Goal: Task Accomplishment & Management: Manage account settings

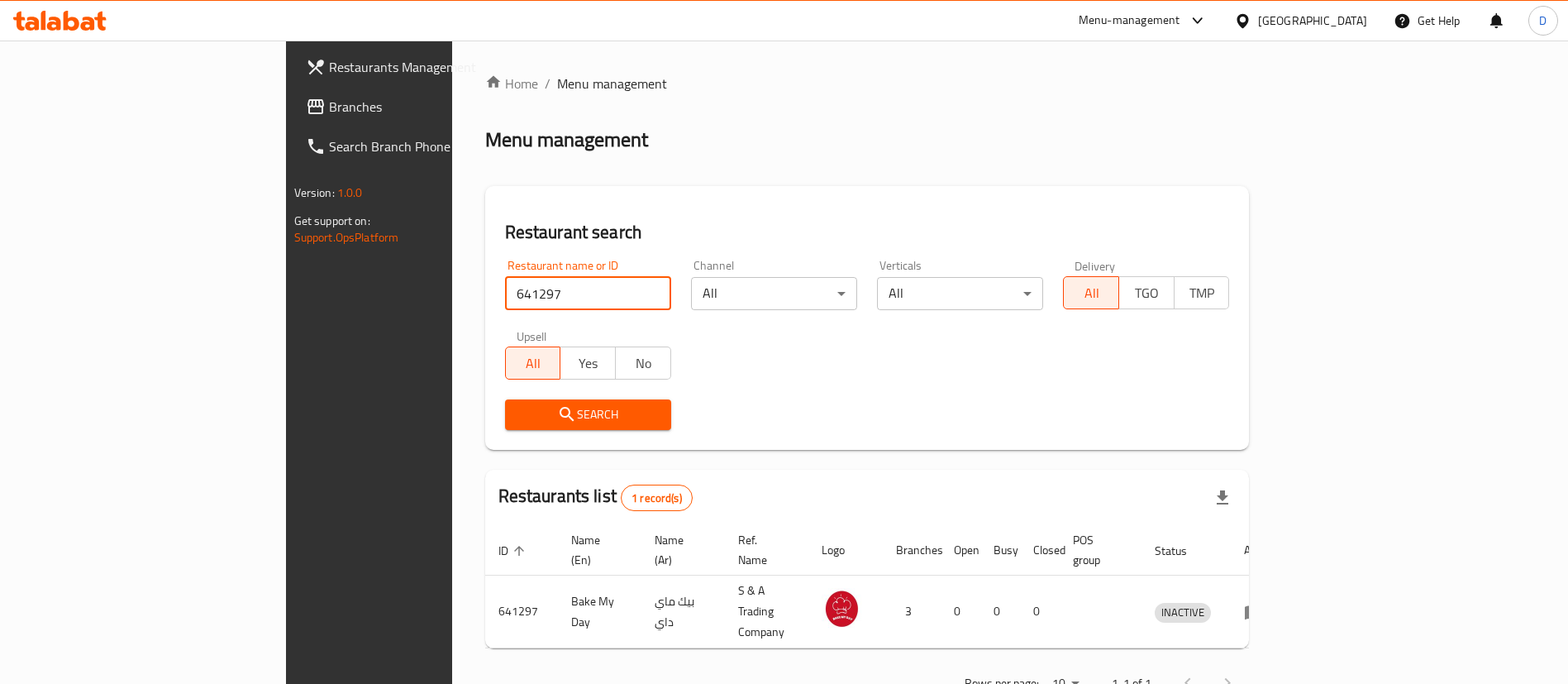
click at [505, 277] on input "641297" at bounding box center [588, 293] width 166 height 33
click button "Search" at bounding box center [588, 415] width 166 height 30
drag, startPoint x: 370, startPoint y: 296, endPoint x: 261, endPoint y: 306, distance: 109.5
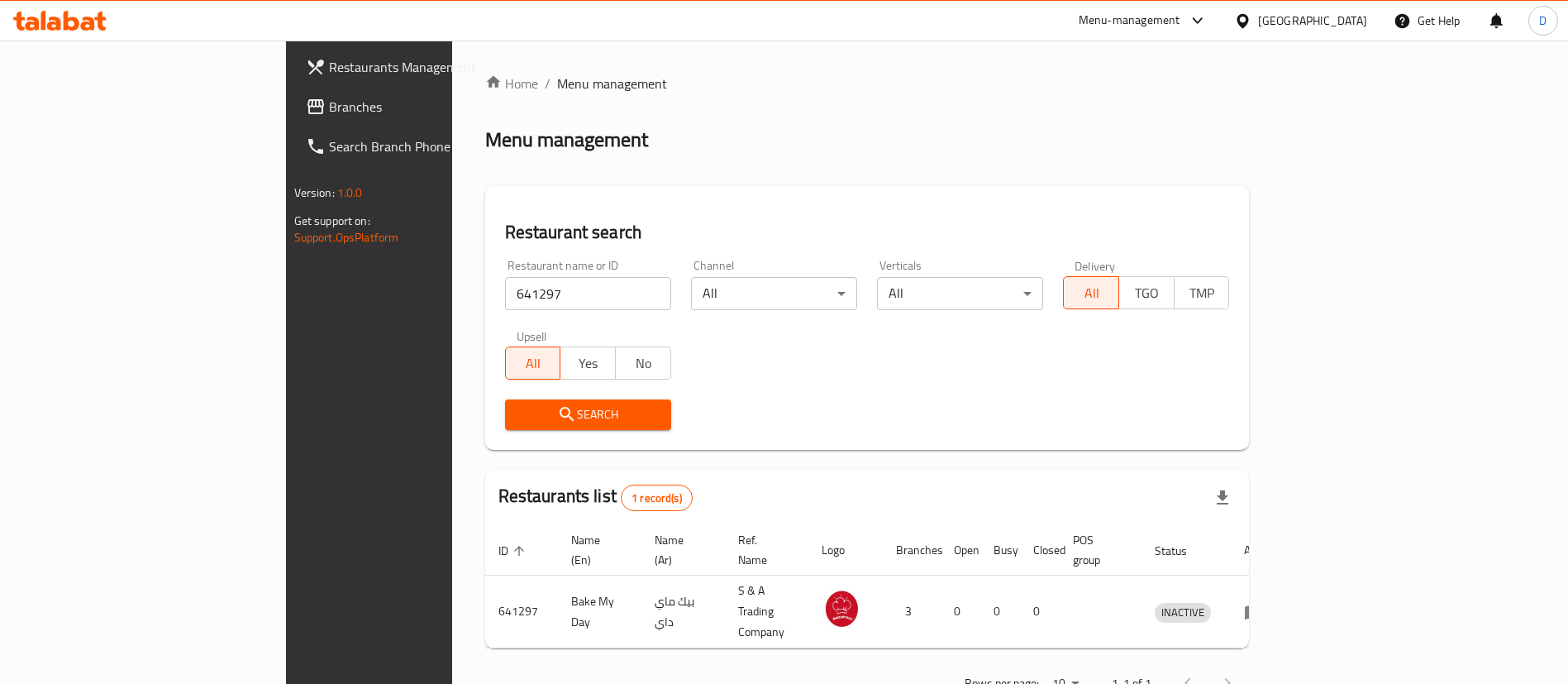
click at [286, 306] on div "Restaurants Management Branches Search Branch Phone Version: 1.0.0 Get support …" at bounding box center [784, 388] width 997 height 697
paste input "22716"
click button "Search" at bounding box center [588, 415] width 166 height 30
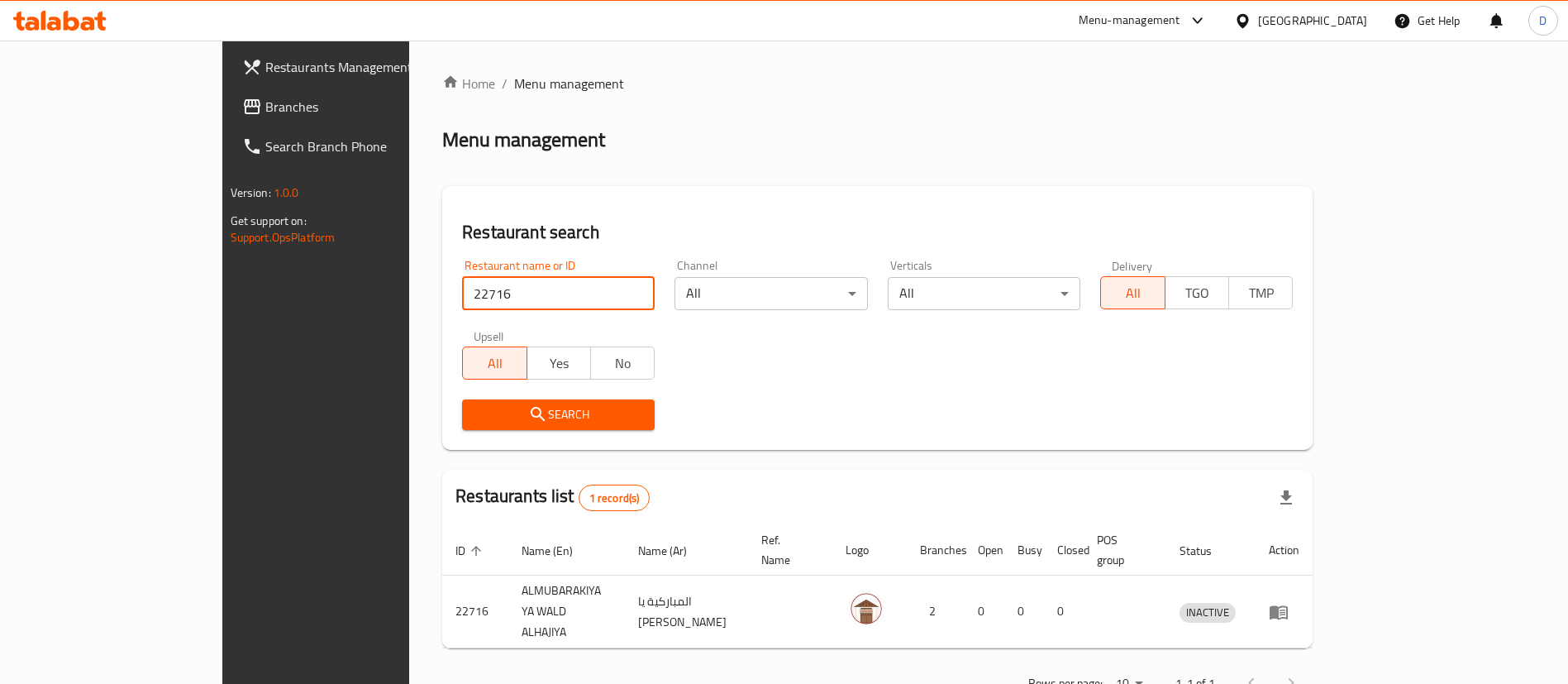
drag, startPoint x: 401, startPoint y: 277, endPoint x: 201, endPoint y: 291, distance: 200.5
click at [222, 291] on div "Restaurants Management Branches Search Branch Phone Version: 1.0.0 Get support …" at bounding box center [784, 388] width 1124 height 697
paste input "16692"
type input "16692"
click button "Search" at bounding box center [558, 415] width 193 height 30
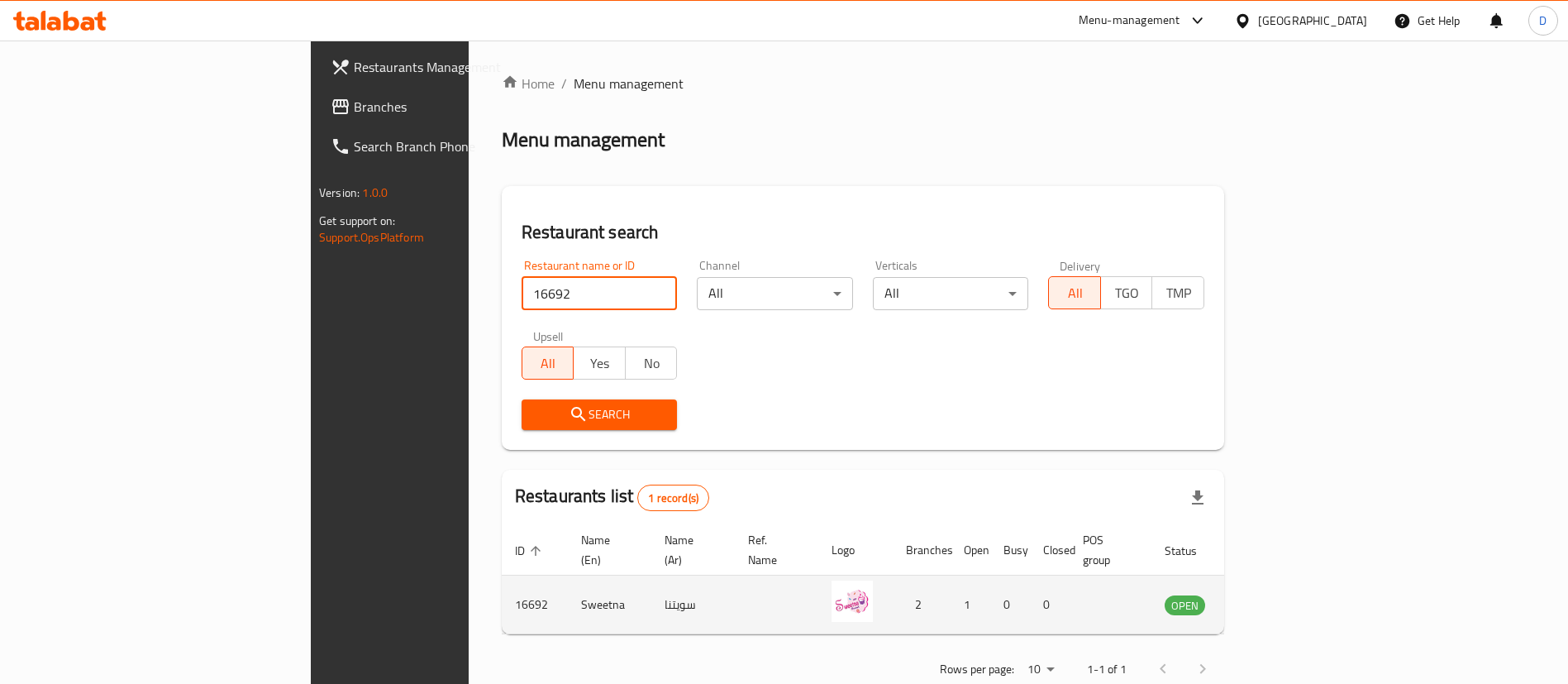
click at [1268, 602] on icon "enhanced table" at bounding box center [1265, 605] width 6 height 7
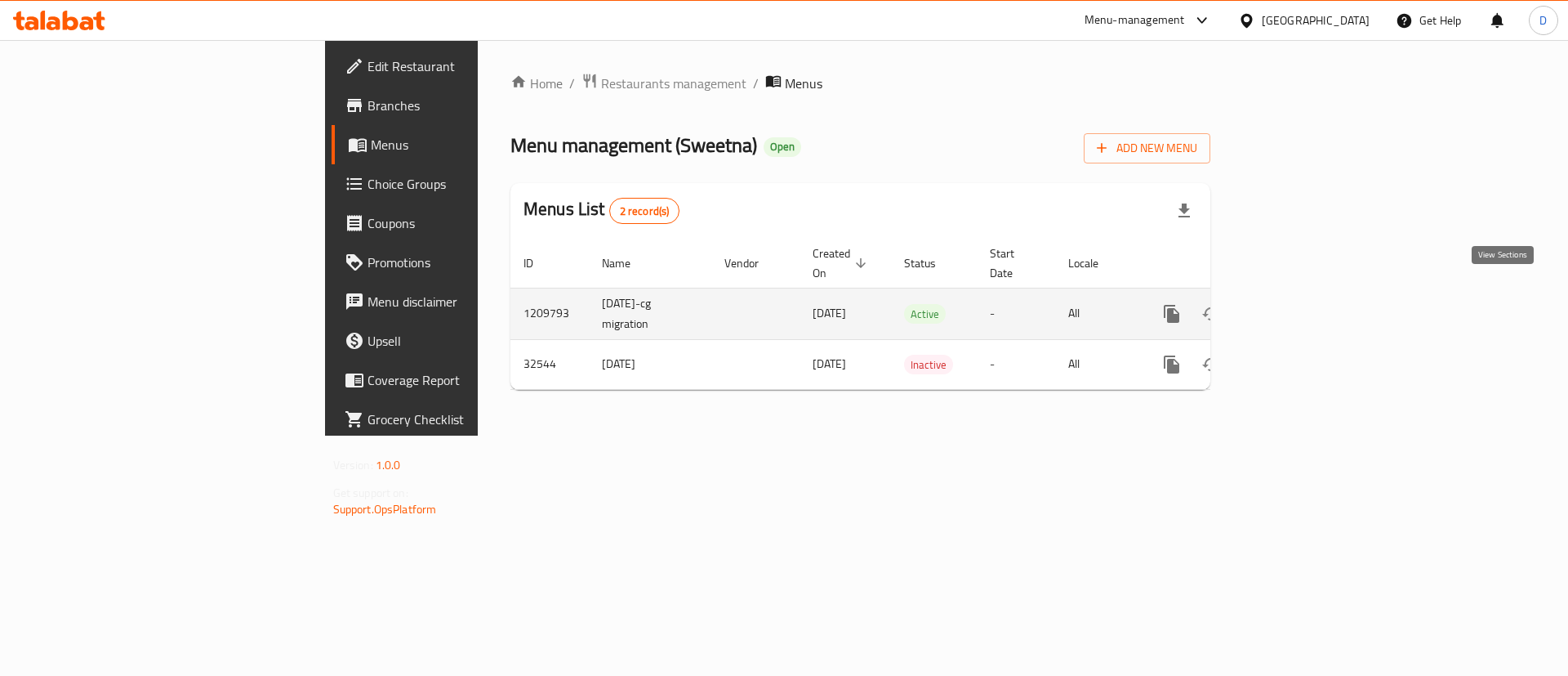
click at [1299, 304] on icon "enhanced table" at bounding box center [1289, 313] width 19 height 19
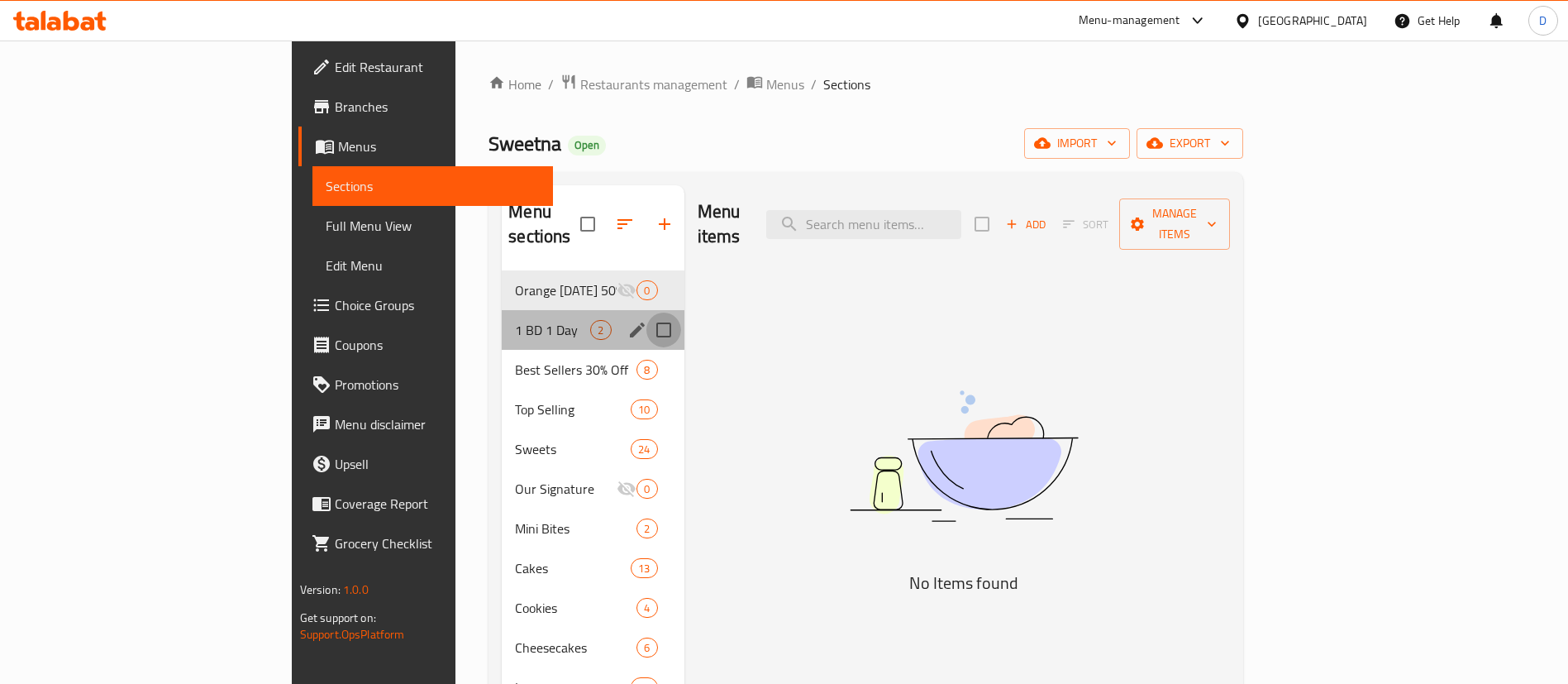
click at [647, 312] on input "Menu sections" at bounding box center [664, 329] width 35 height 35
checkbox input "true"
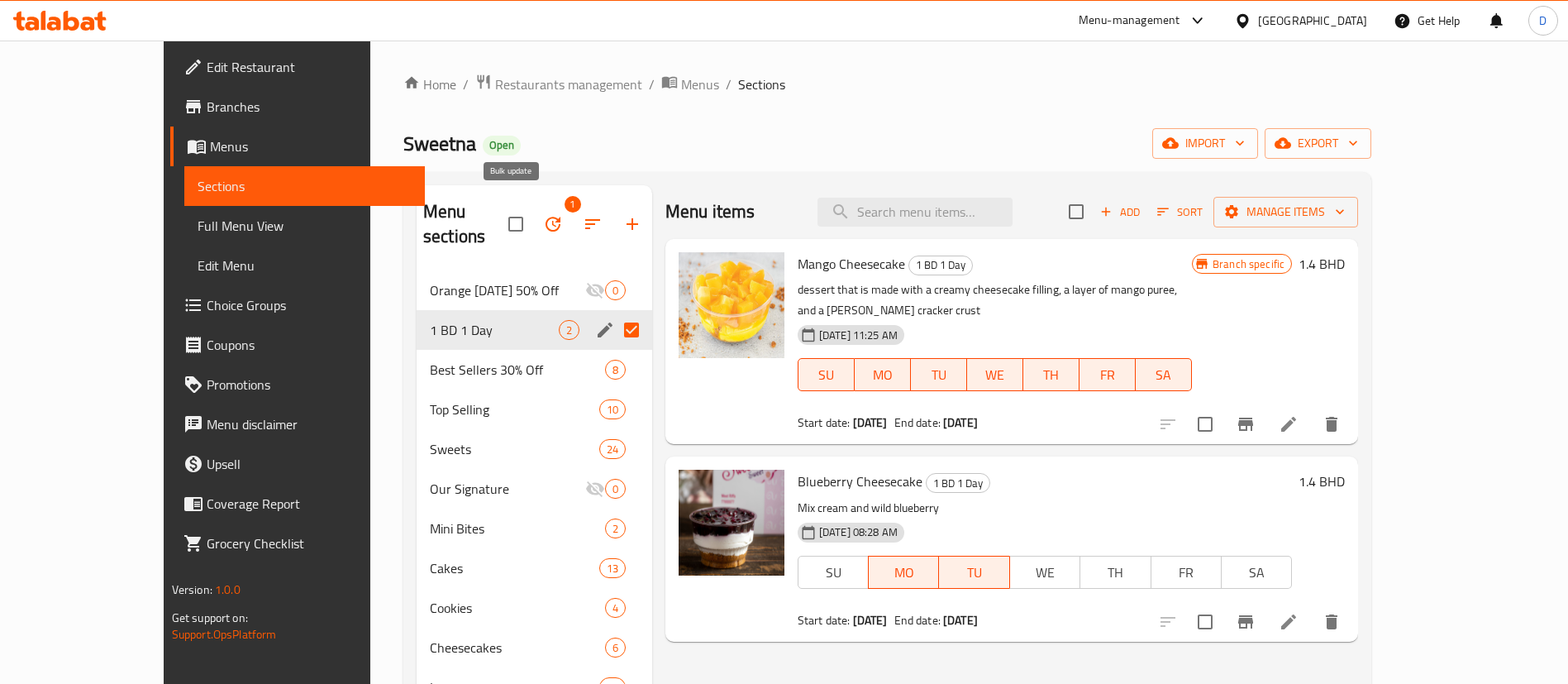
click at [533, 226] on button "button" at bounding box center [552, 224] width 40 height 40
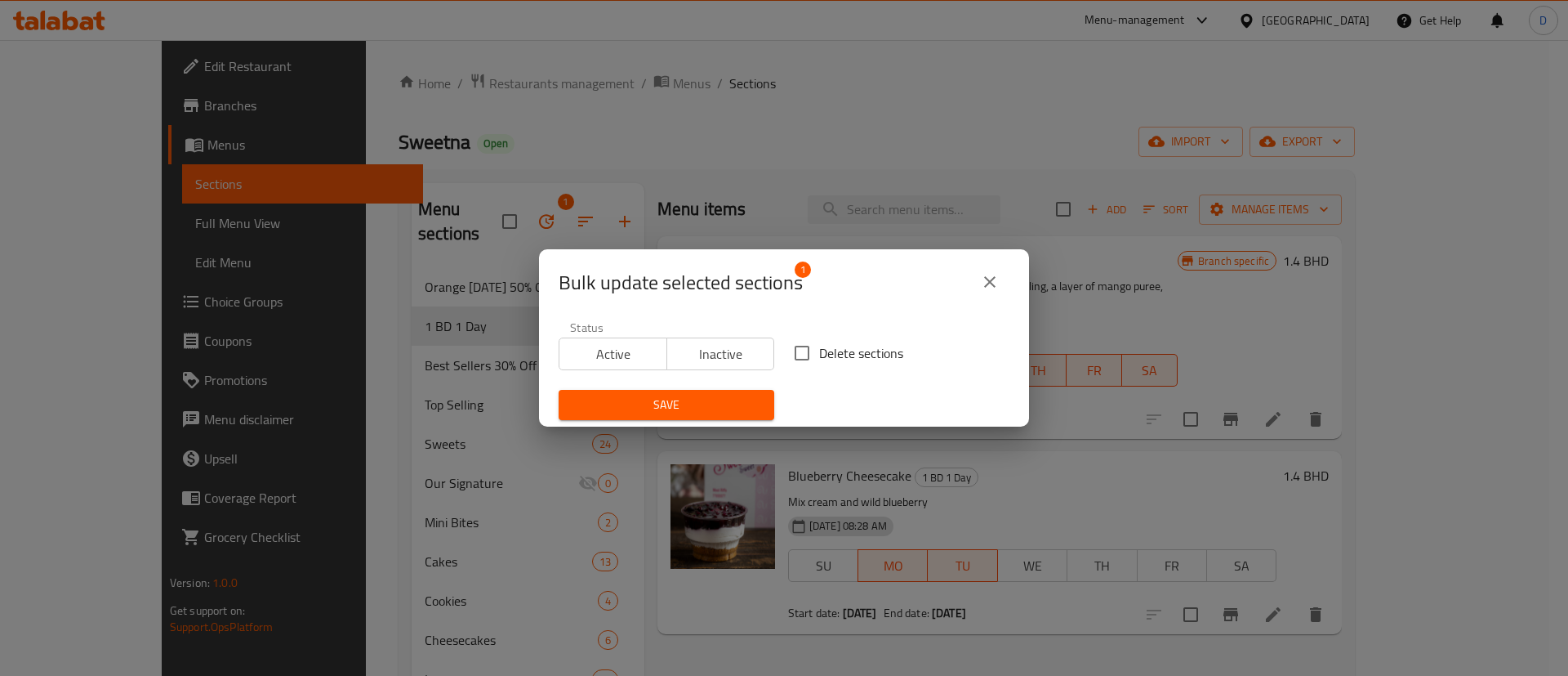
click at [753, 348] on span "Inactive" at bounding box center [721, 354] width 95 height 23
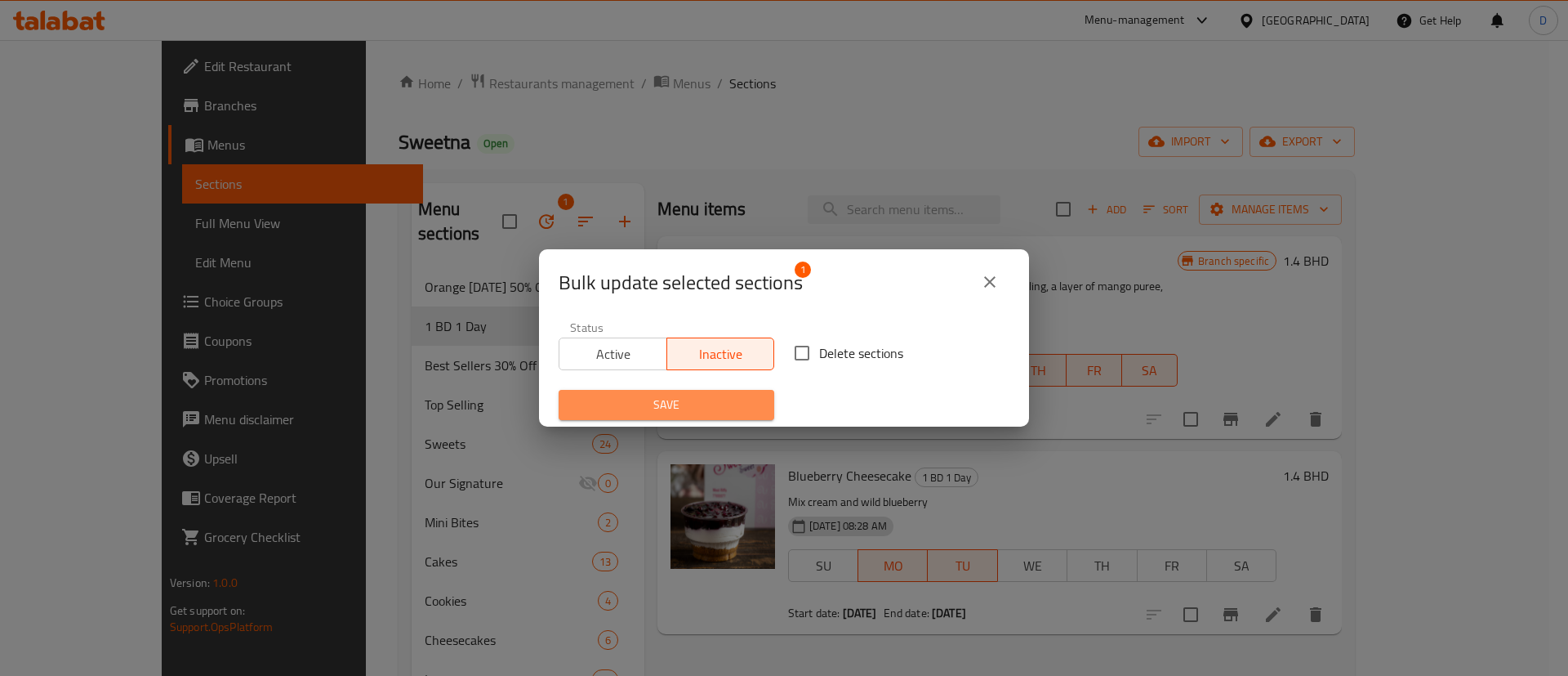
click at [718, 390] on button "Save" at bounding box center [666, 405] width 215 height 30
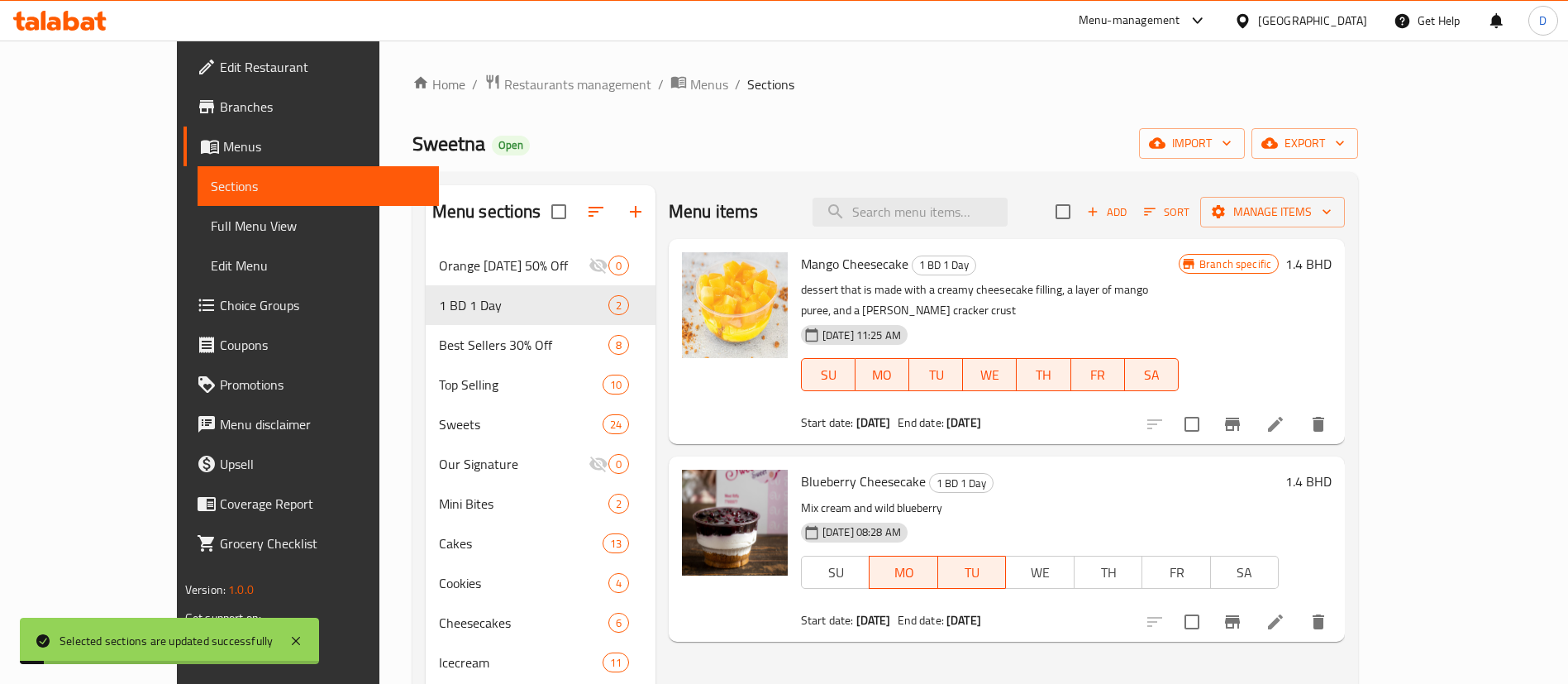
click at [565, 172] on div "Menu sections Orange Friday 50% Off 0 1 BD 1 Day 2 Best Sellers 30% Off 8 Top S…" at bounding box center [886, 536] width 947 height 728
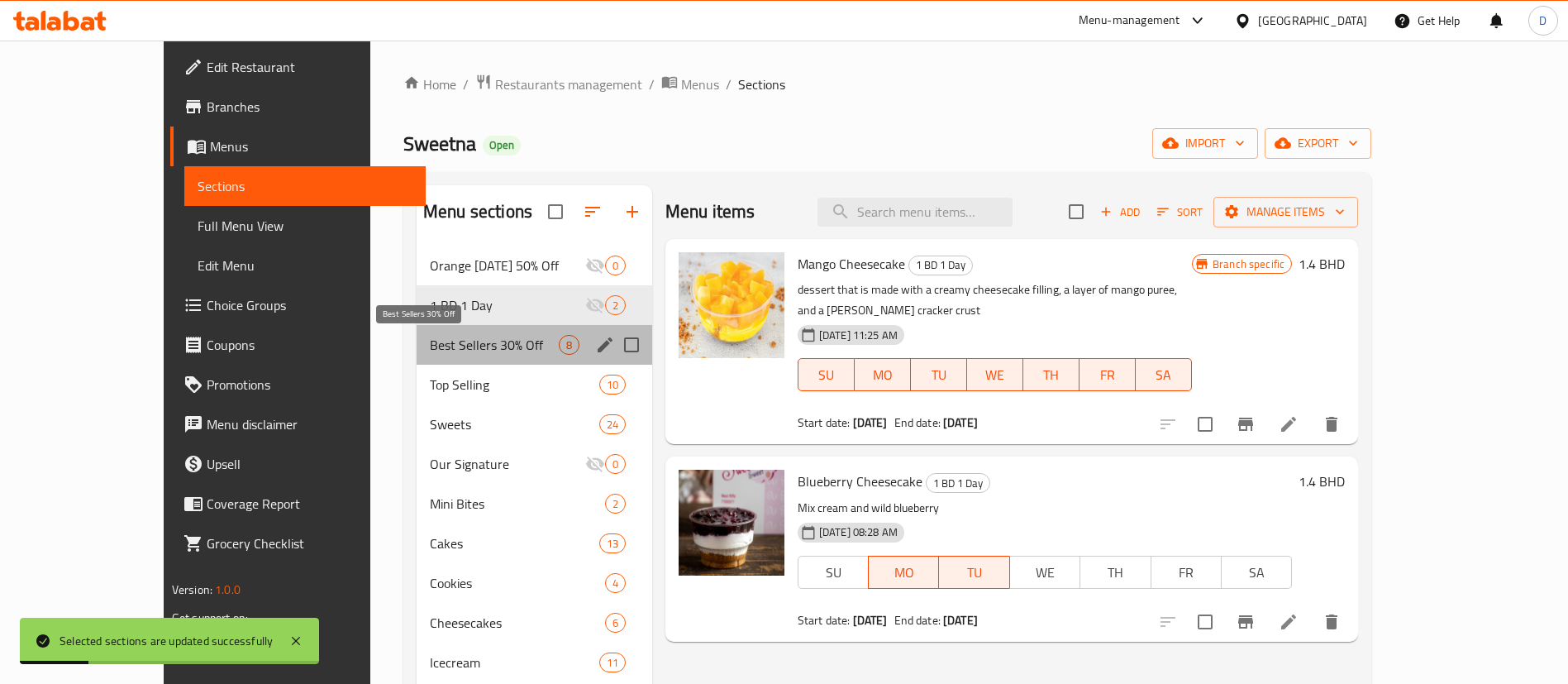
click at [431, 342] on span "Best Sellers 30% Off" at bounding box center [494, 344] width 129 height 19
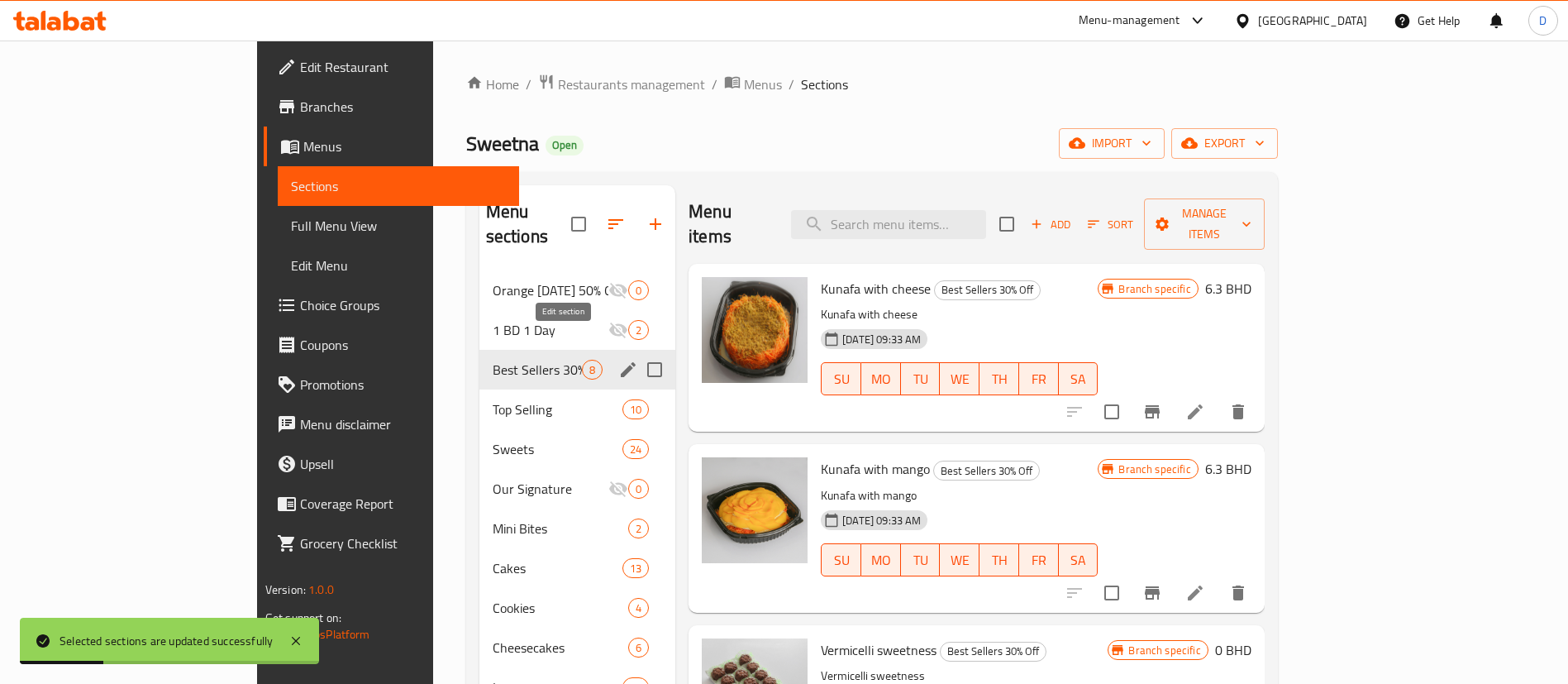
click at [618, 360] on icon "edit" at bounding box center [627, 369] width 19 height 19
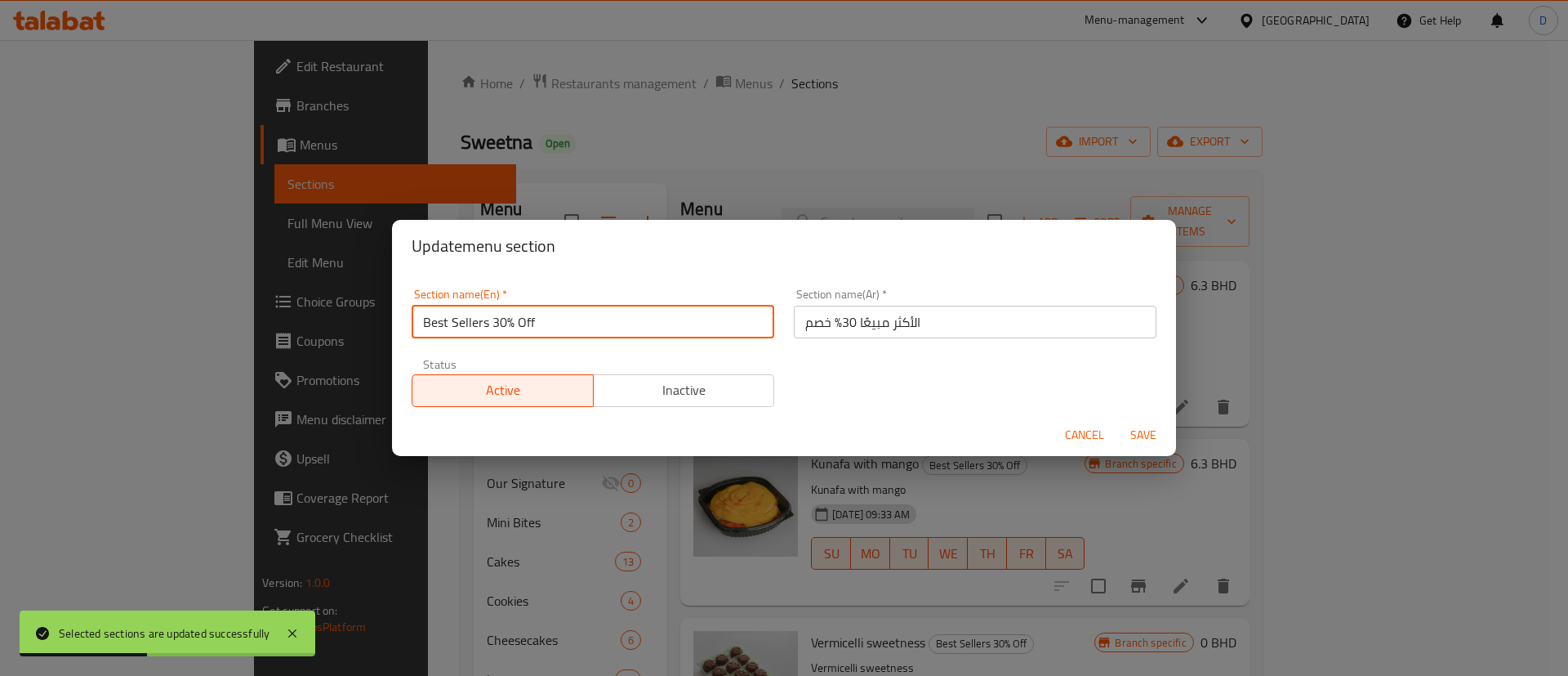
drag, startPoint x: 493, startPoint y: 320, endPoint x: 598, endPoint y: 320, distance: 105.0
click at [598, 320] on input "Best Sellers 30% Off" at bounding box center [592, 321] width 363 height 33
type input "Best Sellers"
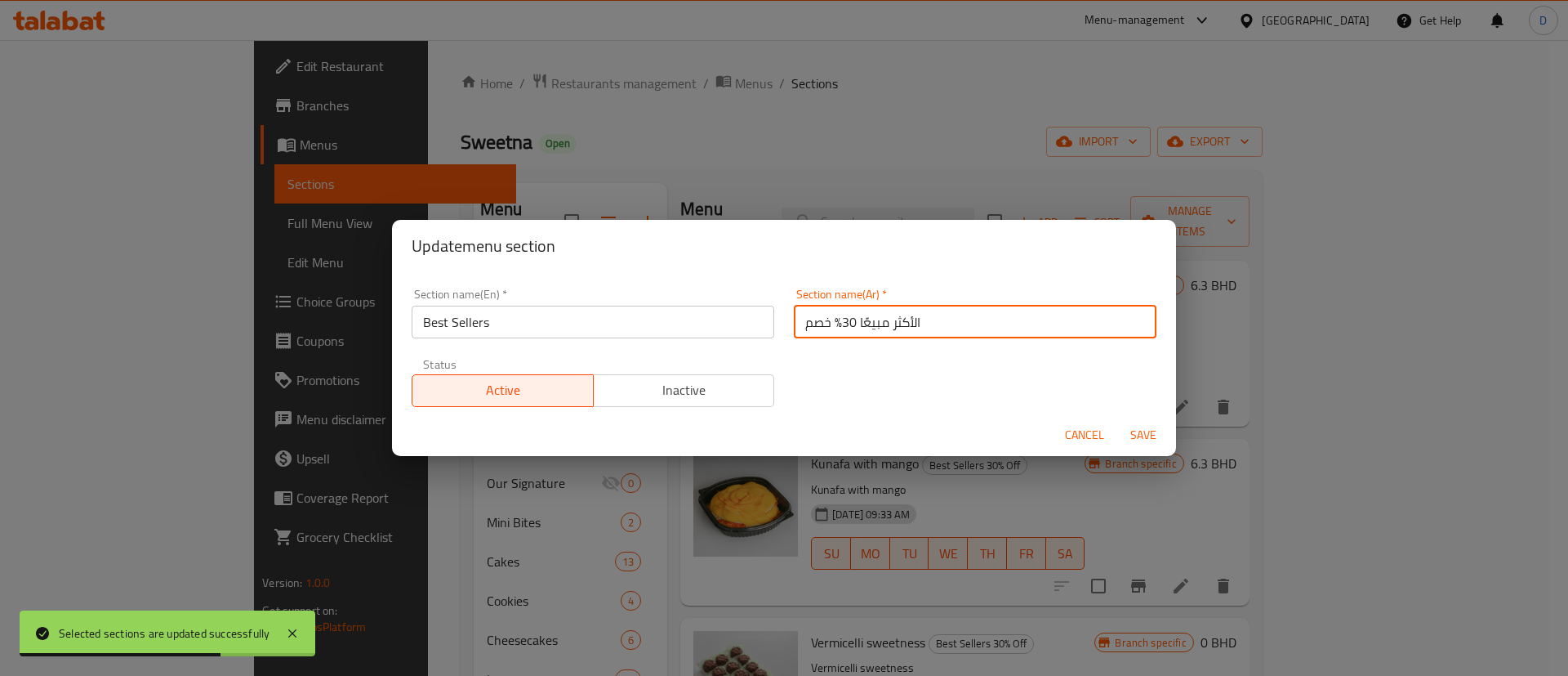
drag, startPoint x: 796, startPoint y: 328, endPoint x: 833, endPoint y: 318, distance: 38.3
click at [833, 318] on input "الأكثر مبيعًا 30% خصم" at bounding box center [975, 321] width 363 height 33
type input "الأكثر مبيعًا"
click at [835, 359] on div "Section name(En)   * Best Sellers Section name(En) * Section name(Ar)   * الأكث…" at bounding box center [784, 347] width 764 height 138
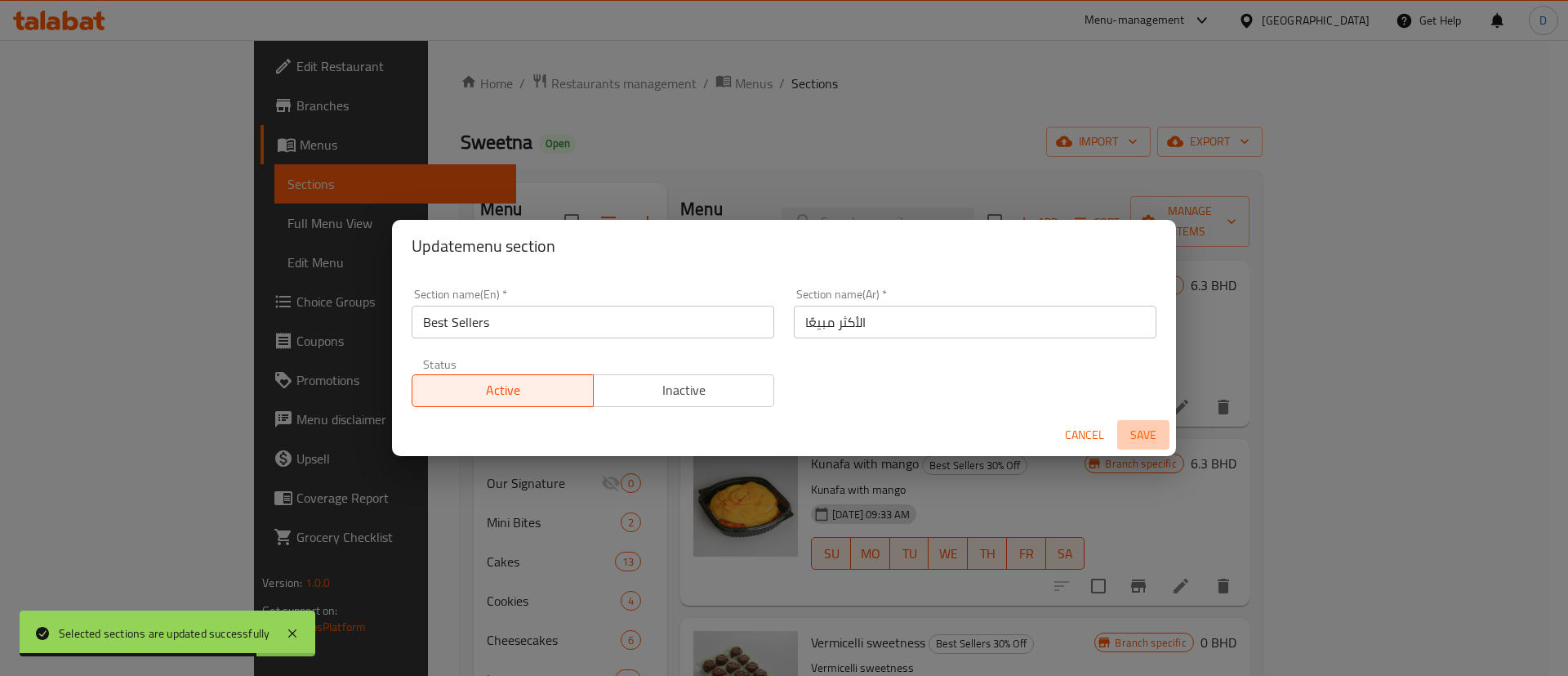
click at [1138, 446] on button "Save" at bounding box center [1143, 435] width 53 height 30
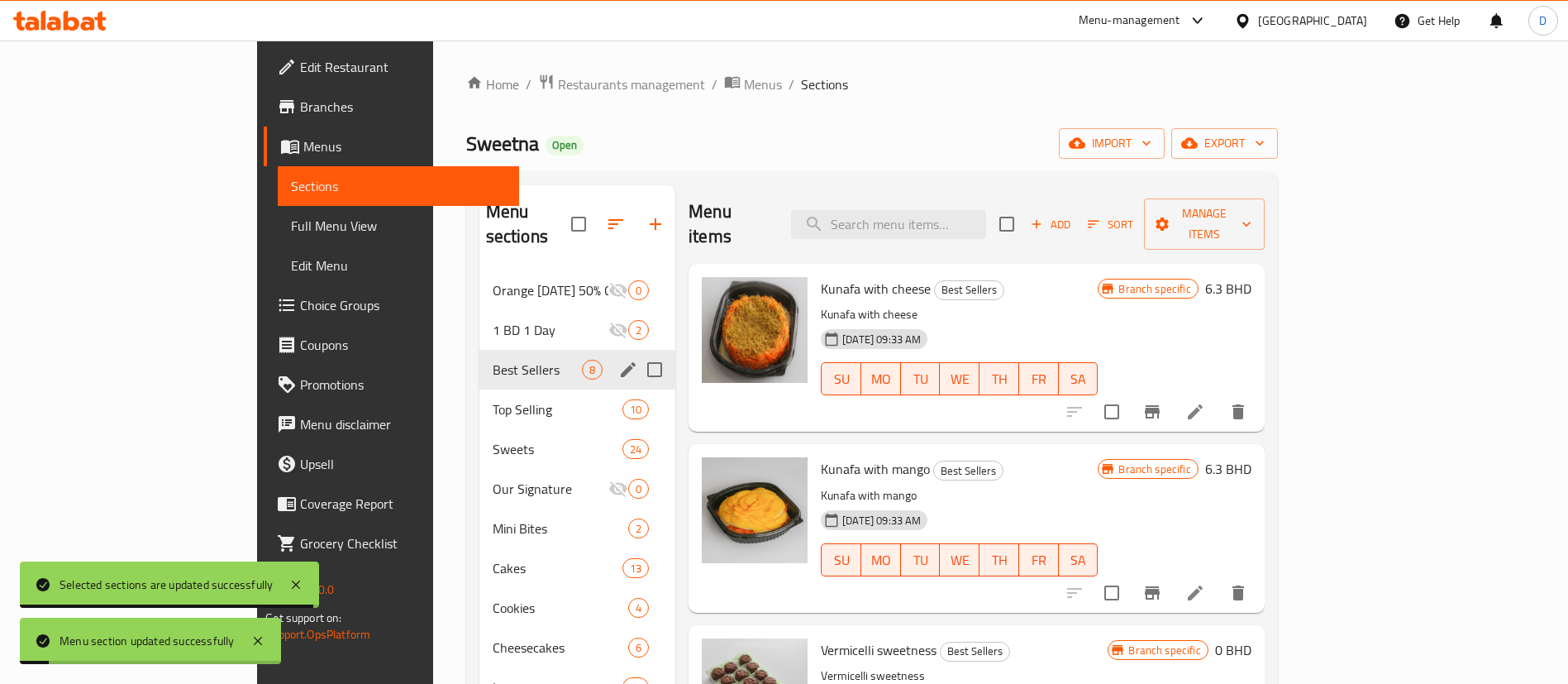
click at [708, 151] on div "Sweetna Open import export" at bounding box center [871, 144] width 811 height 30
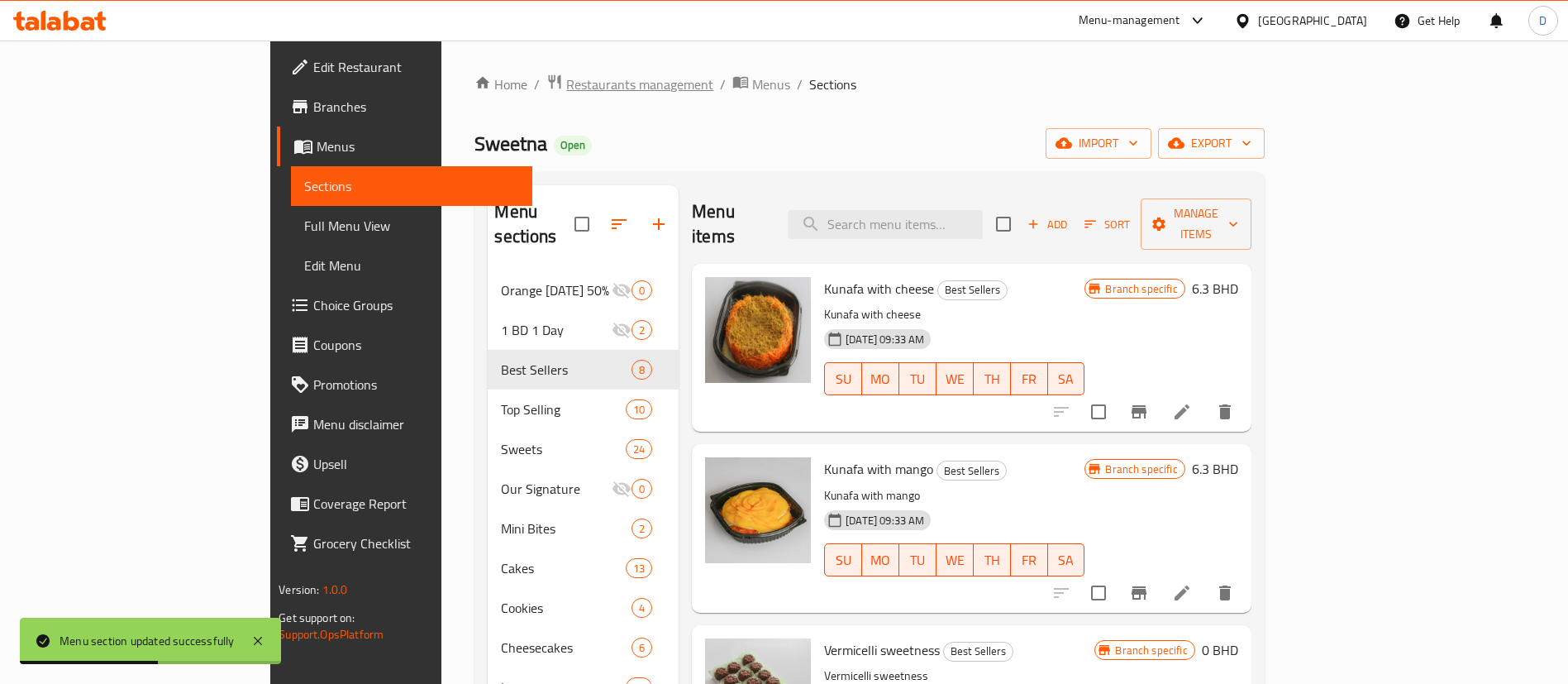
click at [567, 85] on span "Restaurants management" at bounding box center [640, 84] width 147 height 19
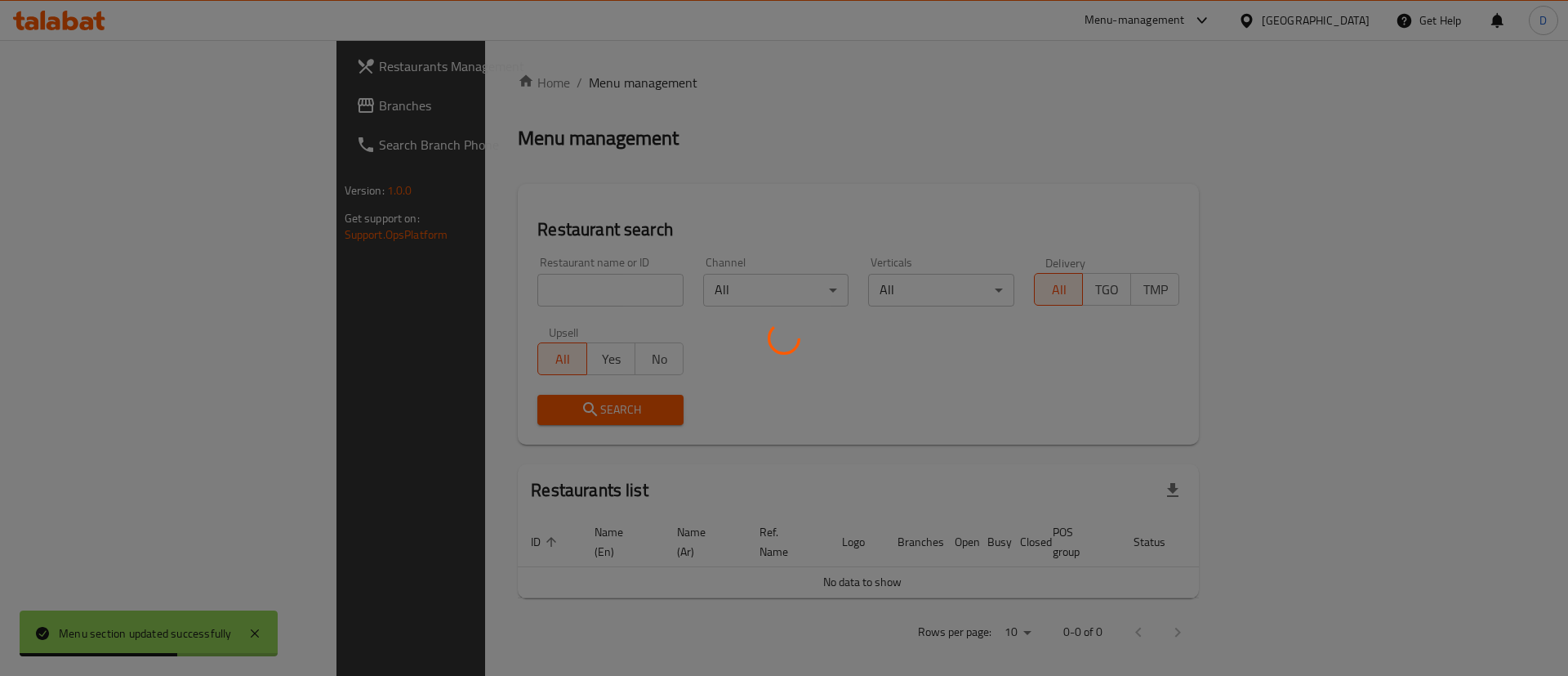
click at [522, 284] on div at bounding box center [784, 338] width 1568 height 676
click at [519, 284] on div at bounding box center [784, 338] width 1568 height 676
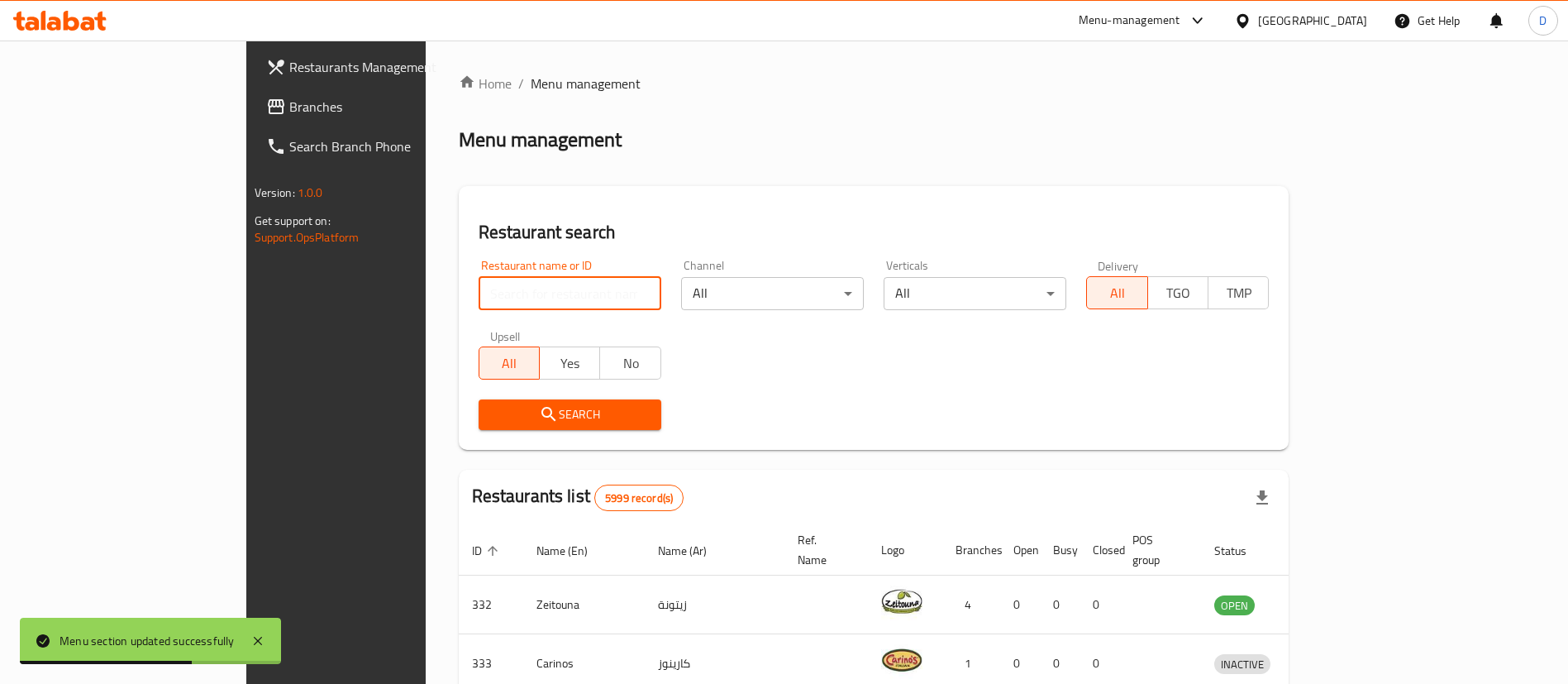
click at [479, 288] on input "search" at bounding box center [570, 293] width 182 height 33
paste input "643200"
click button "Search" at bounding box center [570, 415] width 182 height 30
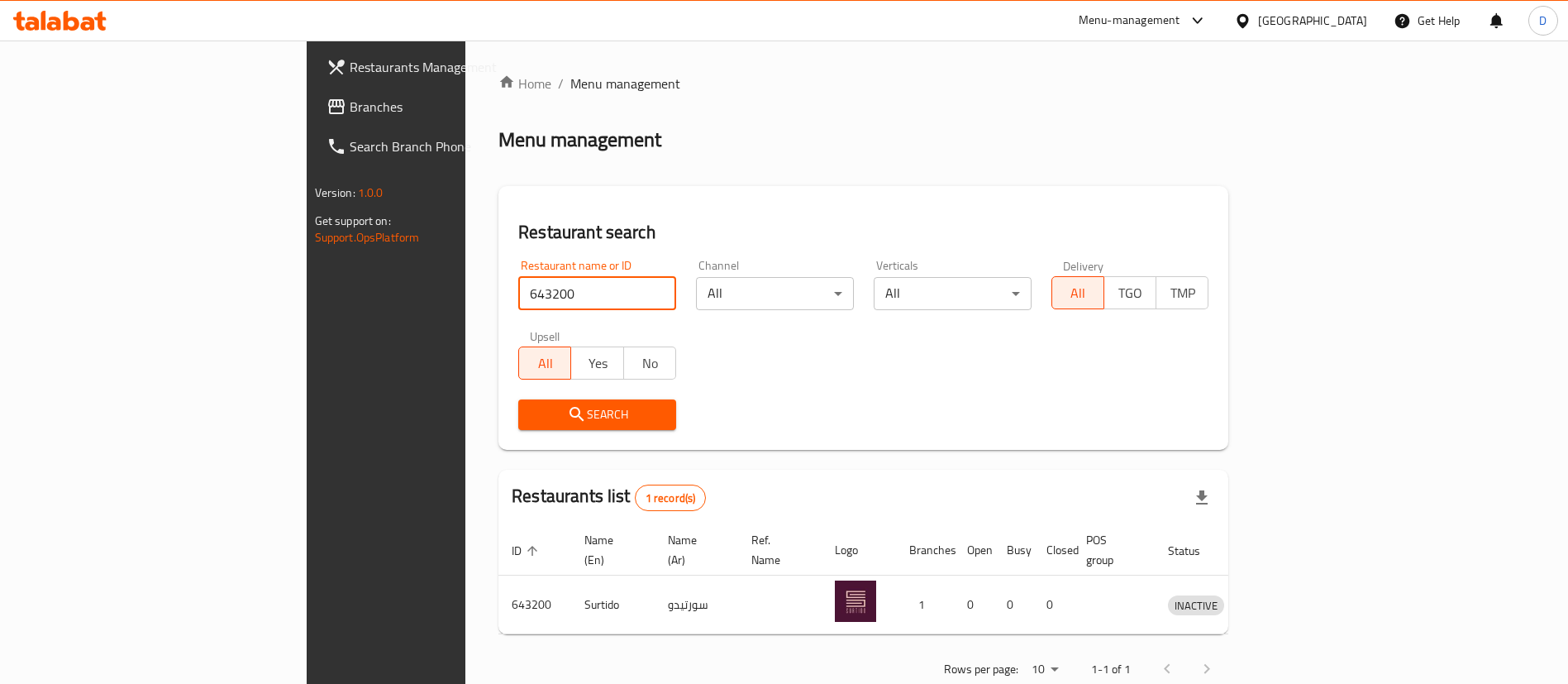
drag, startPoint x: 471, startPoint y: 292, endPoint x: 141, endPoint y: 298, distance: 330.1
click at [307, 298] on div "Restaurants Management Branches Search Branch Phone Version: 1.0.0 Get support …" at bounding box center [784, 382] width 956 height 683
paste input "22581"
type input "22581"
click button "Search" at bounding box center [597, 415] width 158 height 30
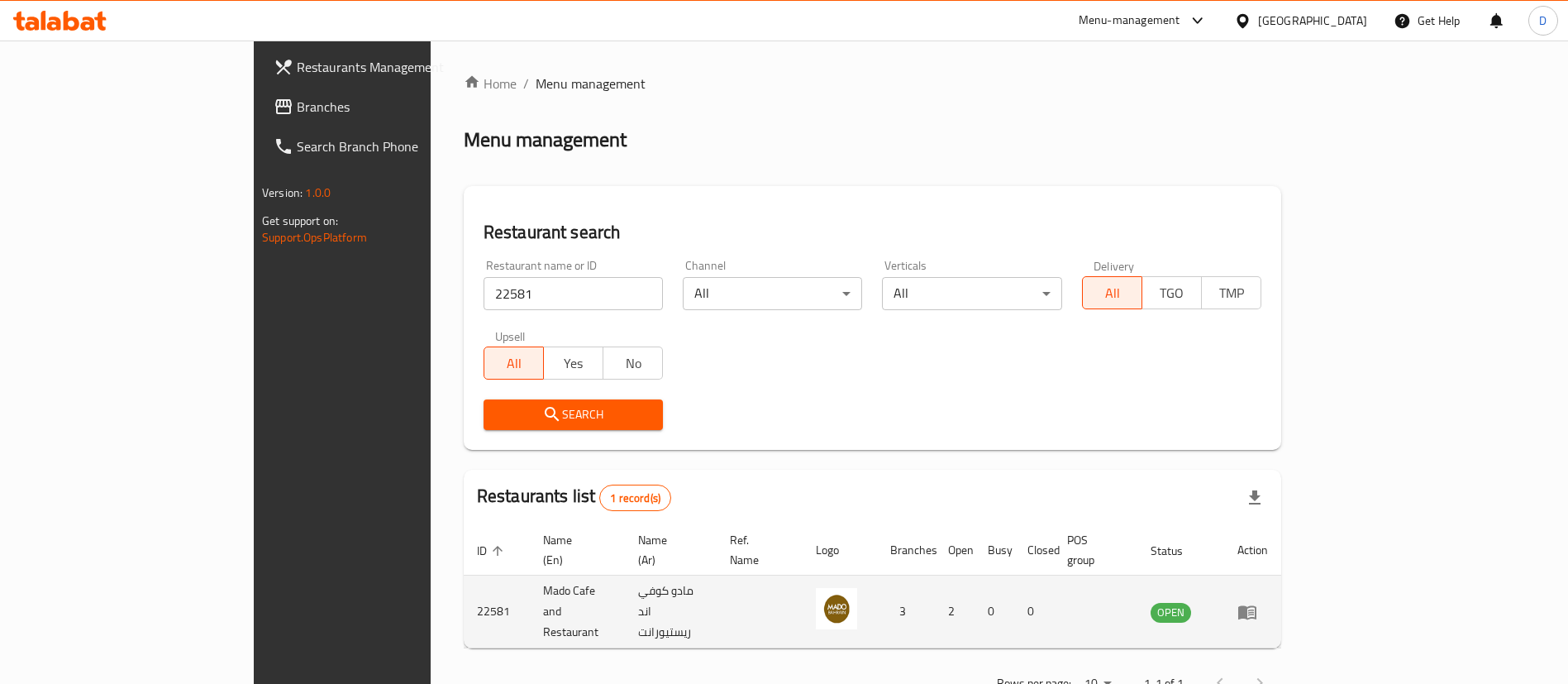
click at [1281, 589] on td "enhanced table" at bounding box center [1253, 611] width 57 height 73
click at [1256, 605] on icon "enhanced table" at bounding box center [1248, 612] width 19 height 14
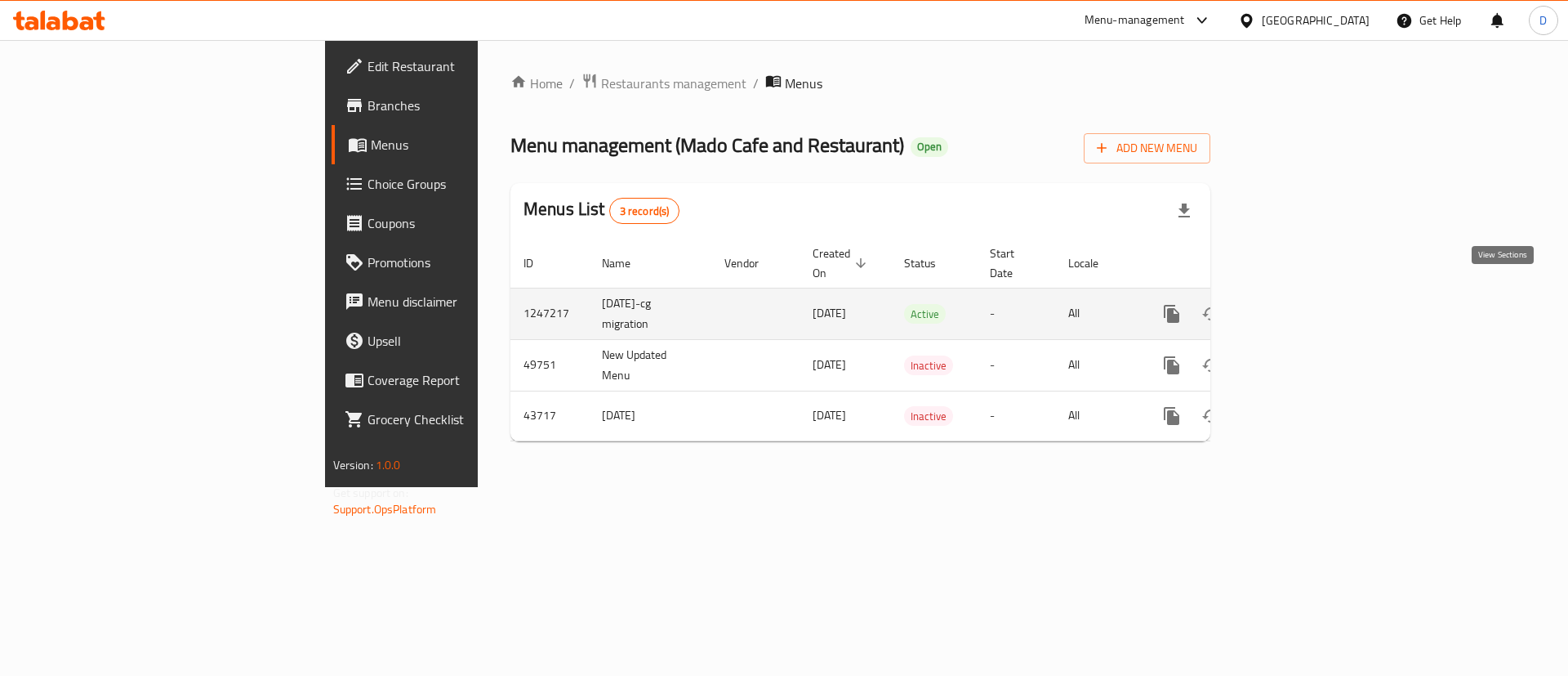
click at [1309, 302] on link "enhanced table" at bounding box center [1289, 313] width 39 height 39
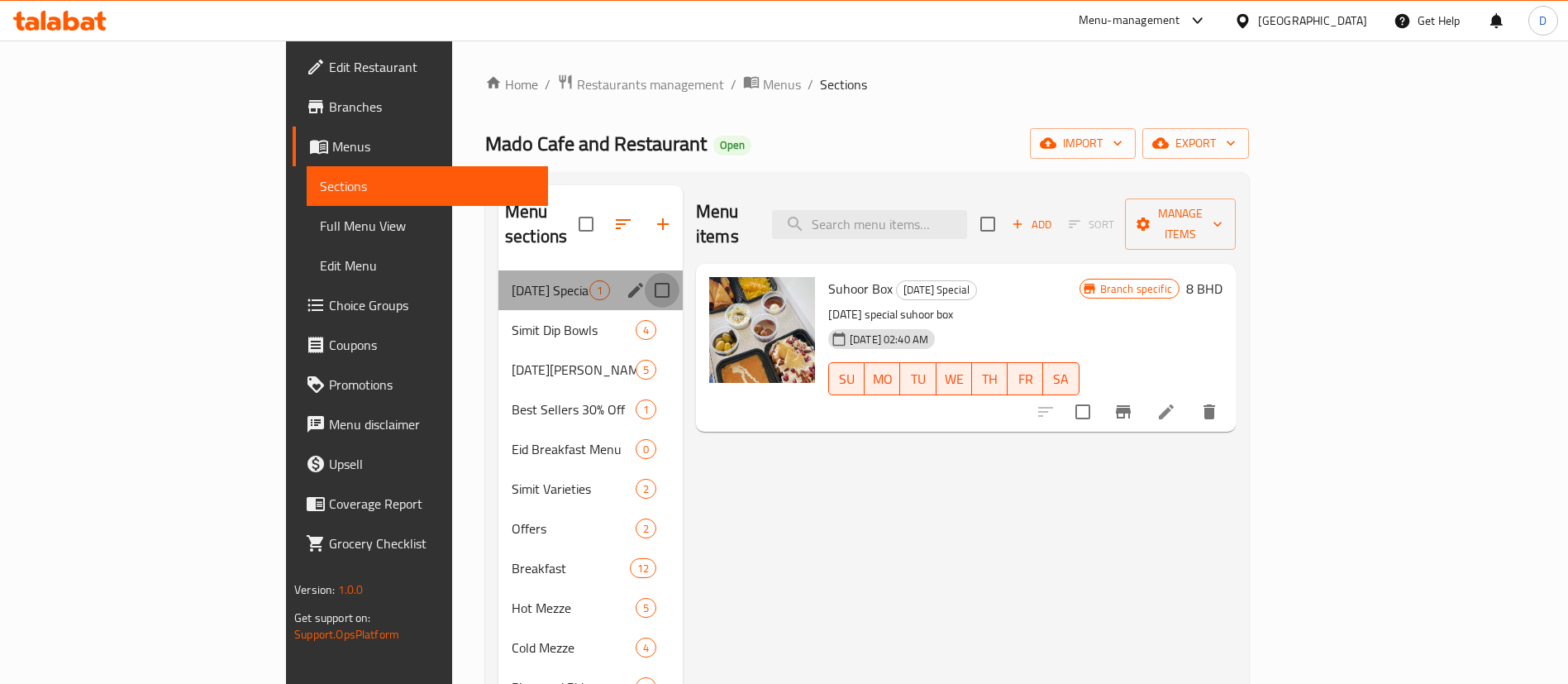
click at [645, 273] on input "Menu sections" at bounding box center [662, 290] width 35 height 35
checkbox input "true"
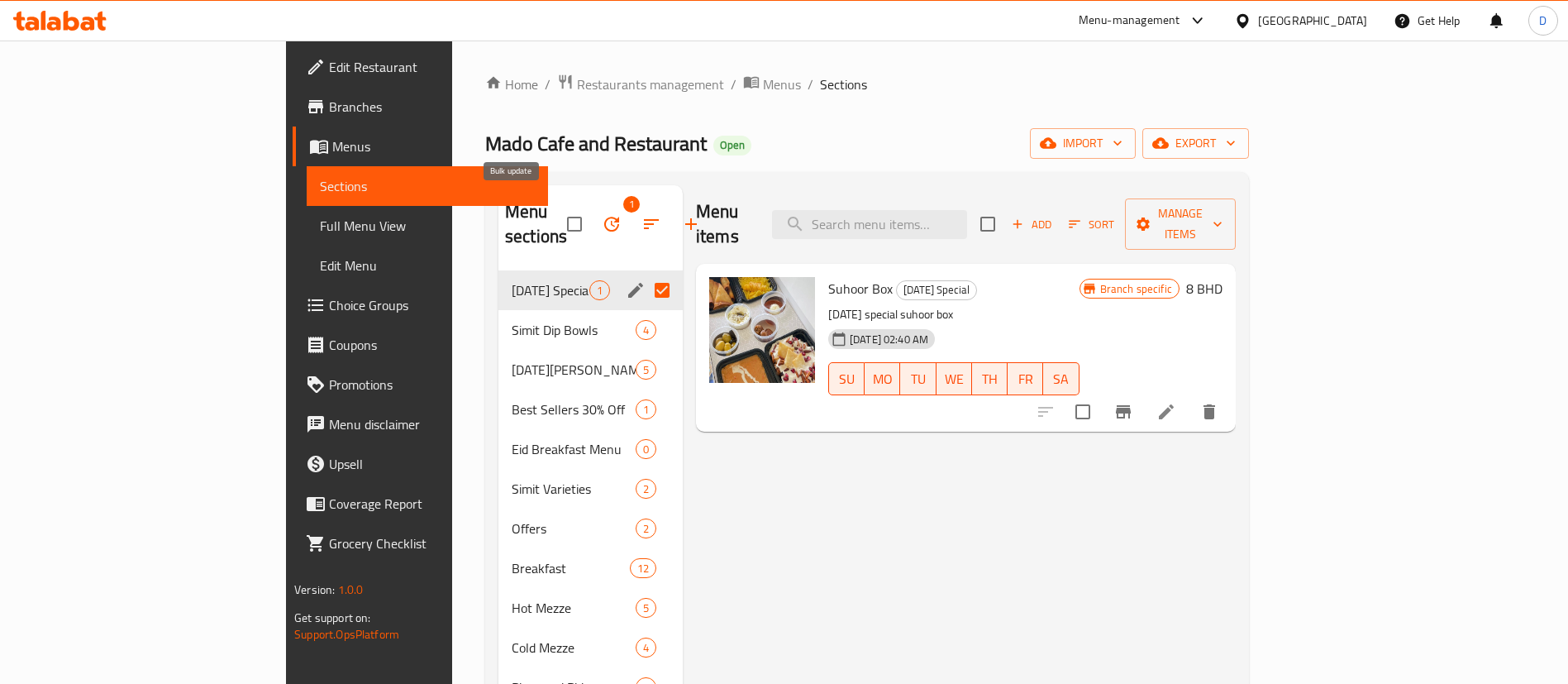
click at [605, 217] on icon "button" at bounding box center [612, 224] width 15 height 15
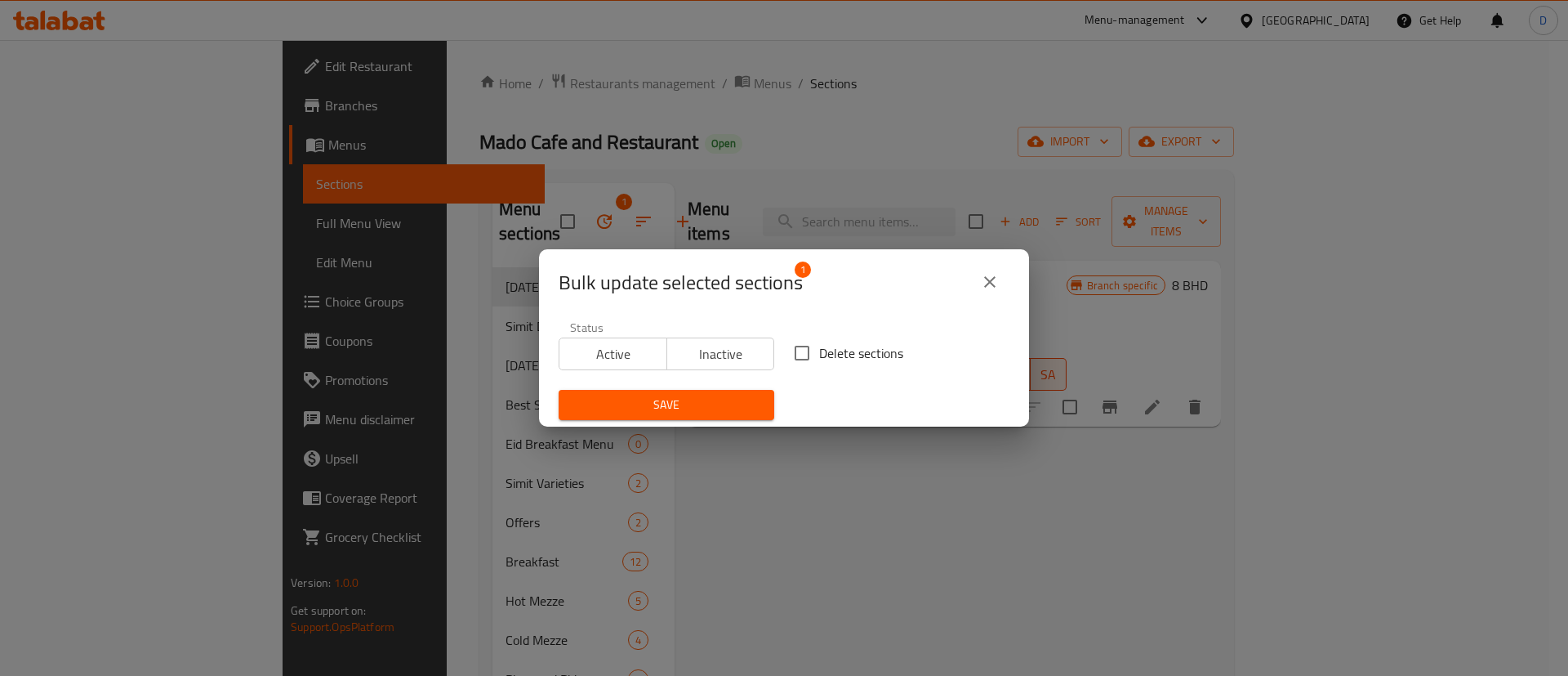
click at [737, 349] on span "Inactive" at bounding box center [721, 354] width 95 height 23
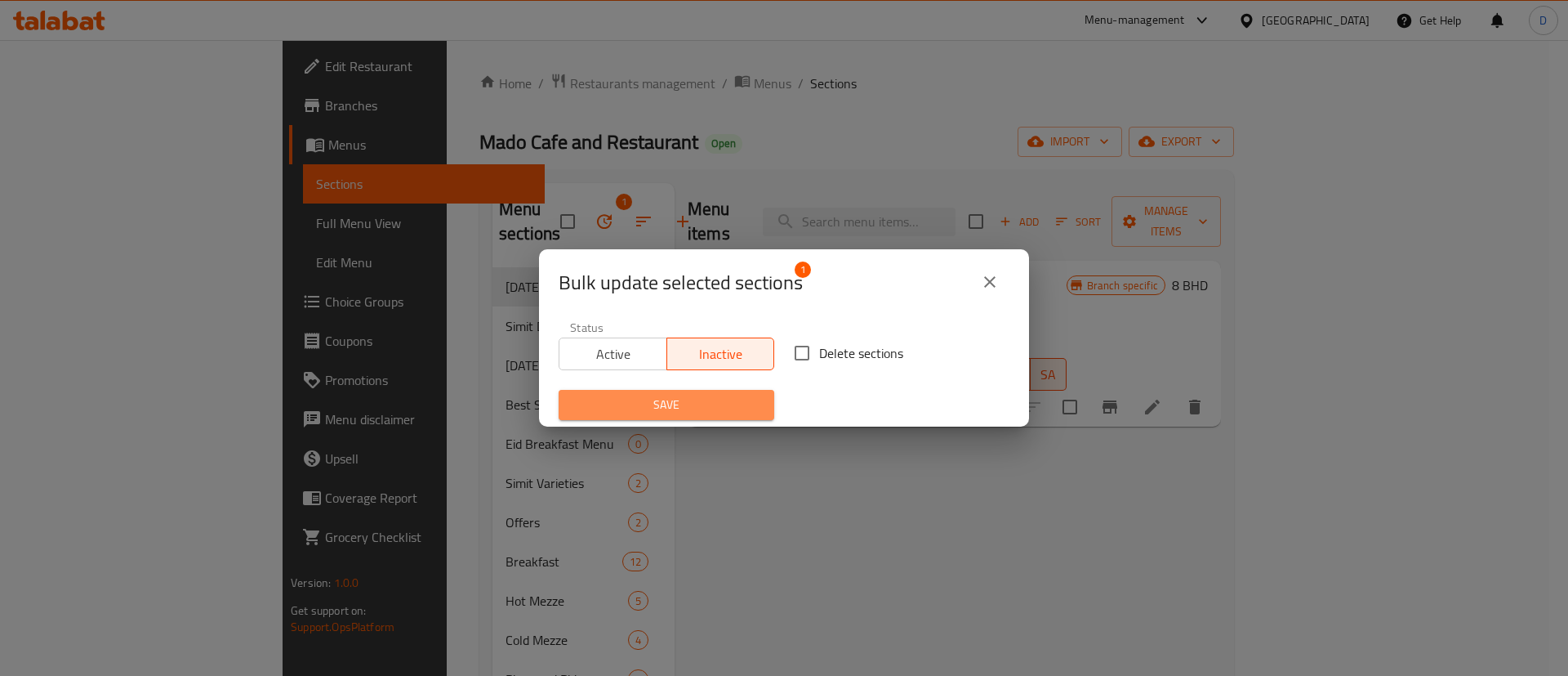
click at [727, 403] on span "Save" at bounding box center [666, 405] width 189 height 20
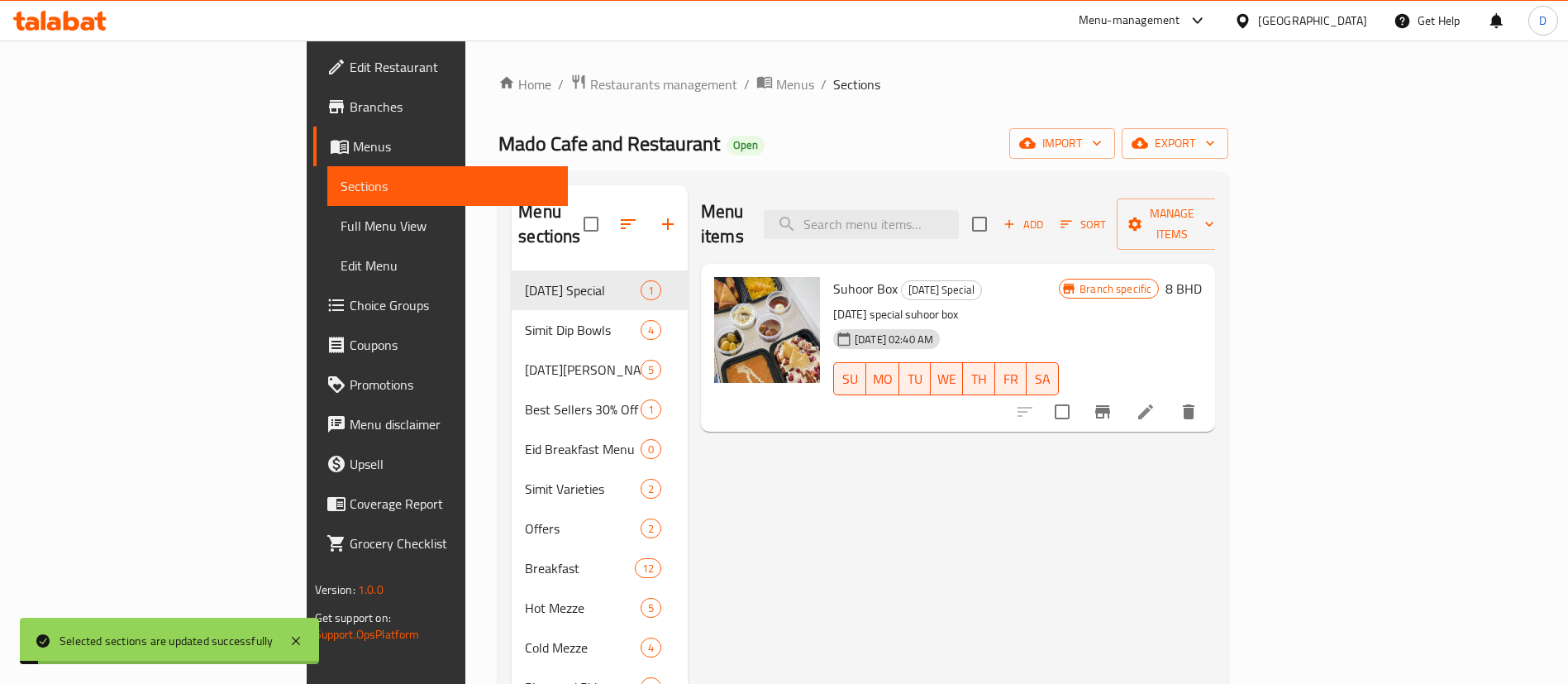
click at [697, 164] on div "Home / Restaurants management / Menus / Sections Mado Cafe and Restaurant Open …" at bounding box center [863, 658] width 730 height 1169
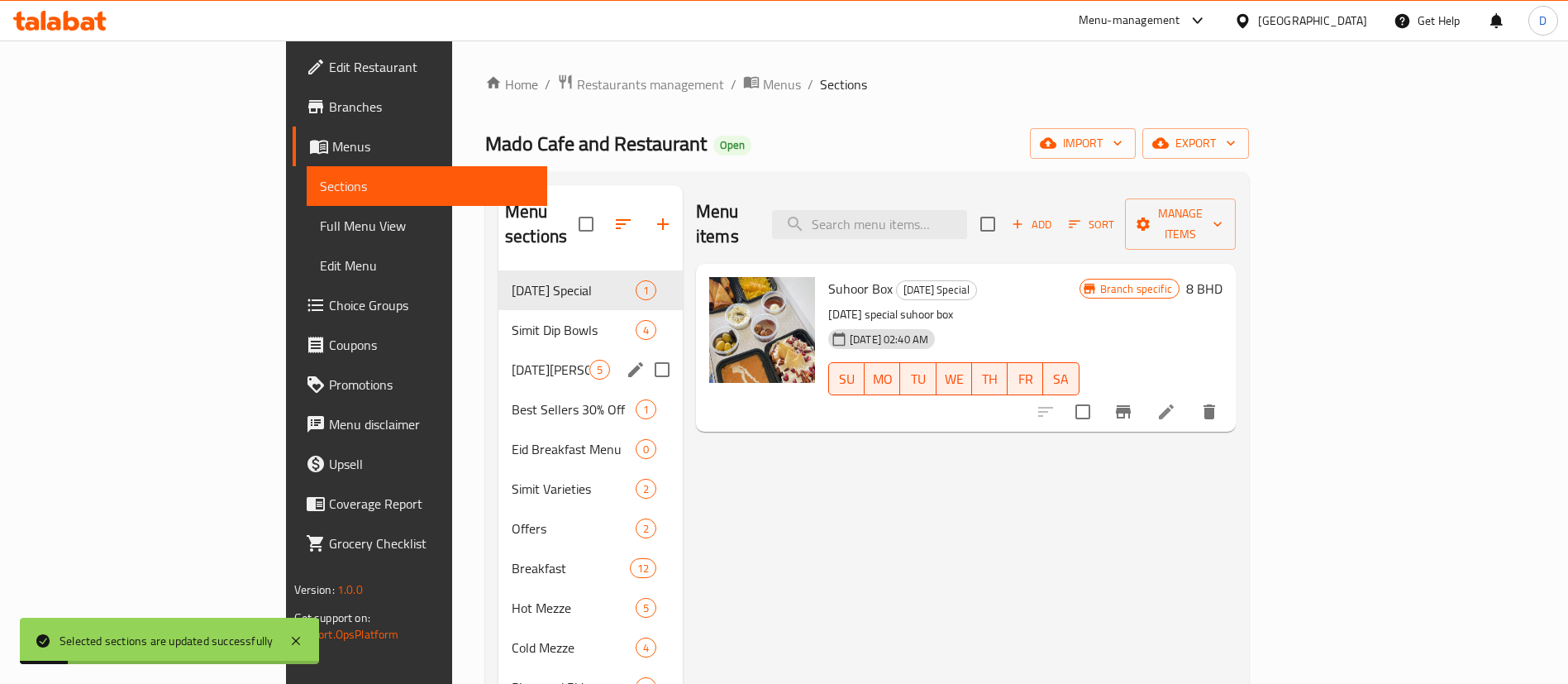
click at [645, 352] on input "Menu sections" at bounding box center [662, 369] width 35 height 35
checkbox input "true"
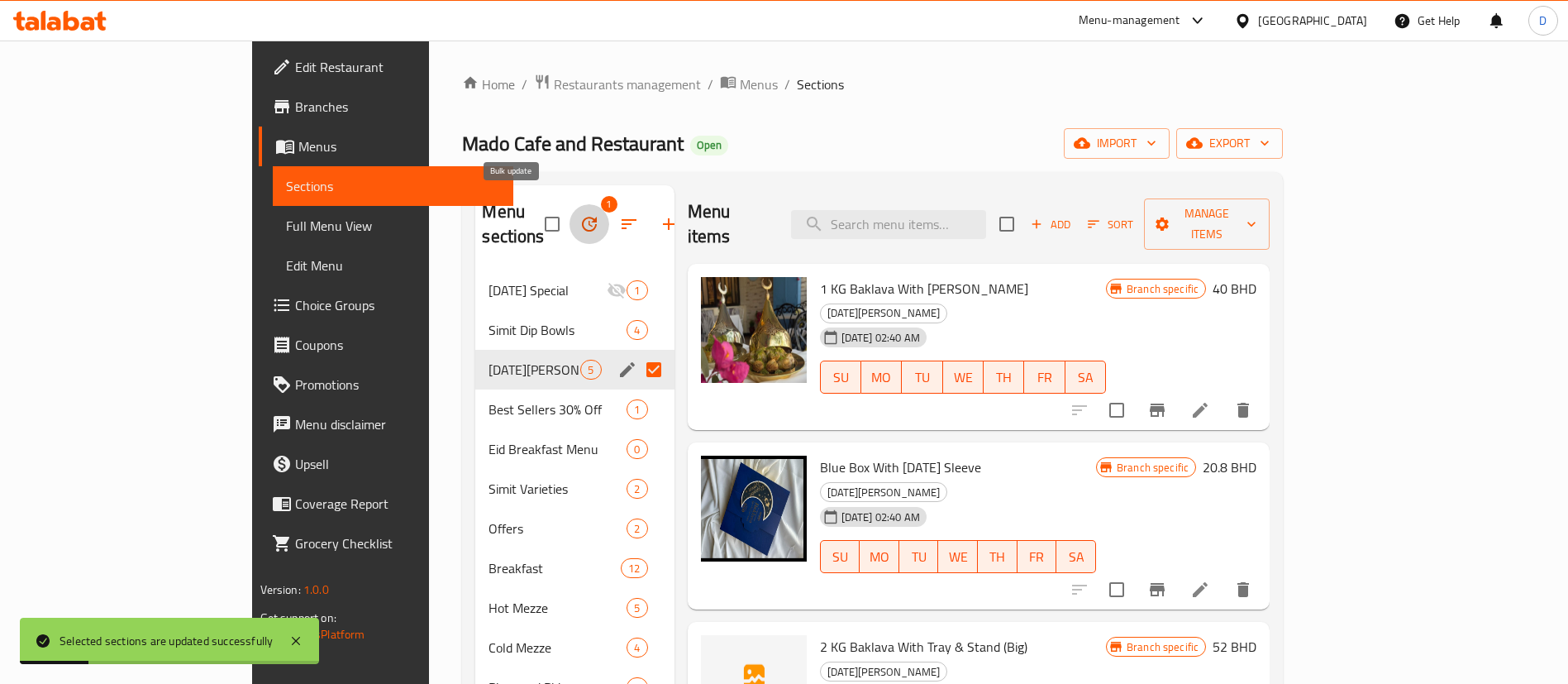
click at [579, 214] on icon "button" at bounding box center [589, 224] width 19 height 19
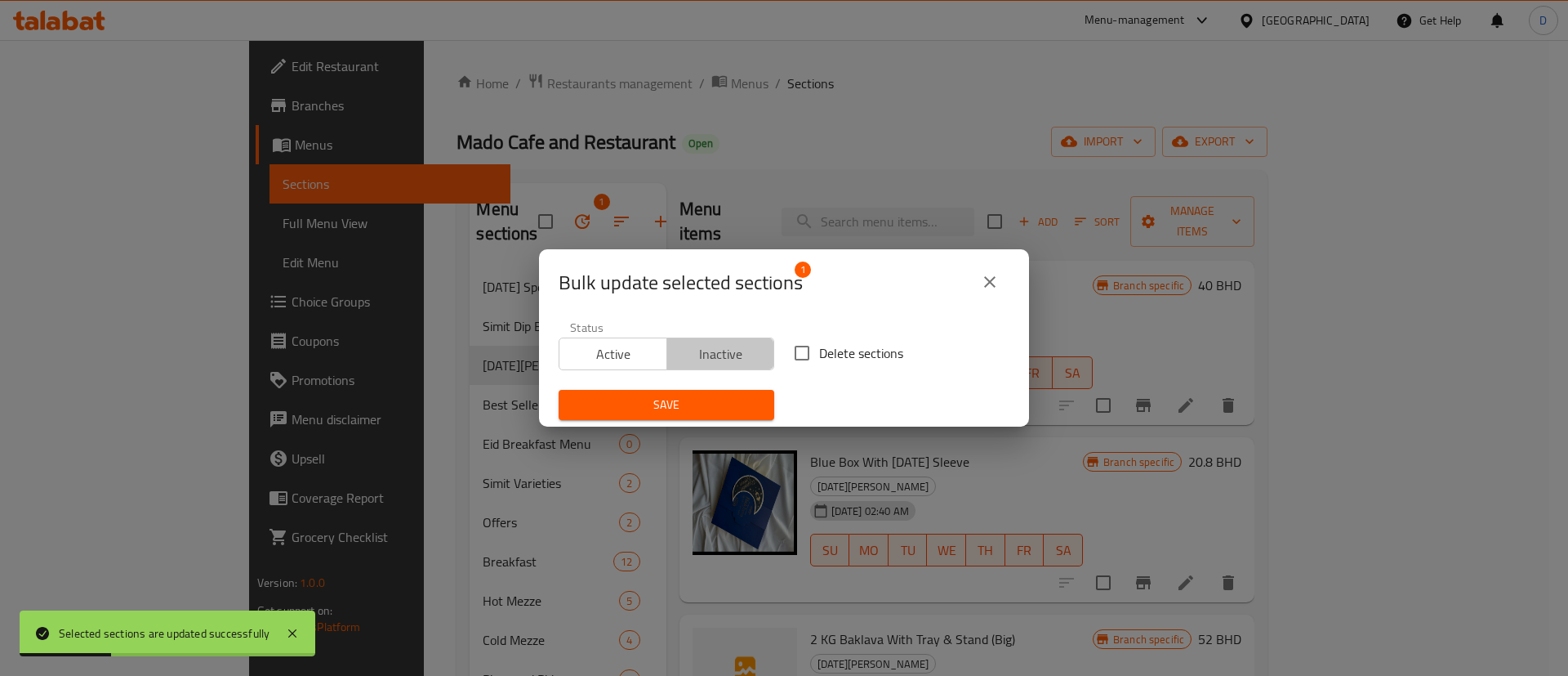
click at [729, 351] on span "Inactive" at bounding box center [721, 354] width 95 height 23
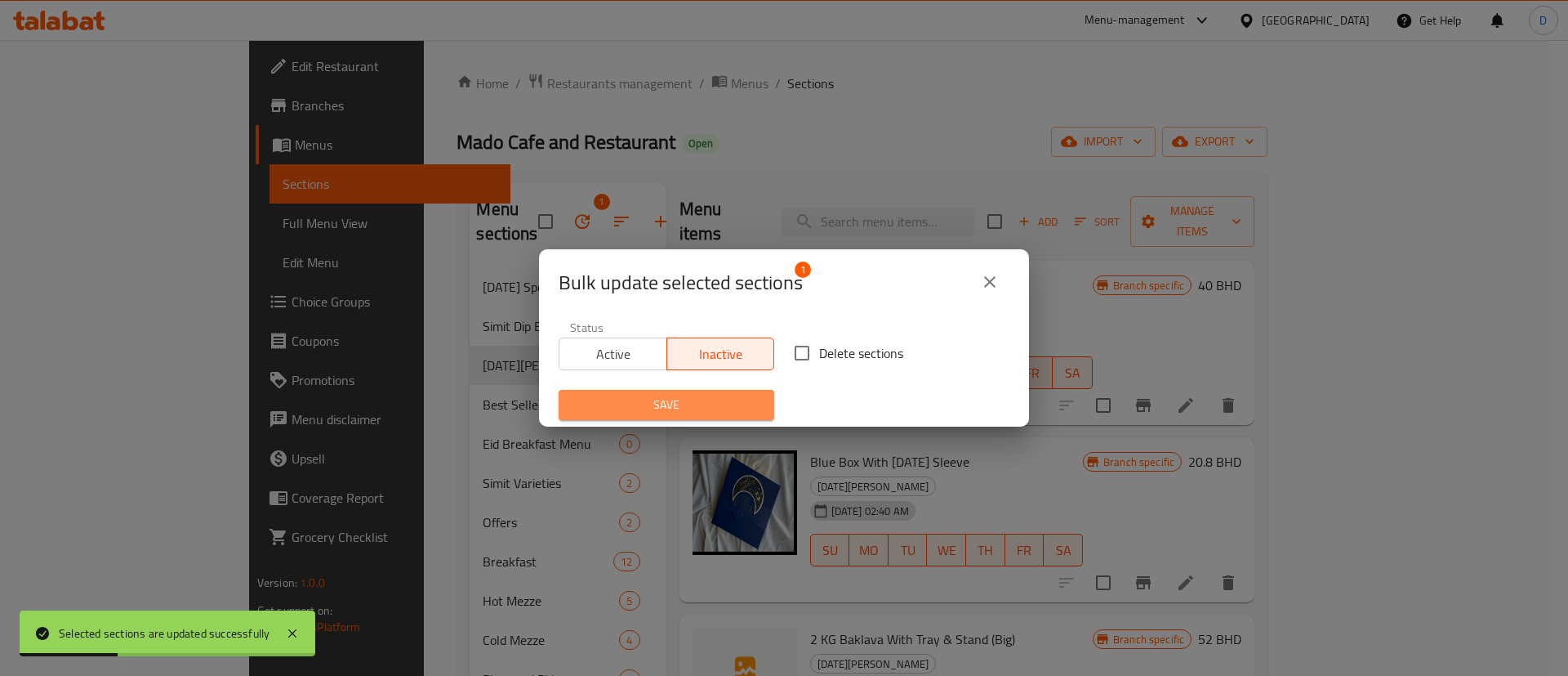
click at [709, 401] on span "Save" at bounding box center [666, 405] width 189 height 20
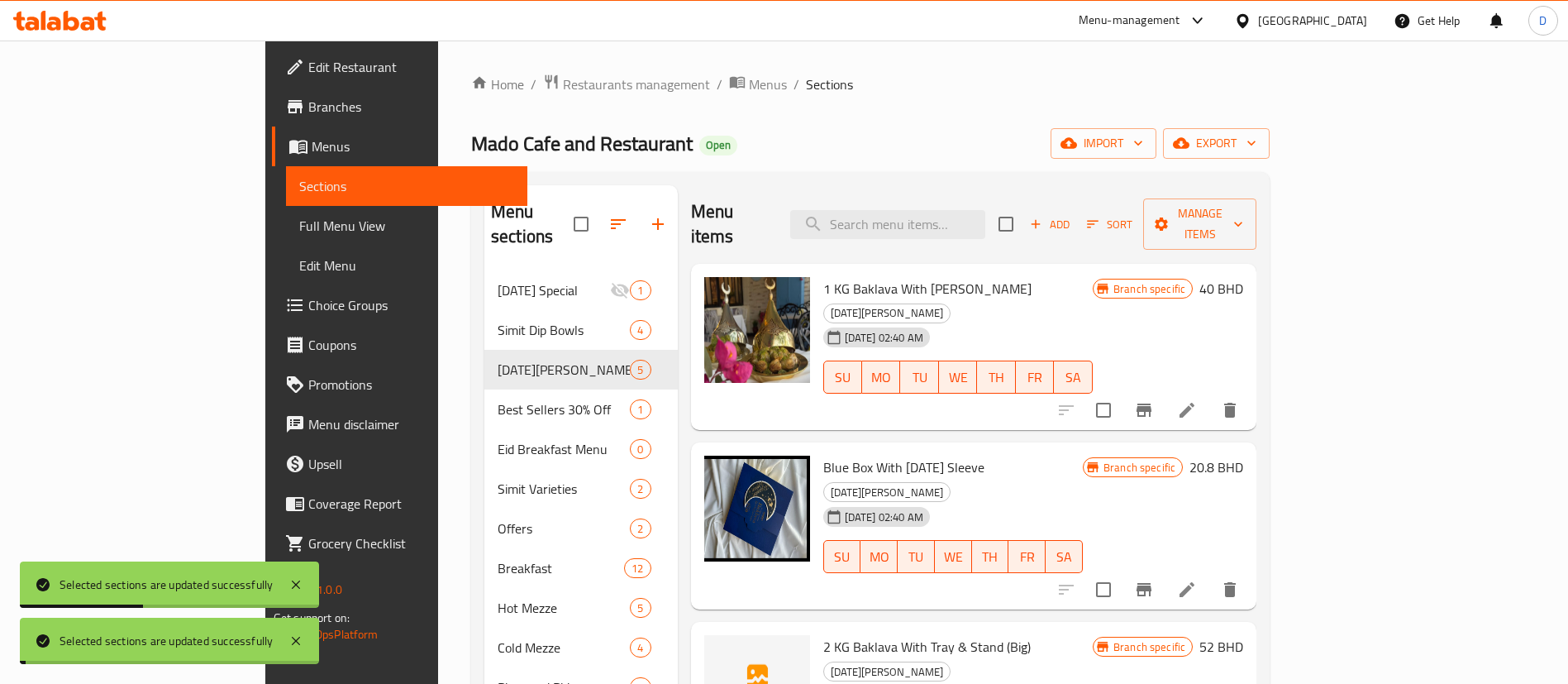
click at [799, 122] on div "Home / Restaurants management / Menus / Sections Mado Cafe and Restaurant Open …" at bounding box center [871, 658] width 799 height 1169
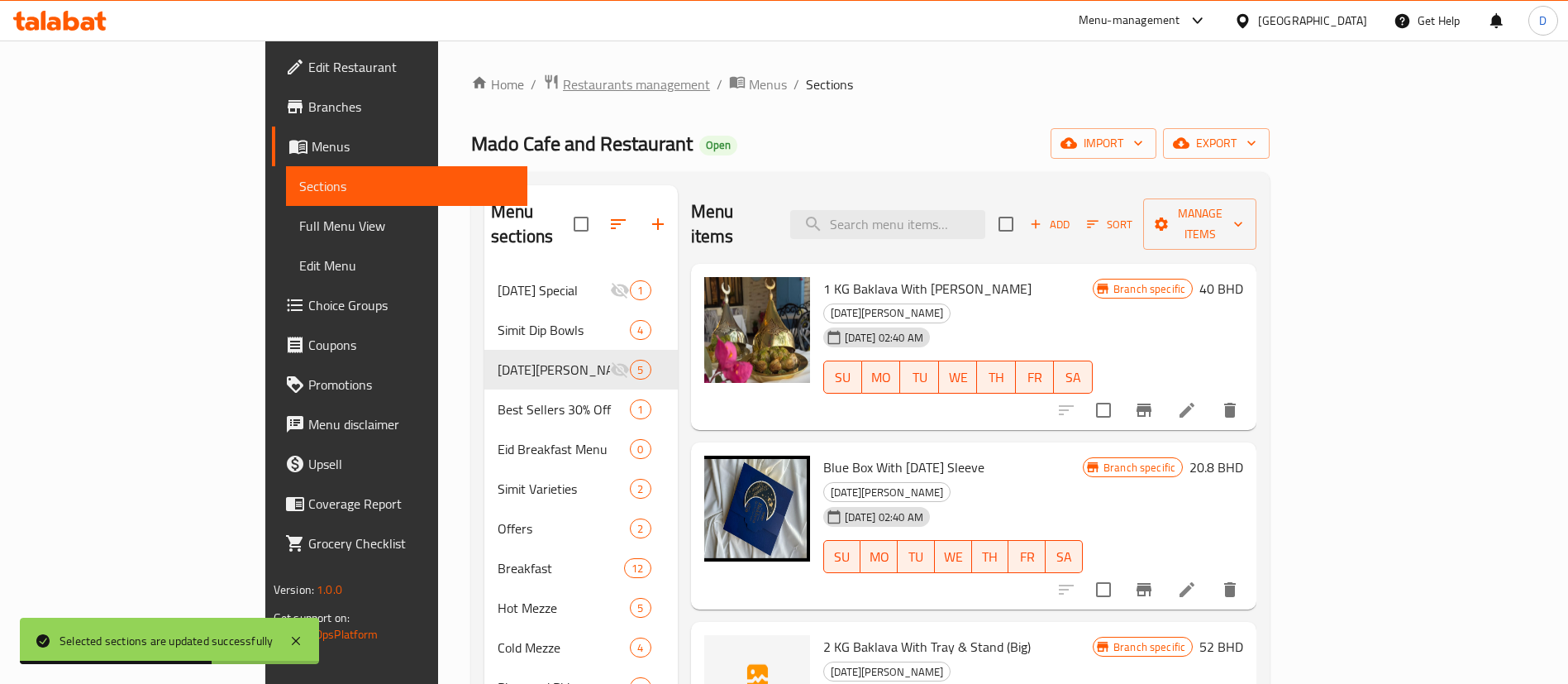
click at [563, 95] on span "Restaurants management" at bounding box center [637, 84] width 147 height 19
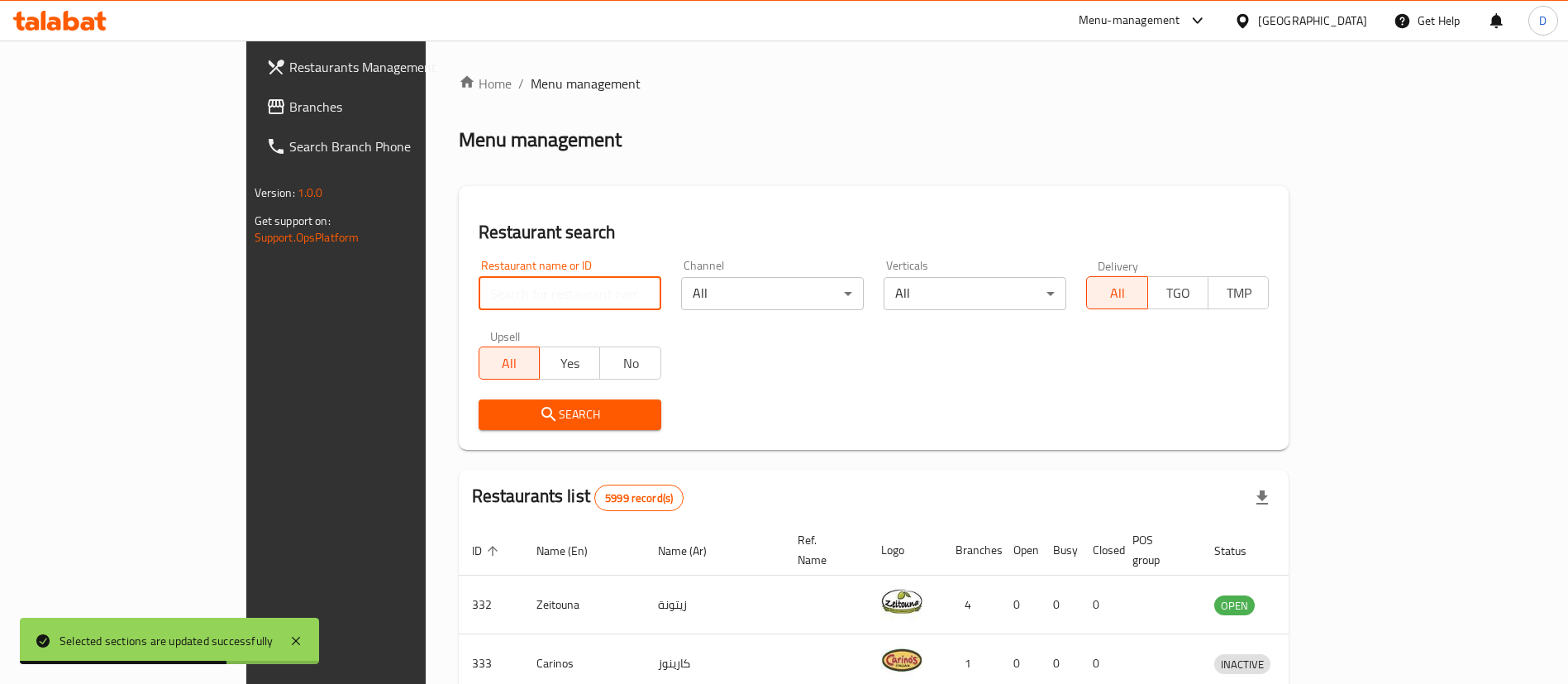
click at [503, 291] on input "search" at bounding box center [570, 293] width 182 height 33
paste input "25553"
type input "25553"
click button "Search" at bounding box center [570, 415] width 182 height 30
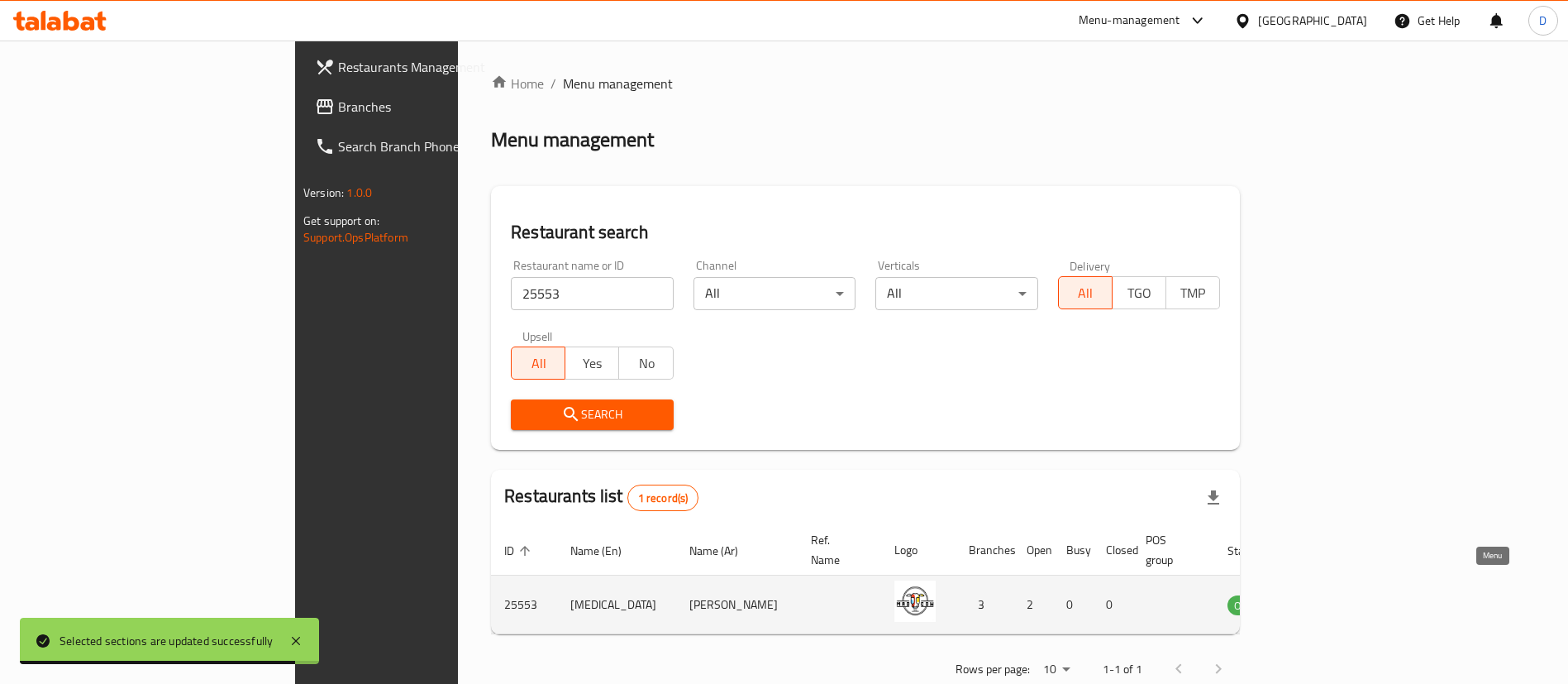
click at [1345, 594] on link "enhanced table" at bounding box center [1330, 604] width 30 height 19
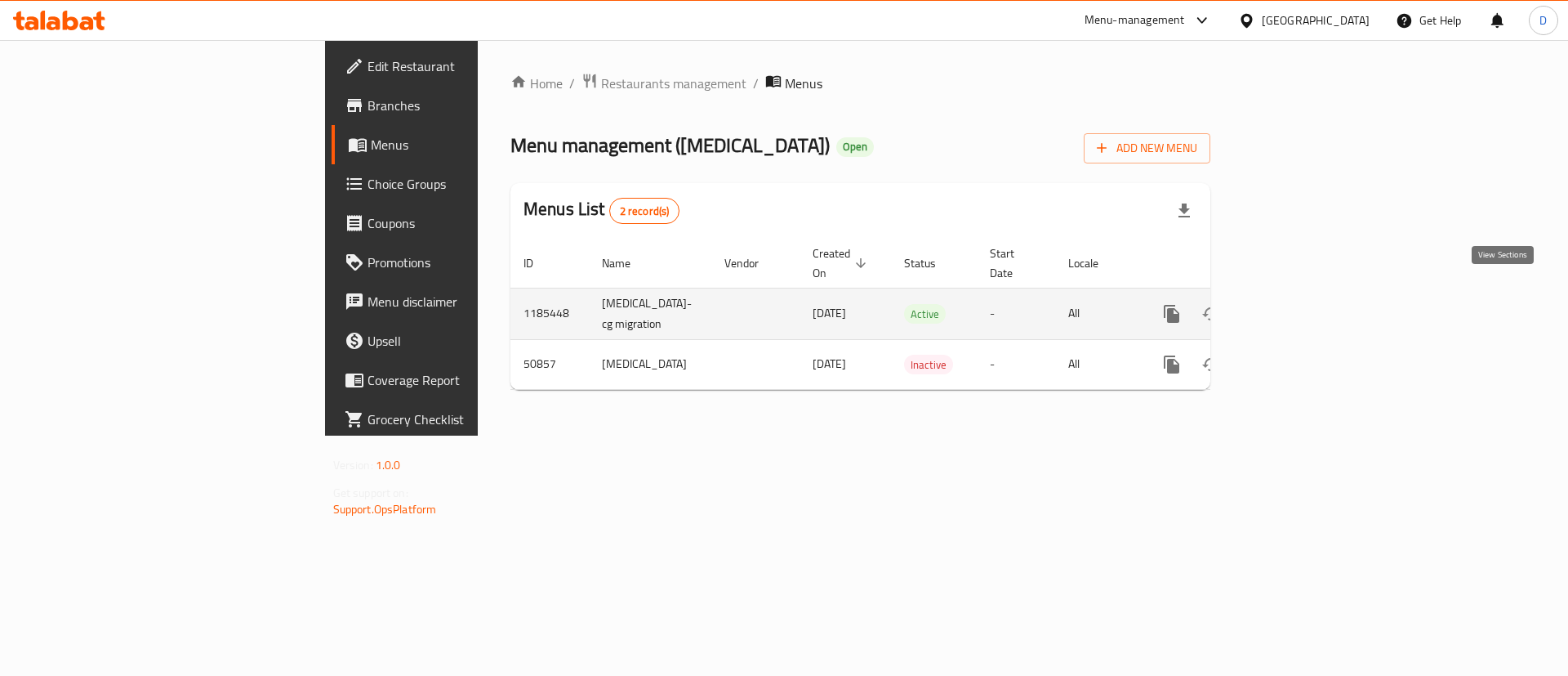
click at [1309, 305] on link "enhanced table" at bounding box center [1289, 313] width 39 height 39
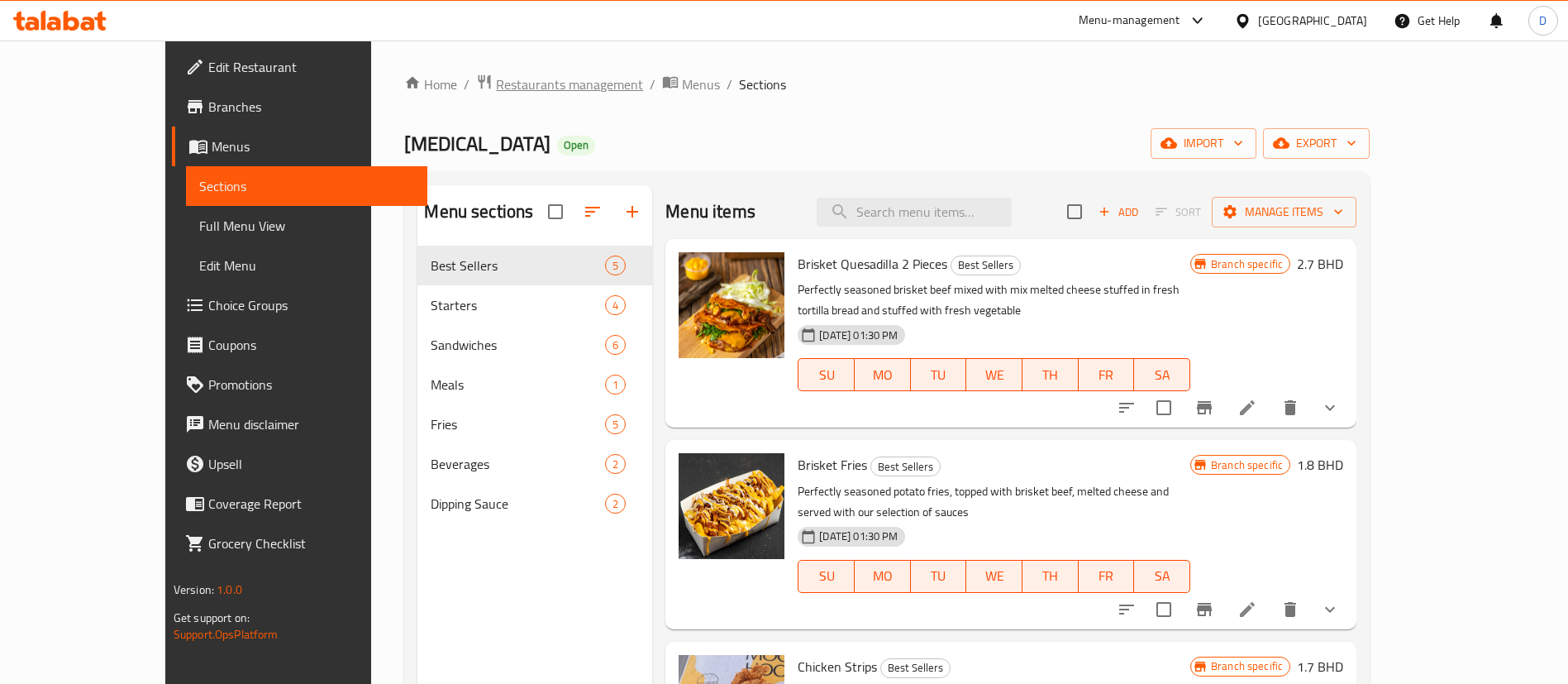
click at [496, 91] on span "Restaurants management" at bounding box center [569, 84] width 147 height 19
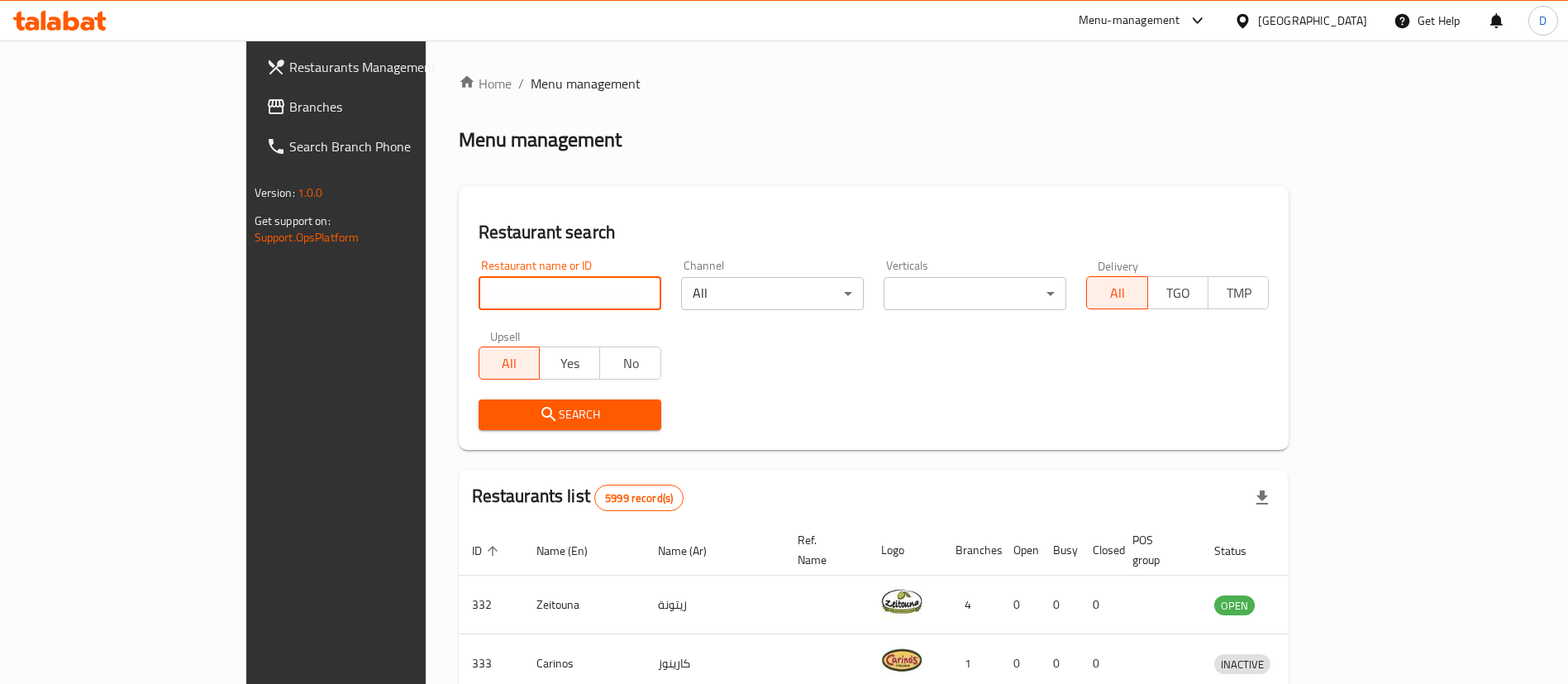
click at [479, 288] on input "search" at bounding box center [570, 293] width 182 height 33
paste input "2508"
type input "2508"
click button "Search" at bounding box center [570, 415] width 182 height 30
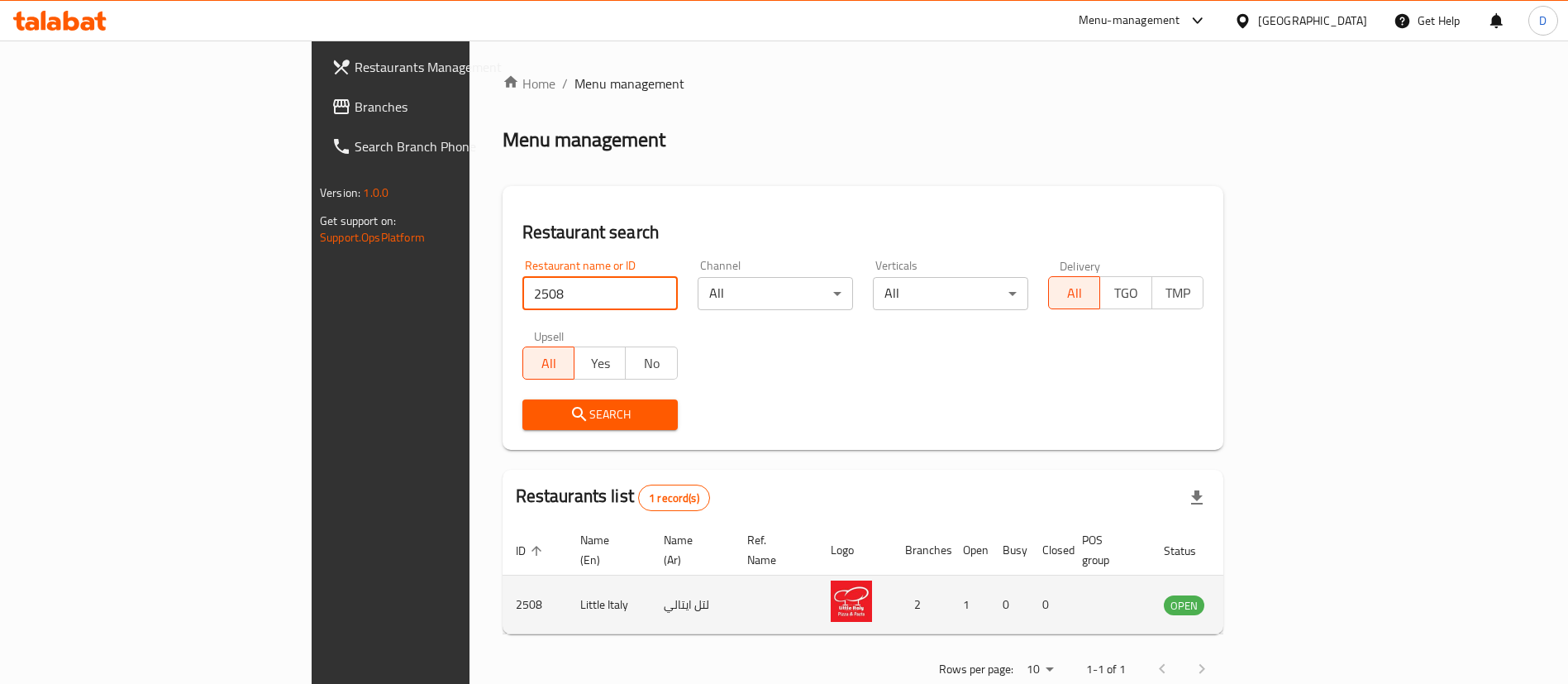
click at [1270, 599] on icon "enhanced table" at bounding box center [1261, 605] width 19 height 14
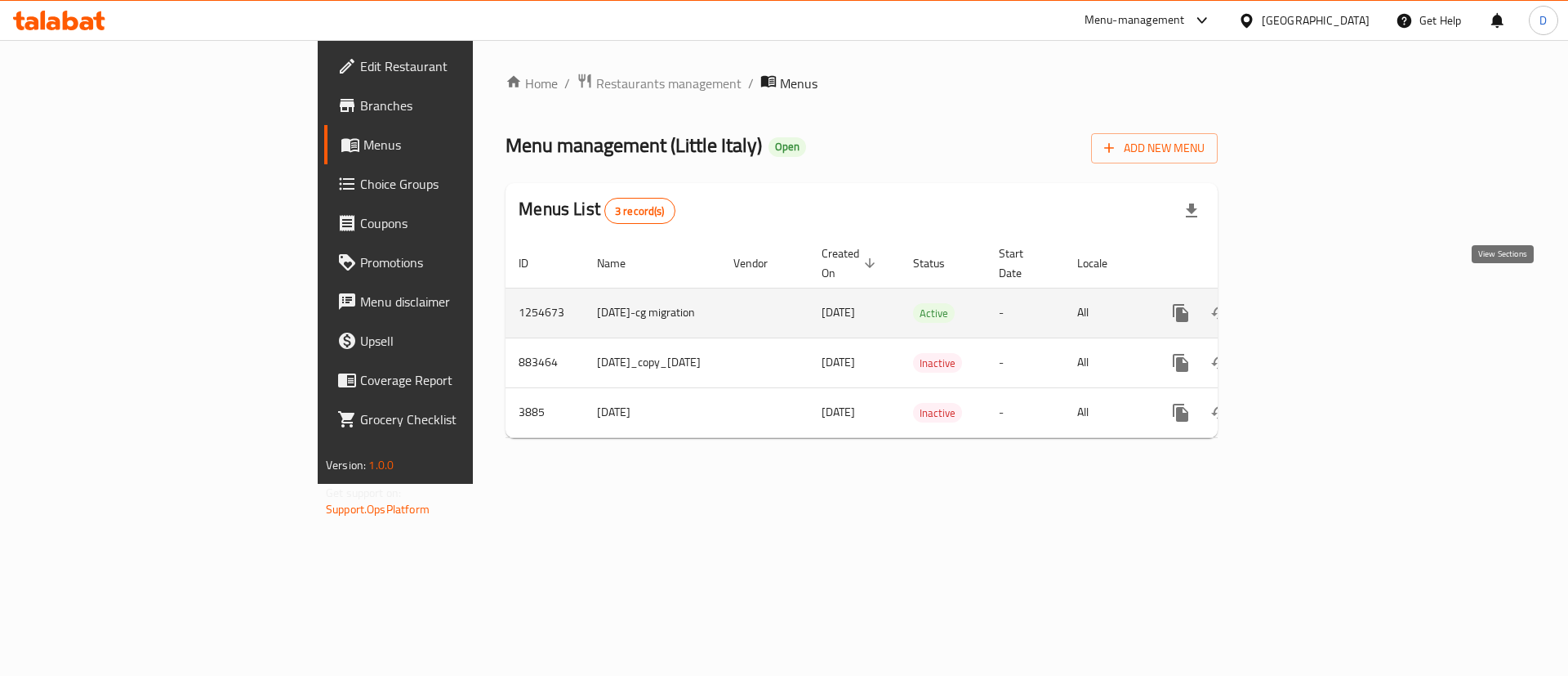
click at [1308, 303] on icon "enhanced table" at bounding box center [1298, 312] width 19 height 19
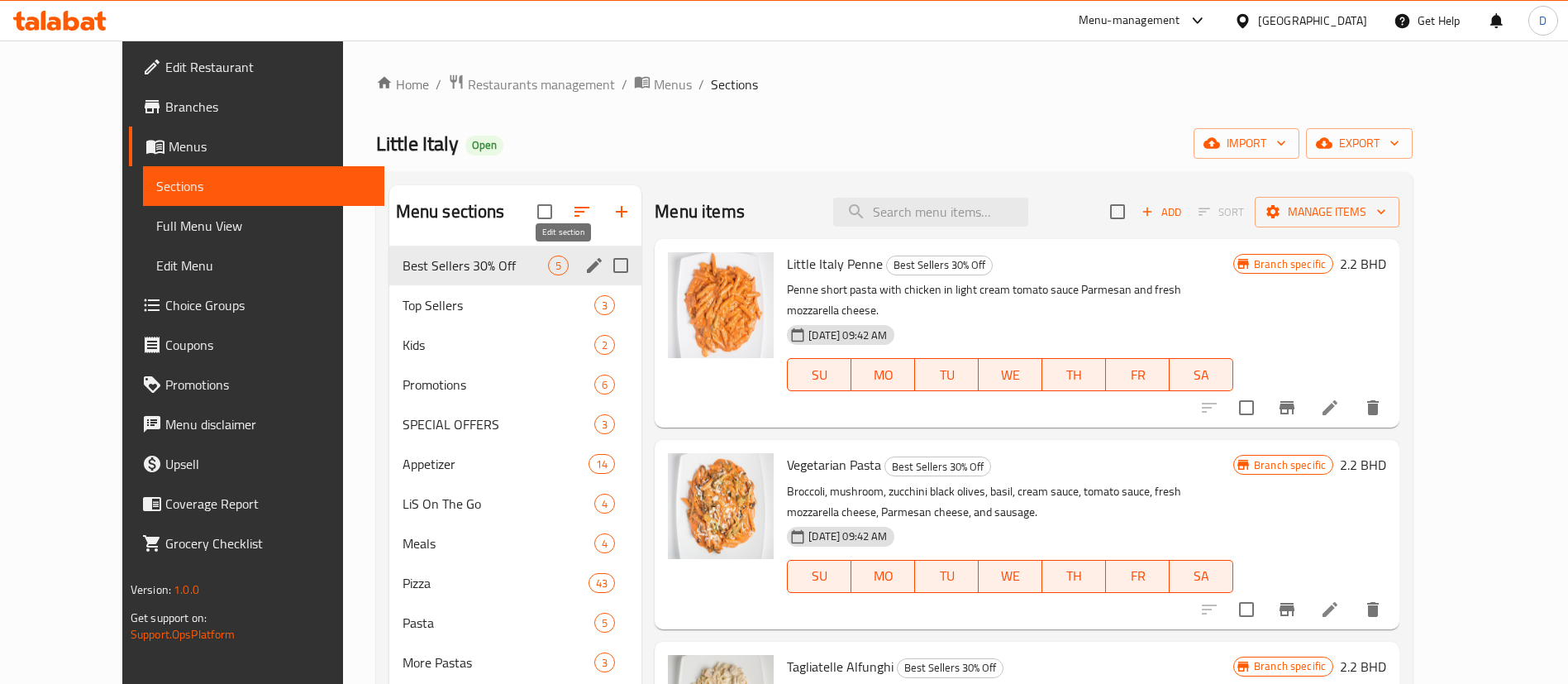
click at [587, 266] on icon "edit" at bounding box center [594, 265] width 15 height 15
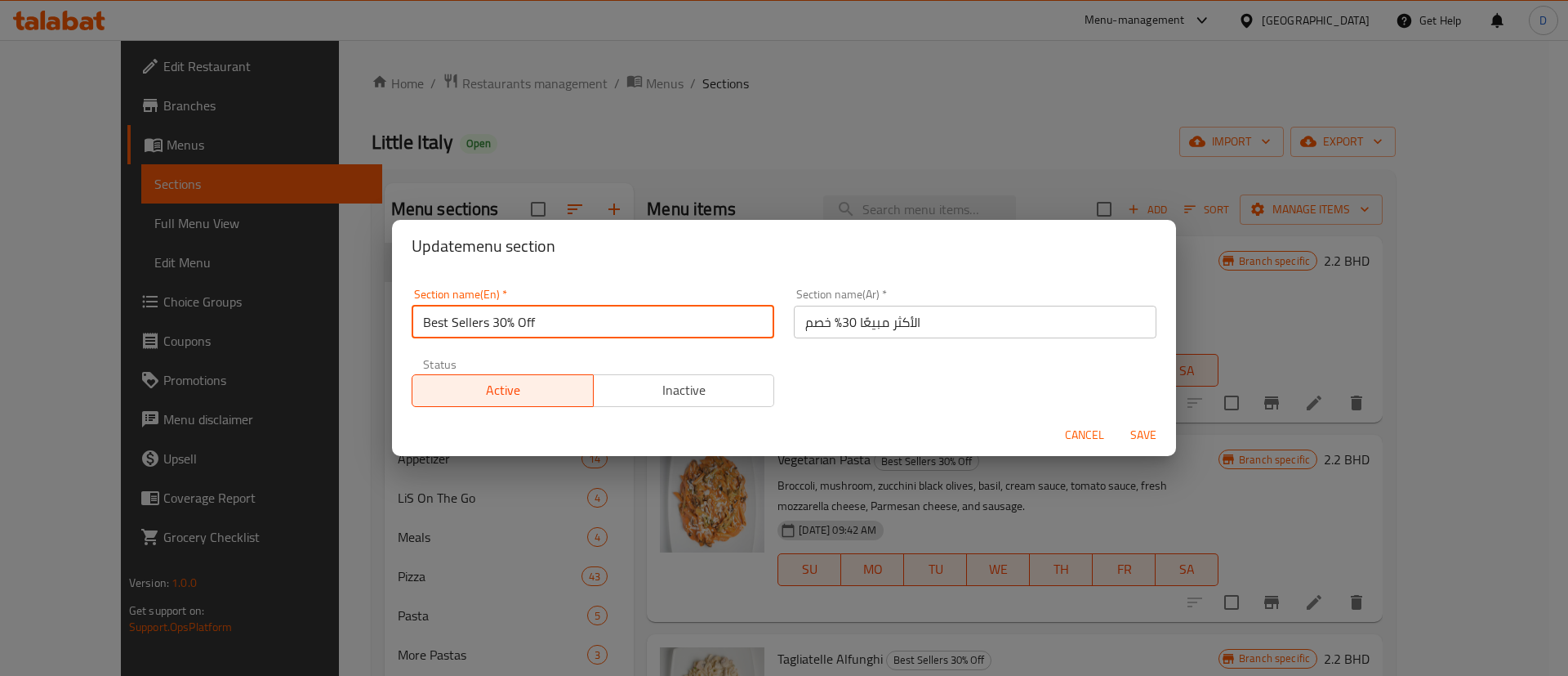
drag, startPoint x: 575, startPoint y: 315, endPoint x: 618, endPoint y: 319, distance: 43.2
click at [614, 319] on input "Best Sellers 30% Off" at bounding box center [592, 321] width 363 height 33
type input "Best Sellers"
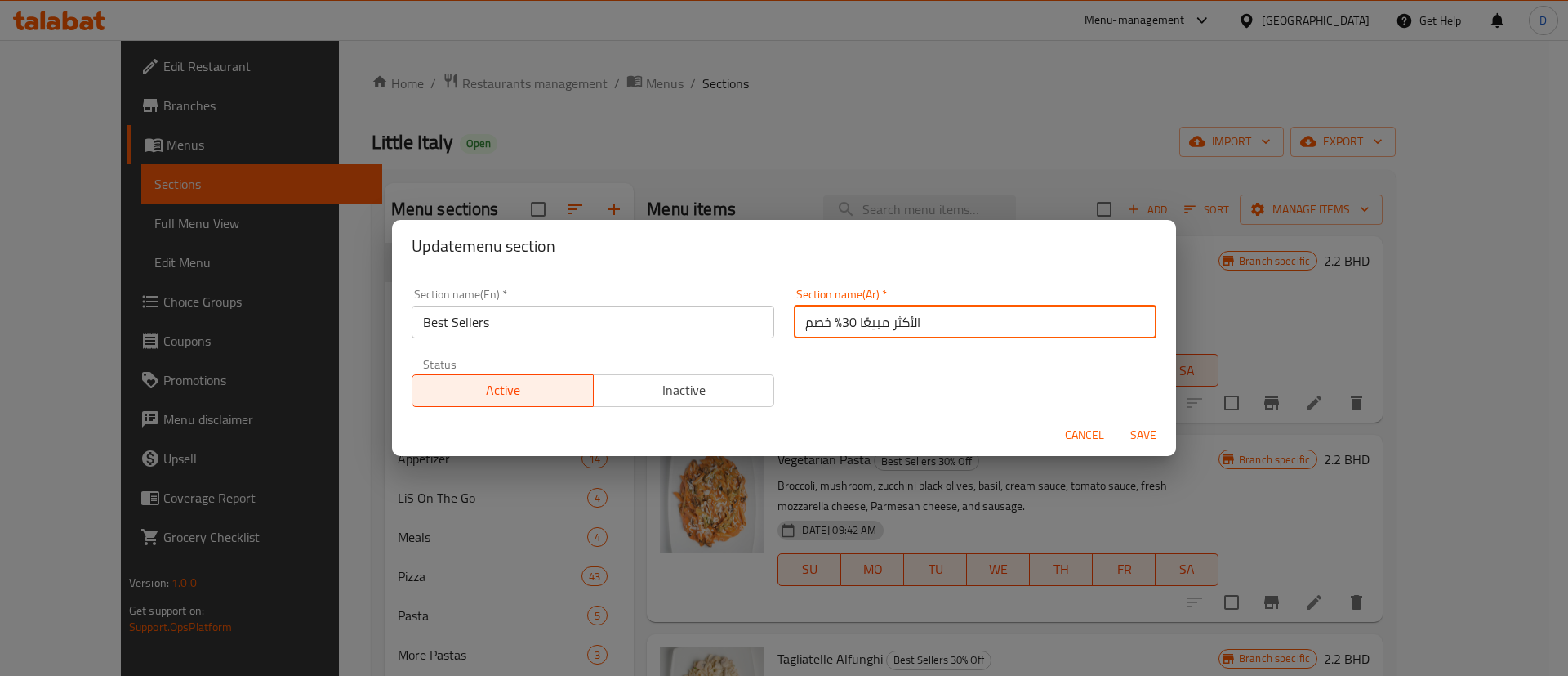
drag, startPoint x: 792, startPoint y: 331, endPoint x: 836, endPoint y: 325, distance: 44.4
click at [836, 325] on input "الأكثر مبيعًا 30% خصم" at bounding box center [975, 321] width 363 height 33
click at [824, 322] on input "الأكثر مبيعًا 30% خصم" at bounding box center [975, 321] width 363 height 33
drag, startPoint x: 795, startPoint y: 327, endPoint x: 835, endPoint y: 320, distance: 40.6
click at [835, 320] on input "الأكثر مبيعًا 30% خصم" at bounding box center [975, 321] width 363 height 33
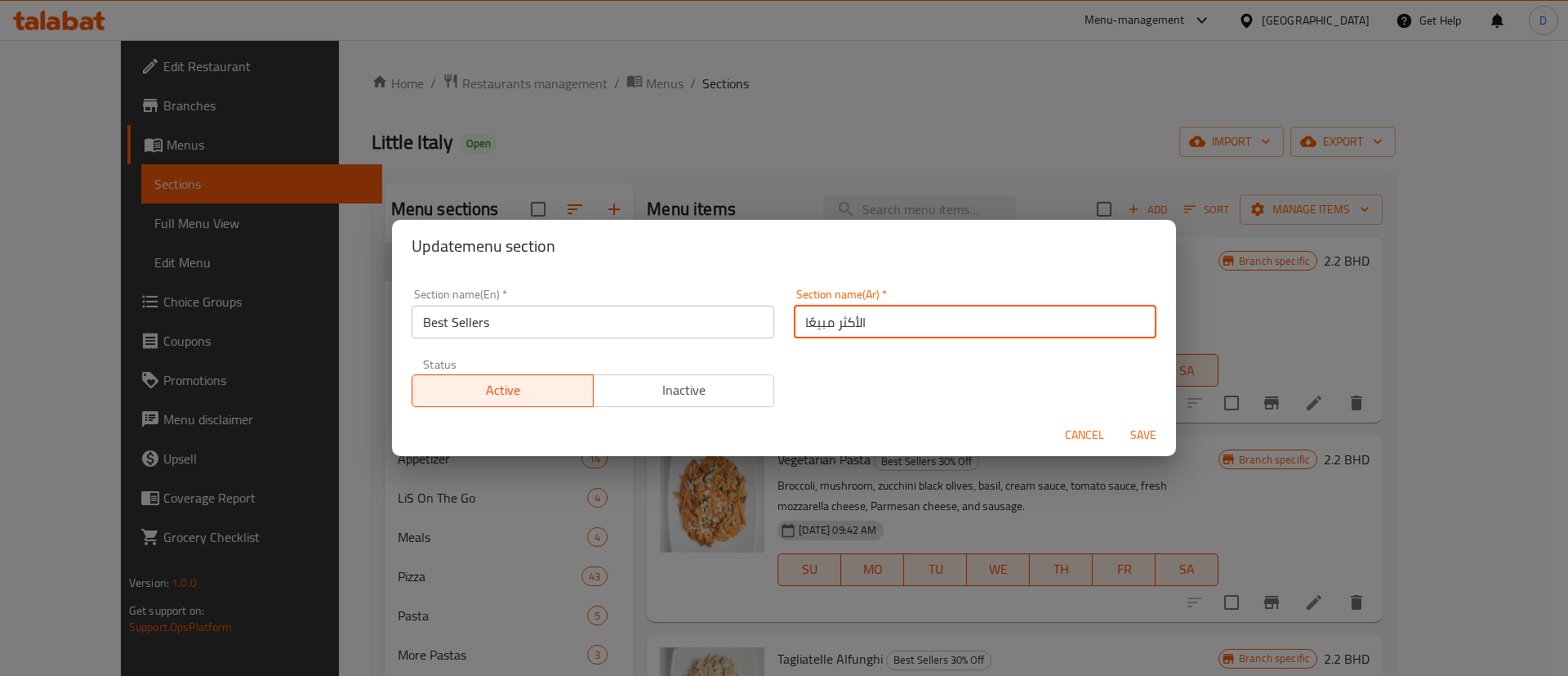
type input "الأكثر مبيعًا"
click at [842, 384] on div "Section name(En)   * Best Sellers Section name(En) * Section name(Ar)   * الأكث…" at bounding box center [784, 347] width 764 height 138
click at [1137, 432] on span "Save" at bounding box center [1143, 435] width 39 height 20
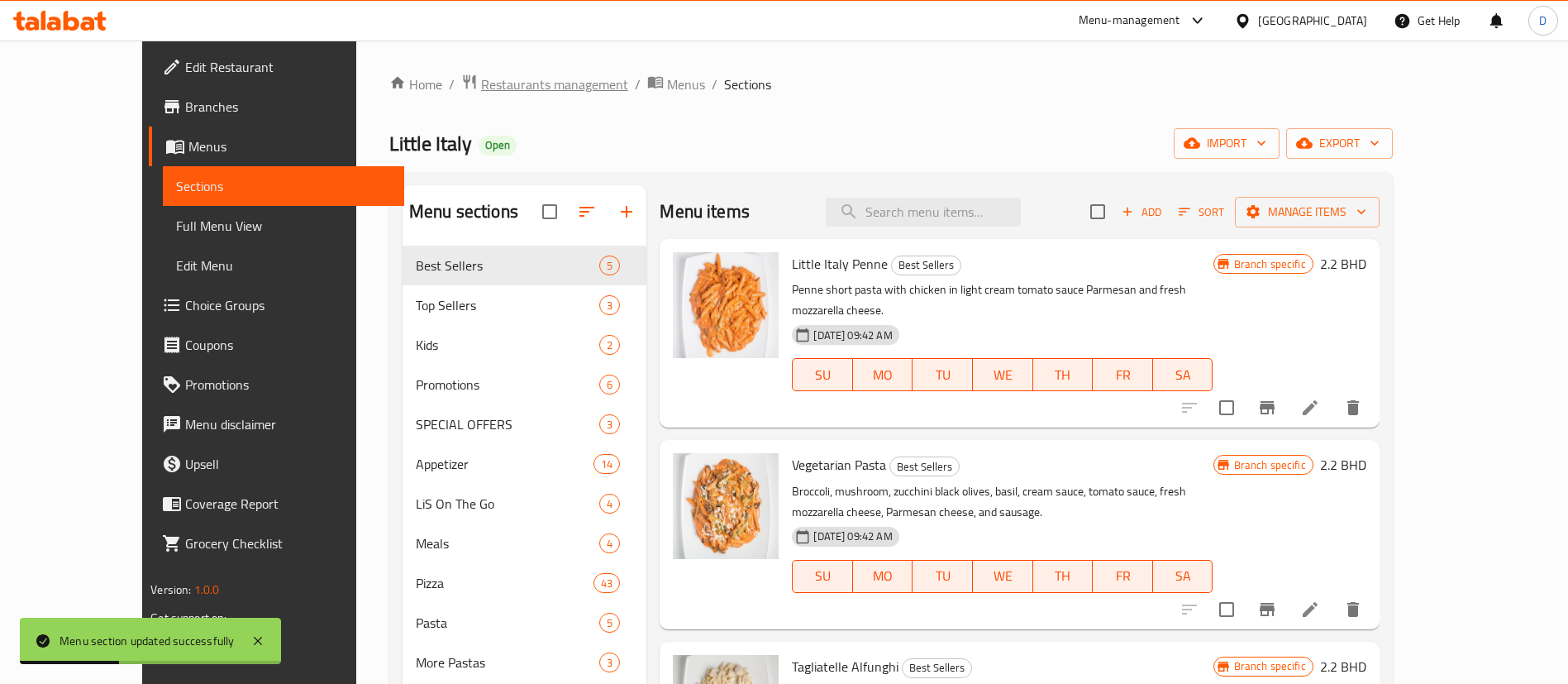
click at [481, 93] on span "Restaurants management" at bounding box center [555, 84] width 147 height 19
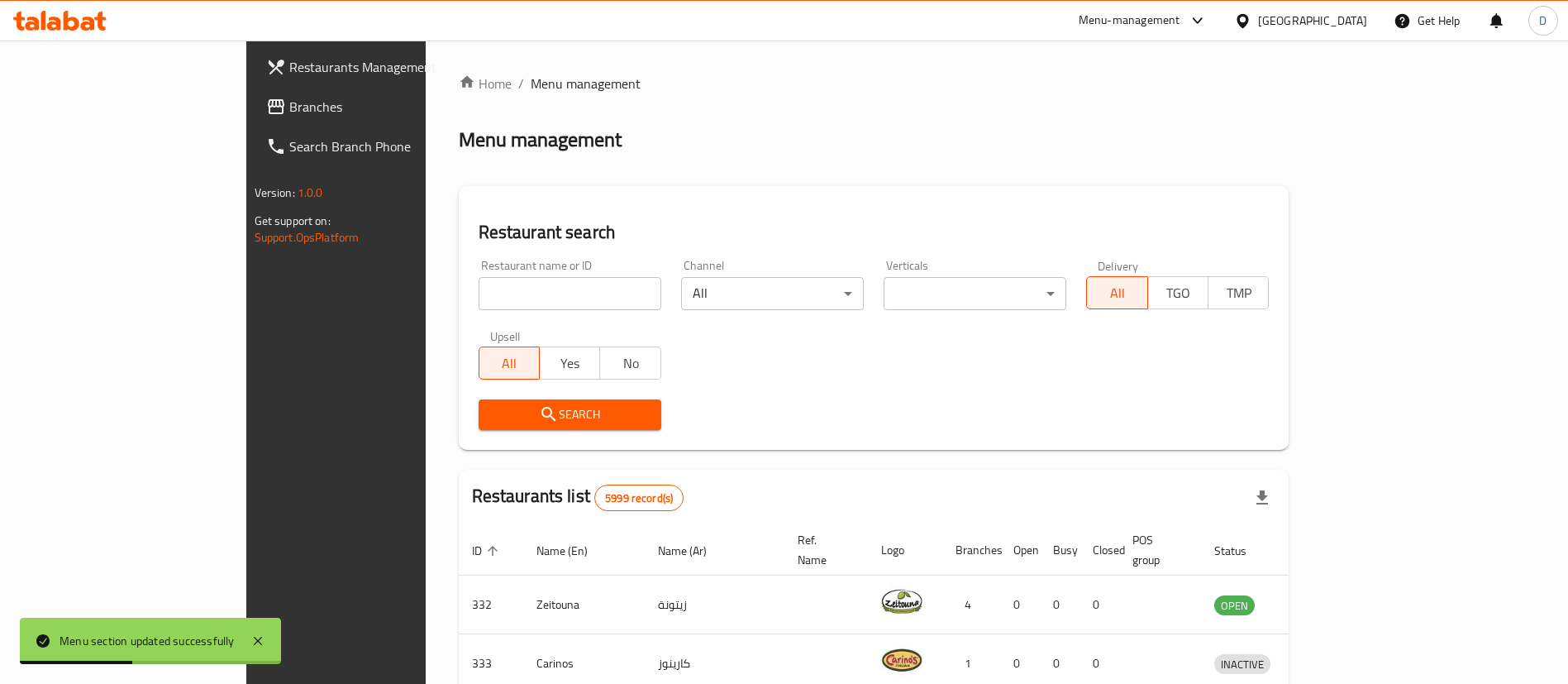
click at [479, 289] on input "search" at bounding box center [570, 293] width 182 height 33
paste input "646181"
type input "646181"
click button "Search" at bounding box center [570, 415] width 182 height 30
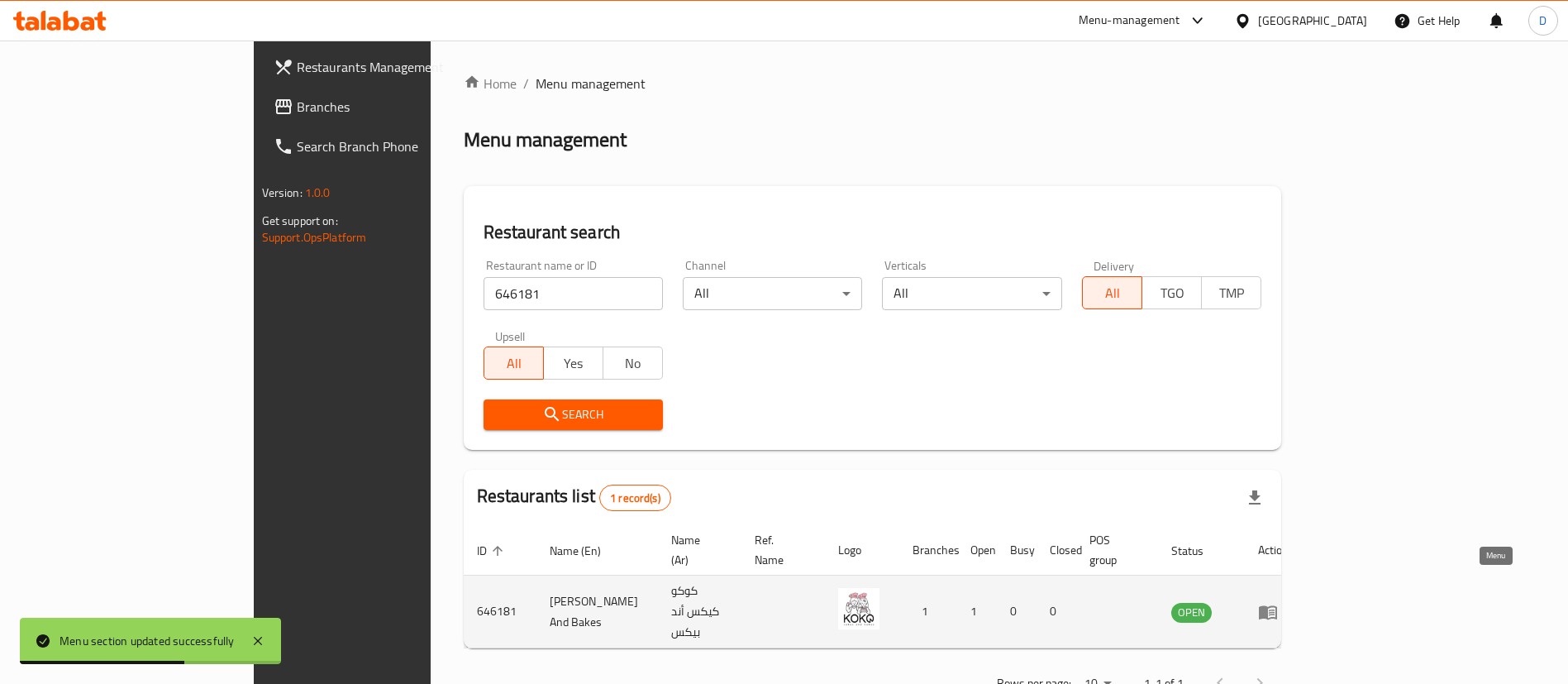
click at [1278, 605] on icon "enhanced table" at bounding box center [1268, 612] width 19 height 14
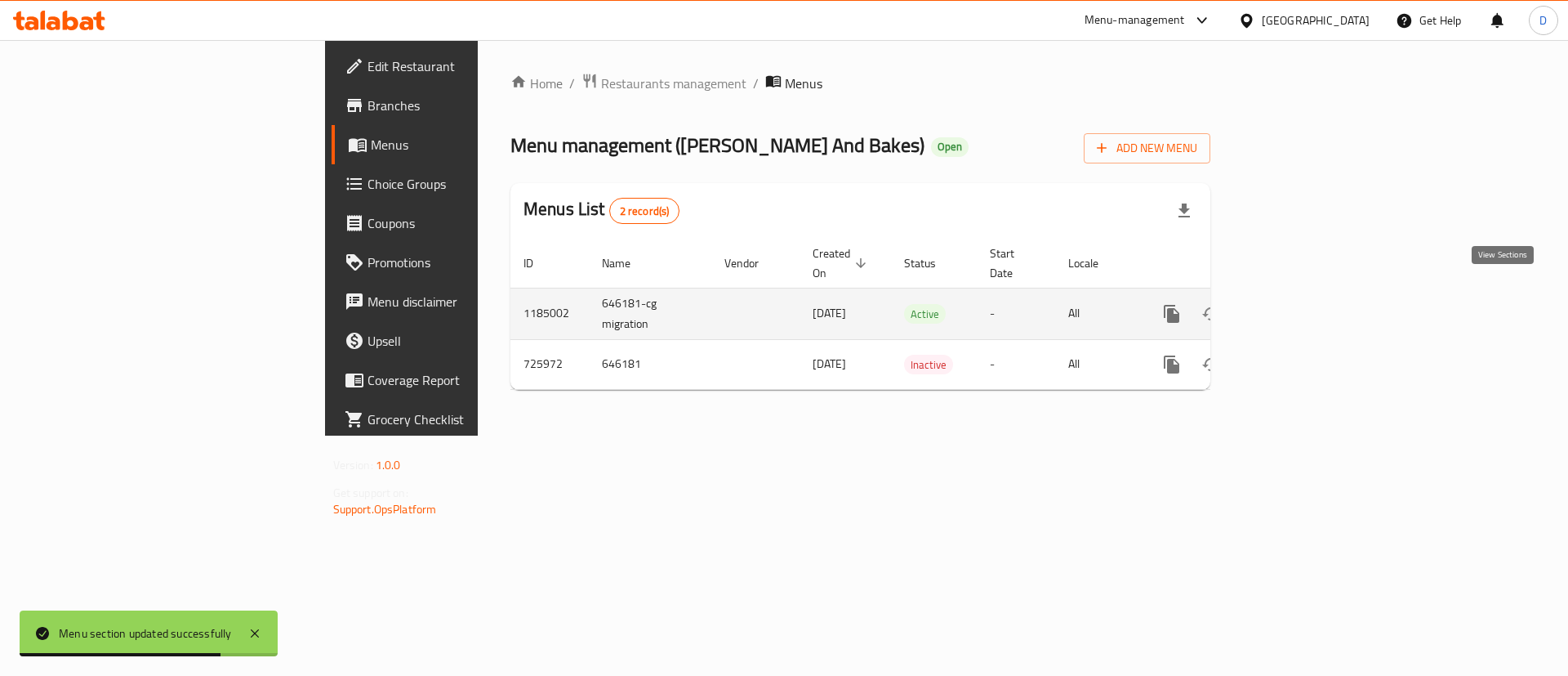
click at [1299, 304] on icon "enhanced table" at bounding box center [1289, 313] width 19 height 19
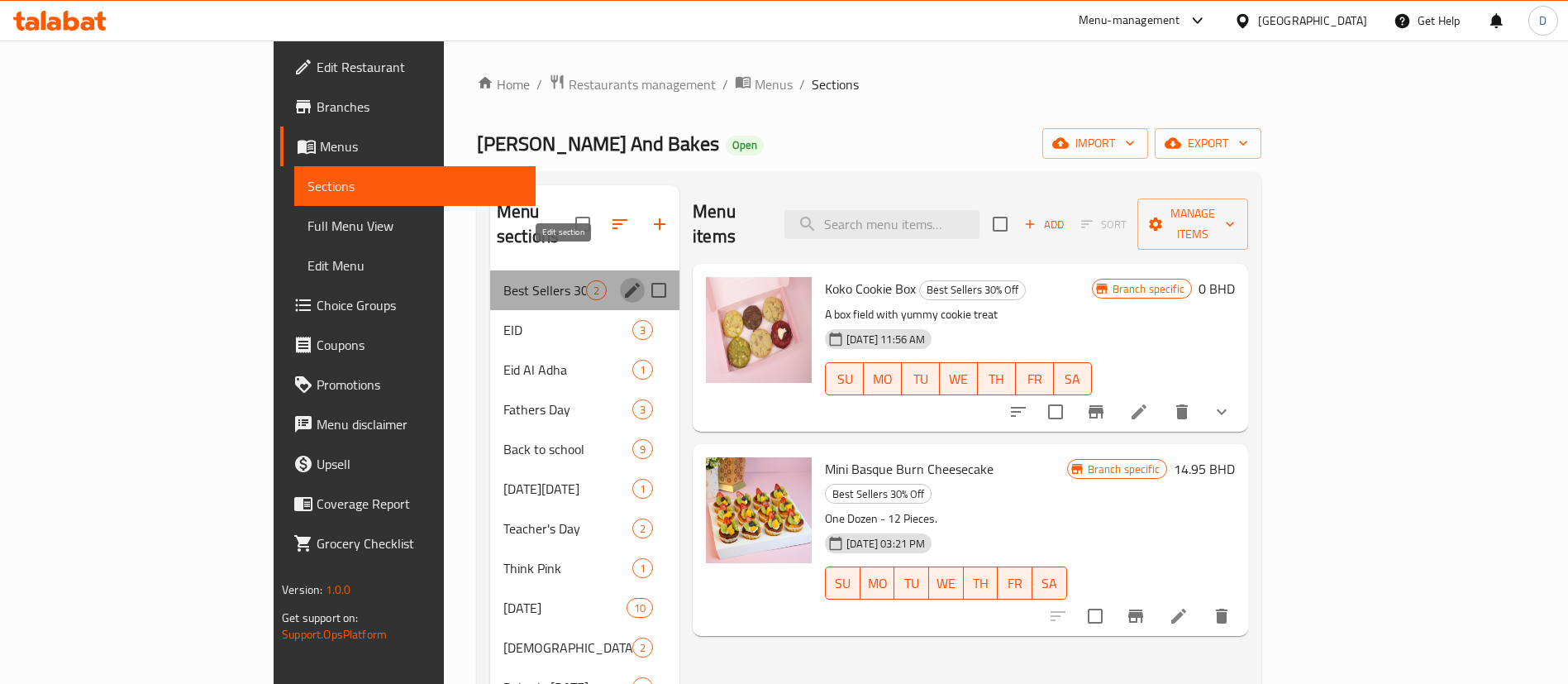
click at [625, 283] on icon "edit" at bounding box center [632, 290] width 15 height 15
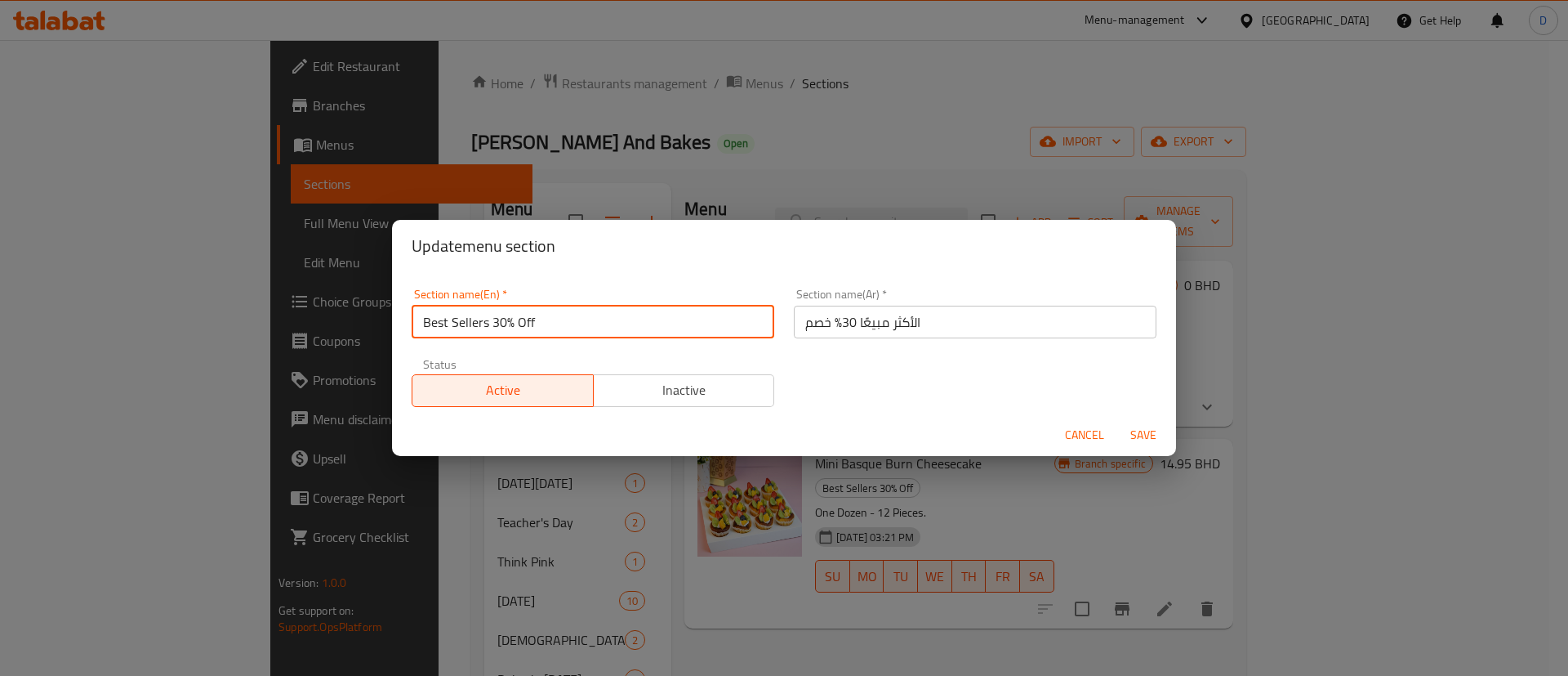
drag, startPoint x: 494, startPoint y: 320, endPoint x: 589, endPoint y: 310, distance: 95.5
click at [580, 310] on input "Best Sellers 30% Off" at bounding box center [592, 321] width 363 height 33
type input "Best Sellers"
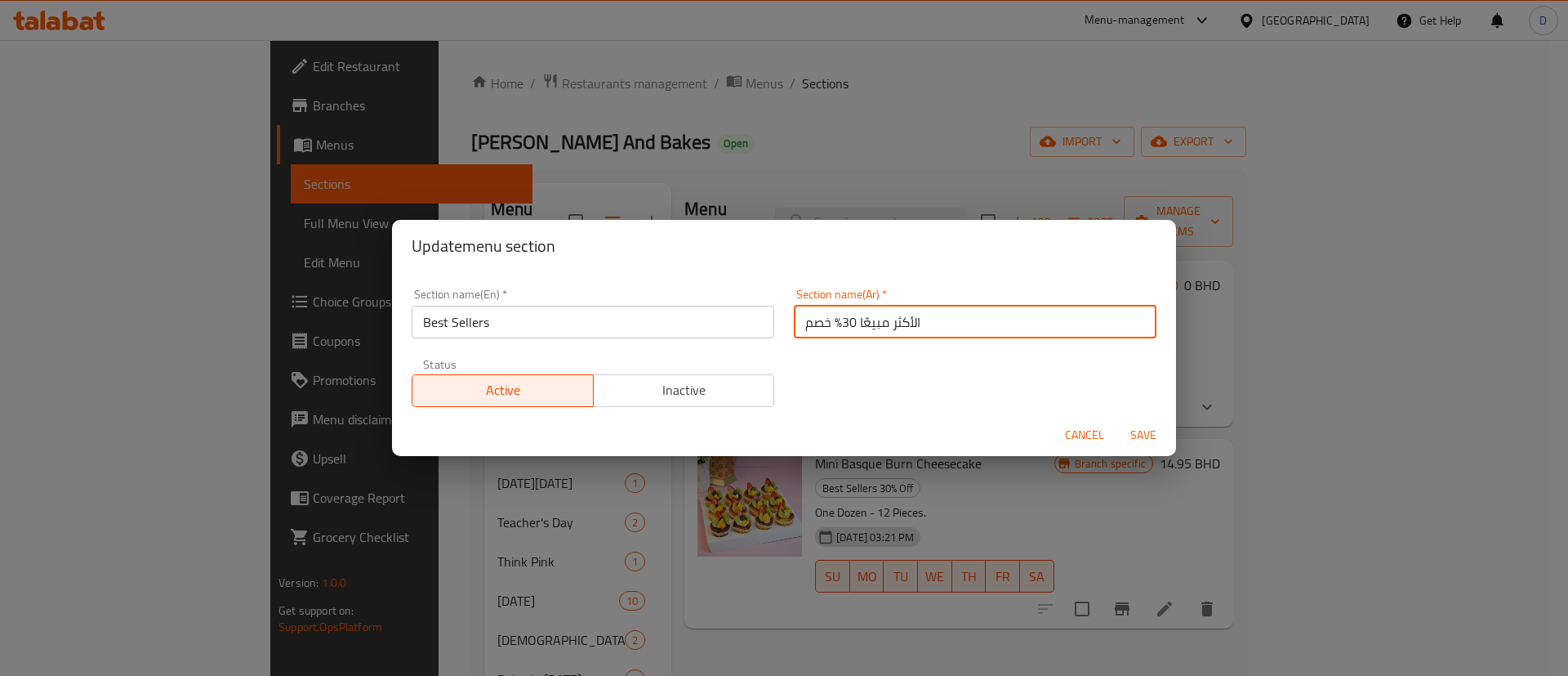
drag, startPoint x: 787, startPoint y: 325, endPoint x: 834, endPoint y: 317, distance: 47.7
click at [834, 317] on input "الأكثر مبيعًا 30% خصم" at bounding box center [975, 321] width 363 height 33
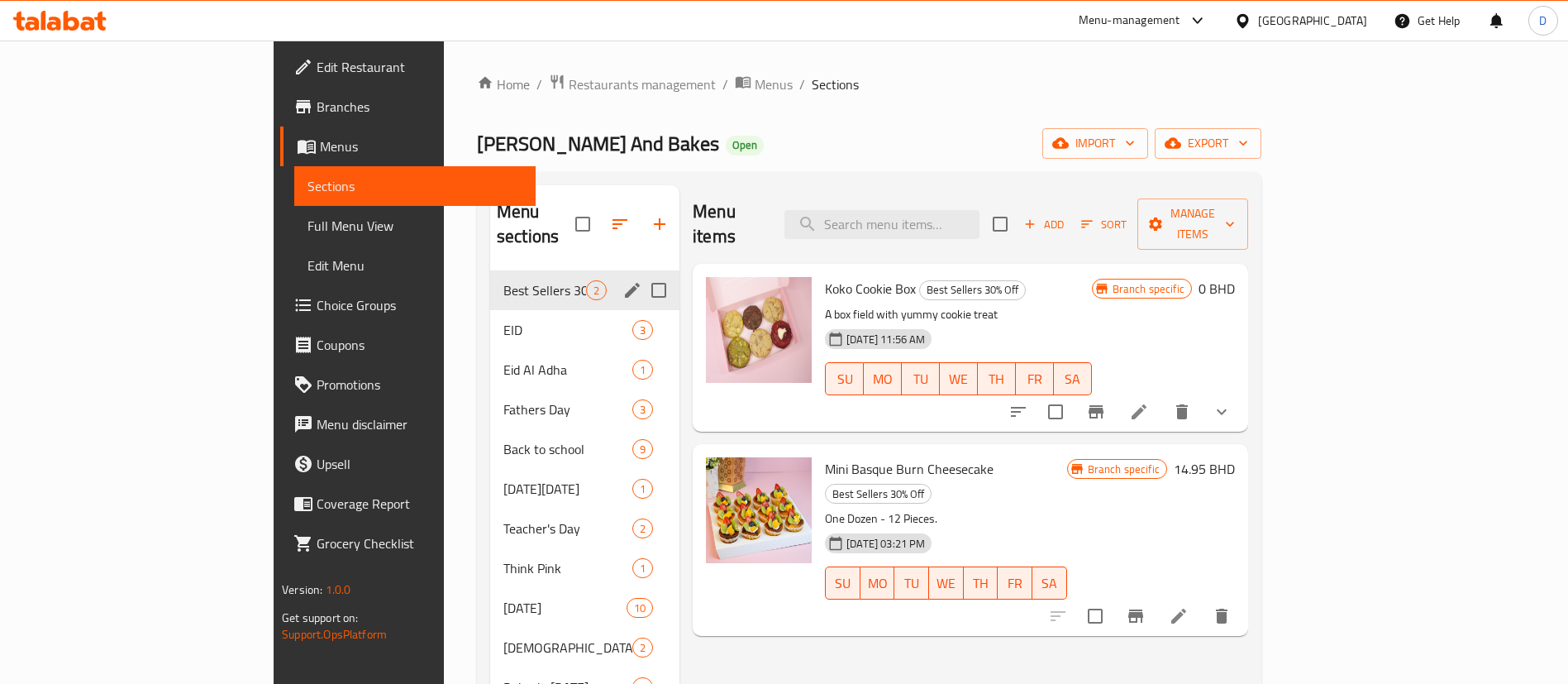
click at [622, 280] on icon "edit" at bounding box center [632, 290] width 19 height 19
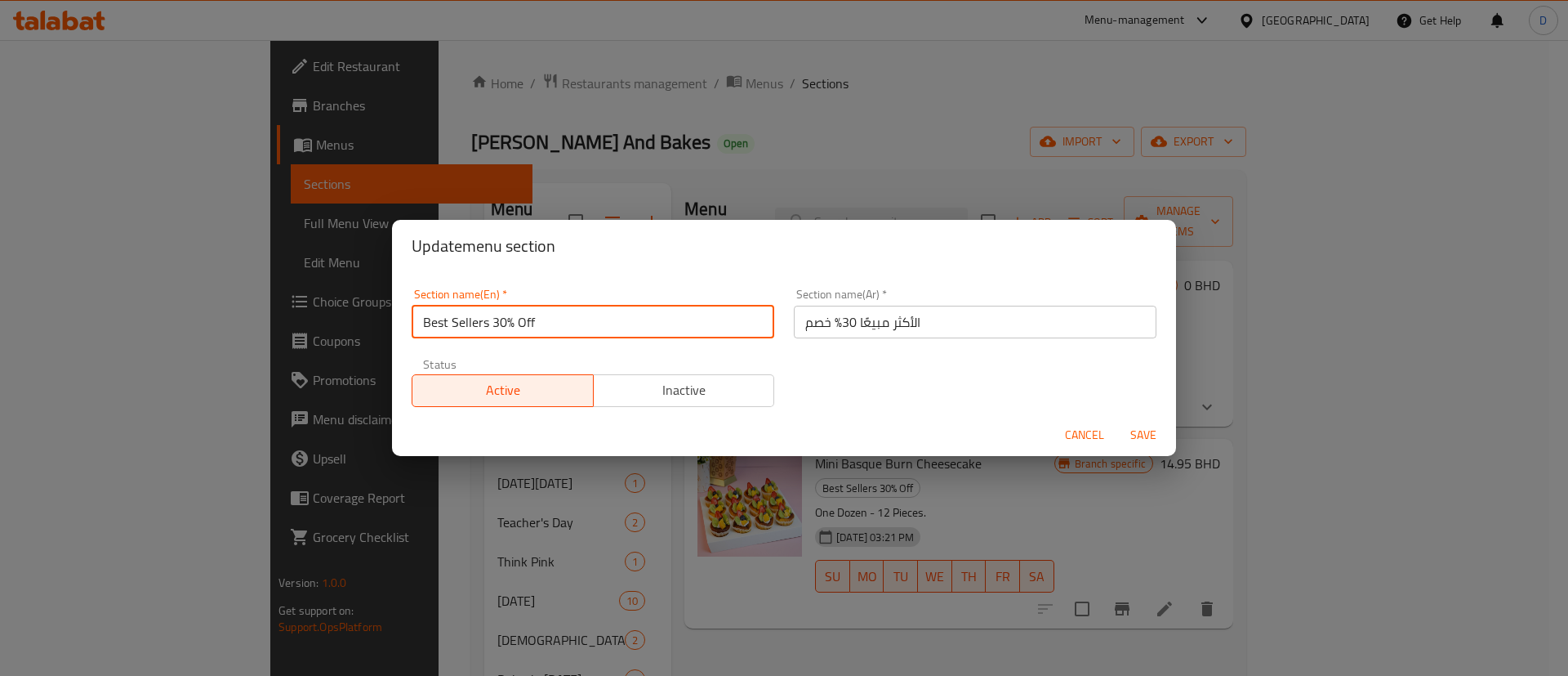
drag, startPoint x: 491, startPoint y: 324, endPoint x: 532, endPoint y: 331, distance: 41.6
click at [532, 331] on input "Best Sellers 30% Off" at bounding box center [592, 321] width 363 height 33
type input "Best Sellers"
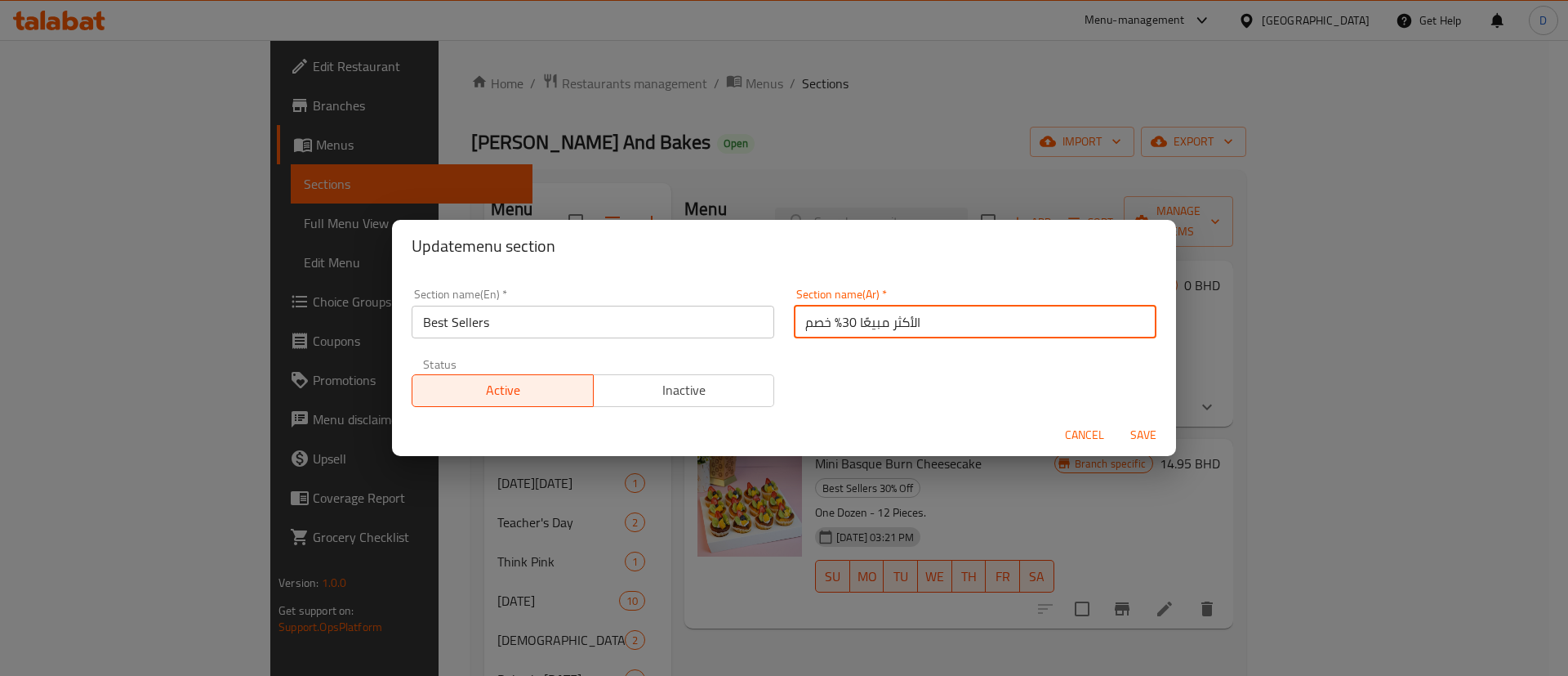
drag, startPoint x: 792, startPoint y: 325, endPoint x: 833, endPoint y: 321, distance: 41.2
click at [833, 321] on input "الأكثر مبيعًا 30% خصم" at bounding box center [975, 321] width 363 height 33
click at [833, 339] on div "Section name(Ar)   * الأكثر مبيعًا 30% خصم Section name(Ar) *" at bounding box center [975, 313] width 382 height 69
drag, startPoint x: 799, startPoint y: 325, endPoint x: 832, endPoint y: 325, distance: 33.0
click at [832, 325] on input "الأكثر مبيعًا 30% خصم" at bounding box center [975, 321] width 363 height 33
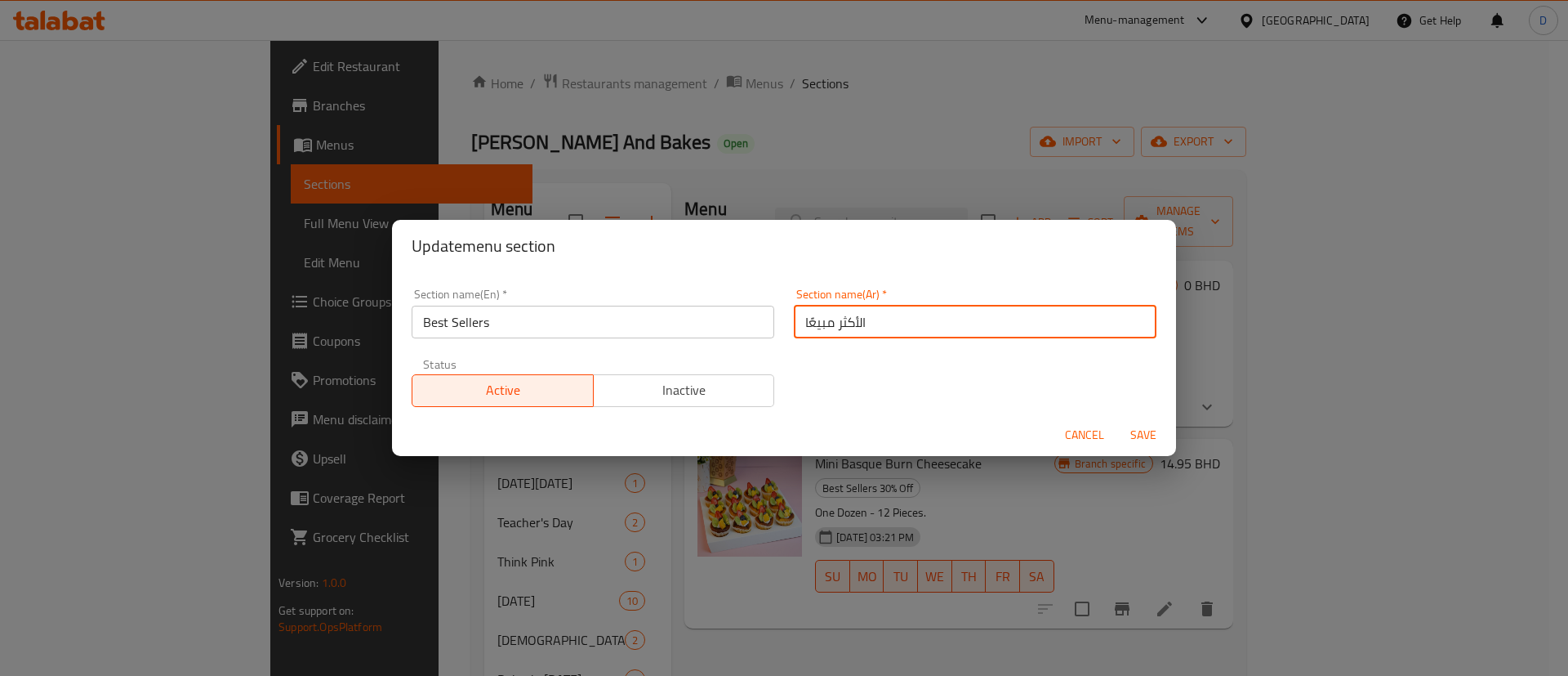
type input "الأكثر مبيعًا"
click at [828, 350] on div "Section name(En)   * Best Sellers Section name(En) * Section name(Ar)   * الأكث…" at bounding box center [784, 347] width 764 height 138
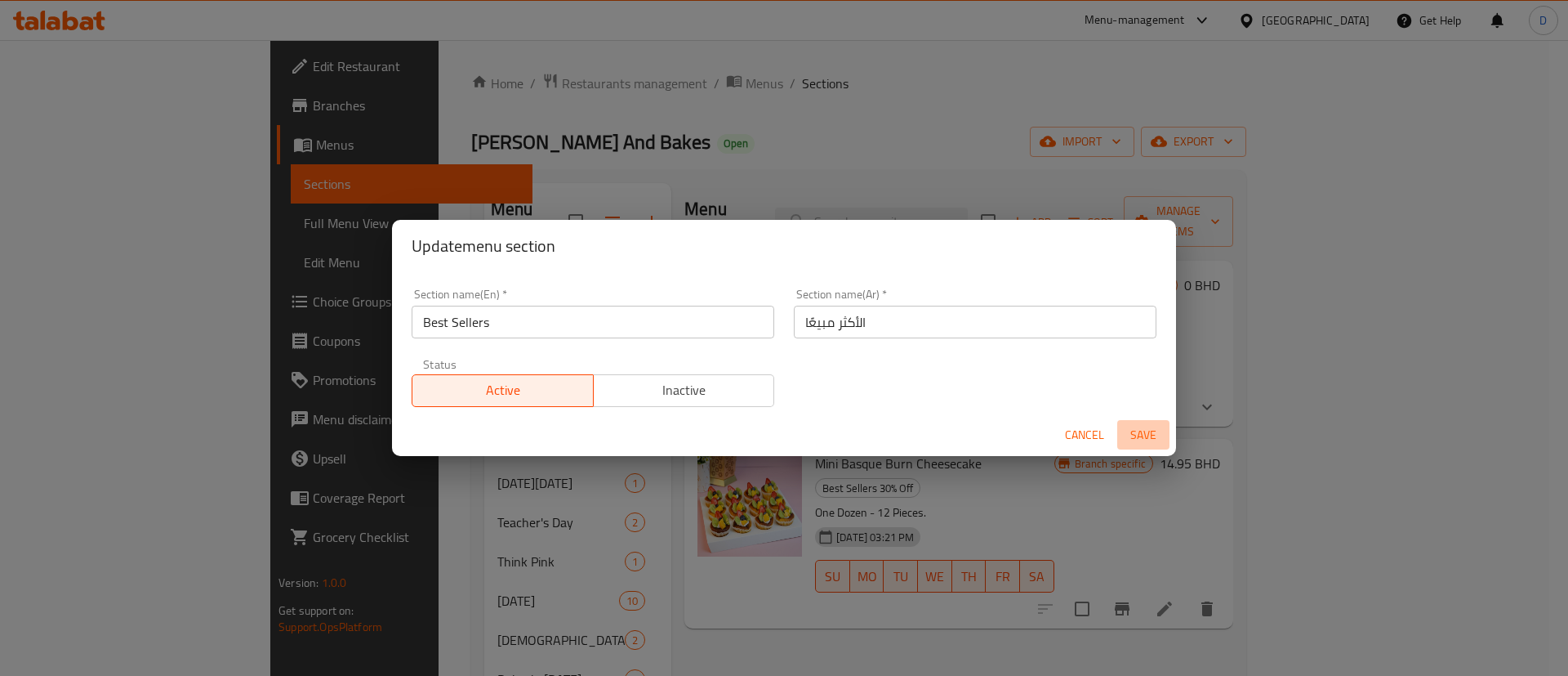
click at [1133, 429] on span "Save" at bounding box center [1143, 435] width 39 height 20
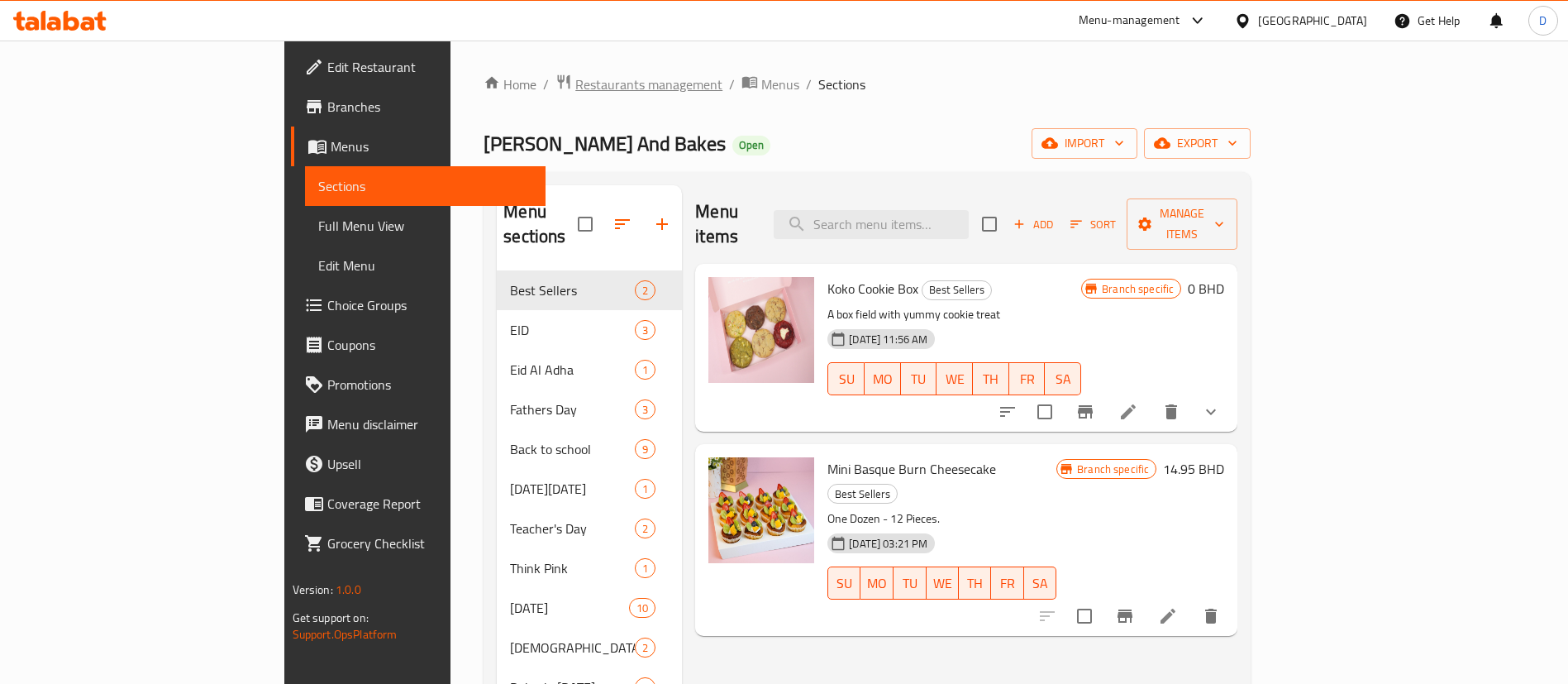
click at [575, 87] on span "Restaurants management" at bounding box center [648, 84] width 147 height 19
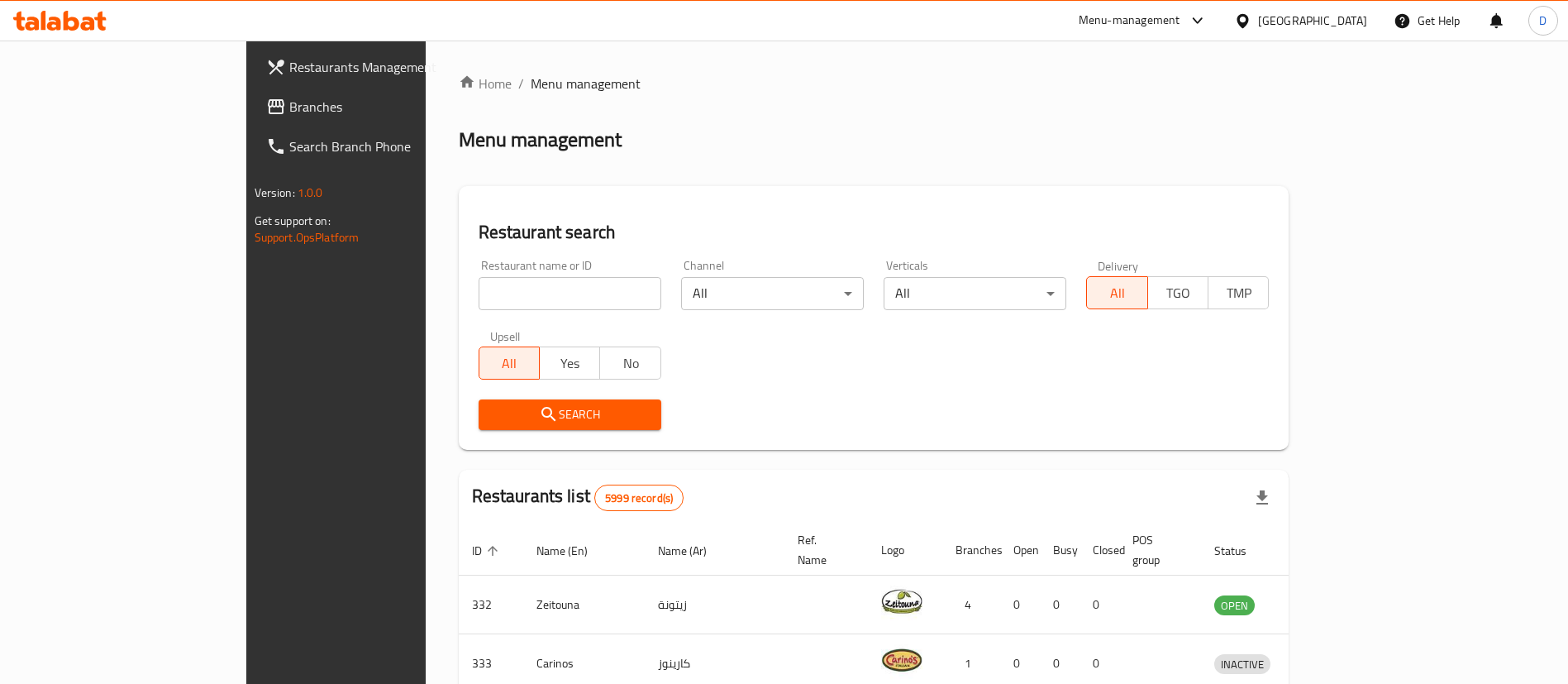
click at [502, 281] on input "search" at bounding box center [570, 293] width 182 height 33
paste input "18867"
type input "18867"
click button "Search" at bounding box center [570, 415] width 182 height 30
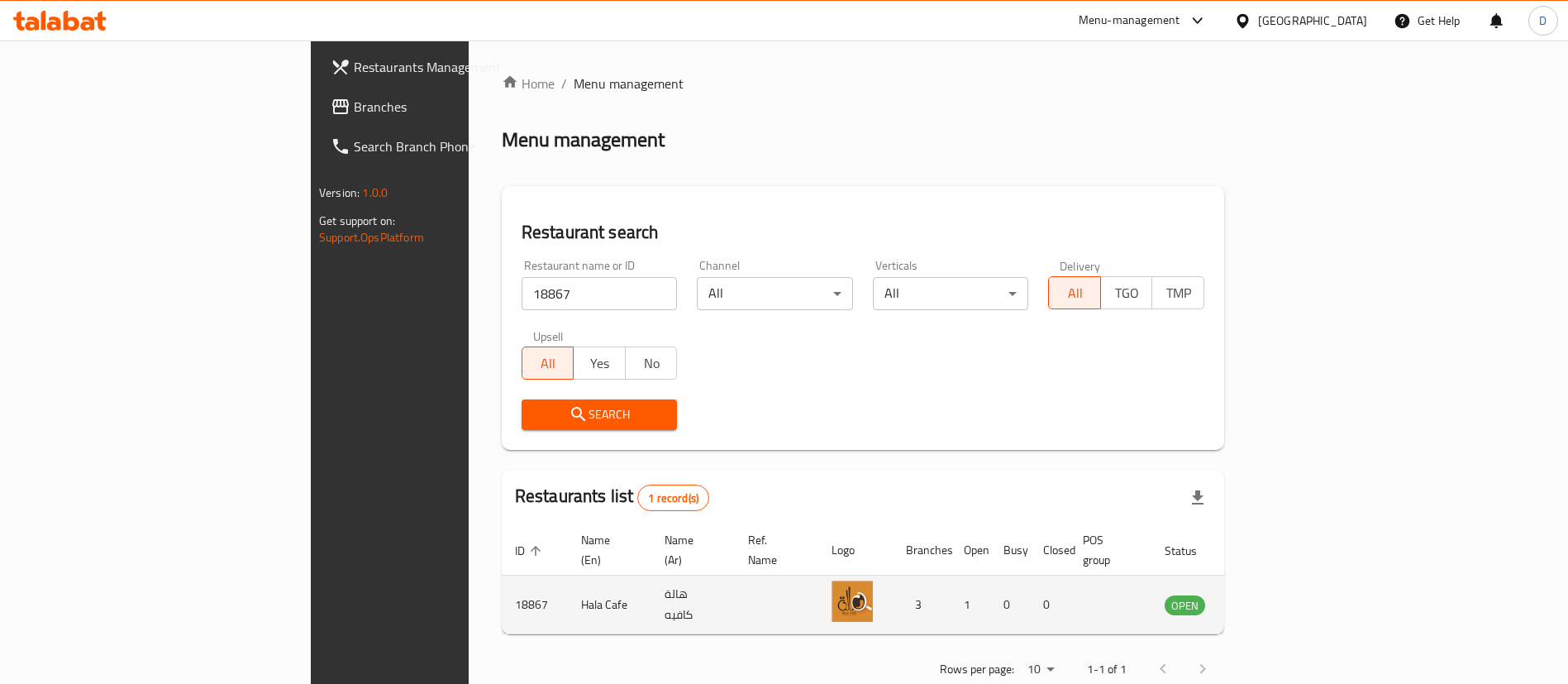
click at [1271, 599] on icon "enhanced table" at bounding box center [1261, 605] width 19 height 14
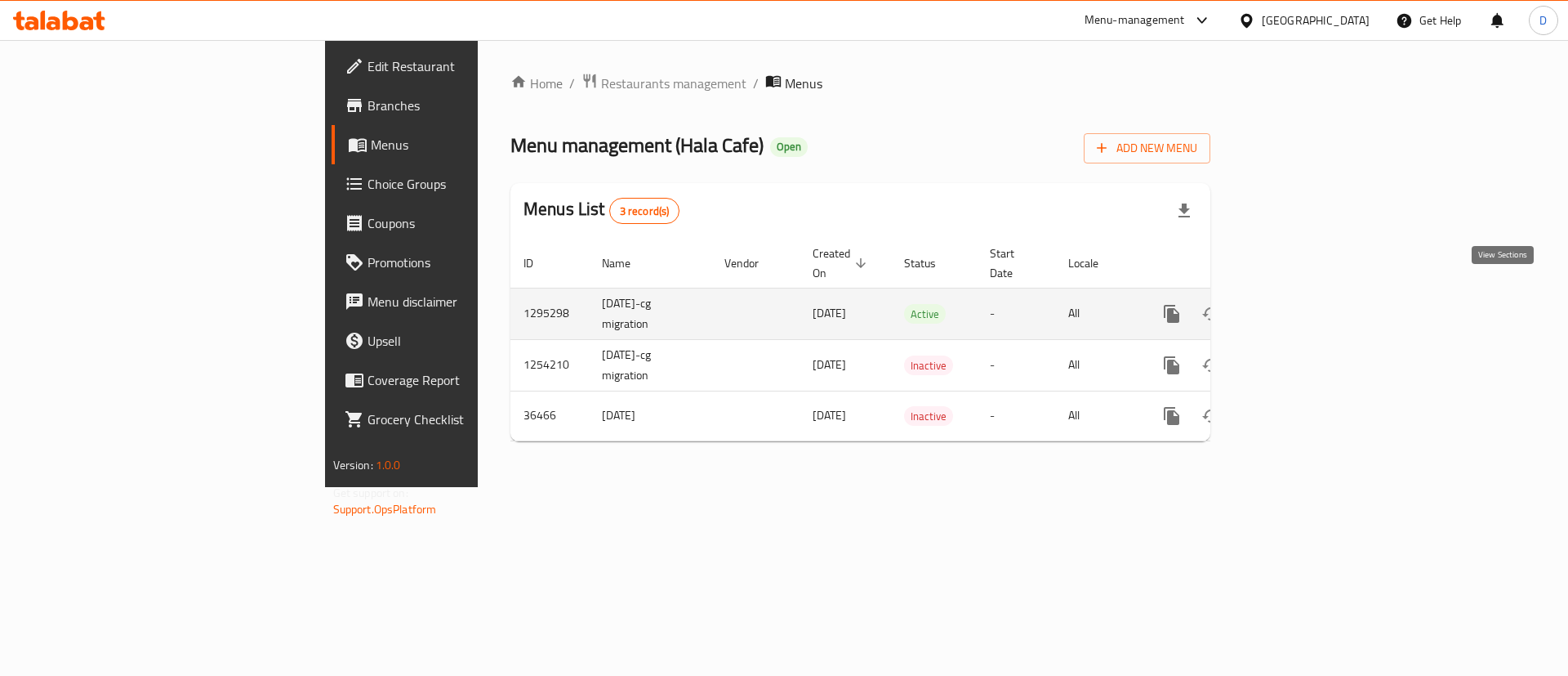
click at [1297, 306] on icon "enhanced table" at bounding box center [1289, 314] width 15 height 15
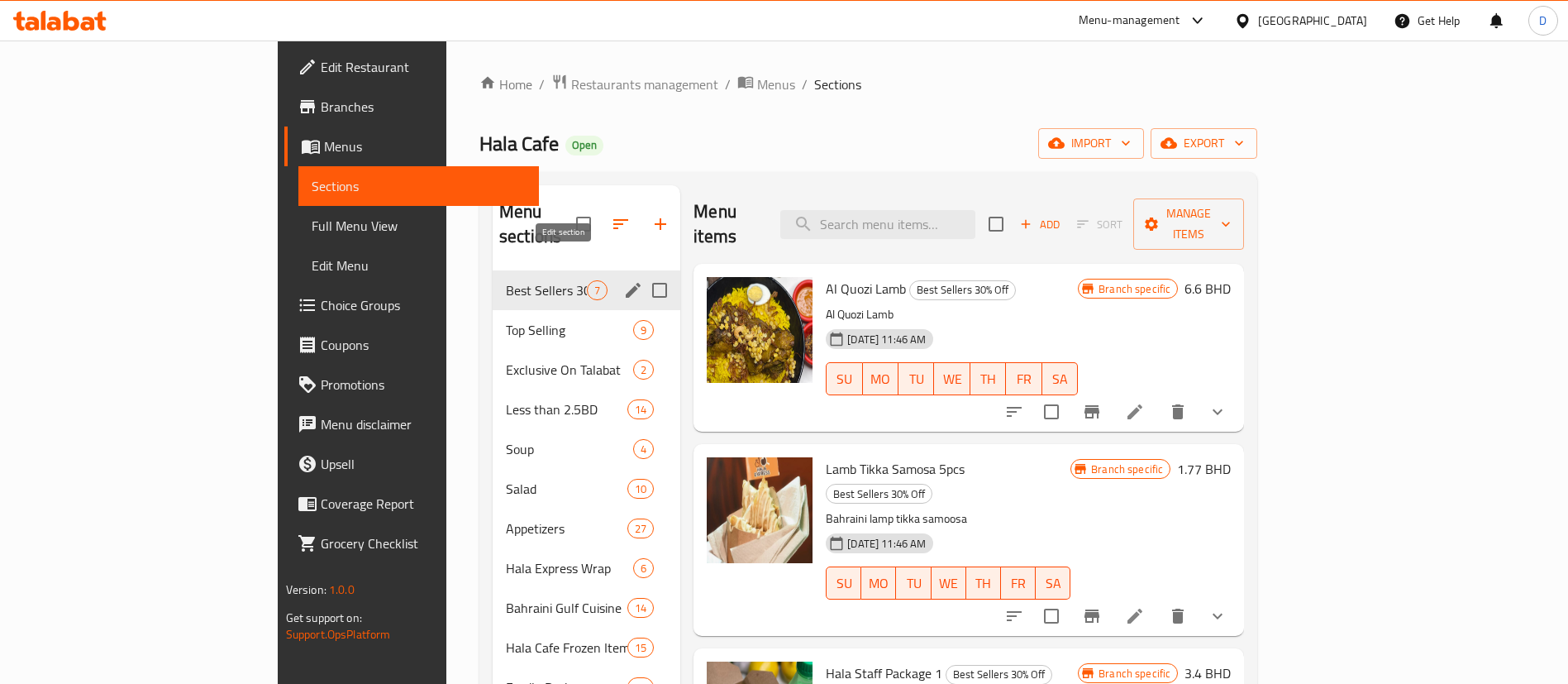
click at [626, 283] on icon "edit" at bounding box center [633, 290] width 15 height 15
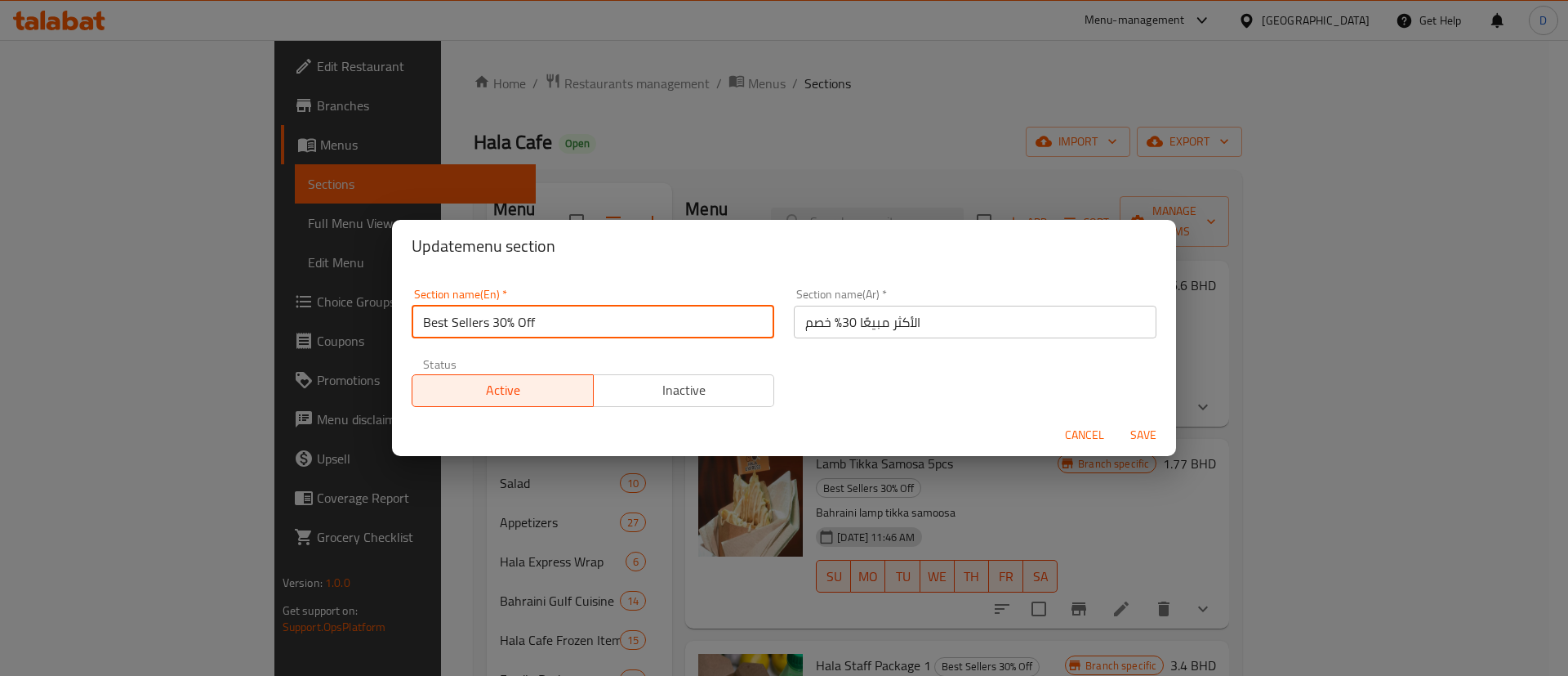
drag, startPoint x: 493, startPoint y: 318, endPoint x: 547, endPoint y: 329, distance: 55.1
click at [547, 329] on input "Best Sellers 30% Off" at bounding box center [592, 321] width 363 height 33
type input "Best Sellers"
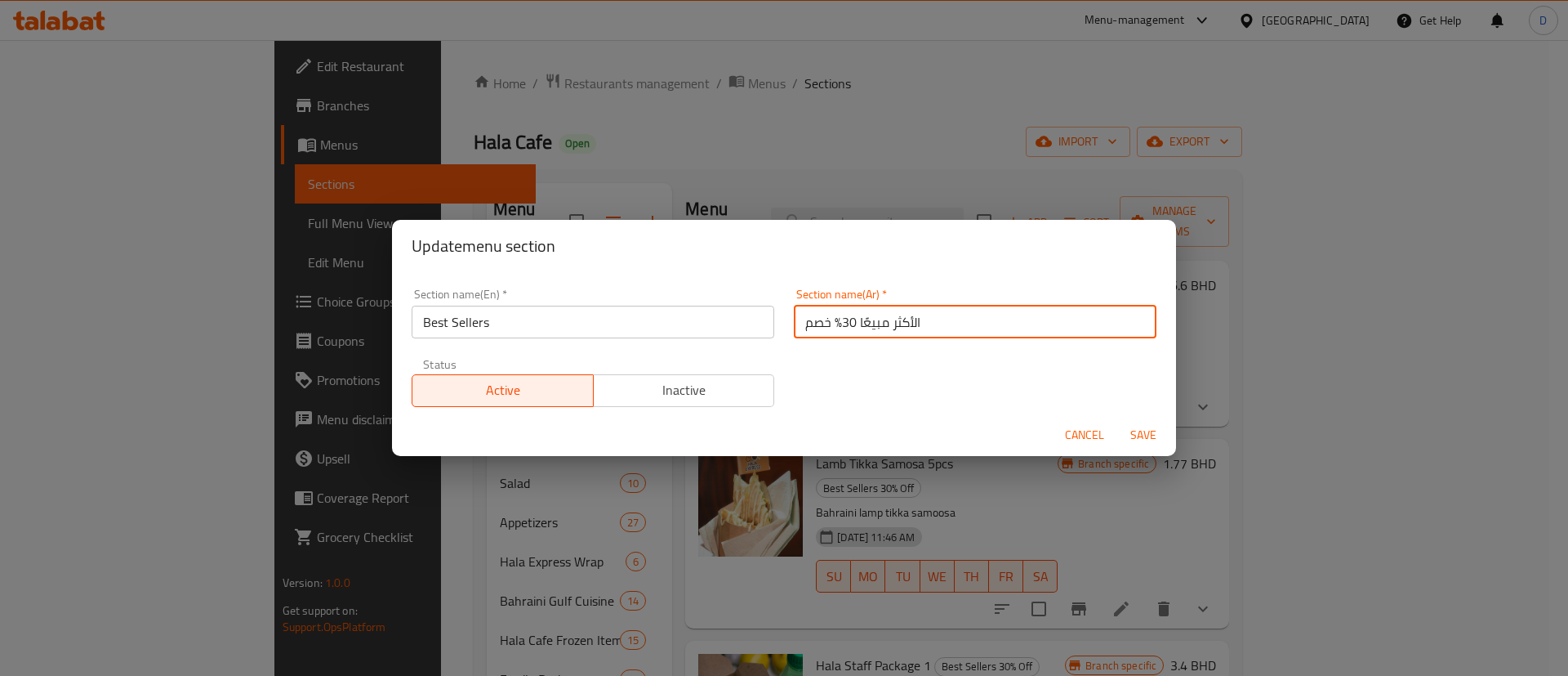
drag, startPoint x: 797, startPoint y: 320, endPoint x: 835, endPoint y: 316, distance: 38.2
click at [835, 316] on input "الأكثر مبيعًا 30% خصم" at bounding box center [975, 321] width 363 height 33
type input "الأكثر مبيعًا"
drag, startPoint x: 824, startPoint y: 358, endPoint x: 863, endPoint y: 370, distance: 40.8
click at [824, 359] on div "Section name(En)   * Best Sellers Section name(En) * Section name(Ar)   * الأكث…" at bounding box center [784, 347] width 764 height 138
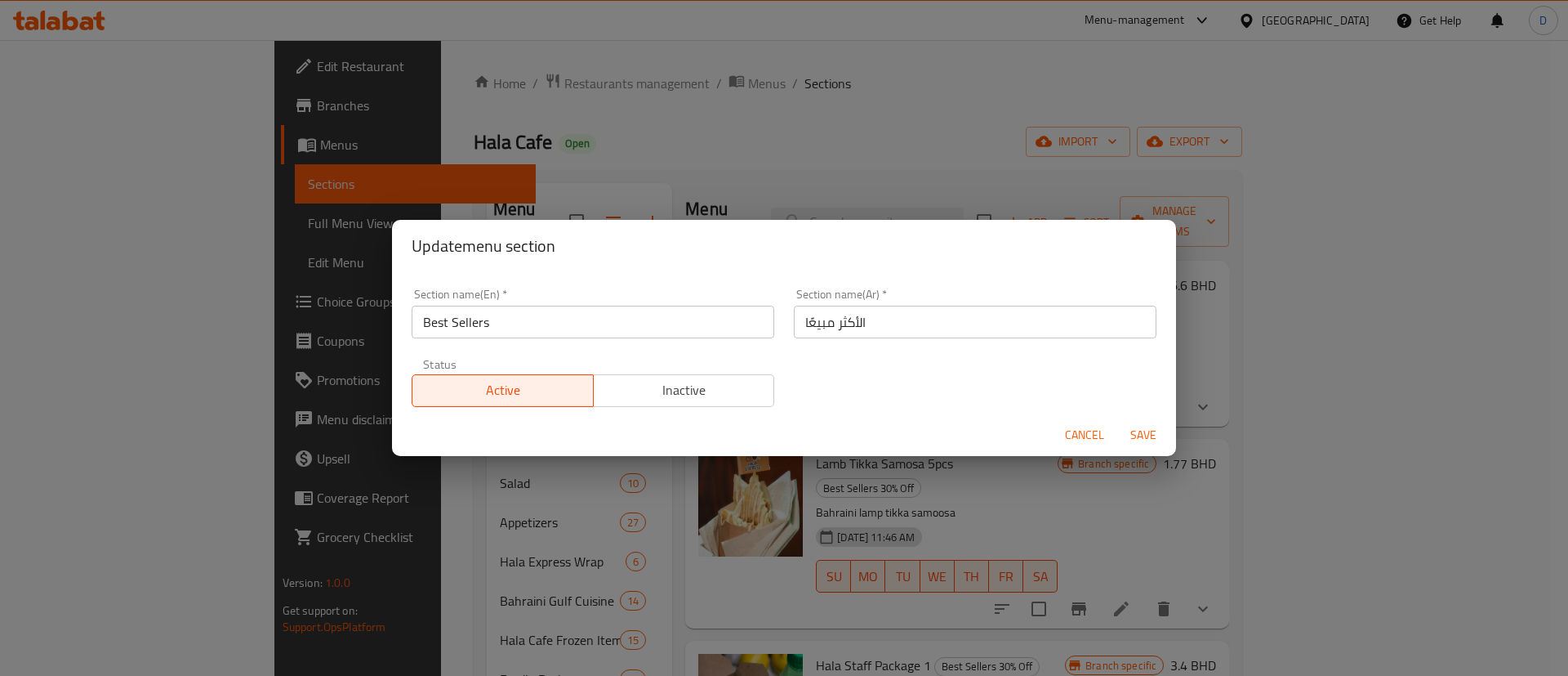
click at [1153, 426] on span "Save" at bounding box center [1143, 435] width 39 height 20
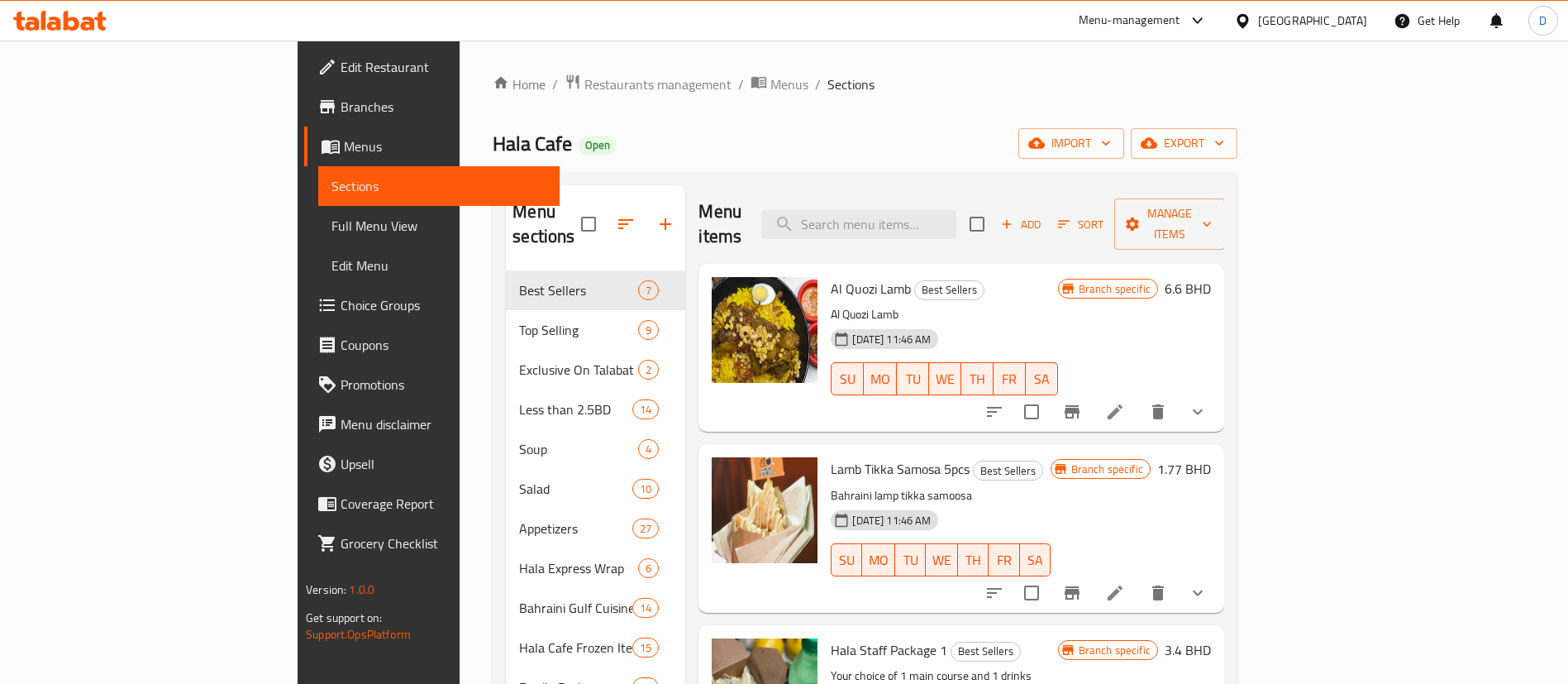
click at [568, 152] on div "Hala Cafe Open import export" at bounding box center [865, 144] width 745 height 30
click at [584, 88] on span "Restaurants management" at bounding box center [658, 84] width 147 height 19
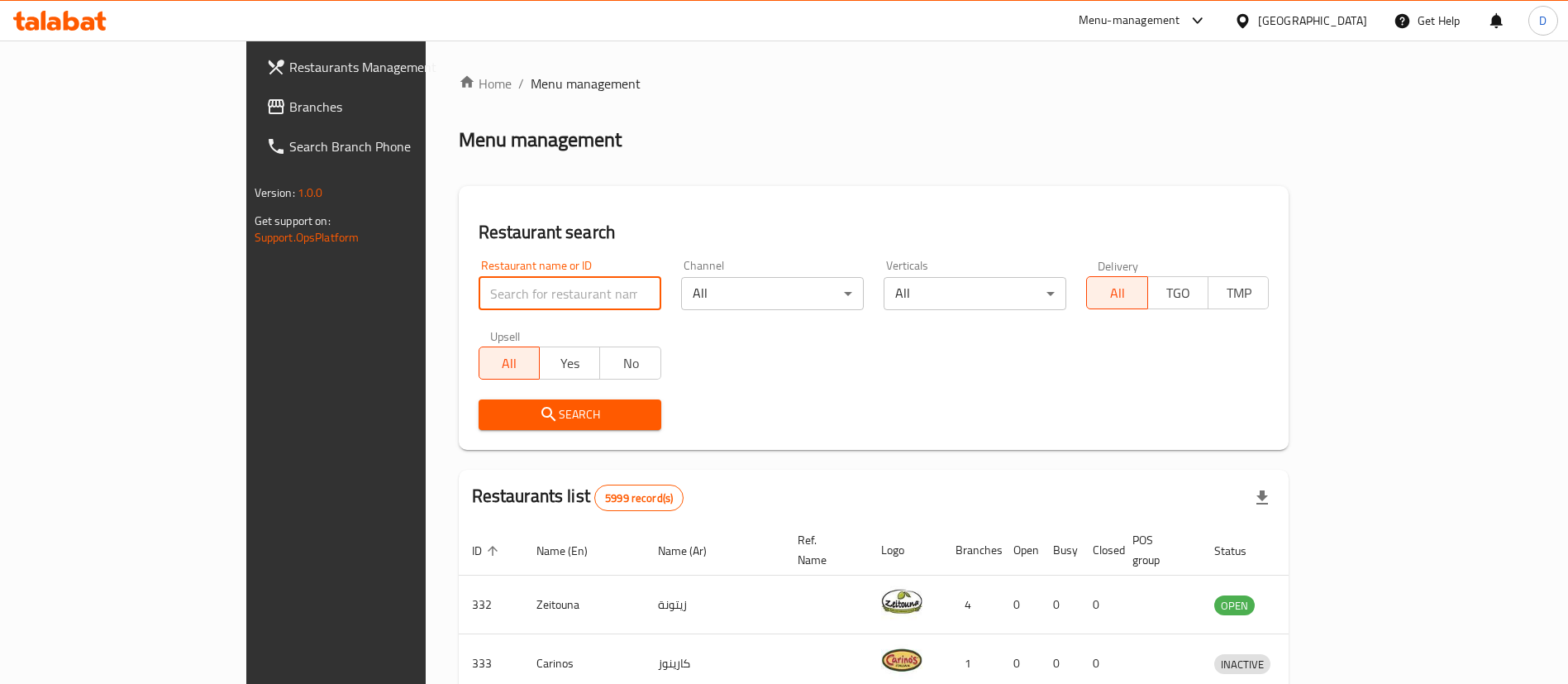
click at [479, 291] on input "search" at bounding box center [570, 293] width 182 height 33
paste input "18867"
type input "18867"
click button "Search" at bounding box center [570, 415] width 182 height 30
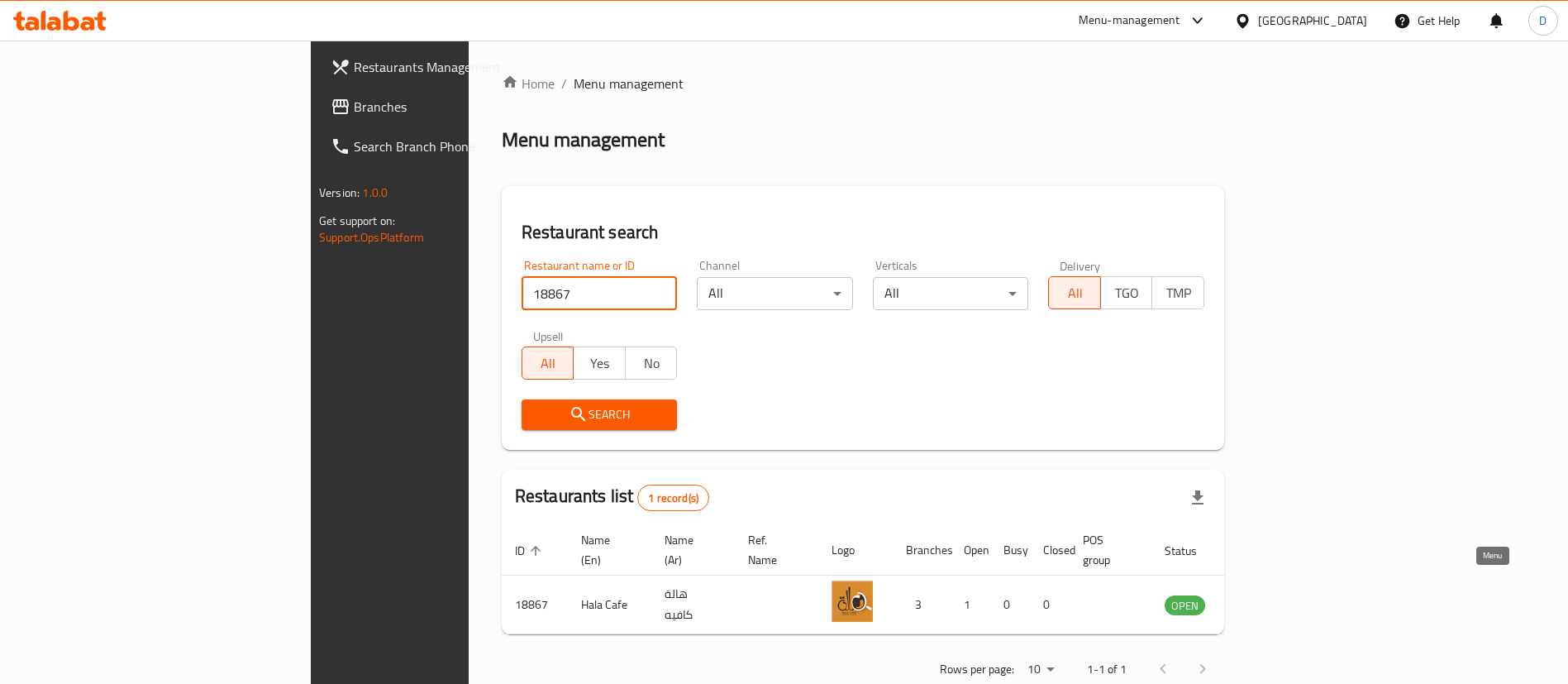
click at [1282, 594] on link "enhanced table" at bounding box center [1267, 604] width 30 height 19
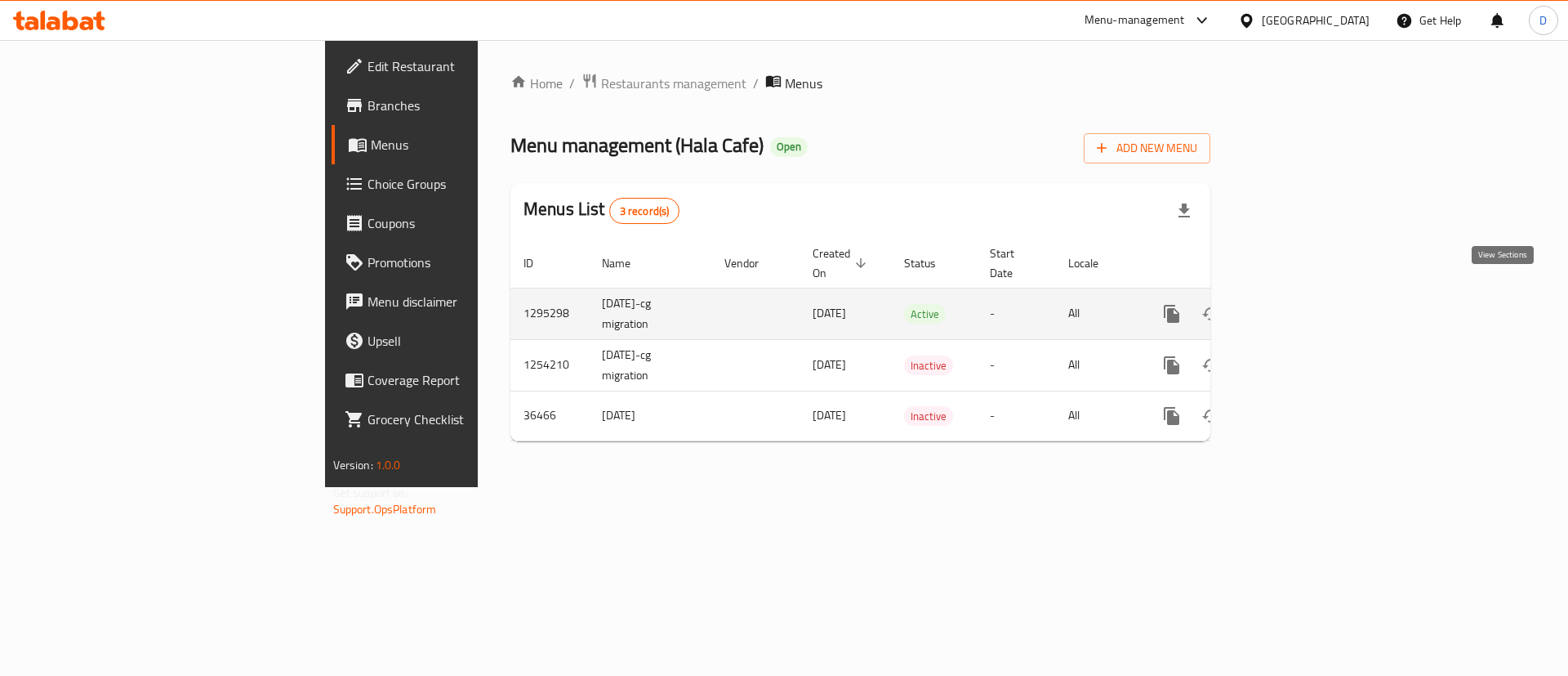
click at [1309, 297] on link "enhanced table" at bounding box center [1289, 313] width 39 height 39
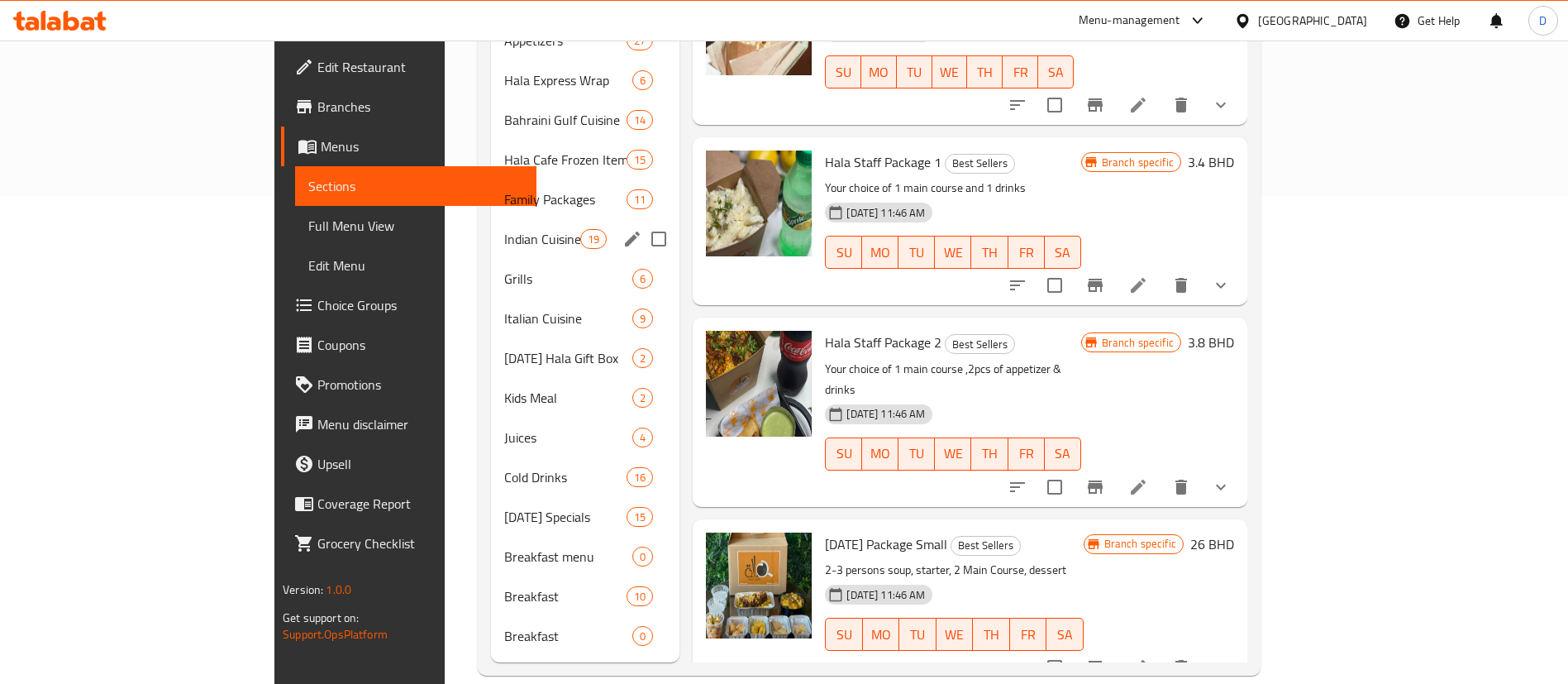
scroll to position [240, 0]
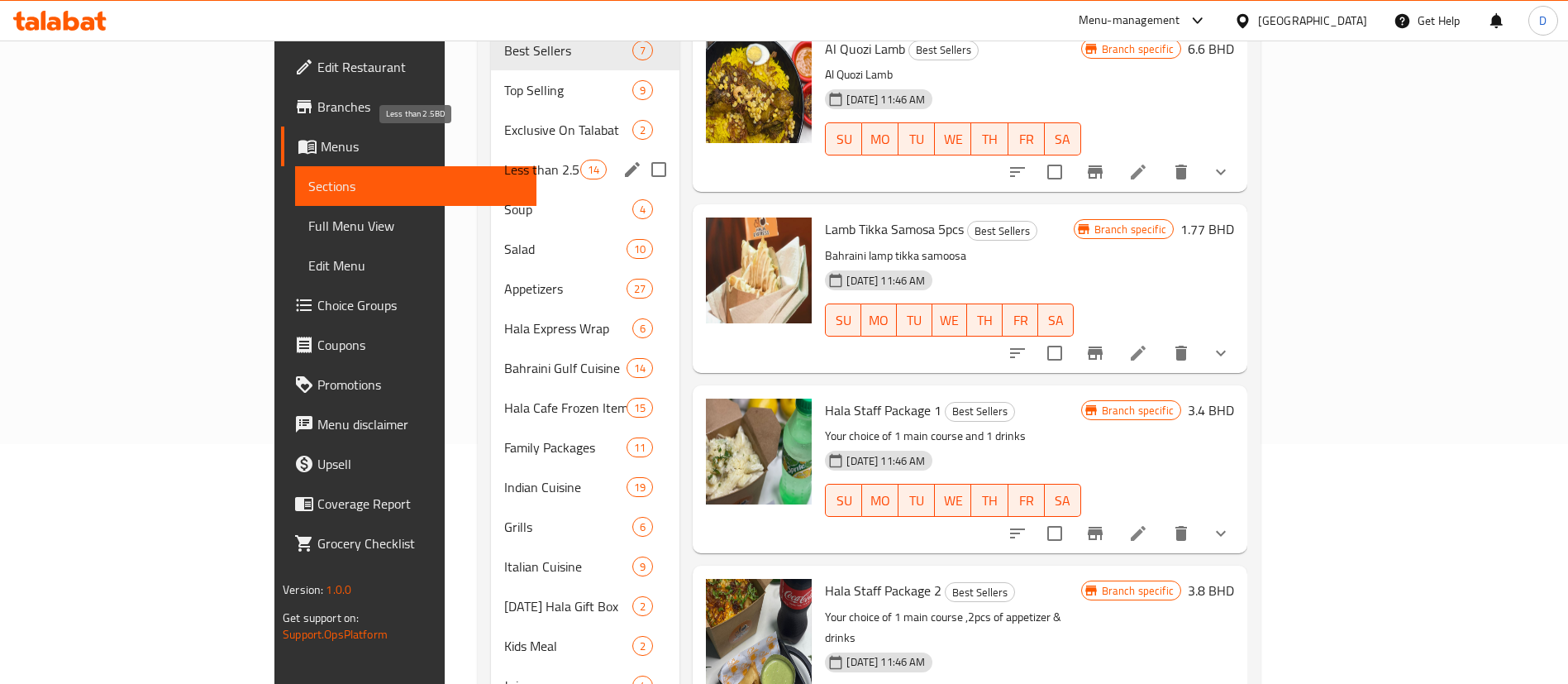
click at [504, 160] on span "Less than 2.5BD" at bounding box center [542, 169] width 77 height 19
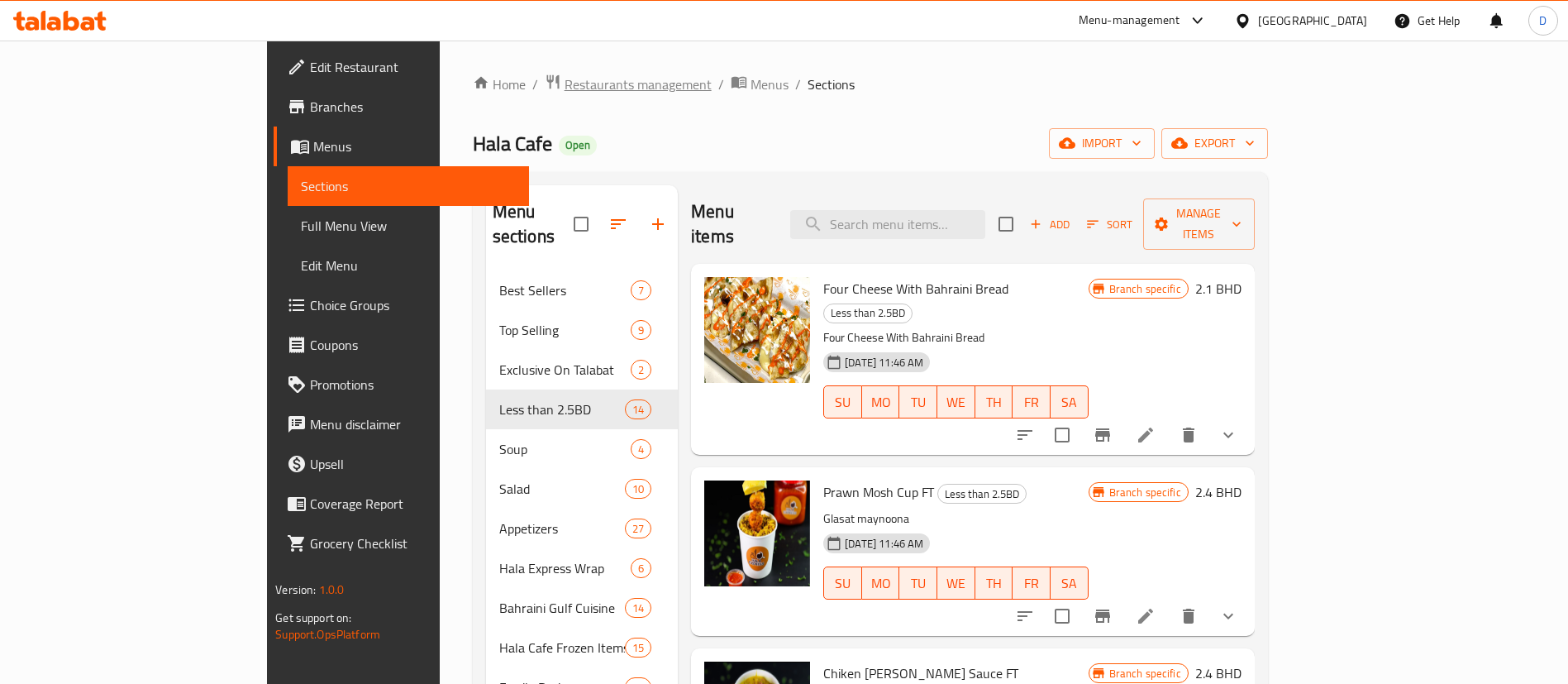
click at [565, 91] on span "Restaurants management" at bounding box center [638, 84] width 147 height 19
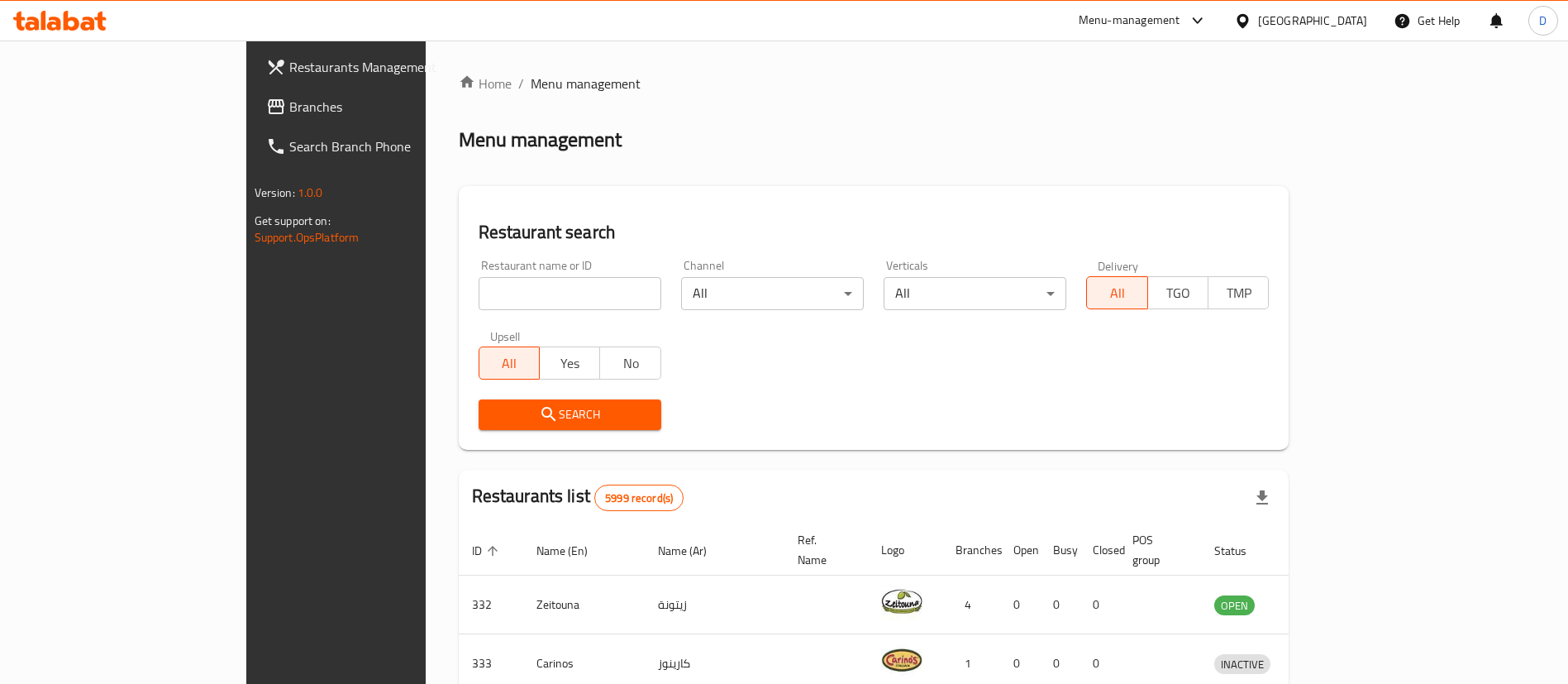
click at [479, 288] on input "search" at bounding box center [570, 293] width 182 height 33
paste input "17492"
type input "17492"
click button "Search" at bounding box center [570, 415] width 182 height 30
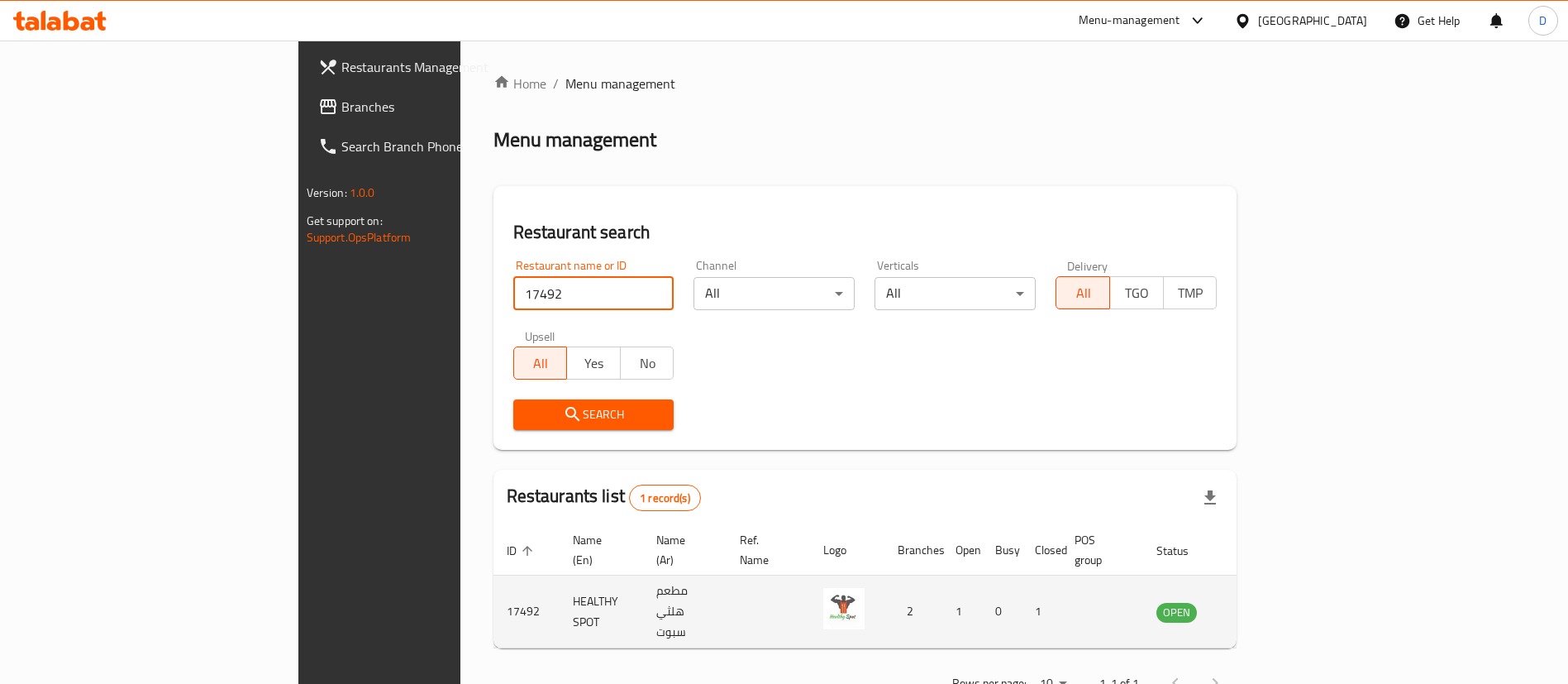
click at [1274, 602] on link "enhanced table" at bounding box center [1258, 611] width 30 height 19
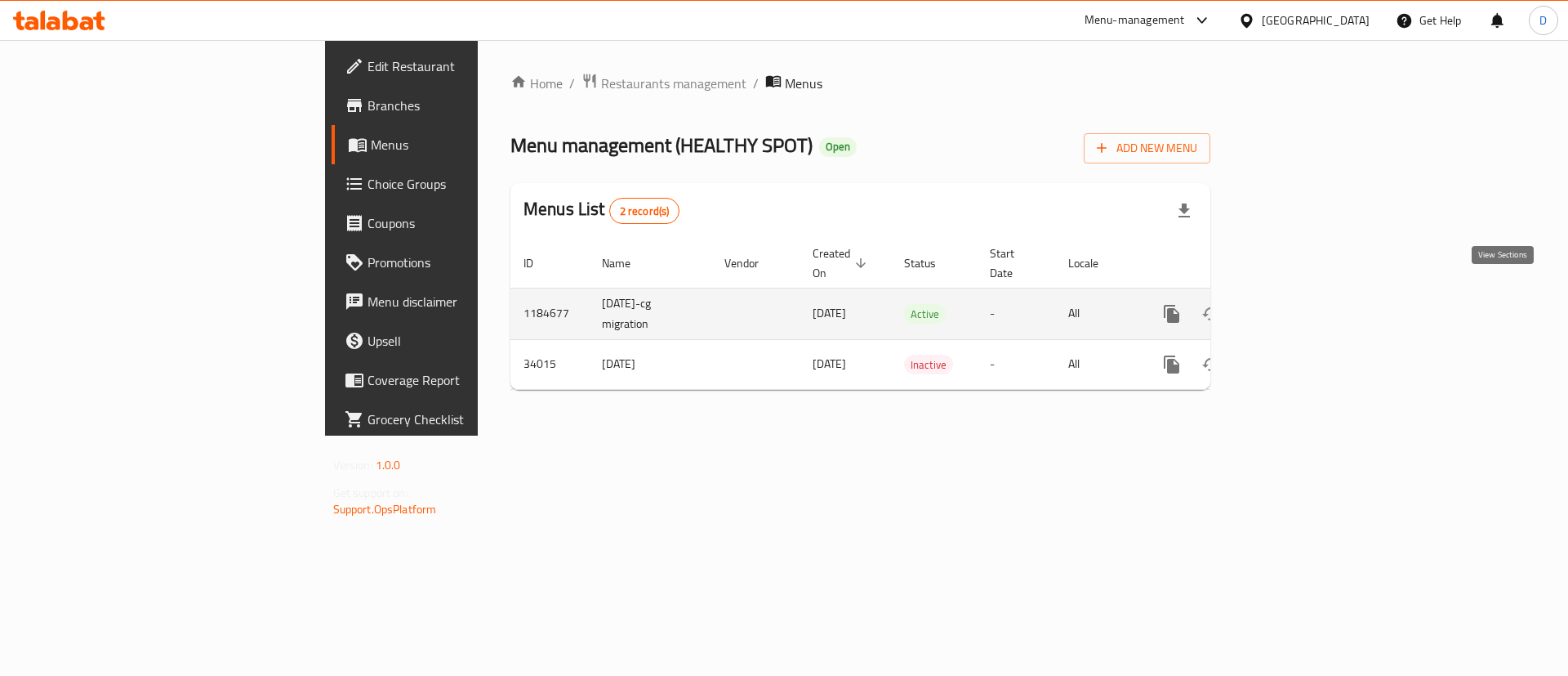
click at [1299, 304] on icon "enhanced table" at bounding box center [1289, 313] width 19 height 19
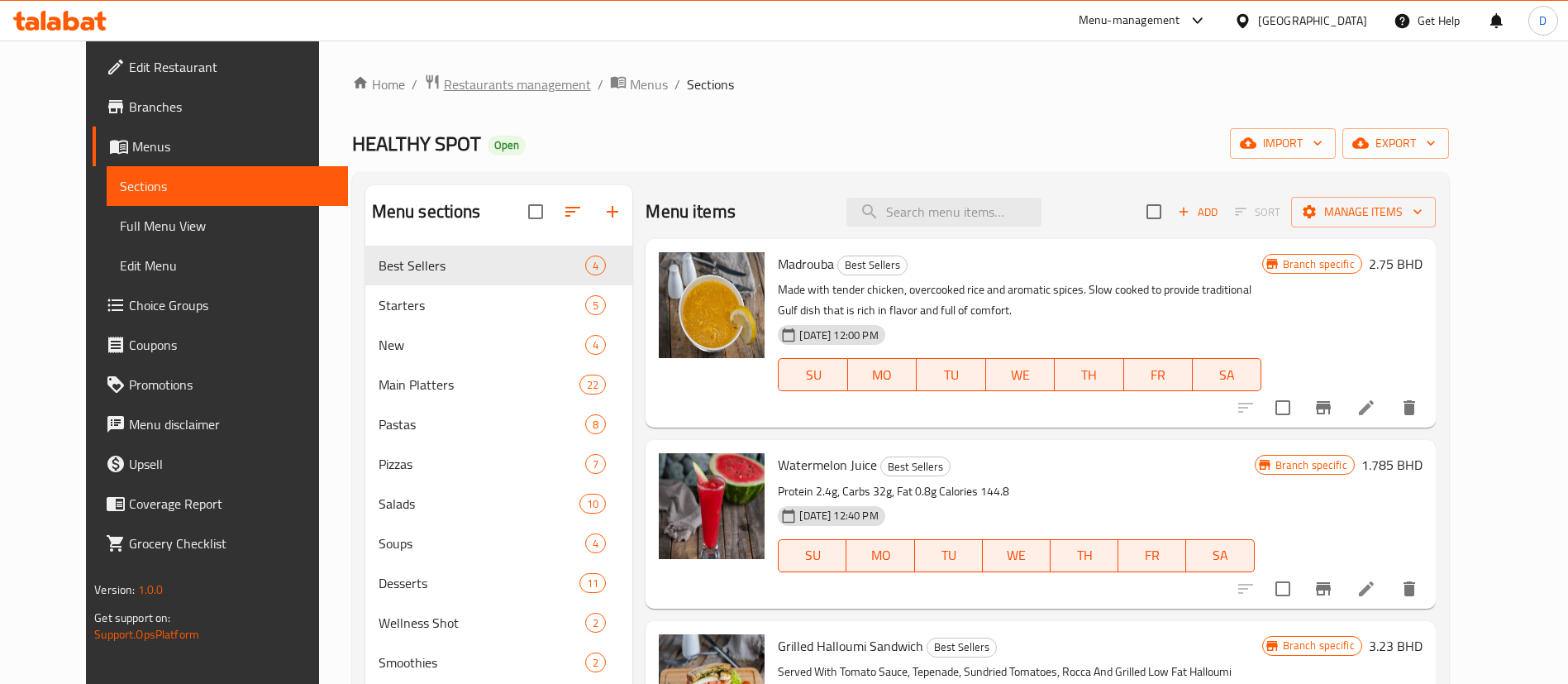
click at [452, 80] on span "Restaurants management" at bounding box center [518, 84] width 147 height 19
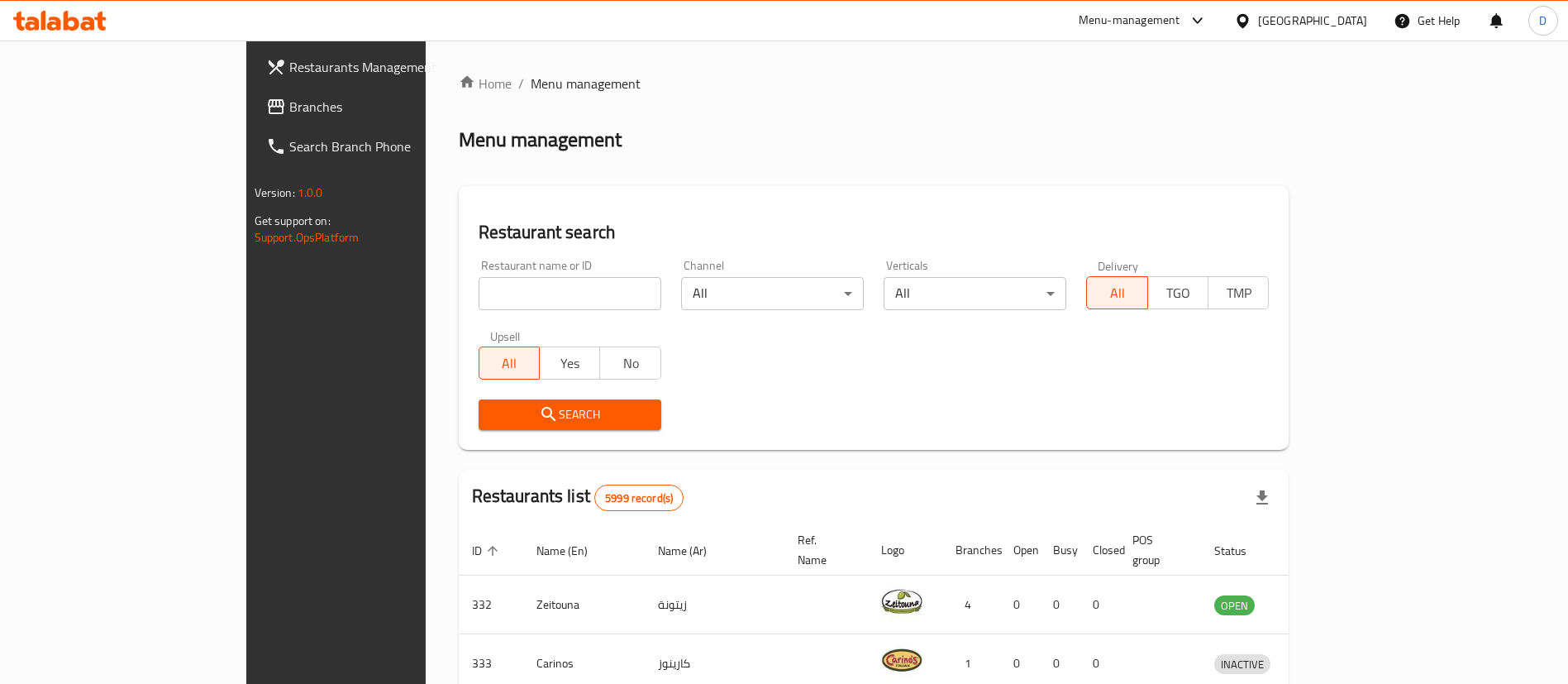
click at [479, 294] on input "search" at bounding box center [570, 293] width 182 height 33
paste input "7792"
type input "7792"
click button "Search" at bounding box center [570, 415] width 182 height 30
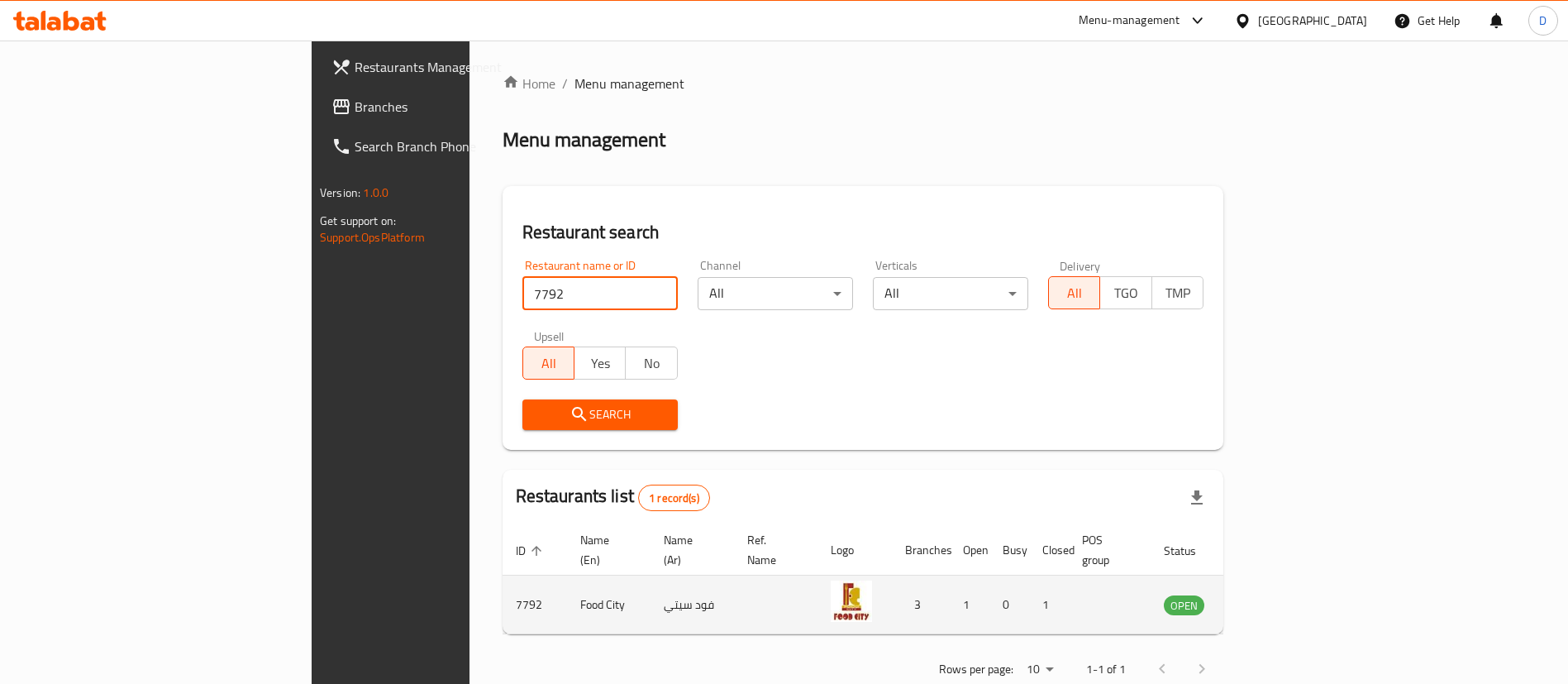
click at [1294, 585] on td "enhanced table" at bounding box center [1267, 605] width 57 height 59
click at [1270, 599] on icon "enhanced table" at bounding box center [1261, 605] width 19 height 14
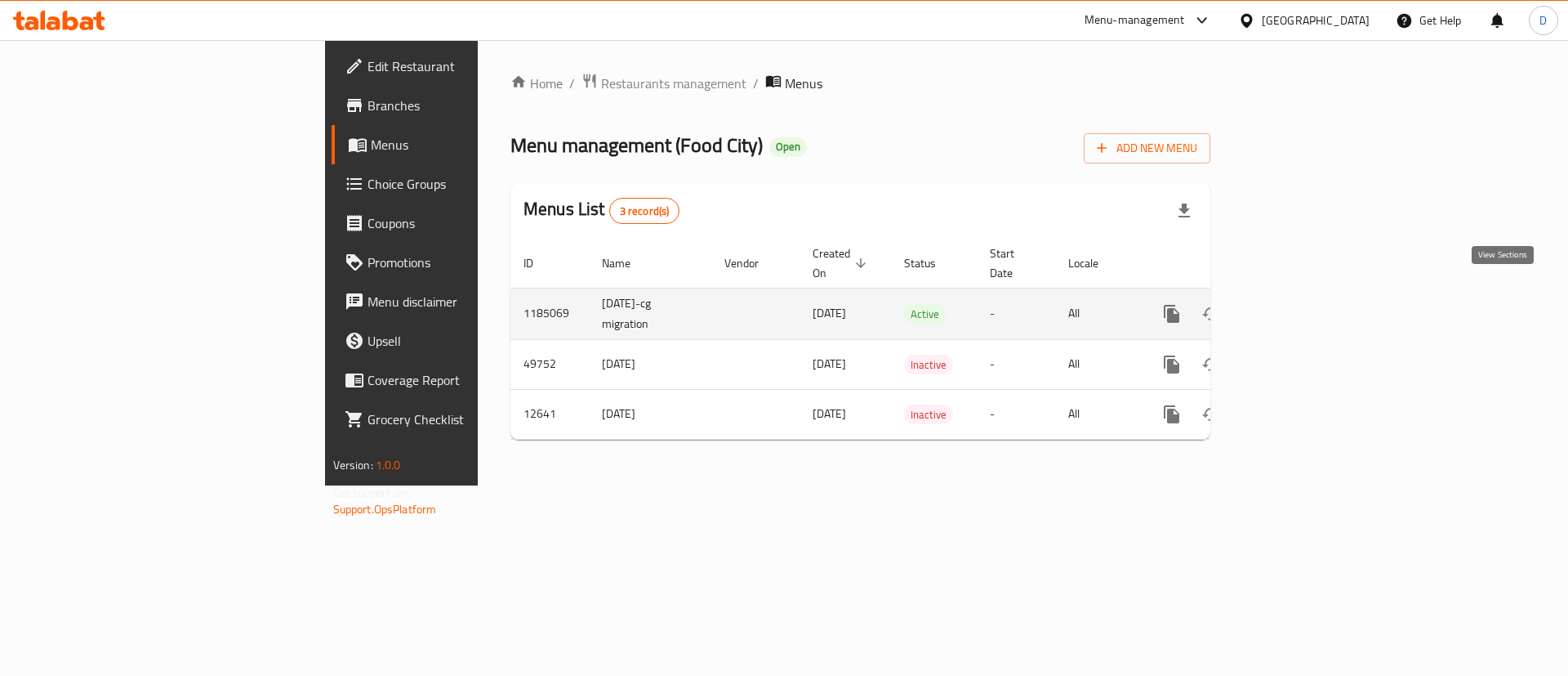
click at [1299, 304] on icon "enhanced table" at bounding box center [1289, 313] width 19 height 19
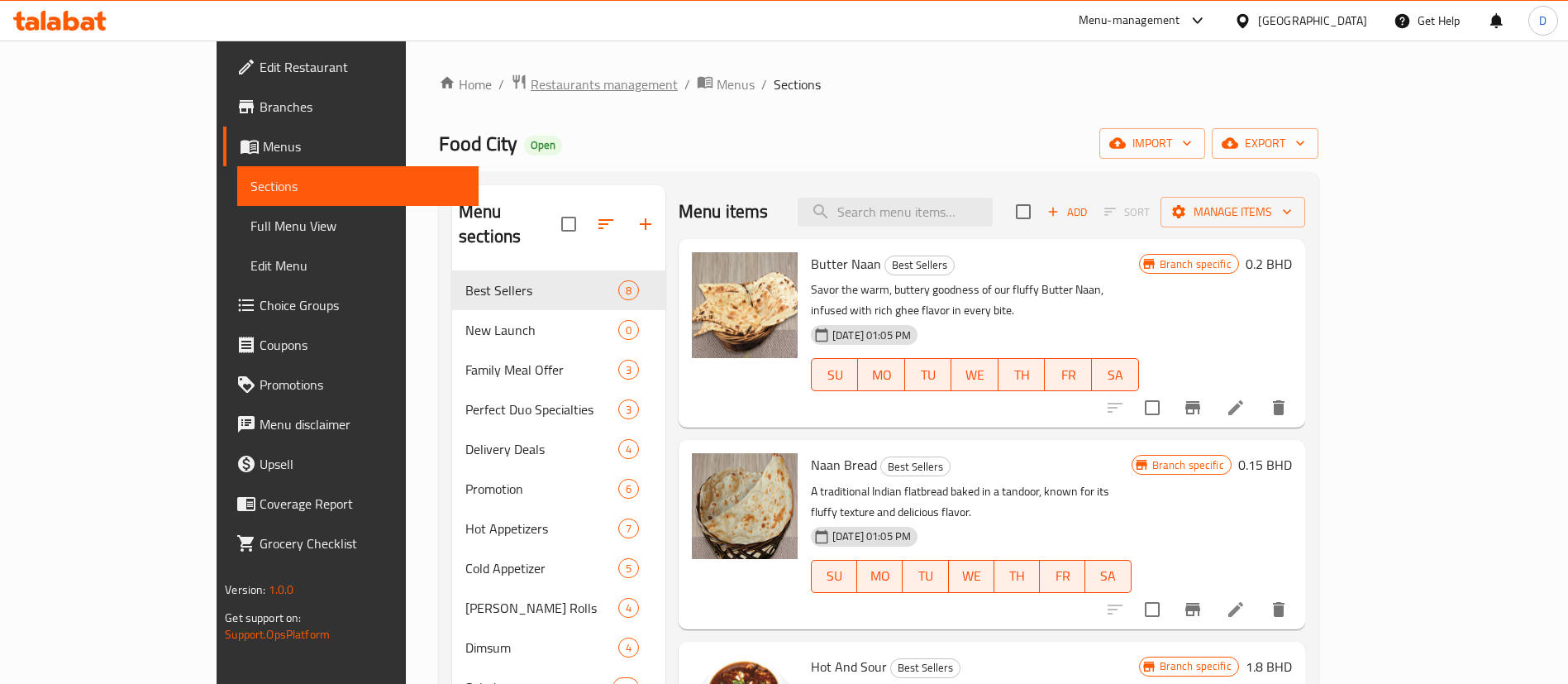
click at [531, 81] on span "Restaurants management" at bounding box center [605, 84] width 147 height 19
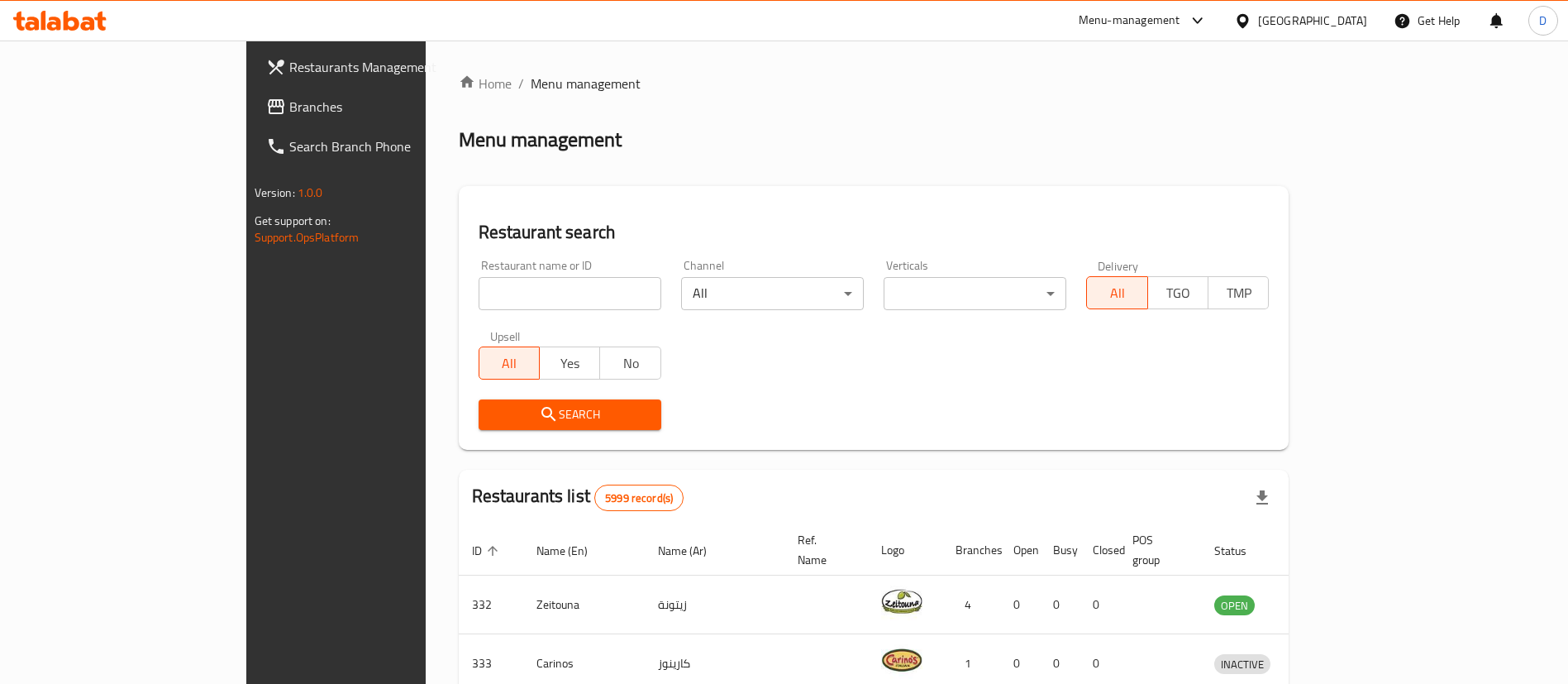
click at [479, 307] on input "search" at bounding box center [570, 293] width 182 height 33
paste input "623450"
type input "623450"
click button "Search" at bounding box center [570, 415] width 182 height 30
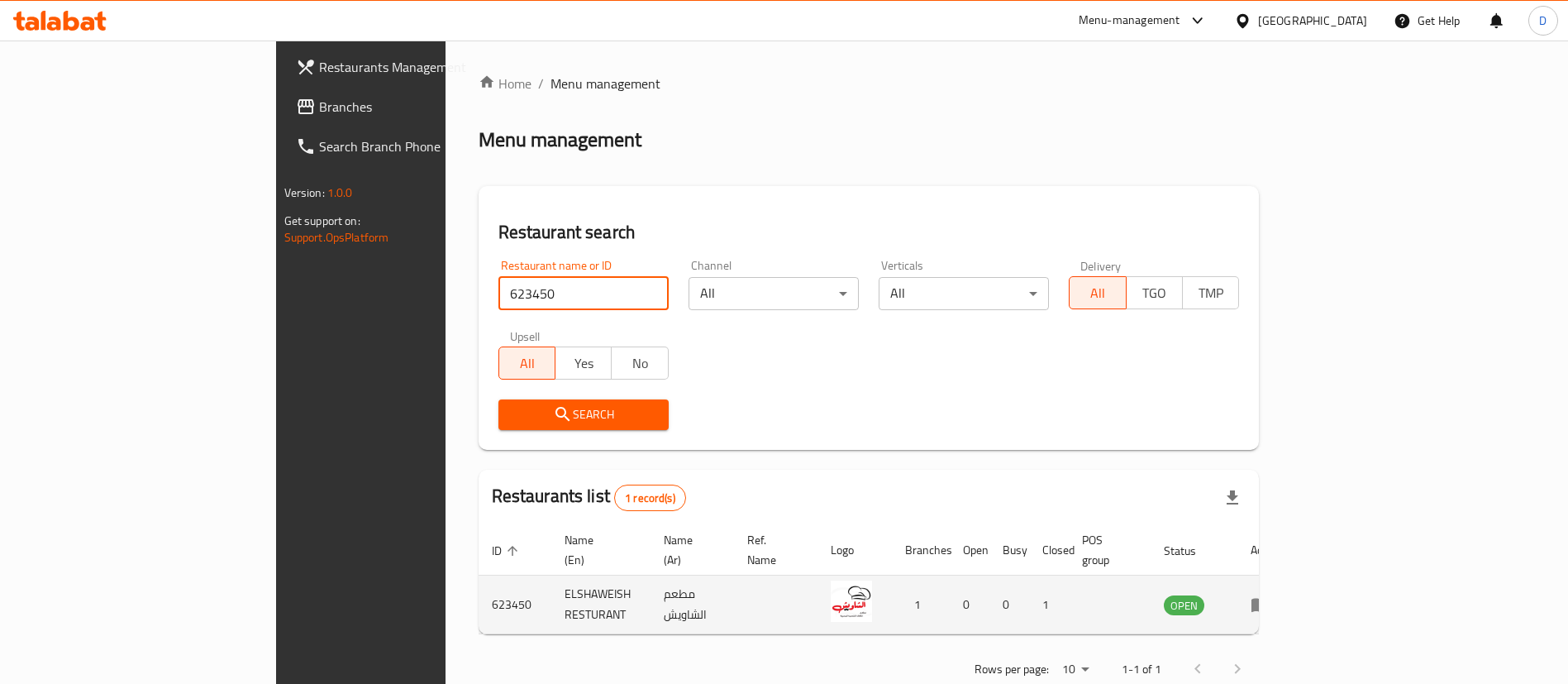
click at [1271, 594] on icon "enhanced table" at bounding box center [1260, 604] width 19 height 19
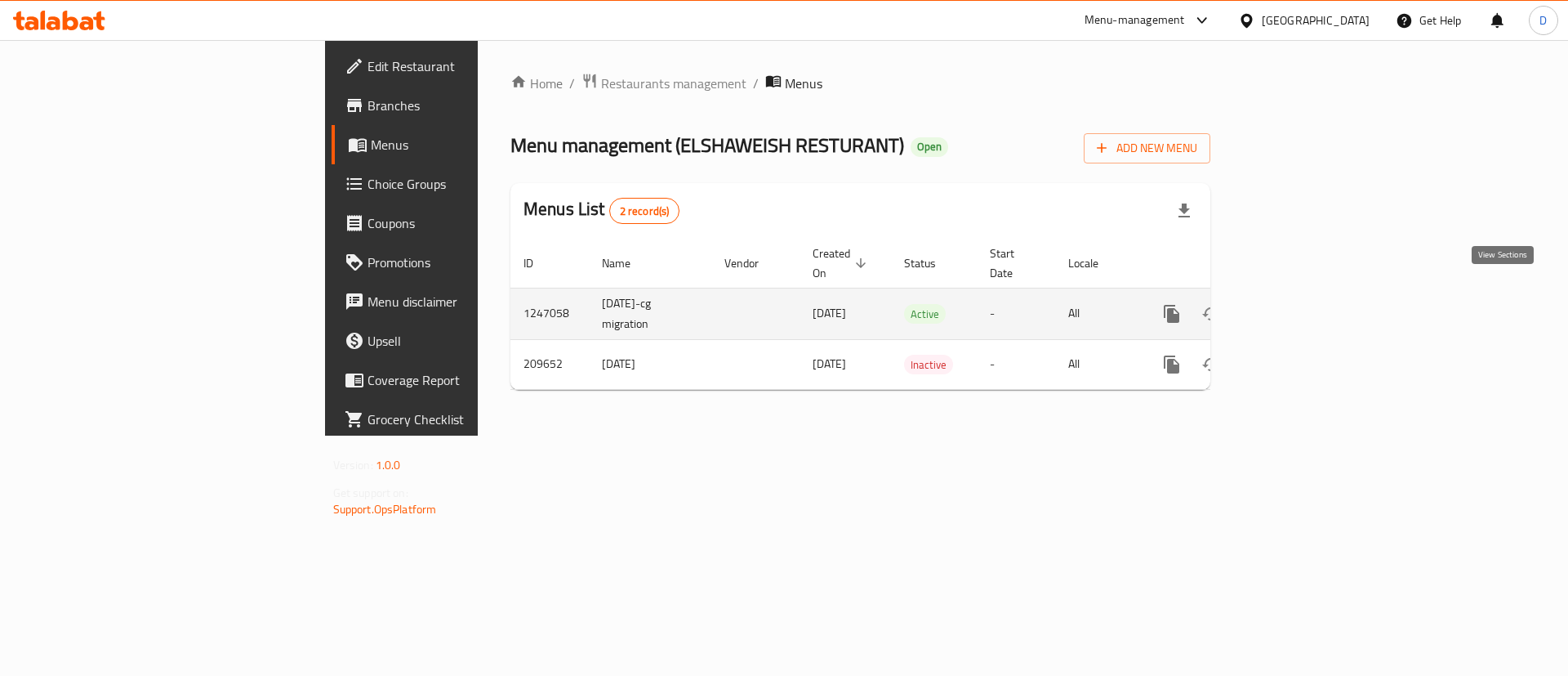
click at [1309, 294] on link "enhanced table" at bounding box center [1289, 313] width 39 height 39
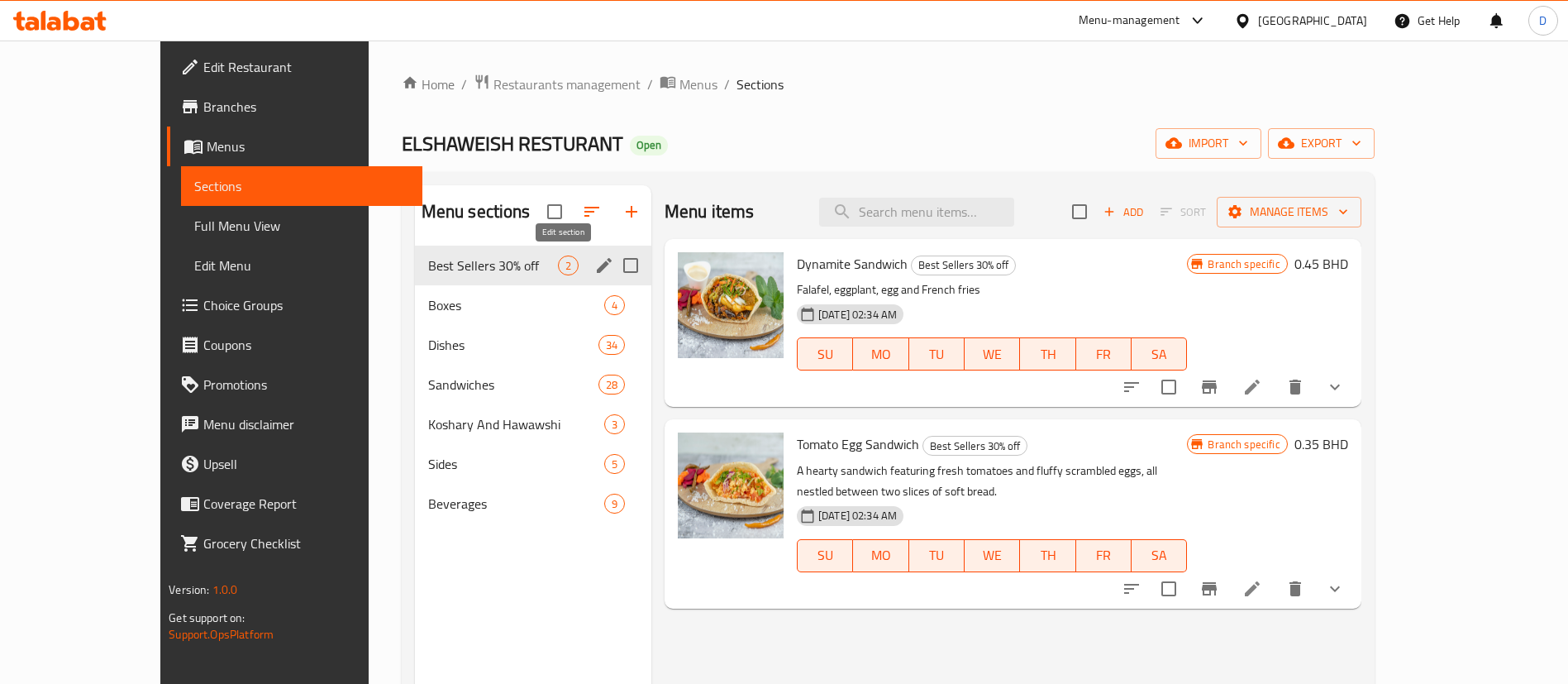
drag, startPoint x: 572, startPoint y: 280, endPoint x: 564, endPoint y: 264, distance: 17.9
click at [597, 264] on icon "edit" at bounding box center [605, 265] width 15 height 15
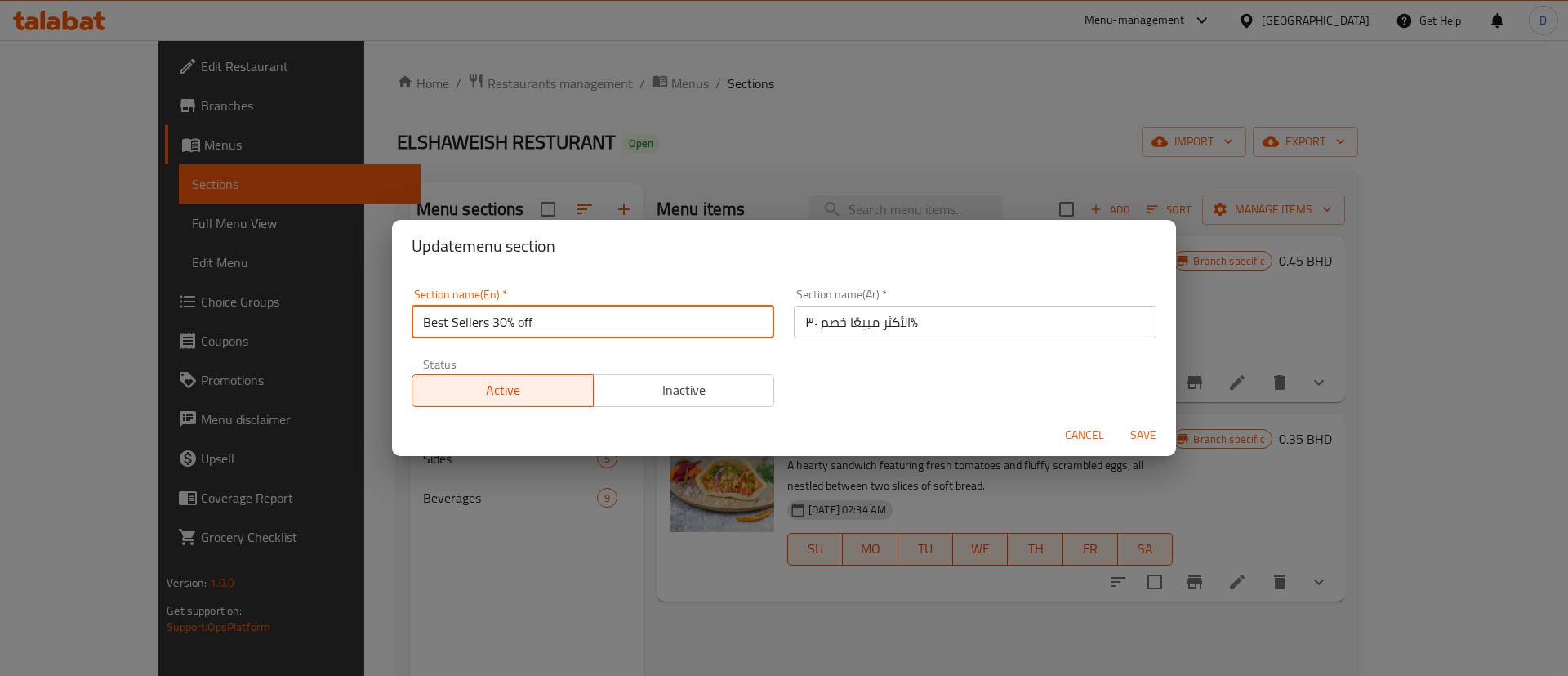
drag, startPoint x: 496, startPoint y: 321, endPoint x: 530, endPoint y: 323, distance: 34.1
click at [530, 323] on input "Best Sellers 30% off" at bounding box center [592, 321] width 363 height 33
type input "Best Sellers"
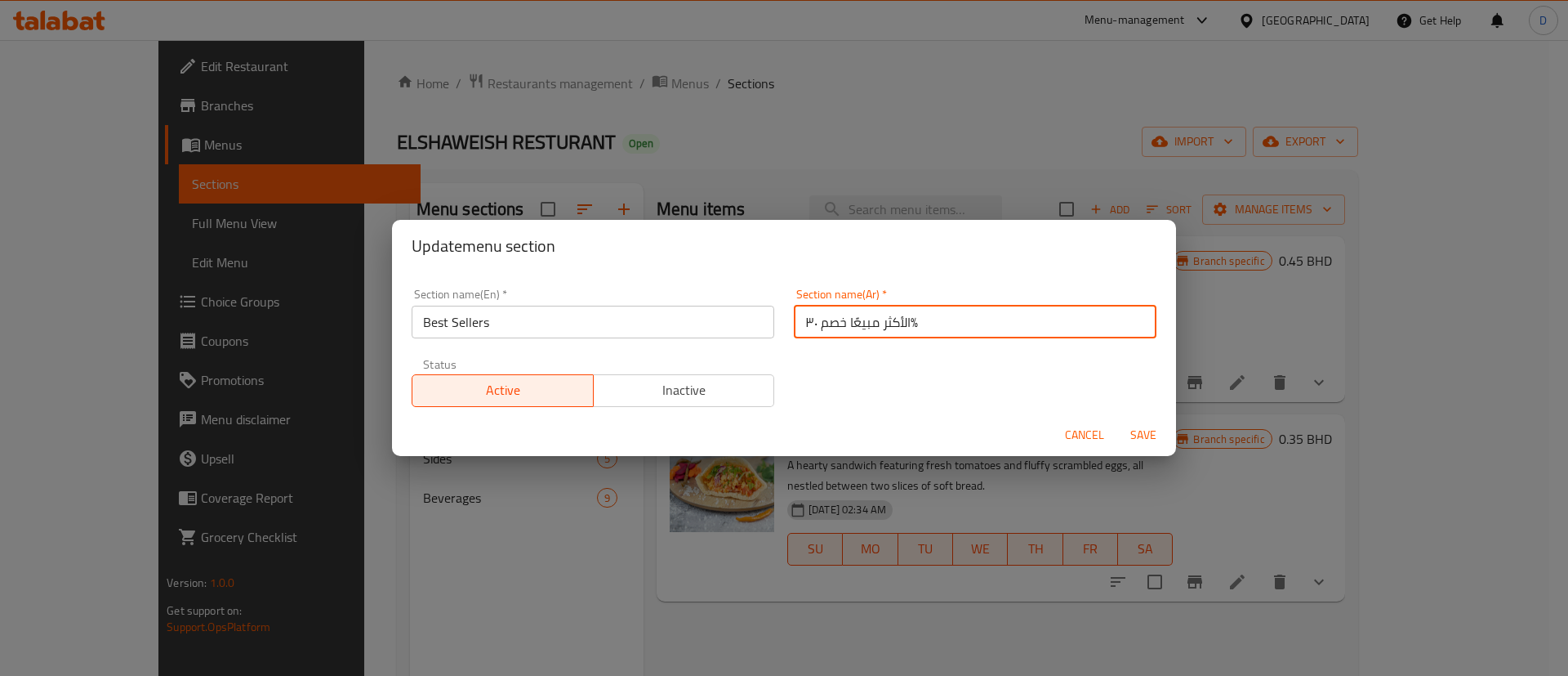
drag, startPoint x: 789, startPoint y: 315, endPoint x: 828, endPoint y: 317, distance: 39.1
click at [828, 317] on input "الأكثر مبيعًا خصم ٣٠٪" at bounding box center [975, 321] width 363 height 33
click at [828, 318] on input "الأكثر مبيعًا خصم ٣٠٪" at bounding box center [975, 321] width 363 height 33
drag, startPoint x: 834, startPoint y: 325, endPoint x: 803, endPoint y: 322, distance: 31.1
click at [803, 322] on input "الأكثر مبيعًا خصم ٣٠٪" at bounding box center [975, 321] width 363 height 33
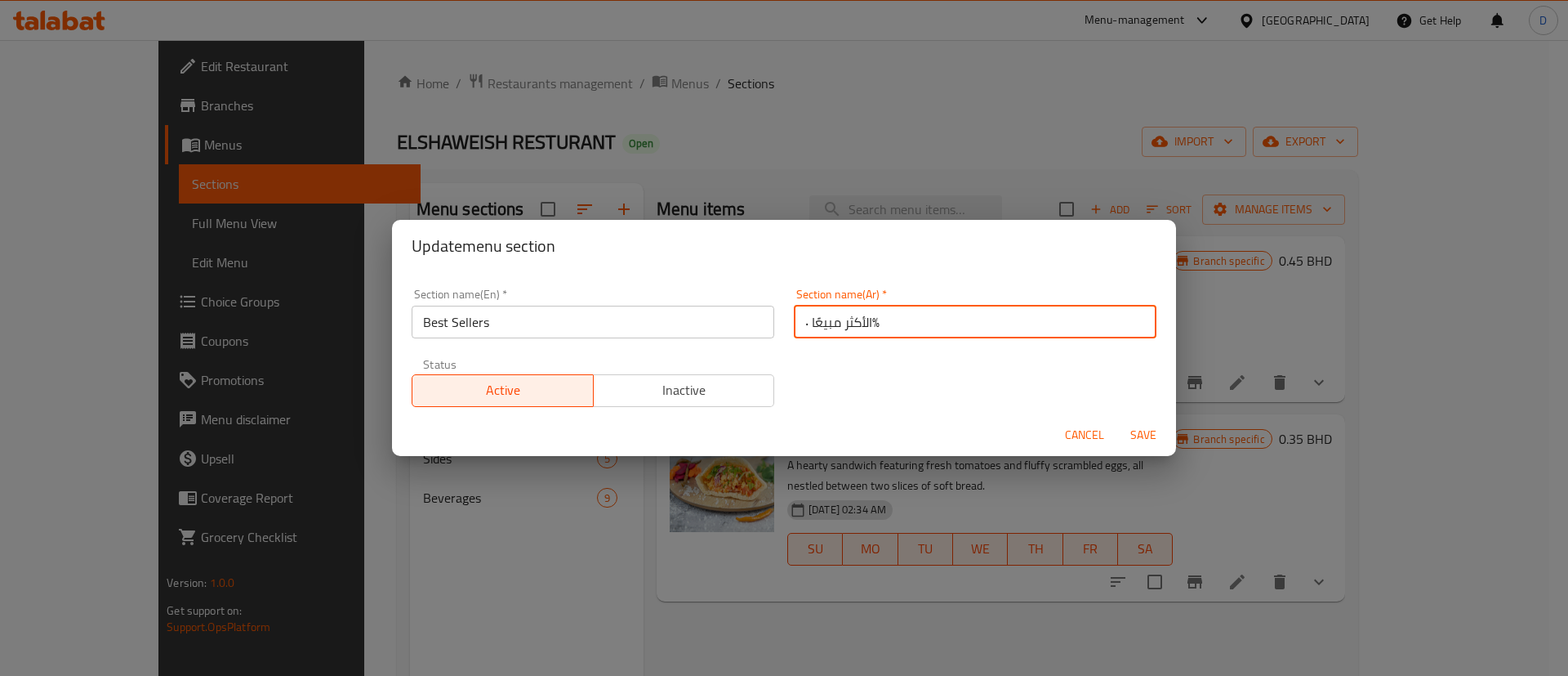
drag, startPoint x: 862, startPoint y: 323, endPoint x: 877, endPoint y: 323, distance: 15.0
click at [877, 323] on input "الأكثر مبيعًا ٠٪" at bounding box center [975, 321] width 363 height 33
type input "الأكثر مبيعًا ٠"
click at [879, 362] on div "Section name(En)   * Best Sellers Section name(En) * Section name(Ar)   * الأكث…" at bounding box center [784, 347] width 764 height 138
click at [1143, 430] on span "Save" at bounding box center [1143, 435] width 39 height 20
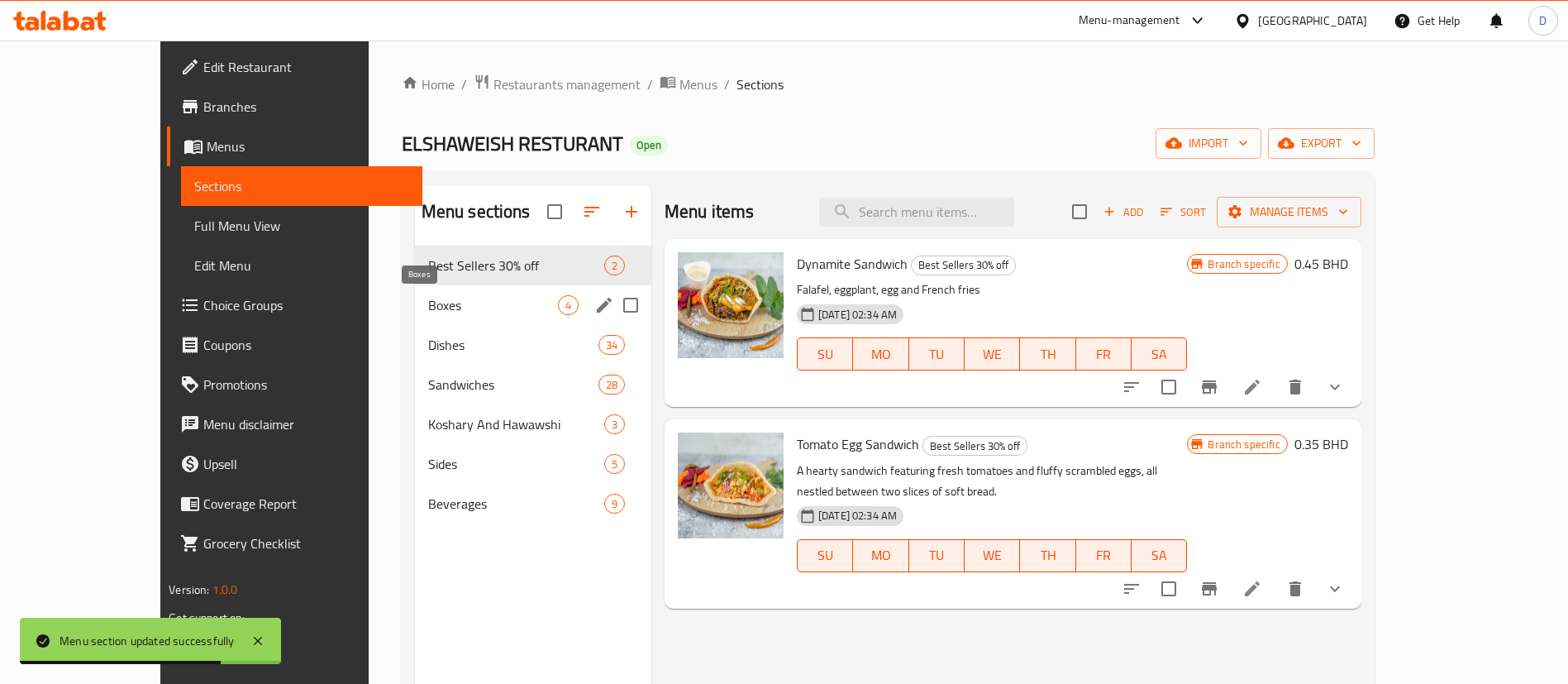
click at [435, 311] on span "Boxes" at bounding box center [493, 304] width 130 height 19
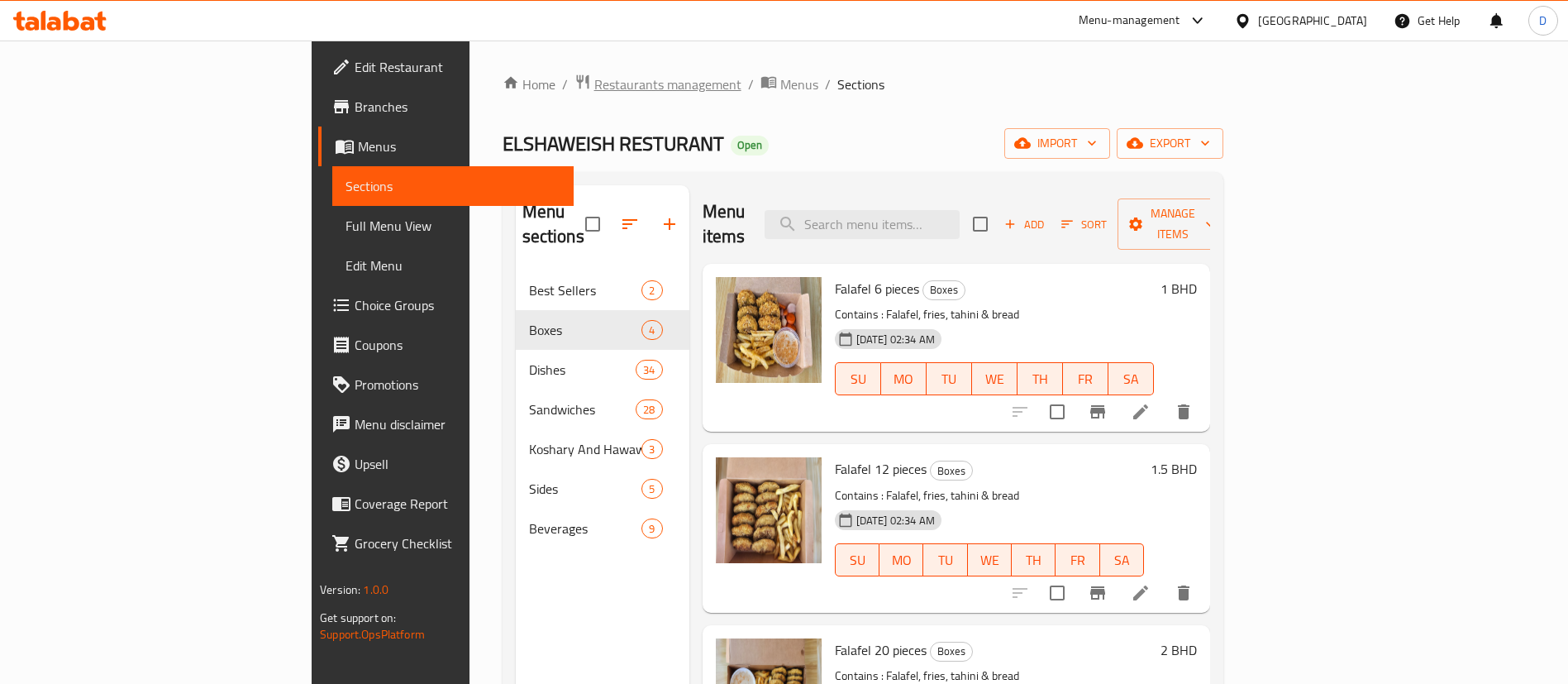
click at [594, 74] on span "Restaurants management" at bounding box center [668, 84] width 147 height 19
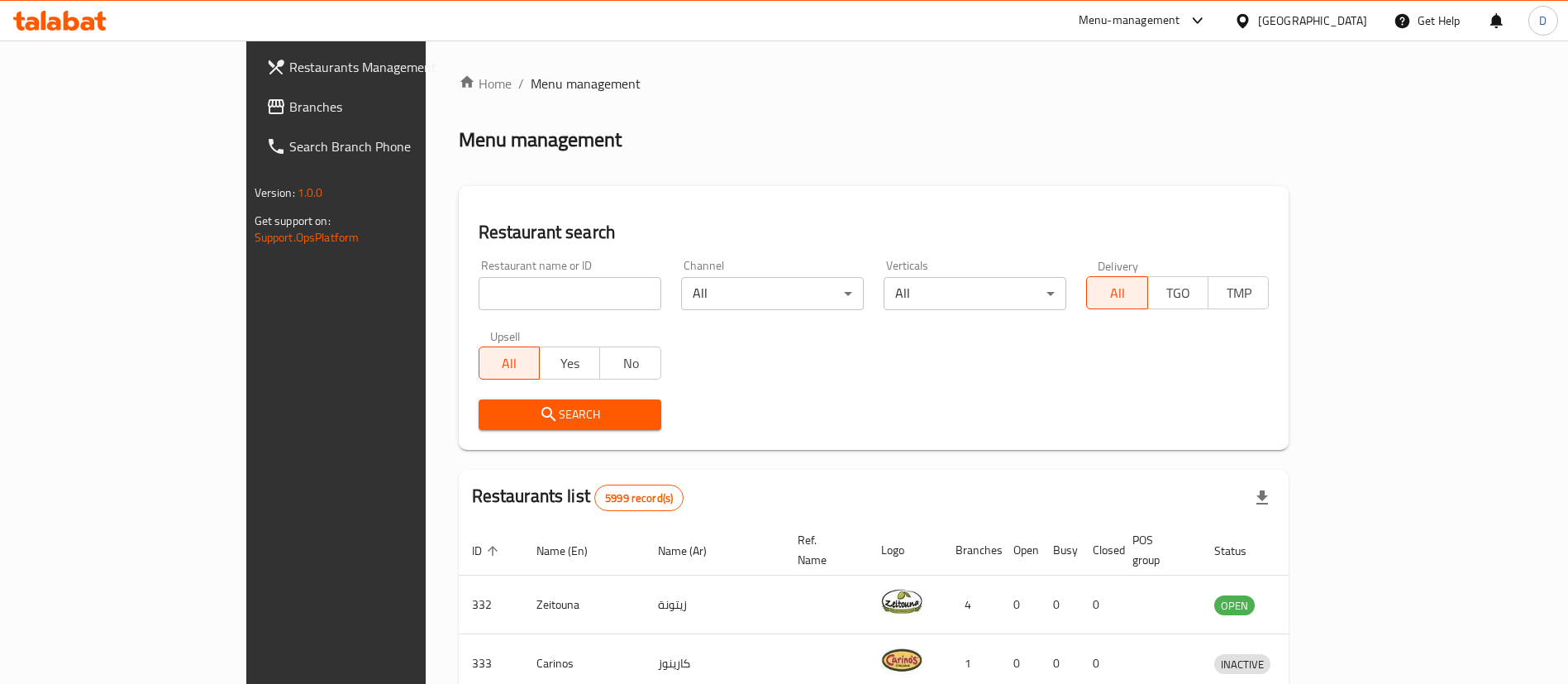
click at [469, 312] on div "Restaurant name or ID Restaurant name or ID" at bounding box center [570, 285] width 203 height 70
click at [479, 295] on input "search" at bounding box center [570, 293] width 182 height 33
paste input "663927"
click button "Search" at bounding box center [570, 415] width 182 height 30
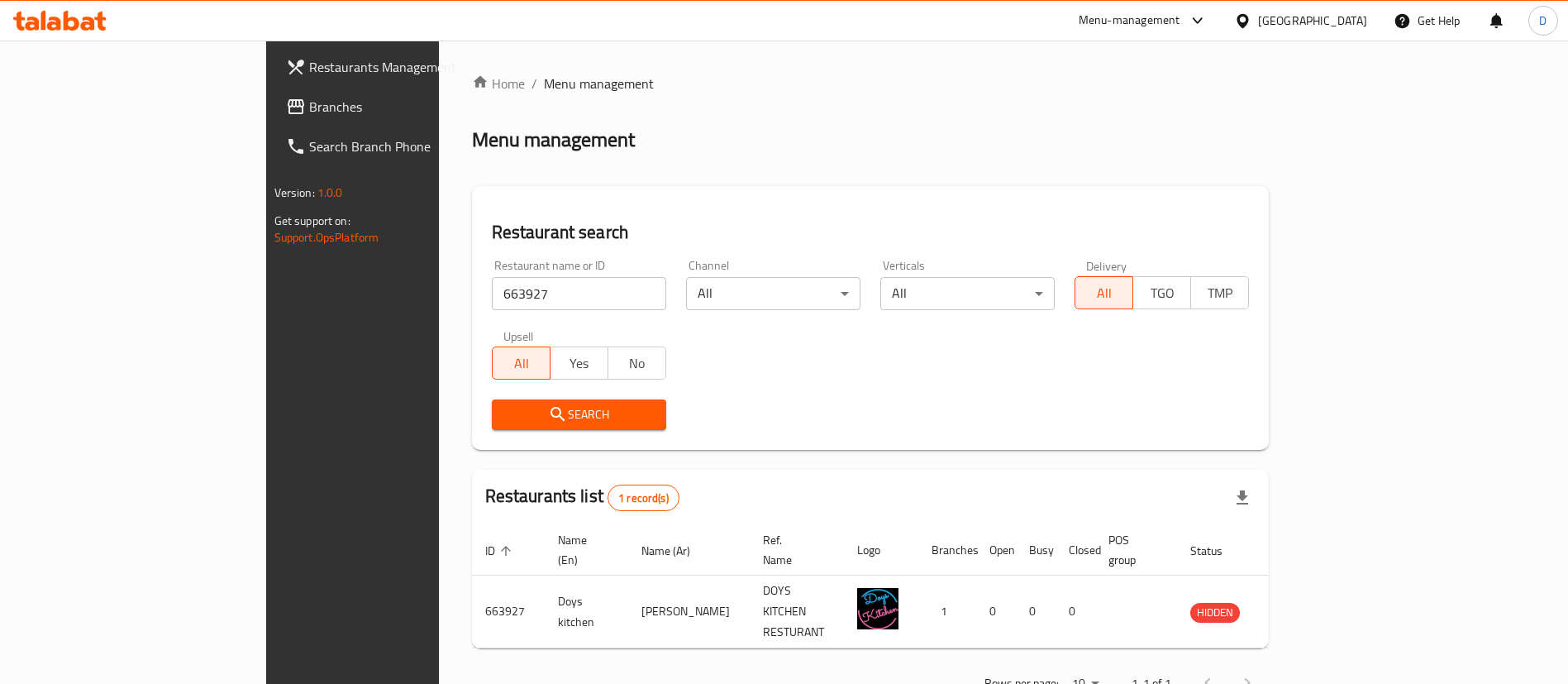
click at [482, 310] on div "Restaurant name or ID 663927 Restaurant name or ID" at bounding box center [579, 285] width 194 height 70
drag, startPoint x: 385, startPoint y: 293, endPoint x: 225, endPoint y: 321, distance: 162.4
click at [266, 320] on div "Restaurants Management Branches Search Branch Phone Version: 1.0.0 Get support …" at bounding box center [784, 388] width 1037 height 697
paste input "17609"
type input "17609"
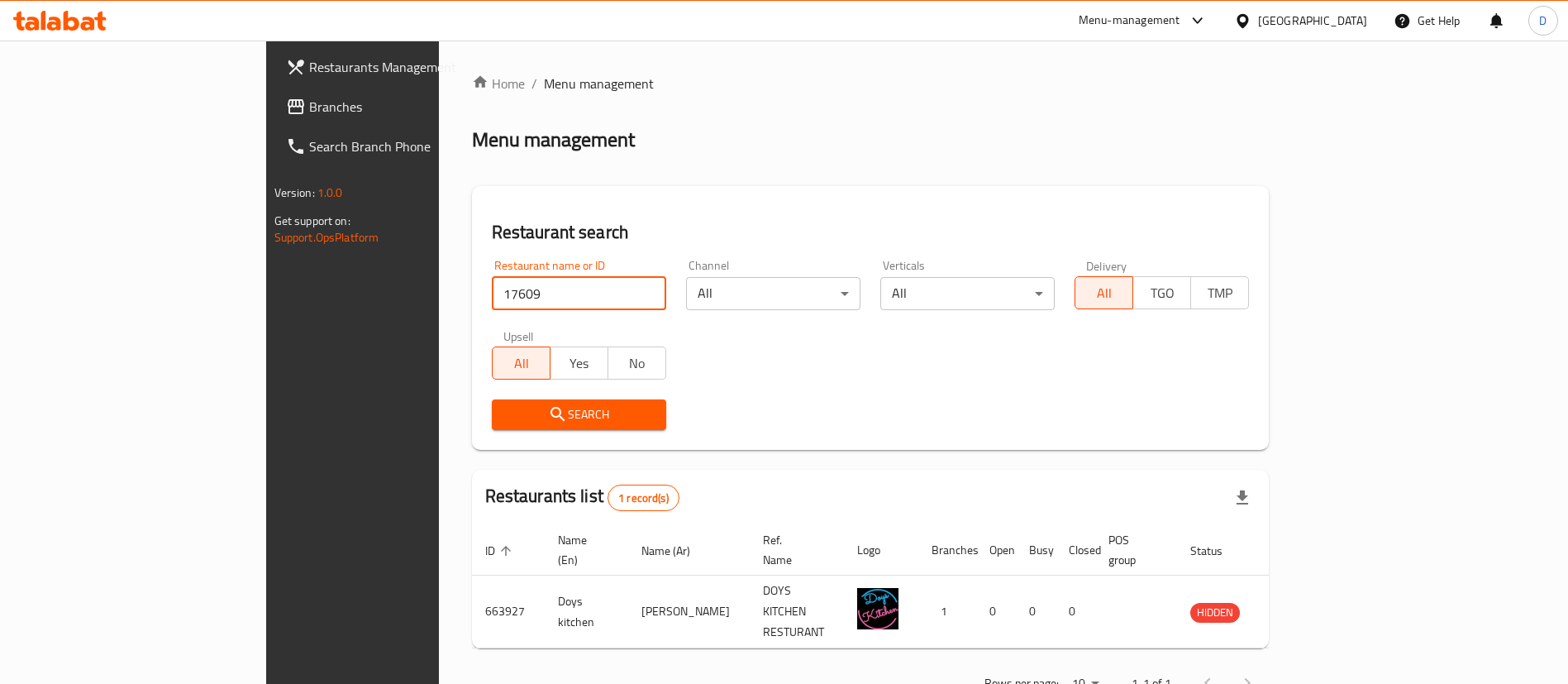
click button "Search" at bounding box center [578, 415] width 175 height 30
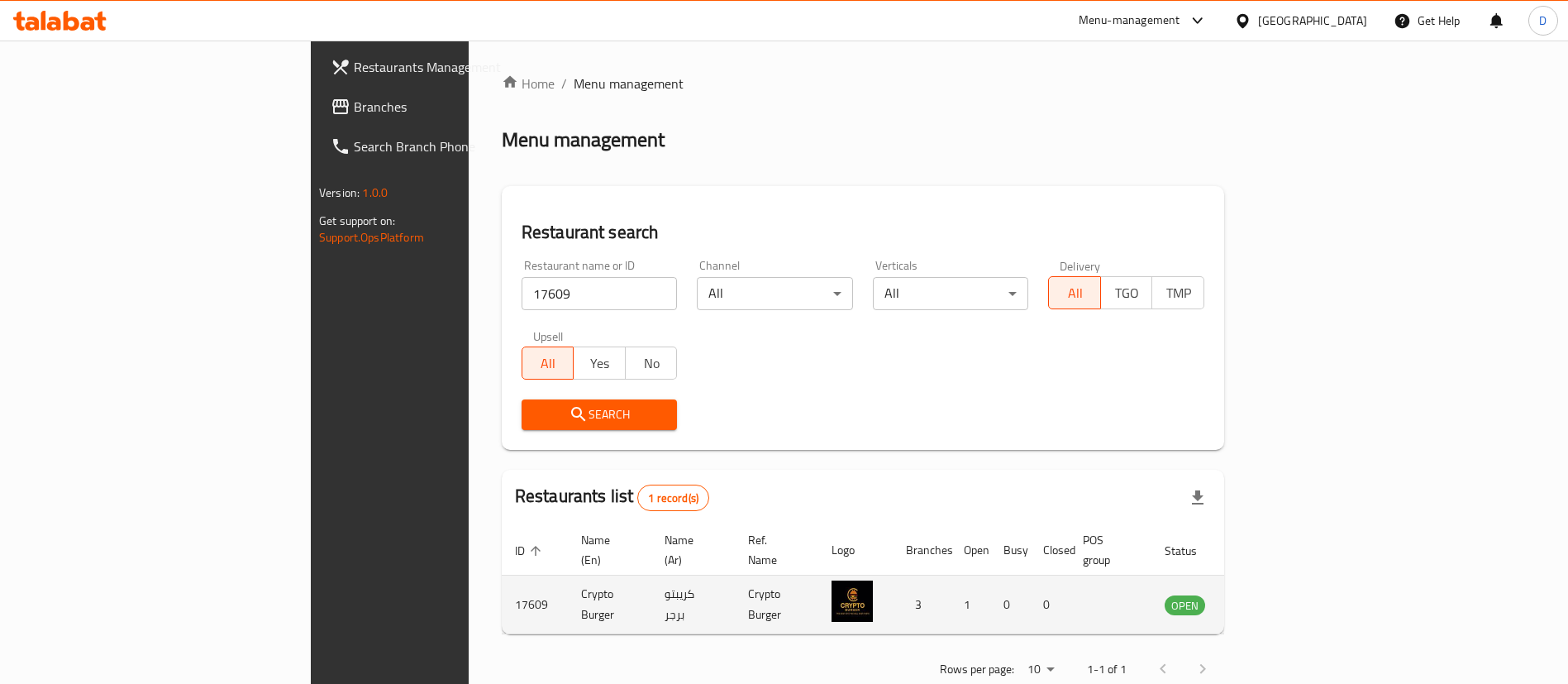
click at [1272, 594] on icon "enhanced table" at bounding box center [1261, 604] width 19 height 19
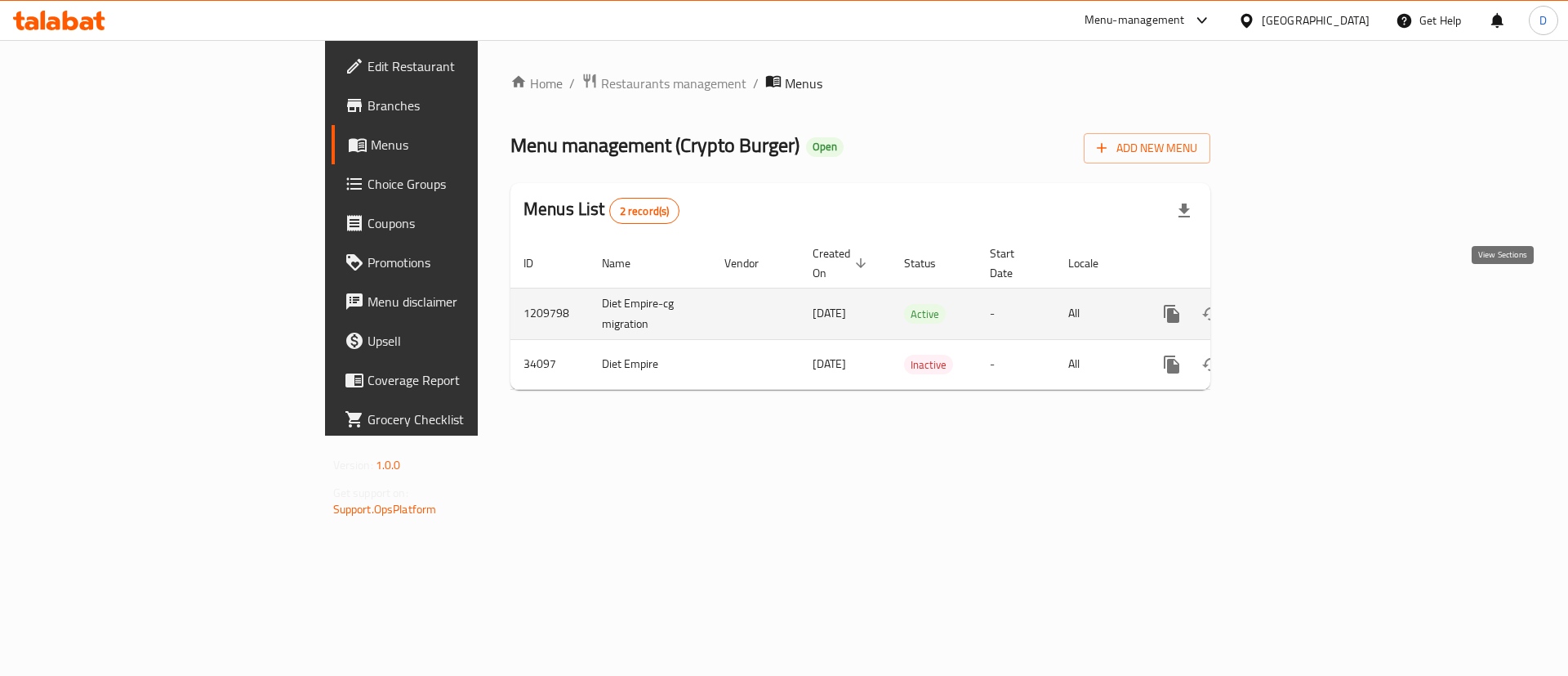
click at [1309, 294] on link "enhanced table" at bounding box center [1289, 313] width 39 height 39
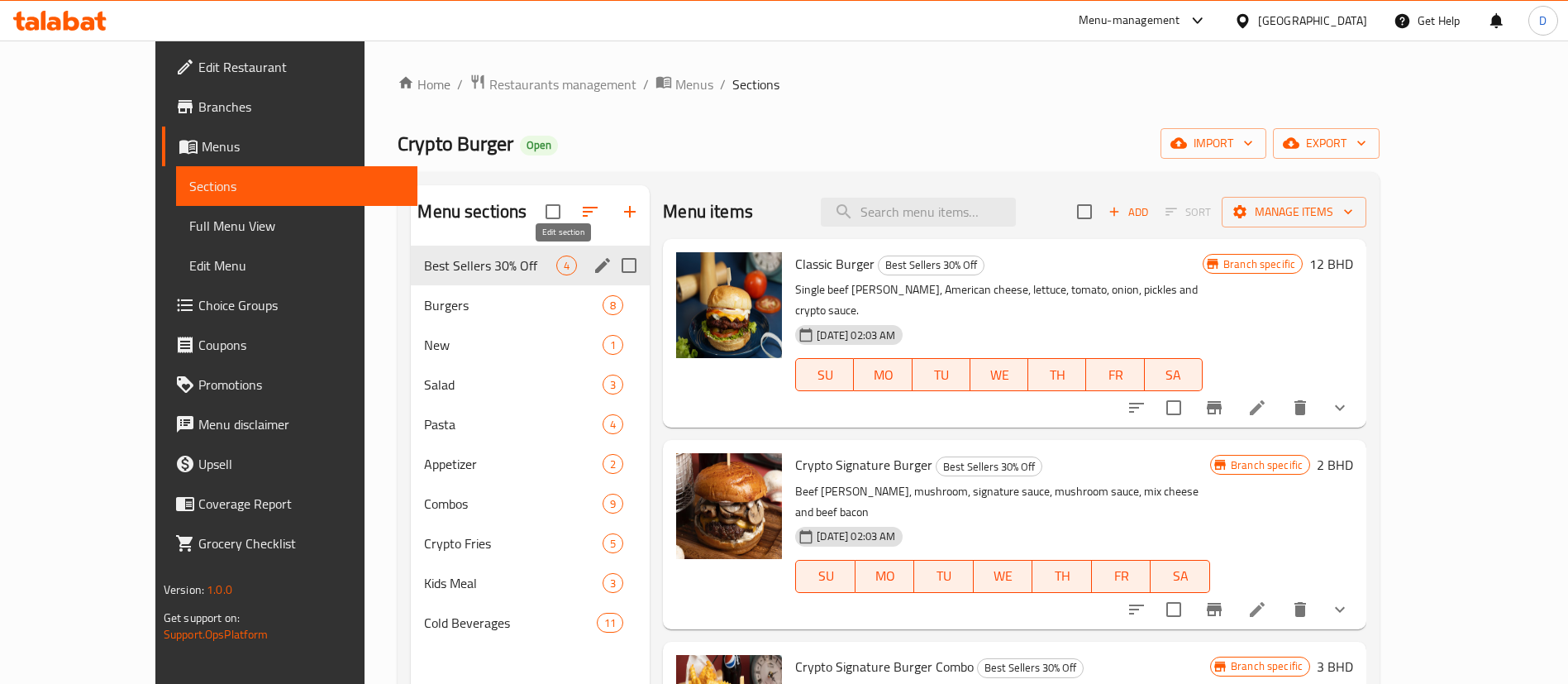
click at [593, 259] on icon "edit" at bounding box center [602, 265] width 19 height 19
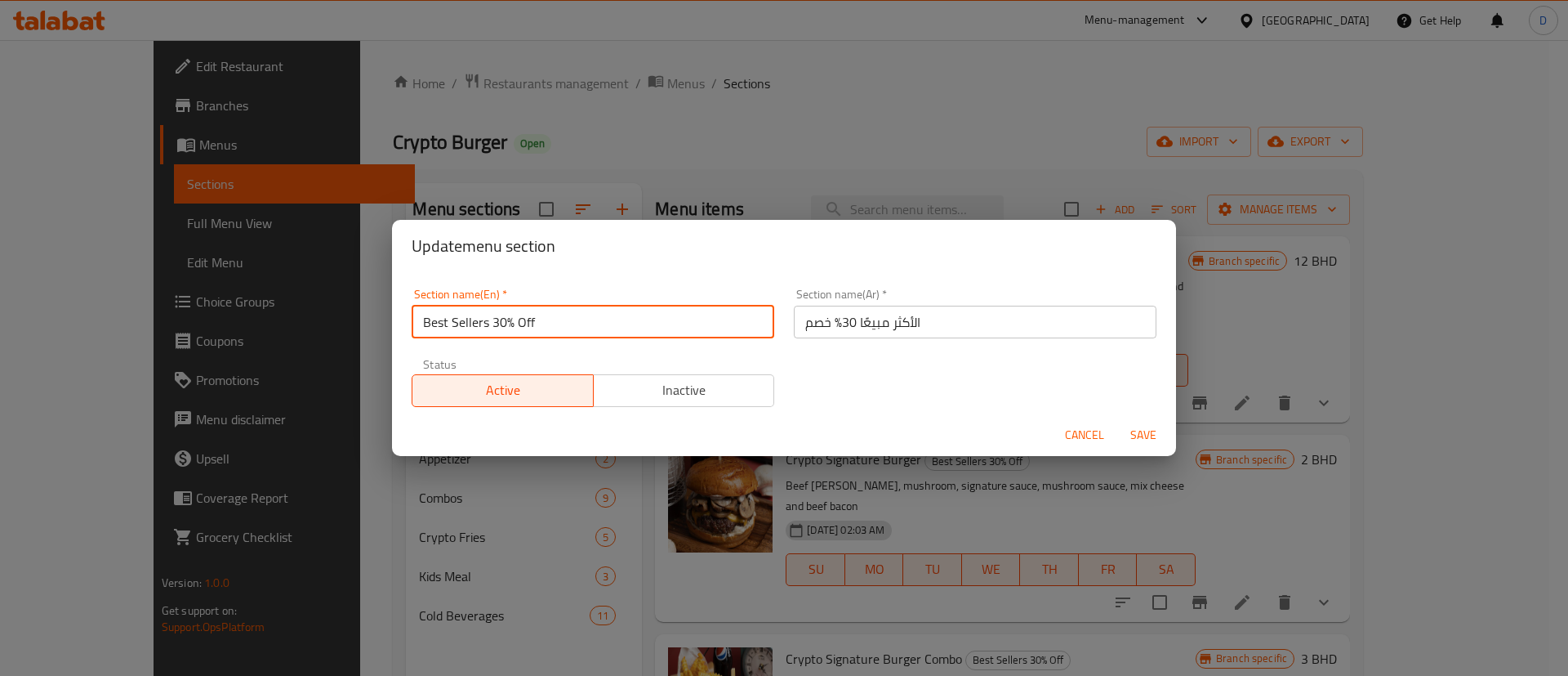
drag, startPoint x: 491, startPoint y: 318, endPoint x: 549, endPoint y: 315, distance: 58.1
click at [549, 315] on input "Best Sellers 30% Off" at bounding box center [592, 321] width 363 height 33
type input "Best Sellers"
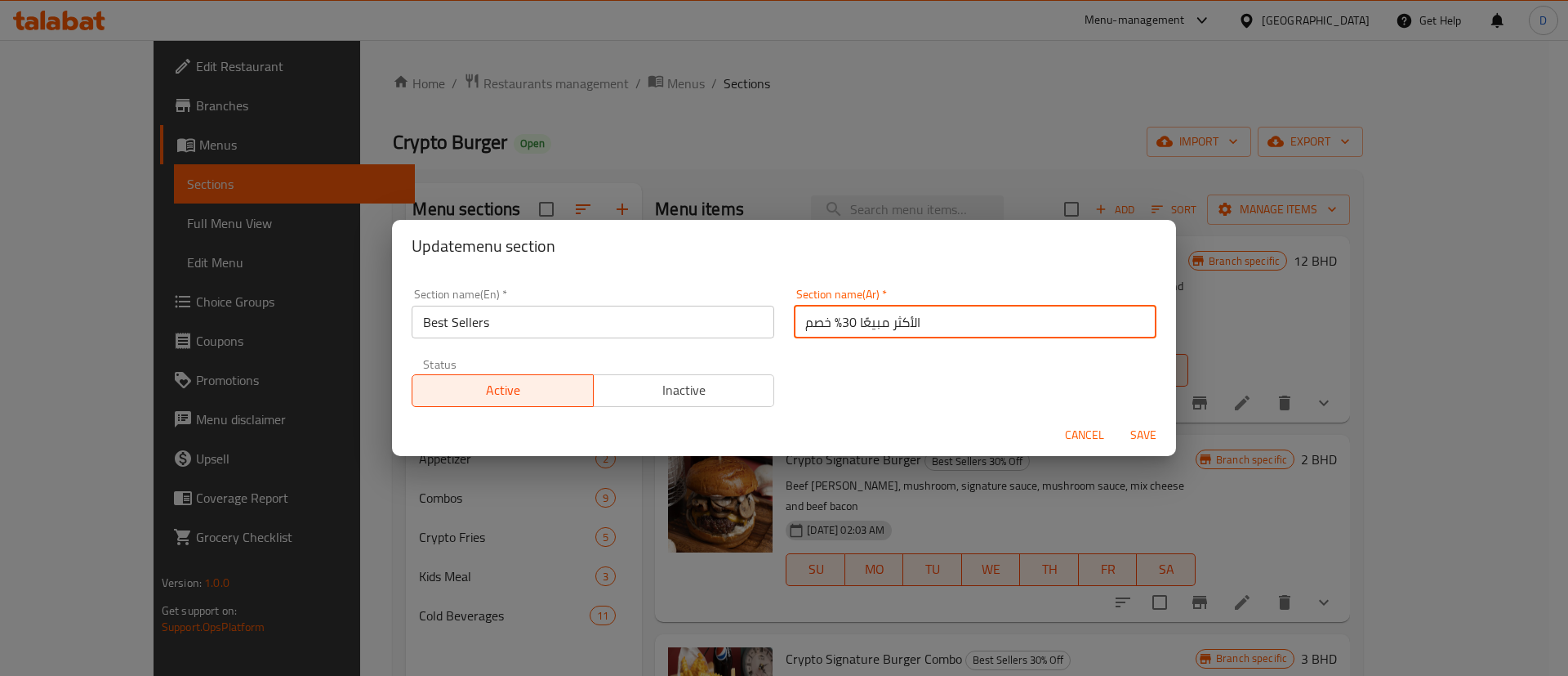
drag, startPoint x: 792, startPoint y: 328, endPoint x: 833, endPoint y: 323, distance: 41.3
click at [833, 323] on input "الأكثر مبيعًا 30% خصم" at bounding box center [975, 321] width 363 height 33
type input "الأكثر مبيعًا"
drag, startPoint x: 828, startPoint y: 348, endPoint x: 835, endPoint y: 376, distance: 28.9
click at [828, 350] on div "Section name(En)   * Best Sellers Section name(En) * Section name(Ar)   * الأكث…" at bounding box center [784, 347] width 764 height 138
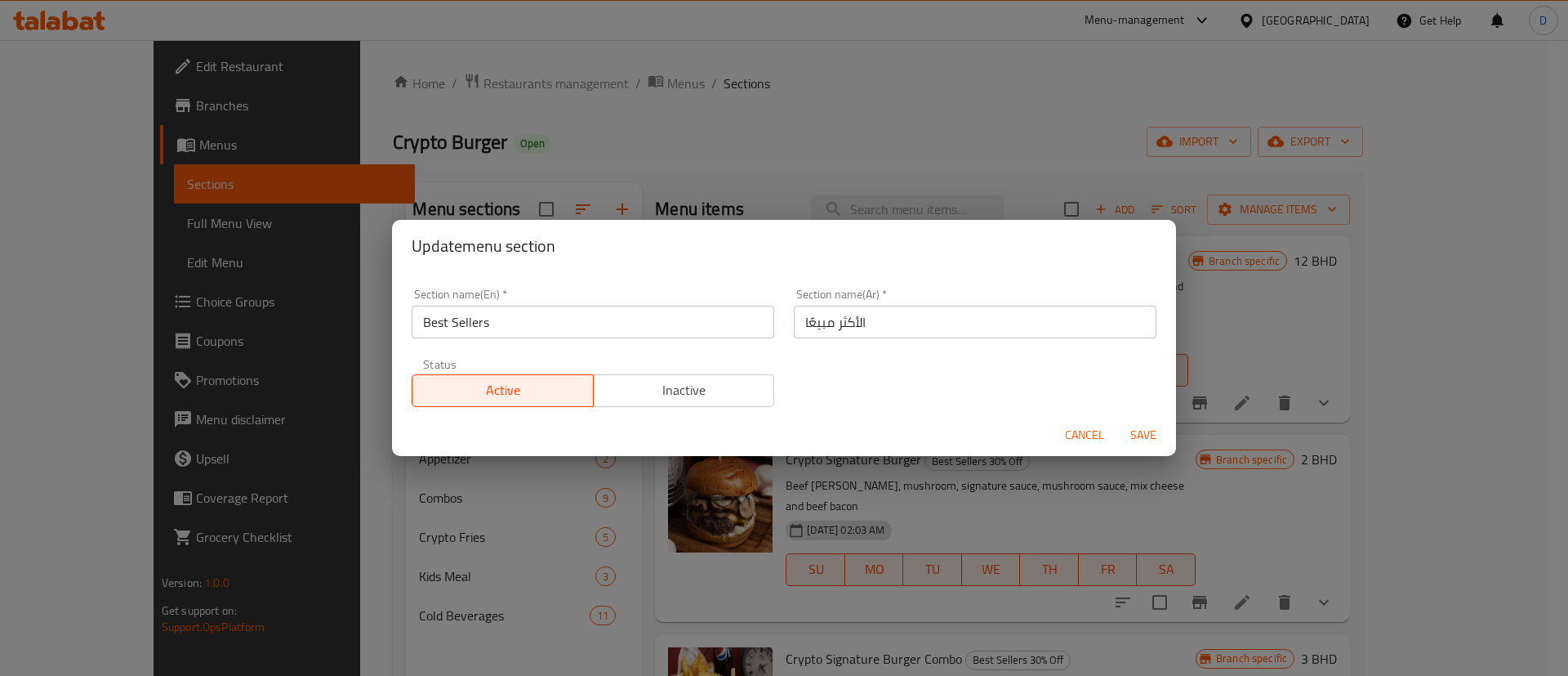
click at [1148, 440] on span "Save" at bounding box center [1143, 435] width 39 height 20
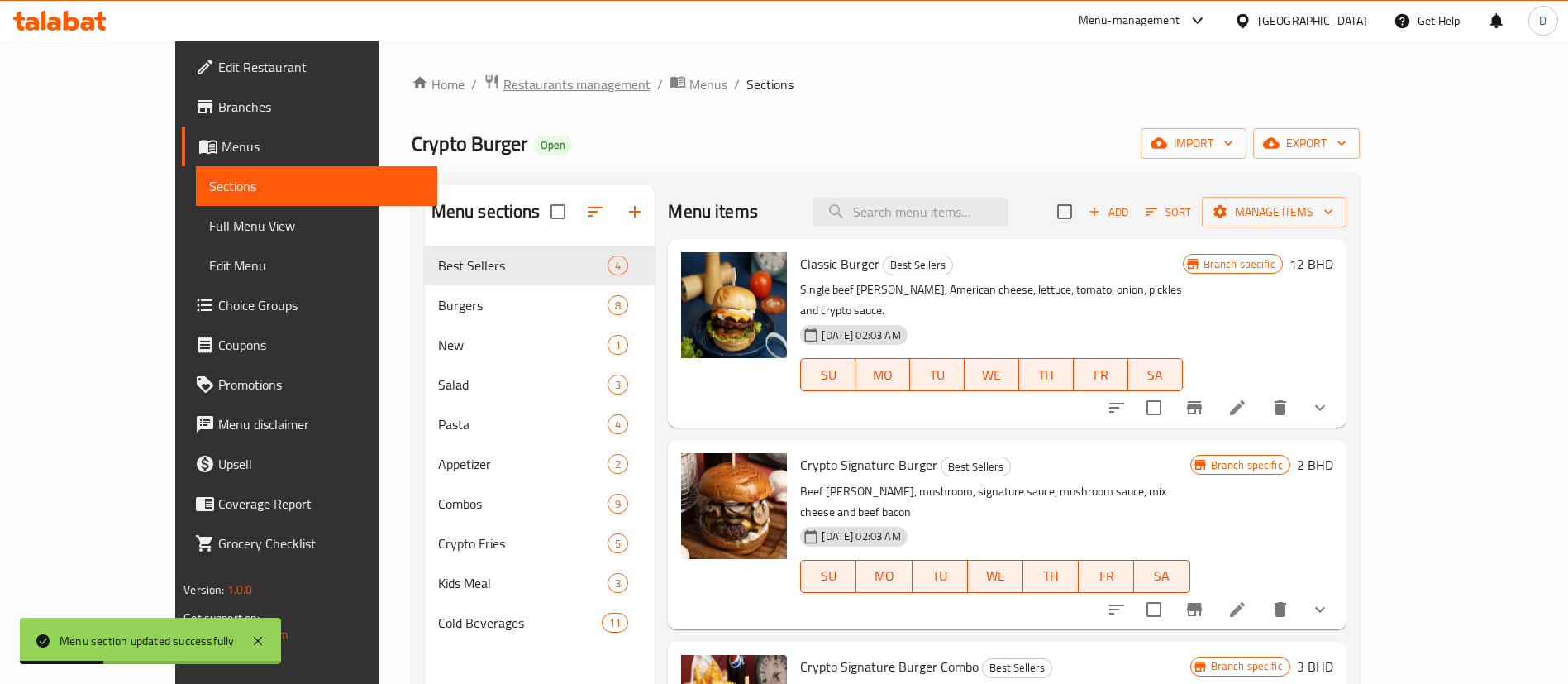
click at [503, 87] on span "Restaurants management" at bounding box center [577, 84] width 147 height 19
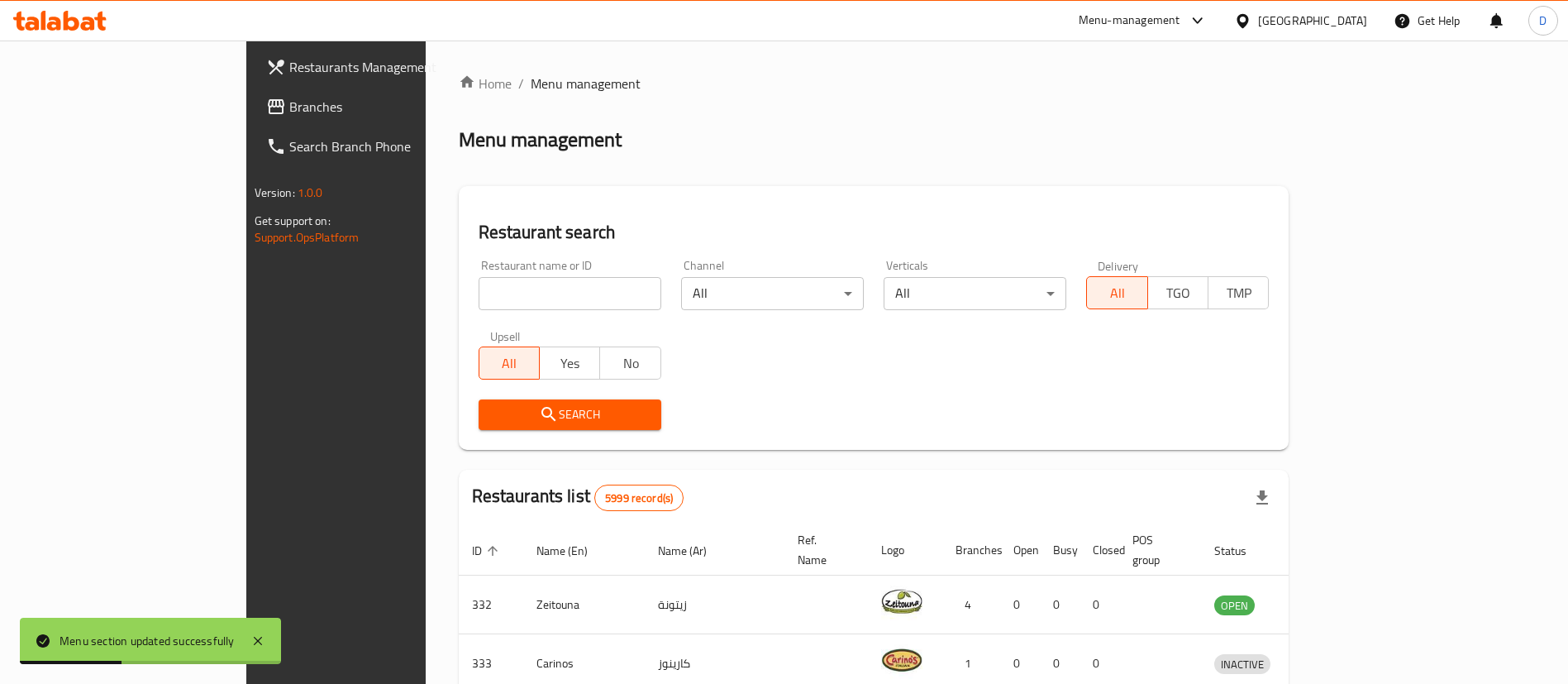
drag, startPoint x: 437, startPoint y: 274, endPoint x: 450, endPoint y: 296, distance: 25.6
click at [479, 287] on div "Restaurant name or ID Restaurant name or ID" at bounding box center [570, 285] width 182 height 51
click at [479, 296] on input "search" at bounding box center [570, 293] width 182 height 33
paste input "636245"
type input "636245"
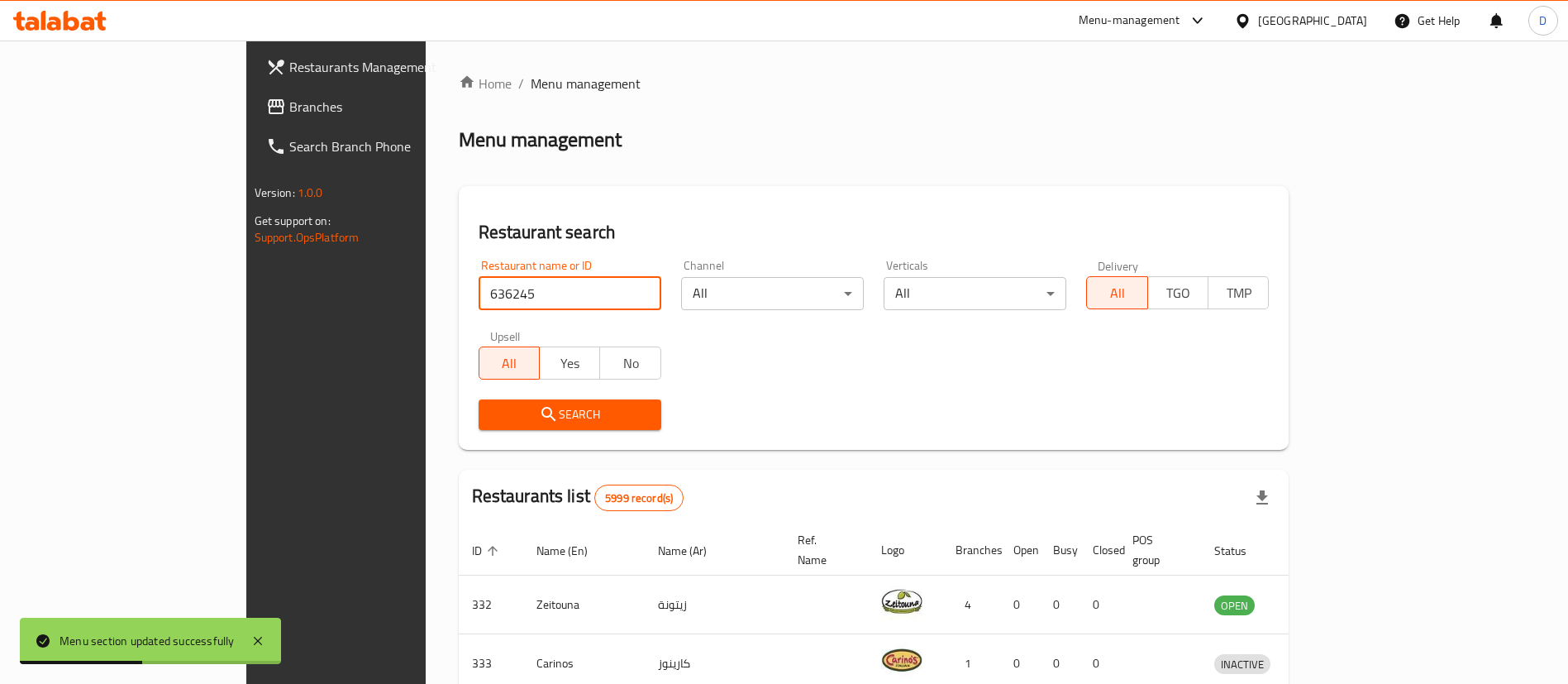
click button "Search" at bounding box center [570, 415] width 182 height 30
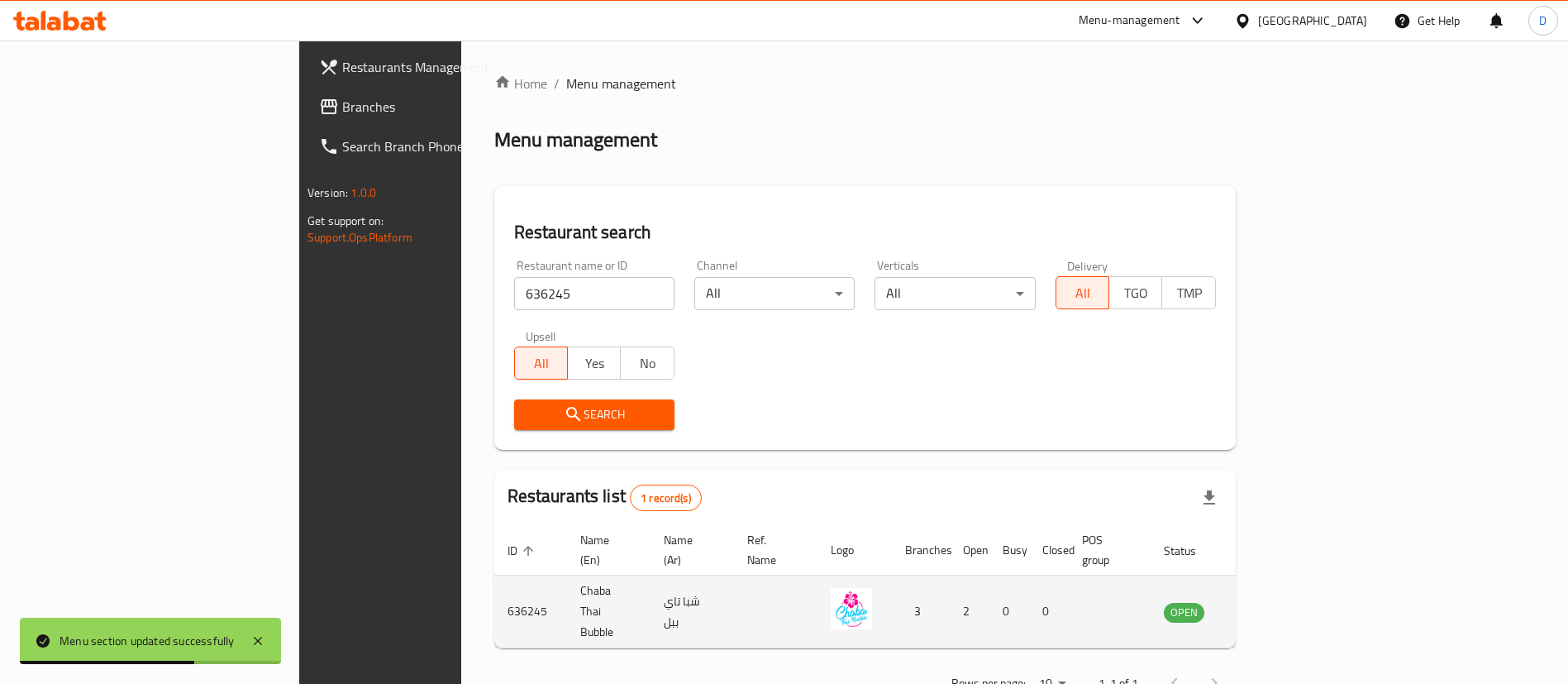
click at [1271, 602] on icon "enhanced table" at bounding box center [1260, 611] width 19 height 19
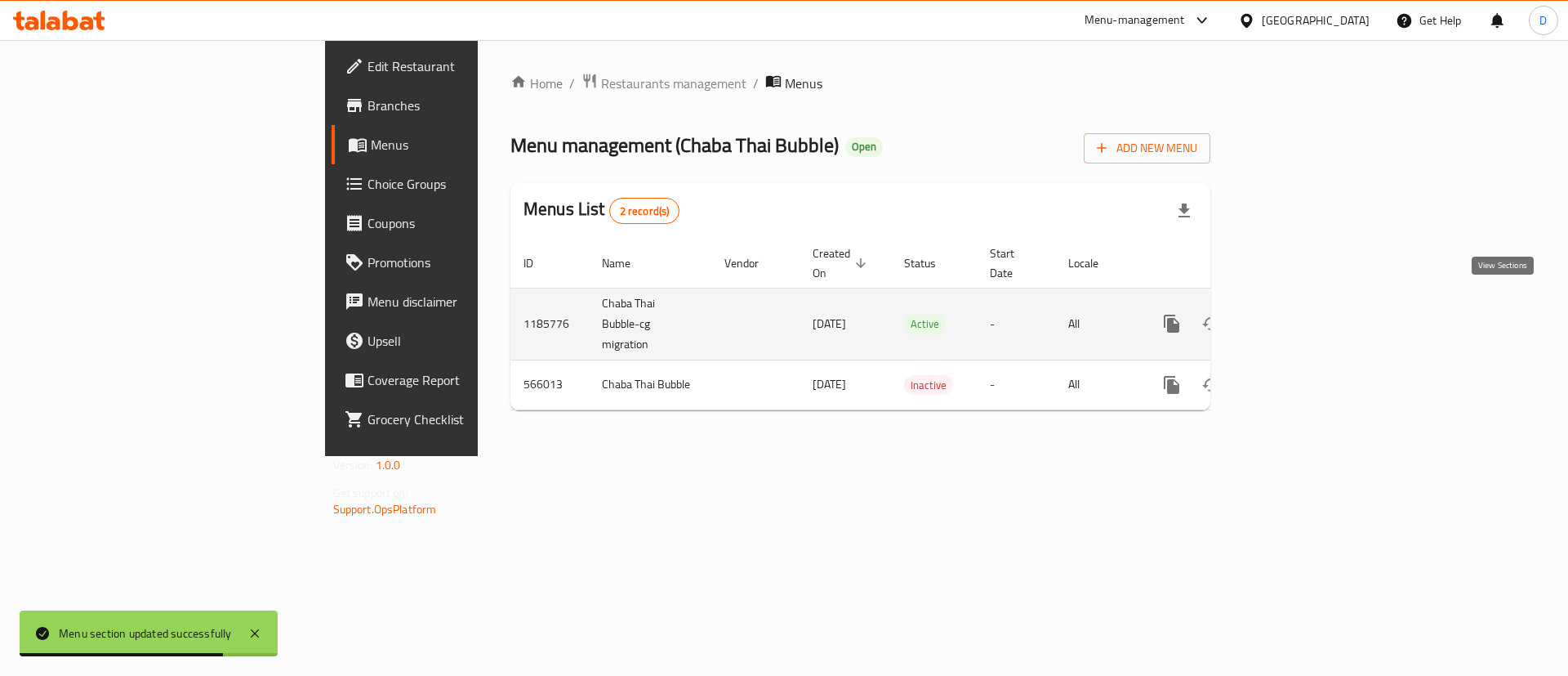
click at [1299, 314] on icon "enhanced table" at bounding box center [1289, 323] width 19 height 19
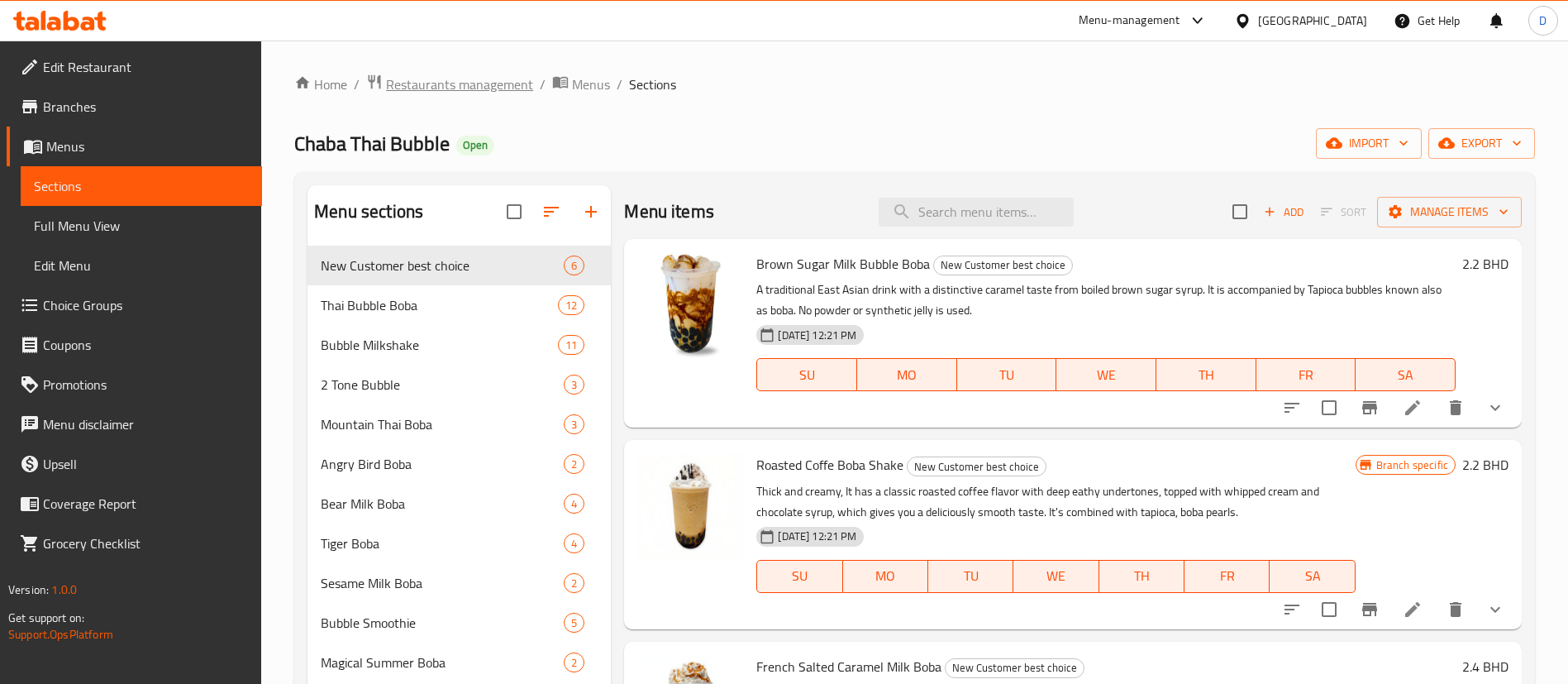
click at [453, 91] on span "Restaurants management" at bounding box center [459, 84] width 147 height 19
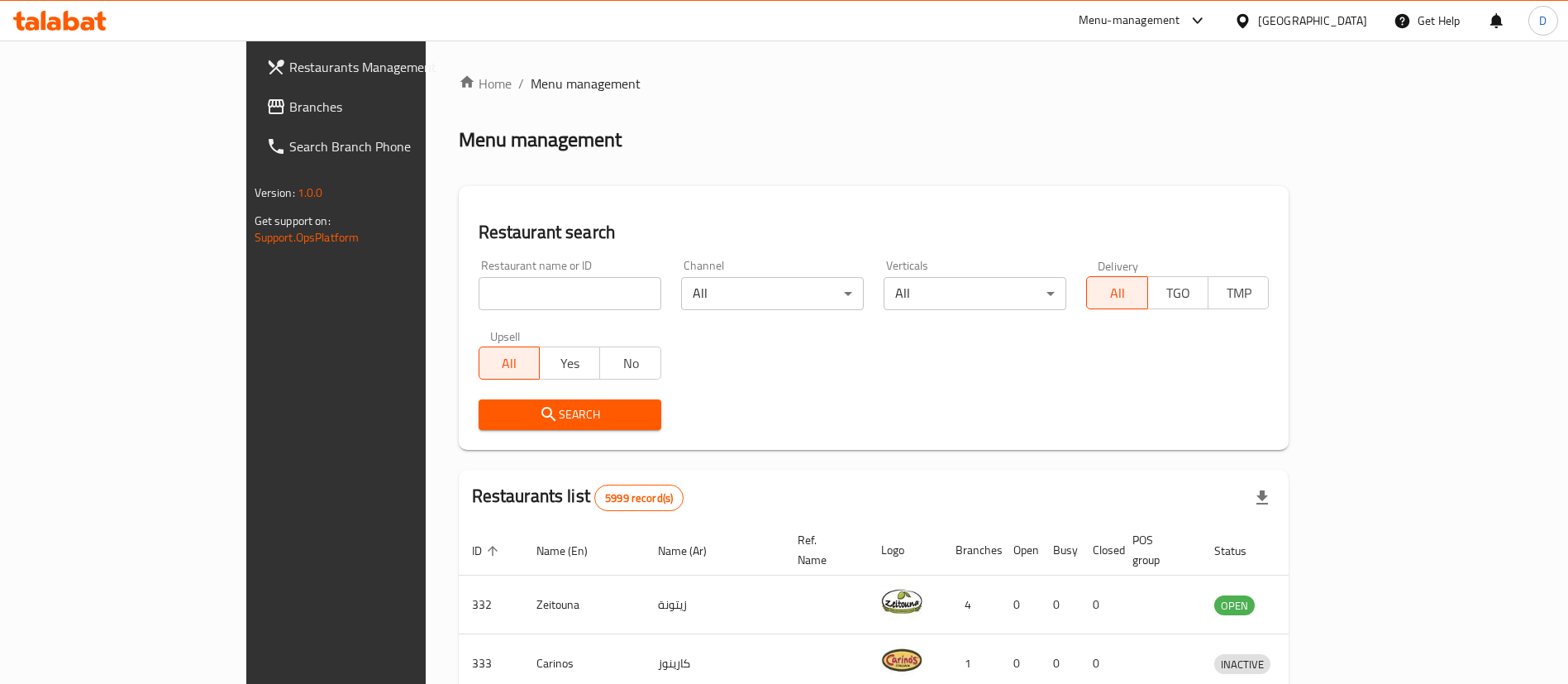
click at [479, 285] on input "search" at bounding box center [570, 293] width 182 height 33
paste input "647607"
type input "647607"
click button "Search" at bounding box center [570, 415] width 182 height 30
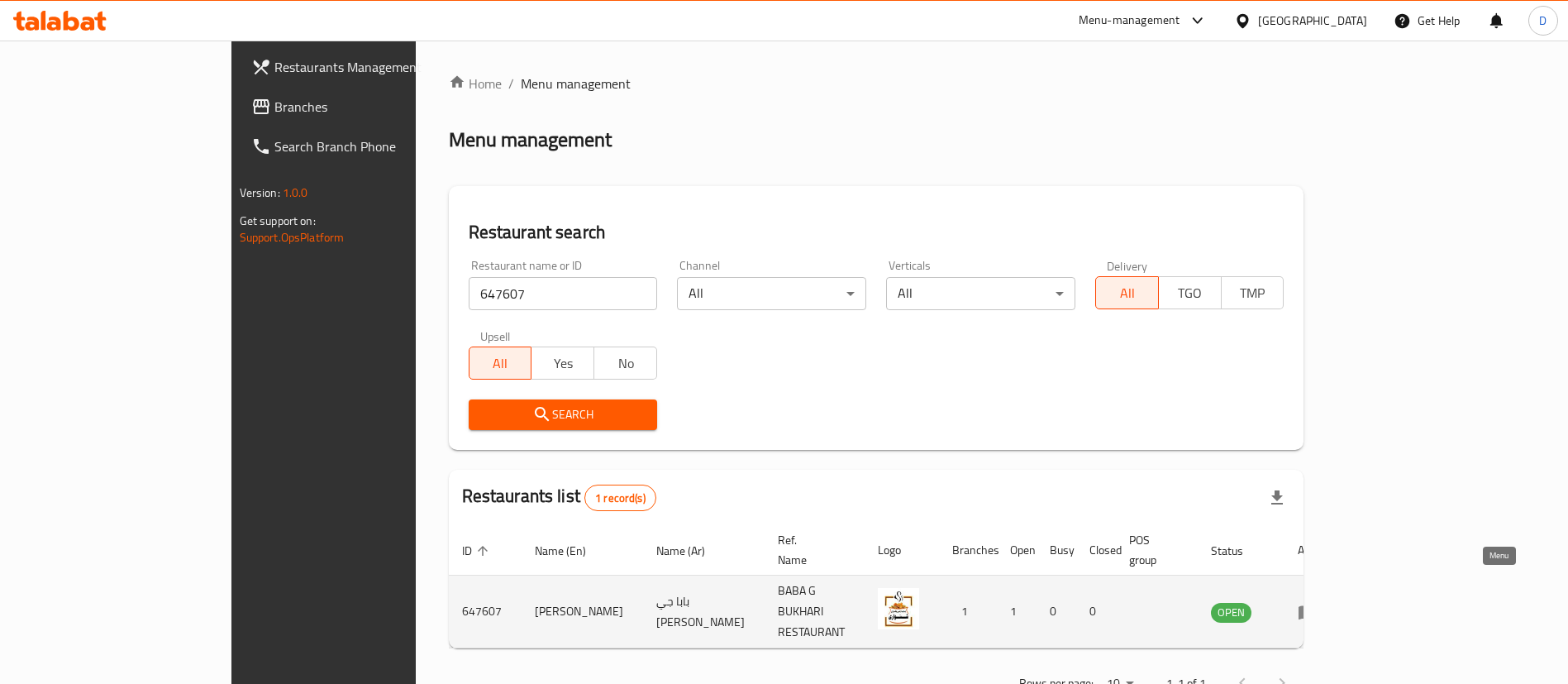
click at [1328, 602] on link "enhanced table" at bounding box center [1313, 611] width 30 height 19
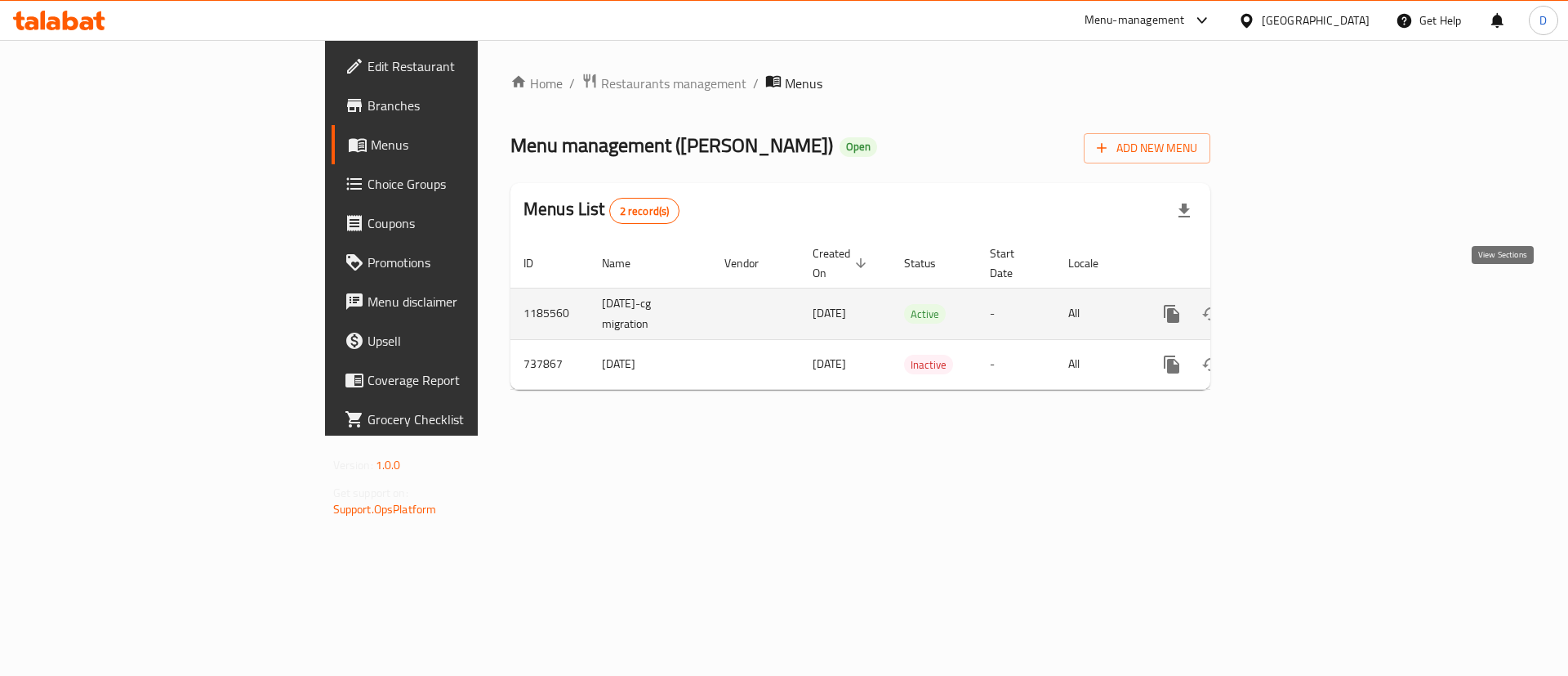
click at [1297, 306] on icon "enhanced table" at bounding box center [1289, 314] width 15 height 15
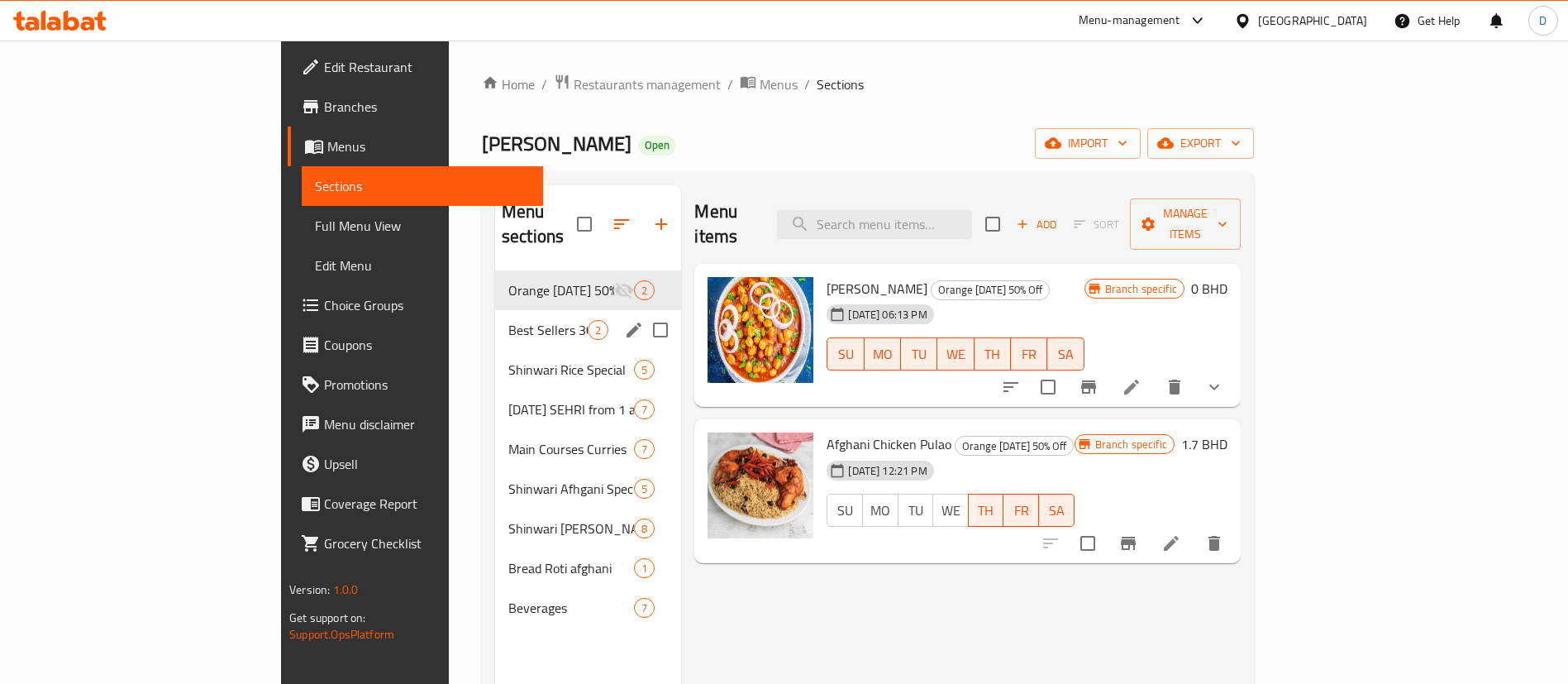
click at [624, 320] on icon "edit" at bounding box center [633, 329] width 19 height 19
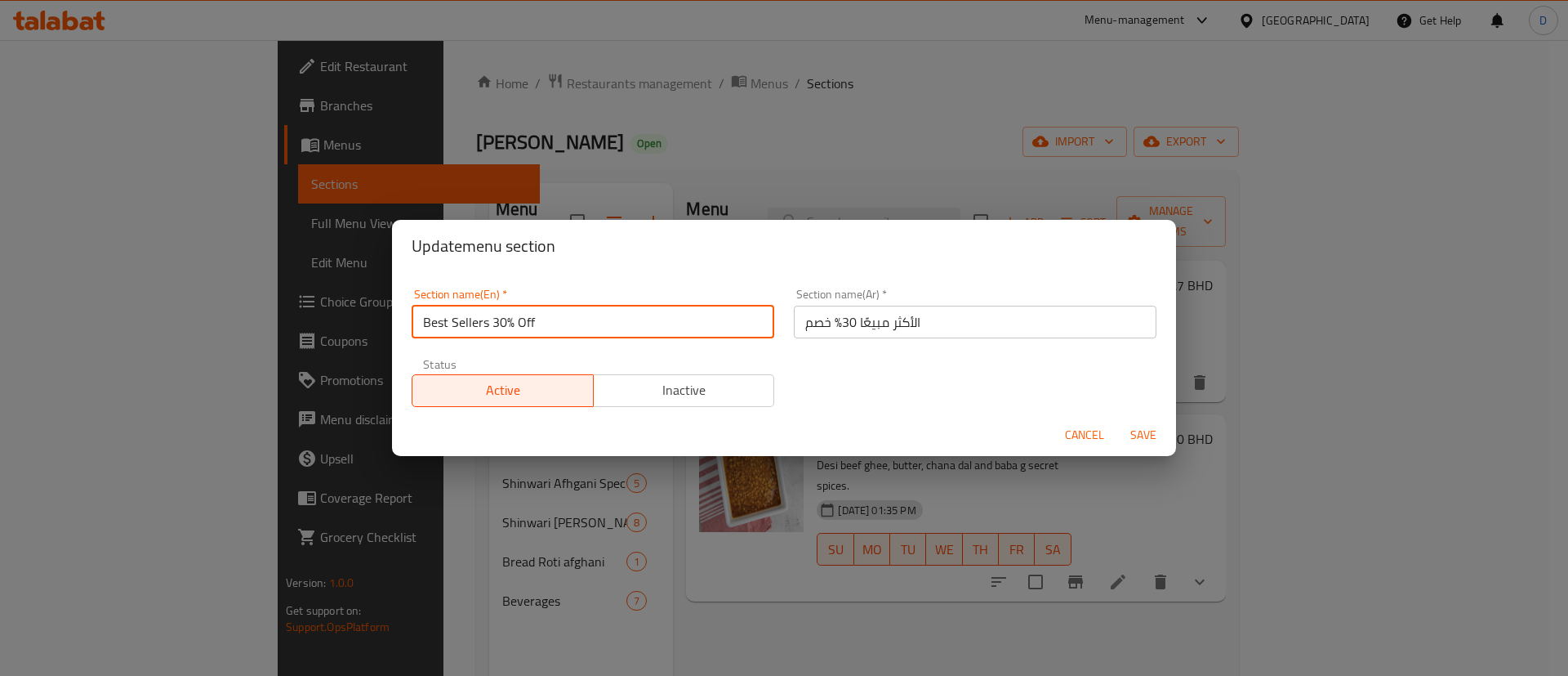
drag, startPoint x: 537, startPoint y: 320, endPoint x: 495, endPoint y: 316, distance: 42.2
click at [495, 316] on input "Best Sellers 30% Off" at bounding box center [592, 321] width 363 height 33
type input "Best Sellers"
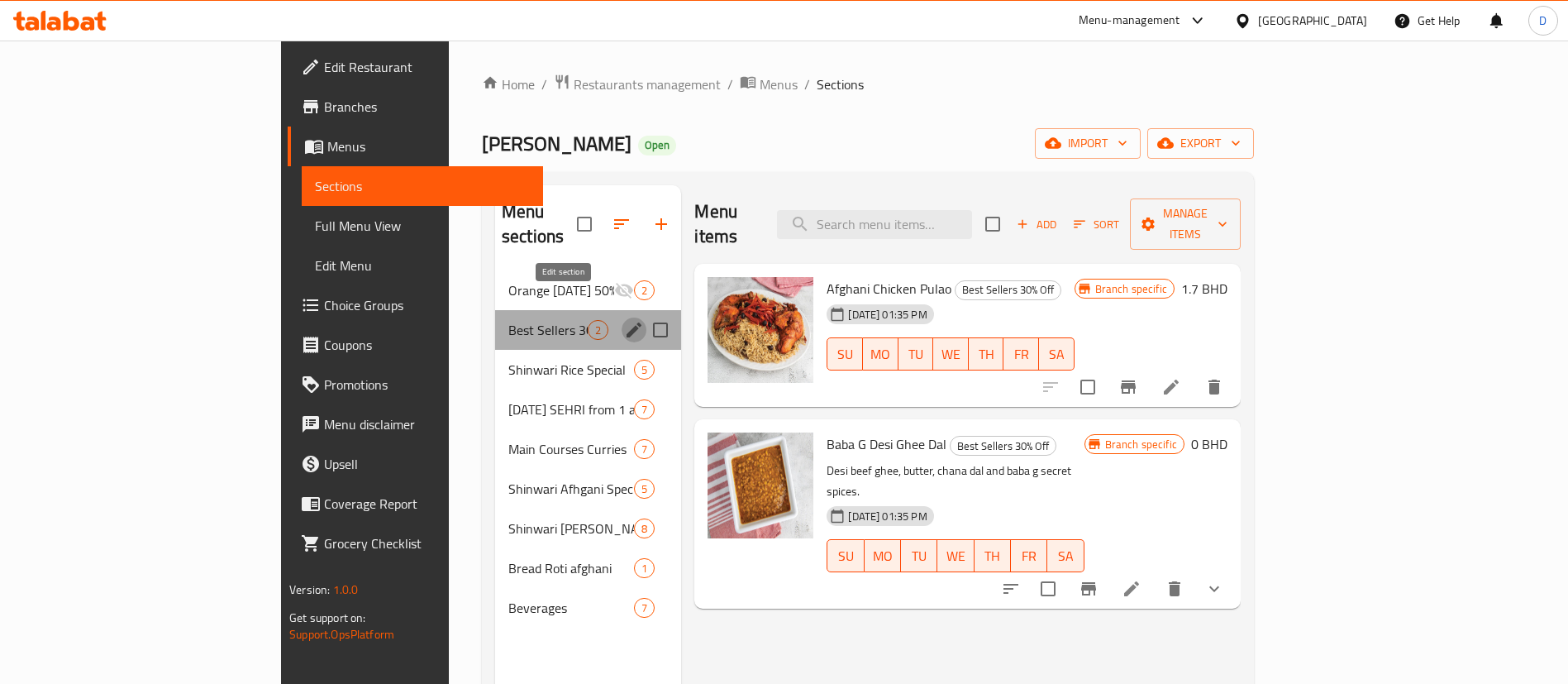
click at [624, 320] on icon "edit" at bounding box center [633, 329] width 19 height 19
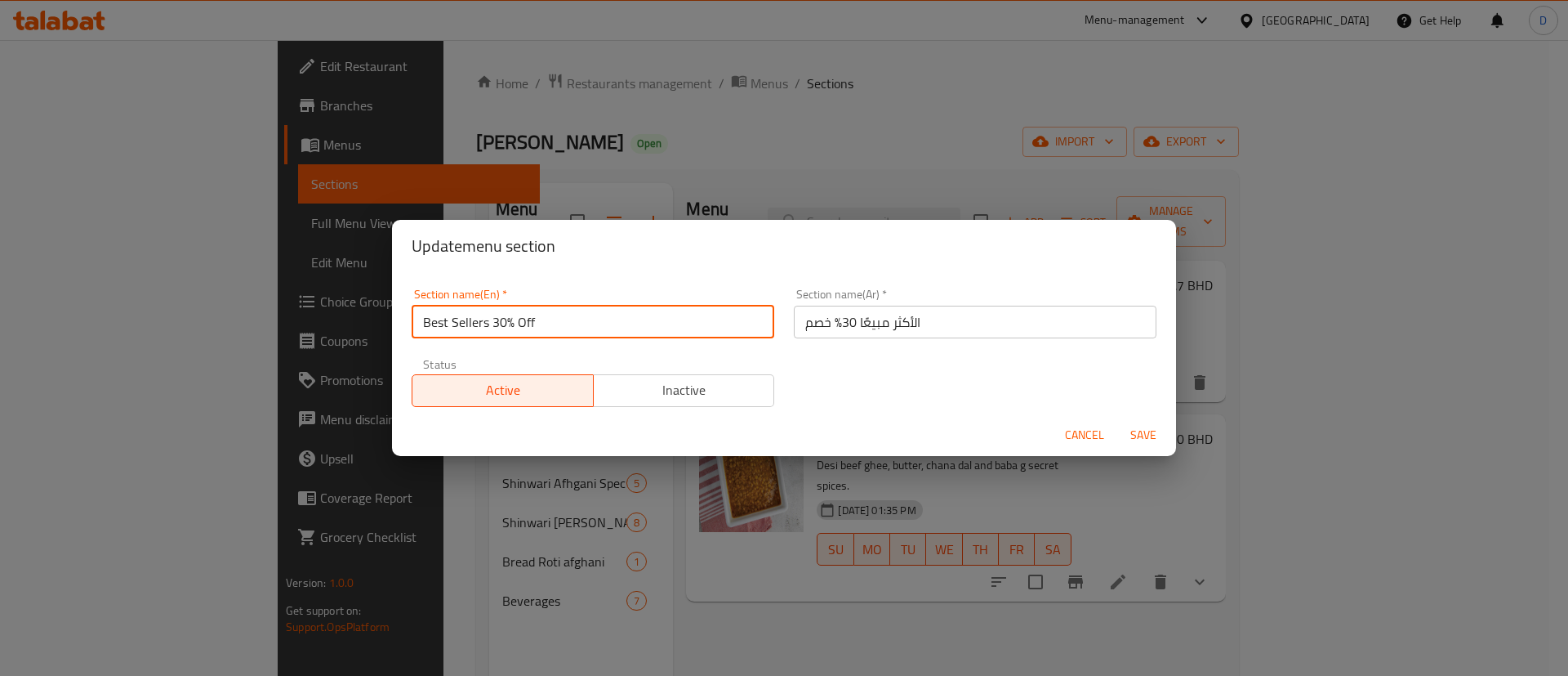
drag, startPoint x: 494, startPoint y: 324, endPoint x: 550, endPoint y: 322, distance: 56.0
click at [550, 322] on input "Best Sellers 30% Off" at bounding box center [592, 321] width 363 height 33
type input "Best Sellers"
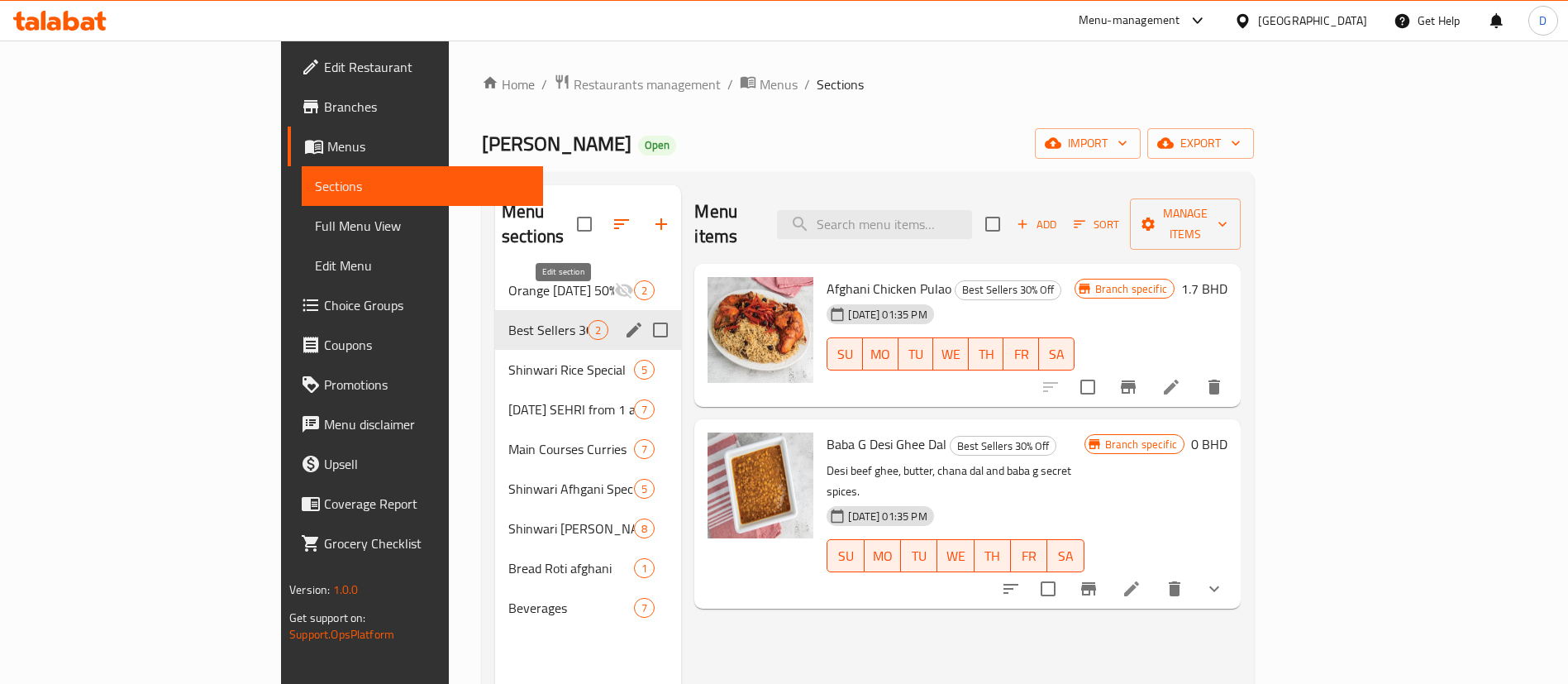
click at [621, 318] on button "edit" at bounding box center [633, 329] width 24 height 24
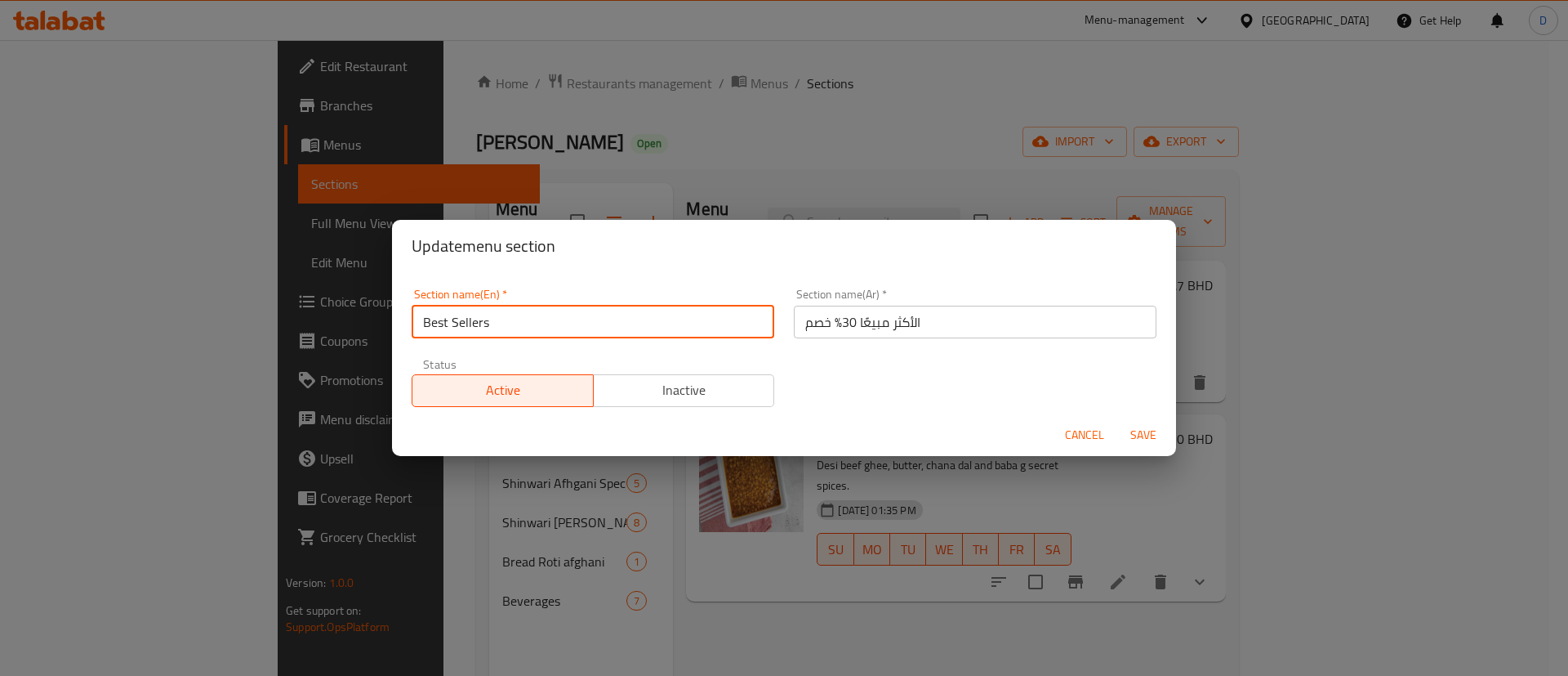
drag, startPoint x: 493, startPoint y: 322, endPoint x: 551, endPoint y: 320, distance: 58.0
click at [551, 320] on input "Best Sellers" at bounding box center [592, 321] width 363 height 33
type input "Best Sellers"
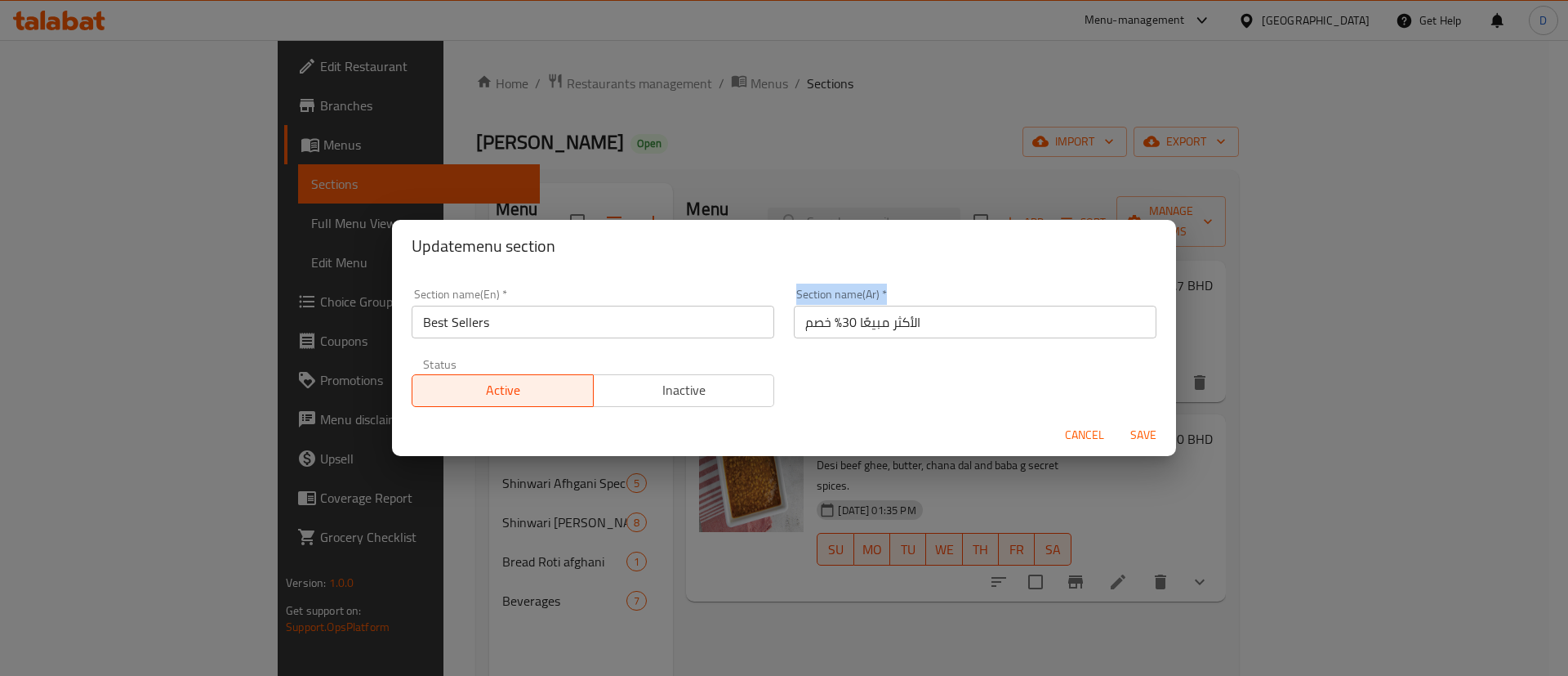
click at [784, 321] on div "Section name(Ar)   * الأكثر مبيعًا 30% خصم Section name(Ar) *" at bounding box center [975, 313] width 382 height 69
drag, startPoint x: 789, startPoint y: 321, endPoint x: 838, endPoint y: 315, distance: 49.4
click at [838, 315] on input "الأكثر مبيعًا 30% خصم" at bounding box center [975, 321] width 363 height 33
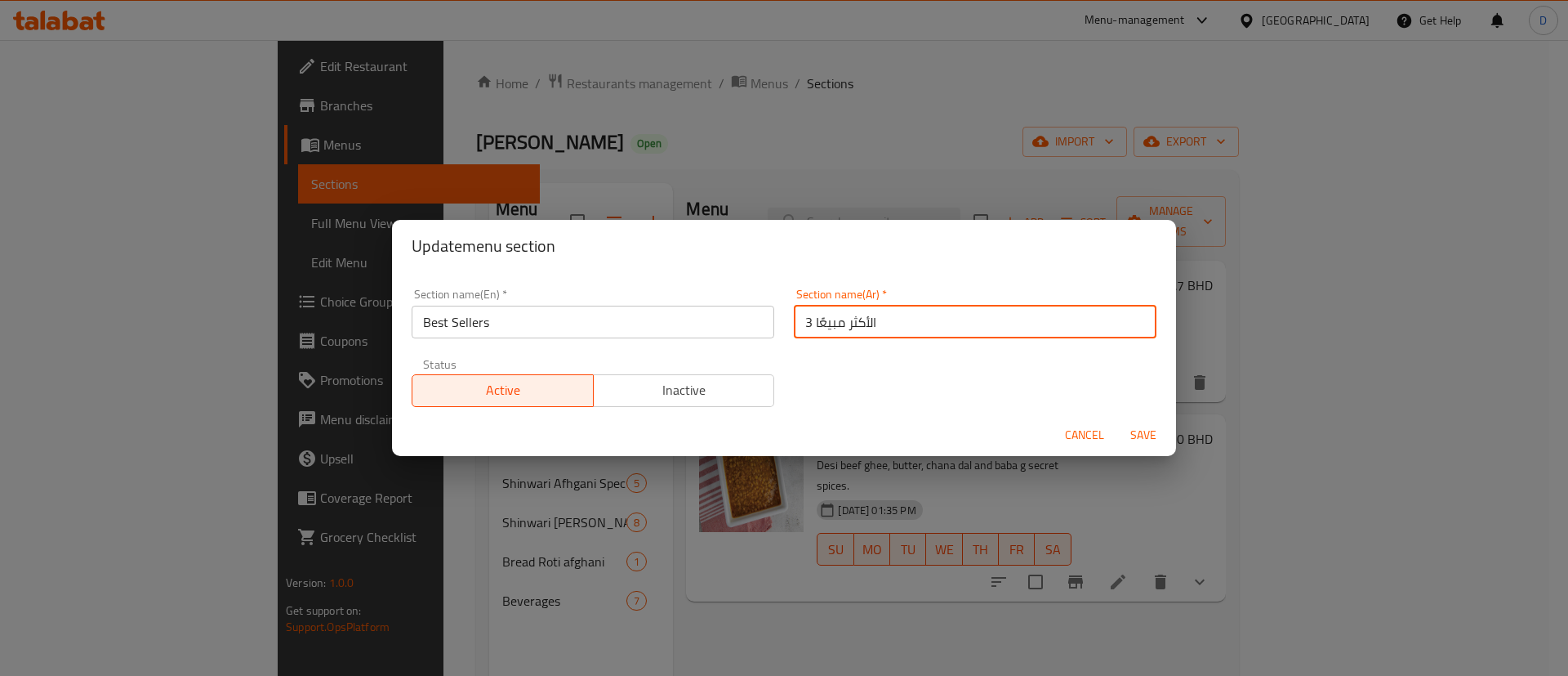
click at [797, 321] on input "الأكثر مبيعًا 3" at bounding box center [975, 321] width 363 height 33
click at [798, 321] on input "الأكثر مبيعًا 3" at bounding box center [975, 321] width 363 height 33
click at [800, 321] on input "الأكثر مبيعًا 3" at bounding box center [975, 321] width 363 height 33
type input "الأكثر مبيعًا"
click at [791, 363] on div "Section name(En)   * Best Sellers Section name(En) * Section name(Ar)   * الأكث…" at bounding box center [784, 347] width 764 height 138
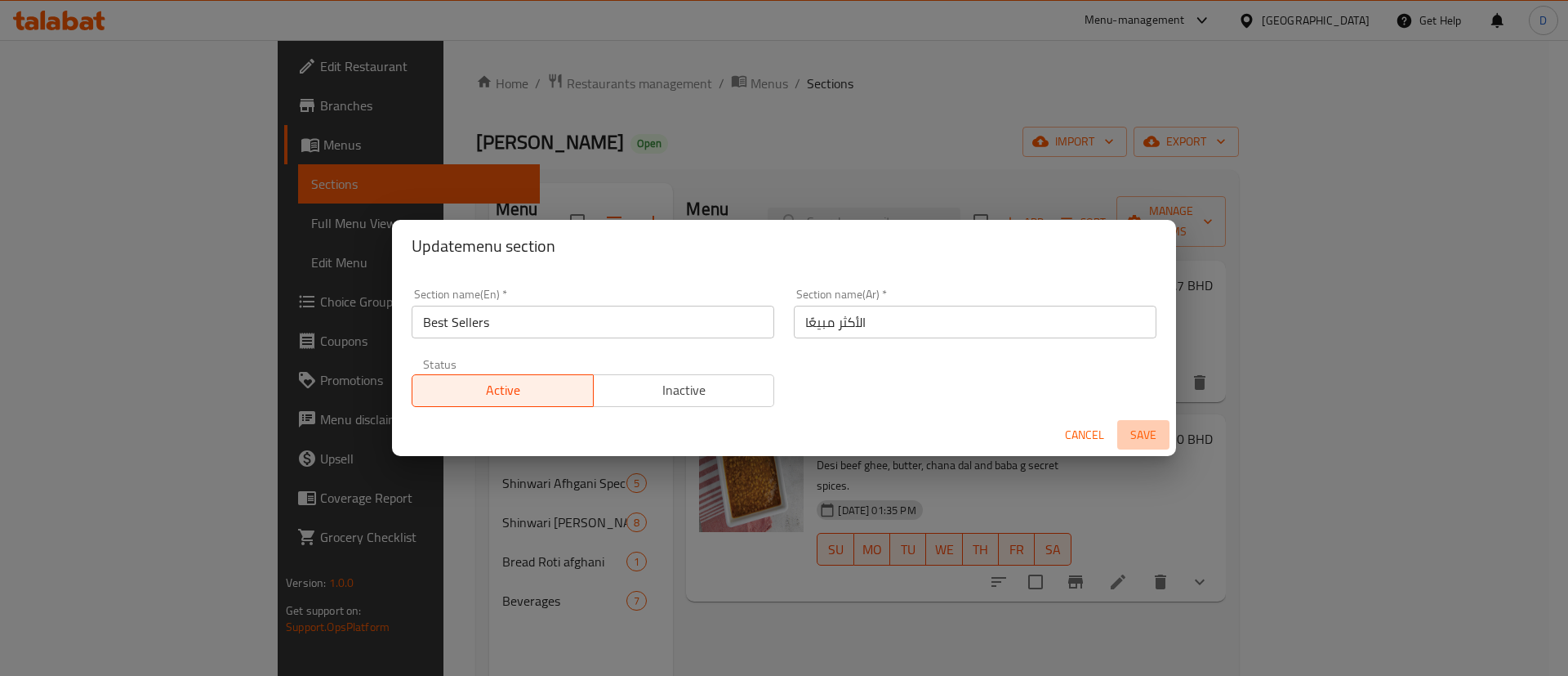
click at [1140, 441] on span "Save" at bounding box center [1143, 435] width 39 height 20
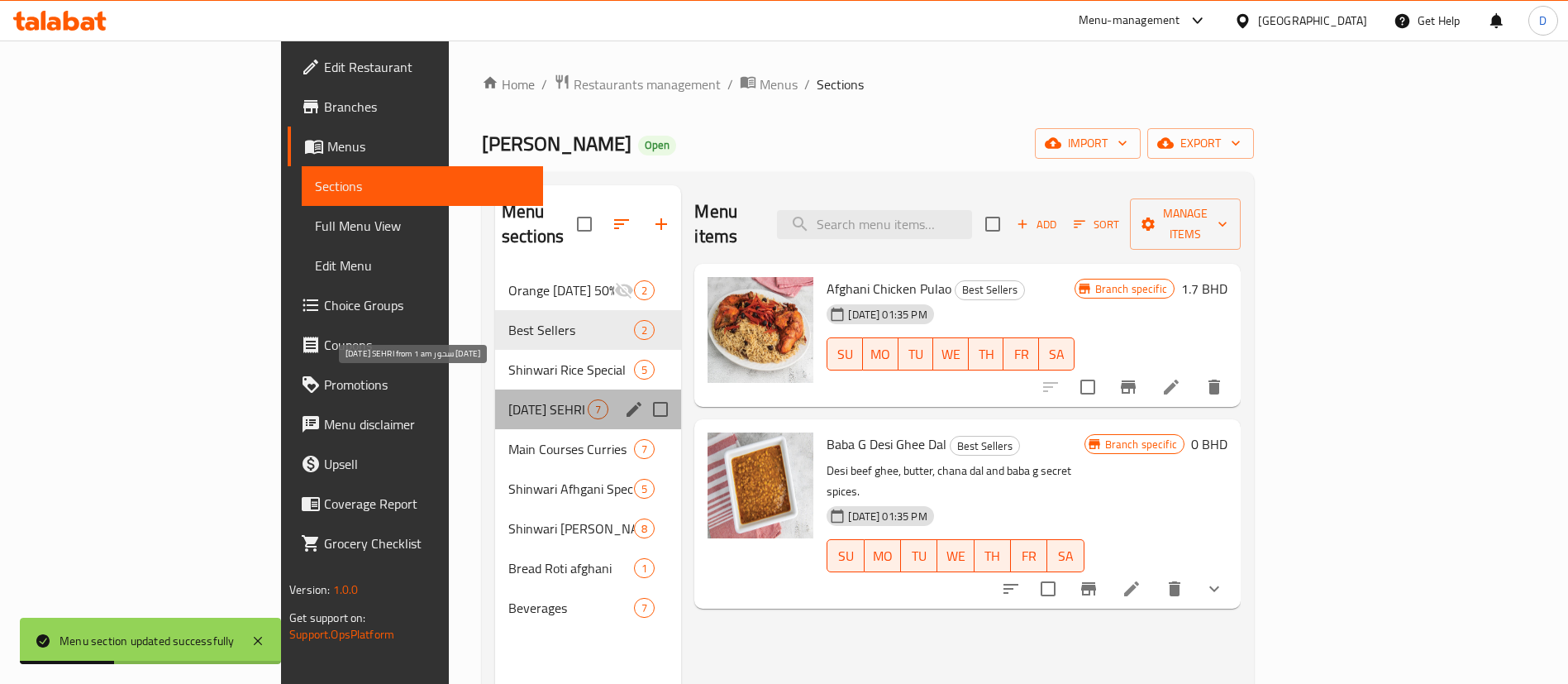
click at [508, 399] on span "RAMADAN SEHRI from 1 am سحور رمضان" at bounding box center [548, 409] width 79 height 19
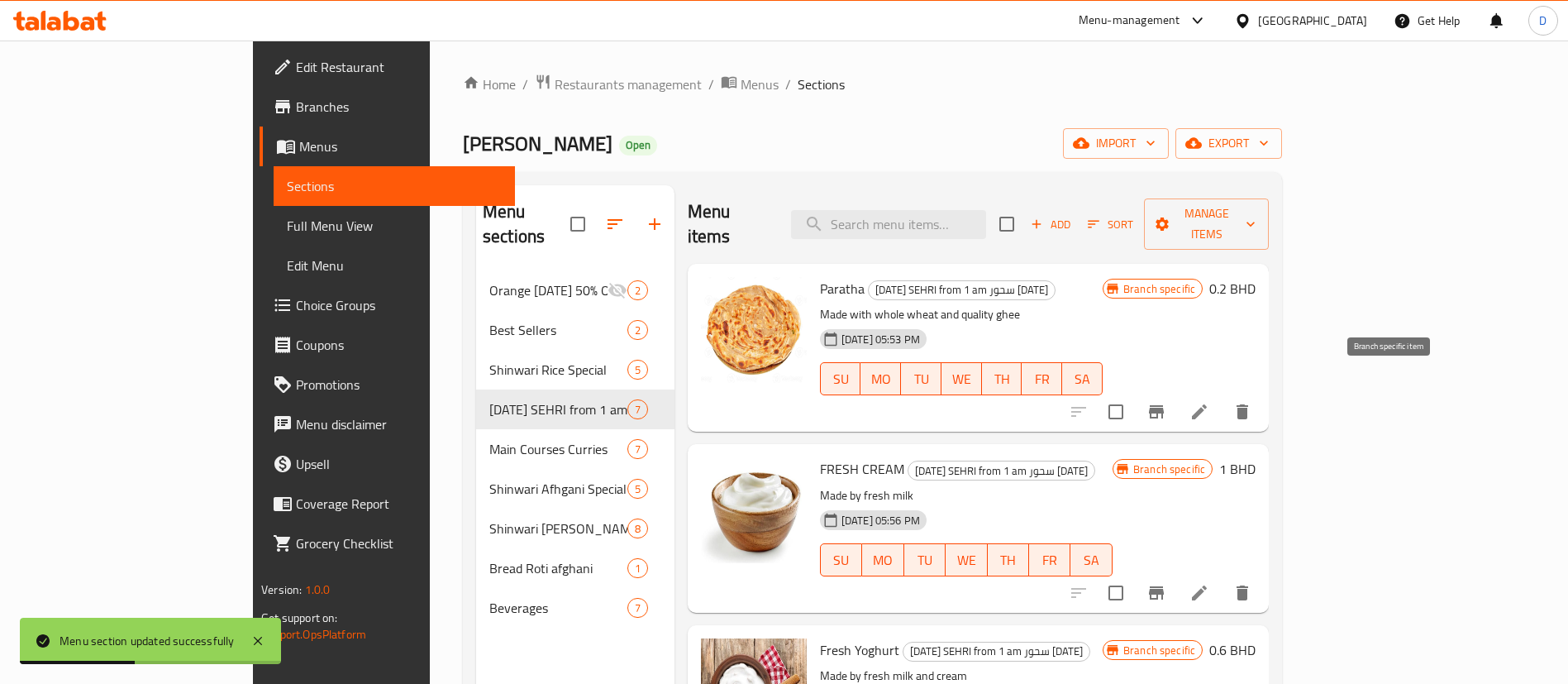
click at [1164, 405] on icon "Branch-specific-item" at bounding box center [1157, 412] width 15 height 14
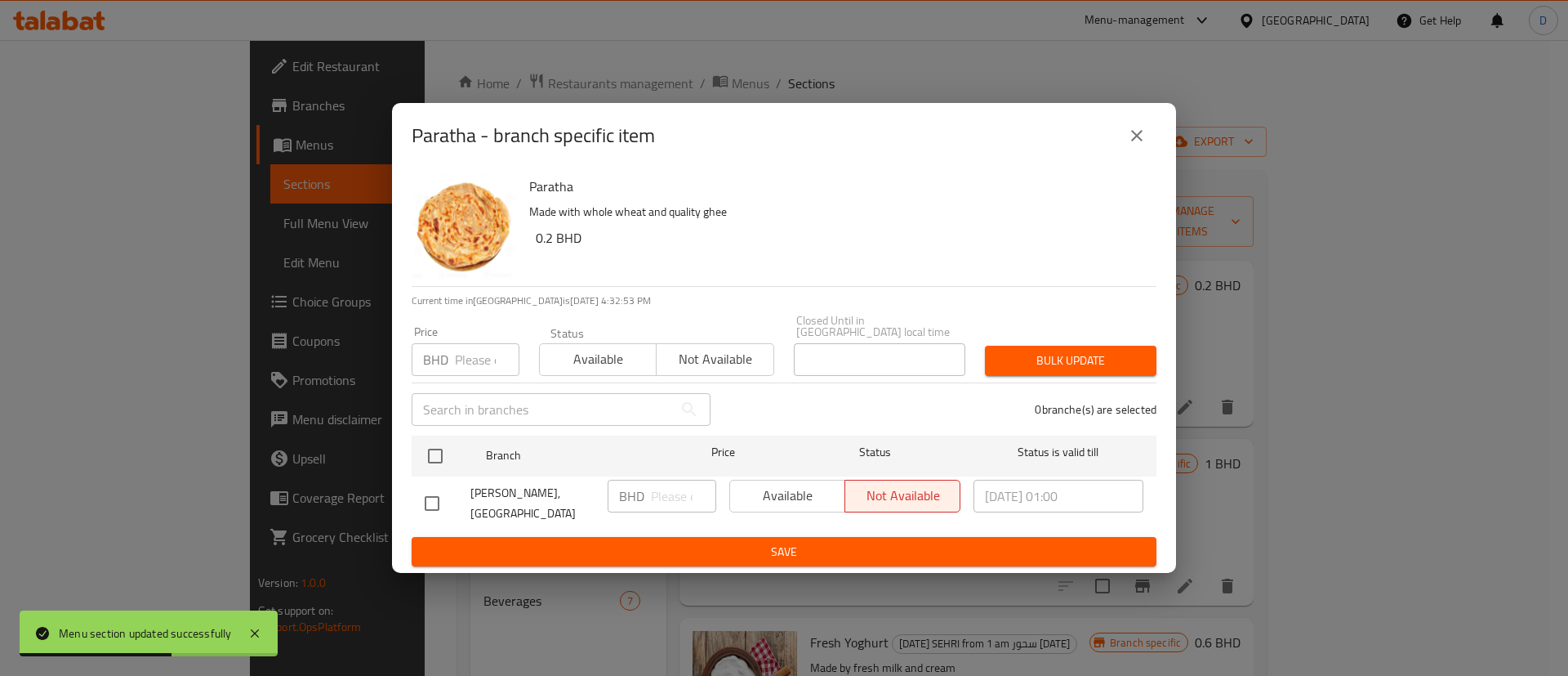
click at [1134, 151] on button "close" at bounding box center [1136, 135] width 39 height 39
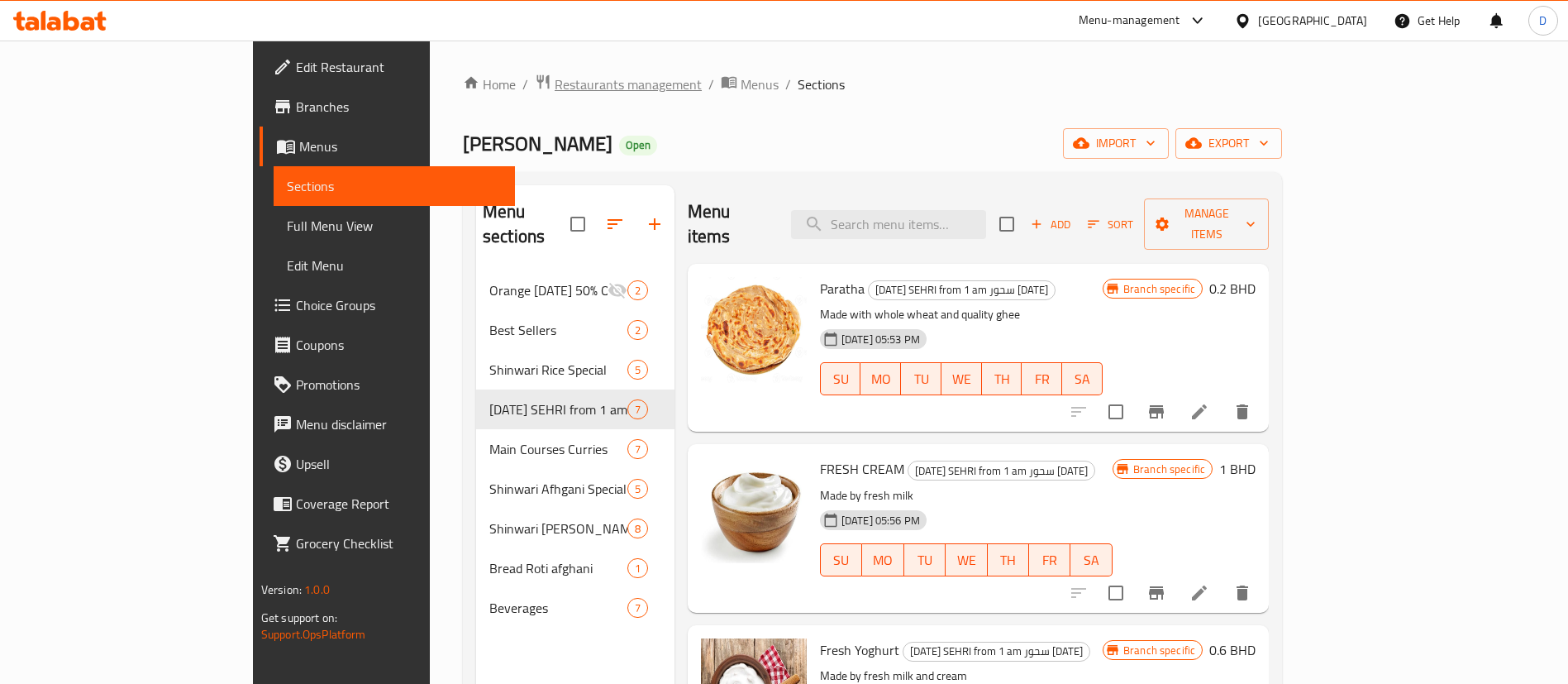
click at [555, 82] on span "Restaurants management" at bounding box center [628, 84] width 147 height 19
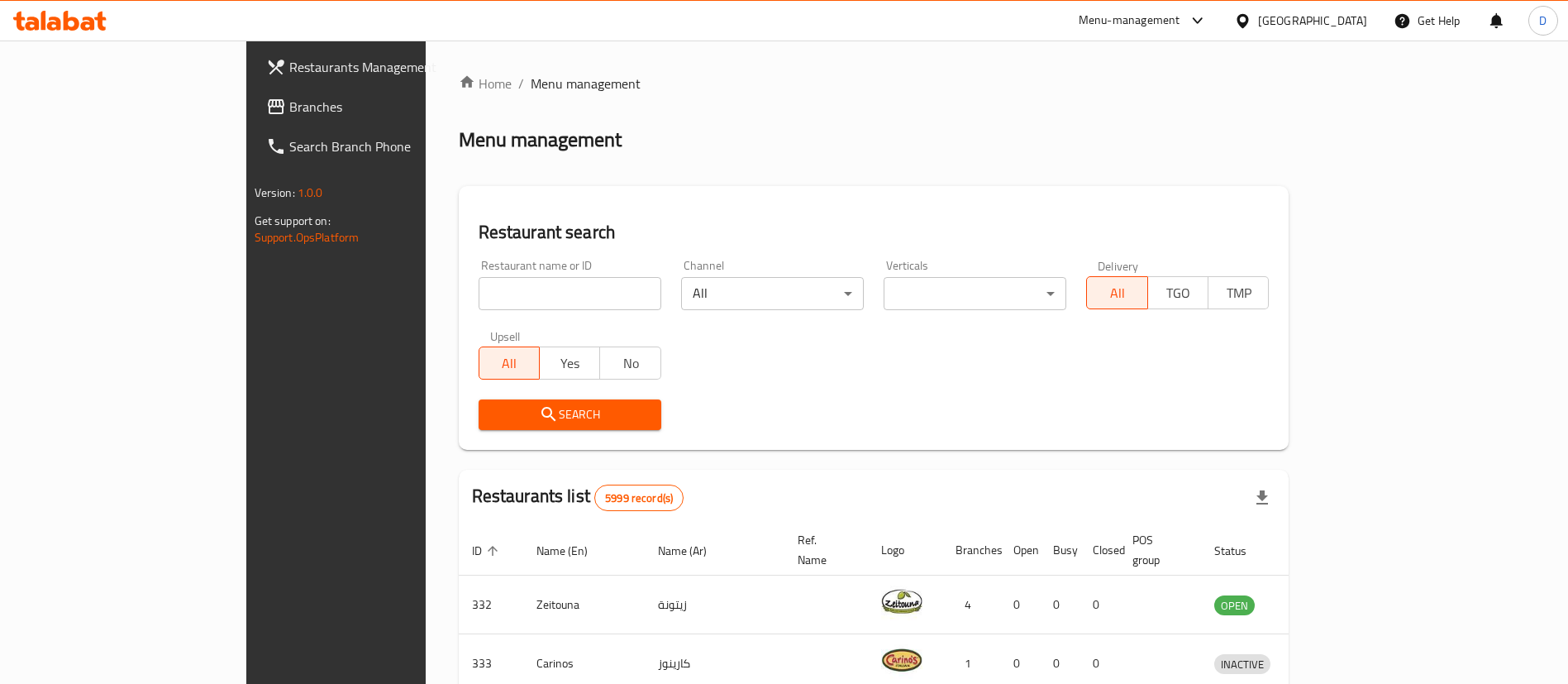
click at [479, 307] on input "search" at bounding box center [570, 293] width 182 height 33
paste input "25962"
type input "25962"
click button "Search" at bounding box center [570, 415] width 182 height 30
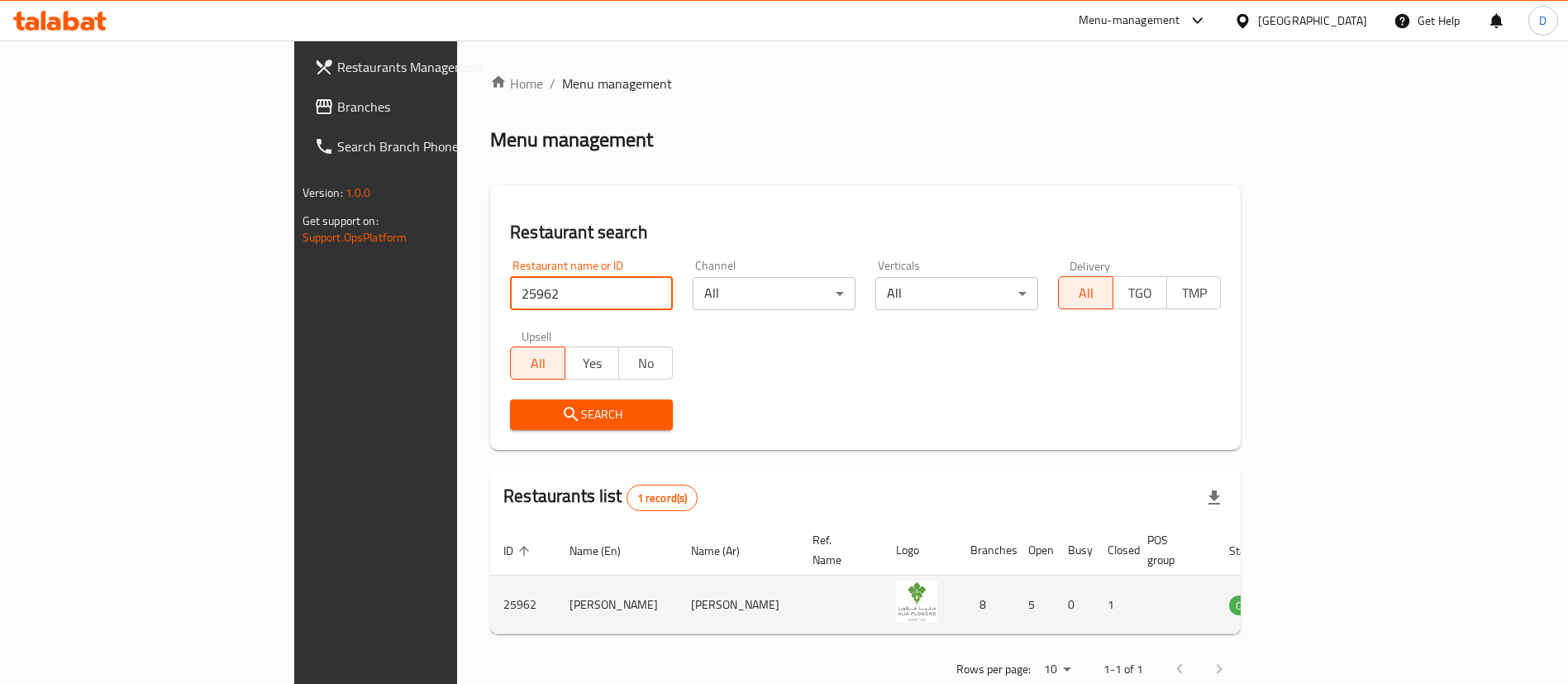
click at [1359, 575] on td "enhanced table" at bounding box center [1332, 605] width 57 height 59
click at [1336, 594] on icon "enhanced table" at bounding box center [1326, 604] width 19 height 19
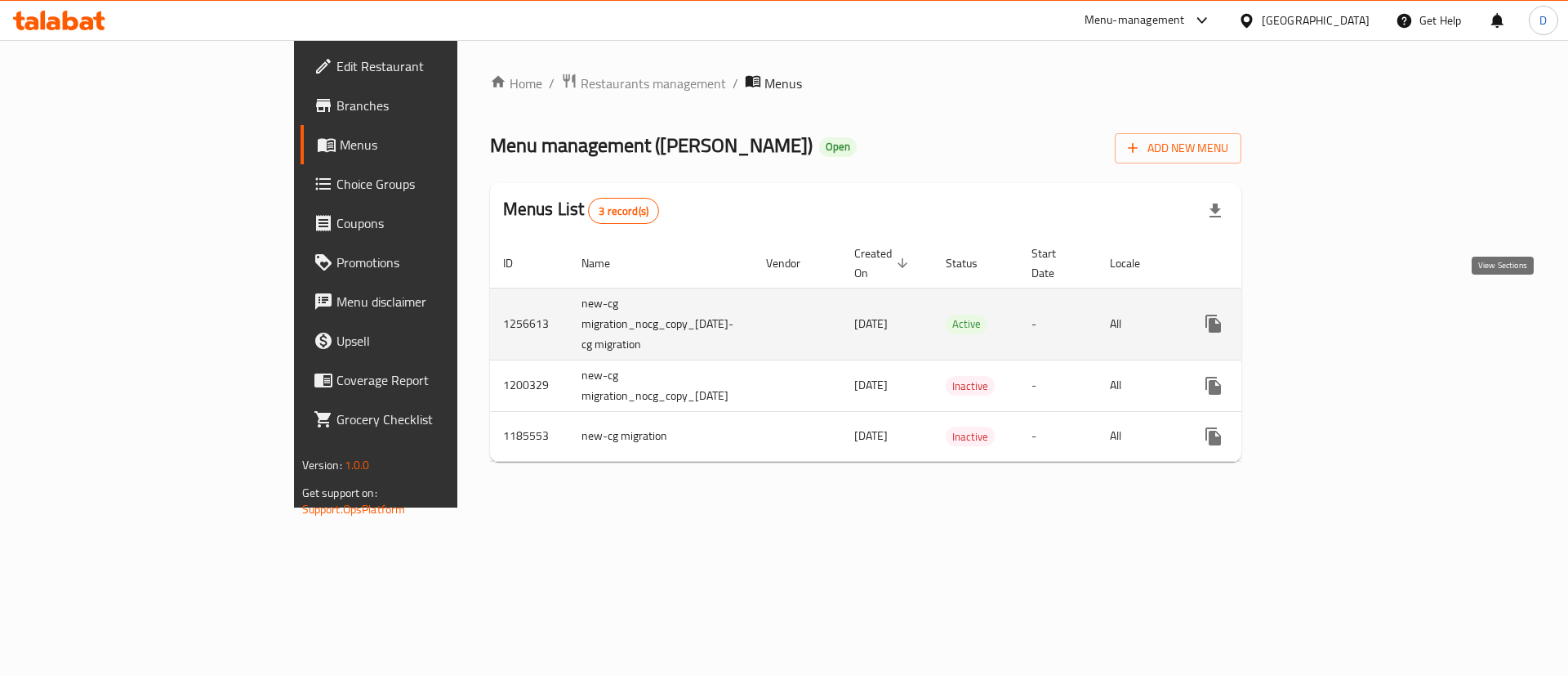
click at [1340, 314] on icon "enhanced table" at bounding box center [1330, 323] width 19 height 19
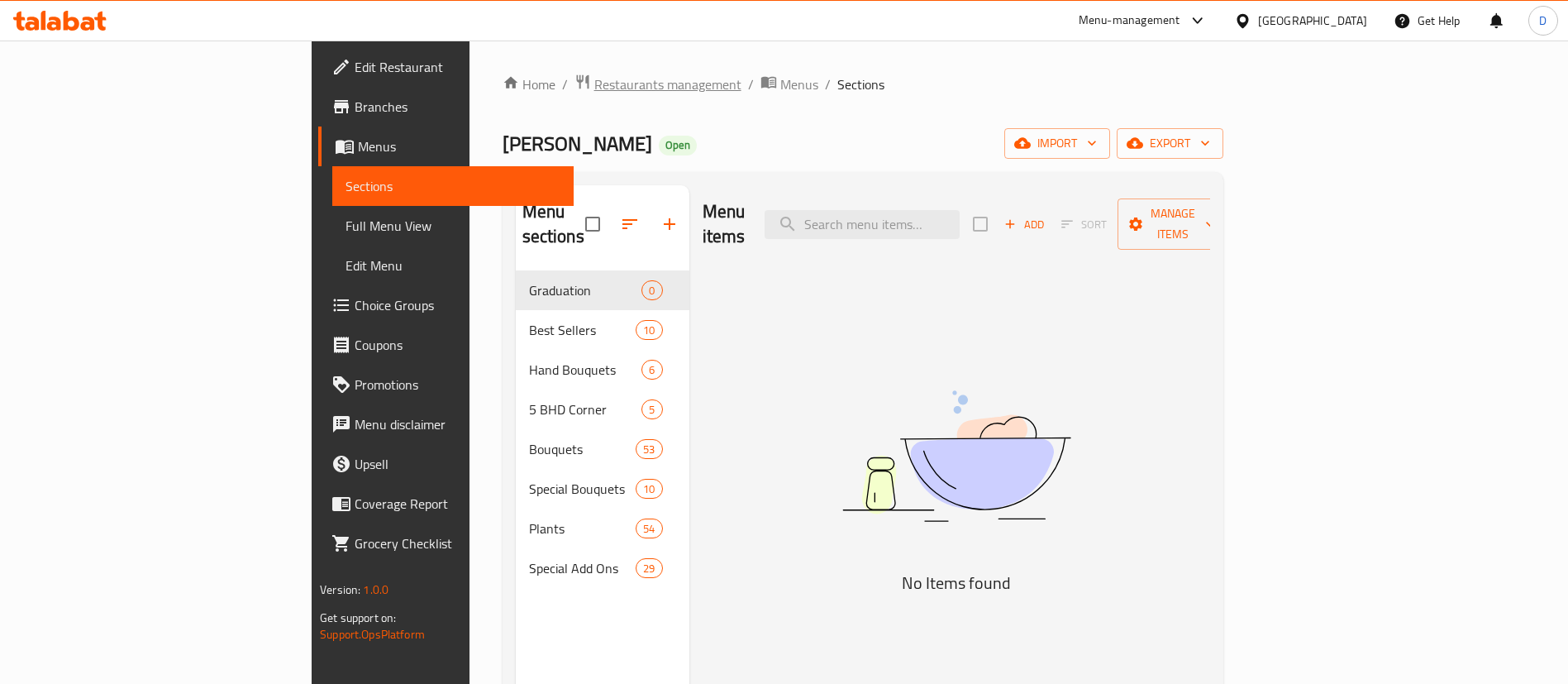
click at [594, 90] on span "Restaurants management" at bounding box center [668, 84] width 147 height 19
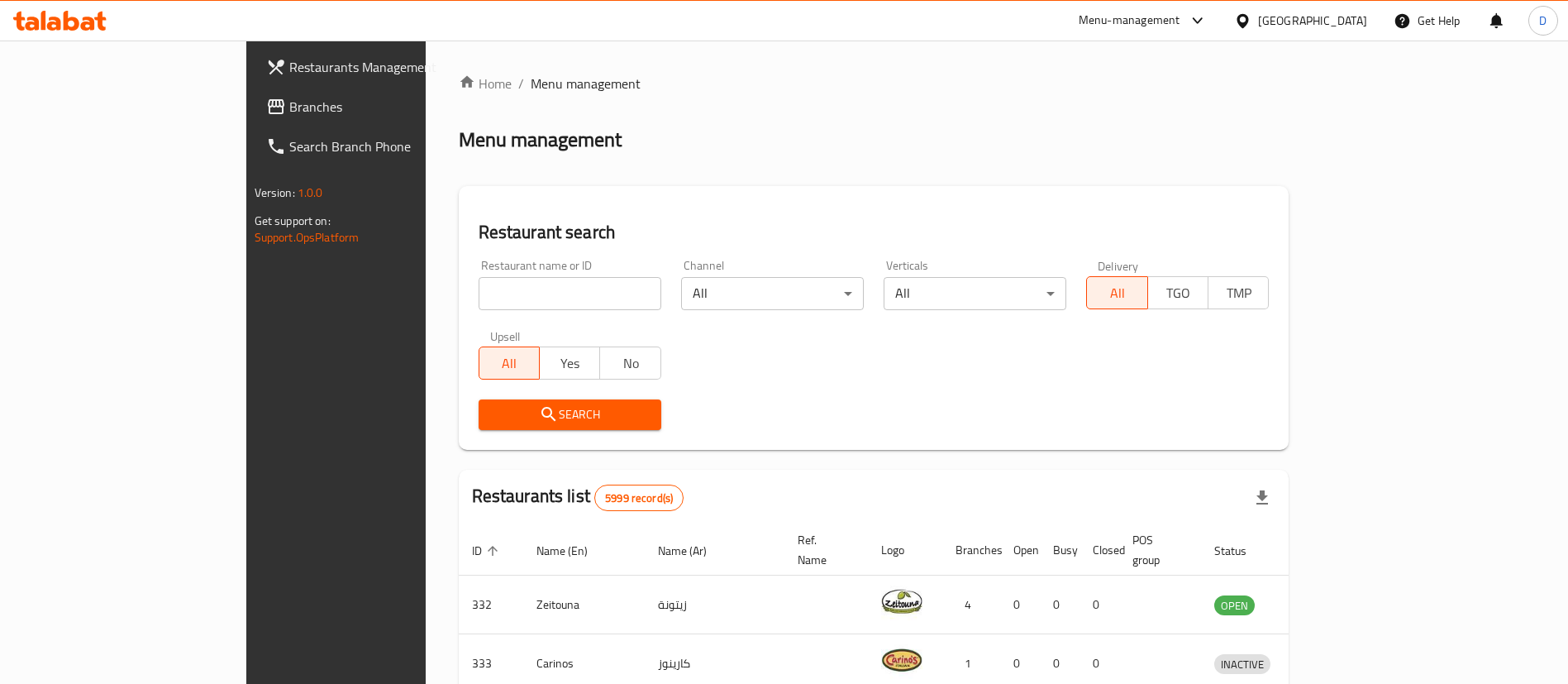
drag, startPoint x: 488, startPoint y: 275, endPoint x: 515, endPoint y: 295, distance: 33.6
click at [491, 282] on div "Restaurant name or ID Restaurant name or ID" at bounding box center [570, 285] width 182 height 51
click at [515, 295] on input "search" at bounding box center [570, 293] width 182 height 33
paste input "644067"
type input "644067"
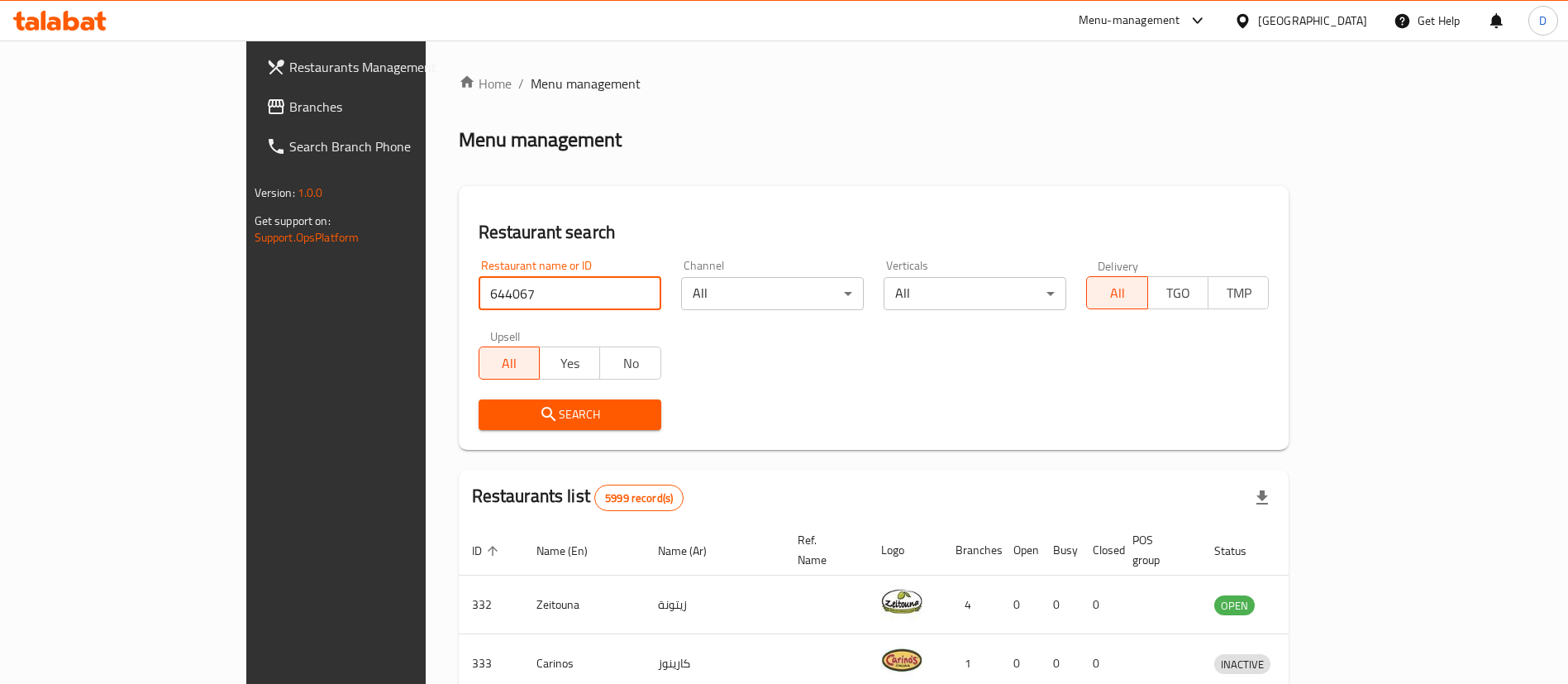
click button "Search" at bounding box center [570, 415] width 182 height 30
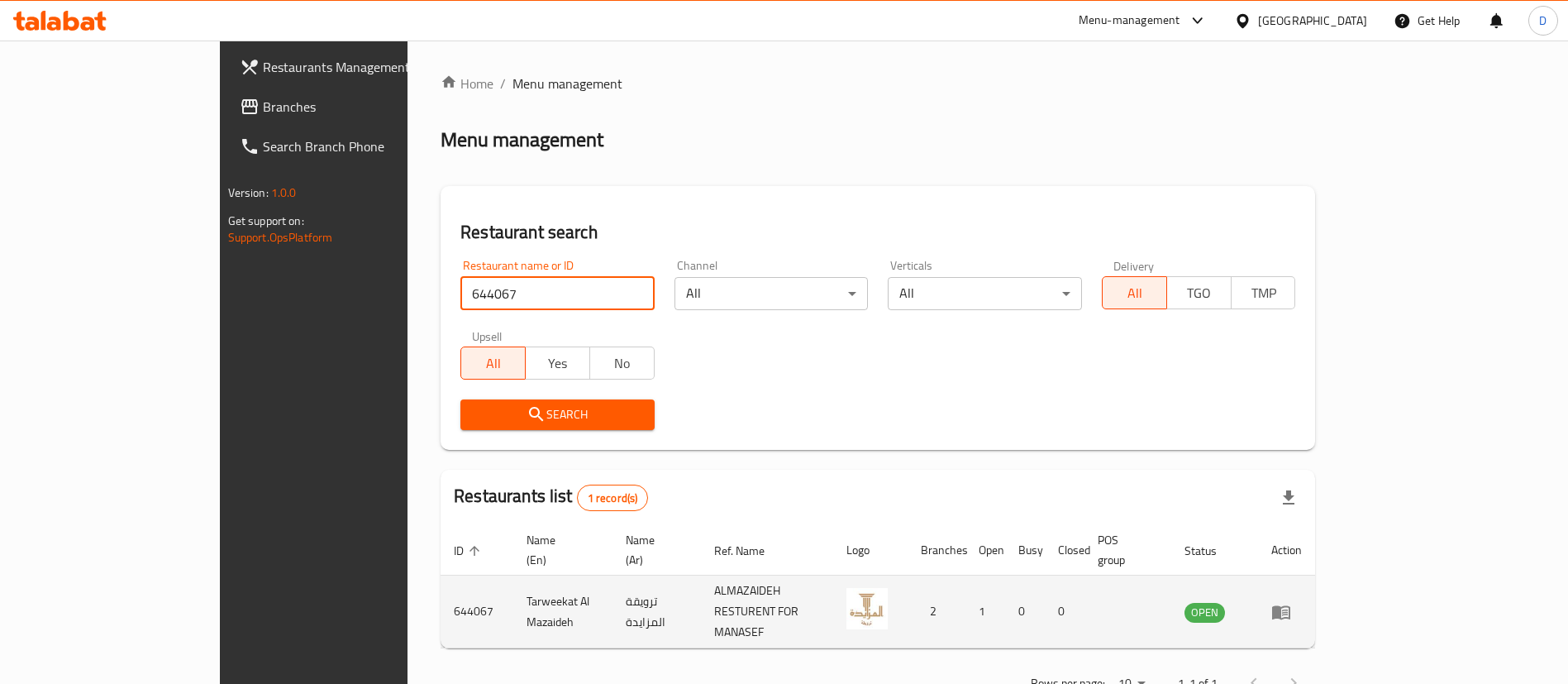
click at [1316, 575] on td "enhanced table" at bounding box center [1287, 611] width 57 height 73
click at [1291, 602] on icon "enhanced table" at bounding box center [1281, 611] width 19 height 19
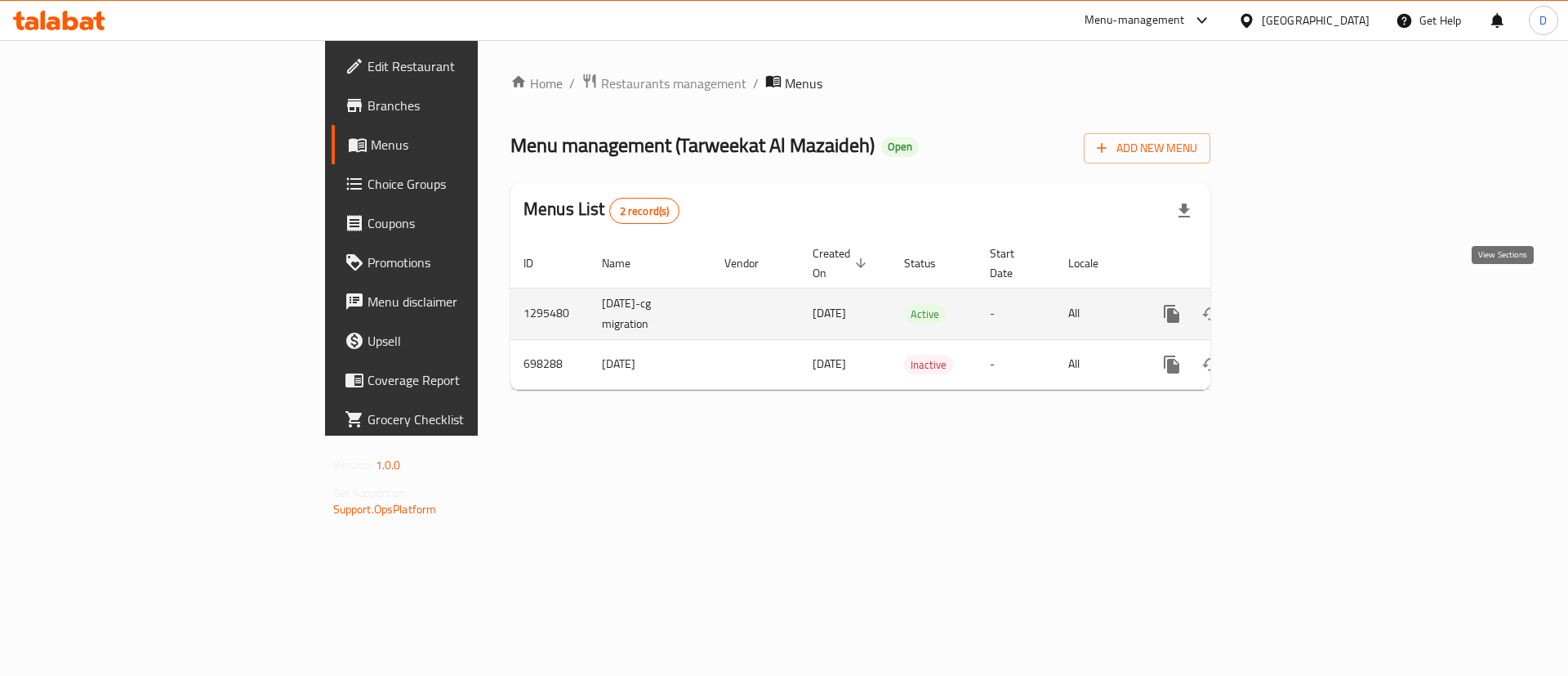
click at [1309, 305] on link "enhanced table" at bounding box center [1289, 313] width 39 height 39
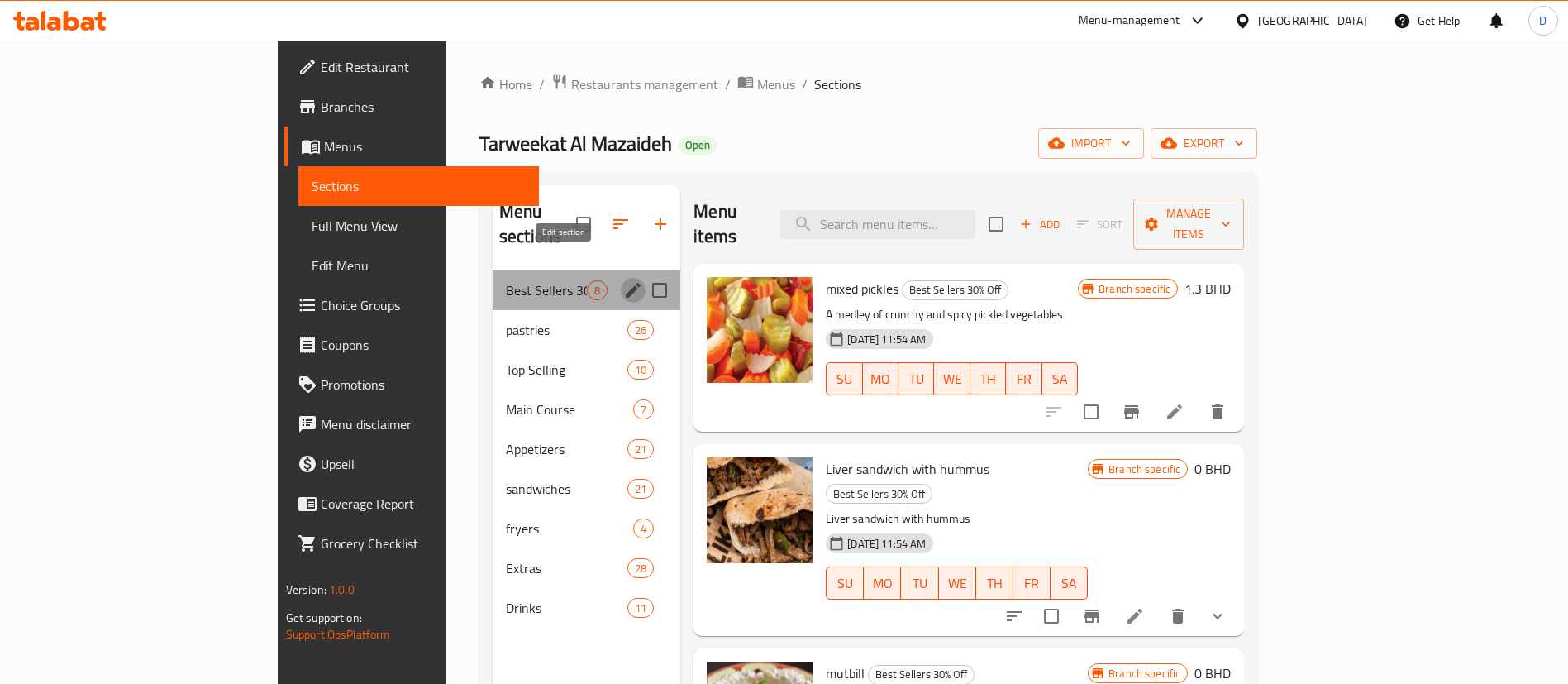
click at [623, 280] on icon "edit" at bounding box center [632, 290] width 19 height 19
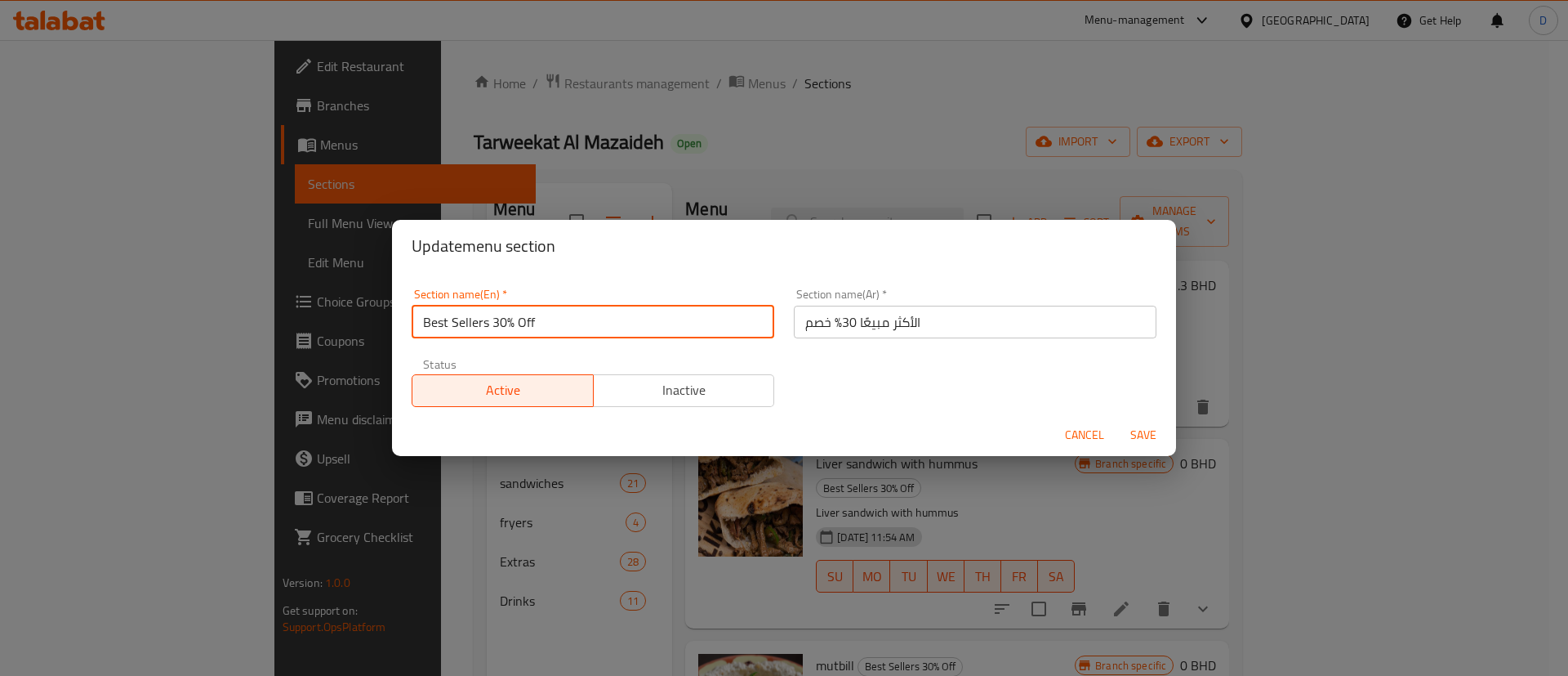
click at [556, 325] on input "Best Sellers 30% Off" at bounding box center [592, 321] width 363 height 33
drag, startPoint x: 495, startPoint y: 315, endPoint x: 575, endPoint y: 320, distance: 80.2
click at [575, 320] on input "Best Sellers 30% Off" at bounding box center [592, 321] width 363 height 33
type input "Best Sellers"
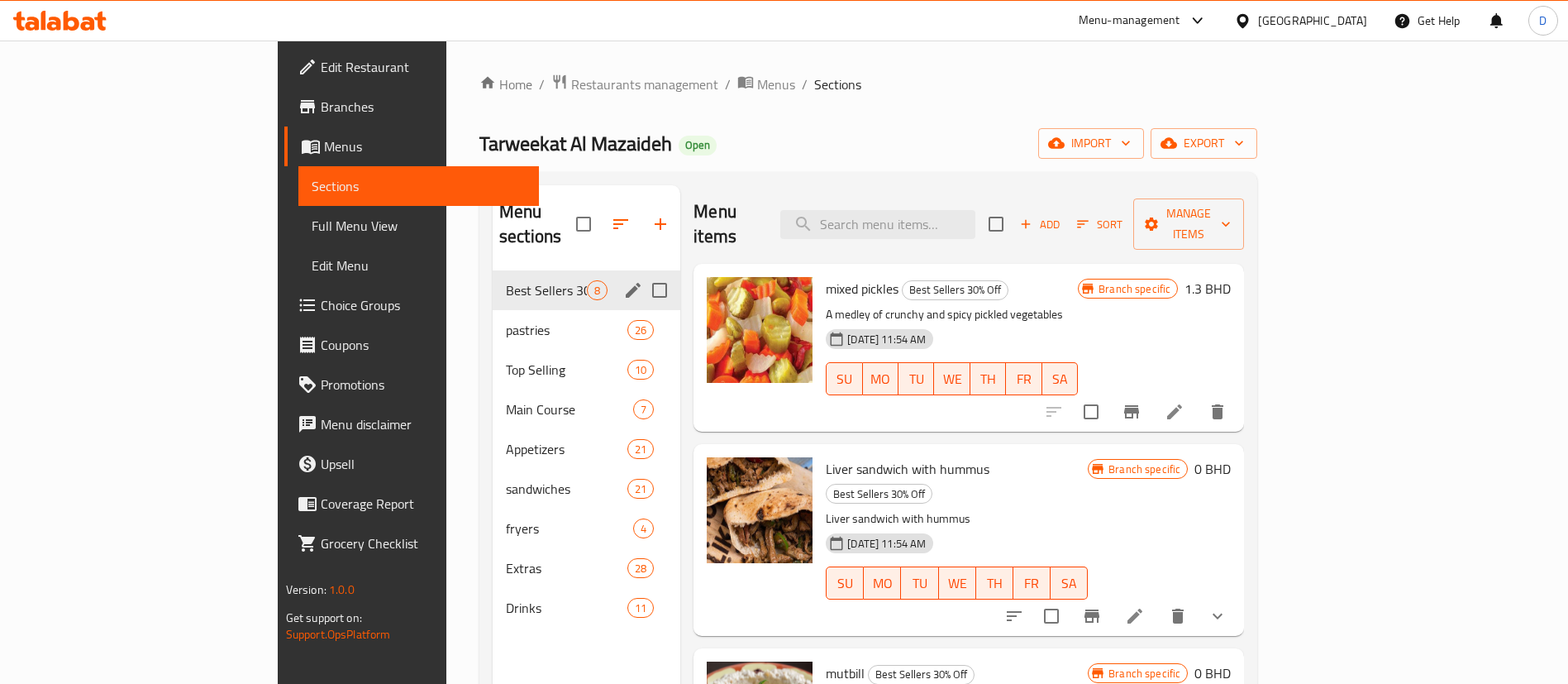
click at [621, 278] on div "Menu sections" at bounding box center [632, 290] width 24 height 24
click at [623, 280] on icon "edit" at bounding box center [632, 290] width 19 height 19
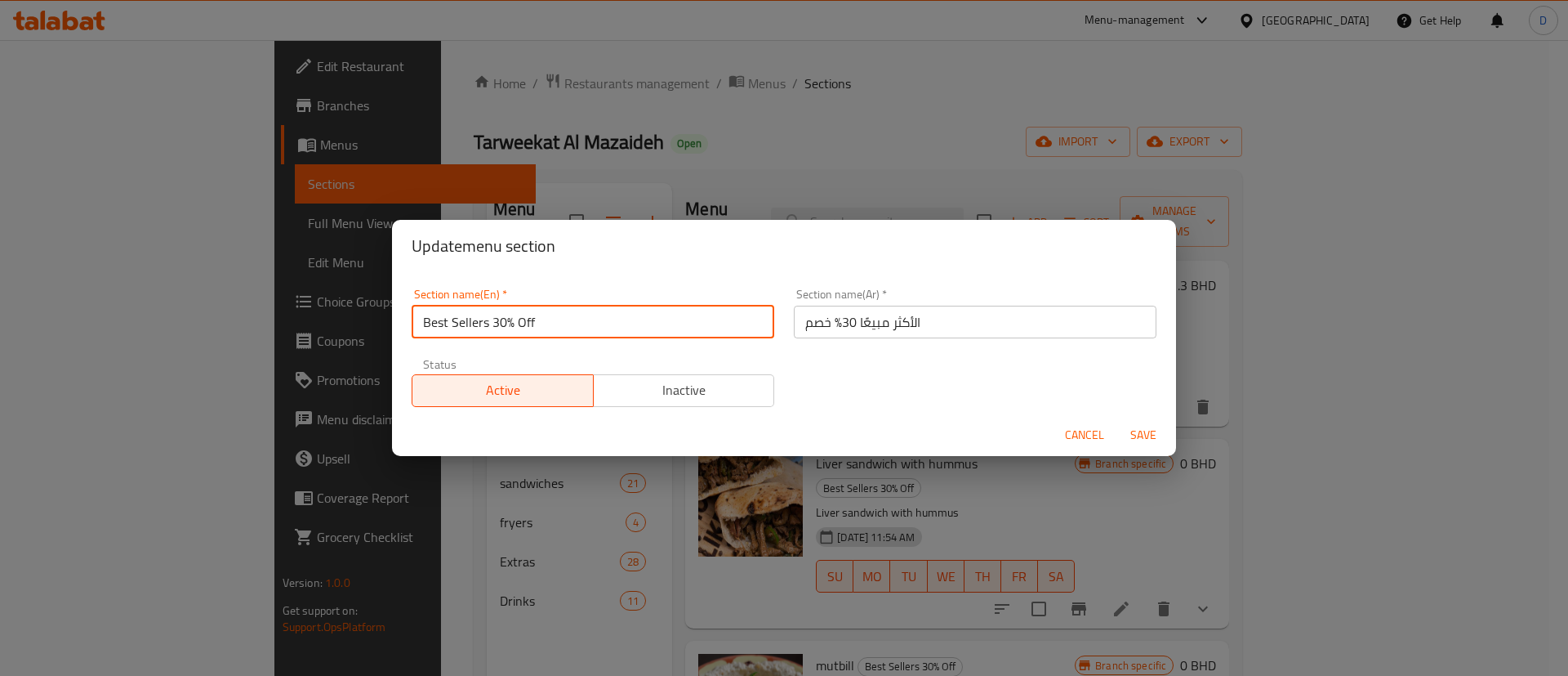
drag, startPoint x: 498, startPoint y: 319, endPoint x: 540, endPoint y: 324, distance: 42.3
click at [540, 324] on input "Best Sellers 30% Off" at bounding box center [592, 321] width 363 height 33
type input "Best Sellers"
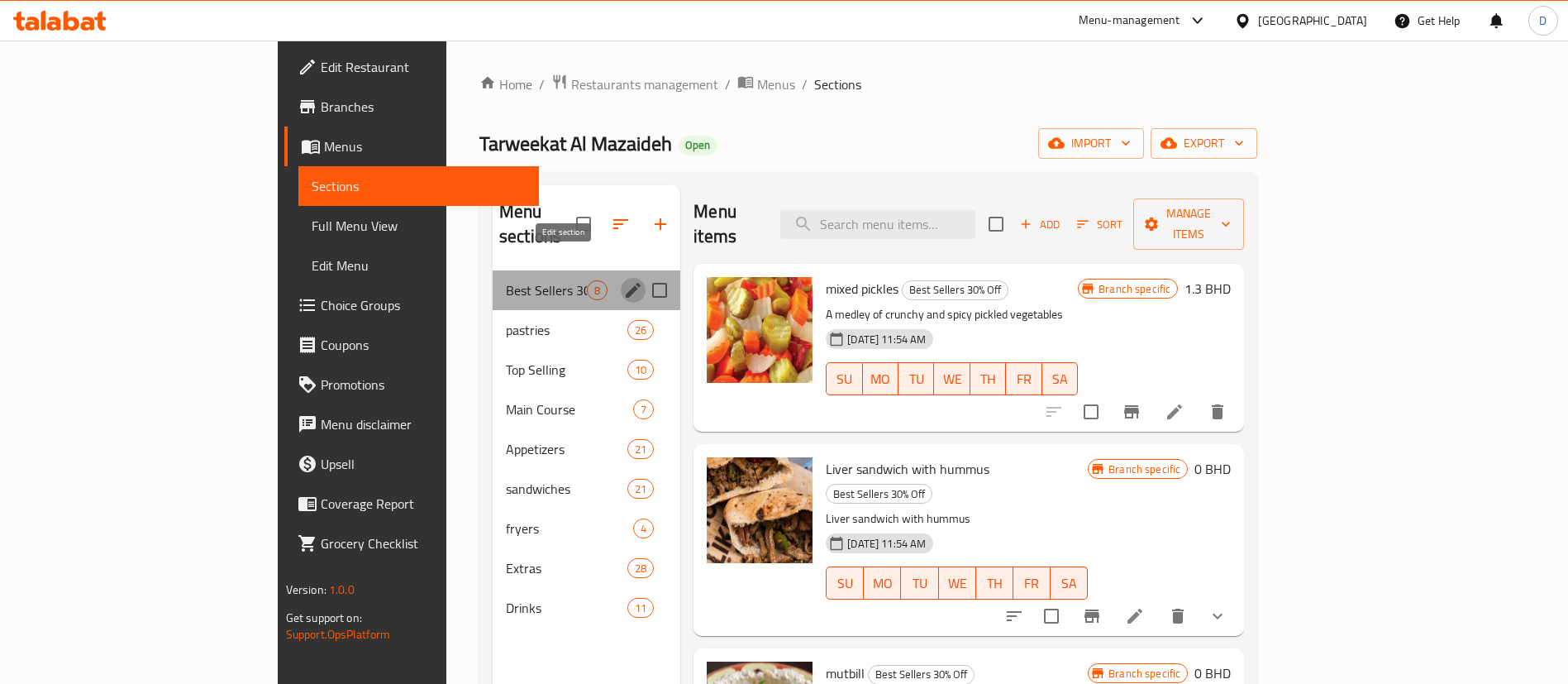
click at [626, 283] on icon "edit" at bounding box center [633, 290] width 15 height 15
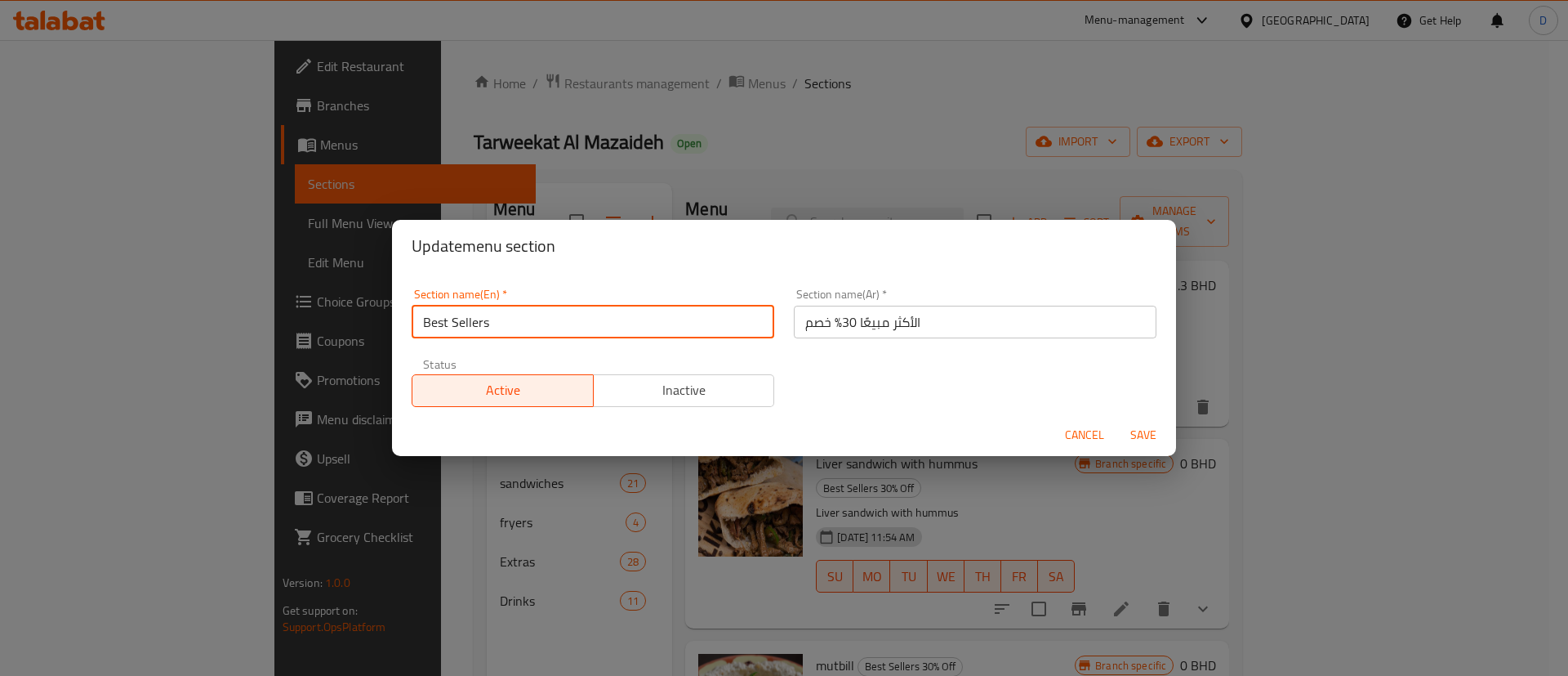
drag, startPoint x: 490, startPoint y: 323, endPoint x: 534, endPoint y: 315, distance: 44.7
click at [534, 315] on input "Best Sellers" at bounding box center [592, 321] width 363 height 33
type input "Best Sellers"
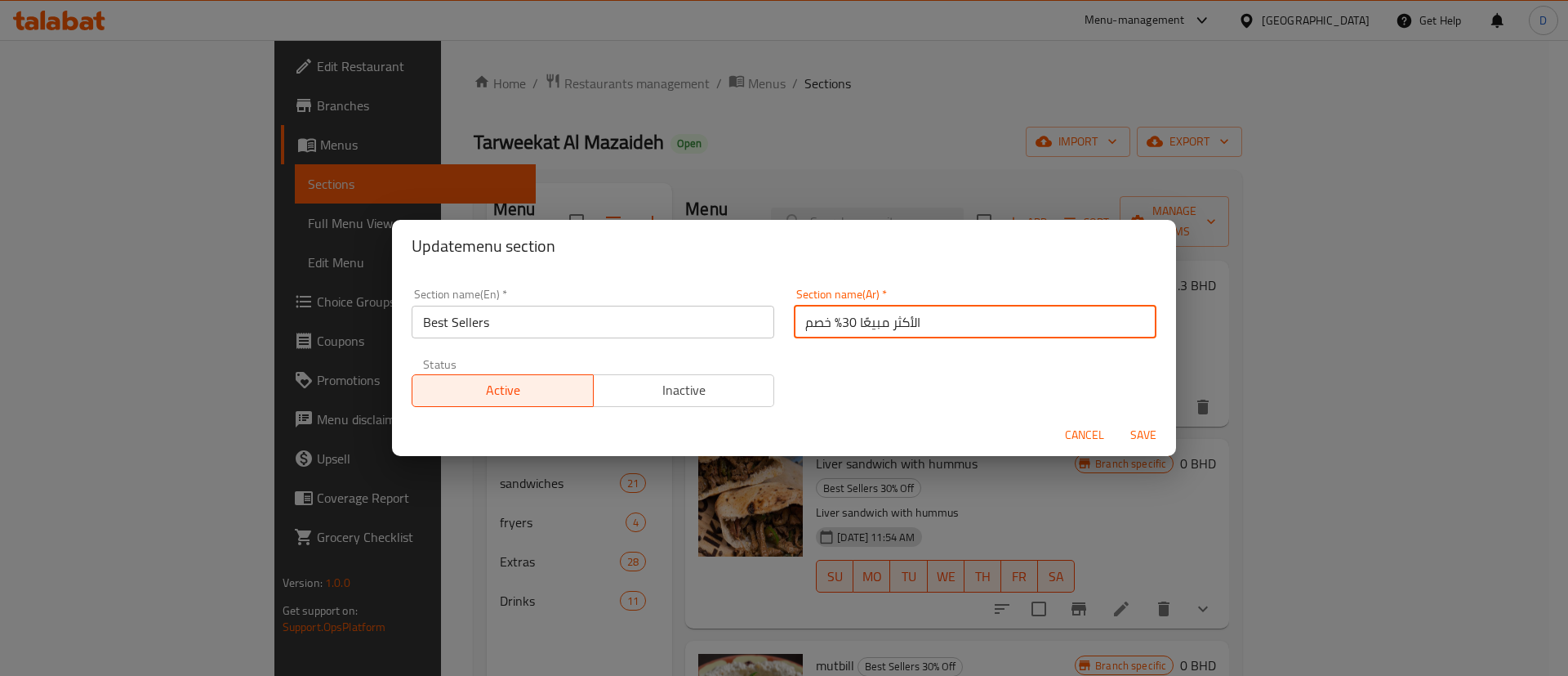
click at [801, 324] on input "الأكثر مبيعًا 30% خصم" at bounding box center [975, 321] width 363 height 33
drag, startPoint x: 844, startPoint y: 320, endPoint x: 789, endPoint y: 320, distance: 55.0
click at [794, 320] on input "الأكثر مبيعًا 30% خصم" at bounding box center [975, 321] width 363 height 33
click at [797, 322] on input "الأكثر مبيعًا 30% خصم" at bounding box center [975, 321] width 363 height 33
drag, startPoint x: 795, startPoint y: 324, endPoint x: 836, endPoint y: 324, distance: 41.0
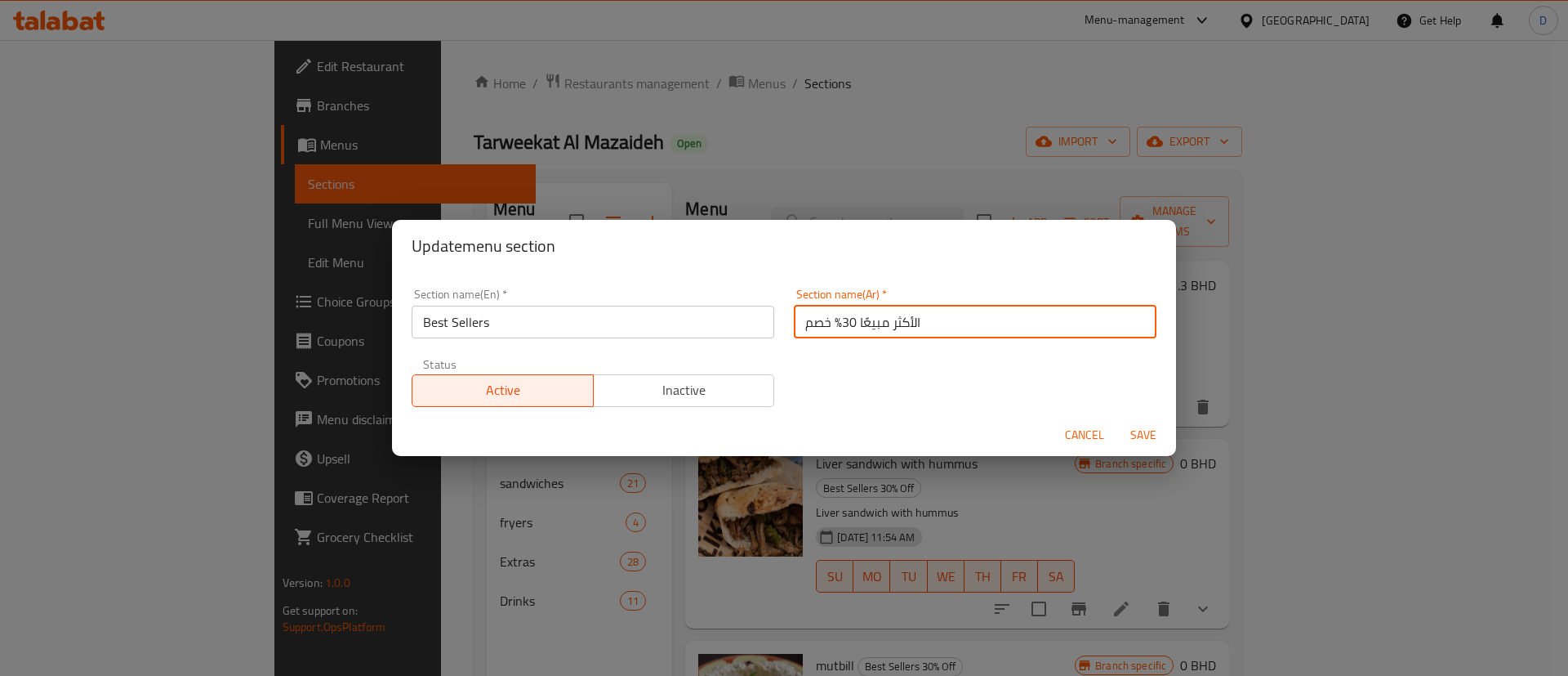
click at [836, 324] on input "الأكثر مبيعًا 30% خصم" at bounding box center [975, 321] width 363 height 33
drag, startPoint x: 796, startPoint y: 319, endPoint x: 835, endPoint y: 316, distance: 39.1
click at [835, 316] on input "الأكثر مبيعًا 30% خصم" at bounding box center [975, 321] width 363 height 33
type input "الأكثر مبيعًا"
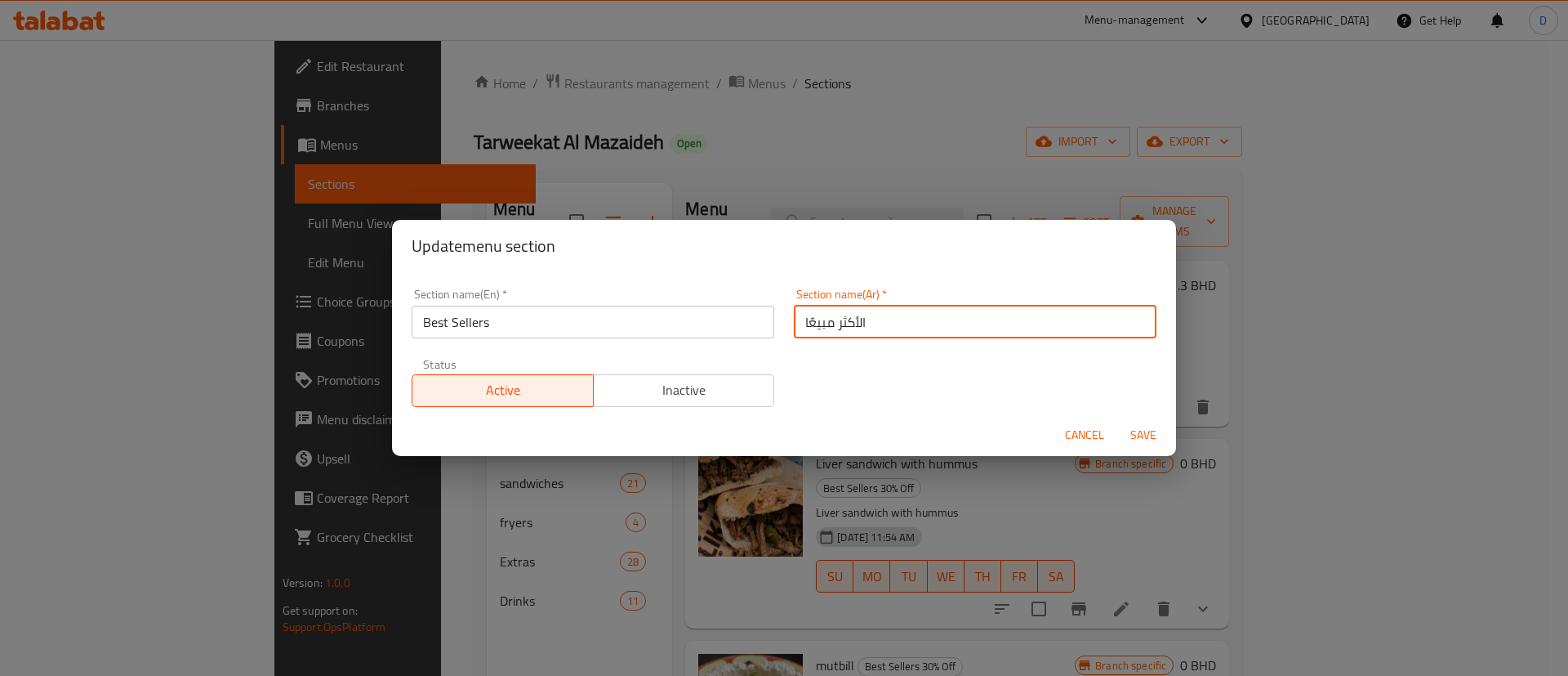
click at [828, 355] on div "Section name(En)   * Best Sellers Section name(En) * Section name(Ar)   * الأكث…" at bounding box center [784, 347] width 764 height 138
click at [1148, 425] on span "Save" at bounding box center [1143, 435] width 39 height 20
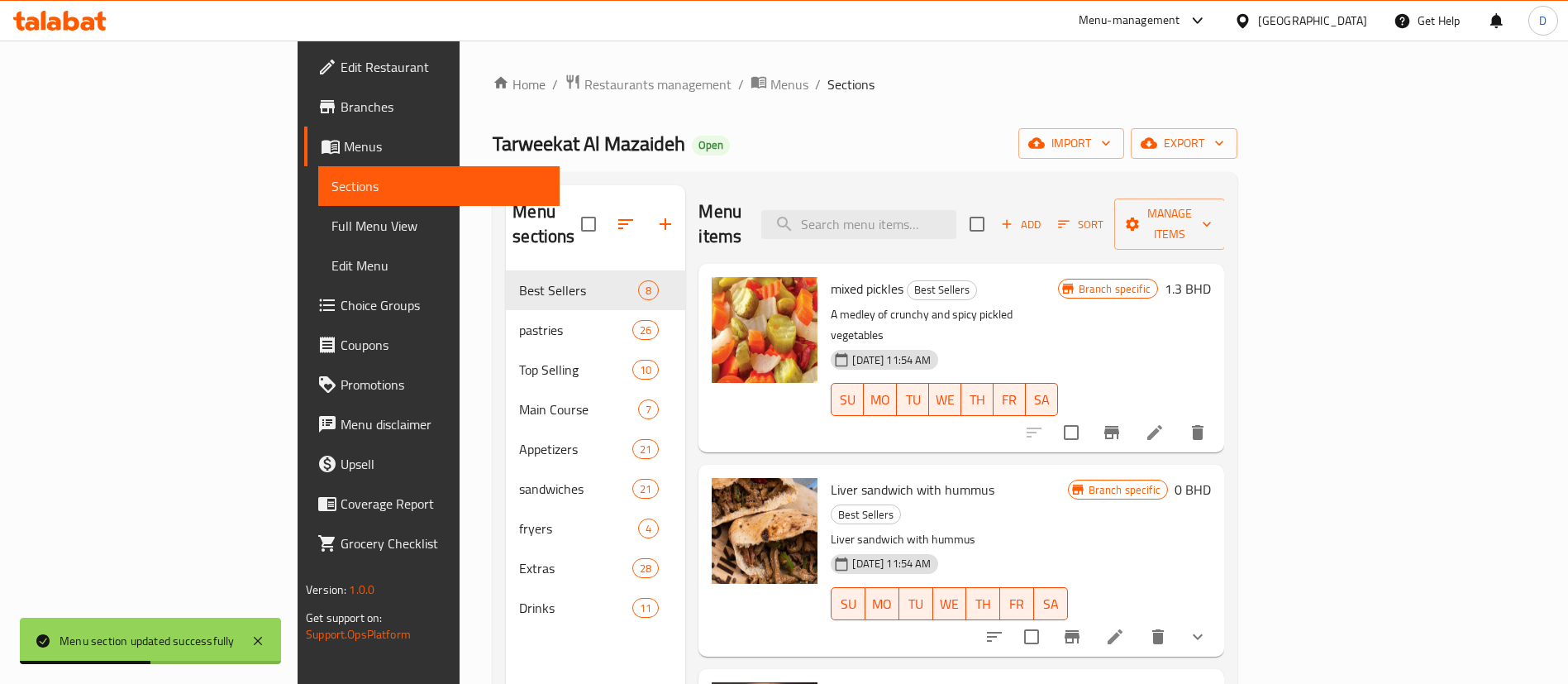
click at [492, 105] on div "Home / Restaurants management / Menus / Sections Tarweekat Al Mazaideh Open imp…" at bounding box center [865, 477] width 745 height 808
click at [584, 90] on span "Restaurants management" at bounding box center [658, 84] width 147 height 19
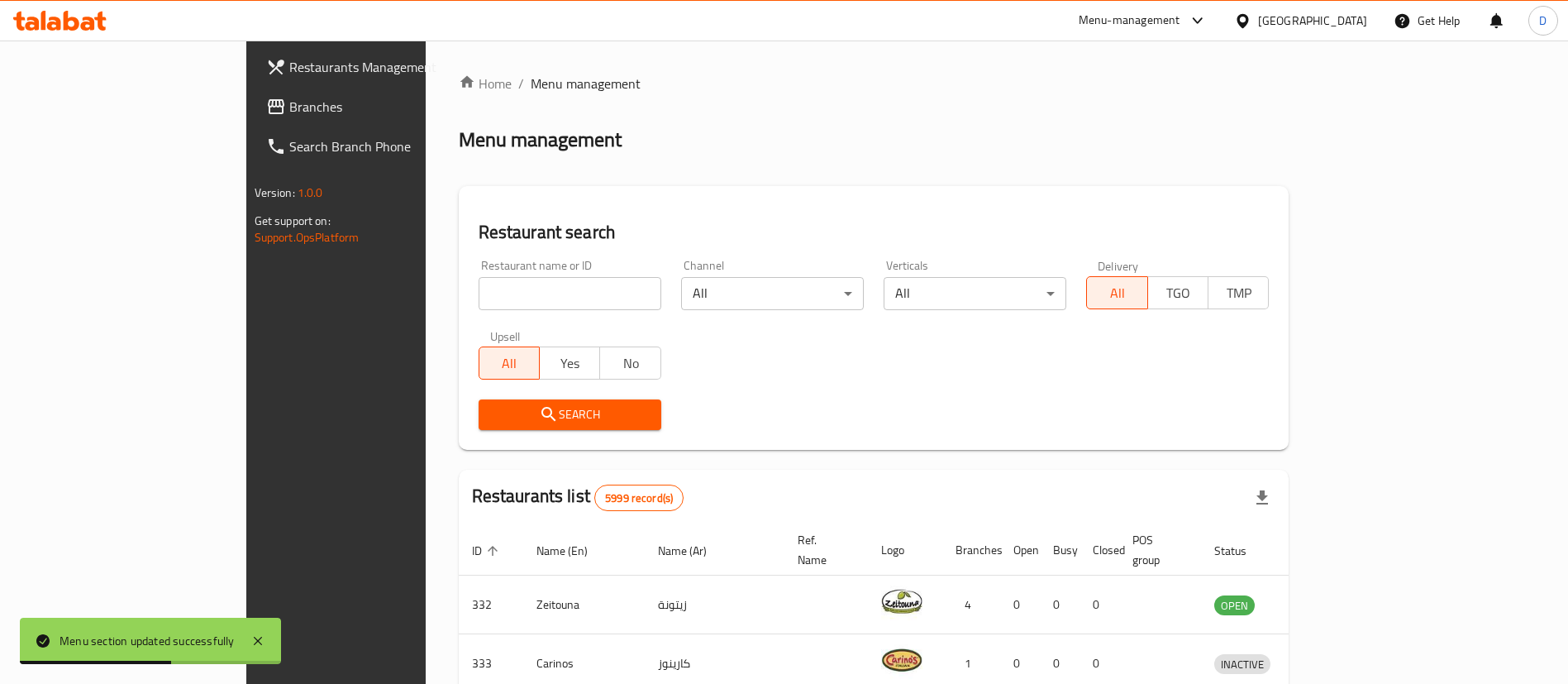
click at [479, 304] on input "search" at bounding box center [570, 293] width 182 height 33
paste input "655461"
click button "Search" at bounding box center [570, 415] width 182 height 30
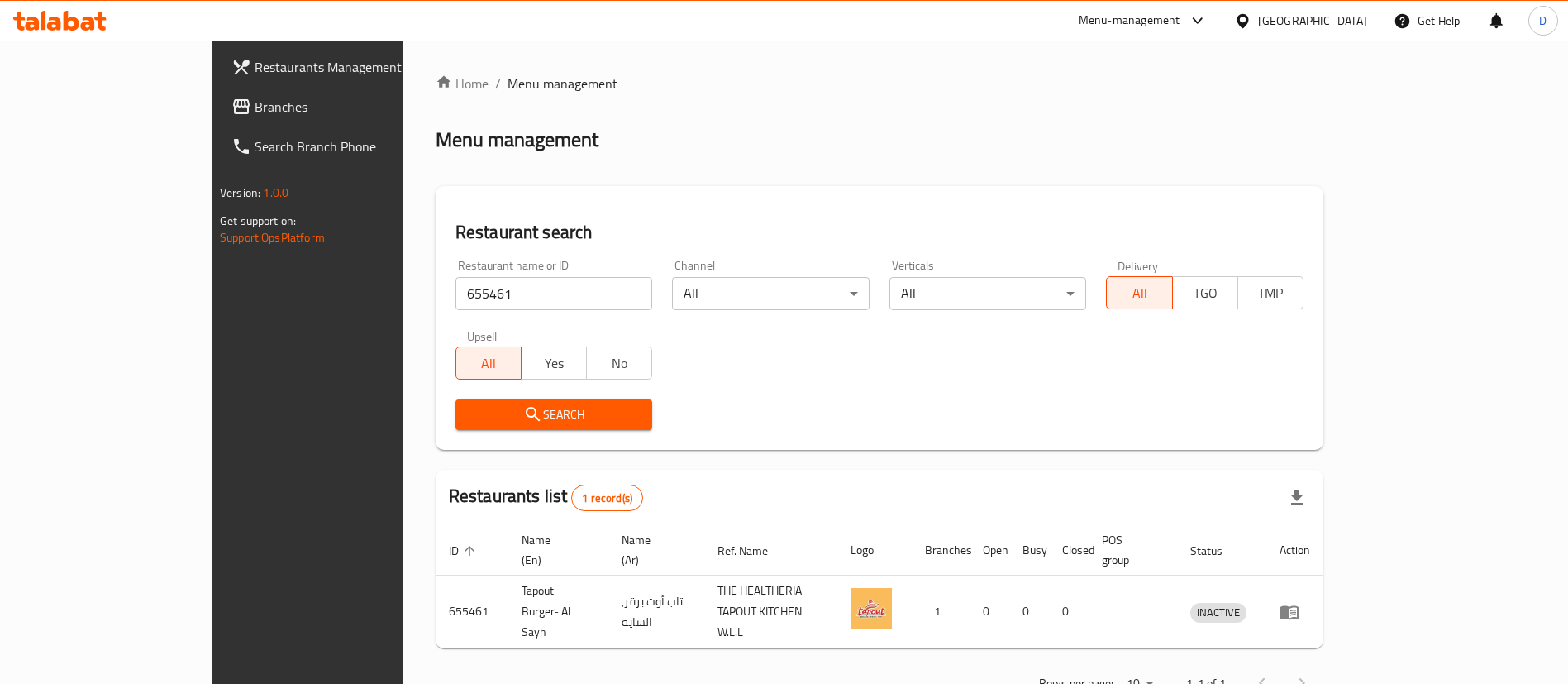
drag, startPoint x: 392, startPoint y: 289, endPoint x: 301, endPoint y: 310, distance: 93.4
click at [436, 310] on div "Restaurant search Restaurant name or ID 655461 Restaurant name or ID Channel Al…" at bounding box center [879, 318] width 887 height 263
paste input "1872"
click button "Search" at bounding box center [554, 415] width 198 height 30
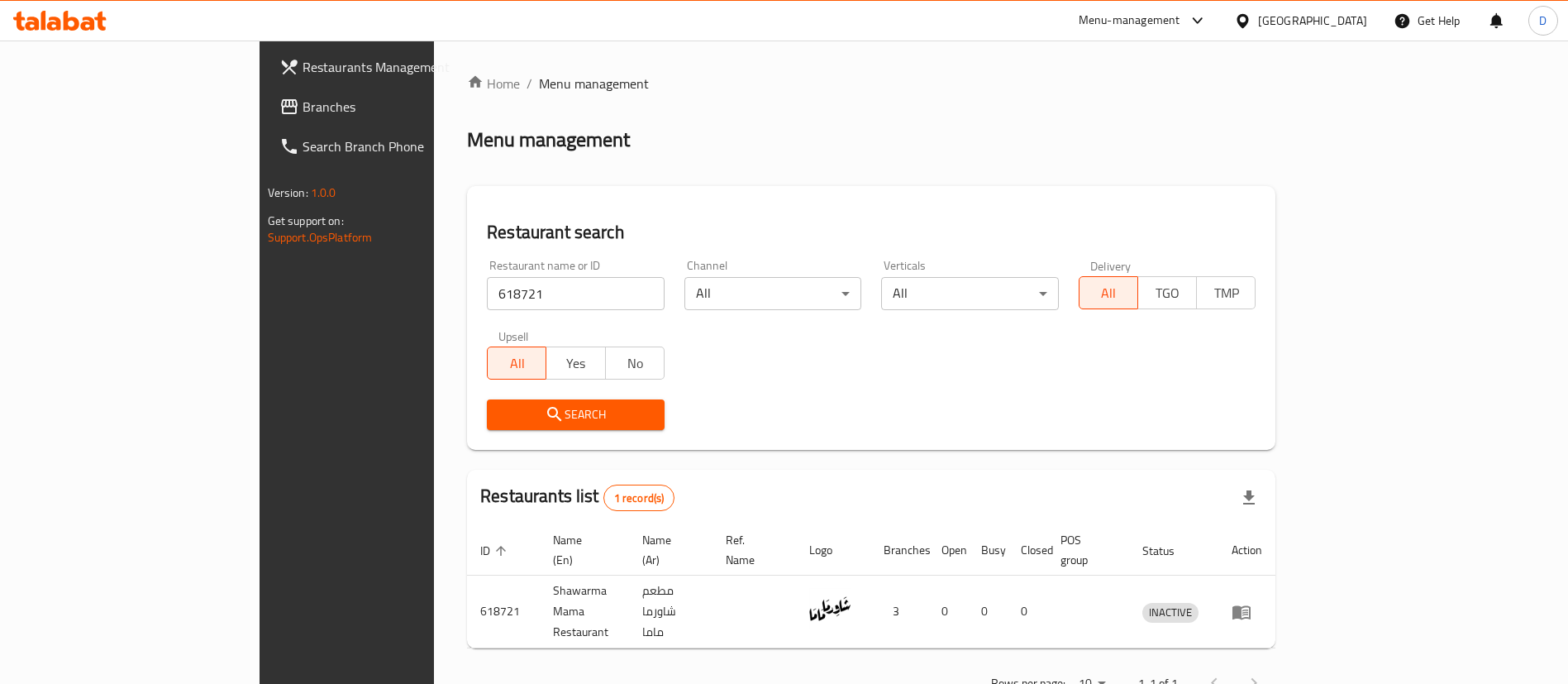
drag, startPoint x: 490, startPoint y: 296, endPoint x: 178, endPoint y: 303, distance: 312.1
click at [259, 303] on div "Restaurants Management Branches Search Branch Phone Version: 1.0.0 Get support …" at bounding box center [784, 388] width 1050 height 697
paste input "1710"
type input "17101"
click button "Search" at bounding box center [576, 415] width 177 height 30
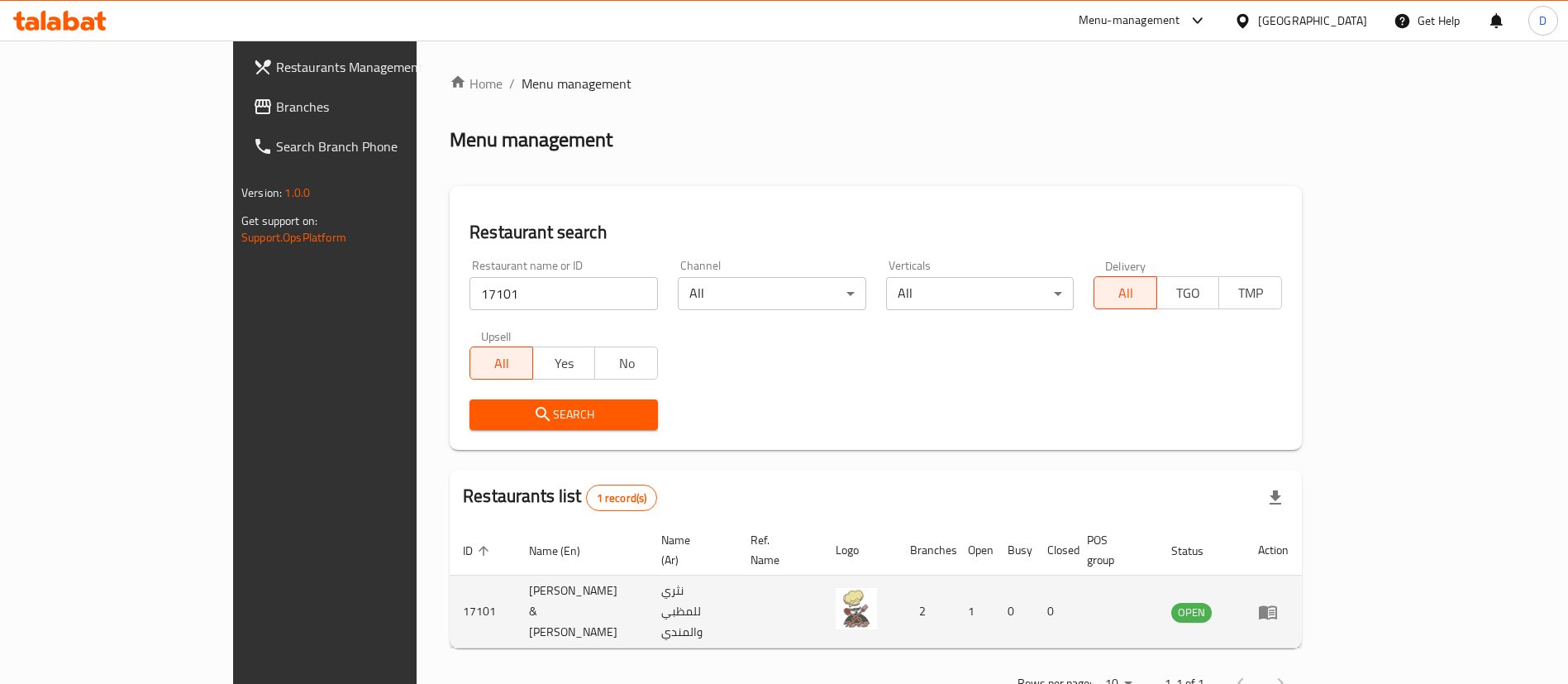
click at [1302, 598] on td "enhanced table" at bounding box center [1273, 611] width 57 height 73
click at [1278, 605] on icon "enhanced table" at bounding box center [1268, 612] width 19 height 14
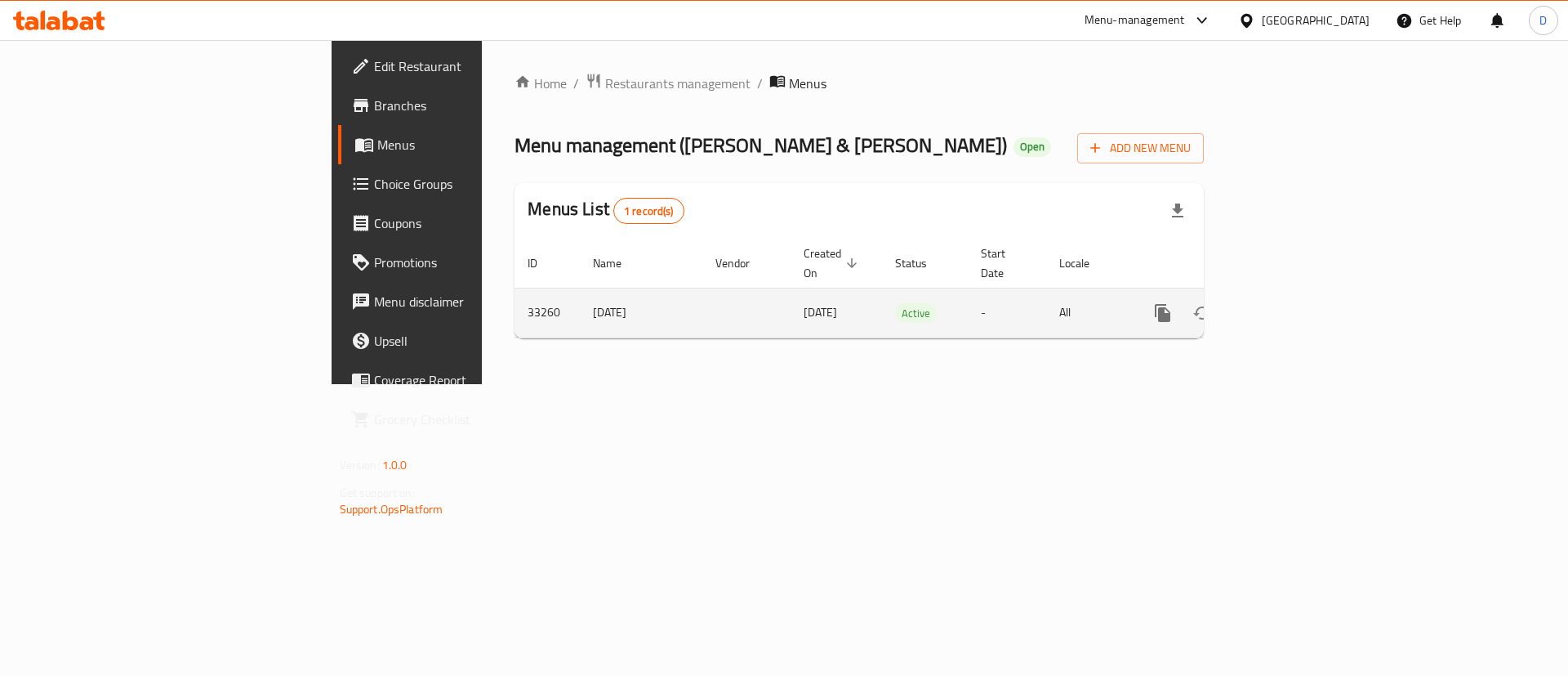
click at [1290, 303] on icon "enhanced table" at bounding box center [1279, 312] width 19 height 19
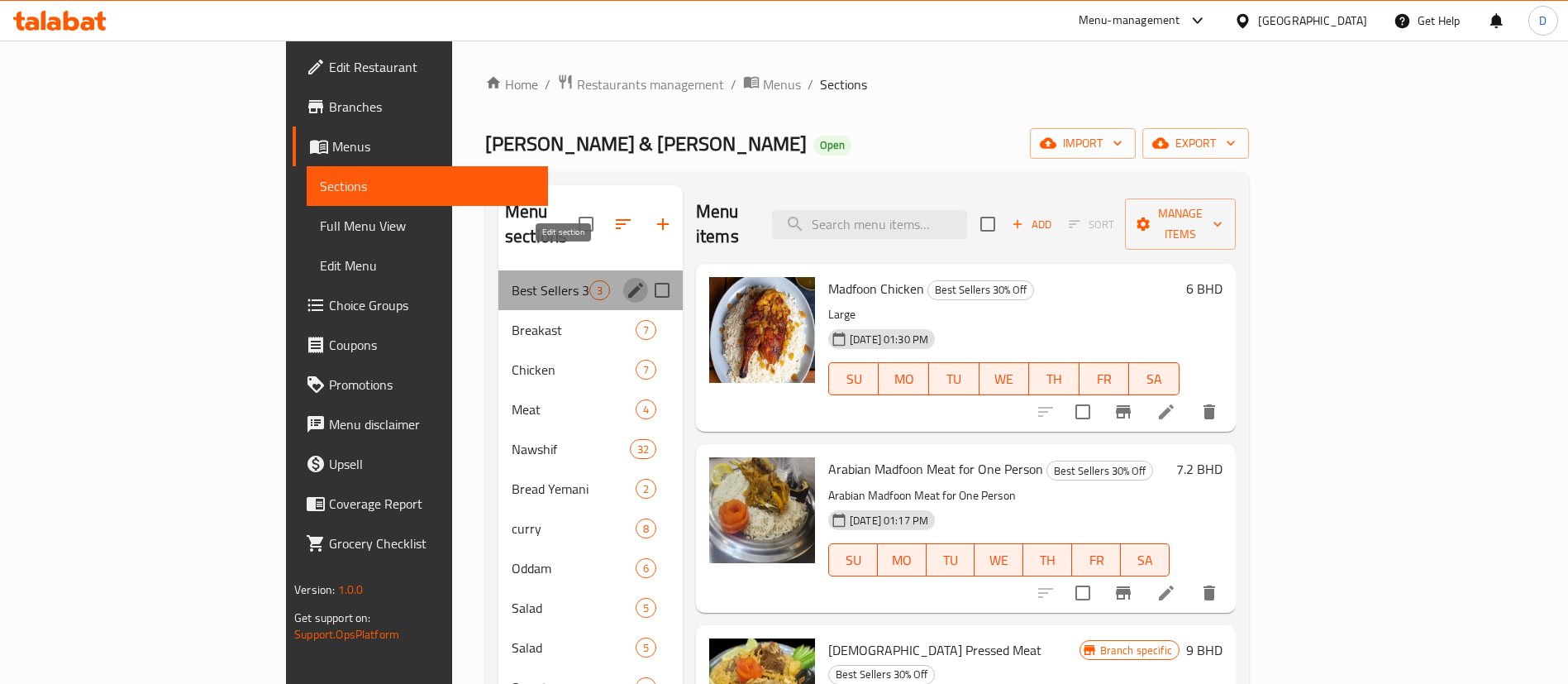
click at [626, 280] on icon "edit" at bounding box center [635, 290] width 19 height 19
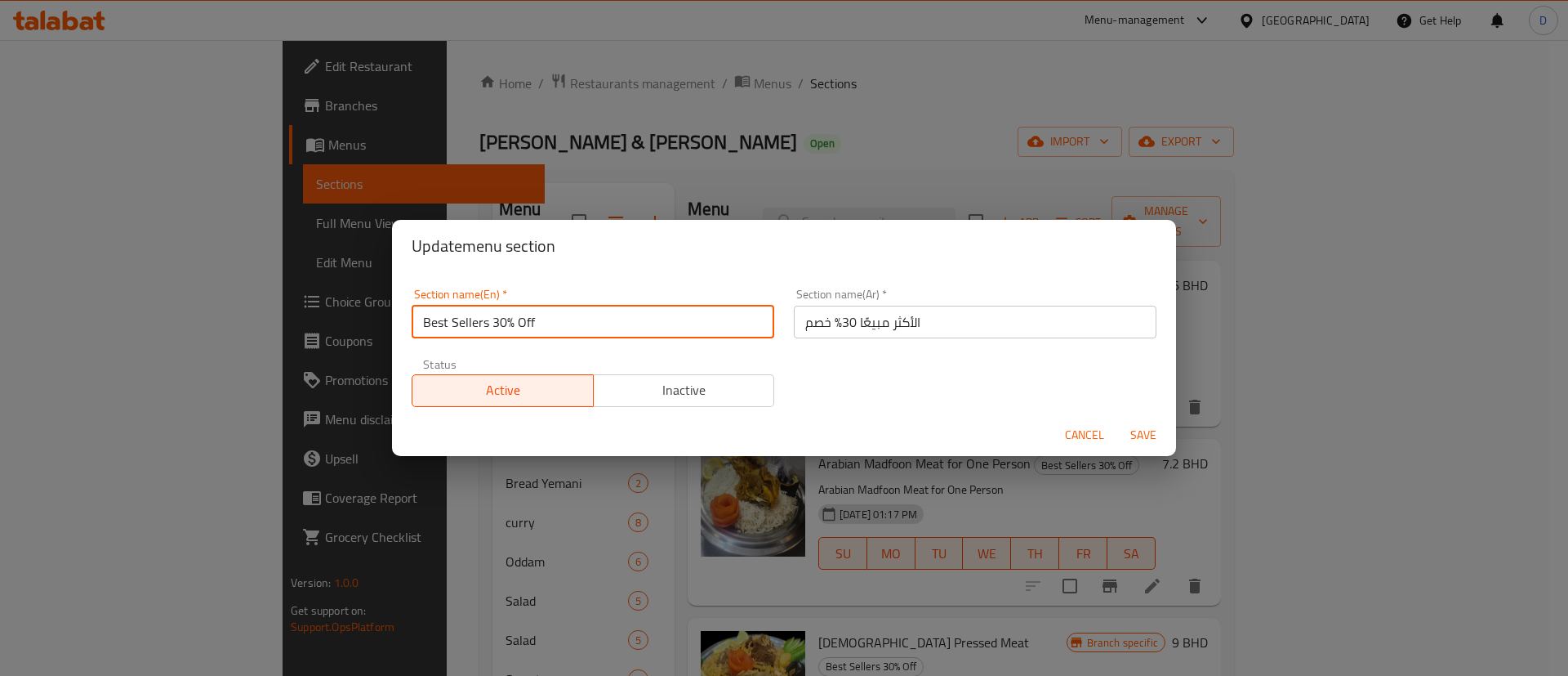
drag, startPoint x: 532, startPoint y: 326, endPoint x: 490, endPoint y: 322, distance: 42.2
click at [490, 322] on input "Best Sellers 30% Off" at bounding box center [592, 321] width 363 height 33
type input "Best Sellers"
click at [808, 312] on input "الأكثر مبيعًا 30% خصم" at bounding box center [975, 321] width 363 height 33
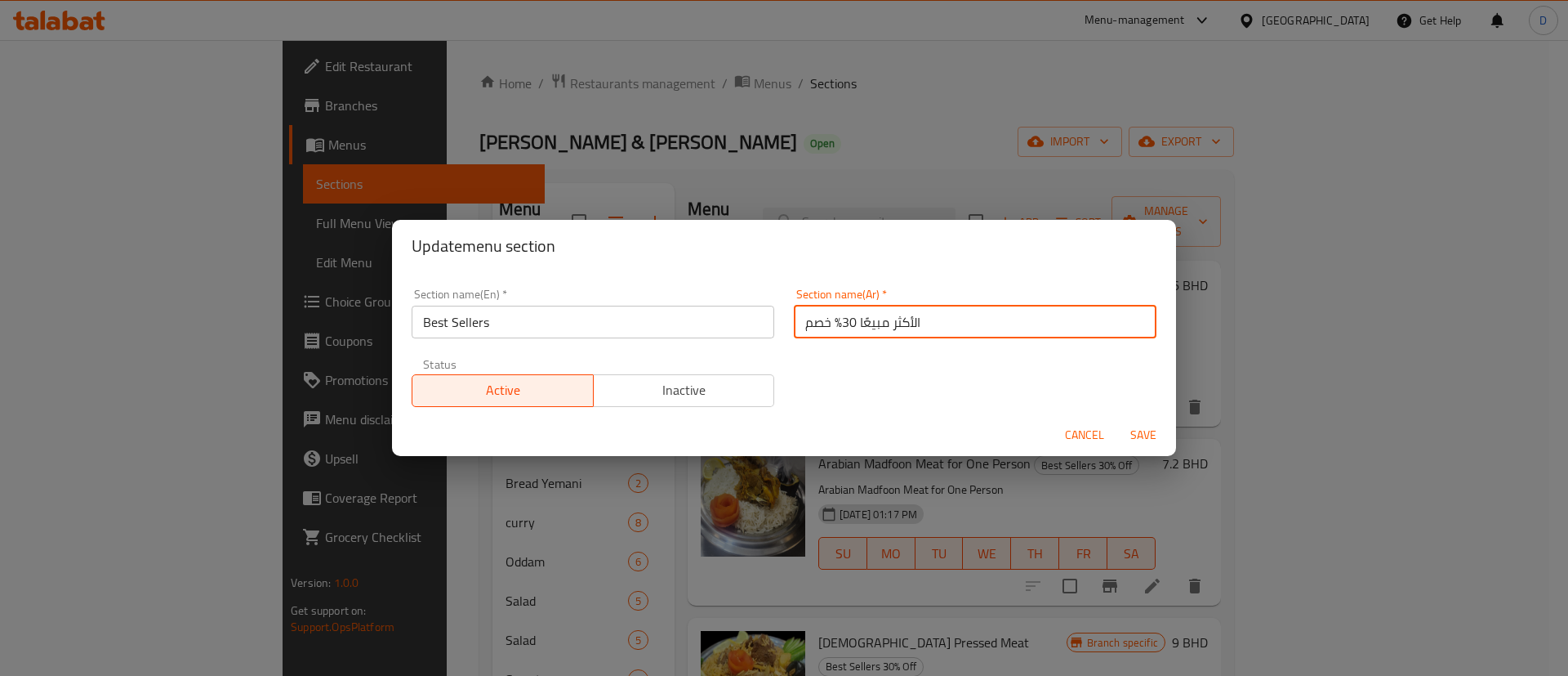
drag, startPoint x: 845, startPoint y: 324, endPoint x: 801, endPoint y: 326, distance: 44.0
click at [801, 326] on input "الأكثر مبيعًا 30% خصم" at bounding box center [975, 321] width 363 height 33
drag, startPoint x: 797, startPoint y: 326, endPoint x: 836, endPoint y: 326, distance: 39.0
click at [836, 326] on input "الأكثر مبيعًا 30% خصم" at bounding box center [975, 321] width 363 height 33
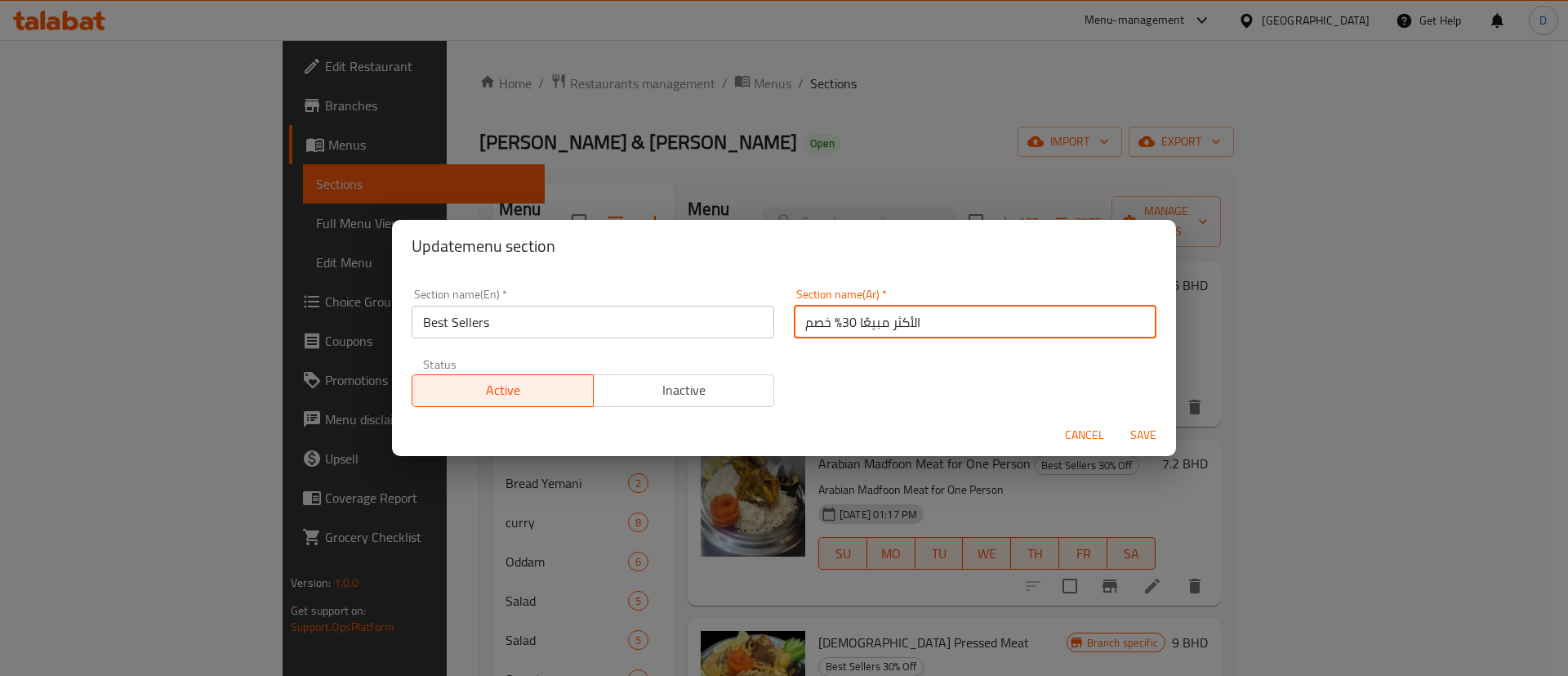
click at [835, 326] on input "الأكثر مبيعًا 30% خصم" at bounding box center [975, 321] width 363 height 33
click at [816, 326] on input "الأكثر مبيعًا 30% خصم" at bounding box center [975, 321] width 363 height 33
drag, startPoint x: 797, startPoint y: 327, endPoint x: 830, endPoint y: 323, distance: 33.2
click at [830, 323] on input "الأكثر مبيعًا 30% خصم" at bounding box center [975, 321] width 363 height 33
type input "الأكثر مبيعًا"
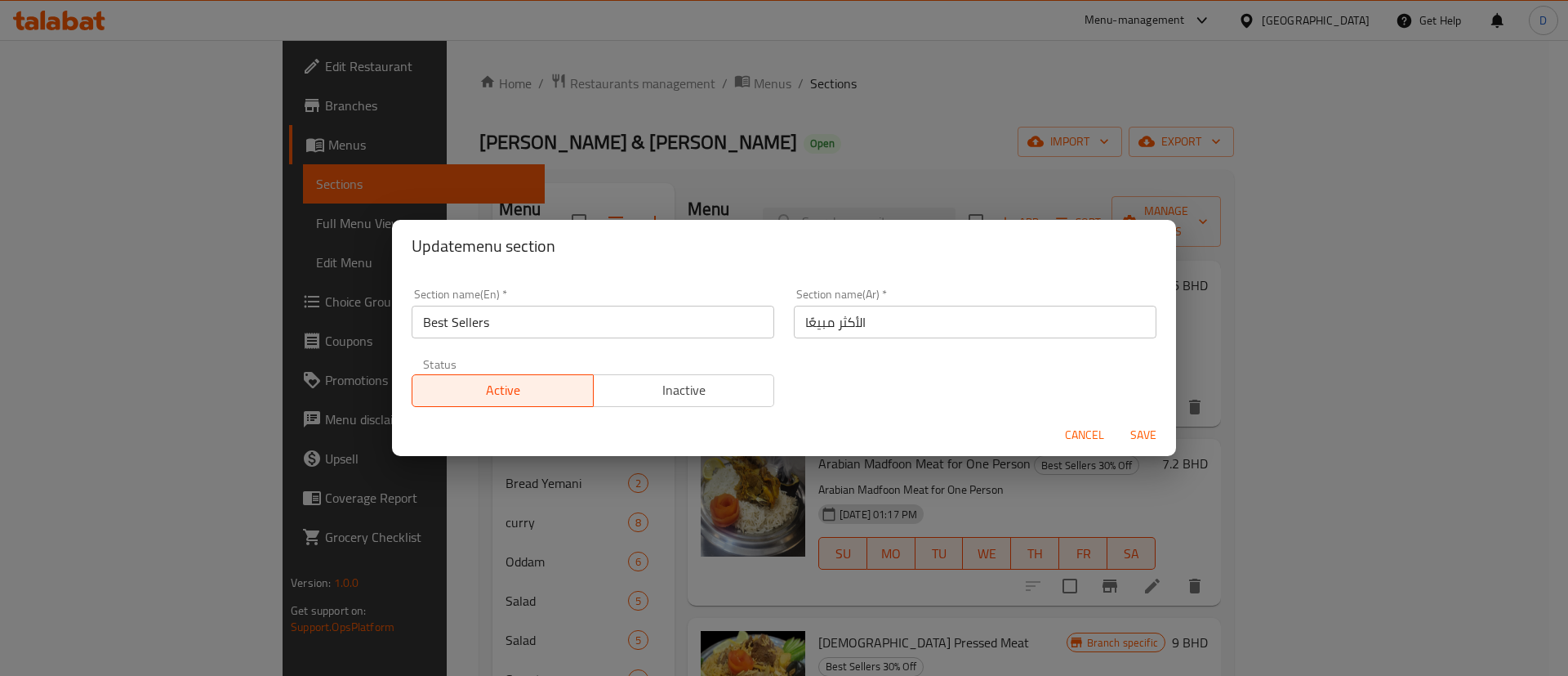
click at [826, 354] on div "Section name(En)   * Best Sellers Section name(En) * Section name(Ar)   * الأكث…" at bounding box center [784, 347] width 764 height 138
click at [820, 377] on div "Section name(En)   * Best Sellers Section name(En) * Section name(Ar)   * الأكث…" at bounding box center [784, 347] width 764 height 138
click at [1143, 441] on span "Save" at bounding box center [1143, 435] width 39 height 20
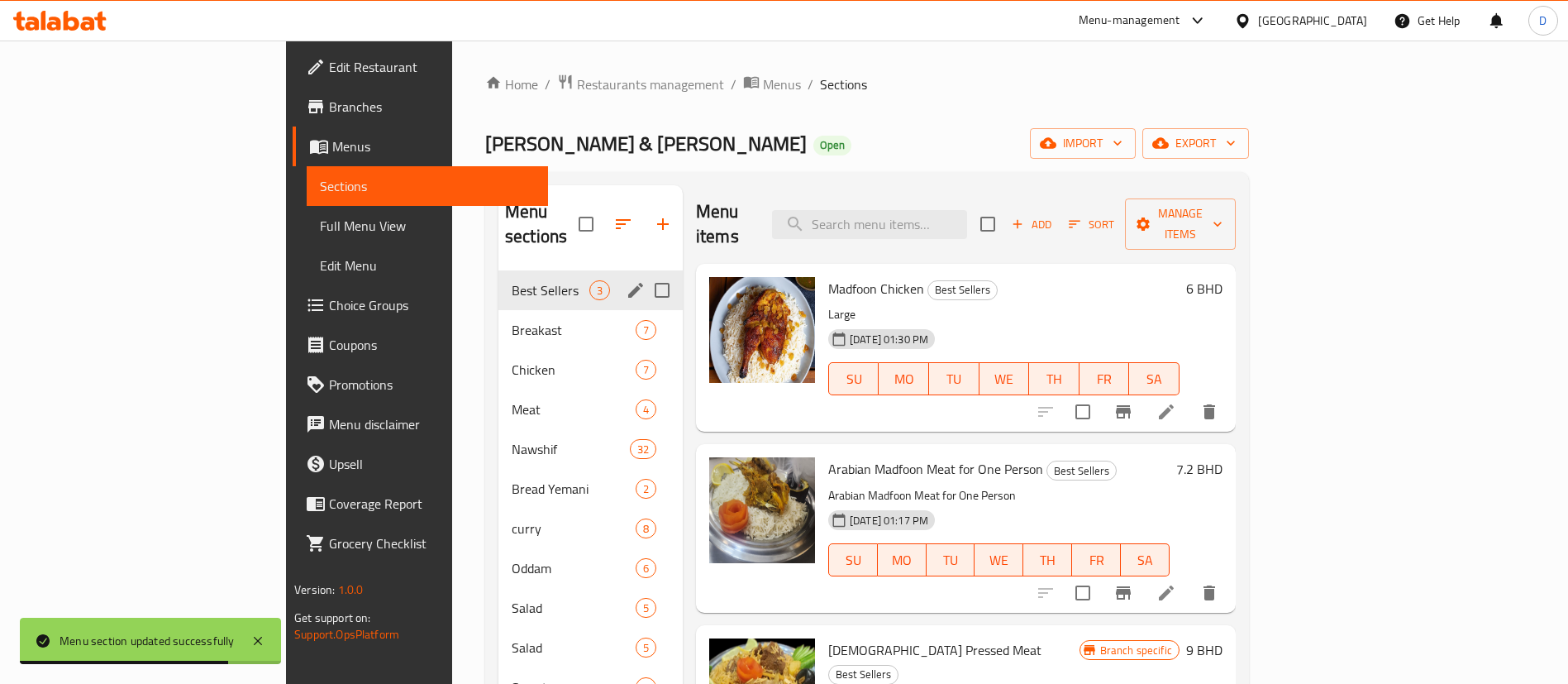
click at [712, 153] on div "Nathri Modhapi & Mandi Open import export" at bounding box center [867, 144] width 764 height 30
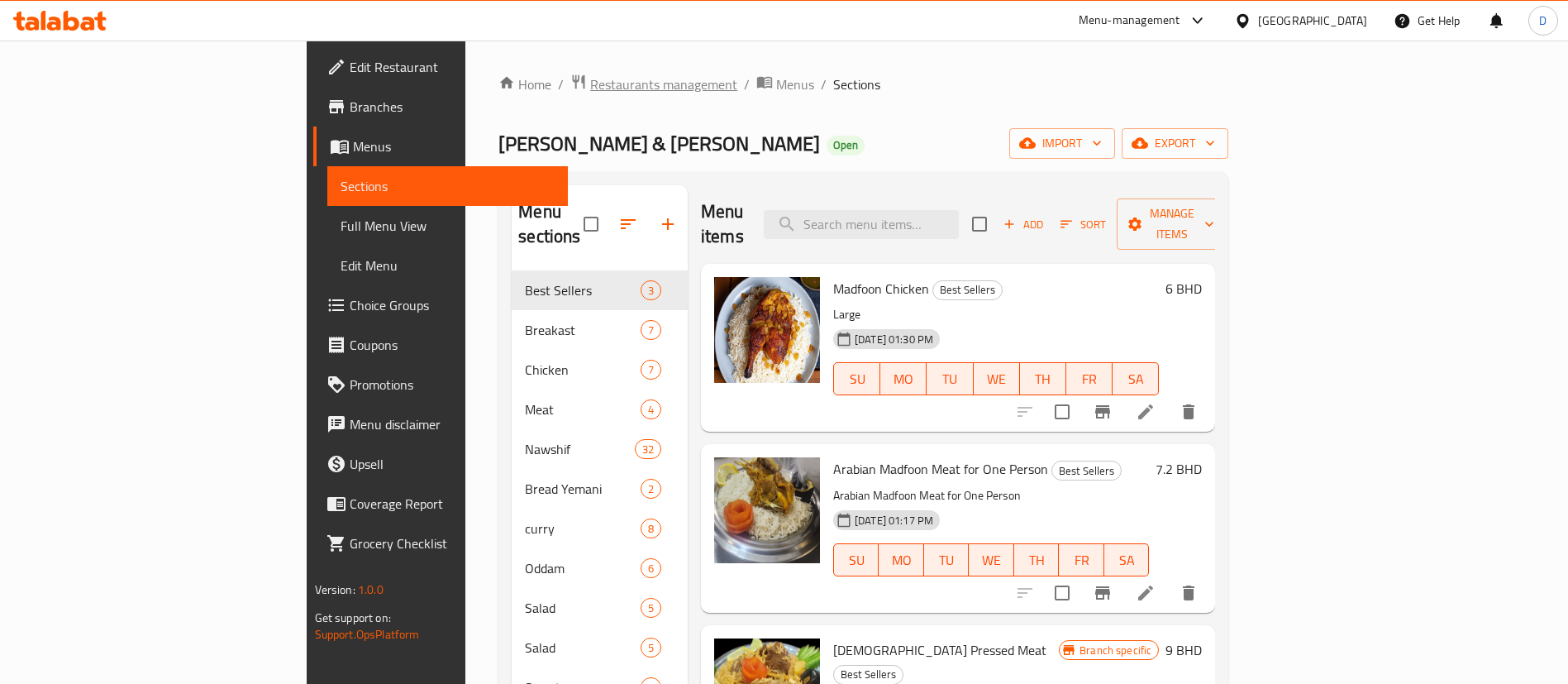
click at [590, 90] on span "Restaurants management" at bounding box center [664, 84] width 147 height 19
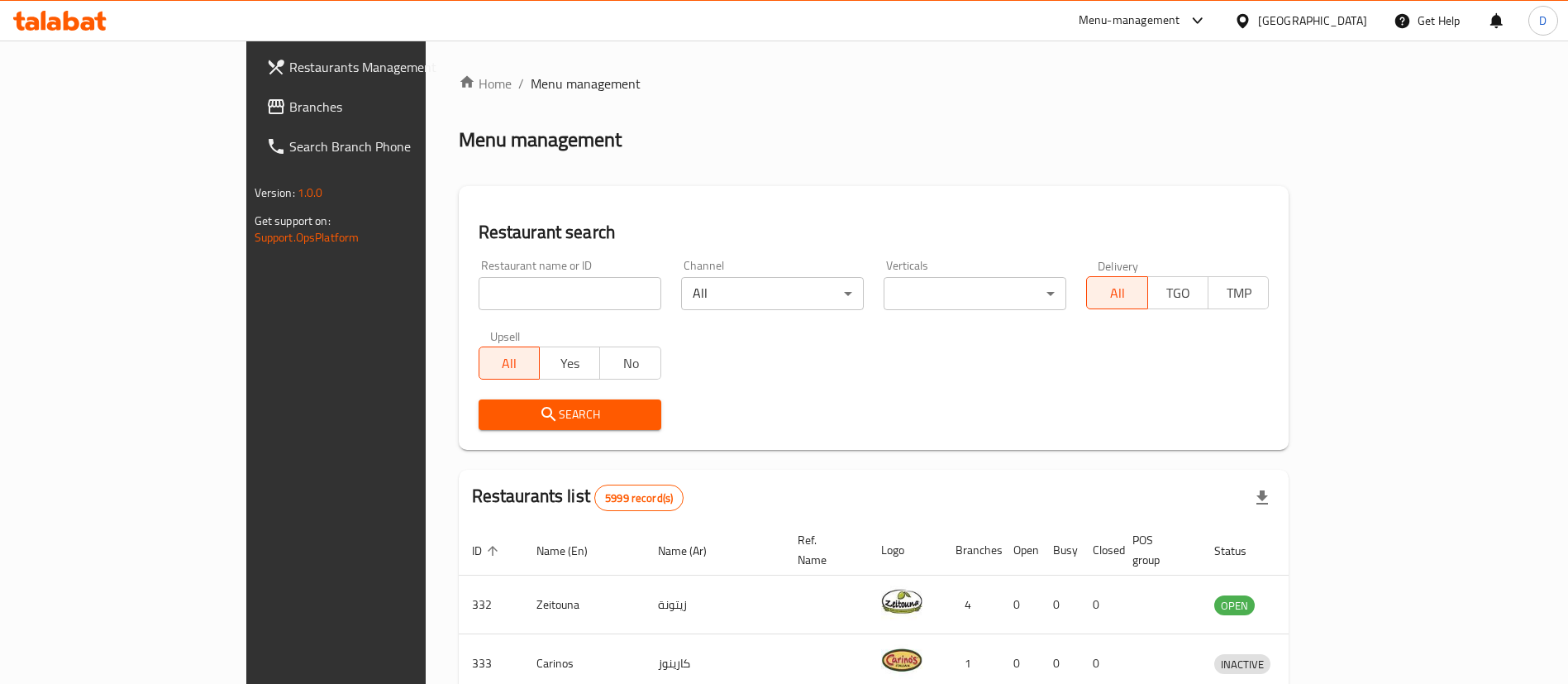
click at [484, 296] on input "search" at bounding box center [570, 293] width 182 height 33
paste input "656752"
click button "Search" at bounding box center [570, 415] width 182 height 30
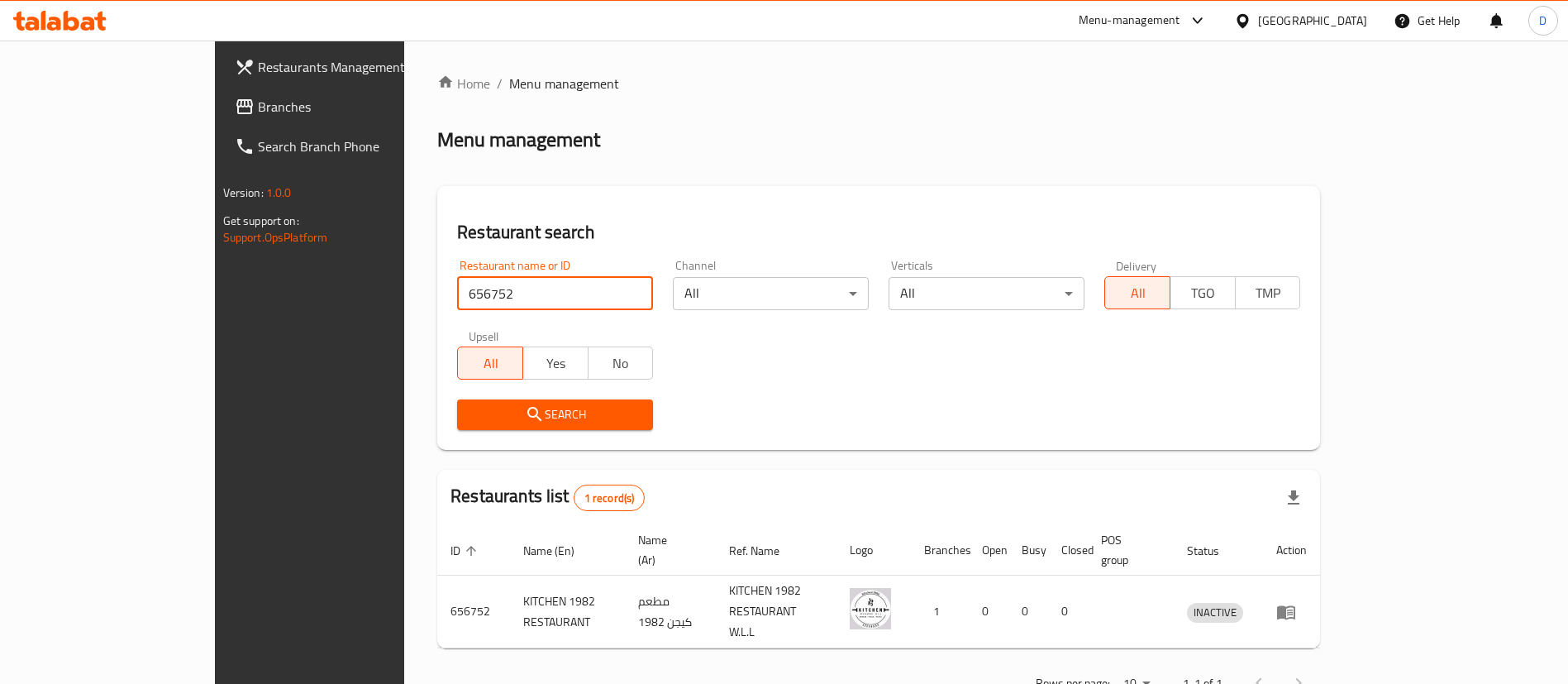
drag, startPoint x: 434, startPoint y: 276, endPoint x: 250, endPoint y: 316, distance: 188.3
click at [256, 306] on div "Restaurants Management Branches Search Branch Phone Version: 1.0.0 Get support …" at bounding box center [784, 388] width 1139 height 697
paste input "31488"
click button "Search" at bounding box center [555, 415] width 196 height 30
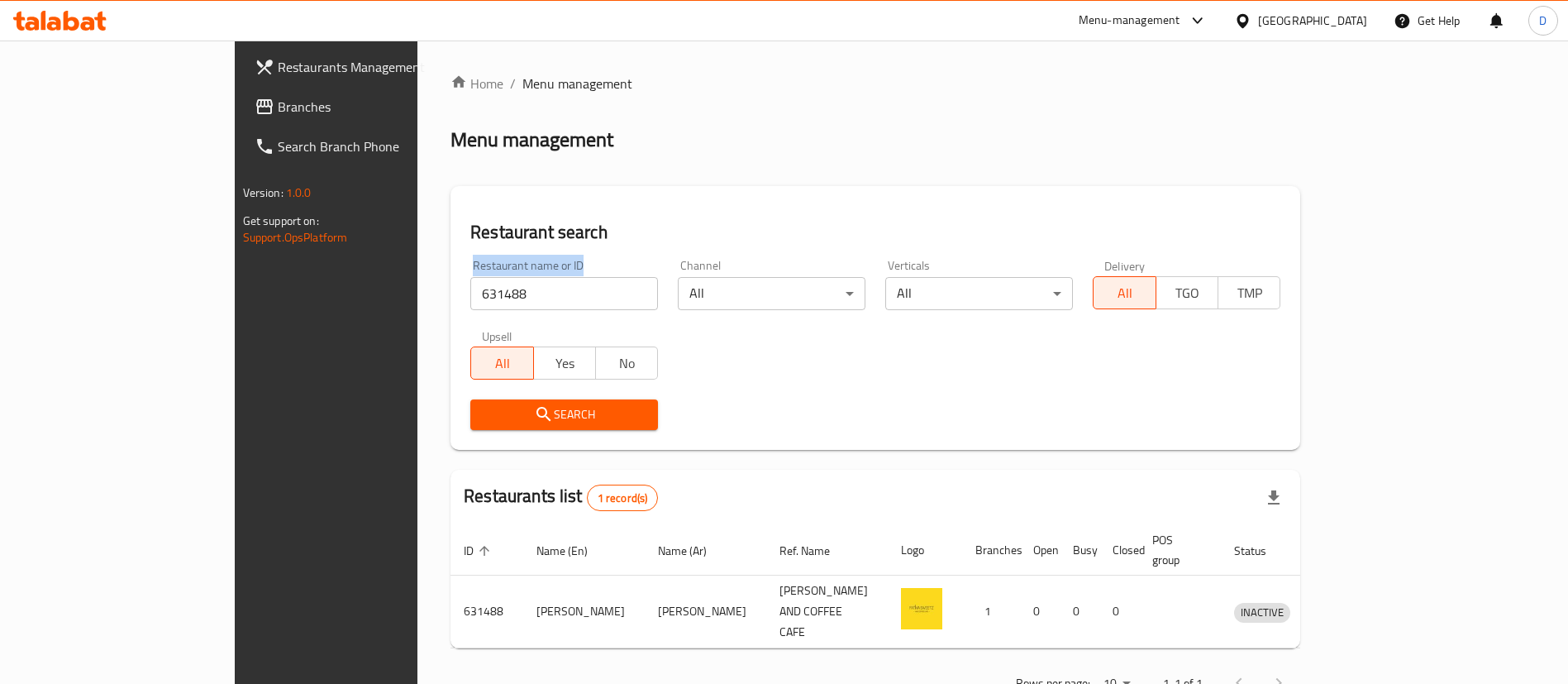
drag, startPoint x: 428, startPoint y: 313, endPoint x: 277, endPoint y: 312, distance: 151.0
click at [417, 312] on div "Home / Menu management Menu management Restaurant search Restaurant name or ID …" at bounding box center [875, 388] width 916 height 697
click at [470, 302] on input "631488" at bounding box center [564, 293] width 187 height 33
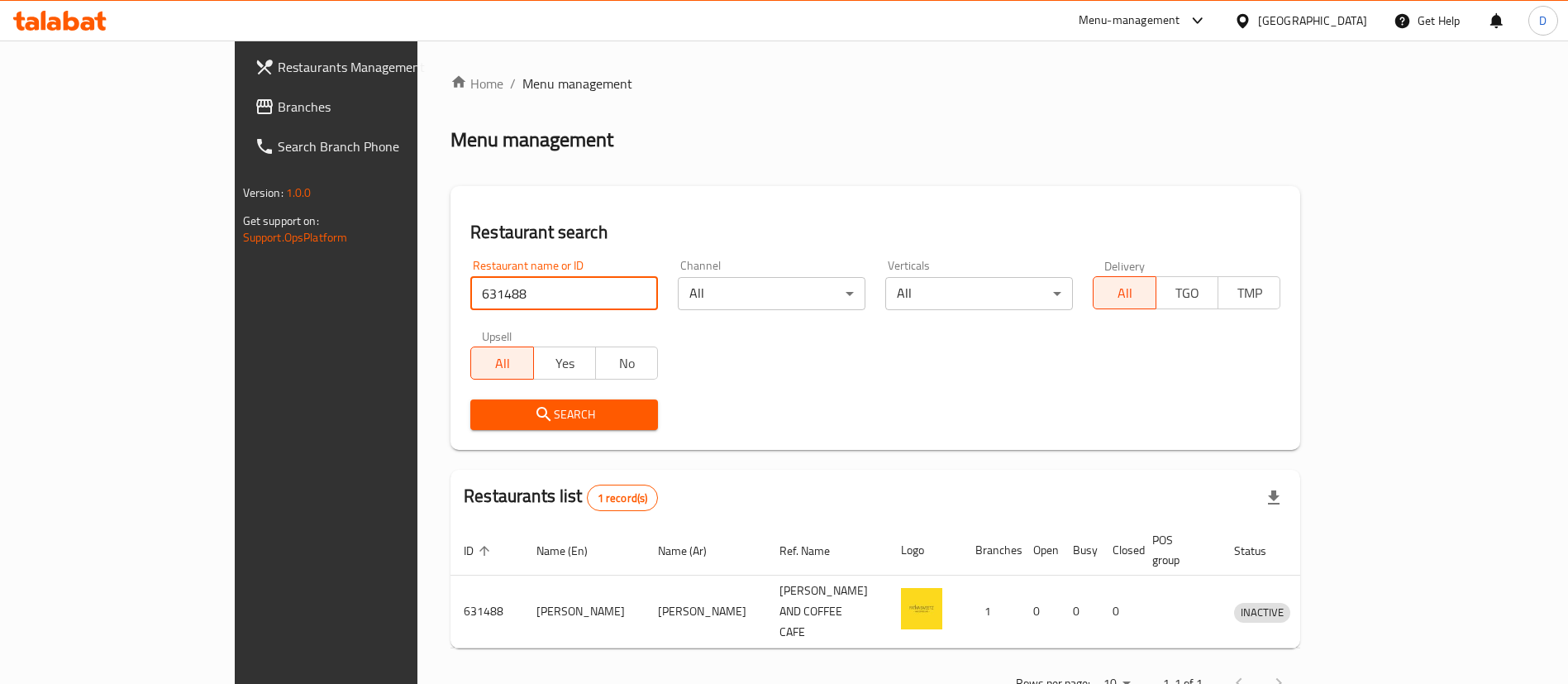
paste input "2941"
type input "632941"
click button "Search" at bounding box center [564, 415] width 187 height 30
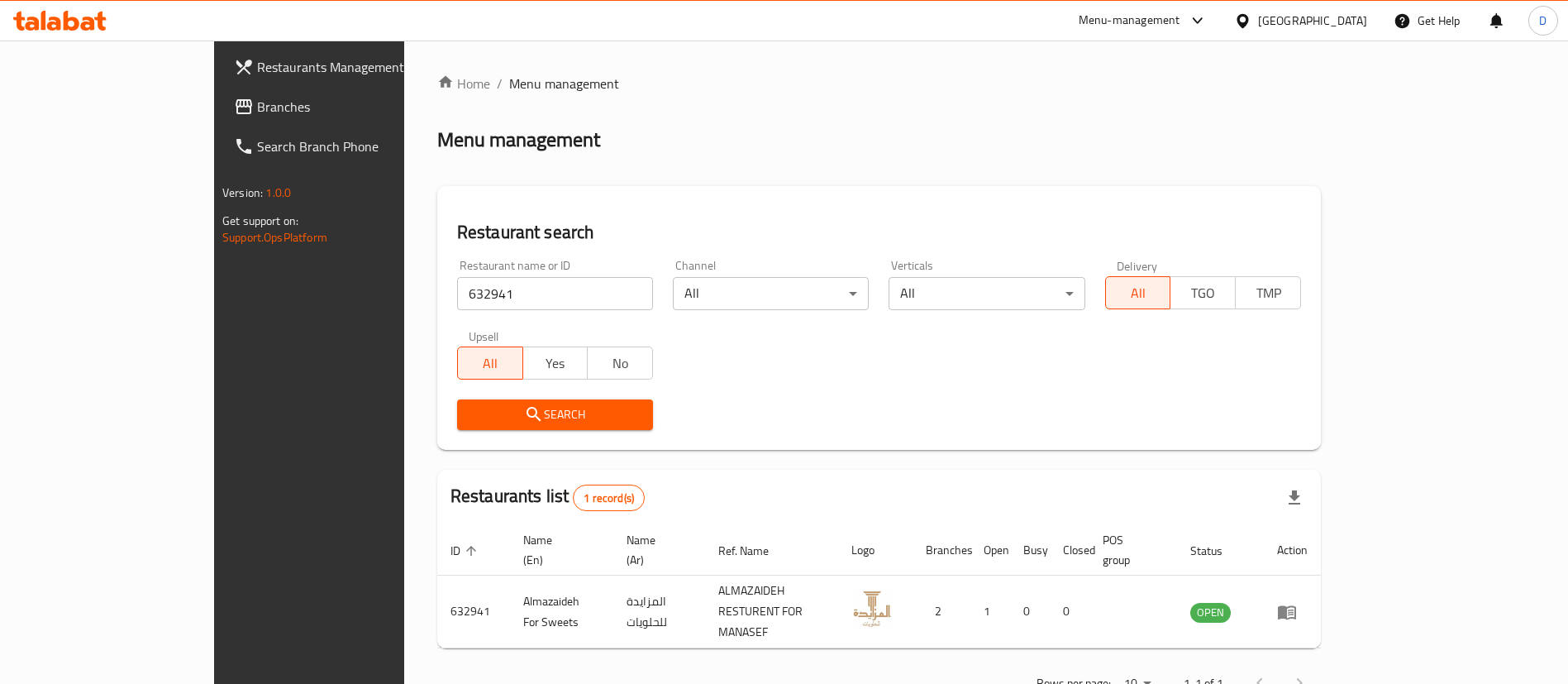
drag, startPoint x: 462, startPoint y: 286, endPoint x: 161, endPoint y: 327, distance: 303.8
click at [214, 327] on div "Restaurants Management Branches Search Branch Phone Version: 1.0.0 Get support …" at bounding box center [784, 388] width 1140 height 697
click button "Search" at bounding box center [555, 415] width 196 height 30
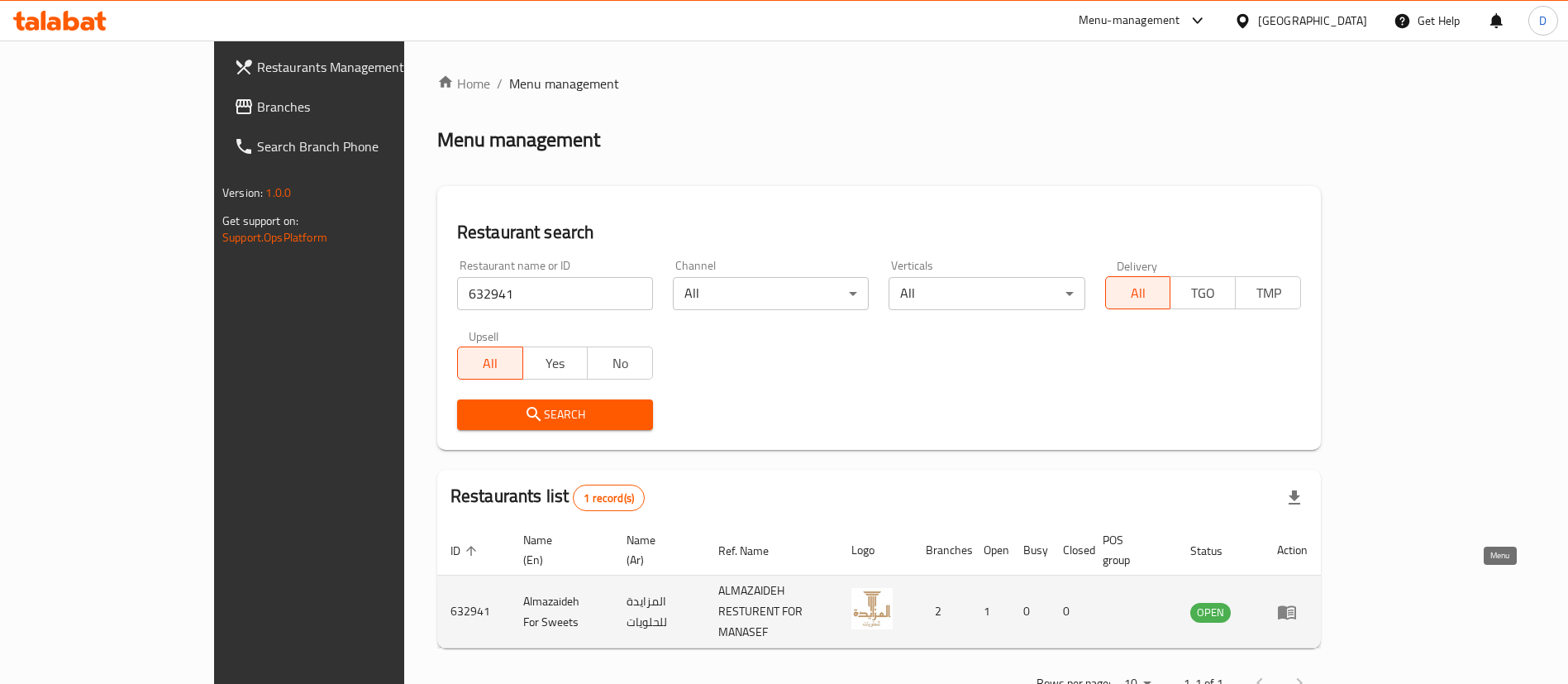
click at [1297, 602] on icon "enhanced table" at bounding box center [1287, 611] width 19 height 19
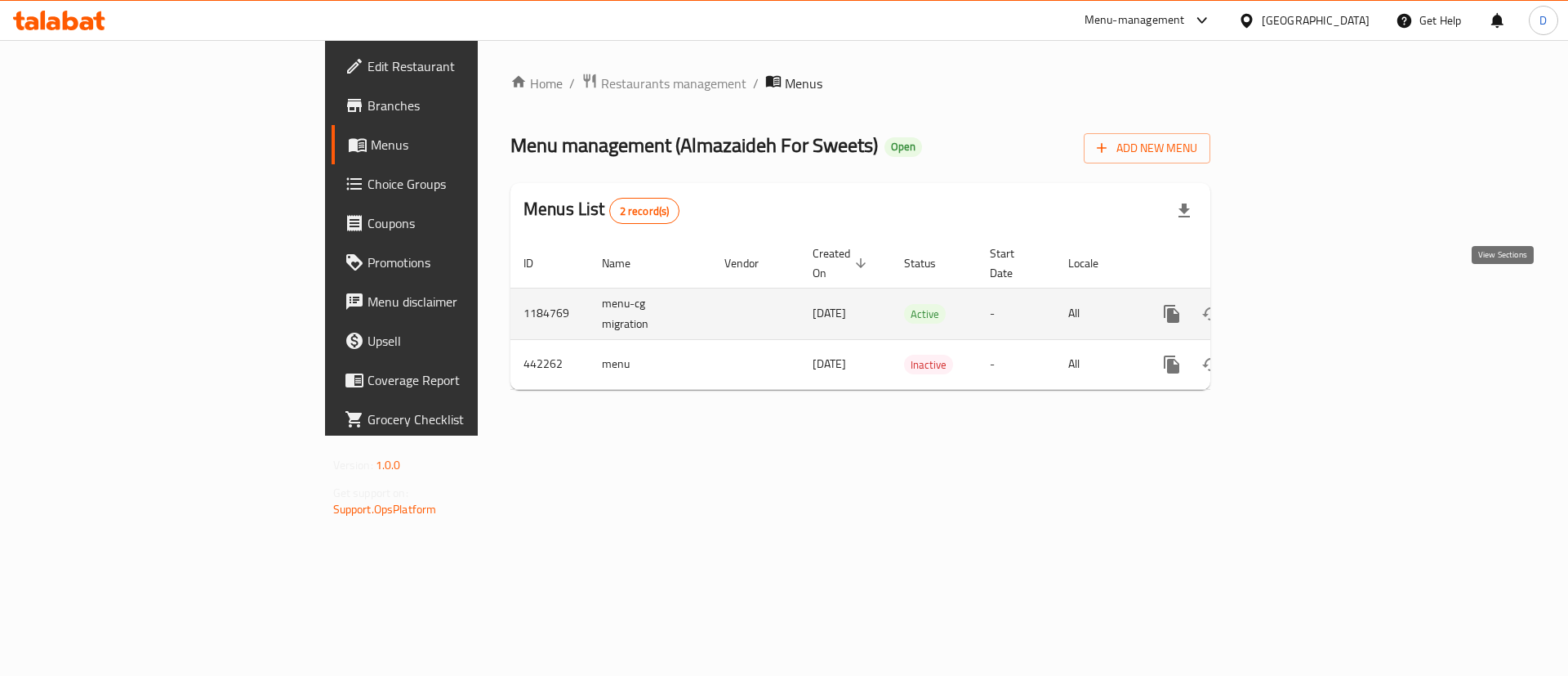
click at [1299, 304] on icon "enhanced table" at bounding box center [1289, 313] width 19 height 19
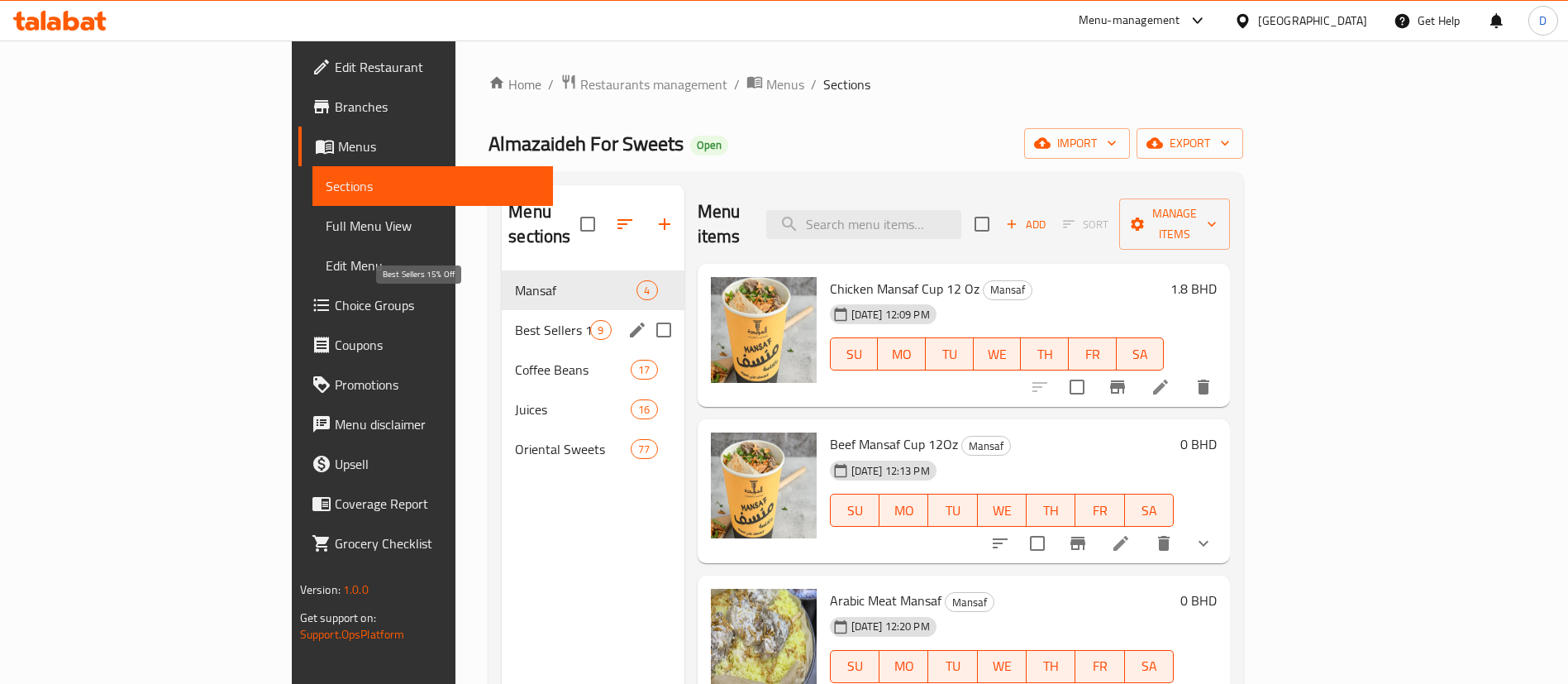
click at [515, 320] on span "Best Sellers 15% Off" at bounding box center [552, 329] width 75 height 19
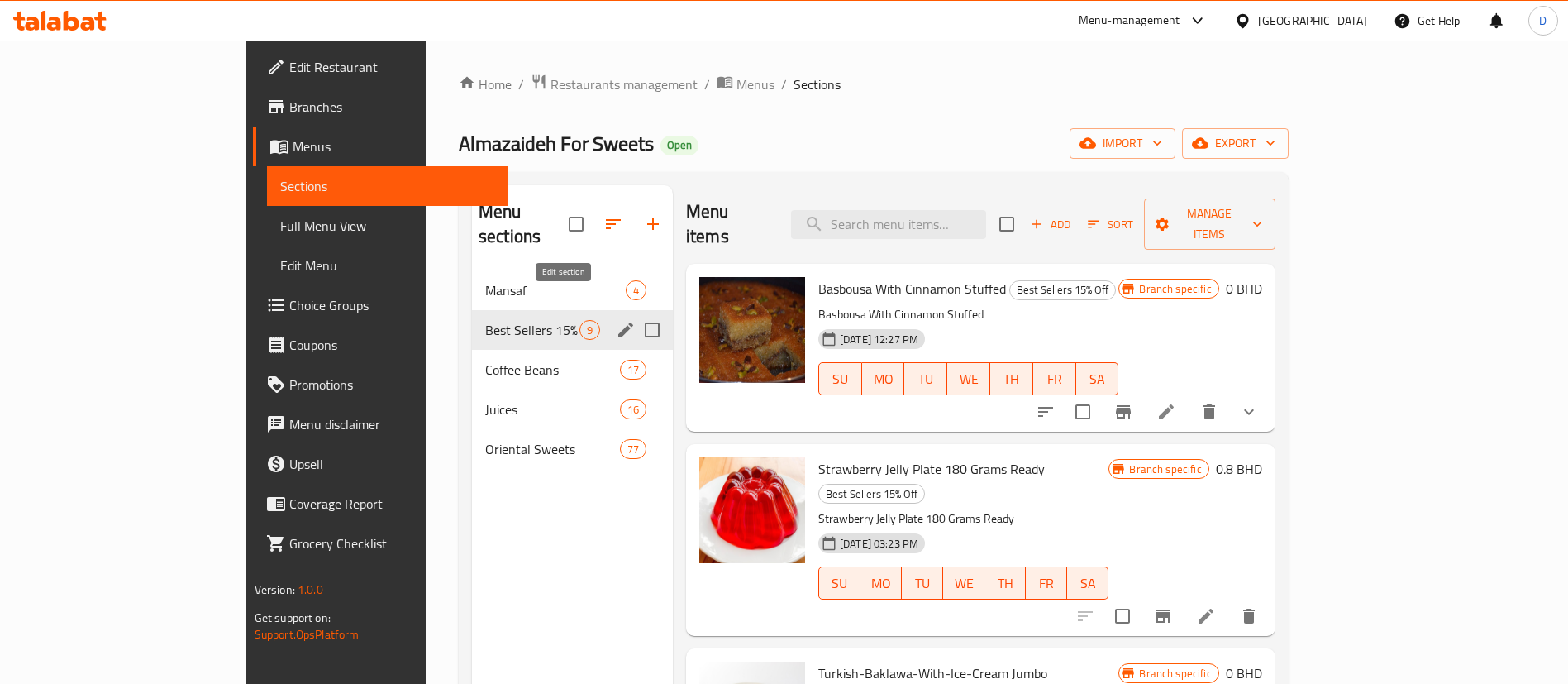
click at [618, 323] on icon "edit" at bounding box center [626, 330] width 15 height 15
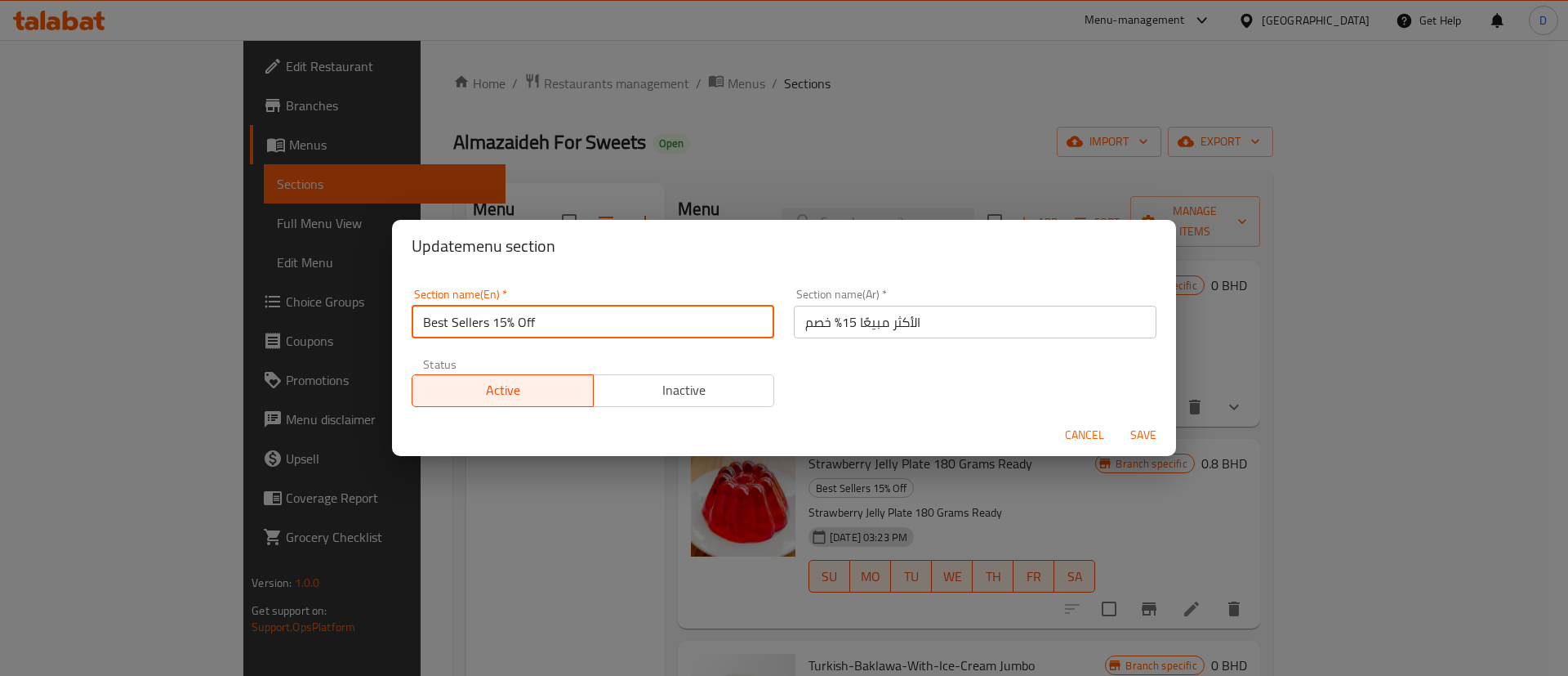
drag, startPoint x: 495, startPoint y: 322, endPoint x: 606, endPoint y: 310, distance: 111.6
click at [606, 312] on input "Best Sellers 15% Off" at bounding box center [592, 321] width 363 height 33
type input "Best Sellers"
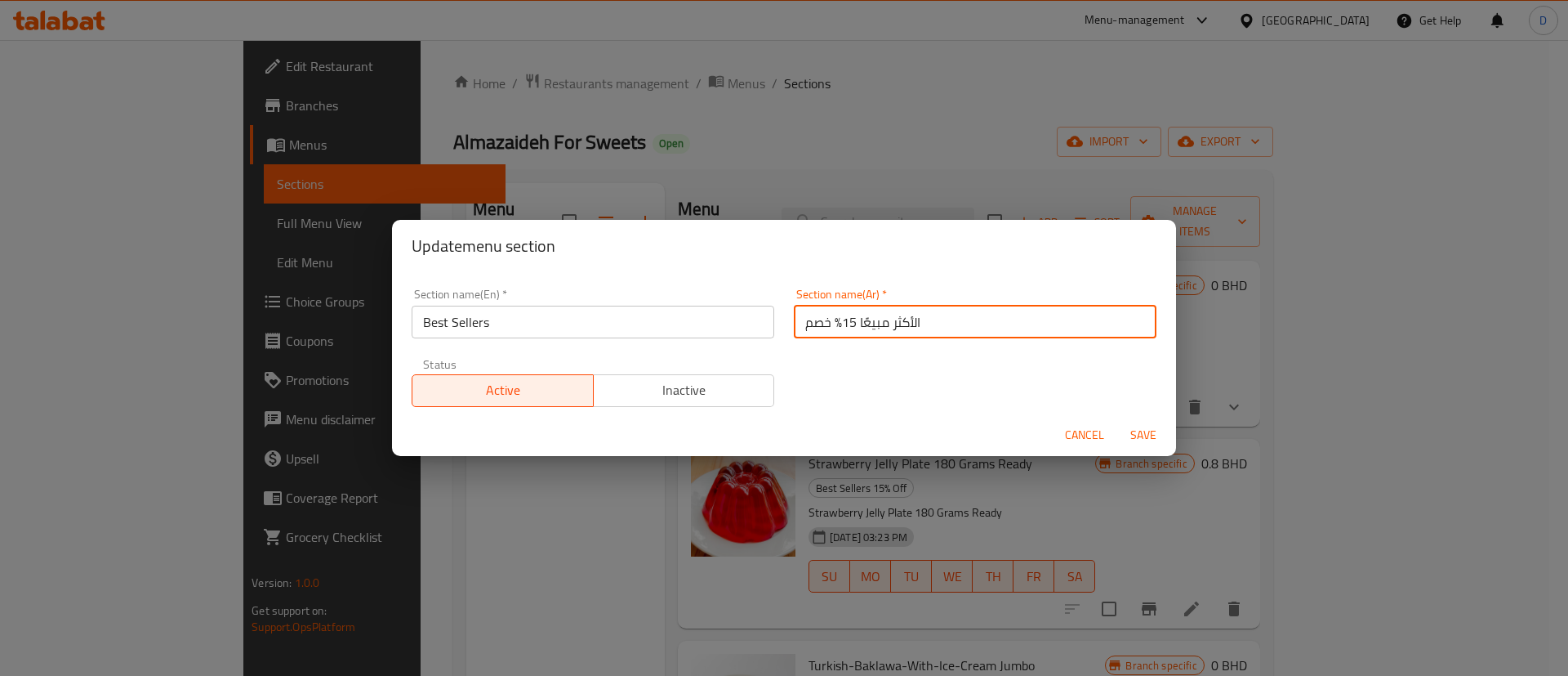
drag, startPoint x: 848, startPoint y: 321, endPoint x: 802, endPoint y: 322, distance: 46.0
click at [802, 322] on input "الأكثر مبيعًا 15% خصم" at bounding box center [975, 321] width 363 height 33
click at [796, 322] on input "الأكثر مبيعًا 15% خصم" at bounding box center [975, 321] width 363 height 33
drag, startPoint x: 797, startPoint y: 325, endPoint x: 833, endPoint y: 328, distance: 36.1
click at [833, 328] on input "الأكثر مبيعًا 15% خصم" at bounding box center [975, 321] width 363 height 33
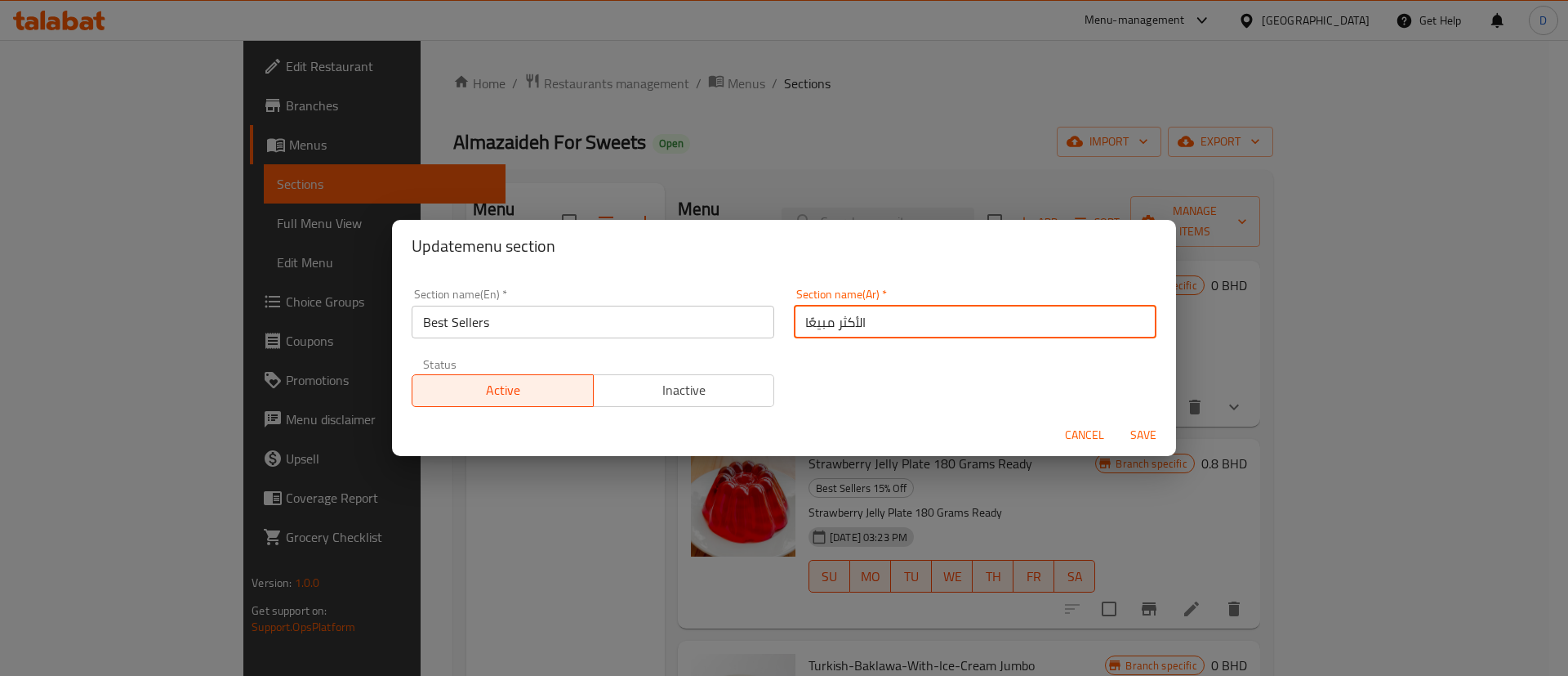
type input "الأكثر مبيعًا"
click at [849, 357] on div "Section name(En)   * Best Sellers Section name(En) * Section name(Ar)   * الأكث…" at bounding box center [784, 347] width 764 height 138
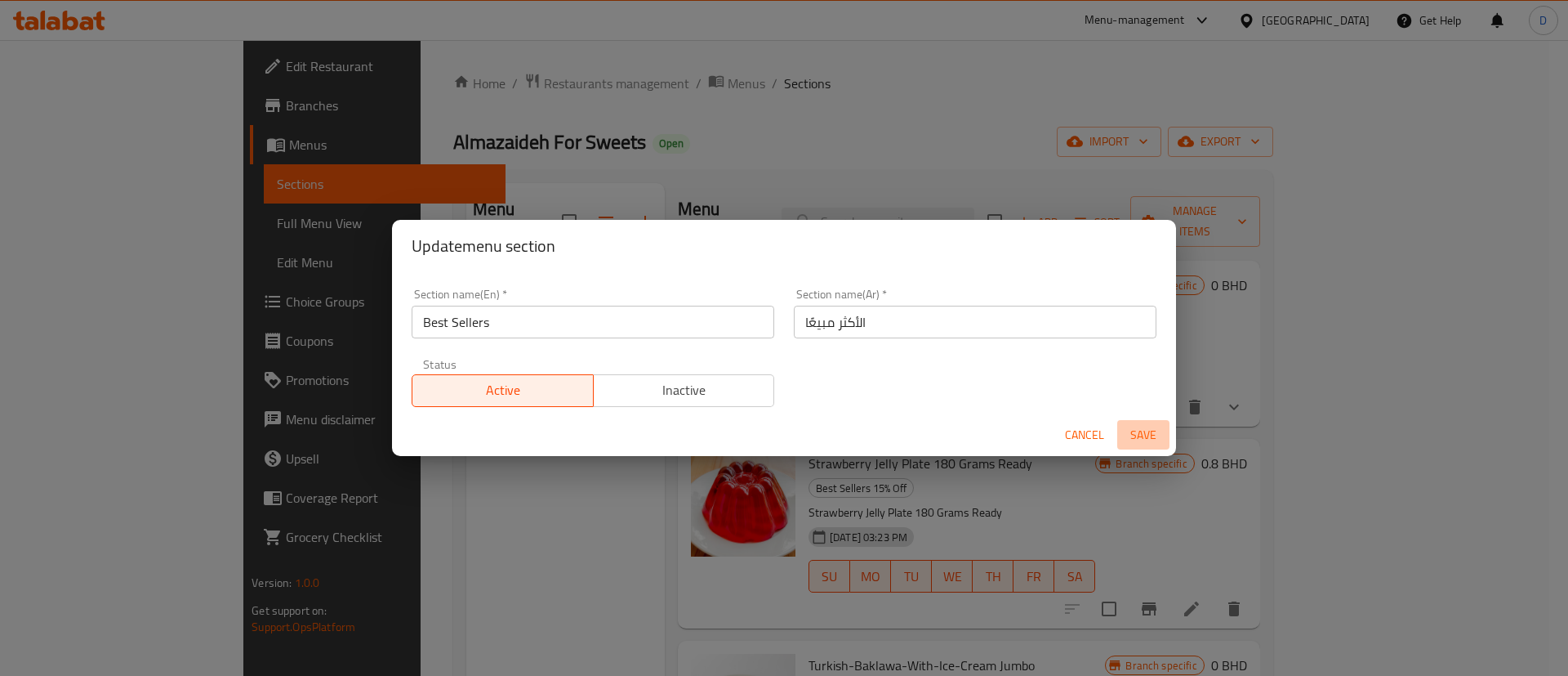
click at [1146, 429] on span "Save" at bounding box center [1143, 435] width 39 height 20
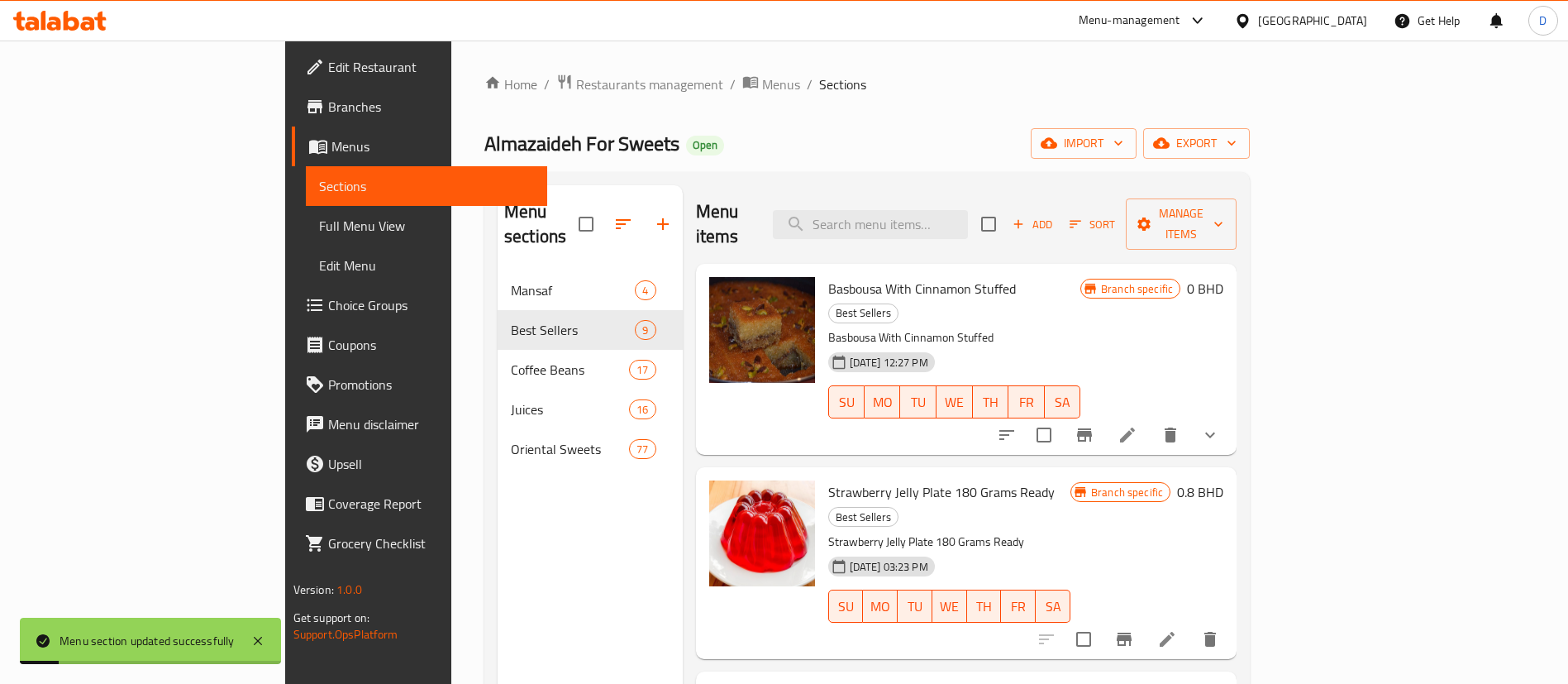
click at [485, 106] on div "Home / Restaurants management / Menus / Sections Almazaideh For Sweets Open imp…" at bounding box center [867, 477] width 766 height 808
click at [576, 92] on span "Restaurants management" at bounding box center [649, 84] width 147 height 19
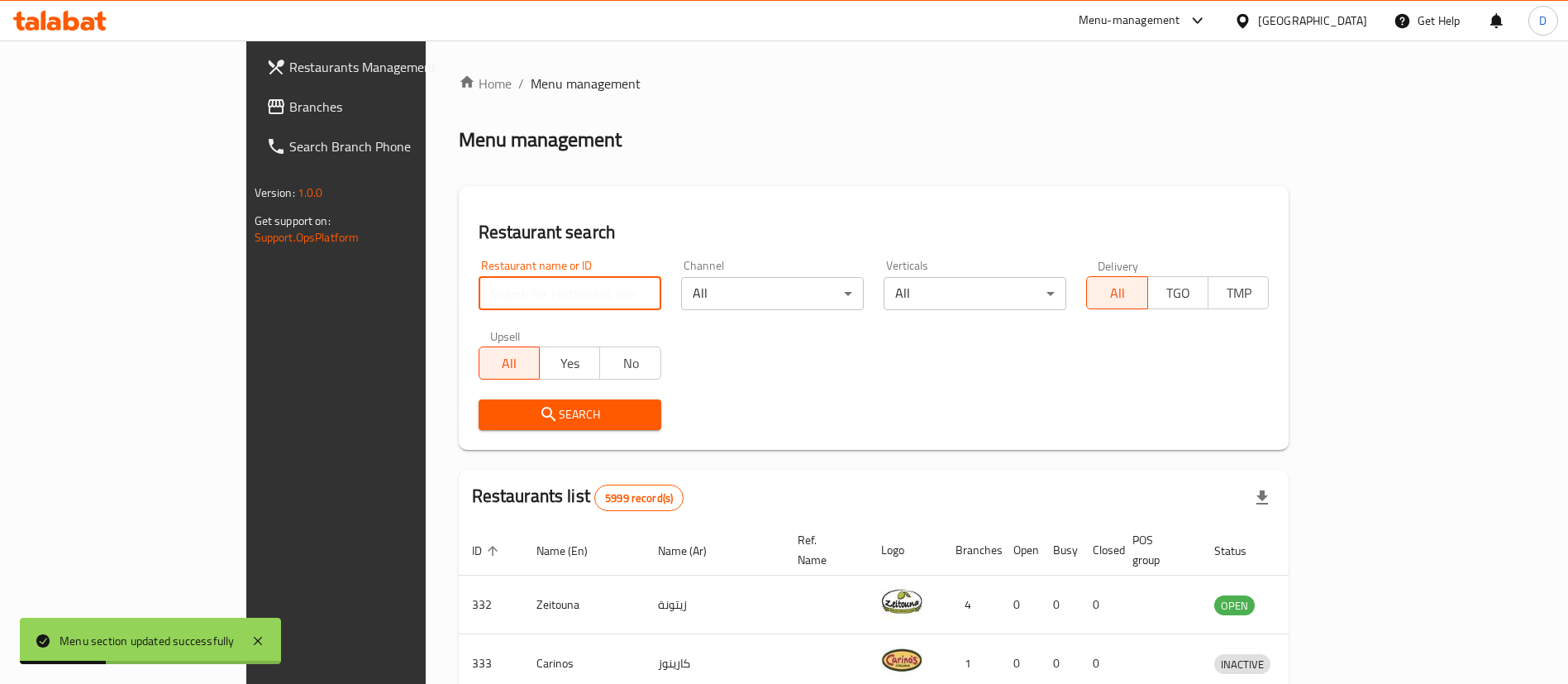
click at [500, 285] on input "search" at bounding box center [570, 293] width 182 height 33
paste input "632936"
type input "632936"
click button "Search" at bounding box center [570, 415] width 182 height 30
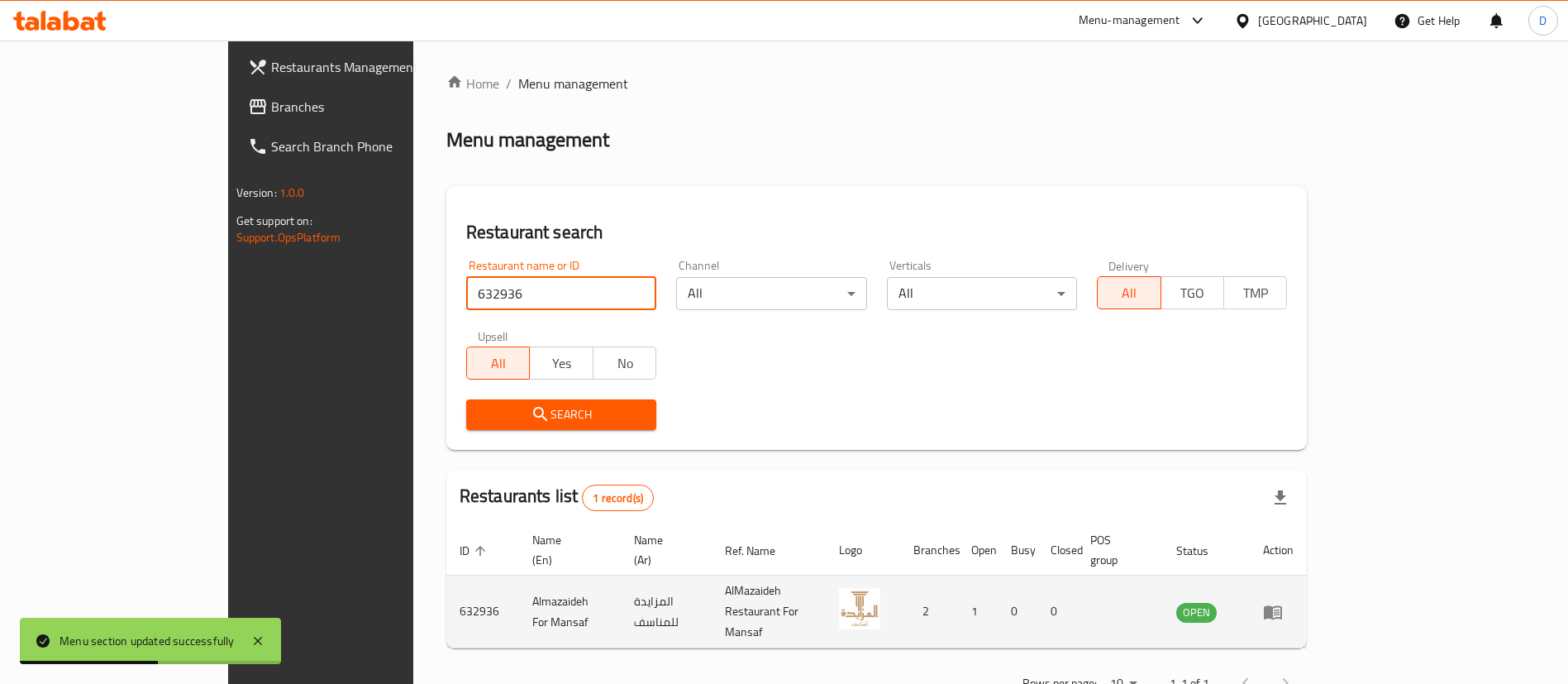
click at [1283, 602] on icon "enhanced table" at bounding box center [1272, 611] width 19 height 19
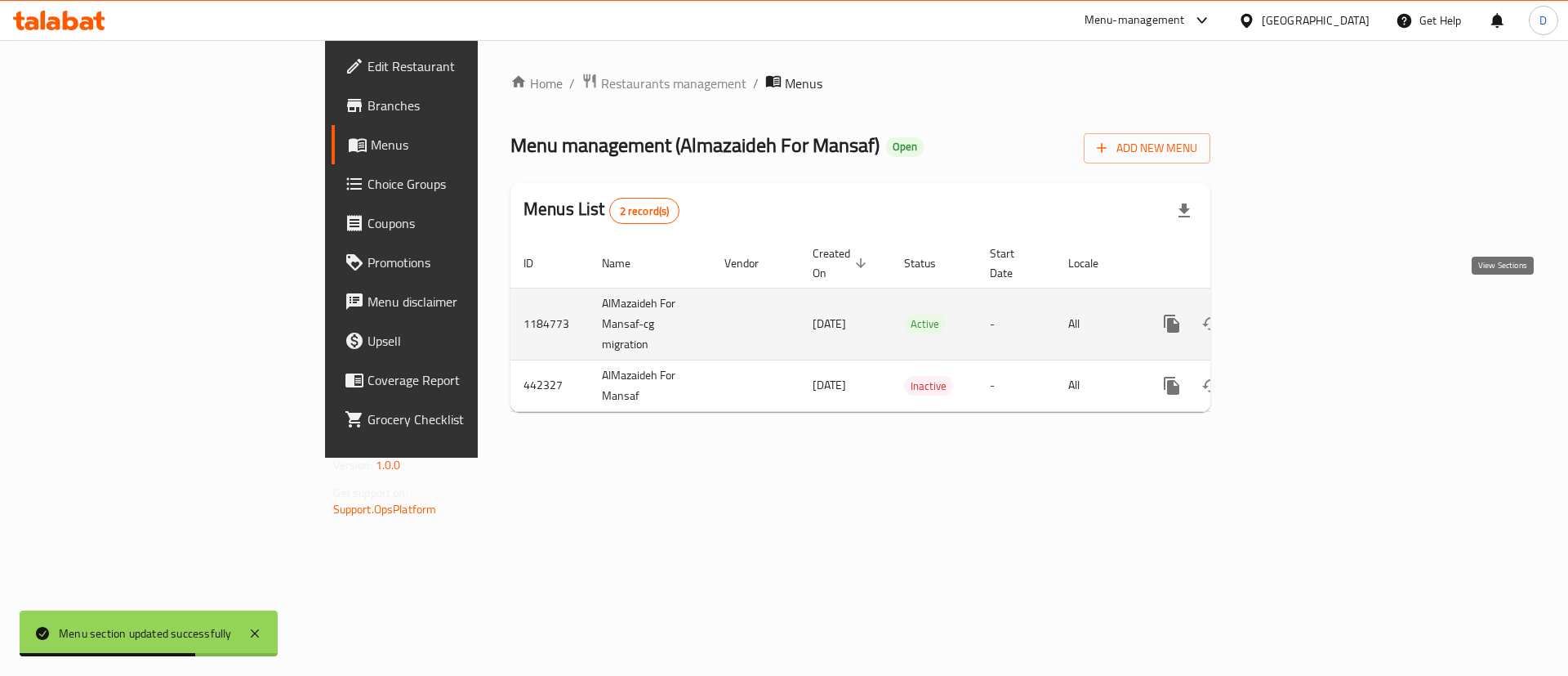
click at [1299, 314] on icon "enhanced table" at bounding box center [1289, 323] width 19 height 19
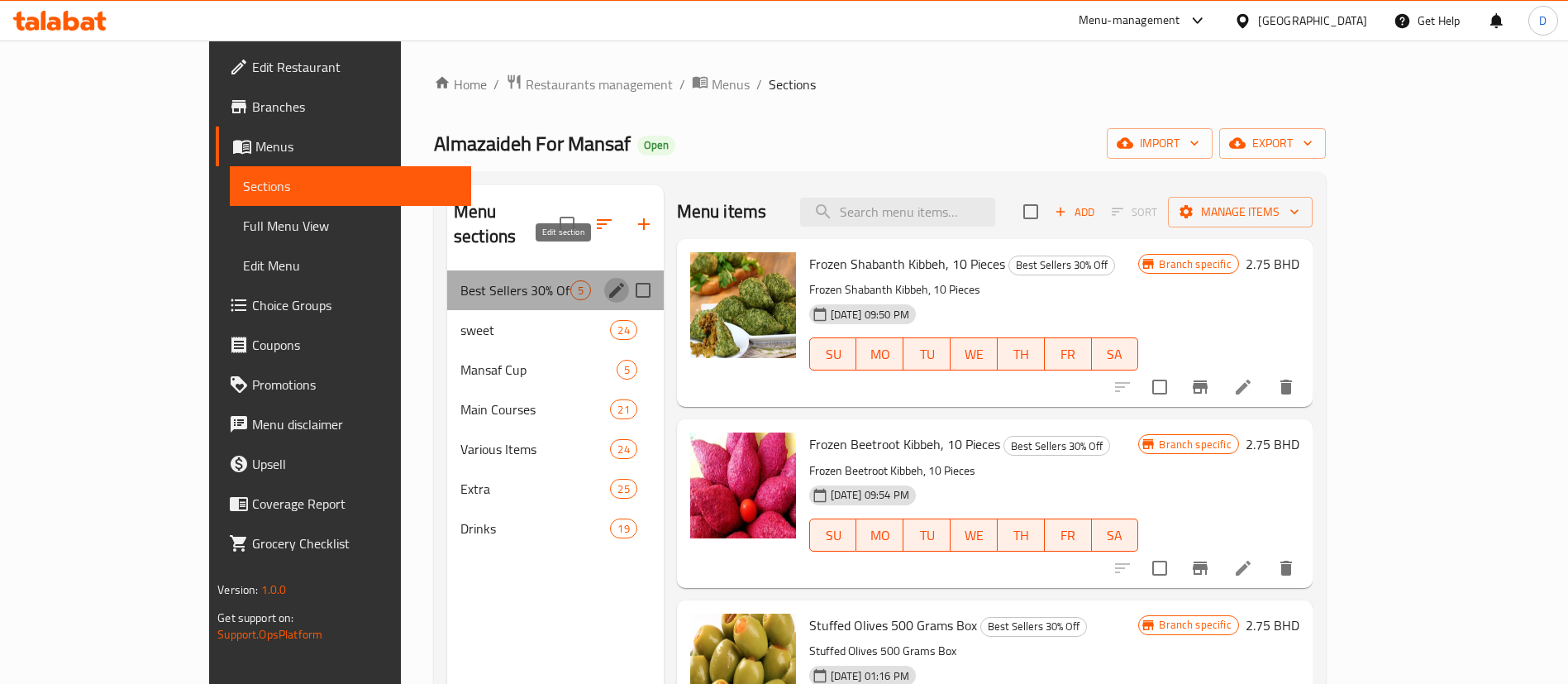
click at [607, 280] on icon "edit" at bounding box center [616, 290] width 19 height 19
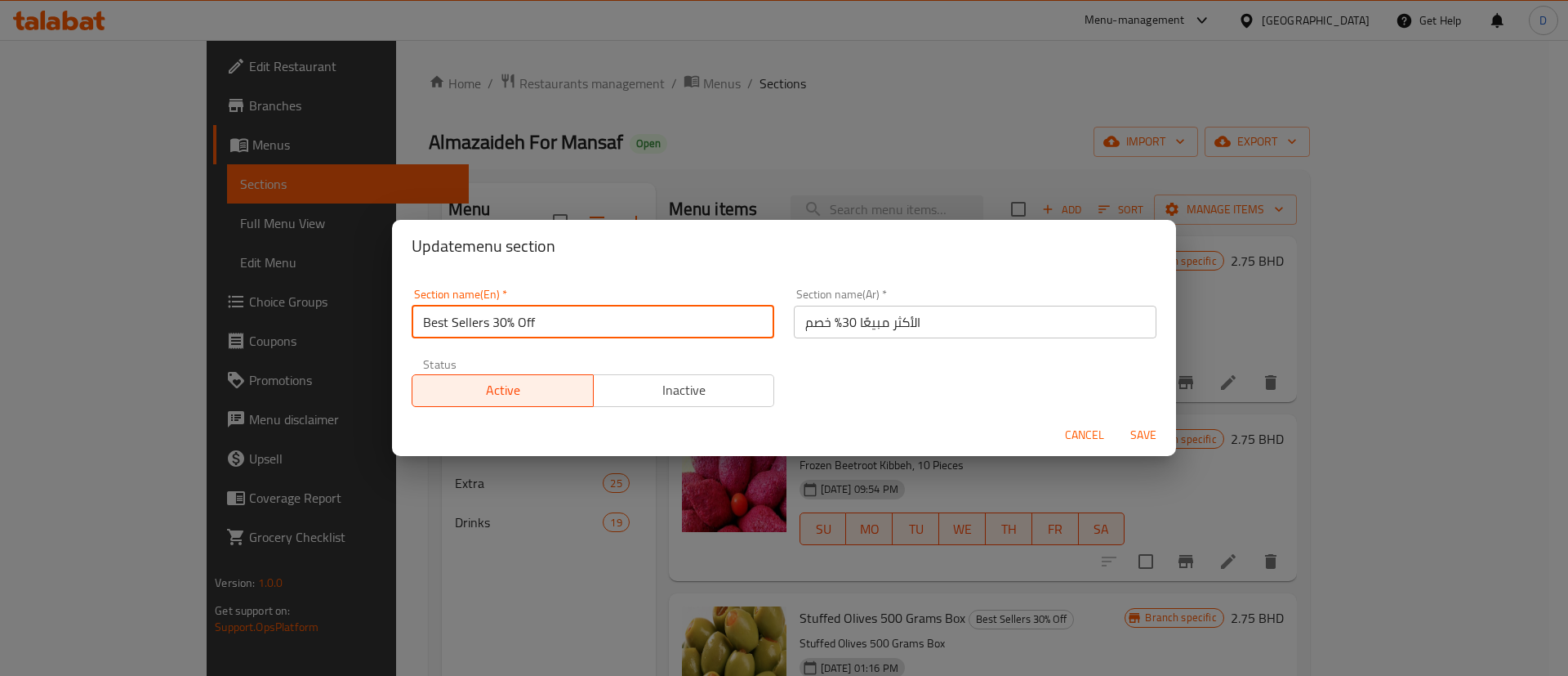
click at [488, 322] on input "Best Sellers 30% Off" at bounding box center [592, 321] width 363 height 33
drag, startPoint x: 490, startPoint y: 324, endPoint x: 534, endPoint y: 320, distance: 44.2
click at [534, 320] on input "Best Sellers 30% Off" at bounding box center [592, 321] width 363 height 33
type input "Best Sellers"
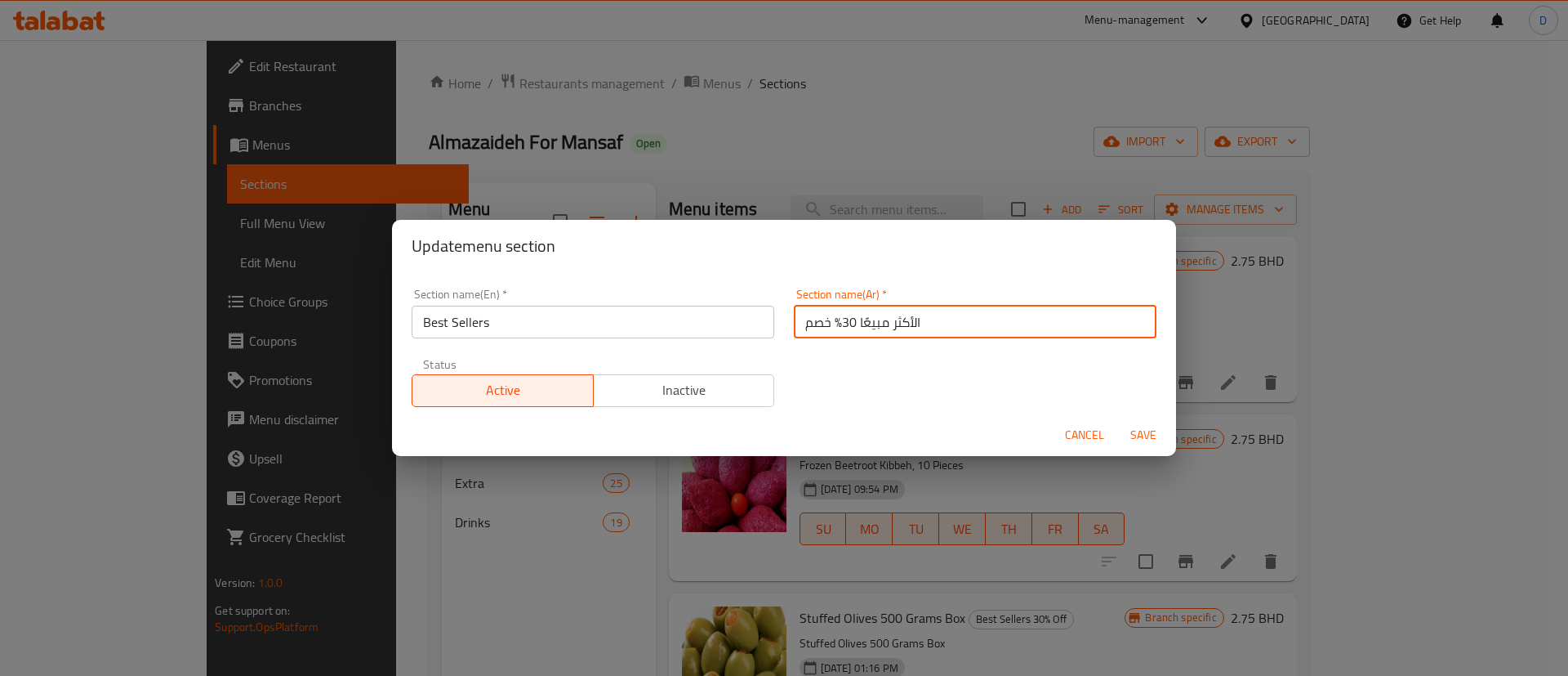
click at [803, 330] on input "الأكثر مبيعًا 30% خصم" at bounding box center [975, 321] width 363 height 33
drag, startPoint x: 796, startPoint y: 327, endPoint x: 834, endPoint y: 327, distance: 38.0
click at [834, 327] on input "الأكثر مبيعًا 30% خصم" at bounding box center [975, 321] width 363 height 33
type input "الأكثر مبيعًا"
click at [826, 350] on div "Section name(En)   * Best Sellers Section name(En) * Section name(Ar)   * الأكث…" at bounding box center [784, 347] width 764 height 138
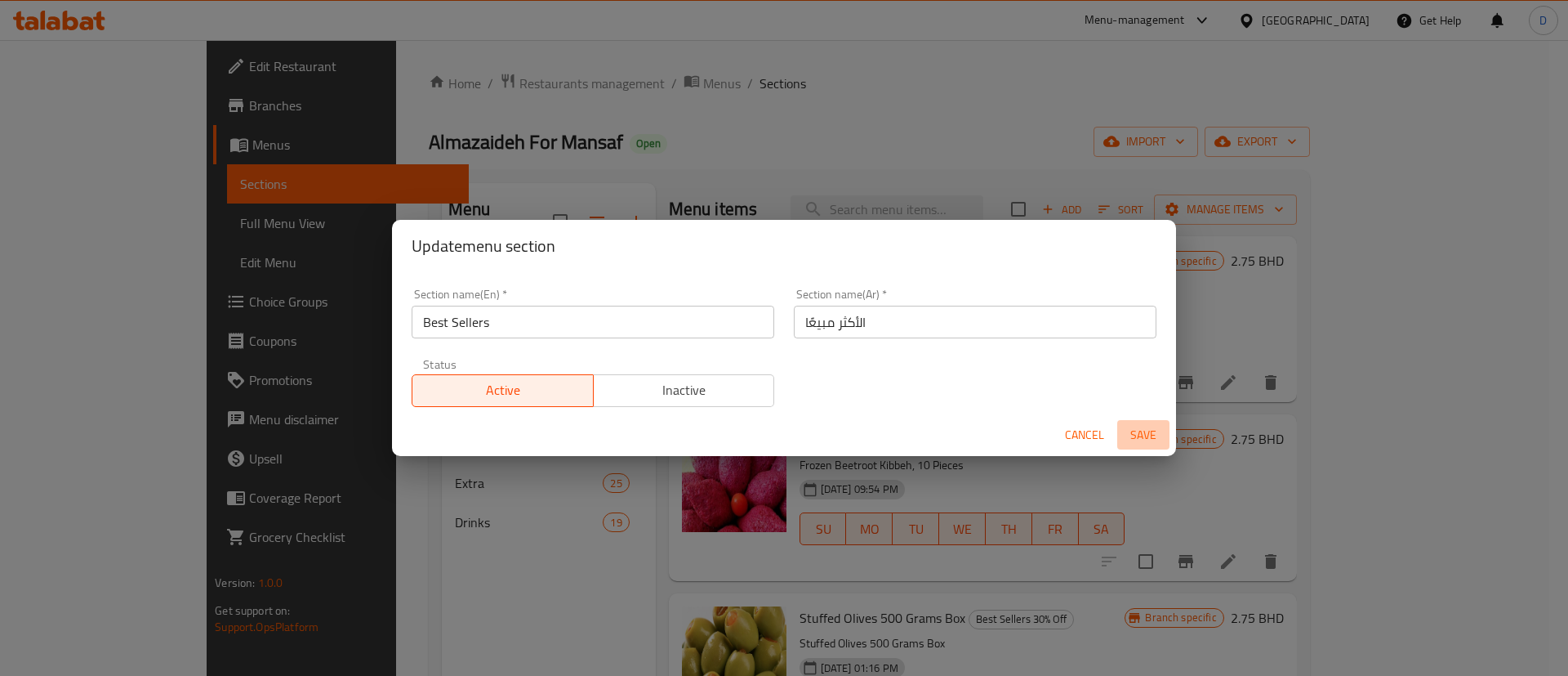
click at [1133, 437] on span "Save" at bounding box center [1143, 435] width 39 height 20
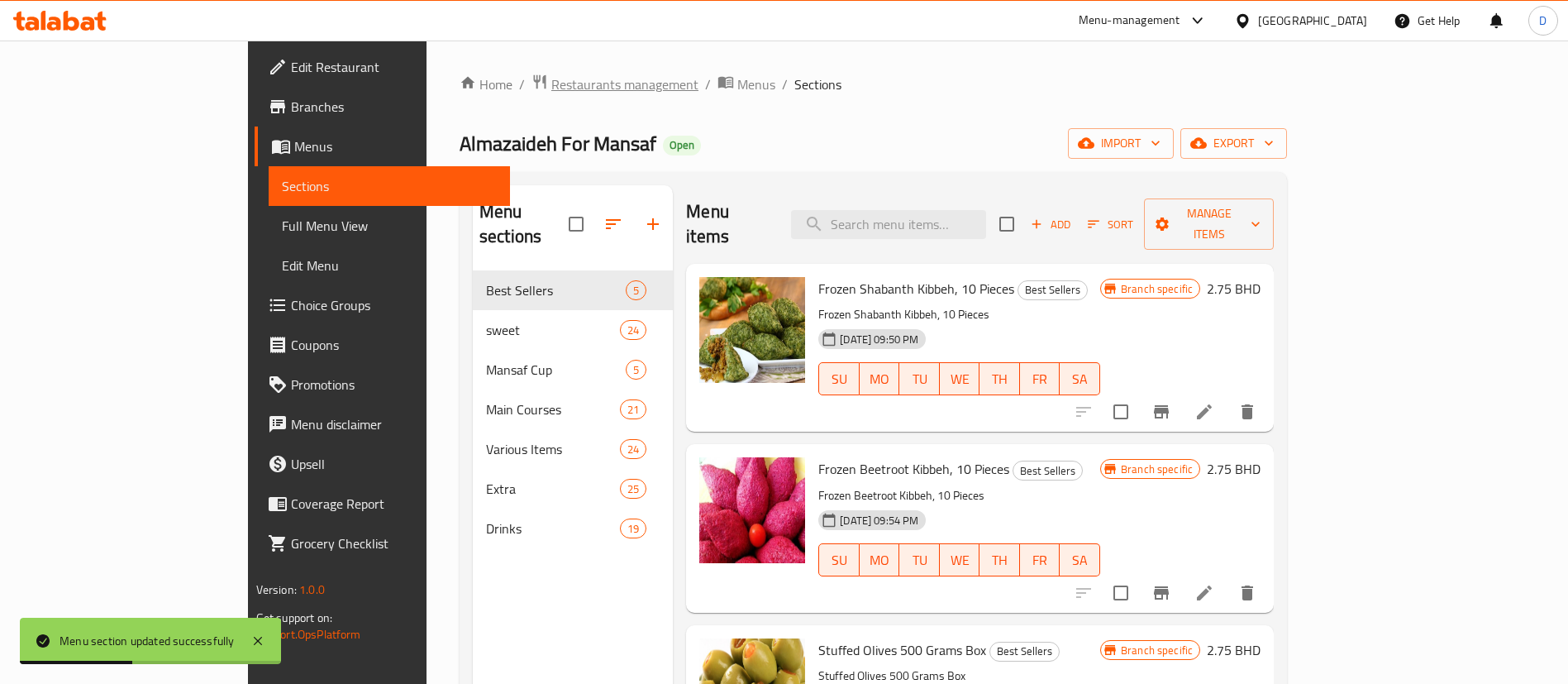
click at [551, 84] on span "Restaurants management" at bounding box center [625, 84] width 147 height 19
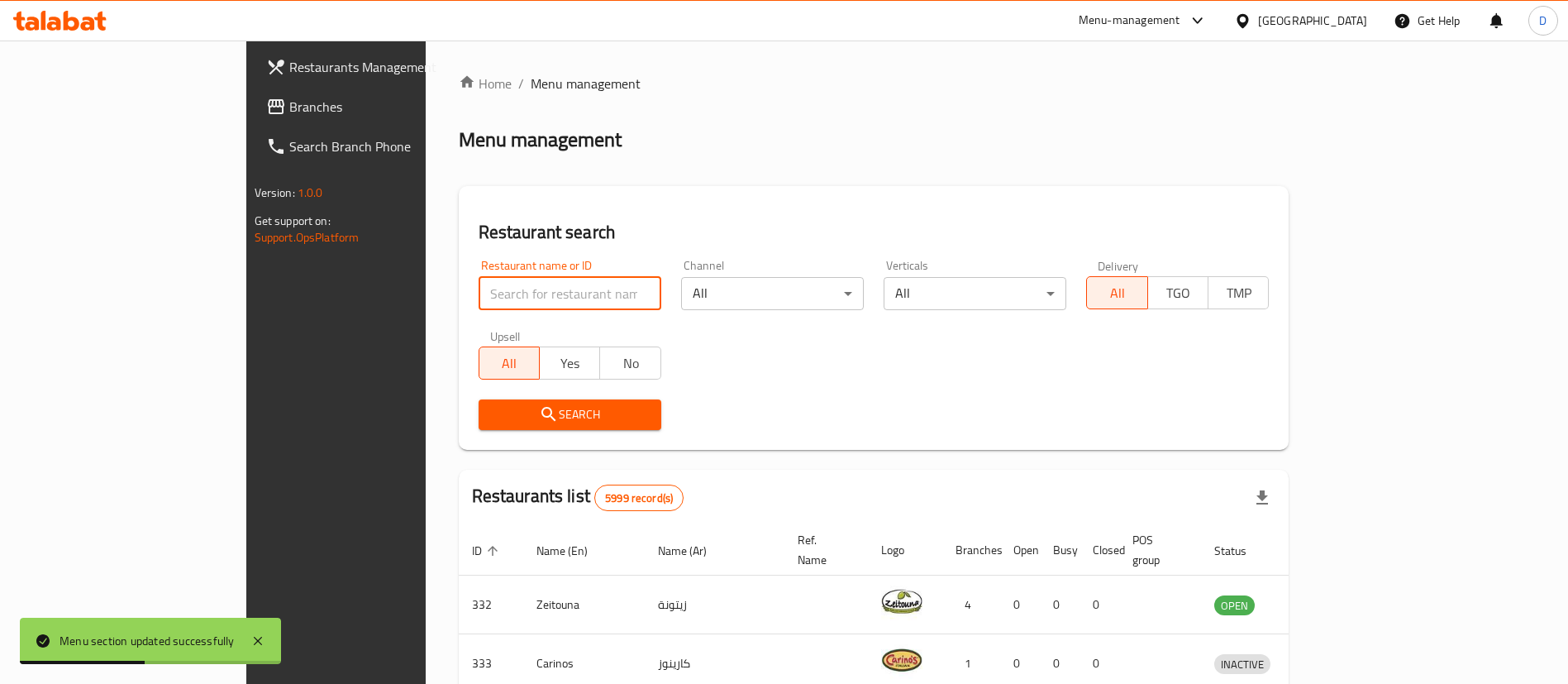
click at [479, 293] on input "search" at bounding box center [570, 293] width 182 height 33
paste input "4229"
type input "4229"
click button "Search" at bounding box center [570, 415] width 182 height 30
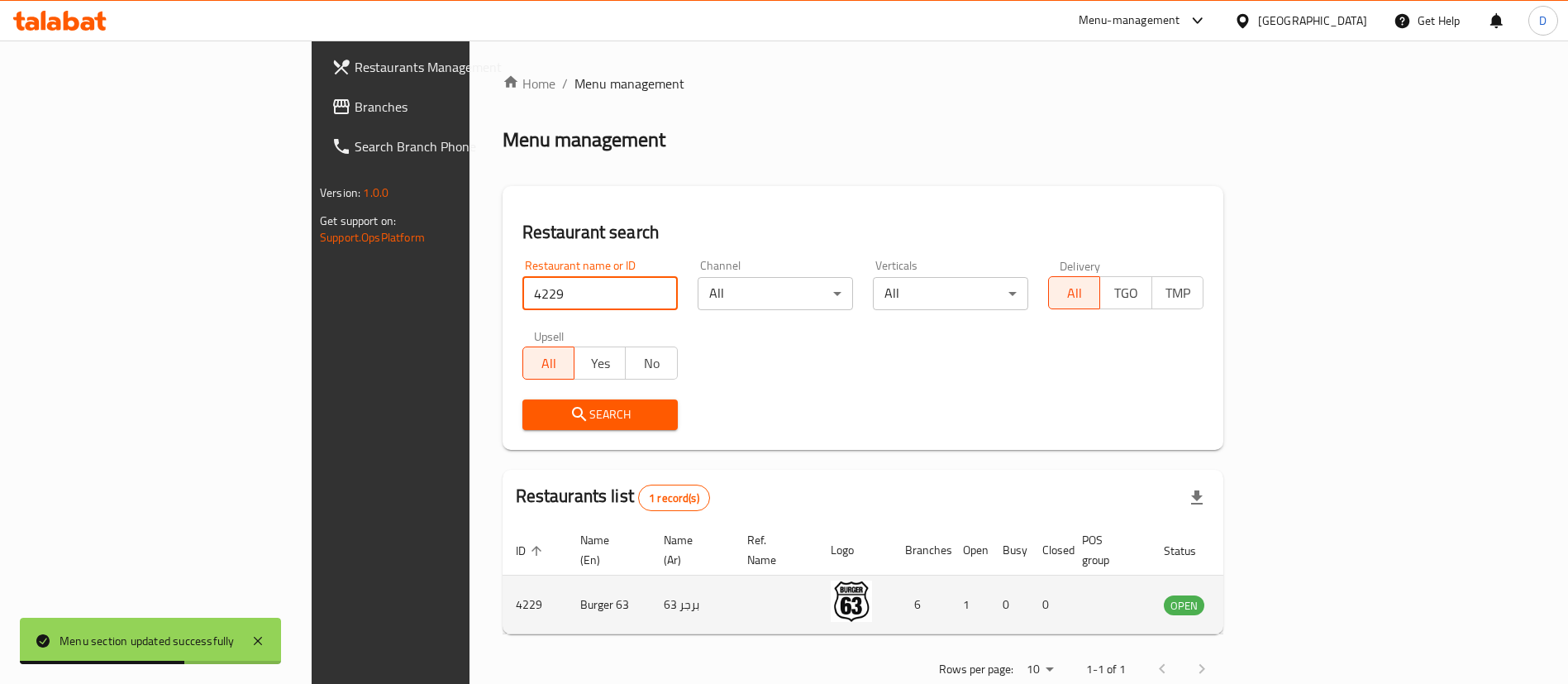
click at [1271, 594] on icon "enhanced table" at bounding box center [1260, 604] width 19 height 19
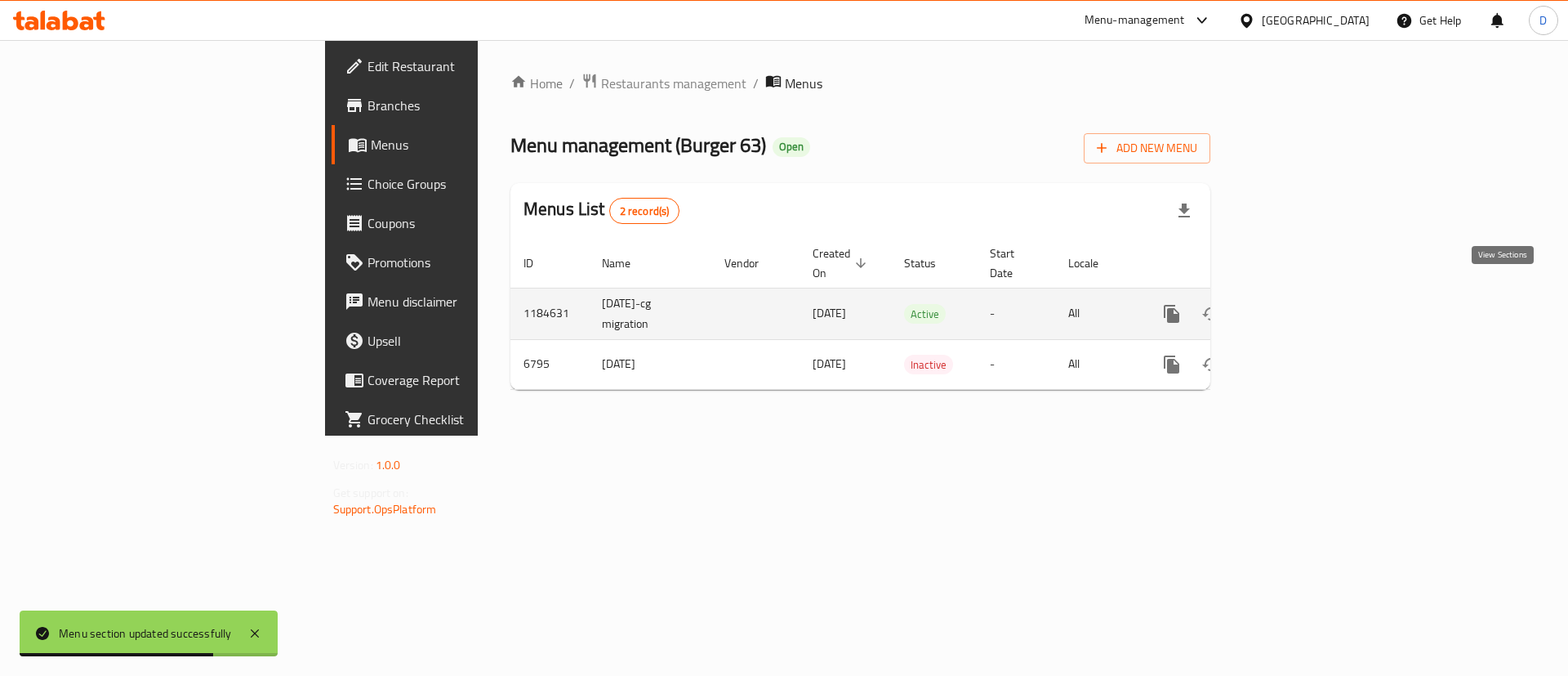
click at [1299, 304] on icon "enhanced table" at bounding box center [1289, 313] width 19 height 19
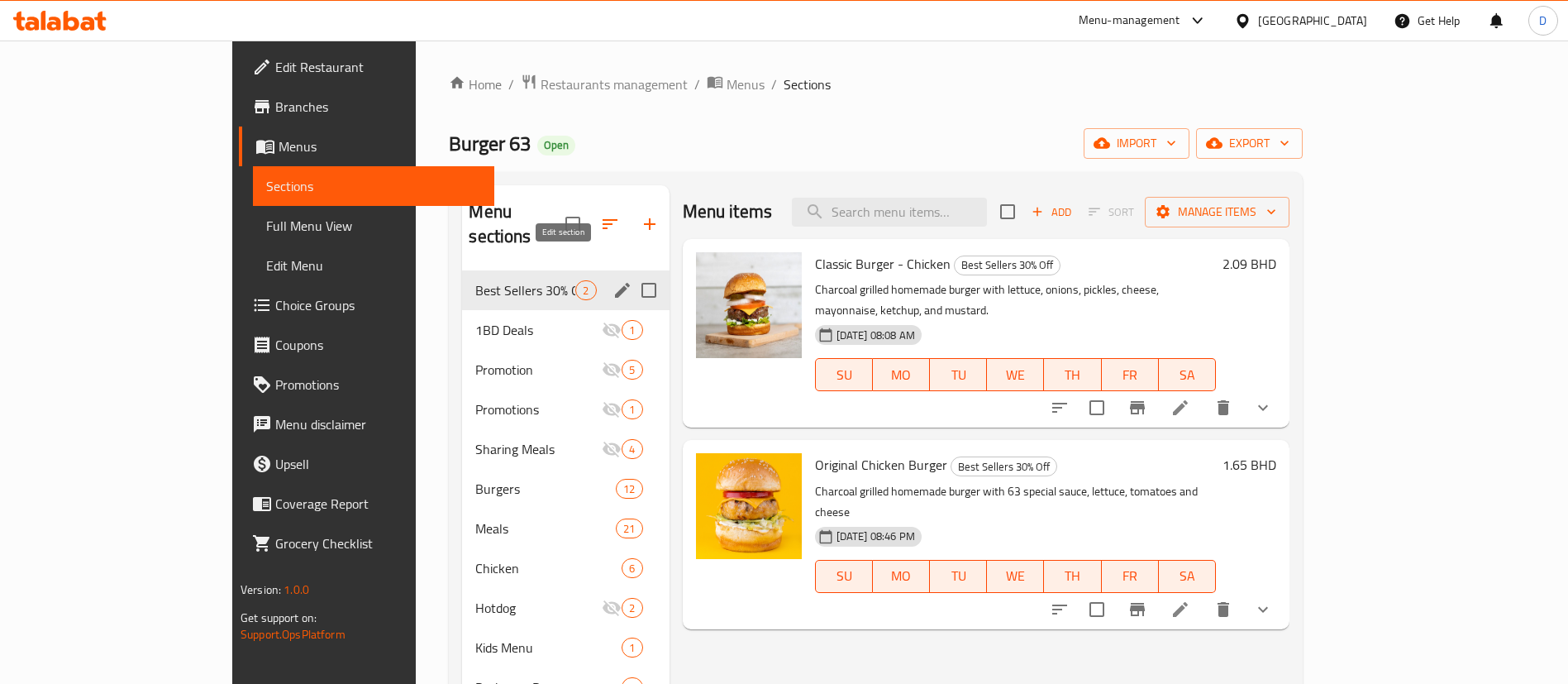
click at [615, 283] on icon "edit" at bounding box center [622, 290] width 15 height 15
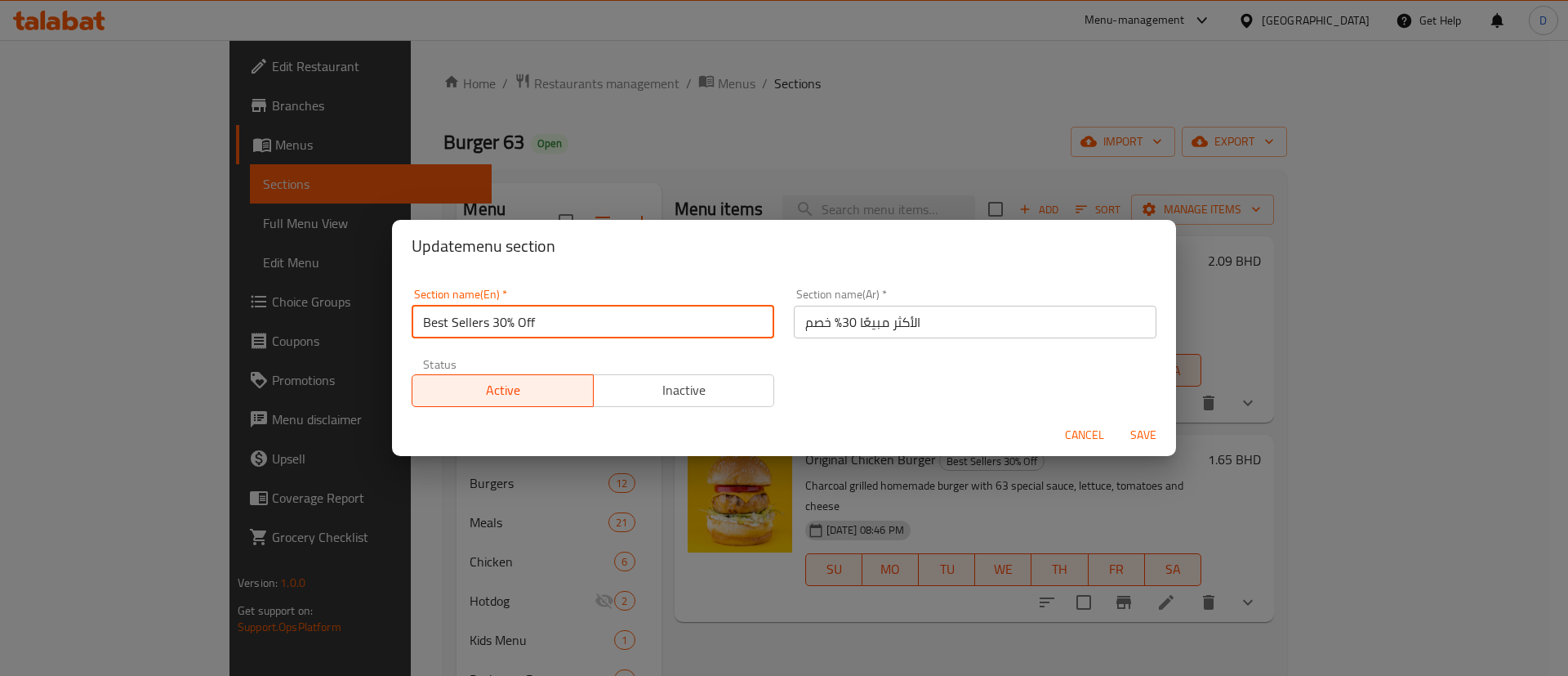
drag, startPoint x: 493, startPoint y: 320, endPoint x: 535, endPoint y: 321, distance: 42.0
click at [535, 321] on input "Best Sellers 30% Off" at bounding box center [592, 321] width 363 height 33
type input "Best Sellers"
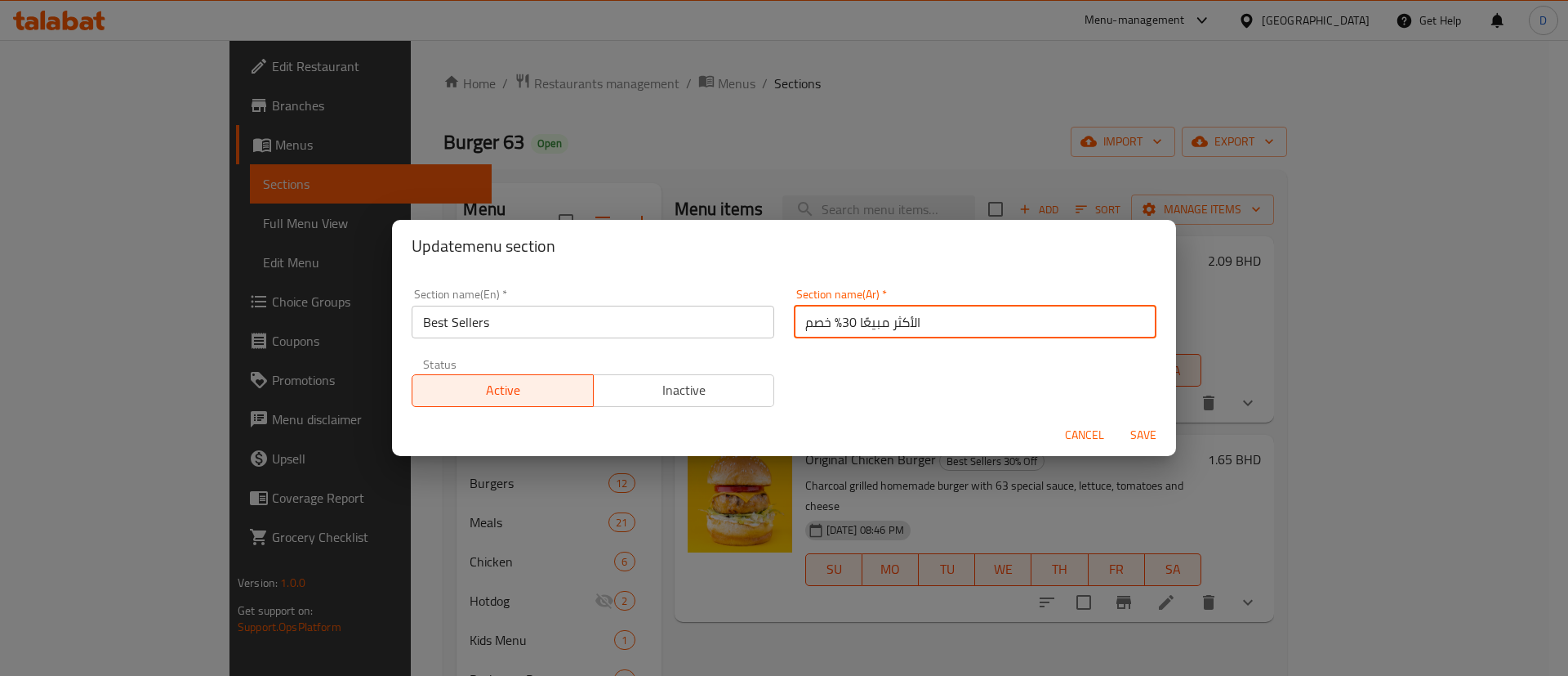
drag, startPoint x: 795, startPoint y: 331, endPoint x: 834, endPoint y: 323, distance: 39.8
click at [834, 323] on input "الأكثر مبيعًا 30% خصم" at bounding box center [975, 321] width 363 height 33
type input "الأكثر مبيعًا"
click at [843, 351] on div "Section name(En)   * Best Sellers Section name(En) * Section name(Ar)   * الأكث…" at bounding box center [784, 347] width 764 height 138
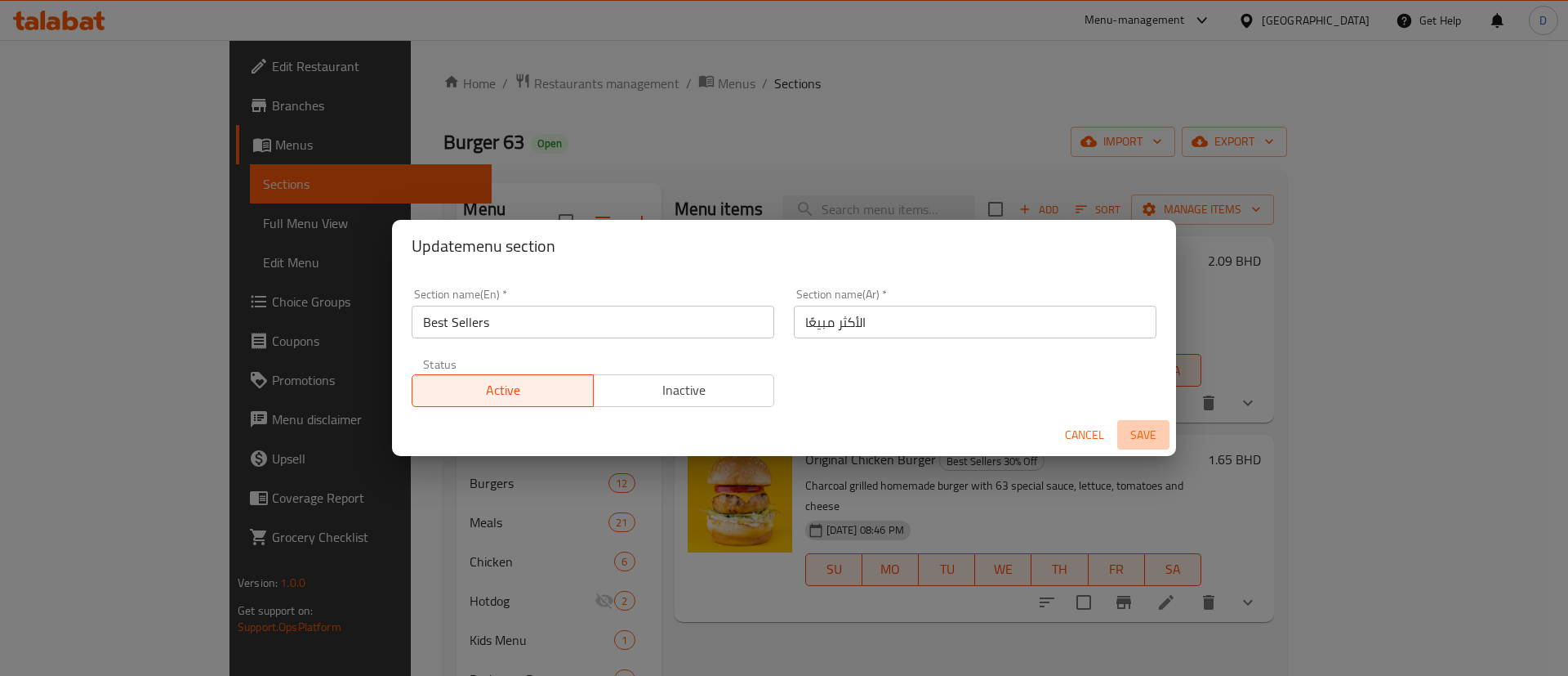
click at [1157, 427] on span "Save" at bounding box center [1143, 435] width 39 height 20
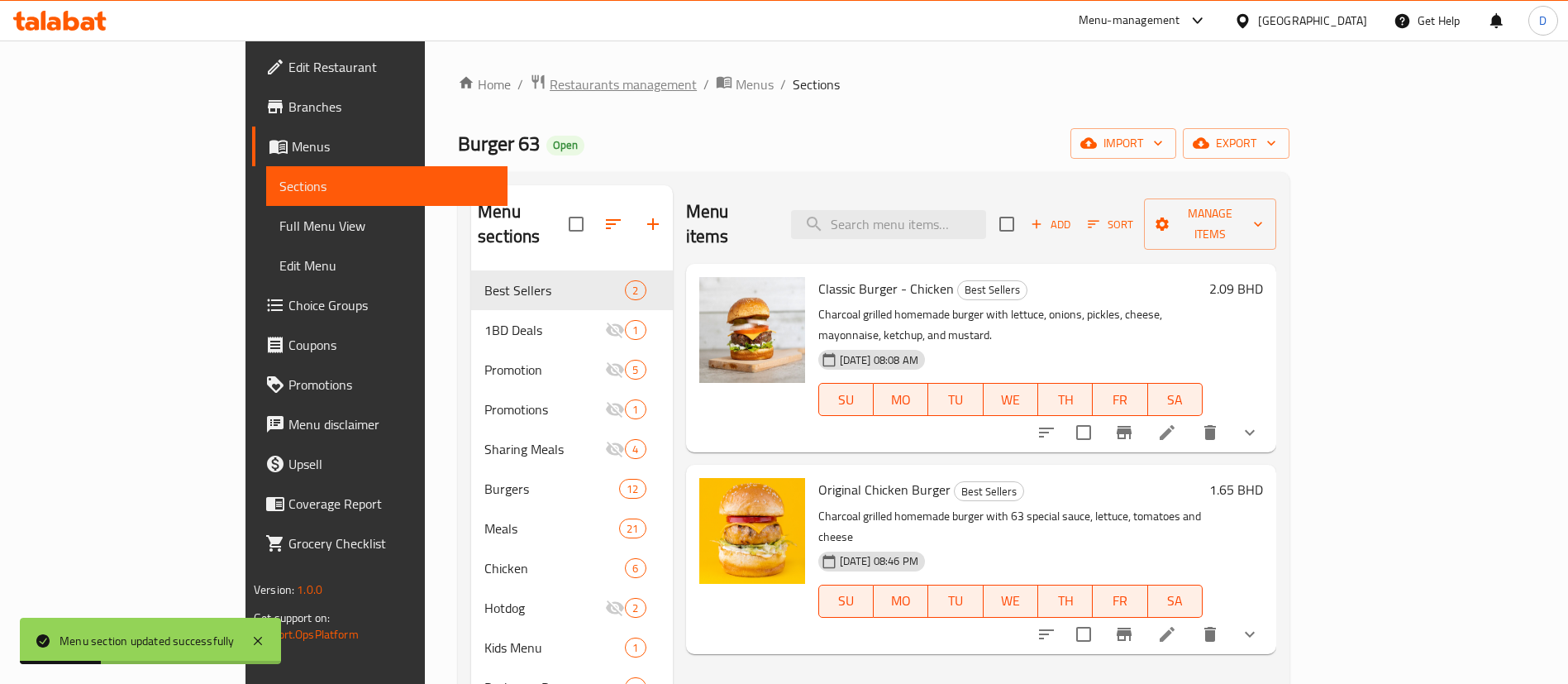
click at [550, 92] on span "Restaurants management" at bounding box center [623, 84] width 147 height 19
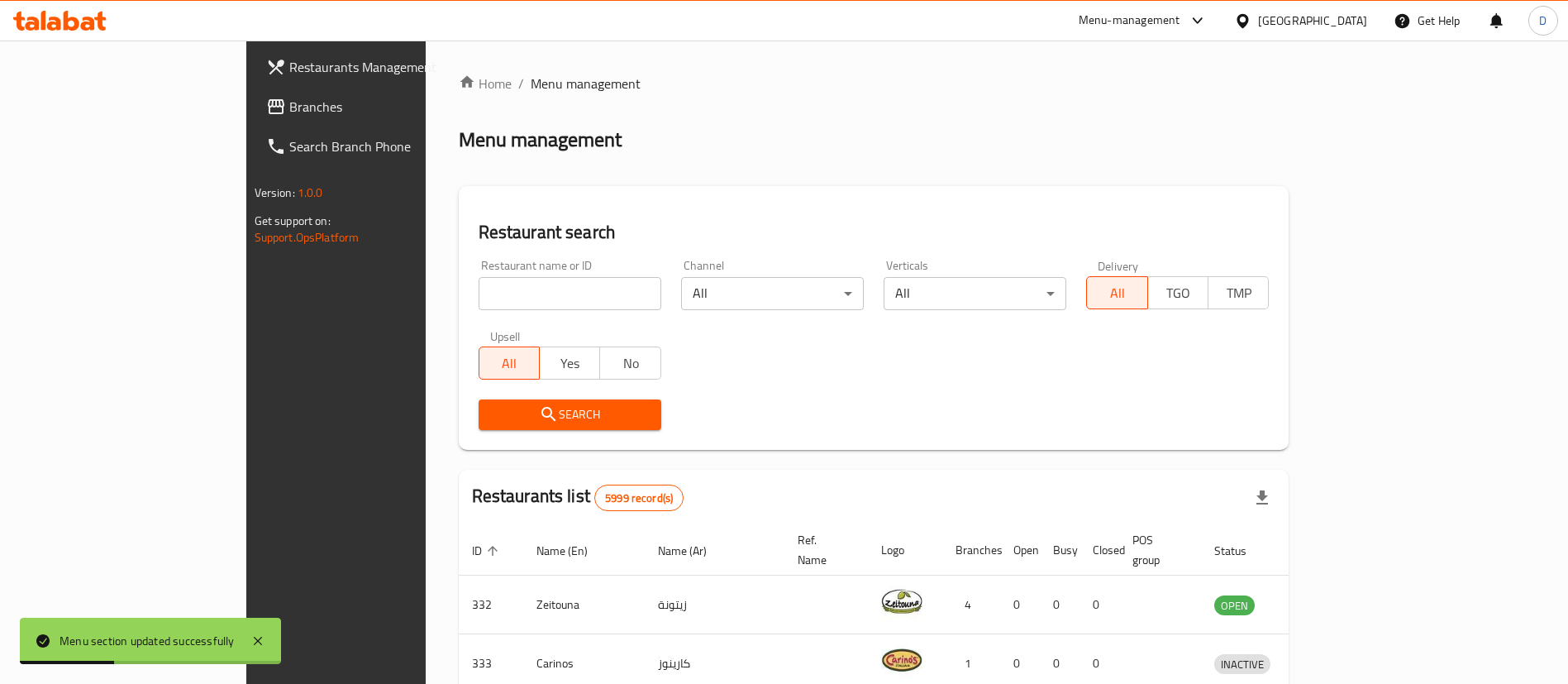
click at [479, 287] on input "search" at bounding box center [570, 293] width 182 height 33
paste input "793"
click button "Search" at bounding box center [570, 415] width 182 height 30
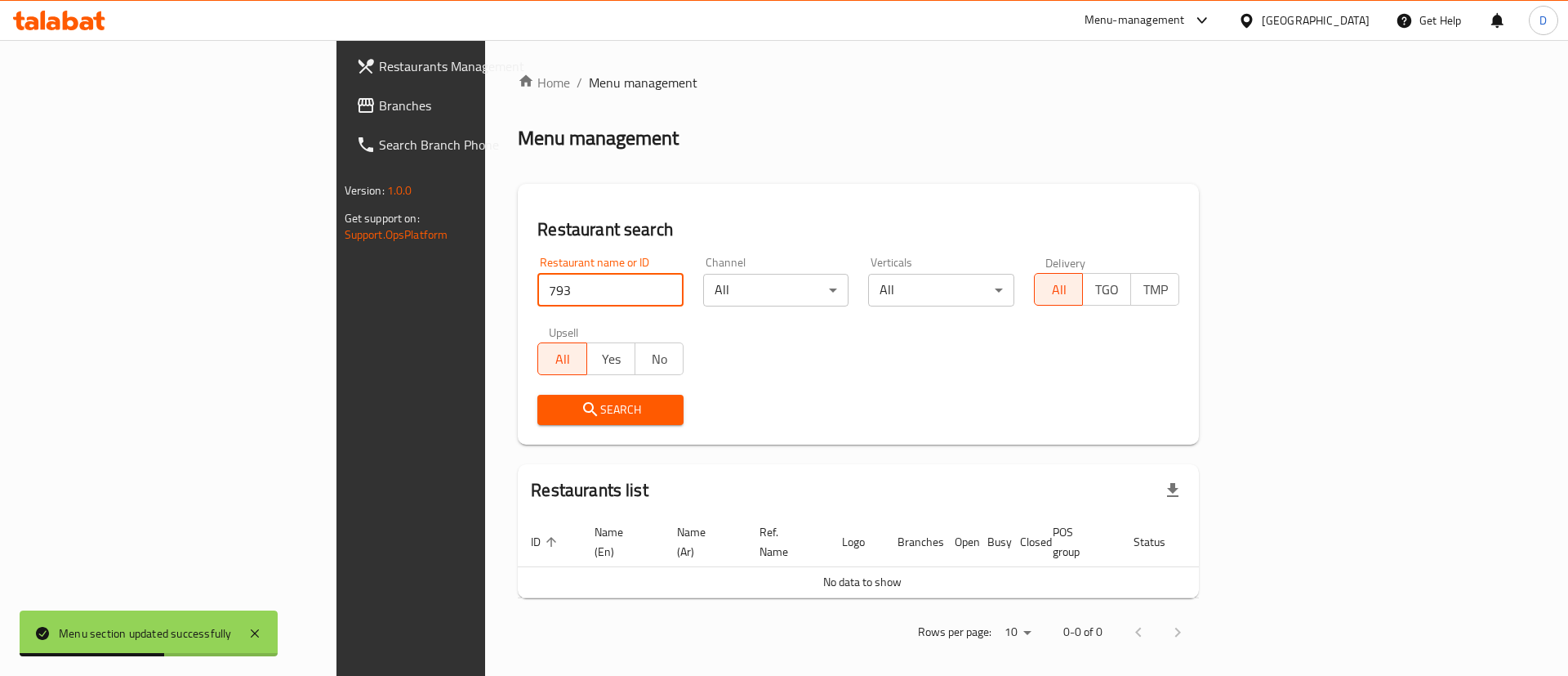
type input "793"
click button "Search" at bounding box center [610, 410] width 146 height 30
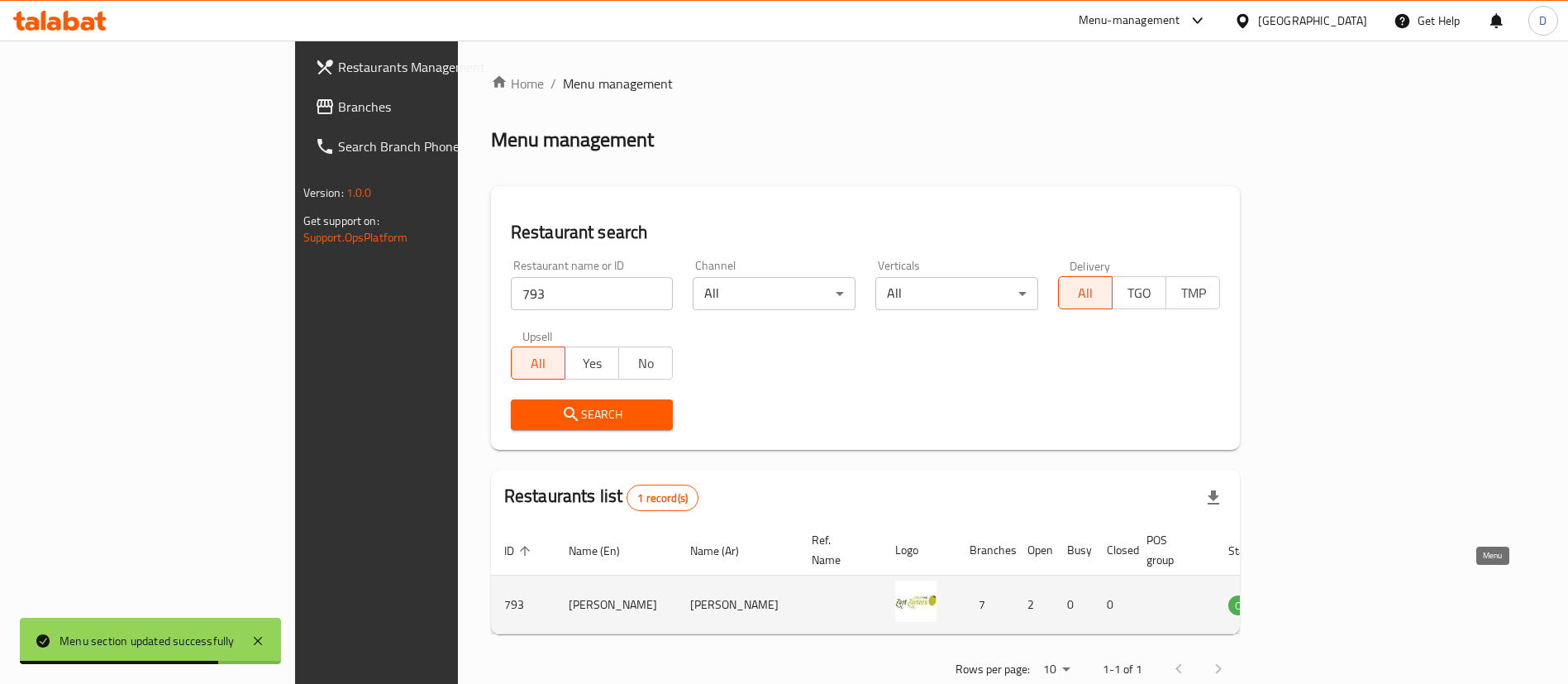
click at [1335, 594] on icon "enhanced table" at bounding box center [1325, 604] width 19 height 19
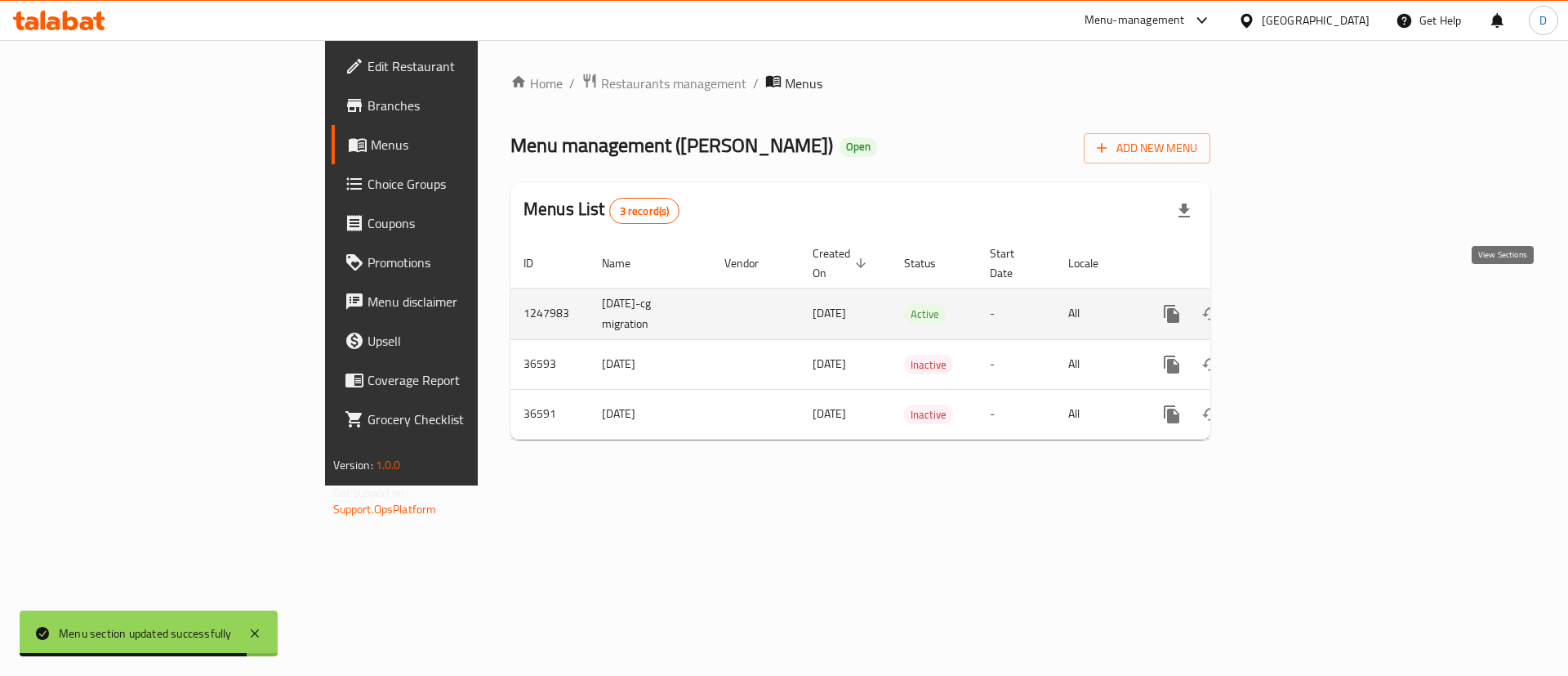
click at [1297, 306] on icon "enhanced table" at bounding box center [1289, 314] width 15 height 15
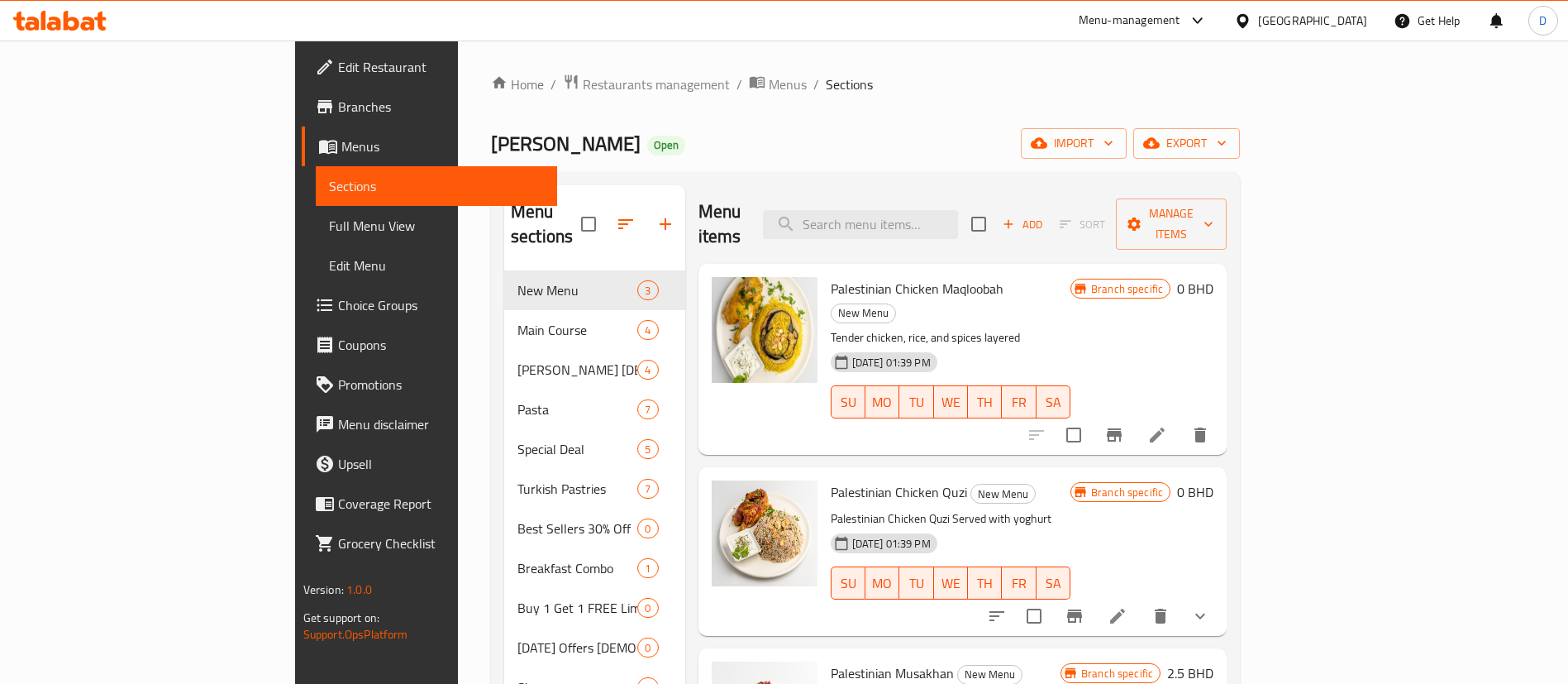
click at [583, 95] on span "Restaurants management" at bounding box center [656, 84] width 147 height 19
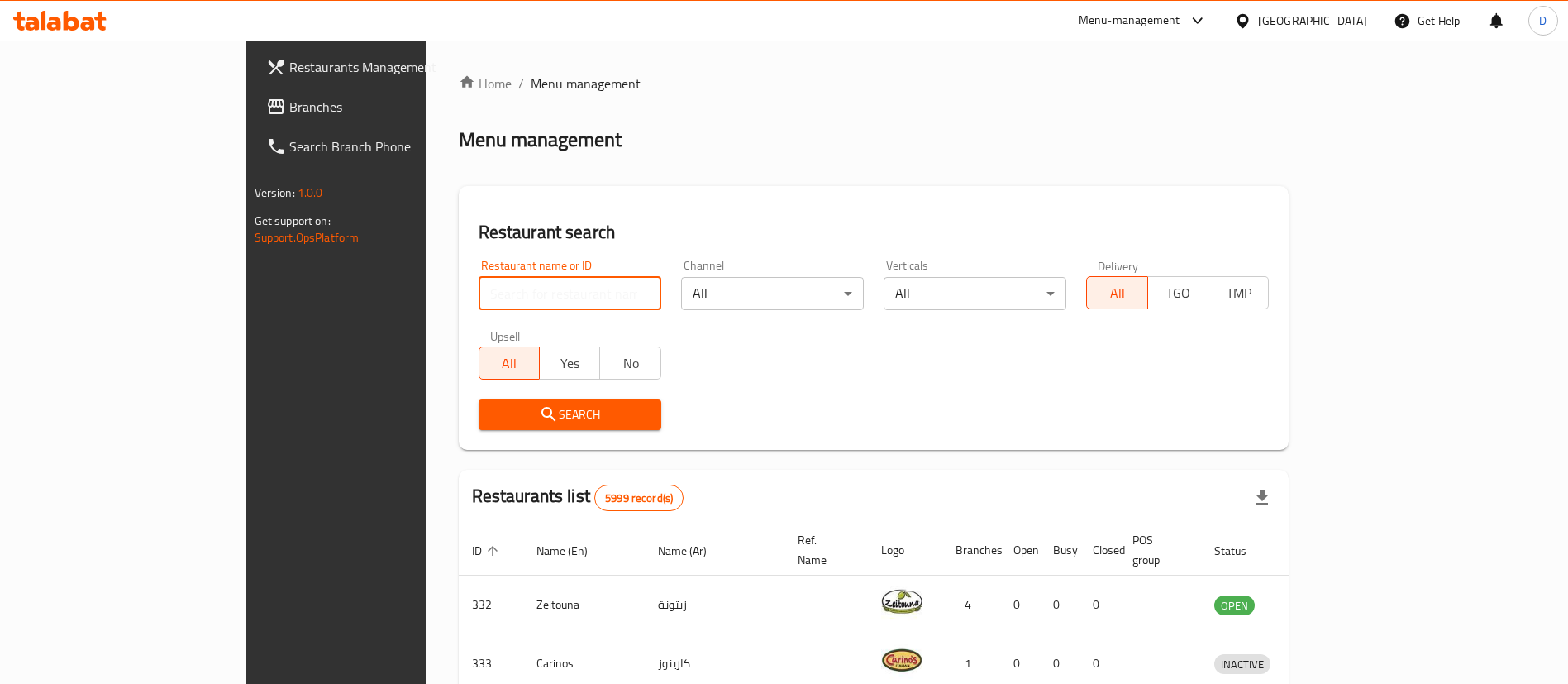
click at [518, 285] on input "search" at bounding box center [570, 293] width 182 height 33
paste input "334"
type input "334"
click button "Search" at bounding box center [570, 415] width 182 height 30
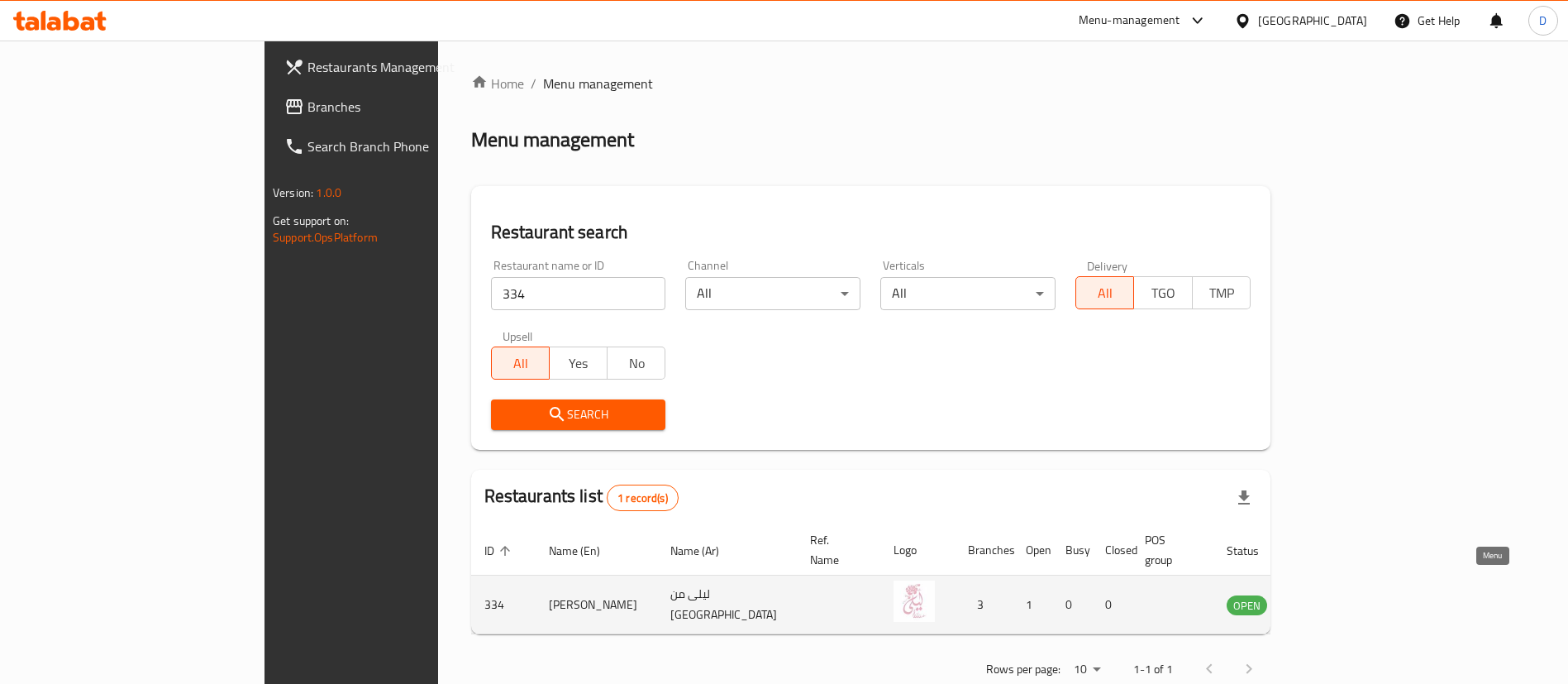
click at [1332, 599] on icon "enhanced table" at bounding box center [1324, 605] width 19 height 14
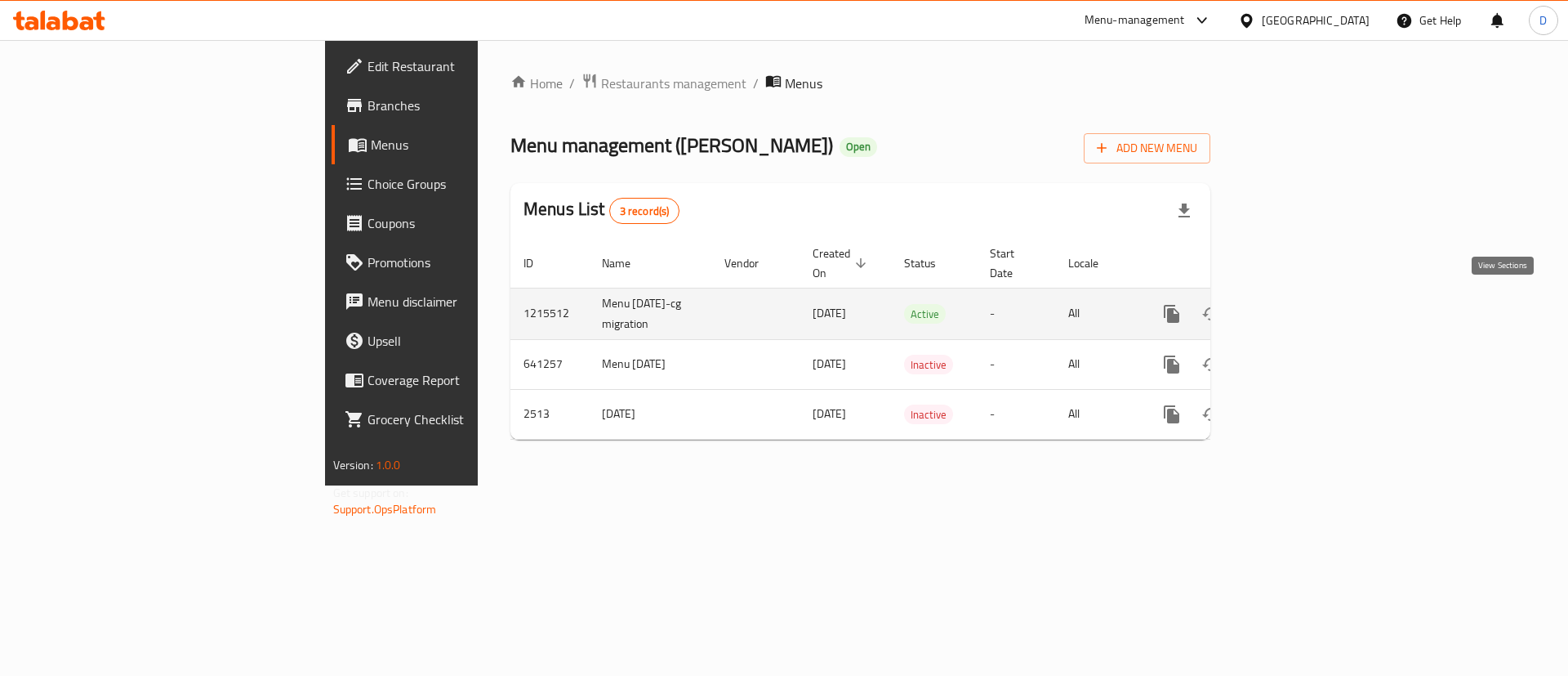
click at [1299, 304] on icon "enhanced table" at bounding box center [1289, 313] width 19 height 19
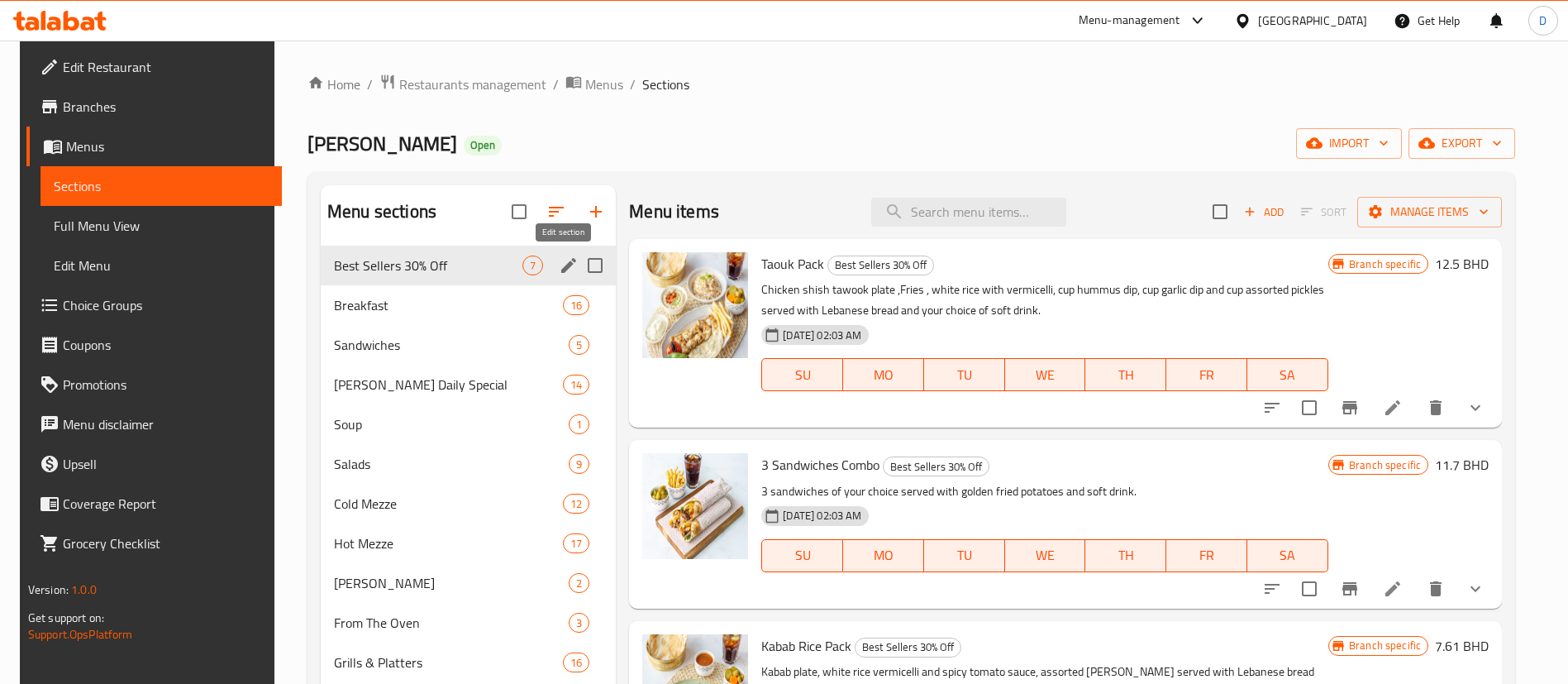
click at [559, 272] on icon "edit" at bounding box center [568, 265] width 19 height 19
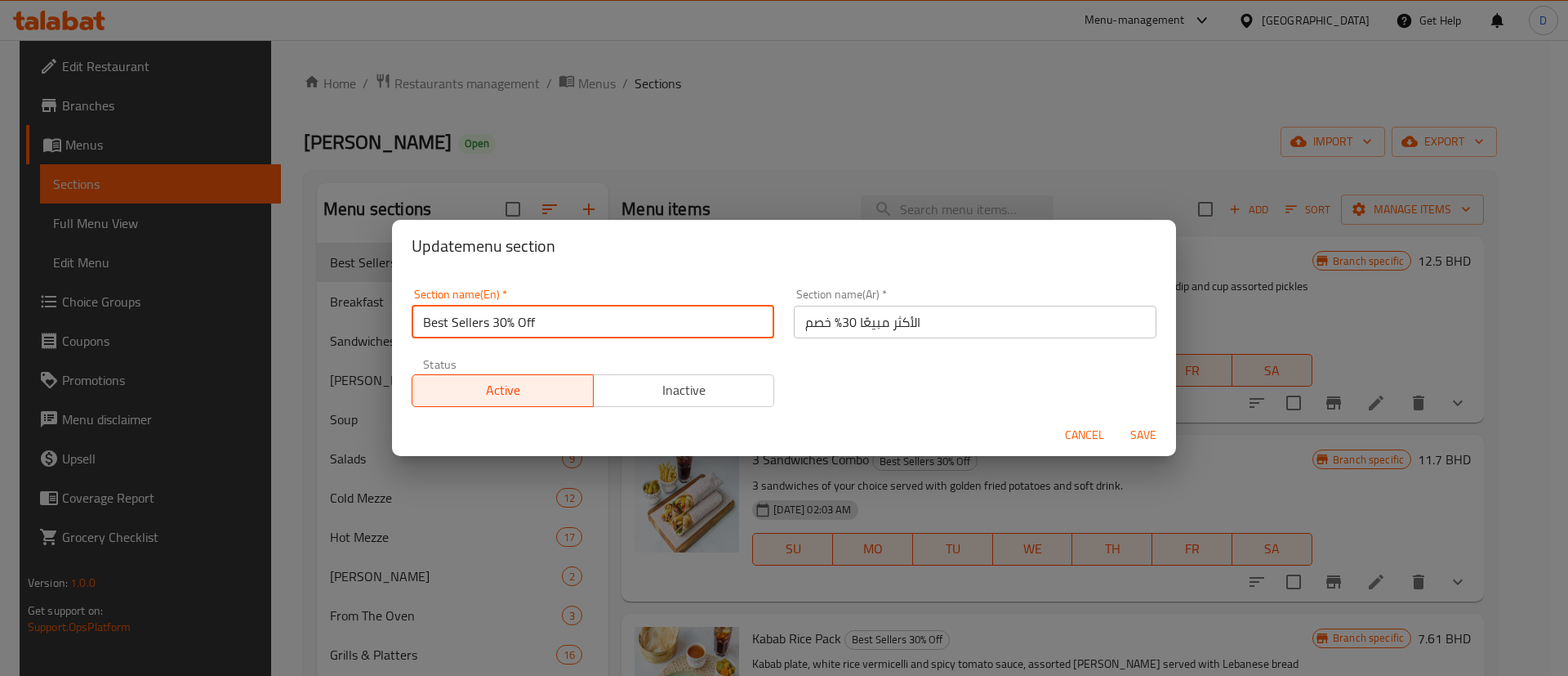
drag, startPoint x: 495, startPoint y: 320, endPoint x: 535, endPoint y: 323, distance: 40.1
click at [535, 323] on input "Best Sellers 30% Off" at bounding box center [592, 321] width 363 height 33
type input "Best Sellers"
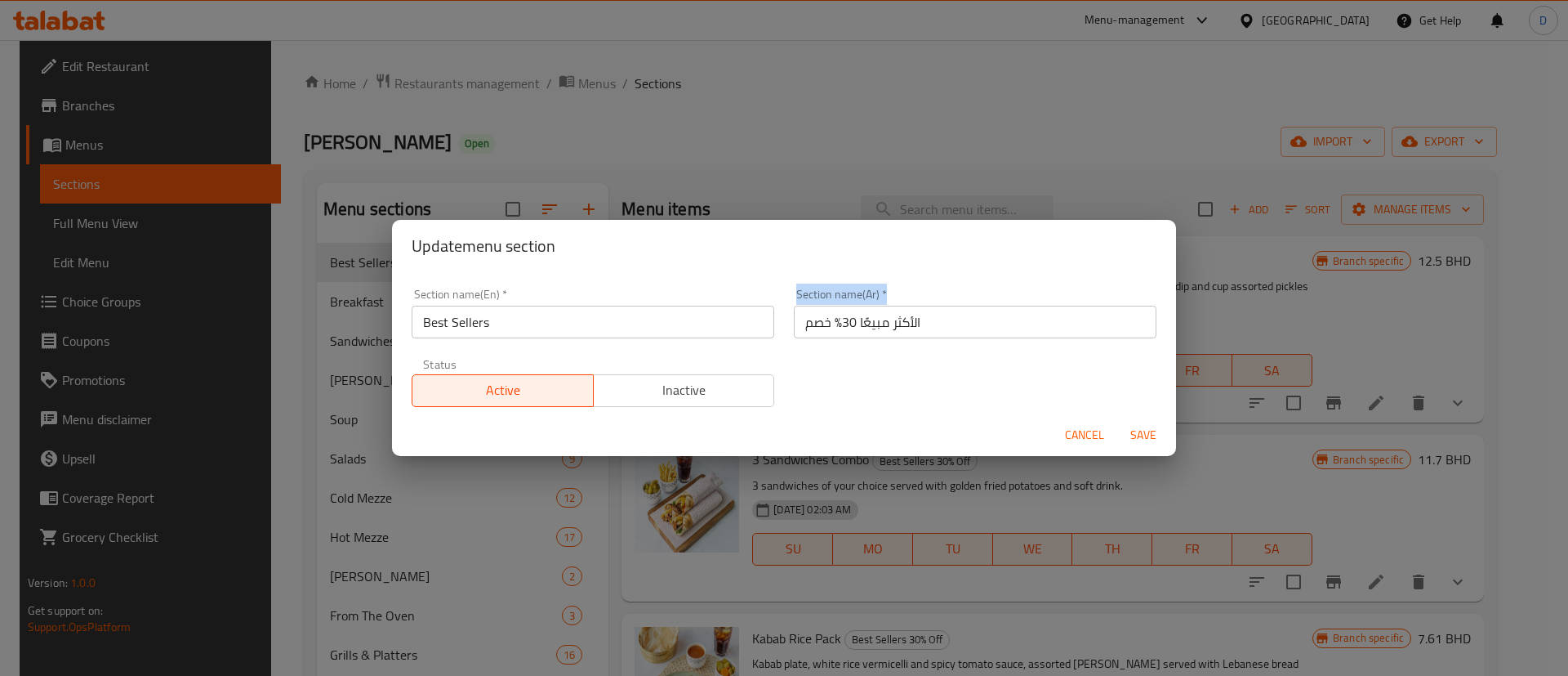
click at [784, 323] on div "Section name(Ar)   * الأكثر مبيعًا 30% خصم Section name(Ar) *" at bounding box center [975, 313] width 382 height 69
drag, startPoint x: 793, startPoint y: 324, endPoint x: 832, endPoint y: 315, distance: 40.0
click at [832, 315] on input "الأكثر مبيعًا 30% خصم" at bounding box center [975, 321] width 363 height 33
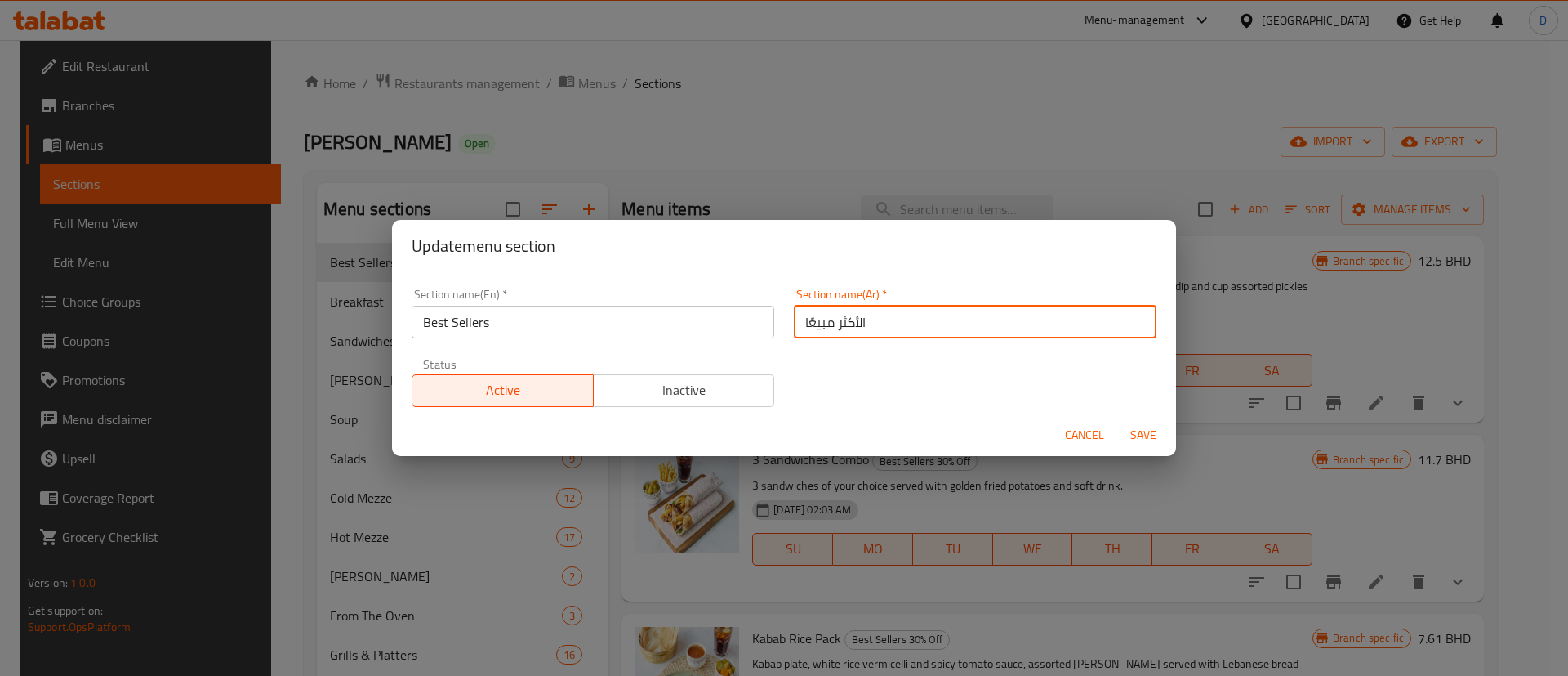
type input "الأكثر مبيعًا"
click at [812, 370] on div "Section name(En)   * Best Sellers Section name(En) * Section name(Ar)   * الأكث…" at bounding box center [784, 347] width 764 height 138
click at [1131, 431] on span "Save" at bounding box center [1143, 435] width 39 height 20
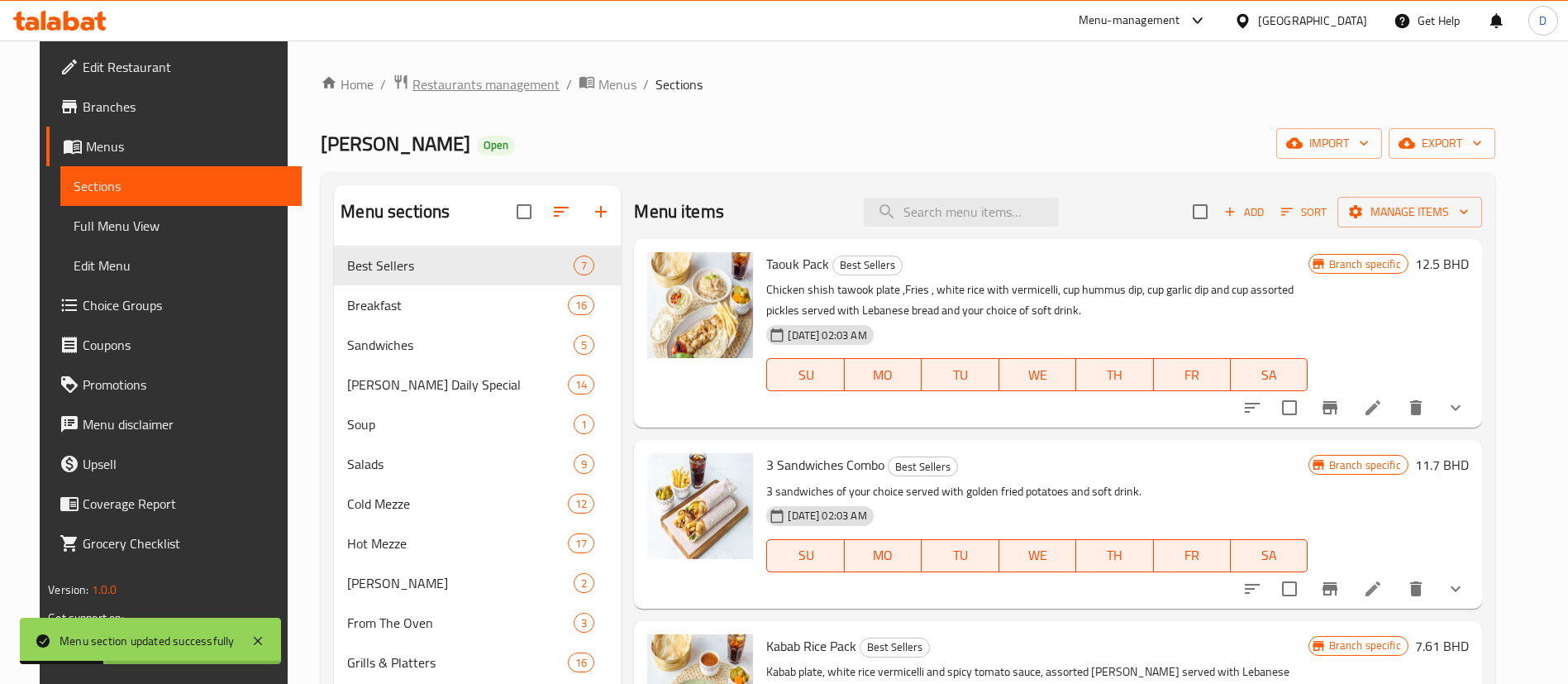
click at [482, 83] on span "Restaurants management" at bounding box center [486, 84] width 147 height 19
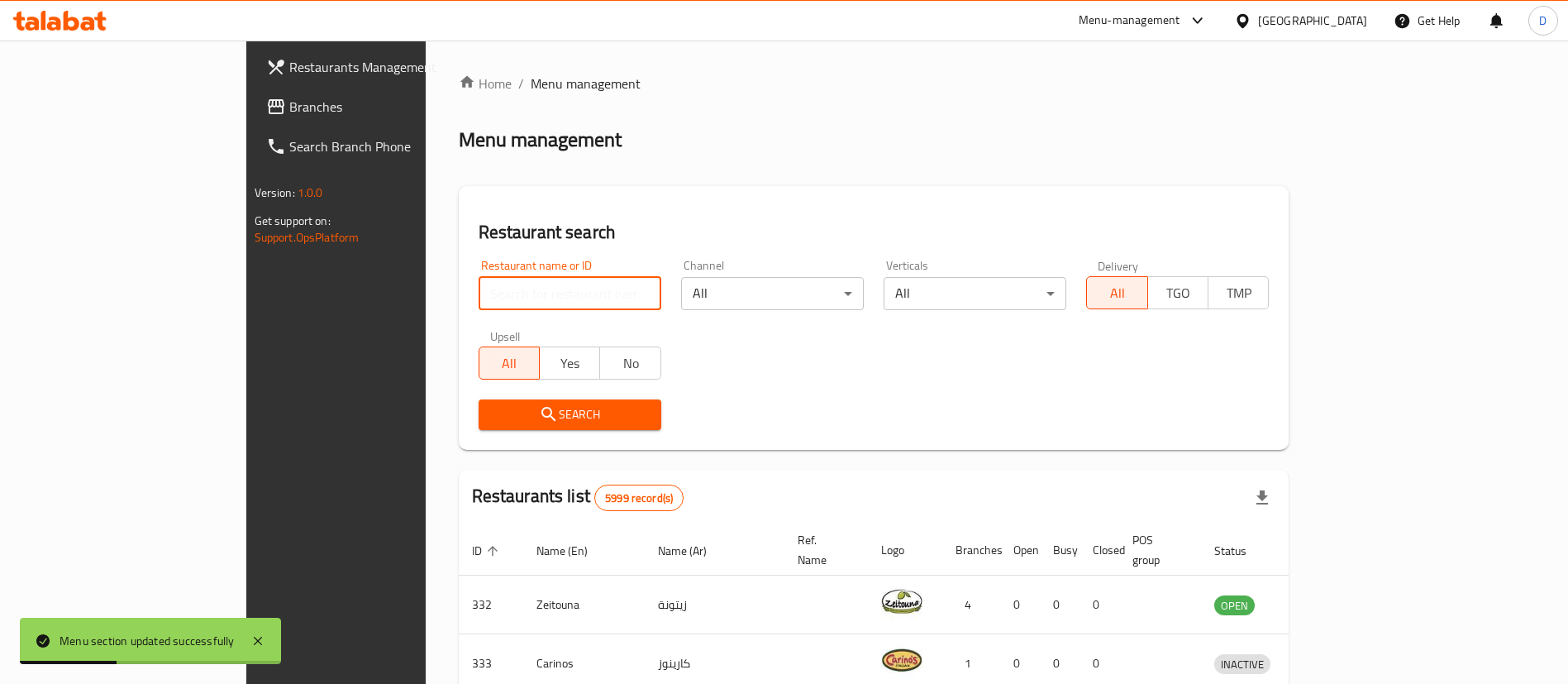
click at [479, 296] on input "search" at bounding box center [570, 293] width 182 height 33
paste input "4013"
type input "4013"
click button "Search" at bounding box center [570, 415] width 182 height 30
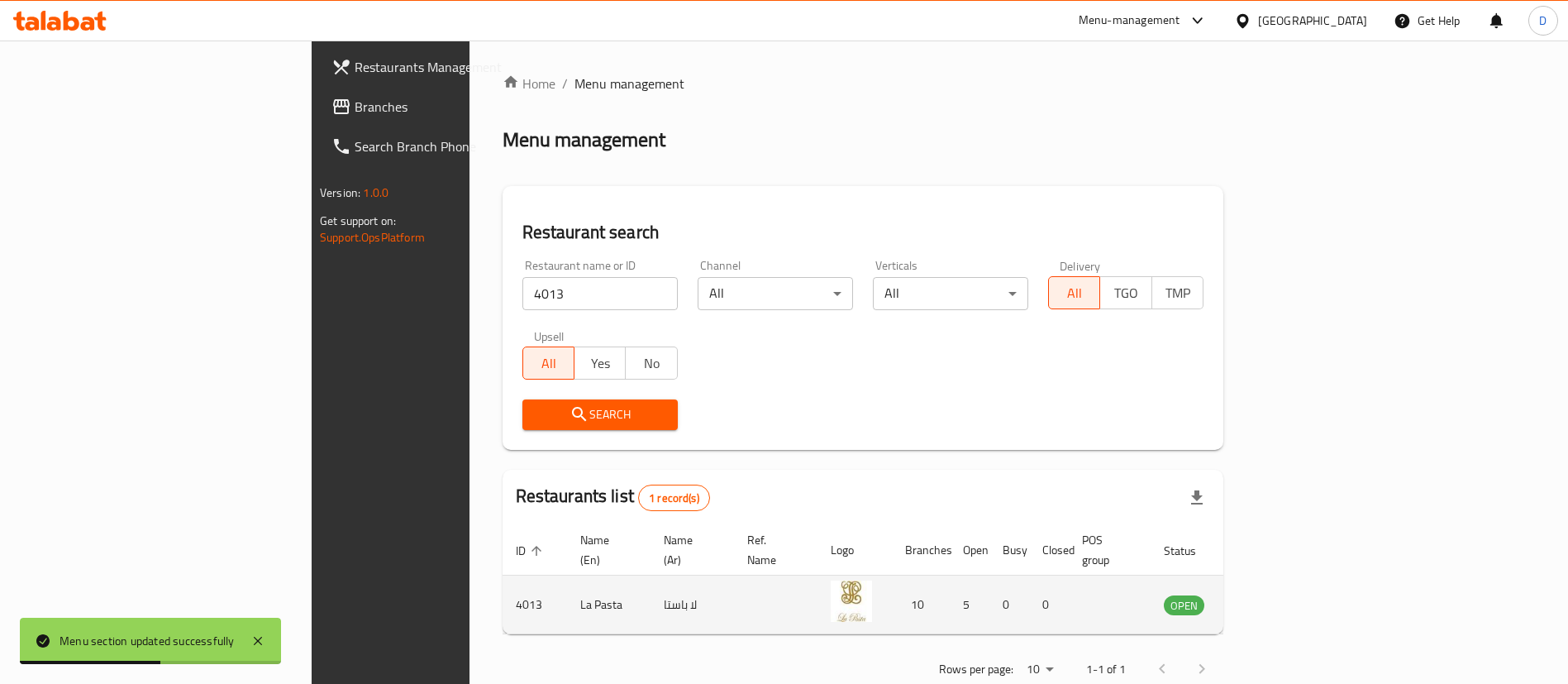
click at [1271, 594] on icon "enhanced table" at bounding box center [1260, 604] width 19 height 19
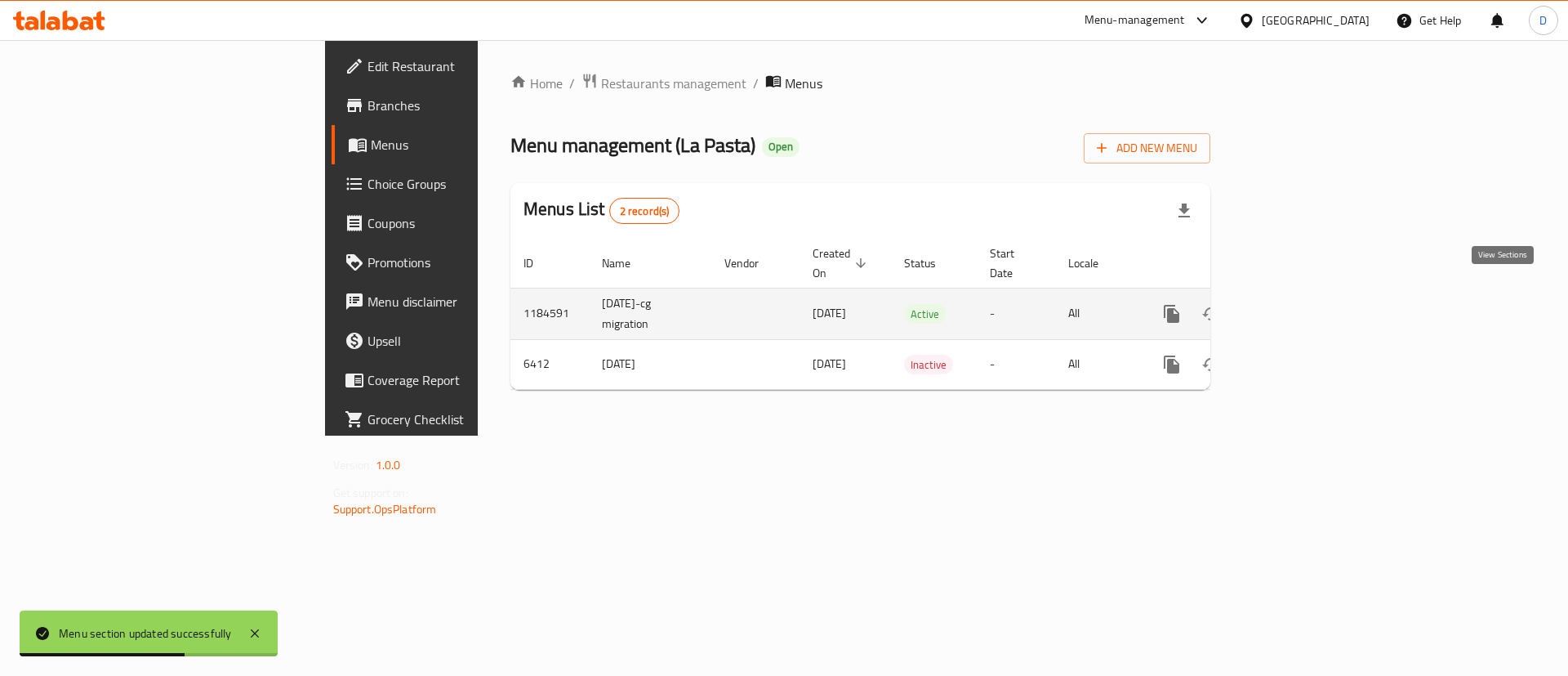
click at [1297, 306] on icon "enhanced table" at bounding box center [1289, 314] width 15 height 15
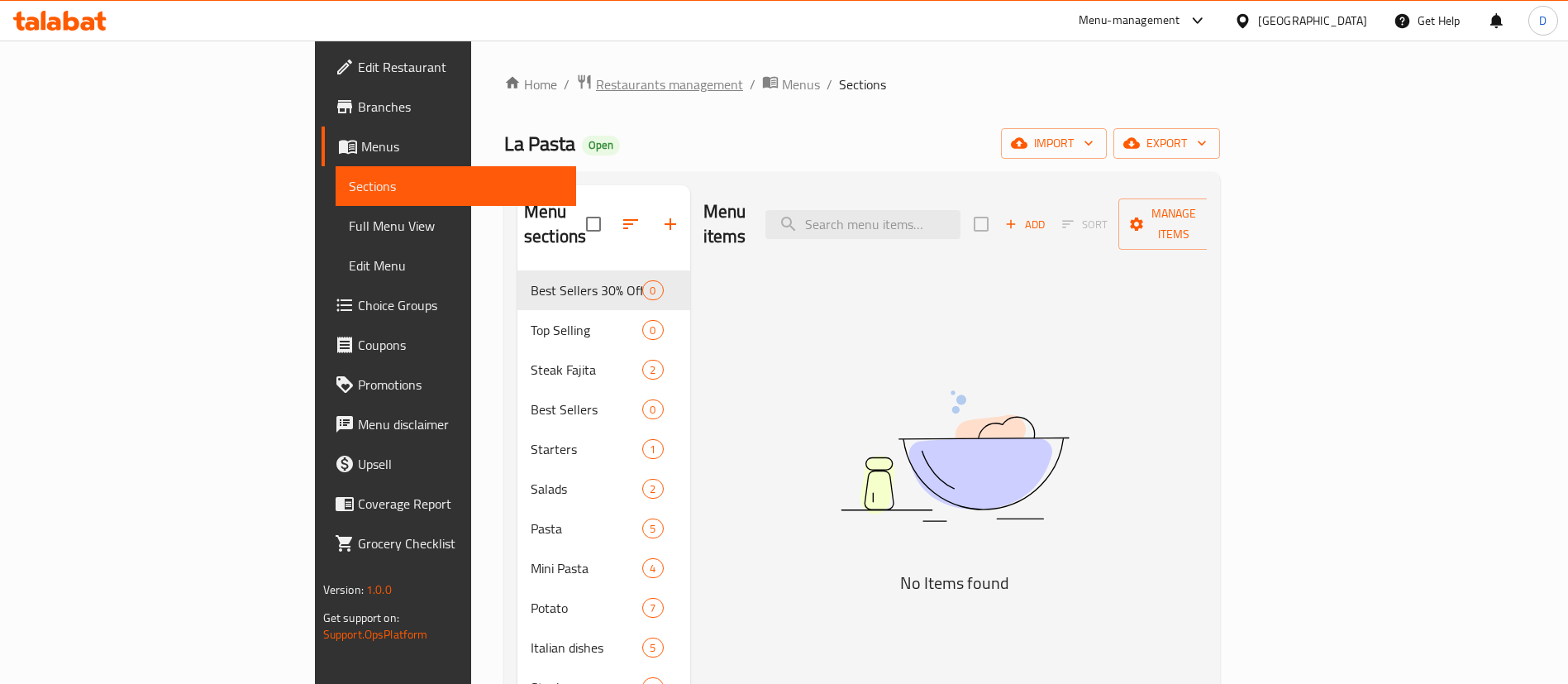
click at [596, 92] on span "Restaurants management" at bounding box center [670, 84] width 147 height 19
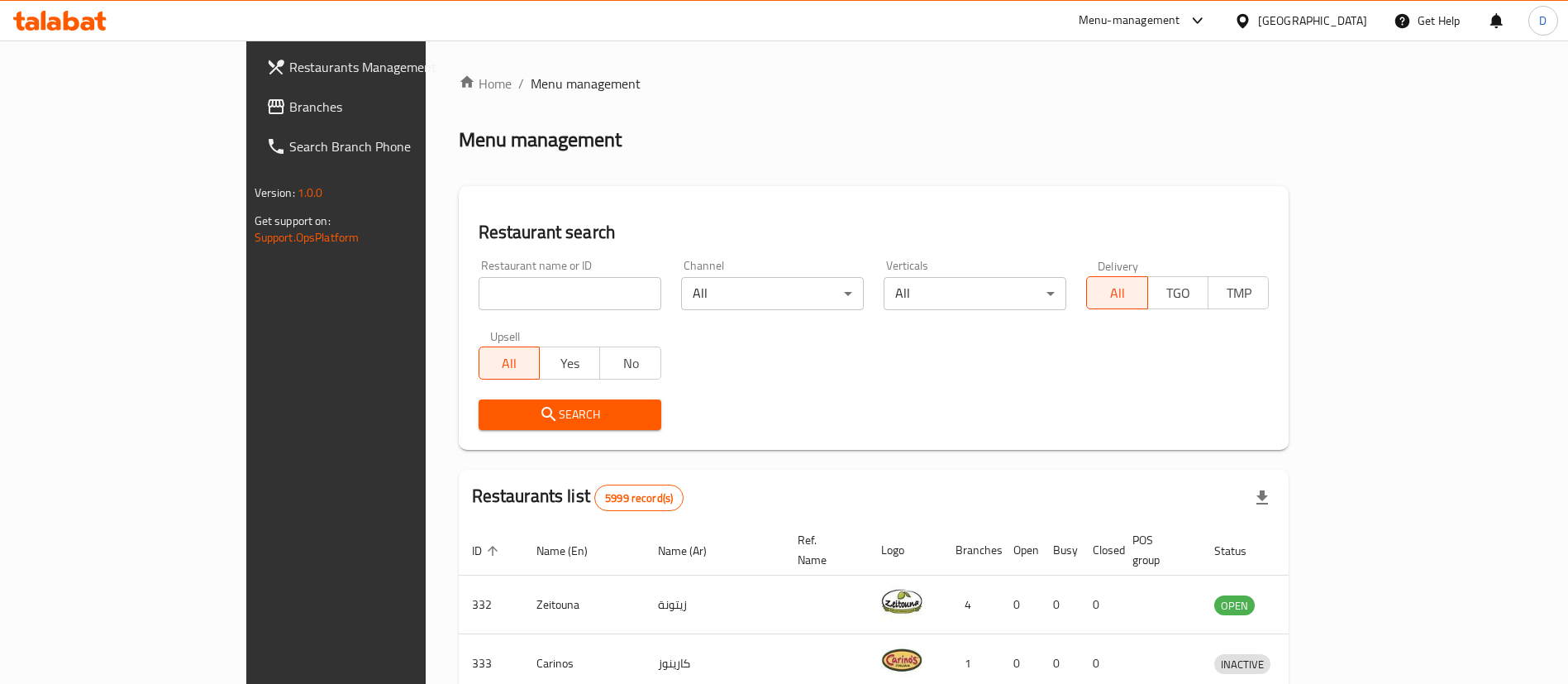
click at [469, 311] on div "Restaurant name or ID Restaurant name or ID" at bounding box center [570, 285] width 203 height 70
drag, startPoint x: 462, startPoint y: 311, endPoint x: 457, endPoint y: 295, distance: 16.8
click at [469, 304] on div "Restaurant name or ID Restaurant name or ID" at bounding box center [570, 285] width 203 height 70
click at [479, 295] on input "search" at bounding box center [570, 293] width 182 height 33
paste input "678847"
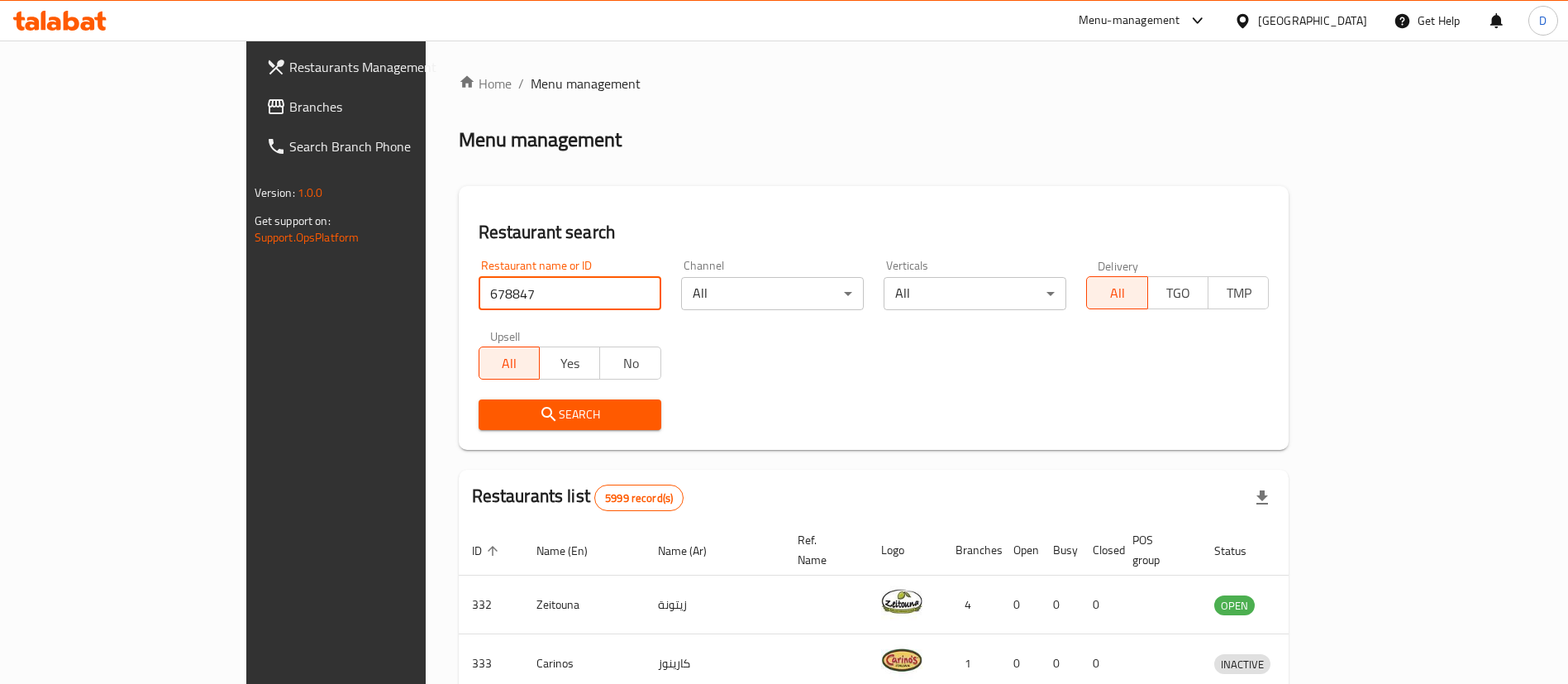
click button "Search" at bounding box center [570, 415] width 182 height 30
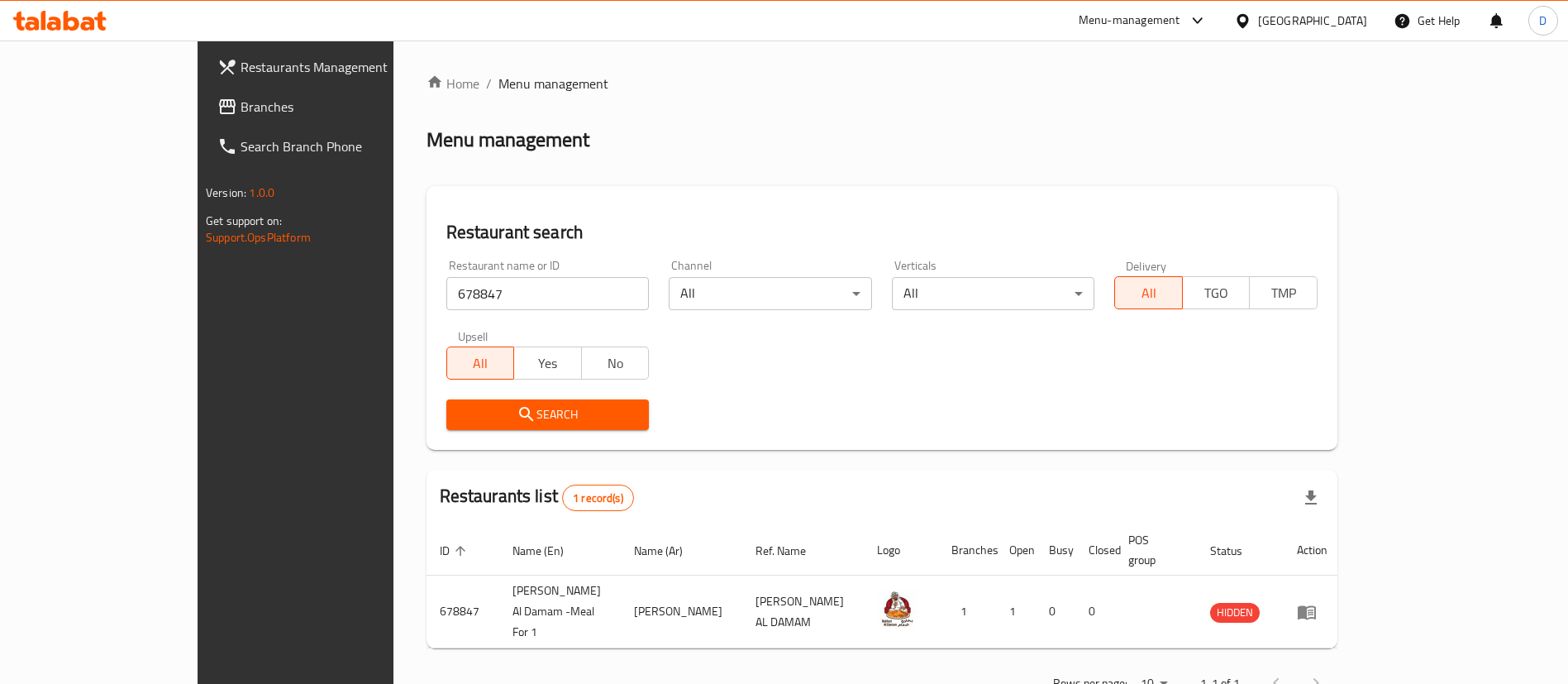
click at [447, 301] on input "678847" at bounding box center [548, 293] width 203 height 33
paste input "80655"
type input "680655"
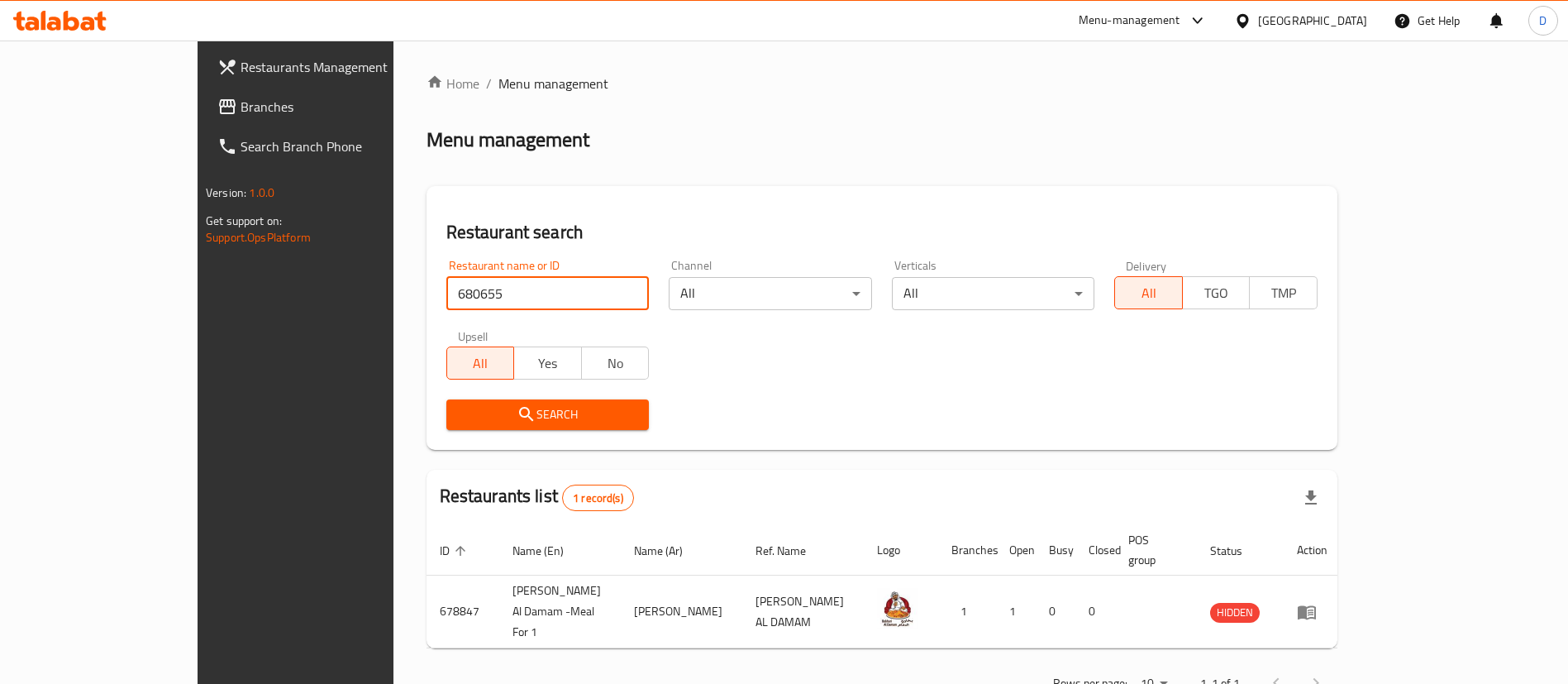
click button "Search" at bounding box center [548, 415] width 203 height 30
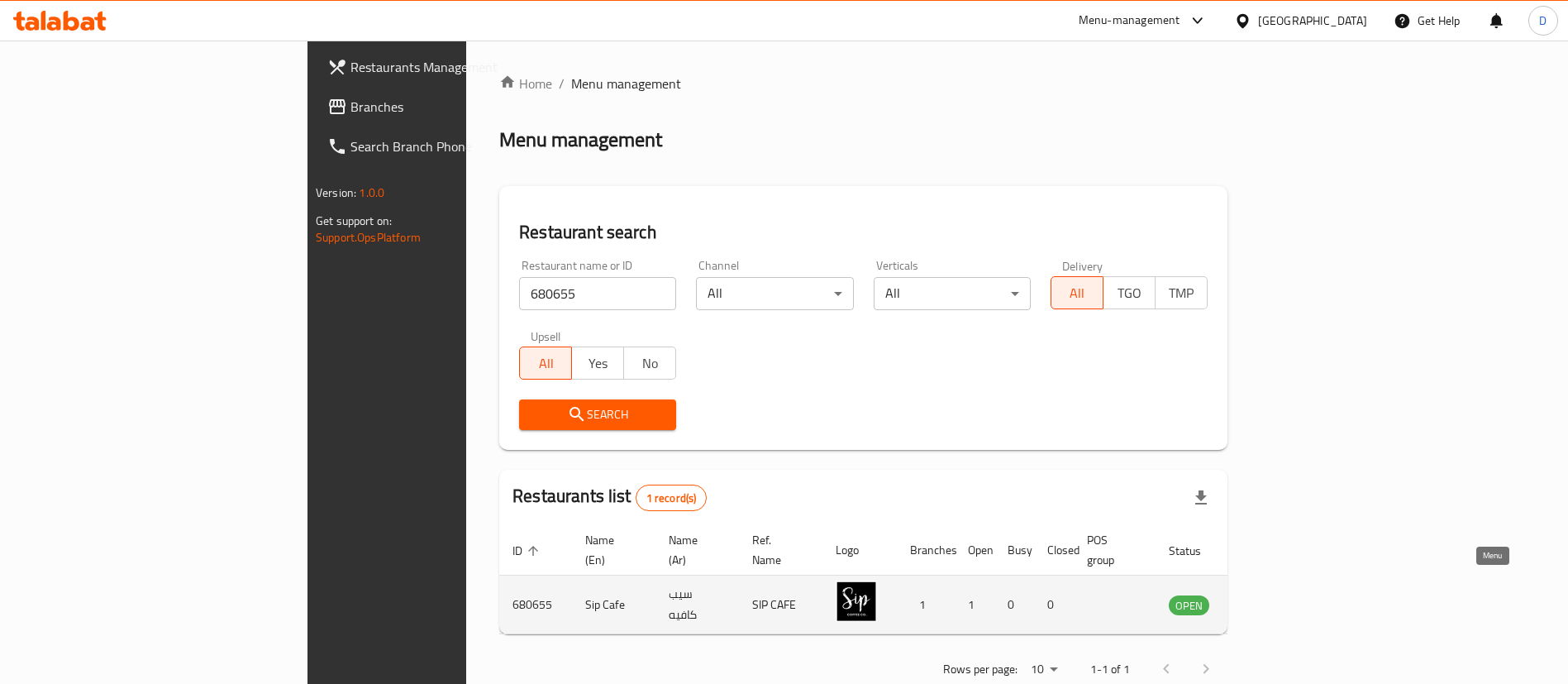
click at [1276, 594] on icon "enhanced table" at bounding box center [1265, 604] width 19 height 19
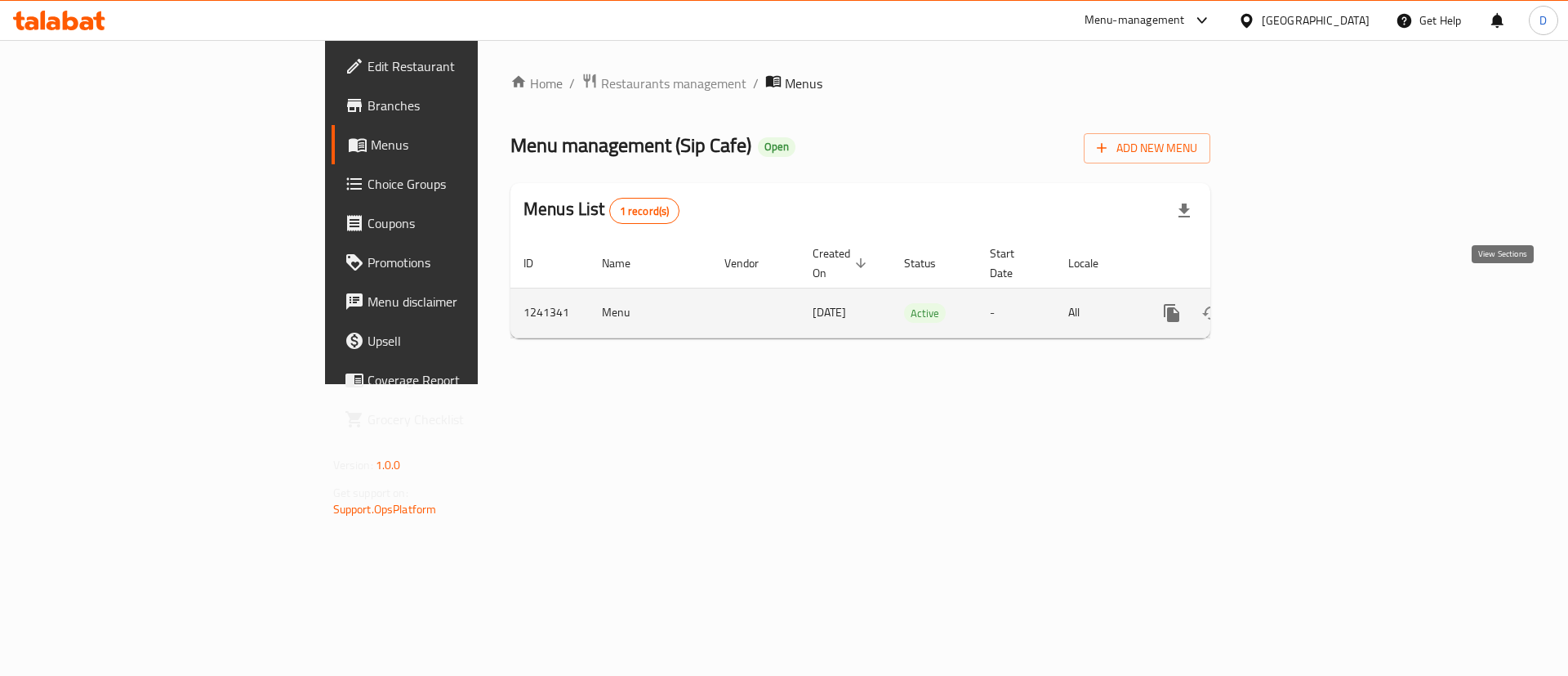
click at [1299, 303] on icon "enhanced table" at bounding box center [1289, 312] width 19 height 19
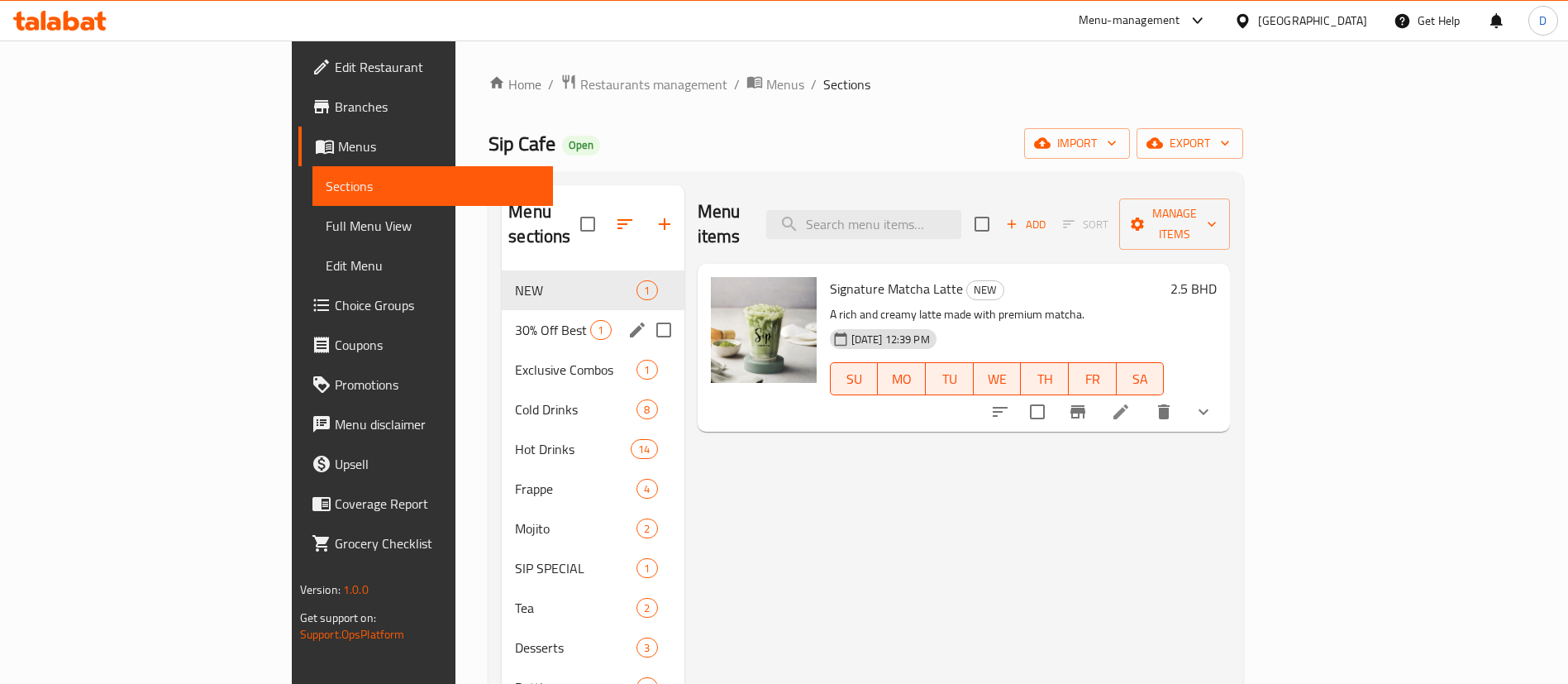
click at [522, 319] on div "30% Off Best Sellers 1" at bounding box center [592, 329] width 182 height 40
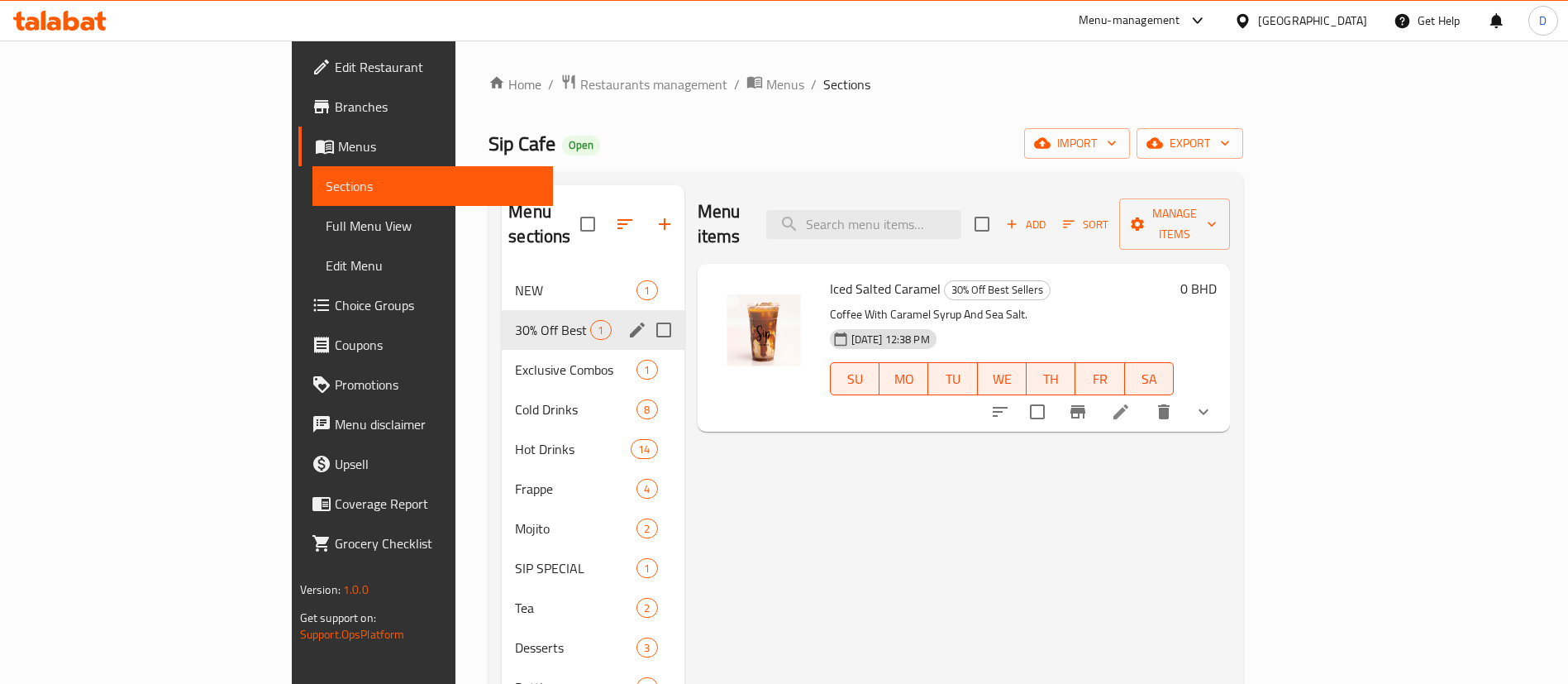
click at [544, 310] on div "30% Off Best Sellers 1" at bounding box center [592, 329] width 182 height 40
click at [627, 320] on icon "edit" at bounding box center [637, 329] width 19 height 19
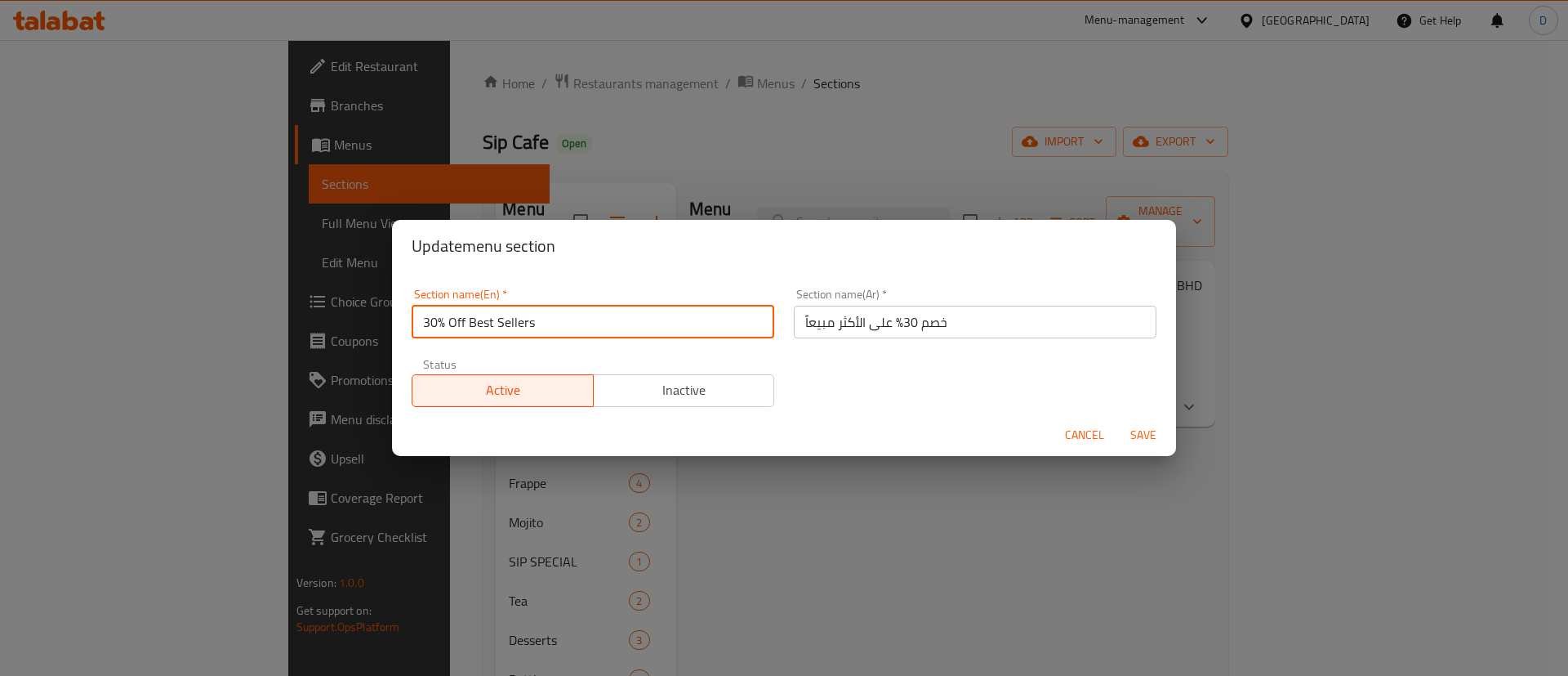
drag, startPoint x: 460, startPoint y: 325, endPoint x: 414, endPoint y: 315, distance: 47.1
click at [414, 315] on input "30% Off Best Sellers" at bounding box center [592, 321] width 363 height 33
type input "Best Sellers"
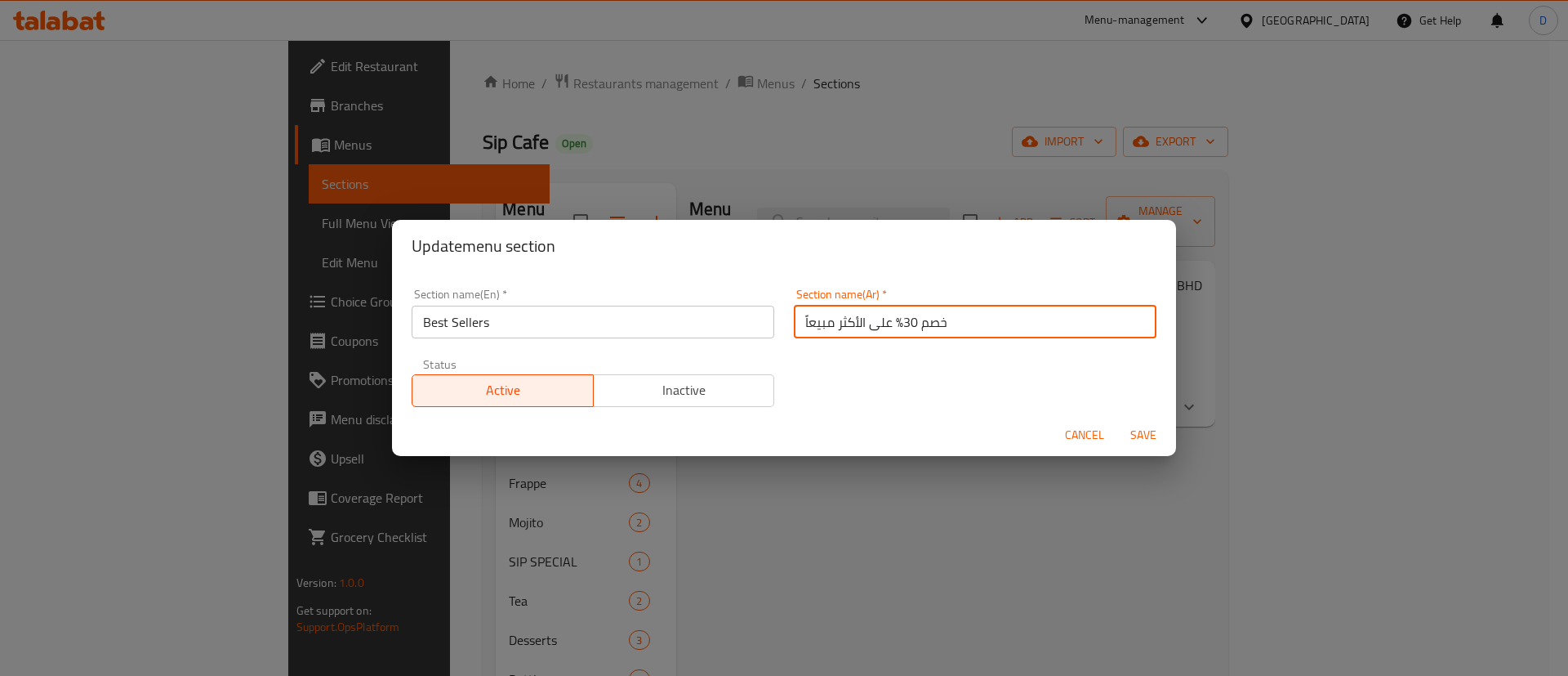
drag, startPoint x: 884, startPoint y: 325, endPoint x: 937, endPoint y: 322, distance: 53.1
click at [937, 322] on input "خصم 30% على الأكثر مبيعاً" at bounding box center [975, 321] width 363 height 33
click at [872, 315] on input "على الأكثر مبيعاً" at bounding box center [975, 321] width 363 height 33
type input "الأكثر مبيعاً"
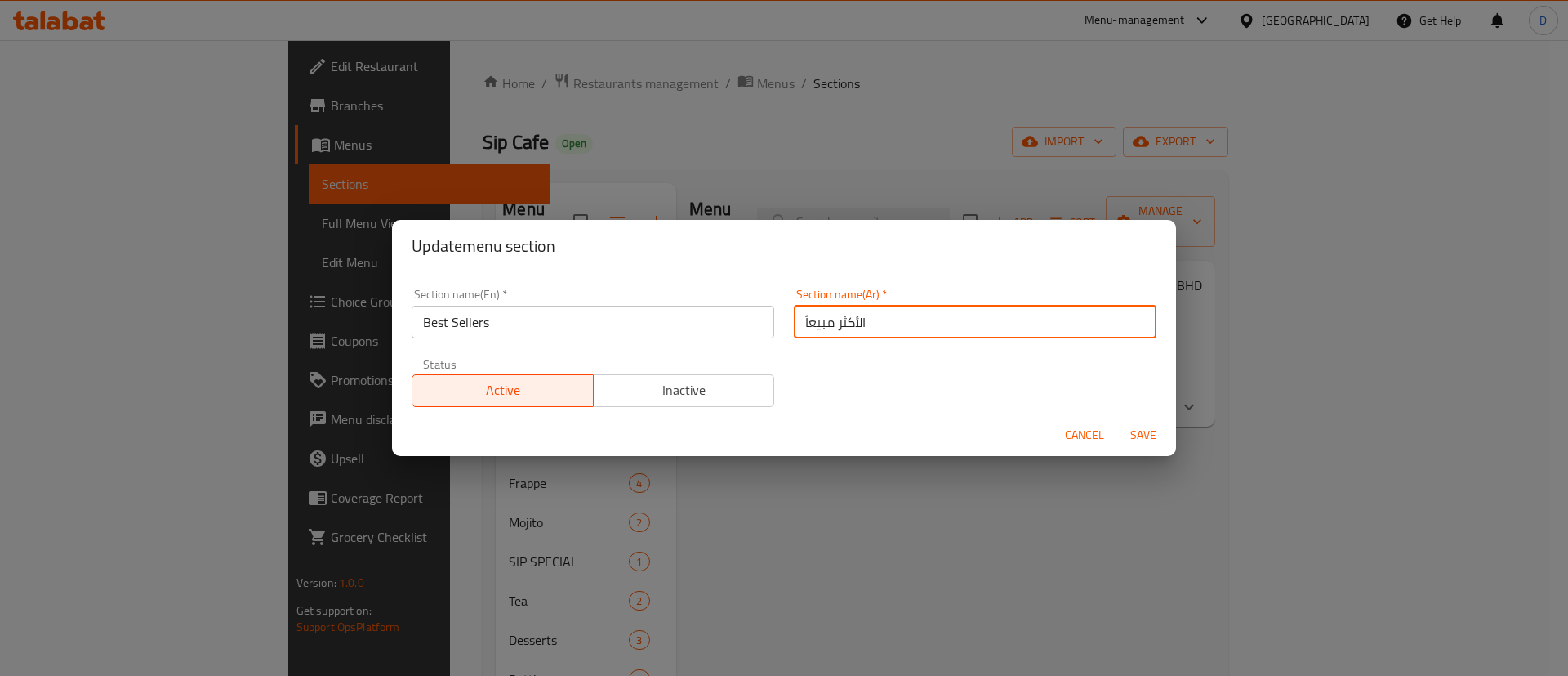
click at [1139, 431] on span "Save" at bounding box center [1143, 435] width 39 height 20
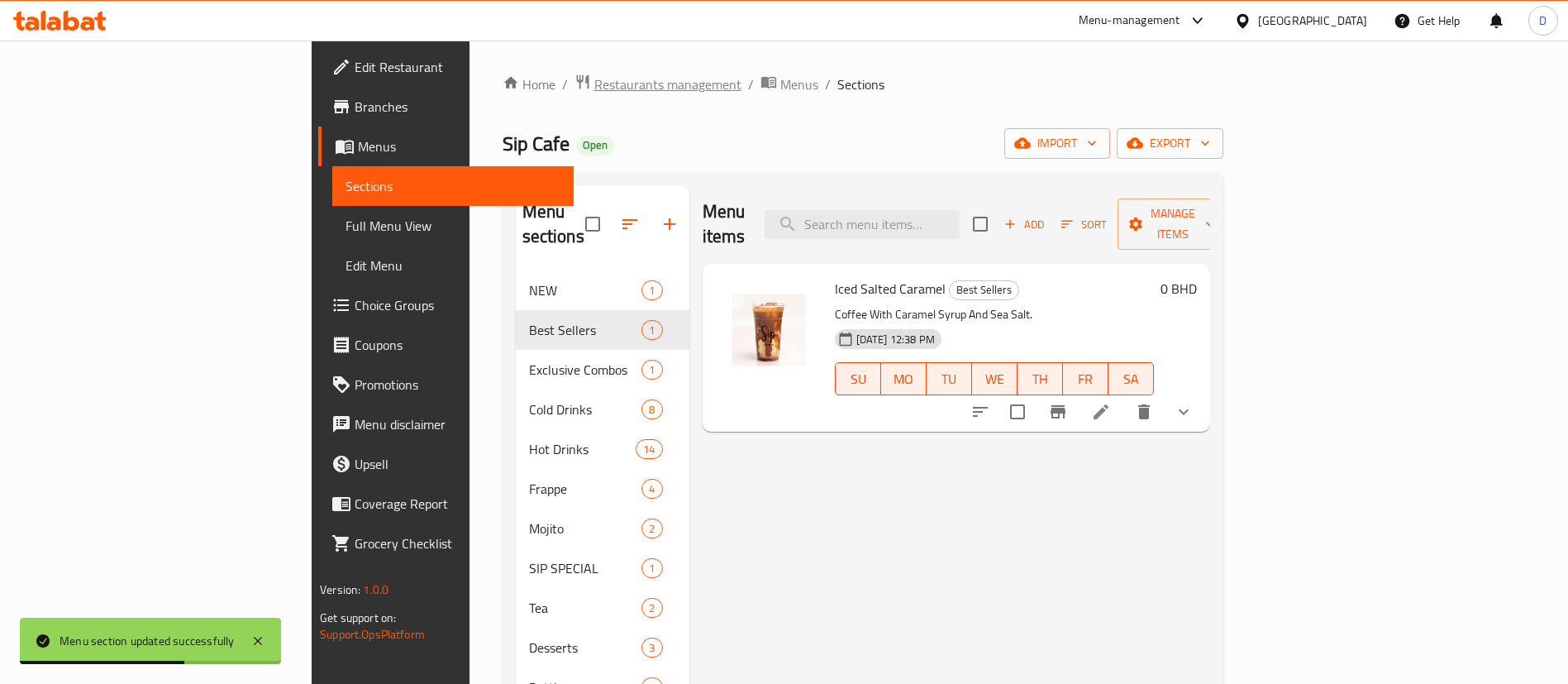
click at [594, 90] on span "Restaurants management" at bounding box center [668, 84] width 147 height 19
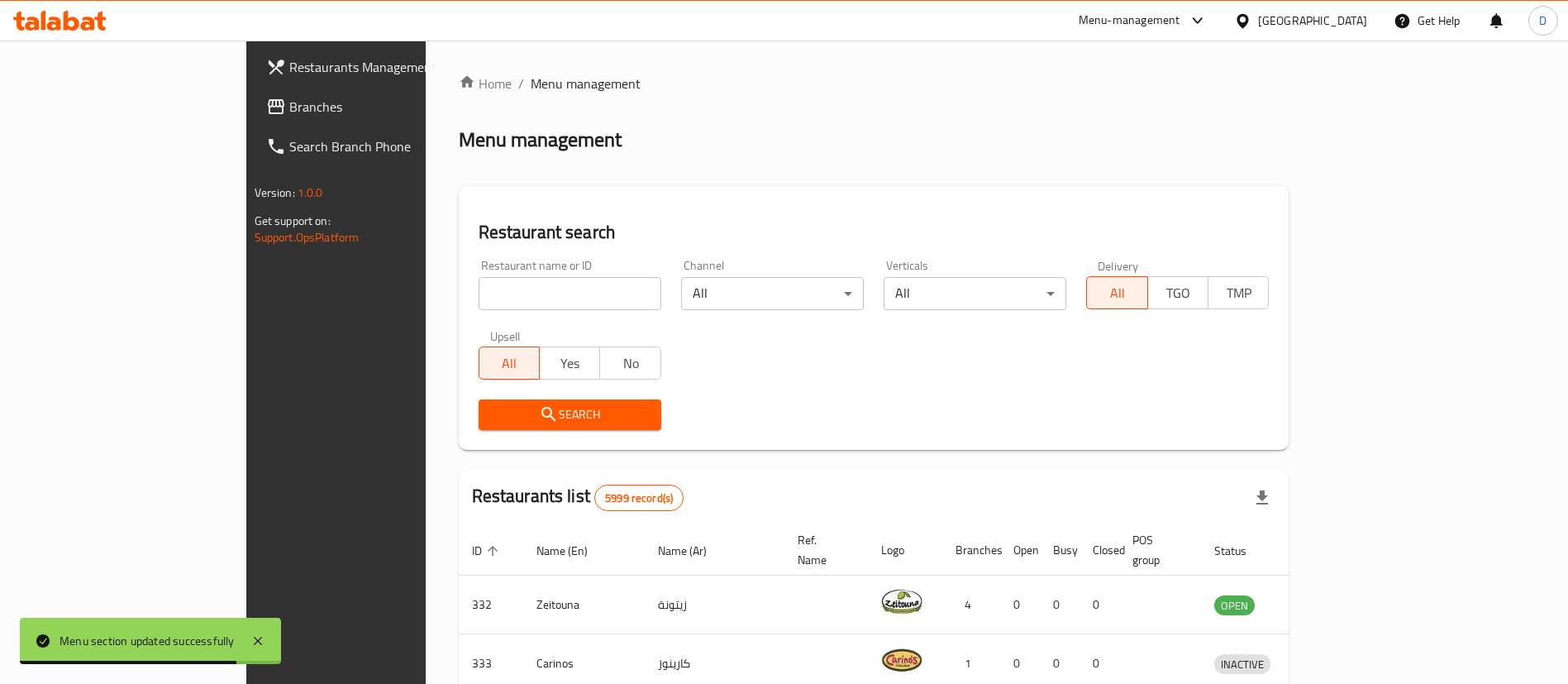
click at [479, 279] on input "search" at bounding box center [570, 293] width 182 height 33
paste input "15137"
type input "15137"
click button "Search" at bounding box center [570, 415] width 182 height 30
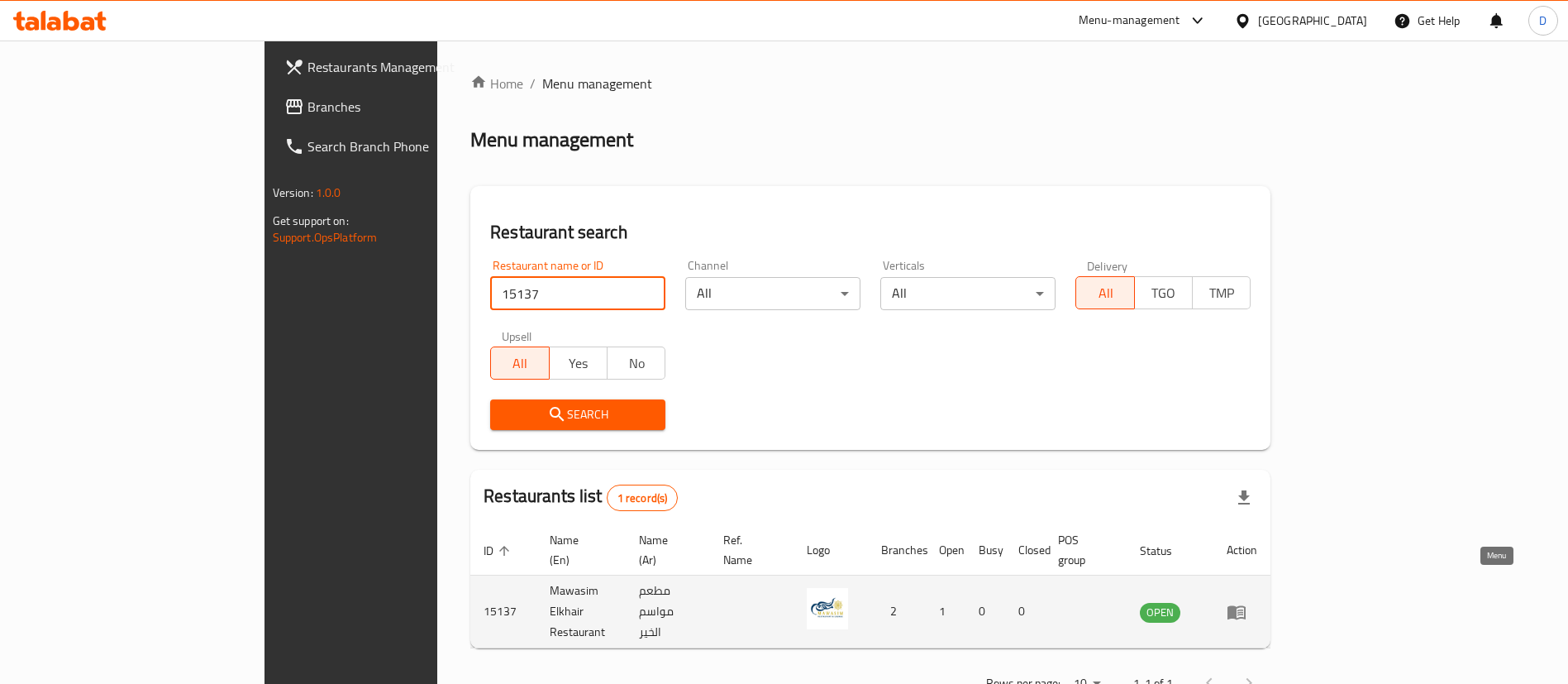
click at [1245, 605] on icon "enhanced table" at bounding box center [1237, 612] width 19 height 14
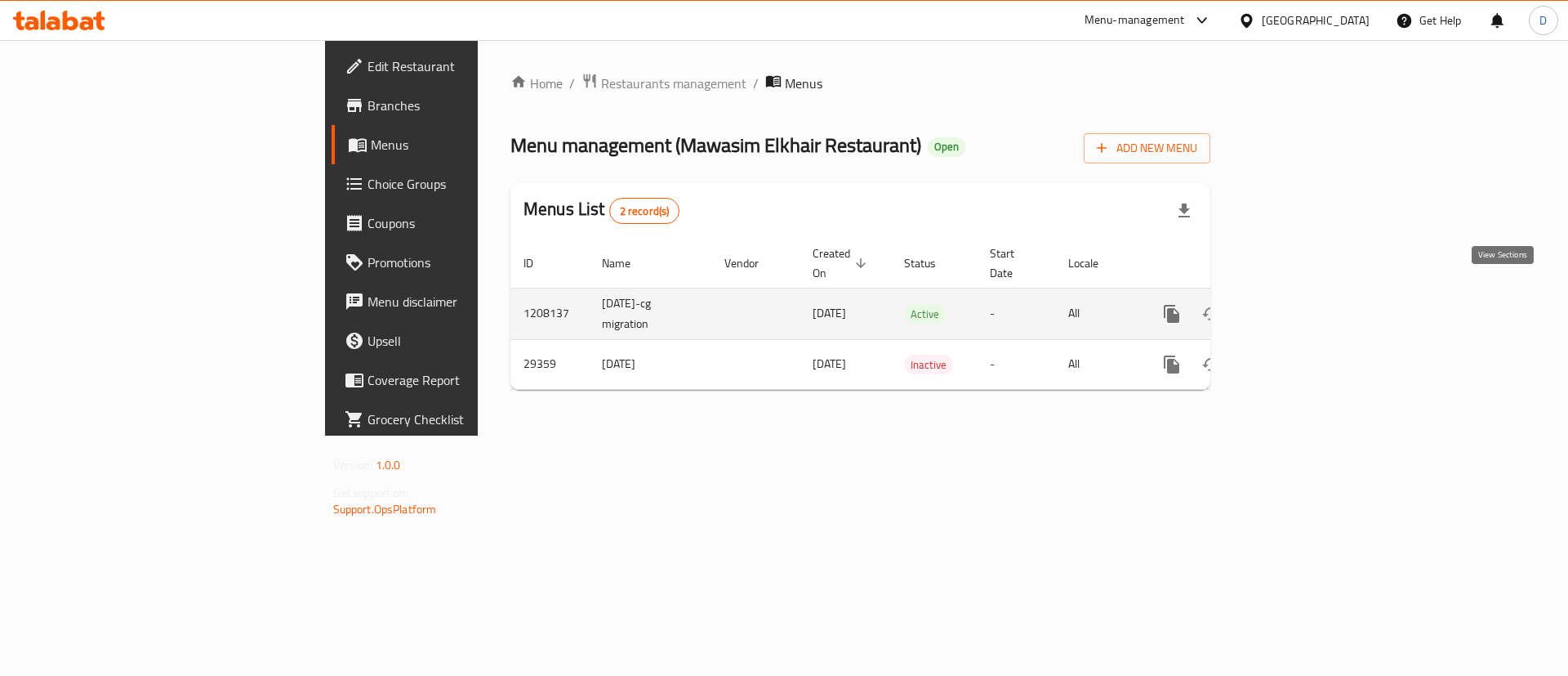
click at [1299, 304] on icon "enhanced table" at bounding box center [1289, 313] width 19 height 19
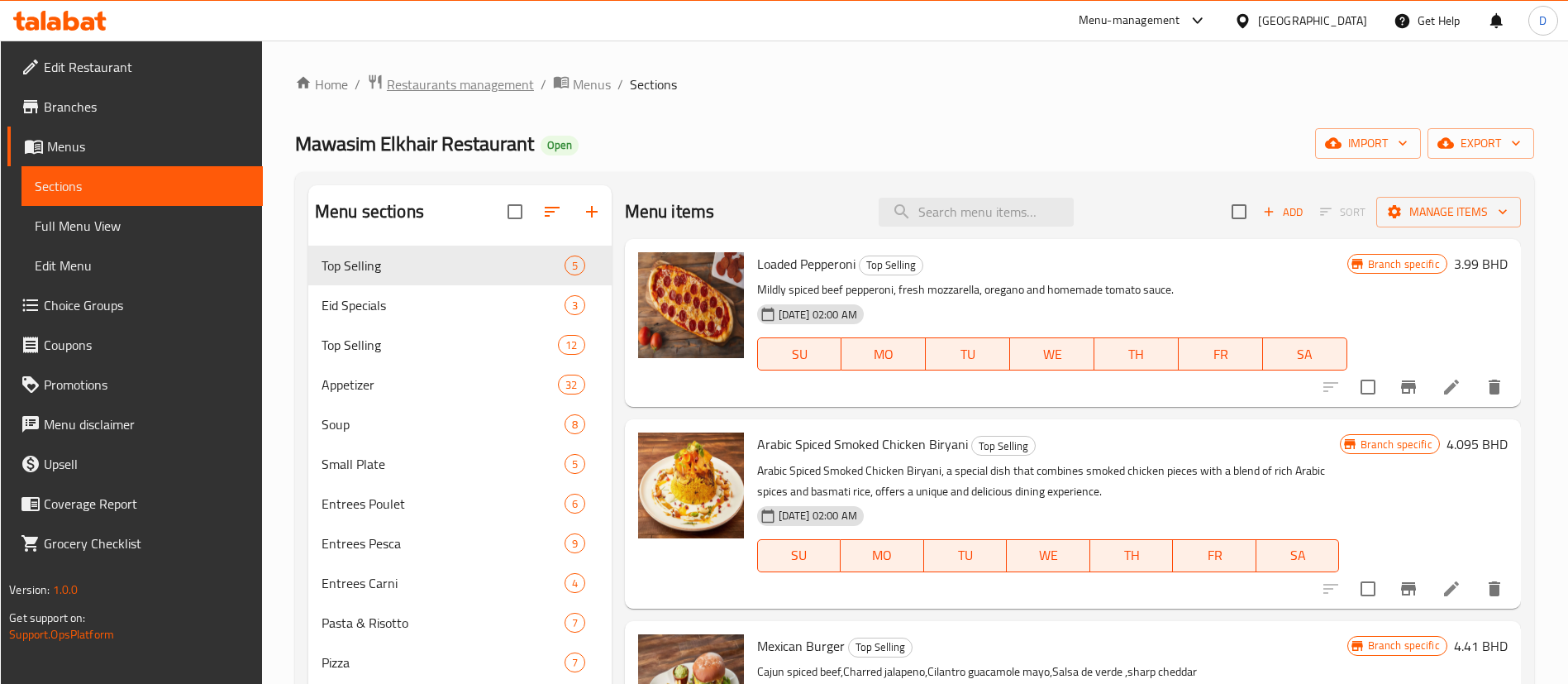
click at [458, 88] on span "Restaurants management" at bounding box center [460, 84] width 147 height 19
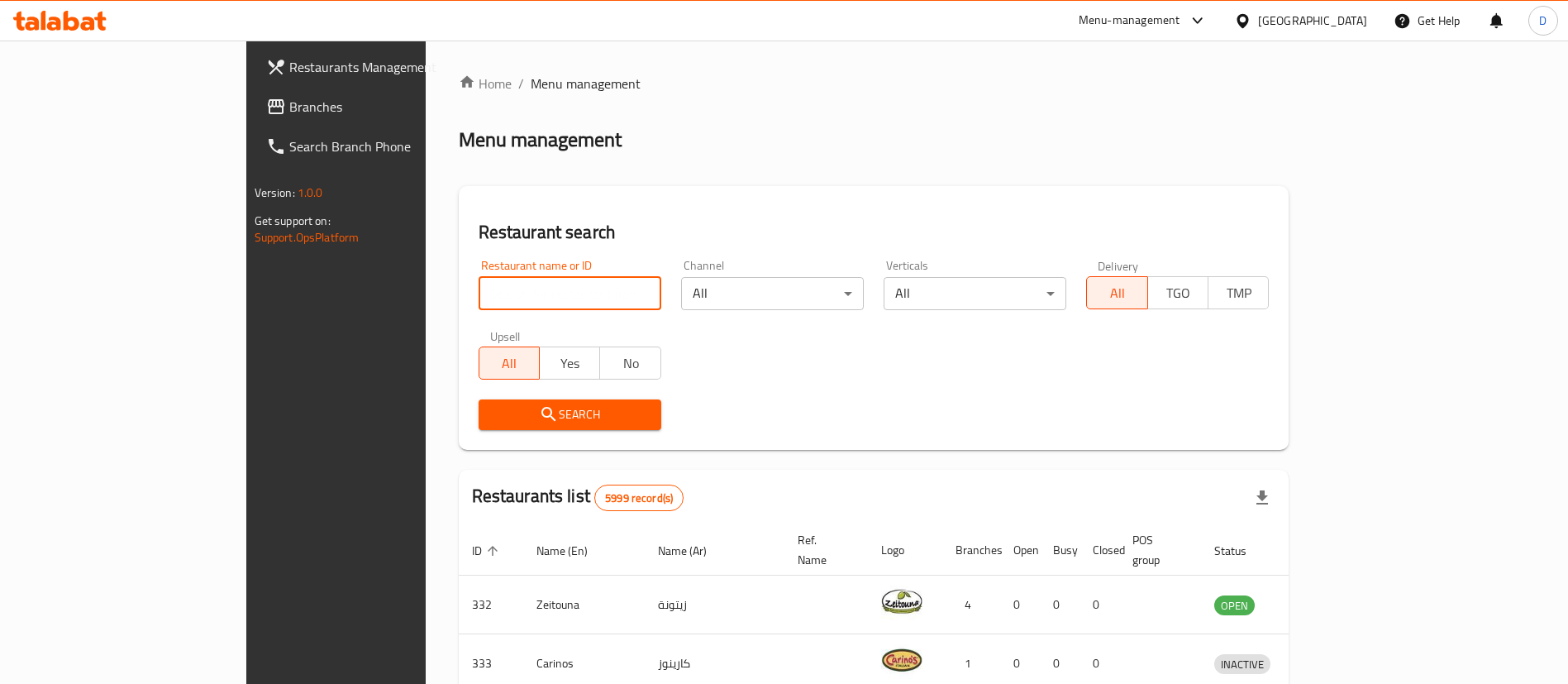
click at [502, 287] on input "search" at bounding box center [570, 293] width 182 height 33
paste input "651008"
type input "651008"
click button "Search" at bounding box center [570, 415] width 182 height 30
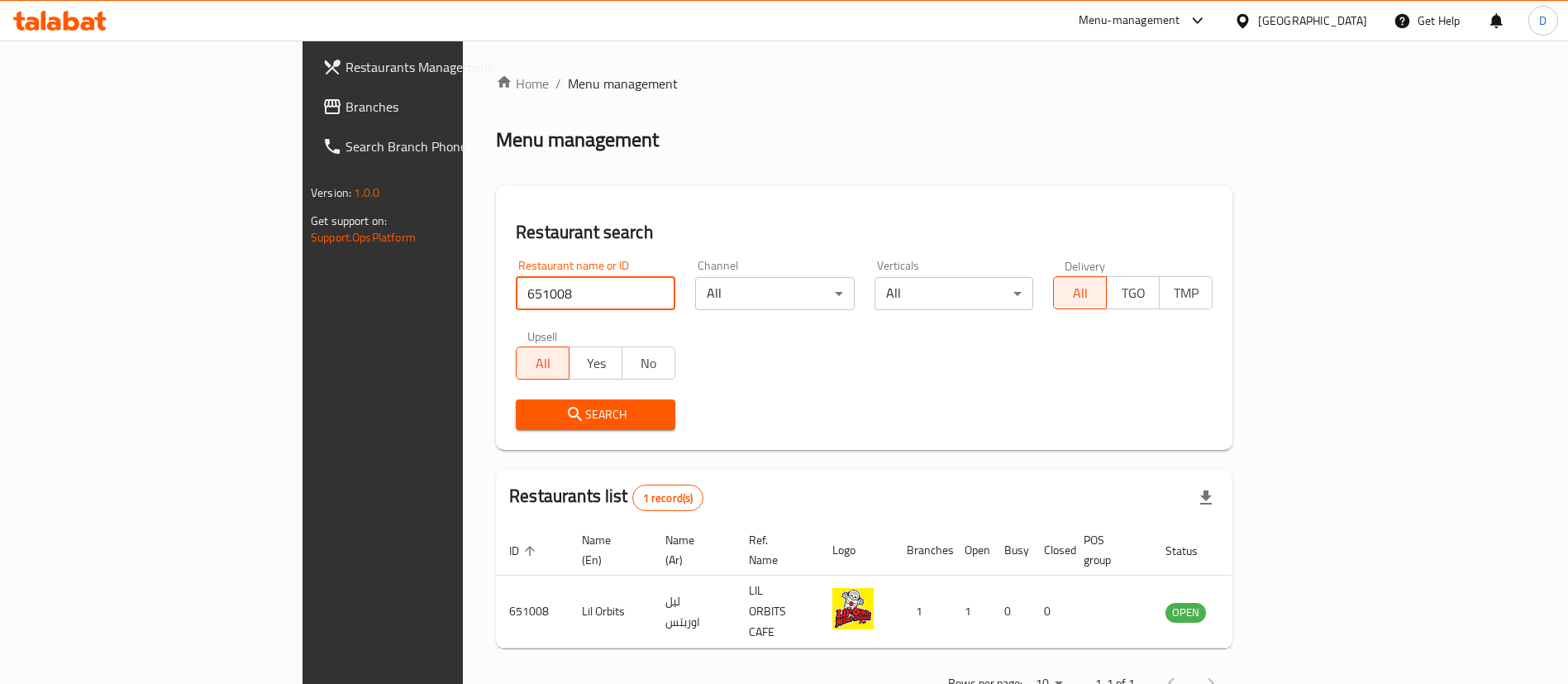
click at [516, 287] on input "651008" at bounding box center [595, 293] width 160 height 33
drag, startPoint x: 399, startPoint y: 289, endPoint x: 240, endPoint y: 289, distance: 159.0
click at [302, 292] on div "Restaurants Management Branches Search Branch Phone Version: 1.0.0 Get support …" at bounding box center [784, 388] width 963 height 697
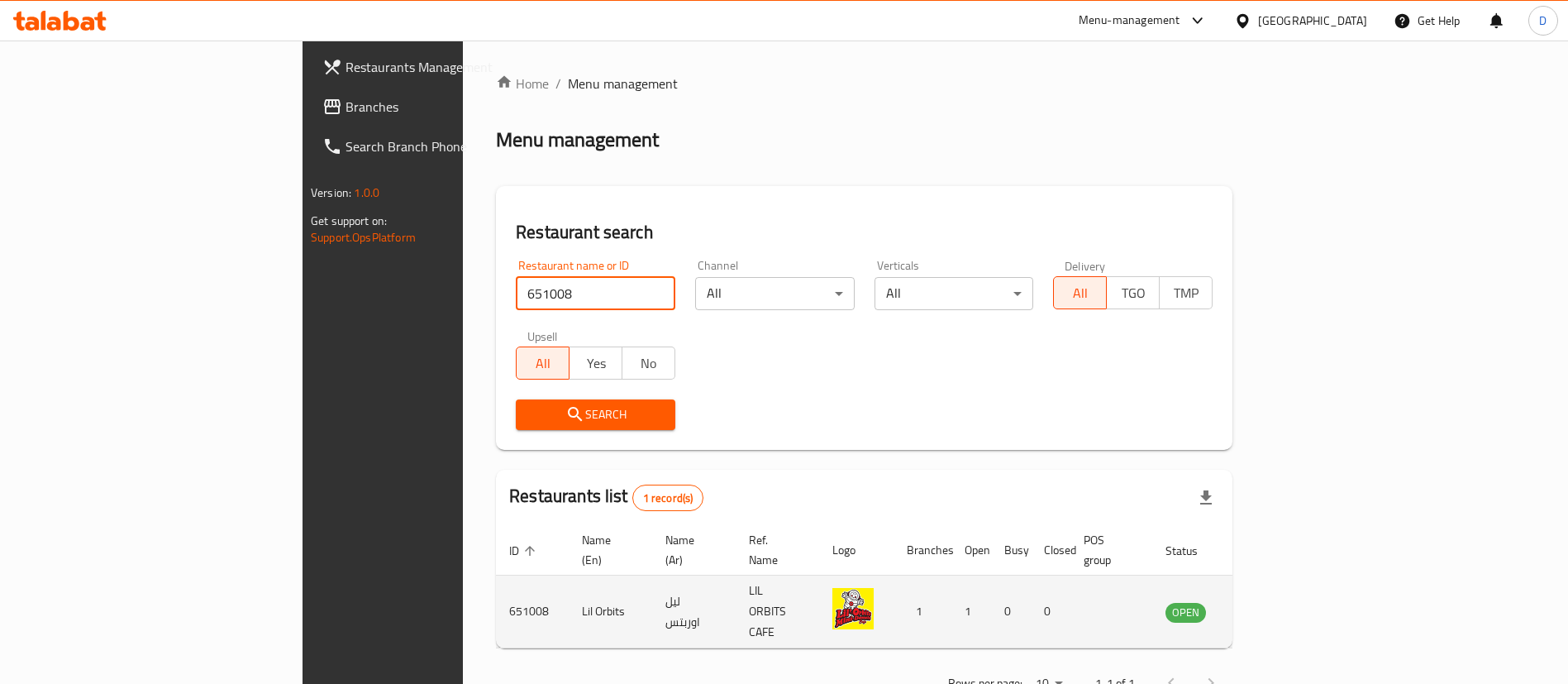
click at [1283, 602] on link "enhanced table" at bounding box center [1267, 611] width 30 height 19
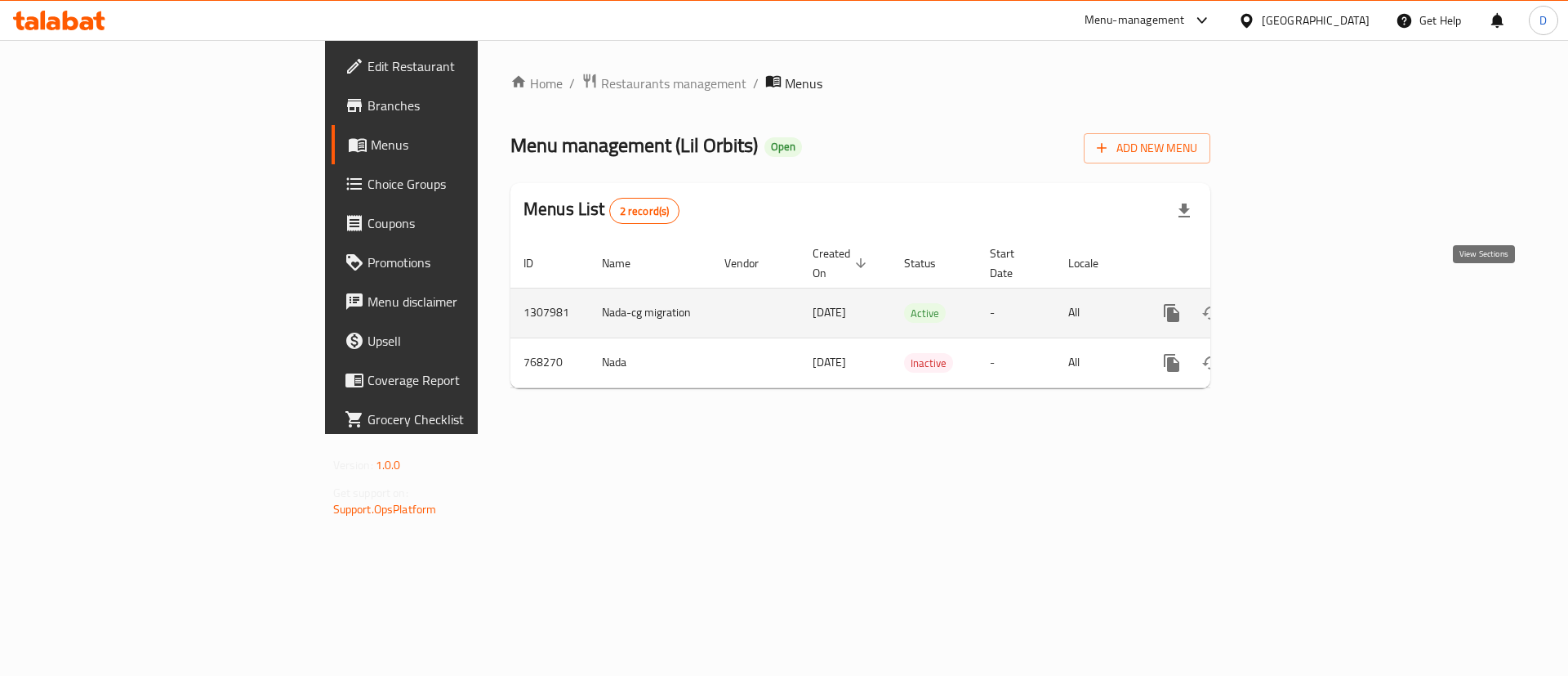
click at [1299, 303] on icon "enhanced table" at bounding box center [1289, 312] width 19 height 19
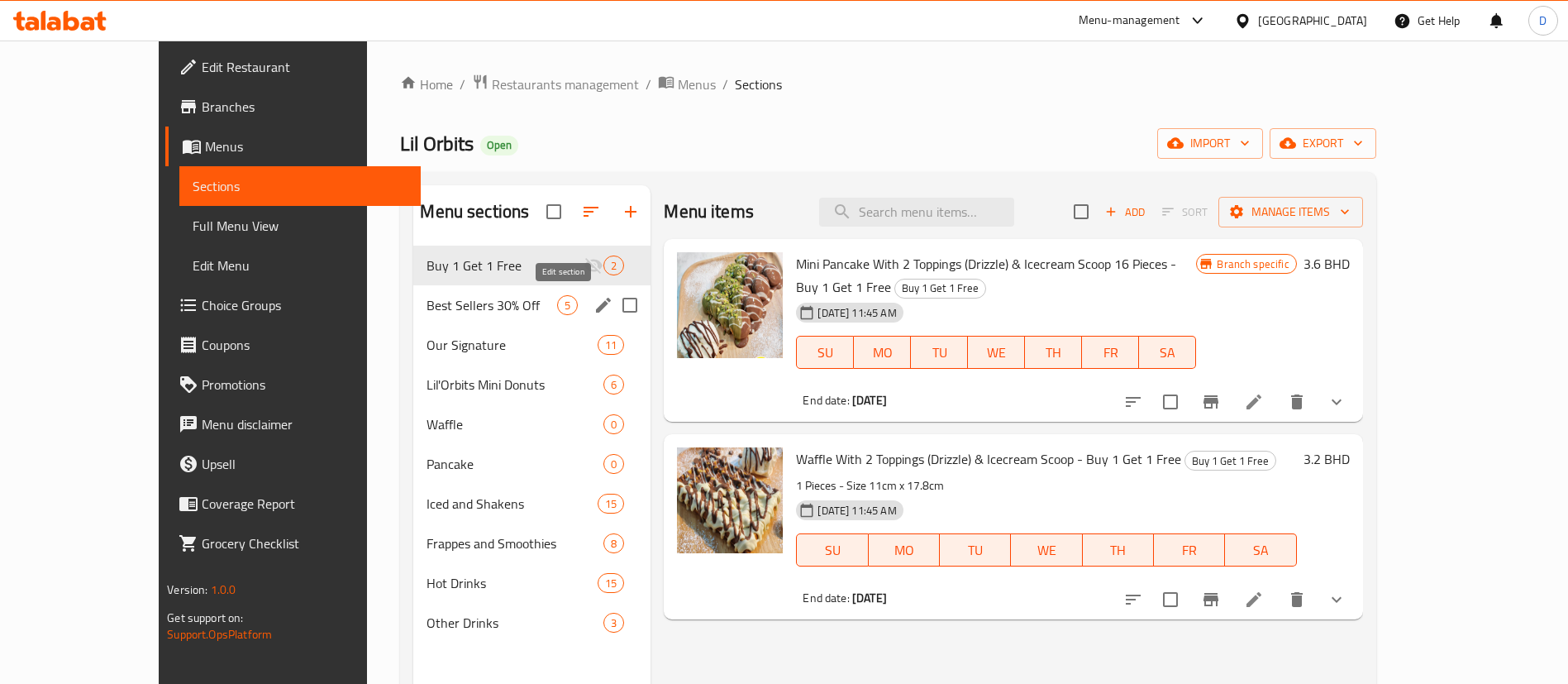
click at [596, 297] on icon "edit" at bounding box center [604, 305] width 15 height 15
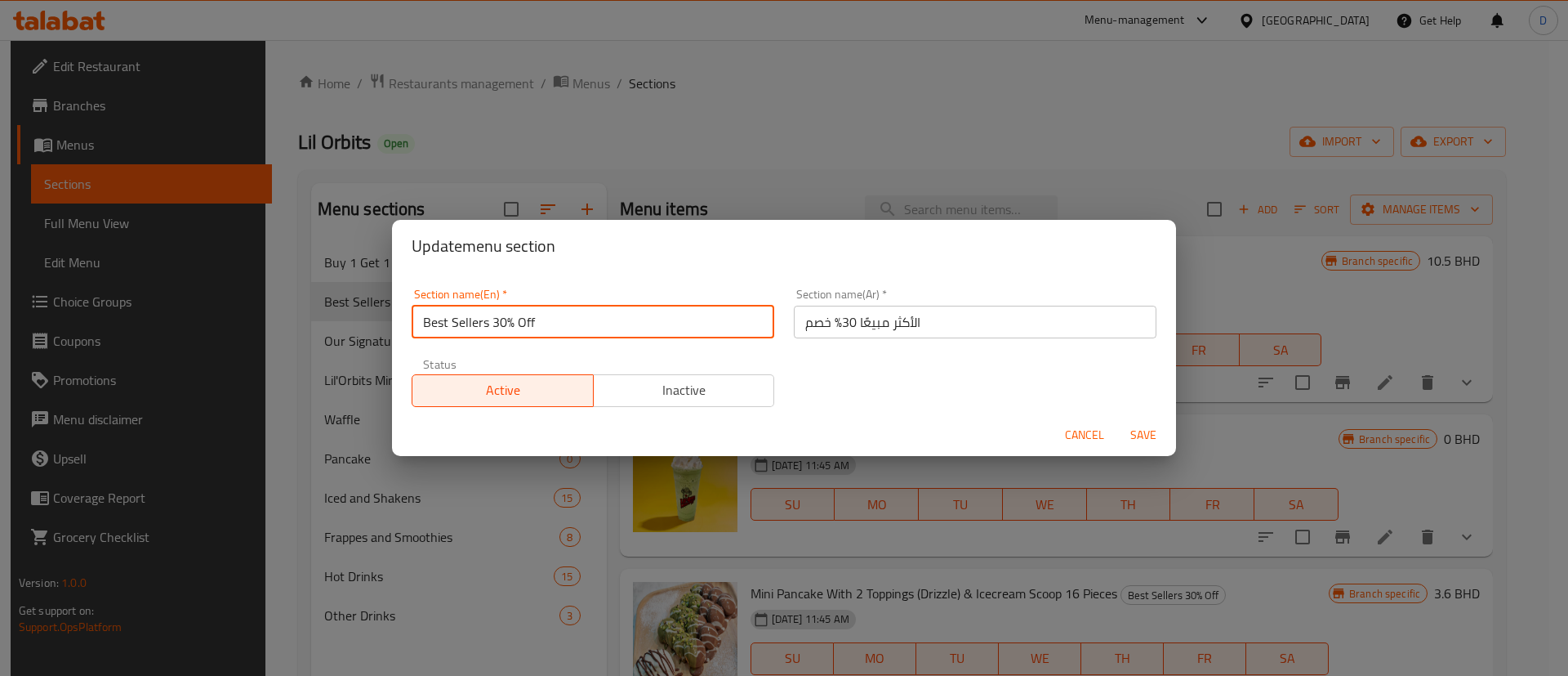
drag, startPoint x: 499, startPoint y: 330, endPoint x: 529, endPoint y: 325, distance: 30.4
click at [529, 325] on input "Best Sellers 30% Off" at bounding box center [592, 321] width 363 height 33
click at [535, 325] on input "Best Sellers 30% Off" at bounding box center [592, 321] width 363 height 33
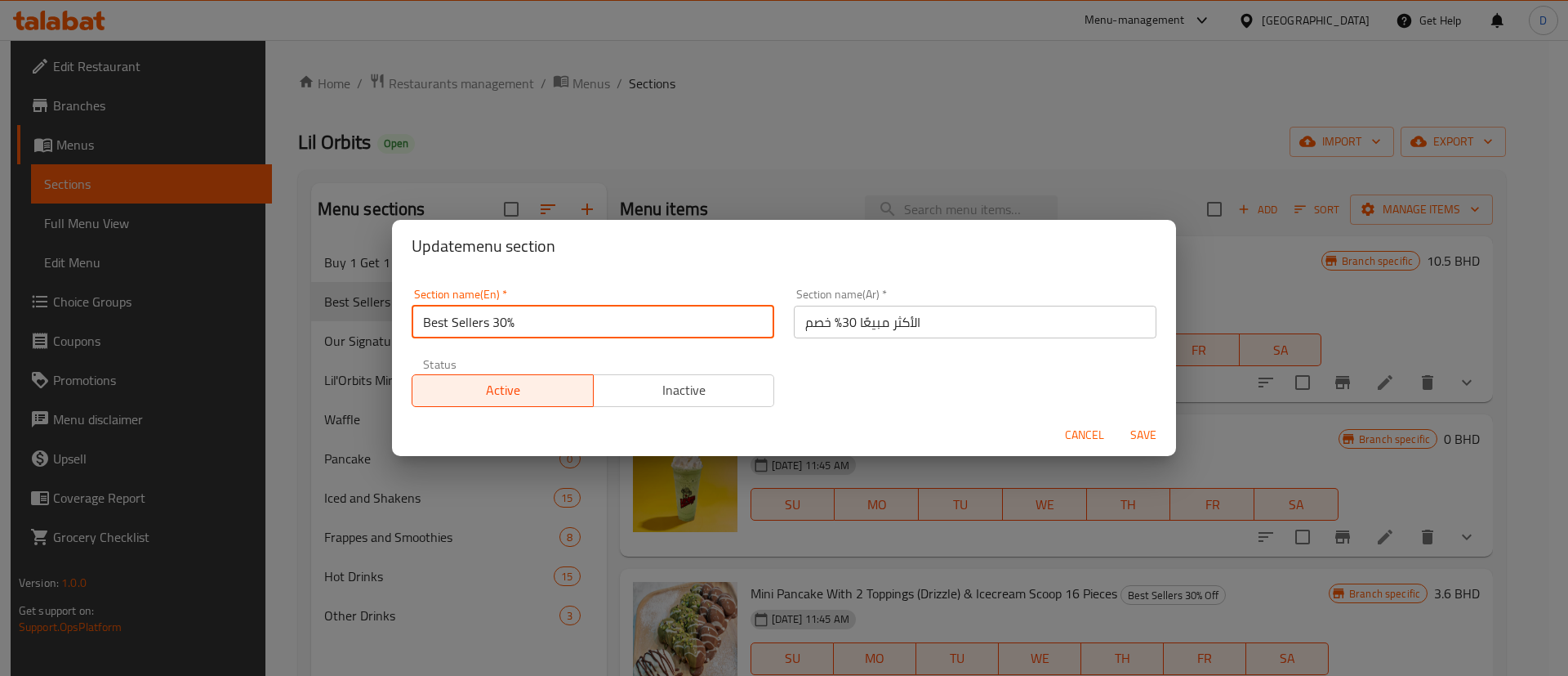
click at [502, 330] on input "Best Sellers 30%" at bounding box center [592, 321] width 363 height 33
click at [501, 326] on input "Best Sellers 30" at bounding box center [592, 321] width 363 height 33
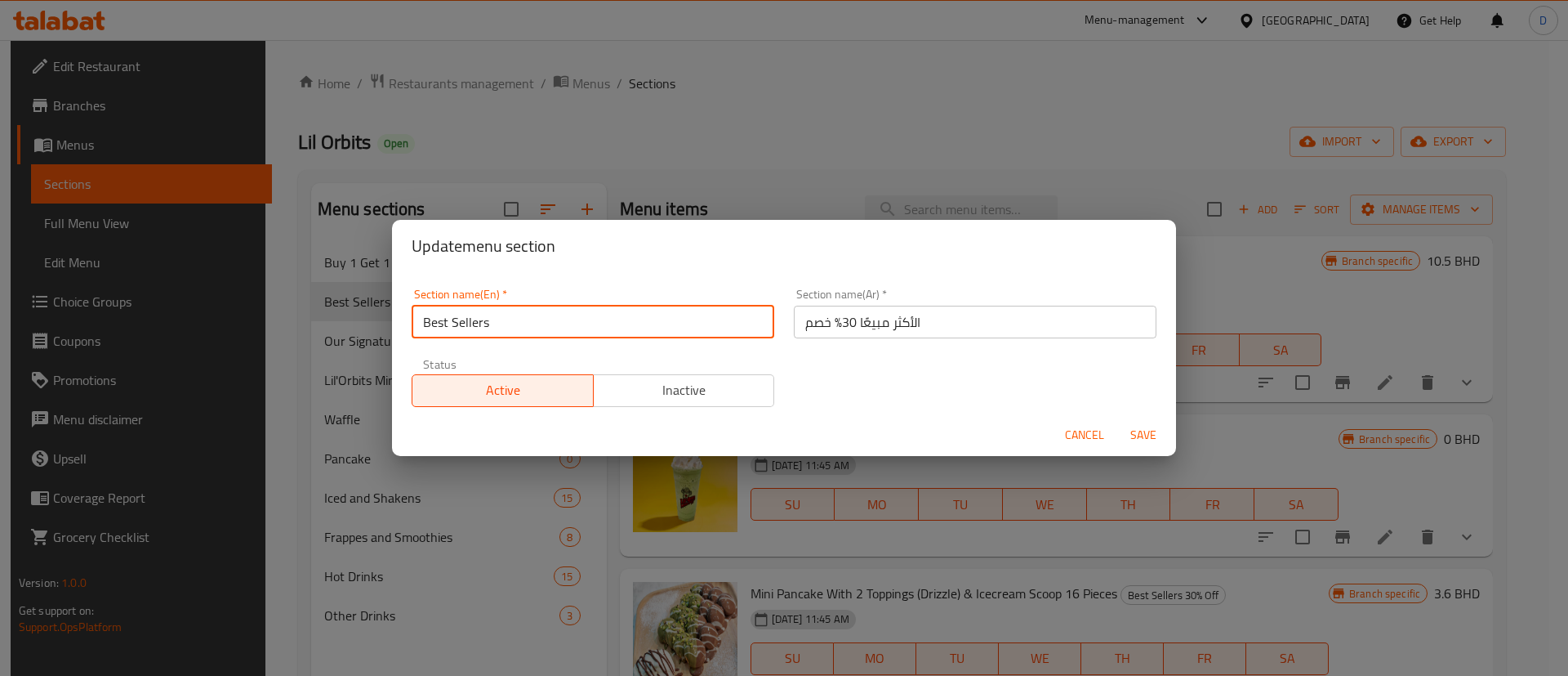
type input "Best Sellers"
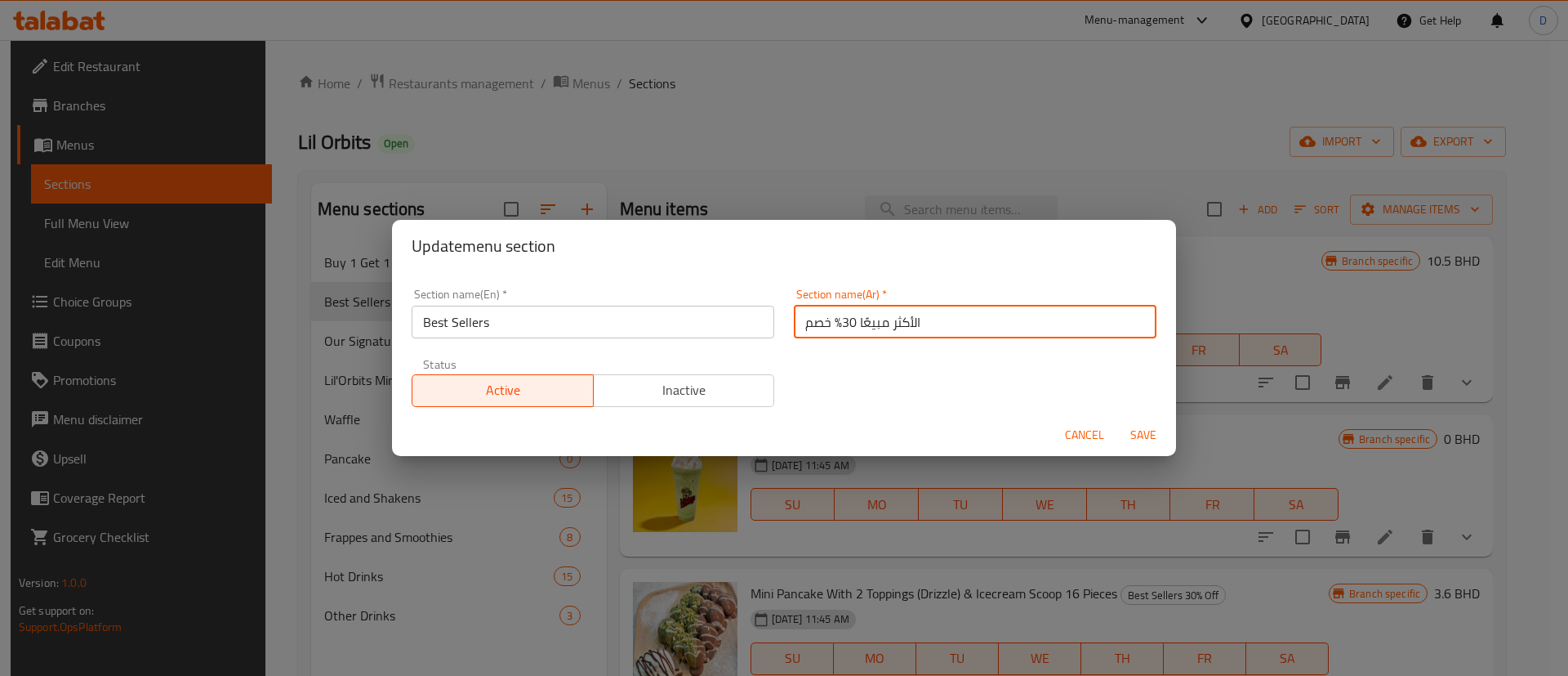
drag, startPoint x: 847, startPoint y: 324, endPoint x: 804, endPoint y: 326, distance: 43.0
click at [805, 326] on input "الأكثر مبيعًا 30% خصم" at bounding box center [975, 321] width 363 height 33
drag, startPoint x: 797, startPoint y: 325, endPoint x: 837, endPoint y: 325, distance: 40.0
click at [837, 325] on input "الأكثر مبيعًا 30% خصم" at bounding box center [975, 321] width 363 height 33
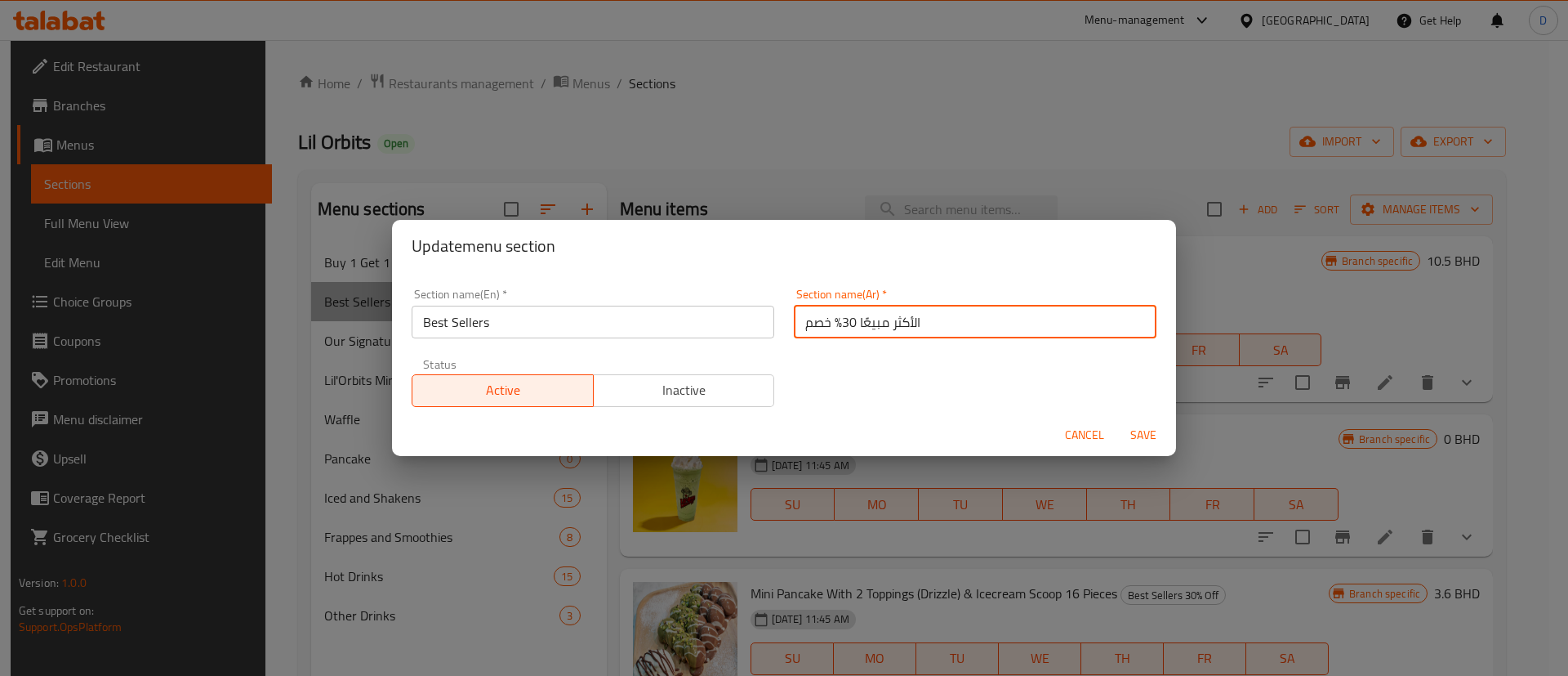
drag, startPoint x: 793, startPoint y: 320, endPoint x: 834, endPoint y: 320, distance: 41.0
click at [834, 320] on input "الأكثر مبيعًا 30% خصم" at bounding box center [975, 321] width 363 height 33
type input "الأكثر مبيعًا"
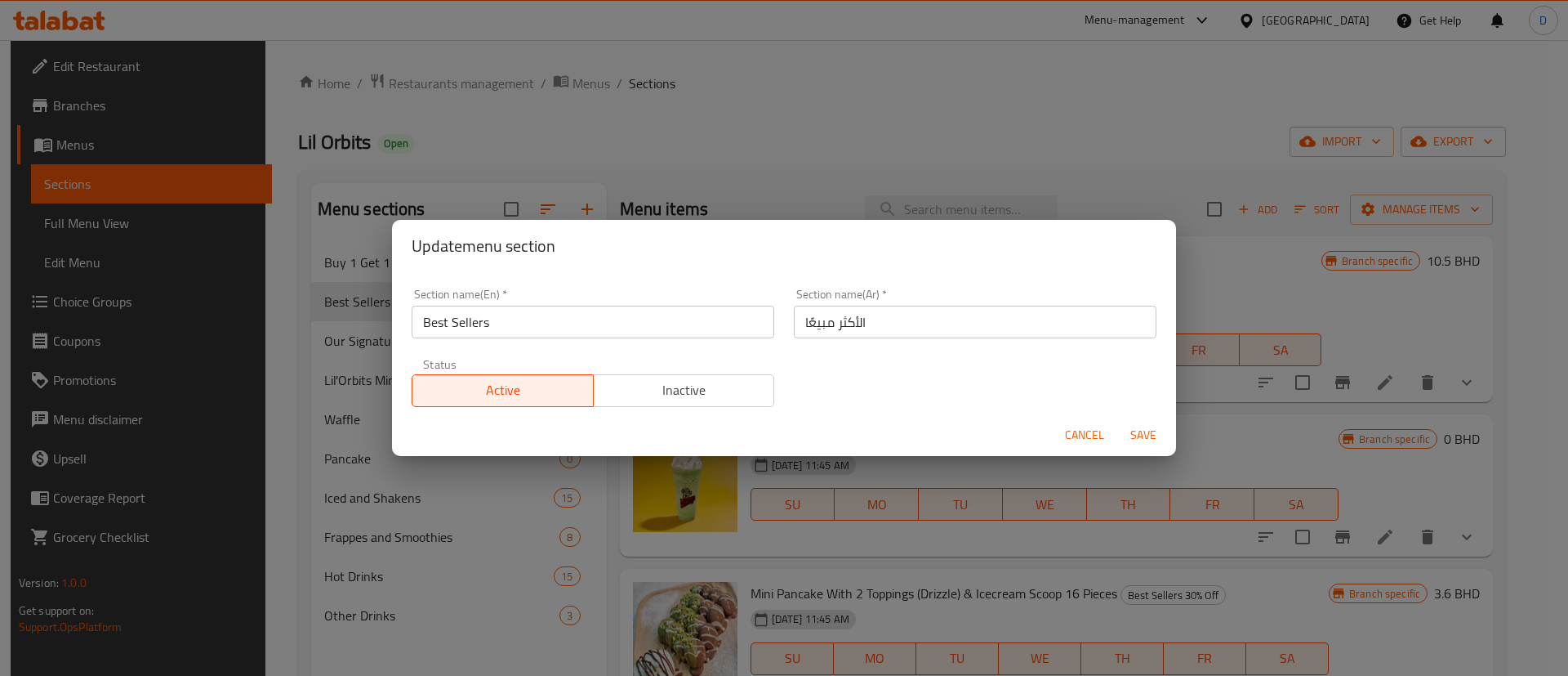
click at [830, 359] on div "Section name(En)   * Best Sellers Section name(En) * Section name(Ar)   * الأكث…" at bounding box center [784, 347] width 764 height 138
click at [1133, 442] on span "Save" at bounding box center [1143, 435] width 39 height 20
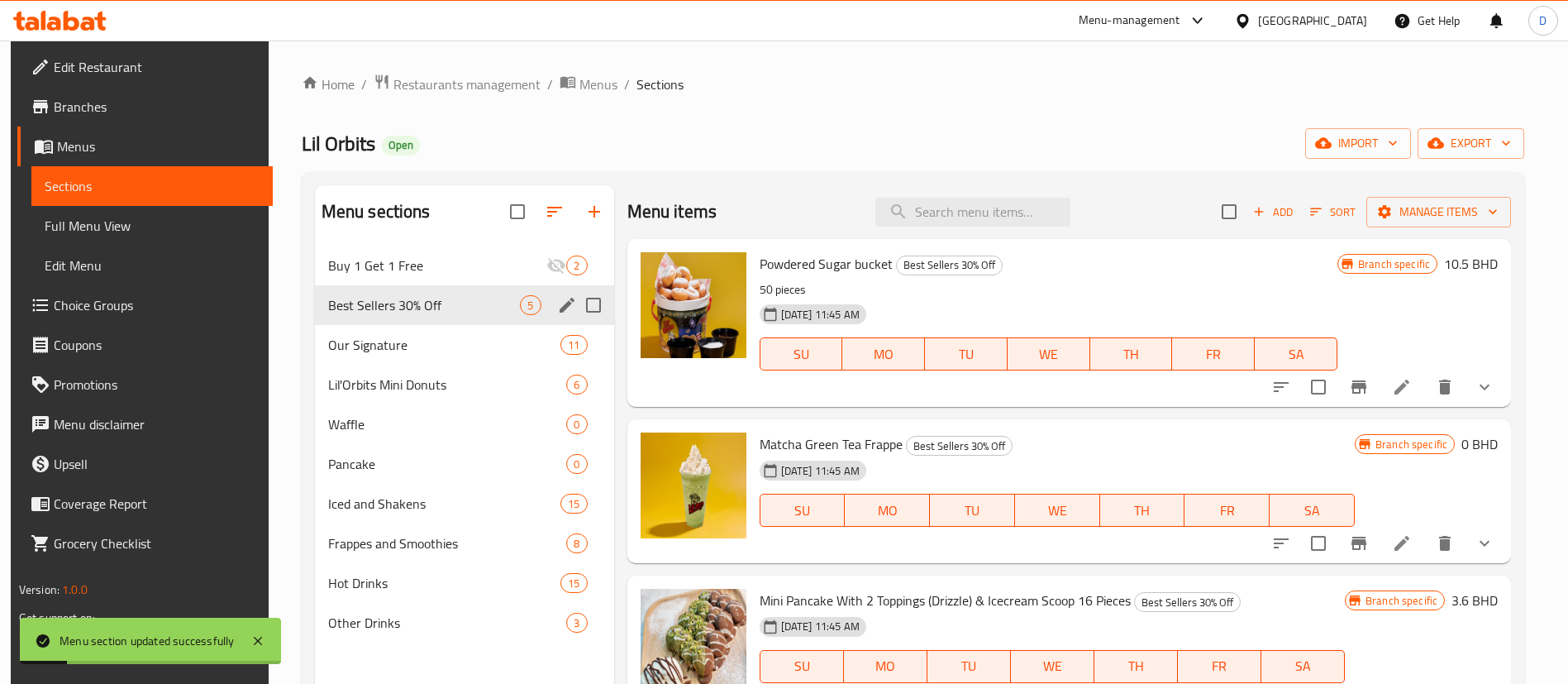
click at [708, 103] on div "Home / Restaurants management / Menus / Sections Lil Orbits Open import export …" at bounding box center [913, 477] width 1223 height 808
click at [642, 170] on div "Home / Restaurants management / Menus / Sections Lil Orbits Open import export …" at bounding box center [913, 477] width 1223 height 808
click at [622, 149] on div "Lil Orbits Open import export" at bounding box center [913, 144] width 1223 height 30
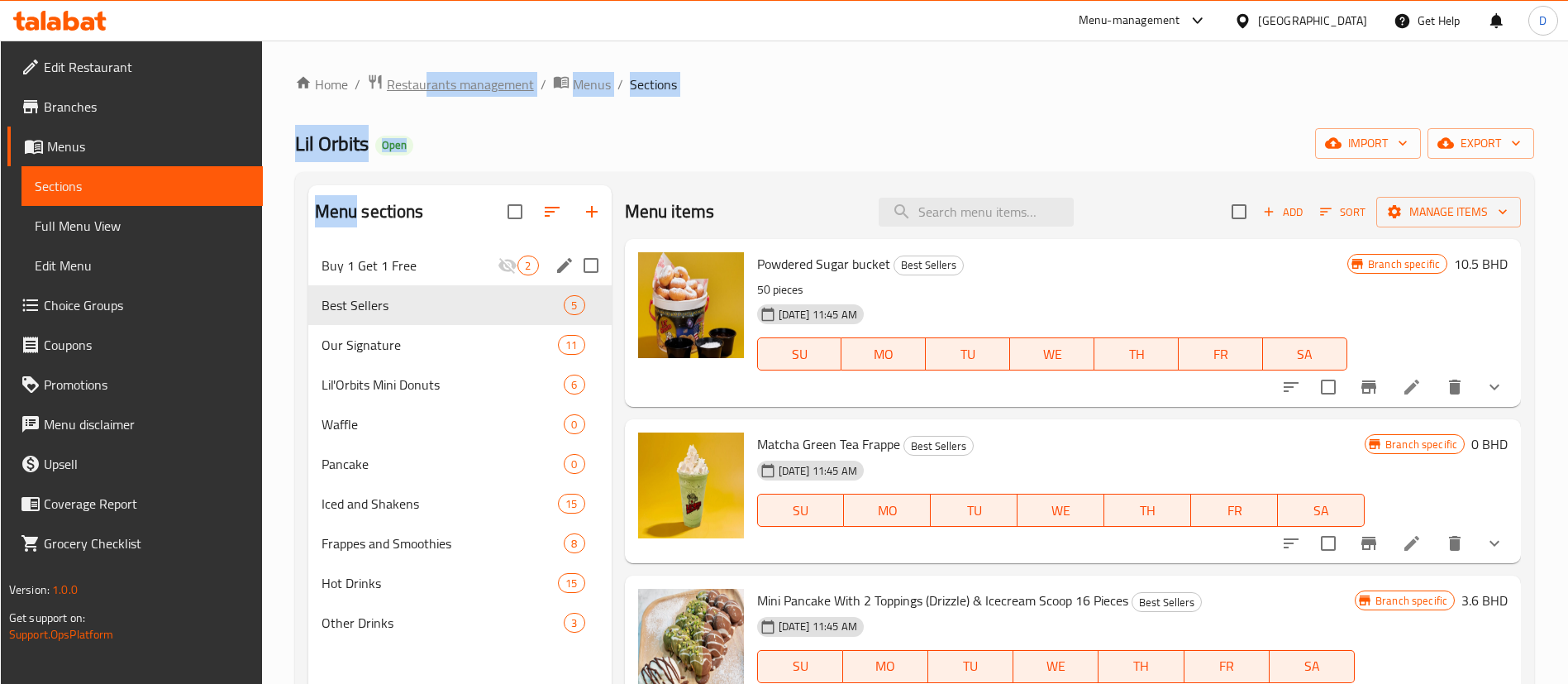
drag, startPoint x: 409, startPoint y: 122, endPoint x: 426, endPoint y: 94, distance: 32.8
click at [426, 94] on div "Home / Restaurants management / Menus / Sections Lil Orbits Open import export …" at bounding box center [914, 477] width 1240 height 808
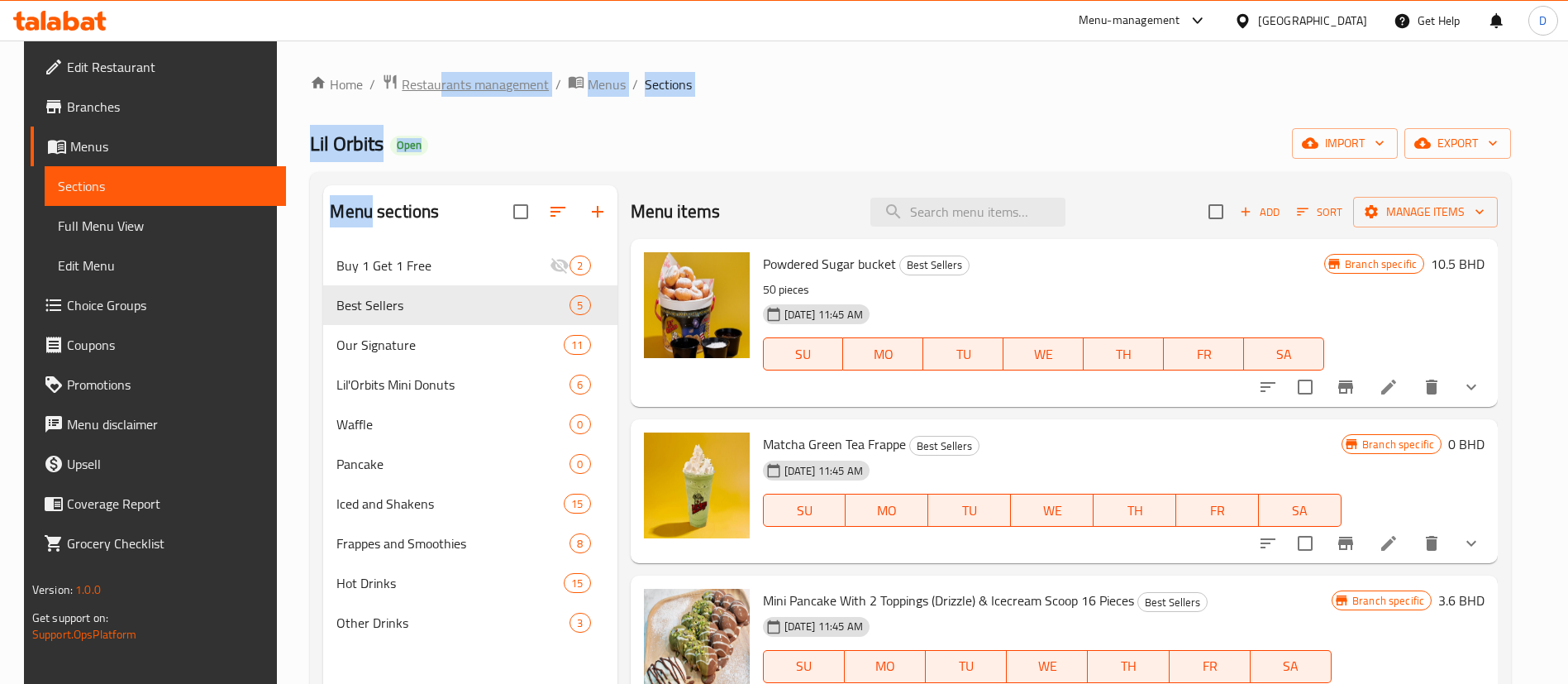
click at [428, 86] on span "Restaurants management" at bounding box center [475, 84] width 147 height 19
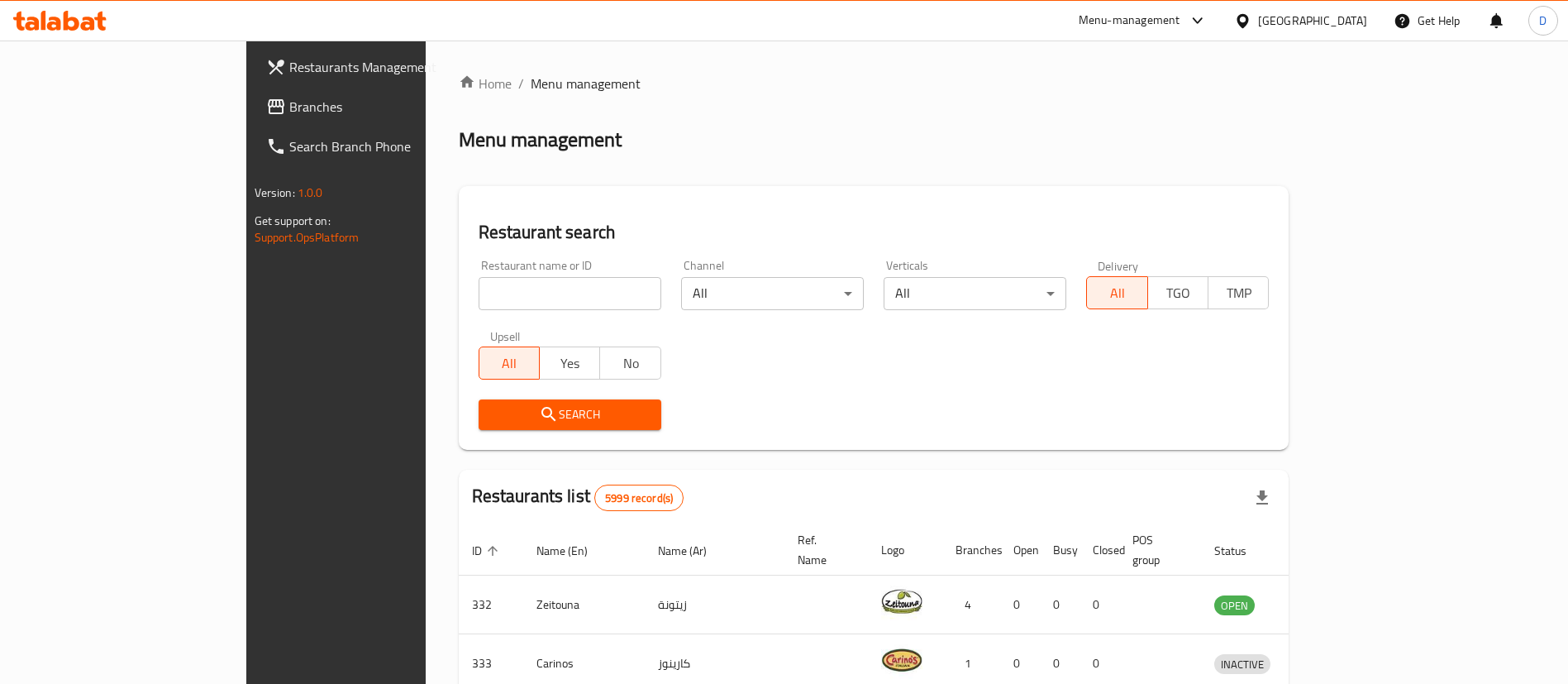
click at [479, 300] on input "search" at bounding box center [570, 293] width 182 height 33
paste input "668918"
click button "Search" at bounding box center [570, 415] width 182 height 30
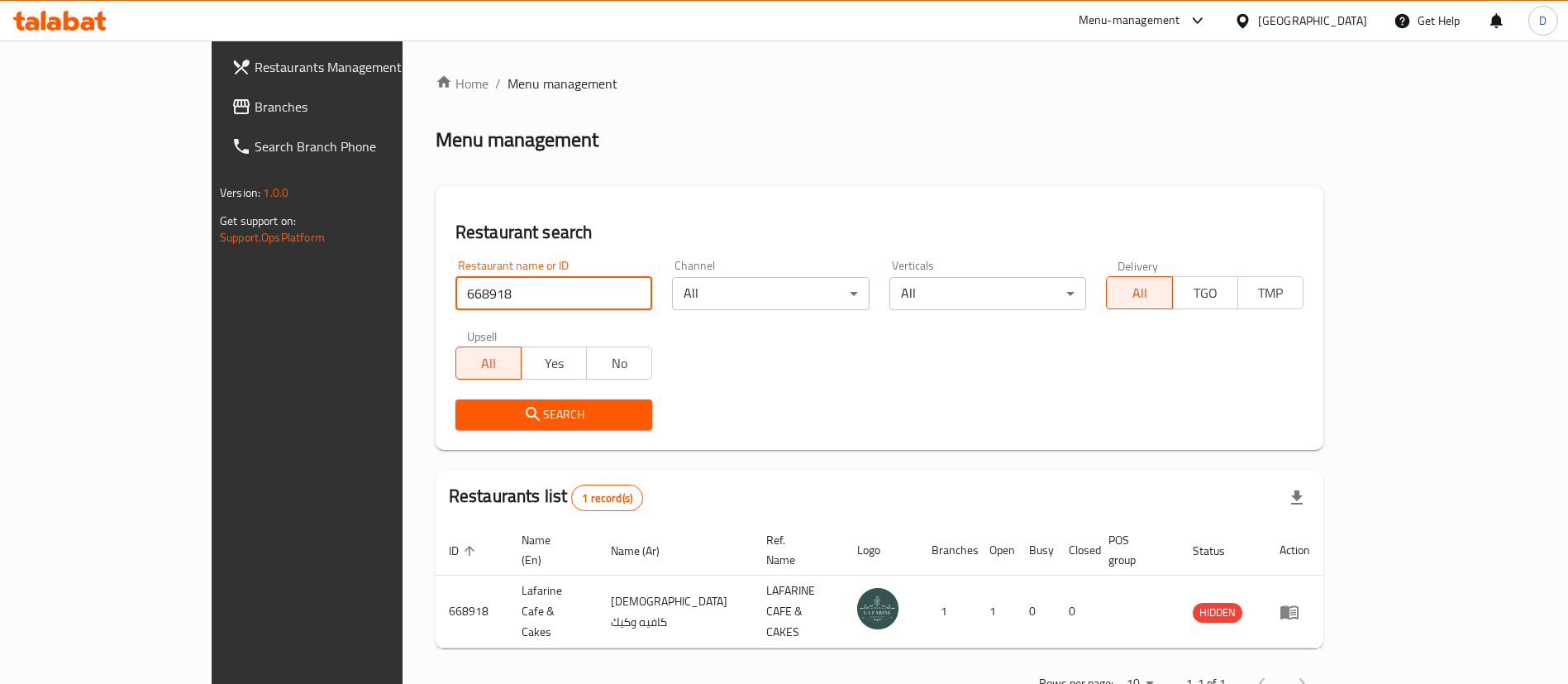
drag, startPoint x: 447, startPoint y: 298, endPoint x: 166, endPoint y: 323, distance: 282.1
click at [212, 332] on div "Restaurants Management Branches Search Branch Phone Version: 1.0.0 Get support …" at bounding box center [784, 388] width 1145 height 697
paste input "57465"
type input "657465"
click button "Search" at bounding box center [554, 415] width 198 height 30
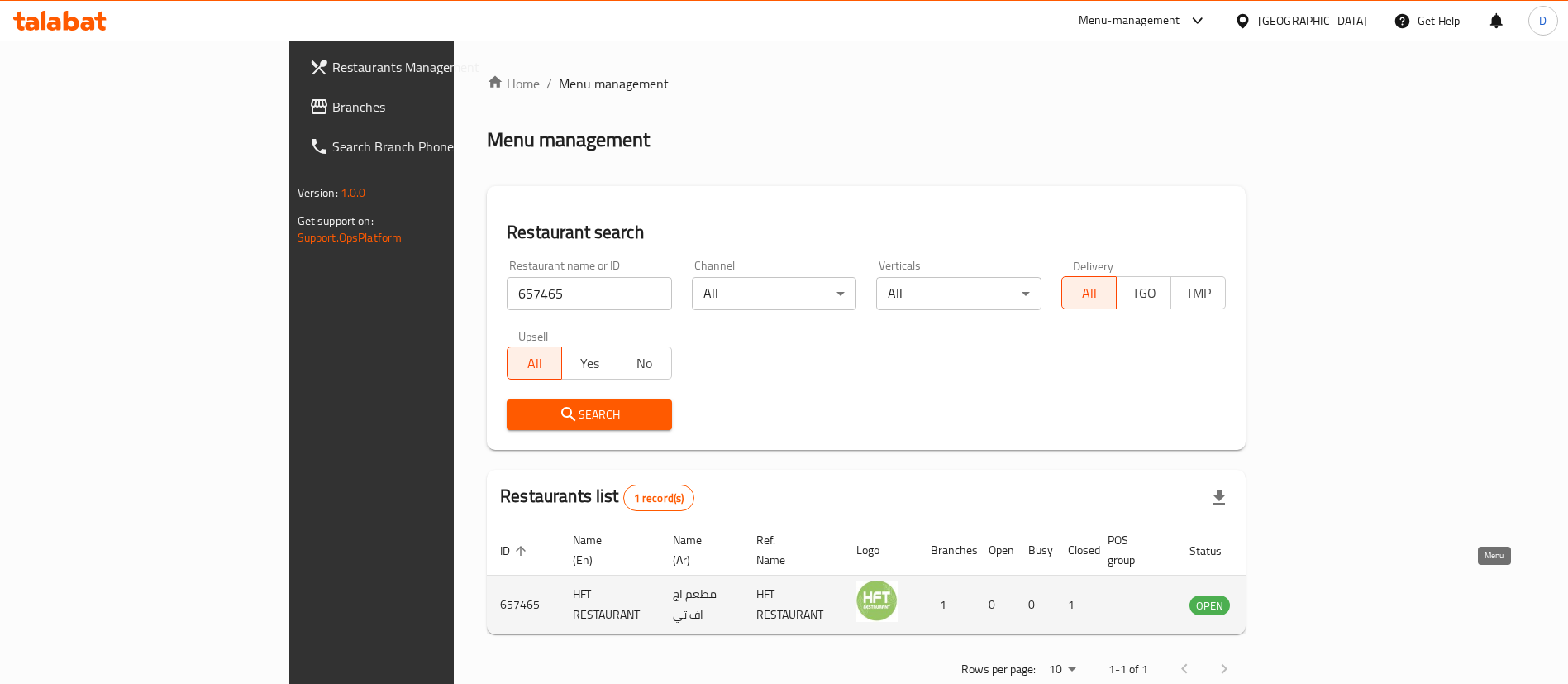
click at [1295, 599] on icon "enhanced table" at bounding box center [1287, 605] width 19 height 14
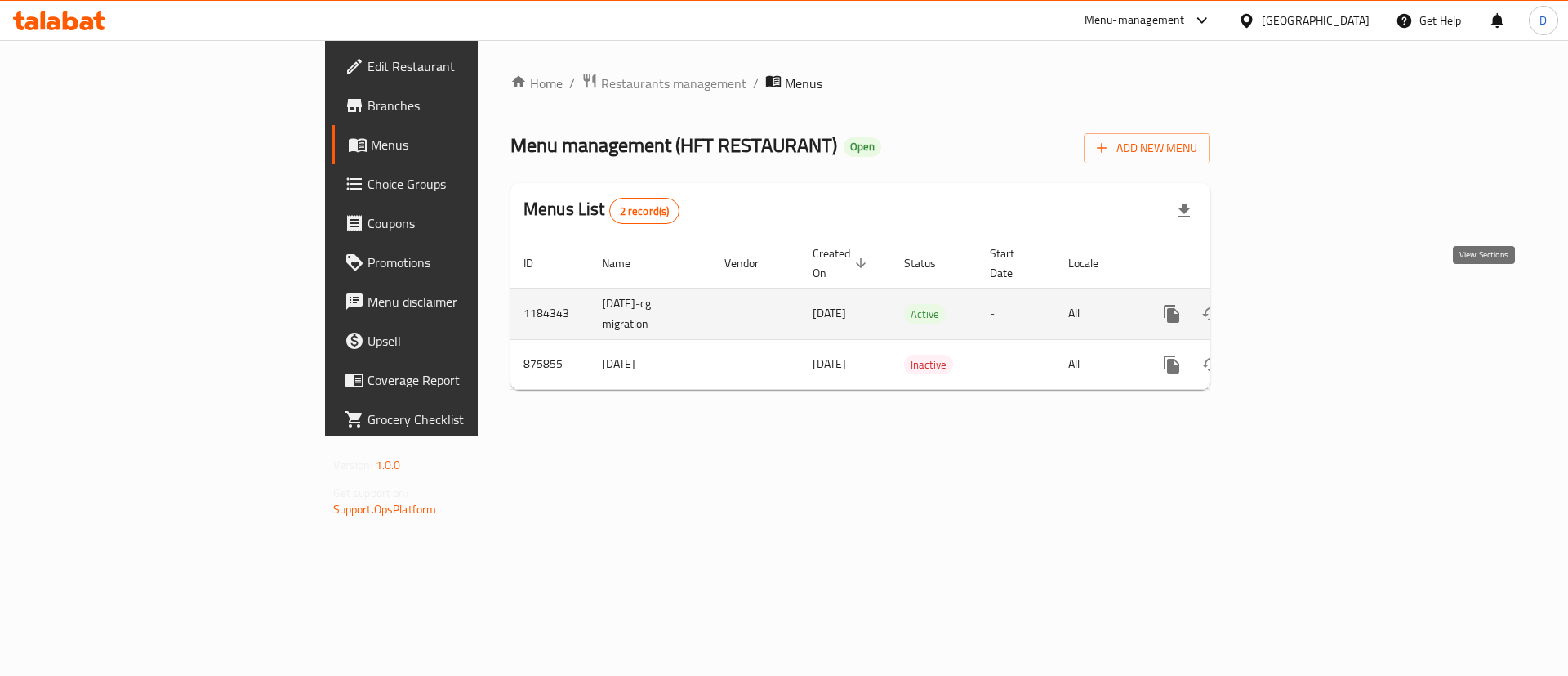
click at [1297, 306] on icon "enhanced table" at bounding box center [1289, 314] width 15 height 15
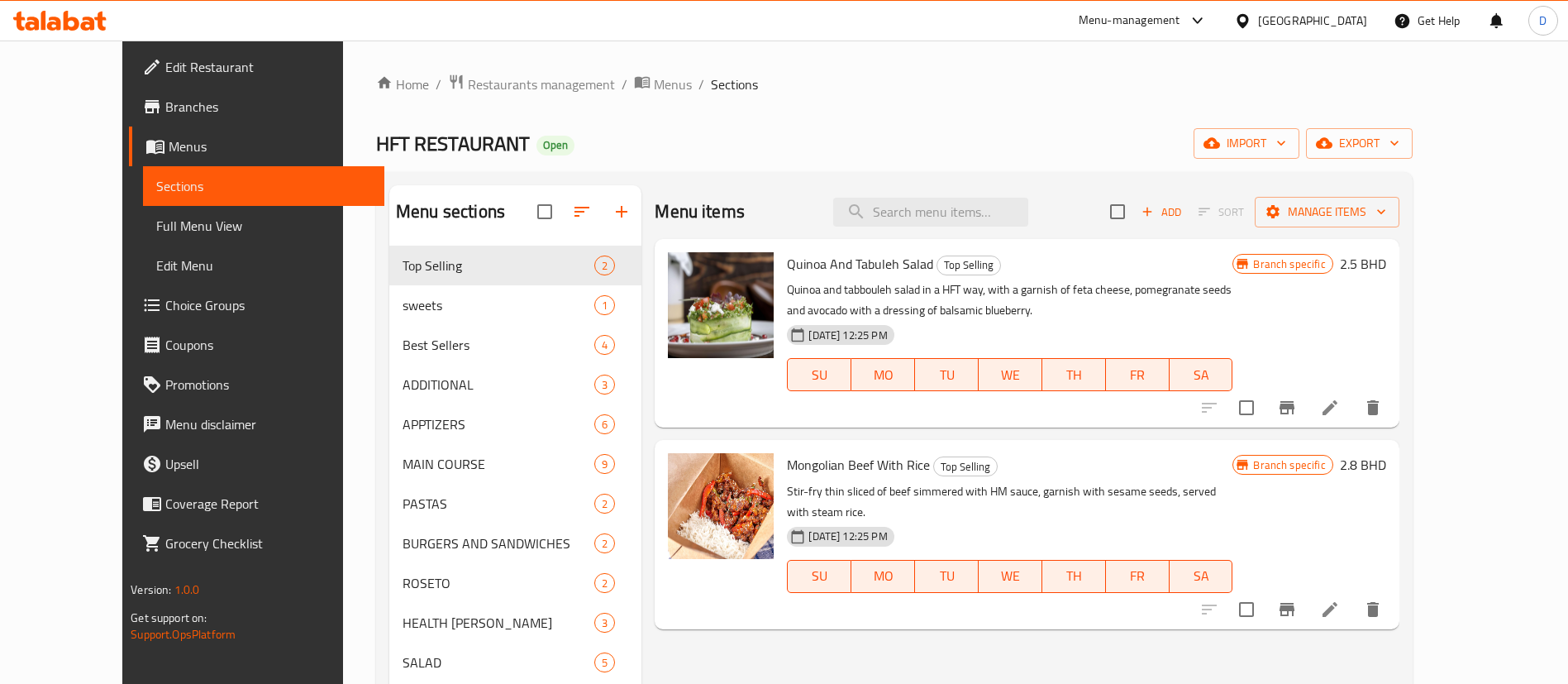
click at [448, 97] on div "Home / Restaurants management / Menus / Sections HFT RESTAURANT Open import exp…" at bounding box center [894, 477] width 1037 height 808
click at [468, 91] on span "Restaurants management" at bounding box center [541, 84] width 147 height 19
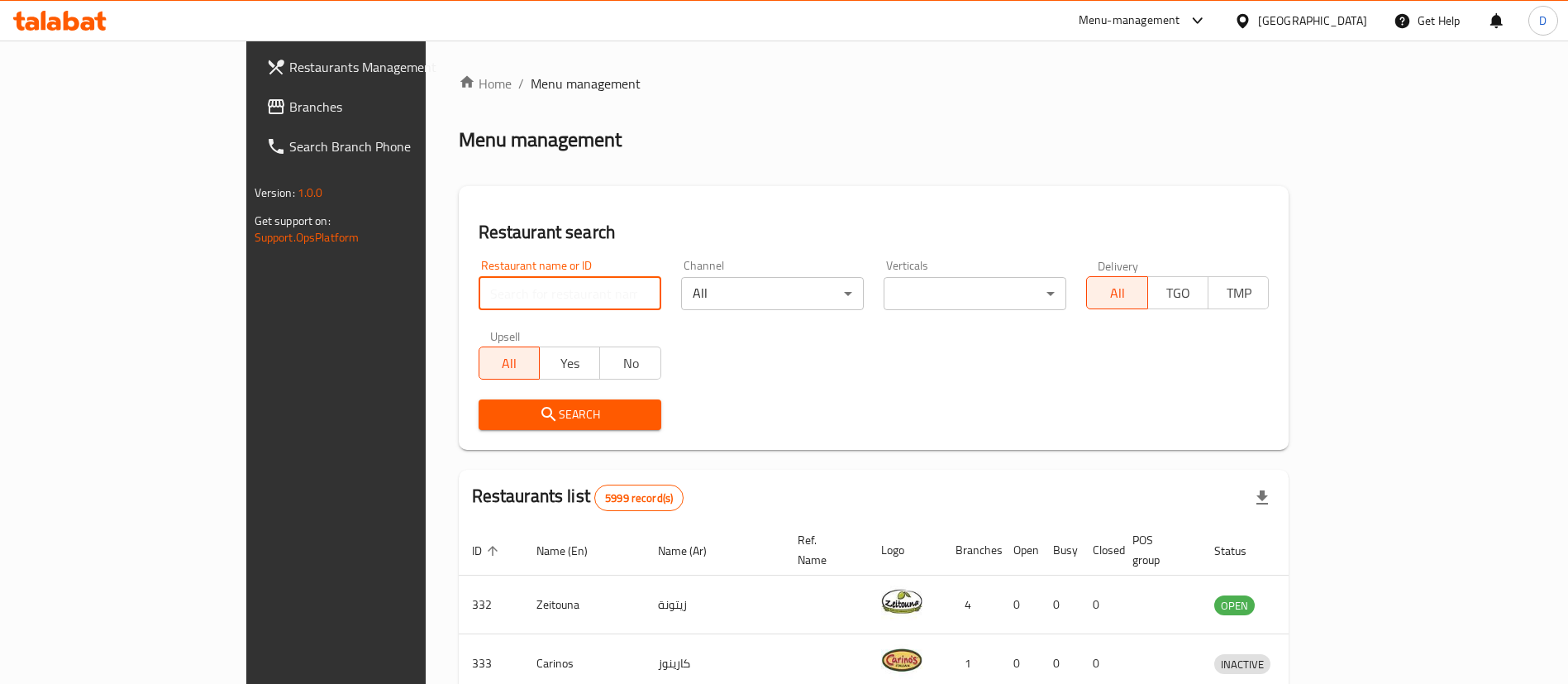
click at [482, 296] on input "search" at bounding box center [570, 293] width 182 height 33
paste input "9704"
type input "9704"
click button "Search" at bounding box center [570, 415] width 182 height 30
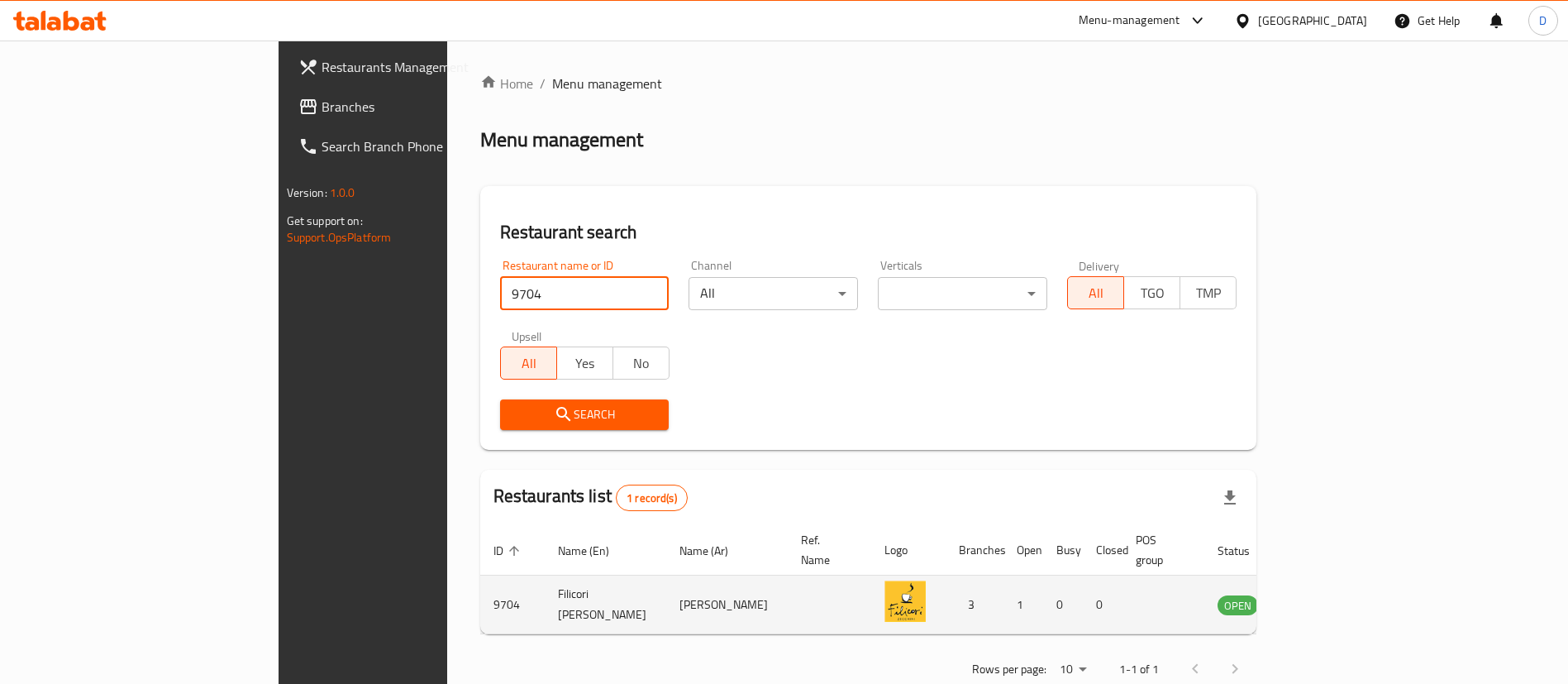
click at [1324, 594] on icon "enhanced table" at bounding box center [1314, 604] width 19 height 19
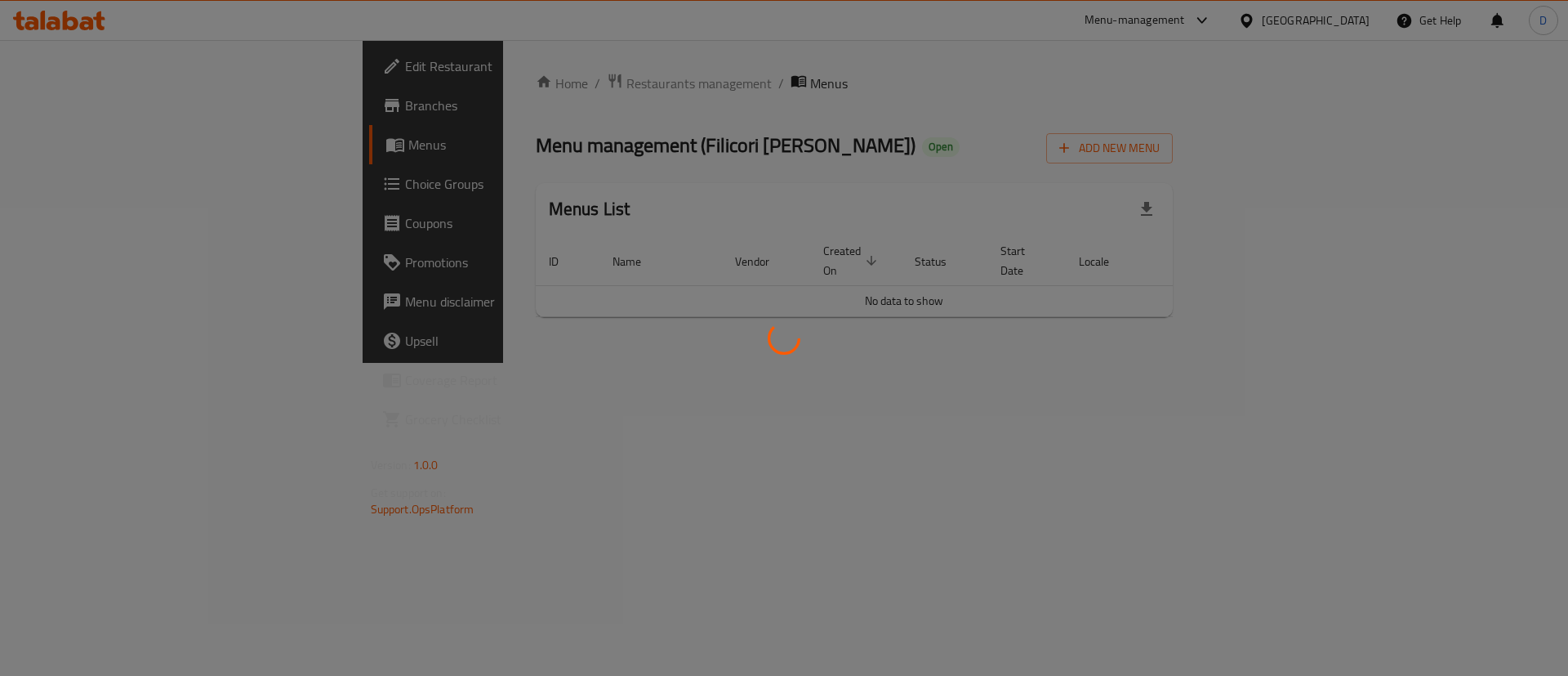
click at [1118, 204] on div at bounding box center [784, 338] width 1568 height 676
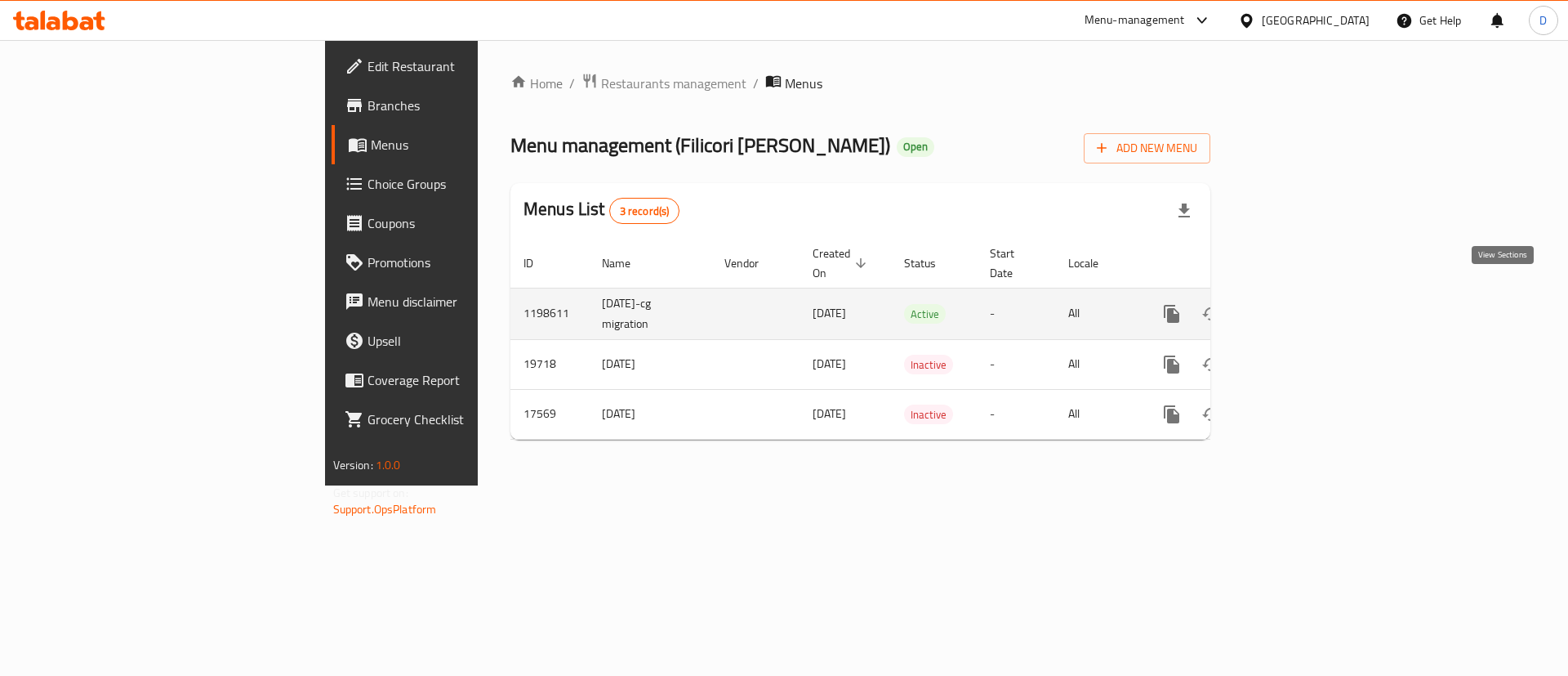
click at [1299, 304] on icon "enhanced table" at bounding box center [1289, 313] width 19 height 19
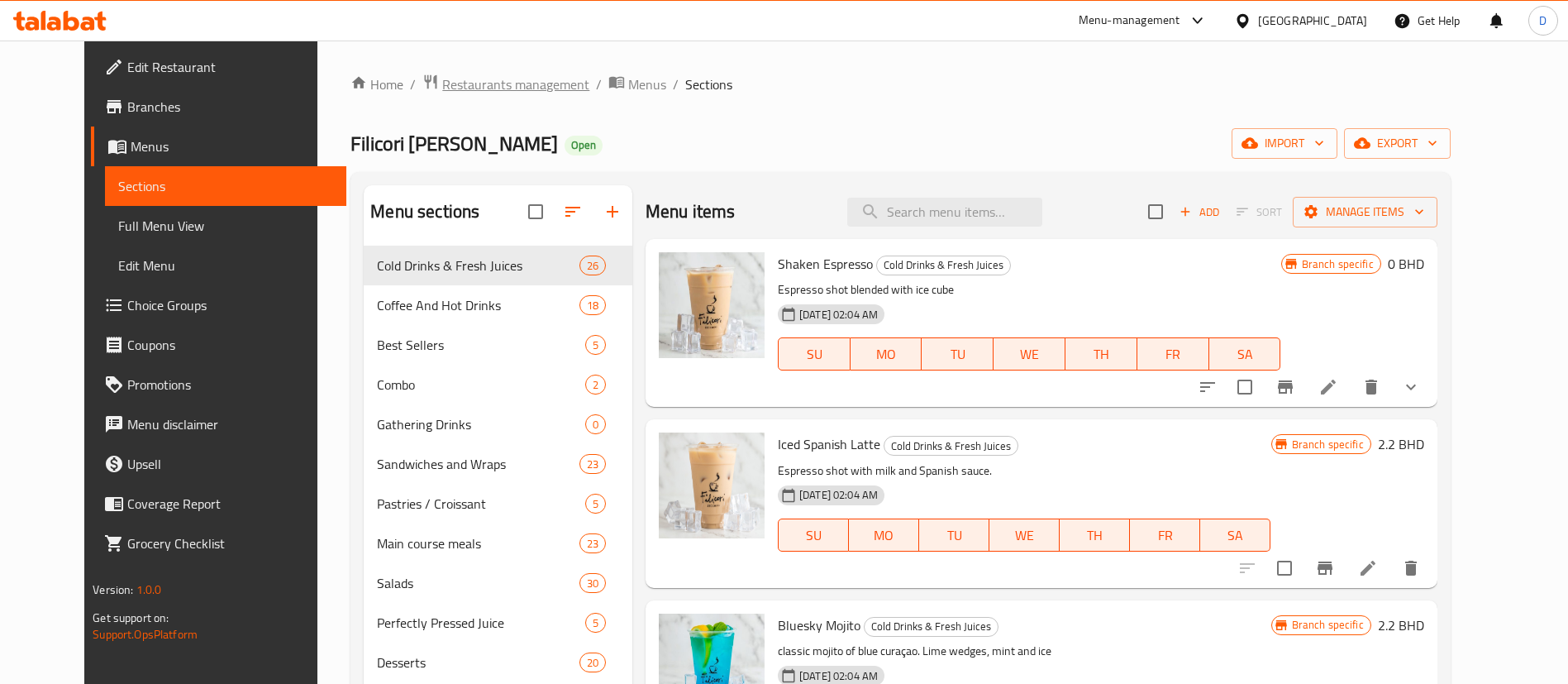
click at [442, 91] on span "Restaurants management" at bounding box center [516, 84] width 147 height 19
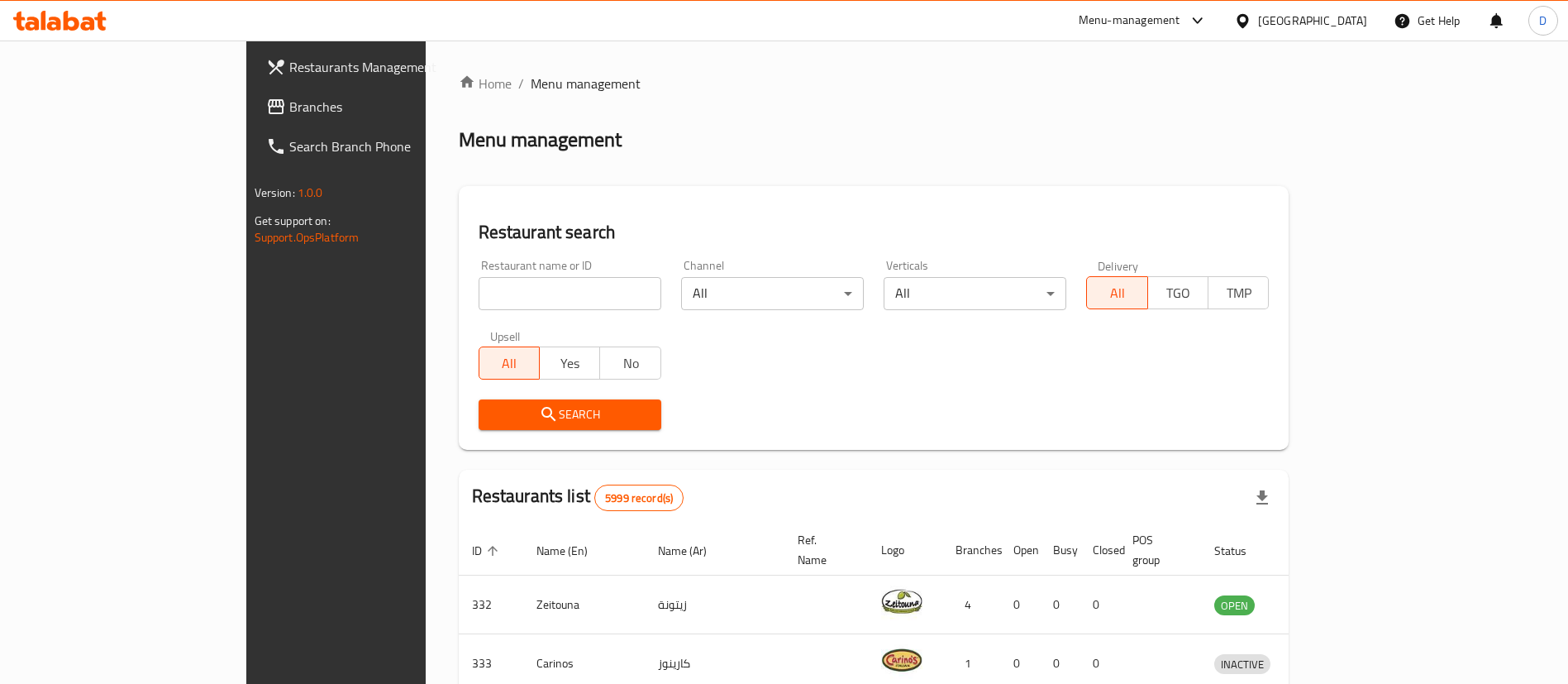
click at [479, 266] on div "Restaurant name or ID Restaurant name or ID" at bounding box center [570, 285] width 182 height 51
click at [479, 274] on div "Restaurant name or ID Restaurant name or ID" at bounding box center [570, 285] width 182 height 51
click at [479, 279] on input "search" at bounding box center [570, 293] width 182 height 33
paste input "629203"
type input "629203"
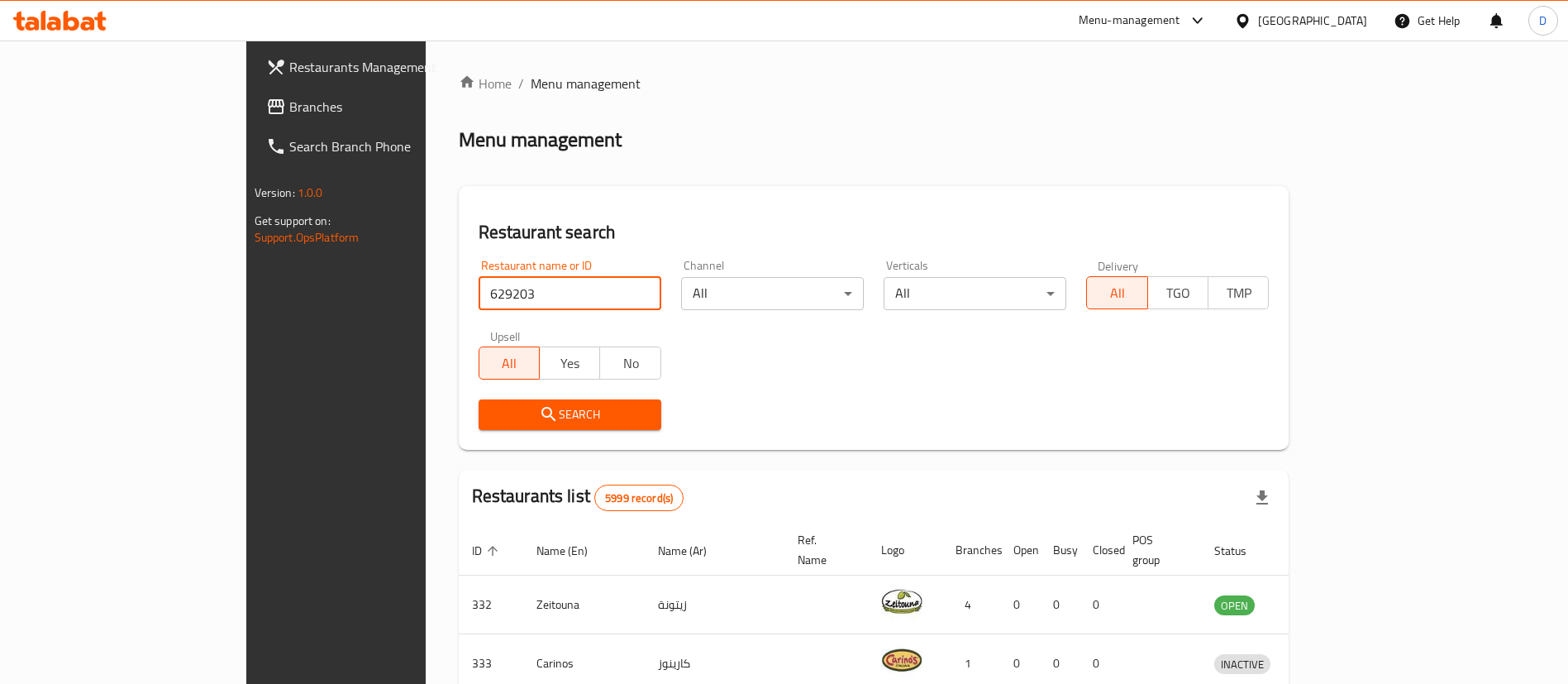
click button "Search" at bounding box center [570, 415] width 182 height 30
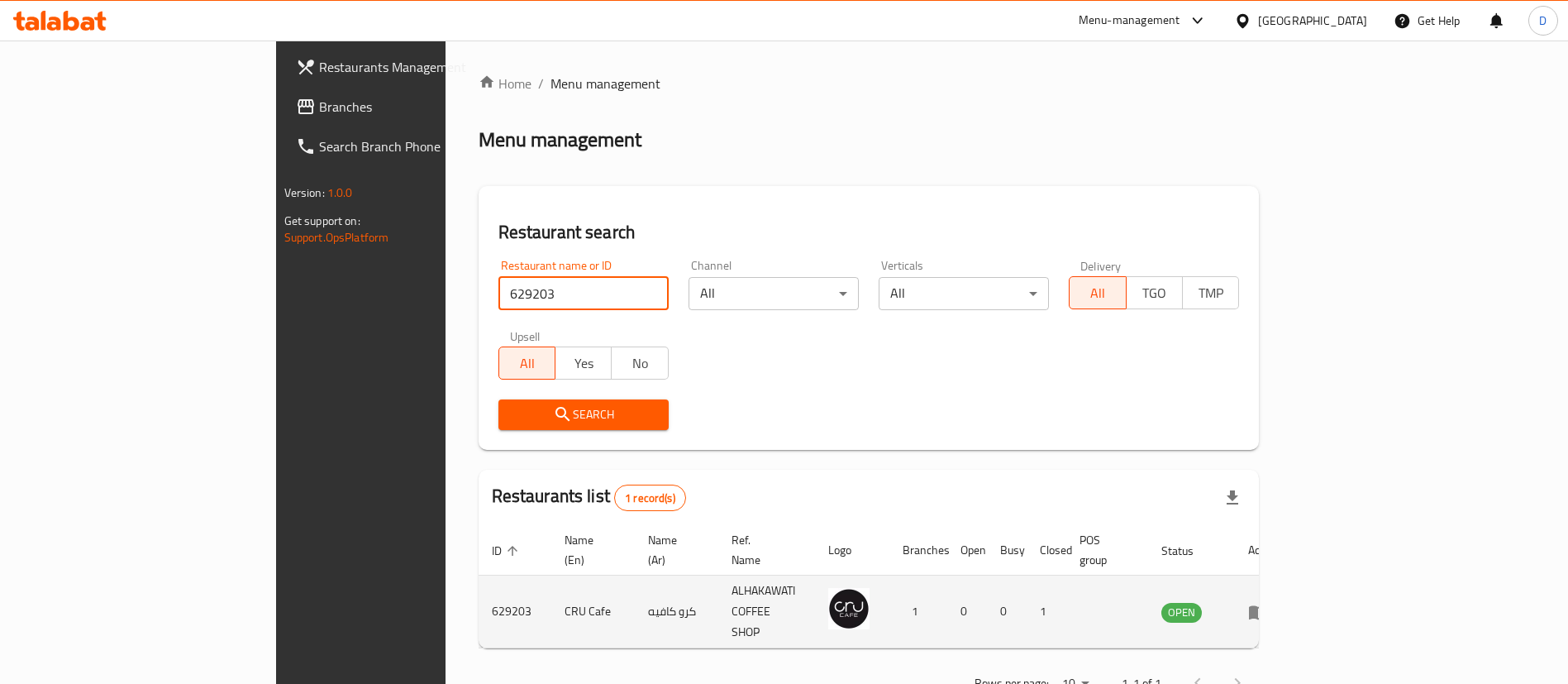
click at [1268, 602] on icon "enhanced table" at bounding box center [1257, 611] width 19 height 19
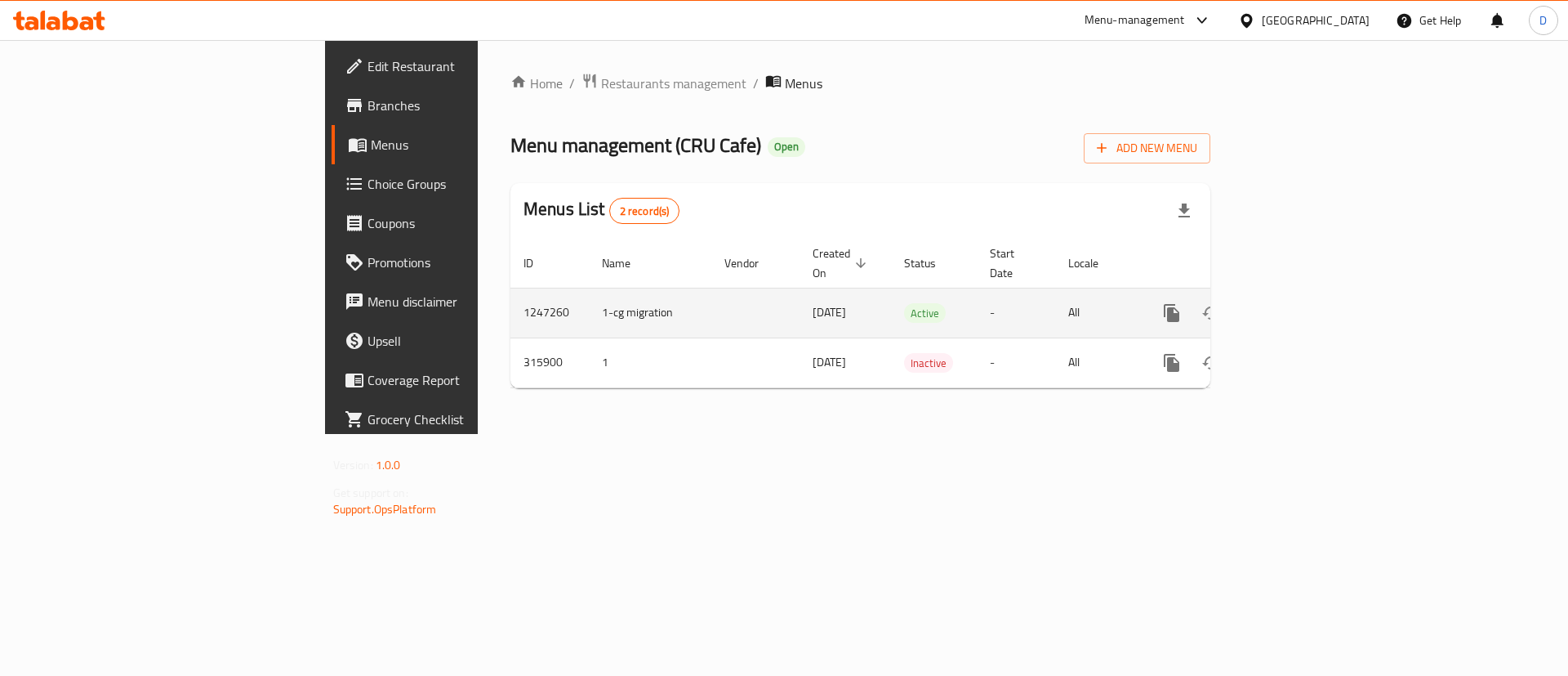
click at [1309, 293] on div "enhanced table" at bounding box center [1230, 312] width 157 height 39
click at [1309, 293] on link "enhanced table" at bounding box center [1289, 312] width 39 height 39
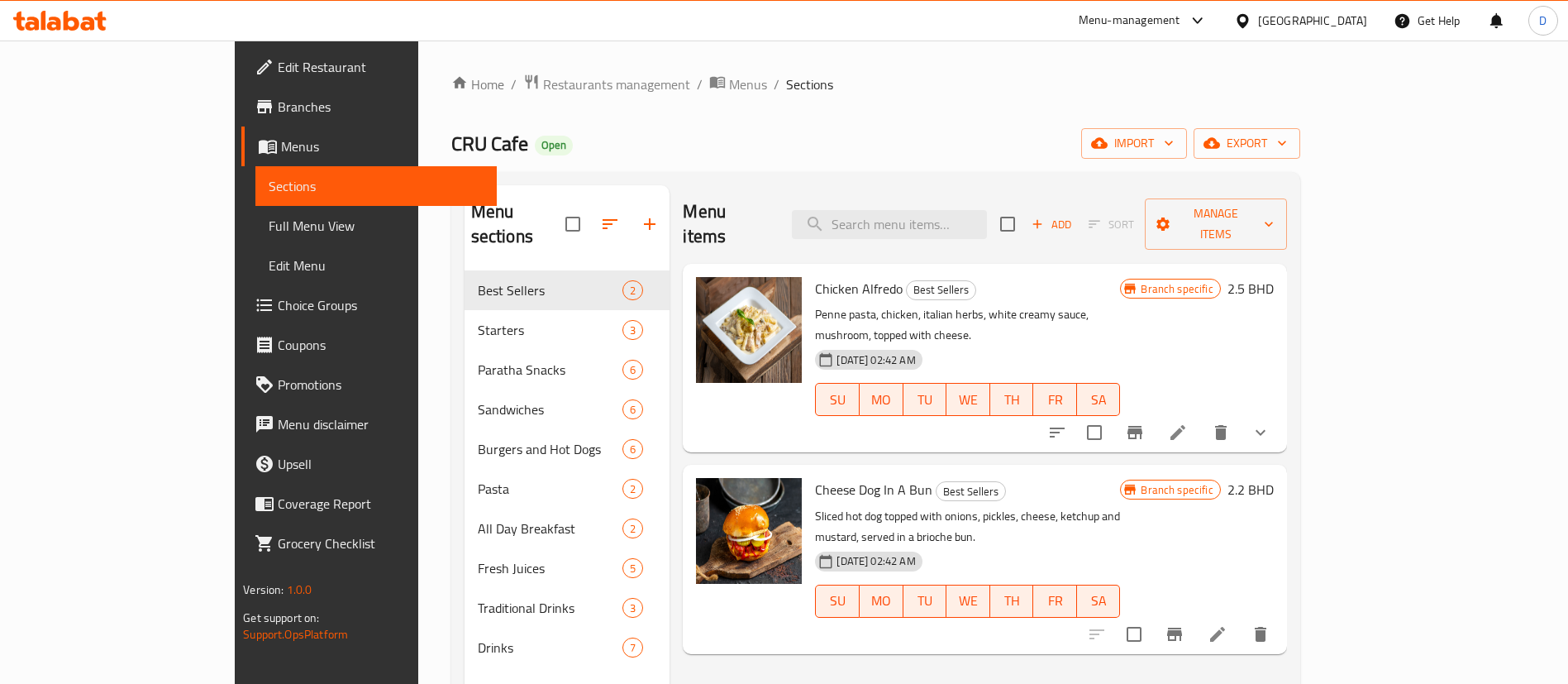
click at [507, 100] on div "Home / Restaurants management / Menus / Sections CRU Cafe Open import export Me…" at bounding box center [876, 477] width 849 height 808
click at [543, 94] on span "Restaurants management" at bounding box center [616, 84] width 147 height 19
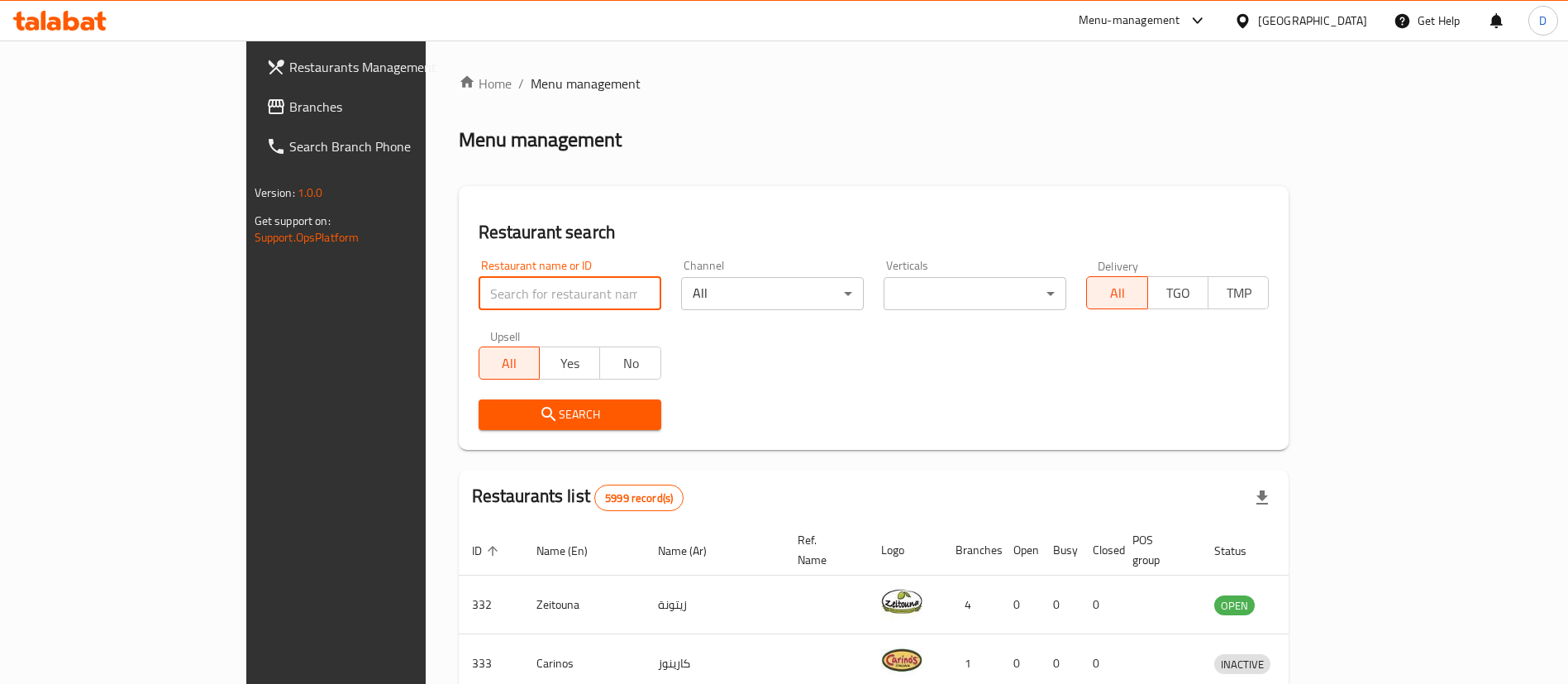
click at [479, 282] on input "search" at bounding box center [570, 293] width 182 height 33
paste input "660637"
type input "660637"
click button "Search" at bounding box center [570, 415] width 182 height 30
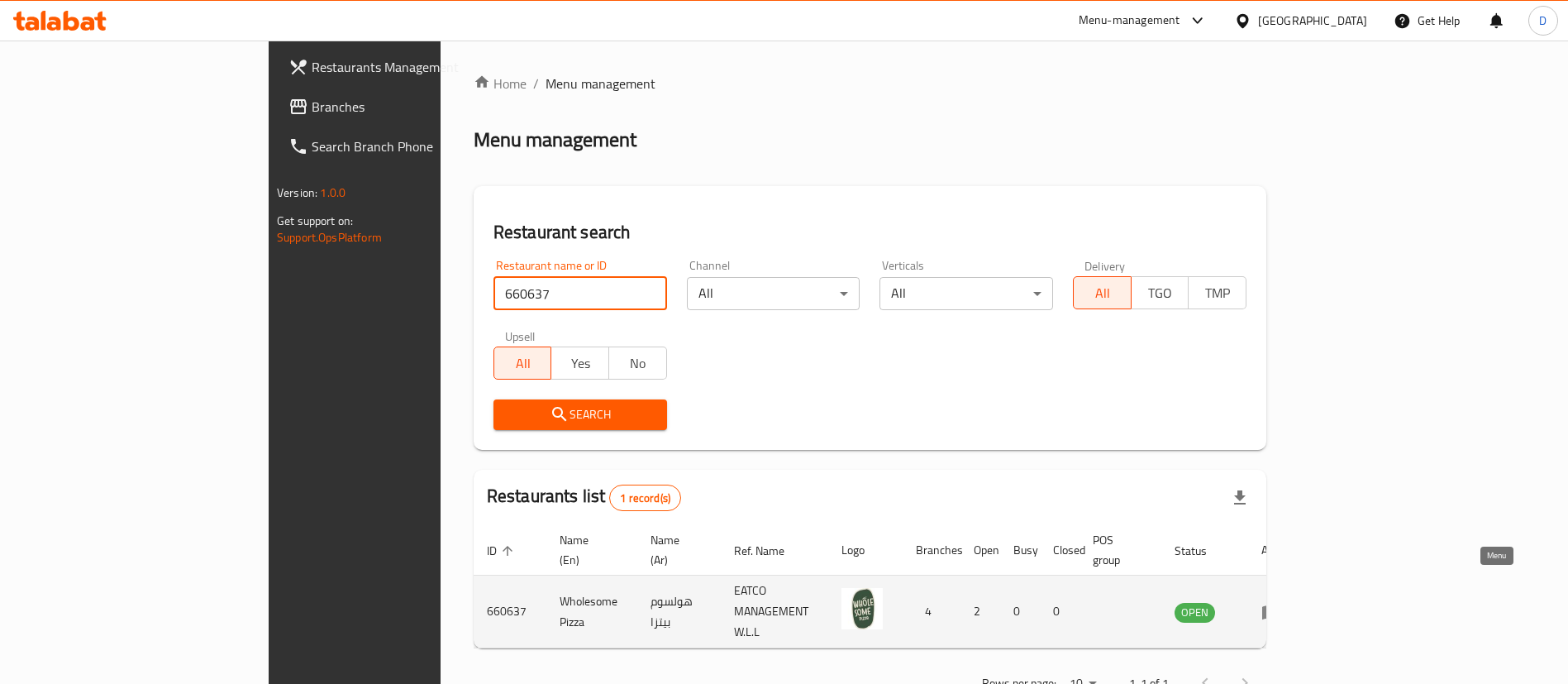
click at [1280, 605] on icon "enhanced table" at bounding box center [1272, 612] width 19 height 14
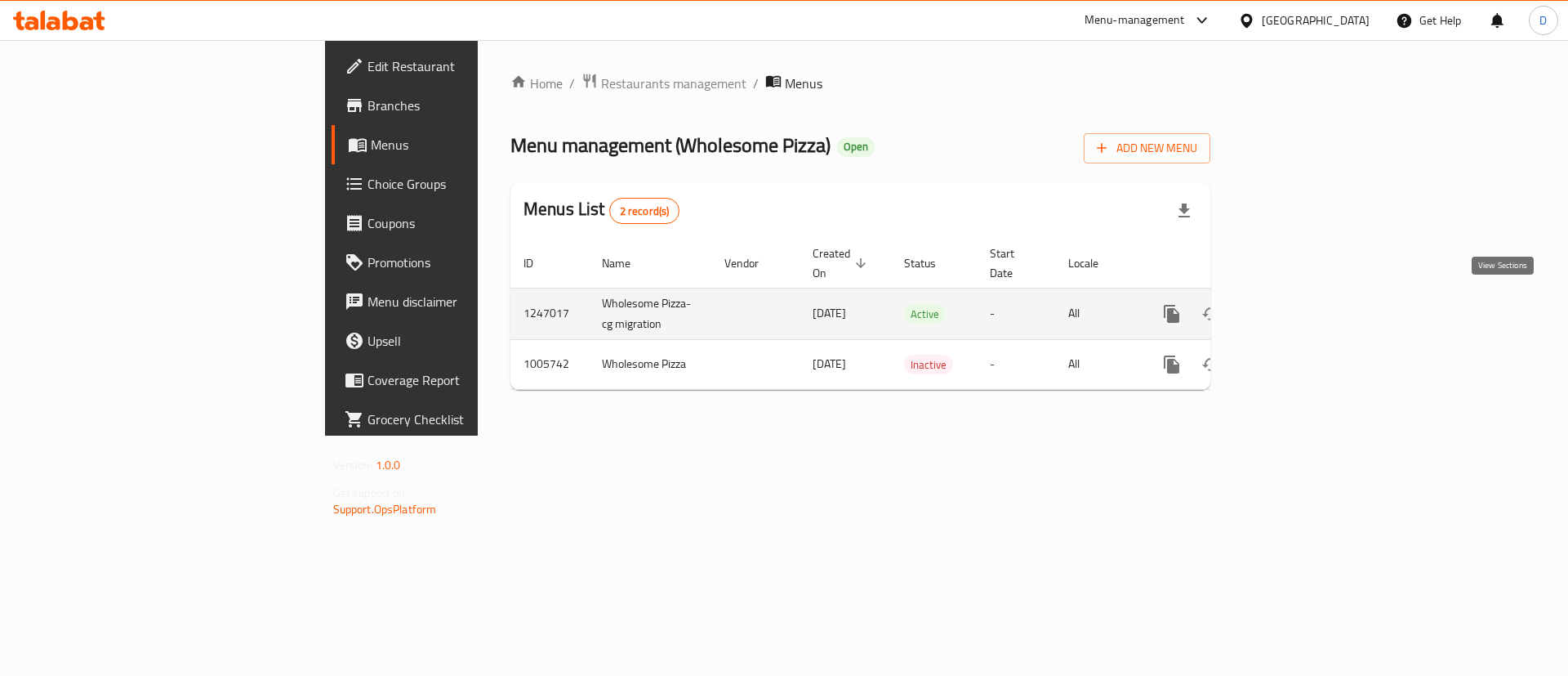
click at [1299, 305] on icon "enhanced table" at bounding box center [1289, 313] width 19 height 19
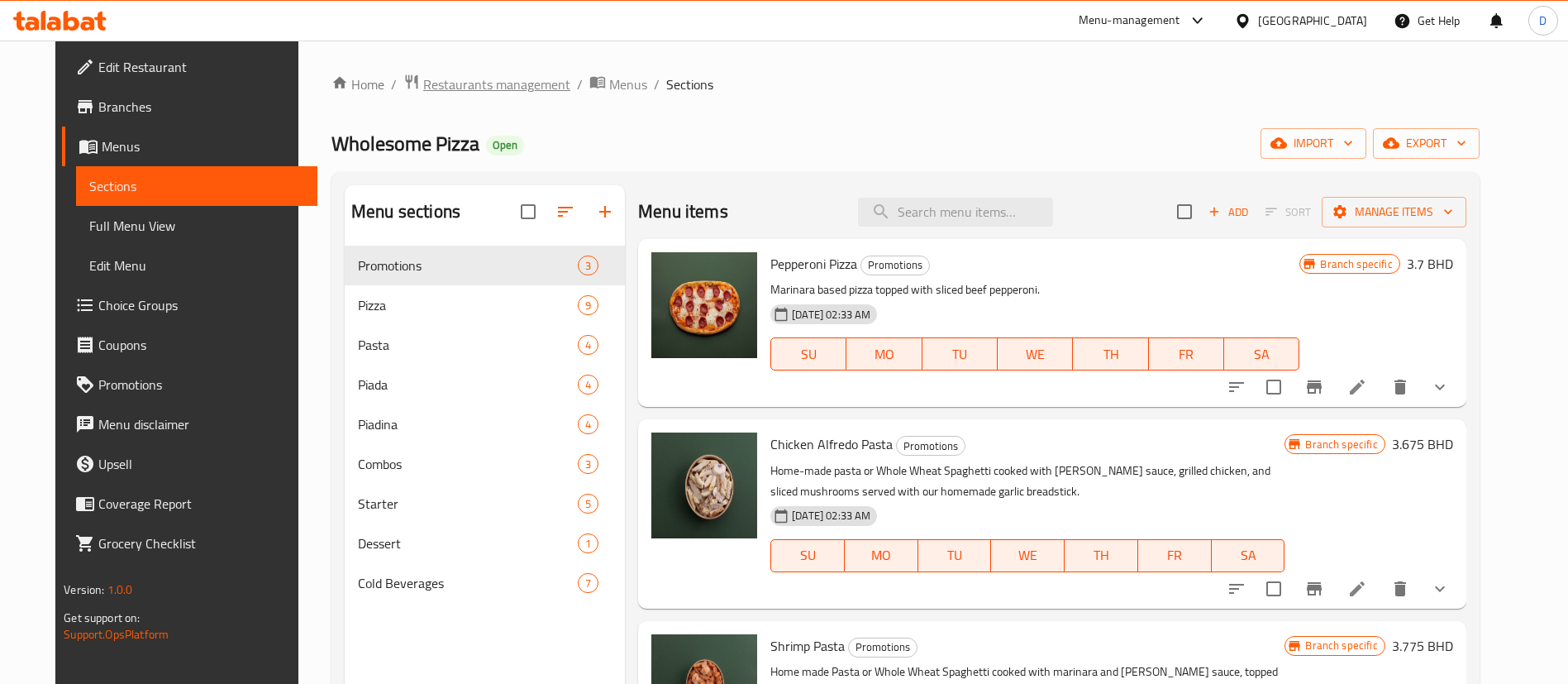
click at [506, 76] on span "Restaurants management" at bounding box center [496, 84] width 147 height 19
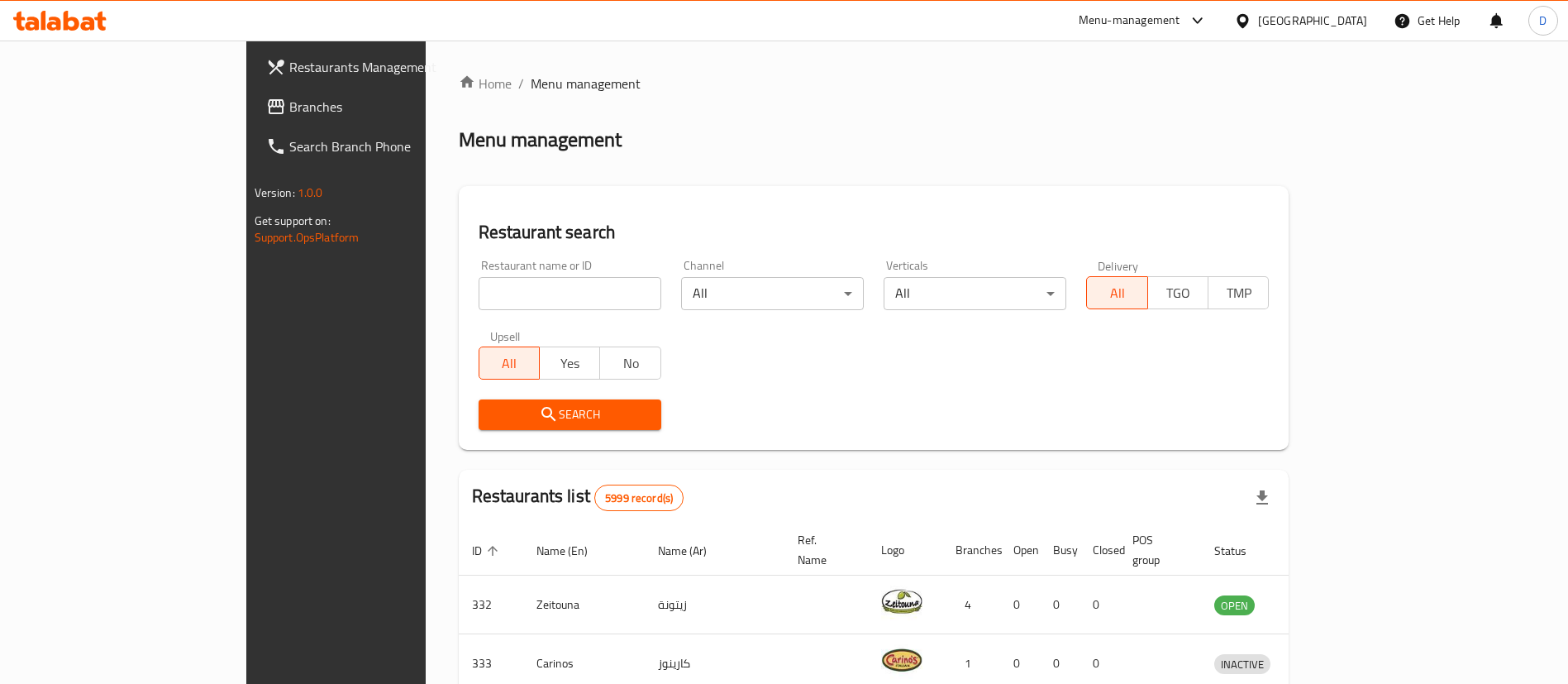
click at [479, 293] on input "search" at bounding box center [570, 293] width 182 height 33
paste input "641070"
type input "641070"
click button "Search" at bounding box center [570, 415] width 182 height 30
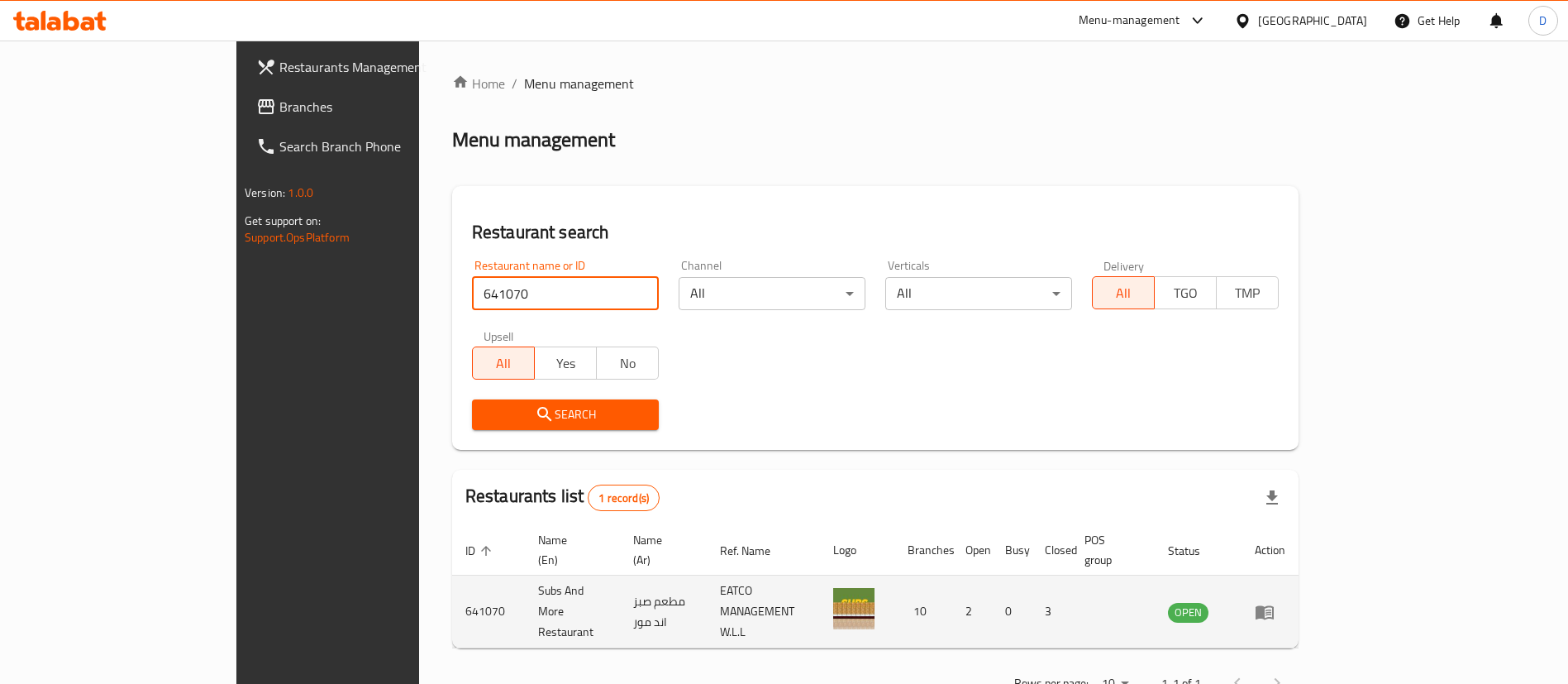
click at [1299, 596] on td "enhanced table" at bounding box center [1270, 611] width 57 height 73
click at [1272, 610] on icon "enhanced table" at bounding box center [1268, 613] width 6 height 7
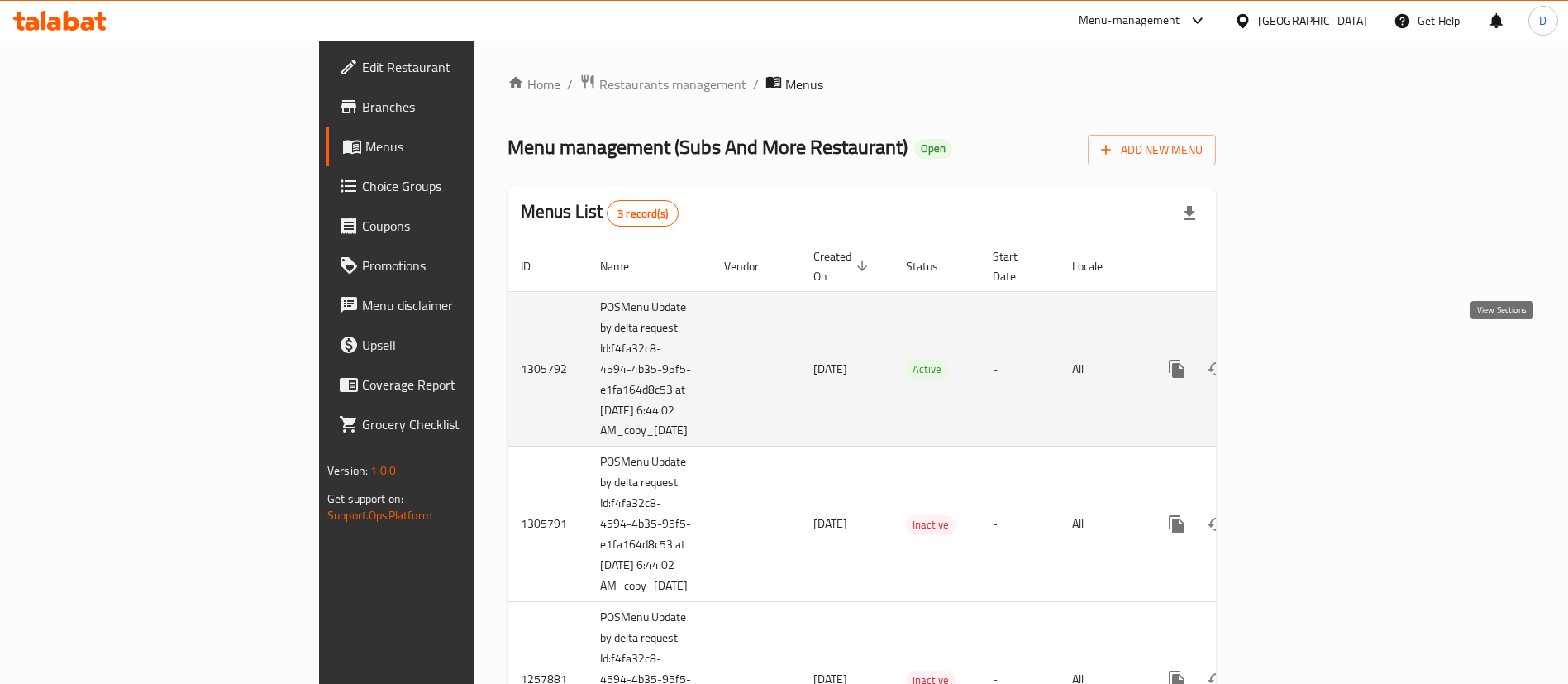
click at [1316, 349] on link "enhanced table" at bounding box center [1296, 368] width 40 height 40
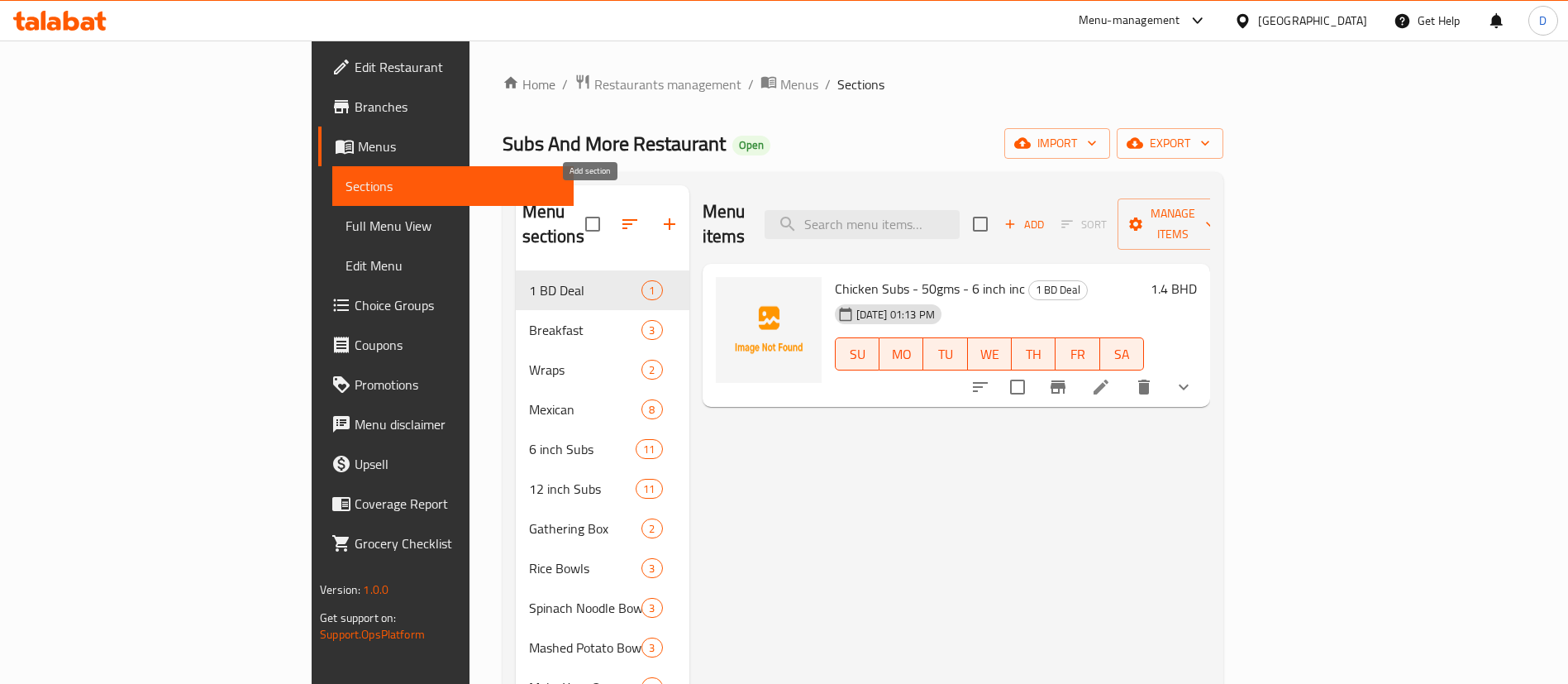
click at [637, 138] on div "Subs And More Restaurant Open import export" at bounding box center [863, 144] width 721 height 30
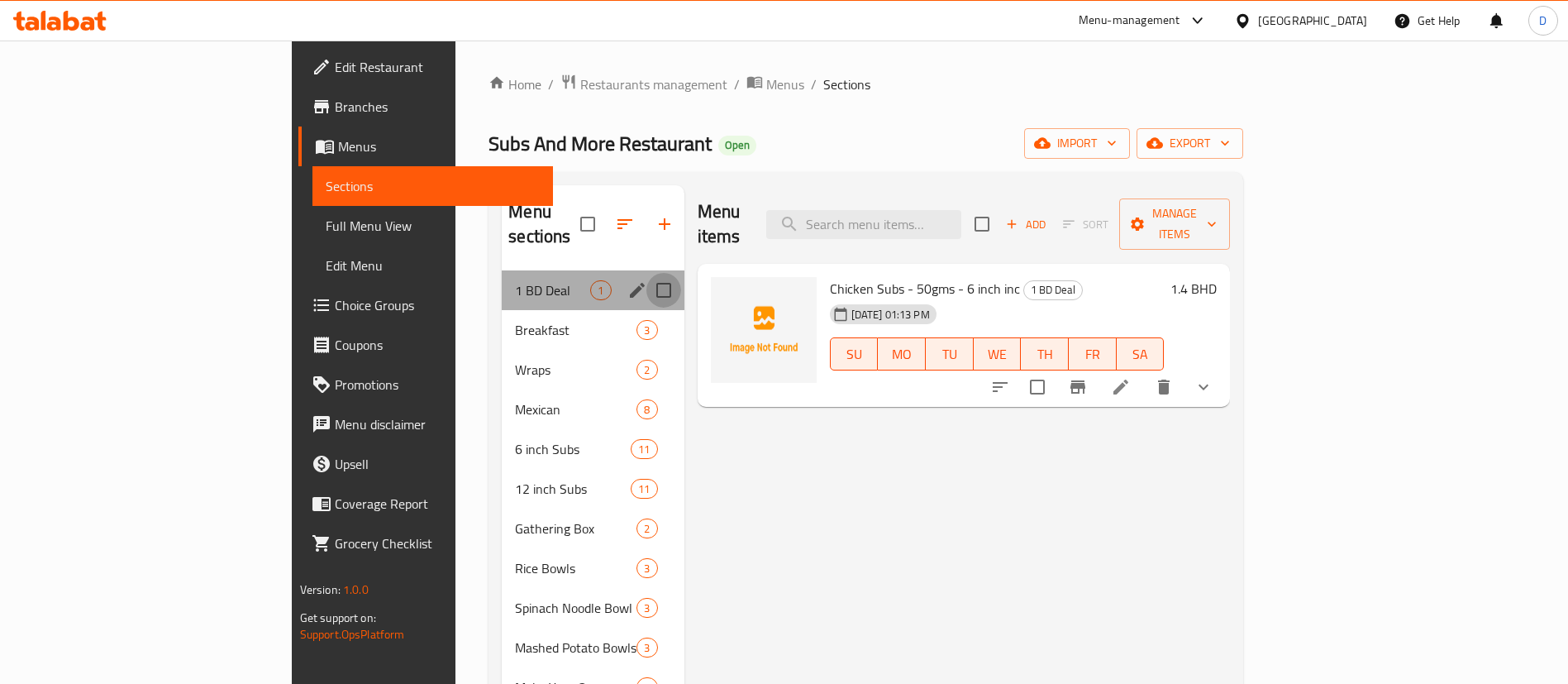
click at [647, 273] on input "Menu sections" at bounding box center [664, 290] width 35 height 35
checkbox input "true"
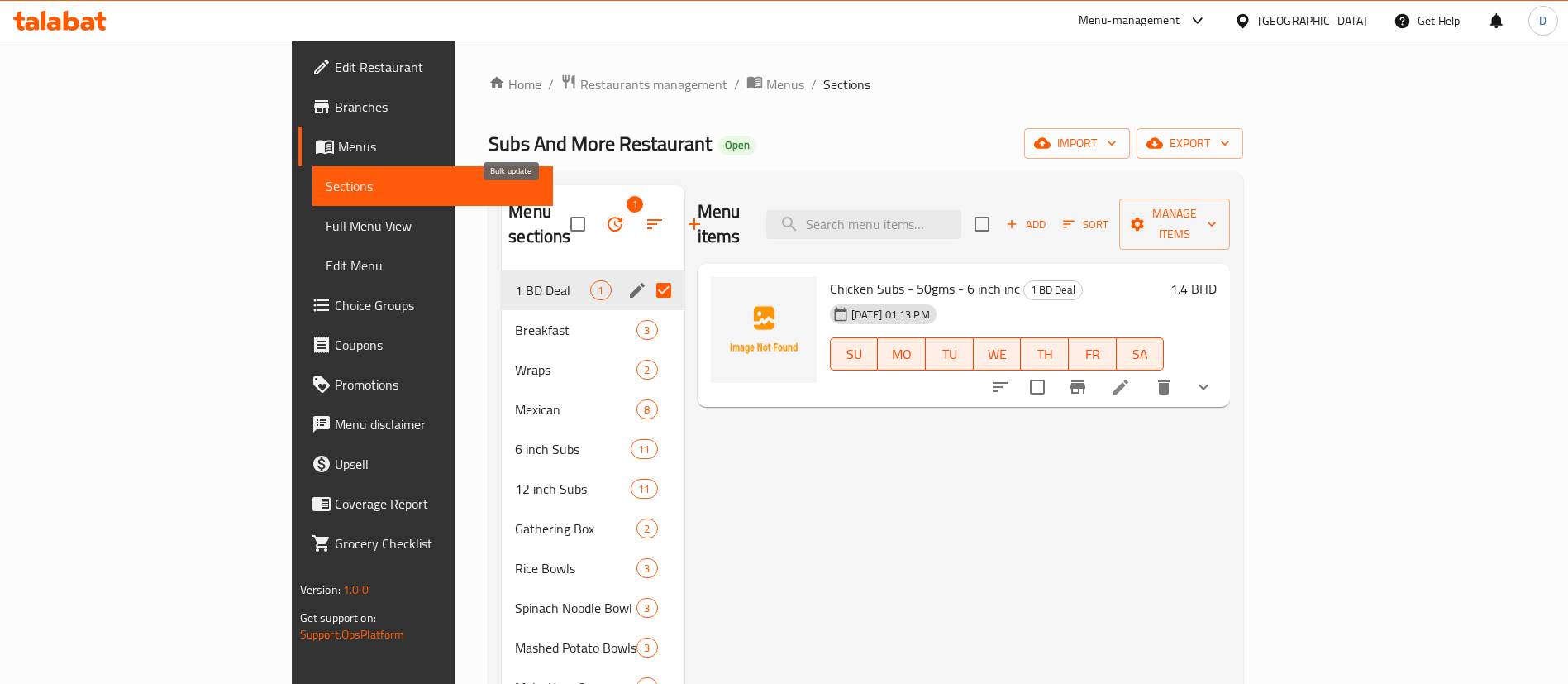
click at [605, 216] on icon "button" at bounding box center [615, 224] width 19 height 19
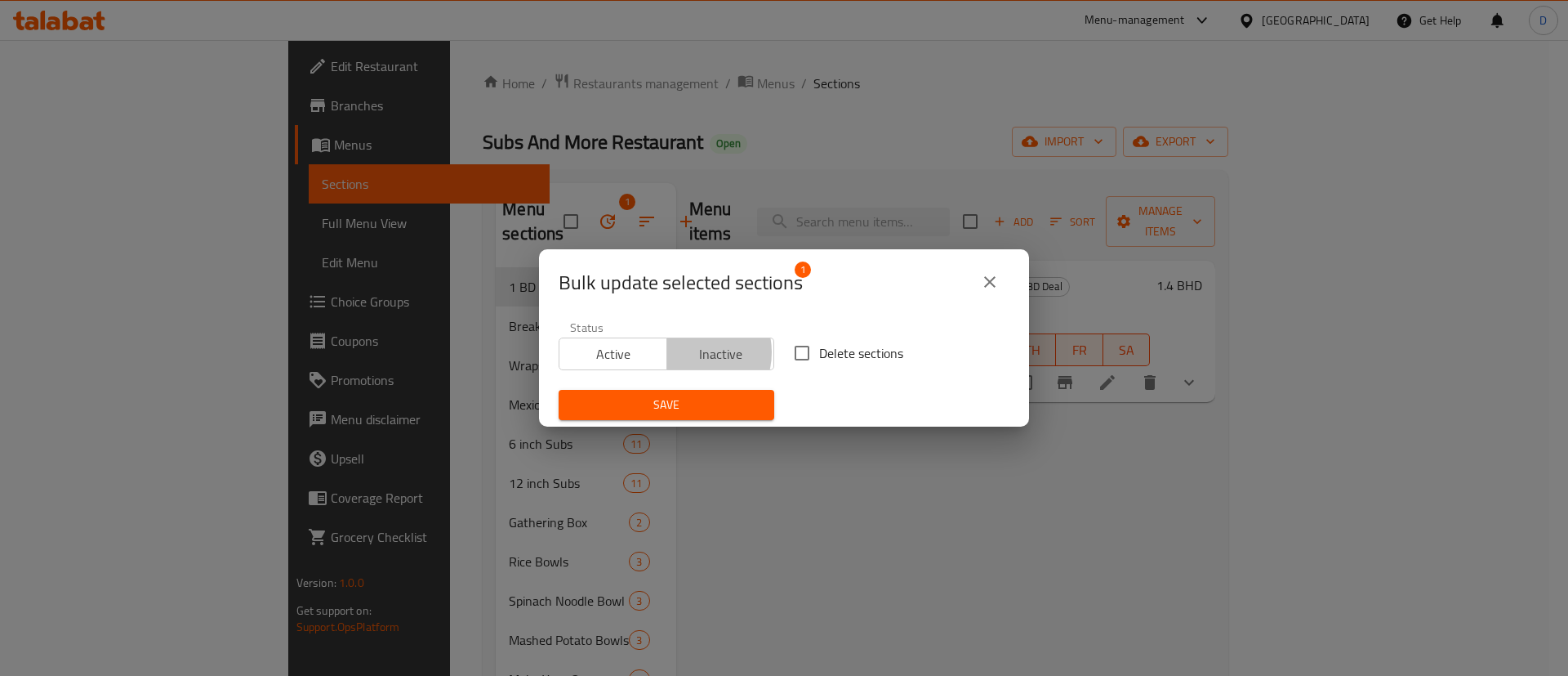
click at [685, 352] on span "Inactive" at bounding box center [721, 354] width 95 height 23
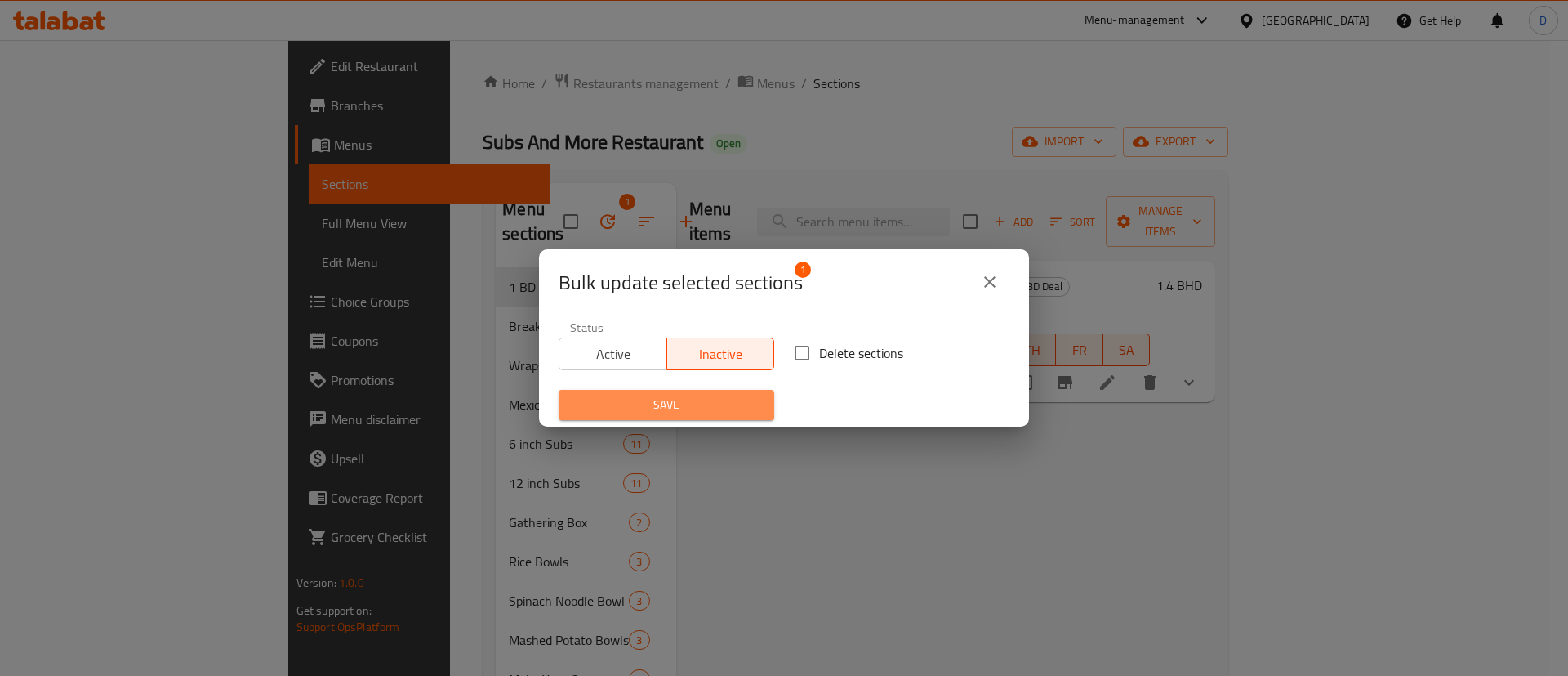
click at [681, 403] on span "Save" at bounding box center [666, 405] width 189 height 20
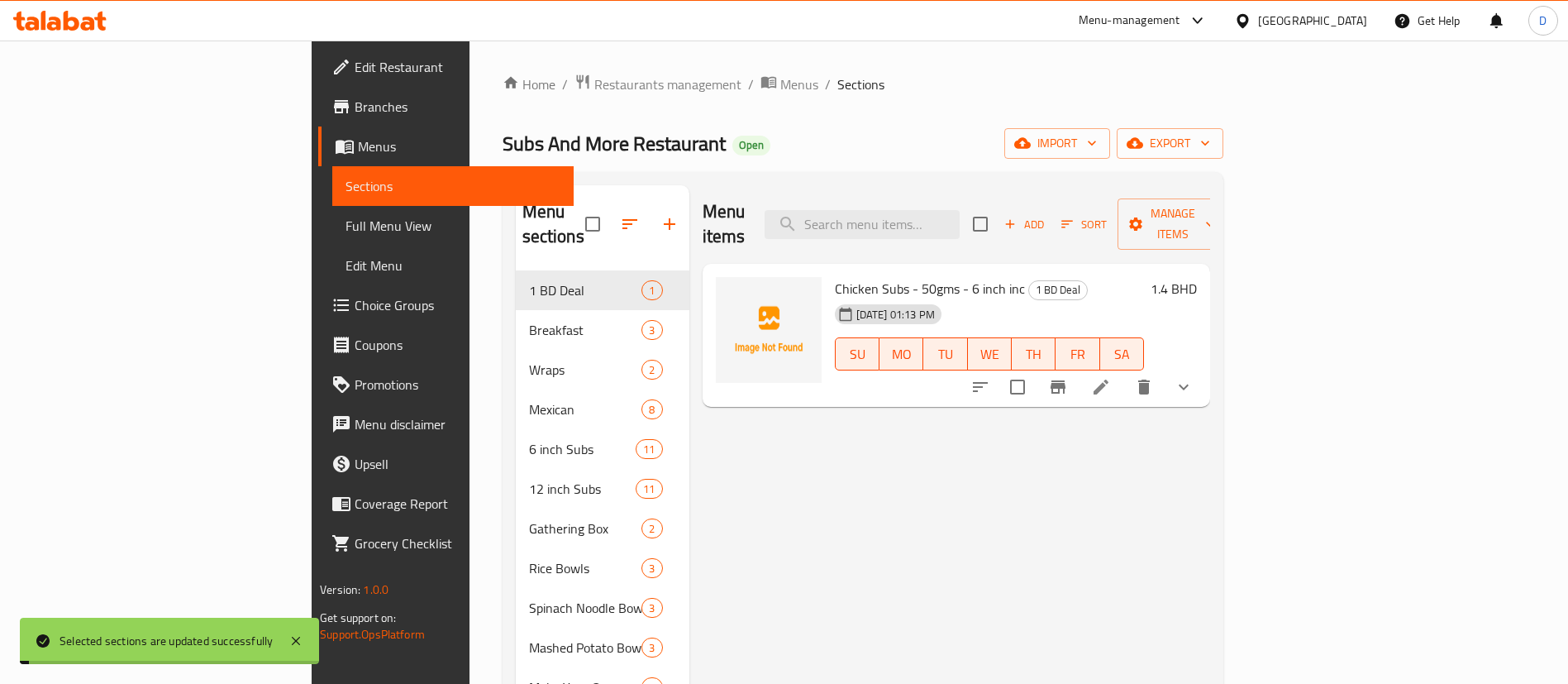
click at [688, 143] on div "Subs And More Restaurant Open import export" at bounding box center [863, 144] width 721 height 30
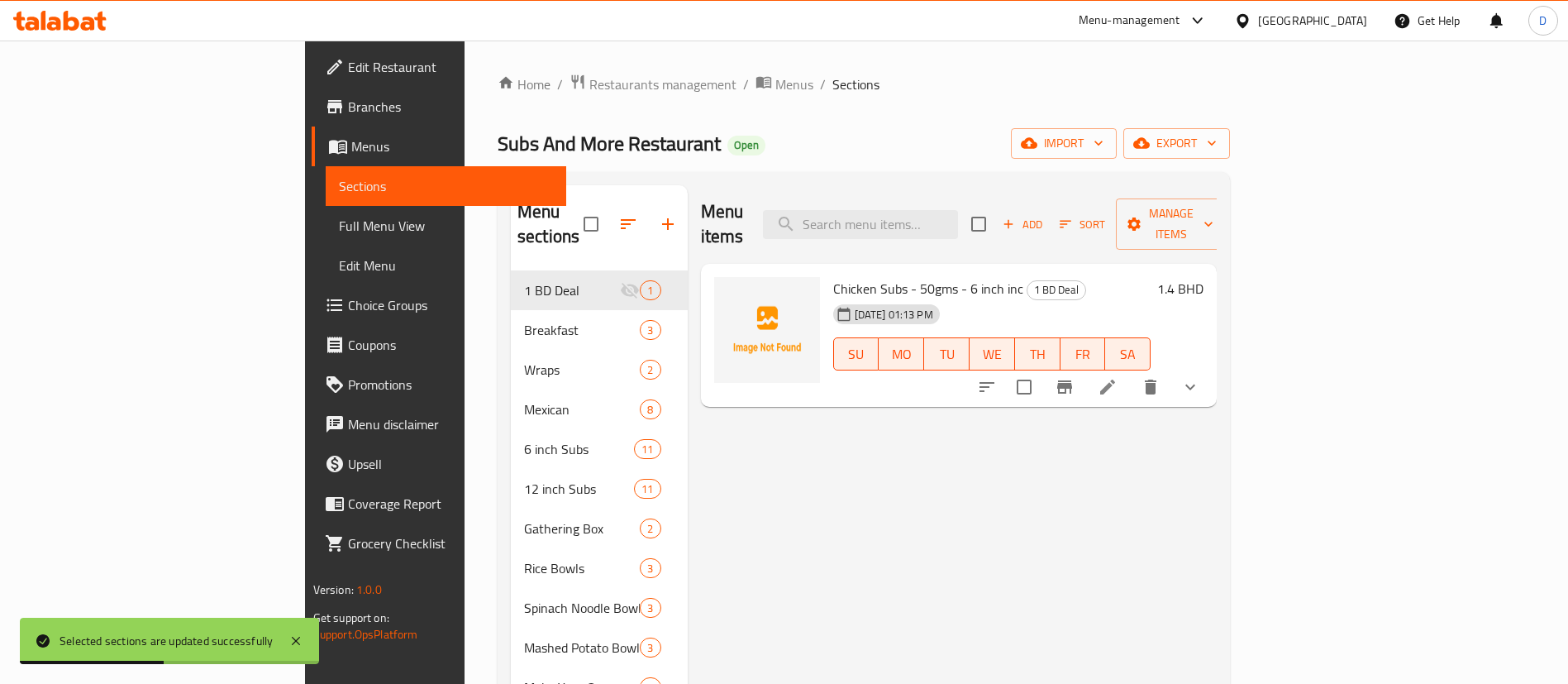
click at [504, 131] on span "Subs And More Restaurant" at bounding box center [609, 144] width 223 height 37
drag, startPoint x: 490, startPoint y: 106, endPoint x: 484, endPoint y: 97, distance: 10.8
click at [497, 105] on div "Home / Restaurants management / Menus / Sections Subs And More Restaurant Open …" at bounding box center [863, 518] width 732 height 891
click at [589, 90] on span "Restaurants management" at bounding box center [663, 84] width 147 height 19
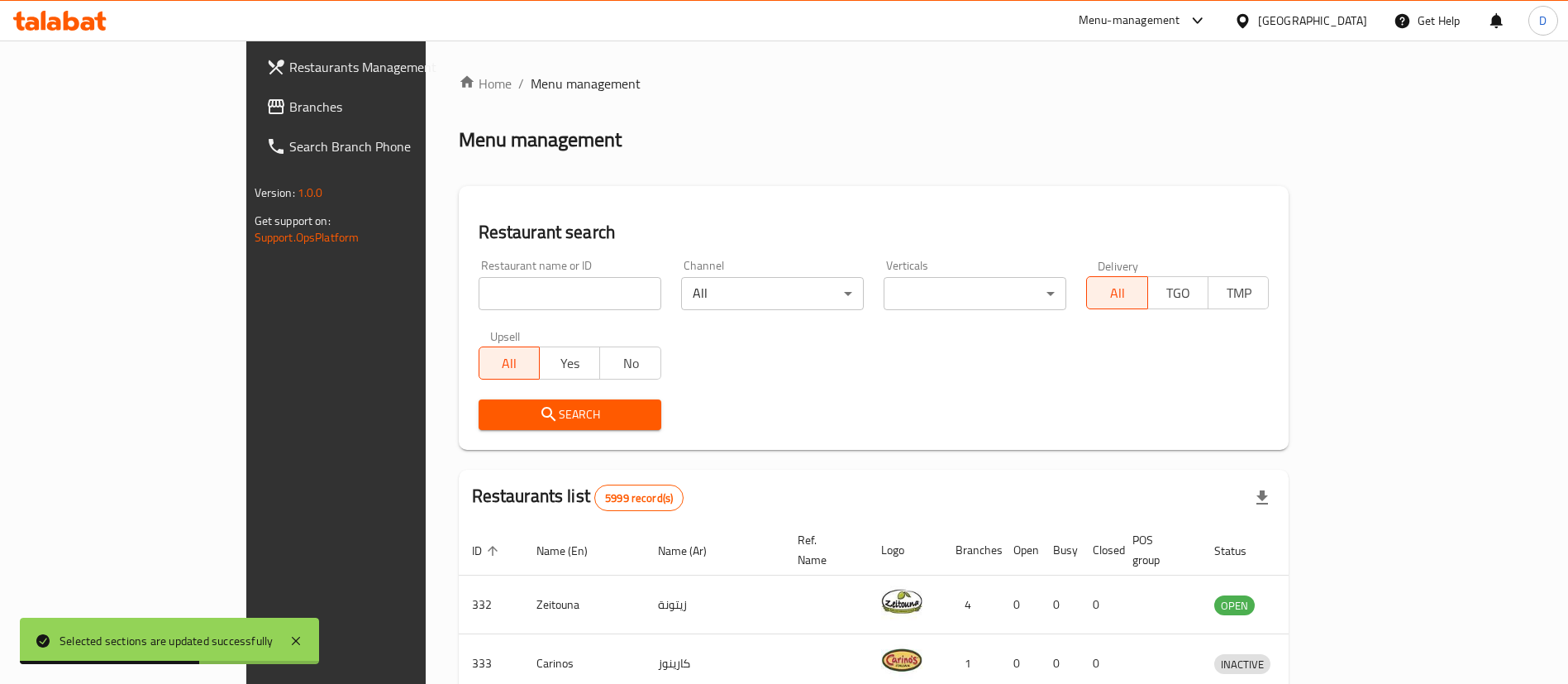
drag, startPoint x: 485, startPoint y: 276, endPoint x: 493, endPoint y: 294, distance: 19.7
click at [486, 280] on input "search" at bounding box center [570, 293] width 182 height 33
click at [496, 295] on input "search" at bounding box center [570, 293] width 182 height 33
paste input "679875"
click button "Search" at bounding box center [570, 415] width 182 height 30
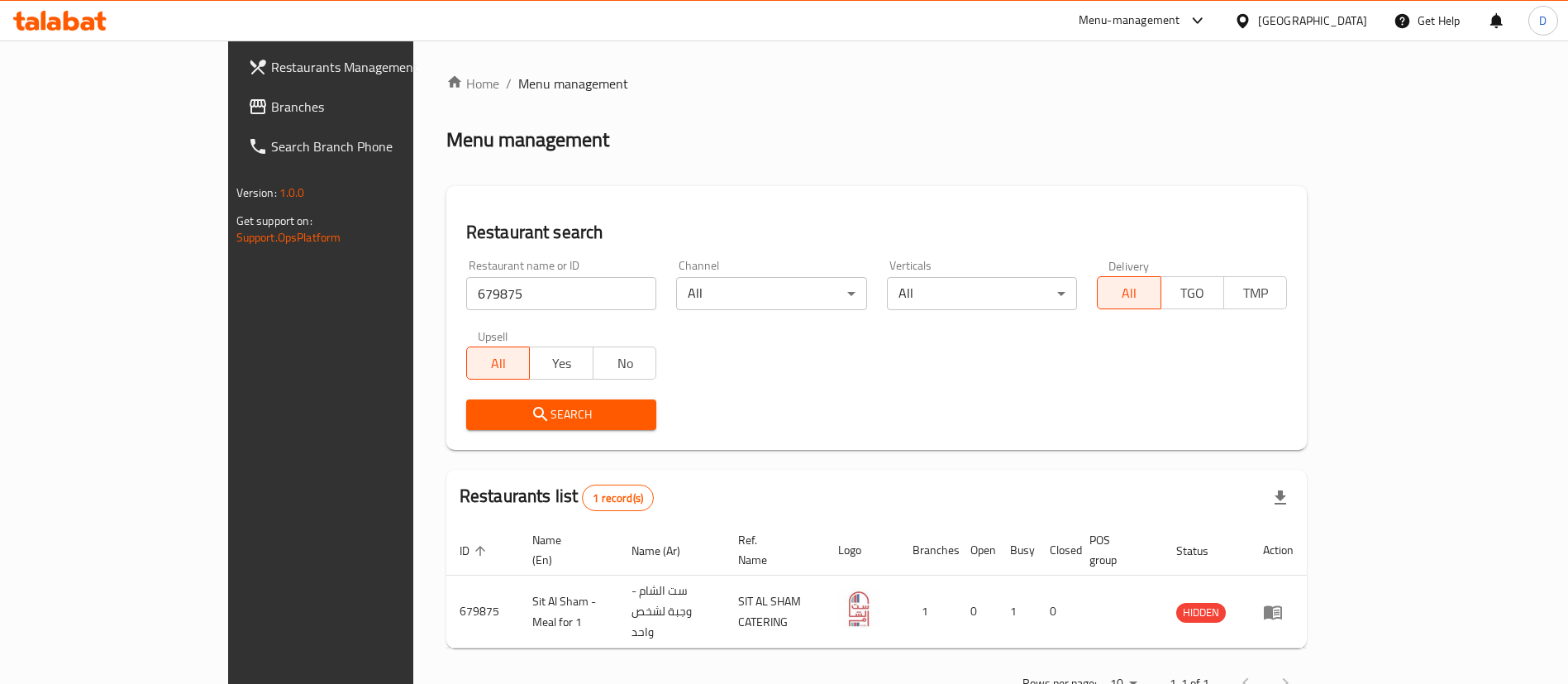
drag, startPoint x: 220, startPoint y: 318, endPoint x: 114, endPoint y: 285, distance: 111.0
click at [228, 320] on div "Restaurants Management Branches Search Branch Phone Version: 1.0.0 Get support …" at bounding box center [784, 388] width 1113 height 697
paste input "15622"
type input "15622"
click button "Search" at bounding box center [561, 415] width 190 height 30
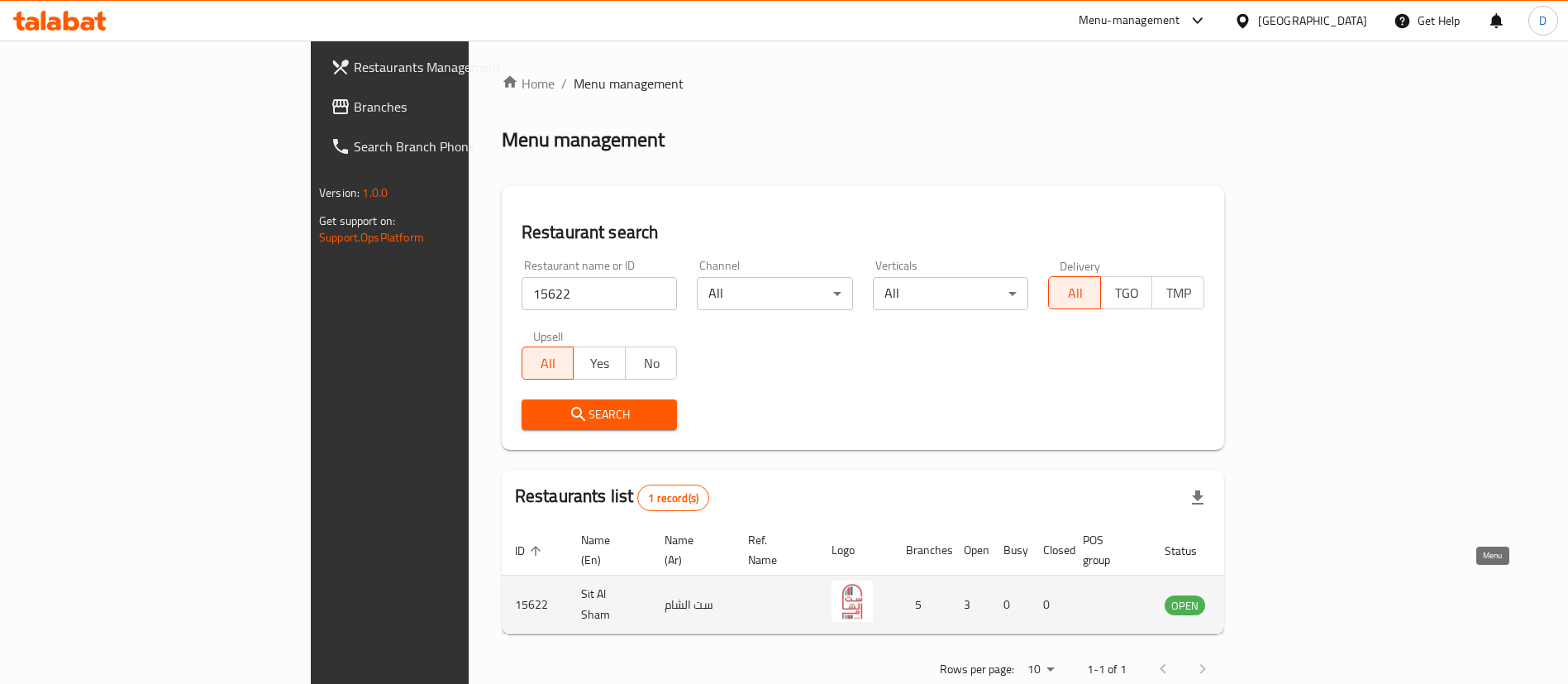
click at [1271, 599] on icon "enhanced table" at bounding box center [1261, 605] width 19 height 14
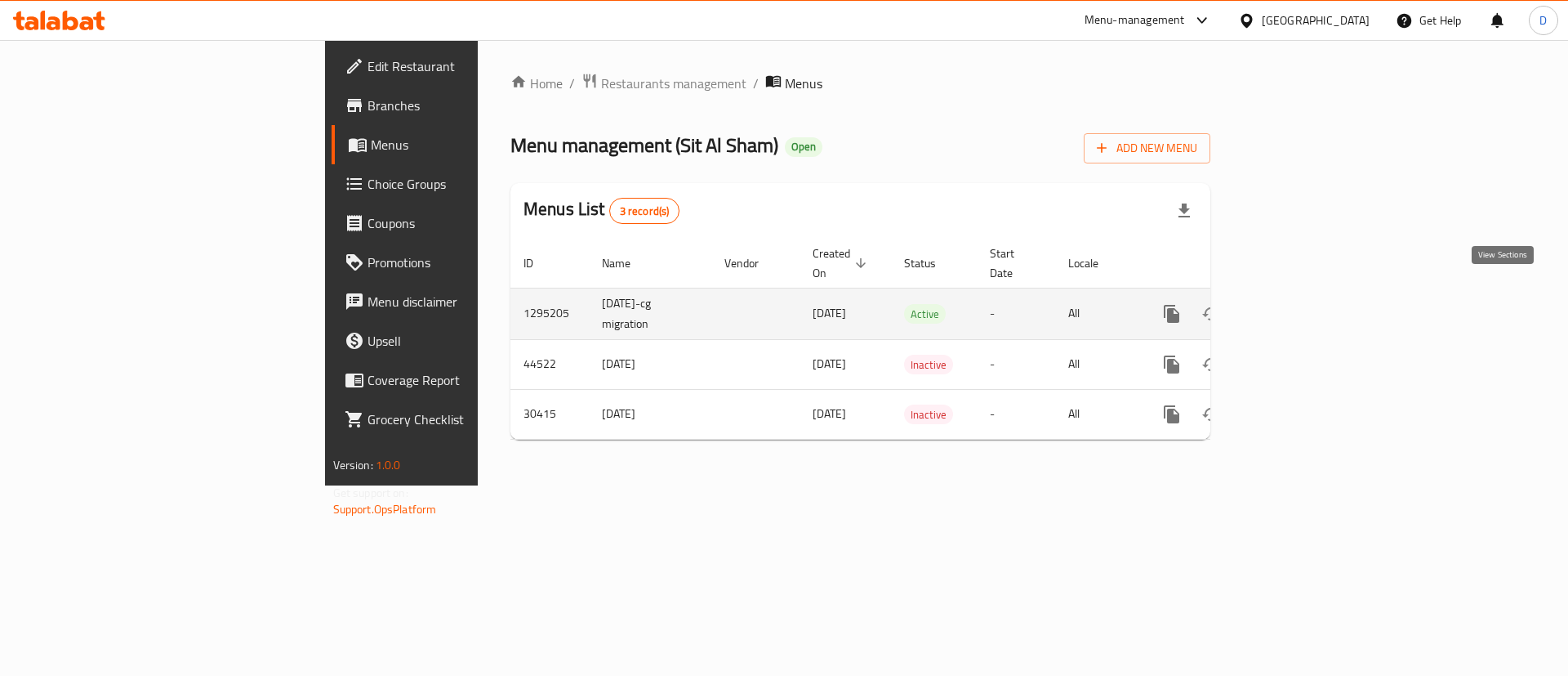
click at [1299, 304] on icon "enhanced table" at bounding box center [1289, 313] width 19 height 19
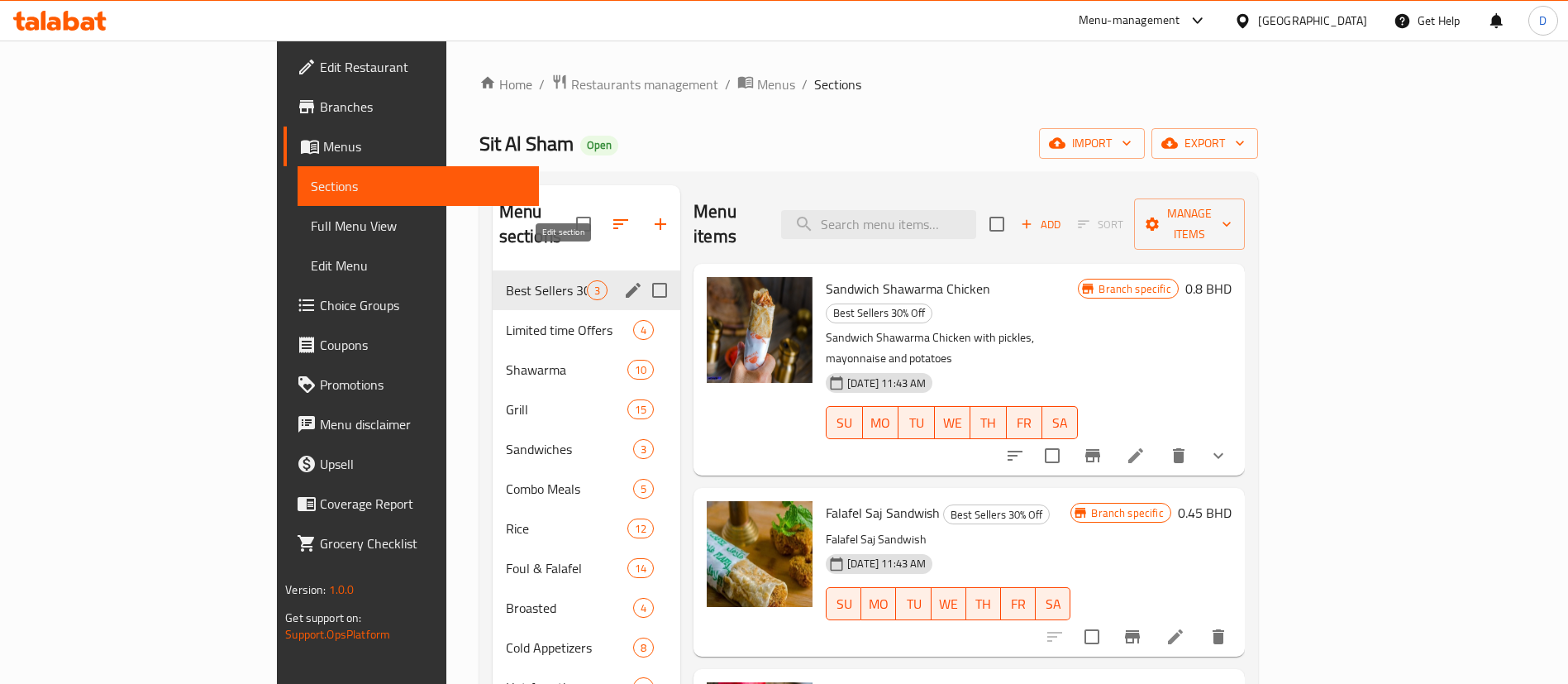
click at [623, 280] on icon "edit" at bounding box center [632, 290] width 19 height 19
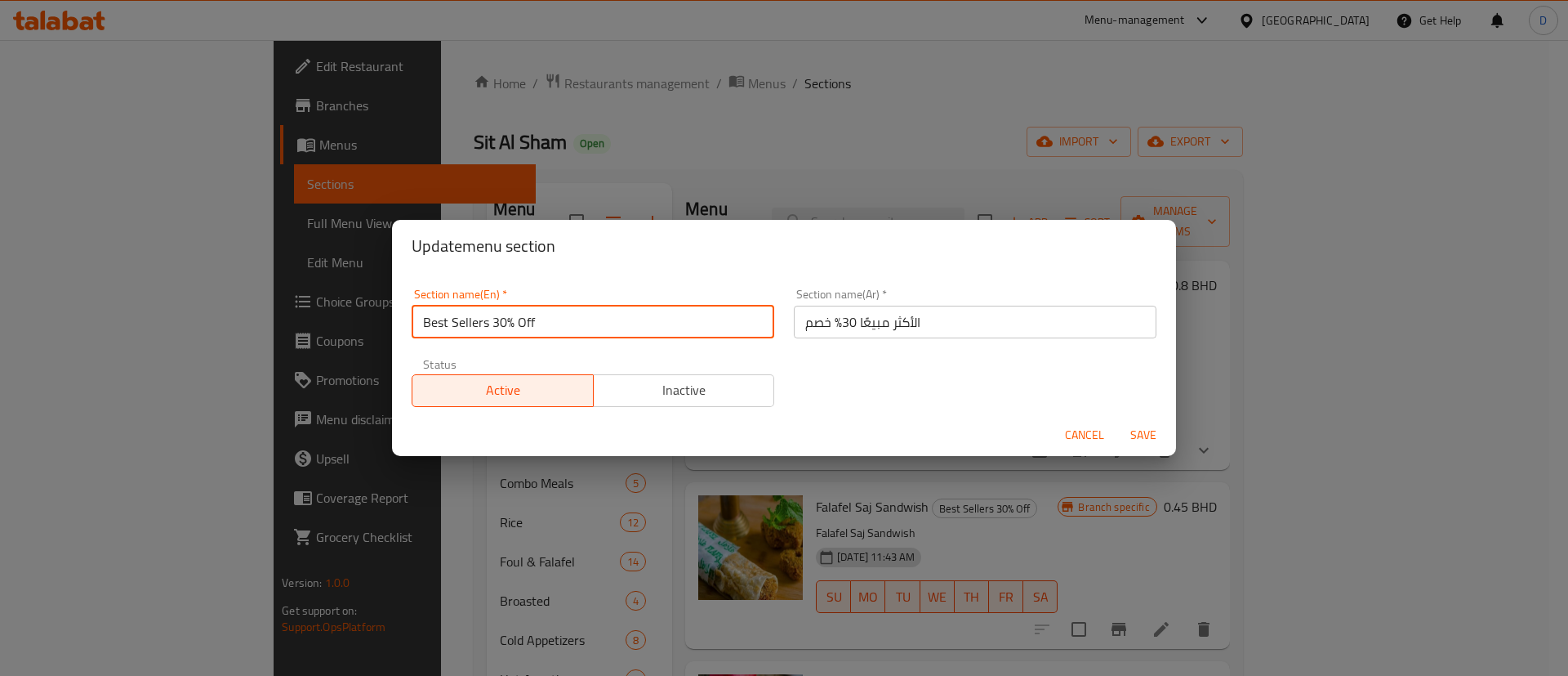
drag, startPoint x: 496, startPoint y: 318, endPoint x: 545, endPoint y: 325, distance: 49.5
click at [545, 325] on input "Best Sellers 30% Off" at bounding box center [592, 321] width 363 height 33
type input "Best Sellers"
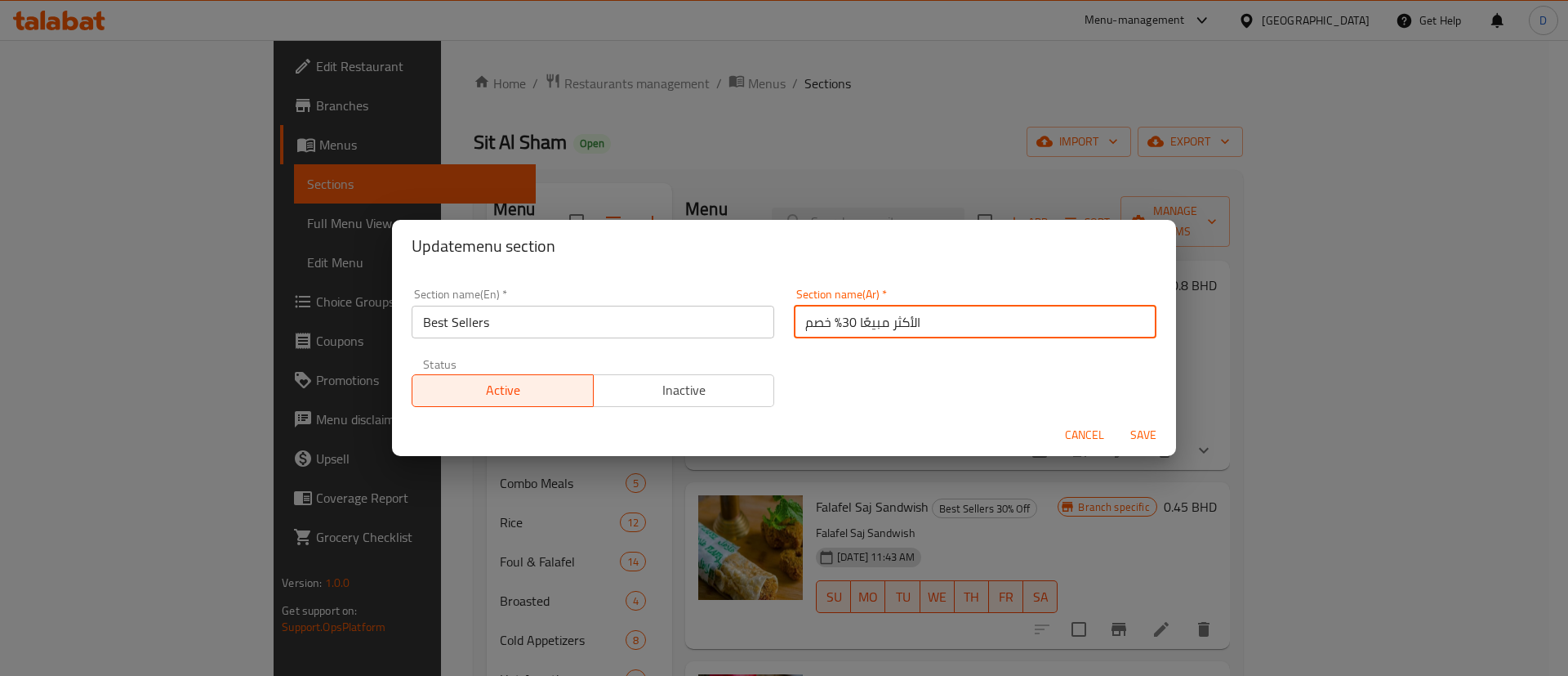
click at [854, 330] on input "الأكثر مبيعًا 30% خصم" at bounding box center [975, 321] width 363 height 33
drag, startPoint x: 843, startPoint y: 323, endPoint x: 802, endPoint y: 325, distance: 41.0
click at [802, 325] on input "الأكثر مبيعًا 30% خصم" at bounding box center [975, 321] width 363 height 33
drag, startPoint x: 797, startPoint y: 323, endPoint x: 836, endPoint y: 316, distance: 39.6
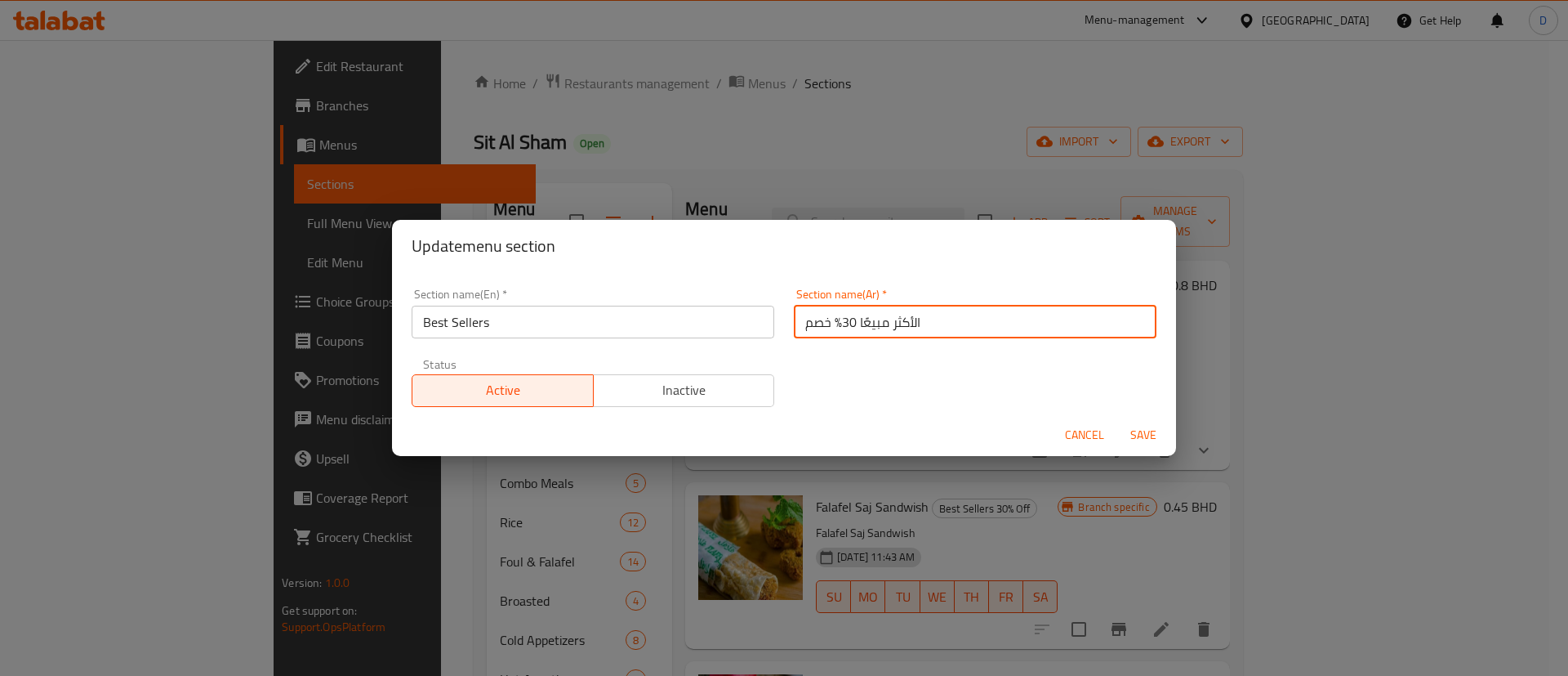
click at [836, 316] on input "الأكثر مبيعًا 30% خصم" at bounding box center [975, 321] width 363 height 33
click at [817, 326] on input "الأكثر مبيعًا 30% خصم" at bounding box center [975, 321] width 363 height 33
drag, startPoint x: 796, startPoint y: 323, endPoint x: 834, endPoint y: 320, distance: 38.1
click at [834, 320] on input "الأكثر مبيعًا 30% خصم" at bounding box center [975, 321] width 363 height 33
type input "الأكثر مبيعًا"
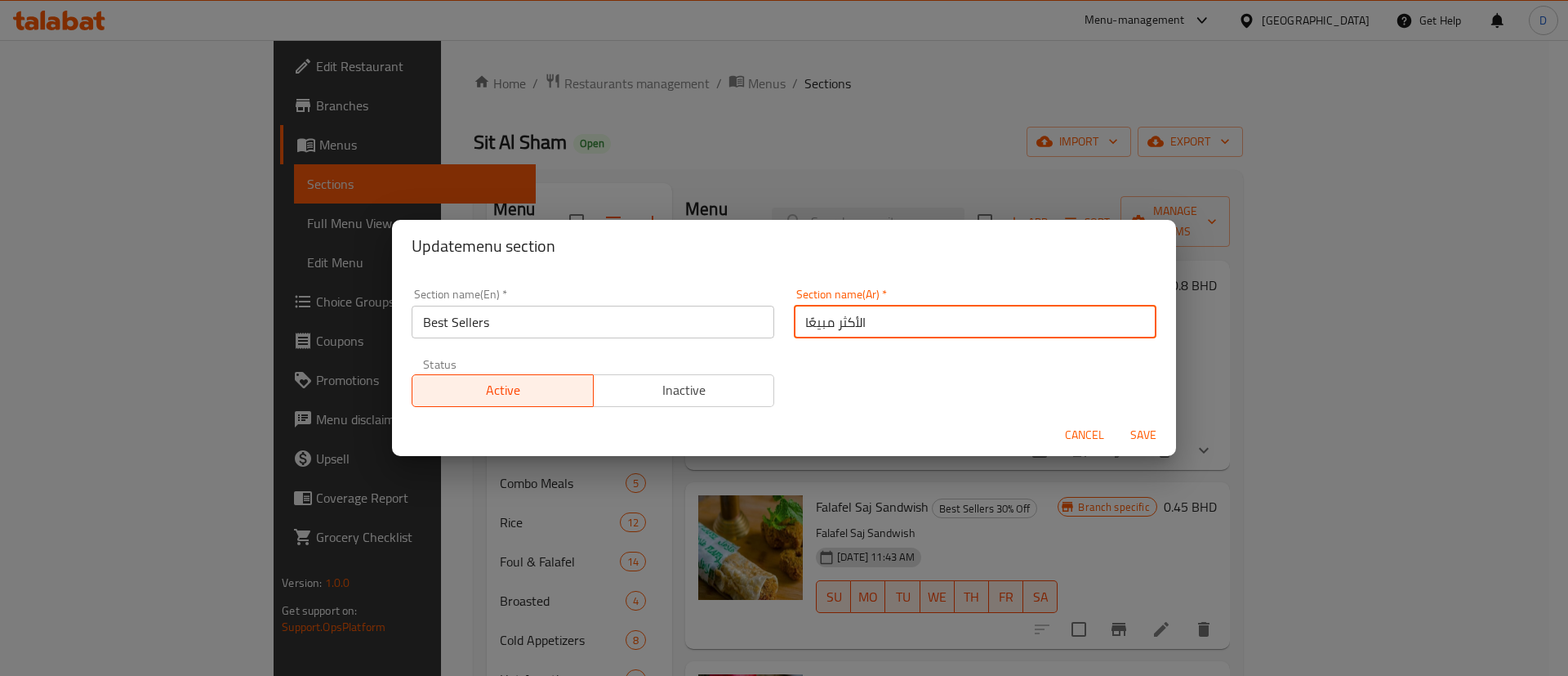
click at [834, 354] on div "Section name(En)   * Best Sellers Section name(En) * Section name(Ar)   * الأكث…" at bounding box center [784, 347] width 764 height 138
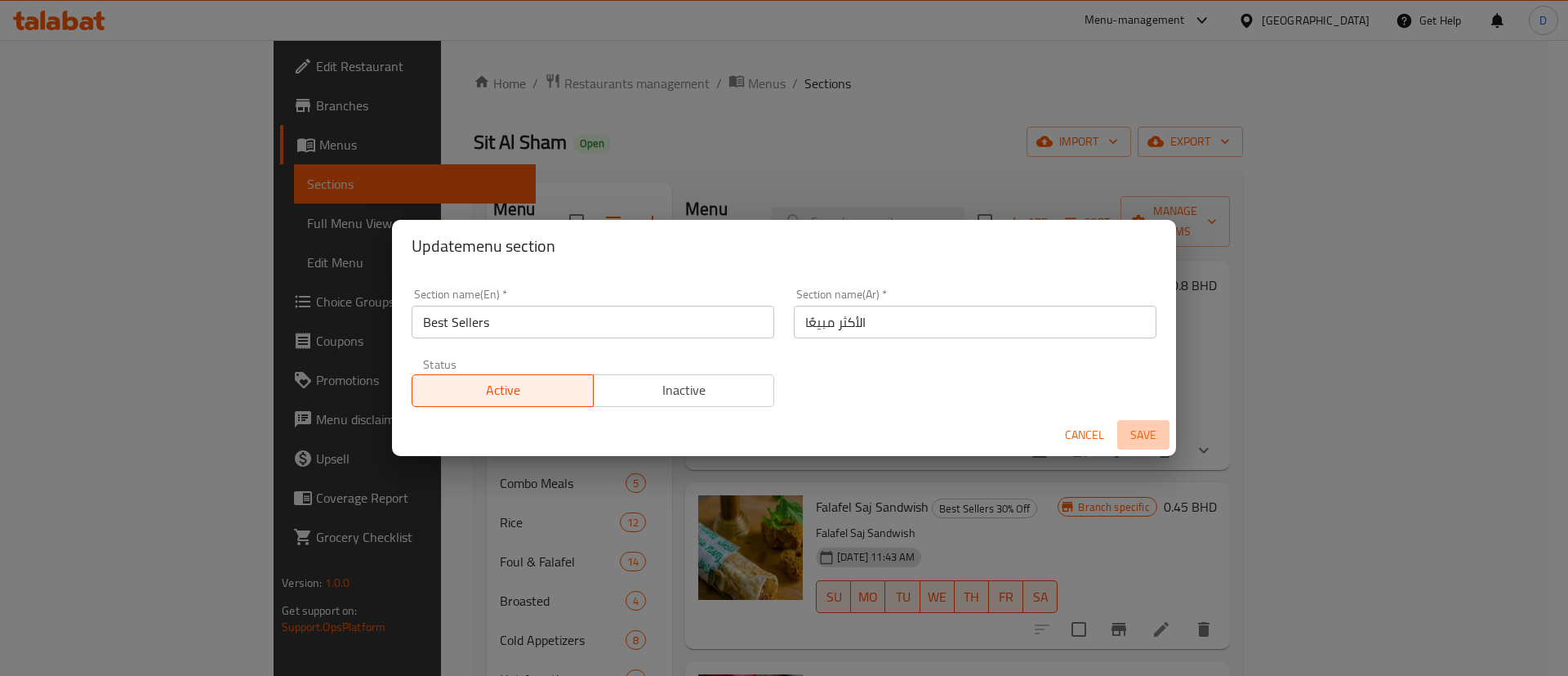
click at [1141, 425] on button "Save" at bounding box center [1143, 435] width 53 height 30
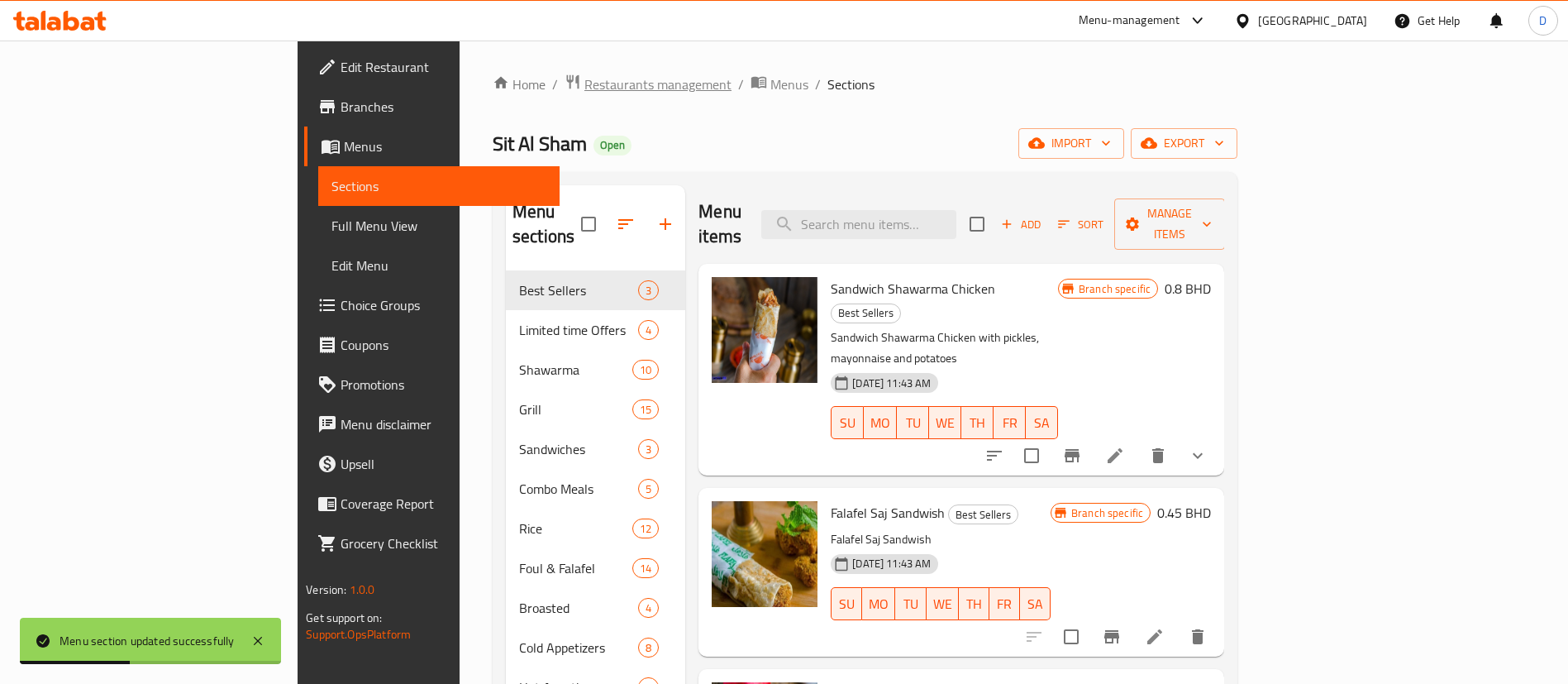
drag, startPoint x: 450, startPoint y: 103, endPoint x: 450, endPoint y: 94, distance: 9.0
click at [492, 102] on div "Home / Restaurants management / Menus / Sections Sit Al Sham Open import export…" at bounding box center [865, 477] width 745 height 808
click at [584, 90] on span "Restaurants management" at bounding box center [658, 84] width 147 height 19
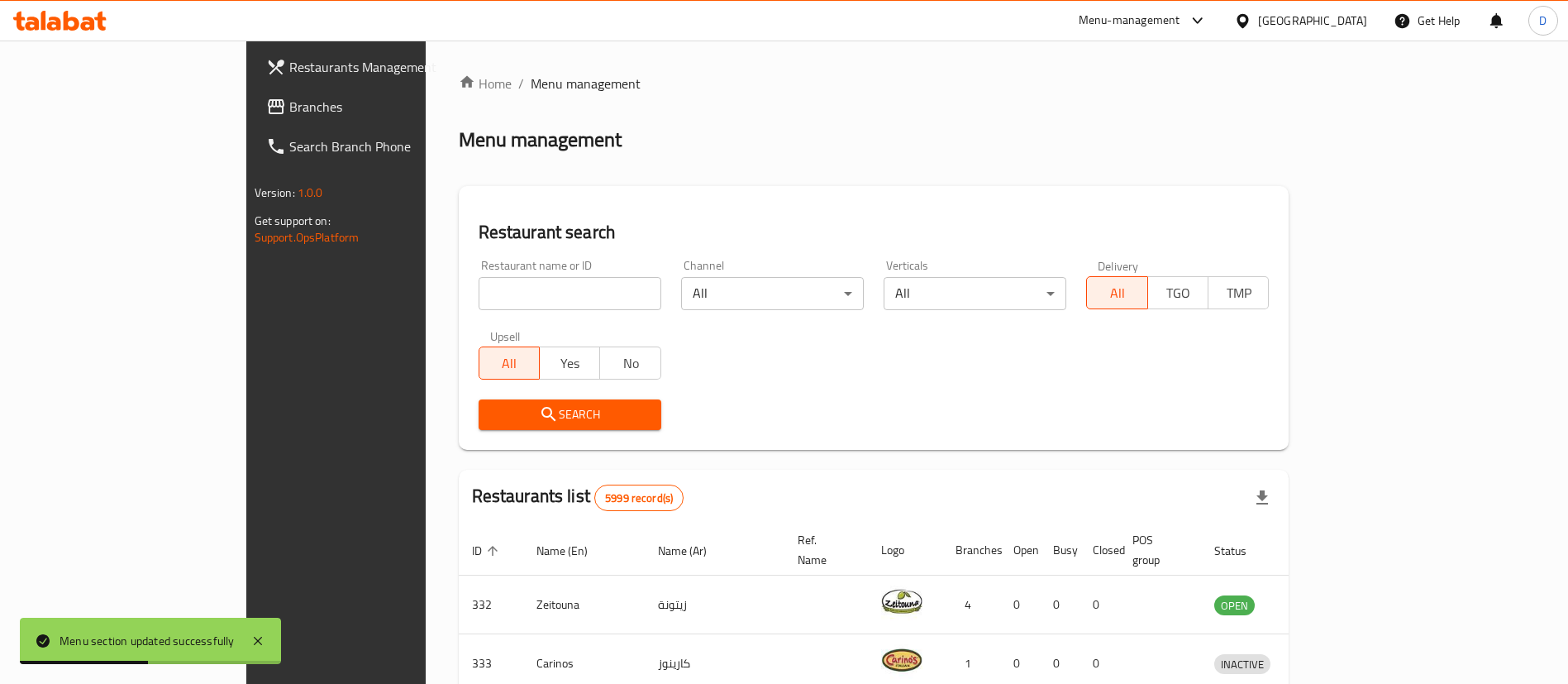
click at [479, 294] on input "search" at bounding box center [570, 293] width 182 height 33
paste input "647762"
type input "647762"
click button "Search" at bounding box center [570, 415] width 182 height 30
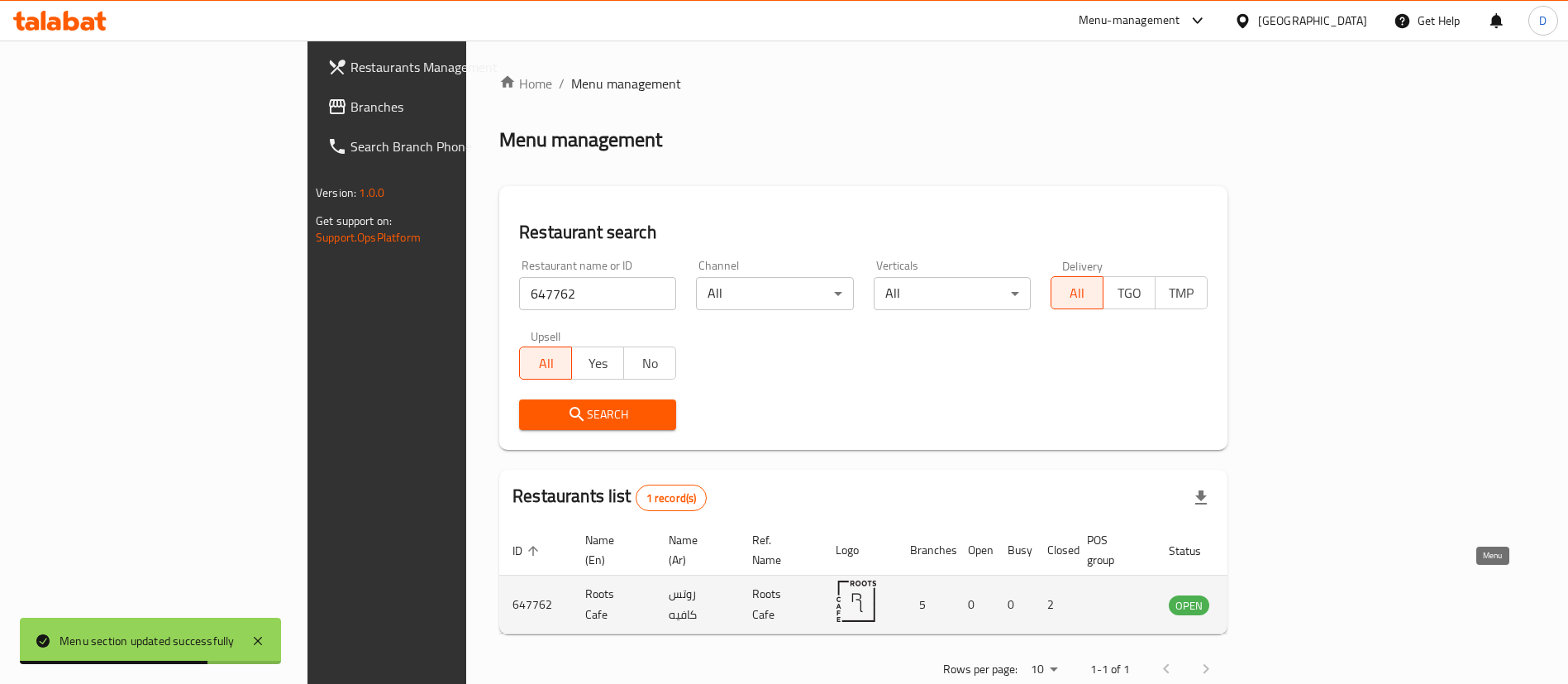
click at [1286, 594] on link "enhanced table" at bounding box center [1271, 604] width 30 height 19
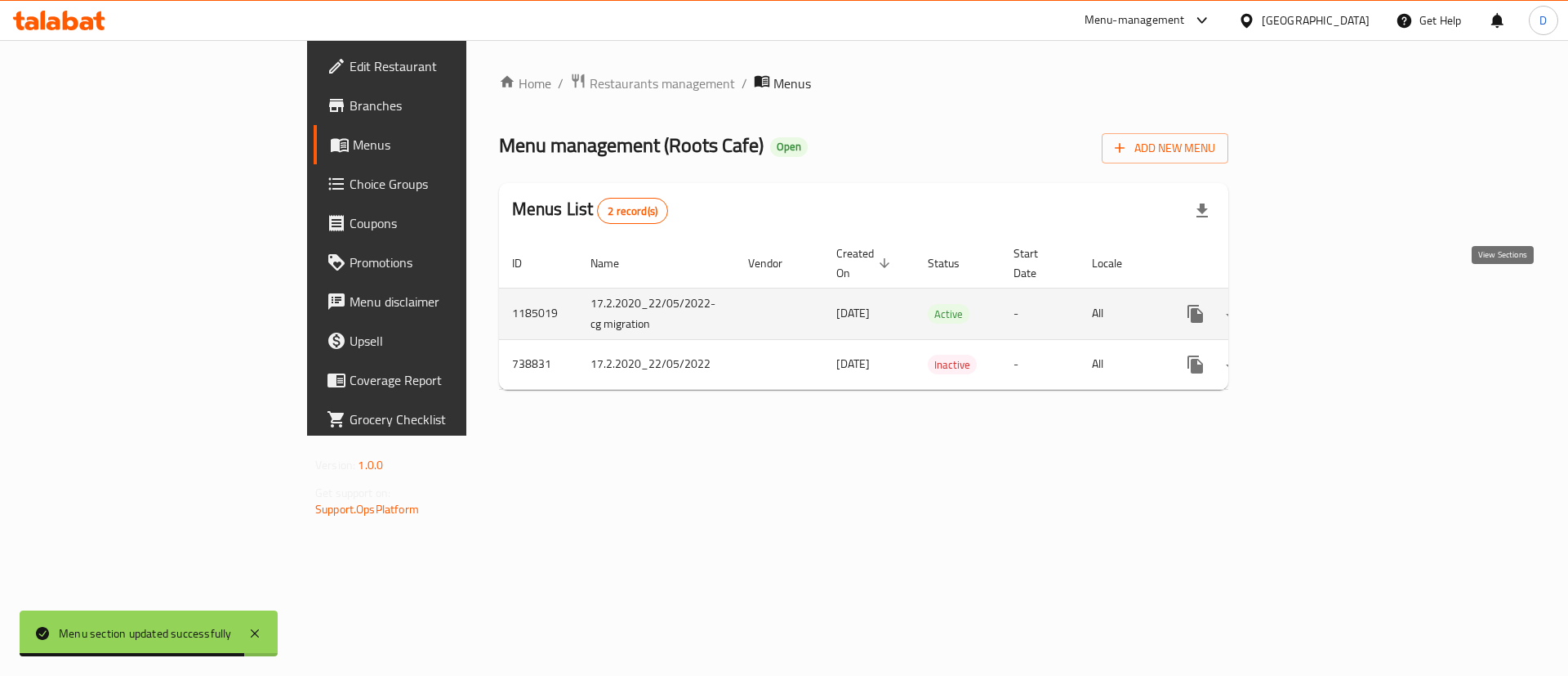
click at [1323, 304] on icon "enhanced table" at bounding box center [1312, 313] width 19 height 19
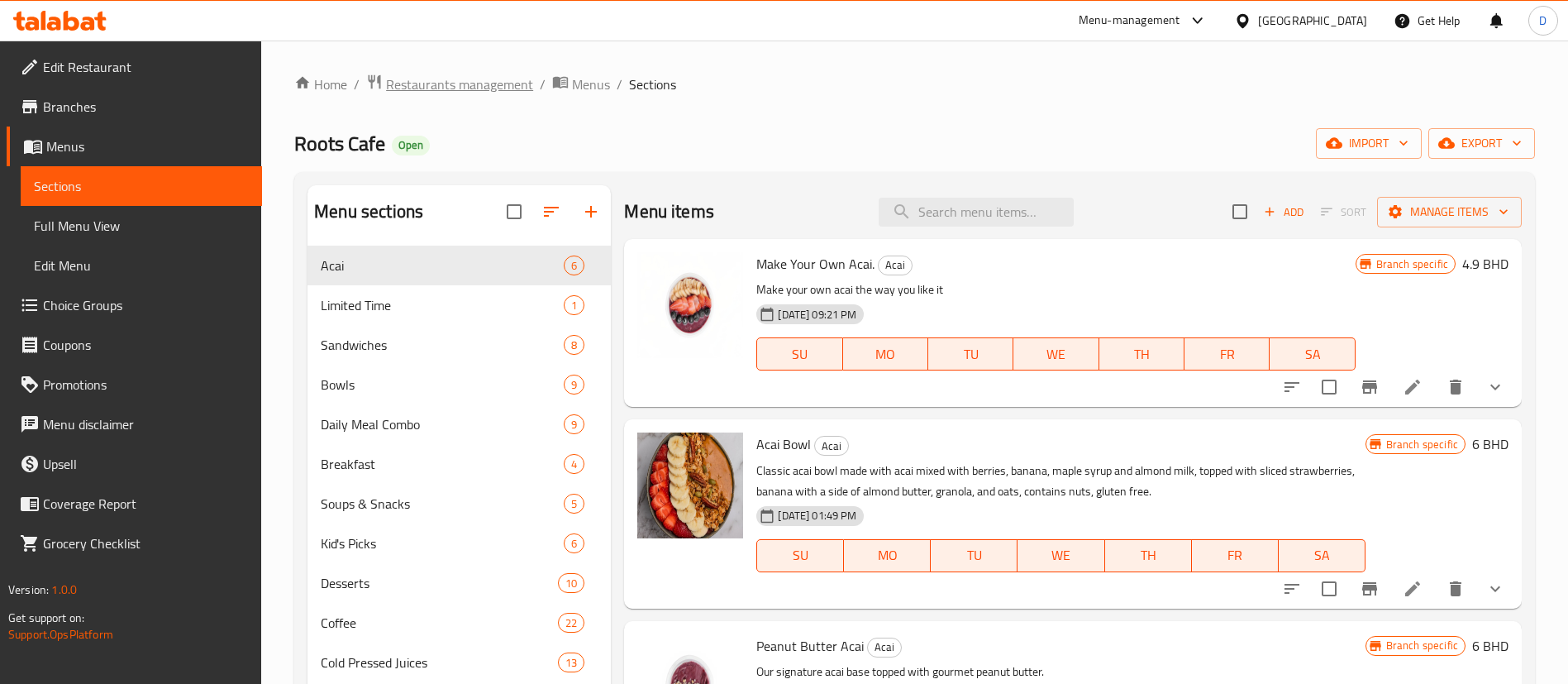
click at [458, 94] on span "Restaurants management" at bounding box center [459, 84] width 147 height 19
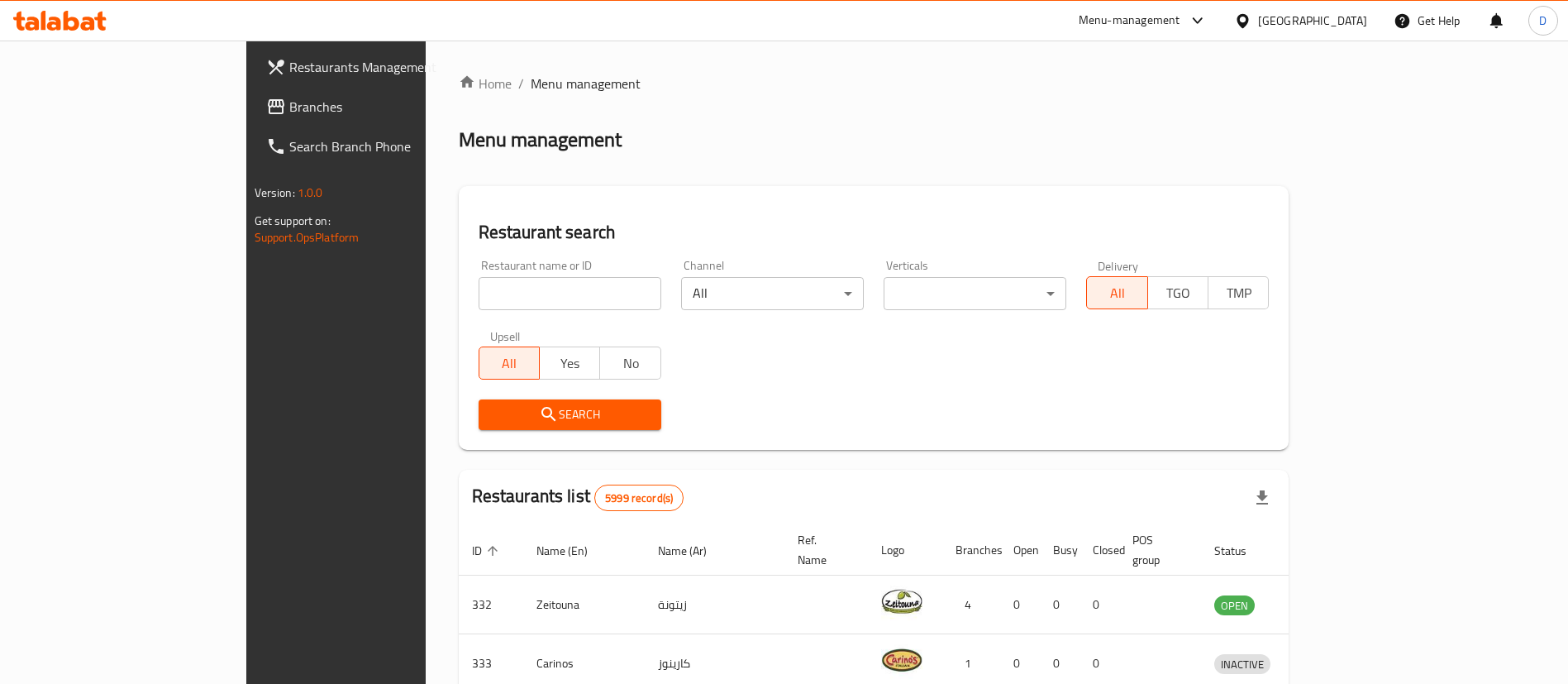
click at [469, 310] on div "Restaurant name or ID Restaurant name or ID" at bounding box center [570, 285] width 203 height 70
click at [479, 301] on input "search" at bounding box center [570, 293] width 182 height 33
paste input "654221"
type input "654221"
click button "Search" at bounding box center [570, 415] width 182 height 30
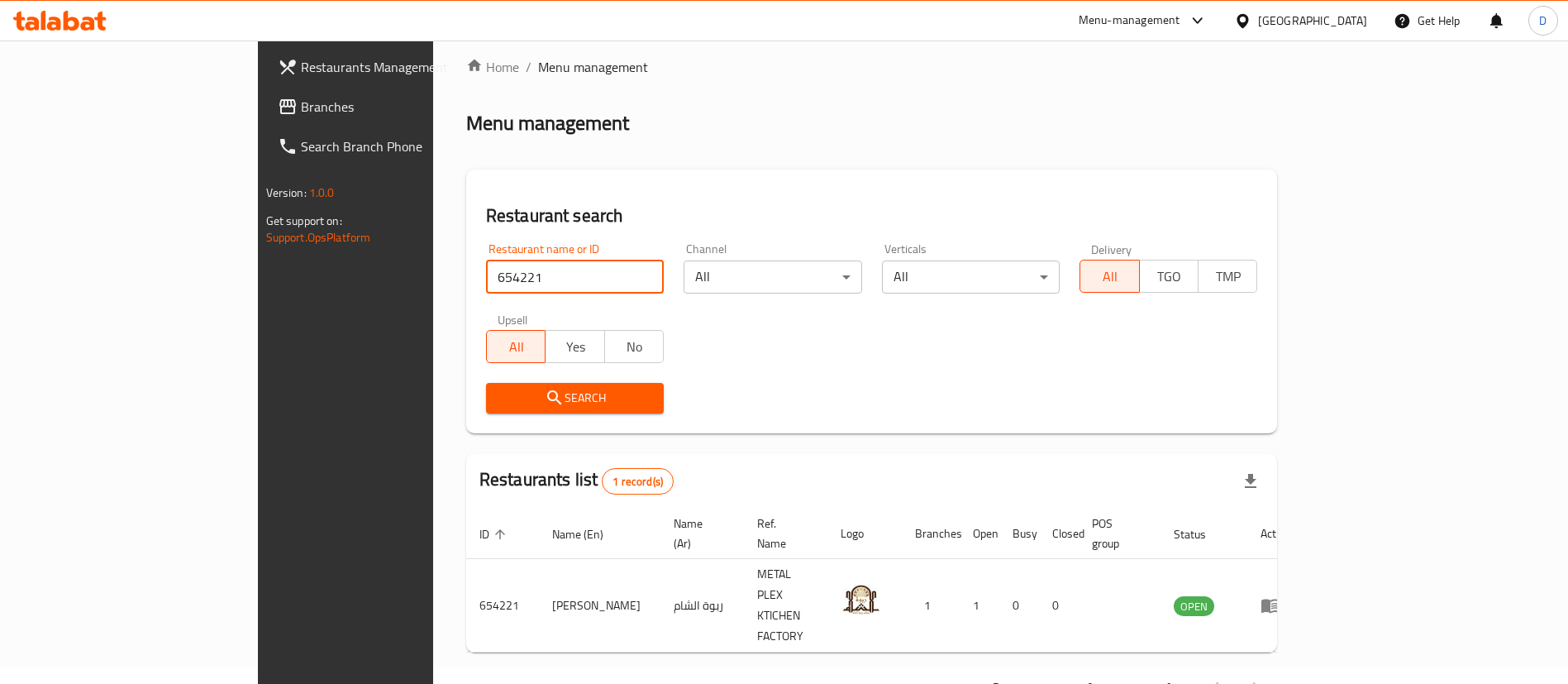
scroll to position [21, 0]
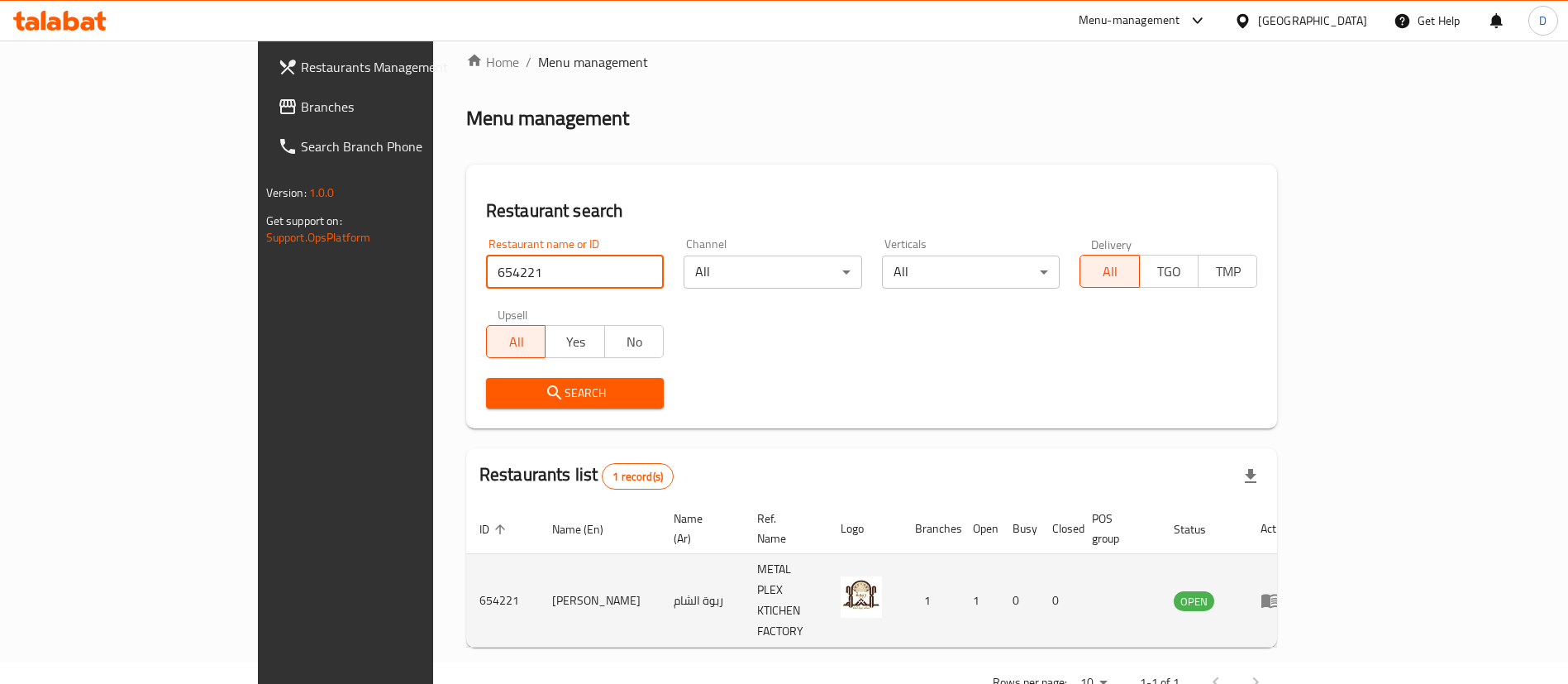
click at [1305, 554] on td "enhanced table" at bounding box center [1276, 600] width 57 height 94
click at [1280, 590] on icon "enhanced table" at bounding box center [1270, 600] width 19 height 19
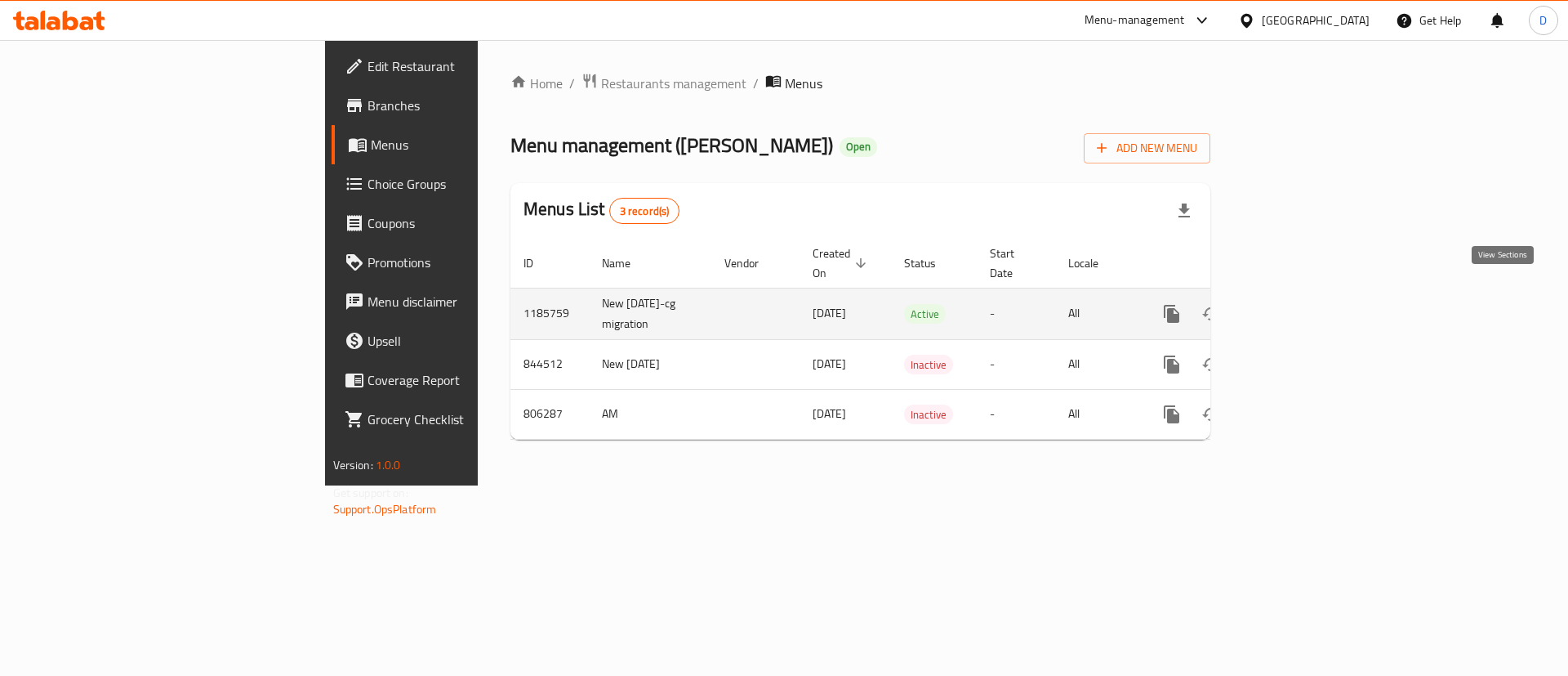
click at [1299, 304] on icon "enhanced table" at bounding box center [1289, 313] width 19 height 19
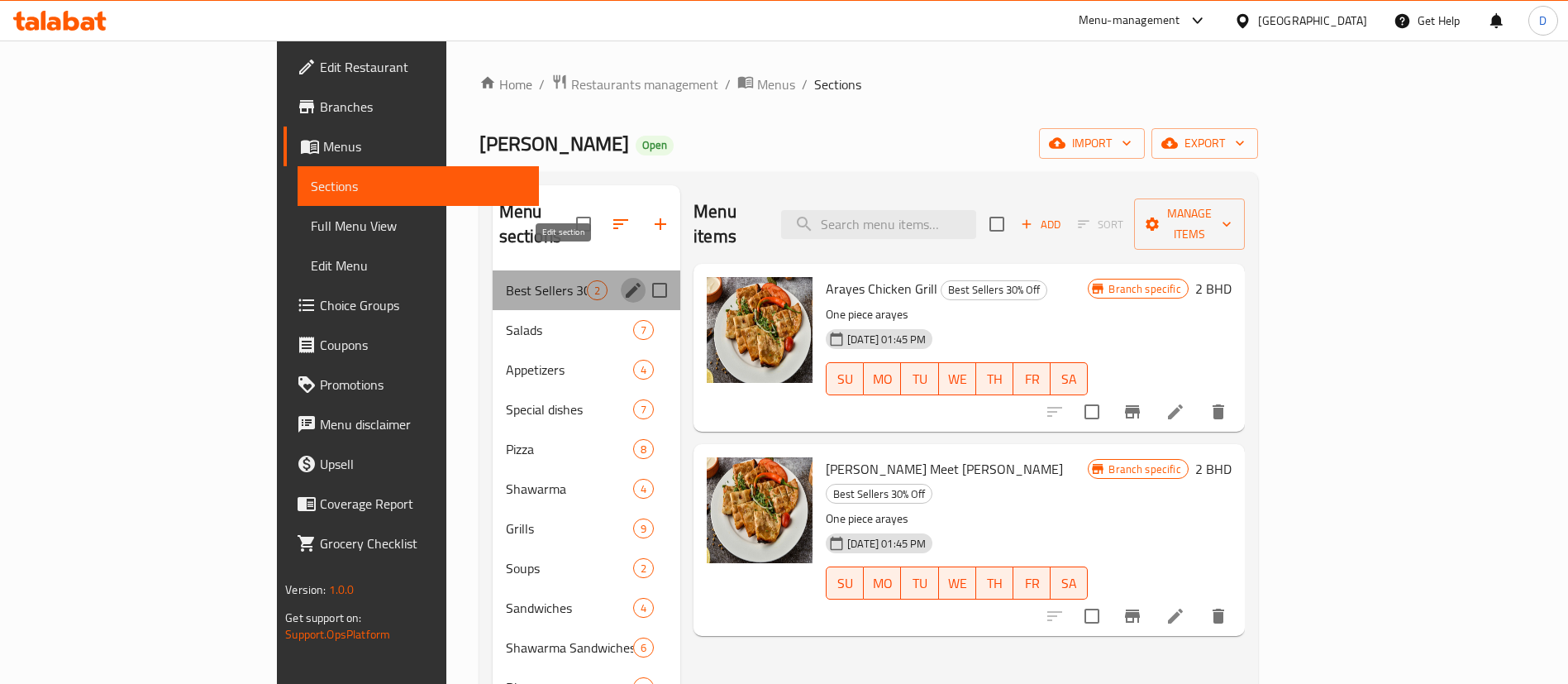
click at [626, 283] on icon "edit" at bounding box center [633, 290] width 15 height 15
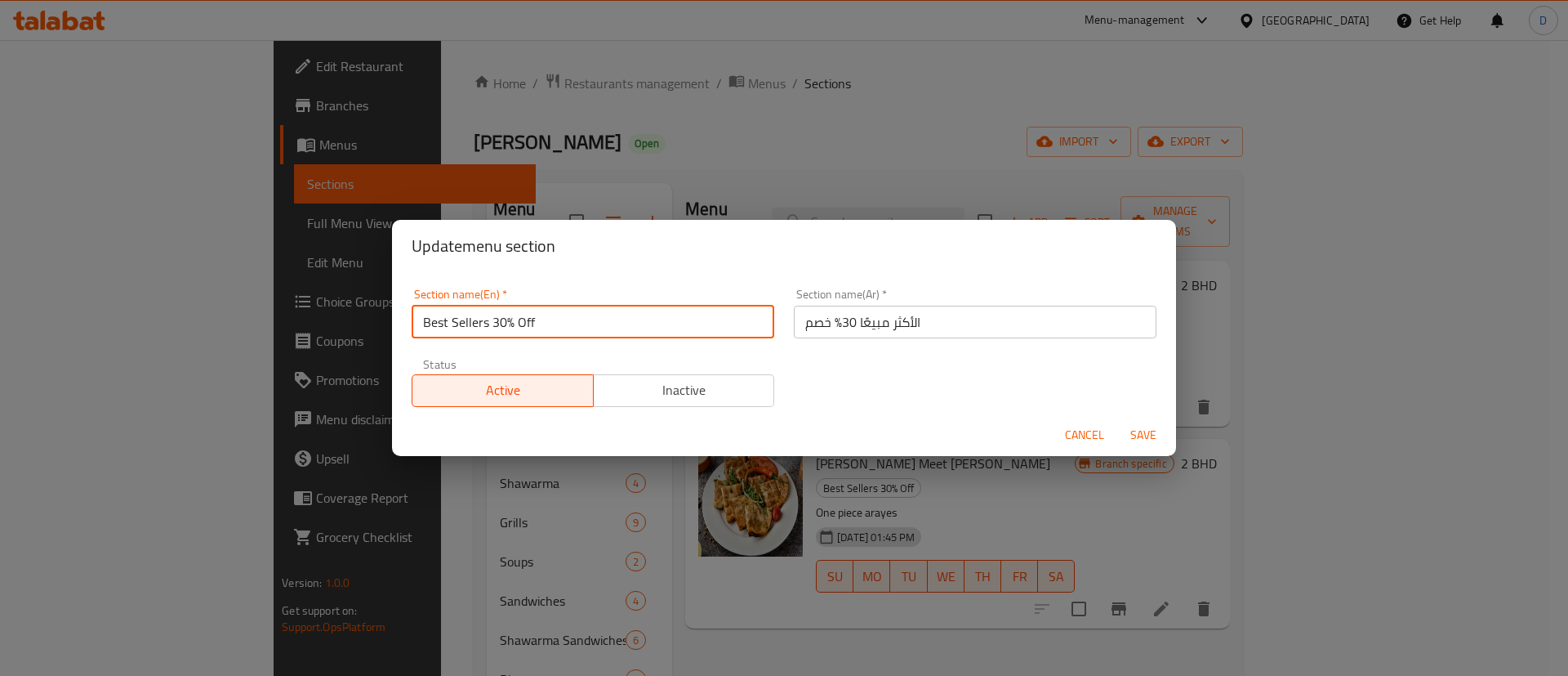
drag, startPoint x: 494, startPoint y: 318, endPoint x: 577, endPoint y: 316, distance: 83.0
click at [566, 320] on input "Best Sellers 30% Off" at bounding box center [592, 321] width 363 height 33
type input "Best Sellers"
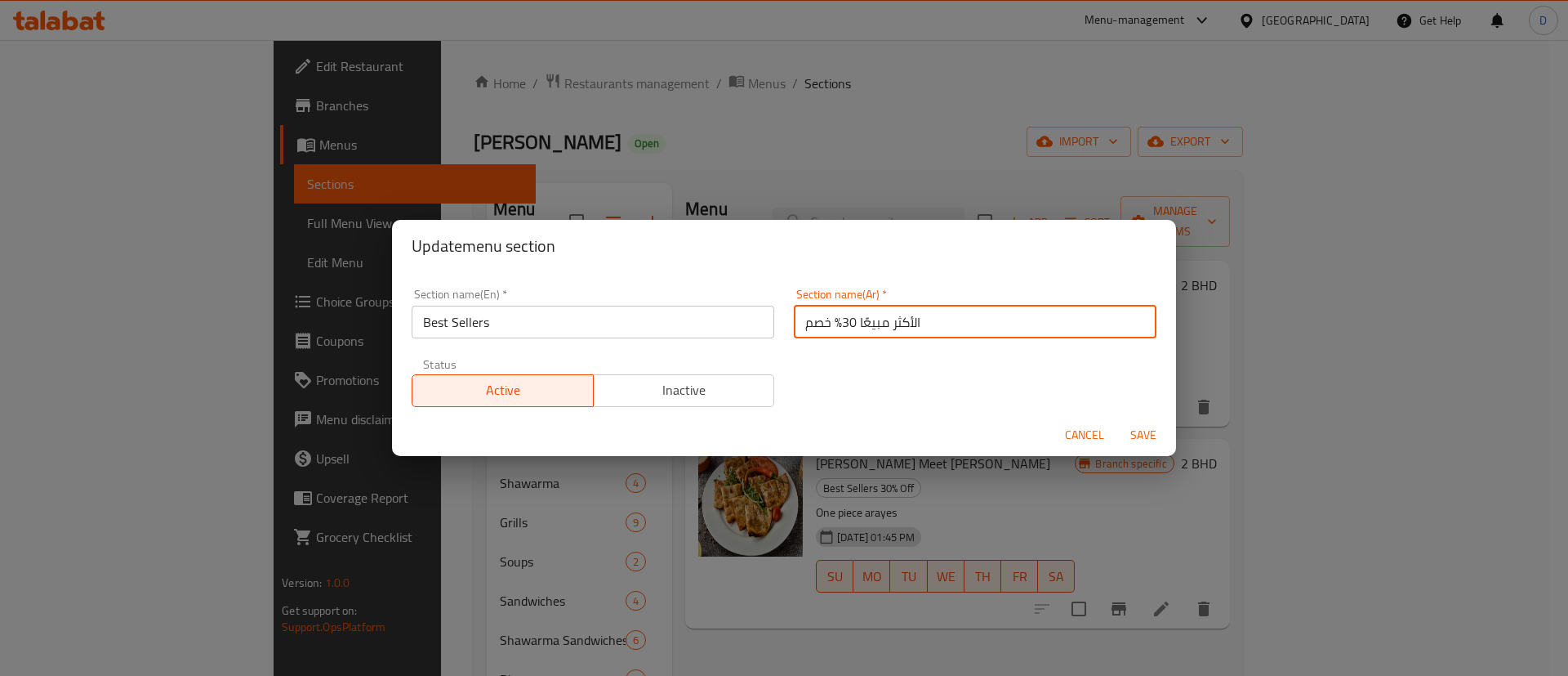
drag, startPoint x: 789, startPoint y: 334, endPoint x: 835, endPoint y: 333, distance: 46.0
click at [835, 333] on input "الأكثر مبيعًا 30% خصم" at bounding box center [975, 321] width 363 height 33
type input "الأكثر مبيعًا"
click at [844, 362] on div "Section name(En)   * Best Sellers Section name(En) * Section name(Ar)   * الأكث…" at bounding box center [784, 347] width 764 height 138
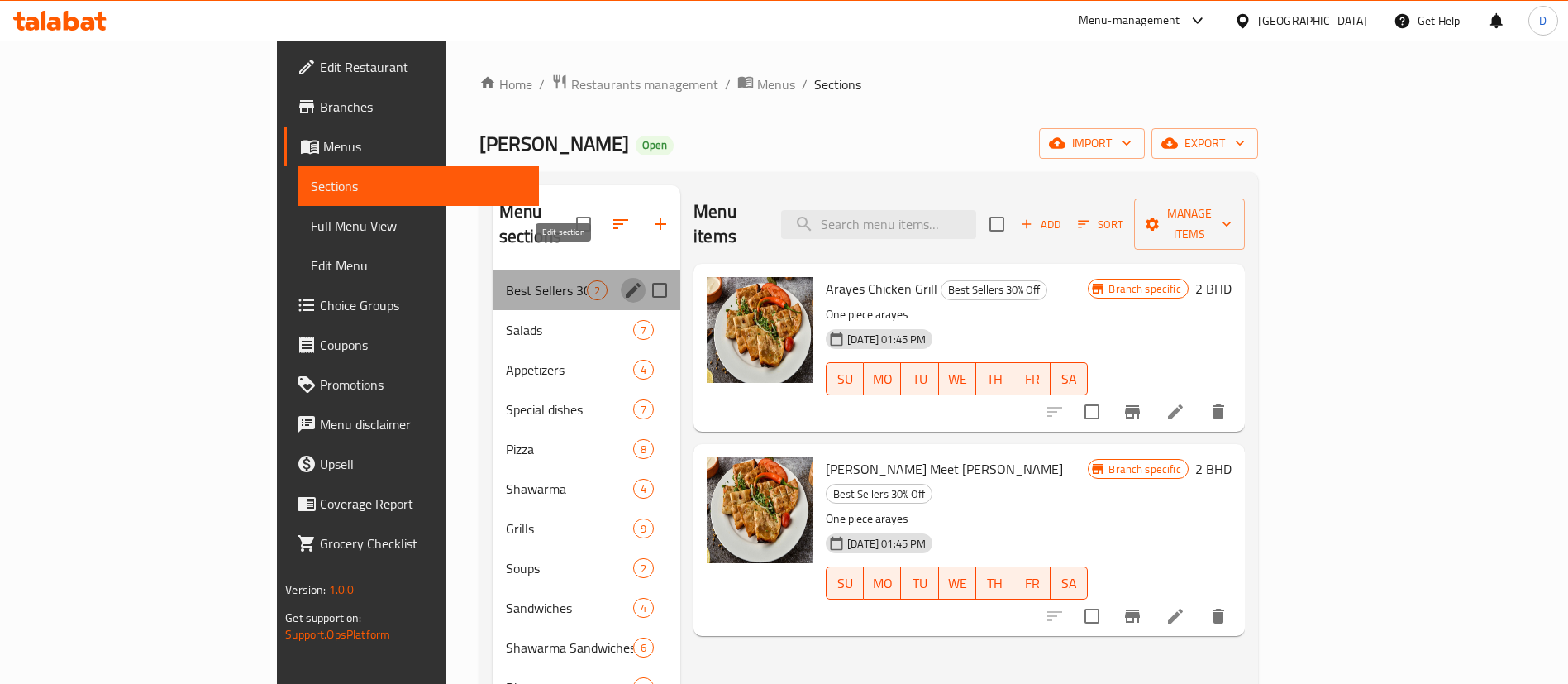
click at [626, 283] on icon "edit" at bounding box center [633, 290] width 15 height 15
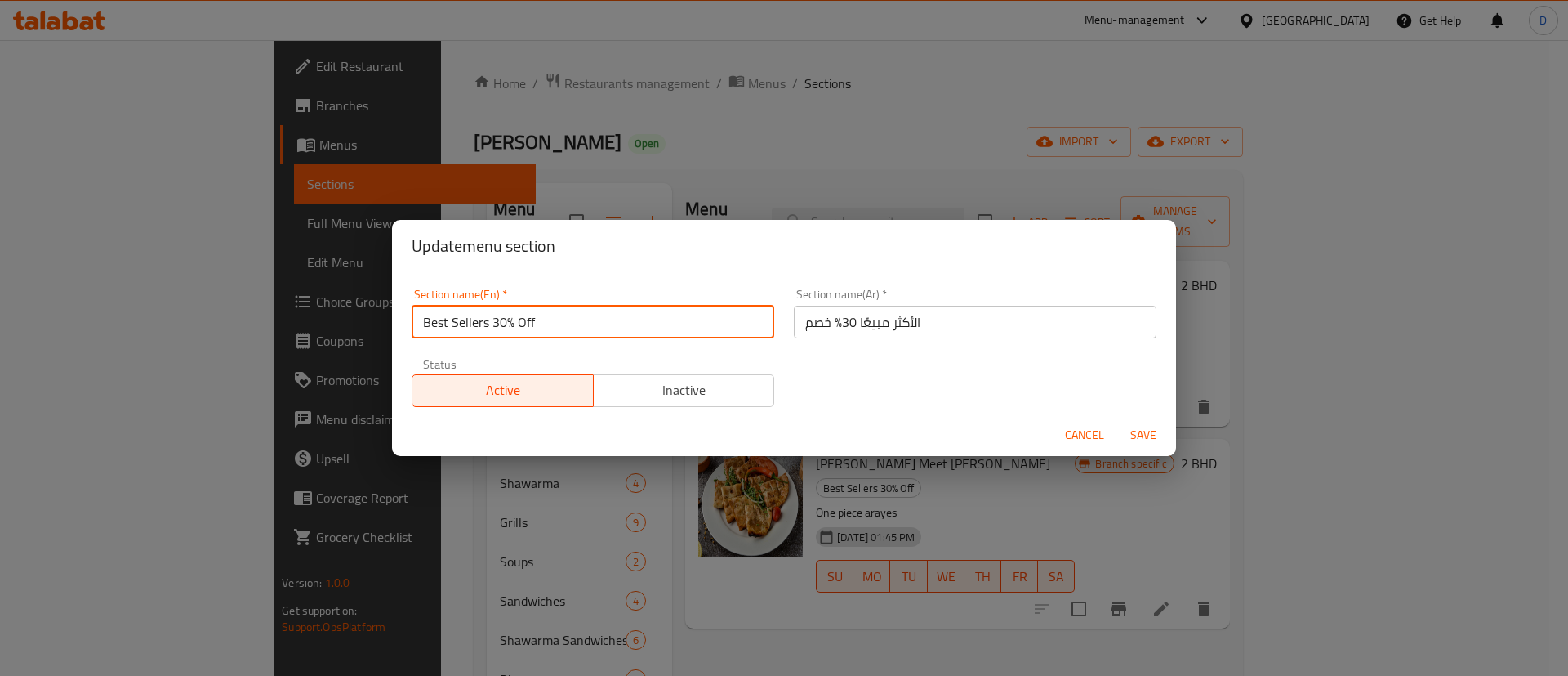
drag, startPoint x: 493, startPoint y: 325, endPoint x: 560, endPoint y: 311, distance: 68.4
click at [560, 311] on input "Best Sellers 30% Off" at bounding box center [592, 321] width 363 height 33
type input "Best Sellers"
click at [810, 332] on input "الأكثر مبيعًا 30% خصم" at bounding box center [975, 321] width 363 height 33
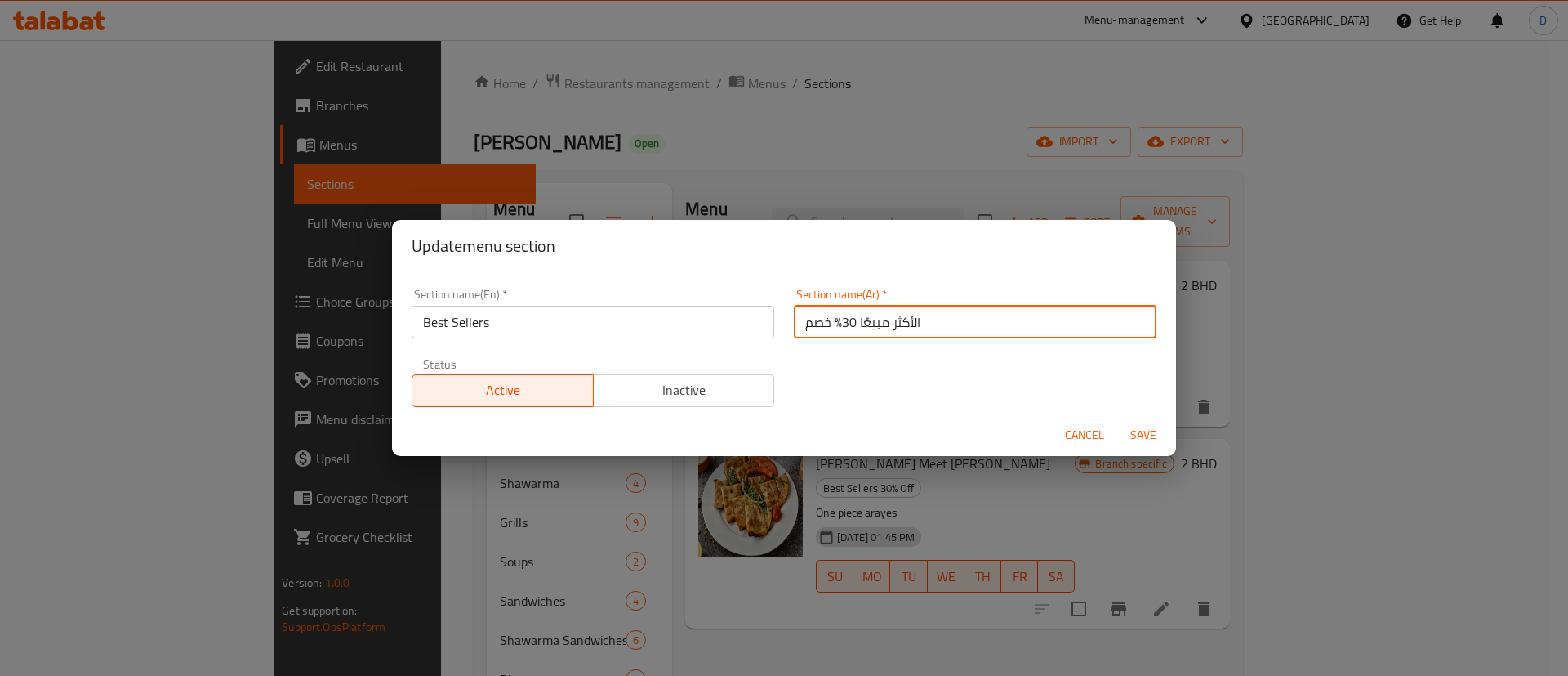
drag, startPoint x: 795, startPoint y: 323, endPoint x: 829, endPoint y: 323, distance: 34.0
click at [829, 323] on input "الأكثر مبيعًا 30% خصم" at bounding box center [975, 321] width 363 height 33
type input "الأكثر مبيعًا"
click at [832, 349] on div "Section name(En)   * Best Sellers Section name(En) * Section name(Ar)   * الأكث…" at bounding box center [784, 347] width 764 height 138
click at [1130, 429] on span "Save" at bounding box center [1143, 435] width 39 height 20
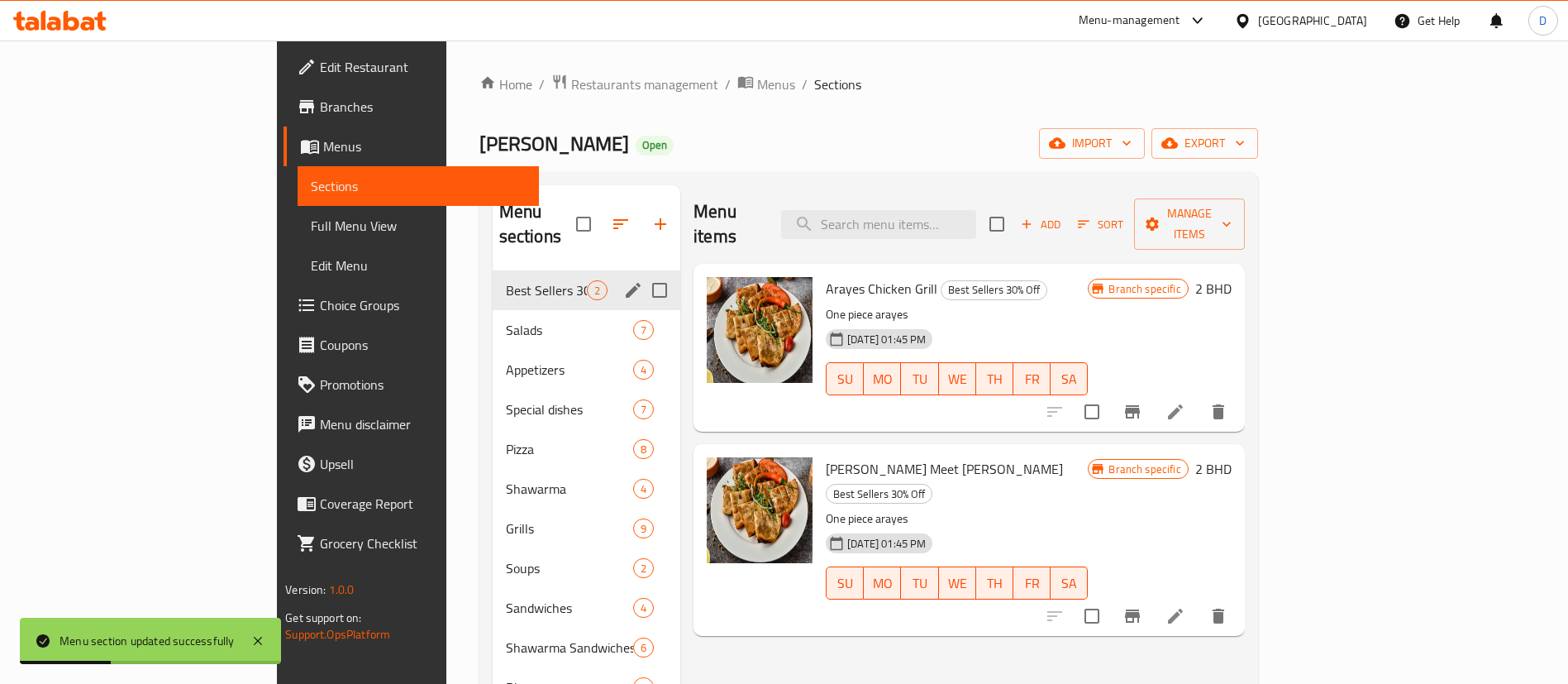
click at [492, 275] on div "Best Sellers 30% Off 2" at bounding box center [586, 290] width 188 height 40
click at [492, 323] on div "Salads 7" at bounding box center [586, 329] width 188 height 40
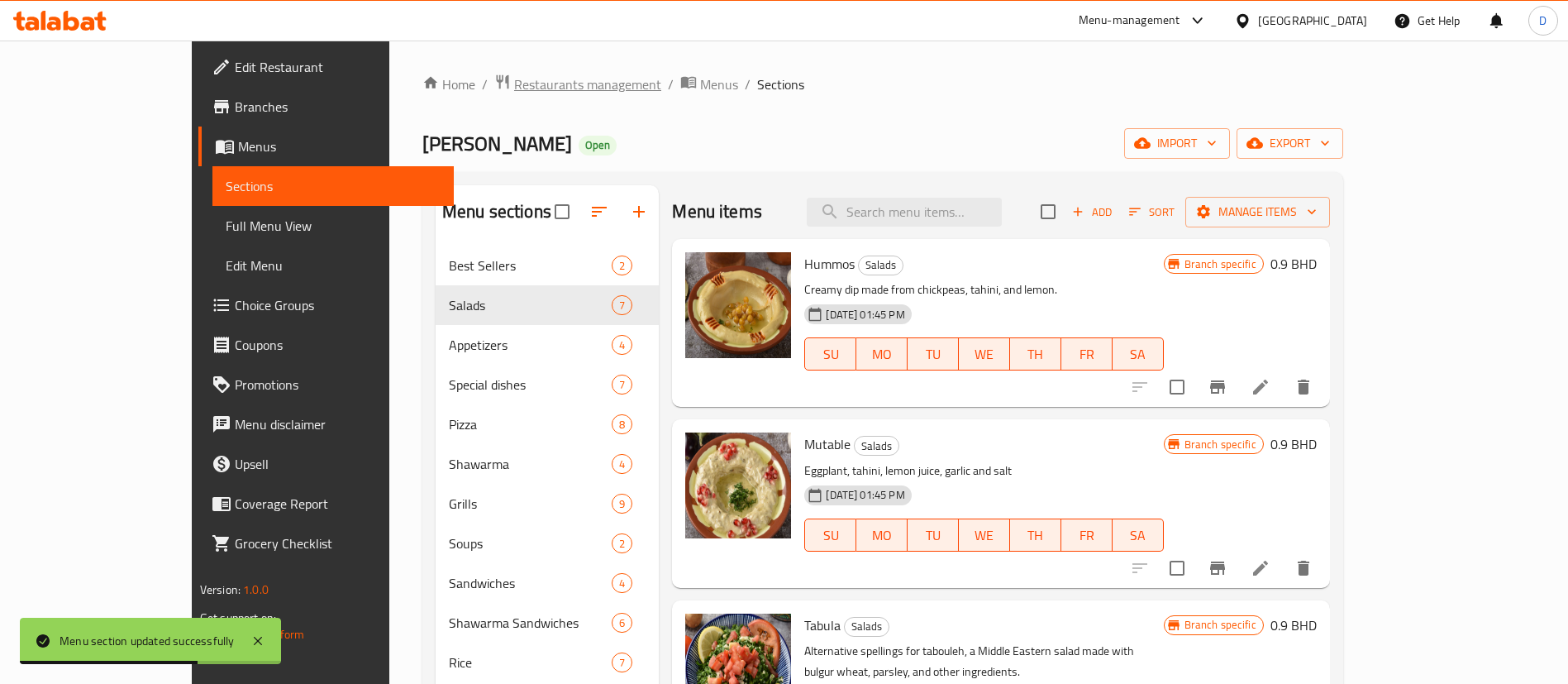
click at [514, 89] on span "Restaurants management" at bounding box center [588, 84] width 147 height 19
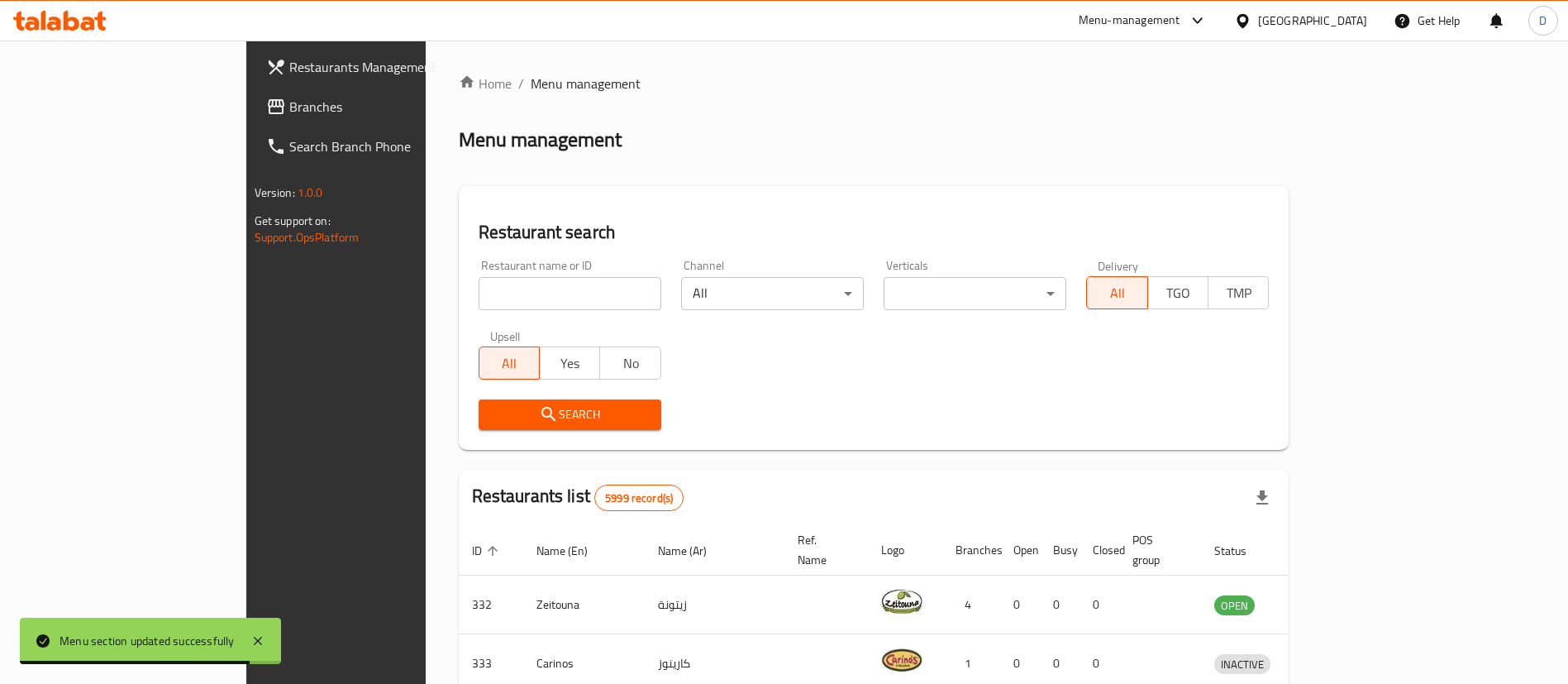
drag, startPoint x: 469, startPoint y: 266, endPoint x: 475, endPoint y: 290, distance: 24.7
click at [479, 269] on div "Restaurant name or ID Restaurant name or ID" at bounding box center [570, 285] width 182 height 51
click at [479, 290] on input "search" at bounding box center [570, 293] width 182 height 33
paste input "611996"
type input "611996"
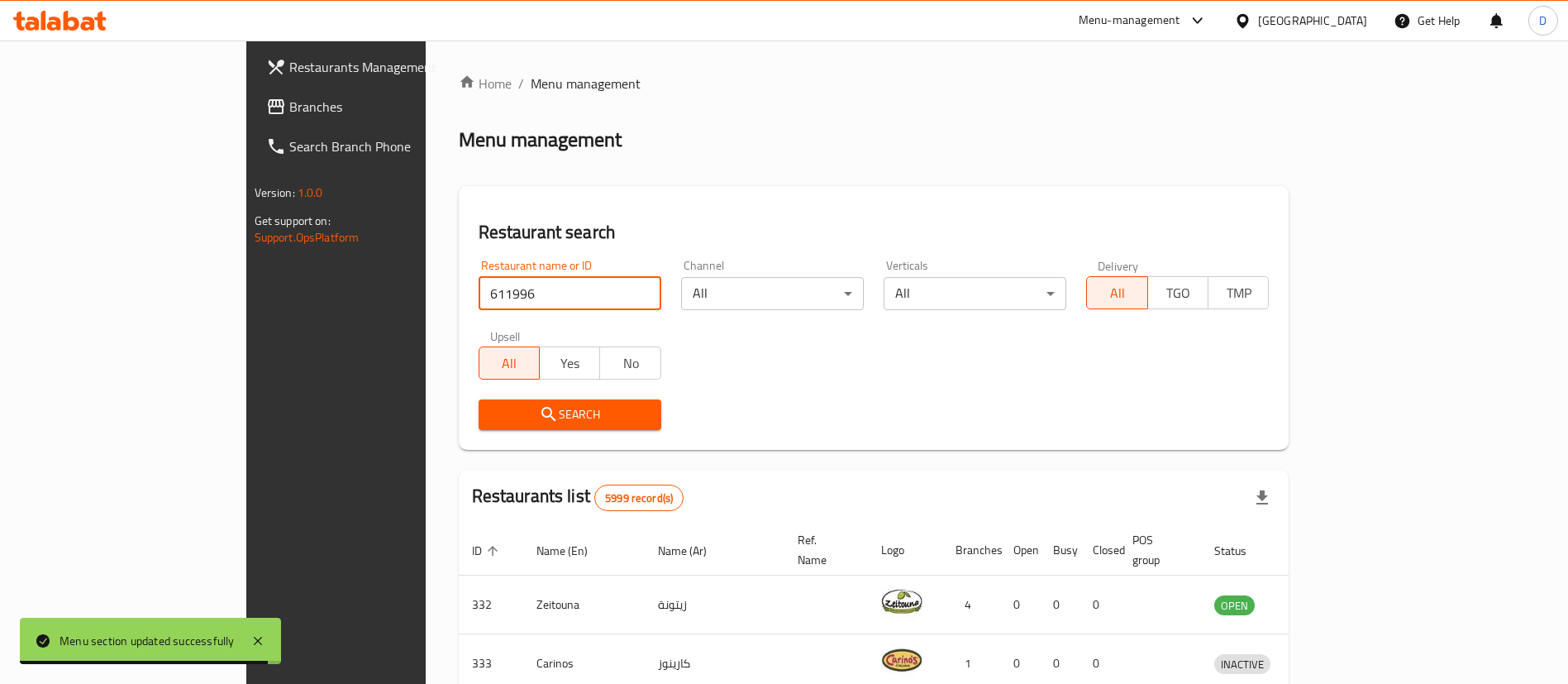
click button "Search" at bounding box center [570, 415] width 182 height 30
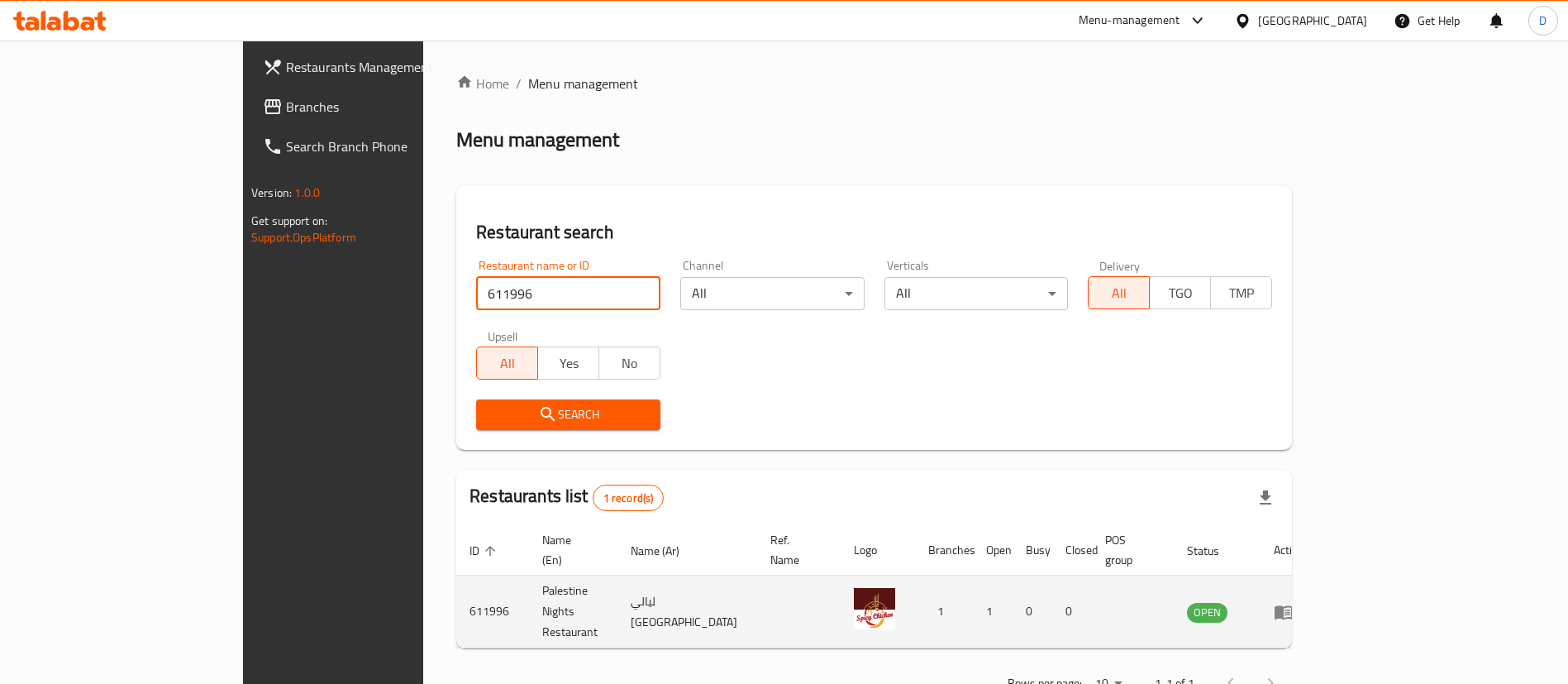
click at [1317, 585] on td "enhanced table" at bounding box center [1289, 611] width 57 height 73
click at [1293, 605] on icon "enhanced table" at bounding box center [1284, 612] width 19 height 14
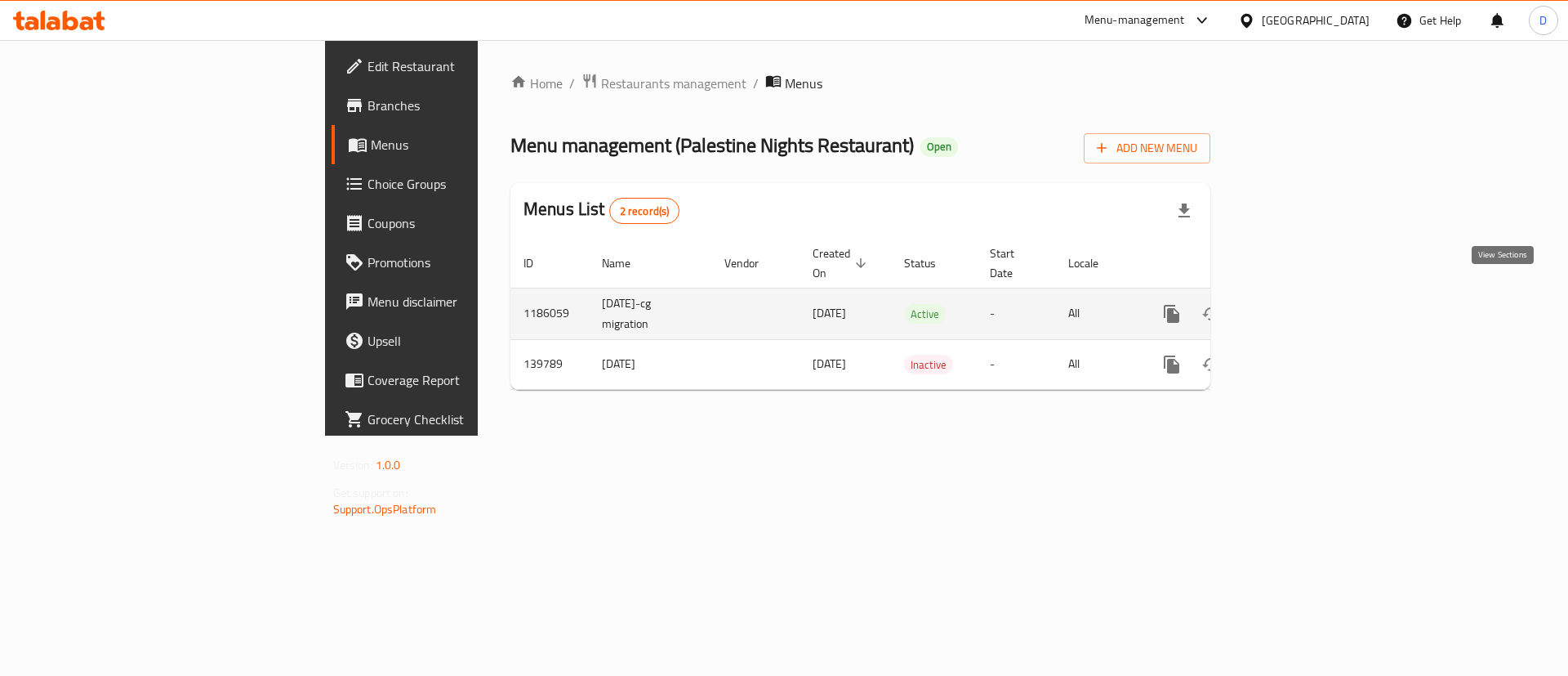
click at [1299, 304] on icon "enhanced table" at bounding box center [1289, 313] width 19 height 19
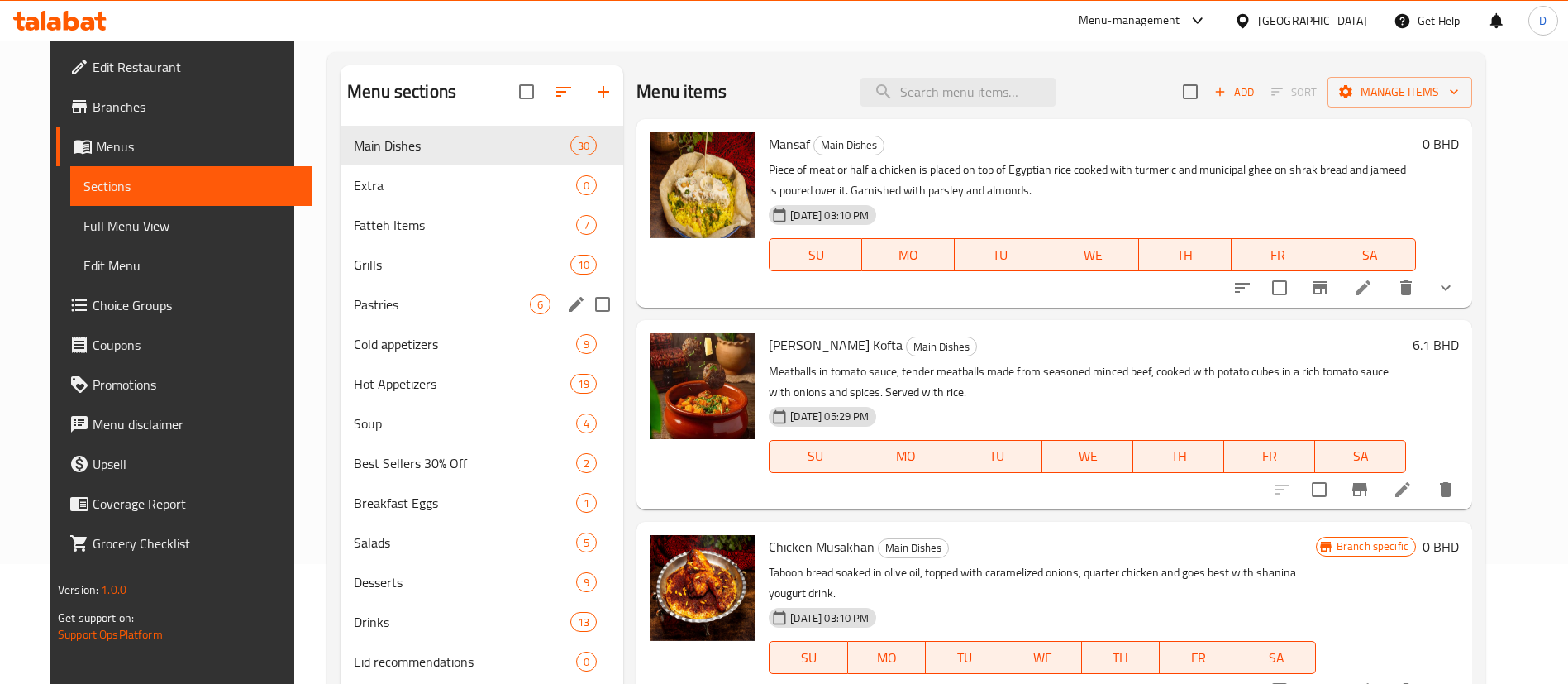
scroll to position [124, 0]
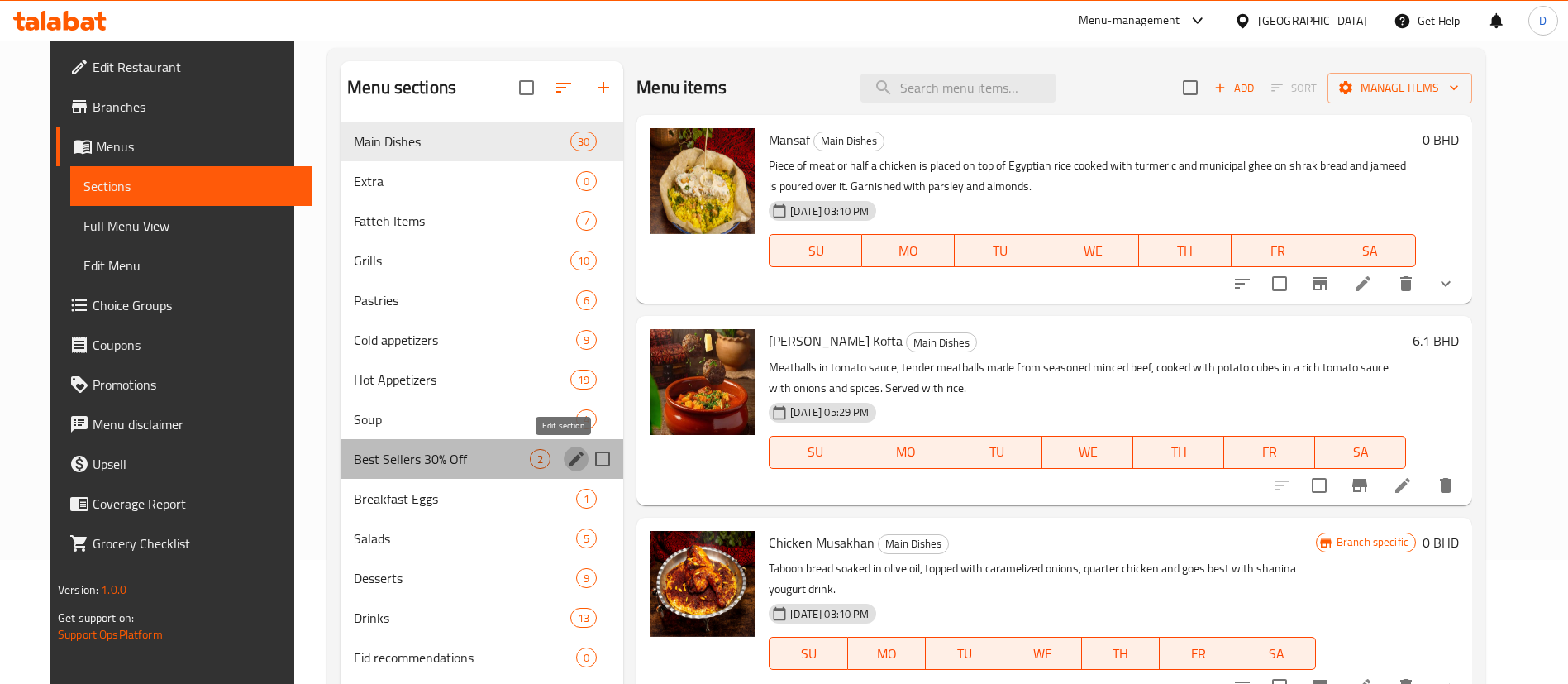
click at [567, 461] on icon "edit" at bounding box center [576, 459] width 19 height 19
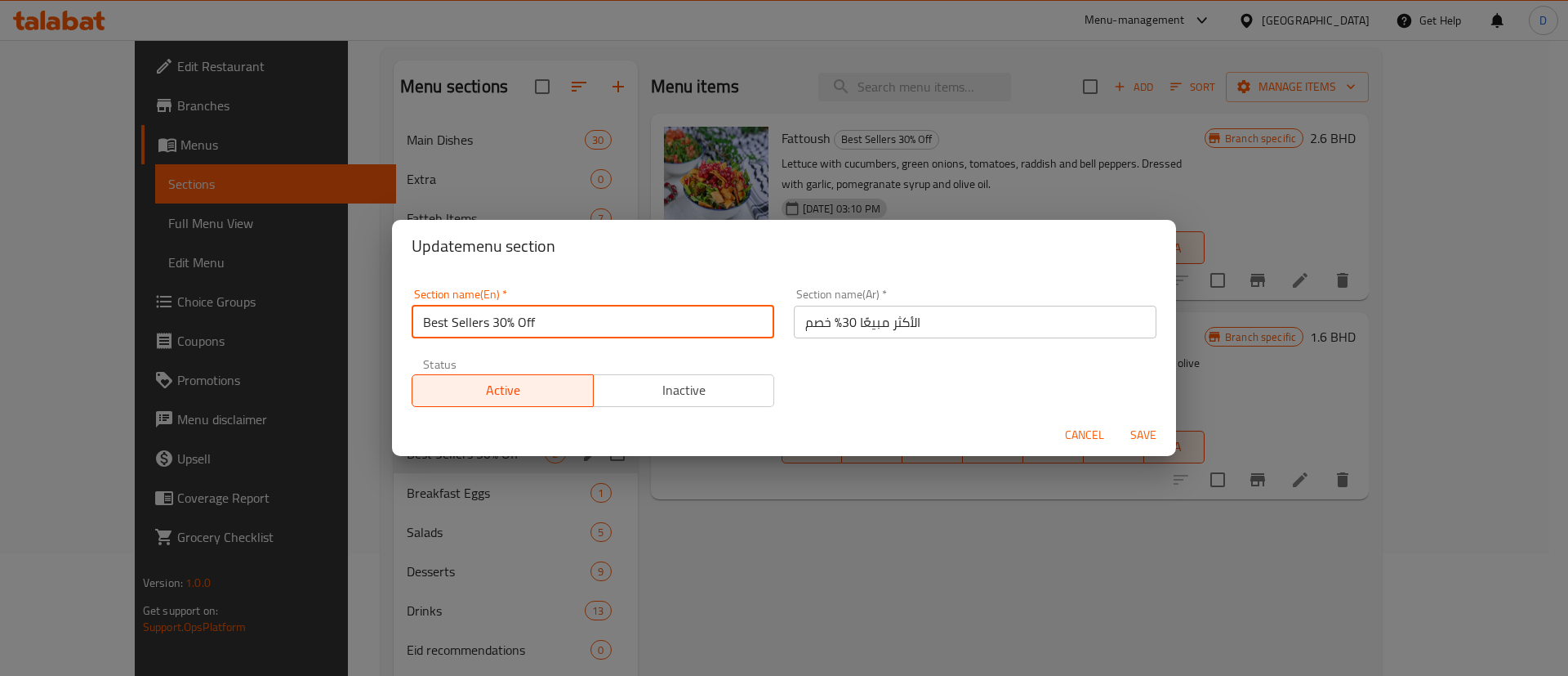
drag, startPoint x: 495, startPoint y: 320, endPoint x: 544, endPoint y: 330, distance: 50.0
click at [544, 330] on input "Best Sellers 30% Off" at bounding box center [592, 321] width 363 height 33
type input "Best Sellers"
drag, startPoint x: 545, startPoint y: 330, endPoint x: 868, endPoint y: 290, distance: 325.5
click at [868, 290] on div "Section name(Ar)   * الأكثر مبيعًا 30% خصم Section name(Ar) *" at bounding box center [975, 314] width 363 height 50
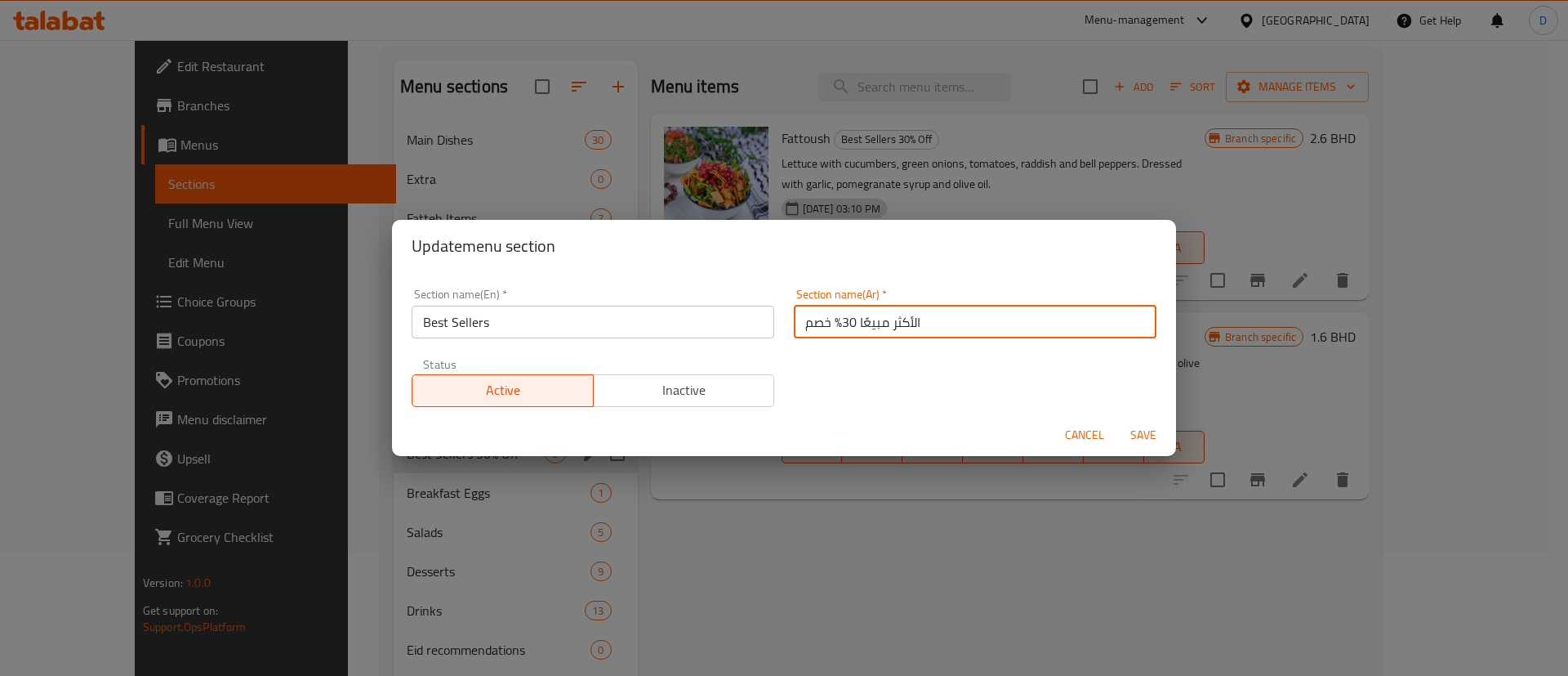
drag, startPoint x: 797, startPoint y: 326, endPoint x: 833, endPoint y: 320, distance: 36.5
click at [833, 320] on input "الأكثر مبيعًا 30% خصم" at bounding box center [975, 321] width 363 height 33
type input "الأكثر مبيعًا"
click at [829, 376] on div "Section name(En)   * Best Sellers Section name(En) * Section name(Ar)   * الأكث…" at bounding box center [784, 347] width 764 height 138
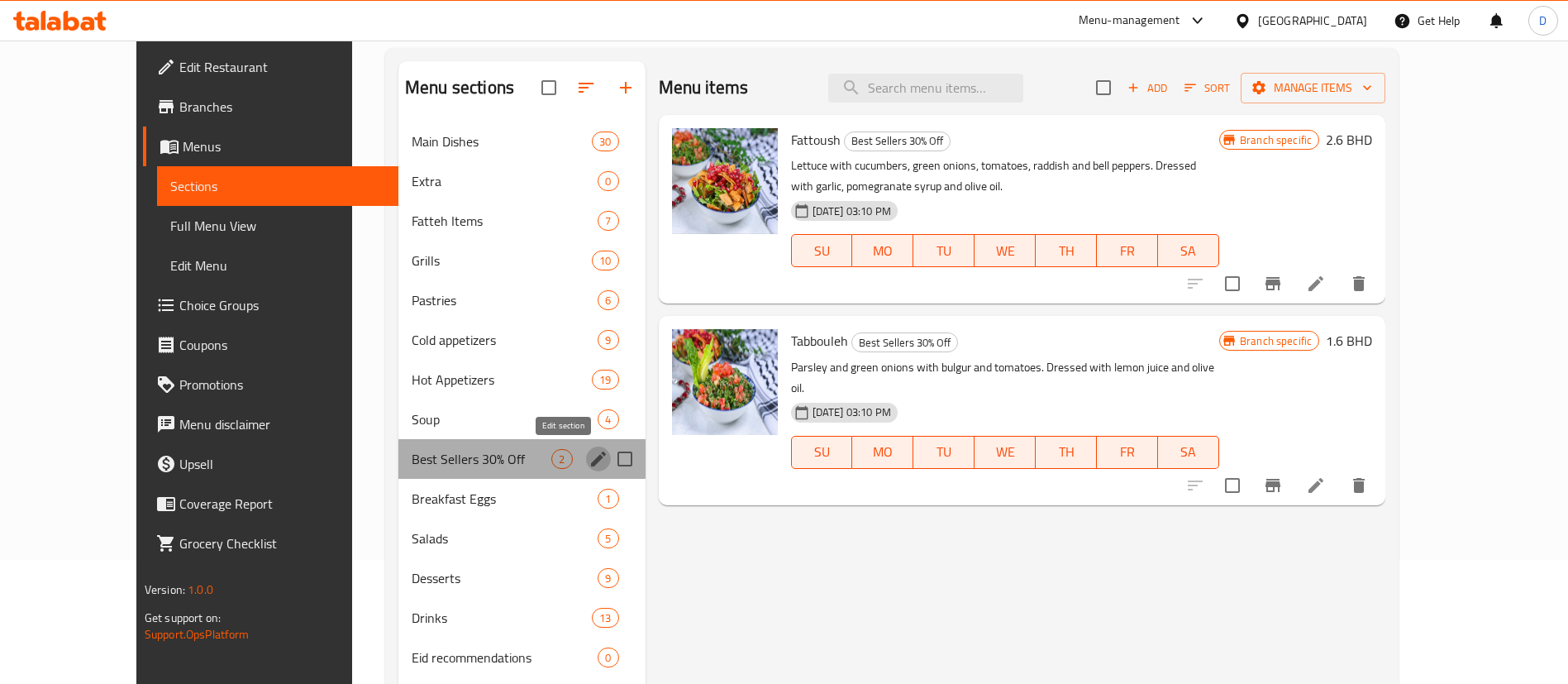
click at [589, 460] on icon "edit" at bounding box center [598, 459] width 19 height 19
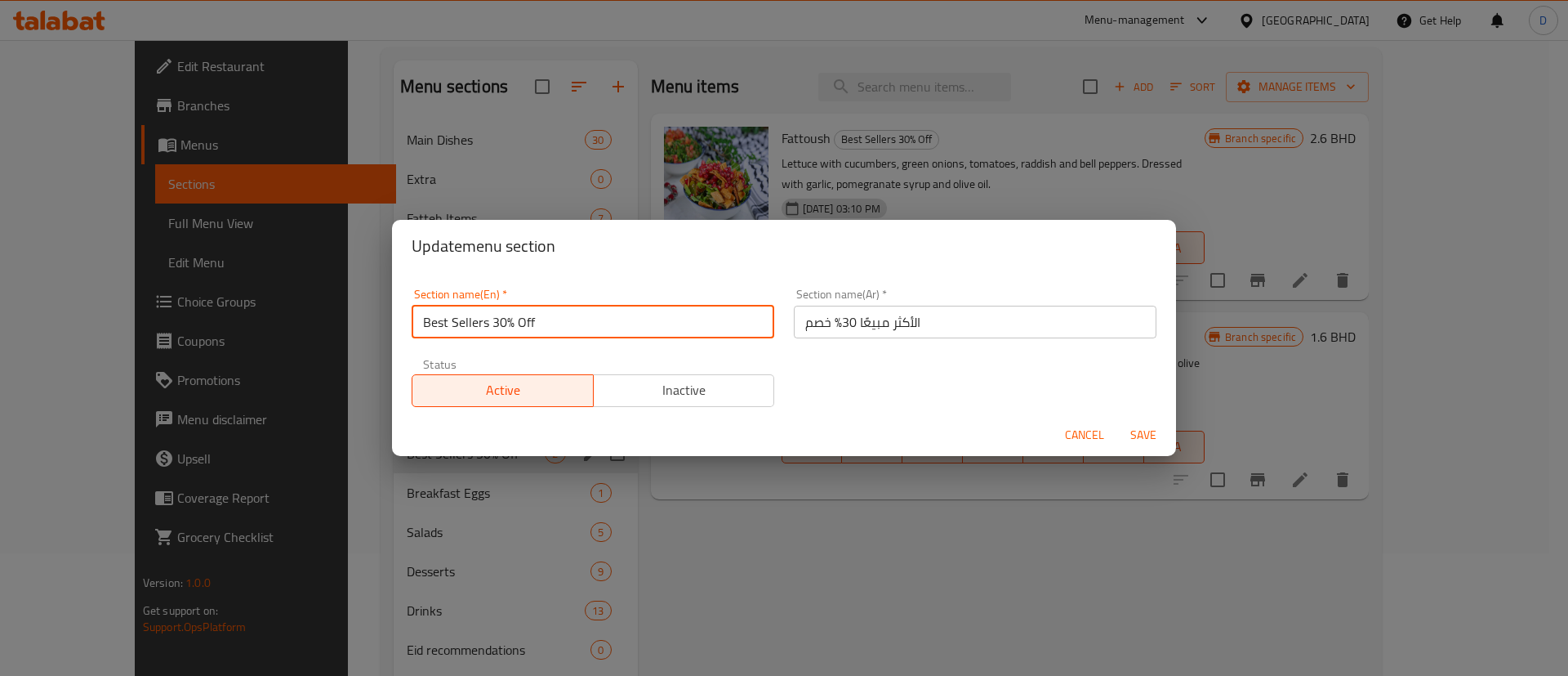
drag, startPoint x: 494, startPoint y: 327, endPoint x: 525, endPoint y: 318, distance: 32.3
click at [525, 318] on input "Best Sellers 30% Off" at bounding box center [592, 321] width 363 height 33
drag, startPoint x: 494, startPoint y: 323, endPoint x: 533, endPoint y: 318, distance: 39.3
click at [533, 318] on input "Best Sellers 30% Off" at bounding box center [592, 321] width 363 height 33
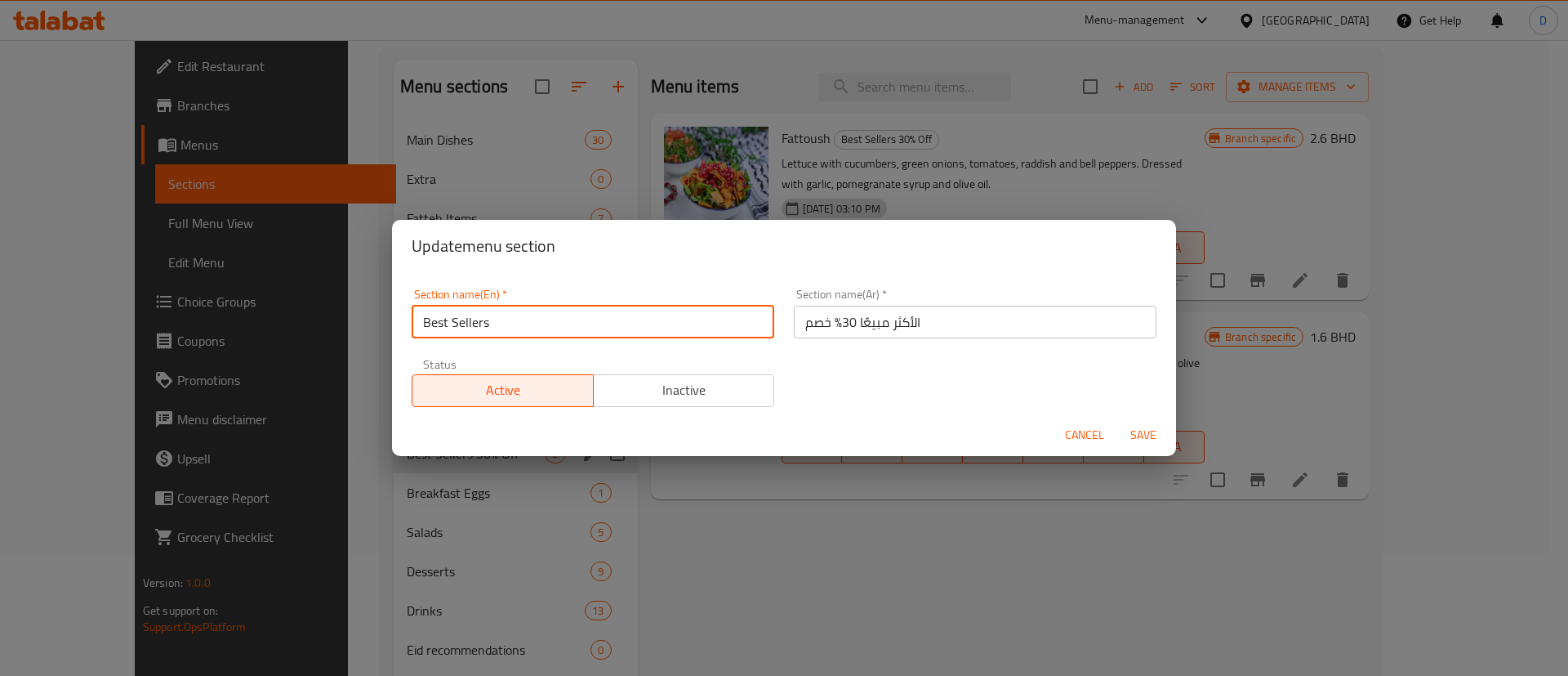
type input "Best Sellers"
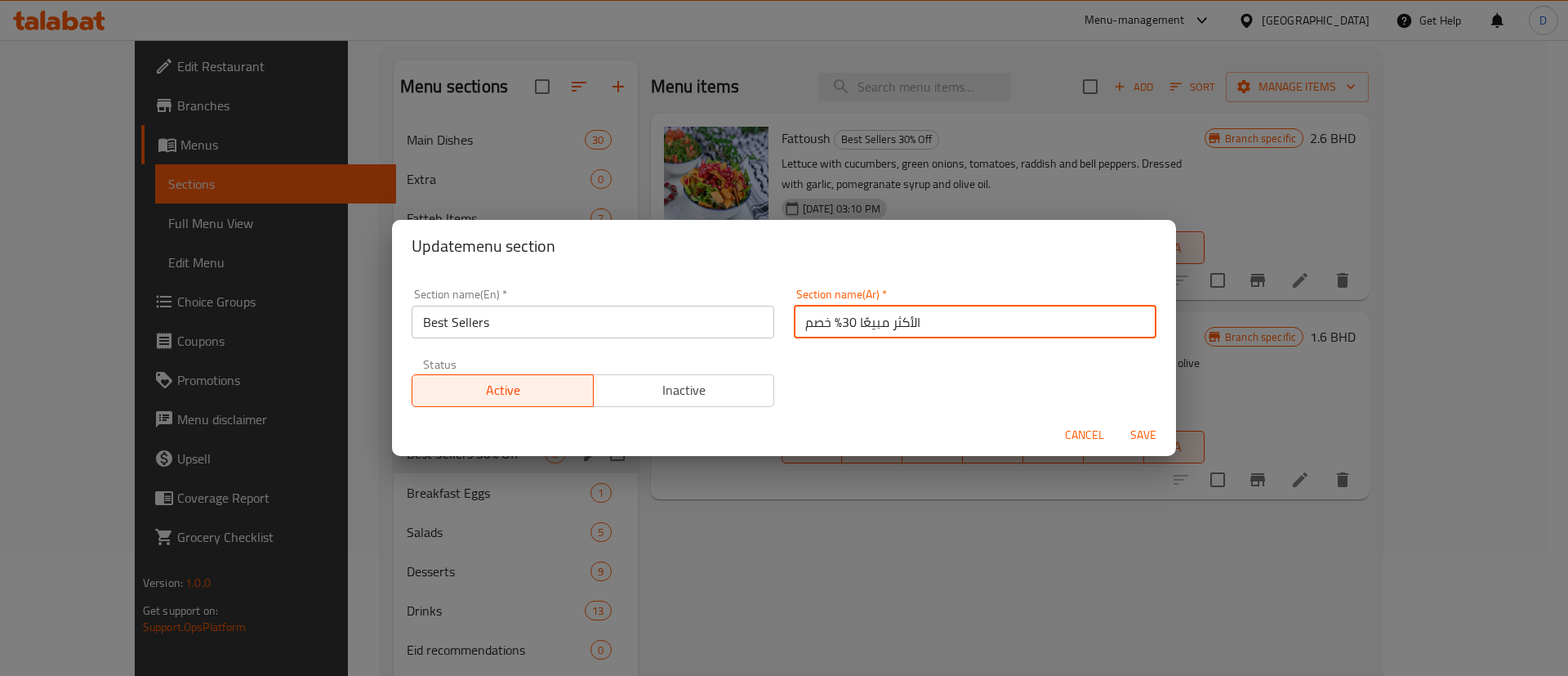
drag, startPoint x: 794, startPoint y: 328, endPoint x: 834, endPoint y: 330, distance: 40.0
click at [834, 330] on input "الأكثر مبيعًا 30% خصم" at bounding box center [975, 321] width 363 height 33
type input "الأكثر مبيعًا"
click at [829, 358] on div "Section name(En)   * Best Sellers Section name(En) * Section name(Ar)   * الأكث…" at bounding box center [784, 347] width 764 height 138
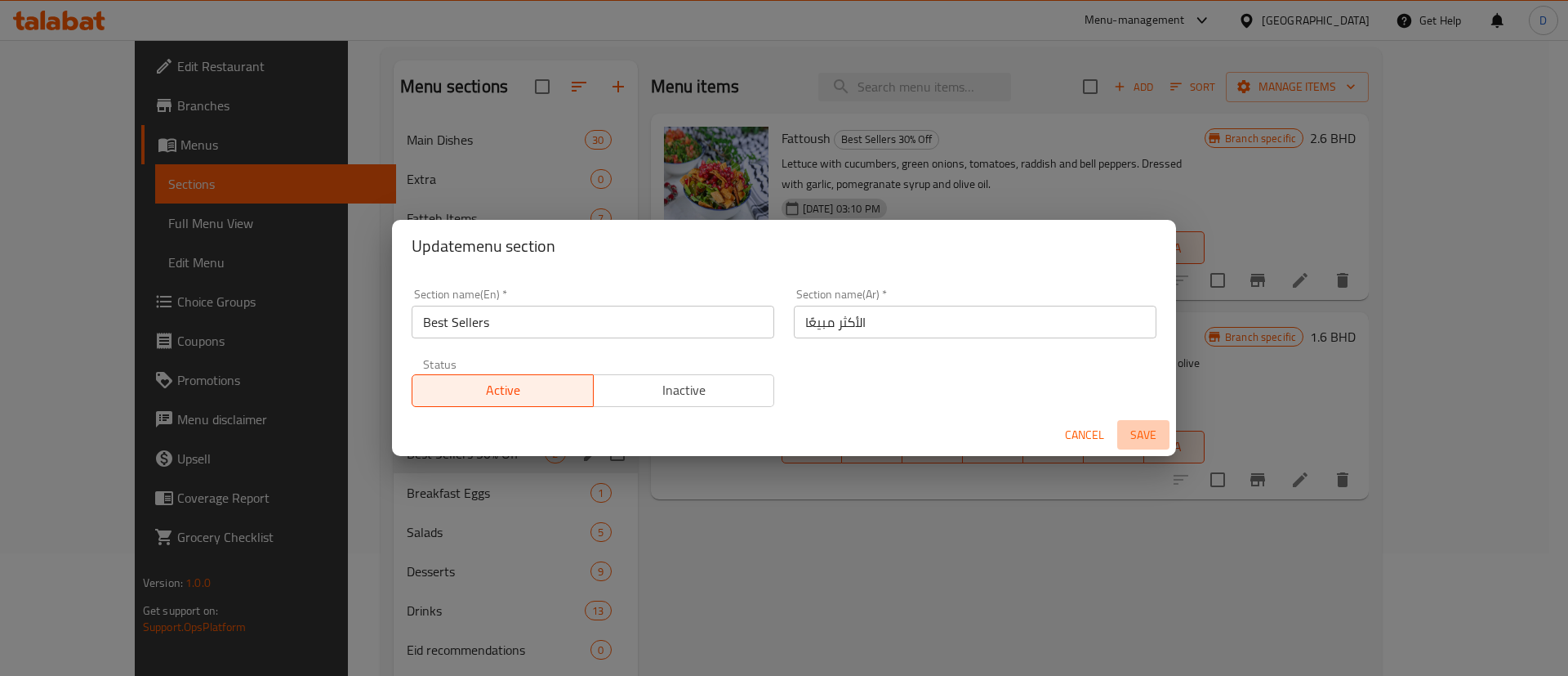
click at [1132, 441] on span "Save" at bounding box center [1143, 435] width 39 height 20
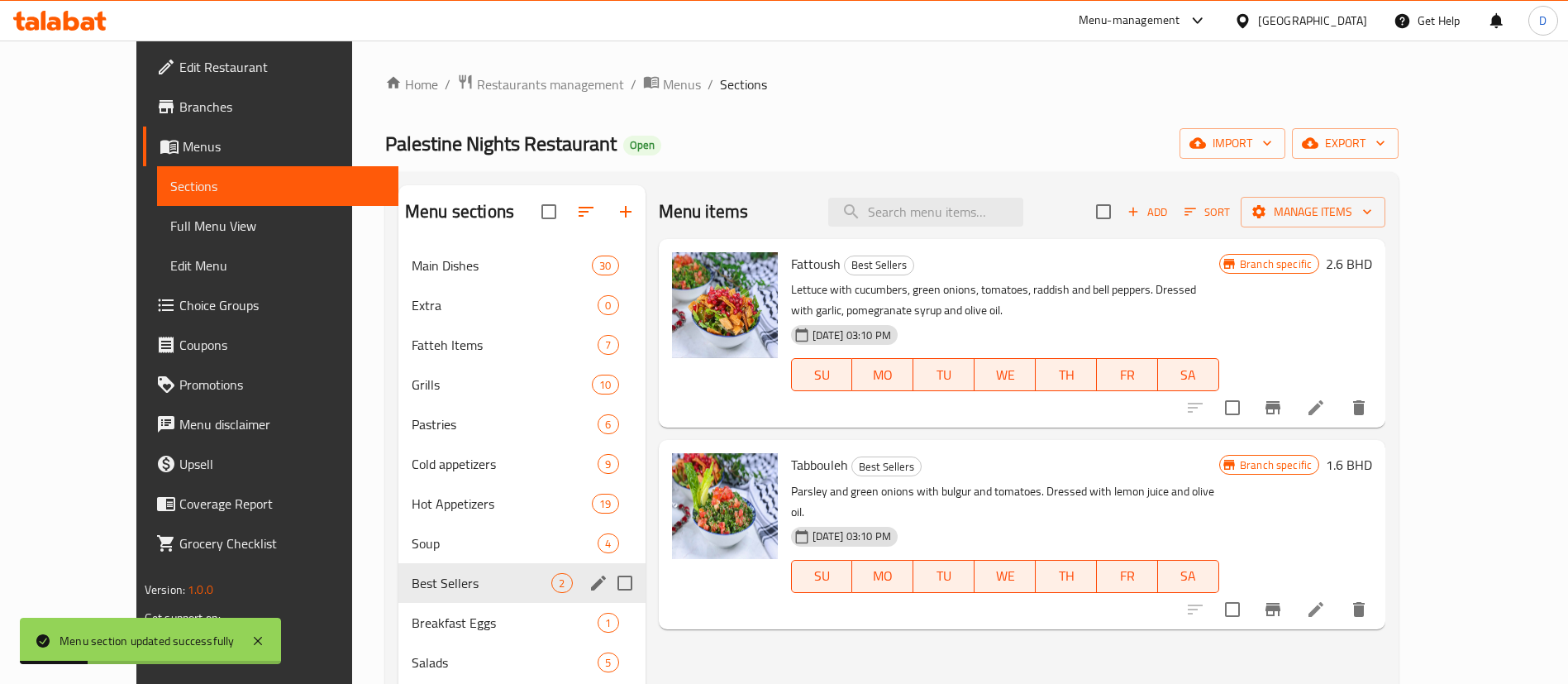
click at [751, 132] on div "Palestine Nights Restaurant Open import export" at bounding box center [892, 144] width 1013 height 30
click at [497, 137] on span "Palestine Nights Restaurant" at bounding box center [501, 144] width 231 height 37
click at [475, 97] on div "Home / Restaurants management / Menus / Sections Palestine Nights Restaurant Op…" at bounding box center [892, 477] width 1013 height 808
click at [477, 80] on span "Restaurants management" at bounding box center [551, 84] width 147 height 19
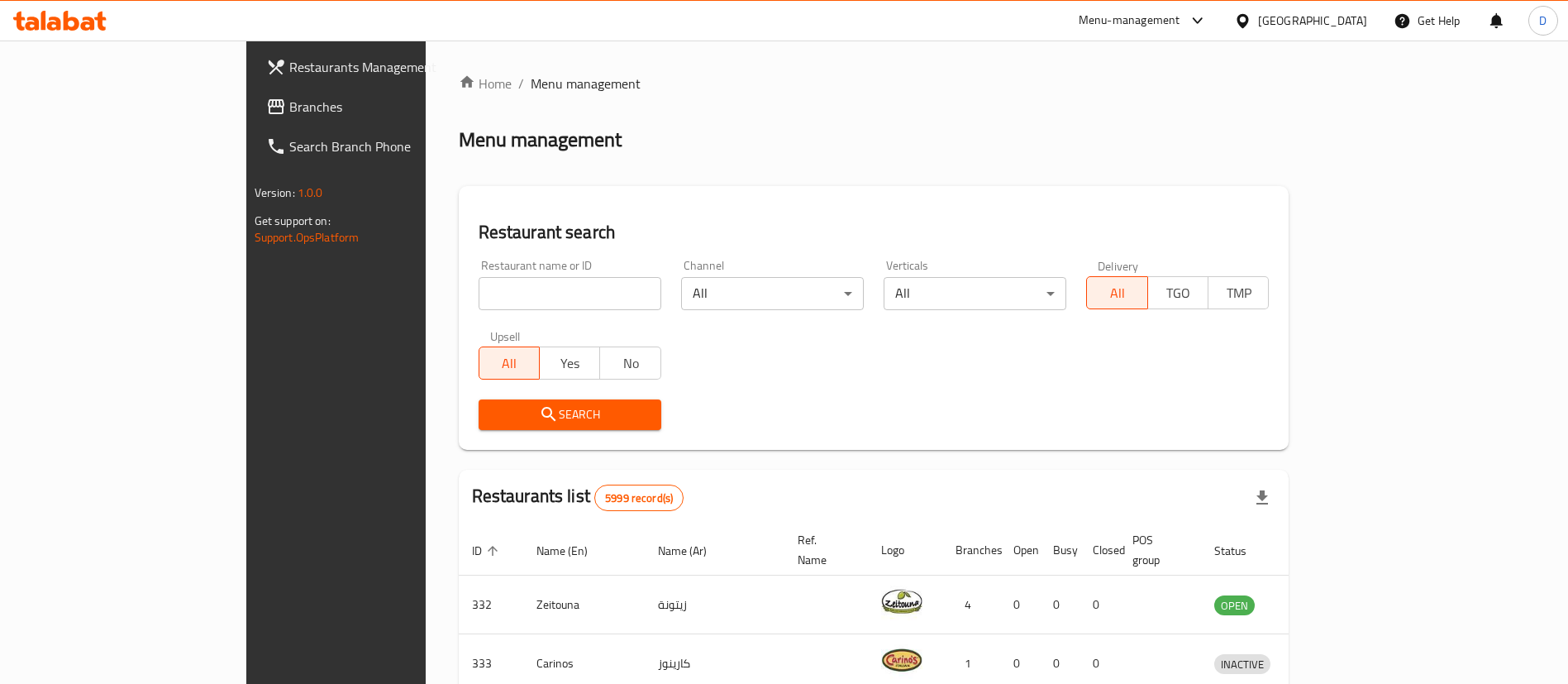
click at [479, 293] on input "search" at bounding box center [570, 293] width 182 height 33
paste input "641073"
type input "641073"
click button "Search" at bounding box center [570, 415] width 182 height 30
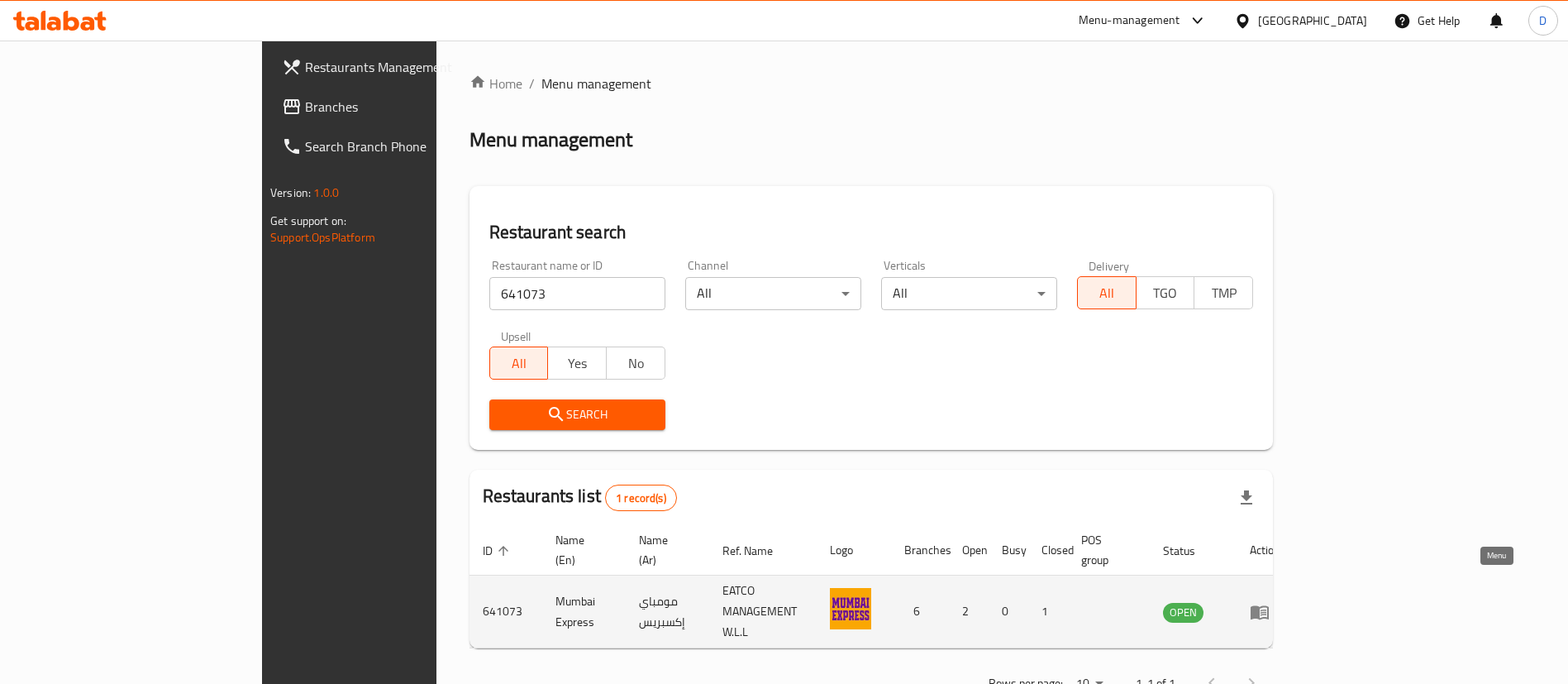
click at [1270, 602] on icon "enhanced table" at bounding box center [1259, 611] width 19 height 19
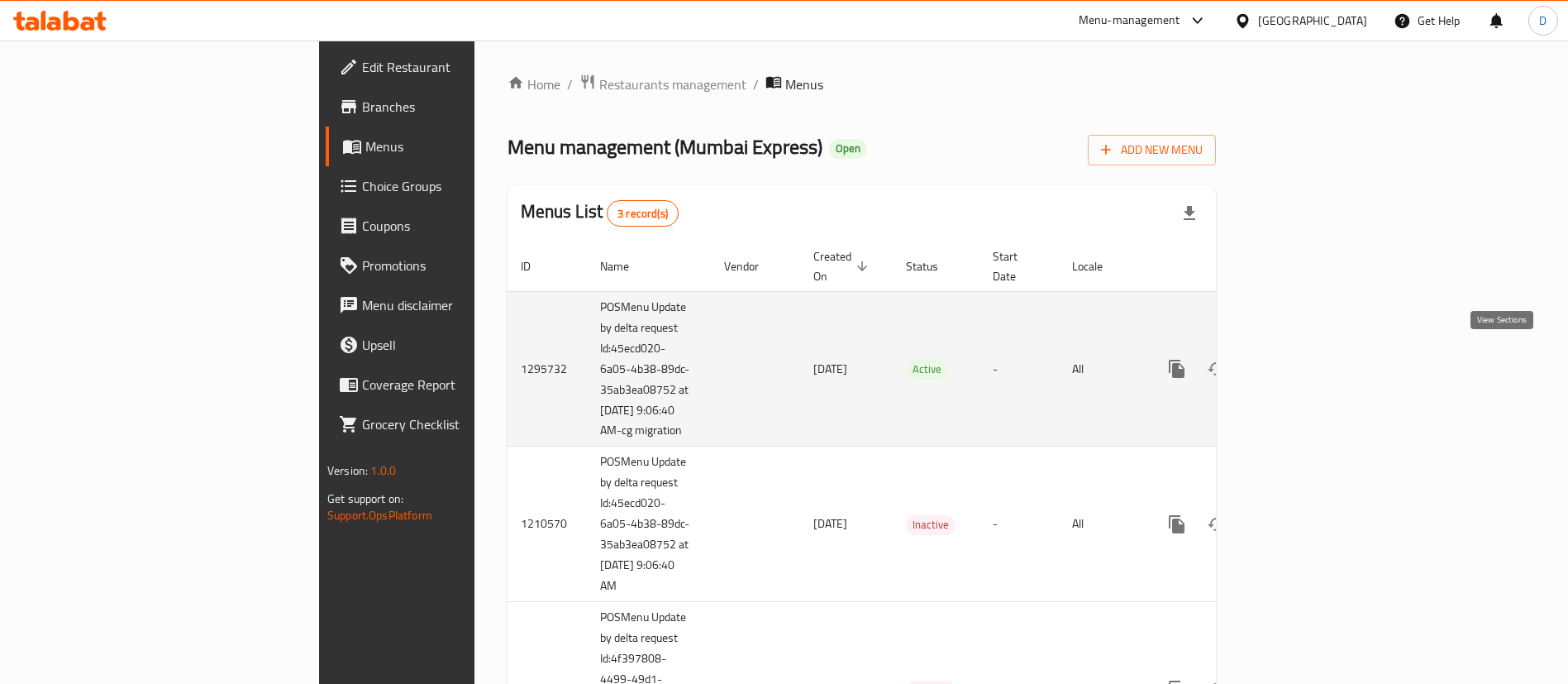
click at [1306, 360] on icon "enhanced table" at bounding box center [1295, 368] width 19 height 19
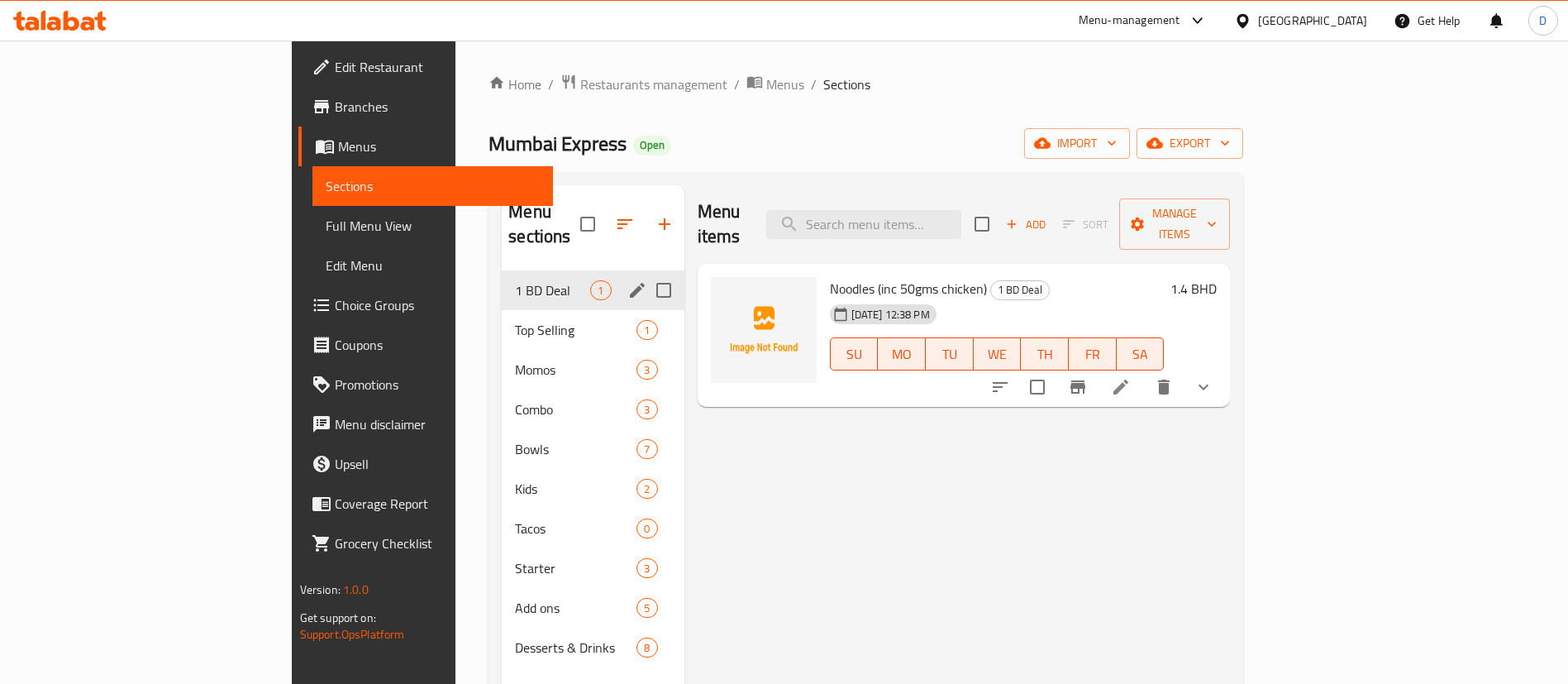
click at [647, 273] on input "Menu sections" at bounding box center [664, 290] width 35 height 35
checkbox input "true"
click at [605, 214] on icon "button" at bounding box center [615, 224] width 19 height 19
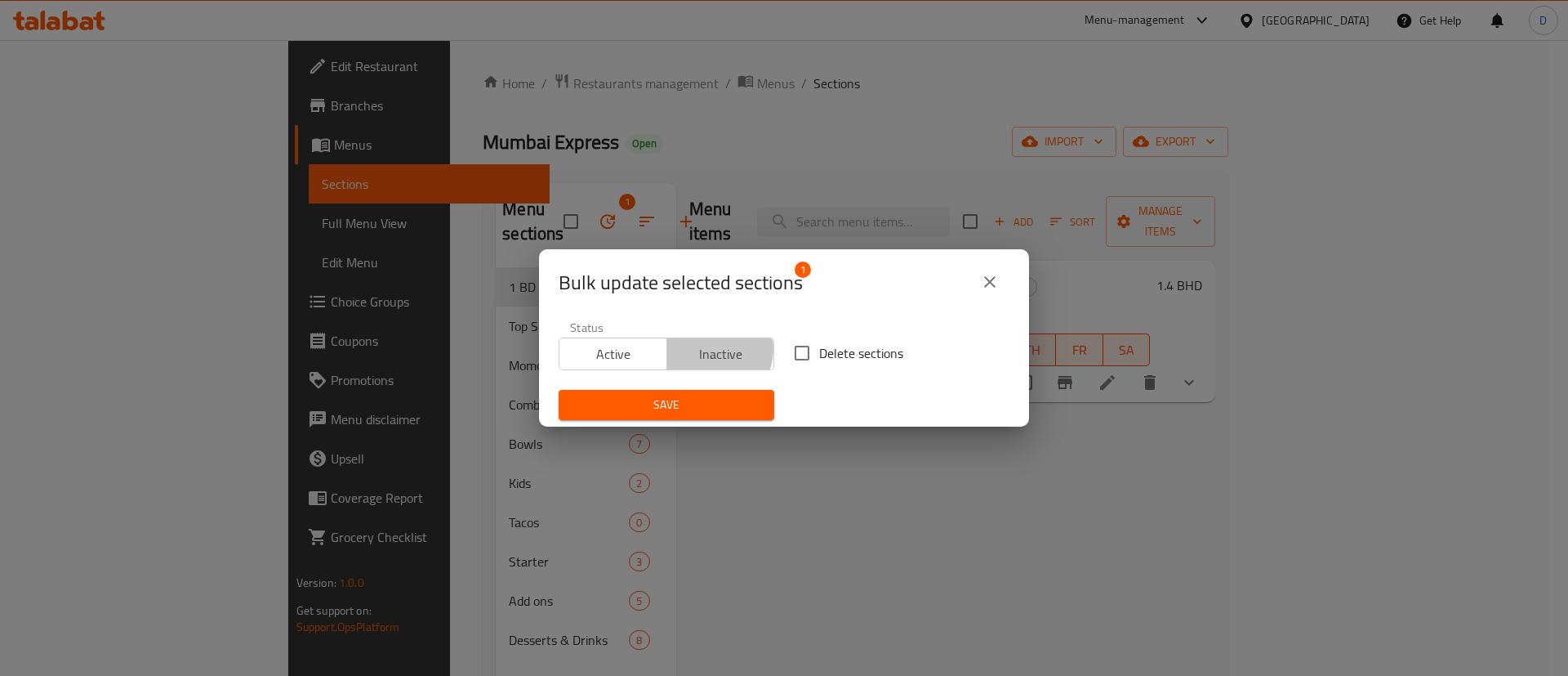
click at [705, 349] on span "Inactive" at bounding box center [721, 354] width 95 height 23
click at [724, 384] on div "Save" at bounding box center [666, 405] width 235 height 50
click at [723, 395] on span "Save" at bounding box center [666, 405] width 189 height 20
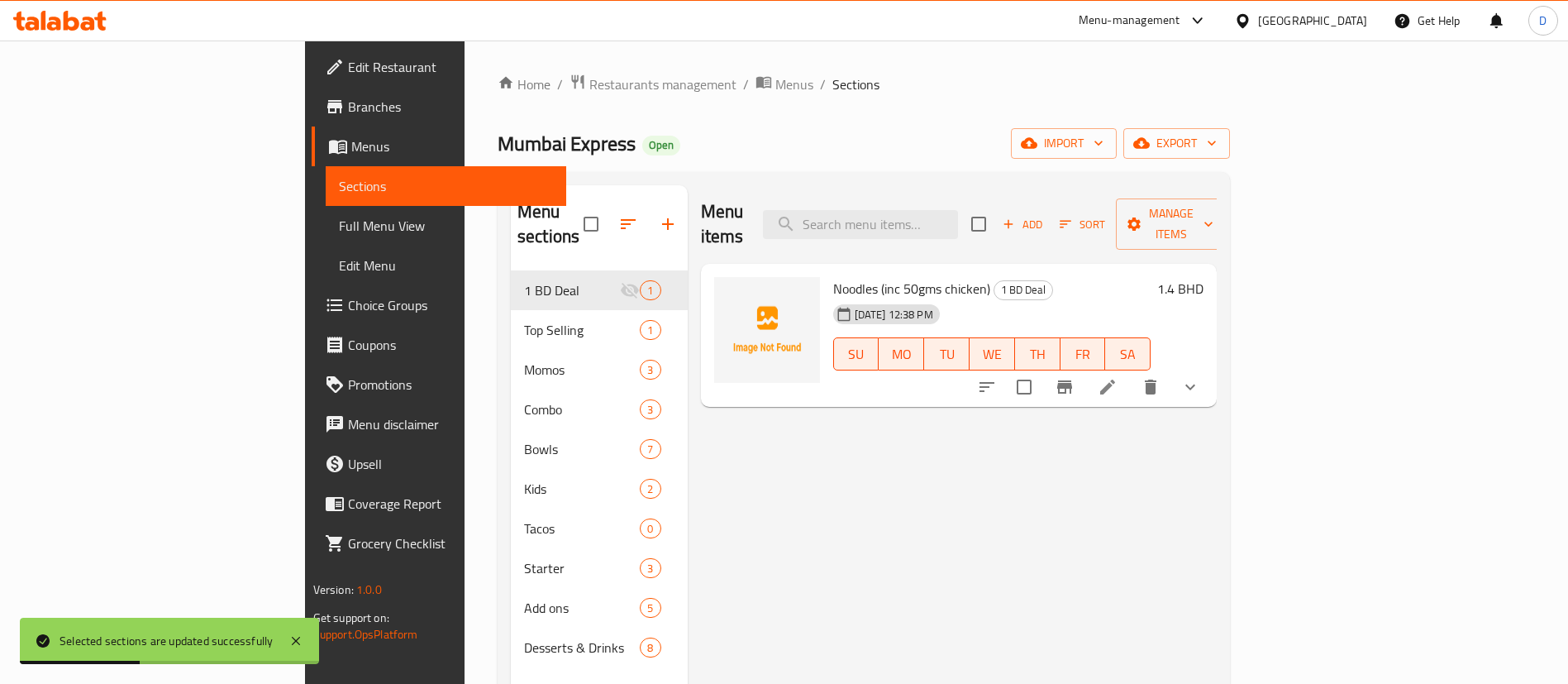
click at [497, 106] on div "Home / Restaurants management / Menus / Sections Mumbai Express Open import exp…" at bounding box center [863, 477] width 732 height 808
click at [589, 92] on span "Restaurants management" at bounding box center [663, 84] width 147 height 19
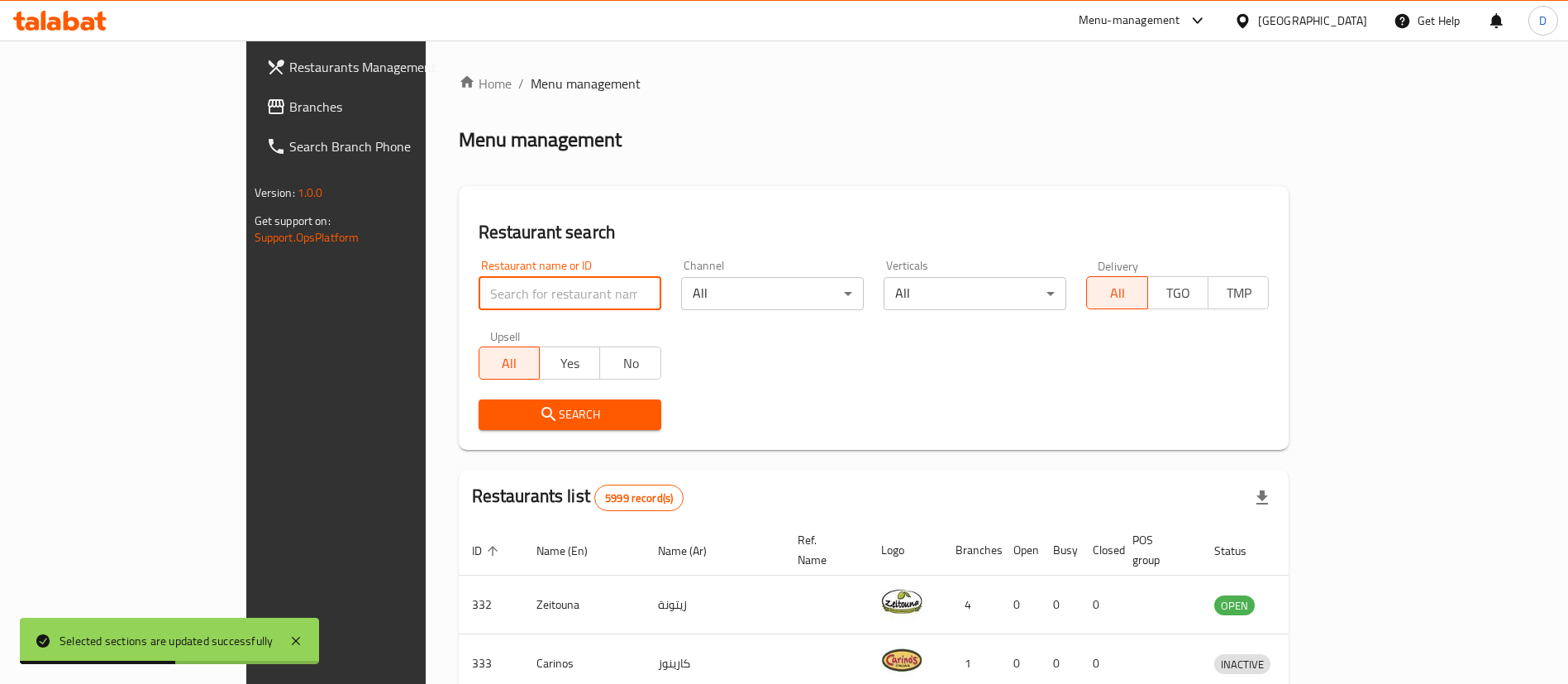
click at [491, 303] on input "search" at bounding box center [570, 293] width 182 height 33
paste input "20232"
type input "20232"
click button "Search" at bounding box center [570, 415] width 182 height 30
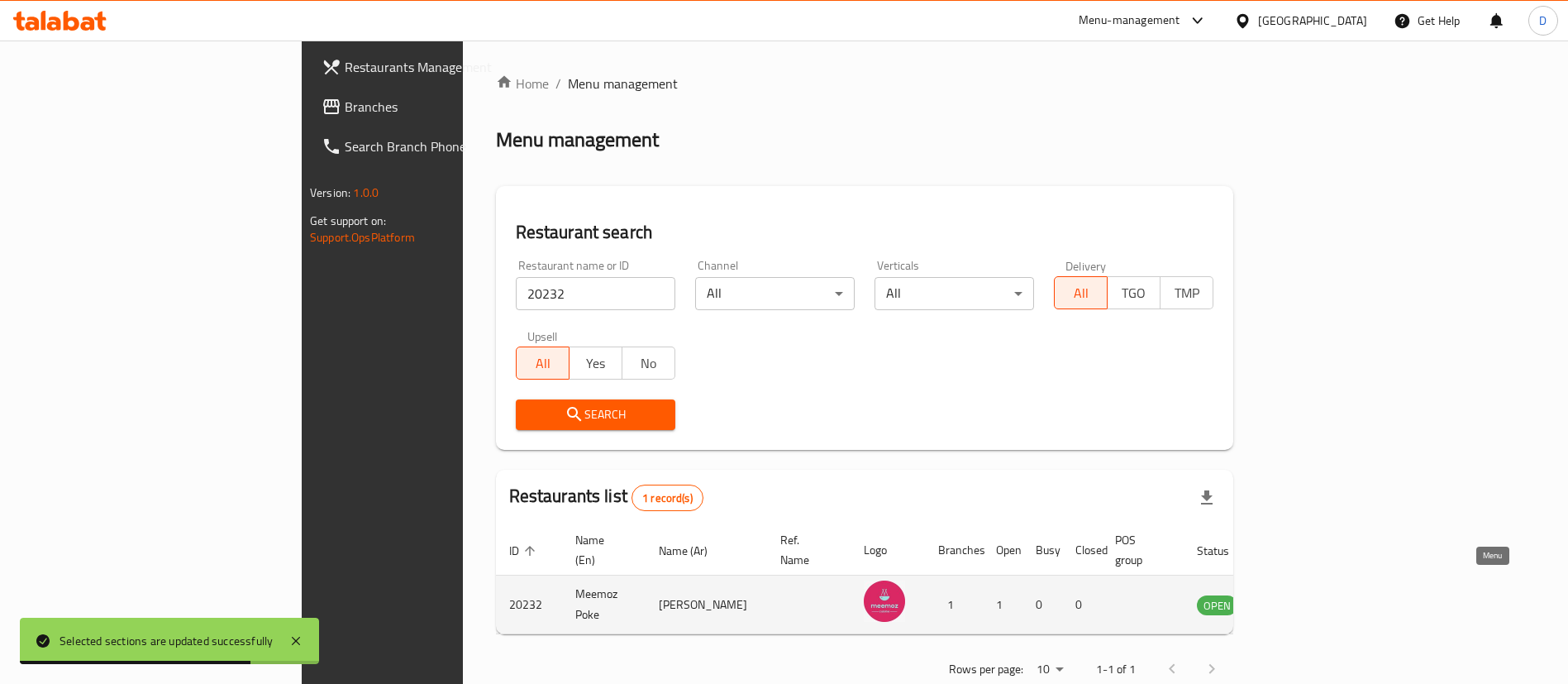
click at [1315, 594] on link "enhanced table" at bounding box center [1299, 604] width 30 height 19
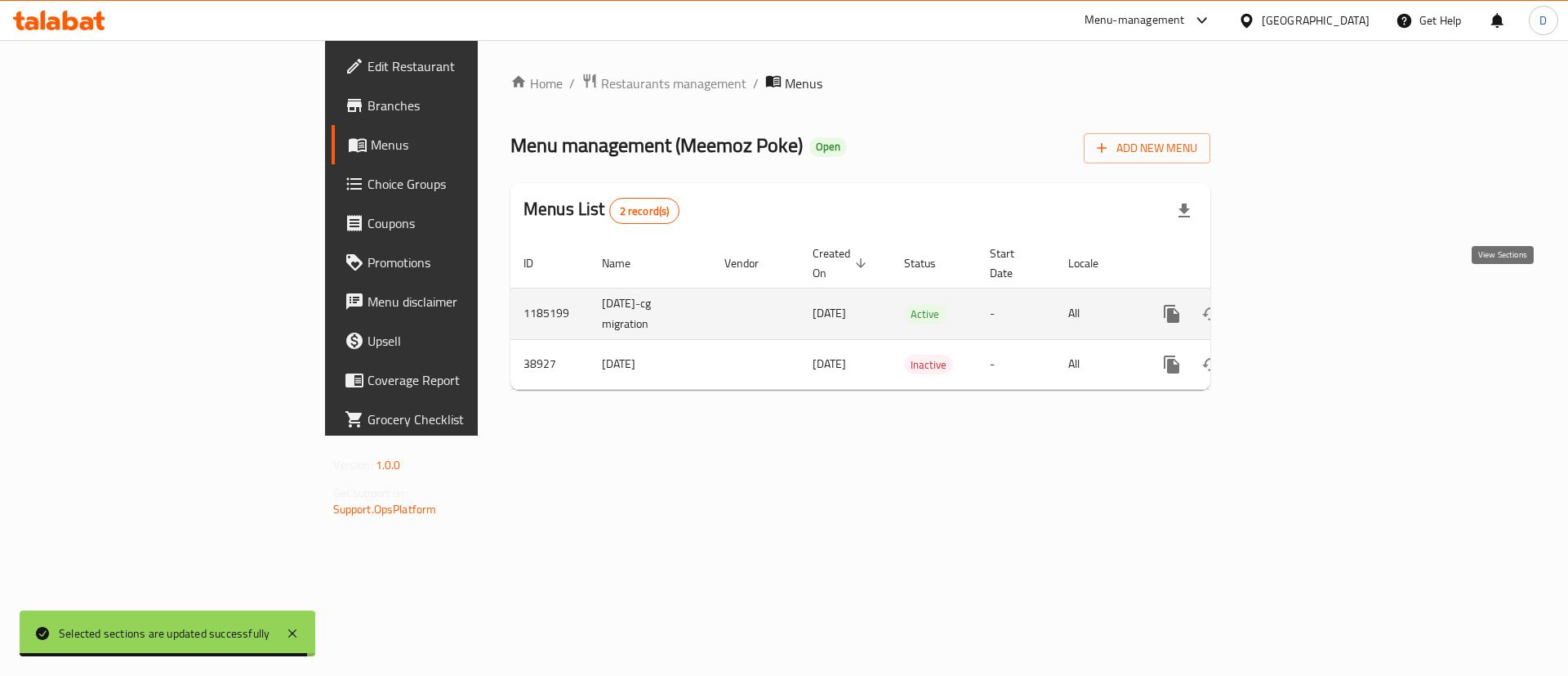
click at [1299, 304] on icon "enhanced table" at bounding box center [1289, 313] width 19 height 19
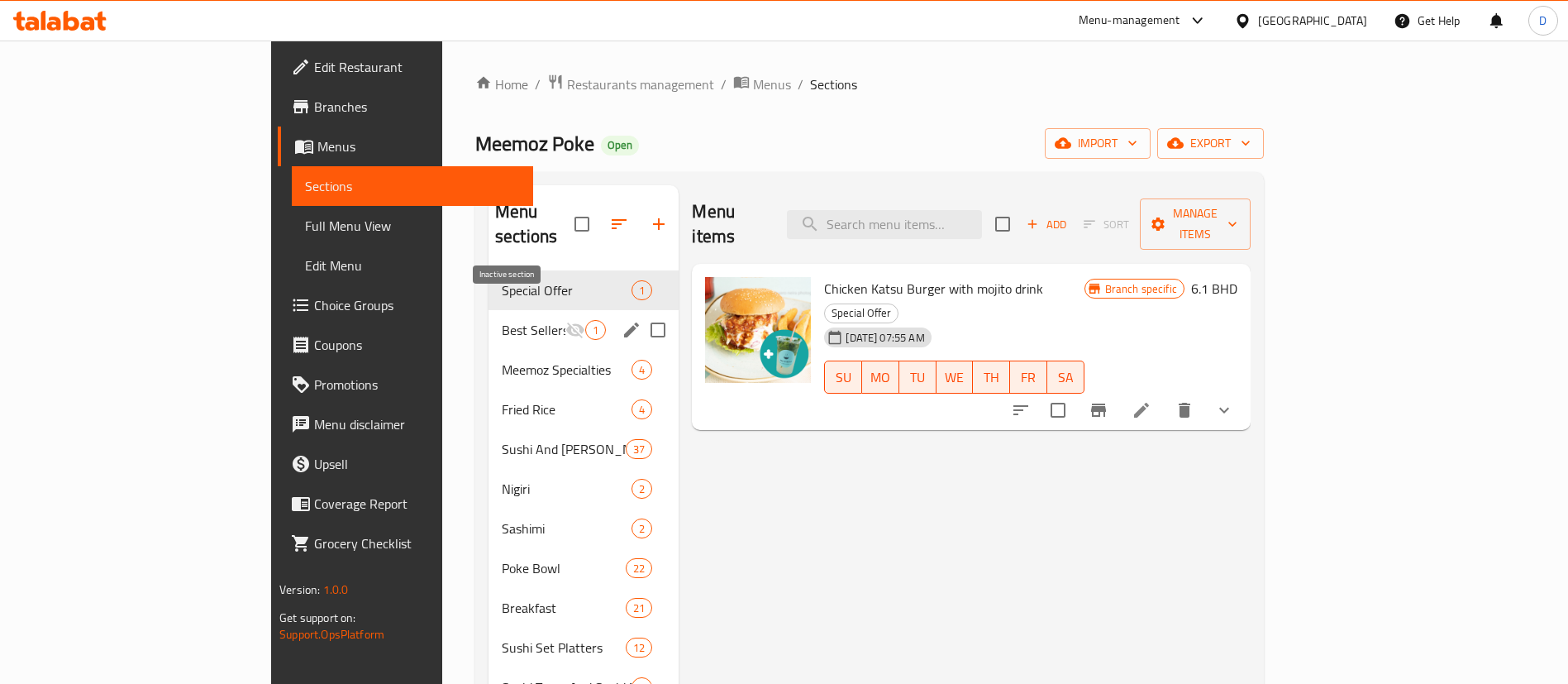
click at [566, 320] on icon "Menu sections" at bounding box center [575, 329] width 19 height 19
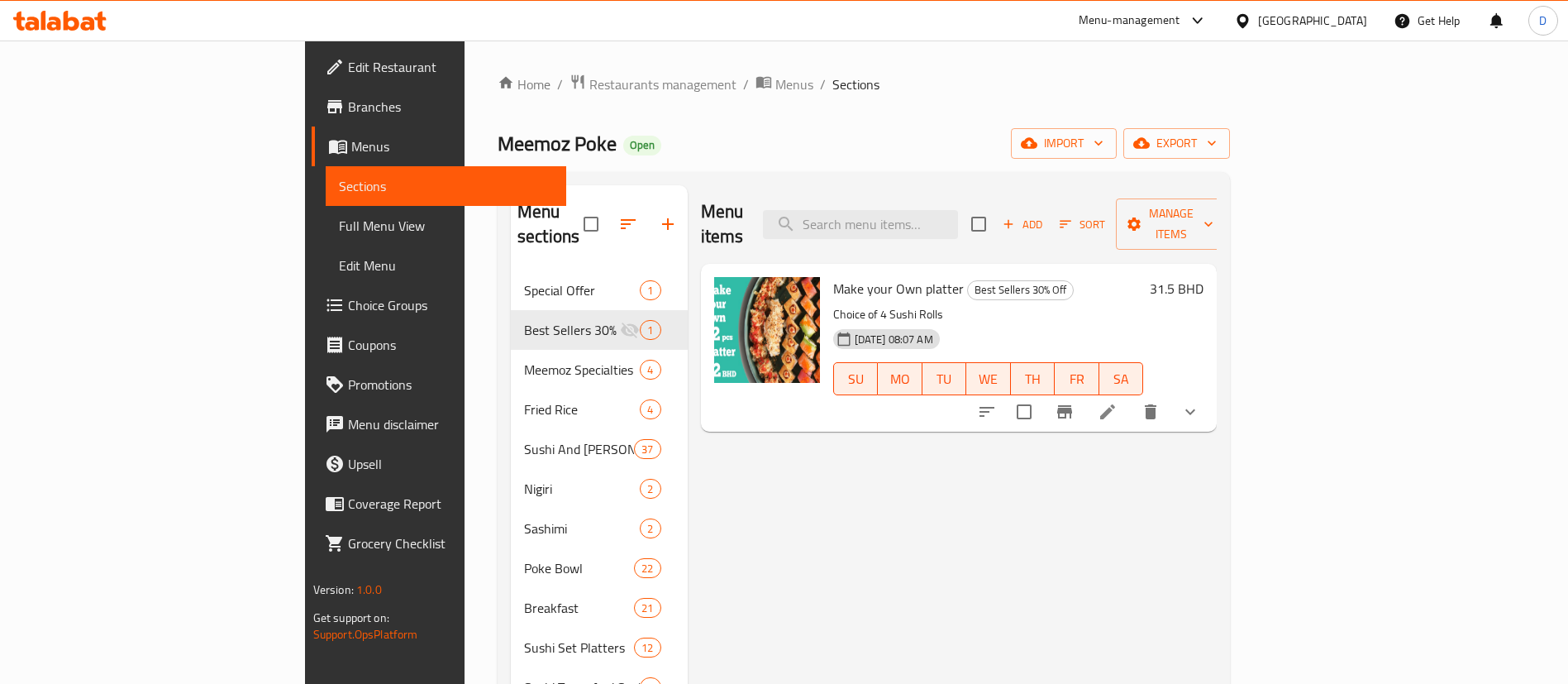
click at [665, 159] on div "Home / Restaurants management / Menus / Sections Meemoz Poke Open import export…" at bounding box center [863, 539] width 732 height 931
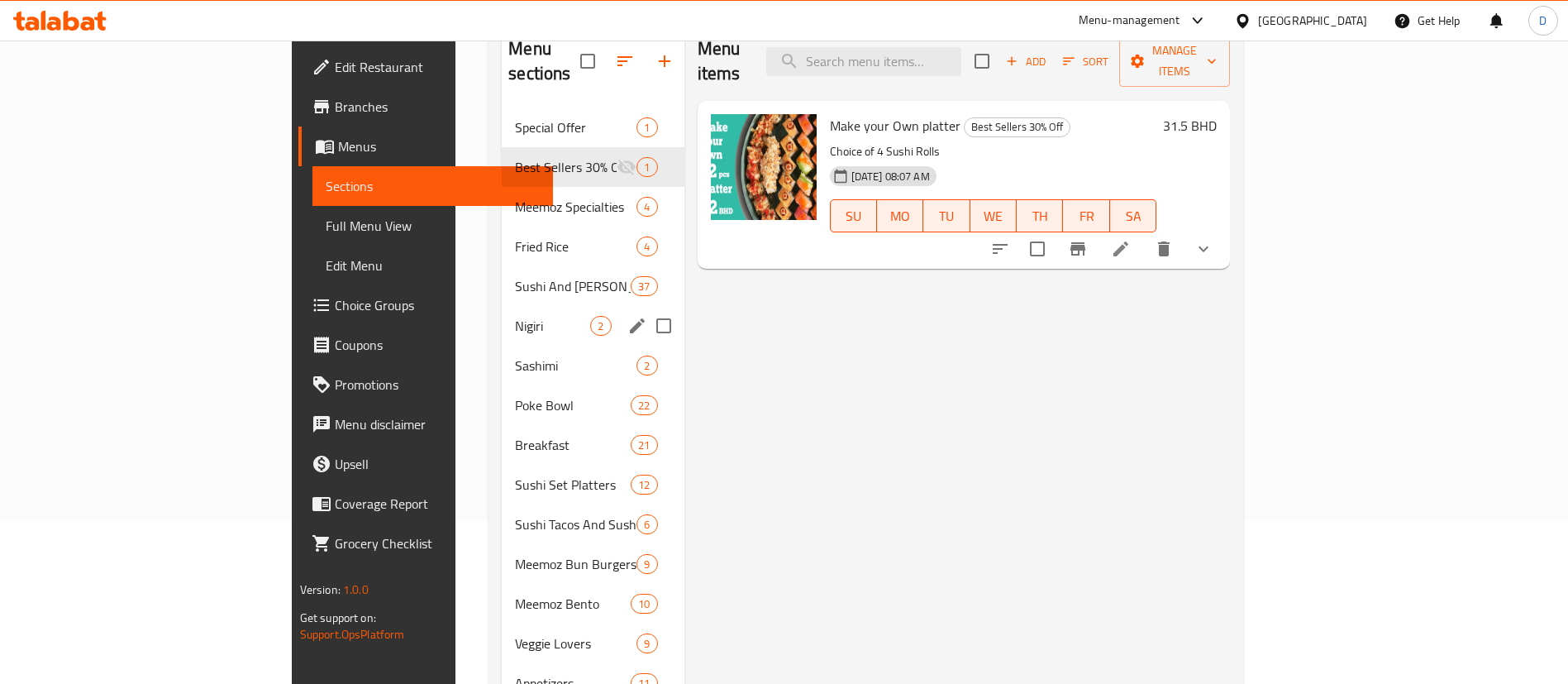
scroll to position [124, 0]
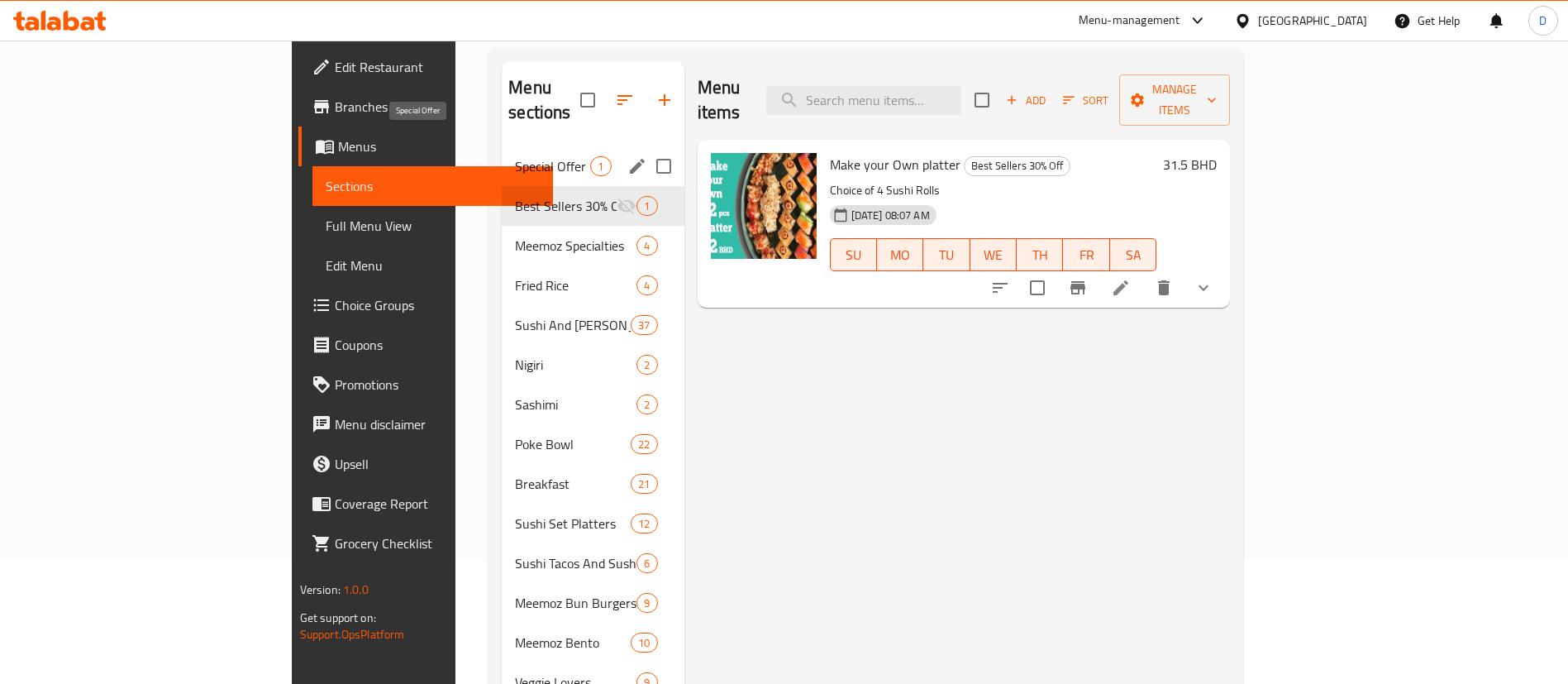
click at [515, 156] on span "Special Offer" at bounding box center [552, 166] width 75 height 19
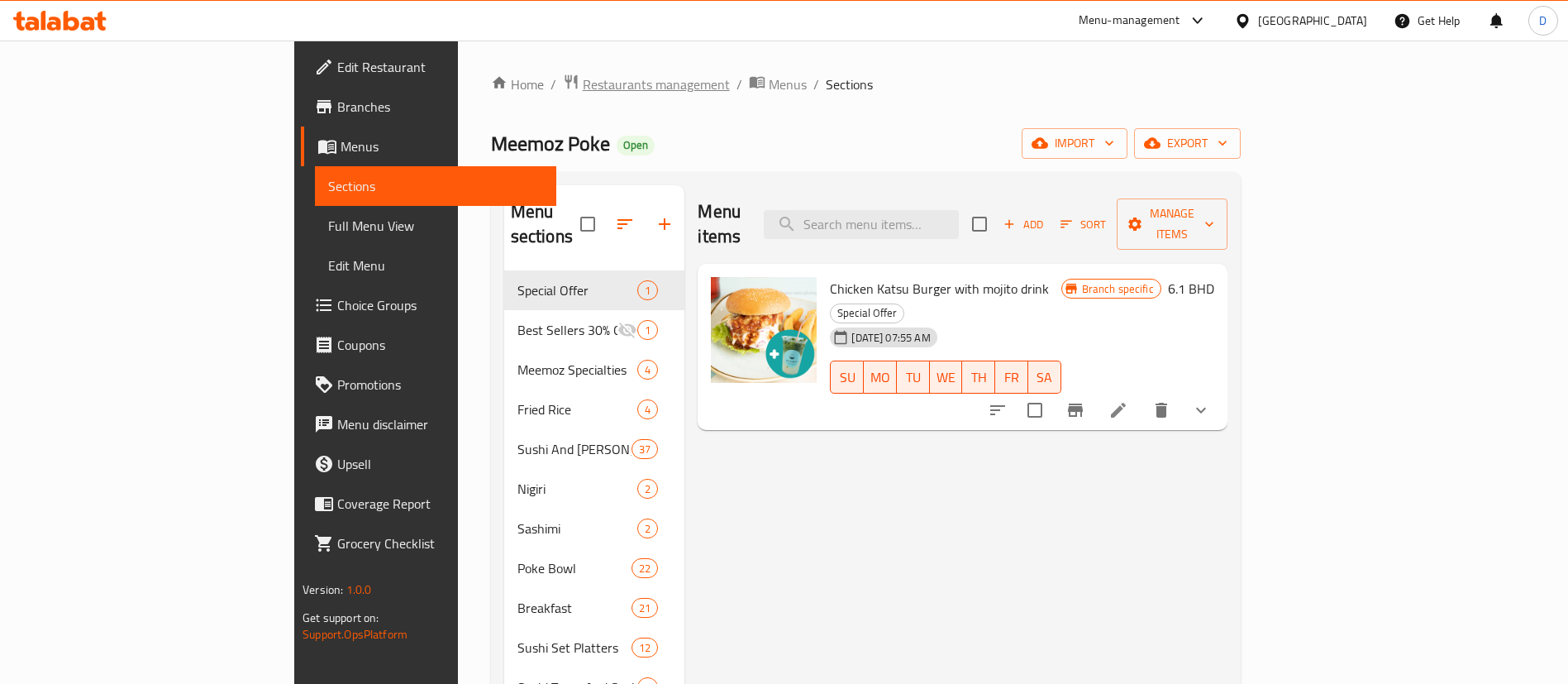
click at [583, 92] on span "Restaurants management" at bounding box center [656, 84] width 147 height 19
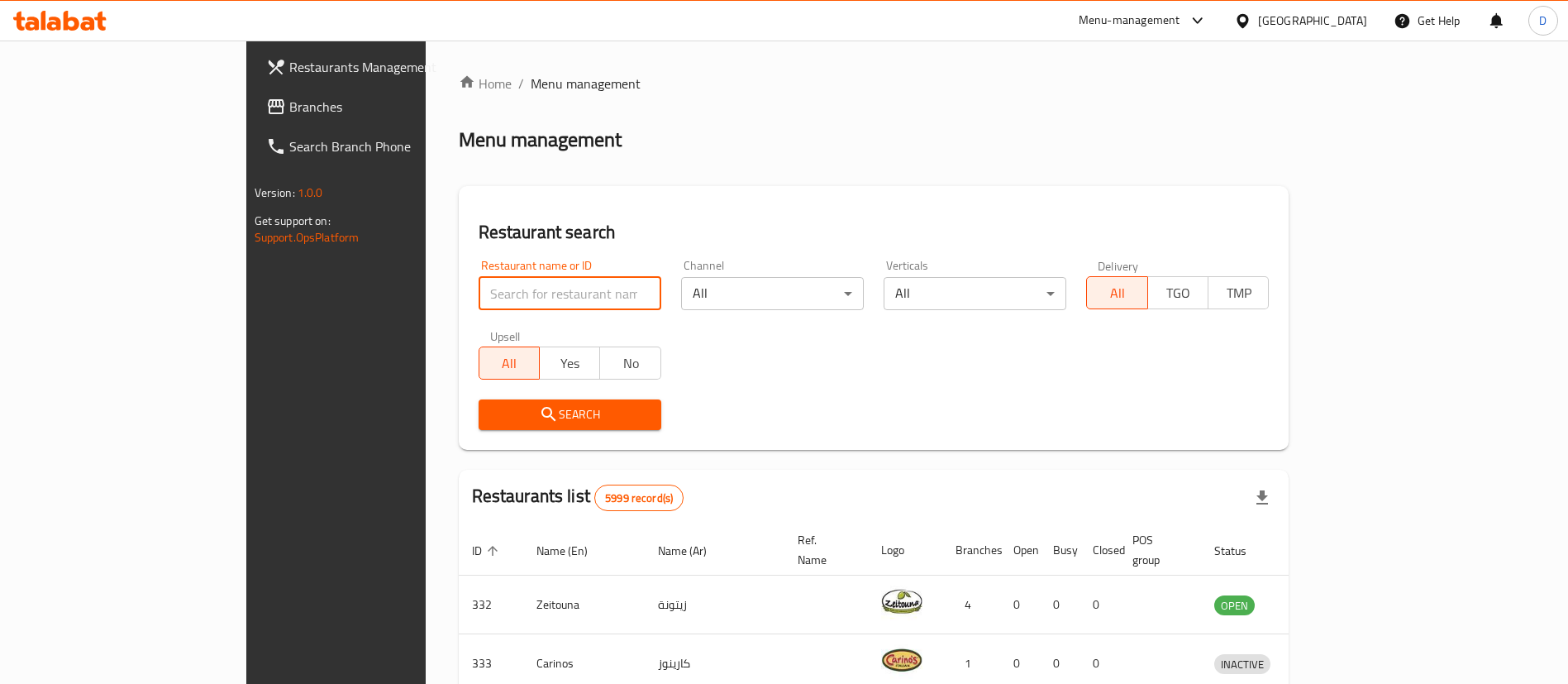
click at [479, 287] on input "search" at bounding box center [570, 293] width 182 height 33
paste input "20290"
type input "20290"
click button "Search" at bounding box center [570, 415] width 182 height 30
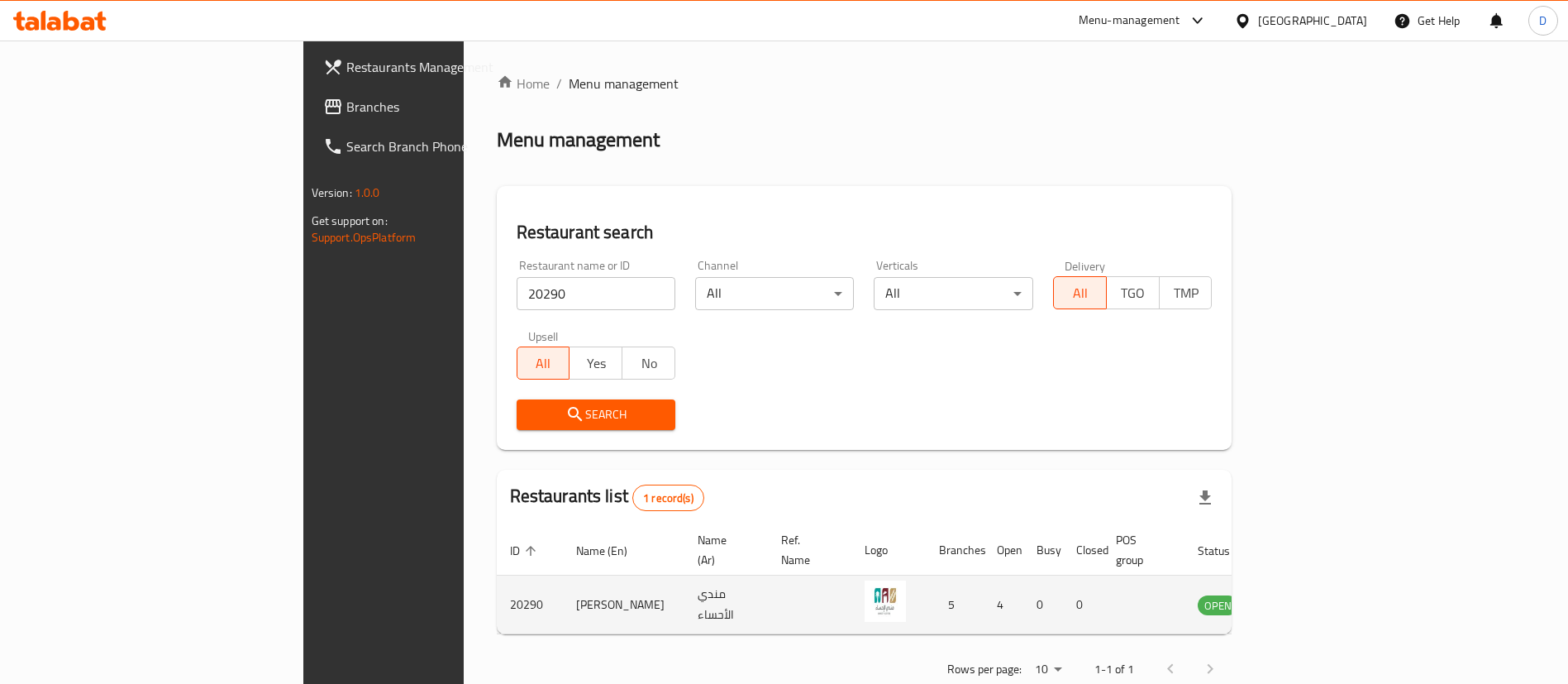
click at [1328, 575] on td "enhanced table" at bounding box center [1300, 605] width 57 height 59
click at [1305, 594] on icon "enhanced table" at bounding box center [1294, 604] width 19 height 19
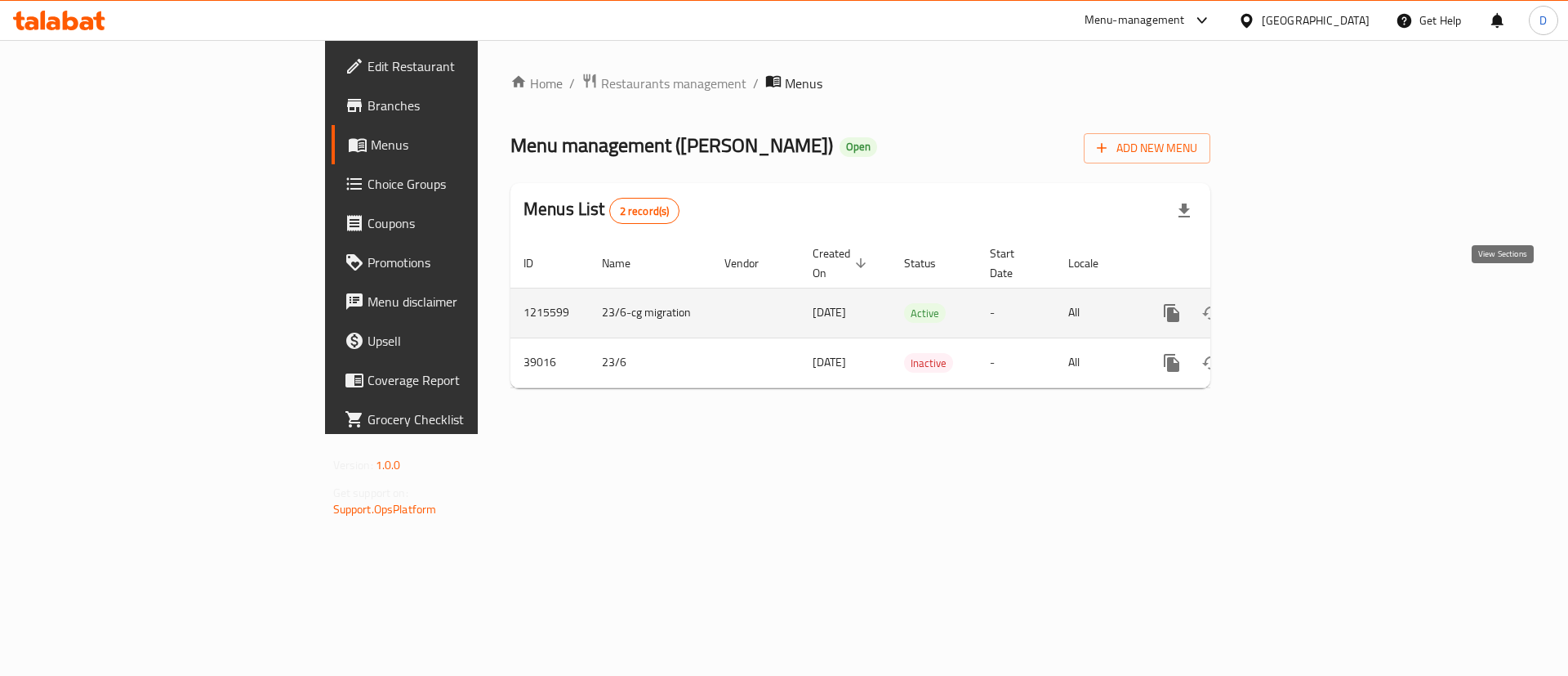
click at [1297, 305] on icon "enhanced table" at bounding box center [1289, 313] width 15 height 15
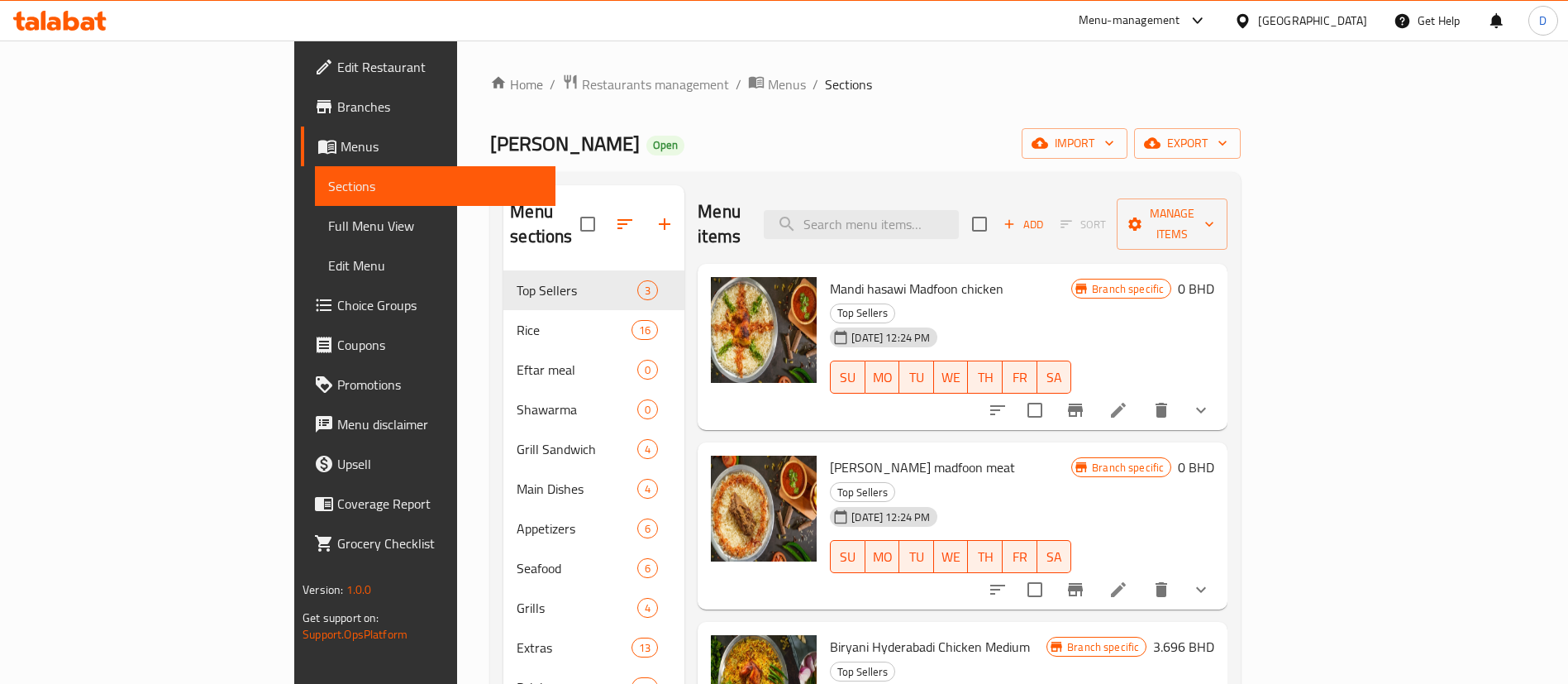
click at [491, 98] on div "Home / Restaurants management / Menus / Sections Mandy Alehsa Open import expor…" at bounding box center [865, 477] width 751 height 808
click at [582, 91] on span "Restaurants management" at bounding box center [655, 84] width 147 height 19
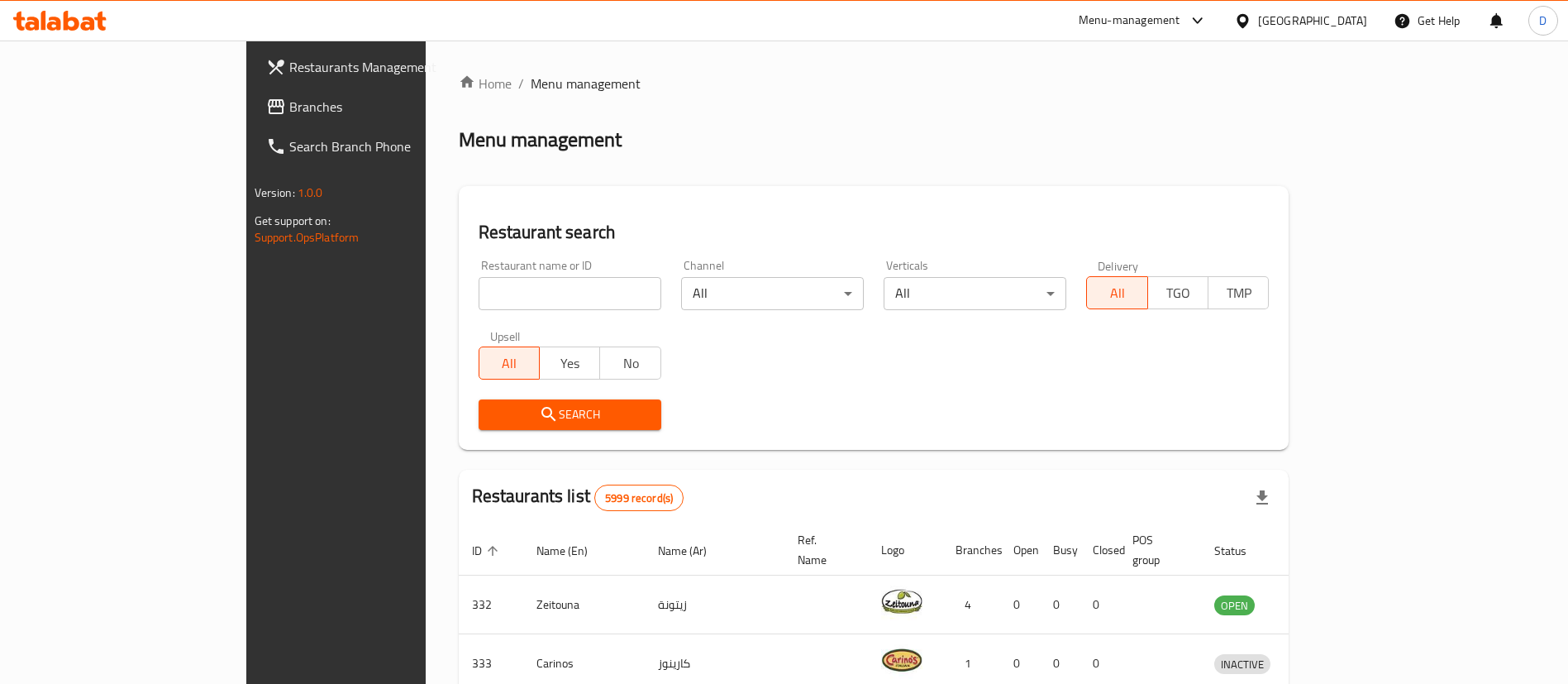
click at [479, 299] on input "search" at bounding box center [570, 293] width 182 height 33
paste input "627203"
type input "627203"
click button "Search" at bounding box center [570, 415] width 182 height 30
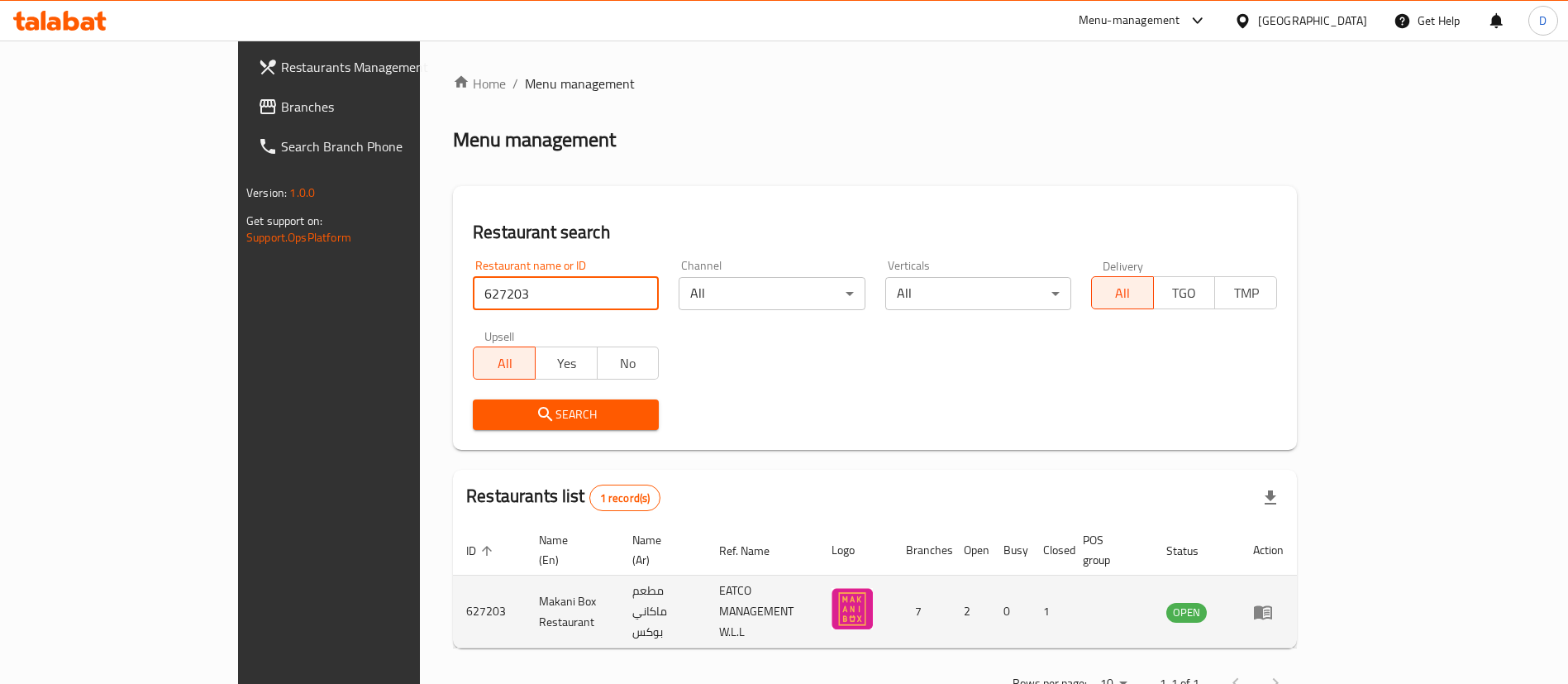
click at [1272, 605] on icon "enhanced table" at bounding box center [1263, 612] width 19 height 14
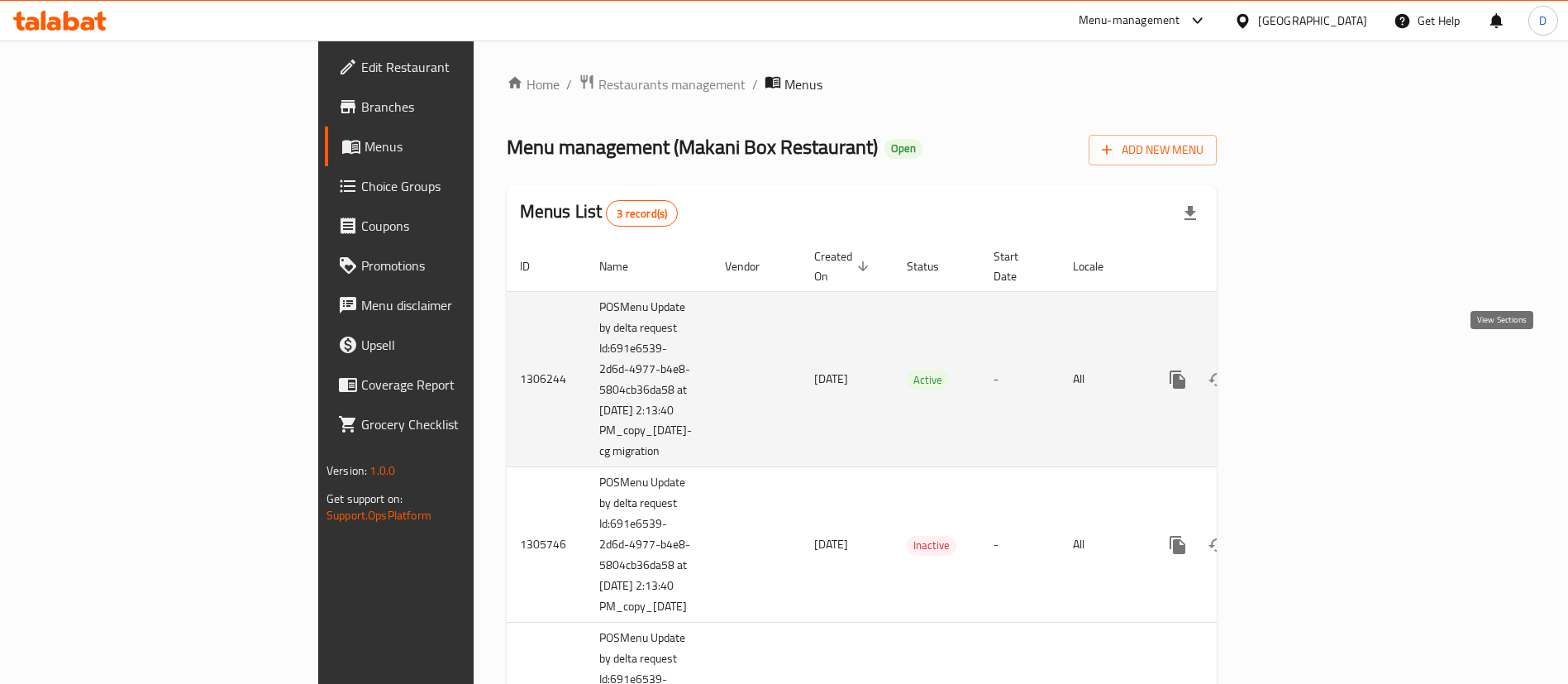
click at [1307, 370] on icon "enhanced table" at bounding box center [1296, 379] width 19 height 19
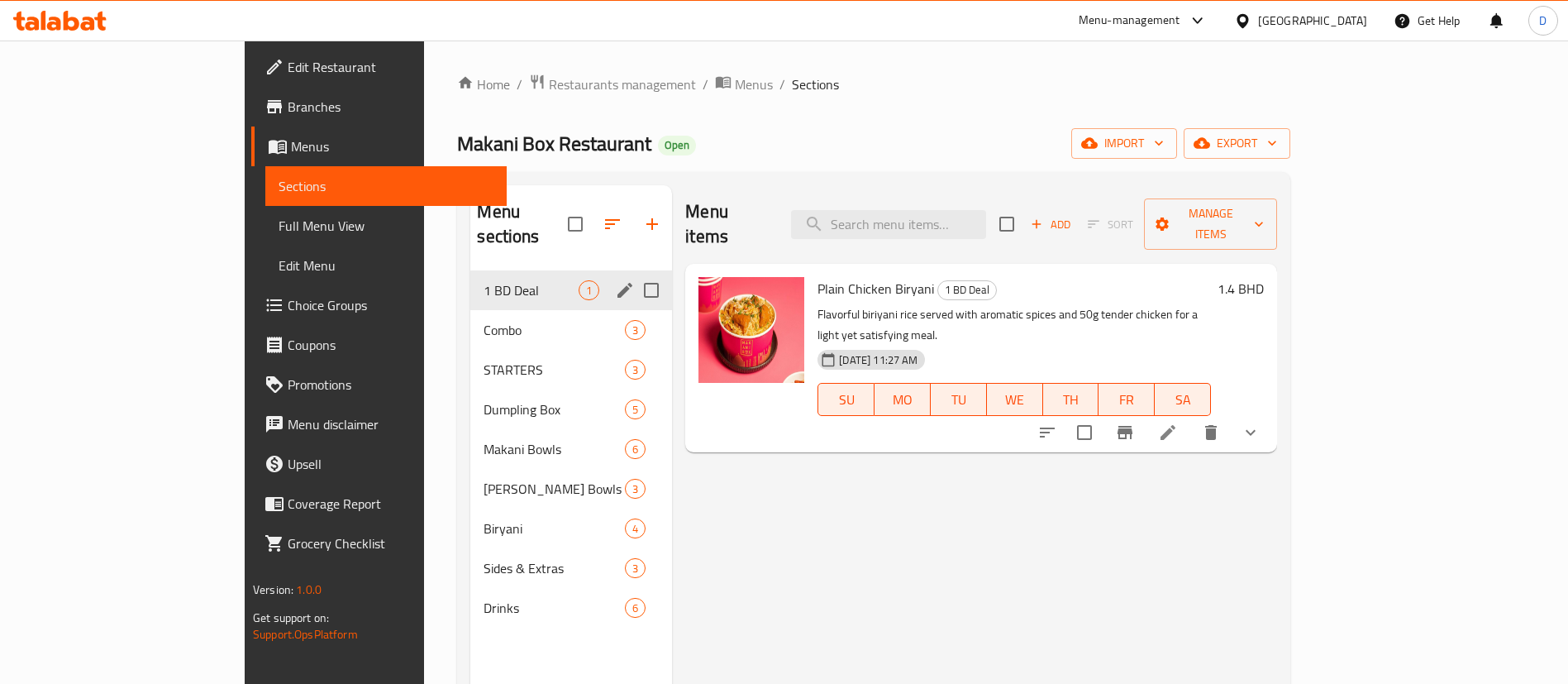
click at [634, 274] on input "Menu sections" at bounding box center [651, 290] width 35 height 35
checkbox input "true"
click at [574, 214] on icon "button" at bounding box center [583, 224] width 19 height 19
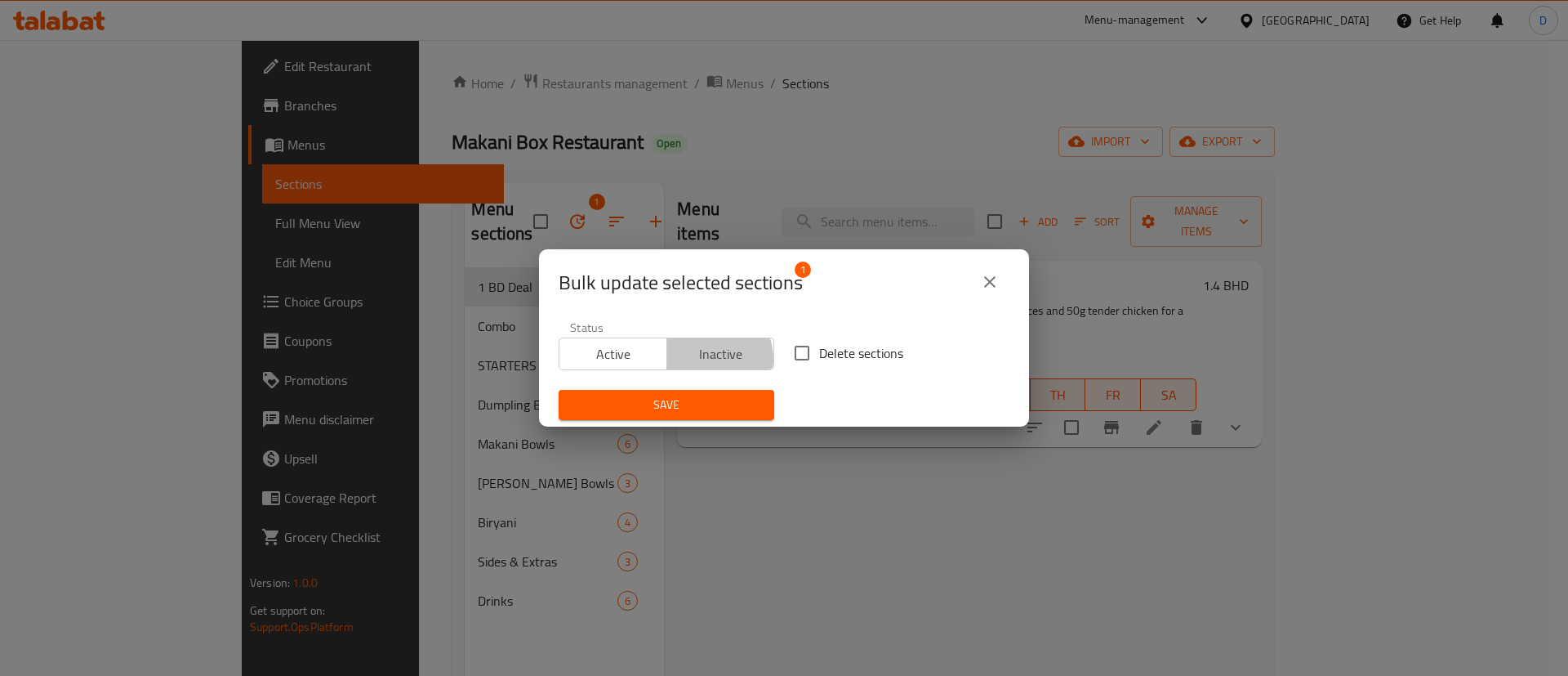
click at [705, 359] on span "Inactive" at bounding box center [721, 354] width 95 height 23
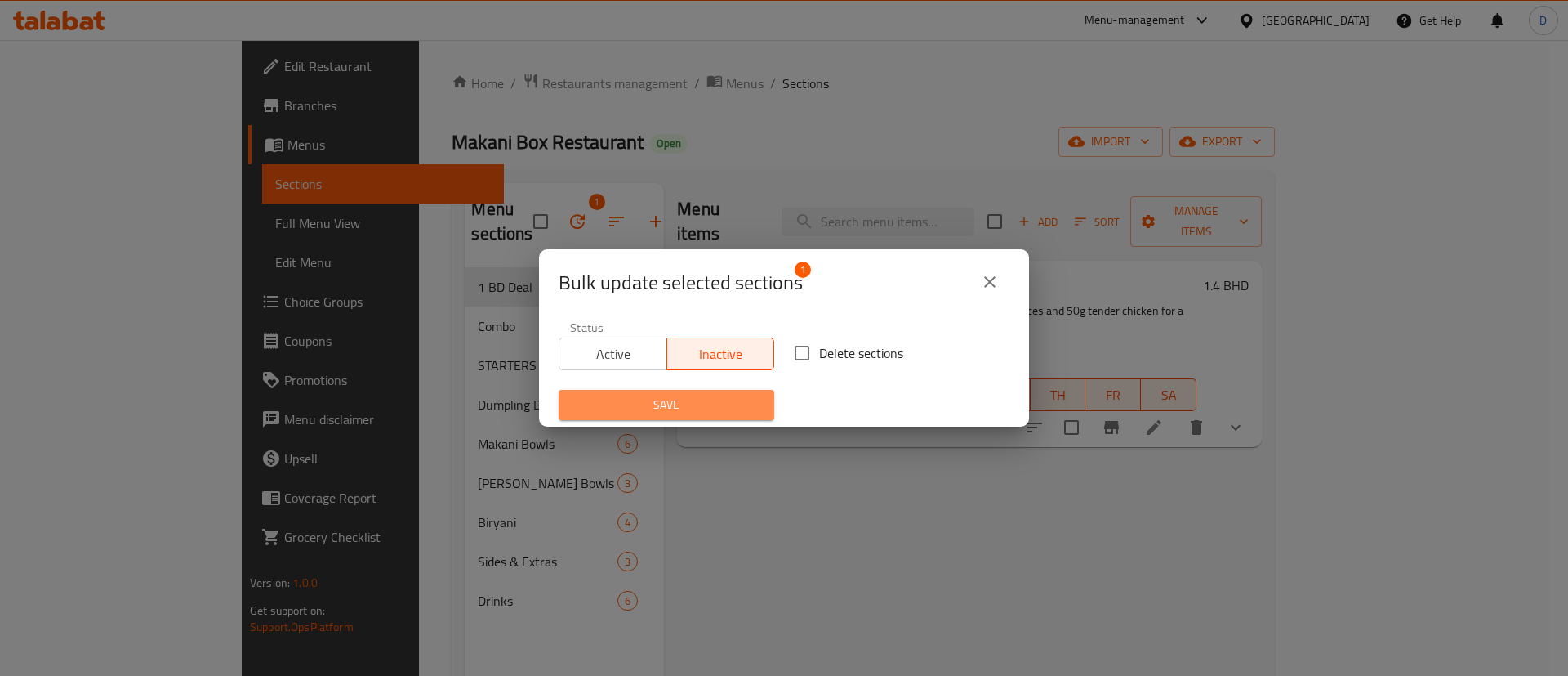
click at [698, 394] on button "Save" at bounding box center [666, 405] width 215 height 30
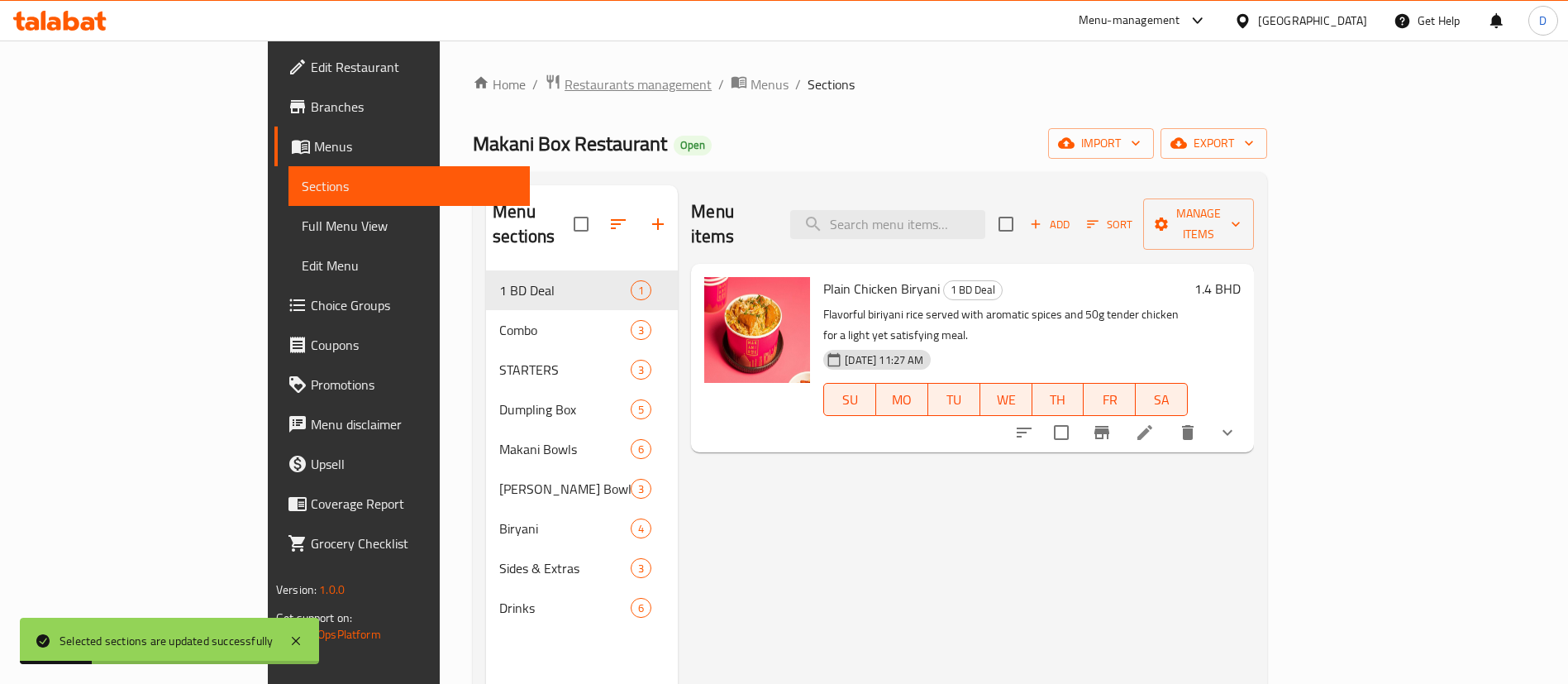
click at [565, 75] on span "Restaurants management" at bounding box center [638, 84] width 147 height 19
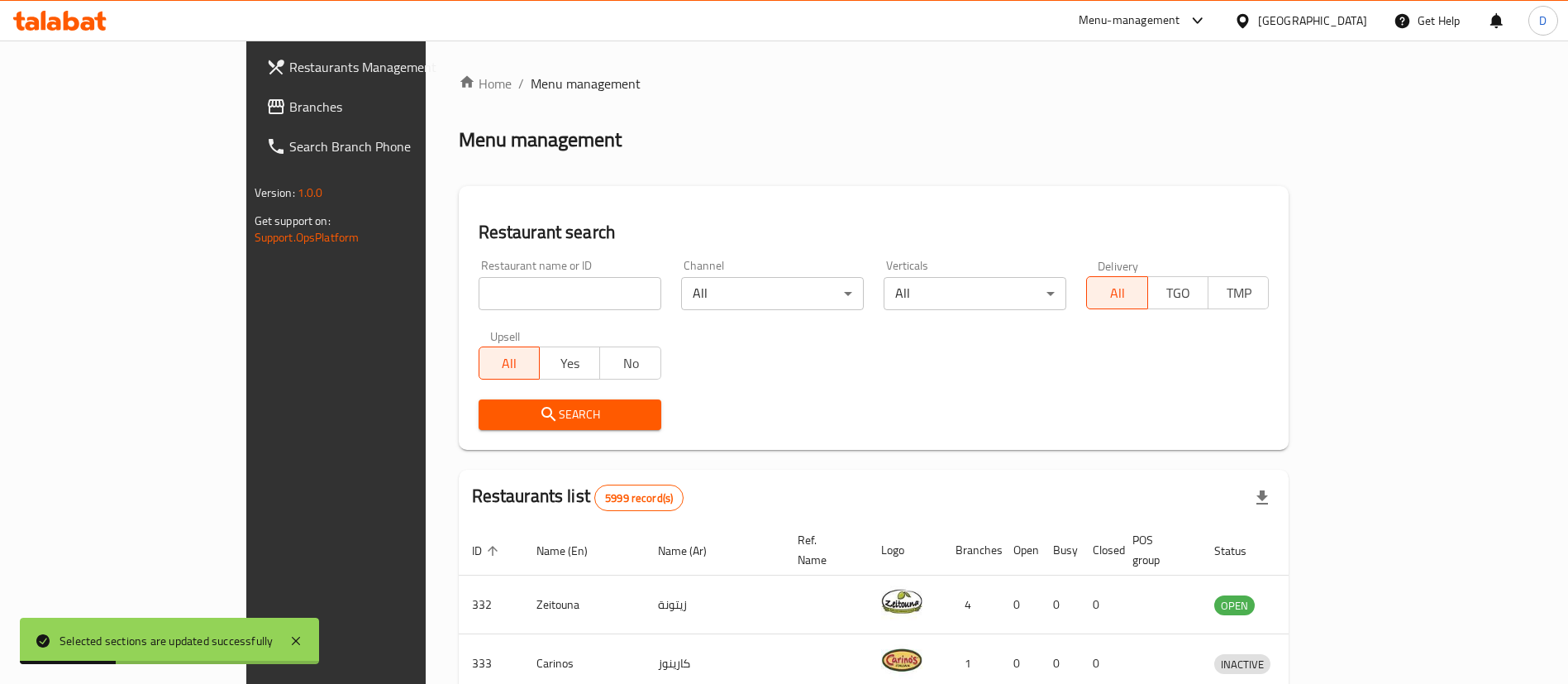
click at [479, 282] on input "search" at bounding box center [570, 293] width 182 height 33
paste input "27991"
type input "27991"
click button "Search" at bounding box center [570, 415] width 182 height 30
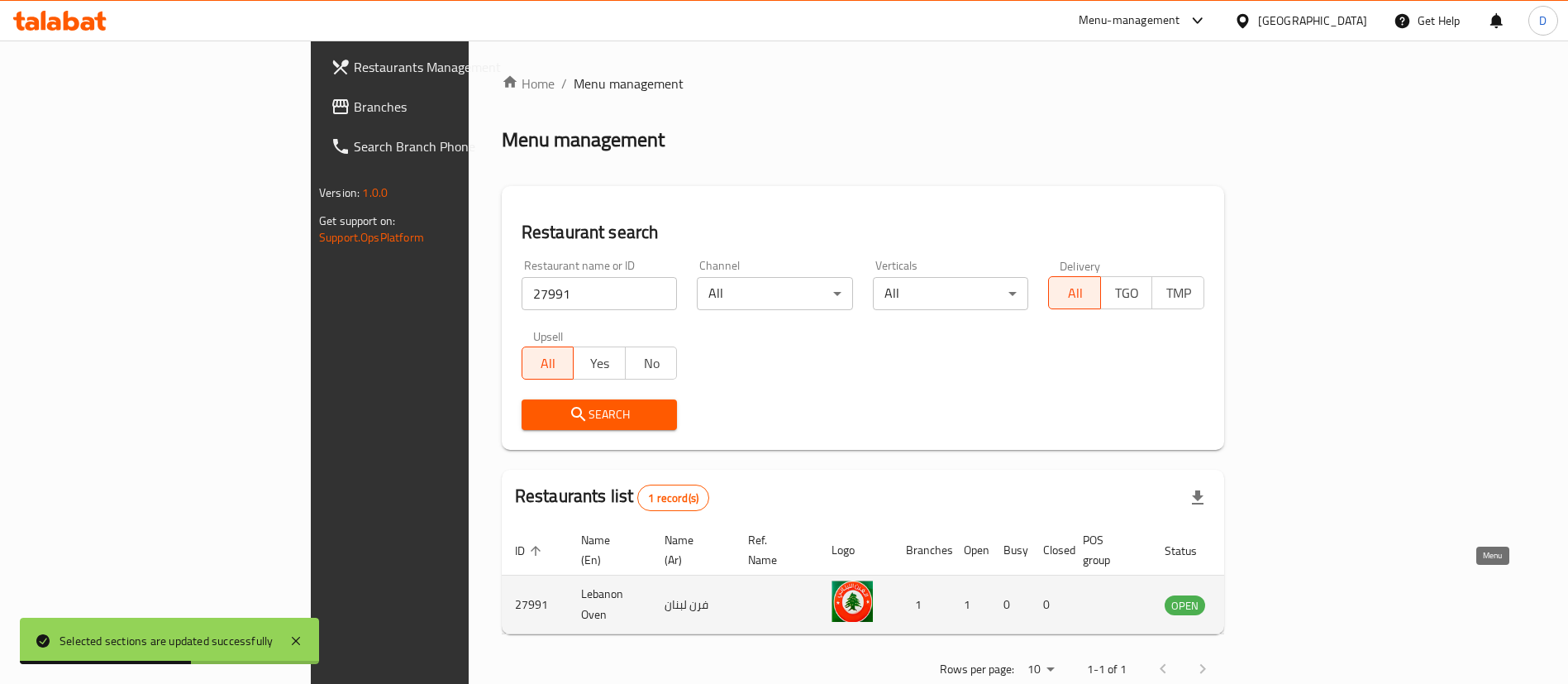
click at [1271, 599] on icon "enhanced table" at bounding box center [1261, 605] width 19 height 14
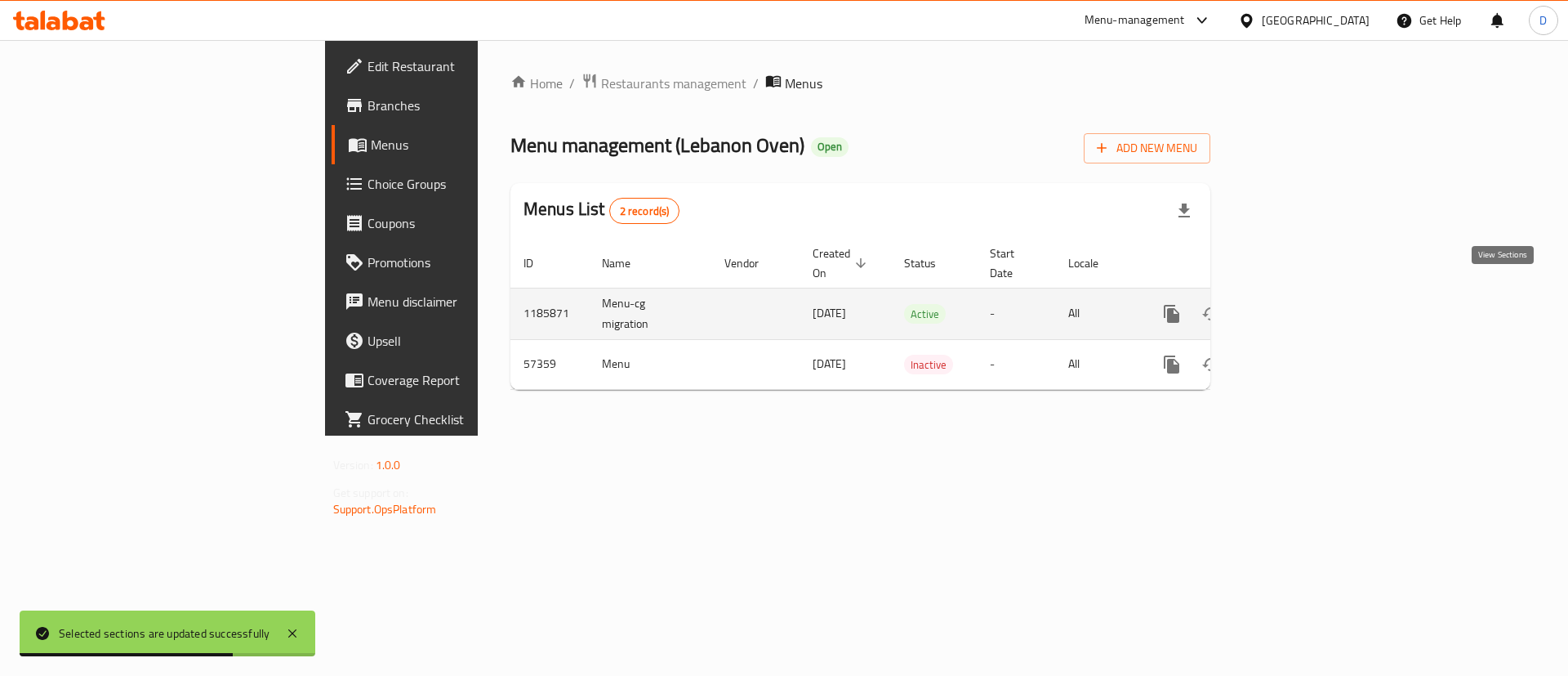
click at [1299, 304] on icon "enhanced table" at bounding box center [1289, 313] width 19 height 19
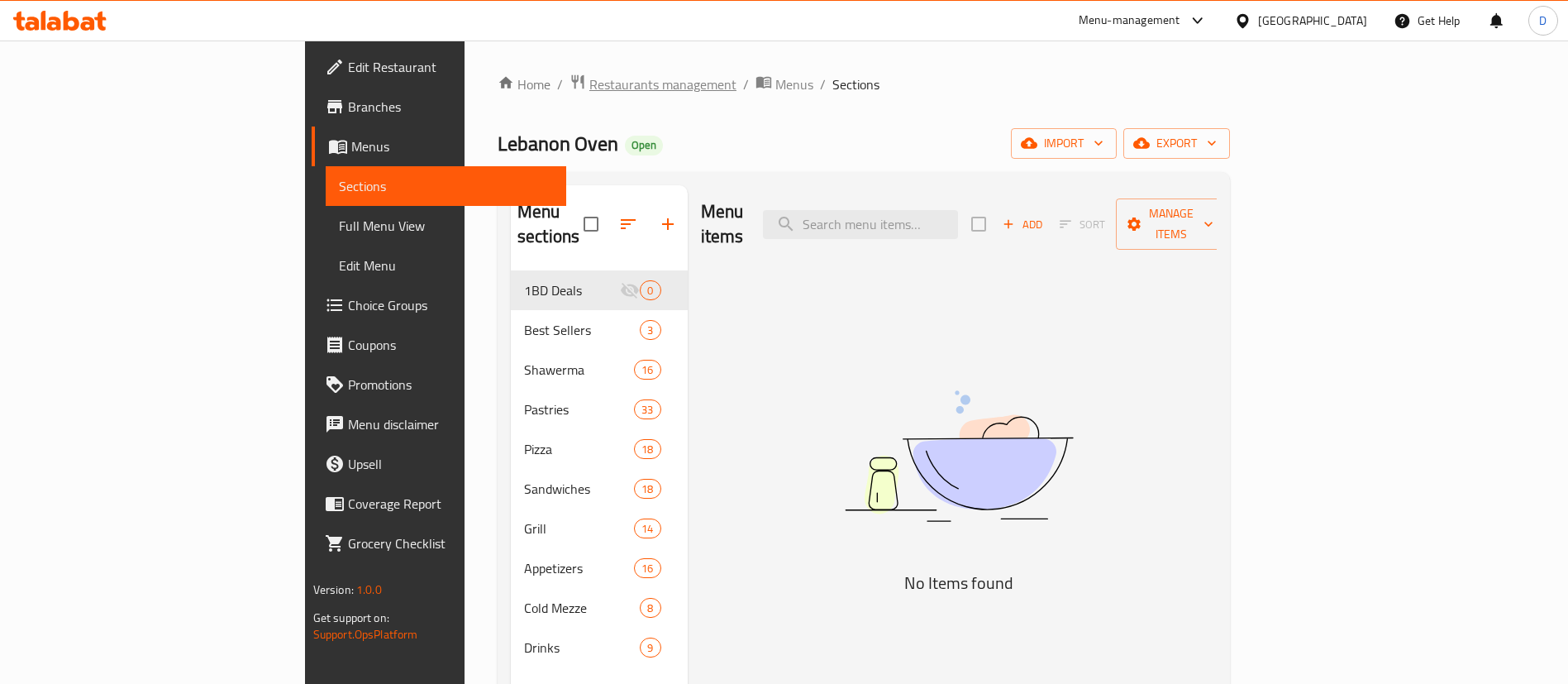
click at [589, 89] on span "Restaurants management" at bounding box center [663, 84] width 147 height 19
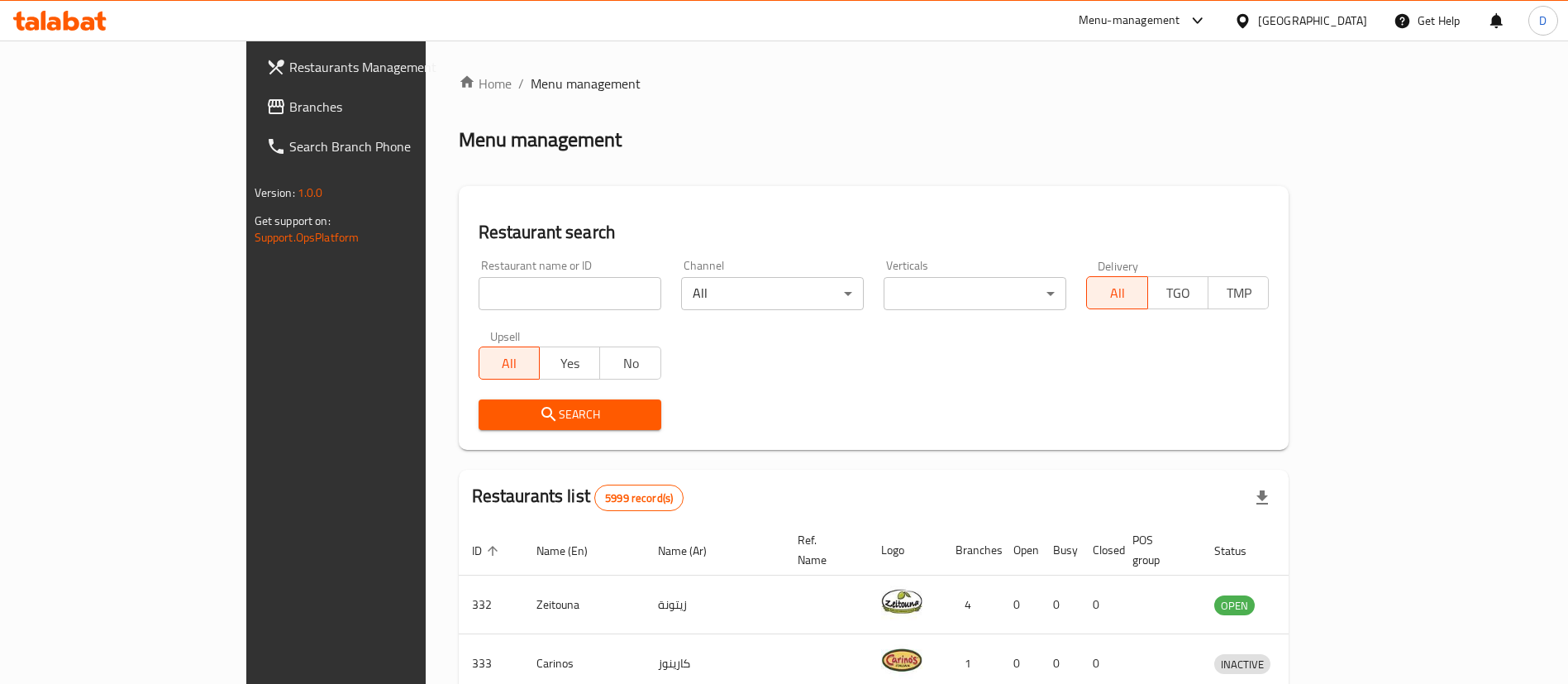
drag, startPoint x: 464, startPoint y: 292, endPoint x: 475, endPoint y: 298, distance: 12.5
click at [479, 292] on input "search" at bounding box center [570, 293] width 182 height 33
paste input "663668"
type input "663668"
click button "Search" at bounding box center [570, 415] width 182 height 30
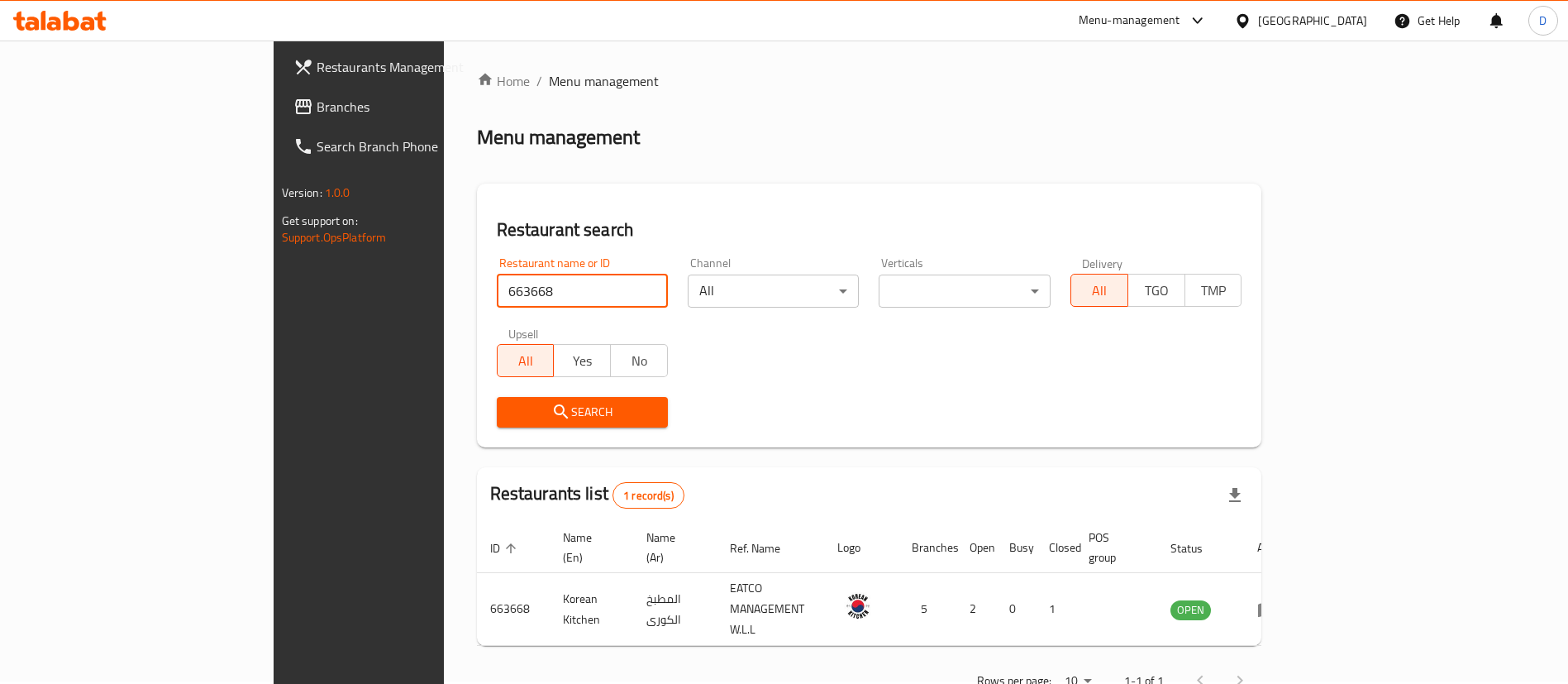
scroll to position [21, 0]
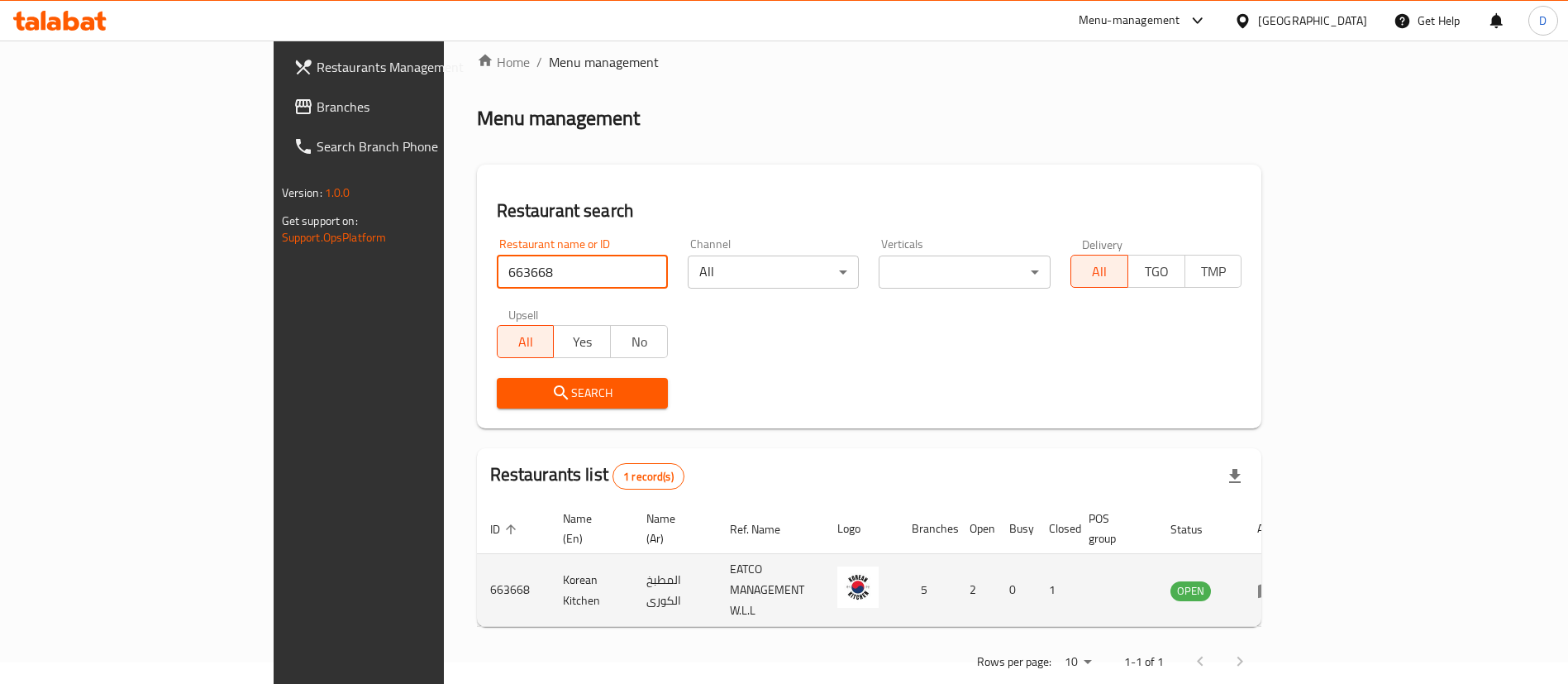
click at [1278, 580] on icon "enhanced table" at bounding box center [1267, 589] width 19 height 19
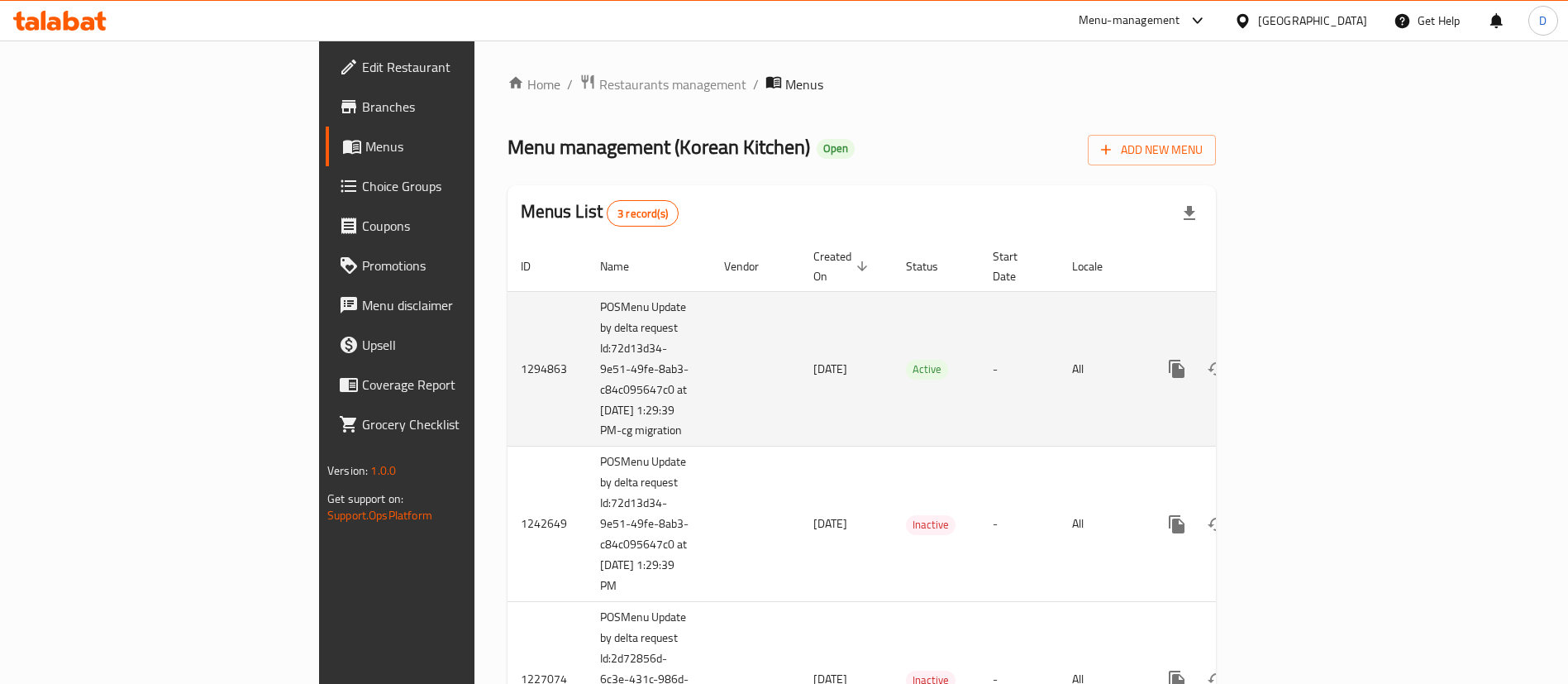
click at [1329, 333] on td "enhanced table" at bounding box center [1236, 369] width 185 height 155
click at [1306, 359] on icon "enhanced table" at bounding box center [1295, 368] width 19 height 19
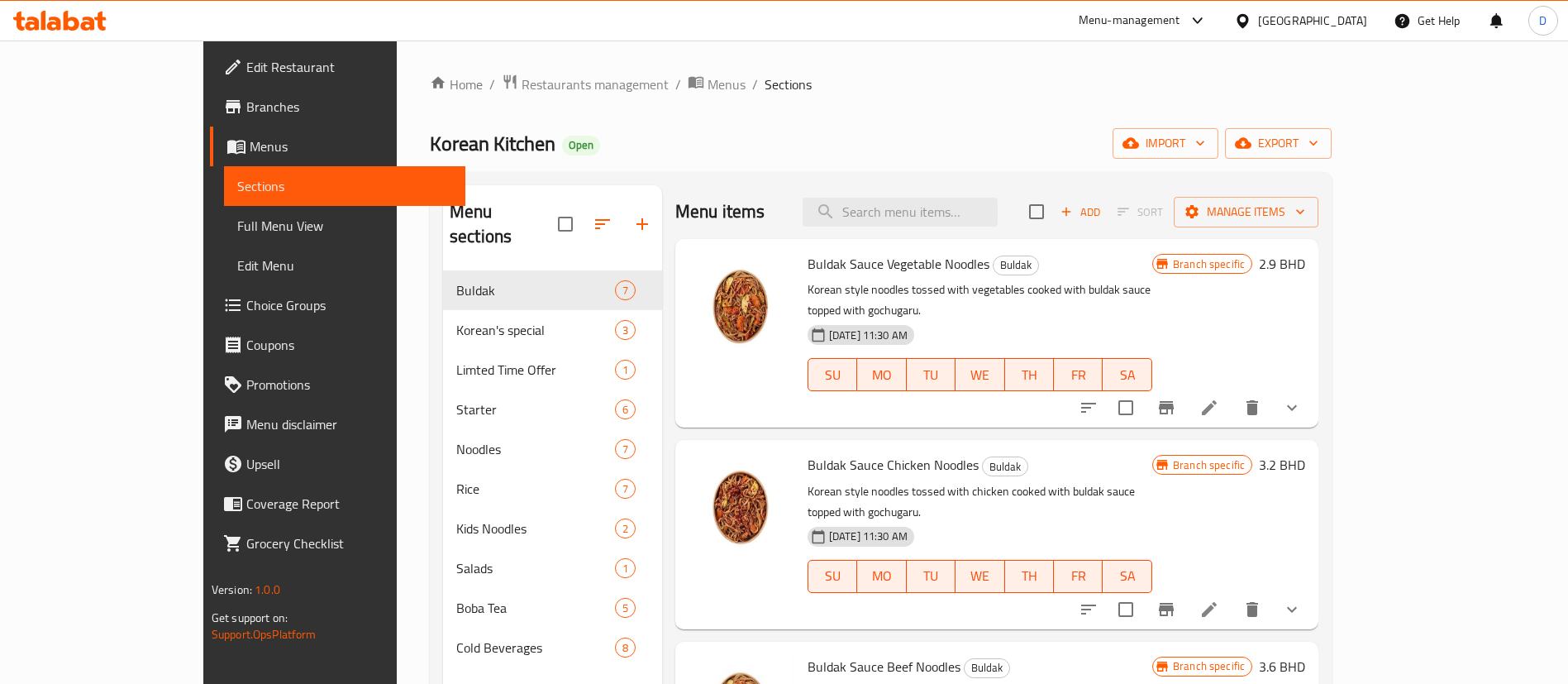
click at [430, 98] on div "Home / Restaurants management / Menus / Sections Korean Kitchen Open import exp…" at bounding box center [881, 477] width 902 height 808
click at [522, 88] on span "Restaurants management" at bounding box center [595, 84] width 147 height 19
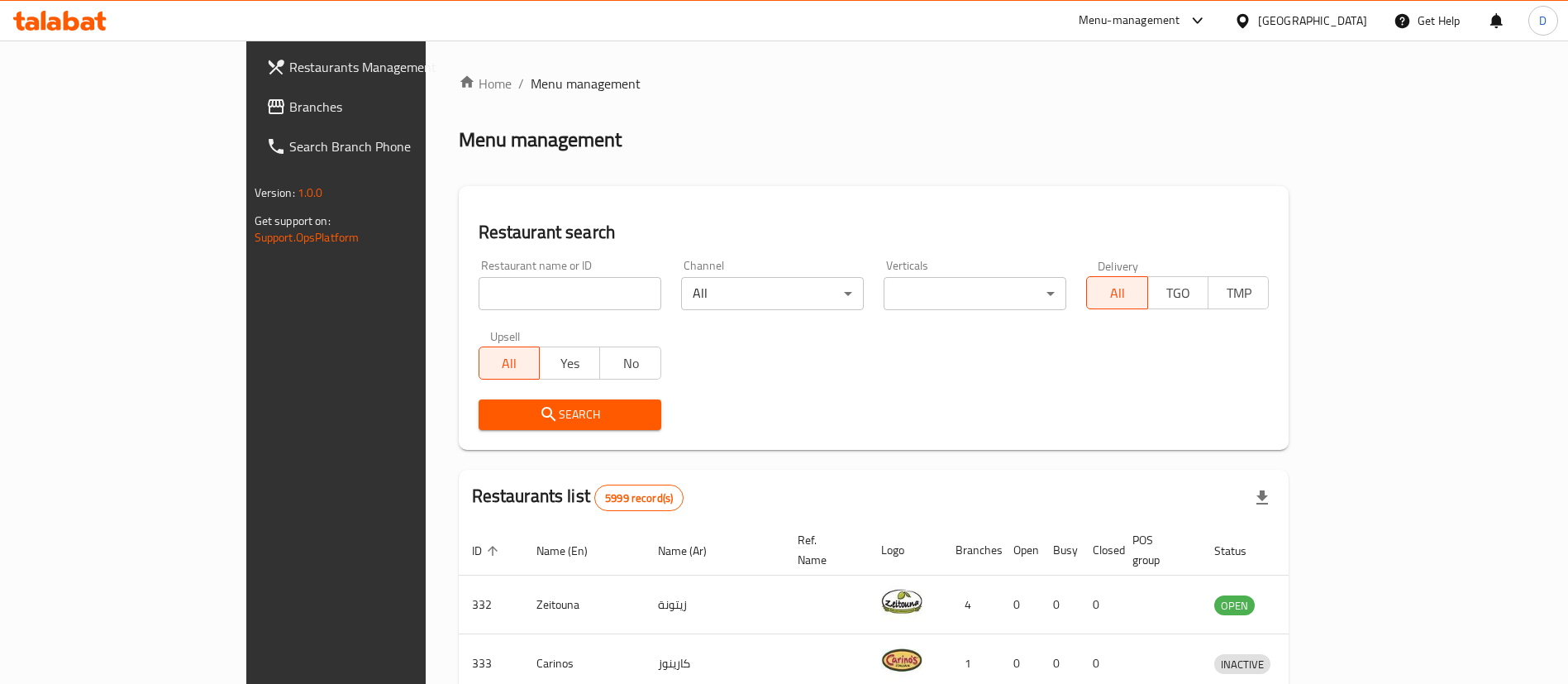
click at [507, 304] on input "search" at bounding box center [570, 293] width 182 height 33
paste input "660632"
type input "660632"
click button "Search" at bounding box center [570, 415] width 182 height 30
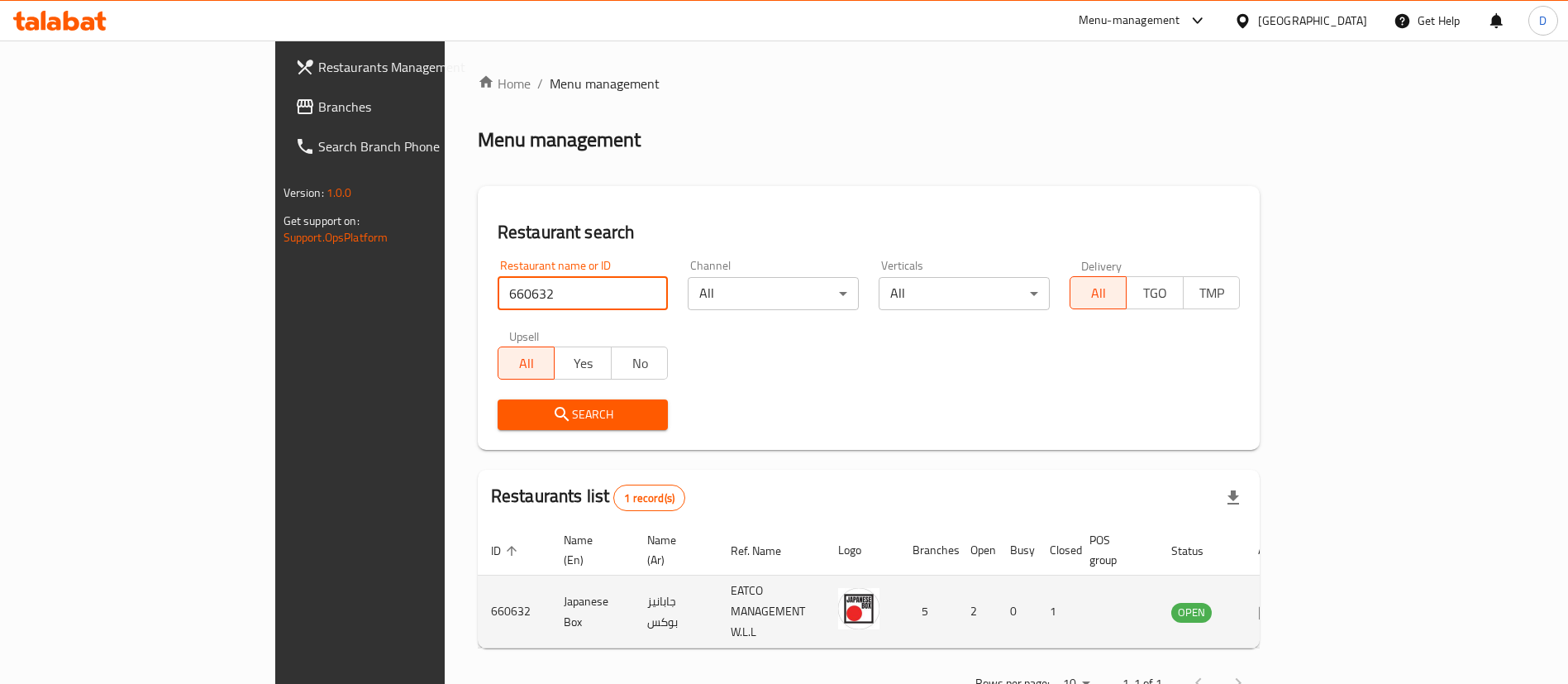
click at [1278, 602] on icon "enhanced table" at bounding box center [1267, 611] width 19 height 19
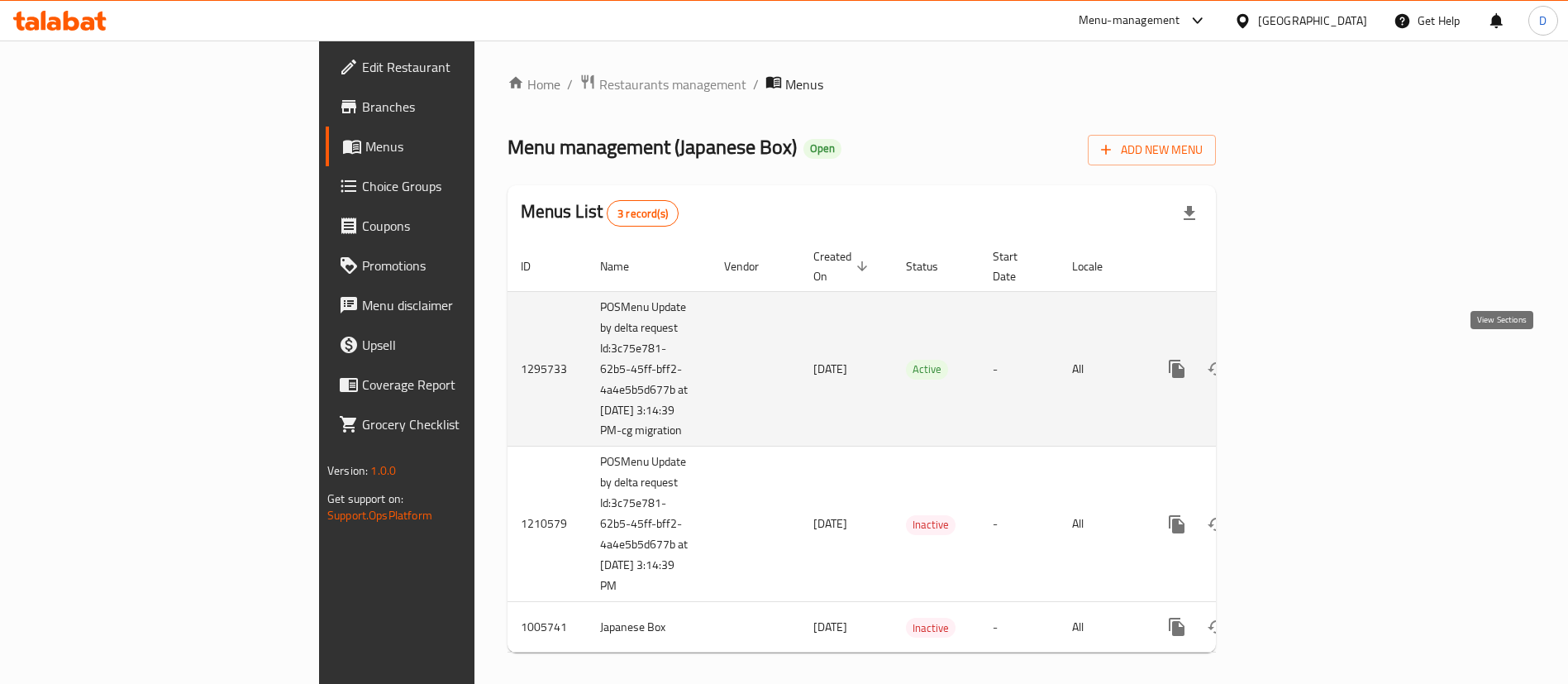
click at [1306, 359] on icon "enhanced table" at bounding box center [1295, 368] width 19 height 19
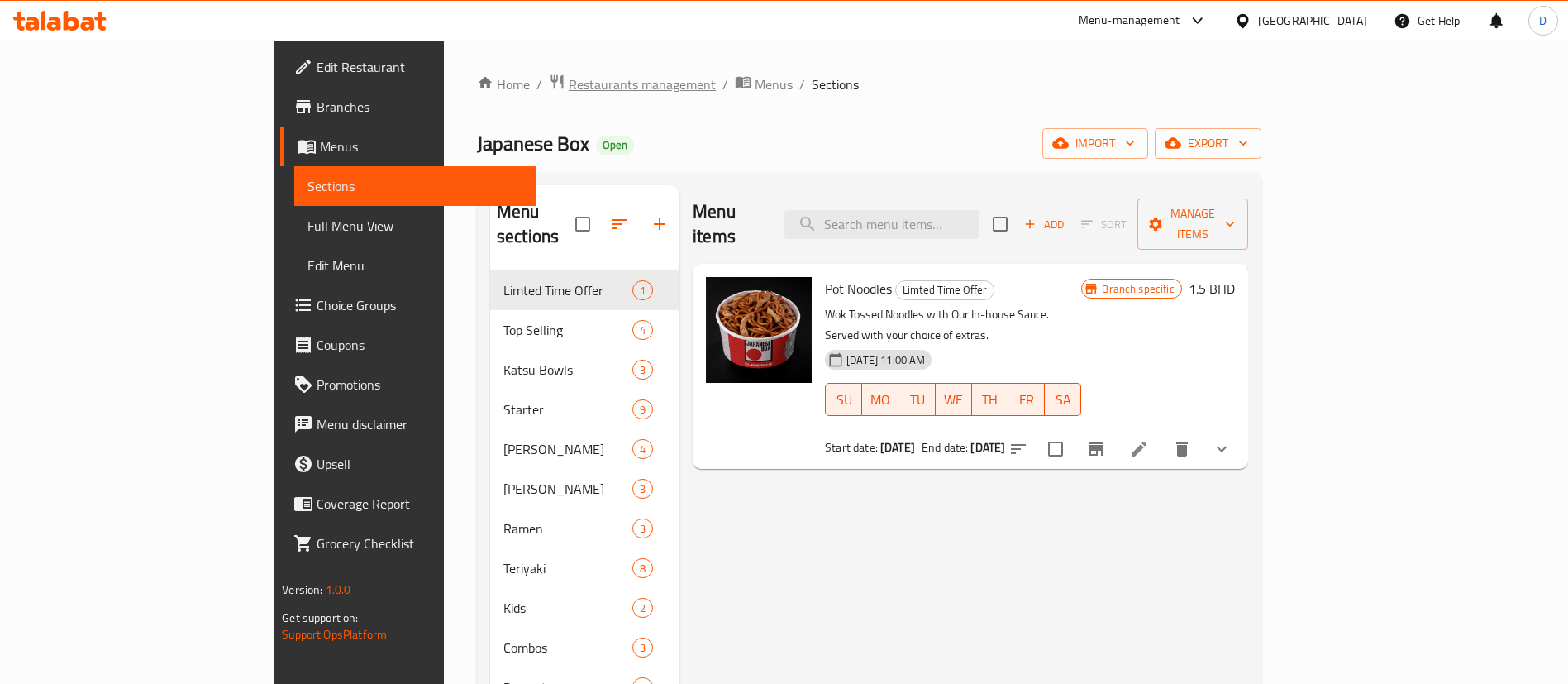
click at [569, 93] on span "Restaurants management" at bounding box center [643, 84] width 147 height 19
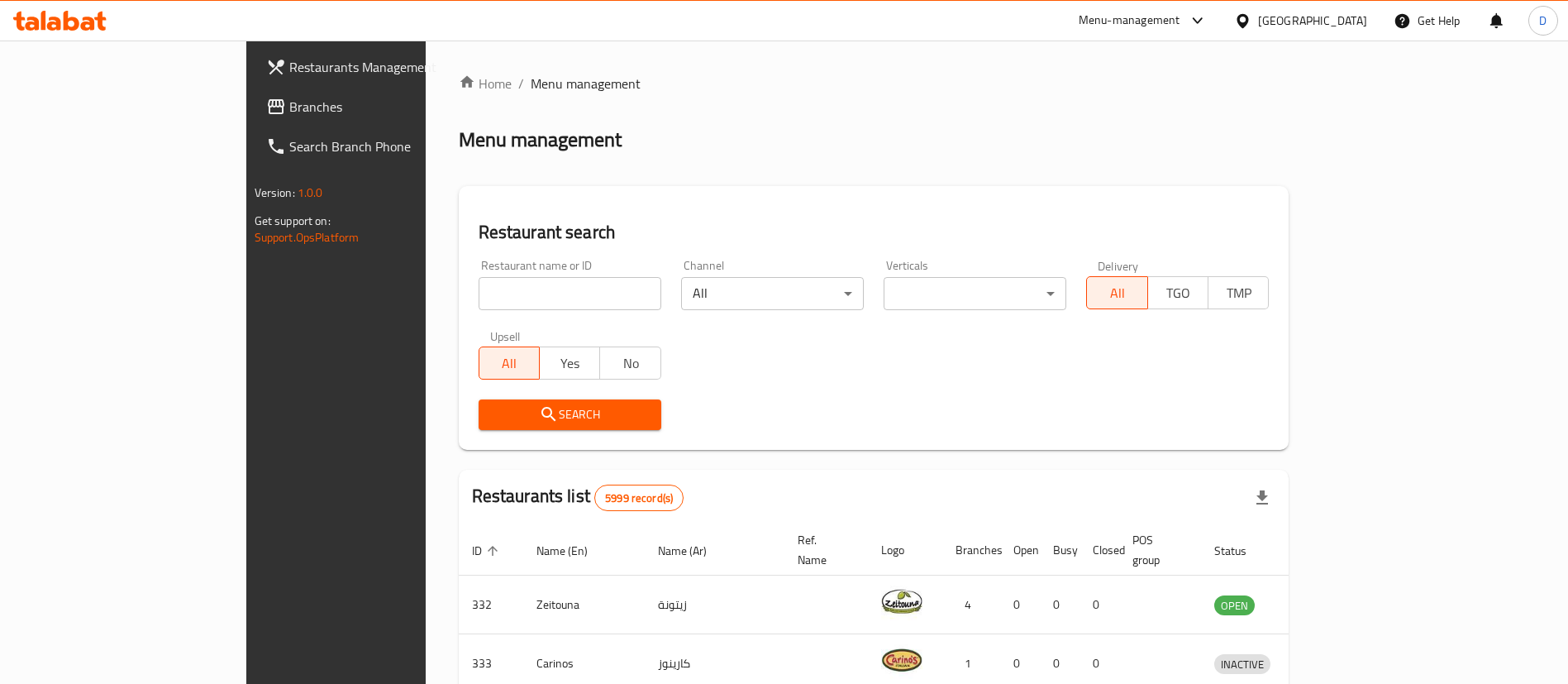
drag, startPoint x: 466, startPoint y: 233, endPoint x: 469, endPoint y: 260, distance: 27.2
click at [468, 254] on div "Restaurant search Restaurant name or ID Restaurant name or ID Channel All ​ Ver…" at bounding box center [874, 318] width 831 height 263
click at [479, 298] on input "search" at bounding box center [570, 293] width 182 height 33
paste input "601721"
type input "601721"
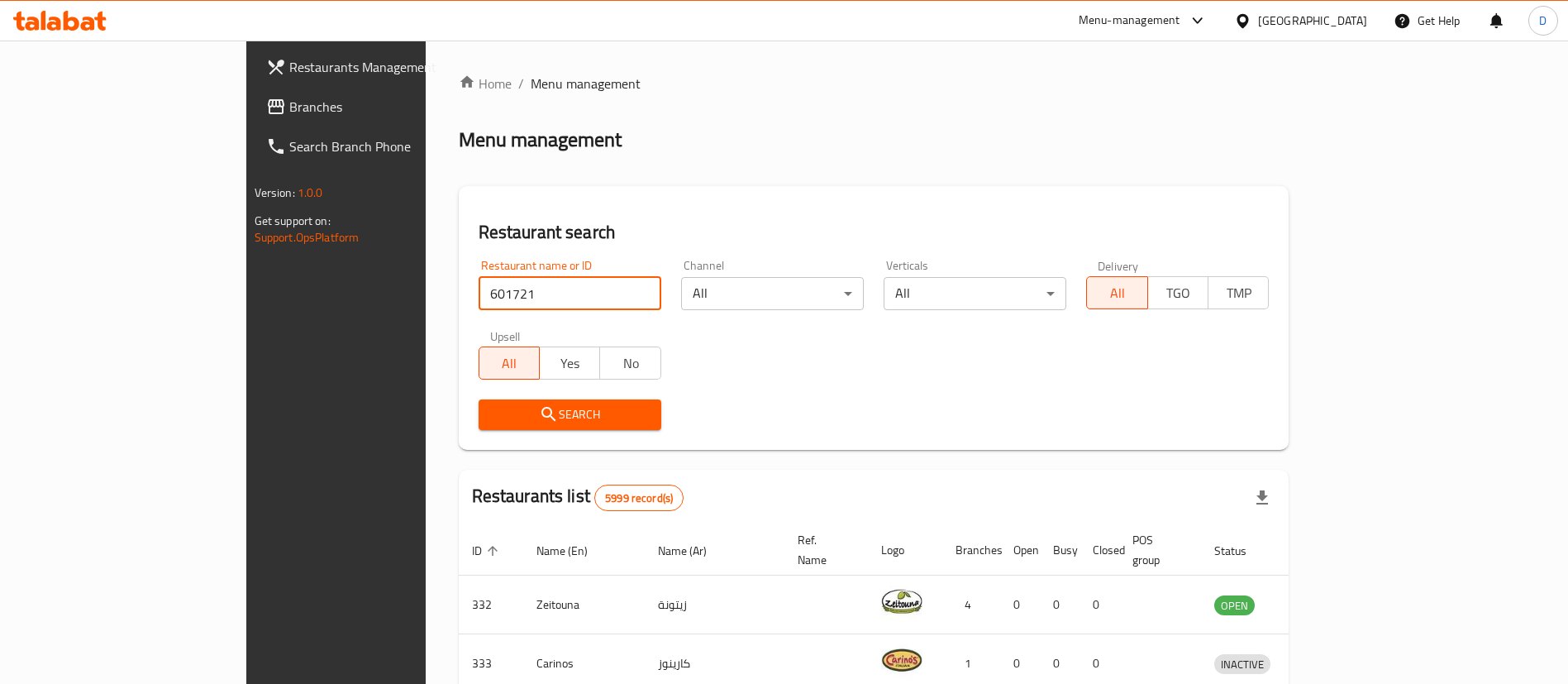
click button "Search" at bounding box center [570, 415] width 182 height 30
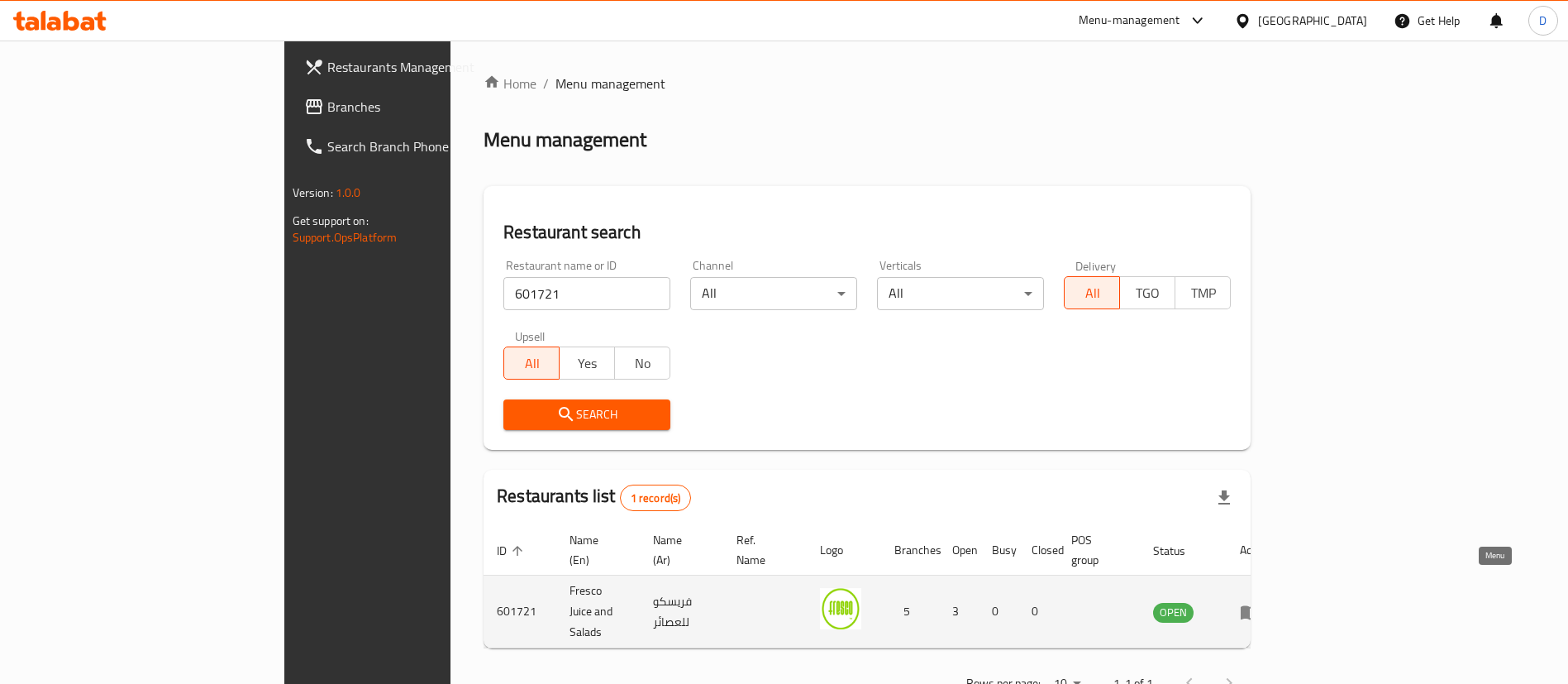
click at [1259, 605] on icon "enhanced table" at bounding box center [1250, 612] width 19 height 14
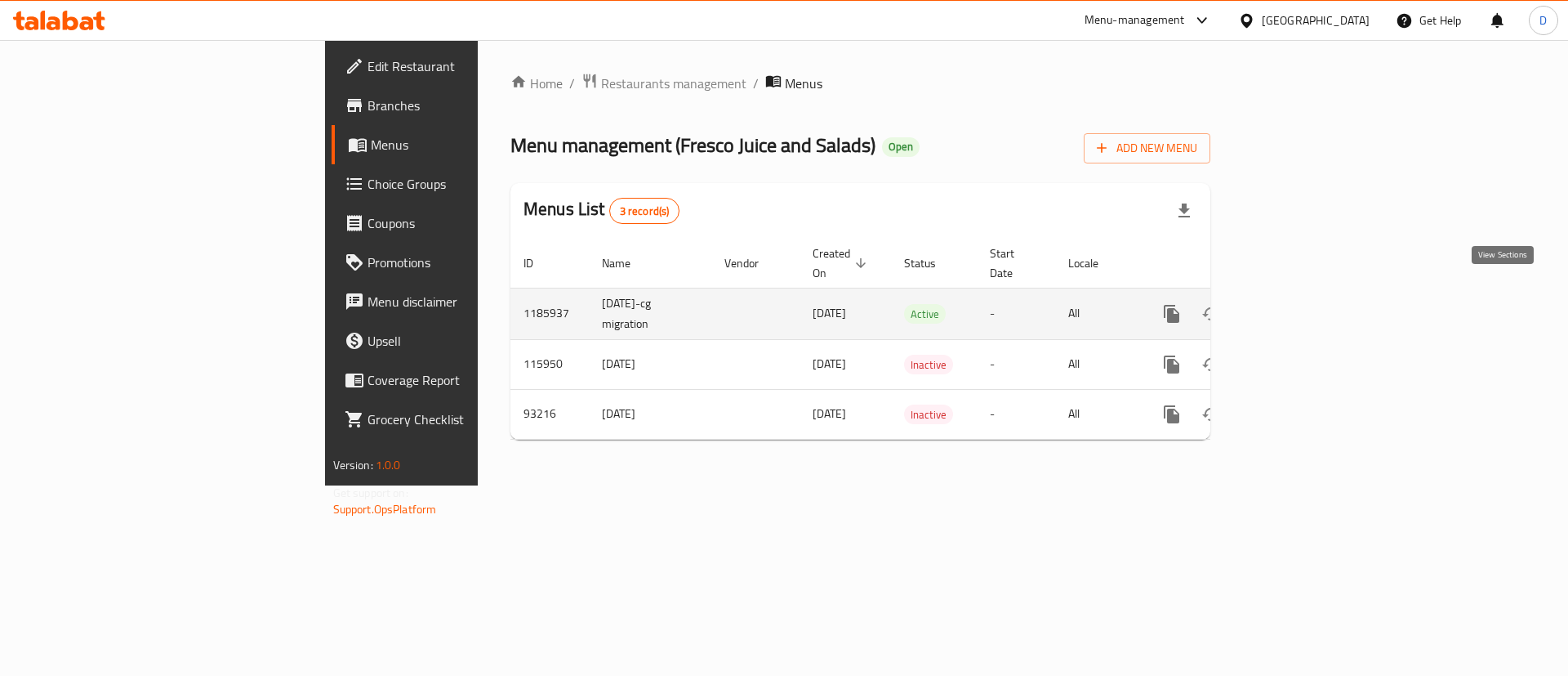
click at [1299, 304] on icon "enhanced table" at bounding box center [1289, 313] width 19 height 19
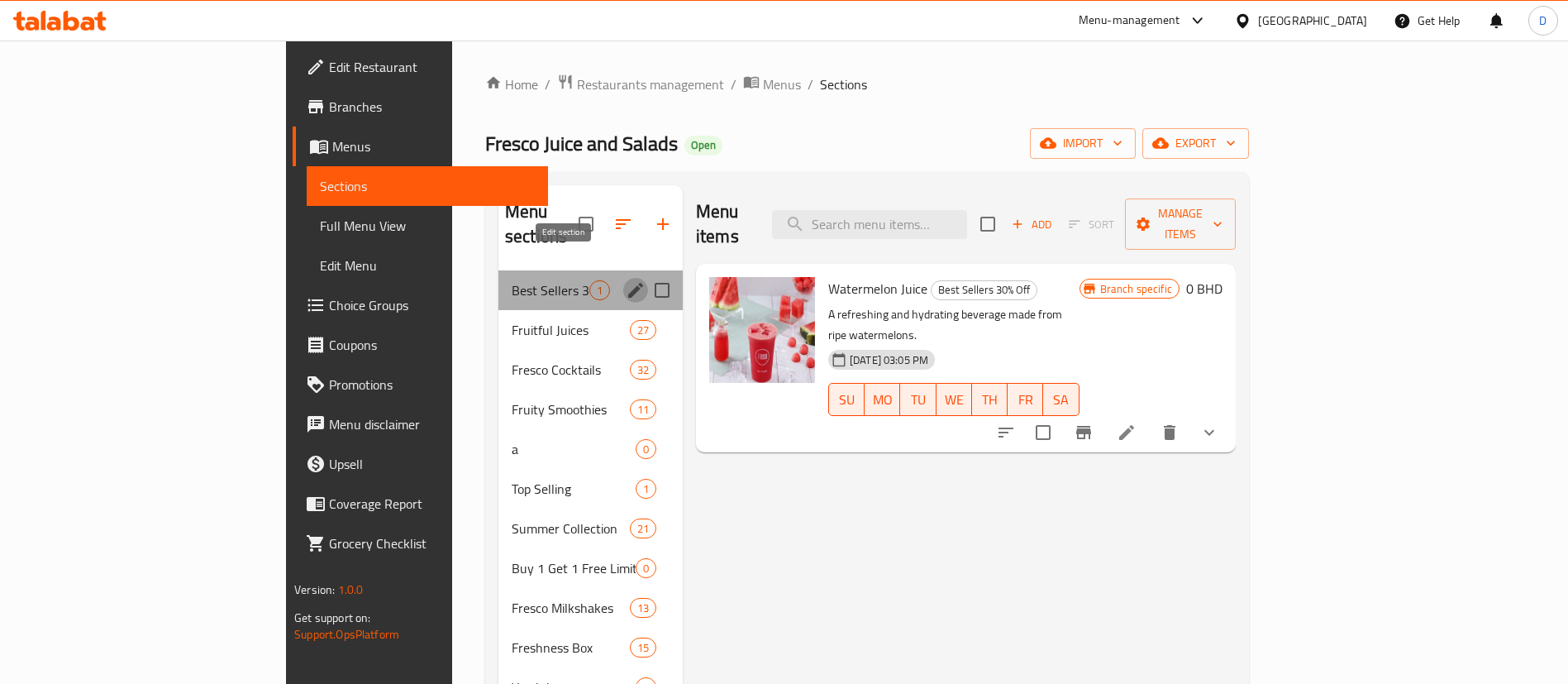
click at [628, 283] on icon "edit" at bounding box center [636, 290] width 15 height 15
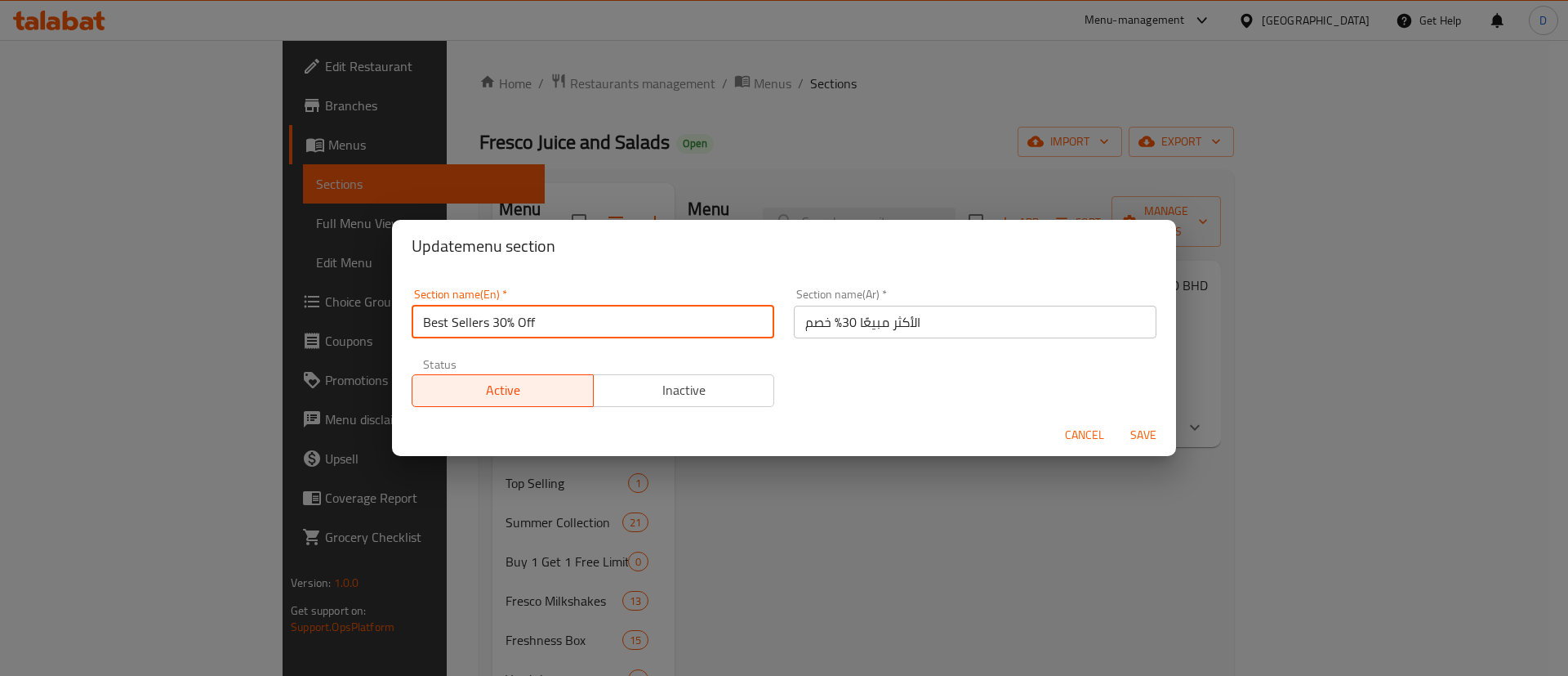
drag, startPoint x: 491, startPoint y: 319, endPoint x: 536, endPoint y: 316, distance: 45.1
click at [535, 316] on input "Best Sellers 30% Off" at bounding box center [592, 321] width 363 height 33
type input "Best Sellers"
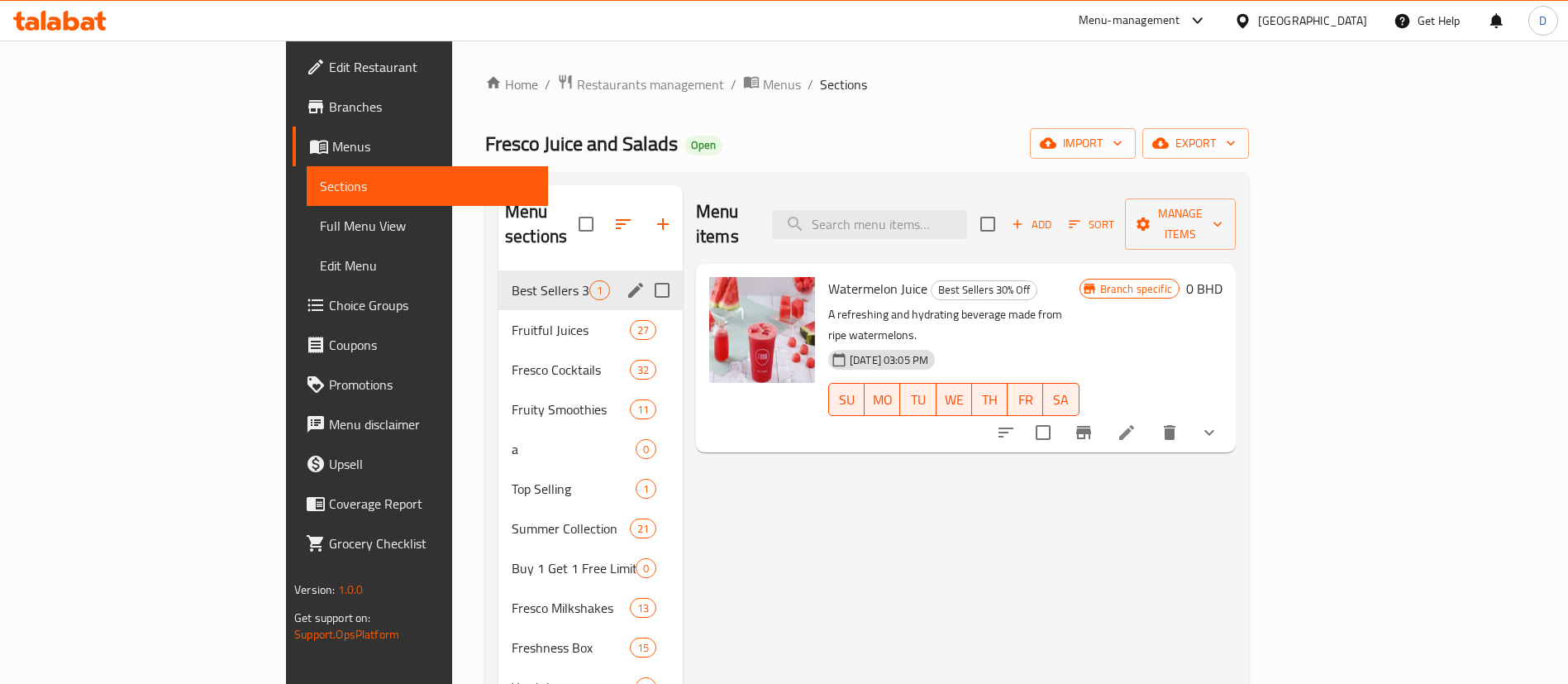
click at [626, 280] on icon "edit" at bounding box center [635, 290] width 19 height 19
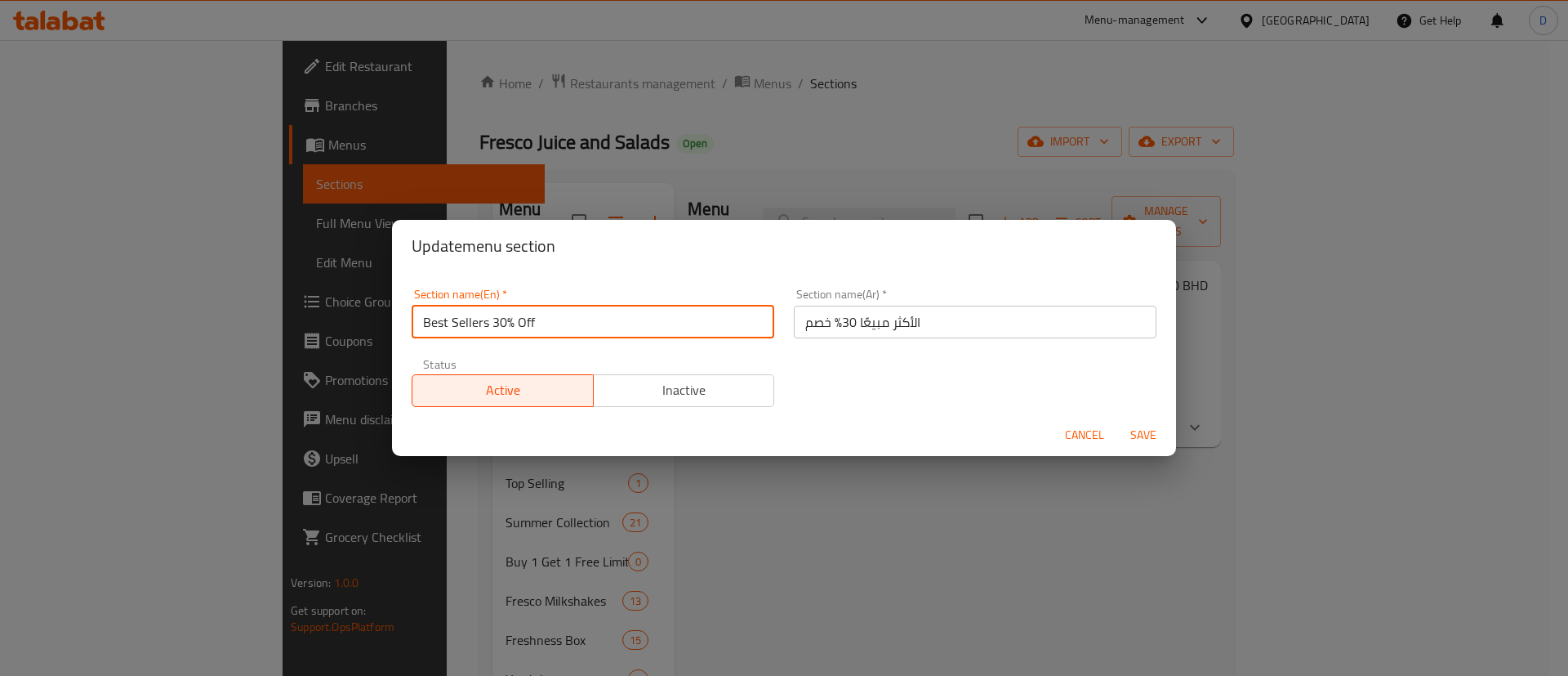
drag, startPoint x: 490, startPoint y: 315, endPoint x: 537, endPoint y: 305, distance: 48.1
click at [537, 305] on input "Best Sellers 30% Off" at bounding box center [592, 321] width 363 height 33
type input "Best Sellers"
drag, startPoint x: 752, startPoint y: 303, endPoint x: 781, endPoint y: 323, distance: 35.2
click at [757, 304] on div "Section name(En)   * Best Sellers Section name(En) *" at bounding box center [592, 314] width 363 height 50
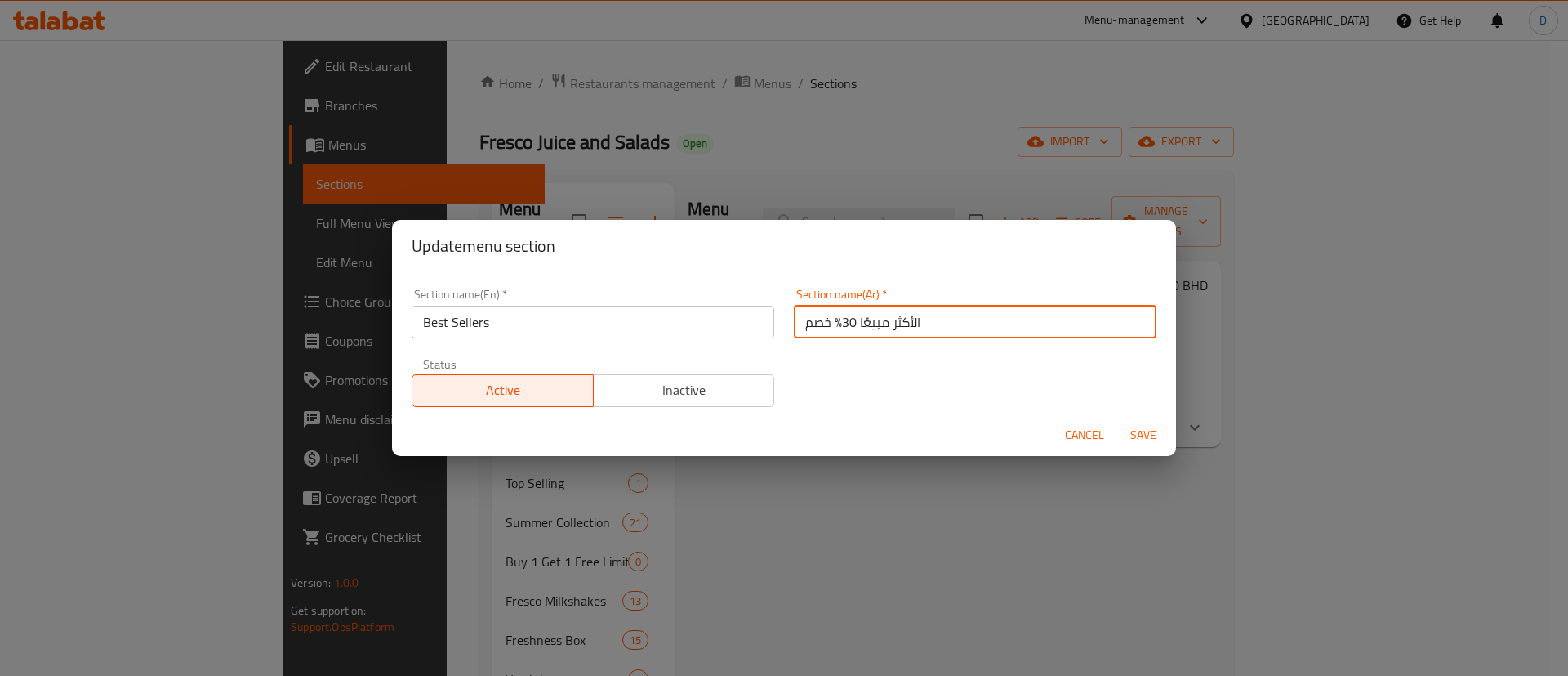
drag, startPoint x: 792, startPoint y: 324, endPoint x: 834, endPoint y: 325, distance: 42.0
click at [834, 325] on input "الأكثر مبيعًا 30% خصم" at bounding box center [975, 321] width 363 height 33
type input "الأكثر مبيعًا"
click at [831, 351] on div "Section name(En)   * Best Sellers Section name(En) * Section name(Ar)   * الأكث…" at bounding box center [784, 347] width 764 height 138
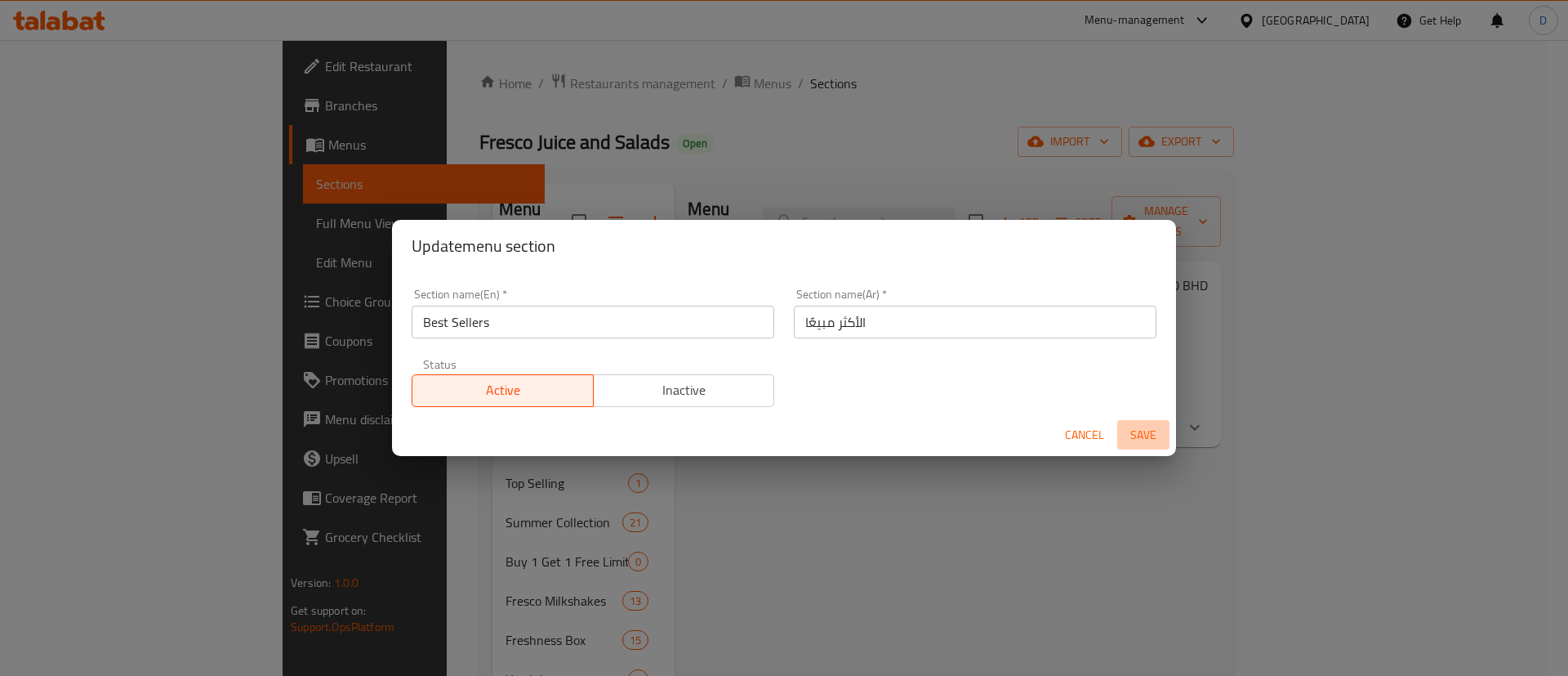
click at [1154, 430] on span "Save" at bounding box center [1143, 435] width 39 height 20
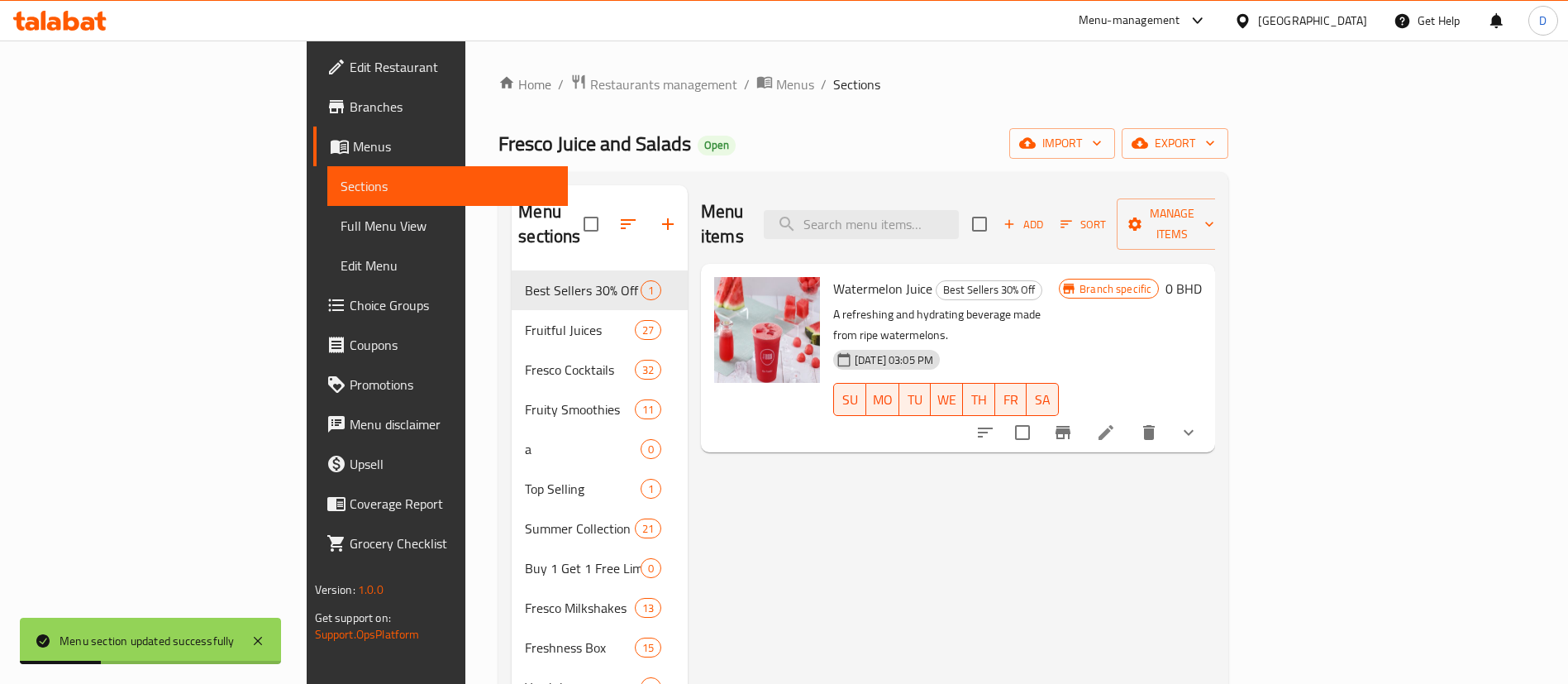
click at [498, 154] on span "Fresco Juice and Salads" at bounding box center [594, 144] width 193 height 37
click at [697, 154] on div "Open" at bounding box center [716, 145] width 38 height 19
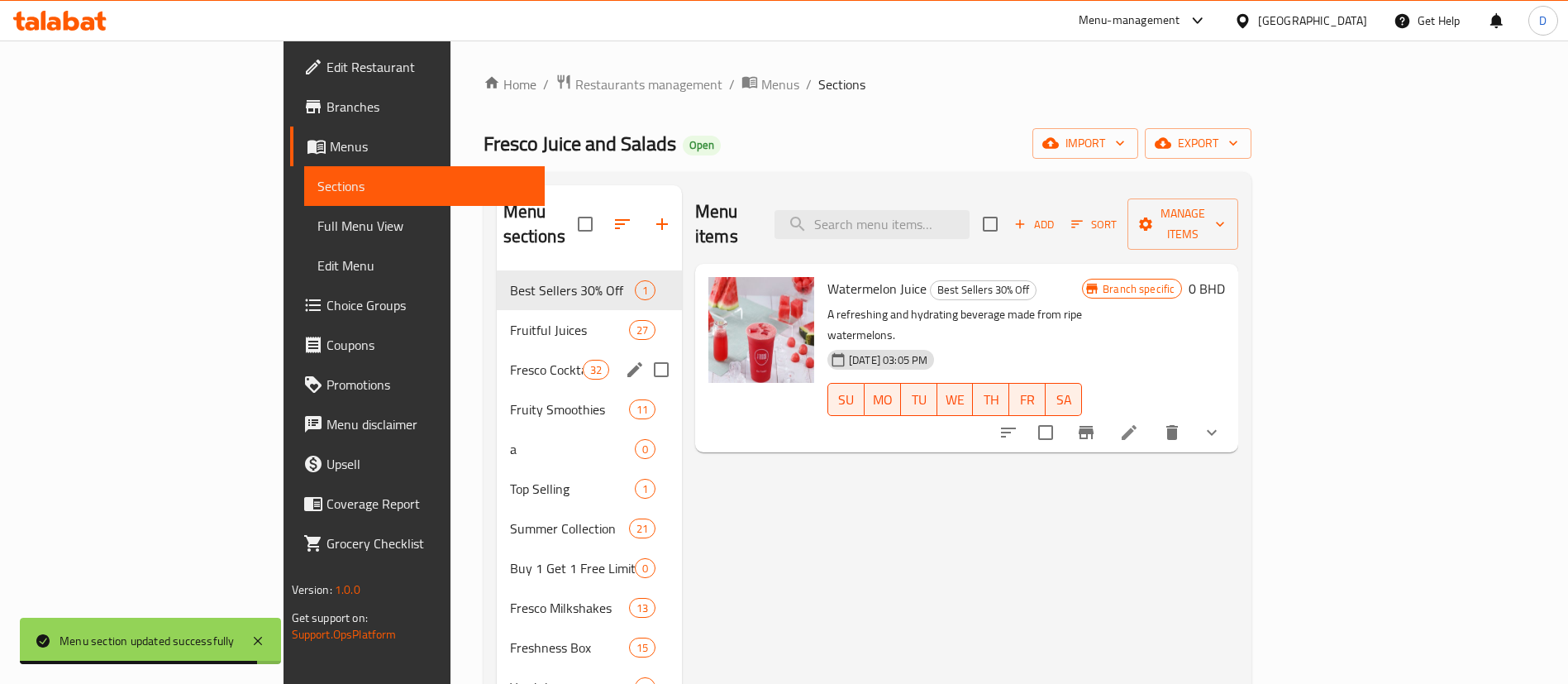
click at [510, 360] on span "Fresco Cocktails" at bounding box center [546, 369] width 73 height 19
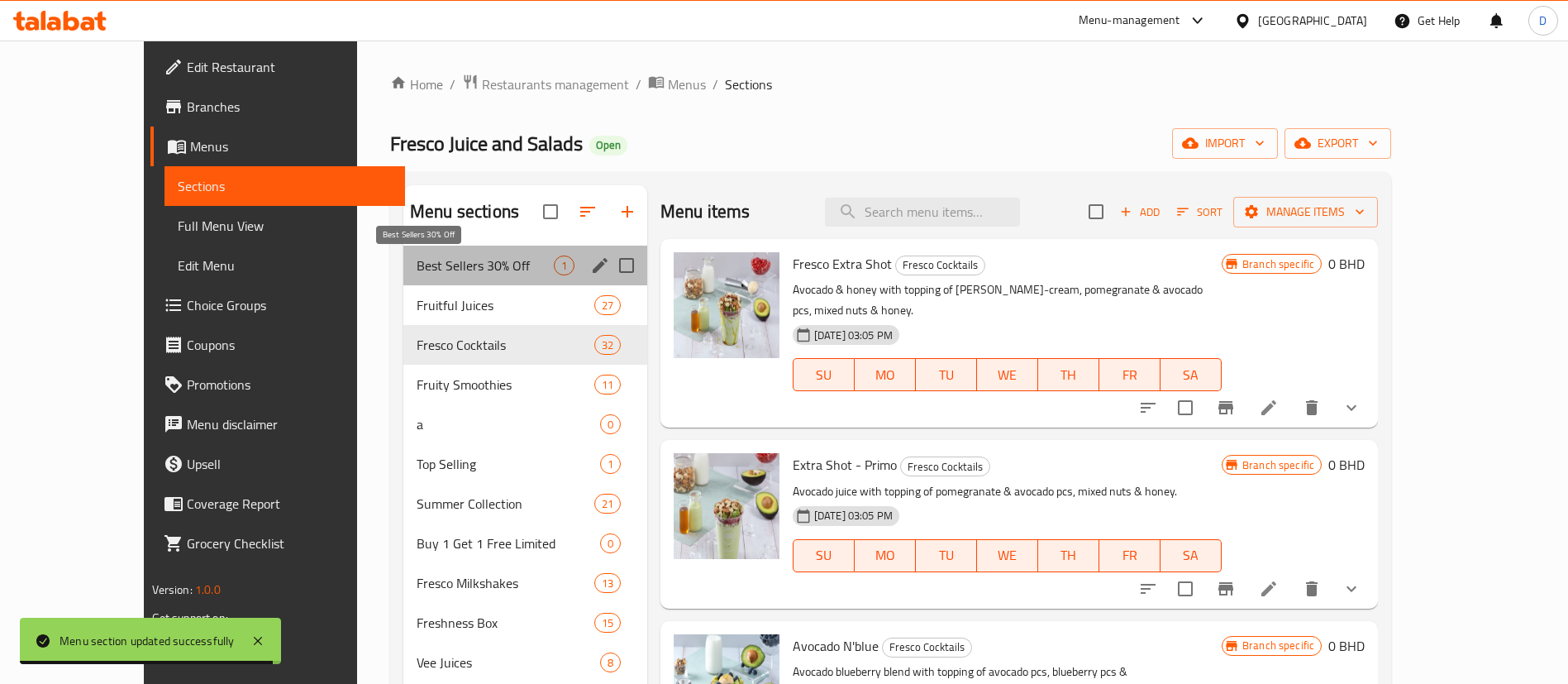
click at [416, 269] on span "Best Sellers 30% Off" at bounding box center [485, 265] width 138 height 19
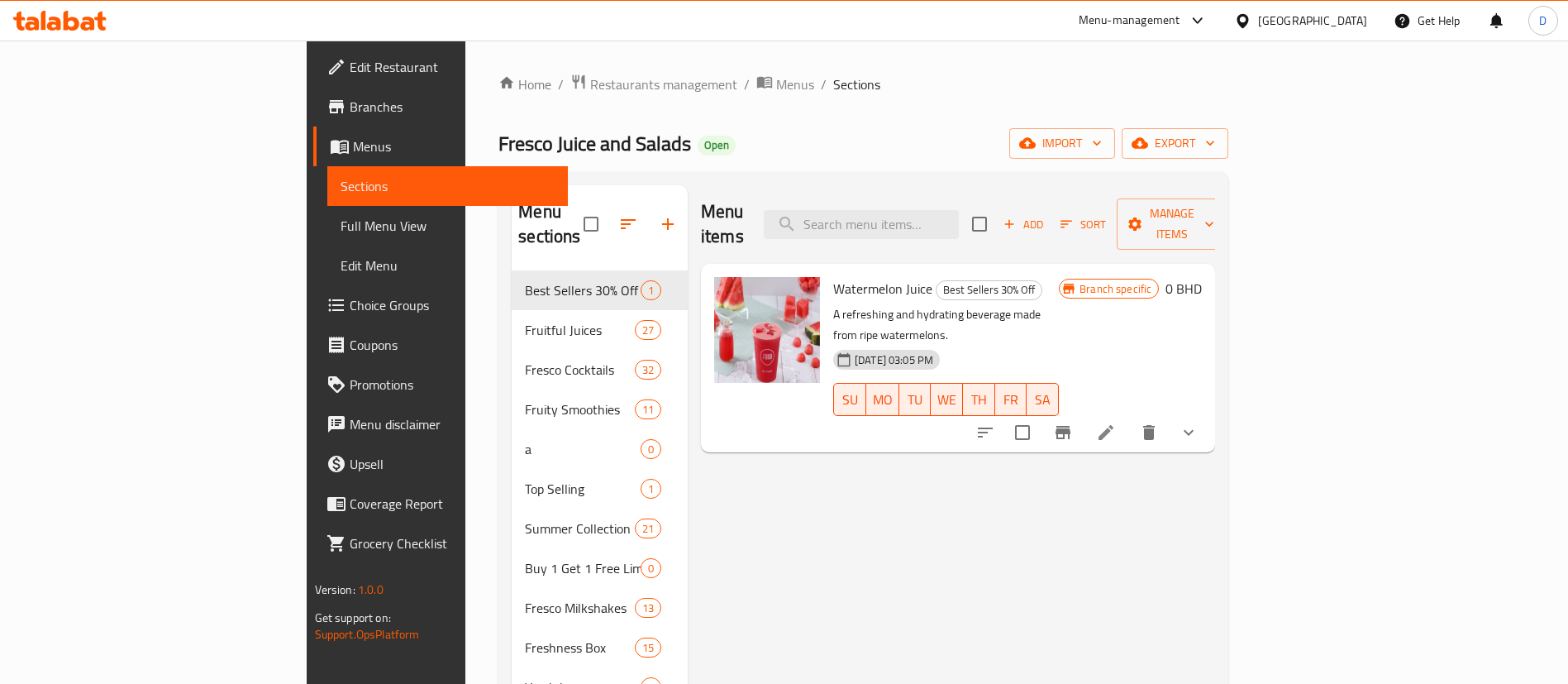
click at [650, 129] on div "Fresco Juice and Salads Open import export" at bounding box center [863, 144] width 730 height 30
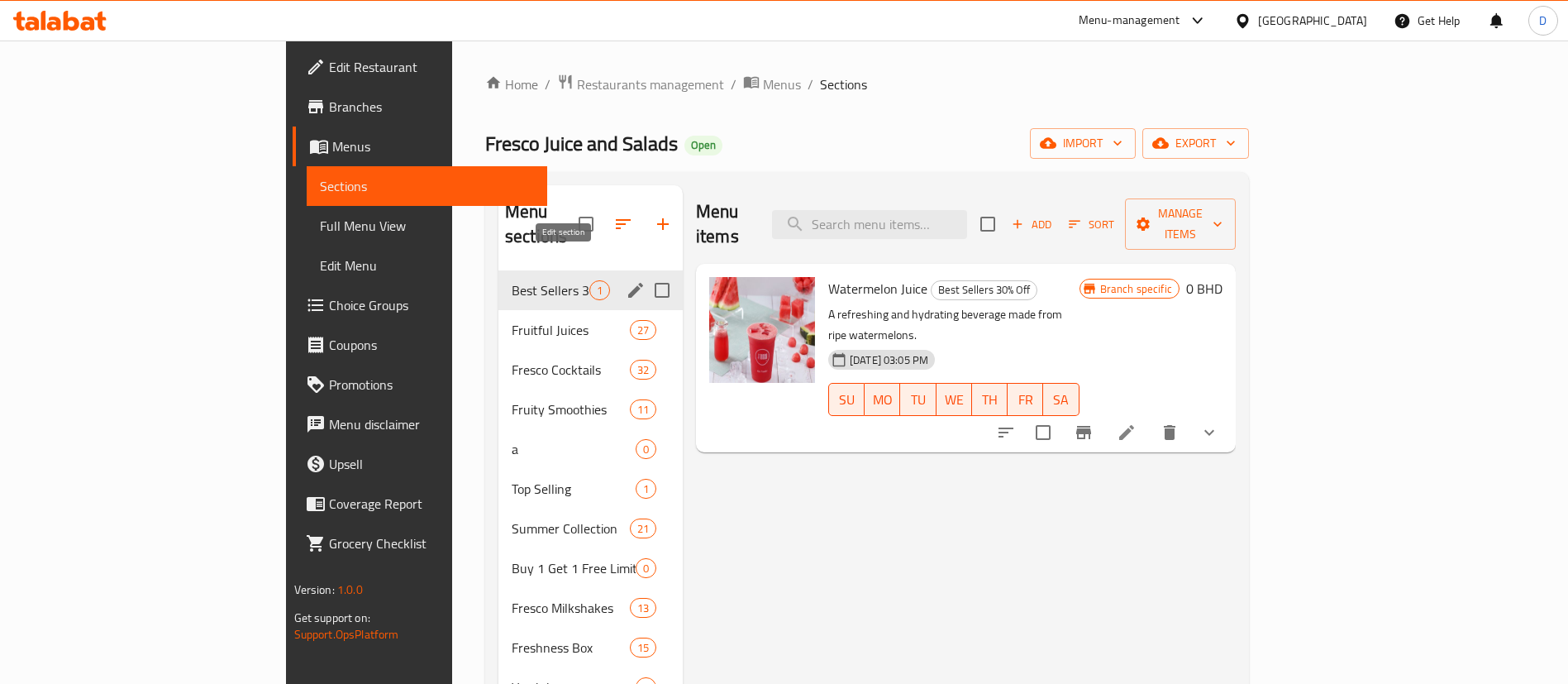
click at [626, 280] on icon "edit" at bounding box center [635, 290] width 19 height 19
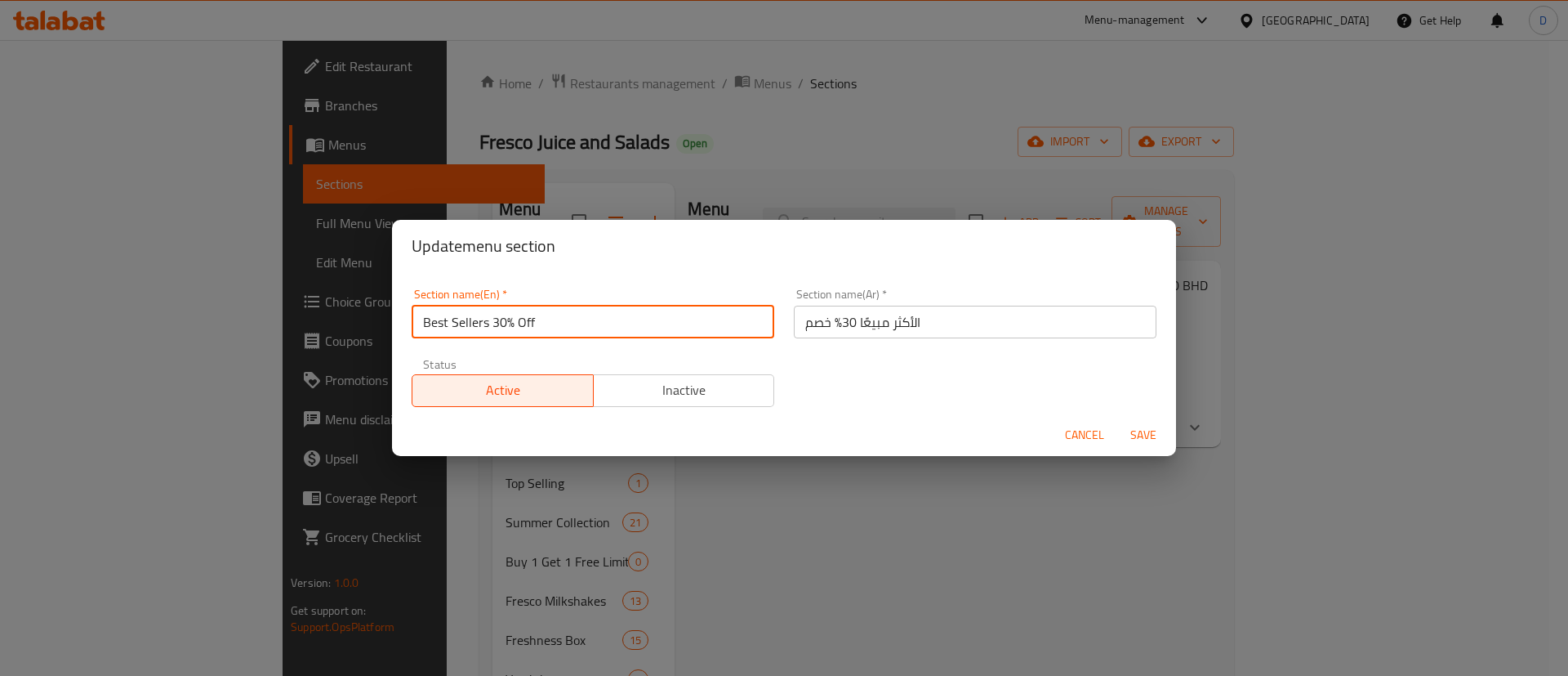
drag, startPoint x: 493, startPoint y: 319, endPoint x: 593, endPoint y: 305, distance: 101.0
click at [593, 305] on input "Best Sellers 30% Off" at bounding box center [592, 321] width 363 height 33
type input "Best Sellers"
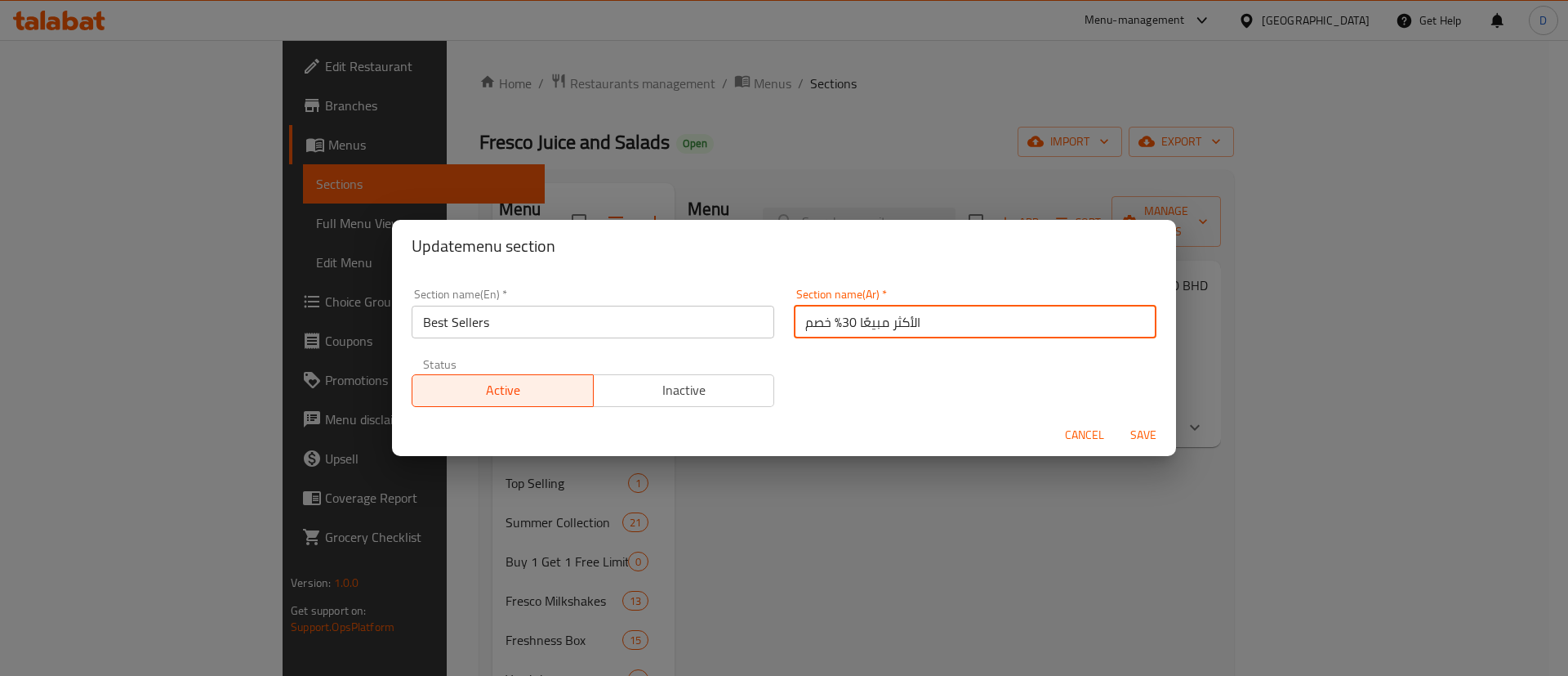
click at [808, 327] on input "الأكثر مبيعًا 30% خصم" at bounding box center [975, 321] width 363 height 33
drag, startPoint x: 796, startPoint y: 325, endPoint x: 835, endPoint y: 321, distance: 39.2
click at [835, 321] on input "الأكثر مبيعًا 30% خصم" at bounding box center [975, 321] width 363 height 33
type input "الأكثر مبيعًا"
click at [837, 353] on div "Section name(En)   * Best Sellers Section name(En) * Section name(Ar)   * الأكث…" at bounding box center [784, 347] width 764 height 138
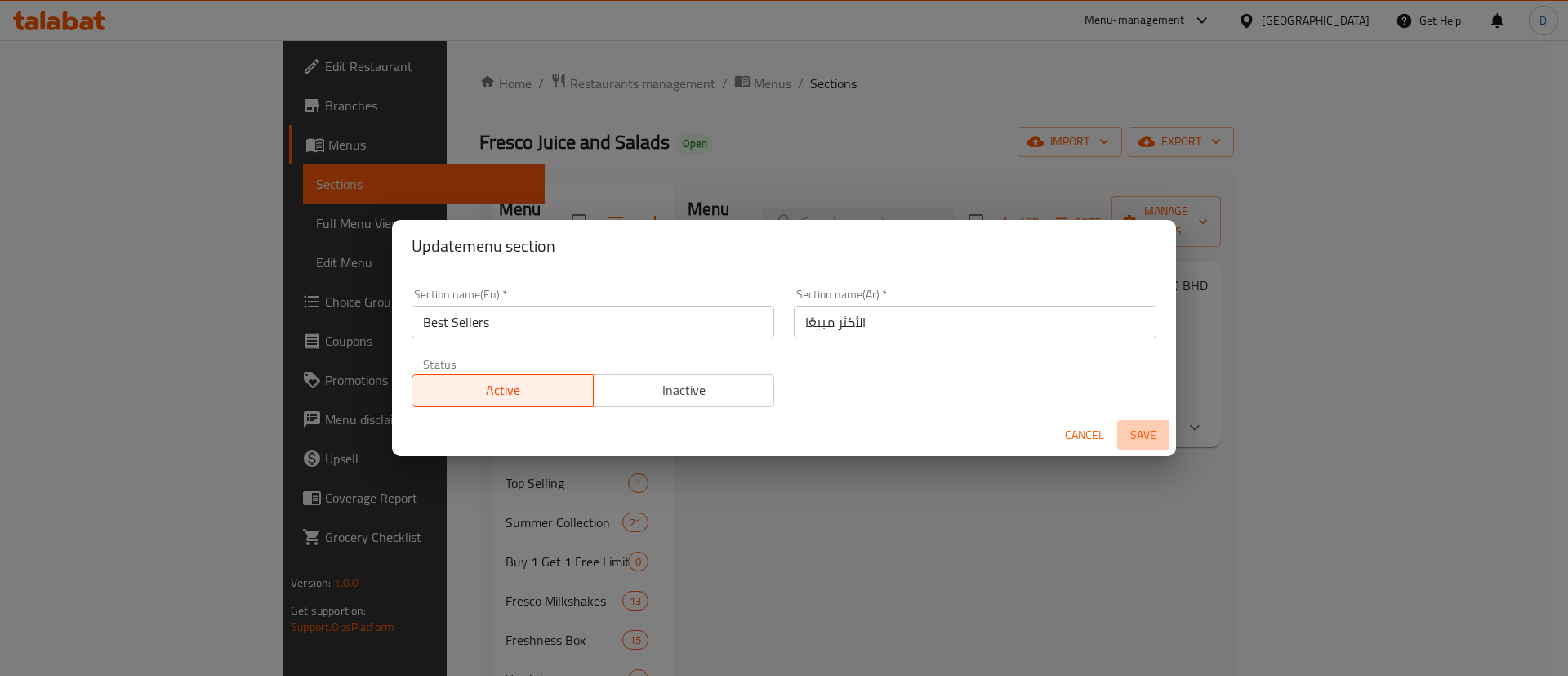
click at [1133, 441] on span "Save" at bounding box center [1143, 435] width 39 height 20
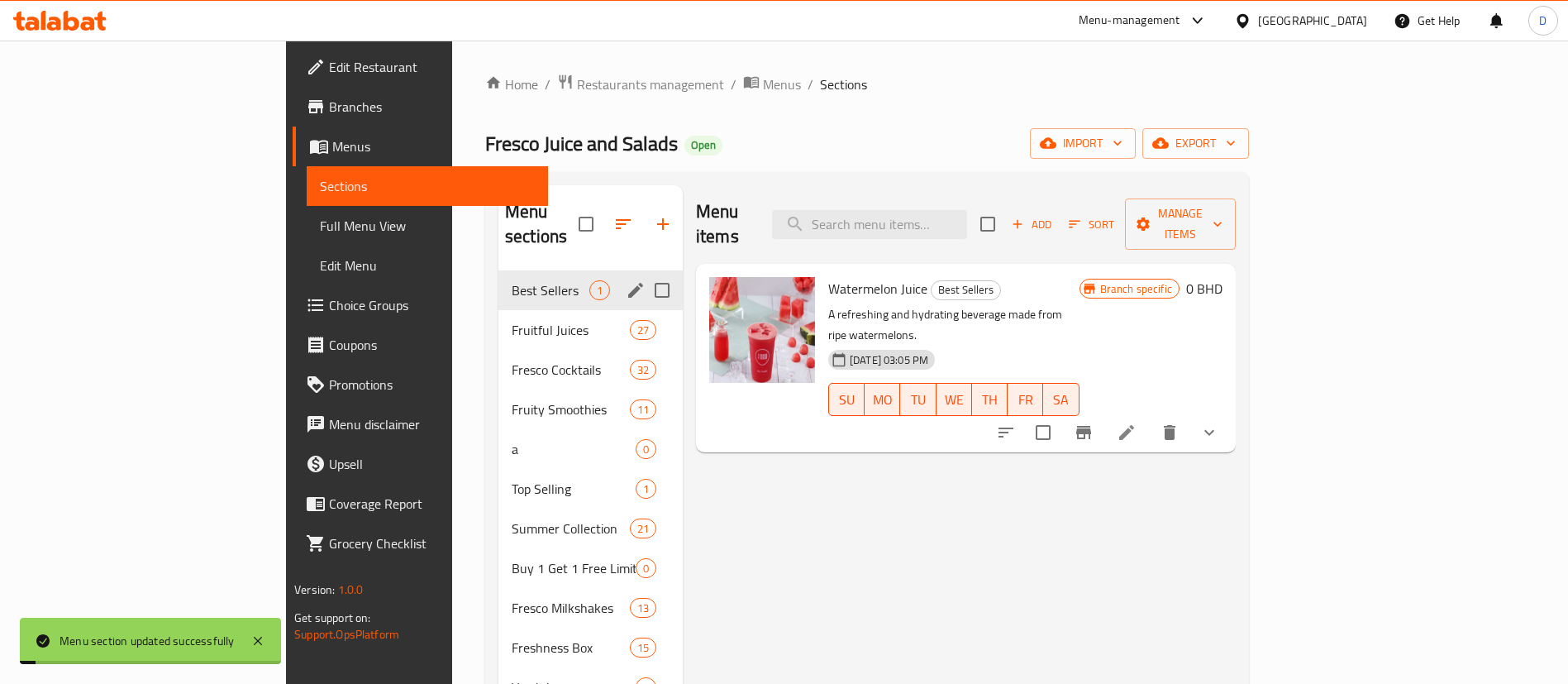
click at [624, 146] on div "Fresco Juice and Salads Open import export" at bounding box center [867, 144] width 764 height 30
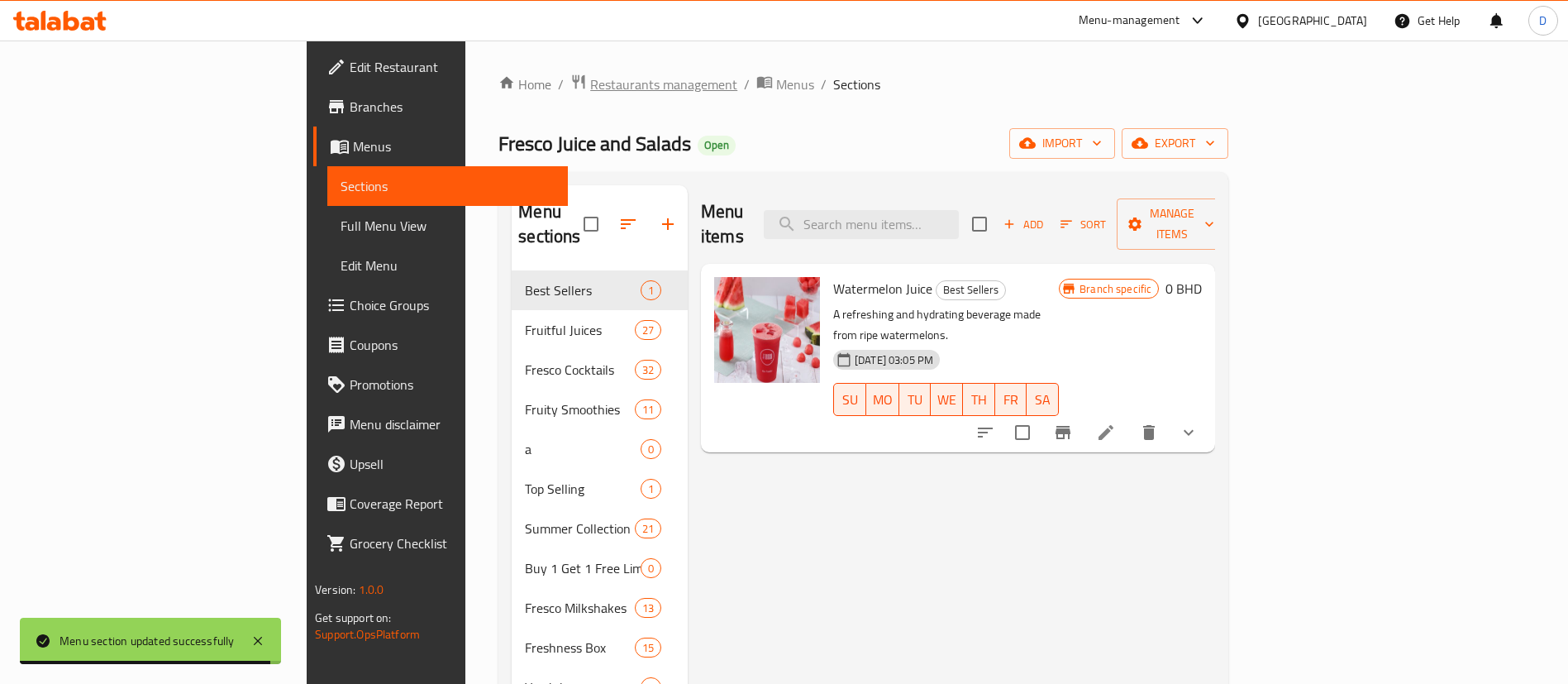
click at [590, 81] on span "Restaurants management" at bounding box center [664, 84] width 147 height 19
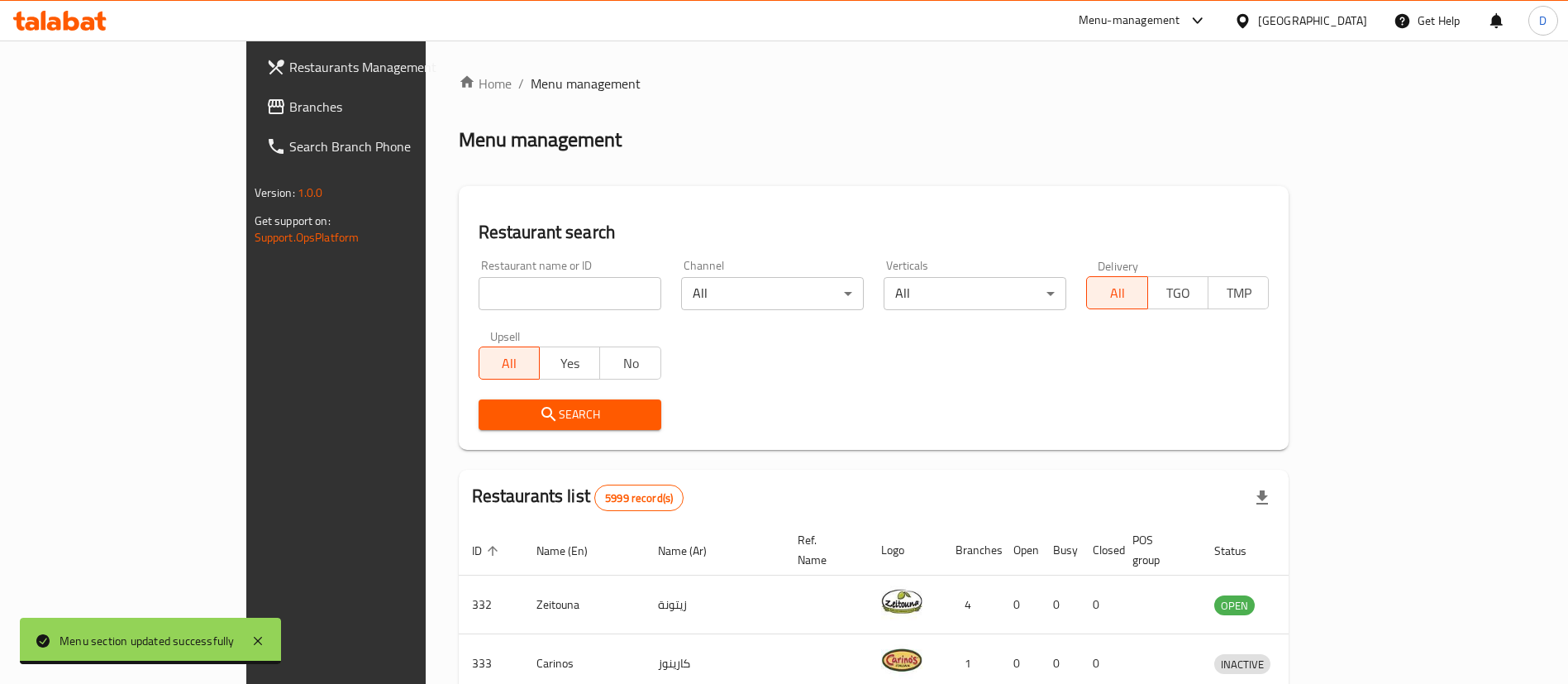
click at [479, 288] on input "search" at bounding box center [570, 293] width 182 height 33
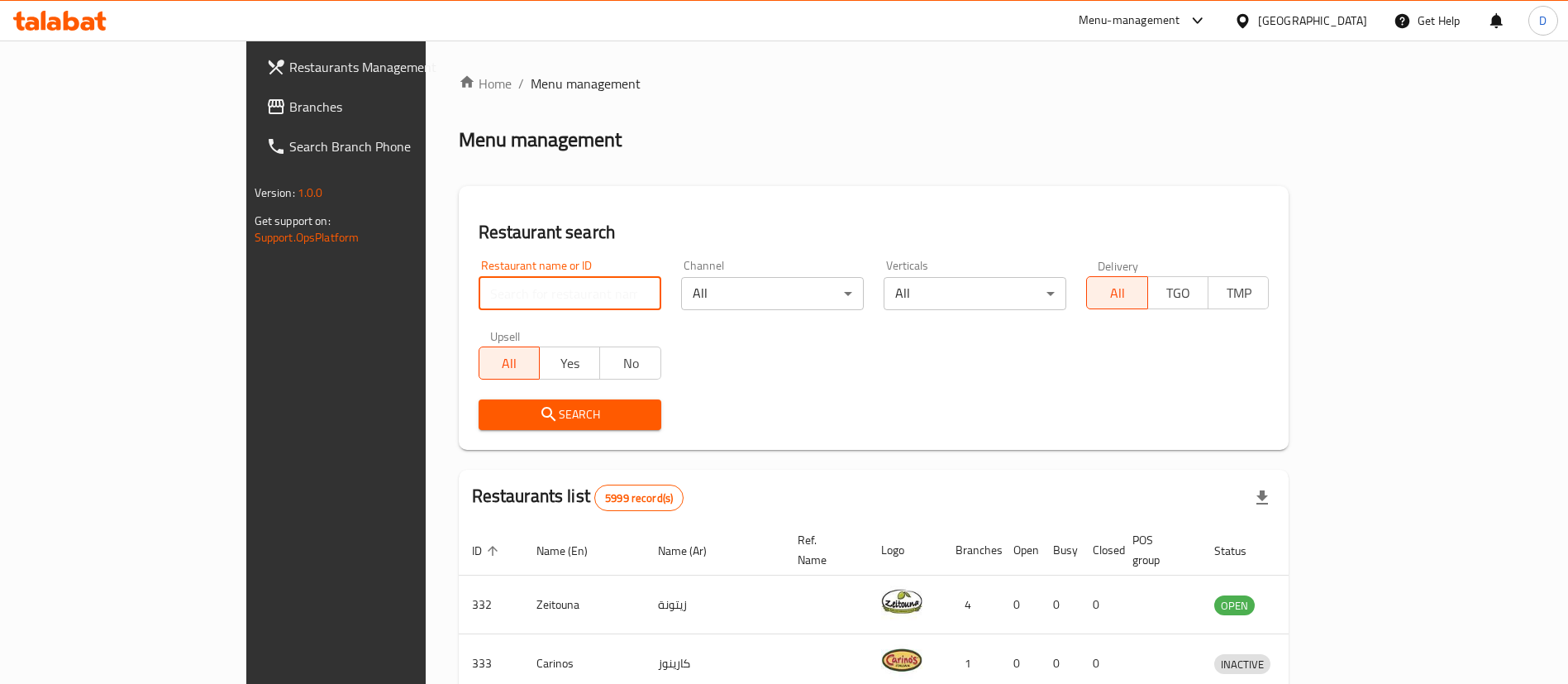
paste input "601869"
type input "601869"
click button "Search" at bounding box center [570, 415] width 182 height 30
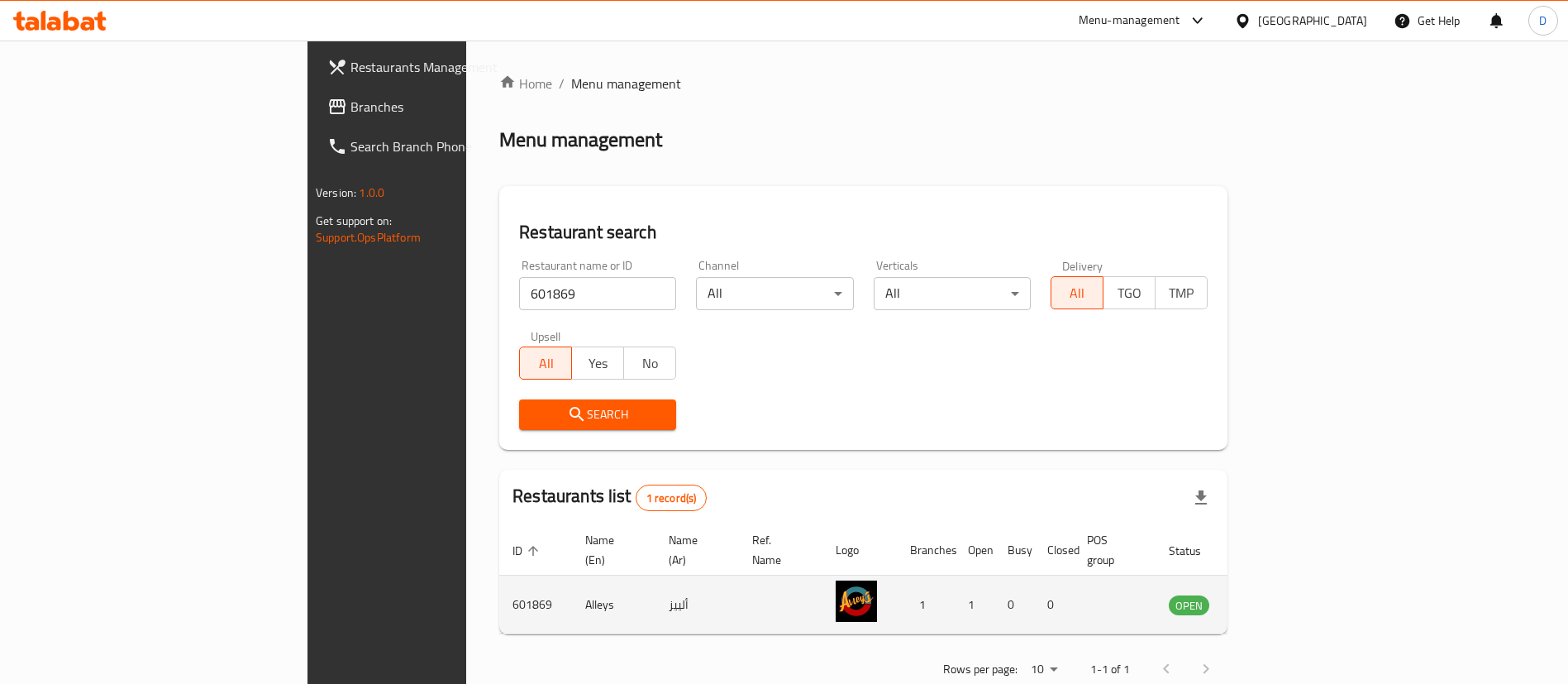
click at [1299, 597] on td "enhanced table" at bounding box center [1271, 605] width 57 height 59
click at [1299, 598] on td "enhanced table" at bounding box center [1271, 605] width 57 height 59
click at [1276, 594] on icon "enhanced table" at bounding box center [1265, 604] width 19 height 19
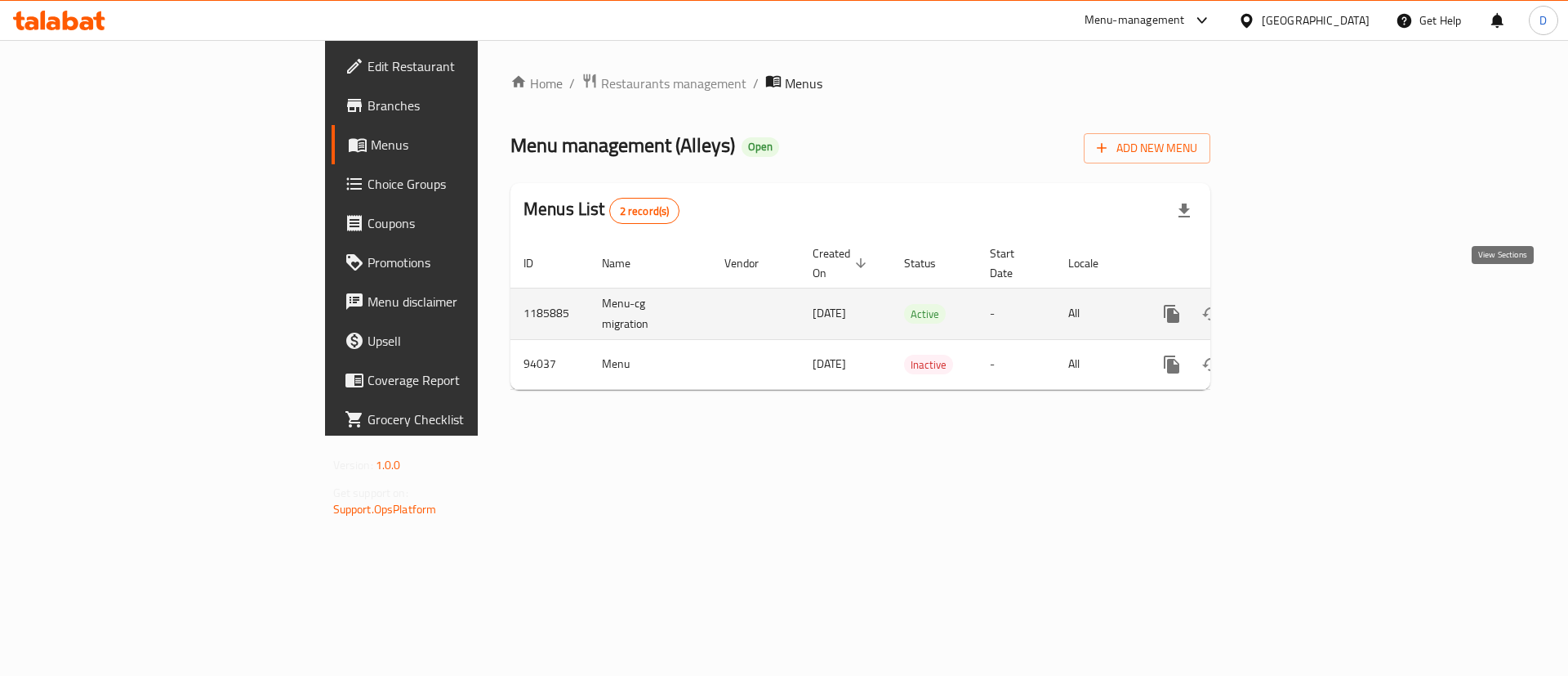
click at [1309, 306] on link "enhanced table" at bounding box center [1289, 313] width 39 height 39
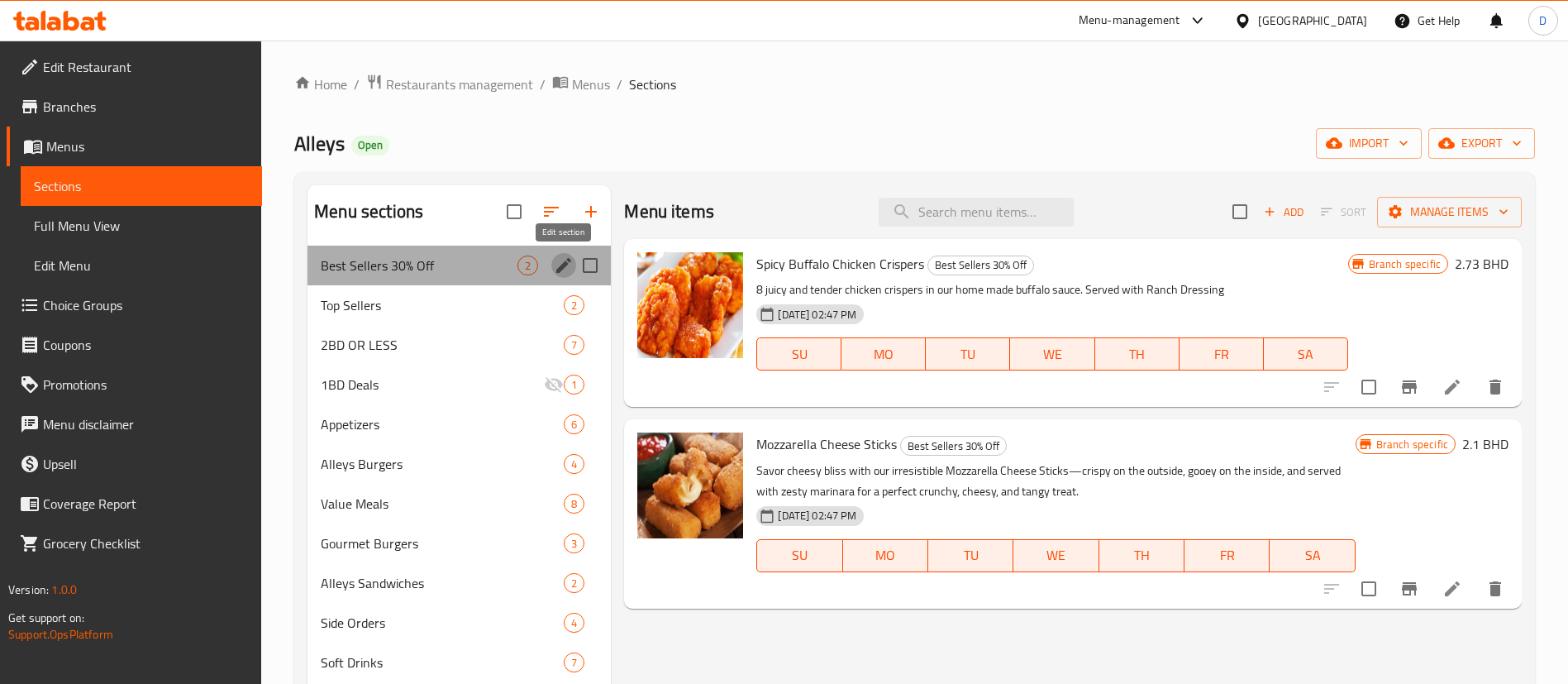
click at [559, 269] on icon "edit" at bounding box center [564, 265] width 15 height 15
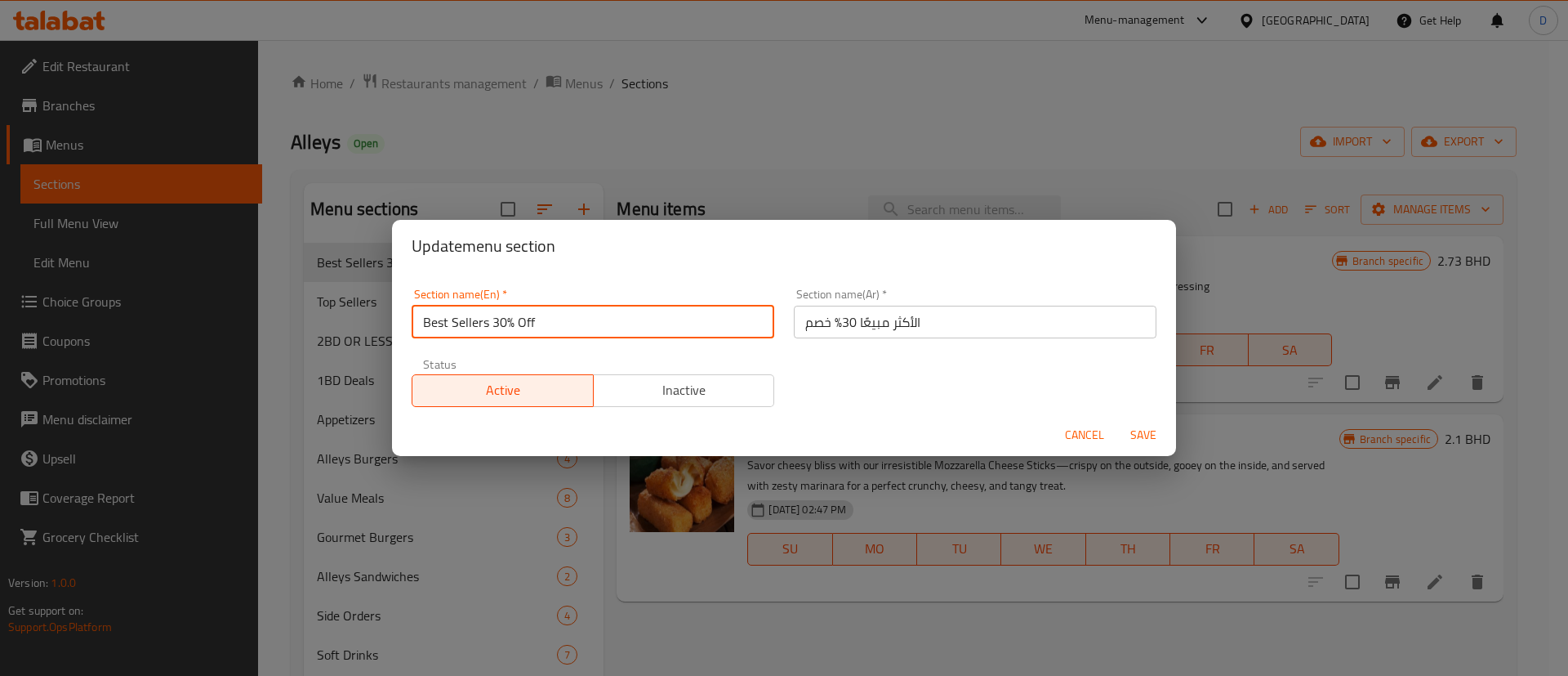
drag, startPoint x: 574, startPoint y: 310, endPoint x: 487, endPoint y: 330, distance: 89.3
click at [487, 330] on input "Best Sellers 30% Off" at bounding box center [592, 321] width 363 height 33
type input "Best Sellers"
click at [794, 333] on input "الأكثر مبيعًا 30% خصم" at bounding box center [975, 321] width 363 height 33
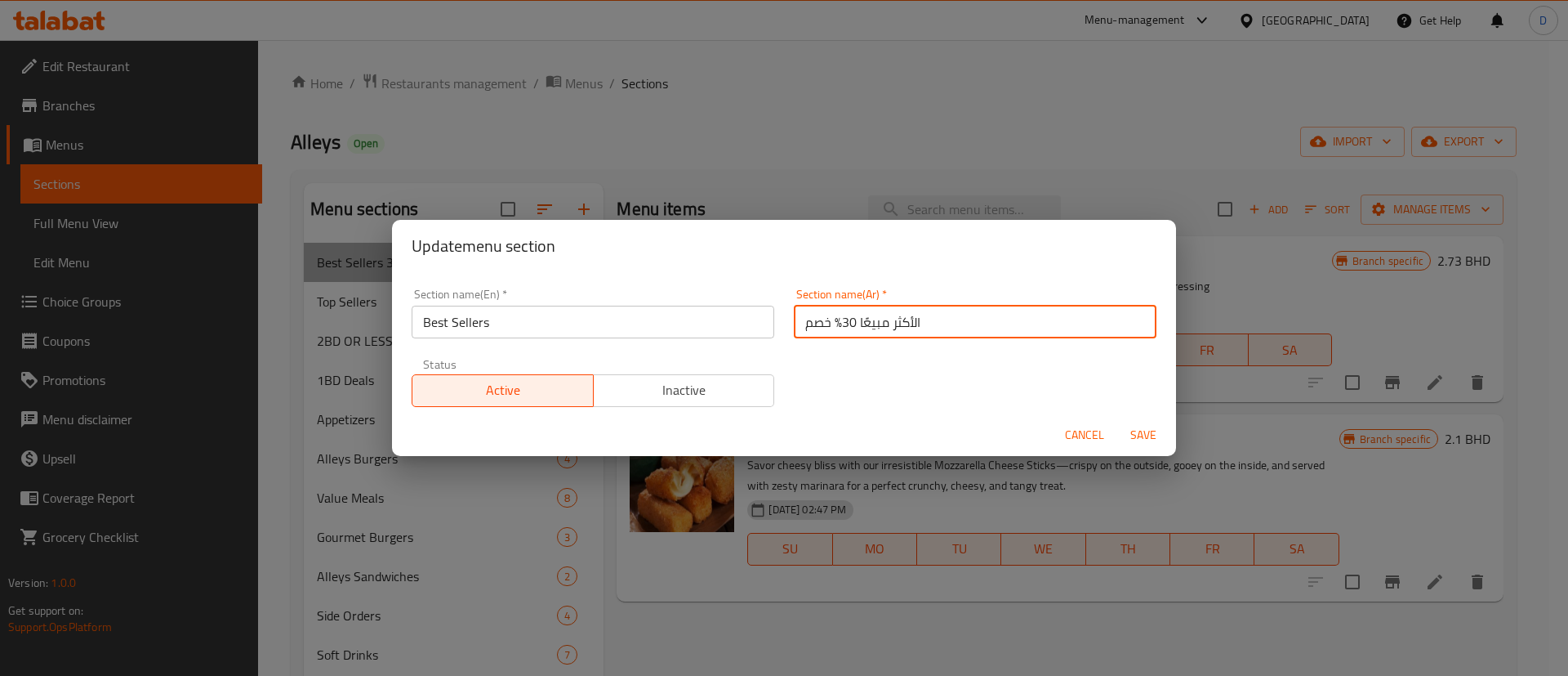
drag, startPoint x: 791, startPoint y: 328, endPoint x: 833, endPoint y: 323, distance: 42.3
click at [833, 323] on input "الأكثر مبيعًا 30% خصم" at bounding box center [975, 321] width 363 height 33
type input "الأكثر مبيعًا"
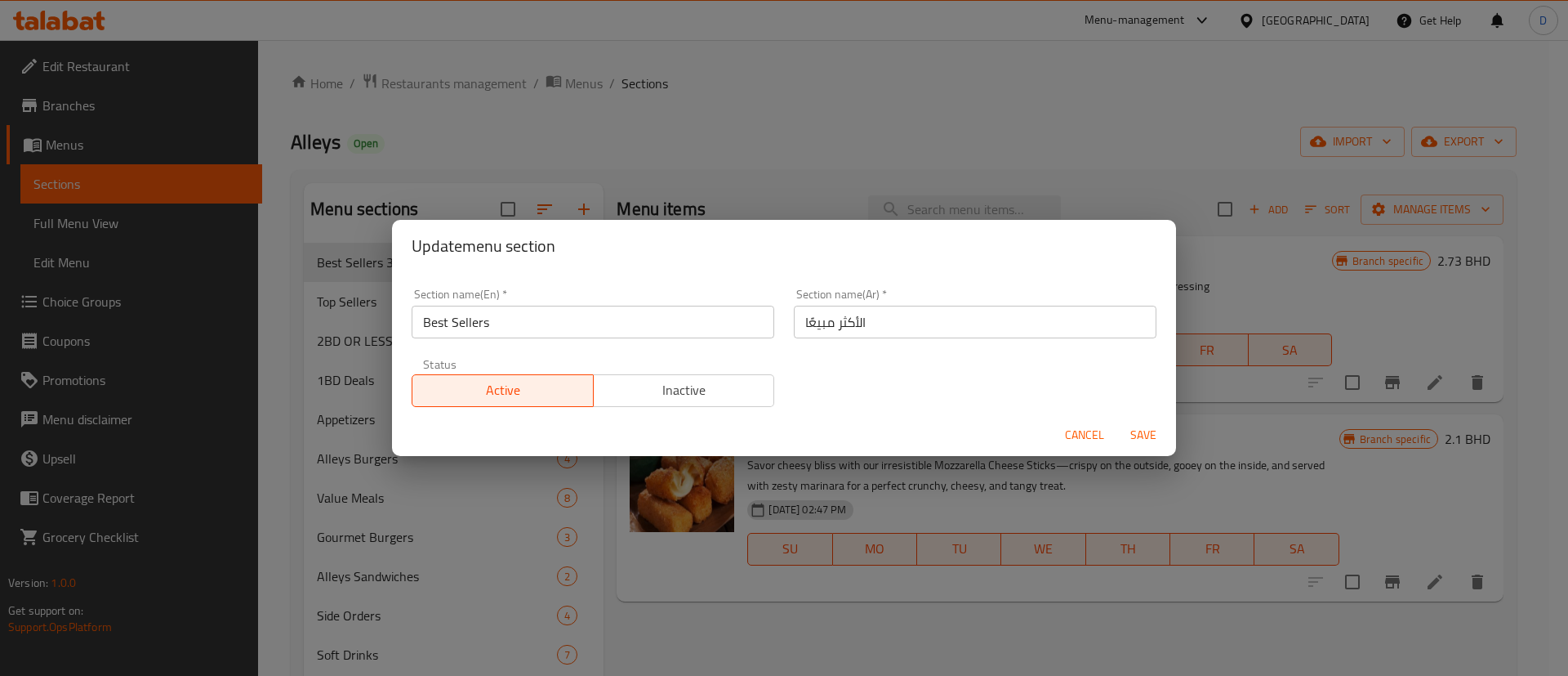
click at [819, 366] on div "Section name(En)   * Best Sellers Section name(En) * Section name(Ar)   * الأكث…" at bounding box center [784, 347] width 764 height 138
click at [1139, 440] on span "Save" at bounding box center [1143, 435] width 39 height 20
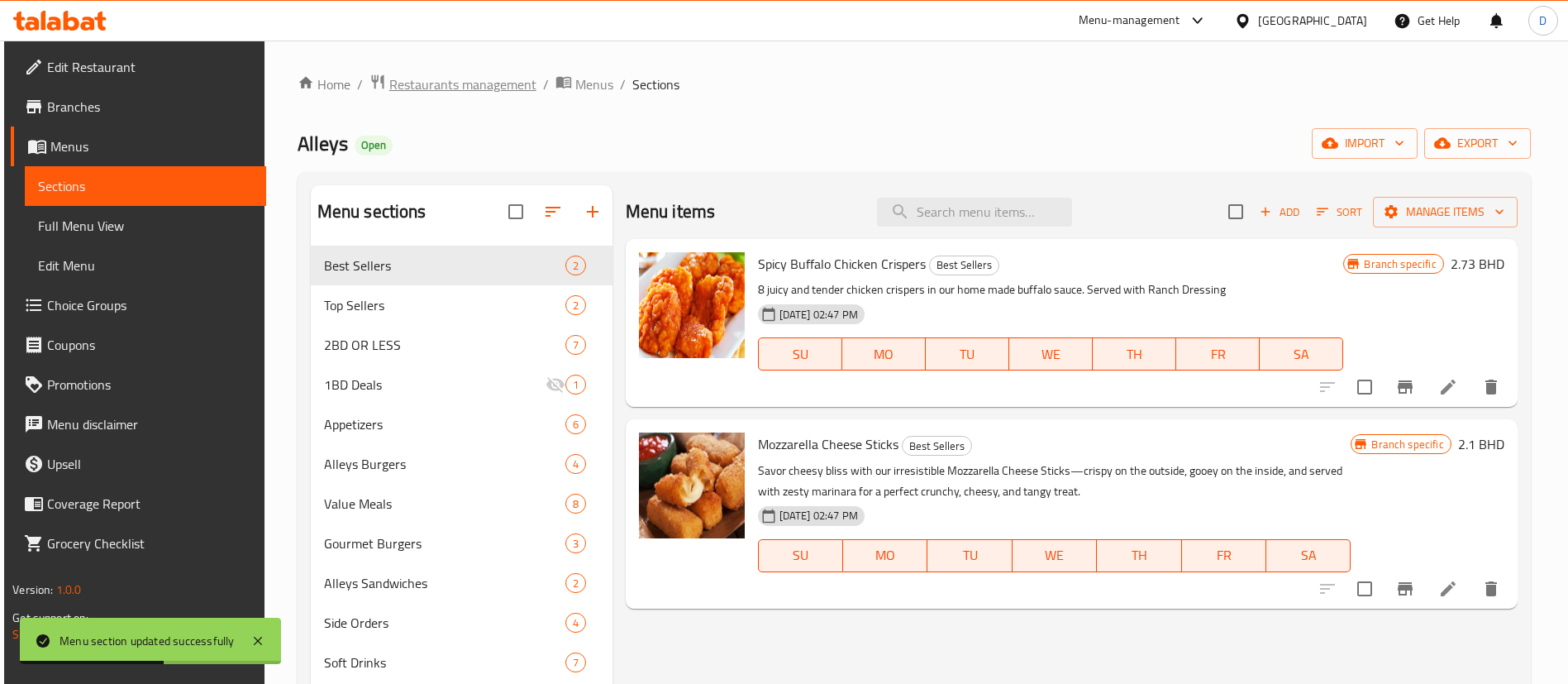
click at [451, 84] on span "Restaurants management" at bounding box center [463, 84] width 147 height 19
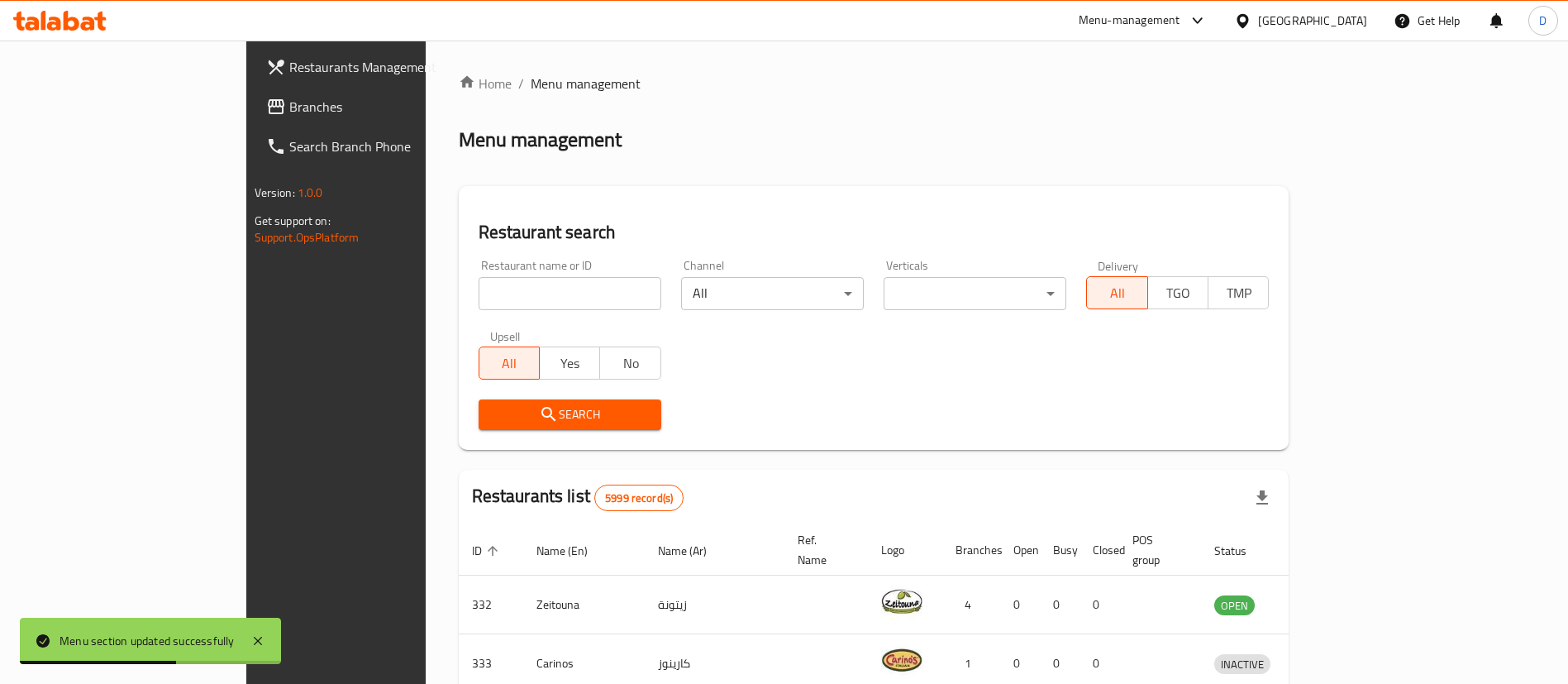
click at [479, 283] on input "search" at bounding box center [570, 293] width 182 height 33
paste input "5587"
type input "5587"
click button "Search" at bounding box center [570, 415] width 182 height 30
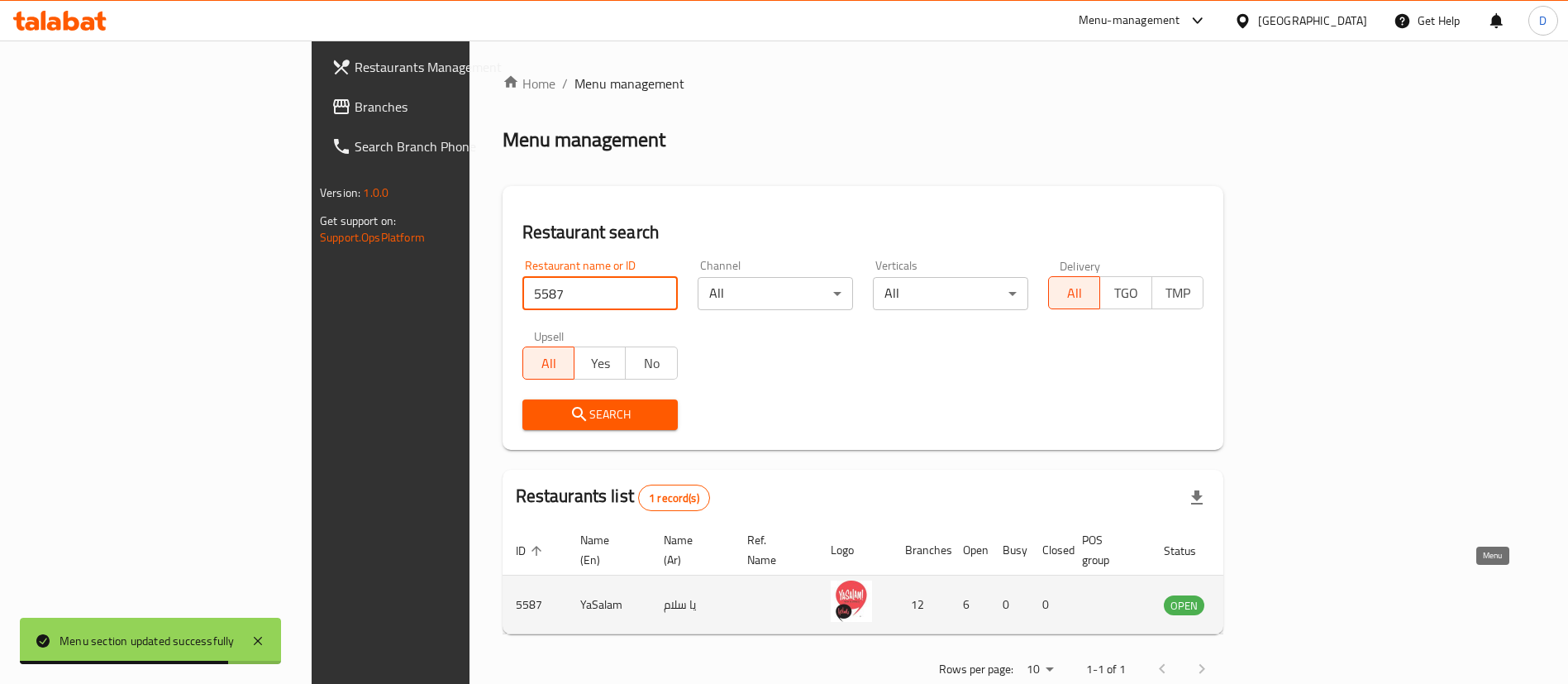
click at [1281, 594] on link "enhanced table" at bounding box center [1266, 604] width 30 height 19
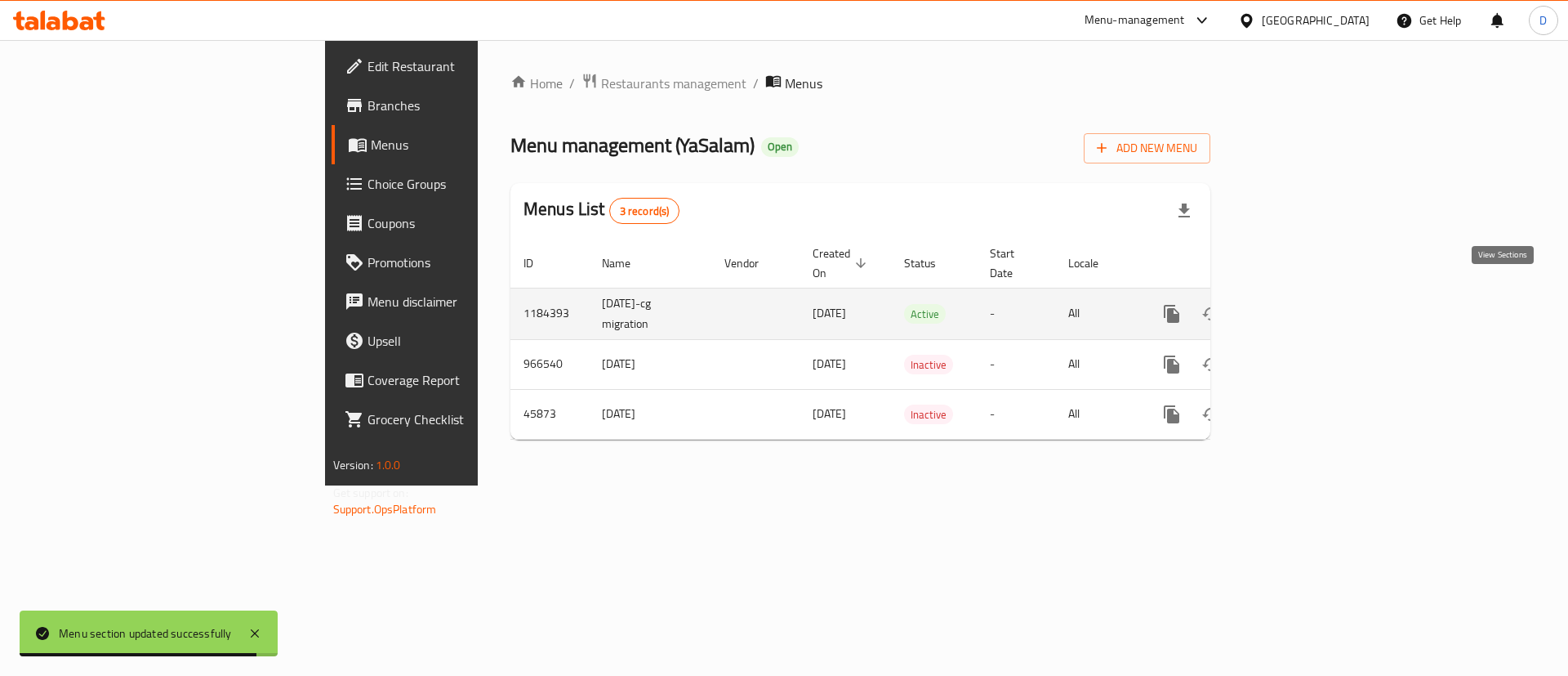
click at [1299, 304] on icon "enhanced table" at bounding box center [1289, 313] width 19 height 19
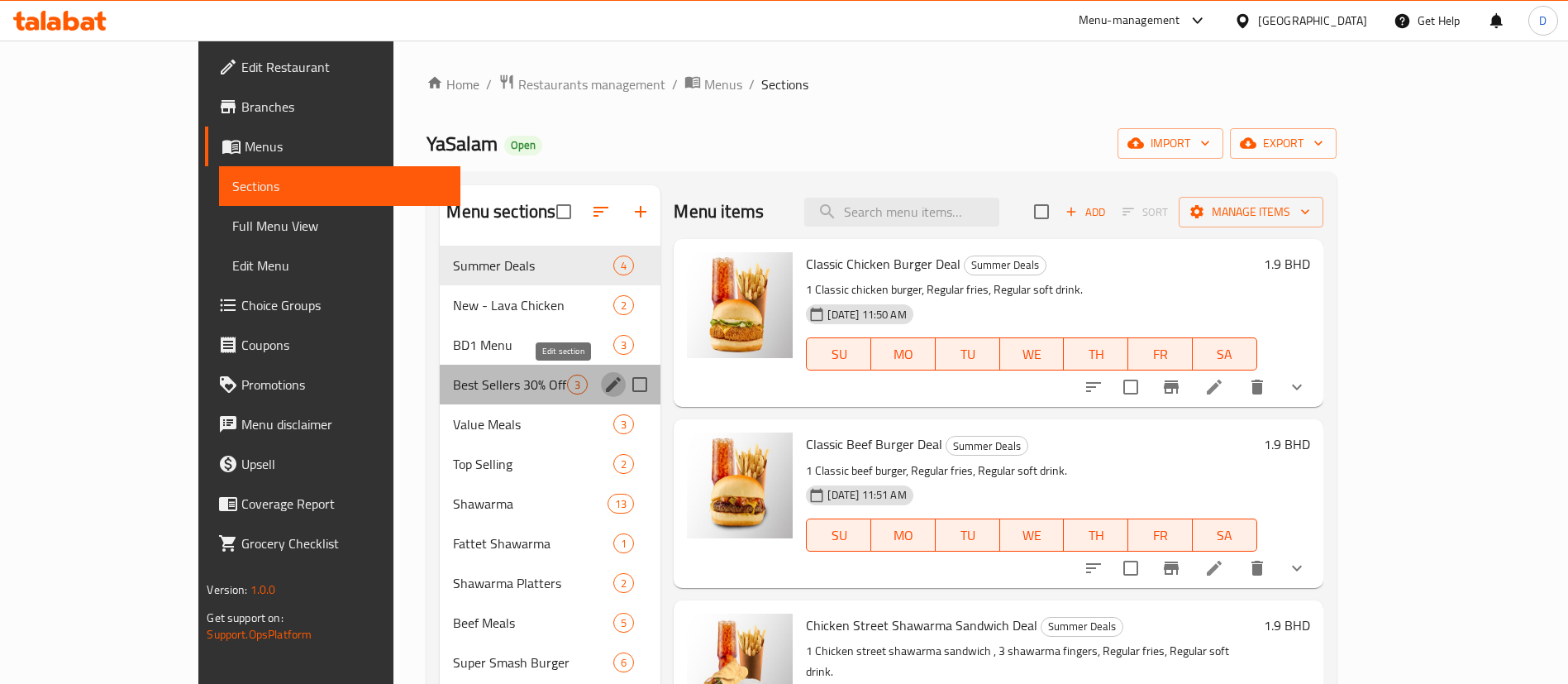
click at [604, 381] on icon "edit" at bounding box center [613, 383] width 19 height 19
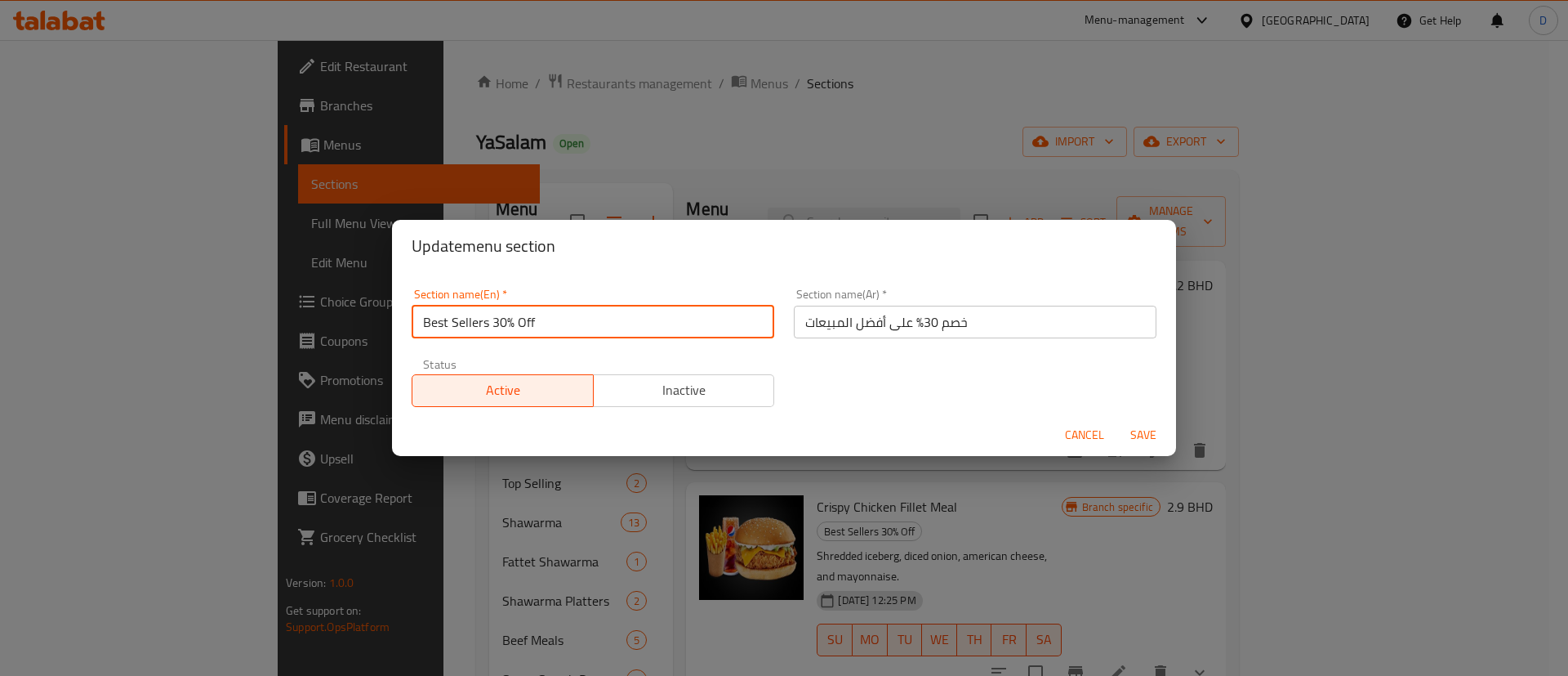
drag, startPoint x: 493, startPoint y: 322, endPoint x: 582, endPoint y: 333, distance: 89.7
click at [591, 335] on input "Best Sellers 30% Off" at bounding box center [592, 321] width 363 height 33
type input "Best Sellers"
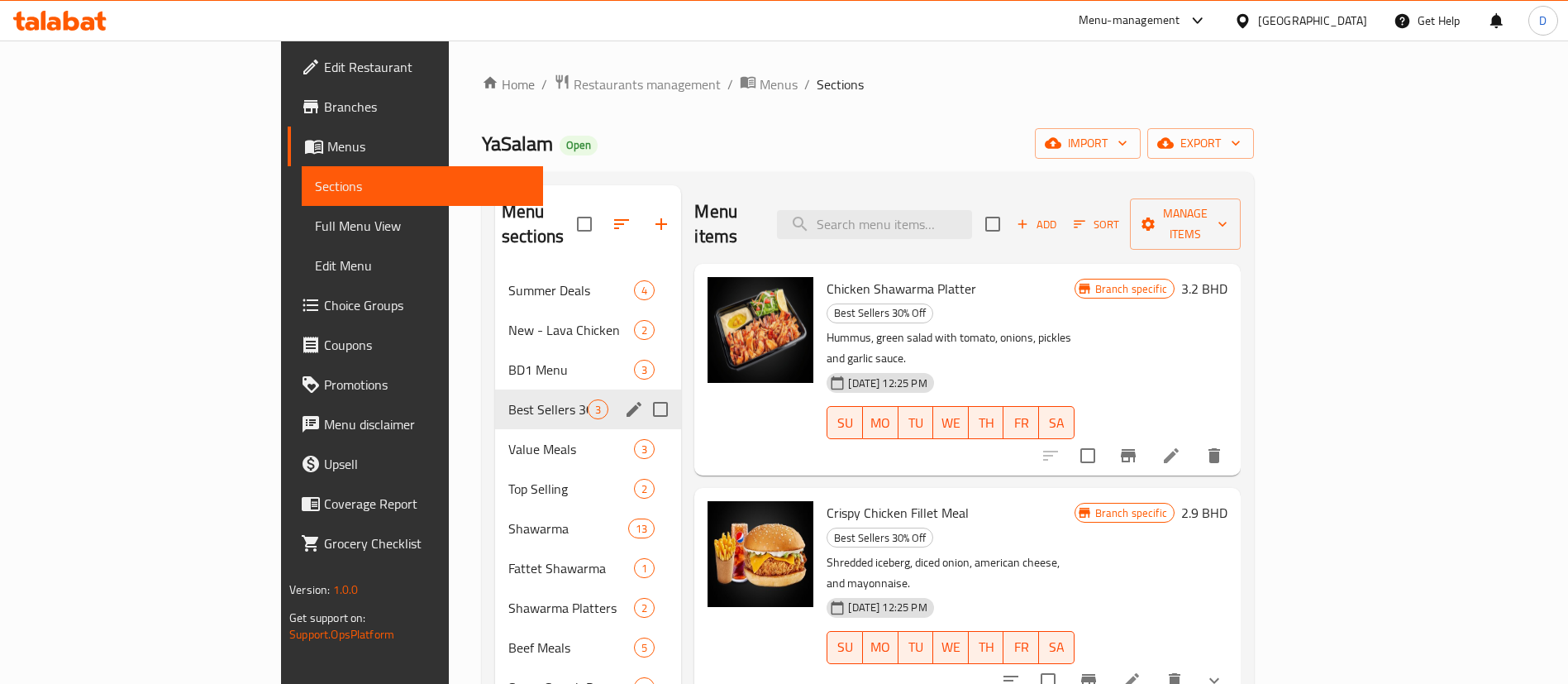
click at [621, 397] on div "Menu sections" at bounding box center [633, 409] width 24 height 24
click at [624, 399] on icon "edit" at bounding box center [633, 409] width 19 height 19
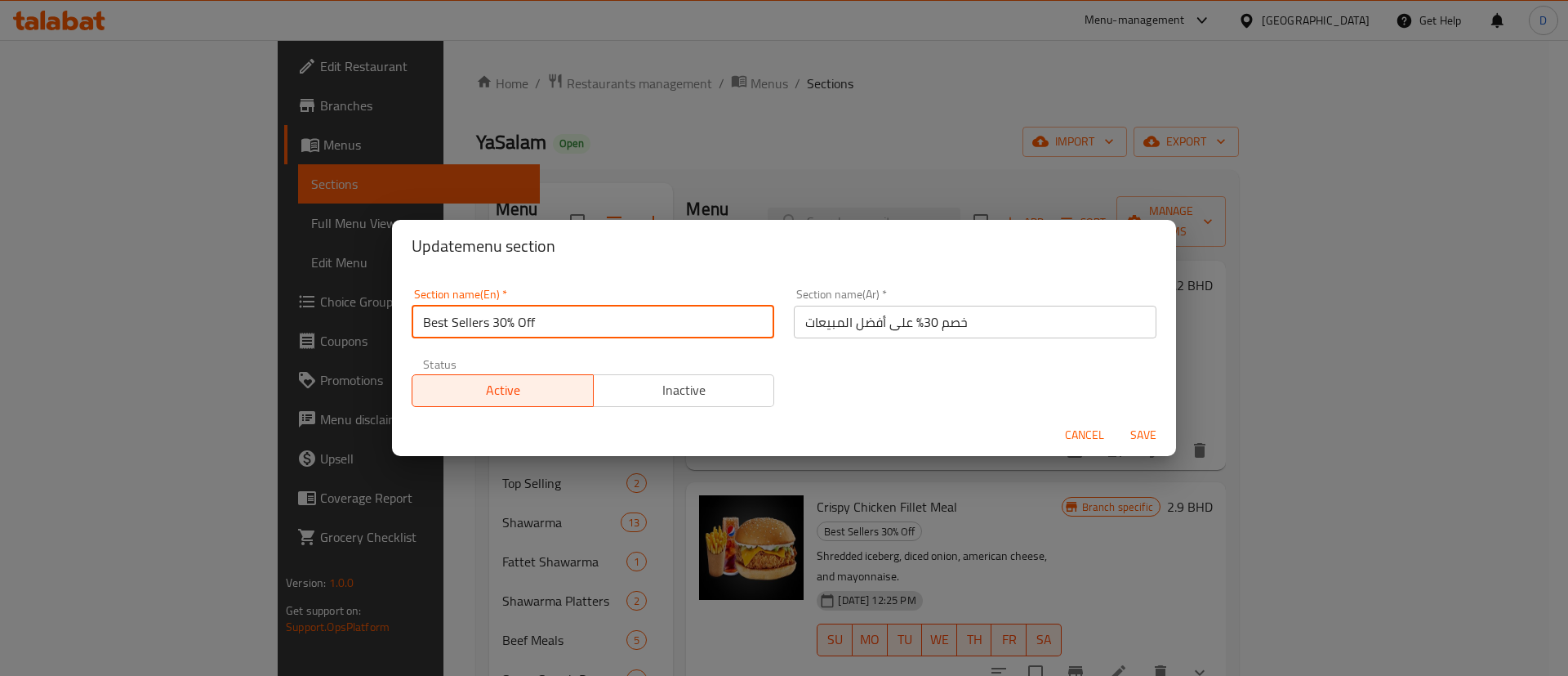
drag, startPoint x: 482, startPoint y: 324, endPoint x: 508, endPoint y: 324, distance: 26.0
click at [508, 324] on input "Best Sellers 30% Off" at bounding box center [592, 321] width 363 height 33
drag, startPoint x: 495, startPoint y: 323, endPoint x: 554, endPoint y: 320, distance: 59.1
click at [554, 320] on input "Best Sellers 30% Off" at bounding box center [592, 321] width 363 height 33
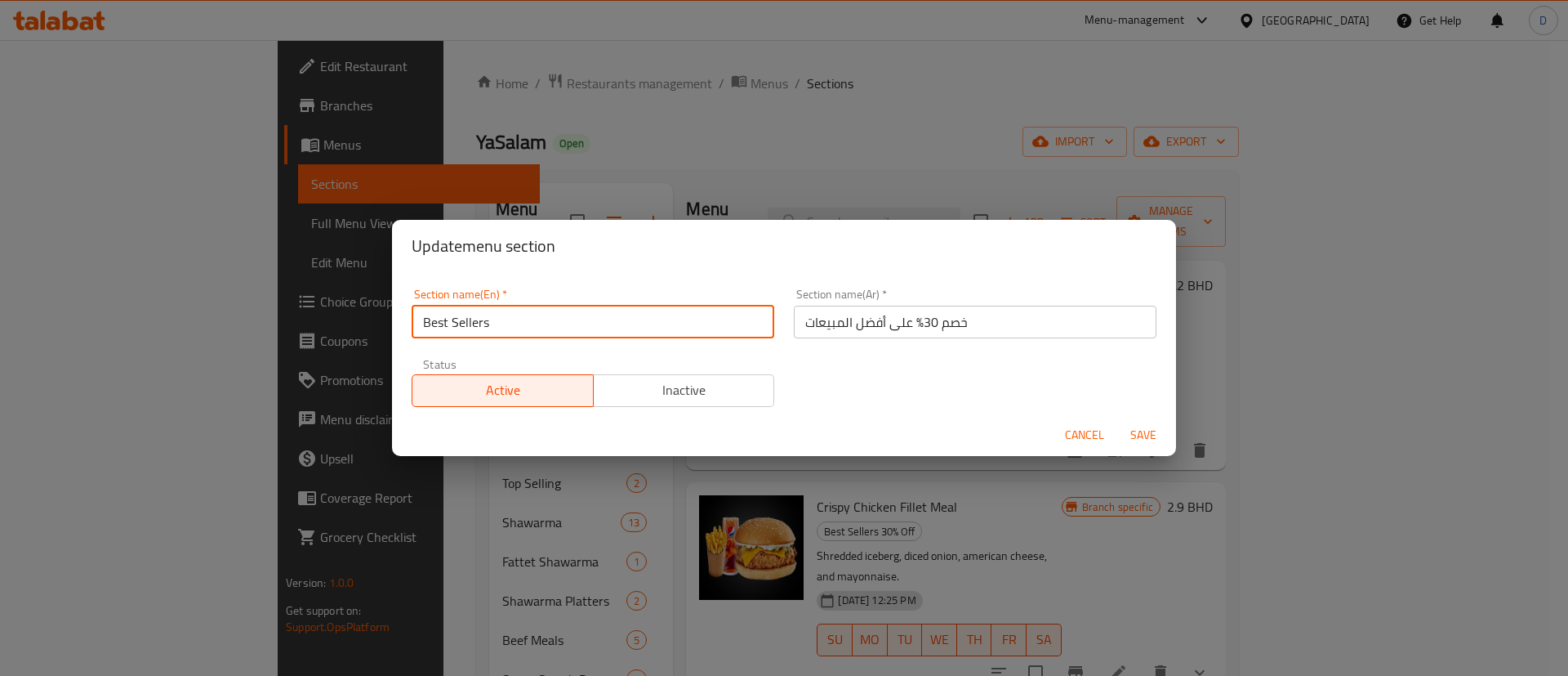
type input "Best Sellers"
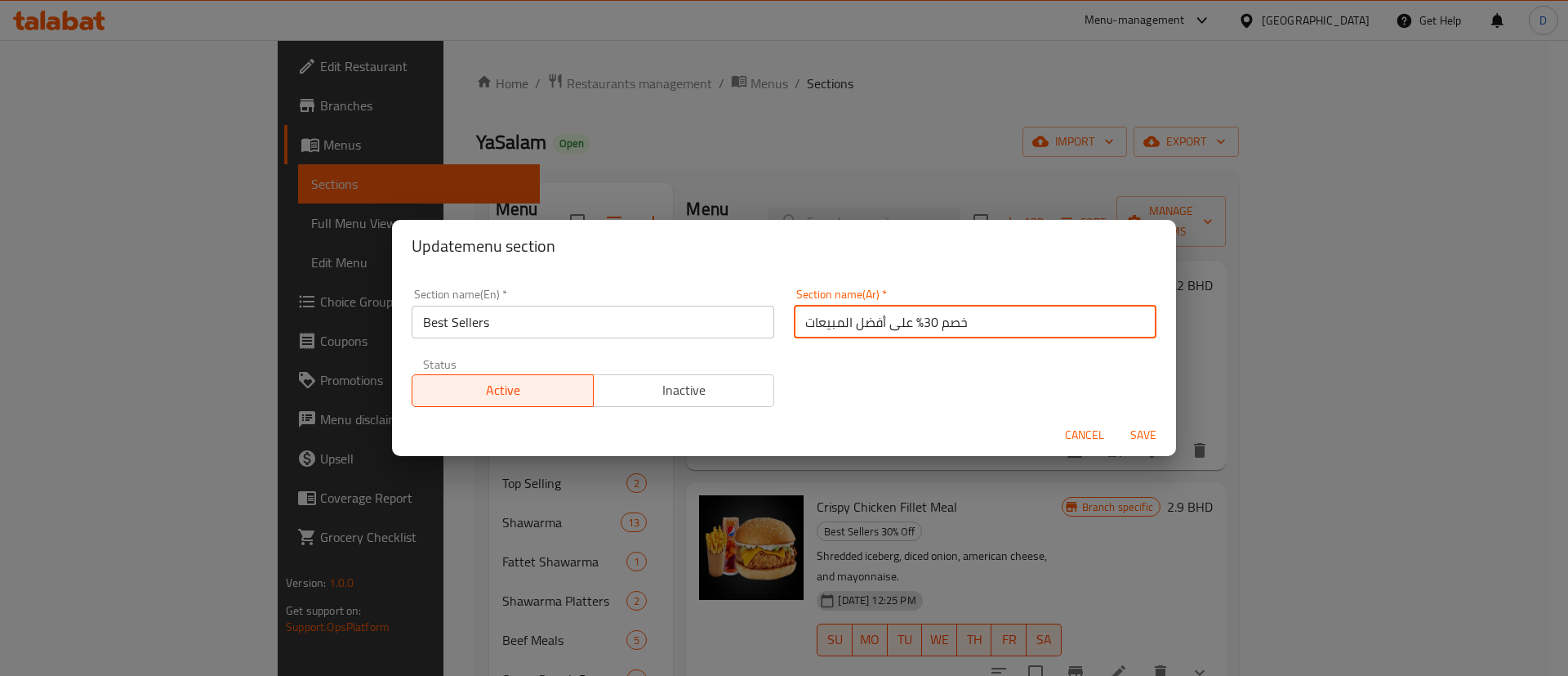
click at [807, 330] on input "خصم 30% على أفضل المبيعات" at bounding box center [975, 321] width 363 height 33
drag, startPoint x: 880, startPoint y: 323, endPoint x: 955, endPoint y: 315, distance: 75.4
click at [955, 315] on input "خصم 30% على أفضل المبيعات" at bounding box center [975, 321] width 363 height 33
type input "أفضل المبيعات"
click at [943, 348] on div "Section name(En)   * Best Sellers Section name(En) * Section name(Ar)   * أفضل …" at bounding box center [784, 347] width 764 height 138
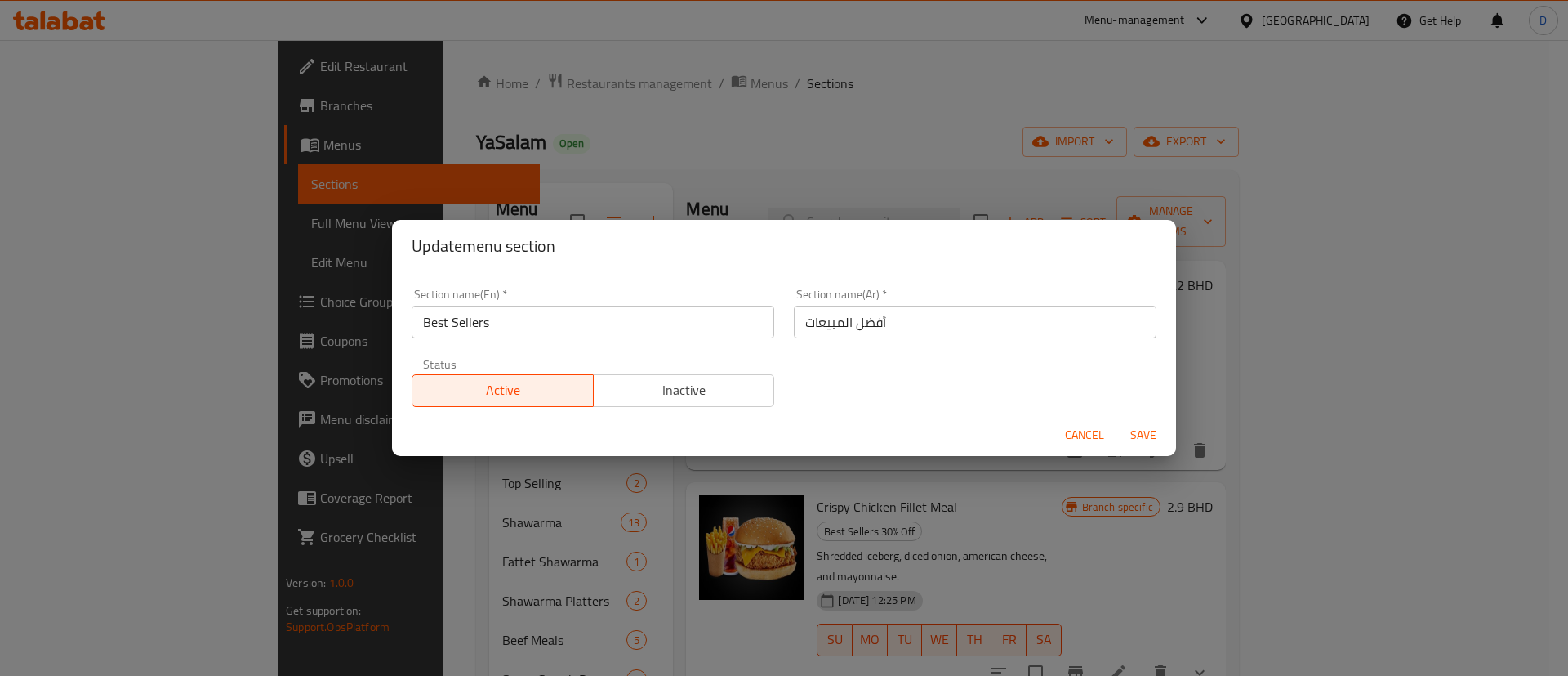
click at [1145, 435] on span "Save" at bounding box center [1143, 435] width 39 height 20
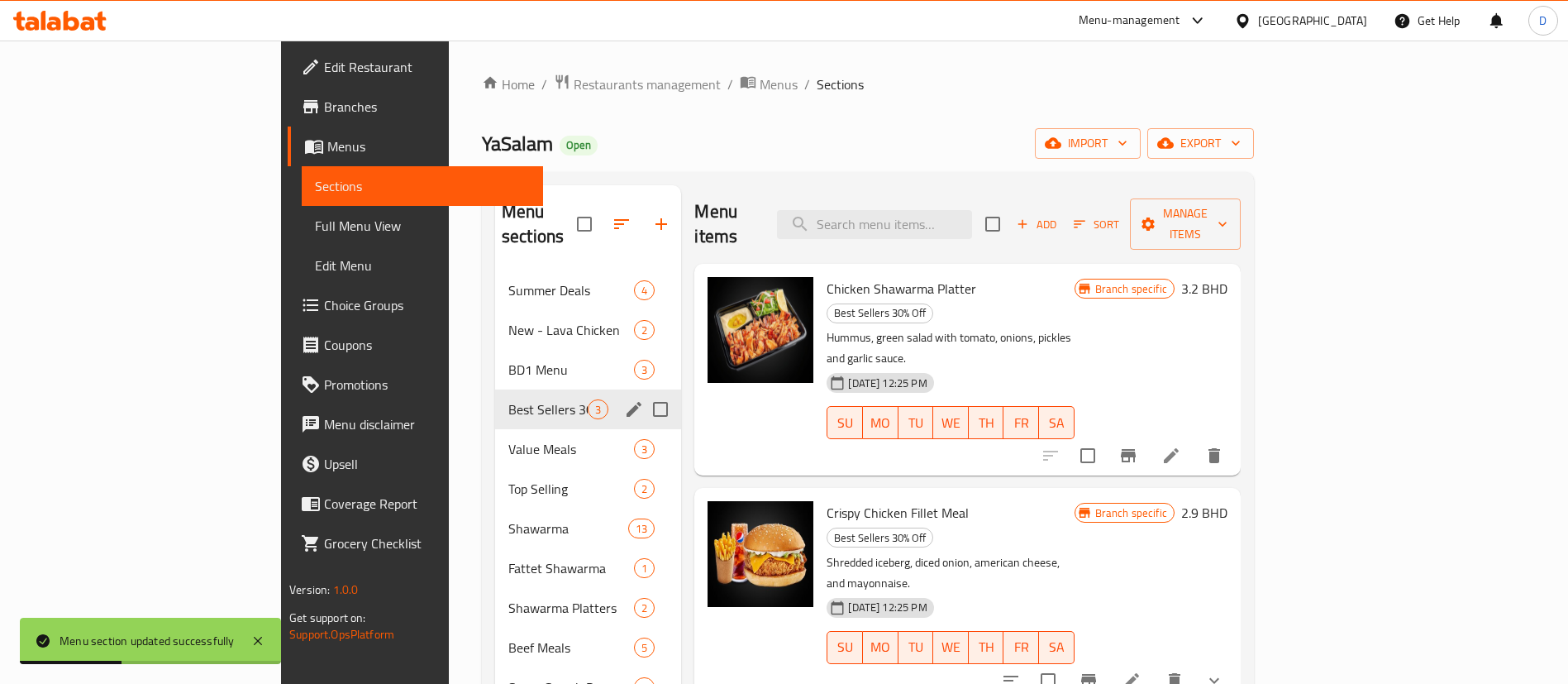
click at [507, 145] on div "YaSalam Open import export" at bounding box center [868, 144] width 772 height 30
click at [573, 89] on span "Restaurants management" at bounding box center [647, 84] width 147 height 19
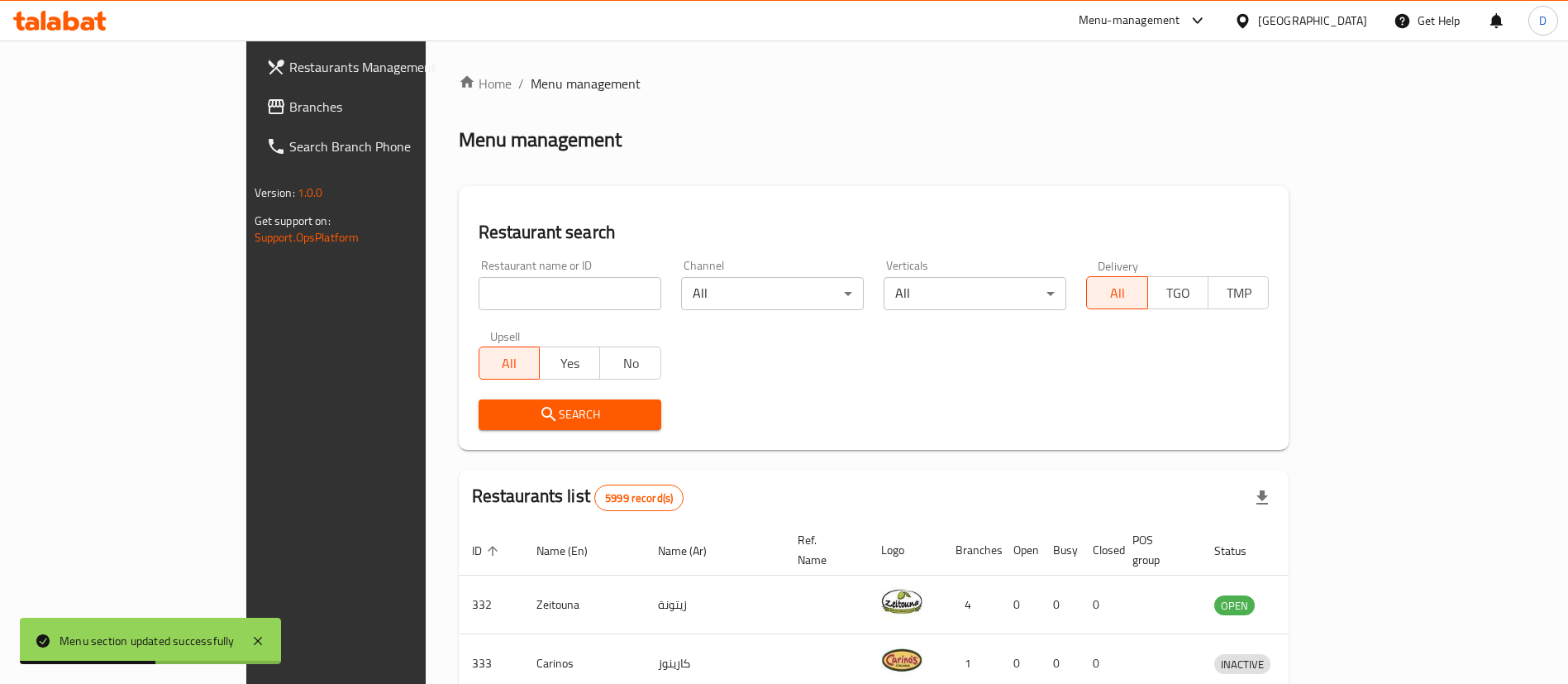
click at [490, 295] on input "search" at bounding box center [570, 293] width 182 height 33
paste input "3687"
type input "3687"
click button "Search" at bounding box center [570, 415] width 182 height 30
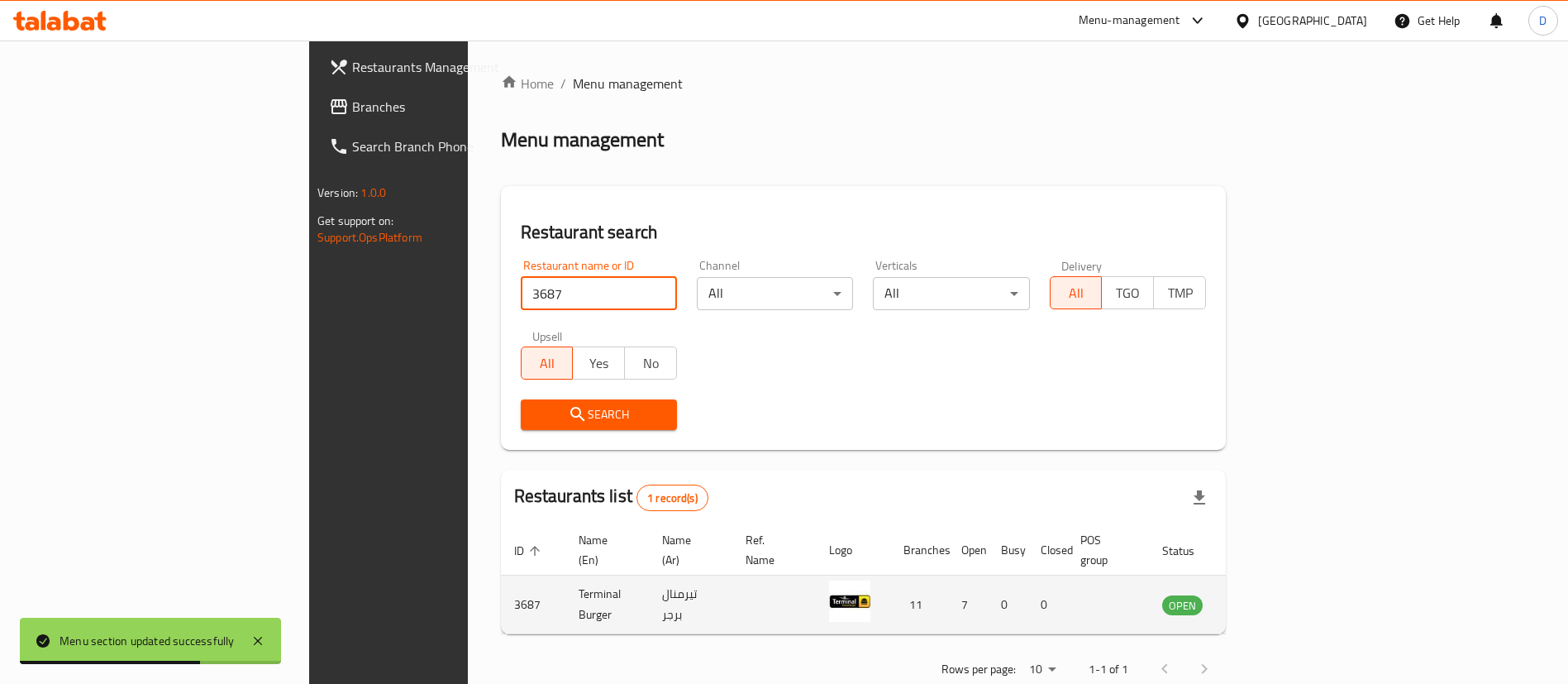
click at [1279, 594] on link "enhanced table" at bounding box center [1264, 604] width 30 height 19
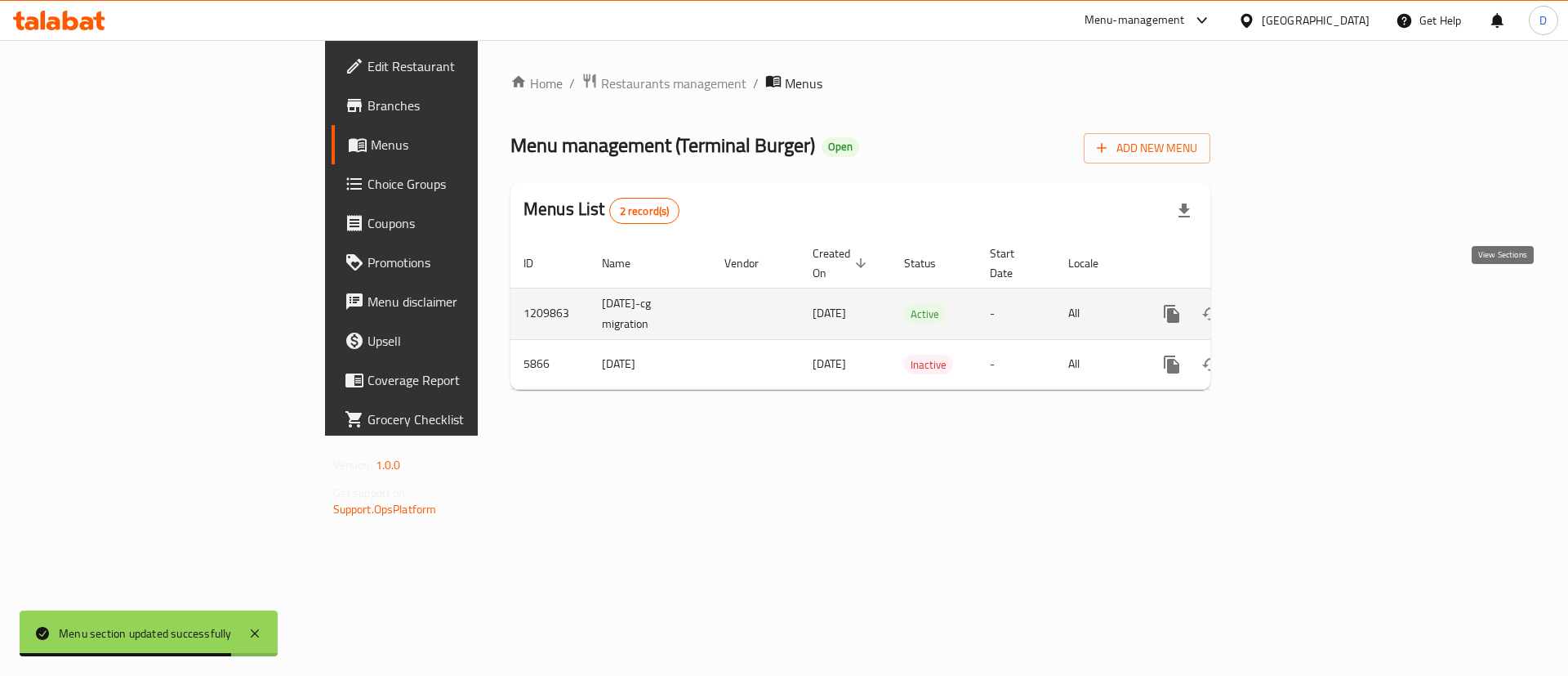
click at [1297, 306] on icon "enhanced table" at bounding box center [1289, 314] width 15 height 15
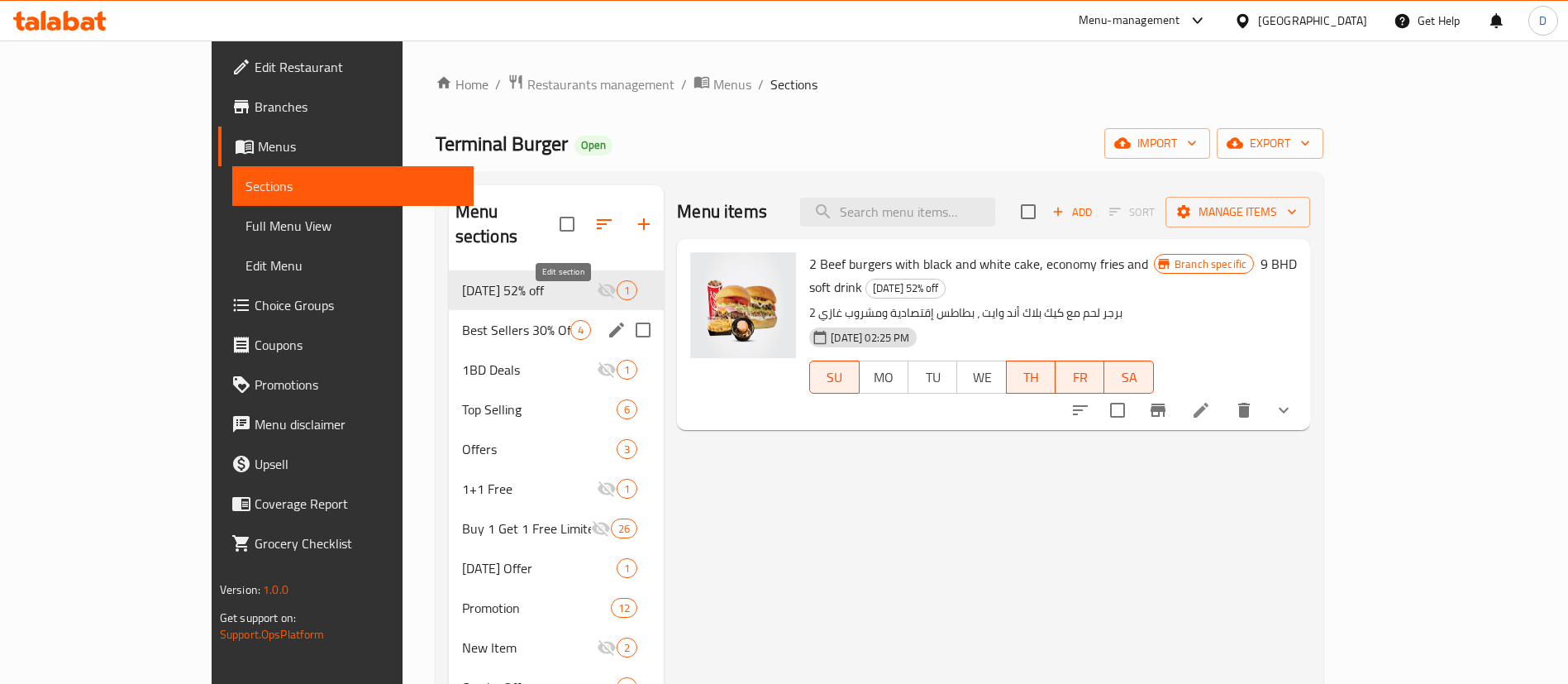
click at [607, 320] on icon "edit" at bounding box center [616, 329] width 19 height 19
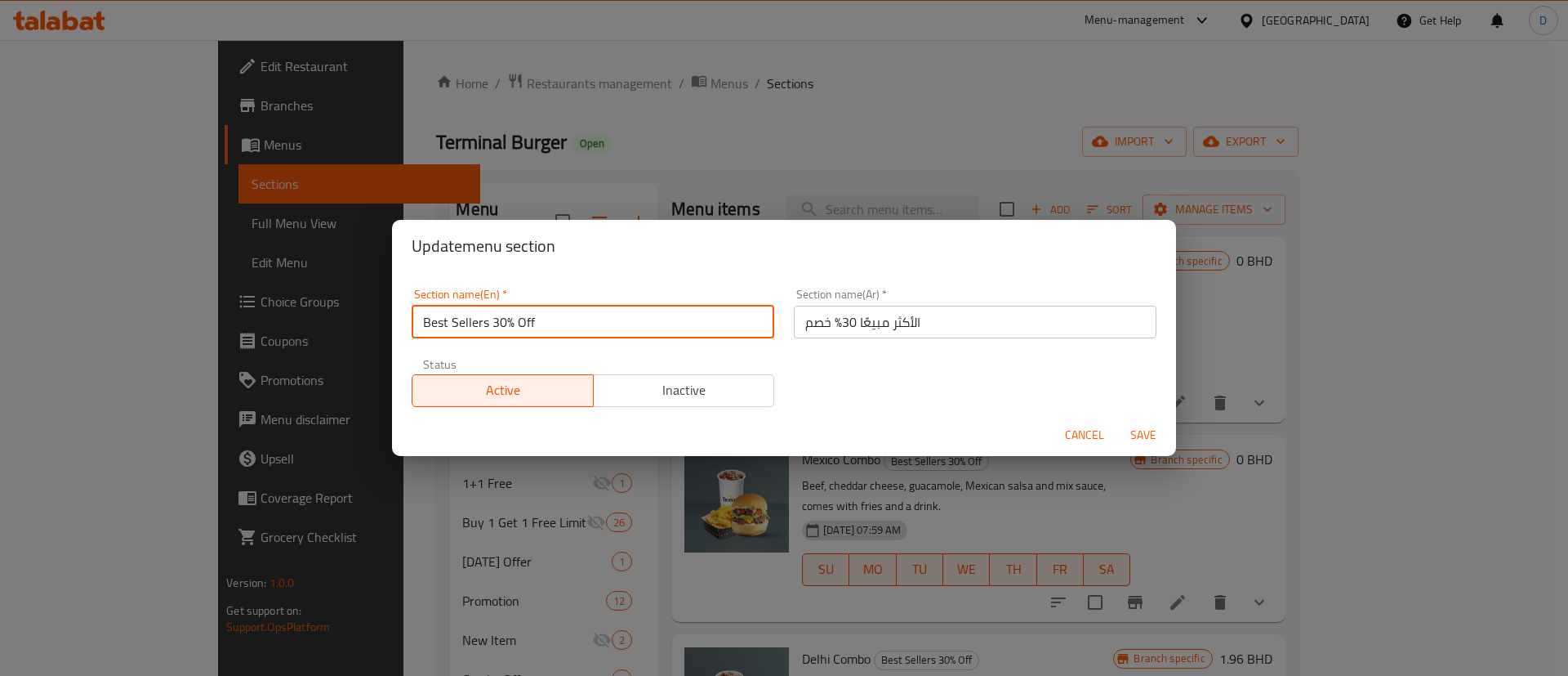
drag, startPoint x: 493, startPoint y: 325, endPoint x: 540, endPoint y: 309, distance: 49.6
click at [540, 311] on input "Best Sellers 30% Off" at bounding box center [592, 321] width 363 height 33
type input "Best Sellers"
click at [677, 293] on div "Section name(En)   * Best Sellers Section name(En) *" at bounding box center [592, 314] width 363 height 50
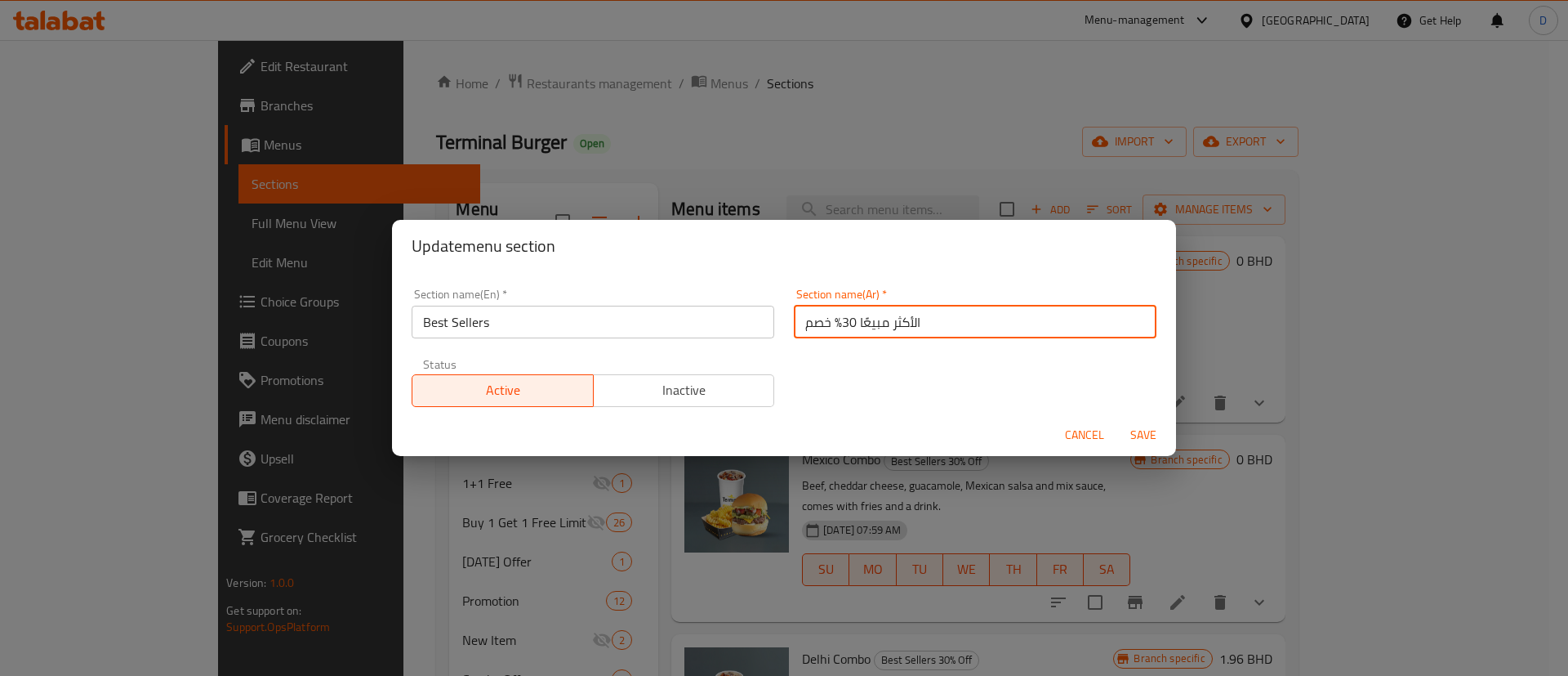
drag, startPoint x: 792, startPoint y: 318, endPoint x: 835, endPoint y: 320, distance: 43.0
click at [835, 320] on input "الأكثر مبيعًا 30% خصم" at bounding box center [975, 321] width 363 height 33
type input "الأكثر مبيعًا"
click at [846, 345] on div "Section name(Ar)   * الأكثر مبيعًا Section name(Ar) *" at bounding box center [975, 313] width 382 height 69
click at [1136, 427] on span "Save" at bounding box center [1143, 435] width 39 height 20
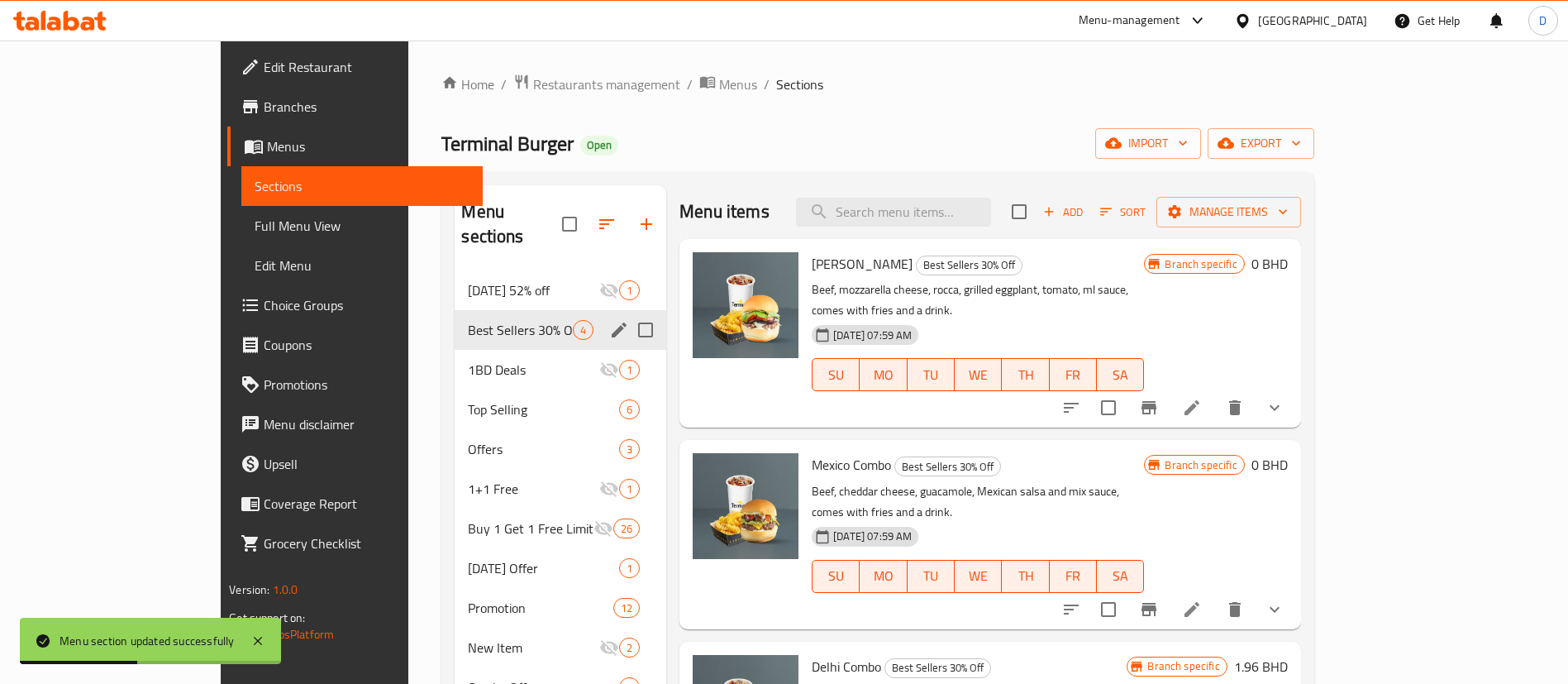
click at [611, 323] on icon "edit" at bounding box center [619, 330] width 15 height 15
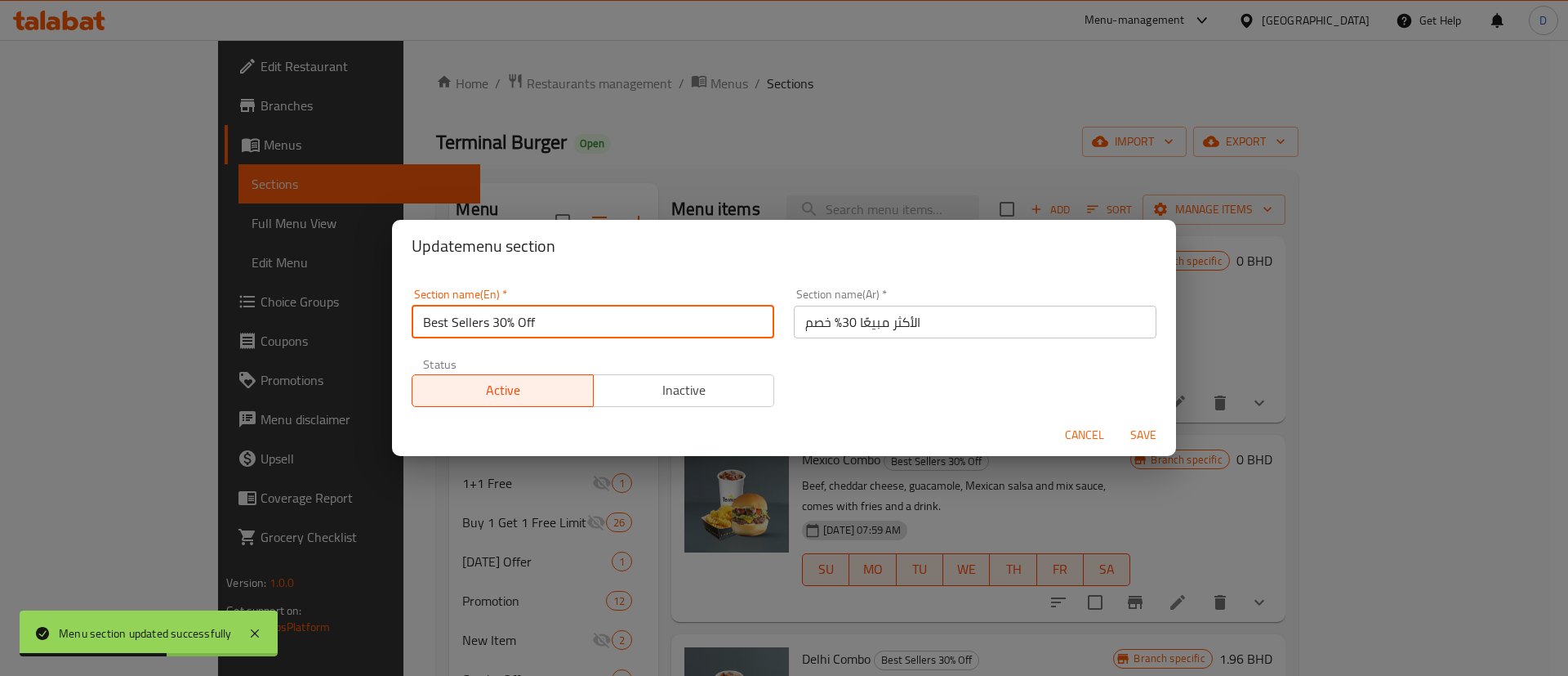
drag, startPoint x: 493, startPoint y: 321, endPoint x: 591, endPoint y: 325, distance: 98.1
click at [591, 325] on input "Best Sellers 30% Off" at bounding box center [592, 321] width 363 height 33
type input "Best Sellers"
click at [680, 299] on div "Section name(En)   * Best Sellers Section name(En) *" at bounding box center [592, 314] width 363 height 50
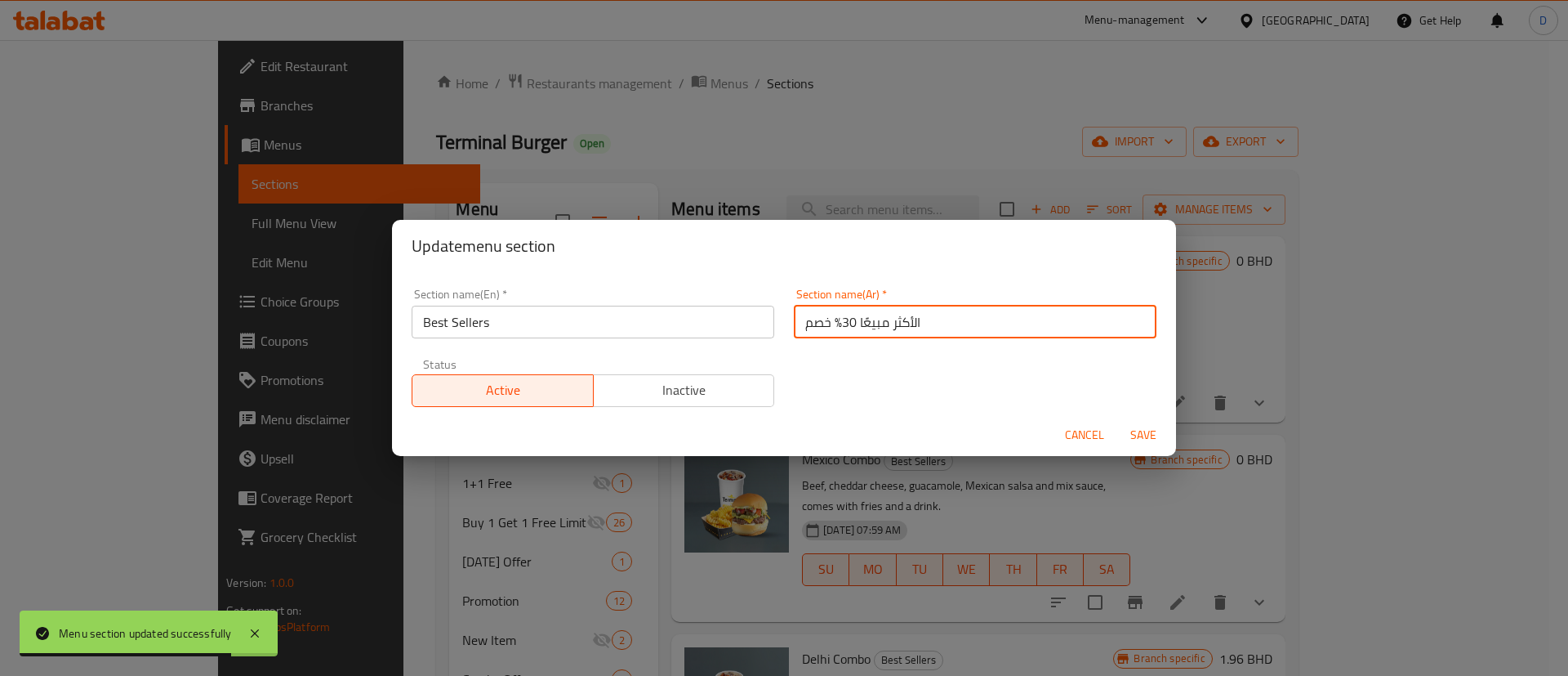
drag, startPoint x: 797, startPoint y: 319, endPoint x: 836, endPoint y: 319, distance: 39.0
click at [836, 319] on input "الأكثر مبيعًا 30% خصم" at bounding box center [975, 321] width 363 height 33
click at [835, 317] on input "الأكثر مبيعًا 30% خصم" at bounding box center [975, 321] width 363 height 33
drag, startPoint x: 792, startPoint y: 325, endPoint x: 835, endPoint y: 324, distance: 43.0
click at [835, 324] on input "الأكثر مبيعًا 30% خصم" at bounding box center [975, 321] width 363 height 33
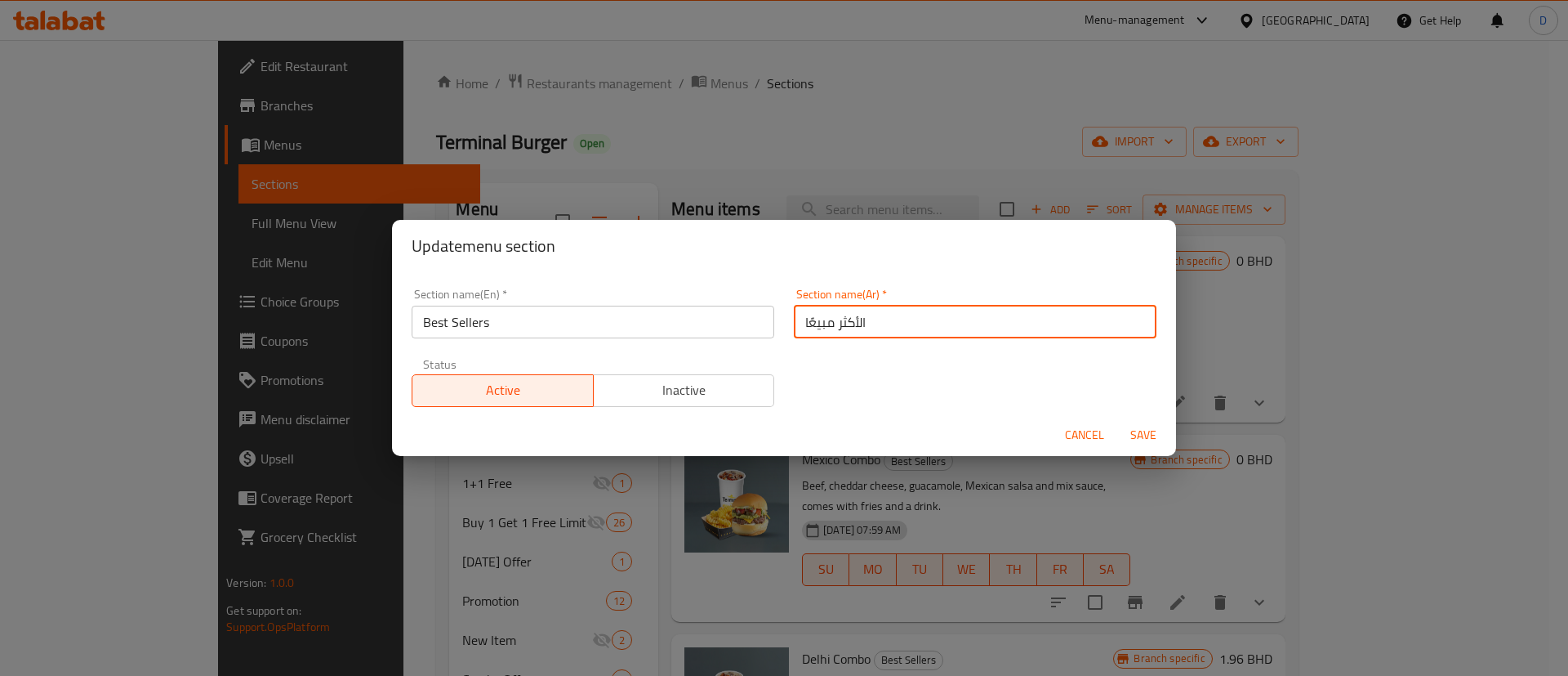
type input "الأكثر مبيعًا"
click at [842, 361] on div "Section name(En)   * Best Sellers Section name(En) * Section name(Ar)   * الأكث…" at bounding box center [784, 347] width 764 height 138
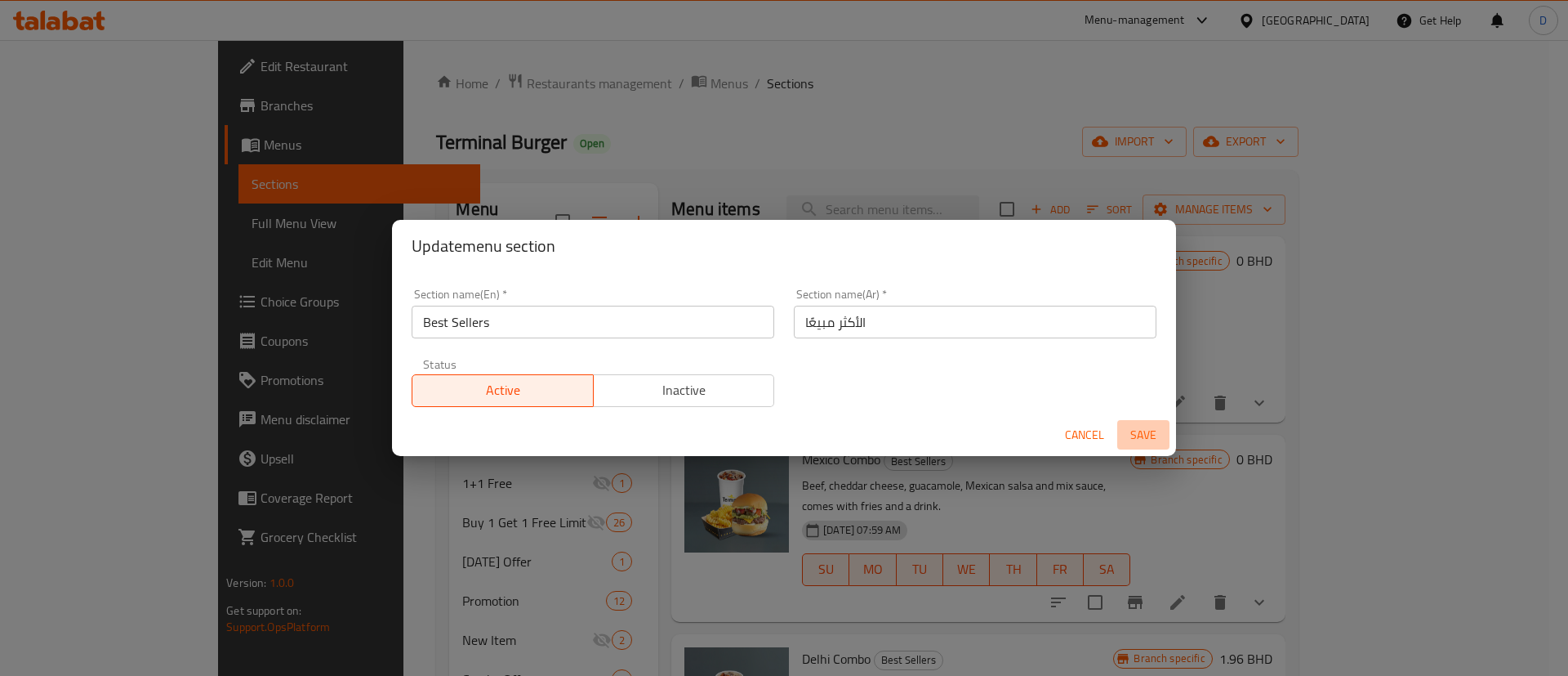
click at [1146, 431] on span "Save" at bounding box center [1143, 435] width 39 height 20
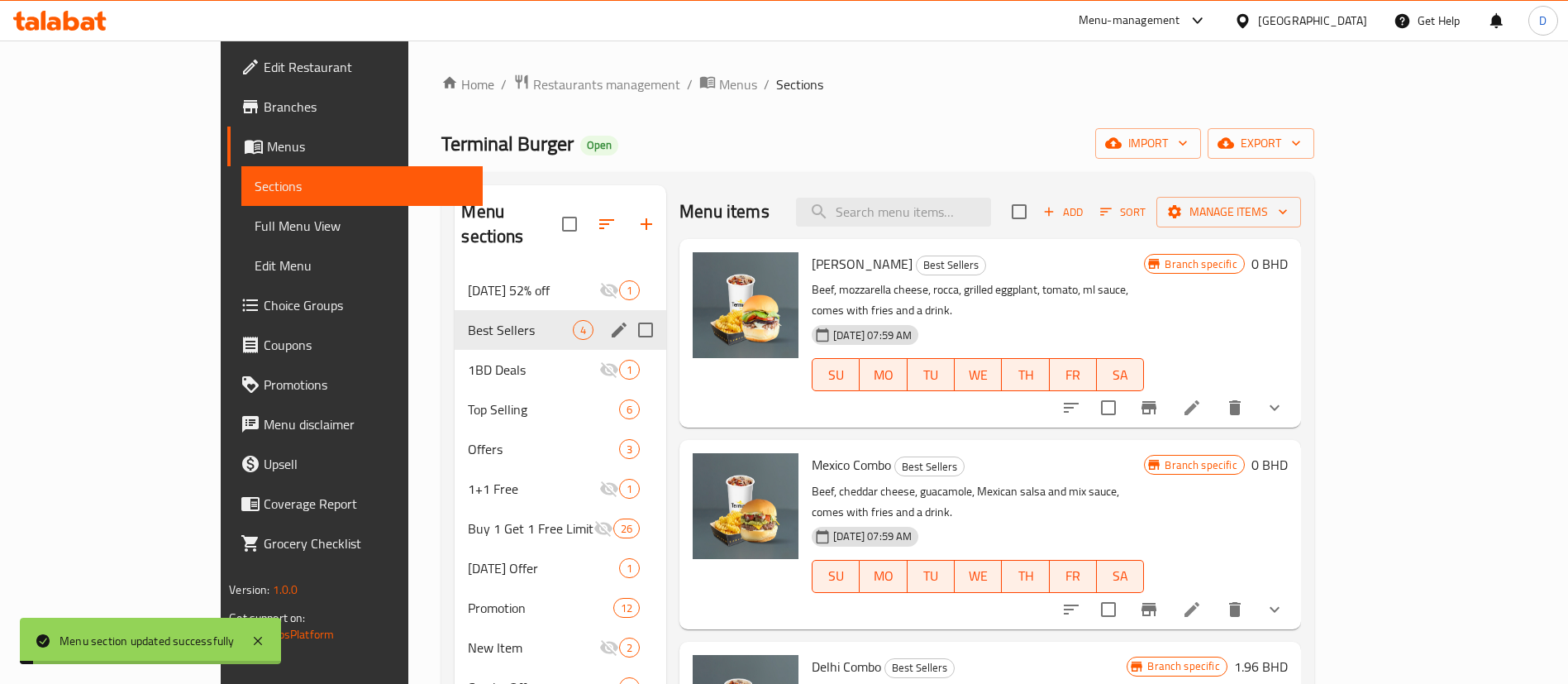
click at [736, 138] on div "Terminal Burger Open import export" at bounding box center [877, 144] width 872 height 30
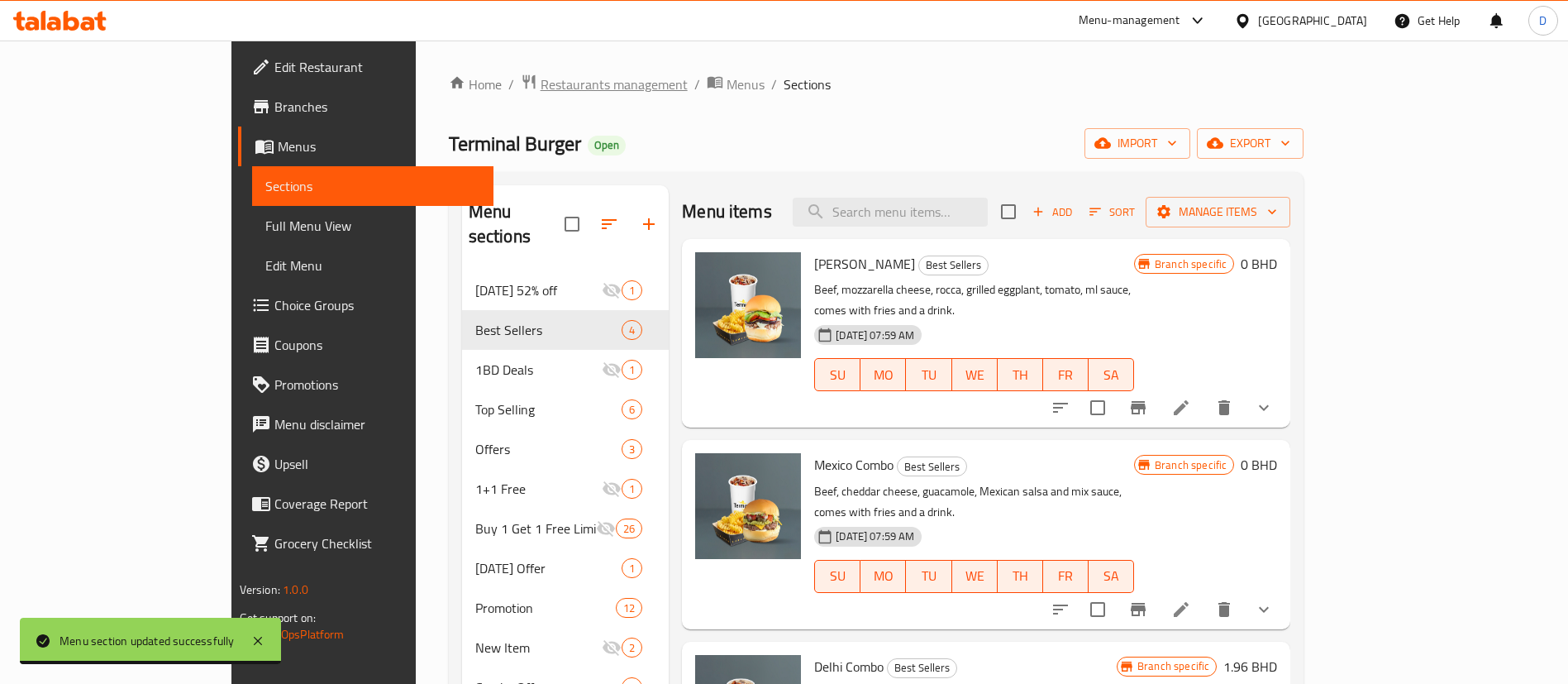
click at [540, 95] on span "Restaurants management" at bounding box center [614, 84] width 147 height 19
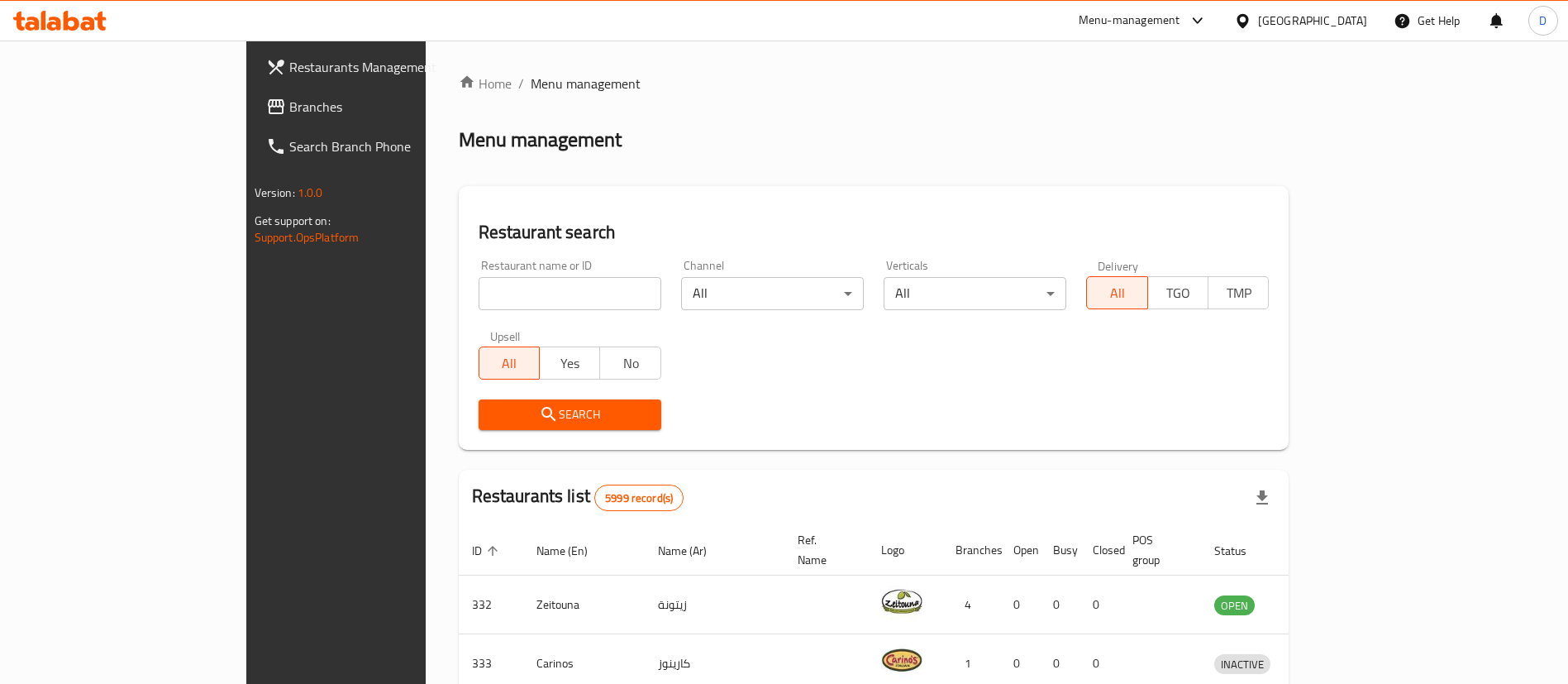
click at [479, 305] on input "search" at bounding box center [570, 293] width 182 height 33
paste input "601044"
type input "601044"
click button "Search" at bounding box center [570, 415] width 182 height 30
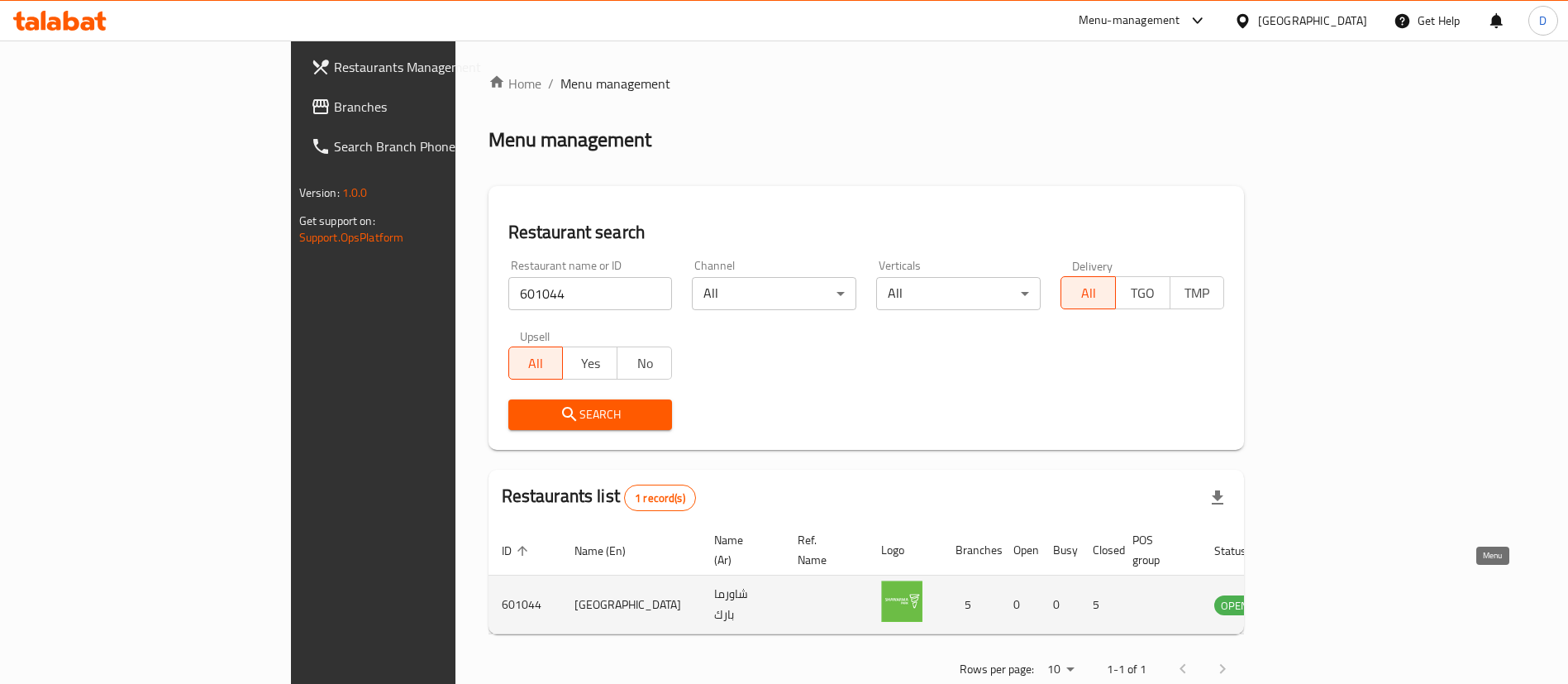
click at [1332, 594] on link "enhanced table" at bounding box center [1316, 604] width 30 height 19
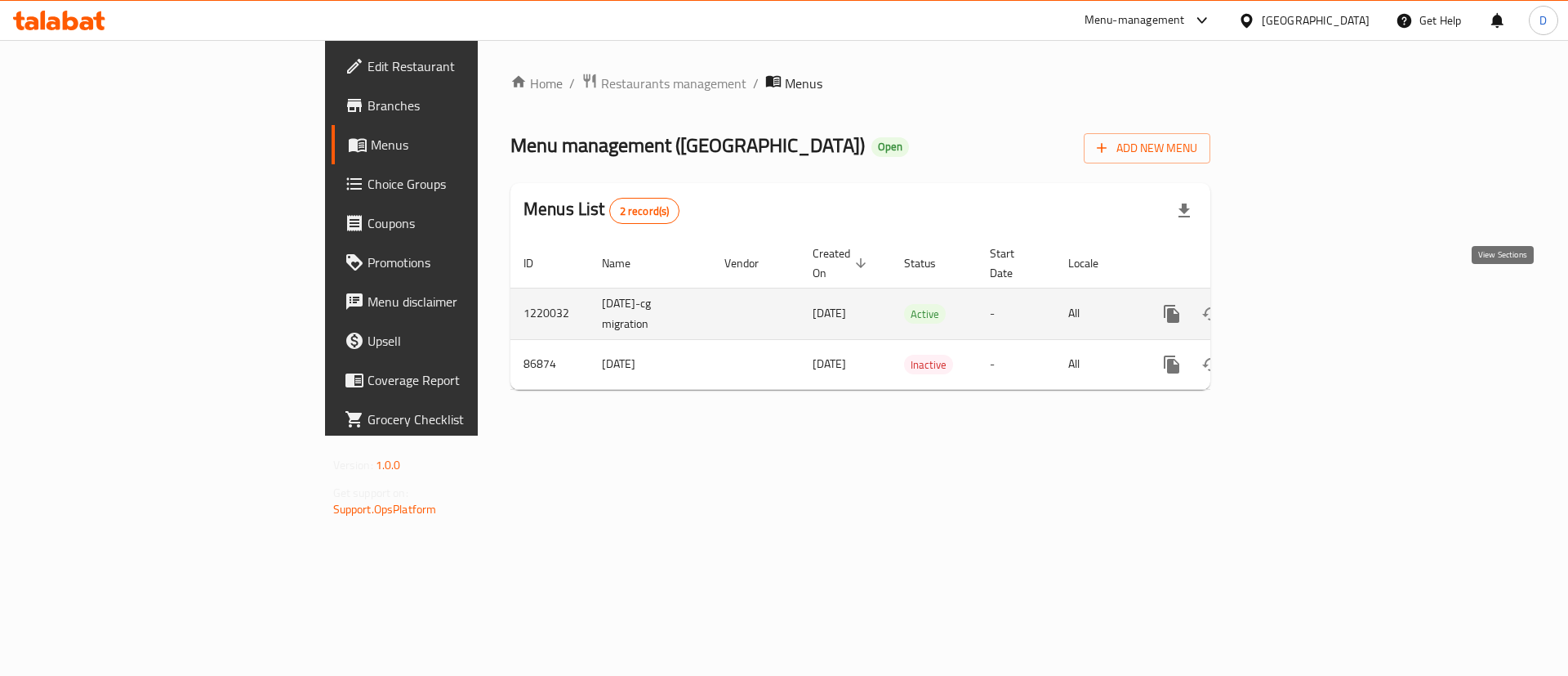
click at [1309, 294] on link "enhanced table" at bounding box center [1289, 313] width 39 height 39
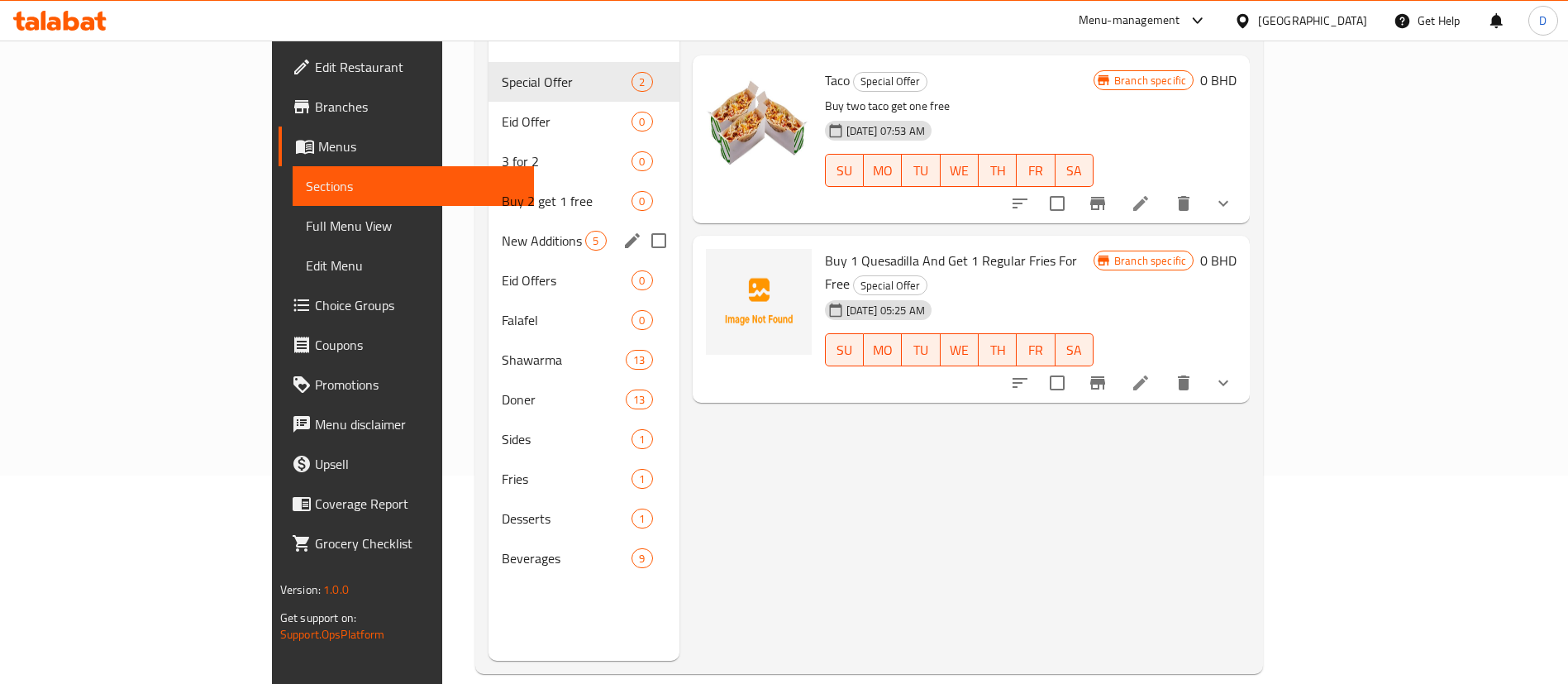
scroll to position [231, 0]
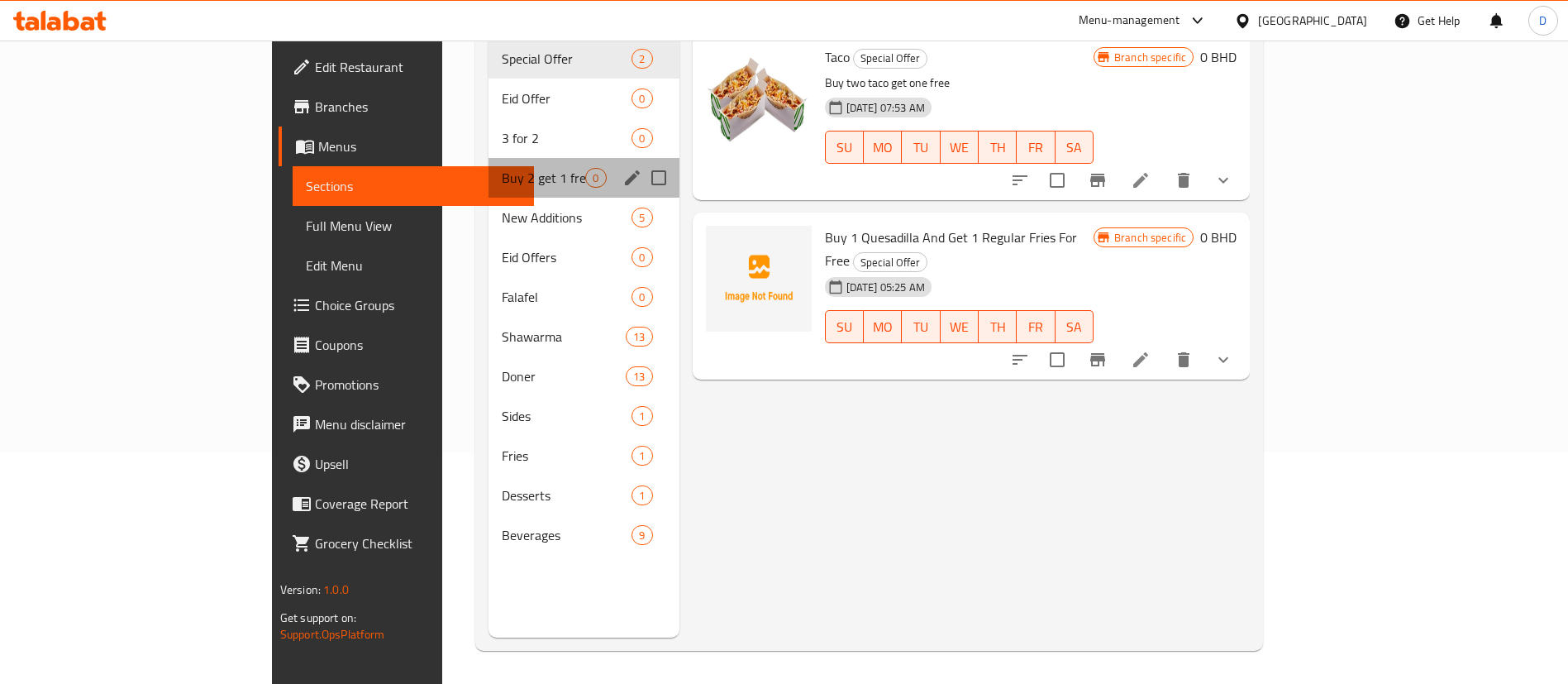
click at [489, 158] on div "Buy 2 get 1 free 0" at bounding box center [583, 177] width 190 height 40
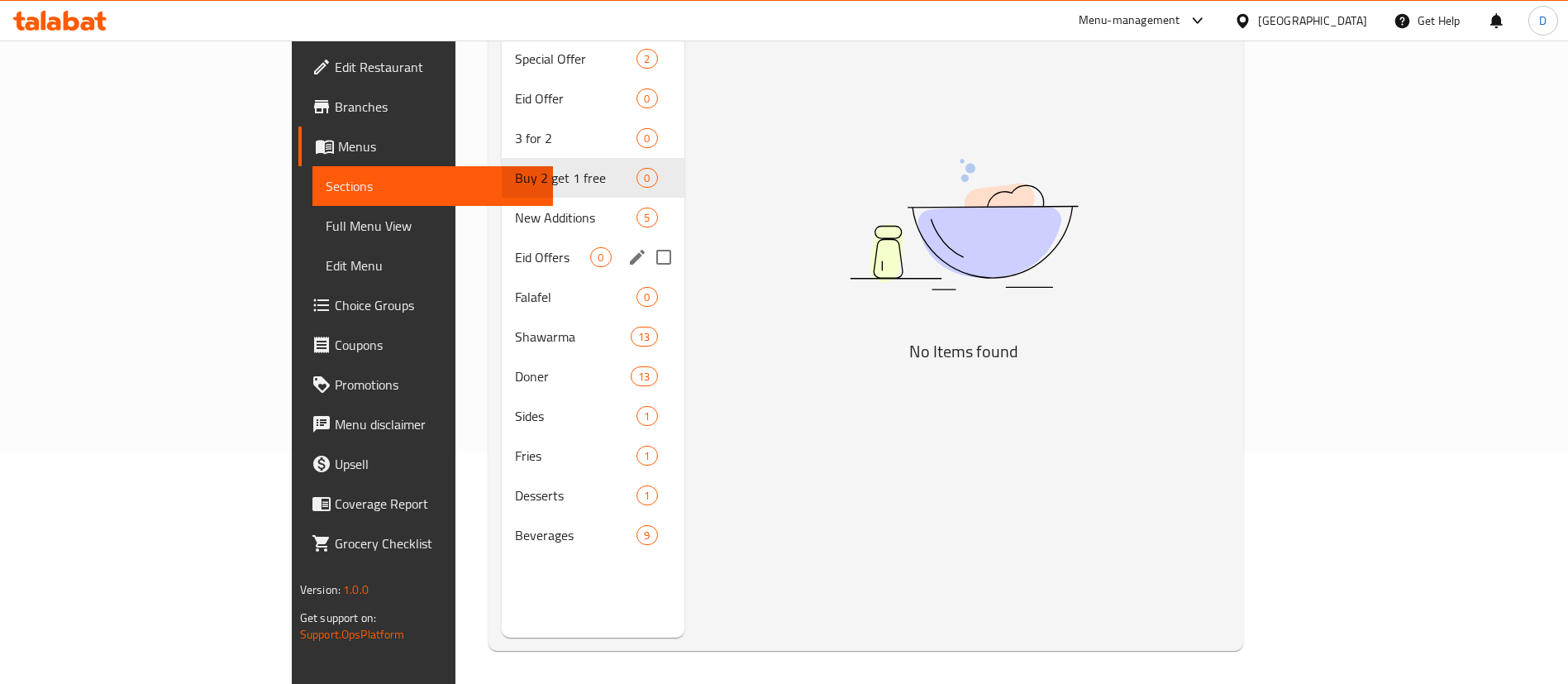
scroll to position [107, 0]
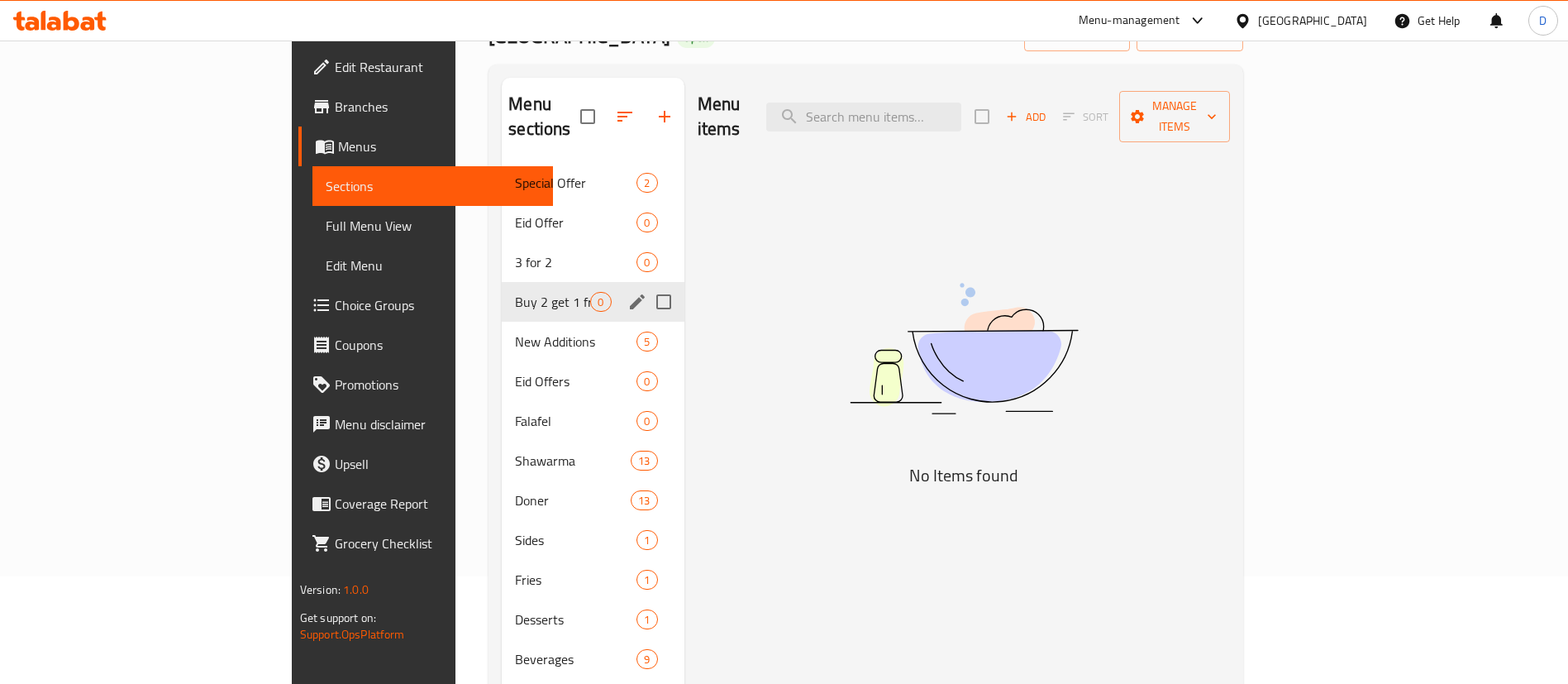
click at [647, 285] on input "Menu sections" at bounding box center [664, 301] width 35 height 35
checkbox input "true"
click at [647, 245] on input "Menu sections" at bounding box center [664, 262] width 35 height 35
checkbox input "true"
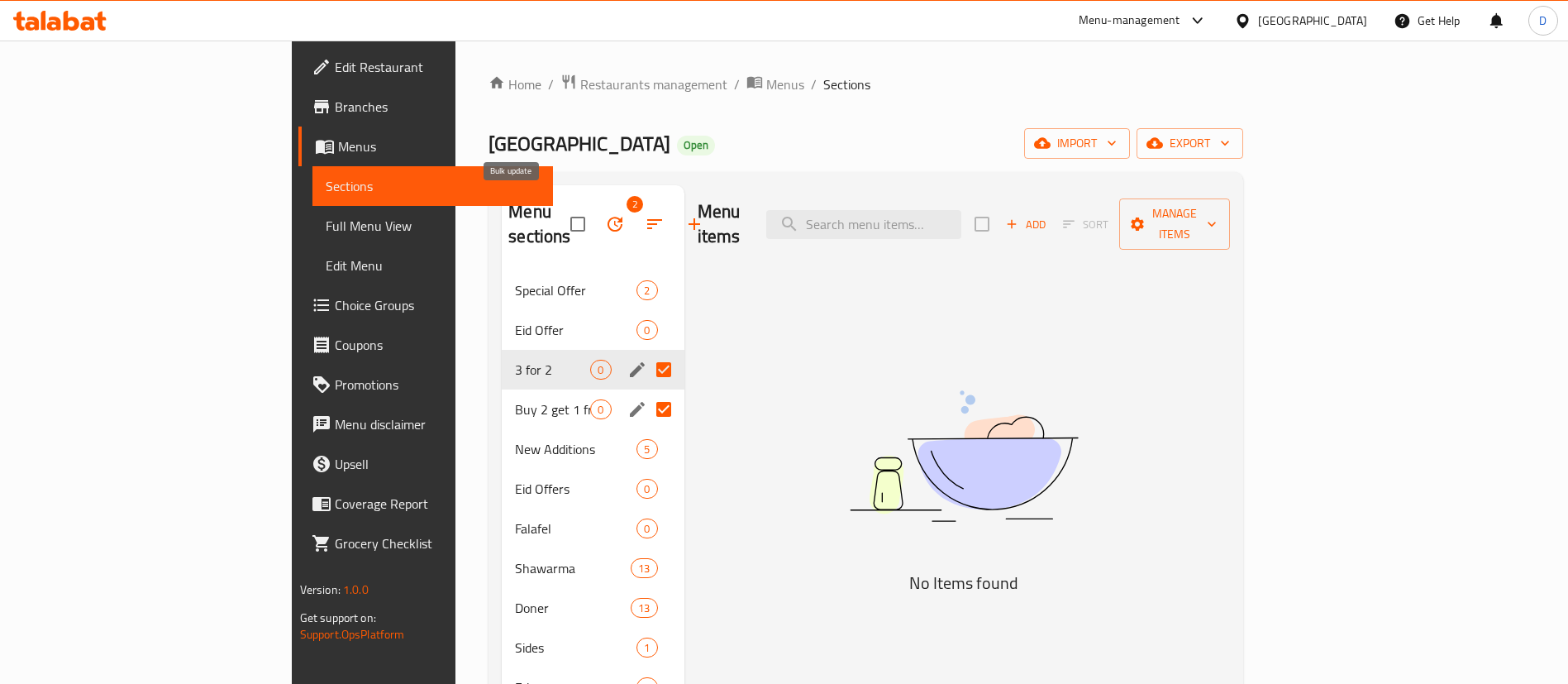
click at [605, 214] on icon "button" at bounding box center [615, 224] width 19 height 19
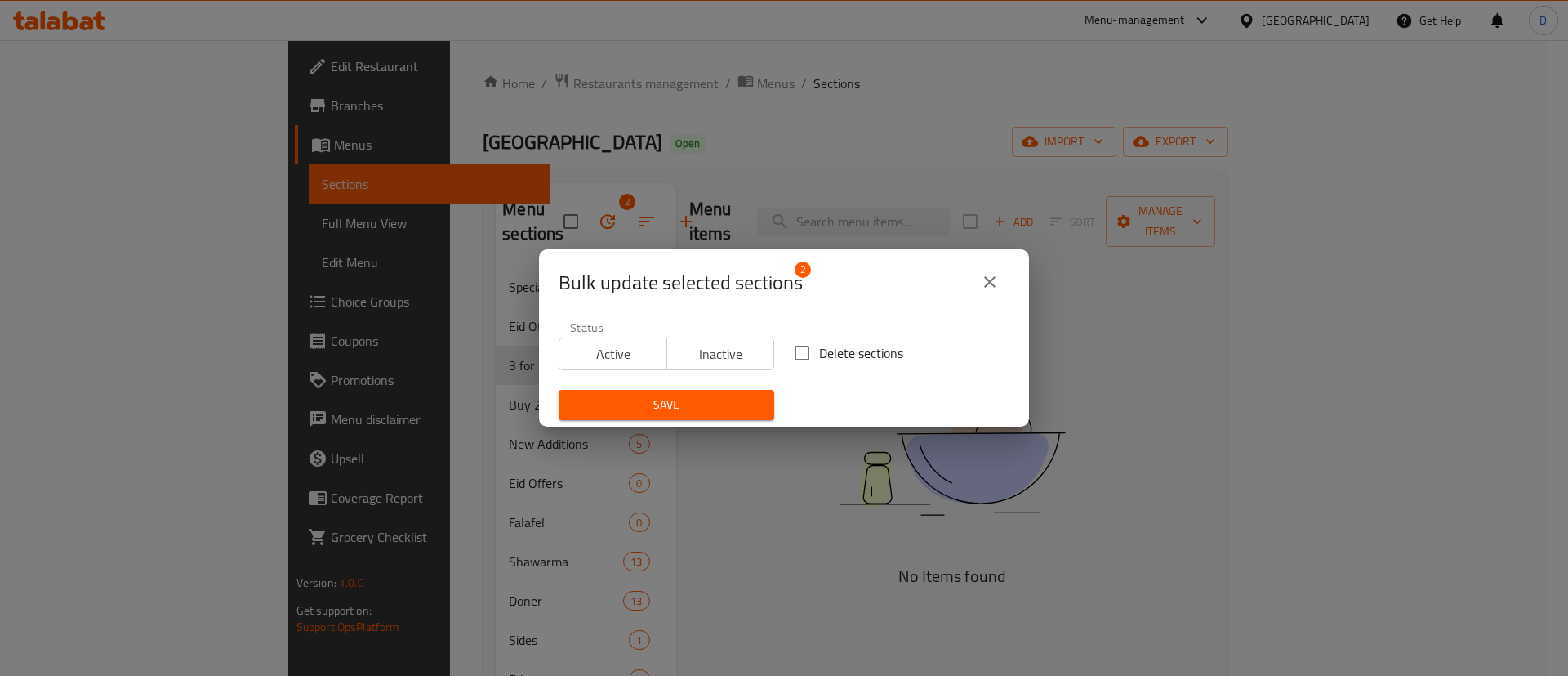
click at [796, 365] on input "Delete sections" at bounding box center [802, 352] width 34 height 34
checkbox input "true"
click at [718, 398] on span "Save" at bounding box center [666, 405] width 189 height 20
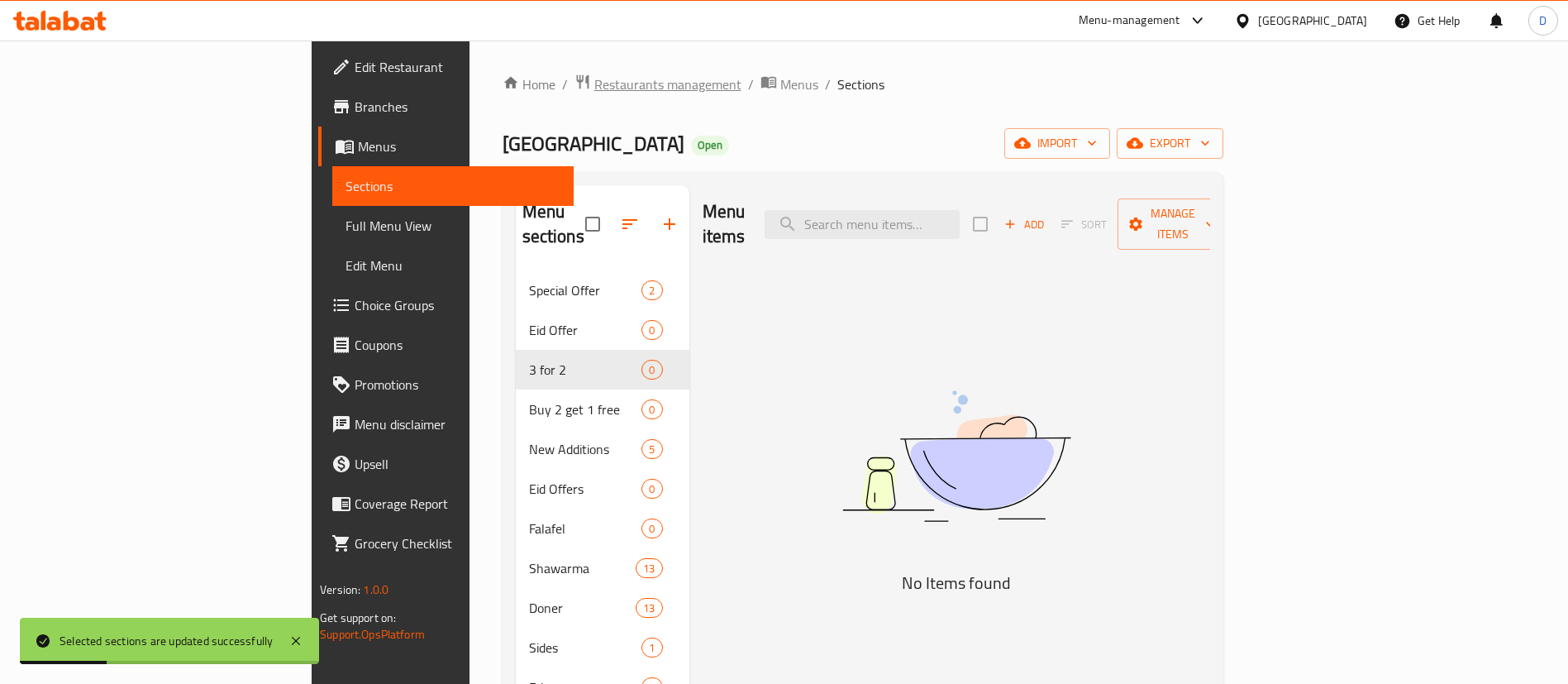
click at [594, 78] on span "Restaurants management" at bounding box center [668, 84] width 147 height 19
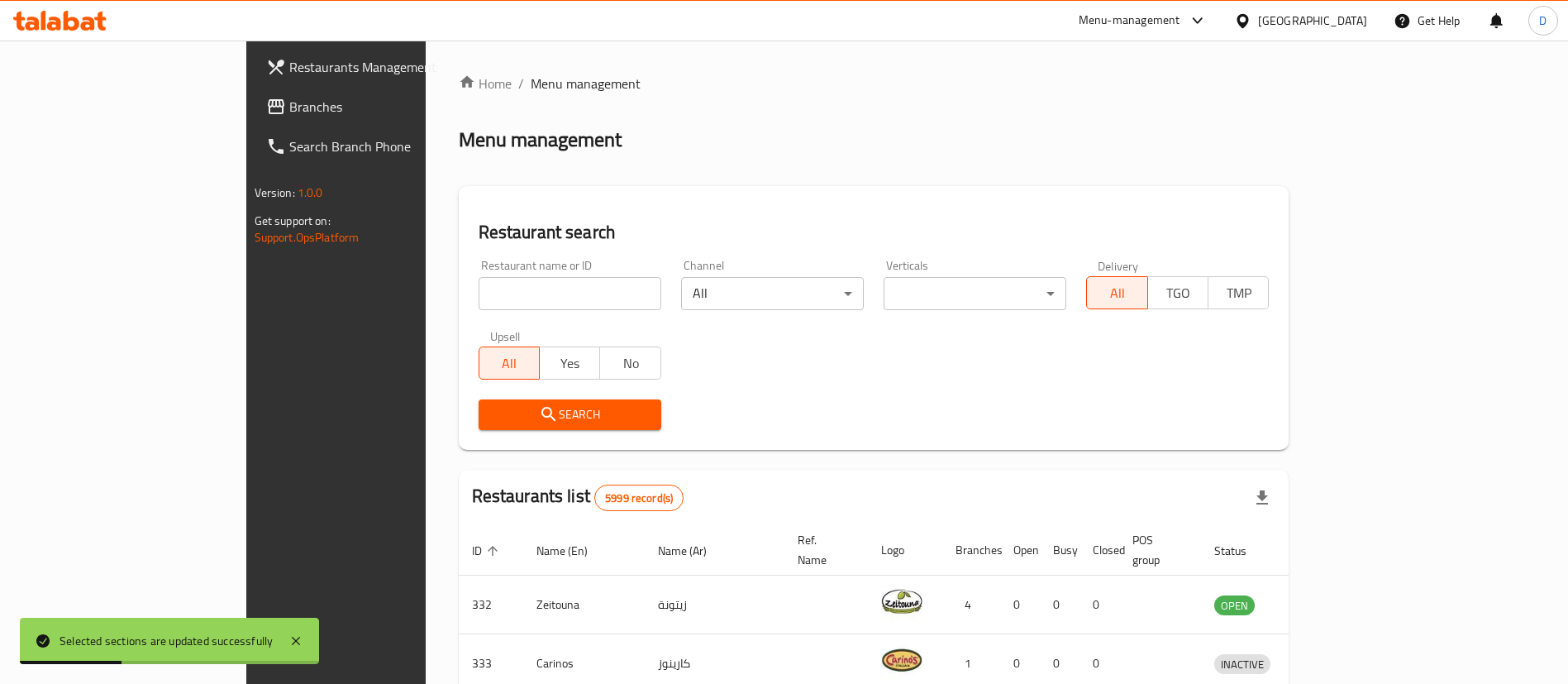
click at [479, 285] on input "search" at bounding box center [570, 293] width 182 height 33
paste input "25028"
type input "25028"
click button "Search" at bounding box center [570, 415] width 182 height 30
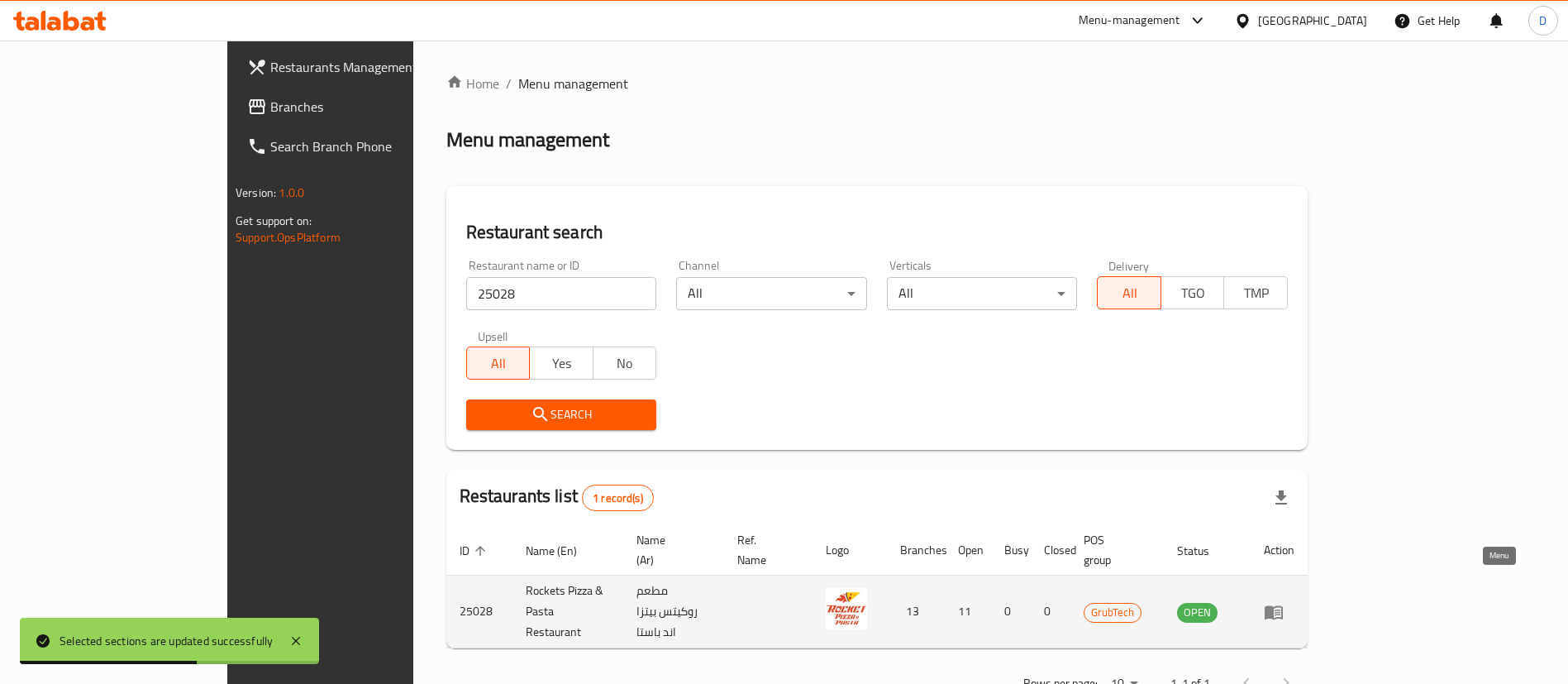
click at [1283, 605] on icon "enhanced table" at bounding box center [1274, 612] width 19 height 14
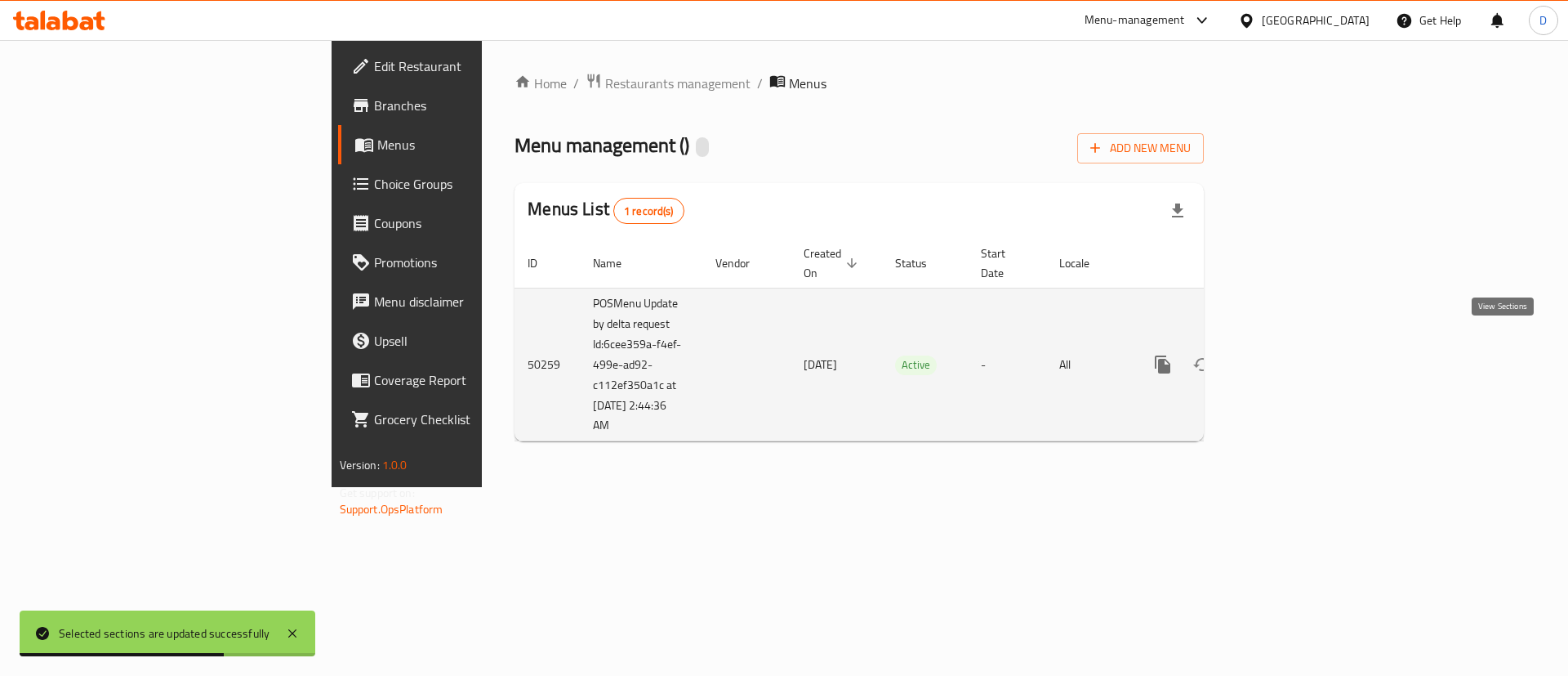
click at [1300, 345] on link "enhanced table" at bounding box center [1280, 364] width 39 height 39
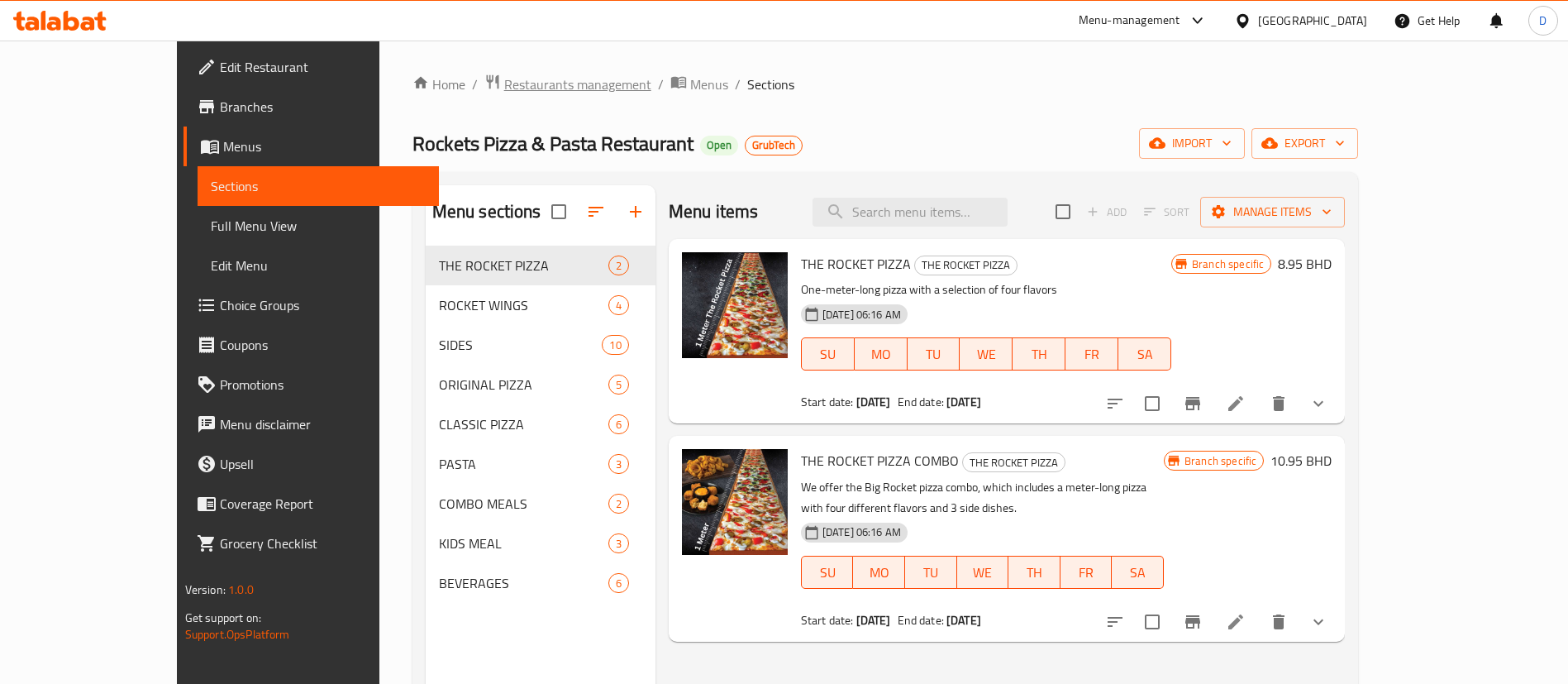
click at [504, 95] on span "Restaurants management" at bounding box center [578, 84] width 147 height 19
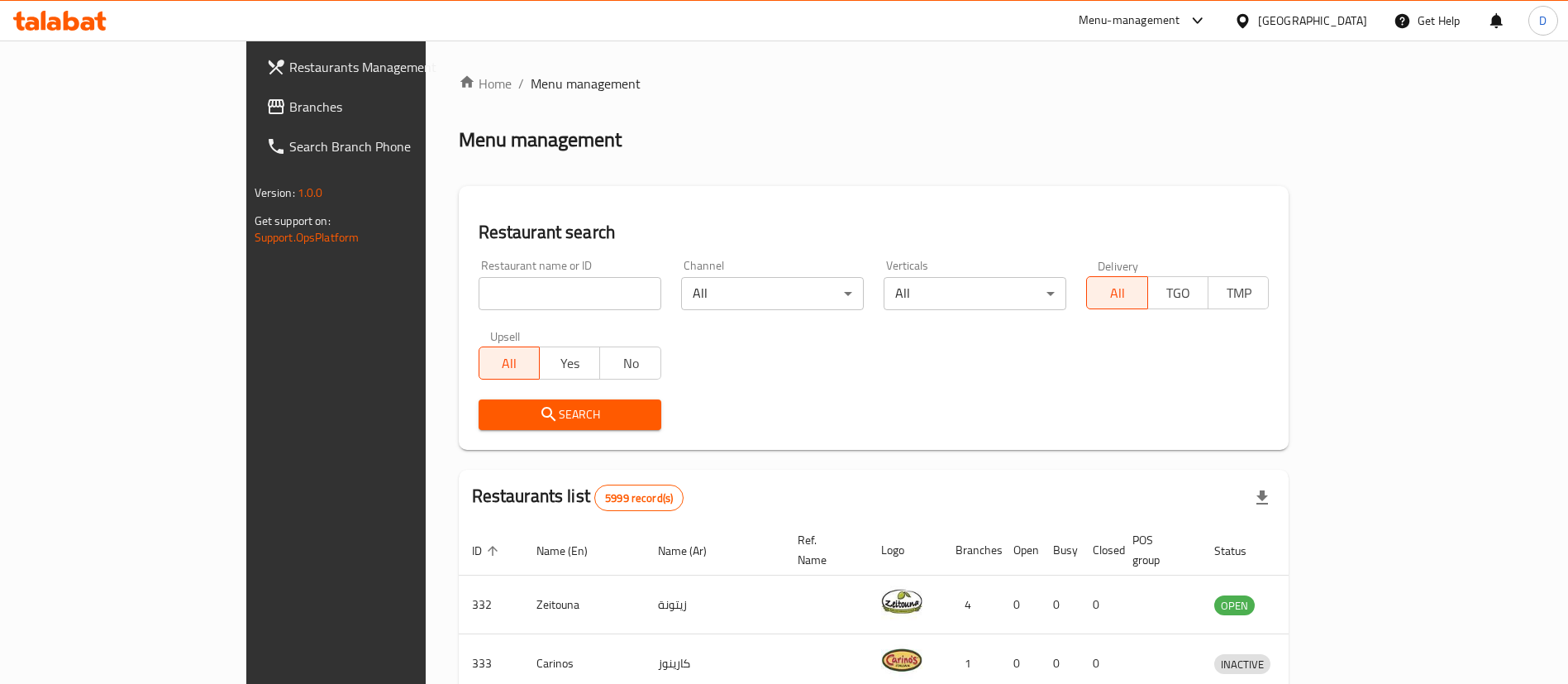
drag, startPoint x: 450, startPoint y: 290, endPoint x: 458, endPoint y: 295, distance: 9.4
click at [479, 295] on input "search" at bounding box center [570, 293] width 182 height 33
paste input "2194"
type input "2194"
click button "Search" at bounding box center [570, 415] width 182 height 30
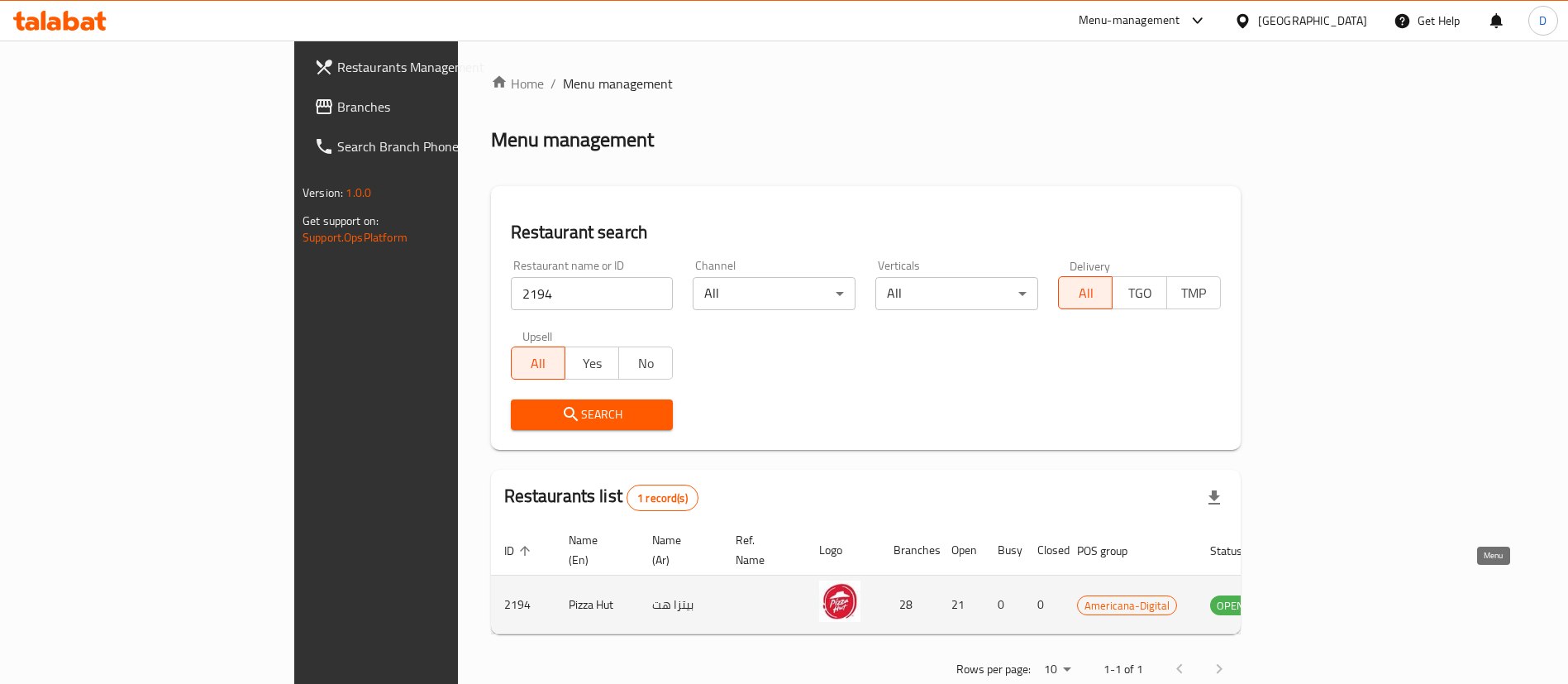
click at [1317, 594] on icon "enhanced table" at bounding box center [1306, 604] width 19 height 19
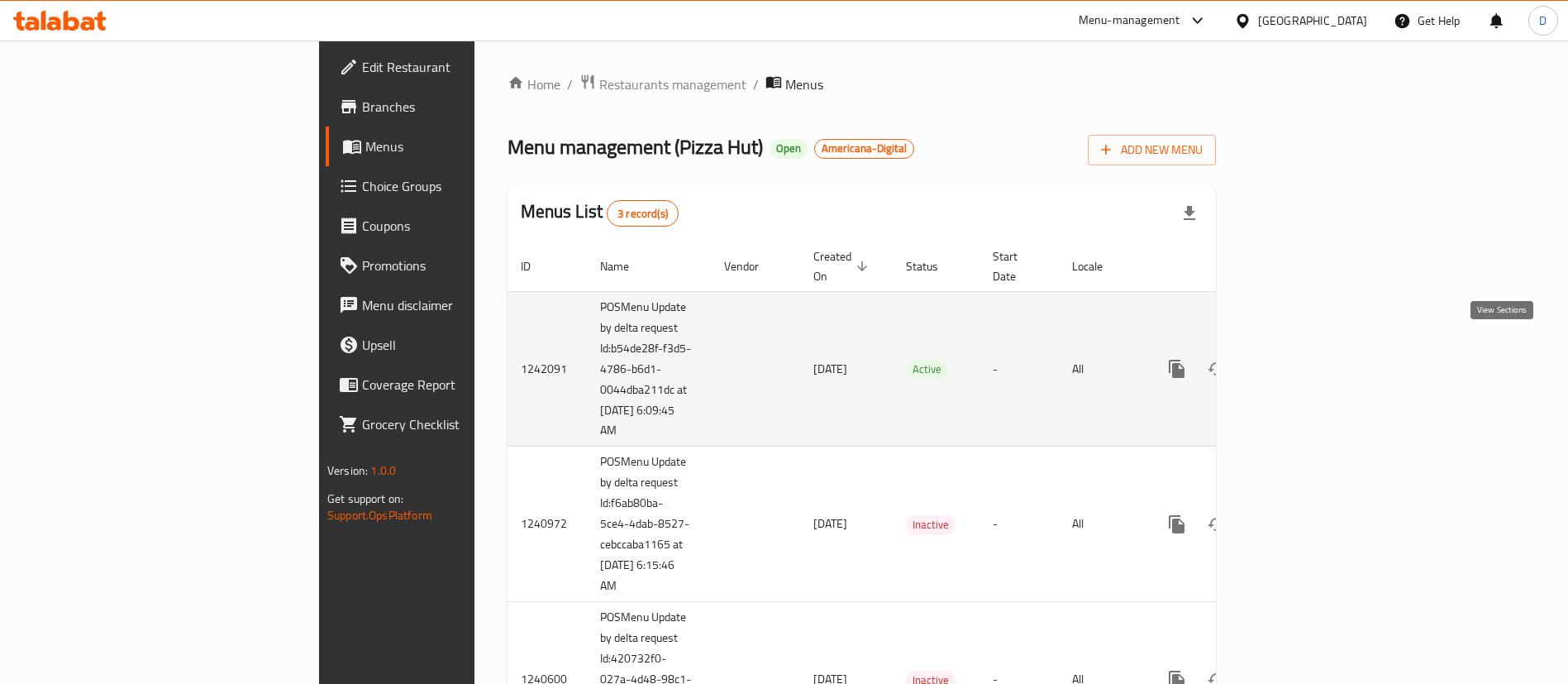
click at [1306, 359] on icon "enhanced table" at bounding box center [1295, 368] width 19 height 19
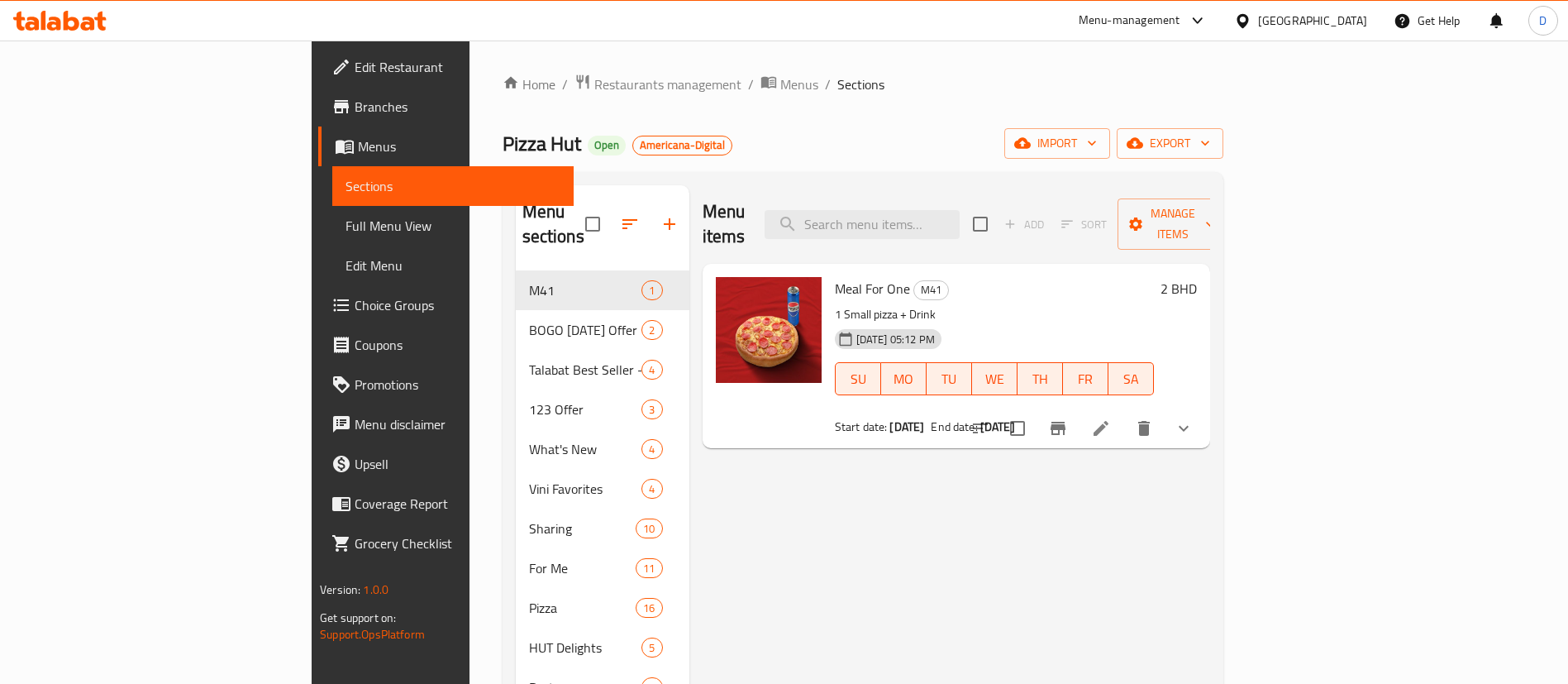
drag, startPoint x: 663, startPoint y: 130, endPoint x: 572, endPoint y: 233, distance: 137.4
click at [663, 131] on div "Pizza Hut Open Americana-Digital import export" at bounding box center [863, 144] width 721 height 30
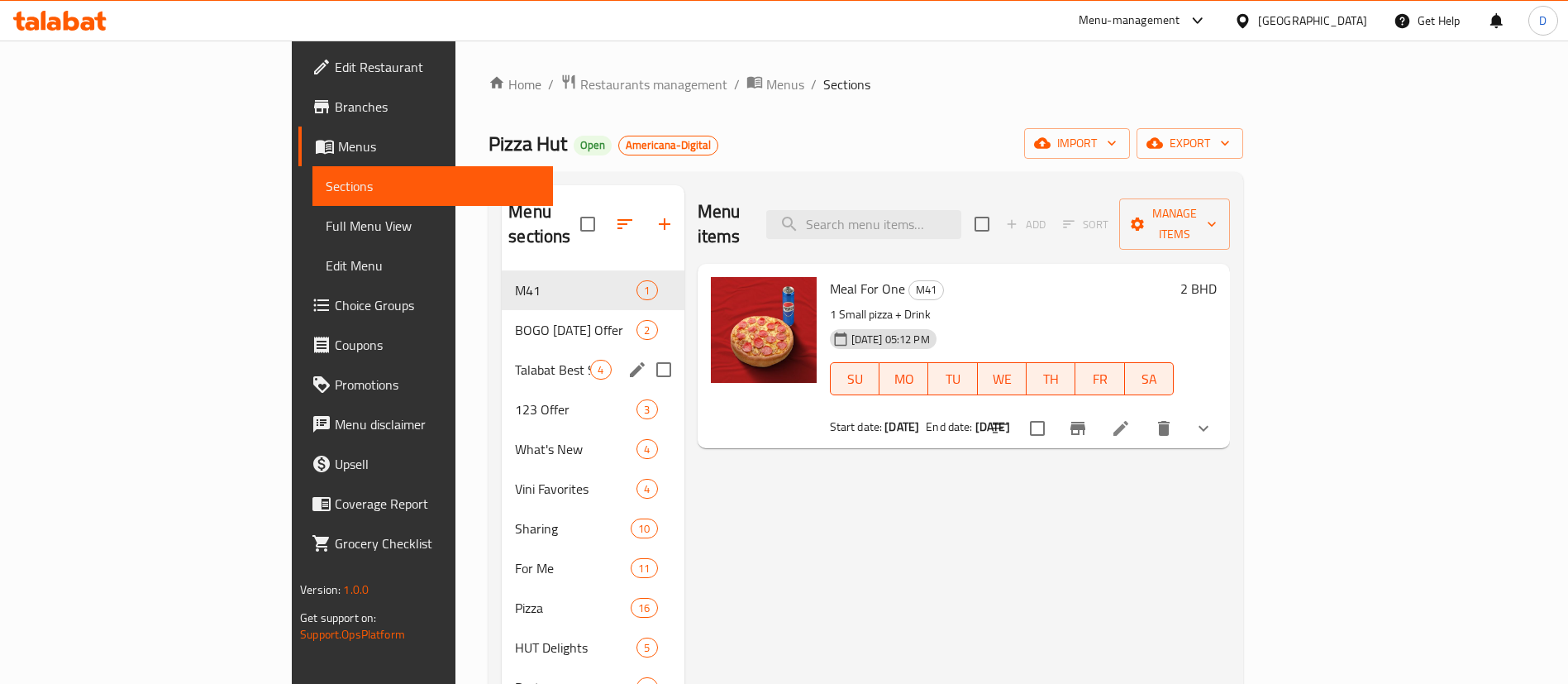
click at [515, 360] on span "Talabat Best Seller - 30% Off" at bounding box center [552, 369] width 75 height 19
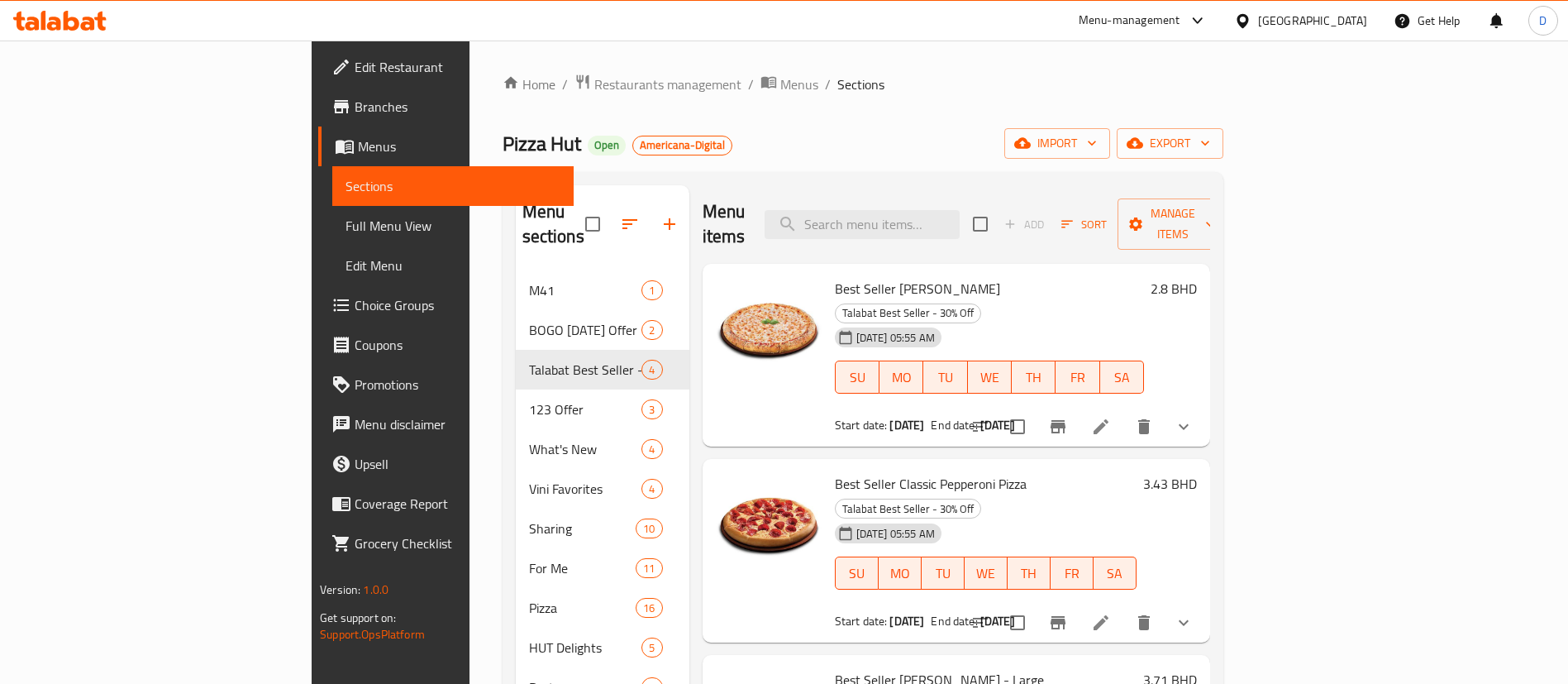
click at [502, 69] on div "Home / Restaurants management / Menus / Sections Pizza Hut Open Americana-Digit…" at bounding box center [863, 480] width 787 height 878
click at [594, 81] on span "Restaurants management" at bounding box center [668, 84] width 147 height 19
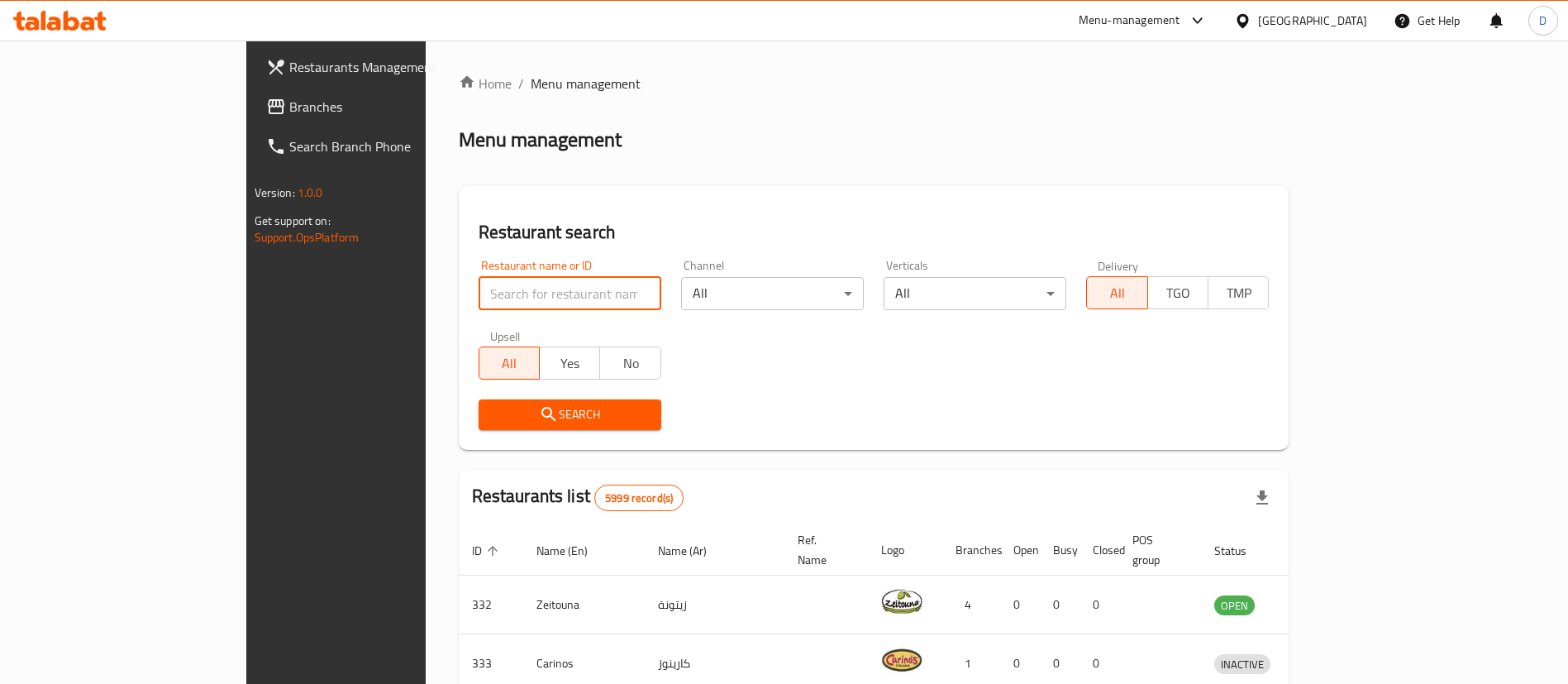
click at [491, 285] on input "search" at bounding box center [570, 293] width 182 height 33
paste input "1187"
type input "1187"
click button "Search" at bounding box center [570, 415] width 182 height 30
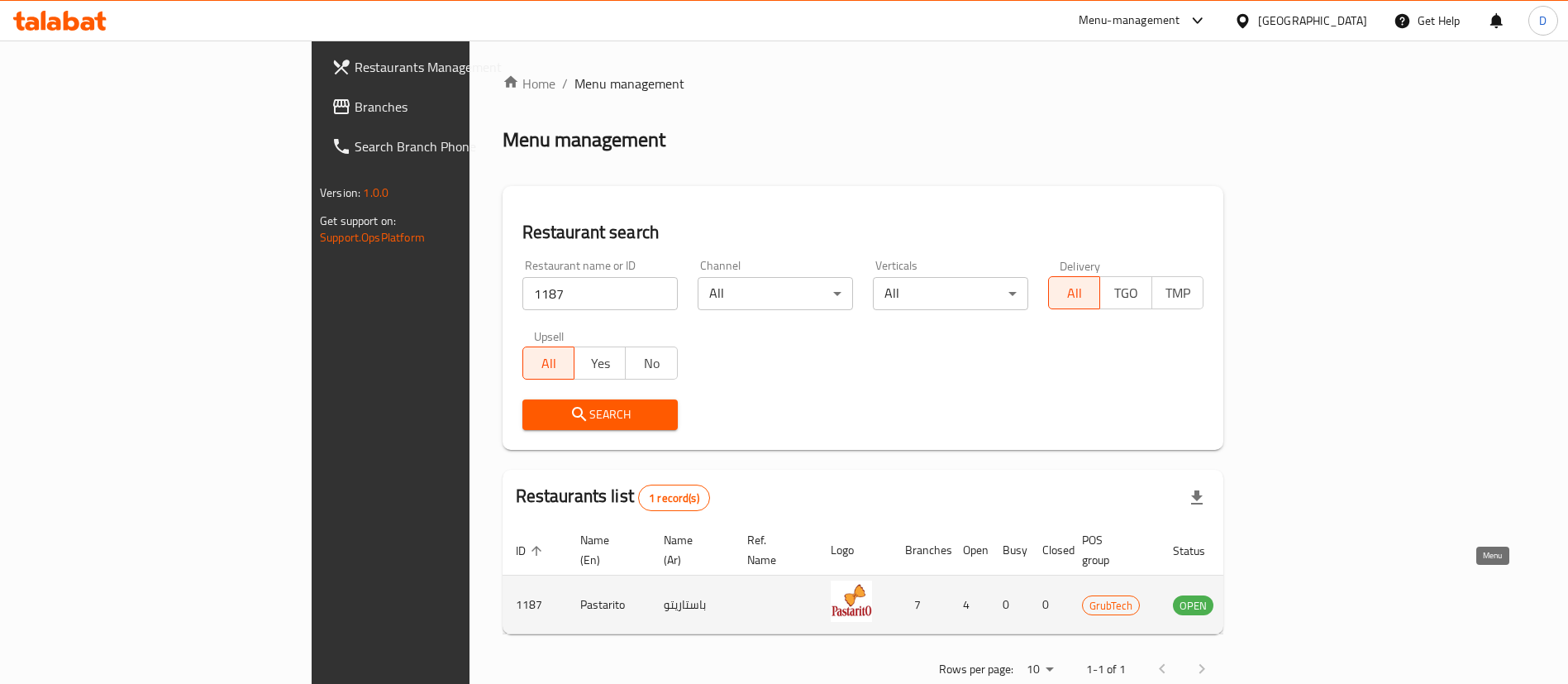
click at [1290, 594] on link "enhanced table" at bounding box center [1275, 604] width 30 height 19
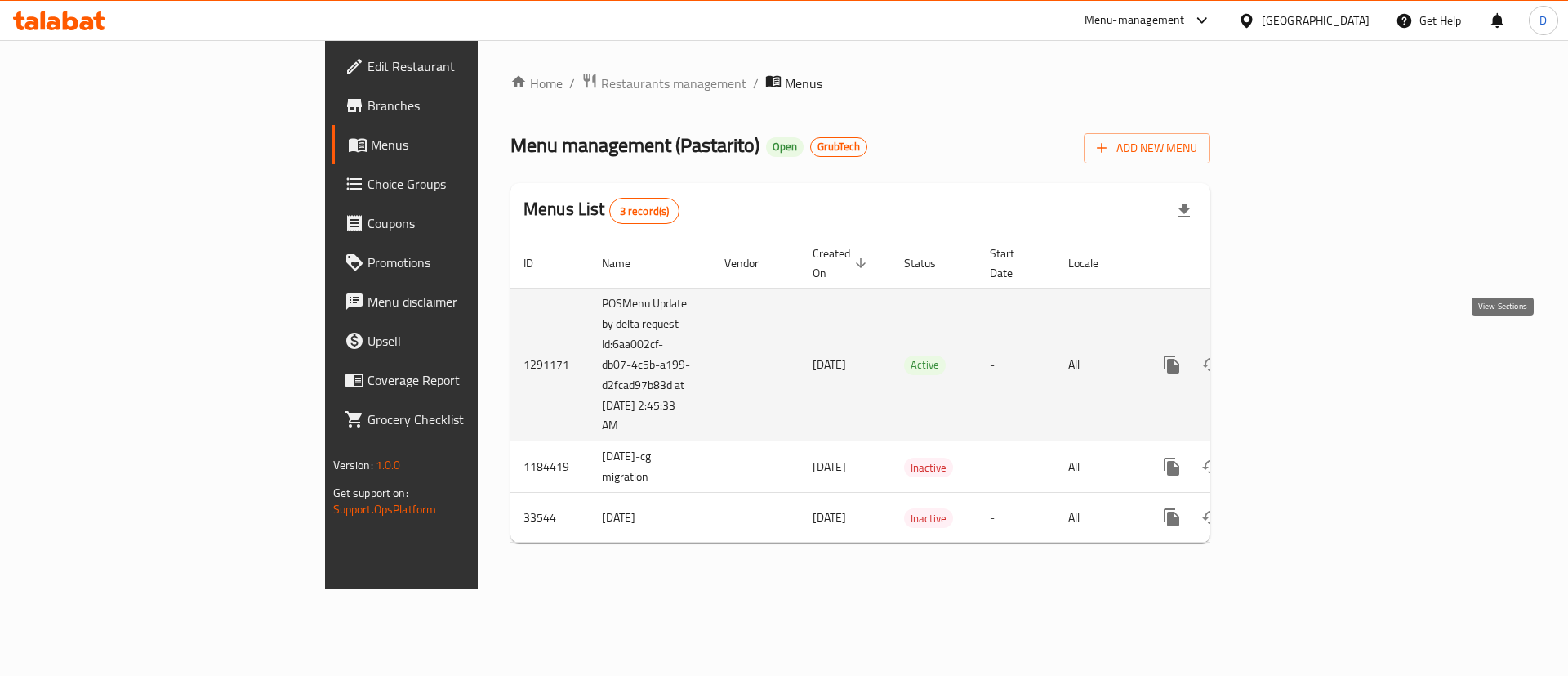
click at [1309, 345] on link "enhanced table" at bounding box center [1289, 364] width 39 height 39
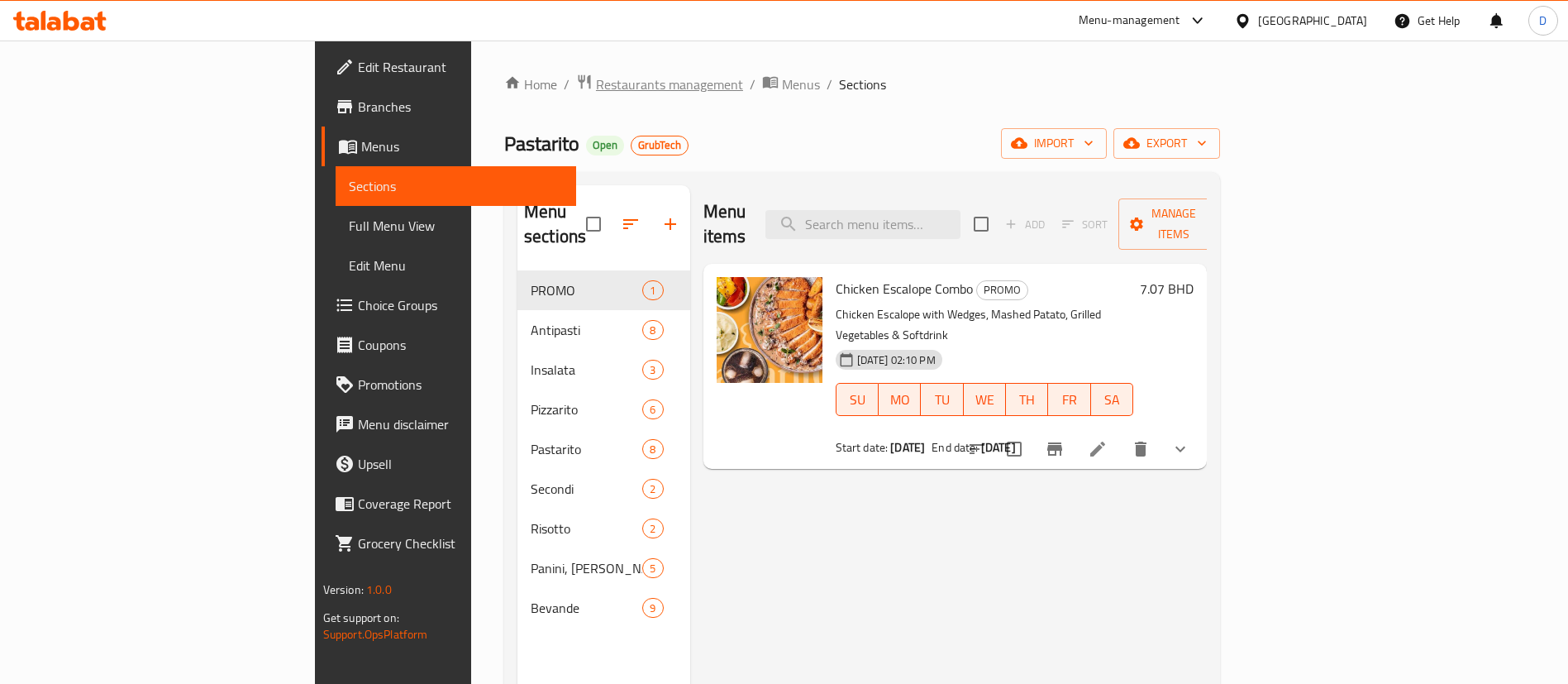
click at [596, 93] on span "Restaurants management" at bounding box center [670, 84] width 147 height 19
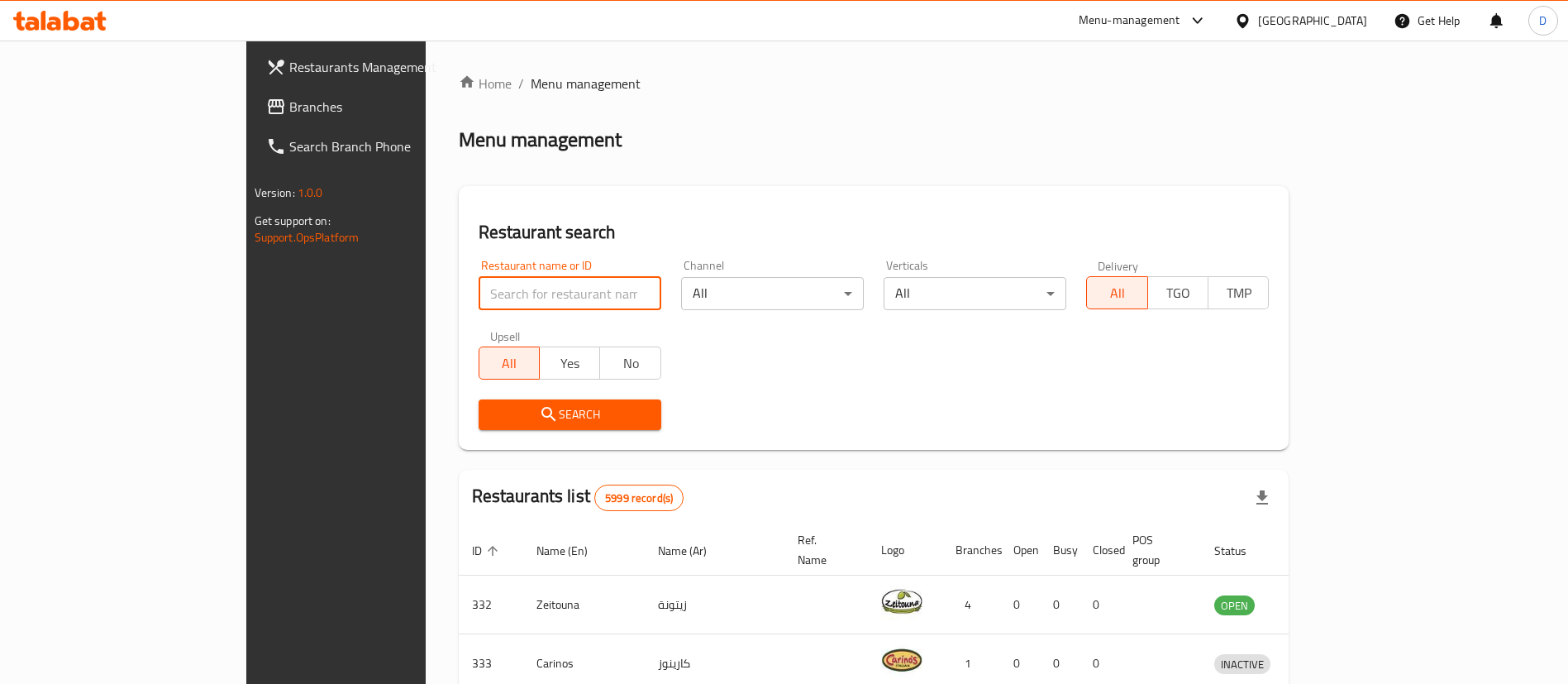
click at [482, 295] on input "search" at bounding box center [570, 293] width 182 height 33
paste input "637394"
type input "637394"
click button "Search" at bounding box center [570, 415] width 182 height 30
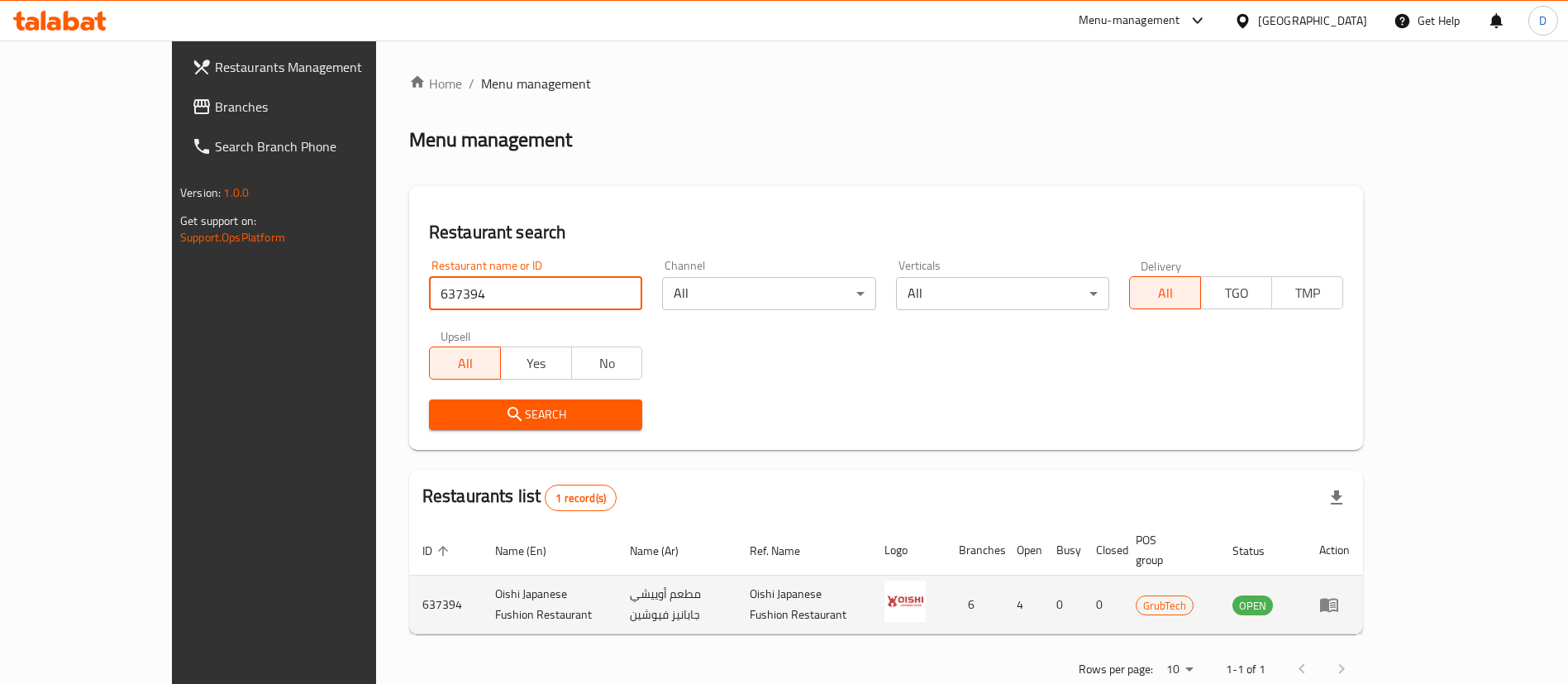
click at [1339, 594] on icon "enhanced table" at bounding box center [1328, 604] width 19 height 19
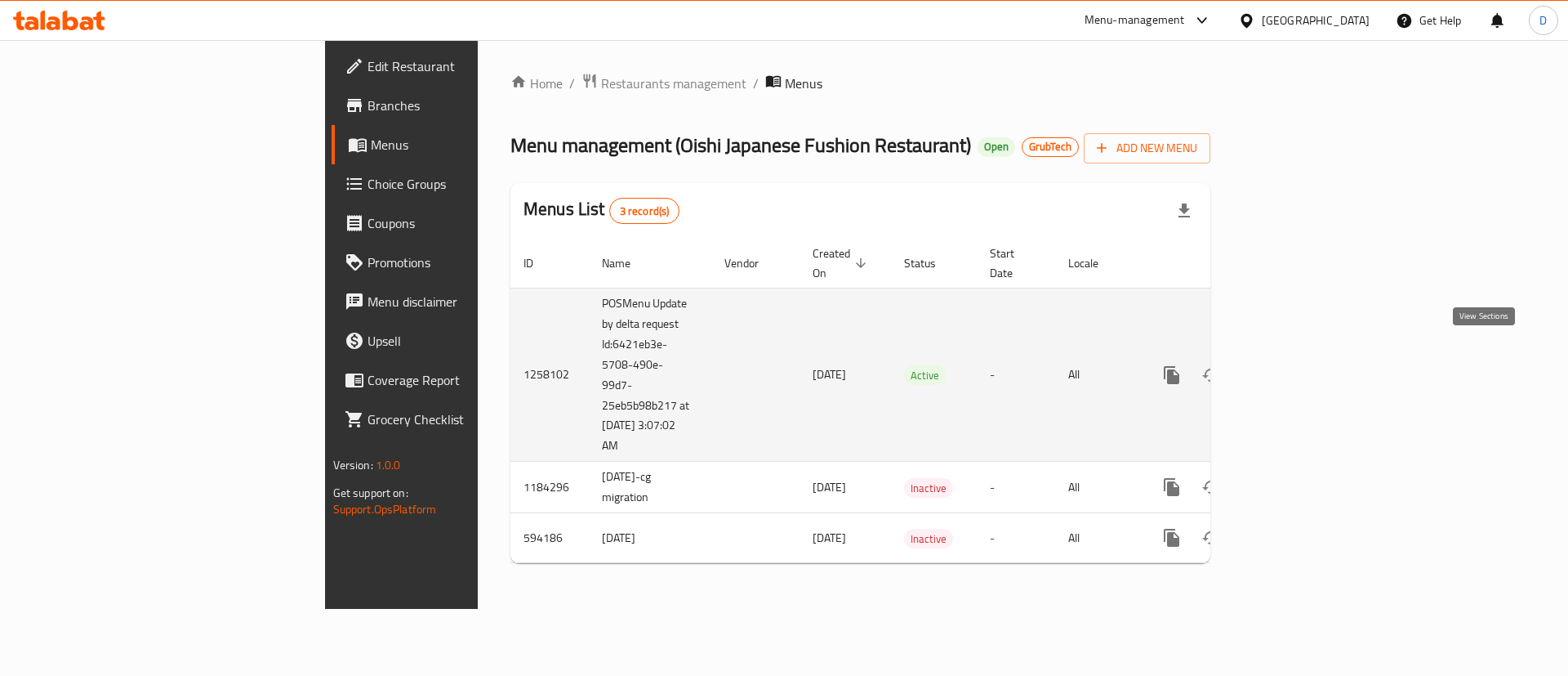
click at [1297, 368] on icon "enhanced table" at bounding box center [1289, 376] width 15 height 15
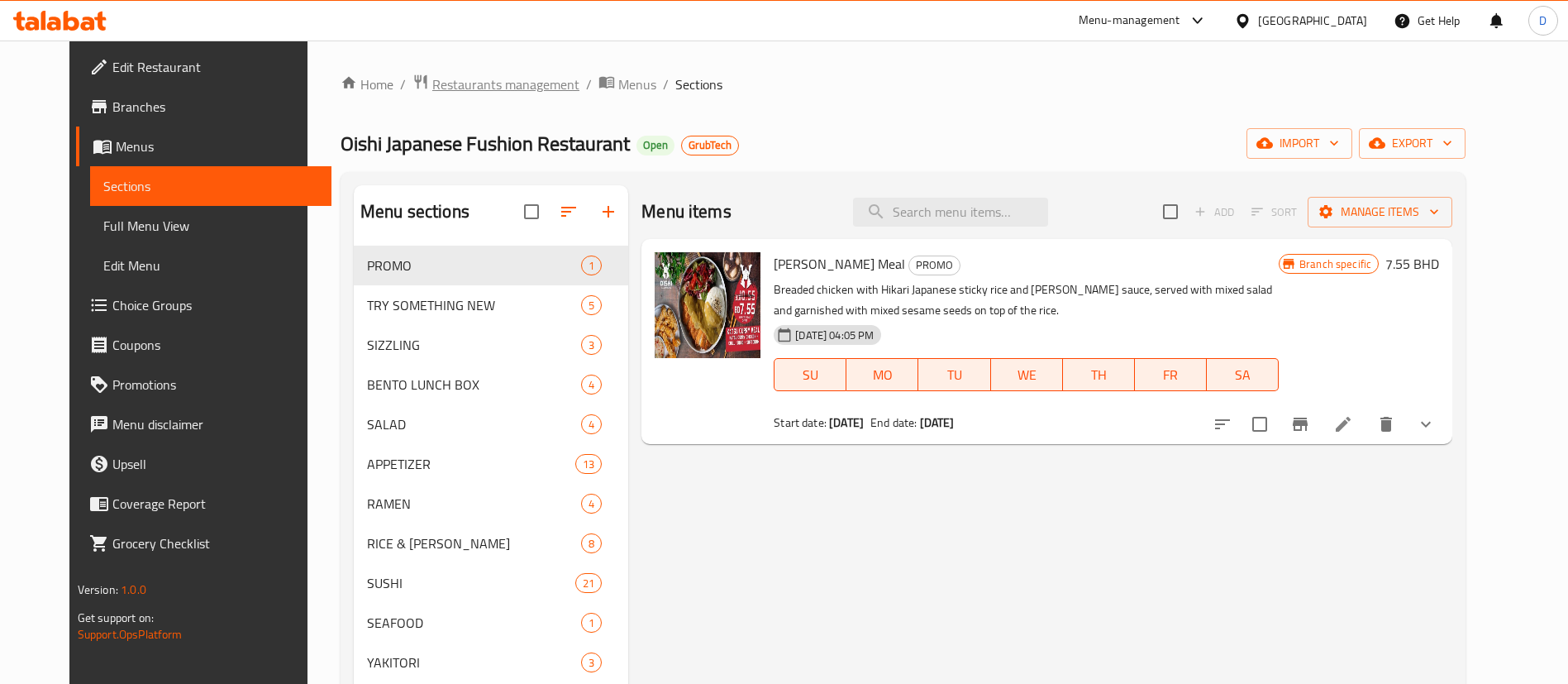
click at [432, 87] on span "Restaurants management" at bounding box center [506, 84] width 147 height 19
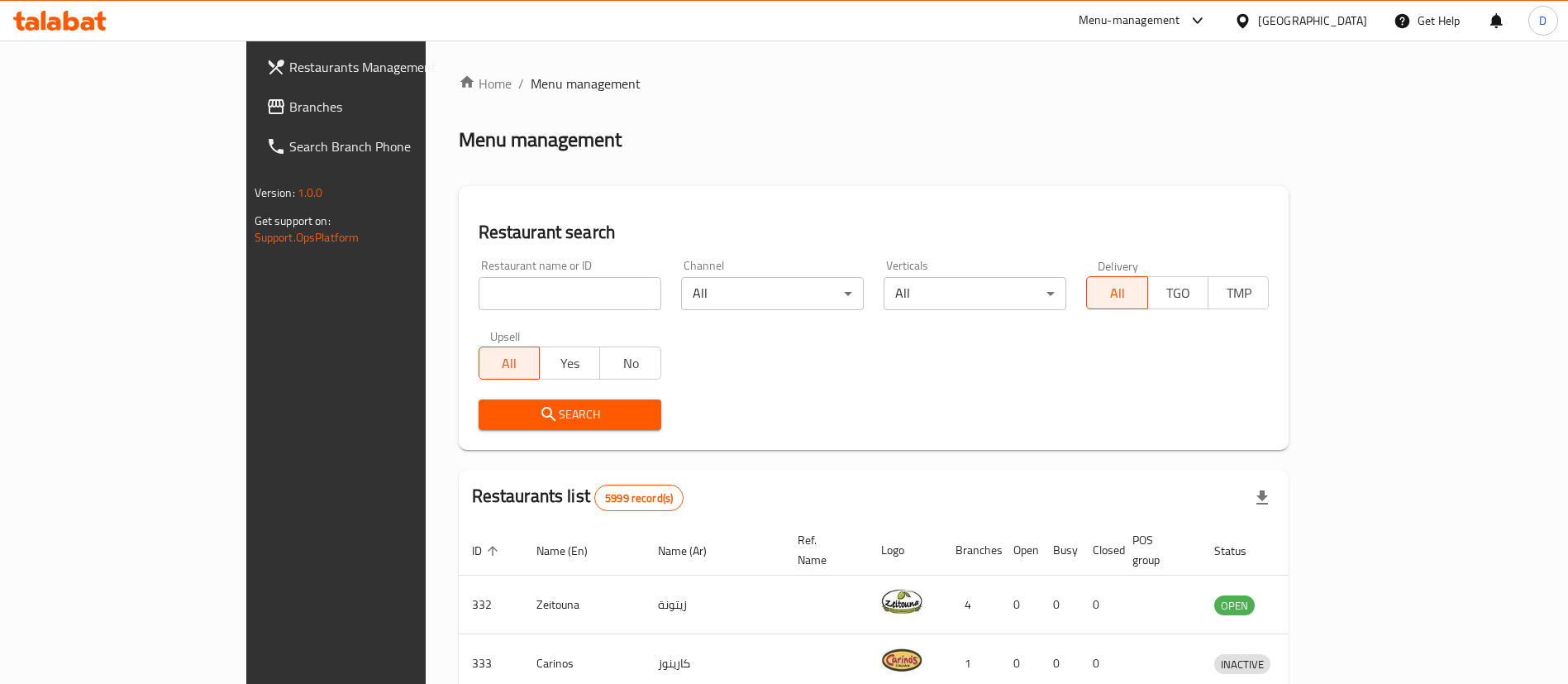
click at [469, 314] on div "Restaurant name or ID Restaurant name or ID" at bounding box center [570, 285] width 203 height 70
click at [479, 295] on input "search" at bounding box center [570, 293] width 182 height 33
paste input "1176"
type input "1176"
click button "Search" at bounding box center [570, 415] width 182 height 30
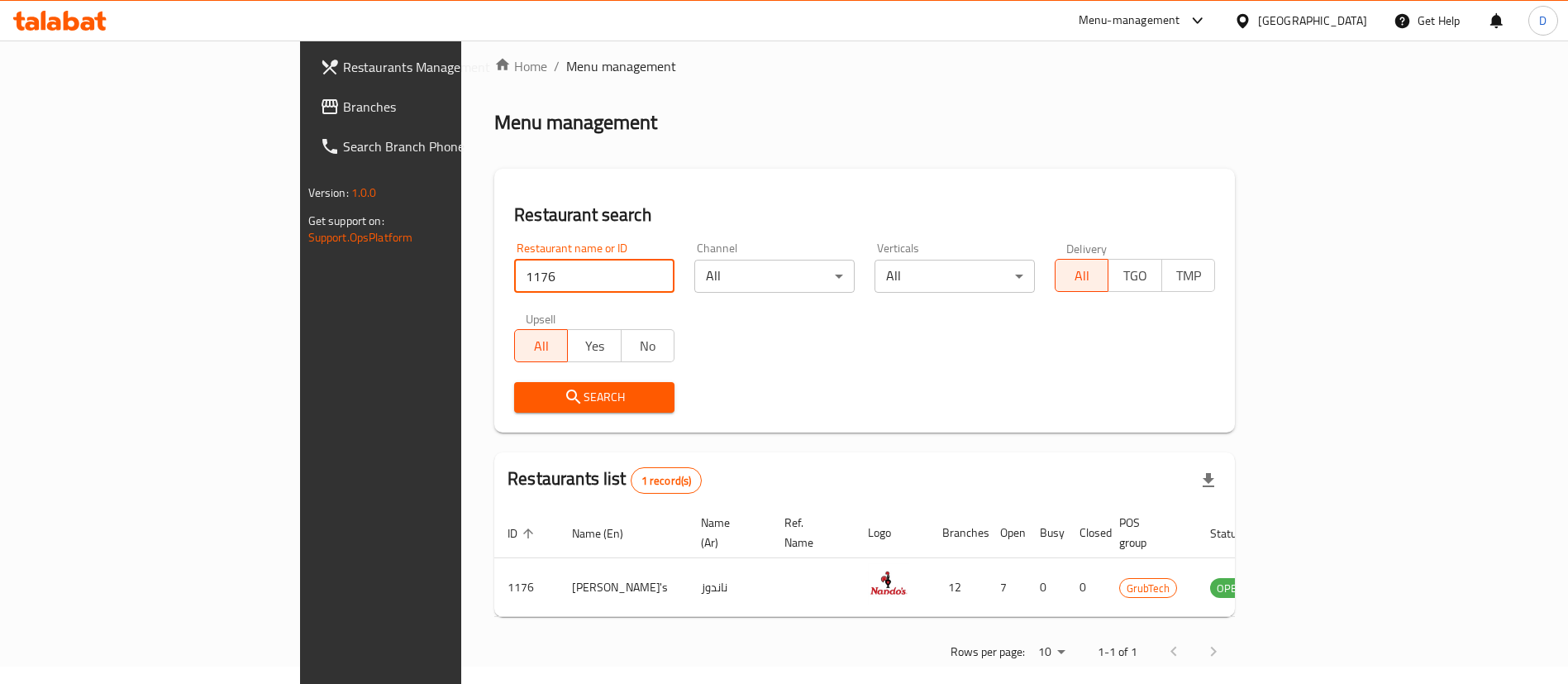
scroll to position [21, 0]
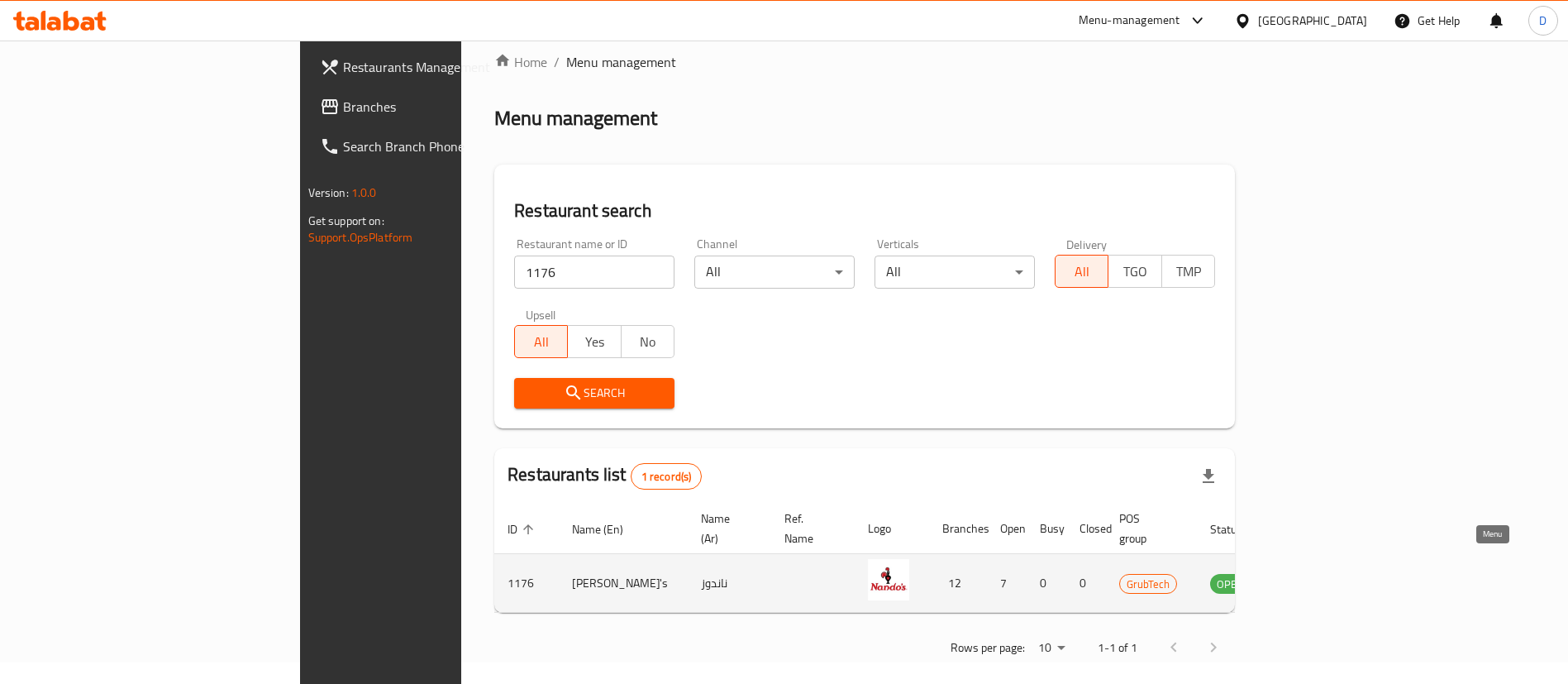
click at [1327, 573] on link "enhanced table" at bounding box center [1312, 582] width 30 height 19
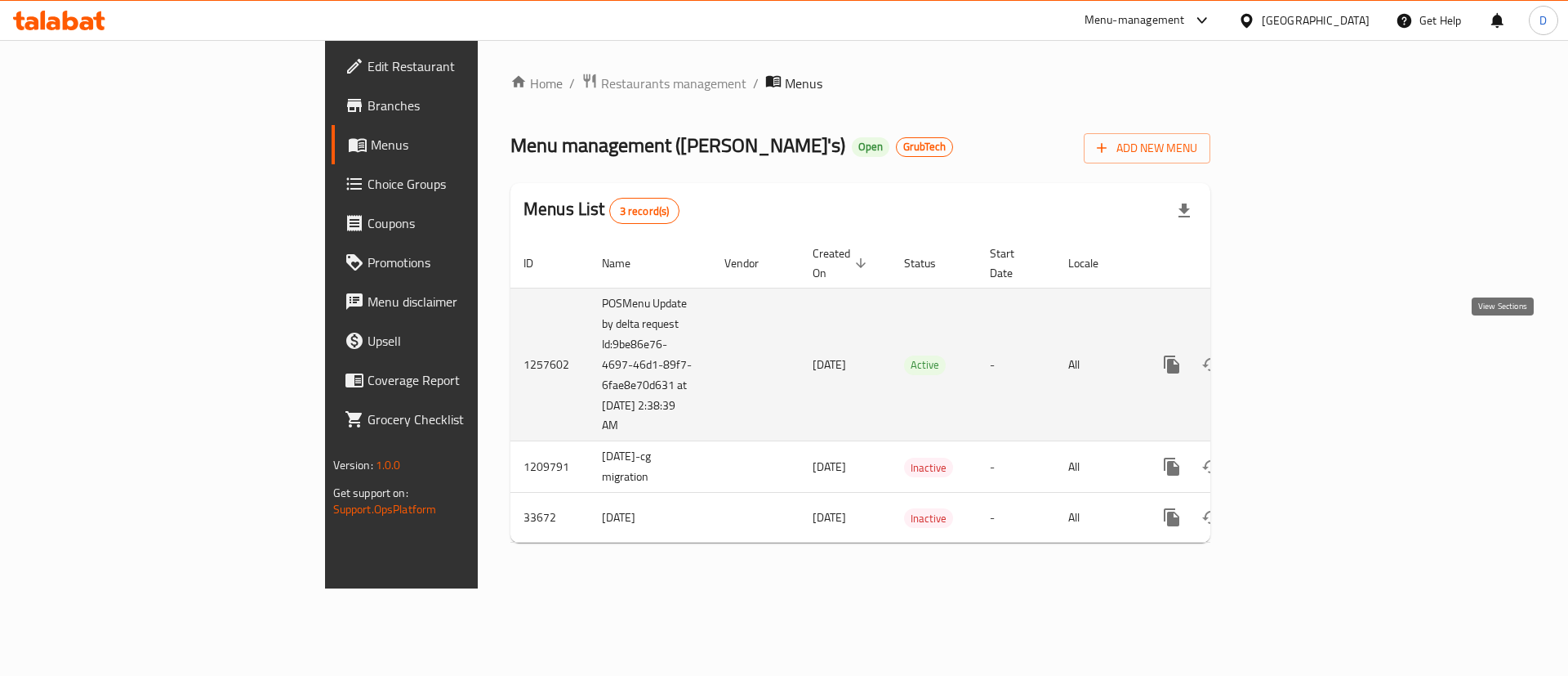
click at [1299, 355] on icon "enhanced table" at bounding box center [1289, 364] width 19 height 19
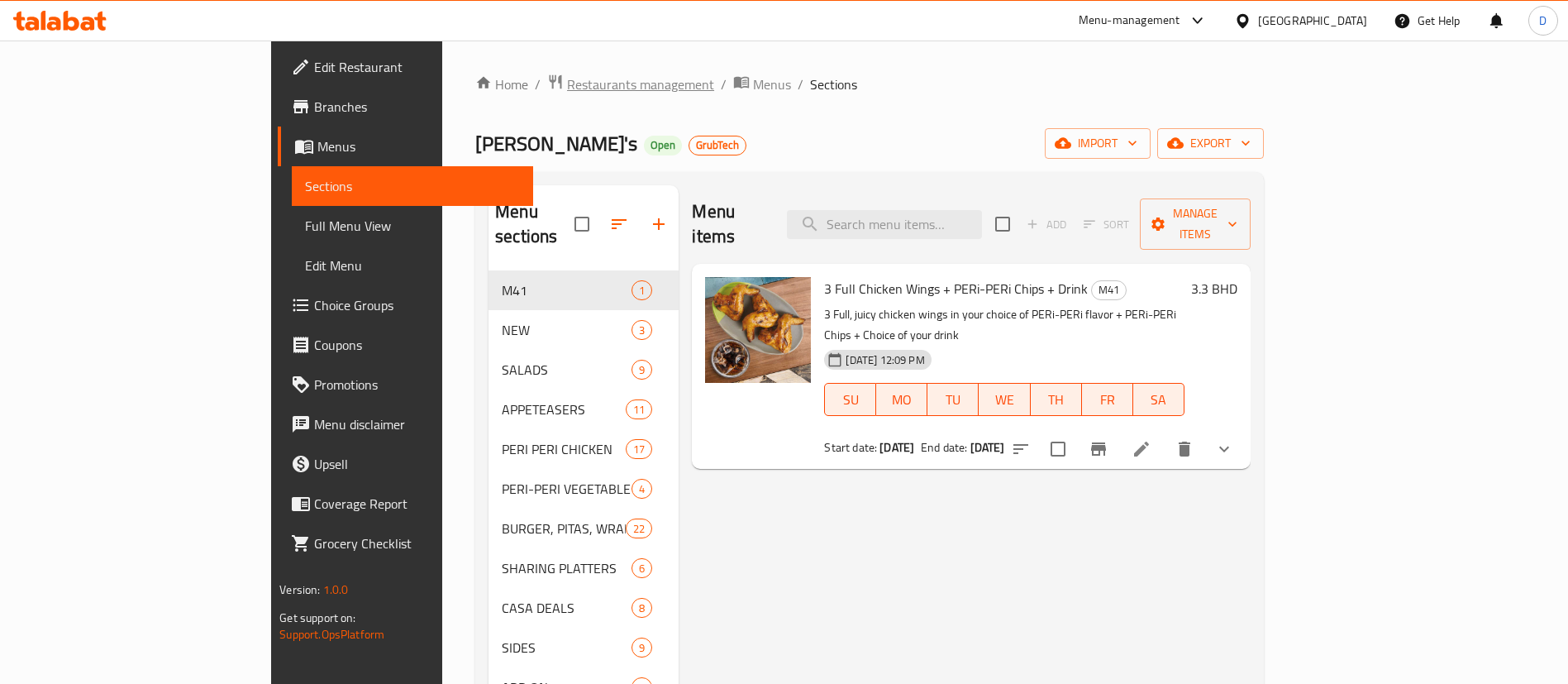
drag, startPoint x: 459, startPoint y: 89, endPoint x: 310, endPoint y: 111, distance: 150.6
click at [567, 88] on span "Restaurants management" at bounding box center [641, 84] width 147 height 19
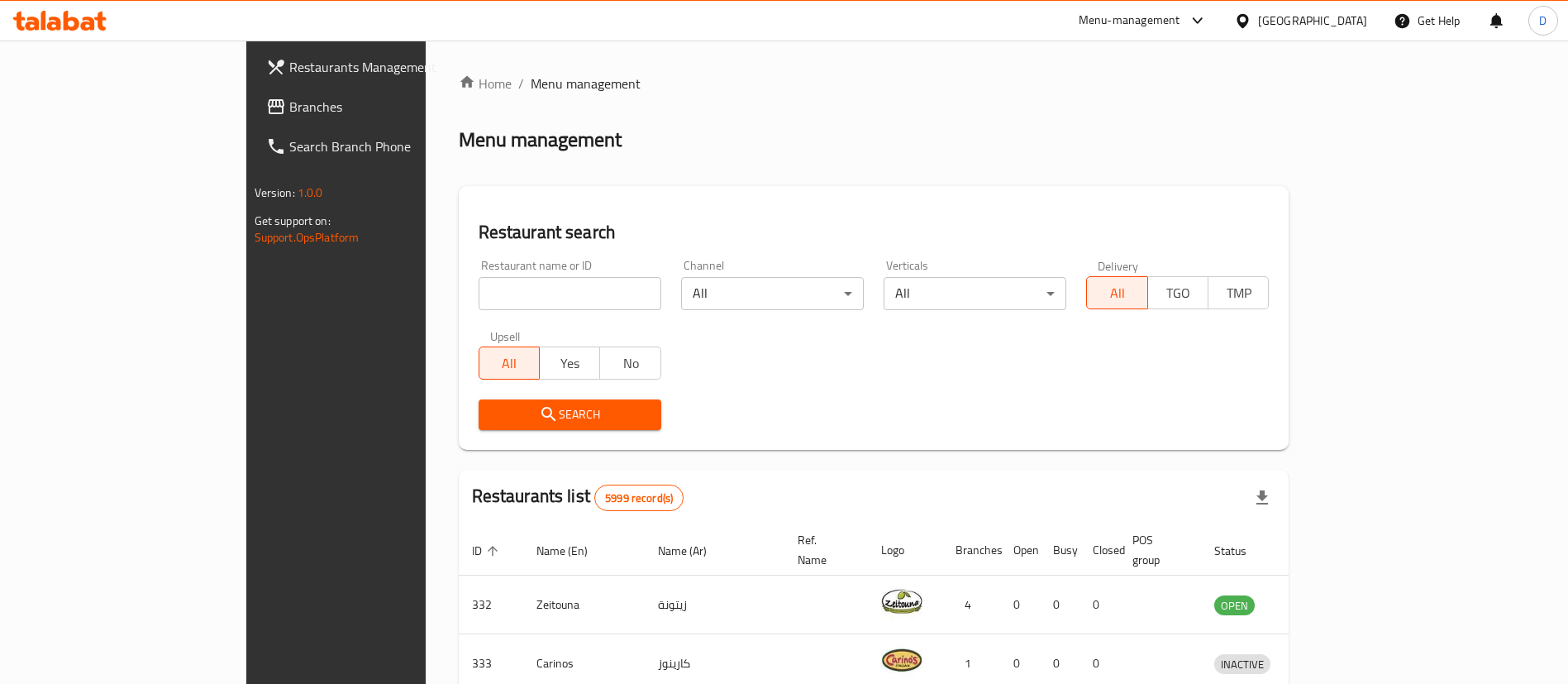
click at [479, 269] on div "Restaurant name or ID Restaurant name or ID" at bounding box center [570, 285] width 182 height 51
click at [479, 286] on input "search" at bounding box center [570, 293] width 182 height 33
paste input "1235"
type input "1235"
click button "Search" at bounding box center [570, 415] width 182 height 30
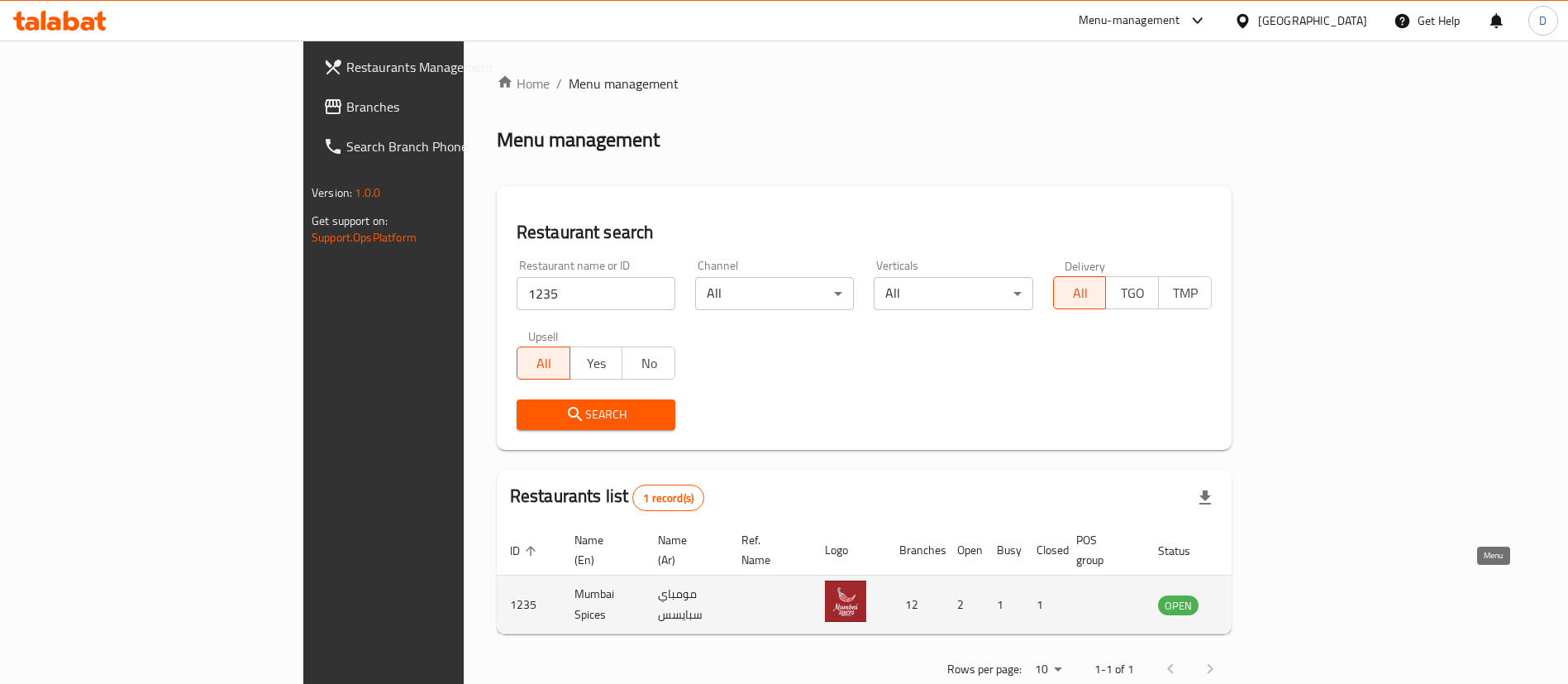
click at [1265, 594] on icon "enhanced table" at bounding box center [1254, 604] width 19 height 19
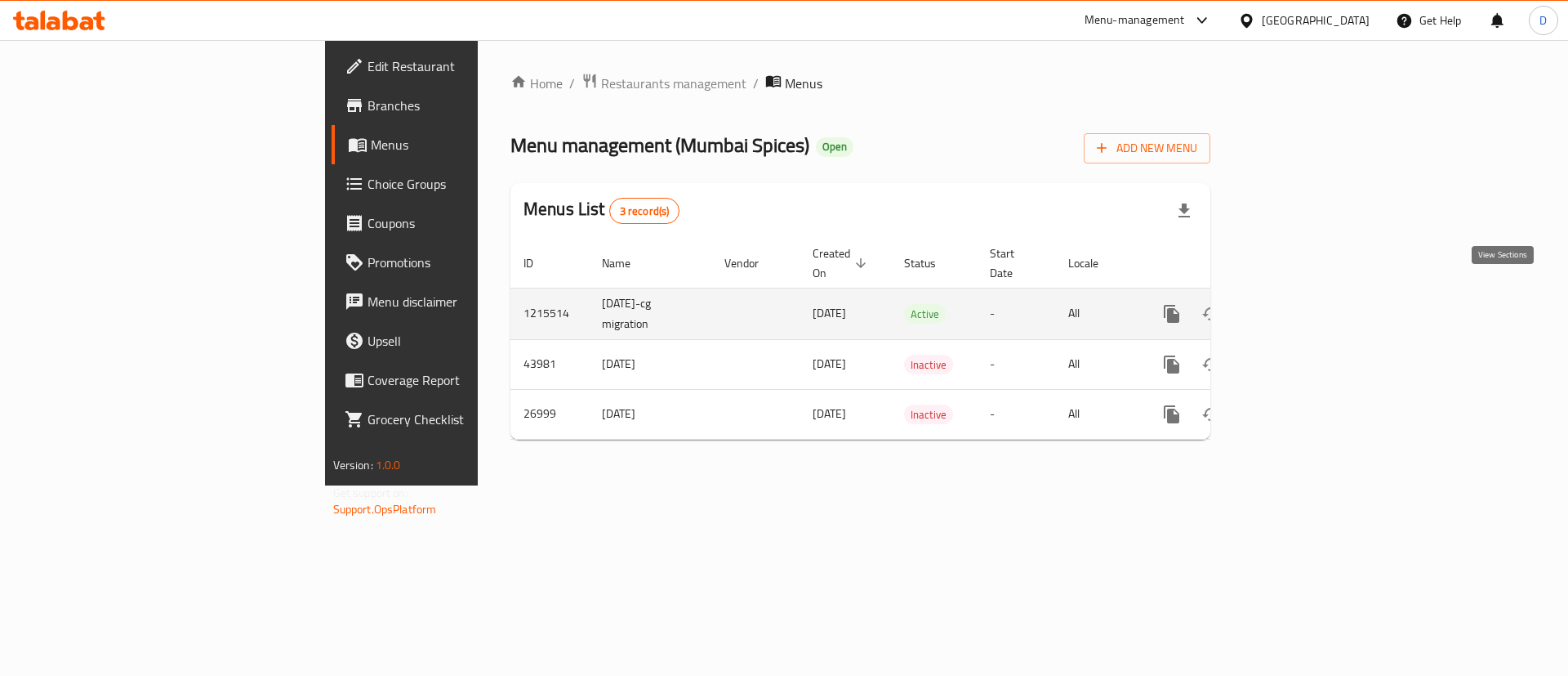
click at [1299, 304] on icon "enhanced table" at bounding box center [1289, 313] width 19 height 19
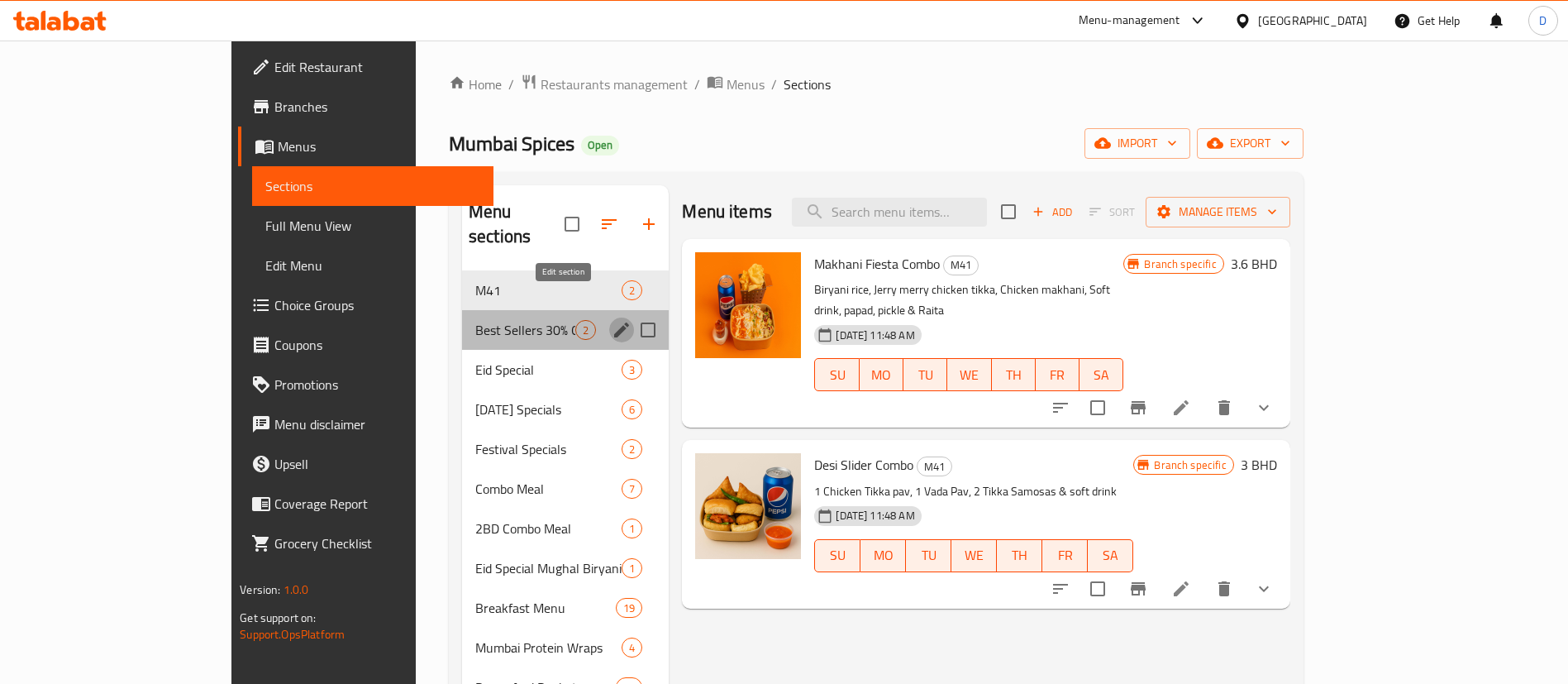
click at [614, 323] on icon "edit" at bounding box center [621, 330] width 15 height 15
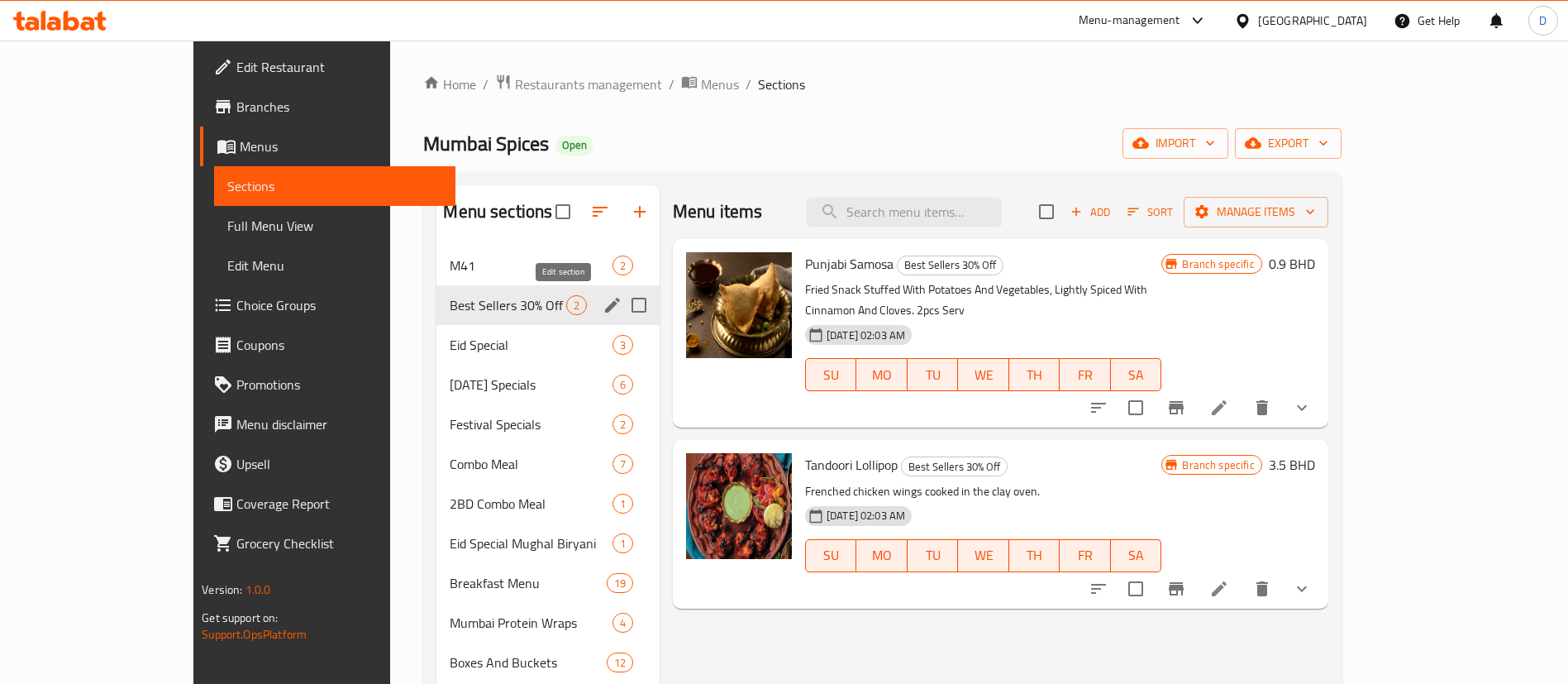
click at [603, 308] on icon "edit" at bounding box center [612, 304] width 19 height 19
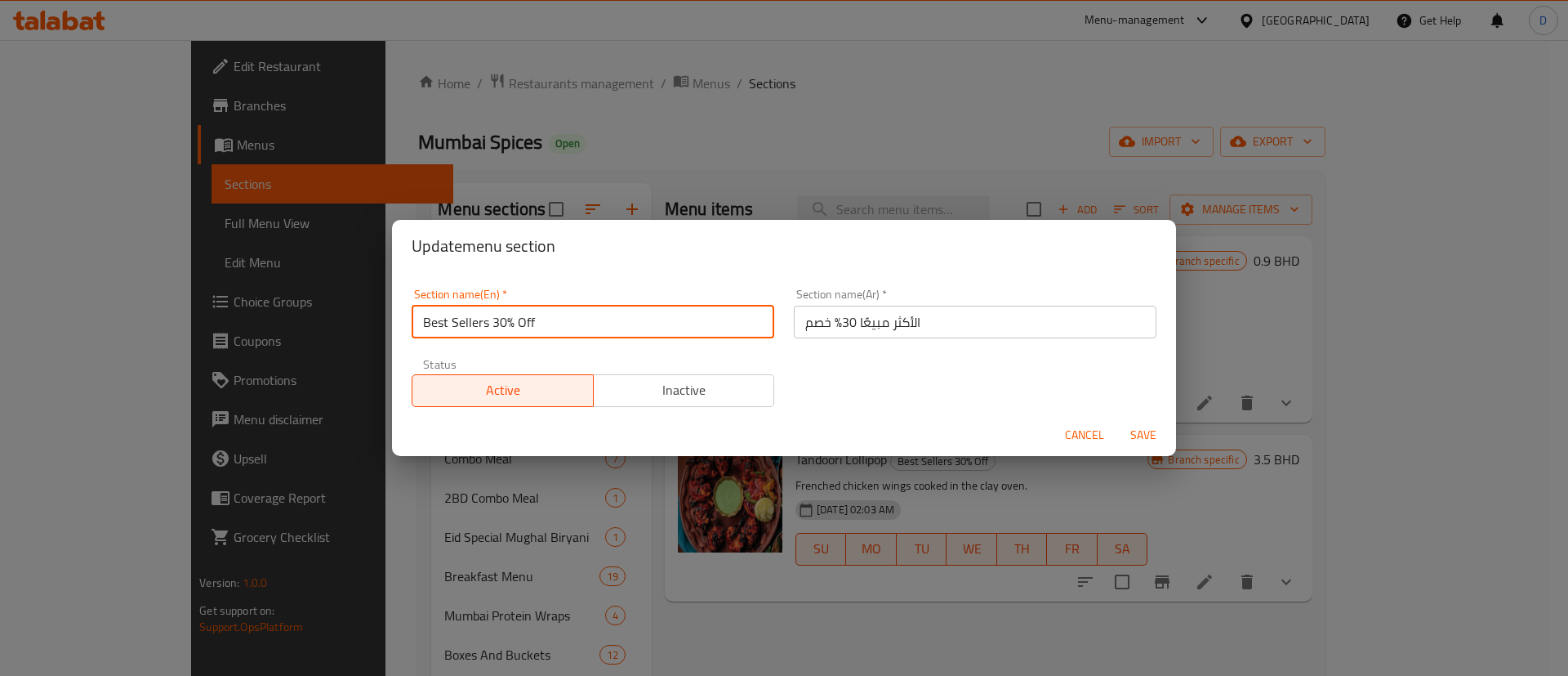
drag, startPoint x: 494, startPoint y: 329, endPoint x: 569, endPoint y: 315, distance: 76.3
click at [566, 315] on input "Best Sellers 30% Off" at bounding box center [592, 321] width 363 height 33
type input "Best Sellers"
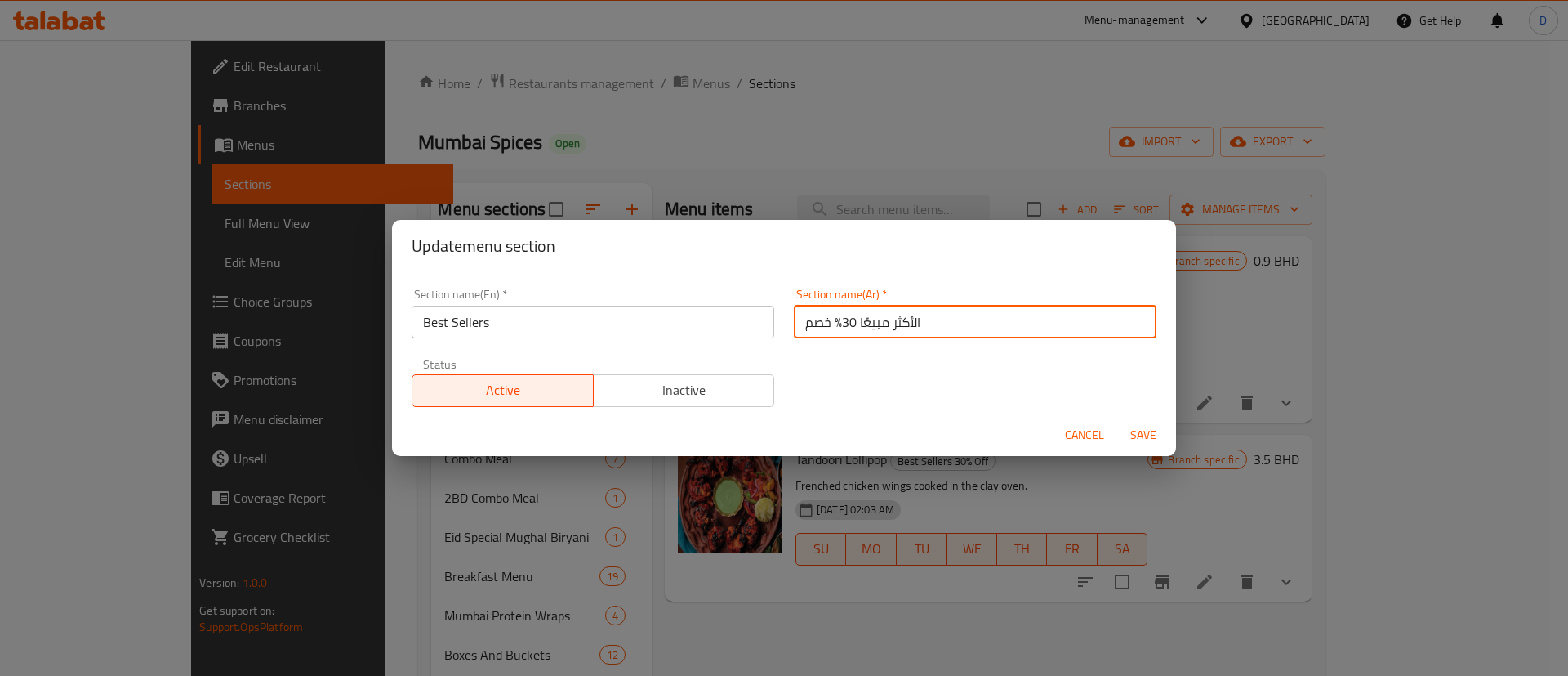
drag, startPoint x: 846, startPoint y: 328, endPoint x: 797, endPoint y: 328, distance: 49.0
click at [797, 328] on input "الأكثر مبيعًا 30% خصم" at bounding box center [975, 321] width 363 height 33
drag, startPoint x: 797, startPoint y: 323, endPoint x: 832, endPoint y: 313, distance: 36.4
click at [832, 313] on input "الأكثر مبيعًا 30% خصم" at bounding box center [975, 321] width 363 height 33
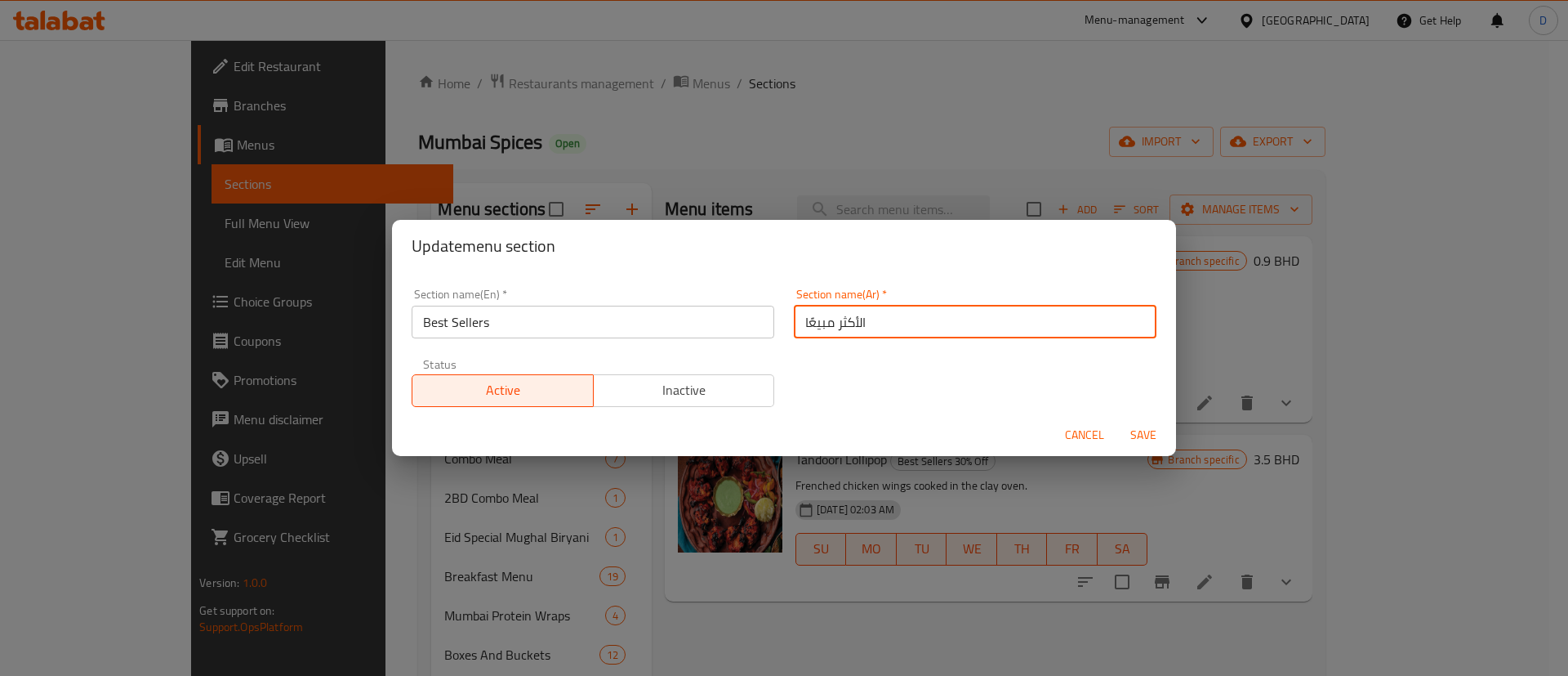
type input "الأكثر مبيعًا"
drag, startPoint x: 816, startPoint y: 376, endPoint x: 890, endPoint y: 382, distance: 74.2
click at [817, 376] on div "Section name(En)   * Best Sellers Section name(En) * Section name(Ar)   * الأكث…" at bounding box center [784, 347] width 764 height 138
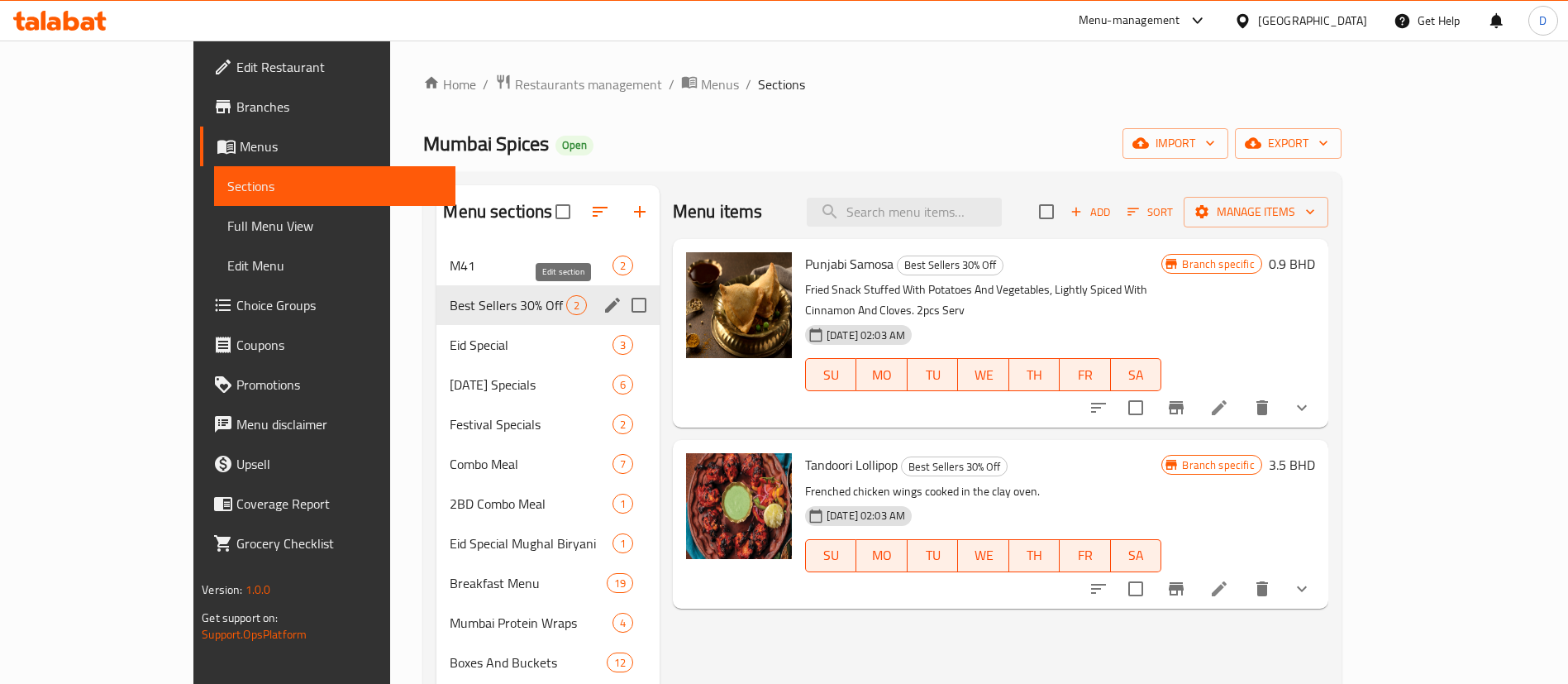
click at [605, 304] on icon "edit" at bounding box center [613, 305] width 15 height 15
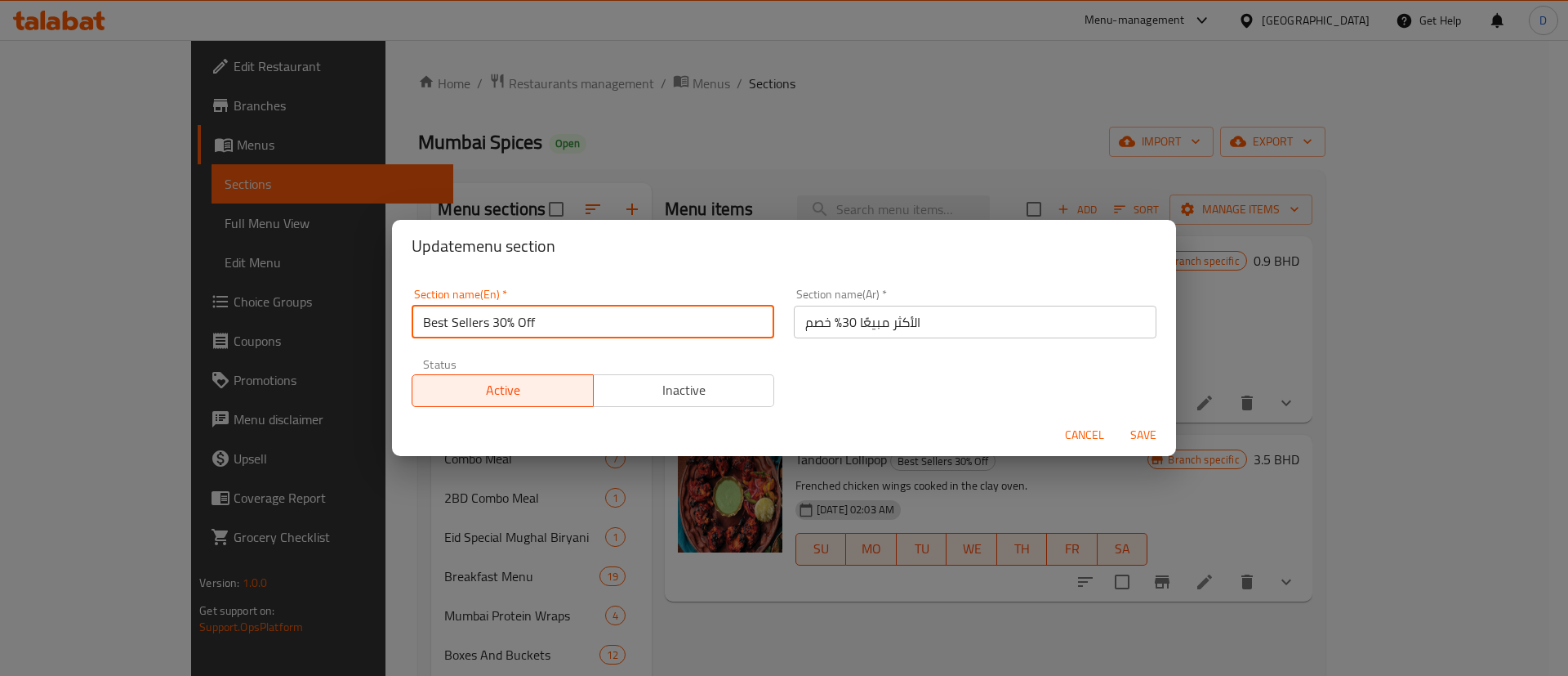
drag, startPoint x: 495, startPoint y: 320, endPoint x: 515, endPoint y: 317, distance: 20.2
click at [515, 317] on input "Best Sellers 30% Off" at bounding box center [592, 321] width 363 height 33
click at [497, 318] on input "Best Sellers 30% Off" at bounding box center [592, 321] width 363 height 33
drag, startPoint x: 493, startPoint y: 318, endPoint x: 530, endPoint y: 317, distance: 37.0
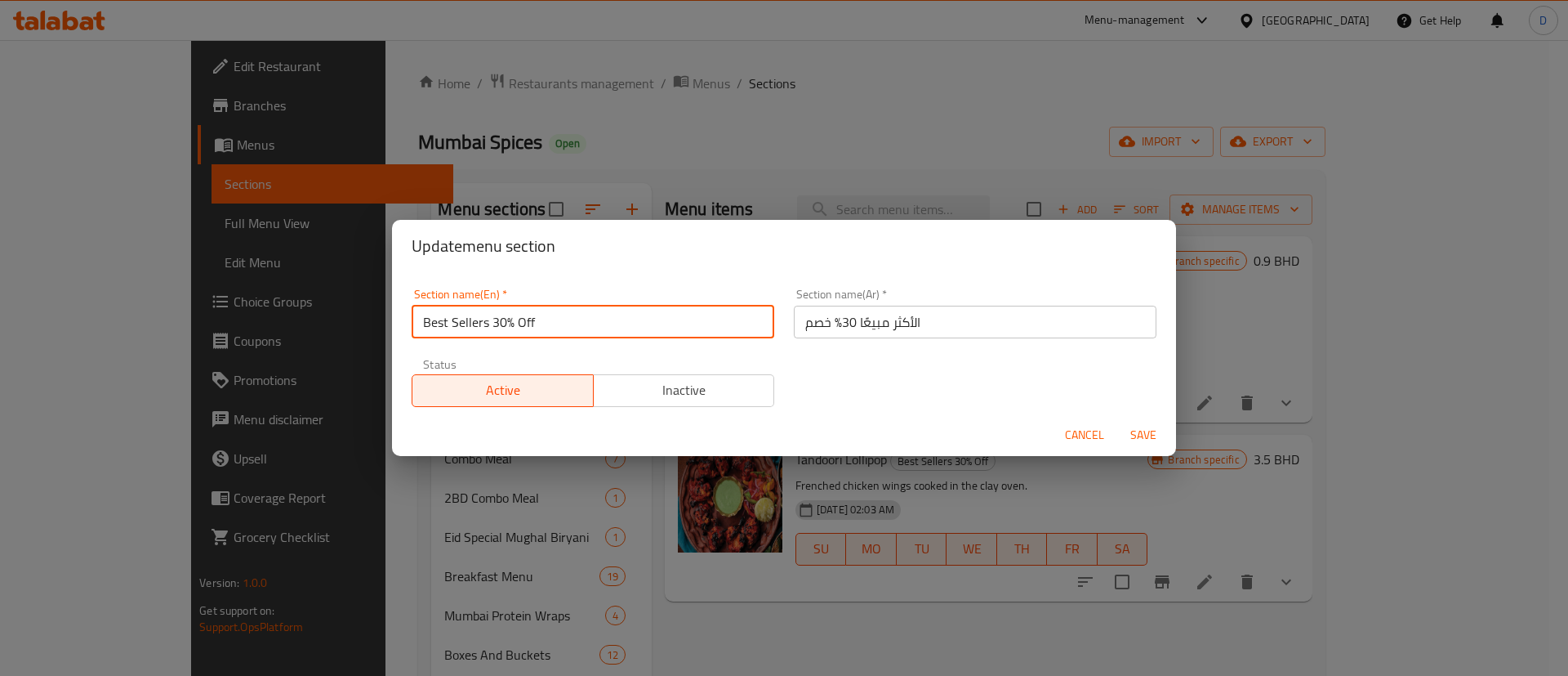
click at [530, 317] on input "Best Sellers 30% Off" at bounding box center [592, 321] width 363 height 33
click at [534, 319] on input "Best Sellers" at bounding box center [592, 321] width 363 height 33
type input "Best Sellers"
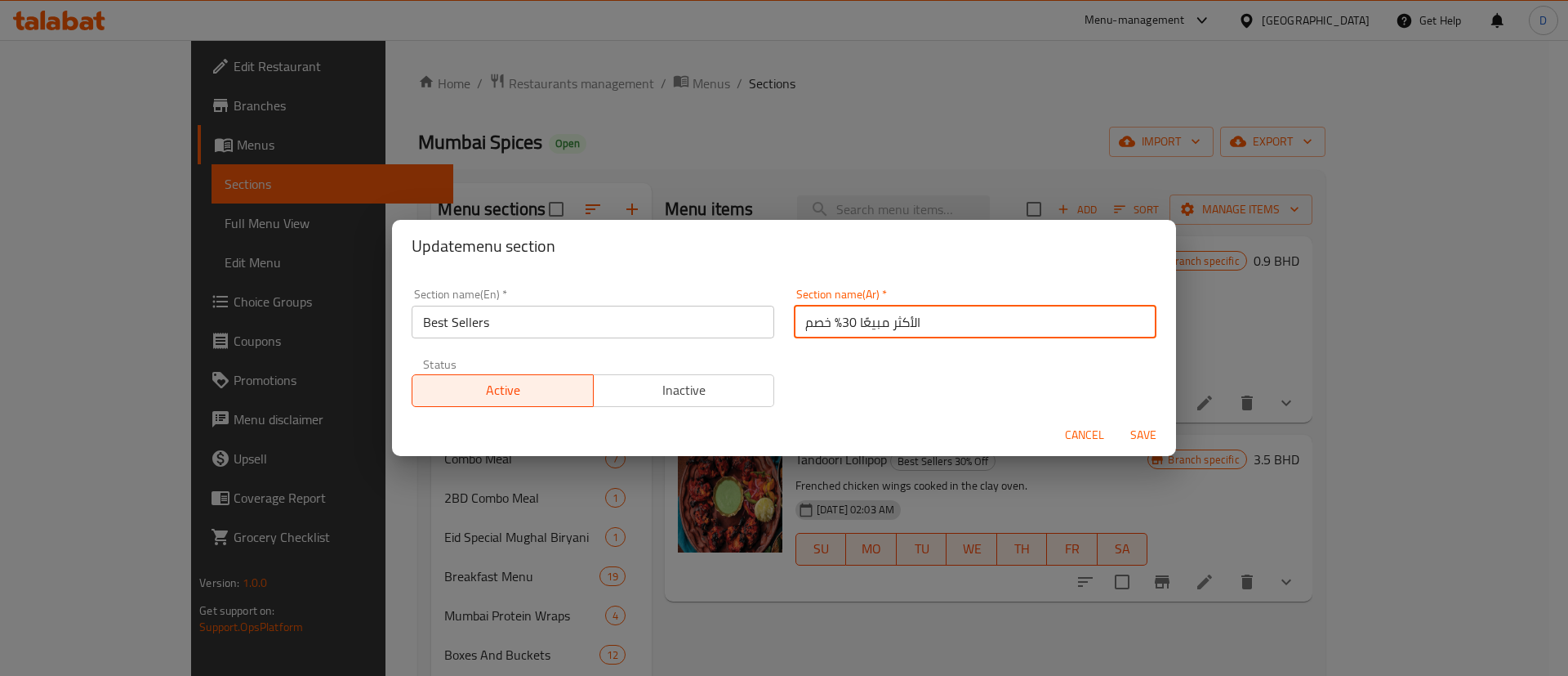
click at [807, 315] on input "الأكثر مبيعًا 30% خصم" at bounding box center [975, 321] width 363 height 33
drag, startPoint x: 791, startPoint y: 317, endPoint x: 832, endPoint y: 318, distance: 41.0
click at [832, 318] on input "الأكثر مبيعًا 30% خصم" at bounding box center [975, 321] width 363 height 33
type input "الأكثر مبيعًا"
click at [827, 346] on div "Section name(Ar)   * الأكثر مبيعًا Section name(Ar) *" at bounding box center [975, 313] width 382 height 69
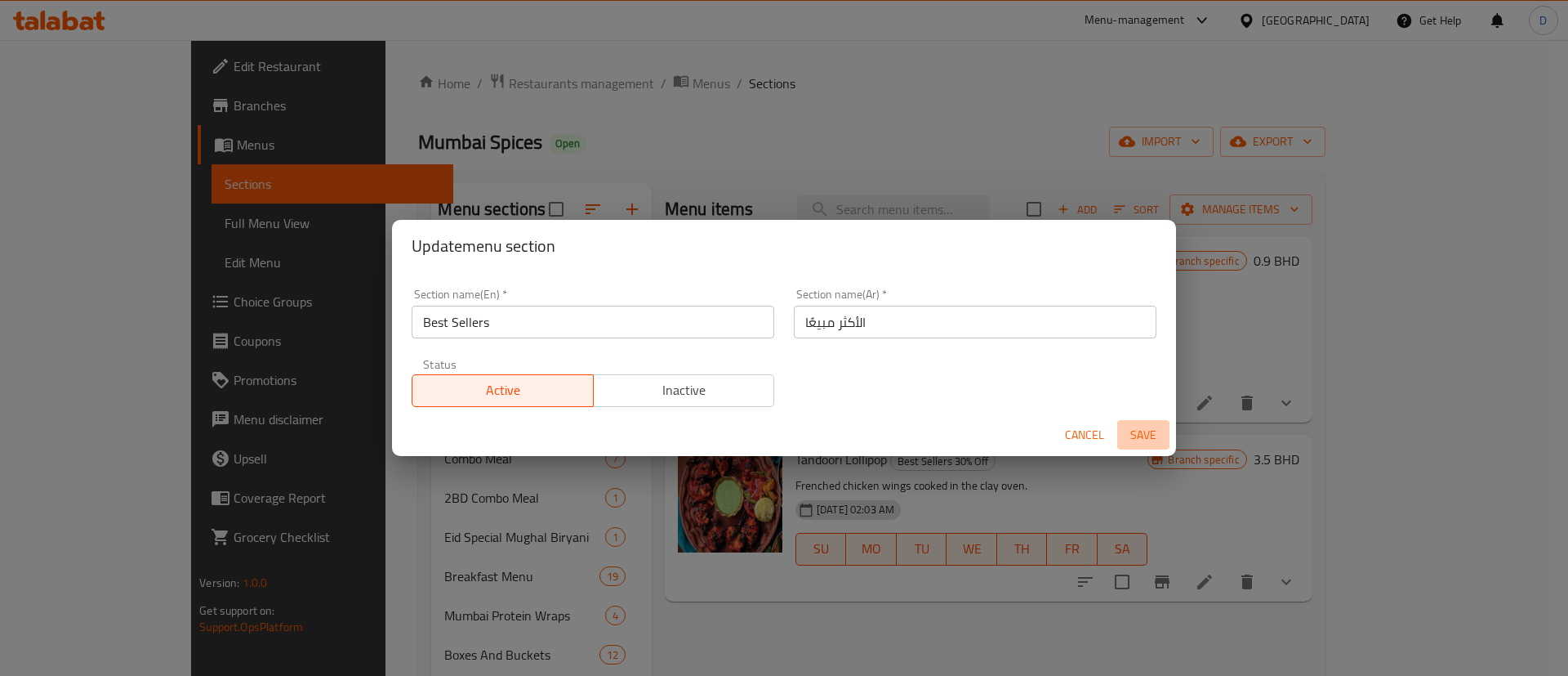
click at [1143, 438] on span "Save" at bounding box center [1143, 435] width 39 height 20
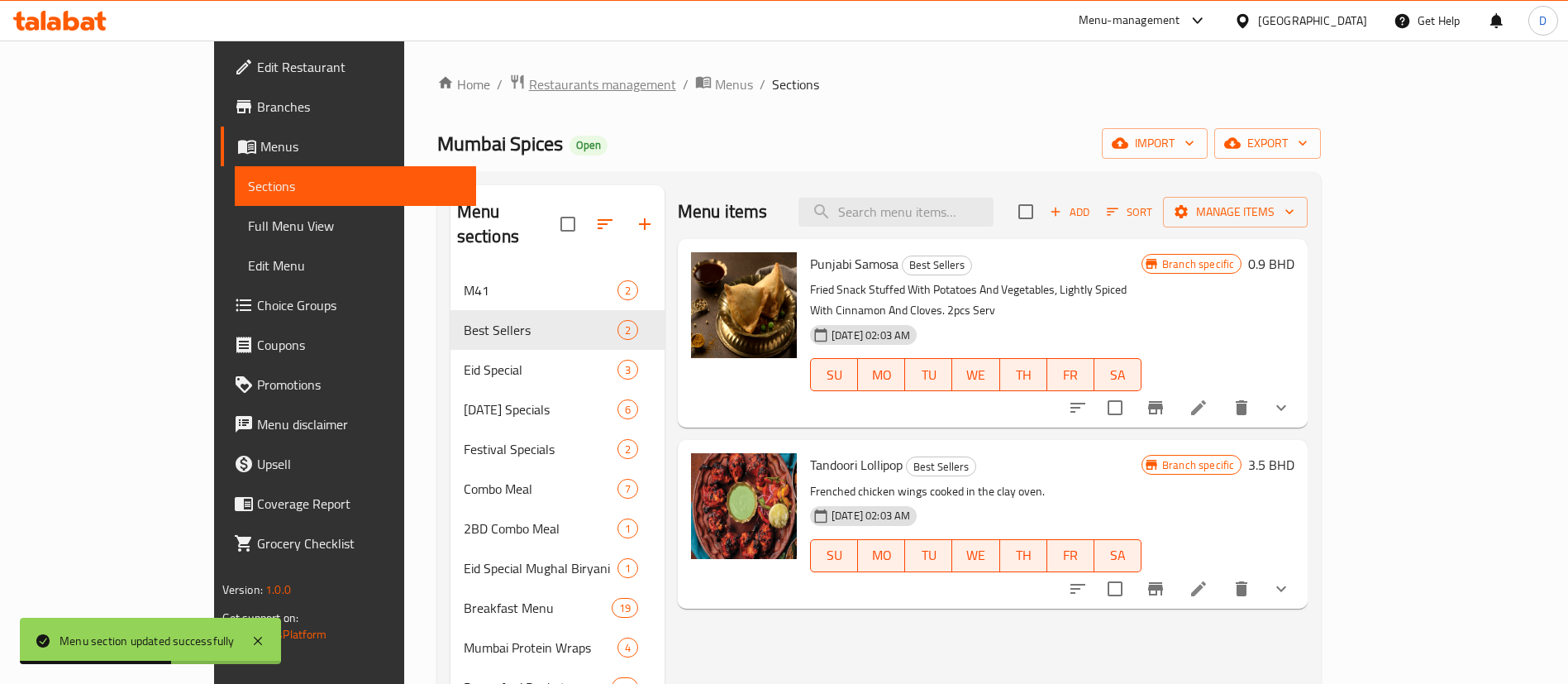
click at [529, 93] on span "Restaurants management" at bounding box center [603, 84] width 147 height 19
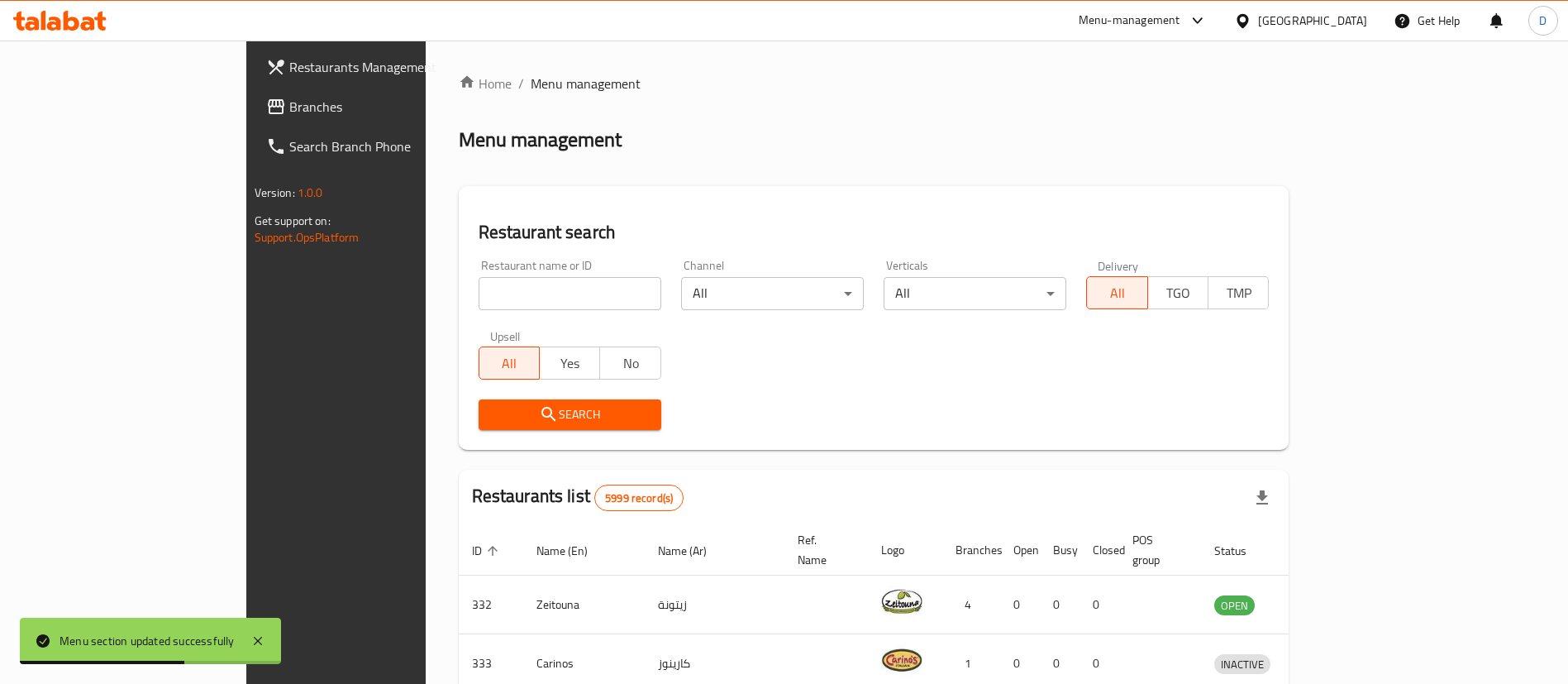
drag, startPoint x: 487, startPoint y: 285, endPoint x: 491, endPoint y: 292, distance: 8.1
click at [488, 287] on input "search" at bounding box center [570, 293] width 182 height 33
paste input "641811"
type input "641811"
click button "Search" at bounding box center [570, 415] width 182 height 30
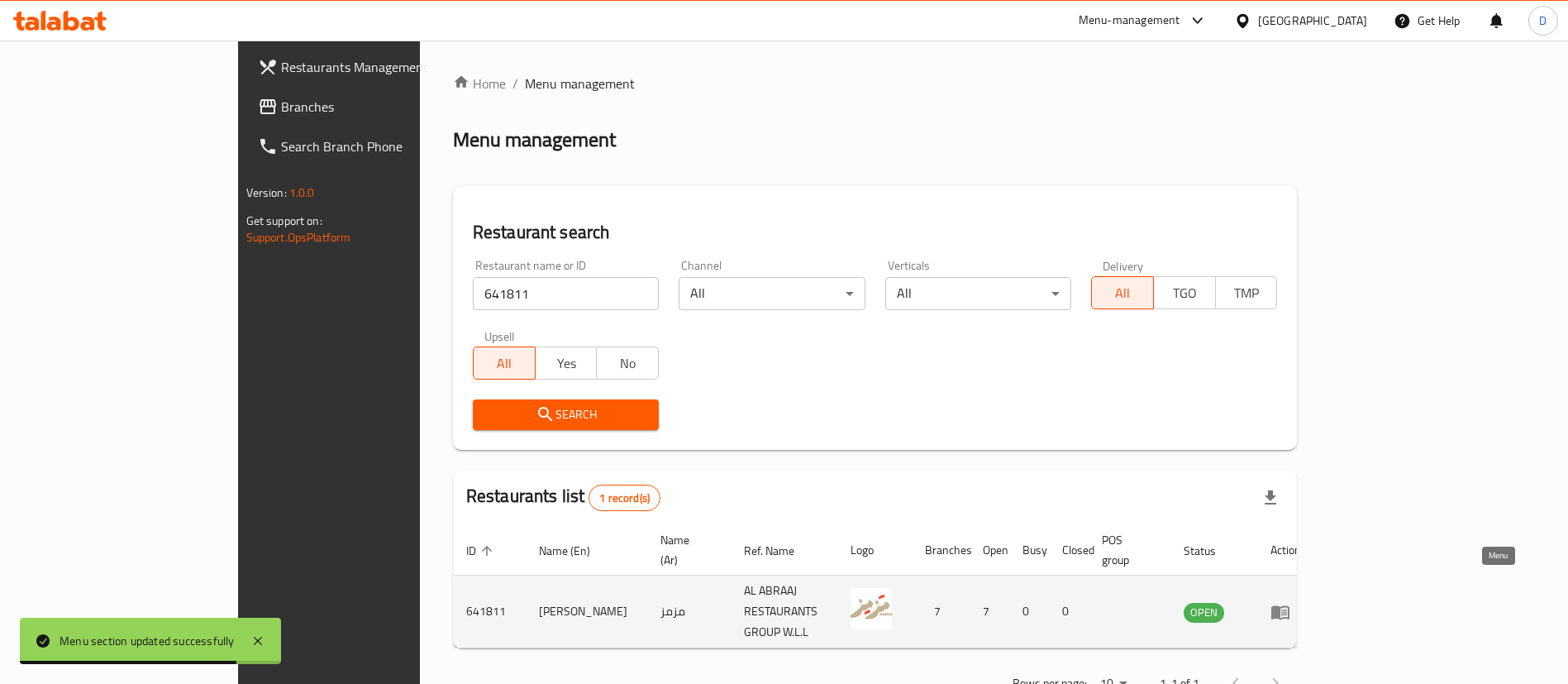
click at [1289, 605] on icon "enhanced table" at bounding box center [1281, 612] width 19 height 14
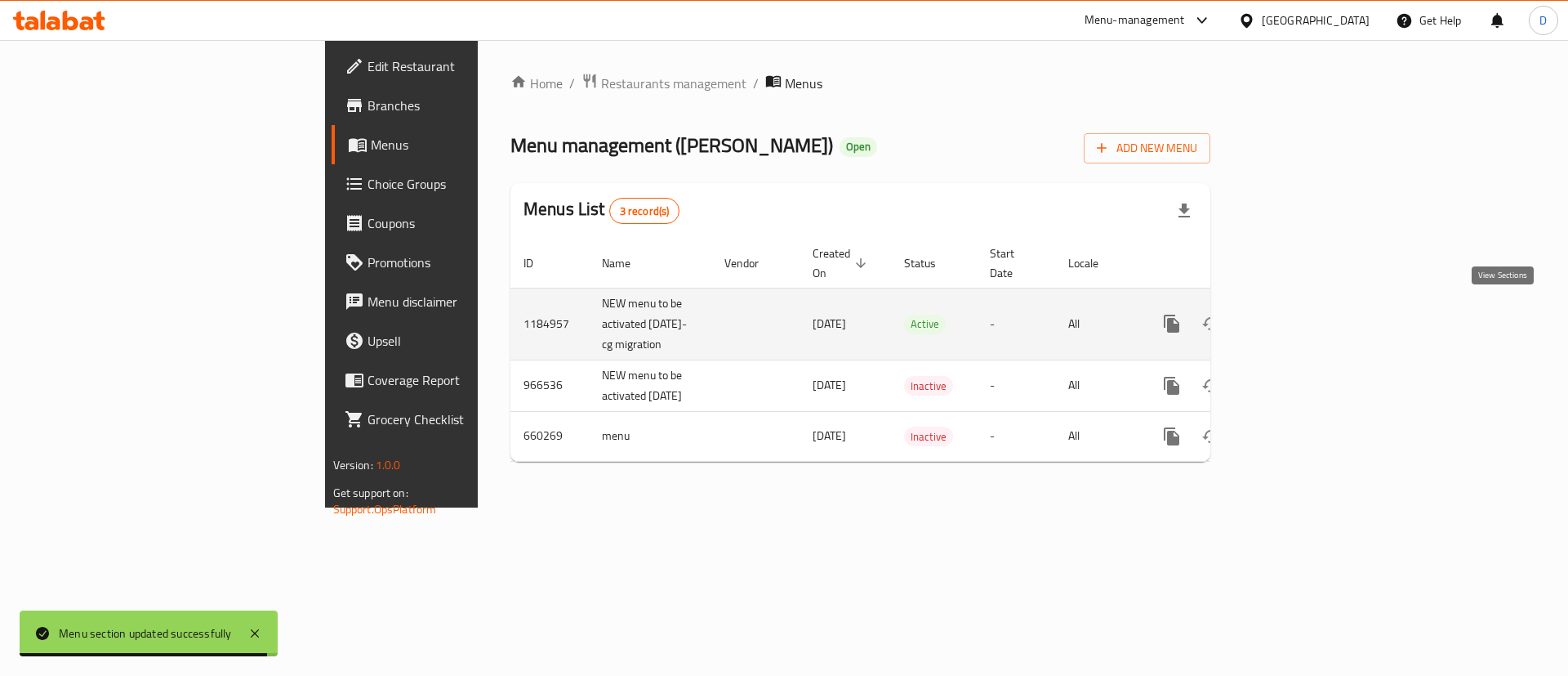
click at [1297, 316] on icon "enhanced table" at bounding box center [1289, 324] width 15 height 15
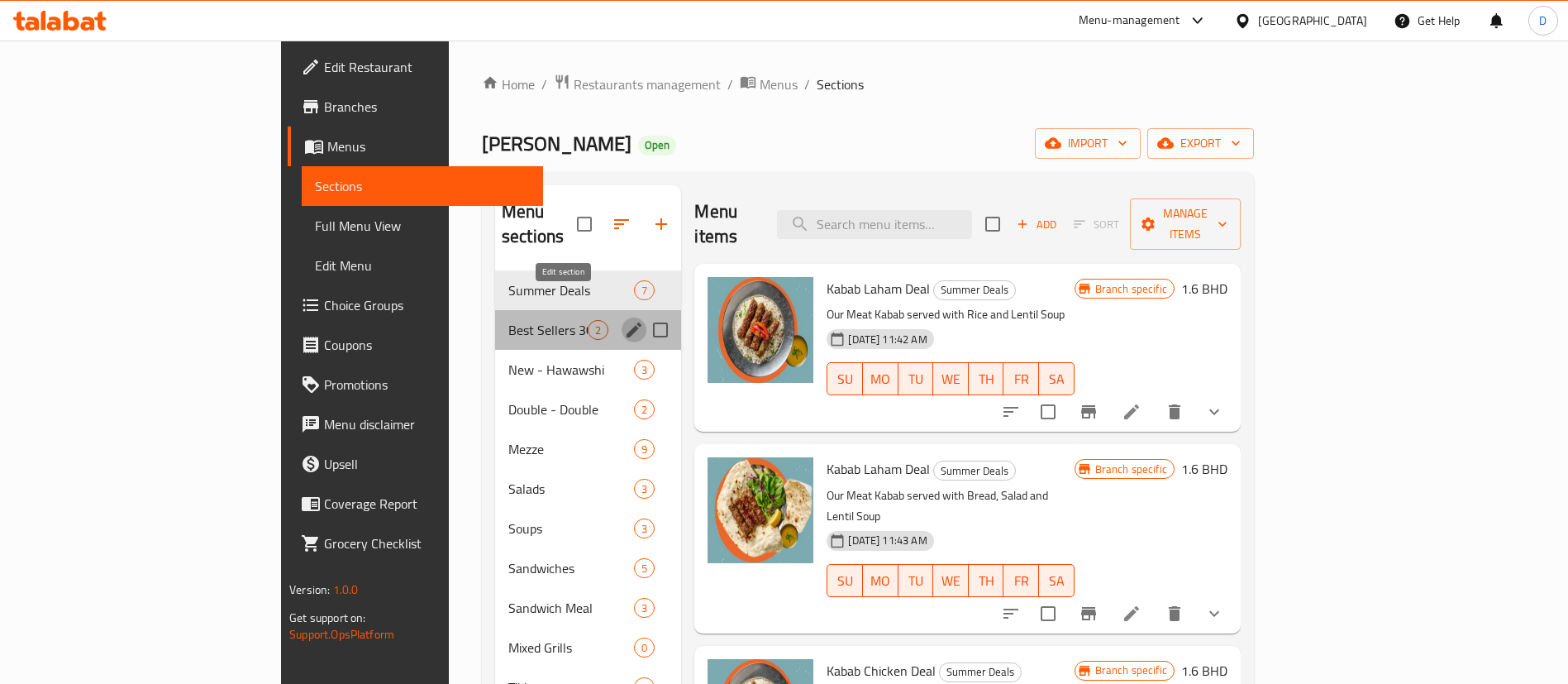
click at [624, 320] on icon "edit" at bounding box center [633, 329] width 19 height 19
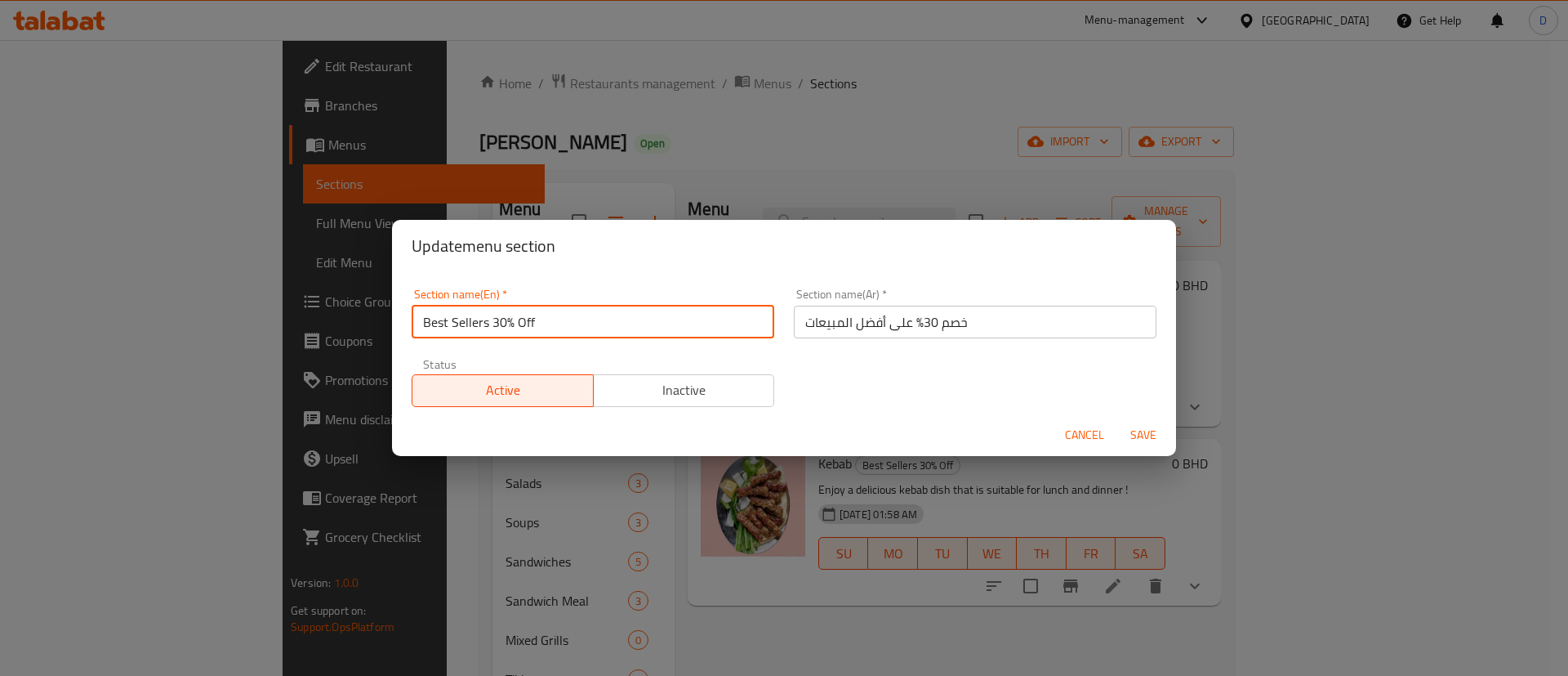
drag, startPoint x: 492, startPoint y: 320, endPoint x: 588, endPoint y: 315, distance: 96.1
click at [588, 315] on input "Best Sellers 30% Off" at bounding box center [592, 321] width 363 height 33
type input "Best Sellers"
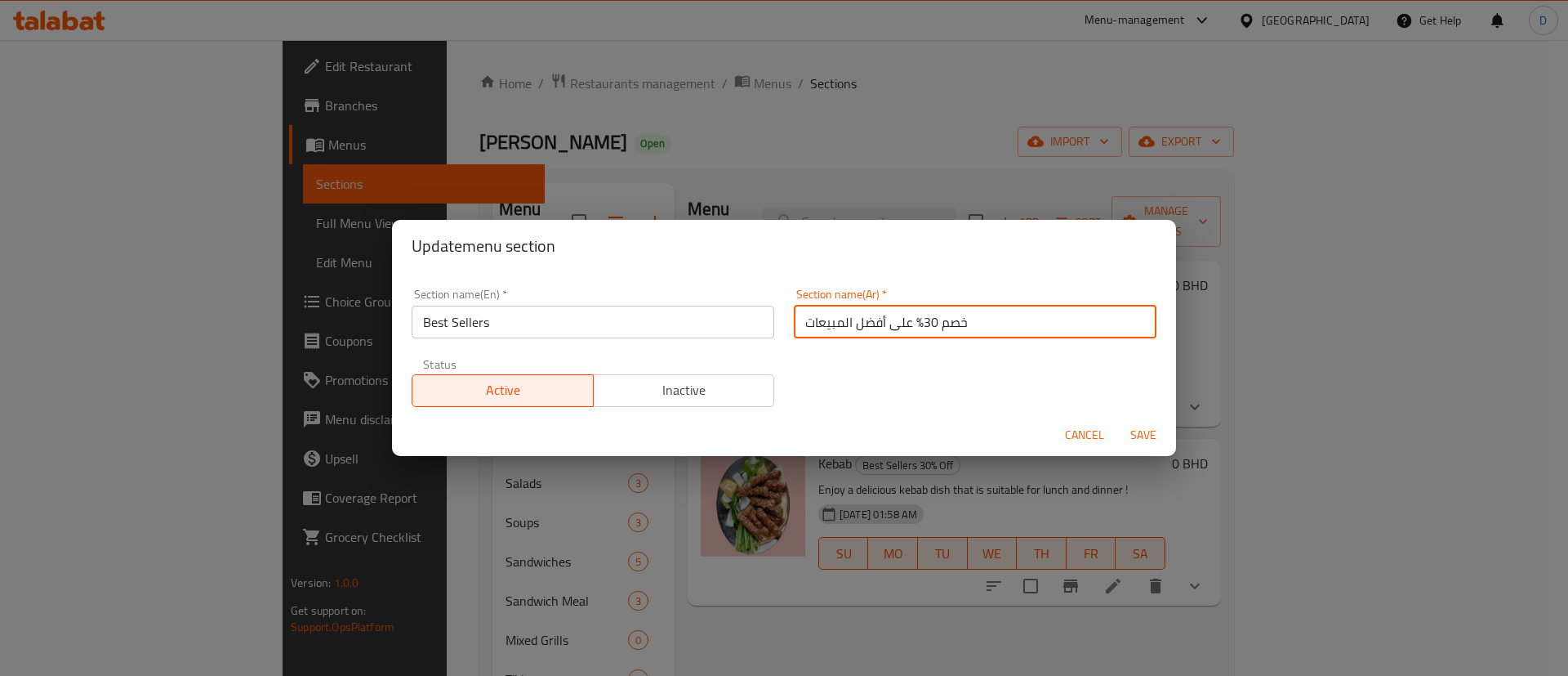
click at [794, 325] on input "خصم 30% على أفضل المبيعات" at bounding box center [975, 321] width 363 height 33
drag, startPoint x: 885, startPoint y: 323, endPoint x: 957, endPoint y: 313, distance: 72.7
click at [957, 313] on input "خصم 30% على أفضل المبيعات" at bounding box center [975, 321] width 363 height 33
type input "أفضل المبيعات"
click at [972, 363] on div "Section name(En)   * Best Sellers Section name(En) * Section name(Ar)   * أفضل …" at bounding box center [784, 347] width 764 height 138
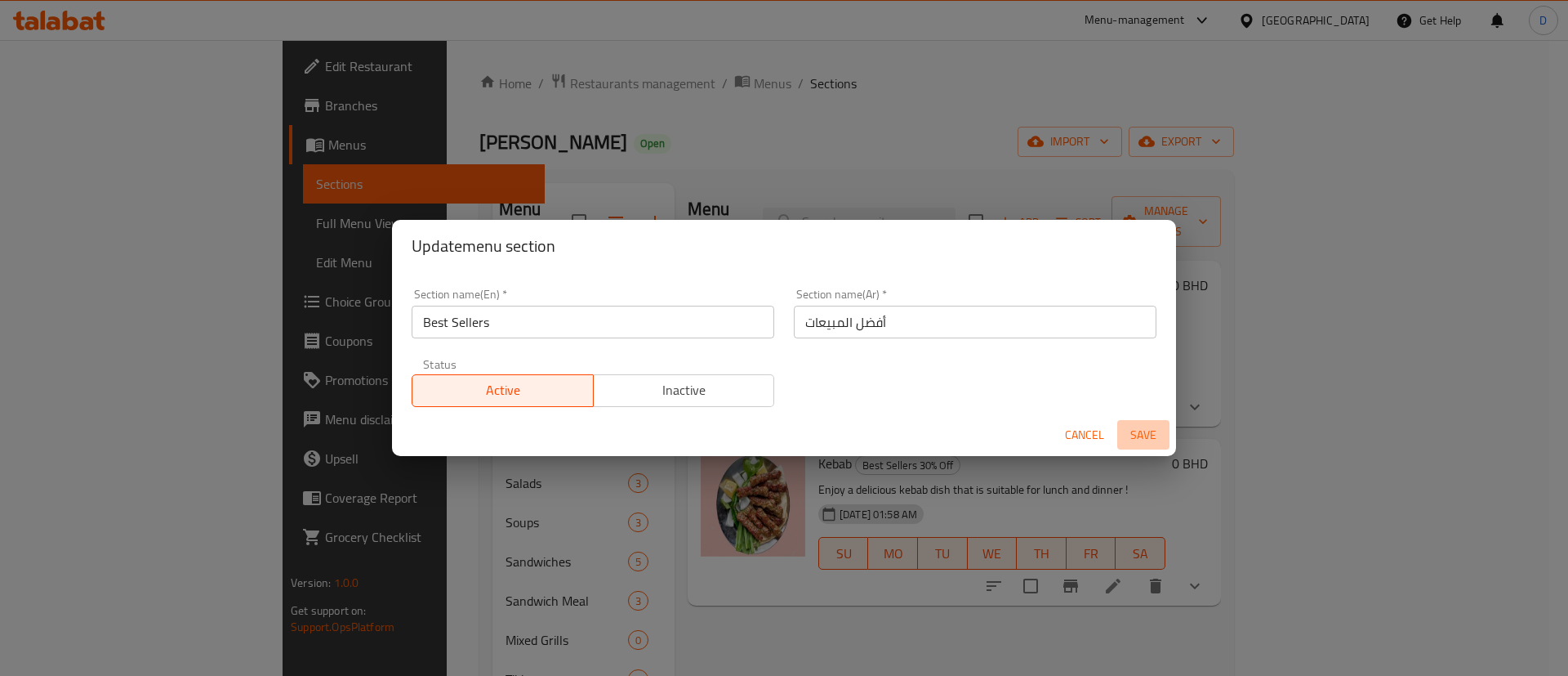
click at [1148, 430] on span "Save" at bounding box center [1143, 435] width 39 height 20
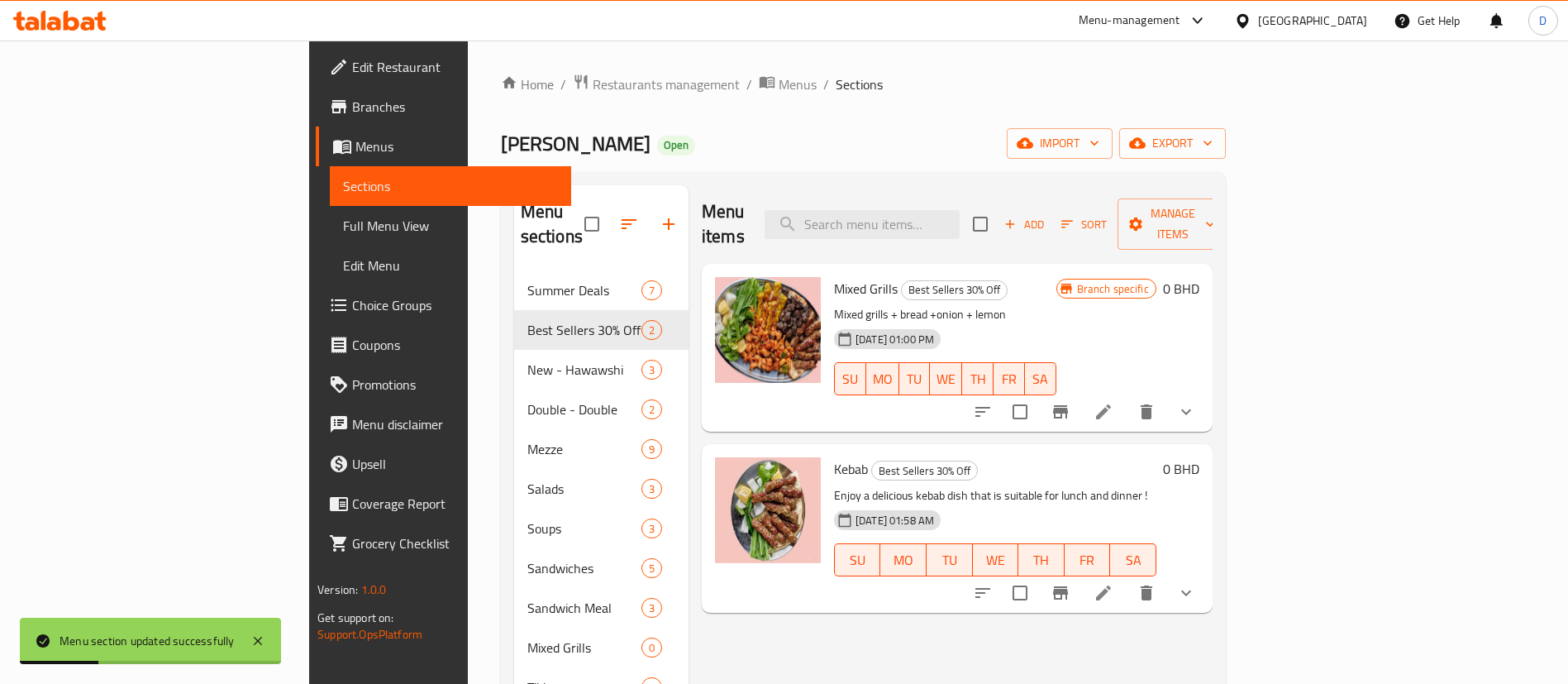
click at [501, 109] on div "Home / Restaurants management / Menus / Sections Mazmiz Open import export Menu…" at bounding box center [863, 539] width 725 height 931
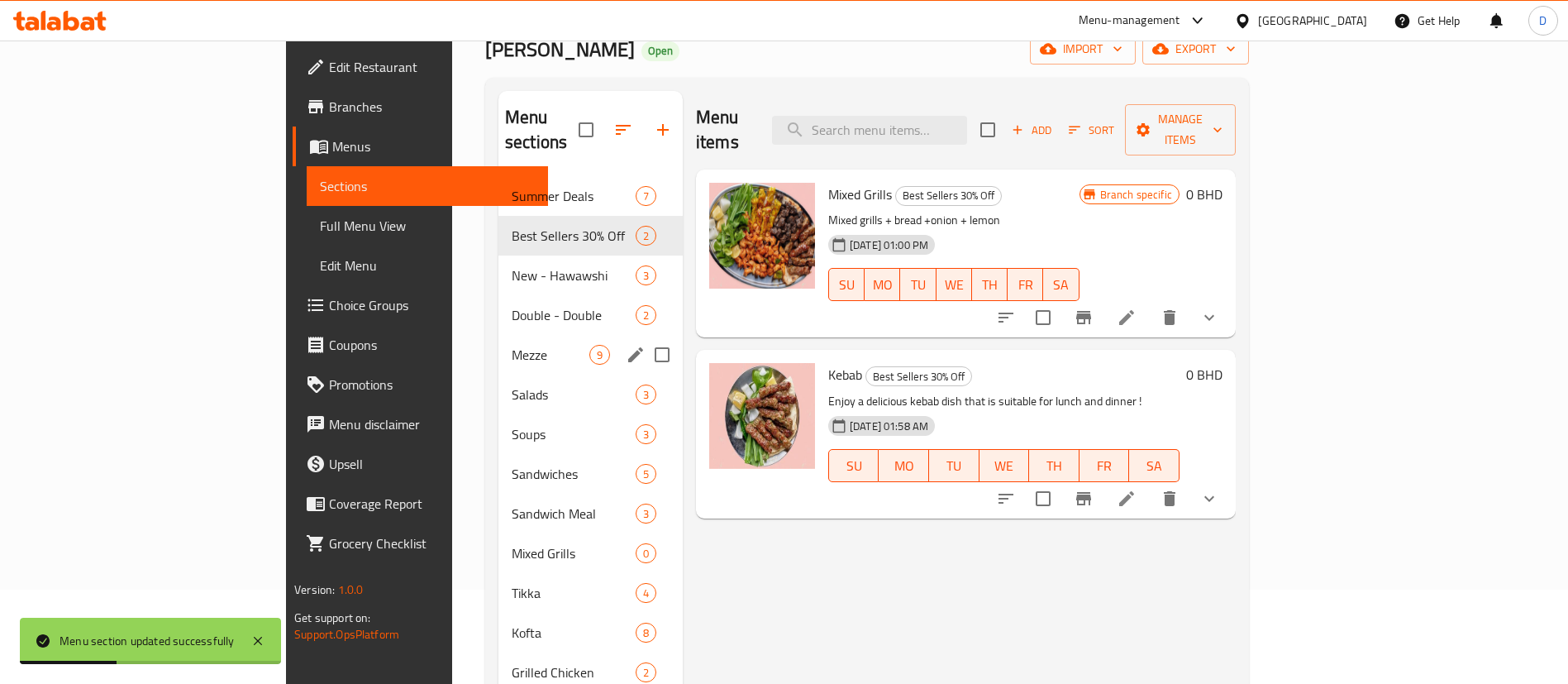
scroll to position [248, 0]
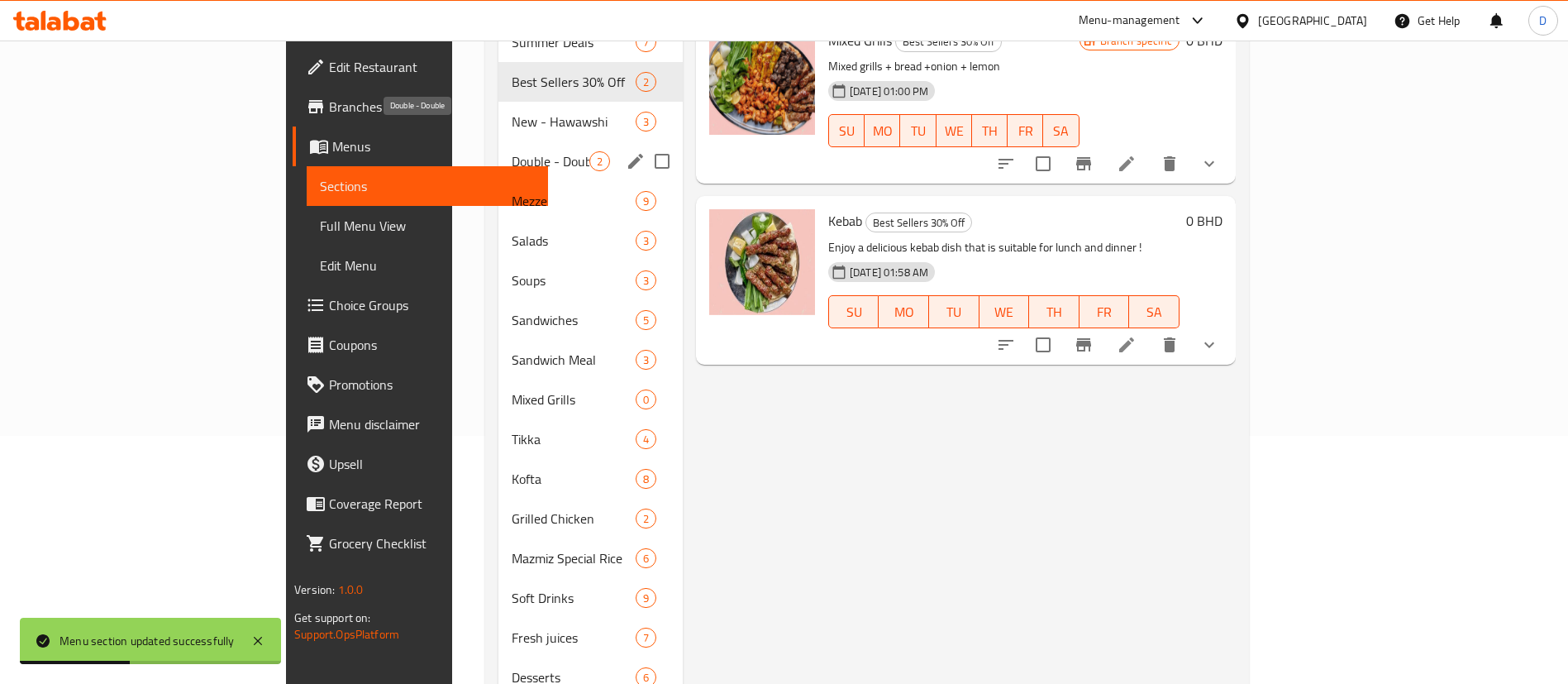
click at [512, 151] on span "Double - Double" at bounding box center [551, 160] width 78 height 19
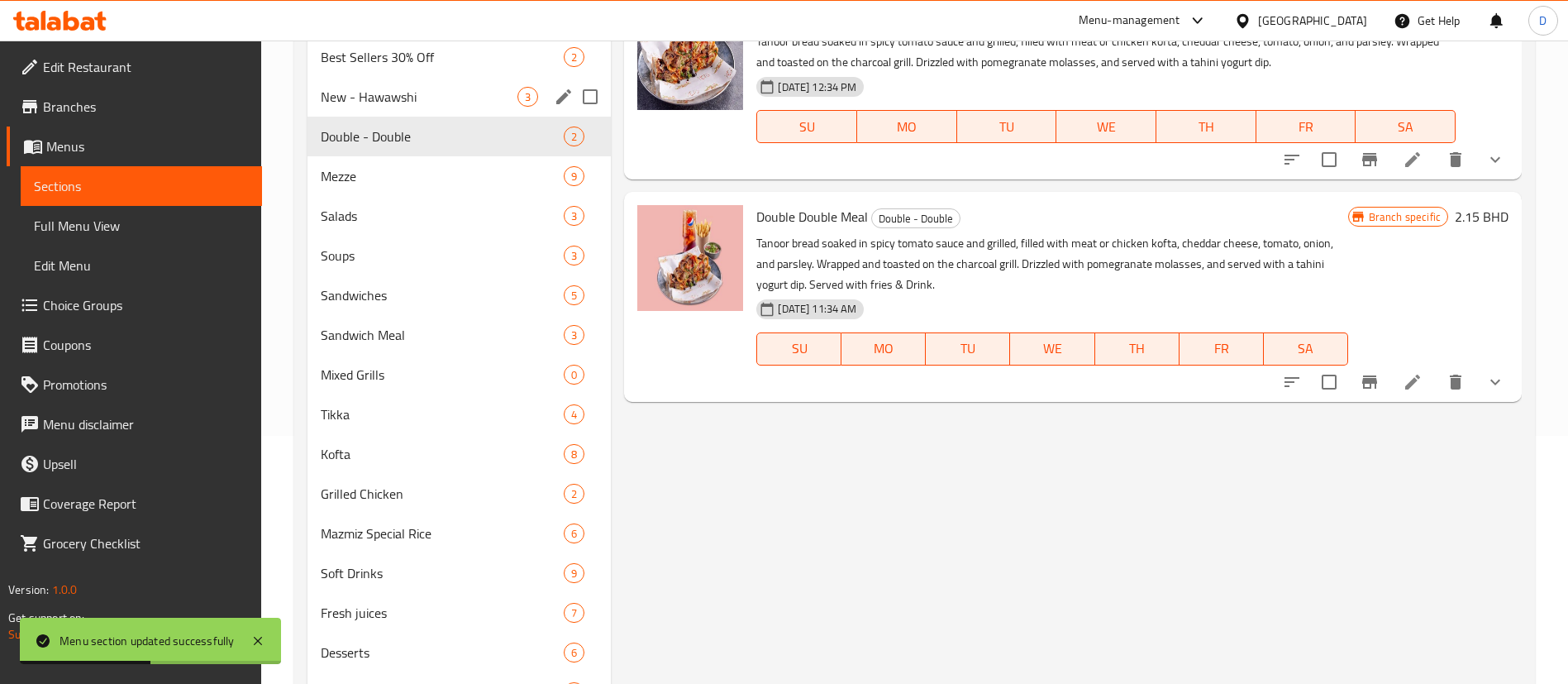
click at [413, 78] on div "New - Hawawshi 3" at bounding box center [458, 96] width 303 height 40
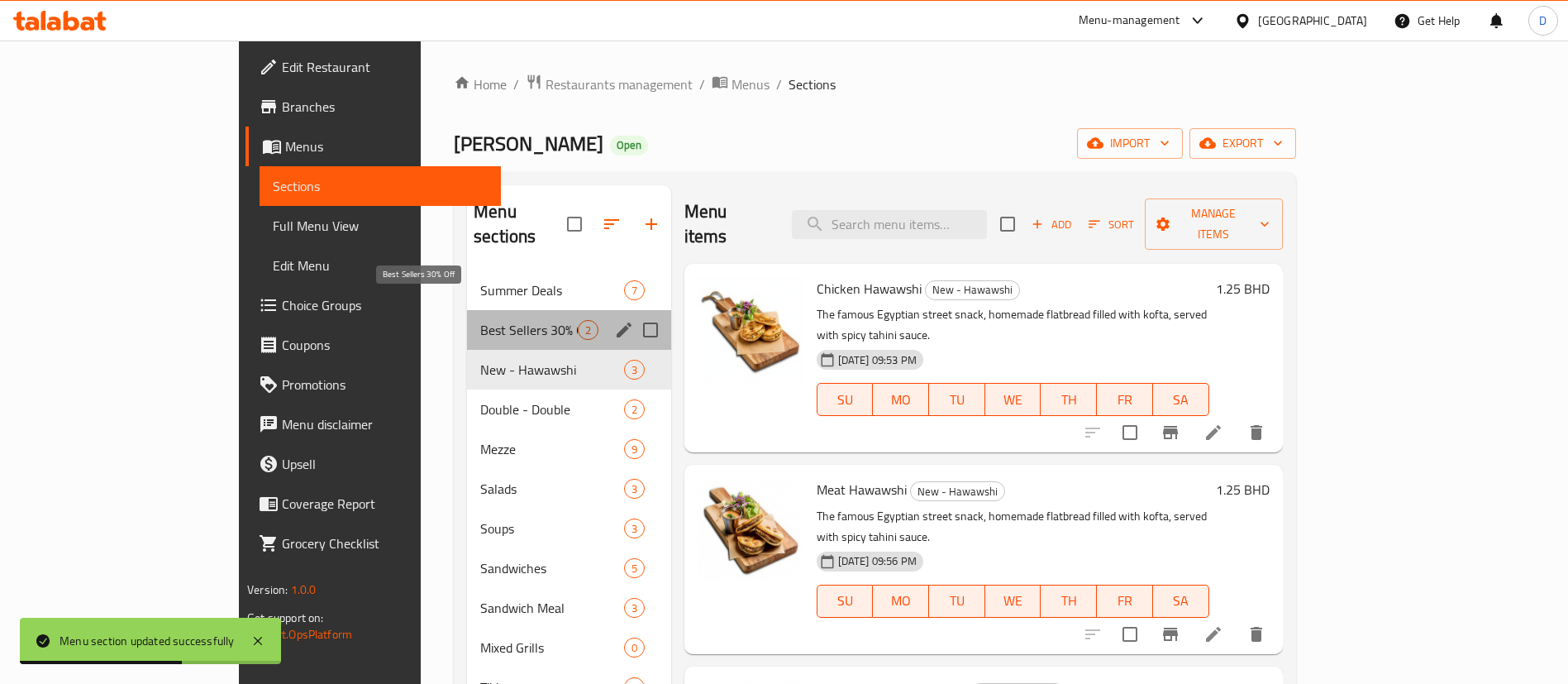
click at [480, 320] on span "Best Sellers 30% Off" at bounding box center [529, 329] width 97 height 19
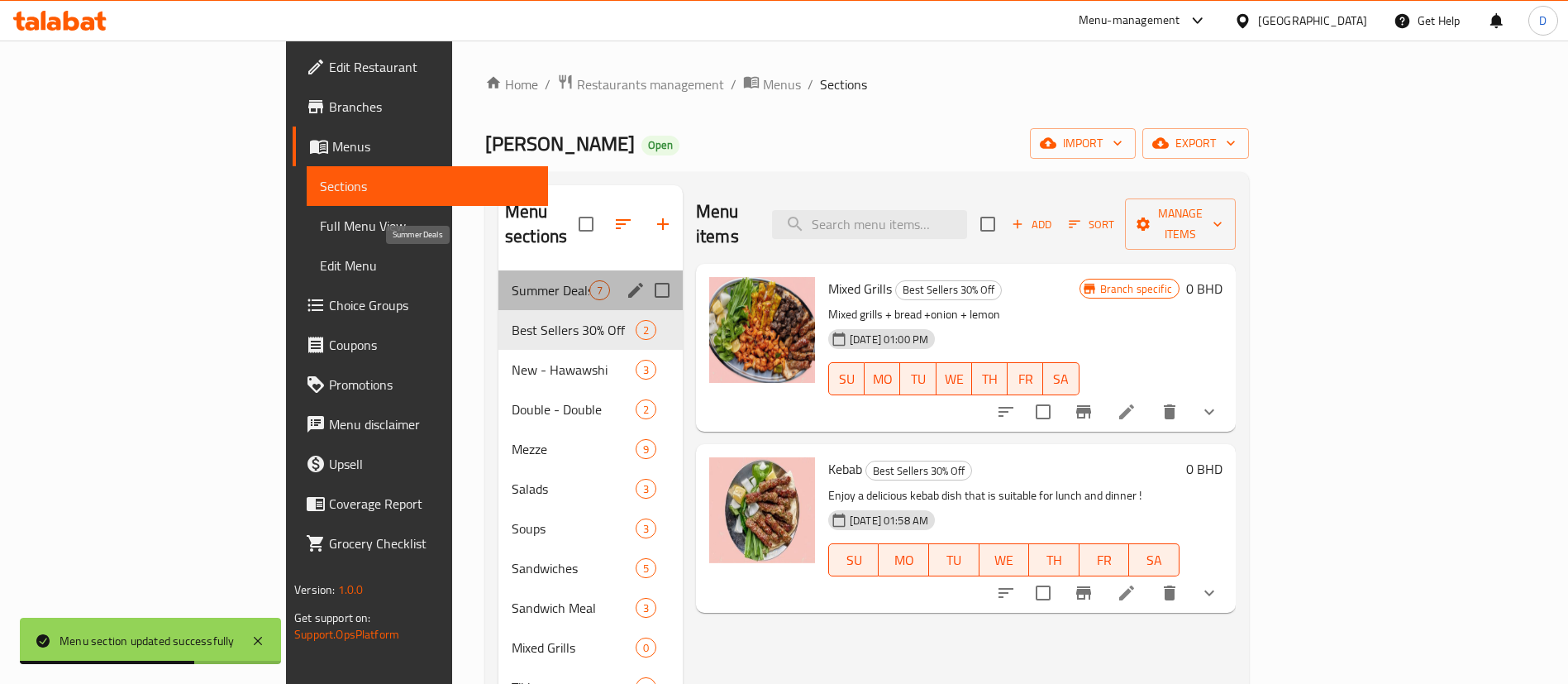
click at [512, 280] on span "Summer Deals" at bounding box center [551, 290] width 78 height 19
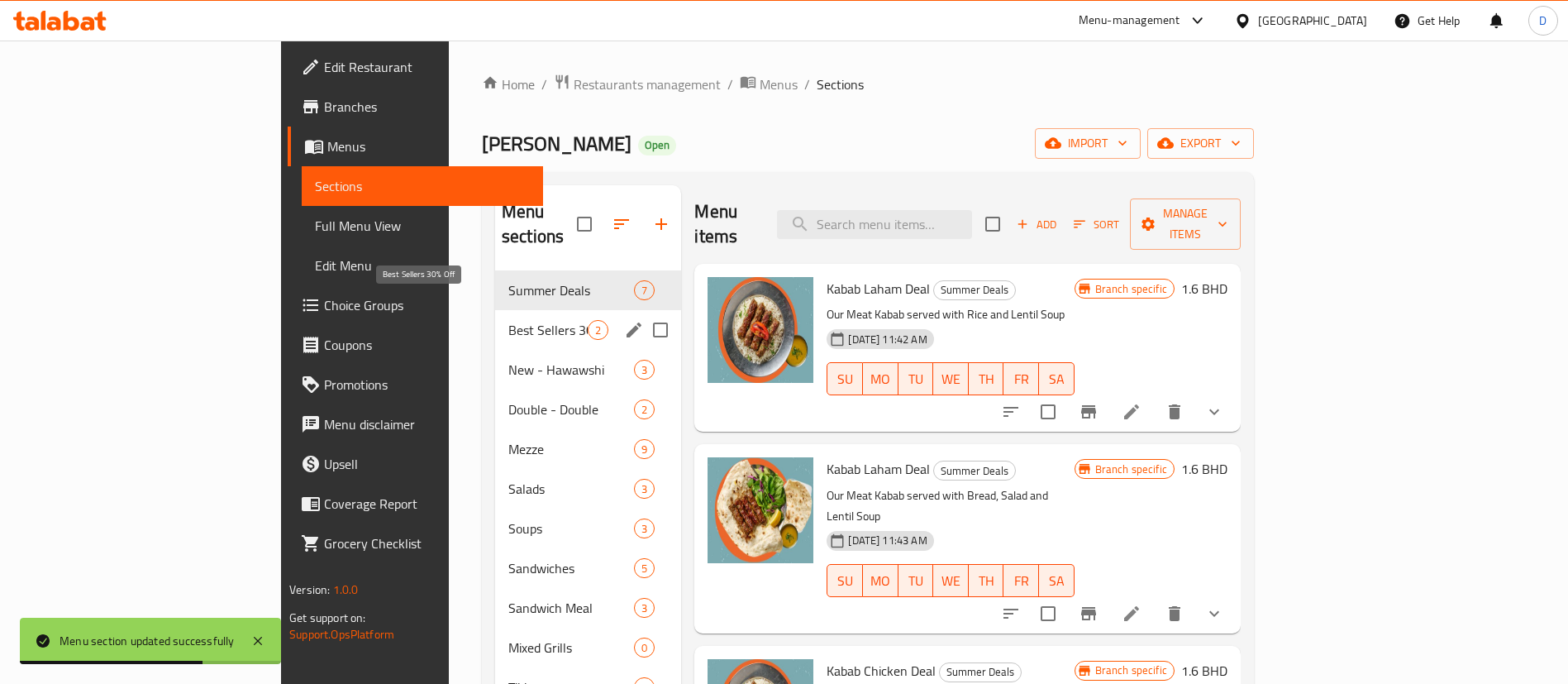
drag, startPoint x: 417, startPoint y: 302, endPoint x: 424, endPoint y: 319, distance: 18.4
click at [508, 320] on span "Best Sellers 30% Off" at bounding box center [548, 329] width 79 height 19
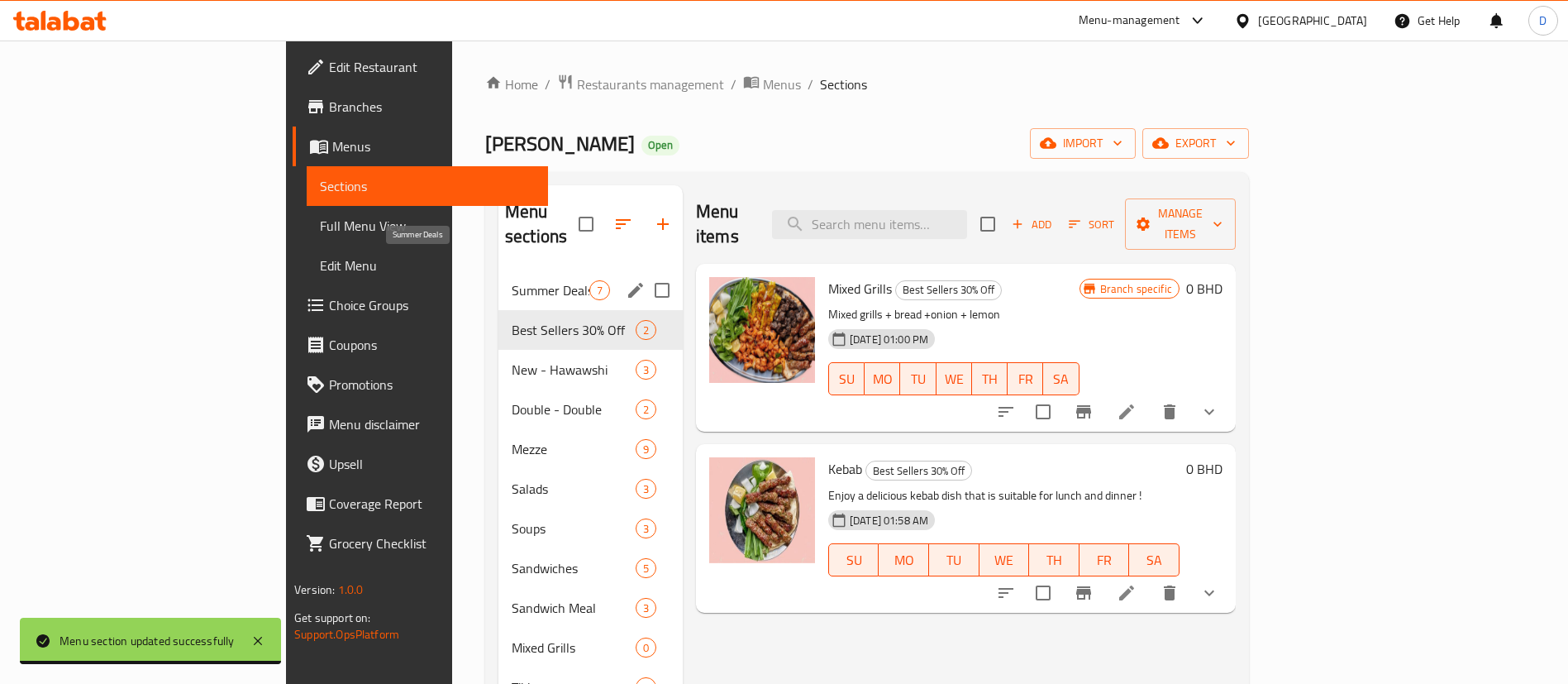
click at [512, 280] on span "Summer Deals" at bounding box center [551, 290] width 78 height 19
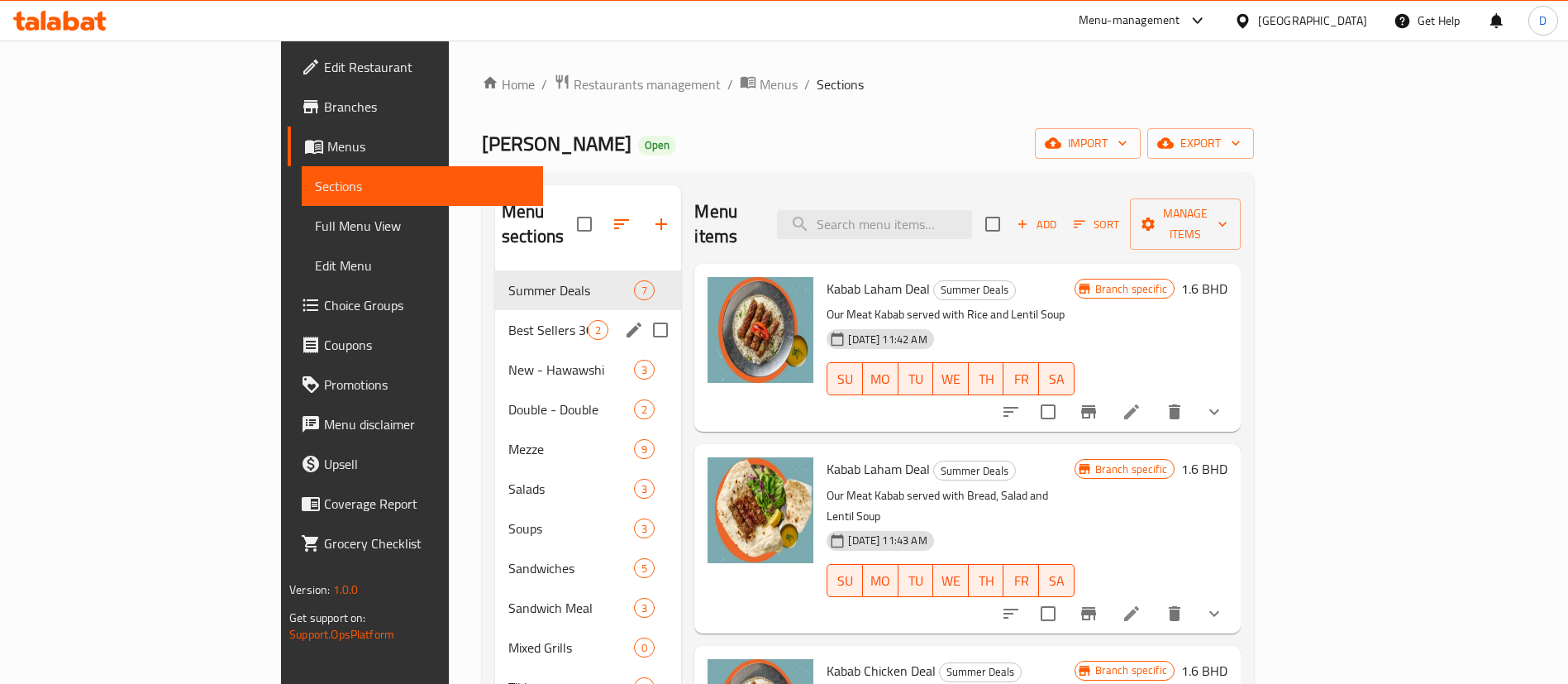
click at [508, 320] on span "Best Sellers 30% Off" at bounding box center [548, 329] width 79 height 19
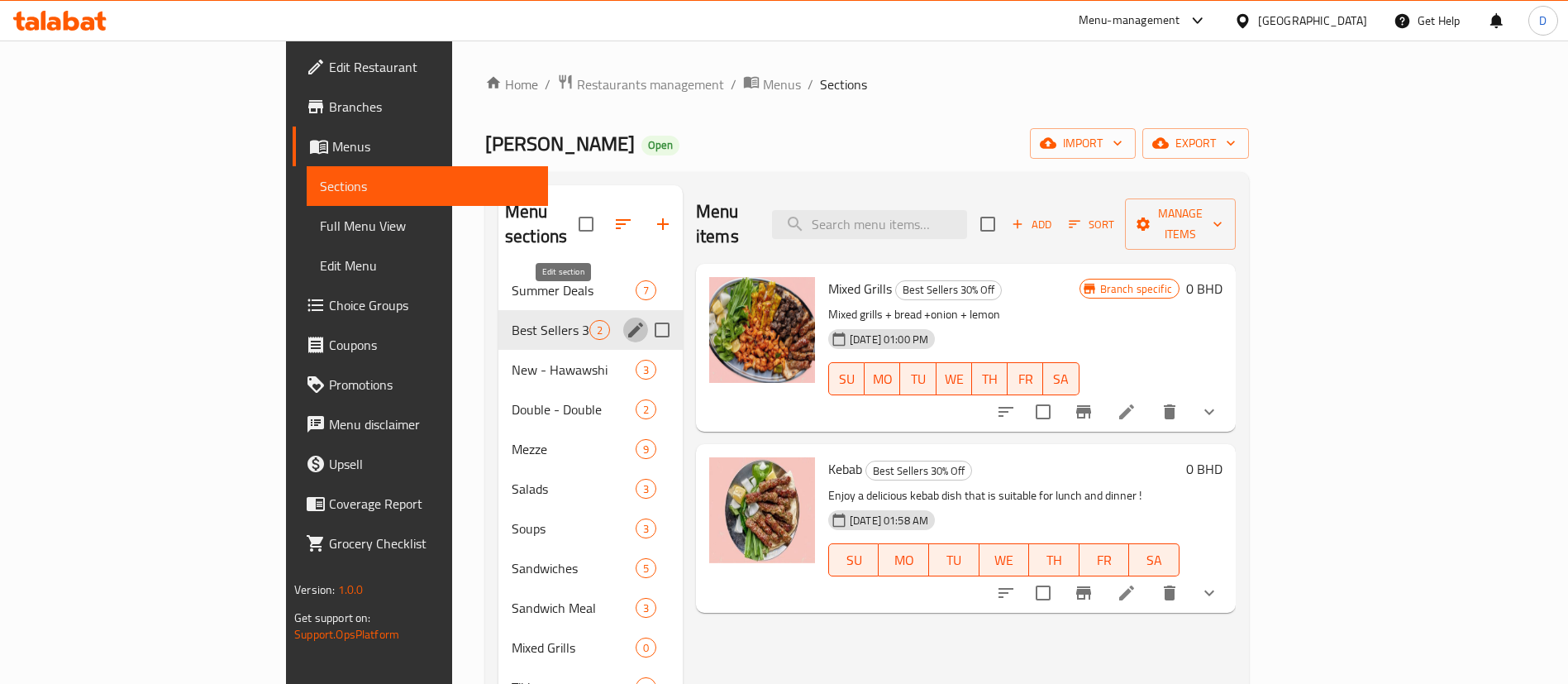
click at [628, 323] on icon "edit" at bounding box center [636, 330] width 15 height 15
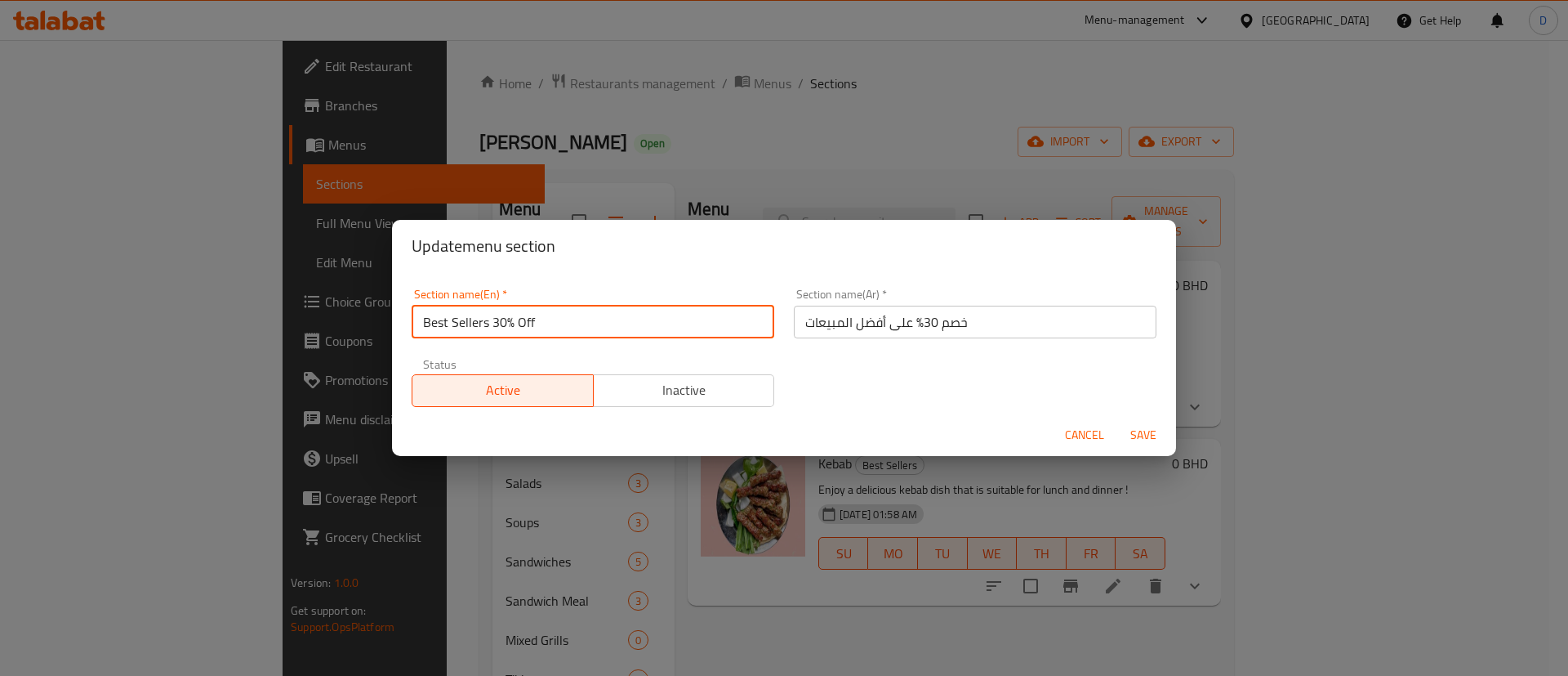
drag, startPoint x: 493, startPoint y: 320, endPoint x: 547, endPoint y: 314, distance: 54.3
click at [547, 314] on input "Best Sellers 30% Off" at bounding box center [592, 321] width 363 height 33
type input "Best Sellers"
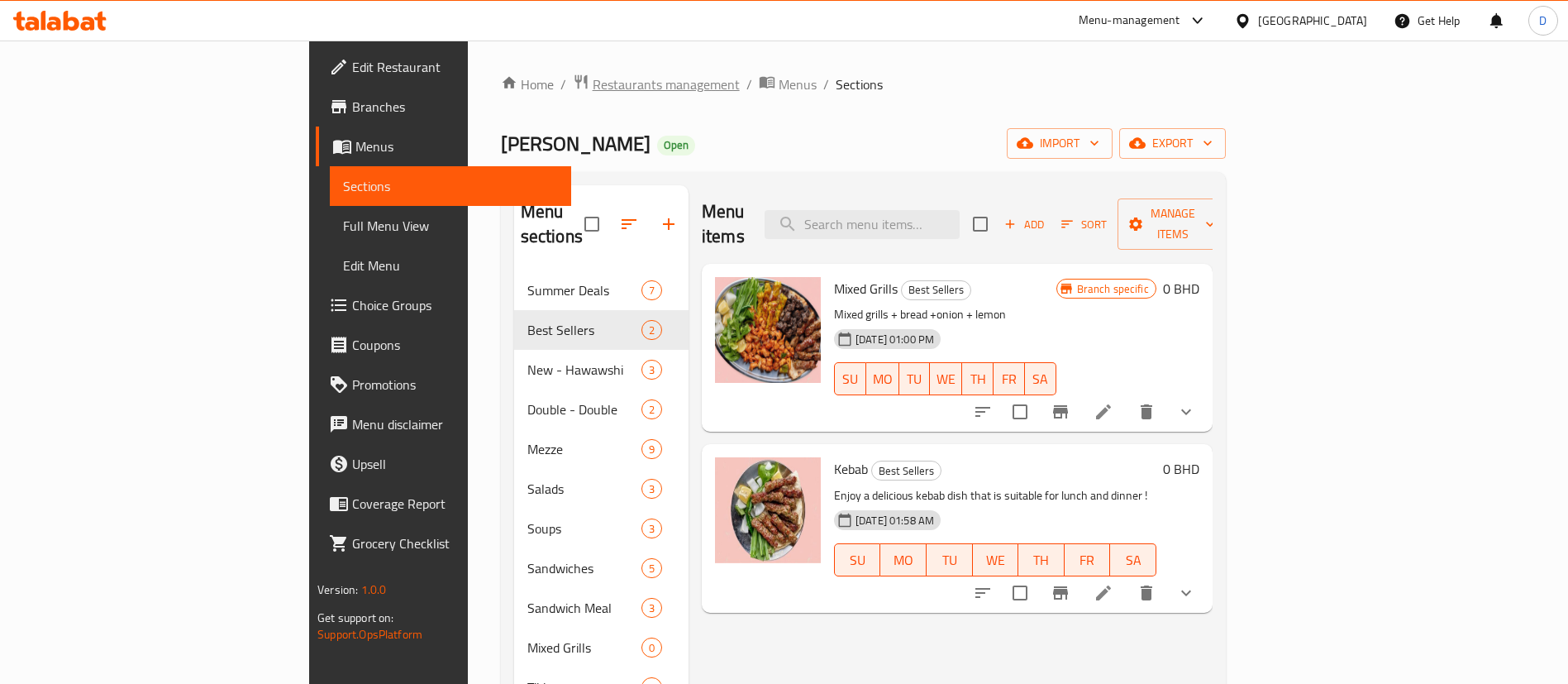
click at [593, 79] on span "Restaurants management" at bounding box center [666, 84] width 147 height 19
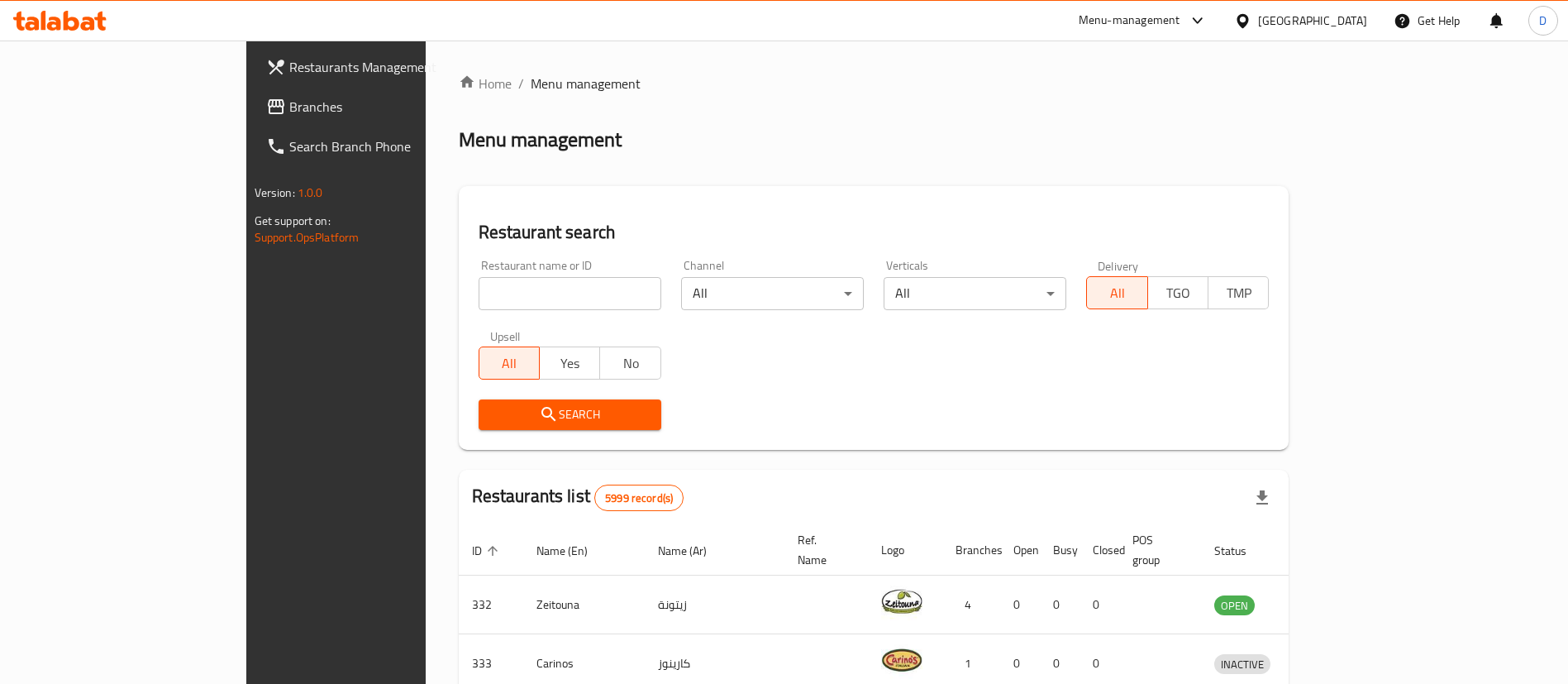
click at [479, 304] on input "search" at bounding box center [570, 293] width 182 height 33
paste input "25788"
type input "25788"
click button "Search" at bounding box center [570, 415] width 182 height 30
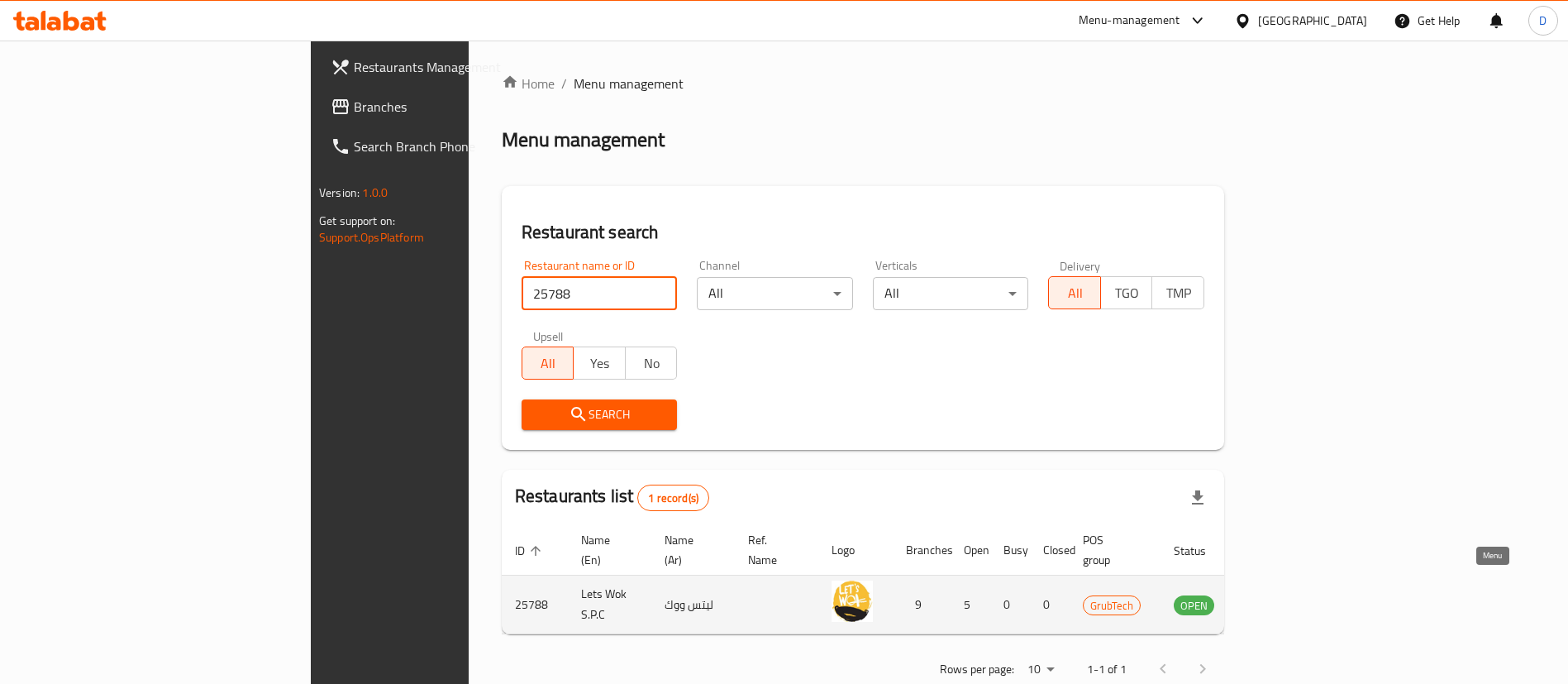
click at [1291, 594] on link "enhanced table" at bounding box center [1276, 604] width 30 height 19
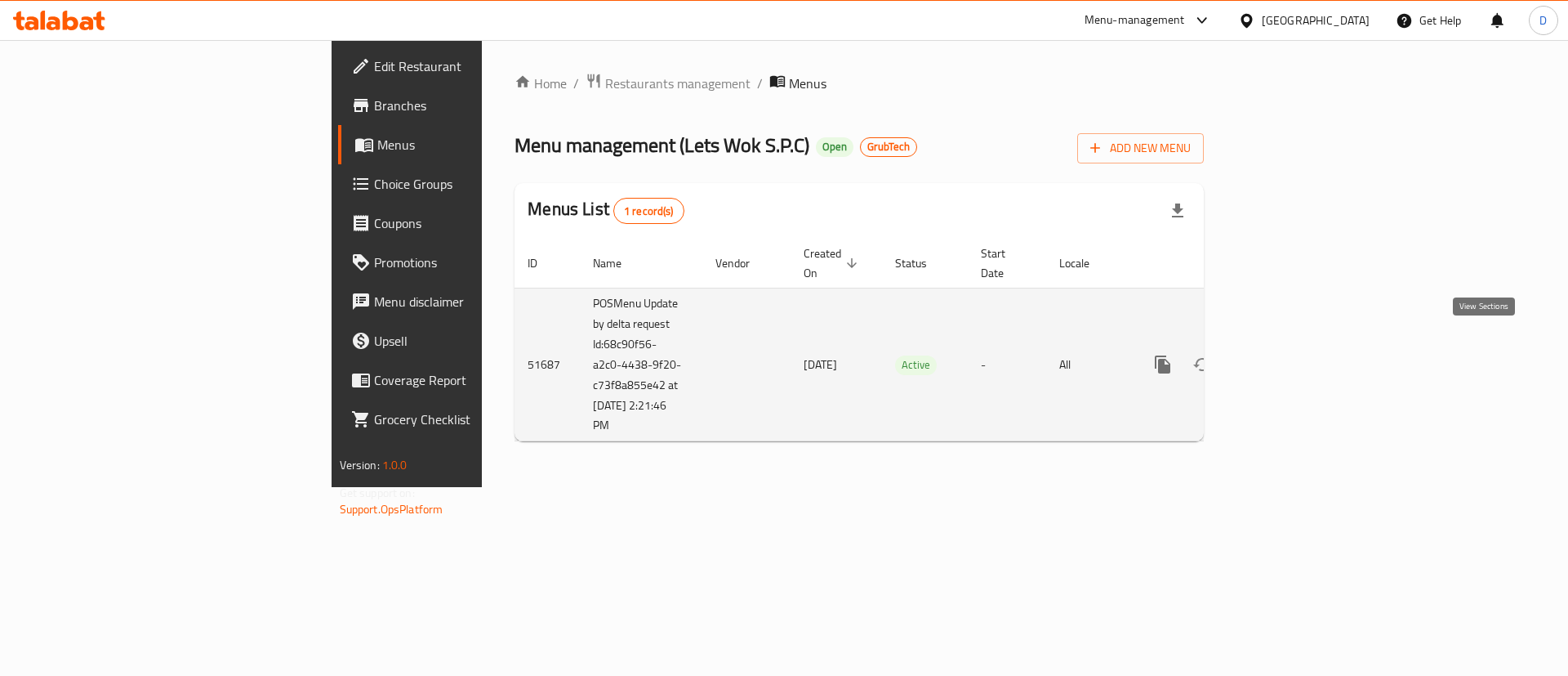
click at [1300, 345] on link "enhanced table" at bounding box center [1280, 364] width 39 height 39
click at [1290, 353] on icon "enhanced table" at bounding box center [1279, 362] width 19 height 19
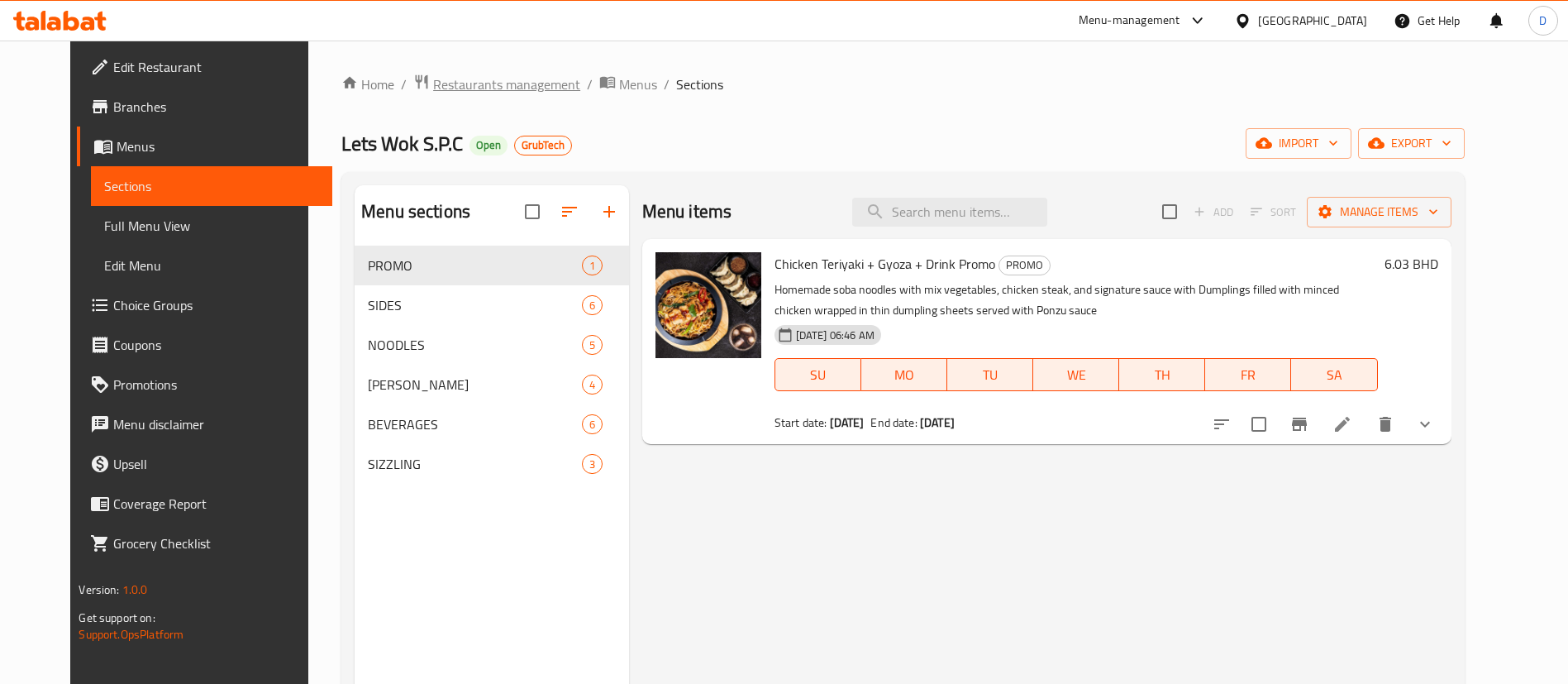
click at [433, 82] on span "Restaurants management" at bounding box center [507, 84] width 147 height 19
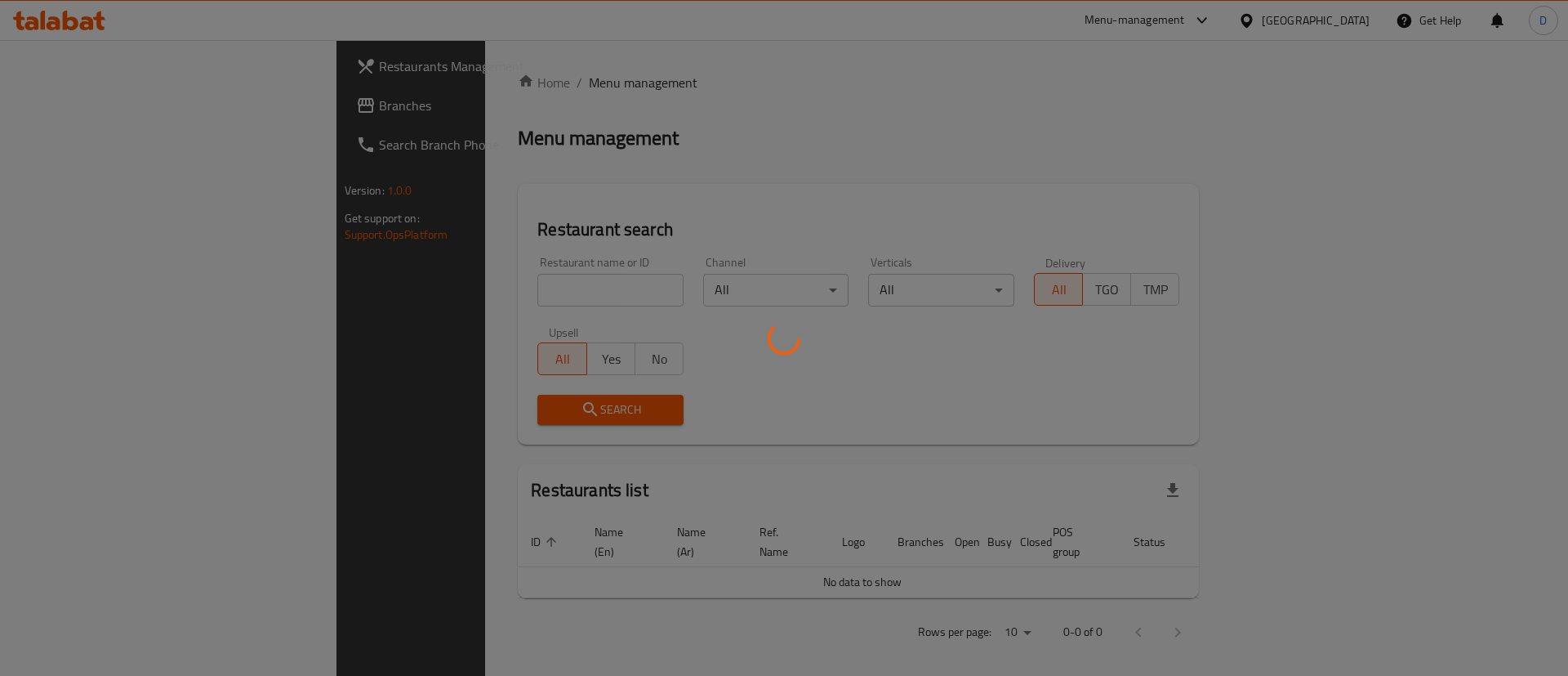
click at [416, 288] on div at bounding box center [784, 338] width 1568 height 676
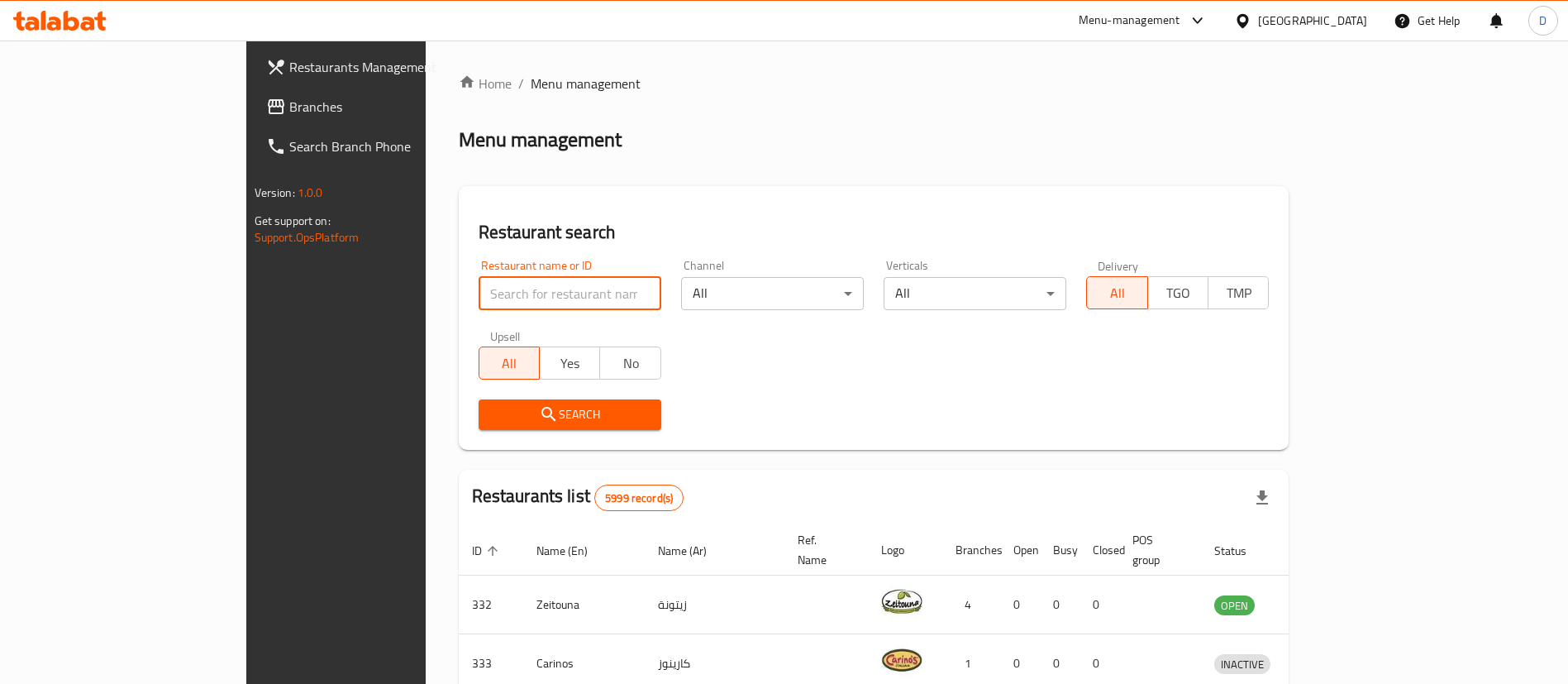
click at [479, 292] on input "search" at bounding box center [570, 293] width 182 height 33
paste input "643382"
type input "643382"
click button "Search" at bounding box center [570, 415] width 182 height 30
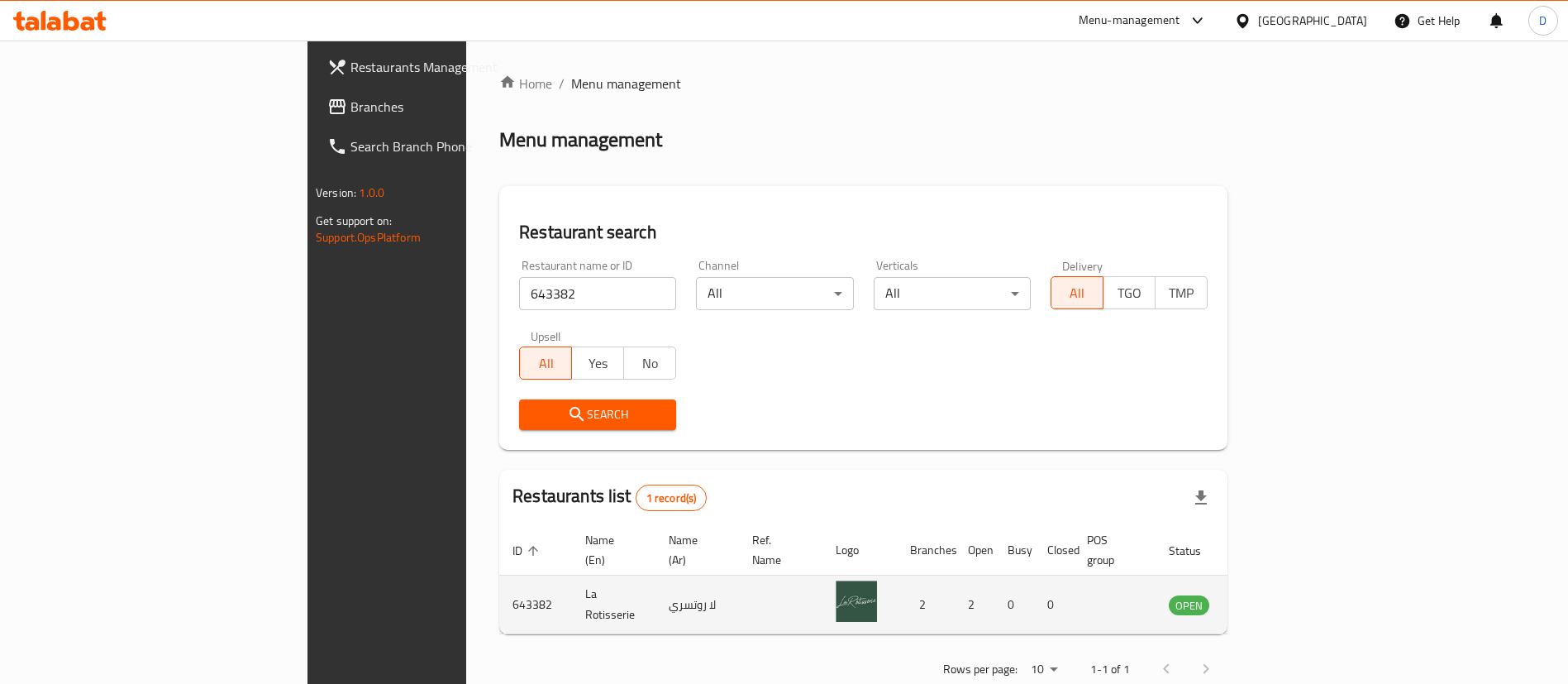
click at [1299, 575] on td "enhanced table" at bounding box center [1271, 605] width 57 height 59
click at [1276, 594] on icon "enhanced table" at bounding box center [1265, 604] width 19 height 19
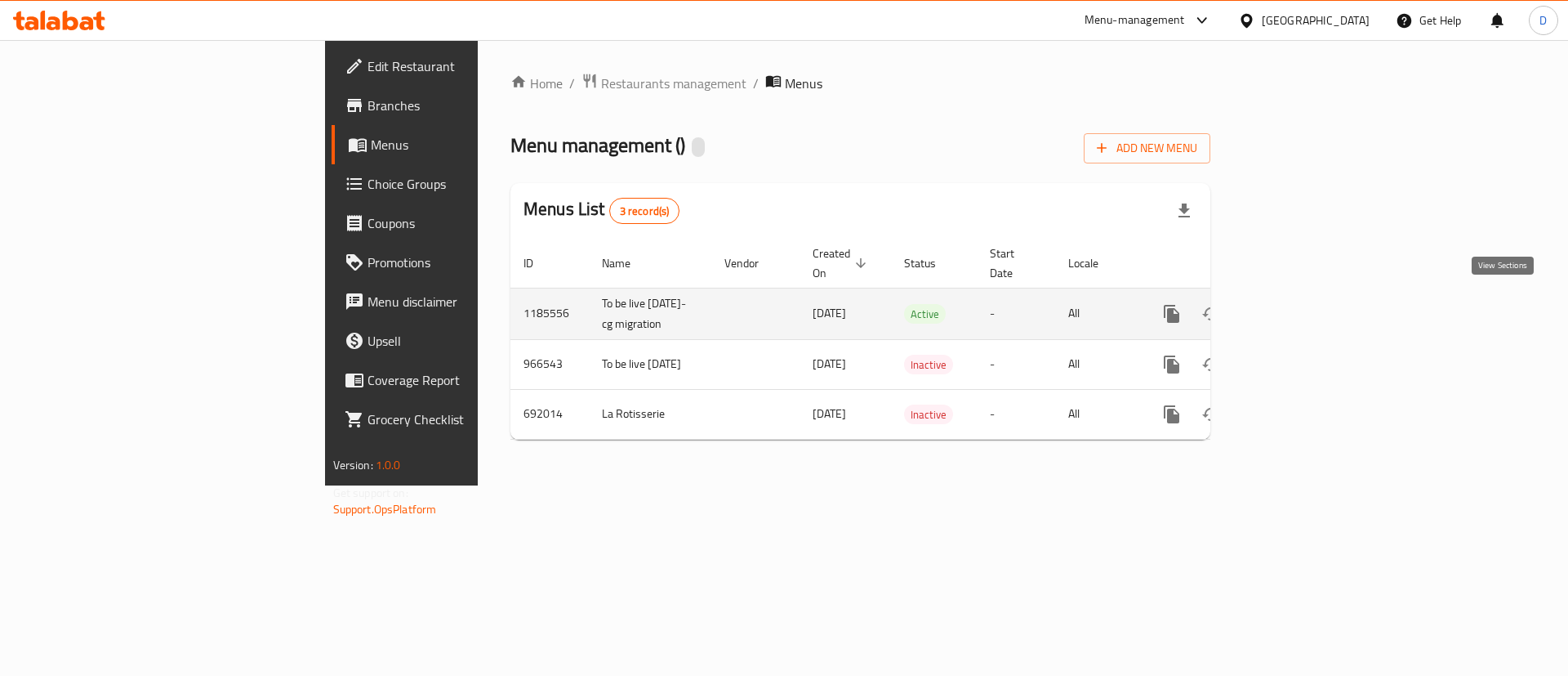
click at [1299, 307] on icon "enhanced table" at bounding box center [1289, 313] width 19 height 19
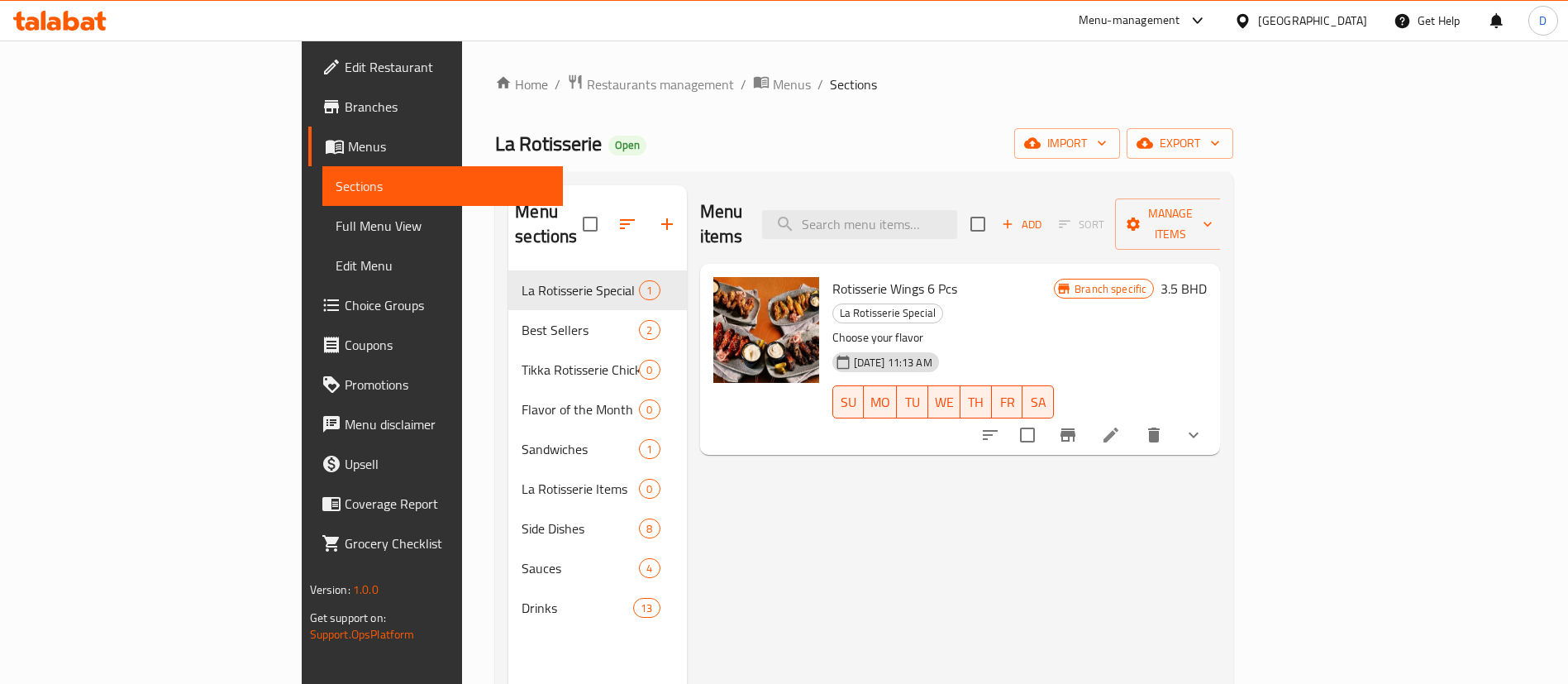
click at [495, 101] on div "Home / Restaurants management / Menus / Sections La Rotisserie Open import expo…" at bounding box center [864, 477] width 738 height 808
click at [587, 93] on span "Restaurants management" at bounding box center [660, 84] width 147 height 19
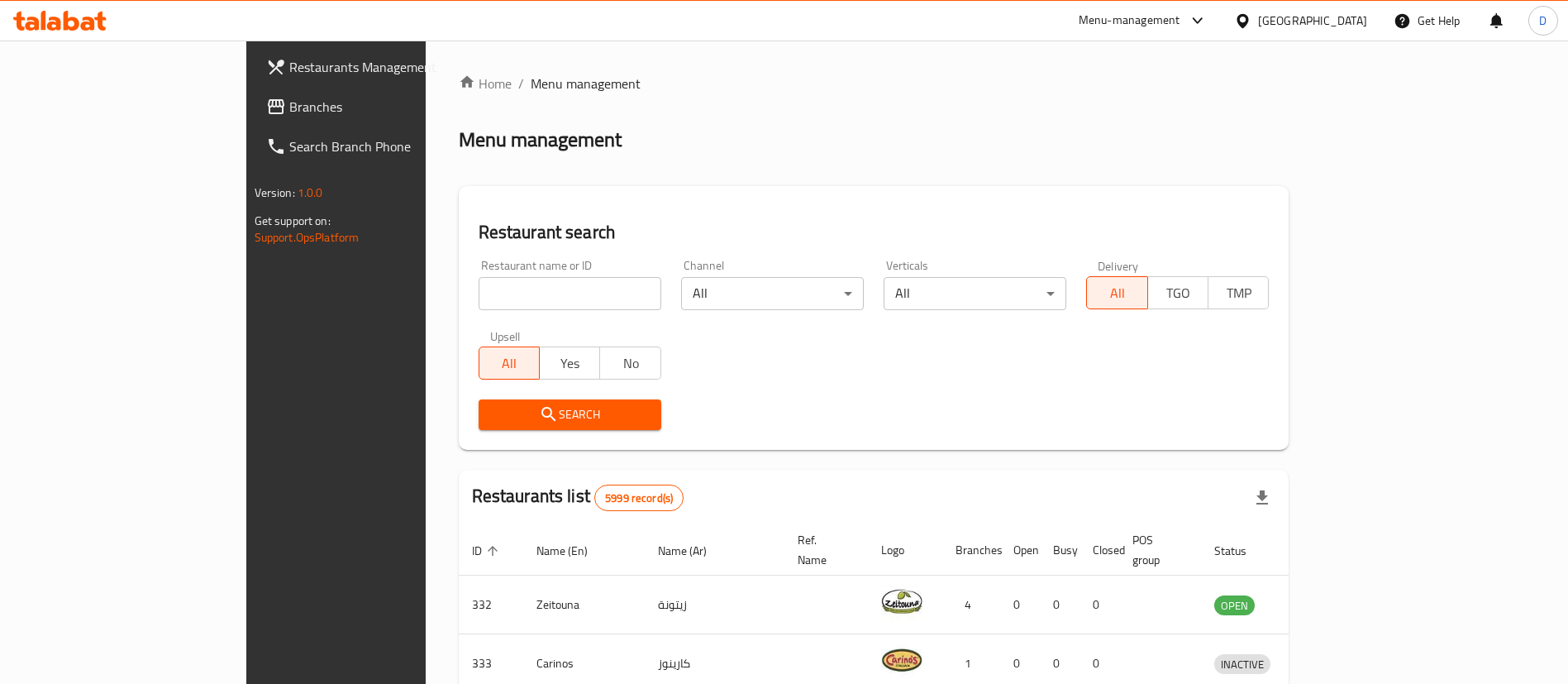
click at [469, 312] on div "Restaurant name or ID Restaurant name or ID" at bounding box center [570, 285] width 203 height 70
click at [479, 305] on input "search" at bounding box center [570, 293] width 182 height 33
paste input "10548"
type input "10548"
click button "Search" at bounding box center [570, 415] width 182 height 30
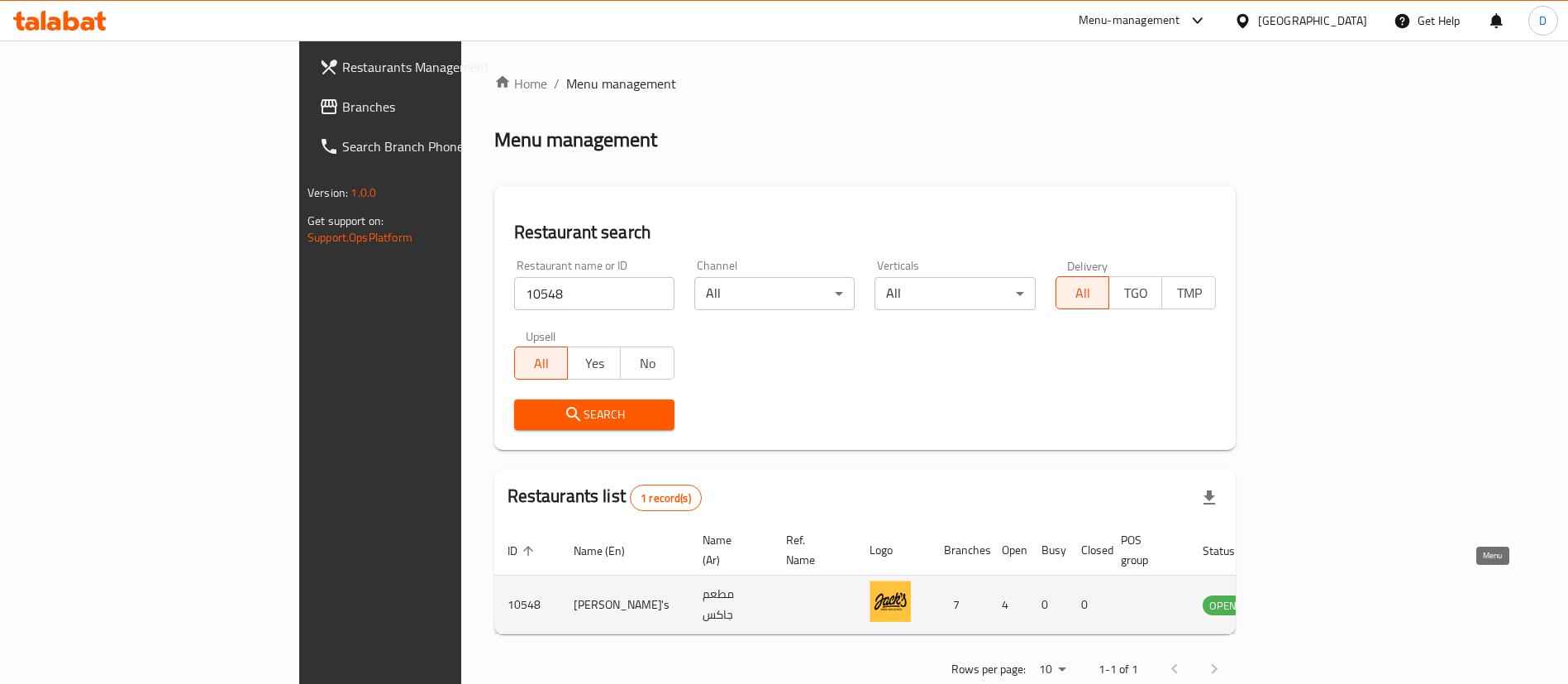
click at [1309, 599] on icon "enhanced table" at bounding box center [1299, 605] width 19 height 14
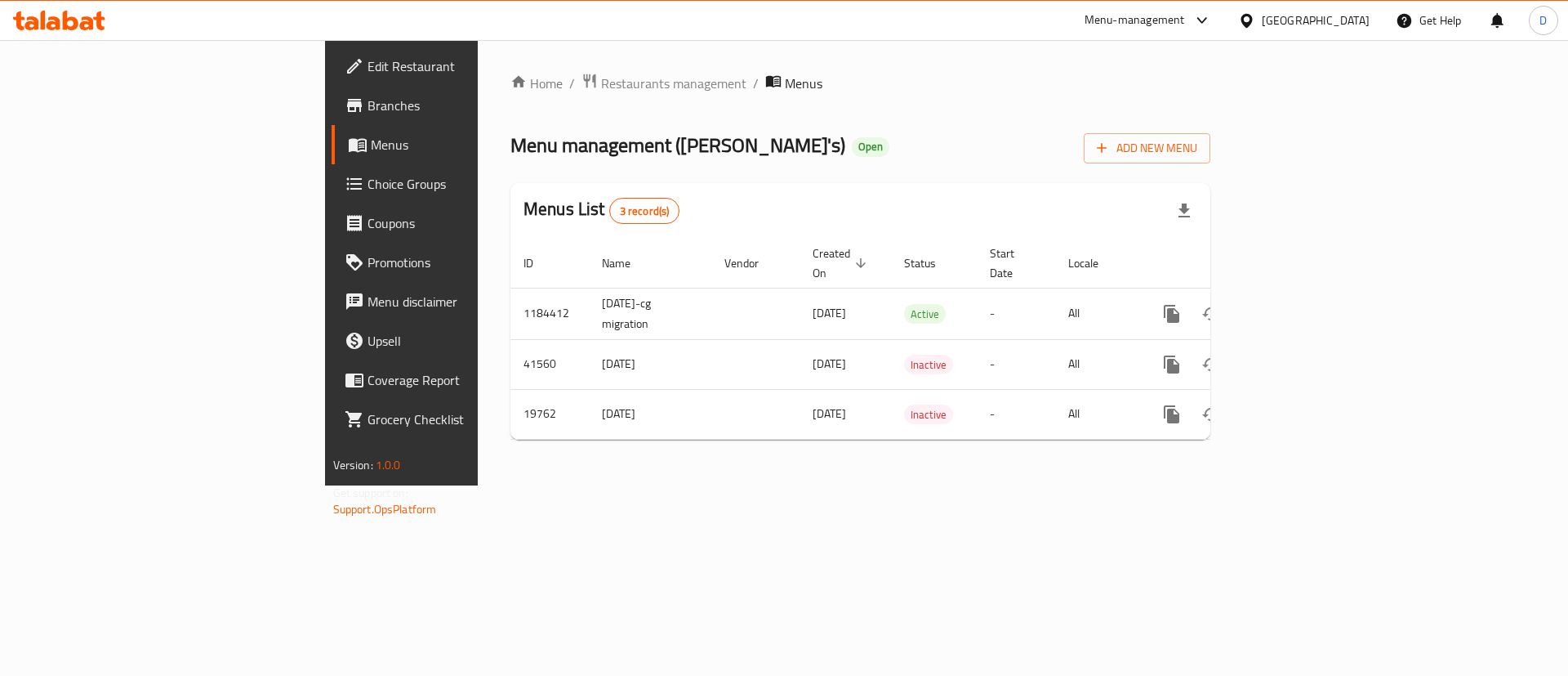
click at [791, 169] on div "Home / Restaurants management / Menus Menu management ( [PERSON_NAME]'s ) Open …" at bounding box center [860, 262] width 700 height 380
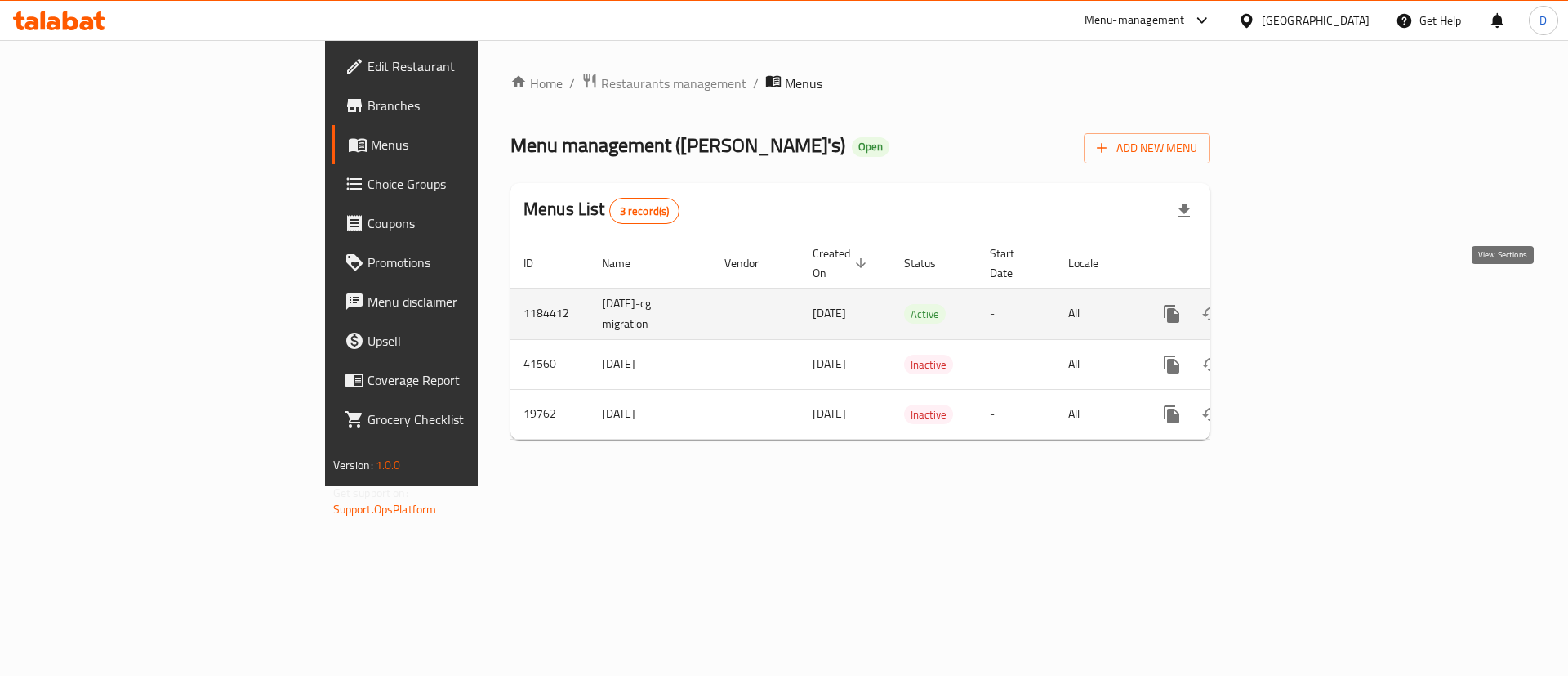
click at [1297, 306] on icon "enhanced table" at bounding box center [1289, 314] width 15 height 15
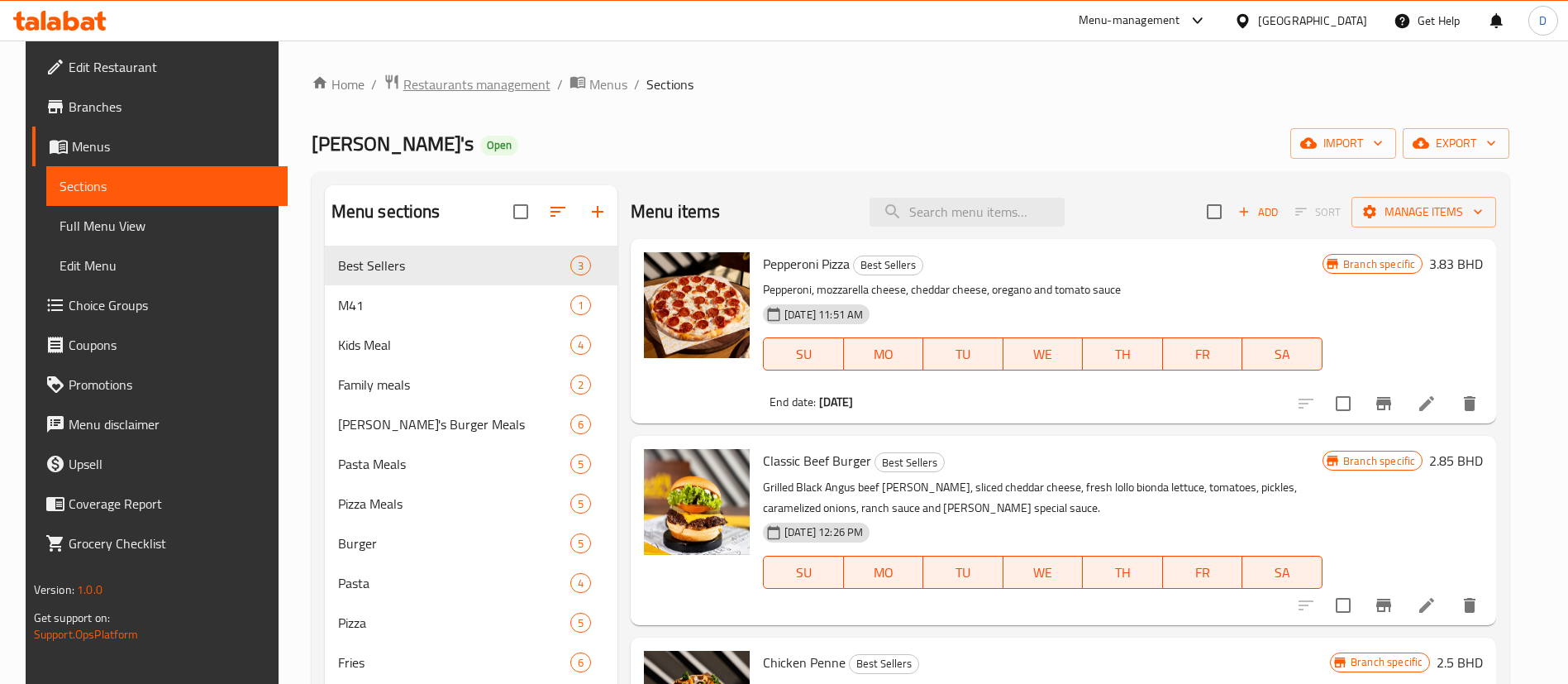
click at [491, 75] on span "Restaurants management" at bounding box center [477, 84] width 147 height 19
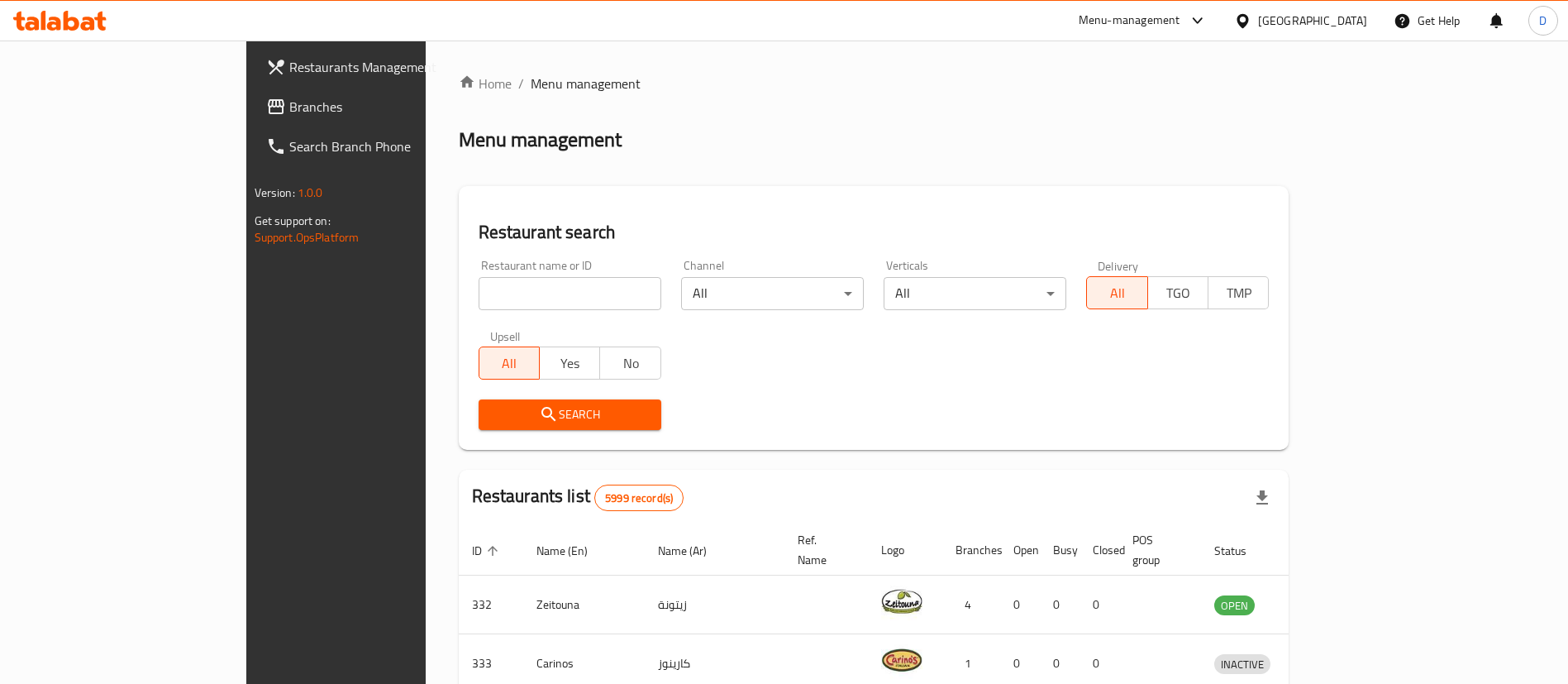
click at [502, 292] on input "search" at bounding box center [570, 293] width 182 height 33
paste input "2192"
type input "2192"
click button "Search" at bounding box center [570, 415] width 182 height 30
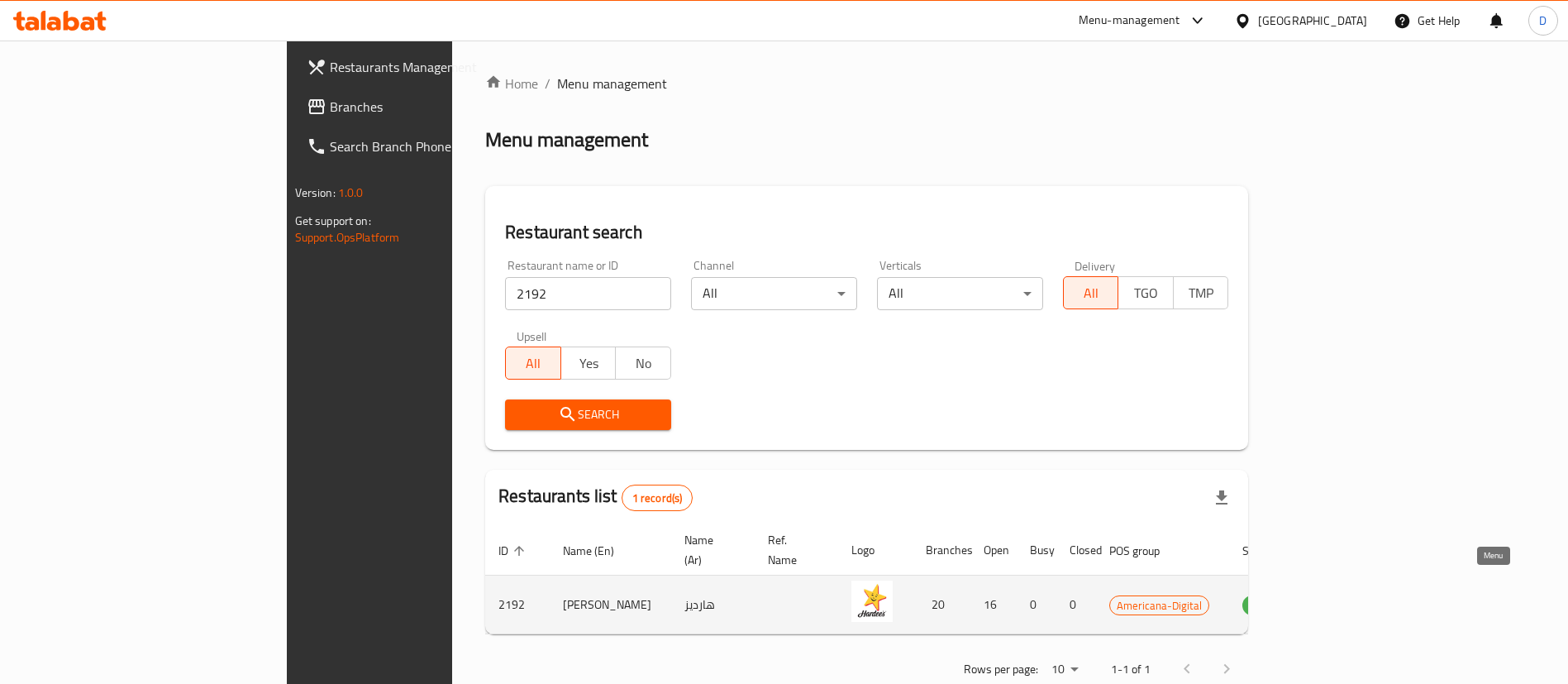
click at [1359, 594] on link "enhanced table" at bounding box center [1344, 604] width 30 height 19
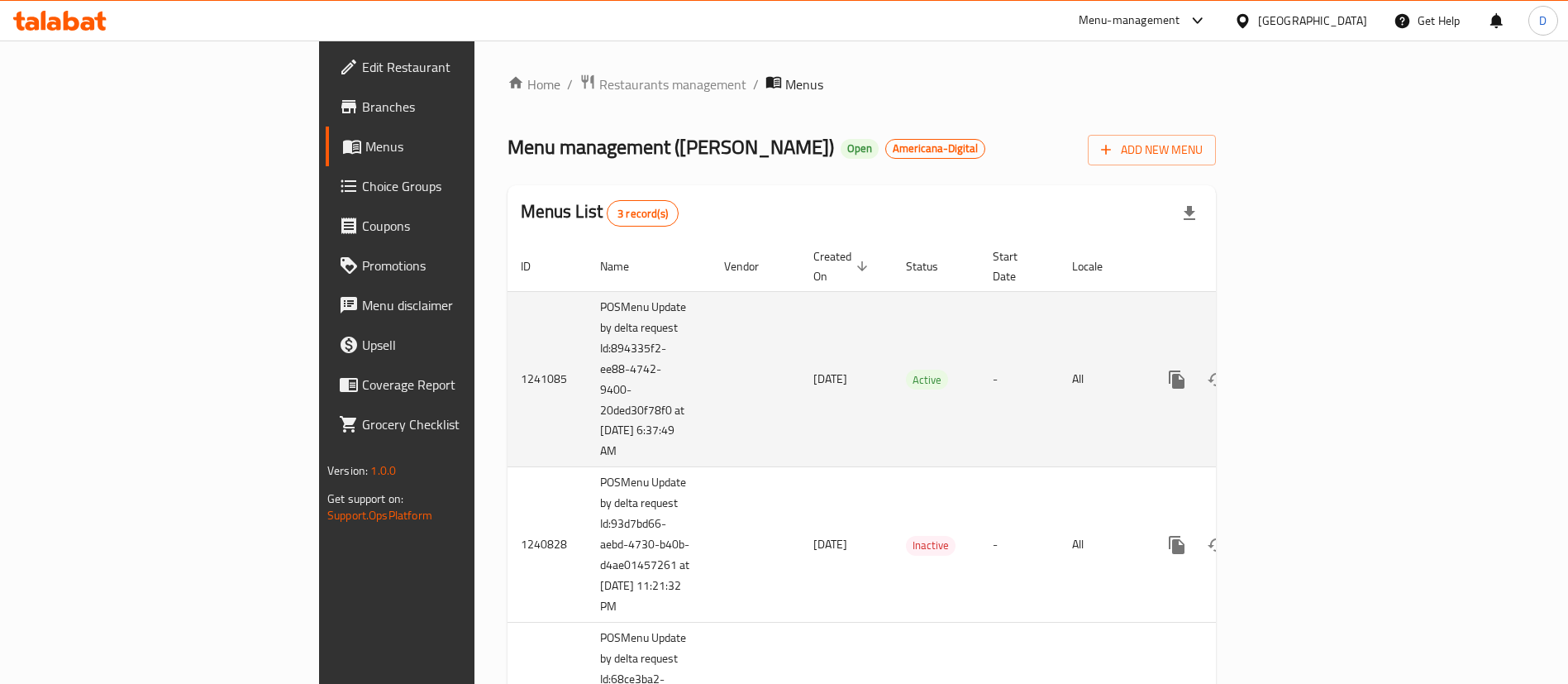
click at [1316, 360] on div "enhanced table" at bounding box center [1237, 379] width 159 height 40
click at [1304, 372] on icon "enhanced table" at bounding box center [1296, 380] width 15 height 15
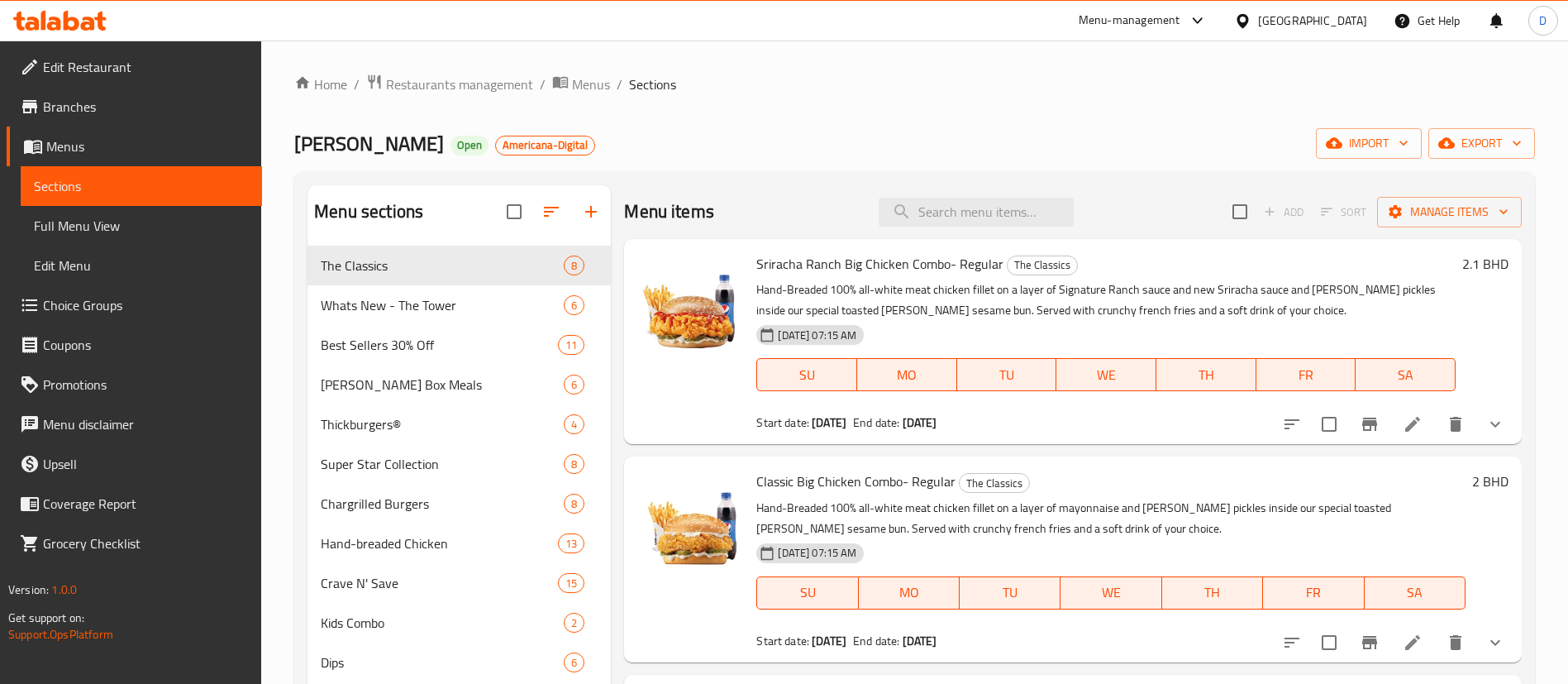
click at [461, 67] on div "Home / Restaurants management / Menus / Sections [PERSON_NAME] Open Americana-D…" at bounding box center [914, 478] width 1307 height 875
click at [461, 80] on span "Restaurants management" at bounding box center [459, 84] width 147 height 19
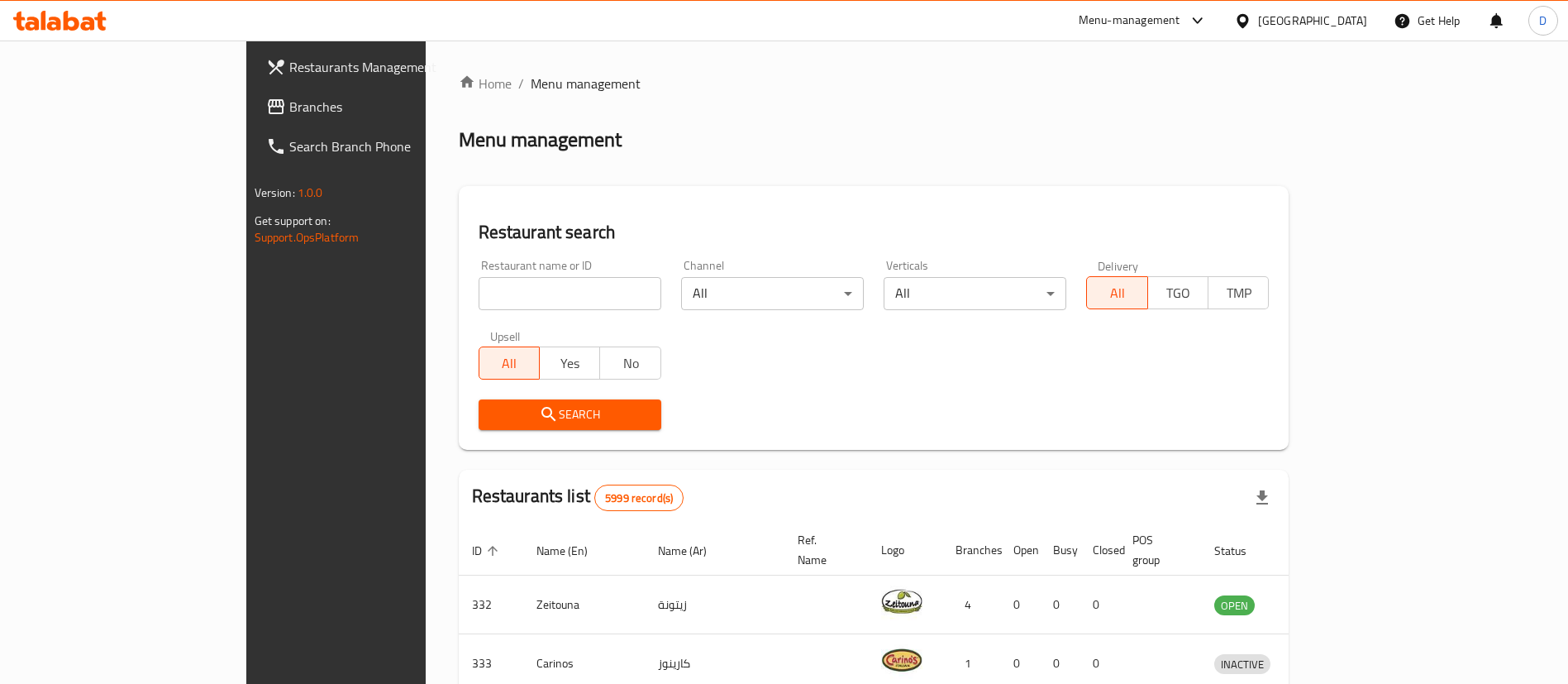
click at [479, 286] on input "search" at bounding box center [570, 293] width 182 height 33
paste input "344"
type input "344"
click button "Search" at bounding box center [570, 415] width 182 height 30
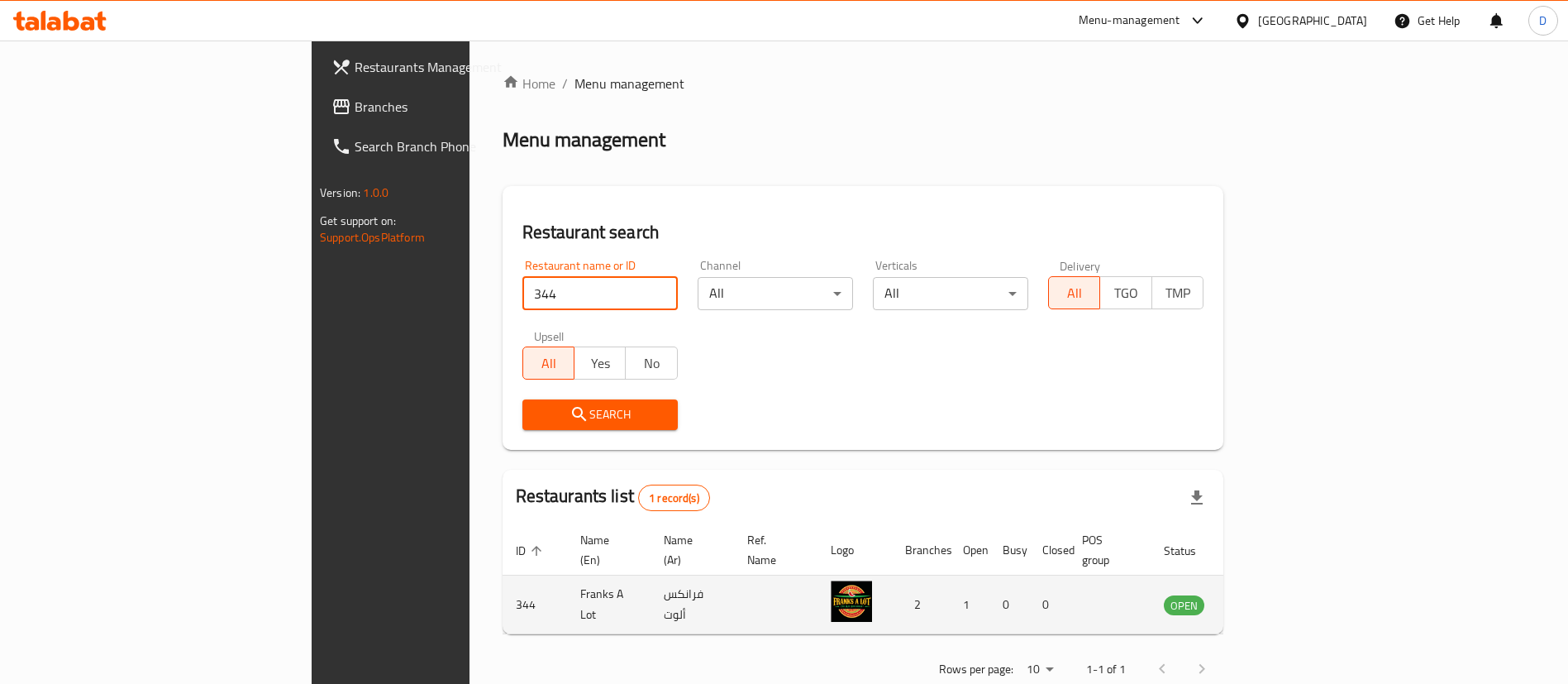
click at [1271, 594] on icon "enhanced table" at bounding box center [1260, 604] width 19 height 19
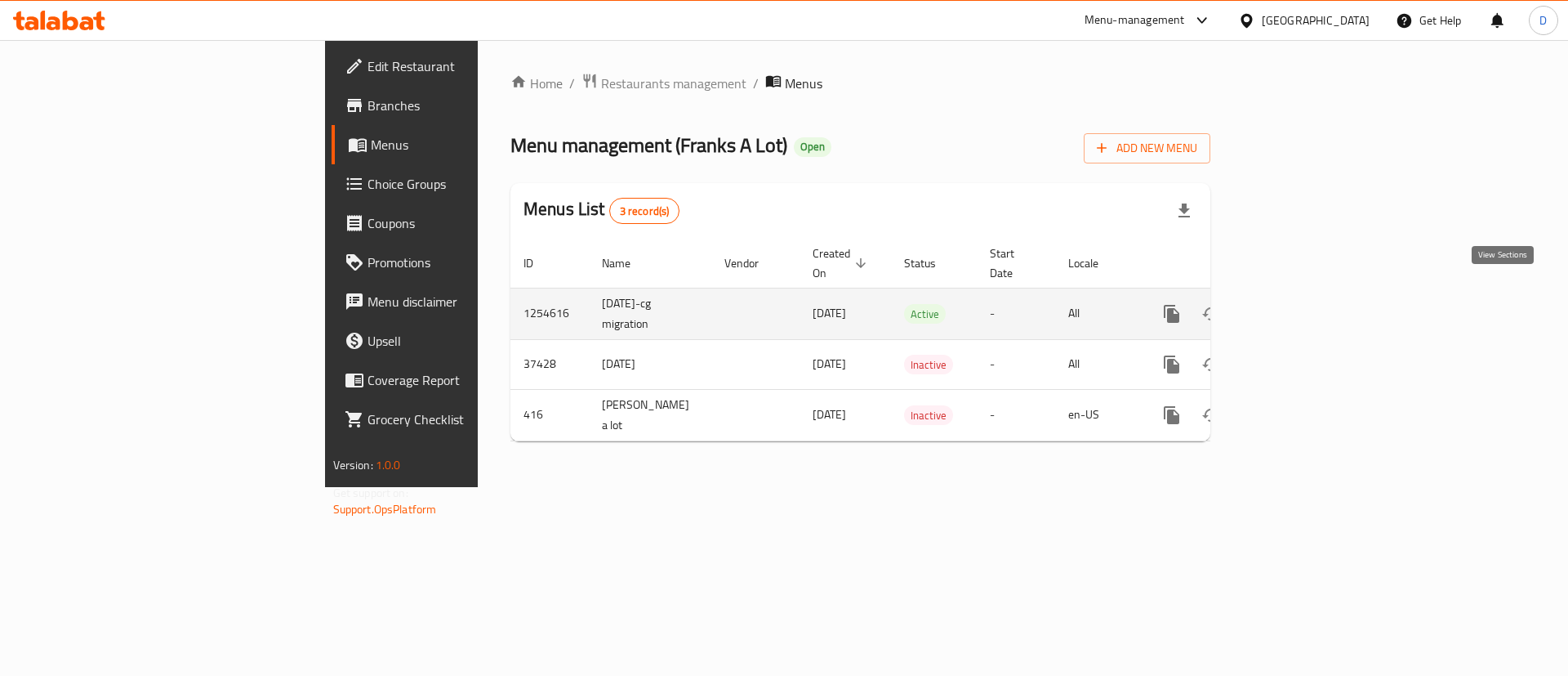
click at [1309, 302] on link "enhanced table" at bounding box center [1289, 313] width 39 height 39
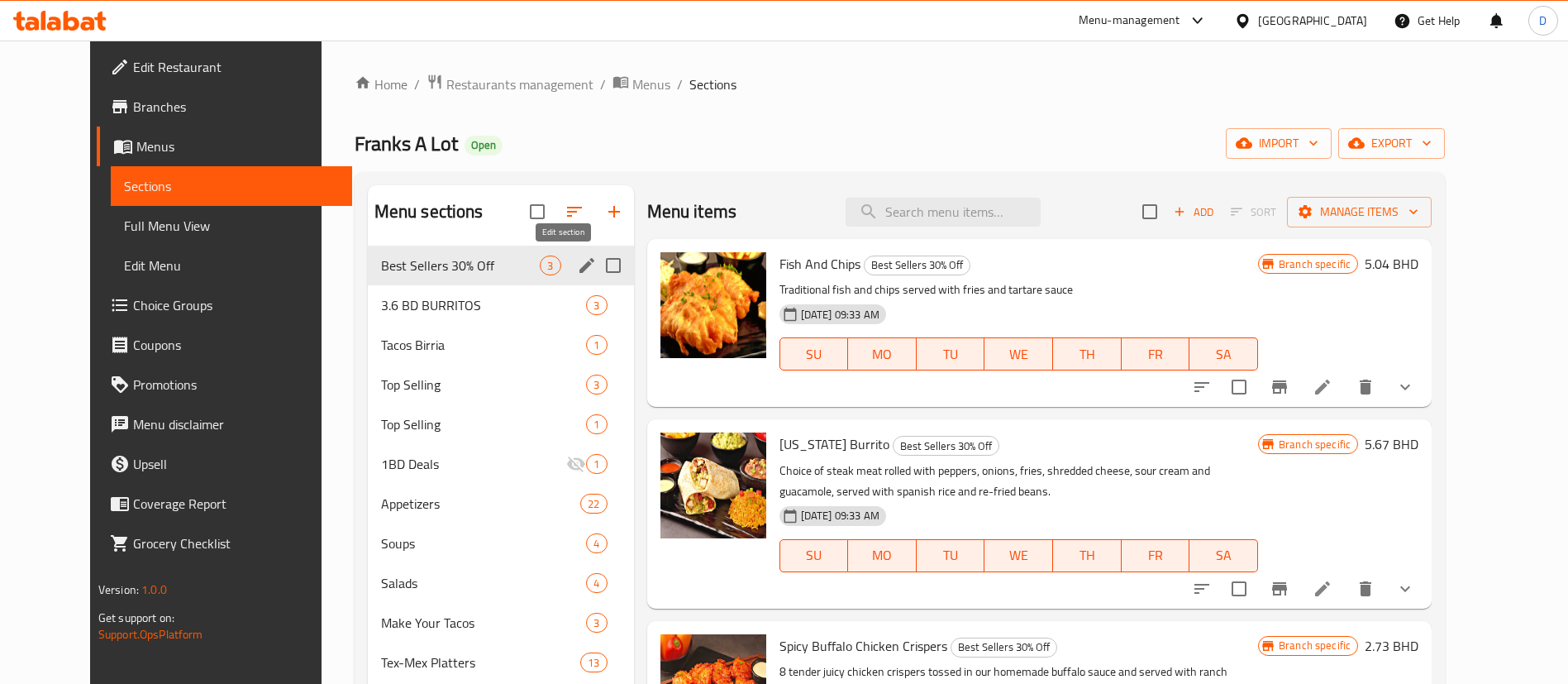
click at [579, 267] on icon "edit" at bounding box center [587, 265] width 15 height 15
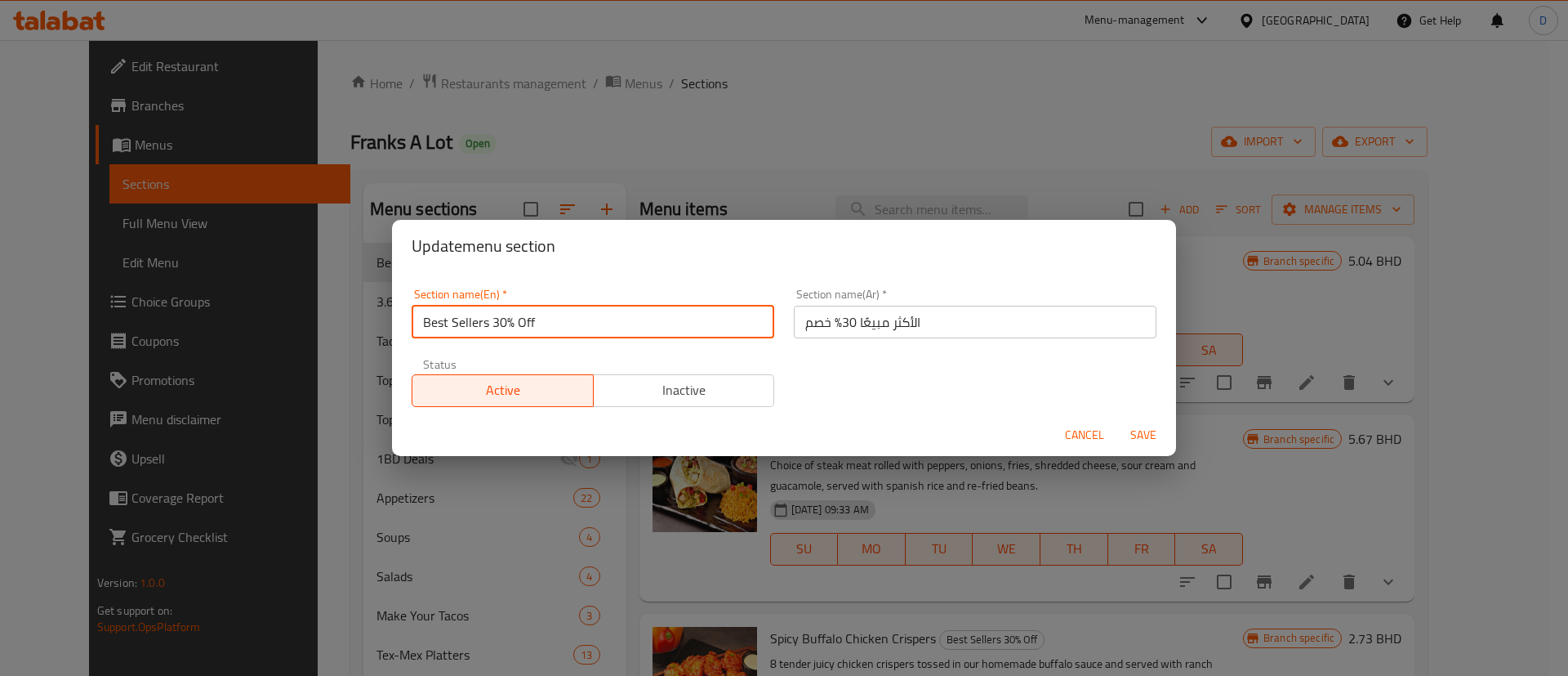
drag, startPoint x: 500, startPoint y: 324, endPoint x: 558, endPoint y: 324, distance: 58.0
click at [558, 324] on input "Best Sellers 30% Off" at bounding box center [592, 321] width 363 height 33
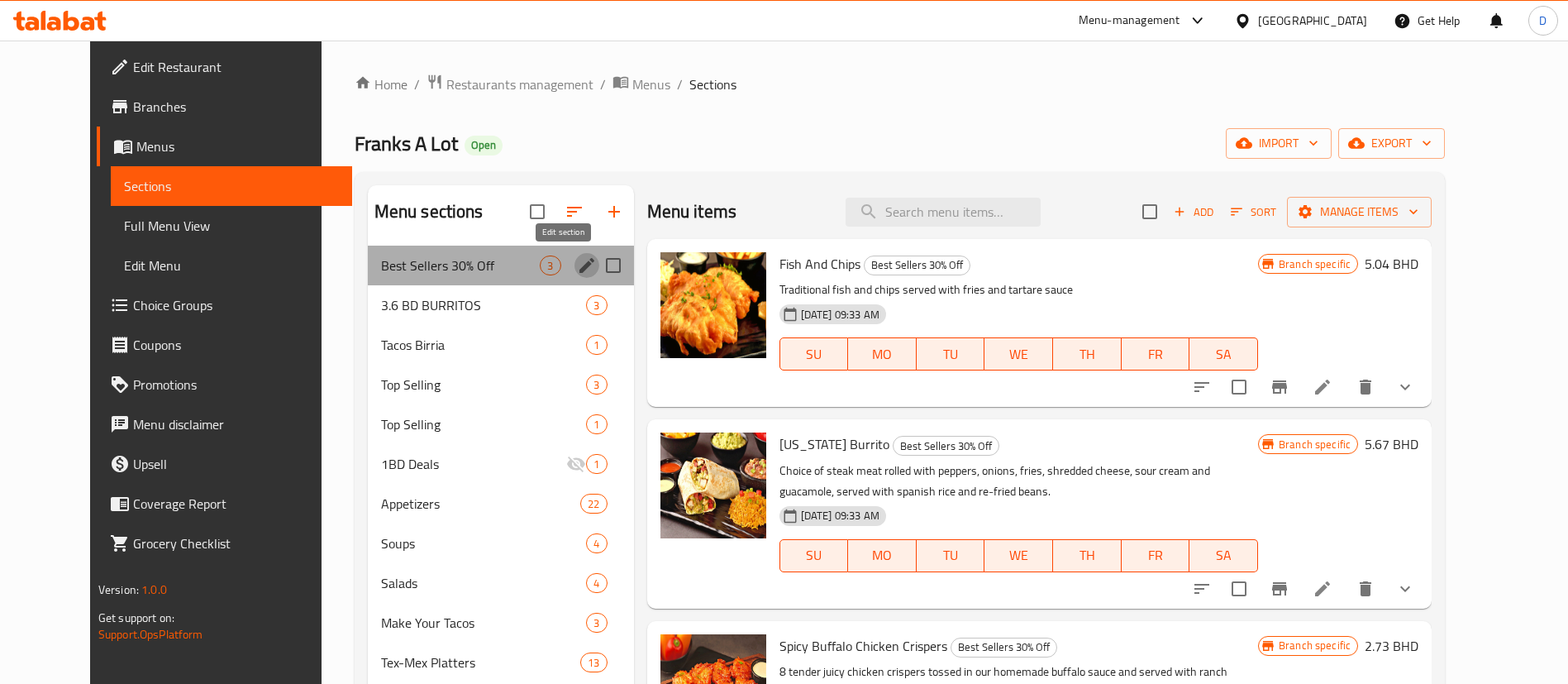
click at [577, 256] on icon "edit" at bounding box center [586, 265] width 19 height 19
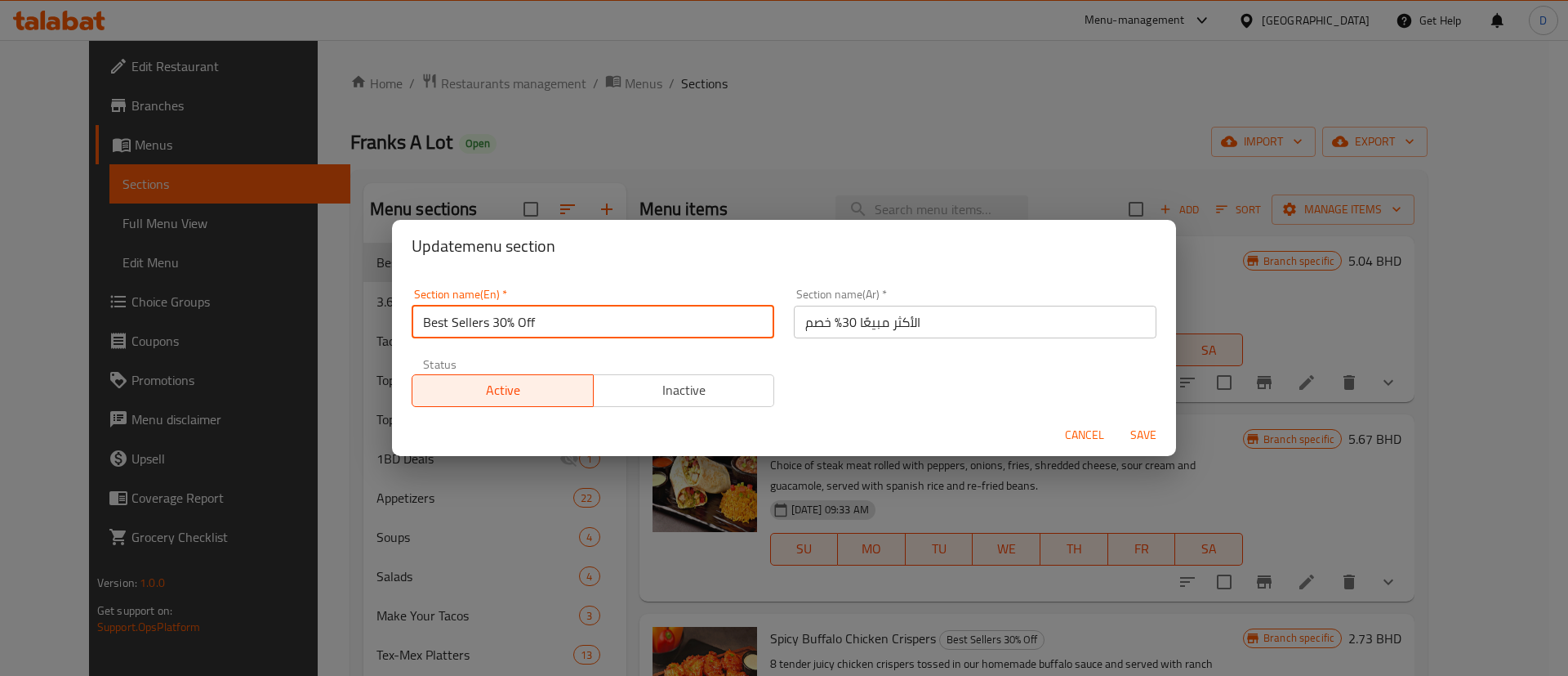
drag, startPoint x: 496, startPoint y: 320, endPoint x: 530, endPoint y: 320, distance: 34.0
click at [530, 320] on input "Best Sellers 30% Off" at bounding box center [592, 321] width 363 height 33
click at [530, 320] on input "Best Sellers" at bounding box center [592, 321] width 363 height 33
type input "Best Sellers"
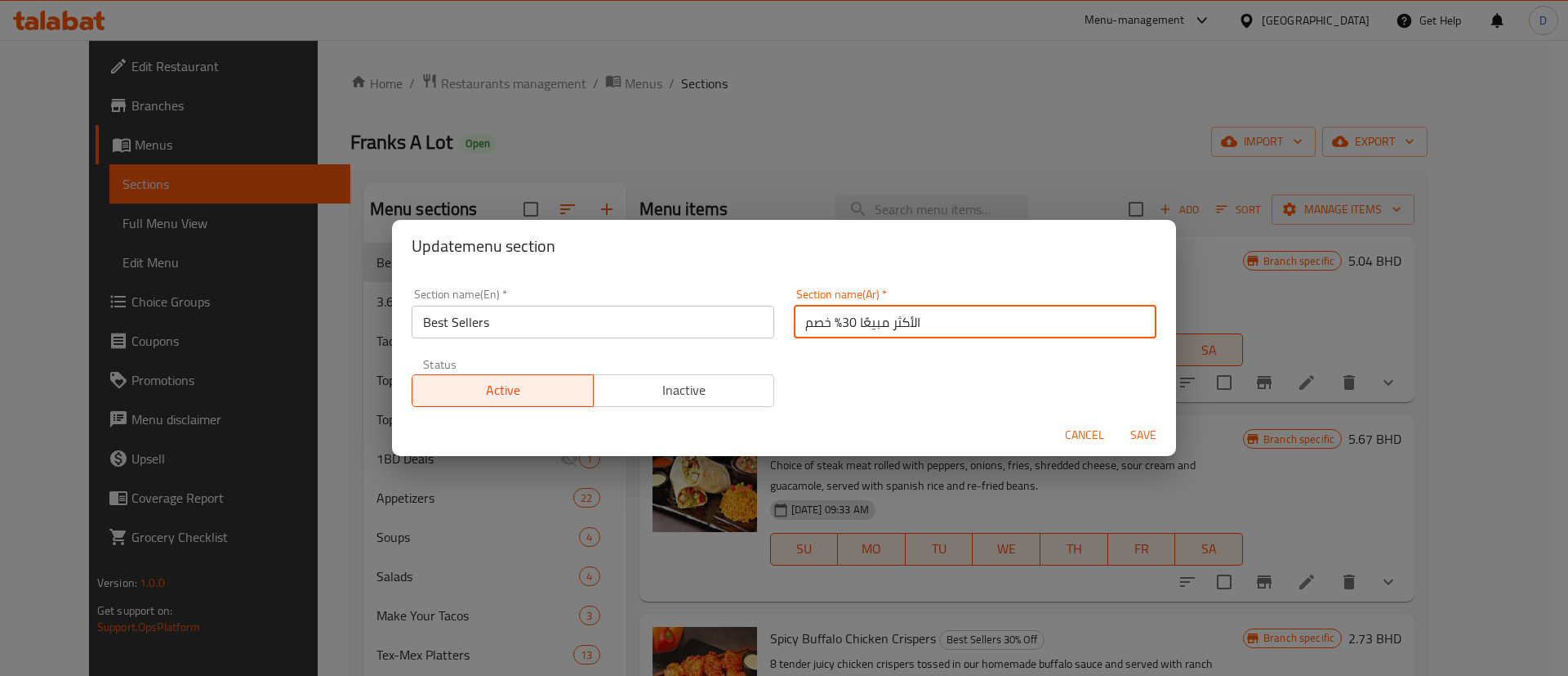
click at [802, 322] on input "الأكثر مبيعًا 30% خصم" at bounding box center [975, 321] width 363 height 33
drag, startPoint x: 797, startPoint y: 321, endPoint x: 837, endPoint y: 320, distance: 40.0
click at [837, 320] on input "الأكثر مبيعًا 30% خصم" at bounding box center [975, 321] width 363 height 33
click at [827, 317] on input "الأكثر مبيعًا 30% خصم" at bounding box center [975, 321] width 363 height 33
drag, startPoint x: 797, startPoint y: 324, endPoint x: 832, endPoint y: 321, distance: 35.1
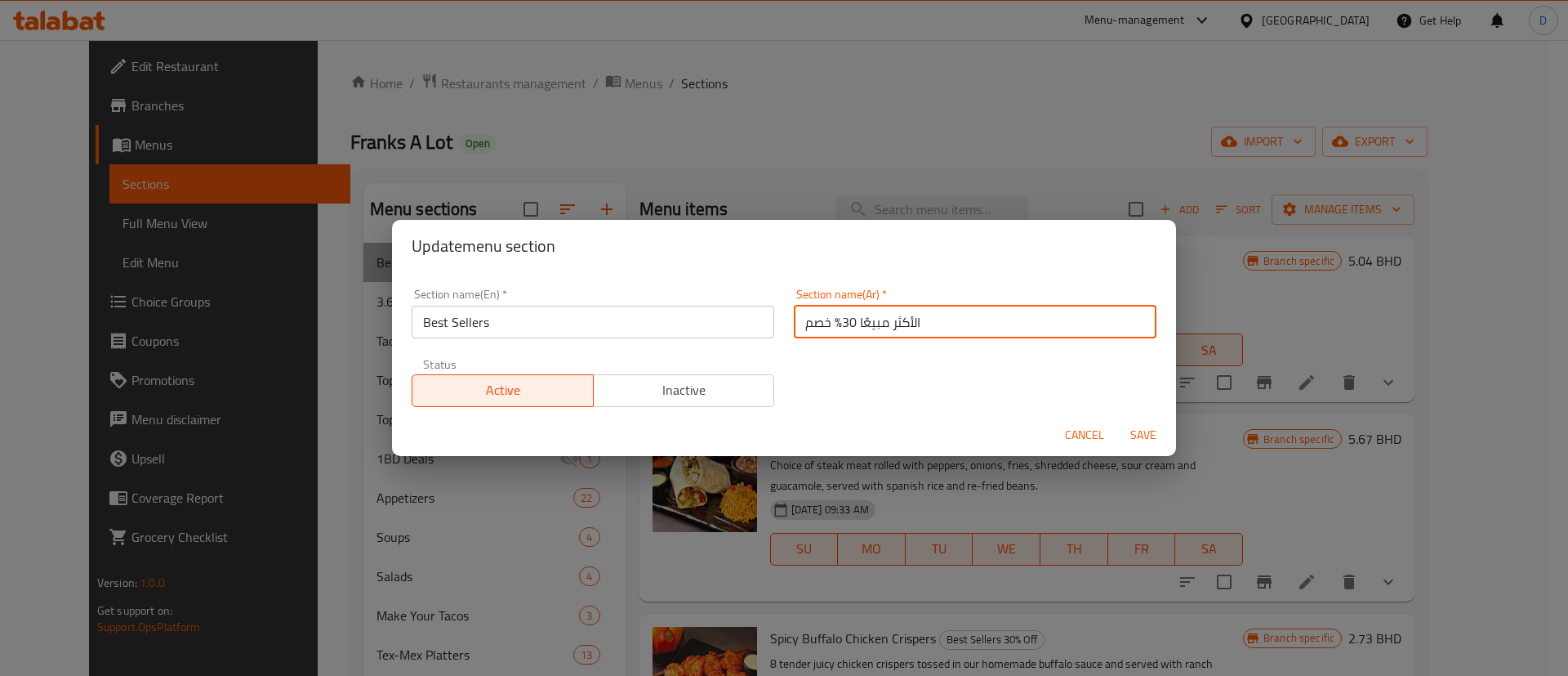
click at [832, 321] on input "الأكثر مبيعًا 30% خصم" at bounding box center [975, 321] width 363 height 33
type input "الأكثر مبيعًا"
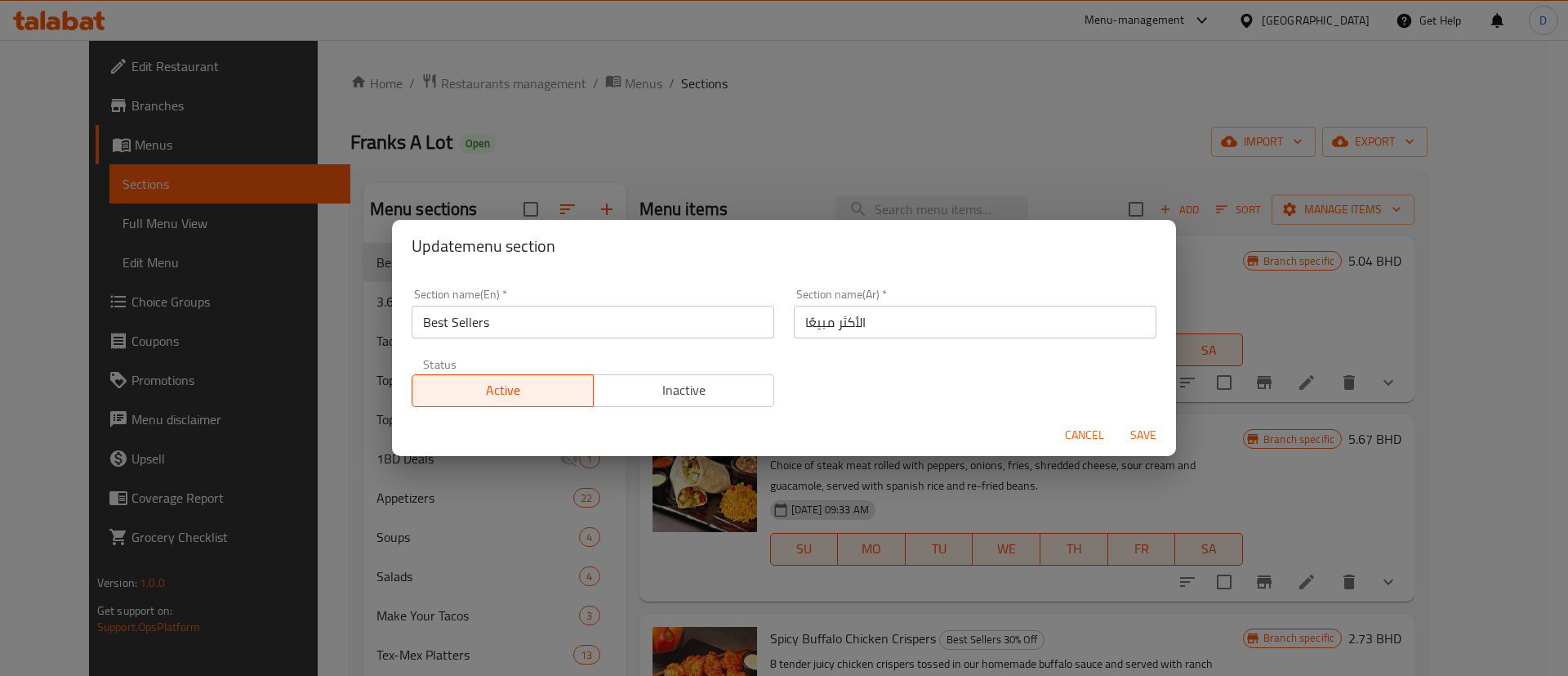
click at [838, 355] on div "Section name(En)   * Best Sellers Section name(En) * Section name(Ar)   * الأكث…" at bounding box center [784, 347] width 764 height 138
click at [1126, 431] on span "Save" at bounding box center [1143, 435] width 39 height 20
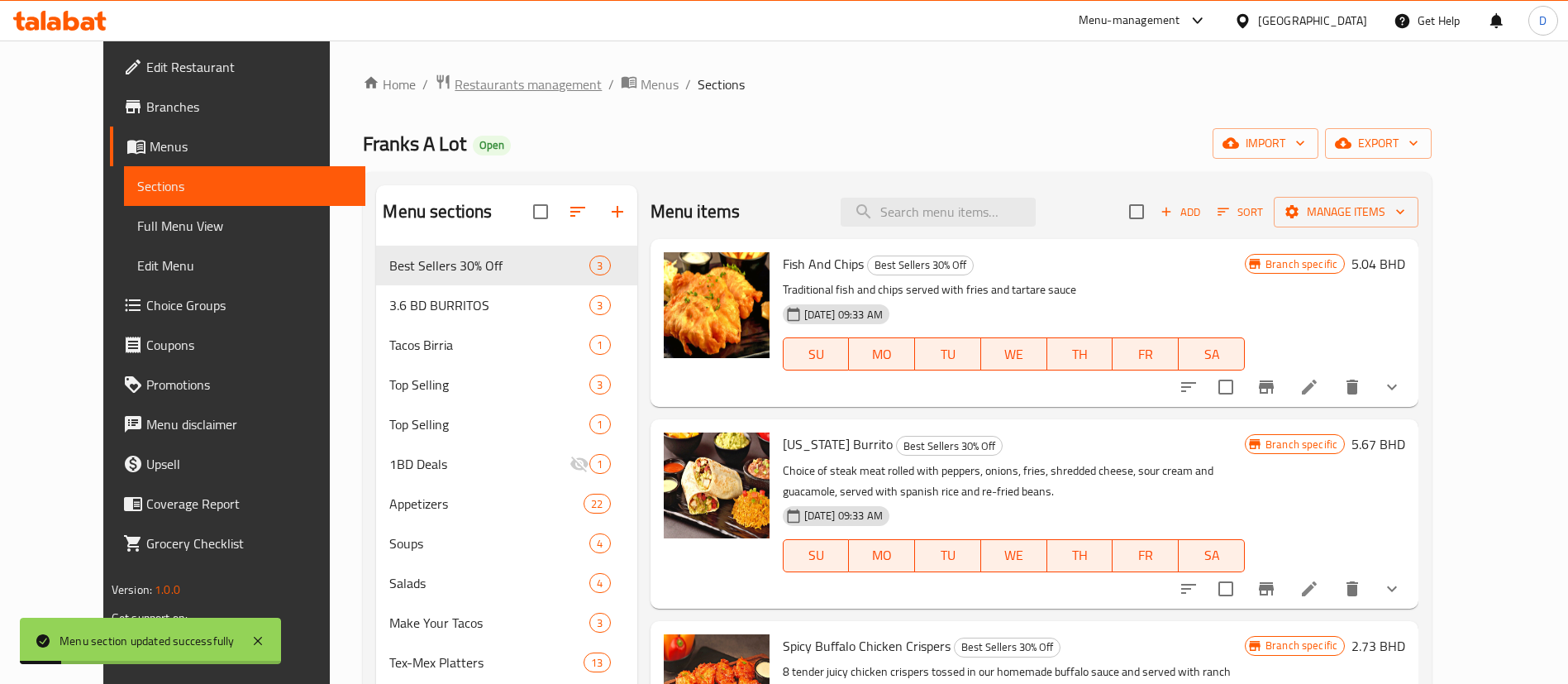
click at [457, 84] on span "Restaurants management" at bounding box center [528, 84] width 147 height 19
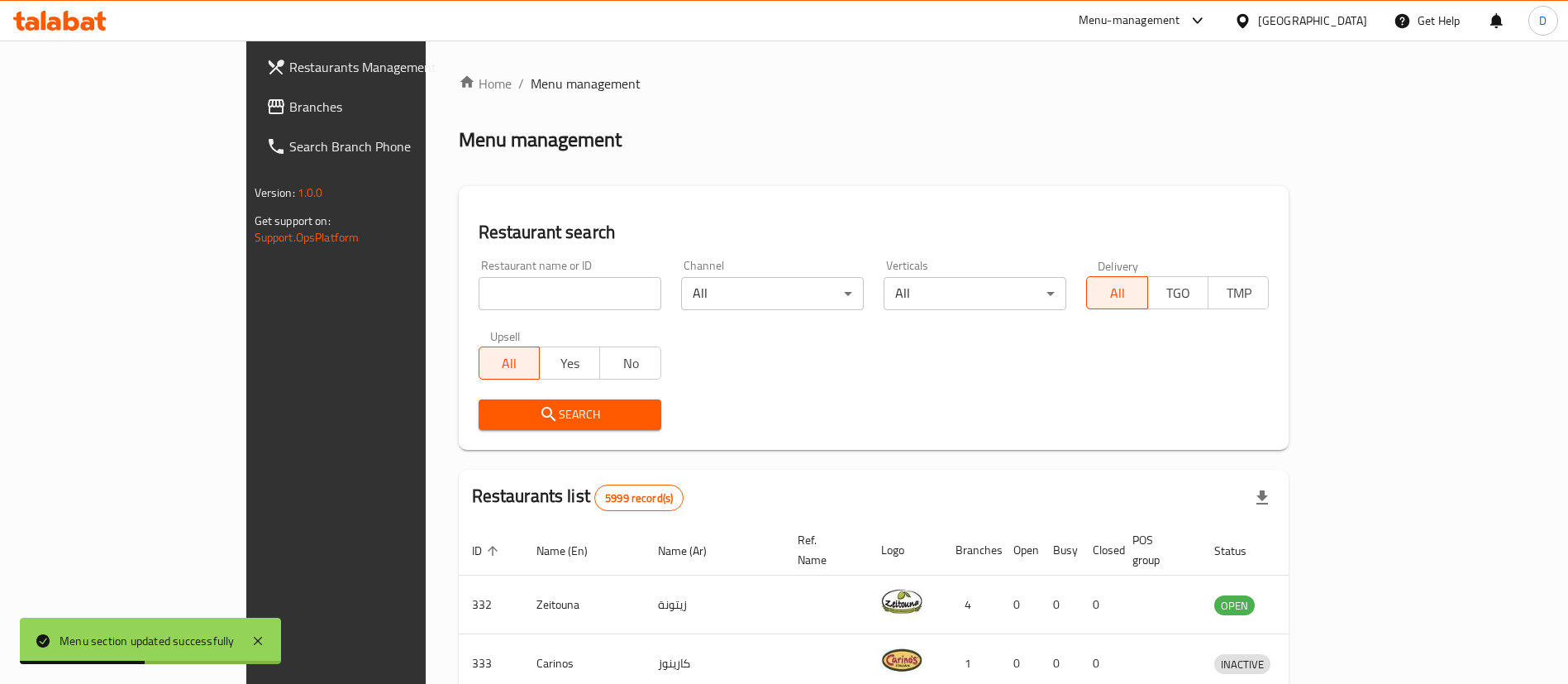
click at [479, 290] on input "search" at bounding box center [570, 293] width 182 height 33
paste input "344"
type input "344"
click button "Search" at bounding box center [570, 415] width 182 height 30
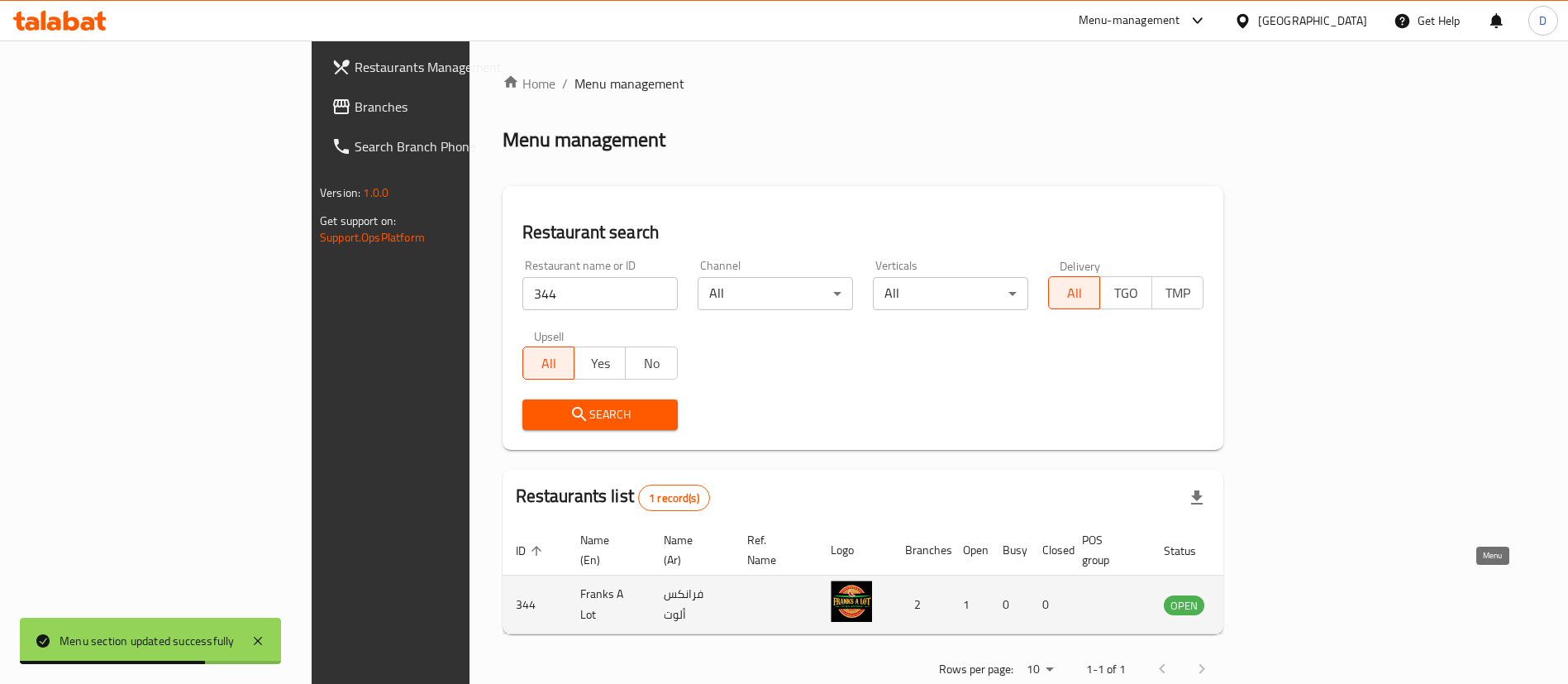
click at [1267, 602] on icon "enhanced table" at bounding box center [1264, 605] width 6 height 7
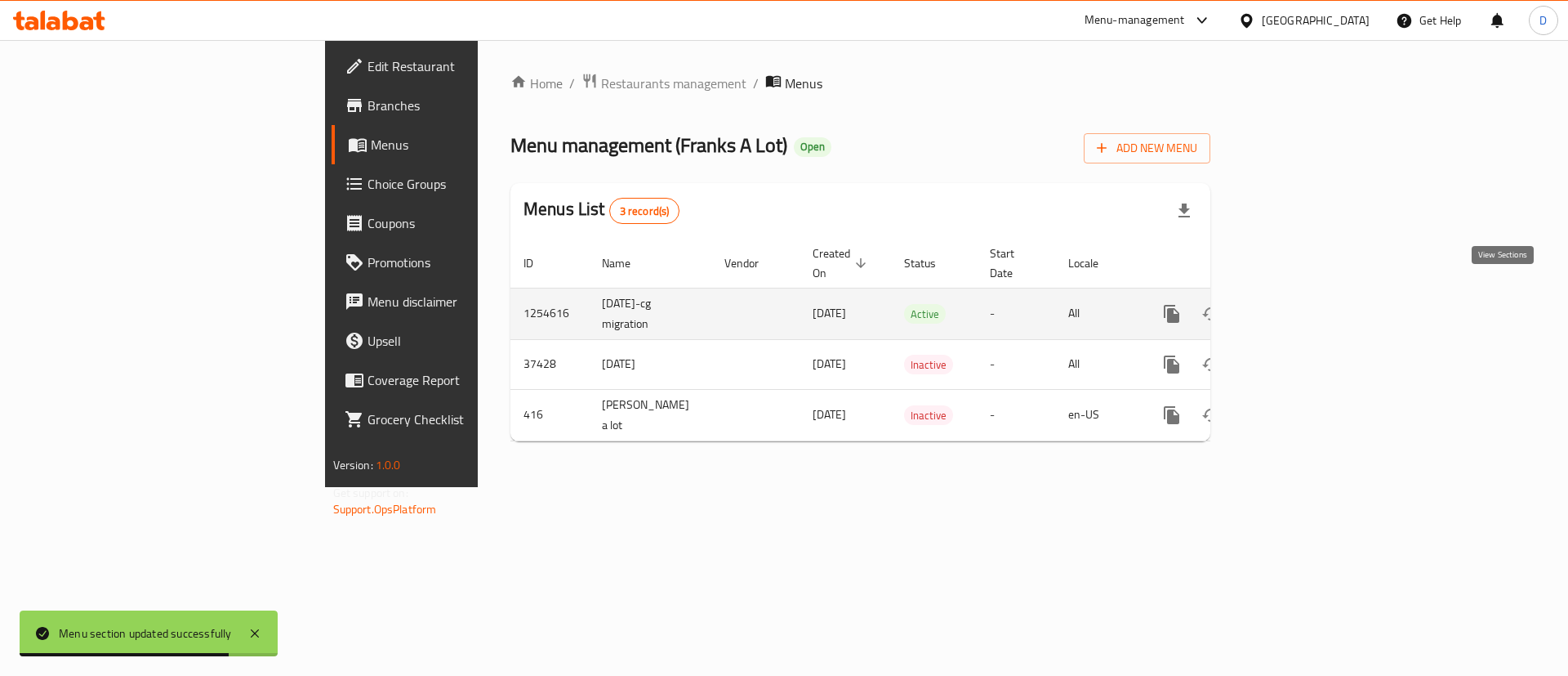
click at [1299, 304] on icon "enhanced table" at bounding box center [1289, 313] width 19 height 19
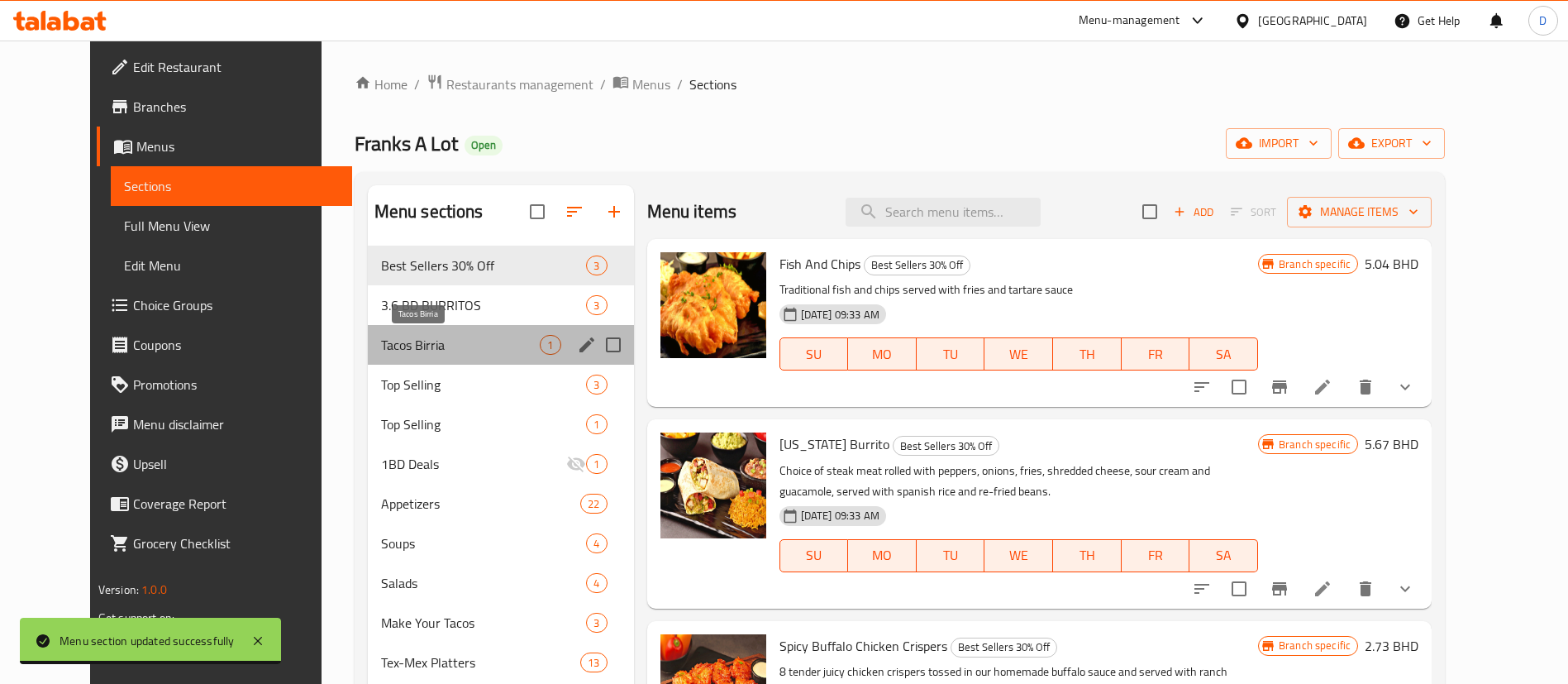
click at [453, 336] on span "Tacos Birria" at bounding box center [460, 344] width 160 height 19
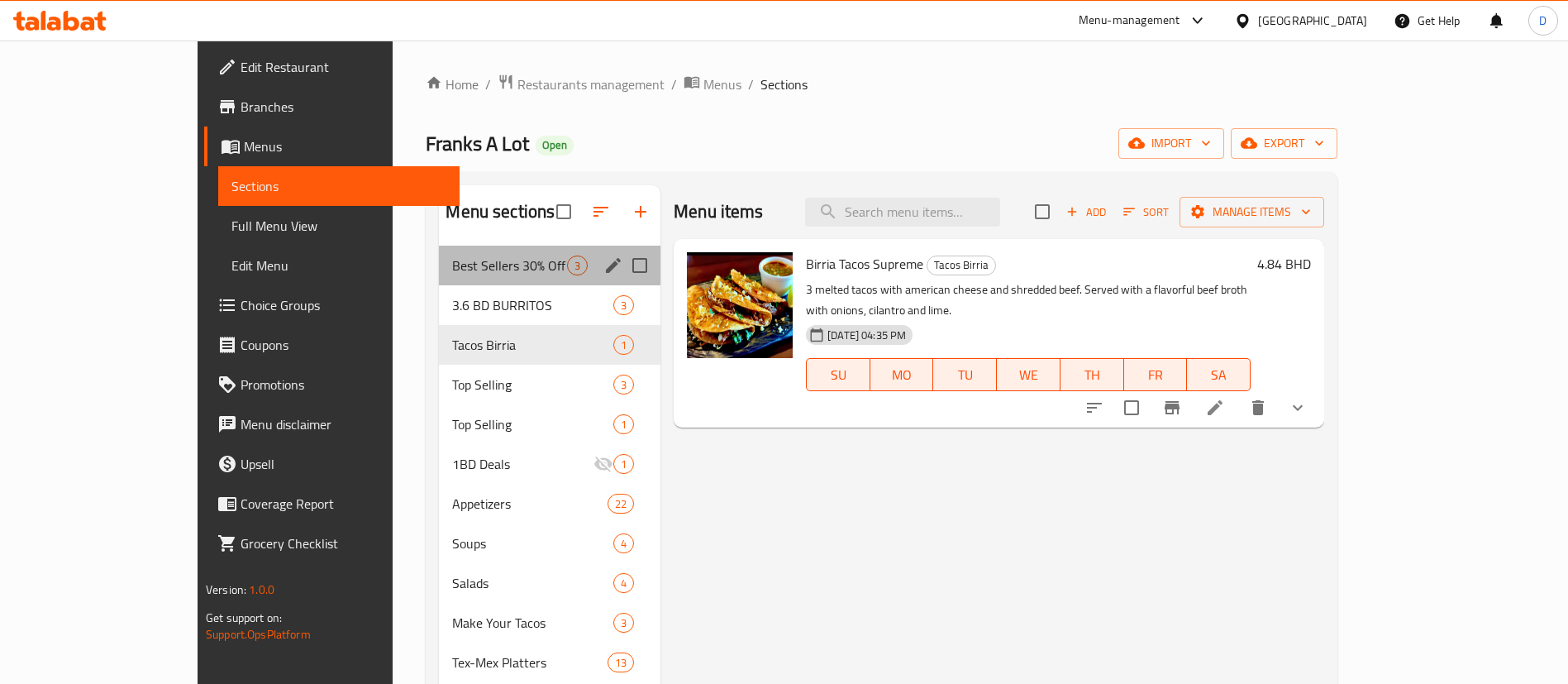
click at [441, 250] on div "Best Sellers 30% Off 3" at bounding box center [550, 265] width 221 height 40
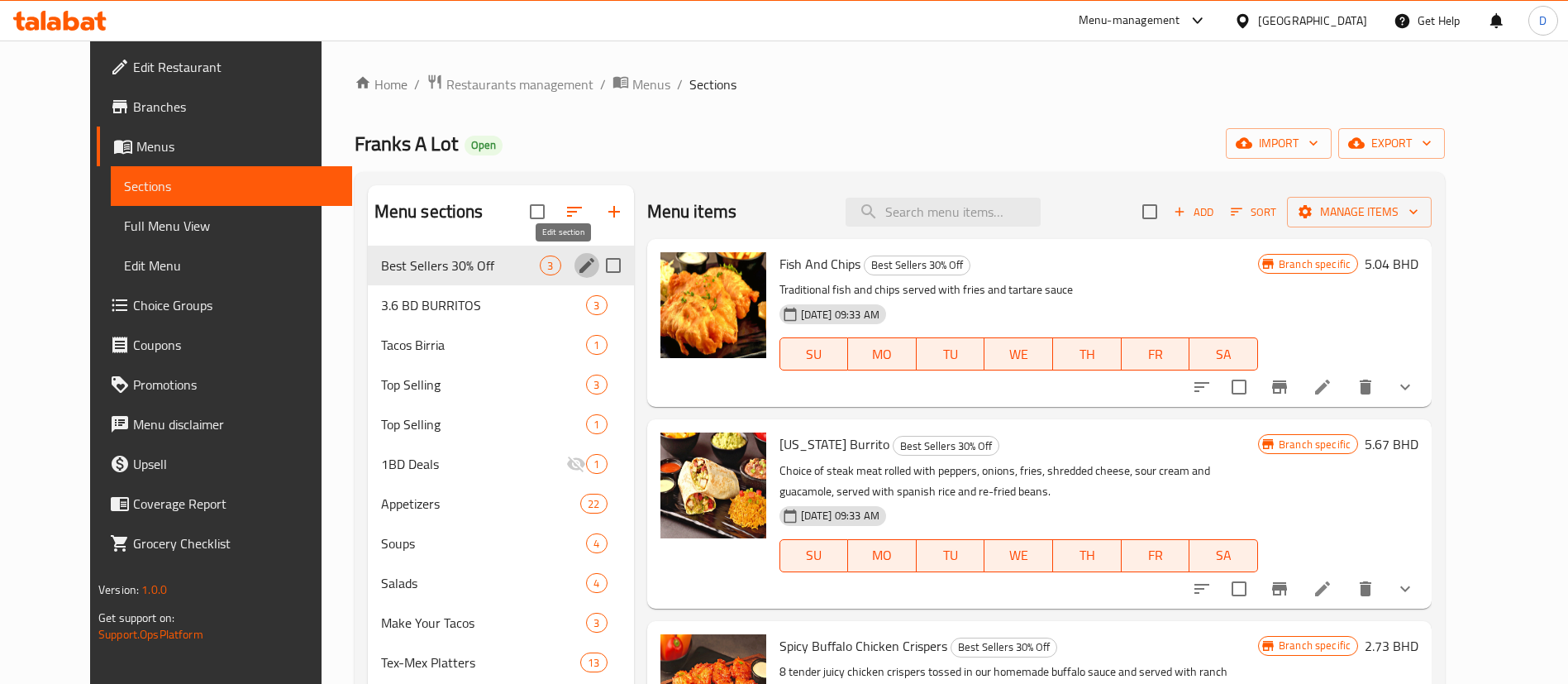
click at [574, 253] on button "edit" at bounding box center [586, 265] width 24 height 24
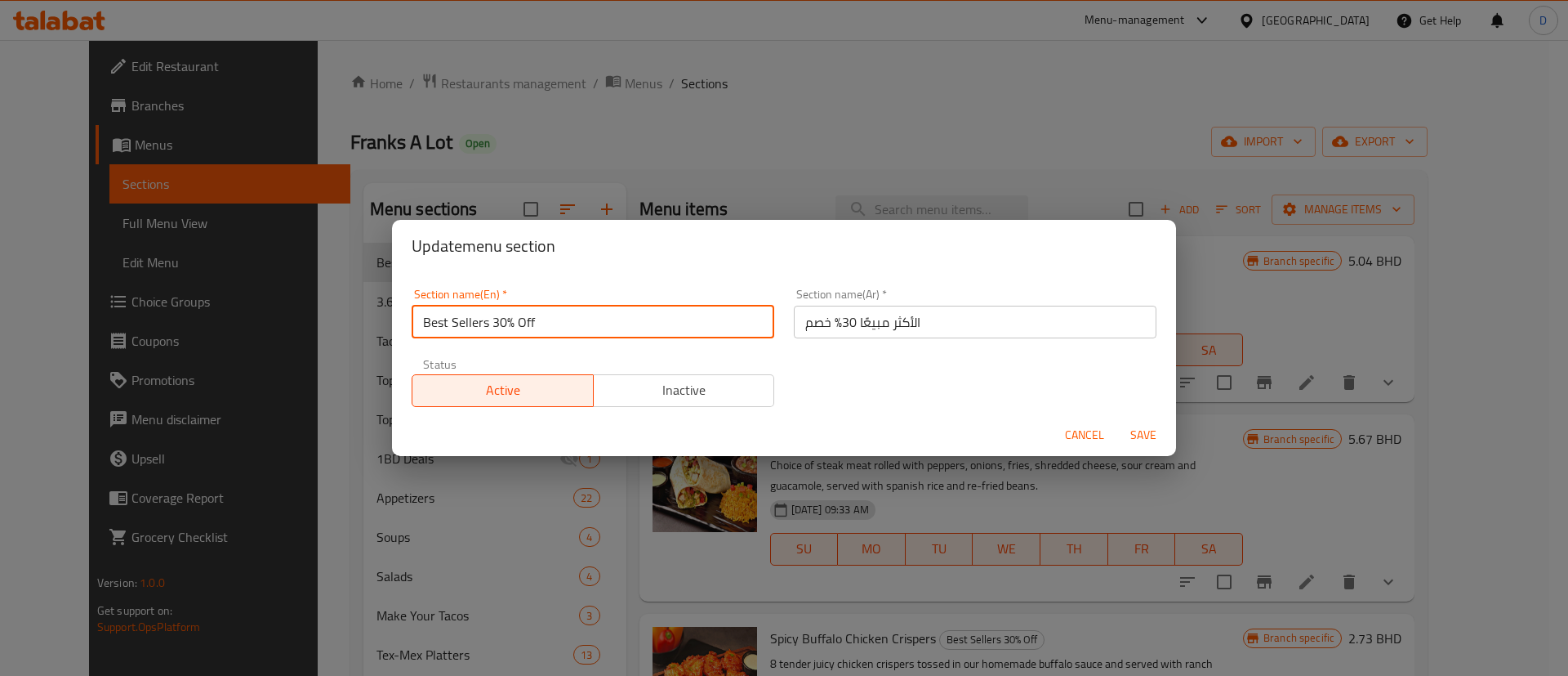
drag, startPoint x: 492, startPoint y: 319, endPoint x: 554, endPoint y: 320, distance: 62.0
click at [554, 320] on input "Best Sellers 30% Off" at bounding box center [592, 321] width 363 height 33
type input "Best Sellers"
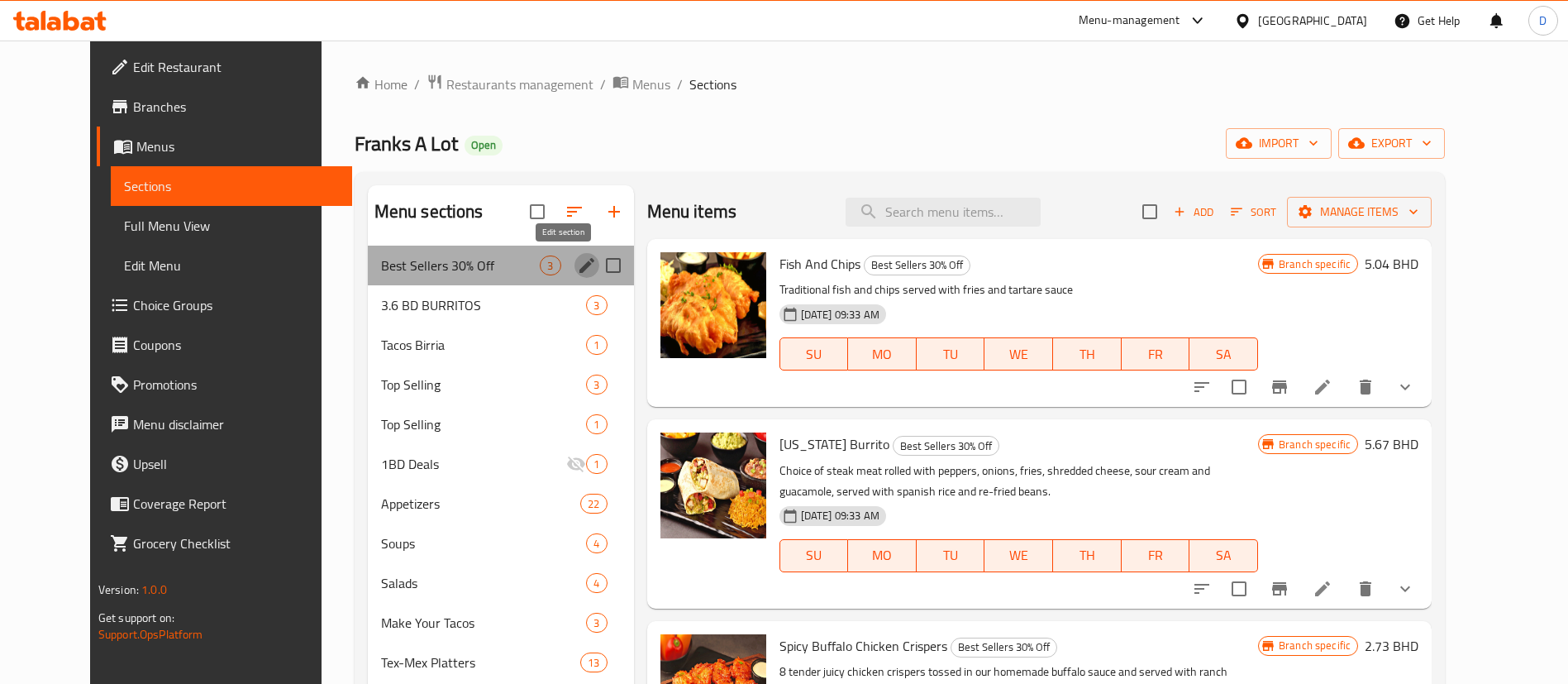
click at [574, 267] on button "edit" at bounding box center [586, 265] width 24 height 24
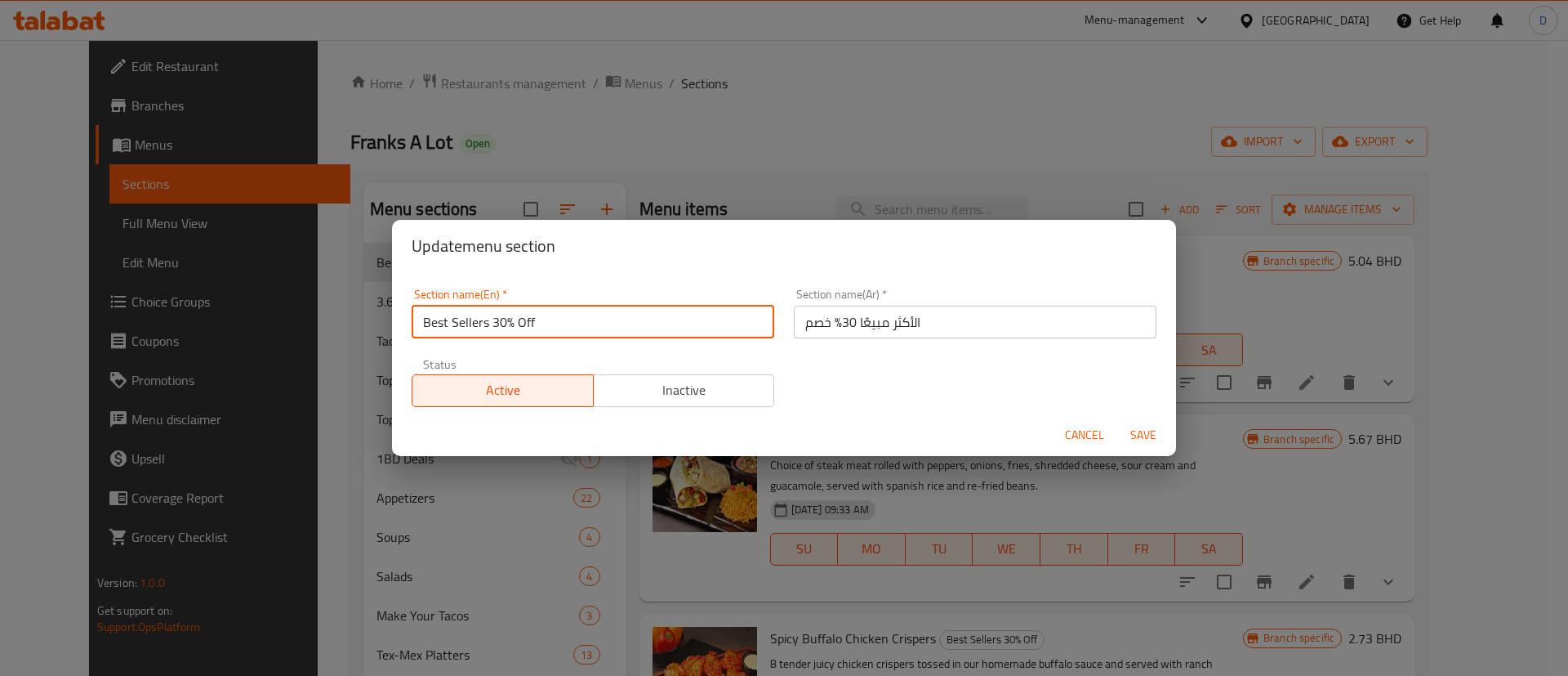
drag, startPoint x: 491, startPoint y: 322, endPoint x: 540, endPoint y: 320, distance: 49.0
click at [540, 320] on input "Best Sellers 30% Off" at bounding box center [592, 321] width 363 height 33
click at [733, 330] on input "Best Sellers" at bounding box center [592, 321] width 363 height 33
type input "Best Sellers"
click at [784, 328] on div "Section name(Ar)   * الأكثر مبيعًا 30% خصم Section name(Ar) *" at bounding box center [975, 313] width 382 height 69
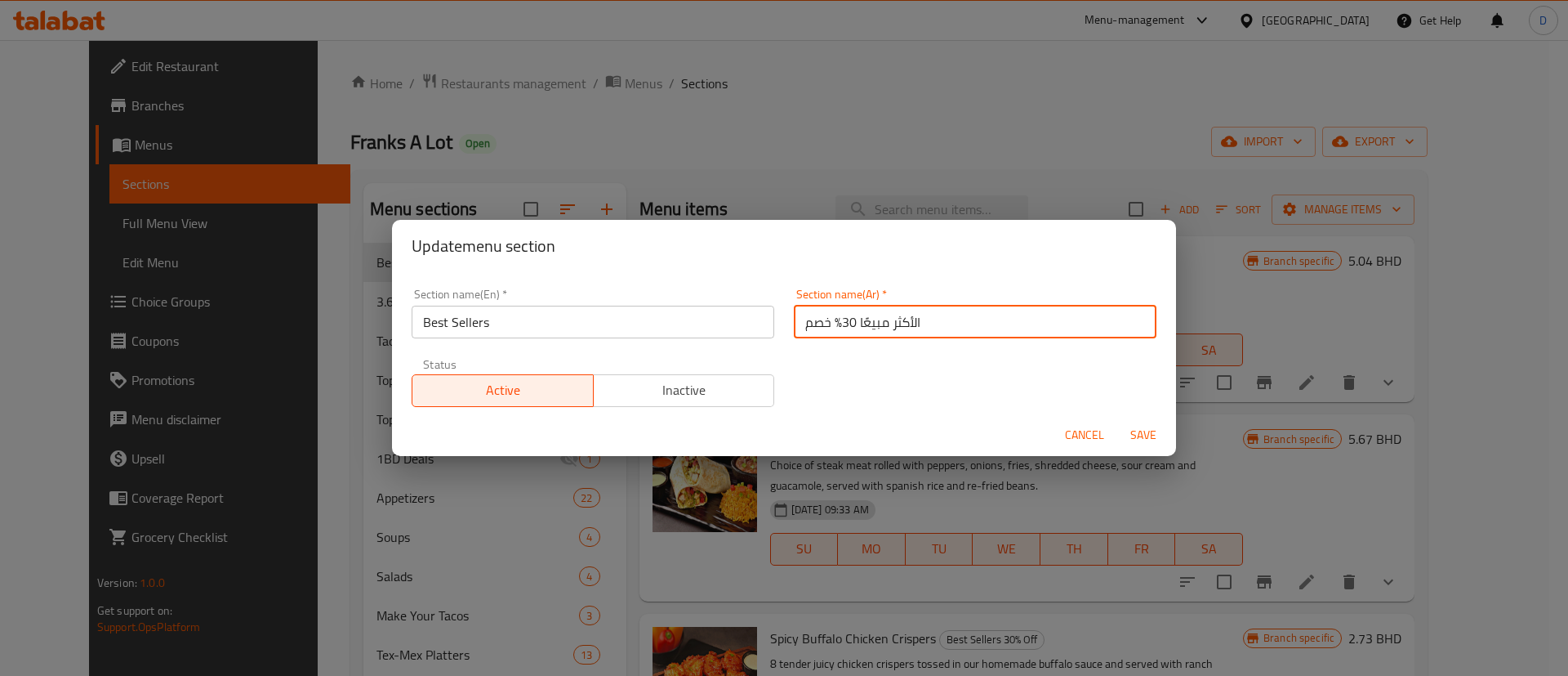
drag, startPoint x: 797, startPoint y: 321, endPoint x: 835, endPoint y: 319, distance: 38.1
click at [835, 319] on input "الأكثر مبيعًا 30% خصم" at bounding box center [975, 321] width 363 height 33
type input "الأكثر مبيعًا"
click at [837, 356] on div "Section name(En)   * Best Sellers Section name(En) * Section name(Ar)   * الأكث…" at bounding box center [784, 347] width 764 height 138
click at [1134, 425] on span "Save" at bounding box center [1143, 435] width 39 height 20
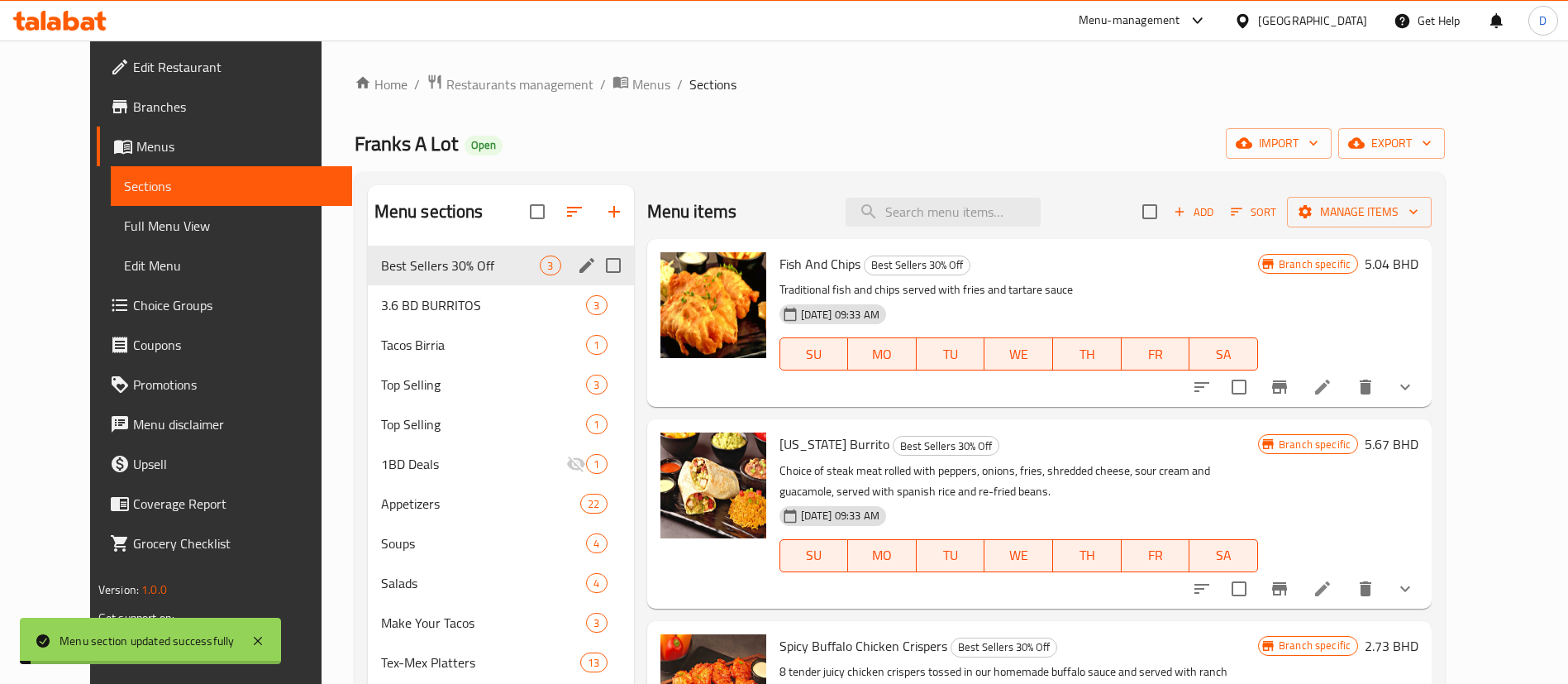
click at [496, 144] on div "[PERSON_NAME] A Lot Open import export" at bounding box center [900, 144] width 1091 height 30
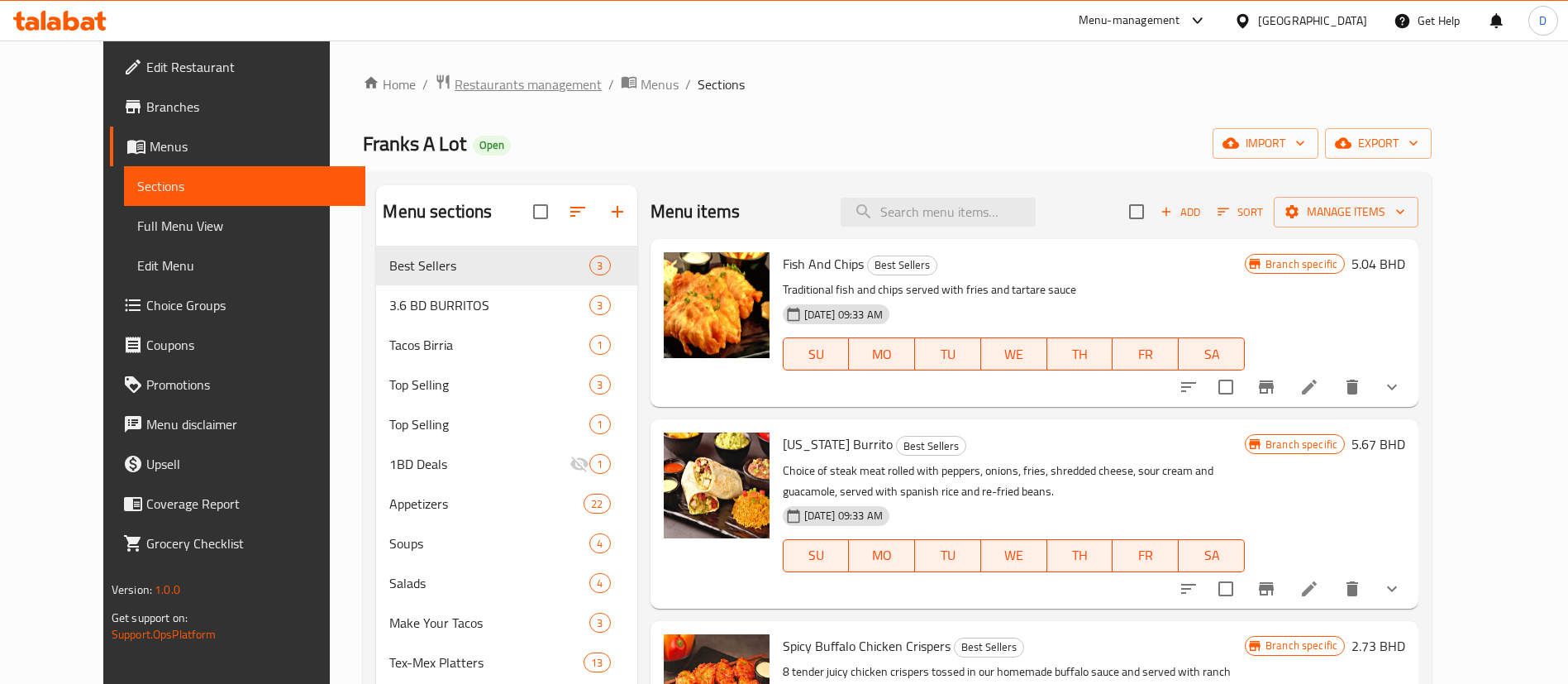
click at [498, 79] on span "Restaurants management" at bounding box center [528, 84] width 147 height 19
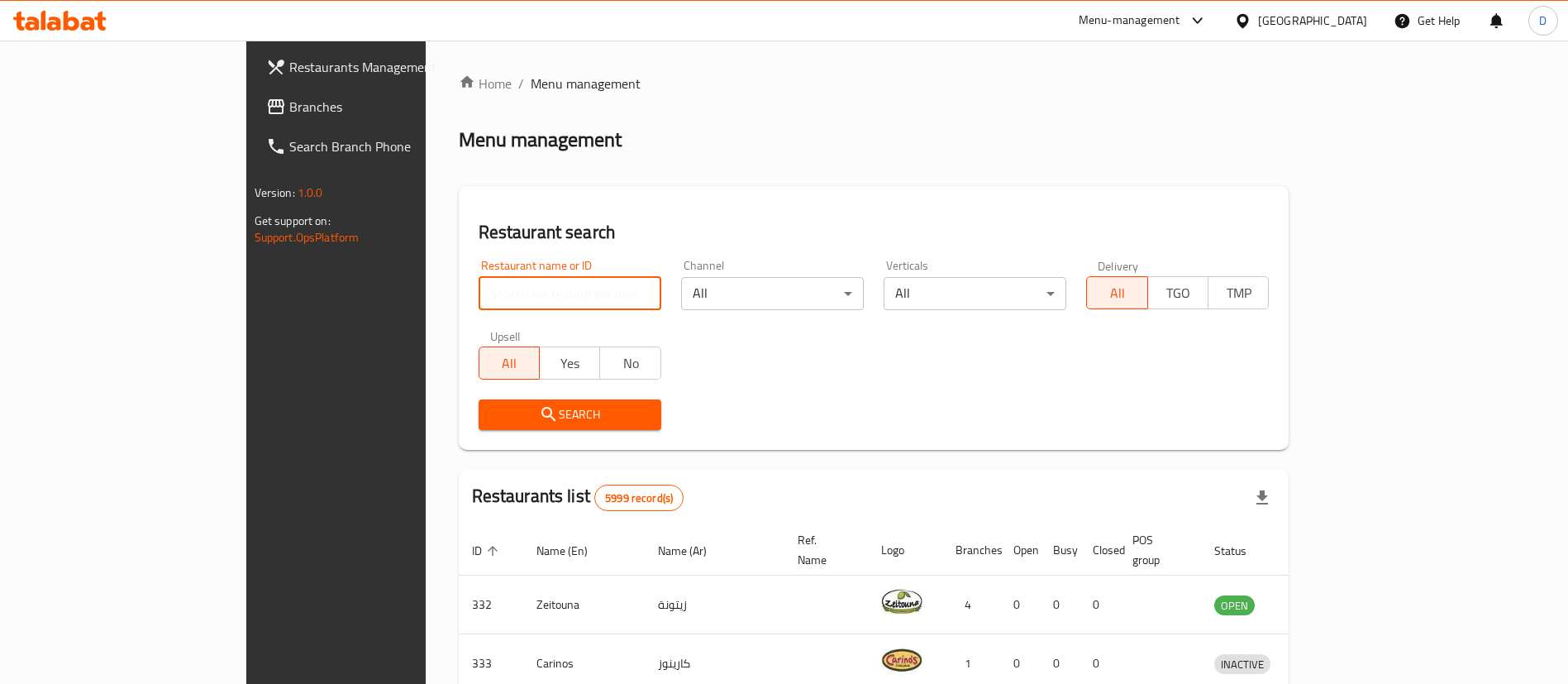
click at [479, 281] on input "search" at bounding box center [570, 293] width 182 height 33
paste input "606683"
type input "606683"
click button "Search" at bounding box center [570, 415] width 182 height 30
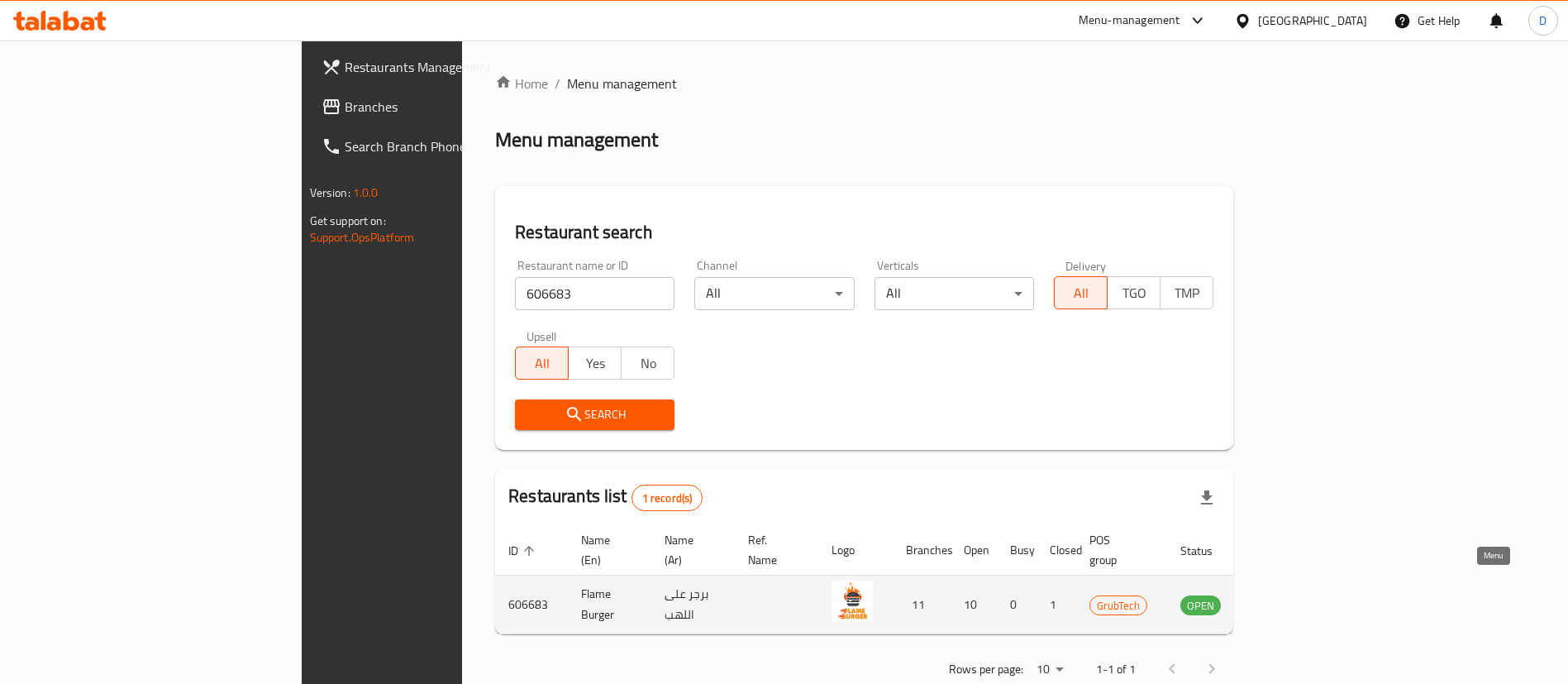
click at [1287, 594] on icon "enhanced table" at bounding box center [1277, 604] width 19 height 19
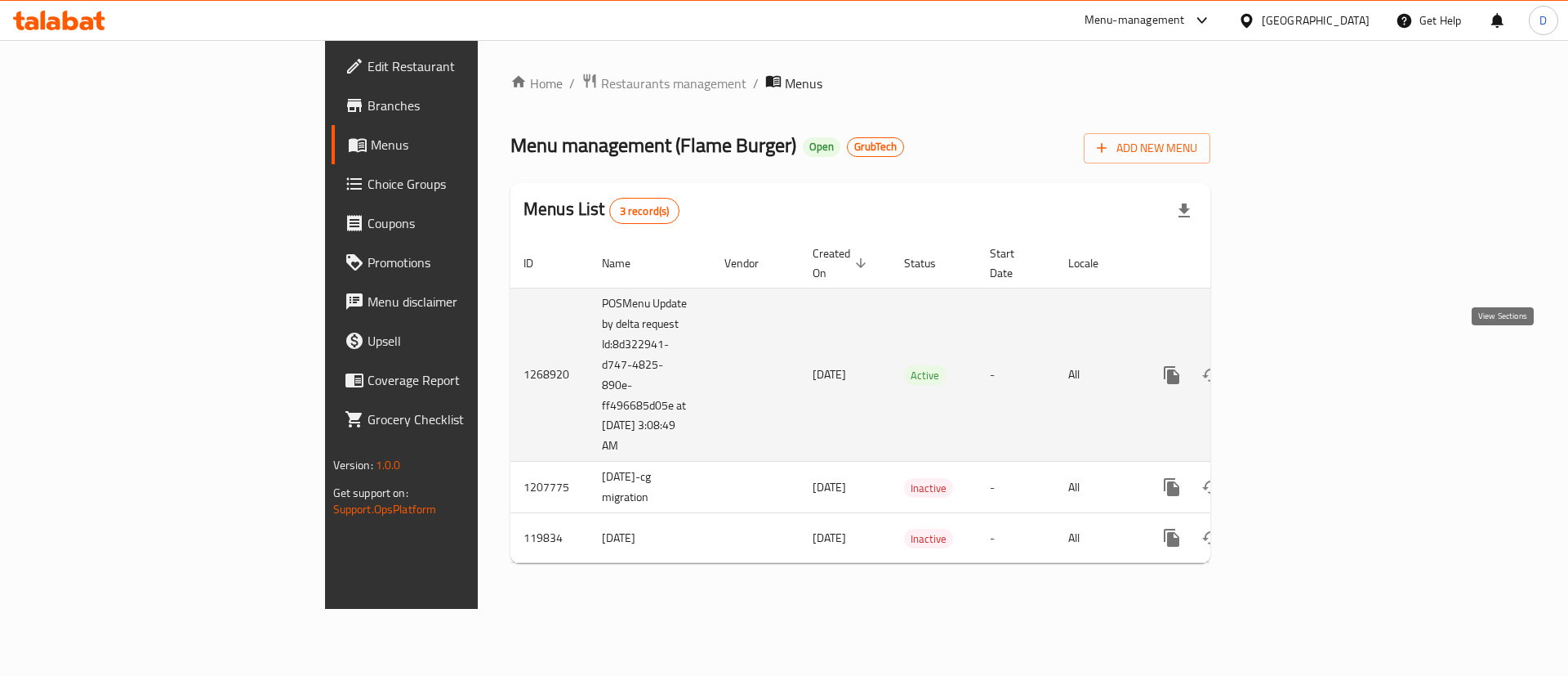
click at [1299, 366] on icon "enhanced table" at bounding box center [1289, 375] width 19 height 19
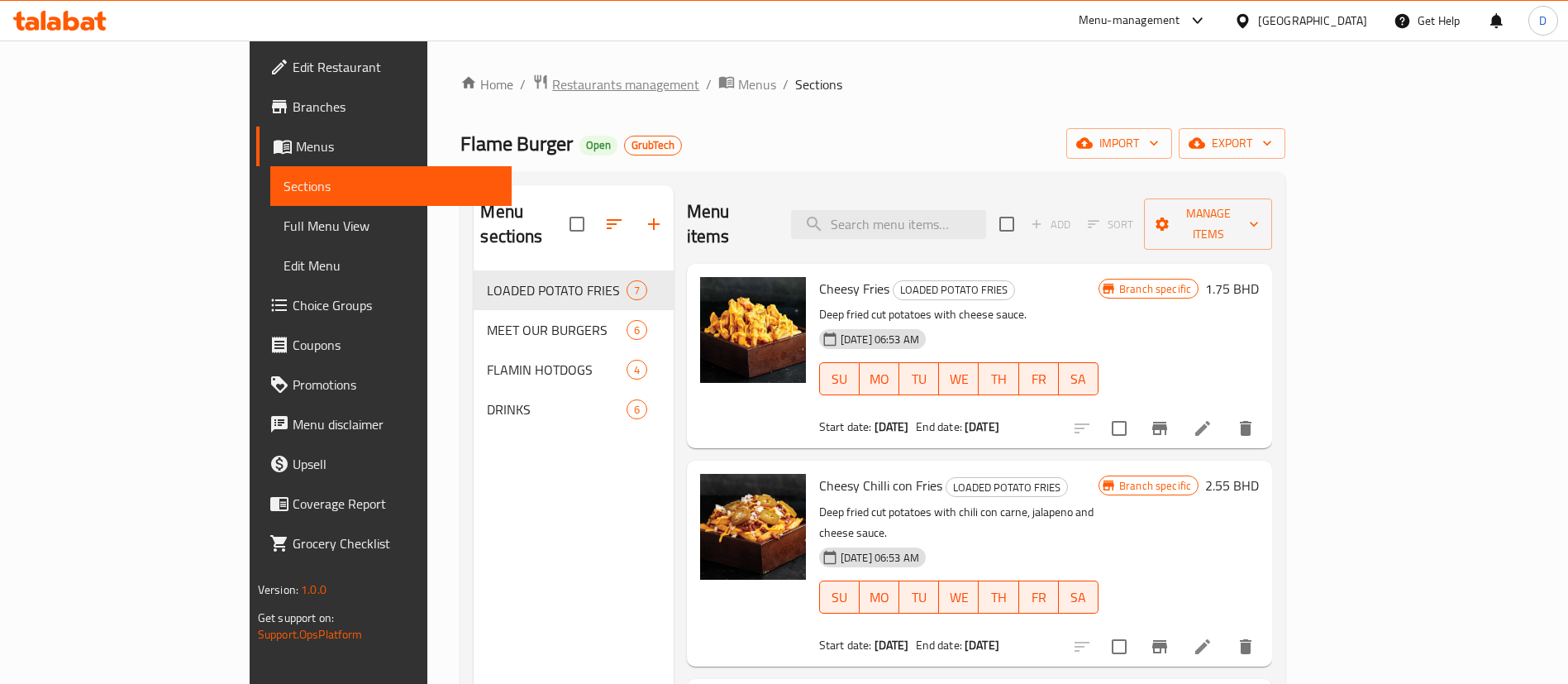
click at [552, 95] on span "Restaurants management" at bounding box center [626, 84] width 147 height 19
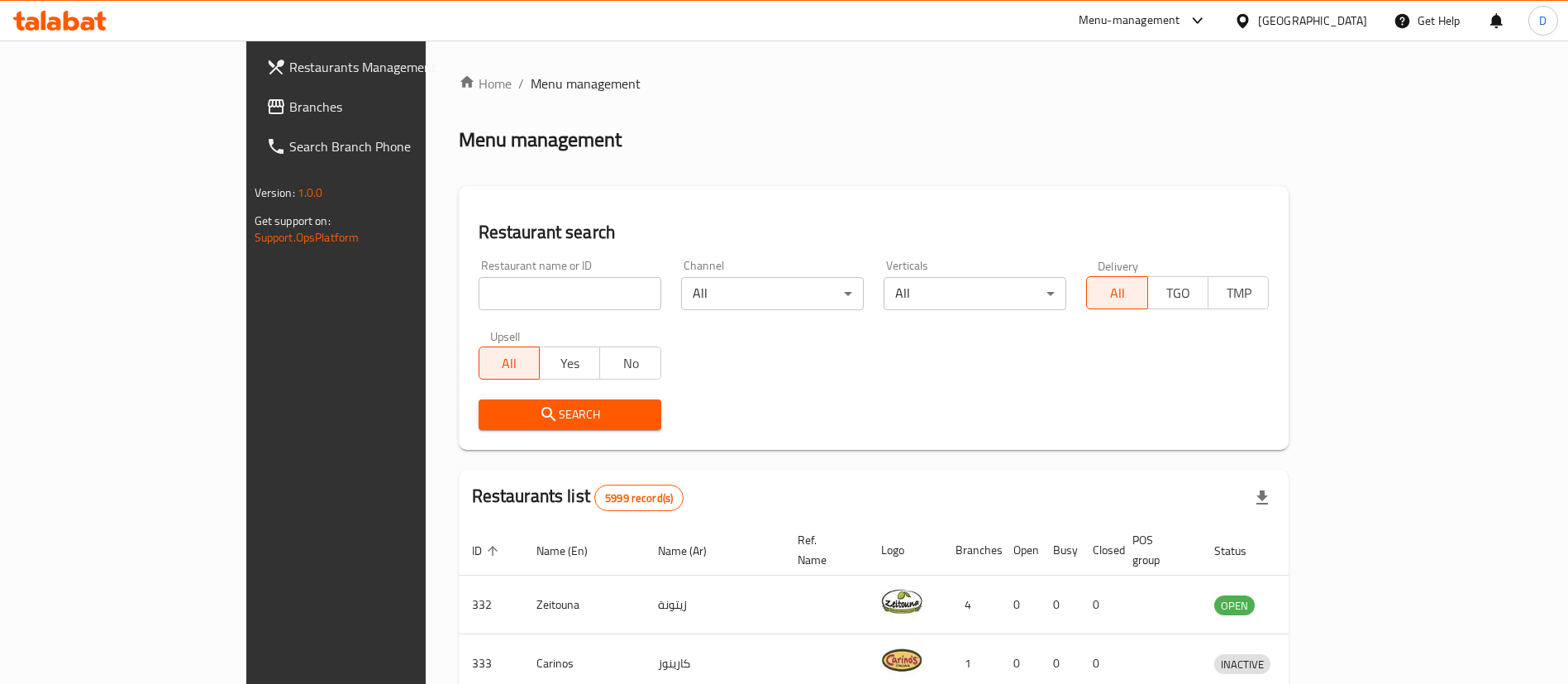
click at [479, 307] on input "search" at bounding box center [570, 293] width 182 height 33
paste input "430"
type input "430"
click button "Search" at bounding box center [570, 415] width 182 height 30
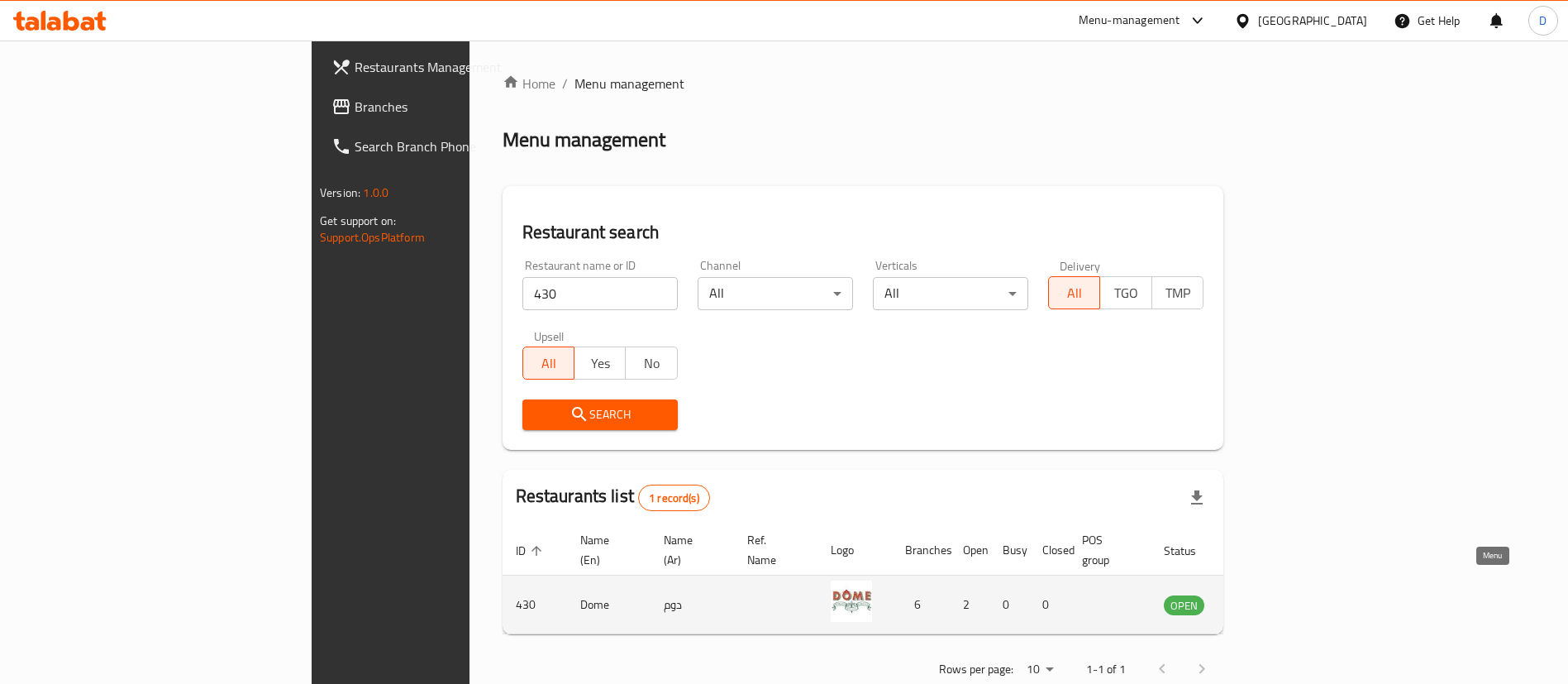
click at [1270, 599] on icon "enhanced table" at bounding box center [1261, 605] width 19 height 14
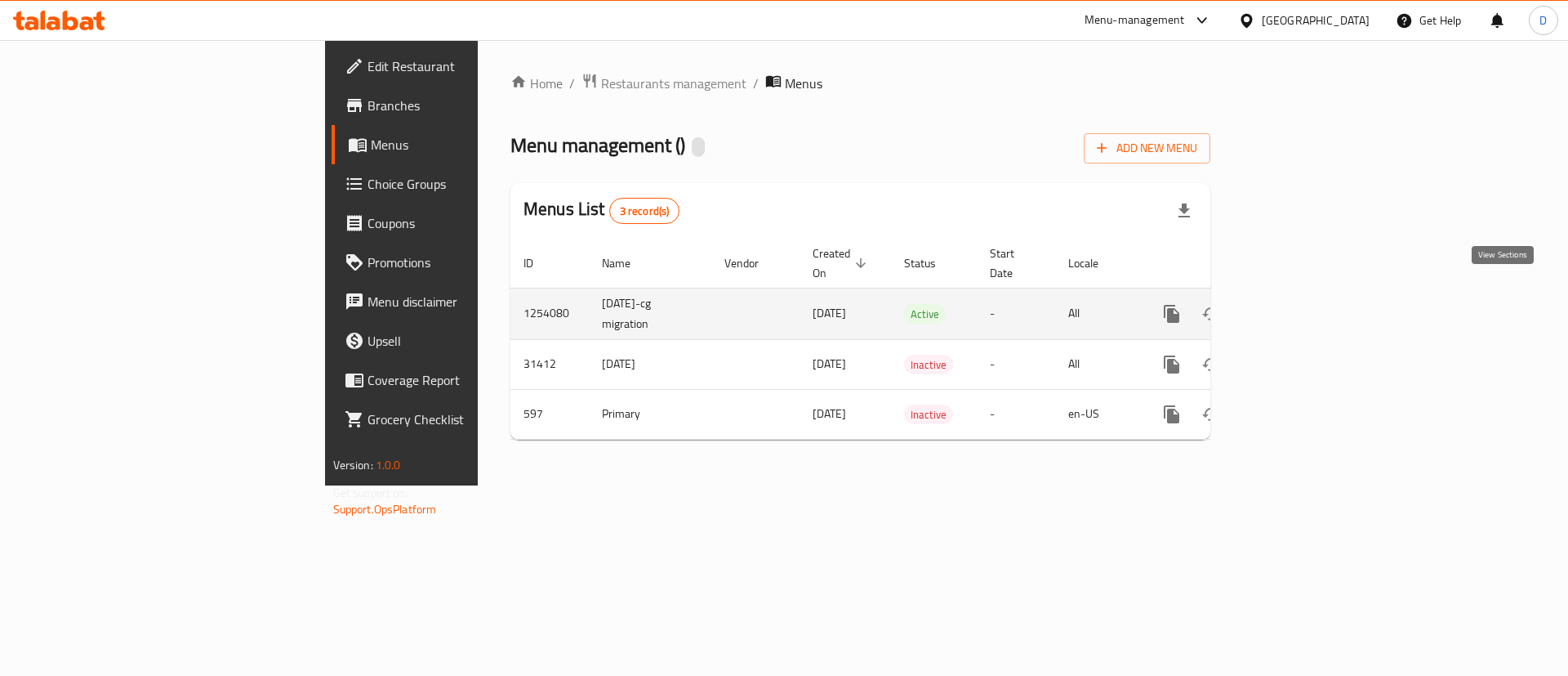
click at [1299, 304] on icon "enhanced table" at bounding box center [1289, 313] width 19 height 19
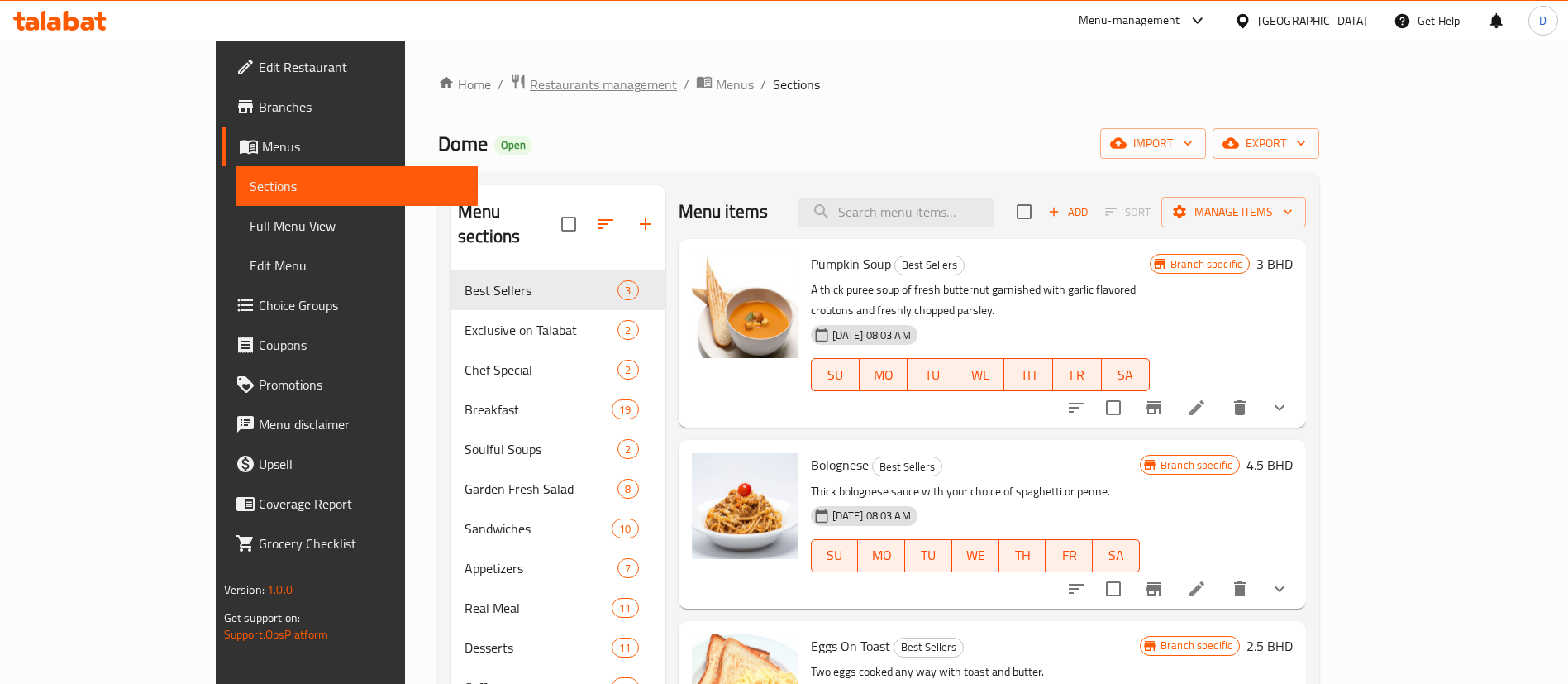
click at [530, 94] on span "Restaurants management" at bounding box center [604, 84] width 147 height 19
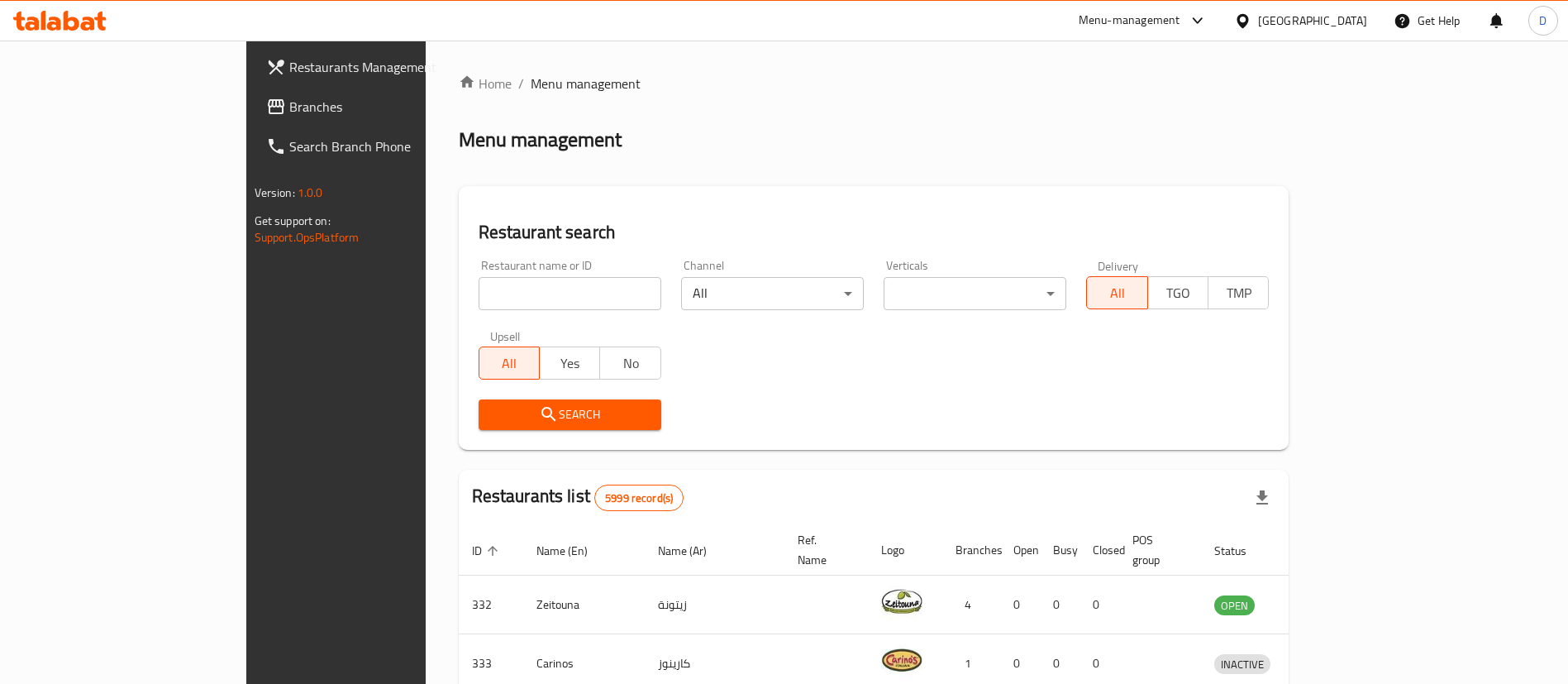
click at [479, 296] on input "search" at bounding box center [570, 293] width 182 height 33
paste input "17655"
type input "17655"
click button "Search" at bounding box center [570, 415] width 182 height 30
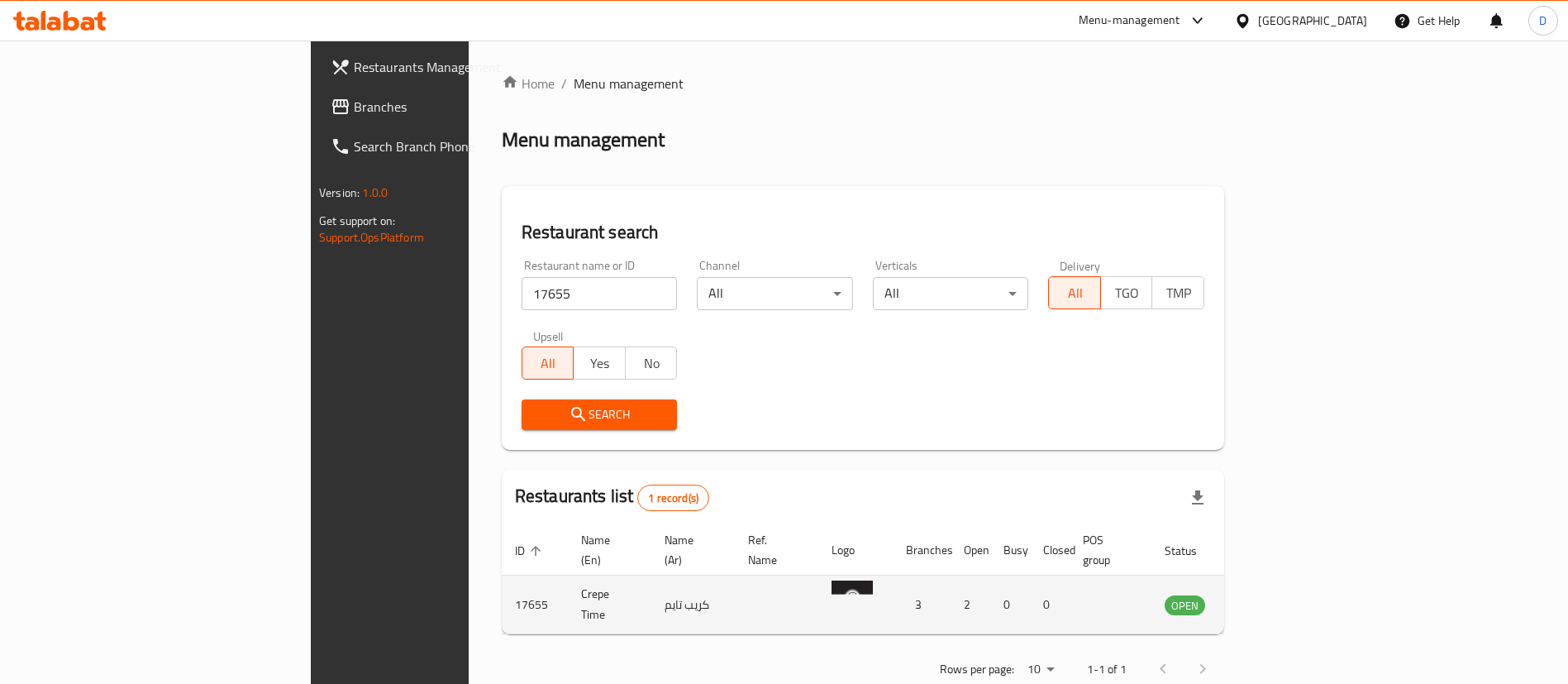
click at [1271, 599] on icon "enhanced table" at bounding box center [1261, 605] width 19 height 14
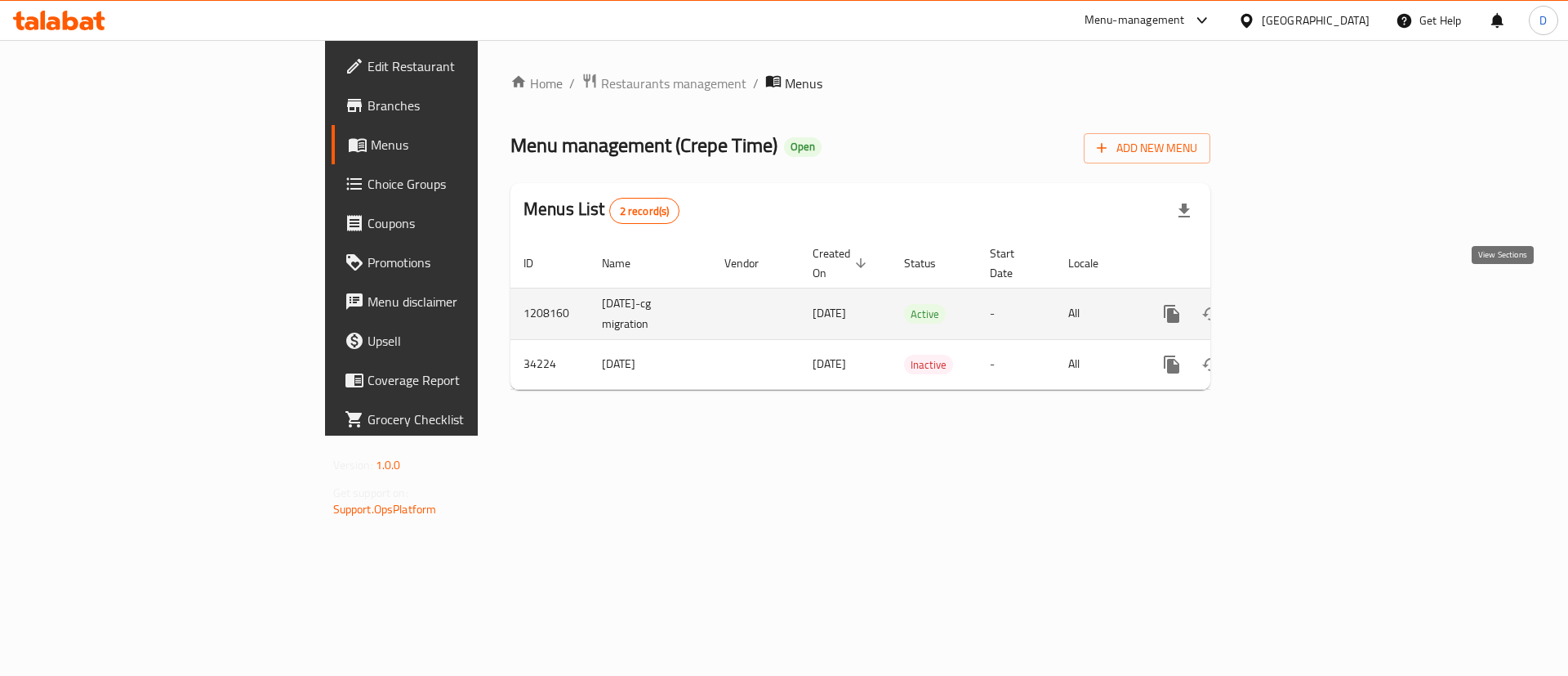
click at [1309, 300] on link "enhanced table" at bounding box center [1289, 313] width 39 height 39
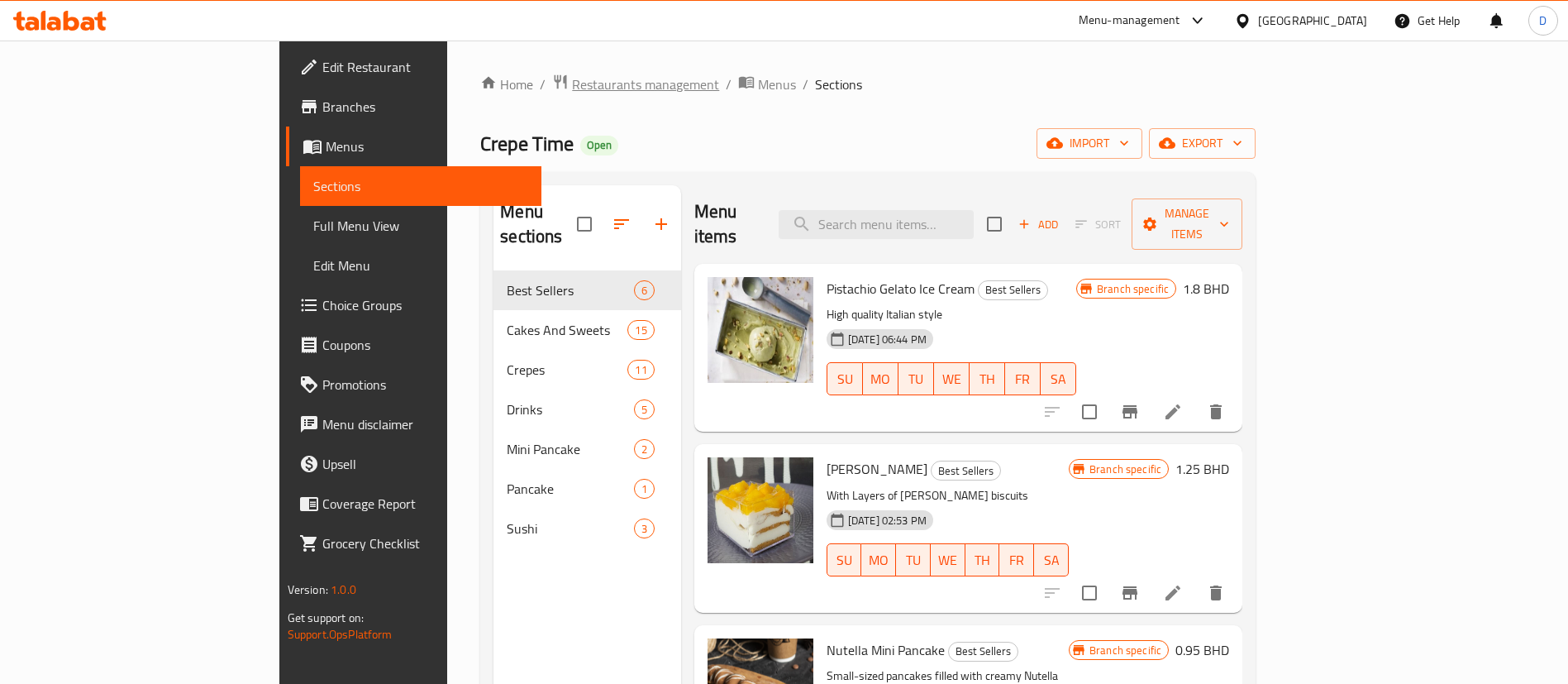
click at [572, 78] on span "Restaurants management" at bounding box center [645, 84] width 147 height 19
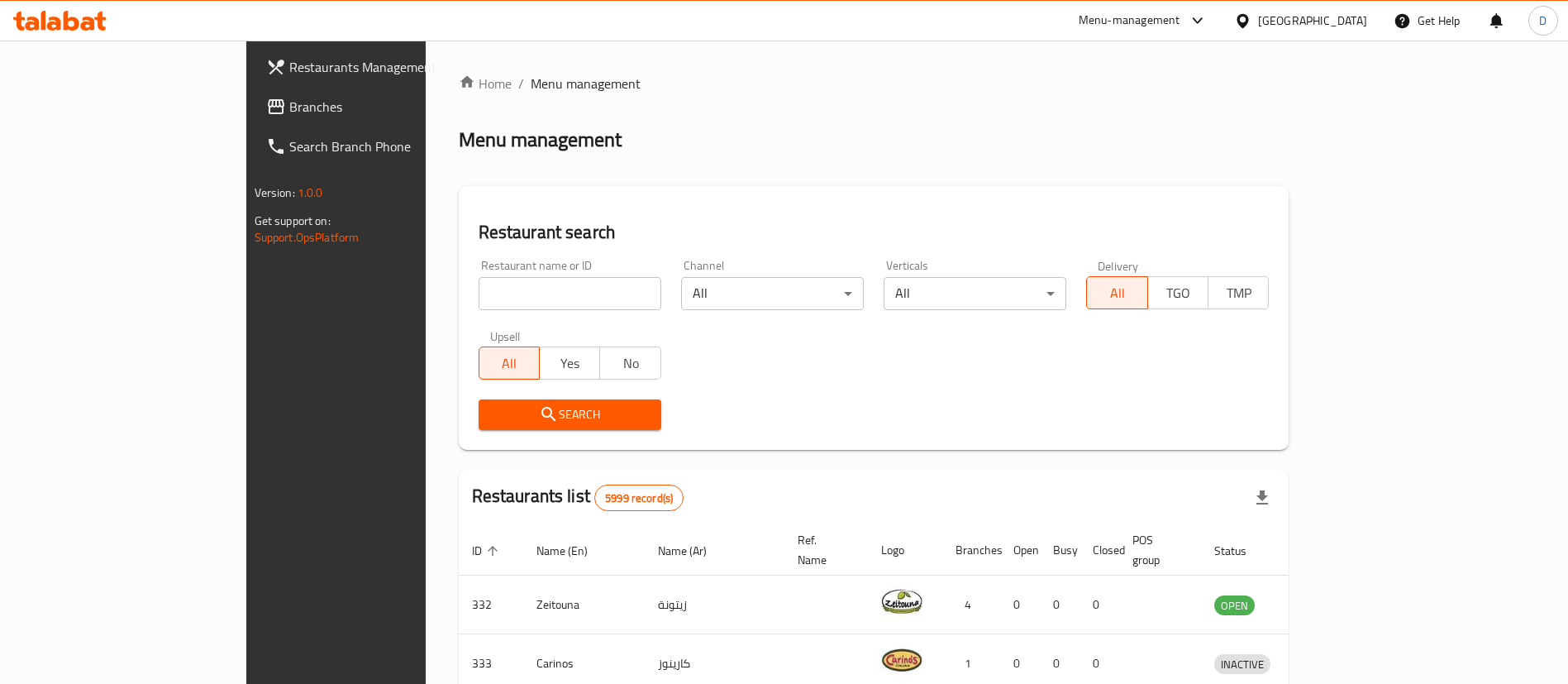
click at [479, 302] on input "search" at bounding box center [570, 293] width 182 height 33
paste input "1130"
type input "1130"
click button "Search" at bounding box center [570, 415] width 182 height 30
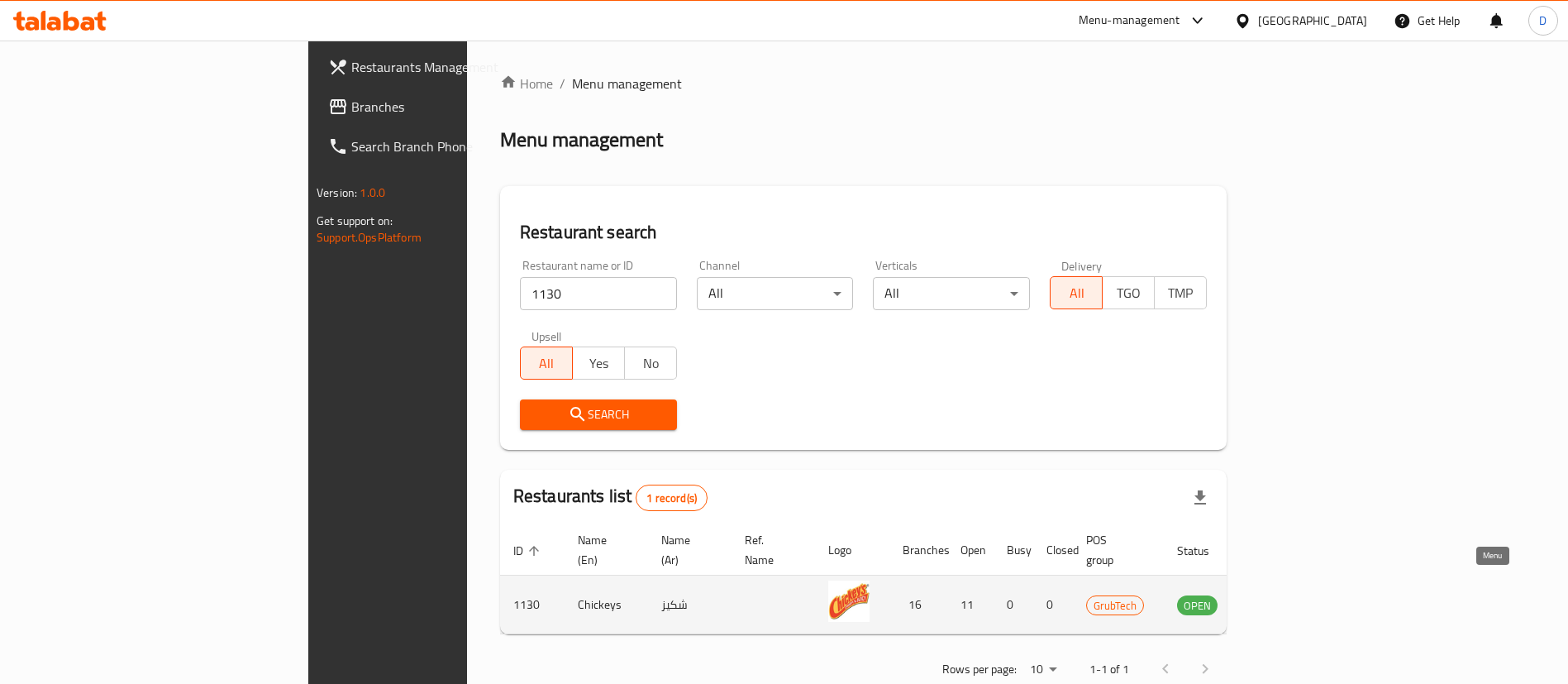
click at [1283, 594] on icon "enhanced table" at bounding box center [1273, 604] width 19 height 19
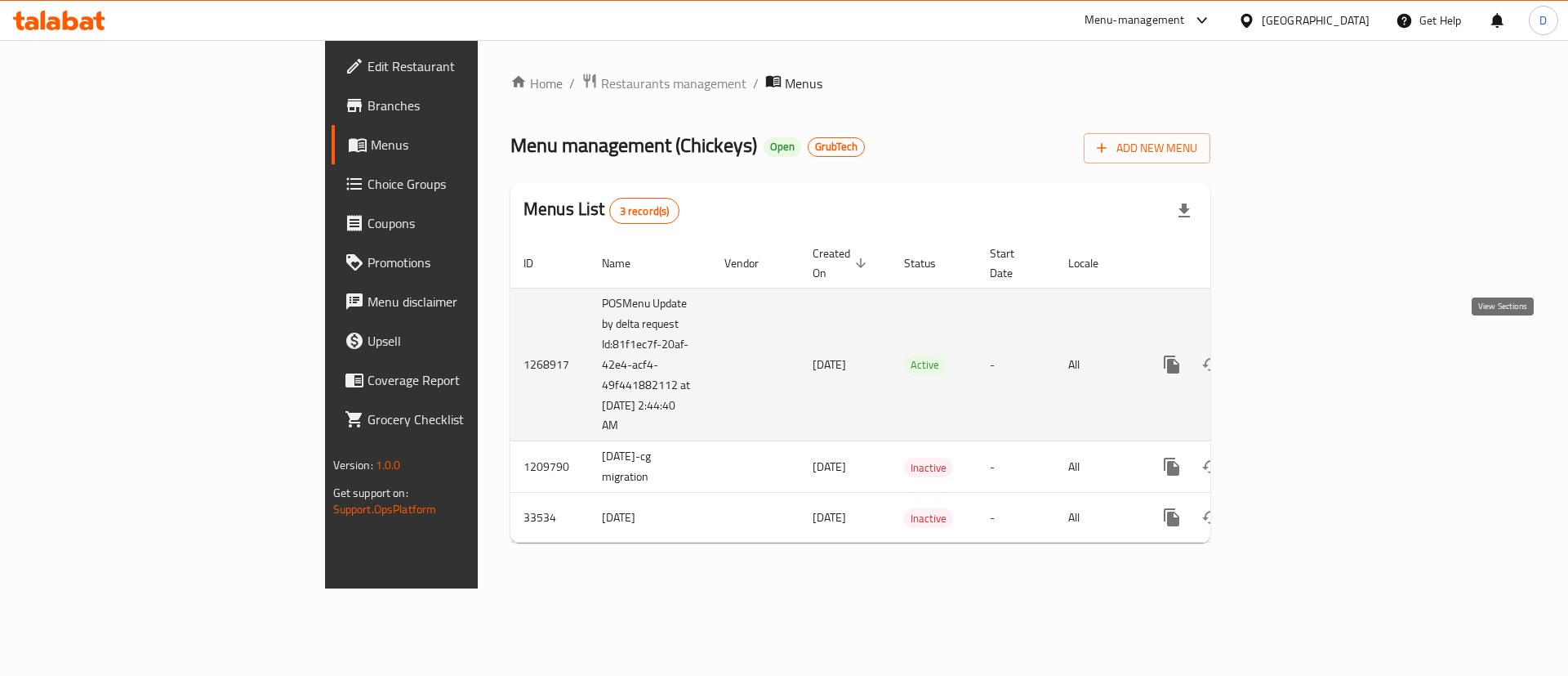
click at [1297, 357] on icon "enhanced table" at bounding box center [1289, 365] width 15 height 15
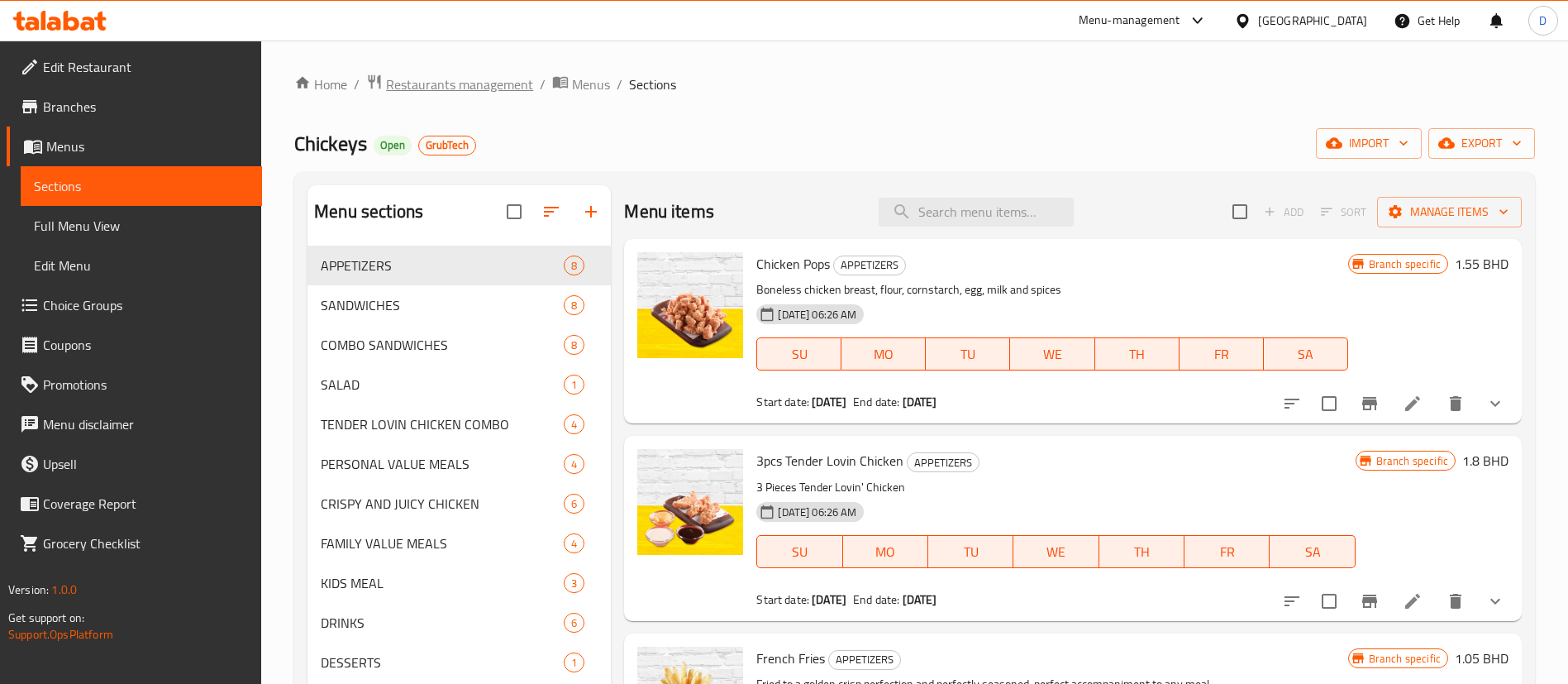
click at [458, 89] on span "Restaurants management" at bounding box center [459, 84] width 147 height 19
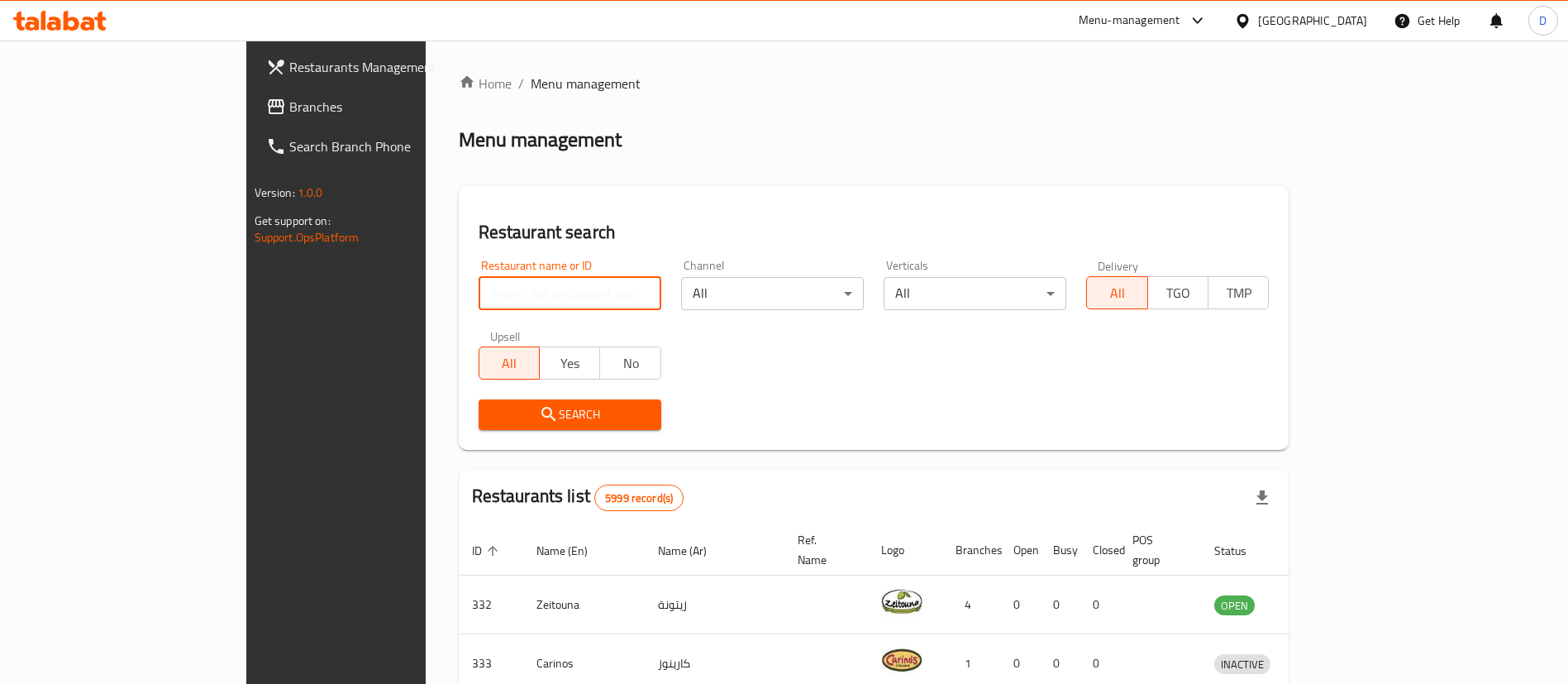
click at [479, 302] on input "search" at bounding box center [570, 293] width 182 height 33
paste input "680643"
type input "680643"
click button "Search" at bounding box center [570, 415] width 182 height 30
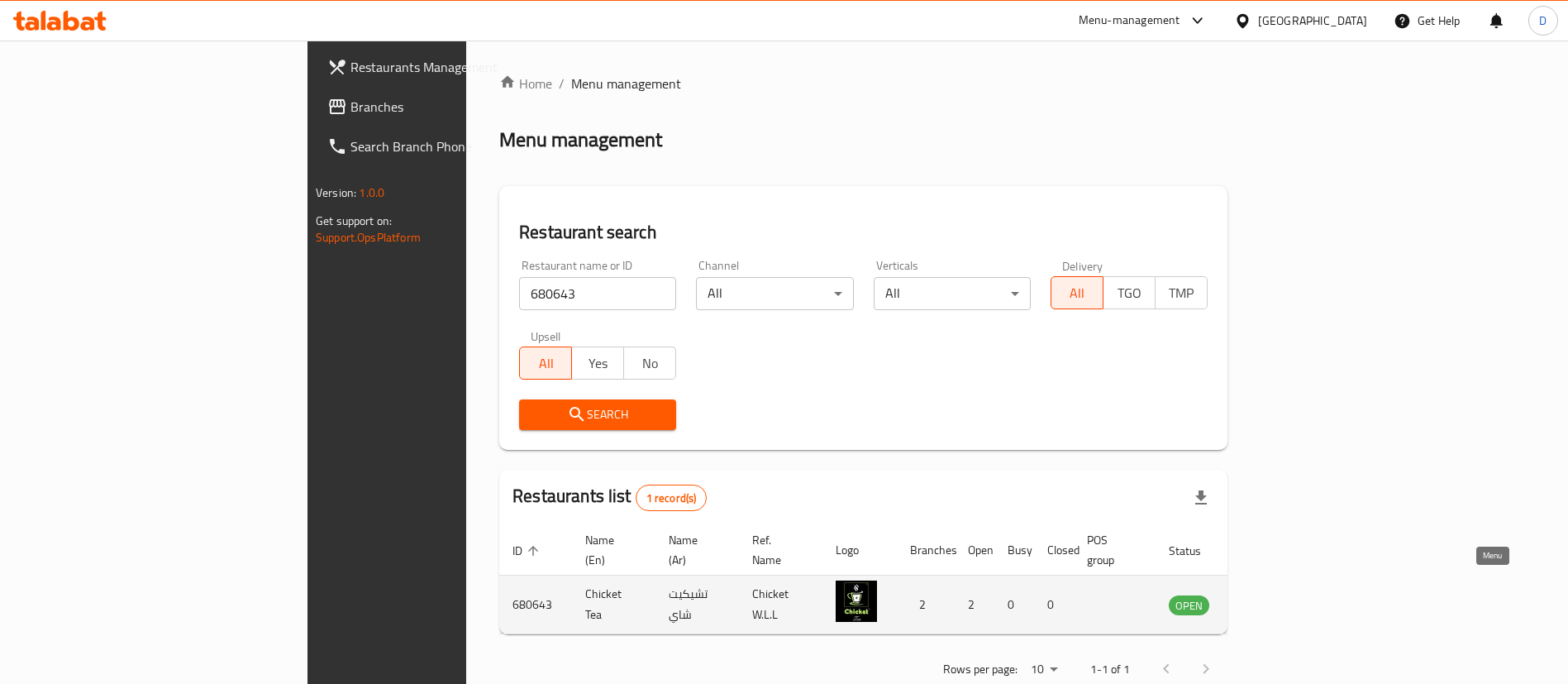
click at [1276, 594] on icon "enhanced table" at bounding box center [1265, 604] width 19 height 19
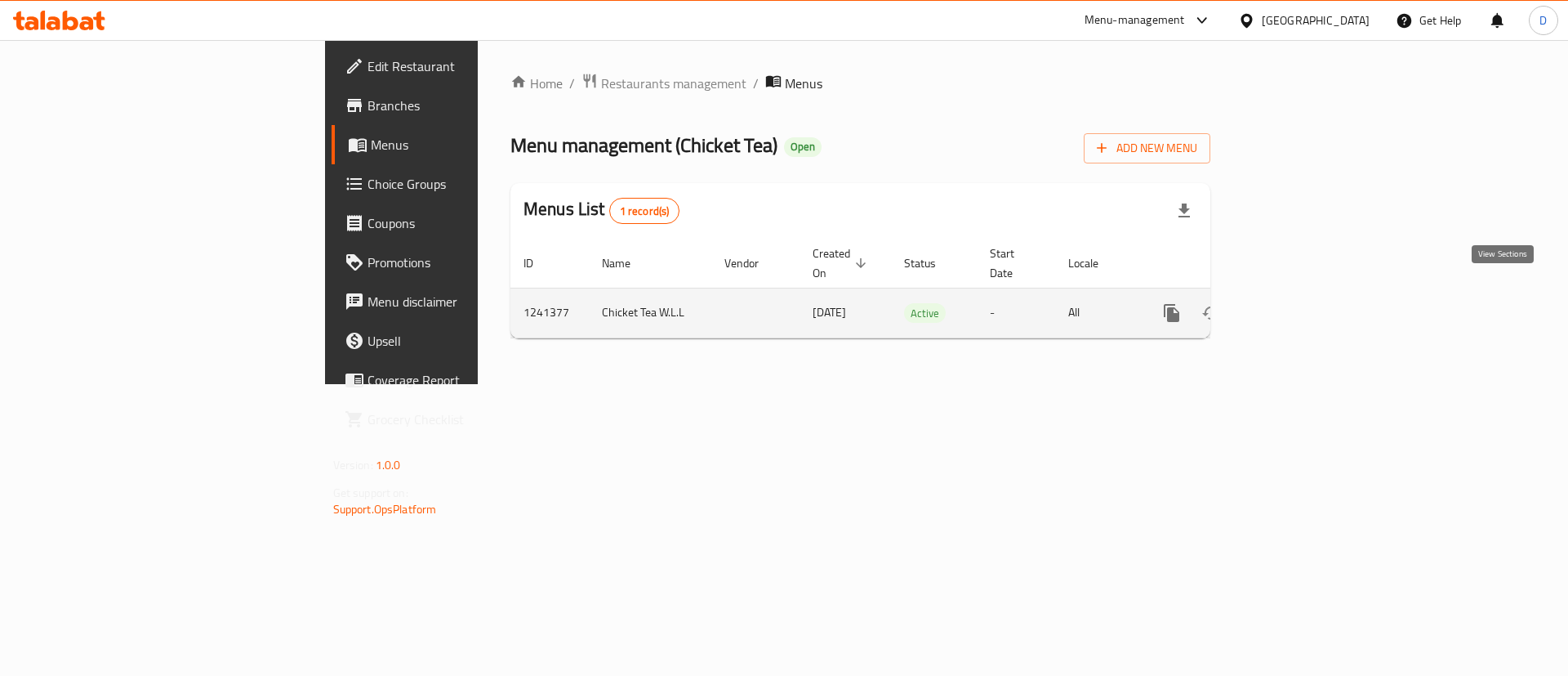
click at [1309, 293] on link "enhanced table" at bounding box center [1289, 312] width 39 height 39
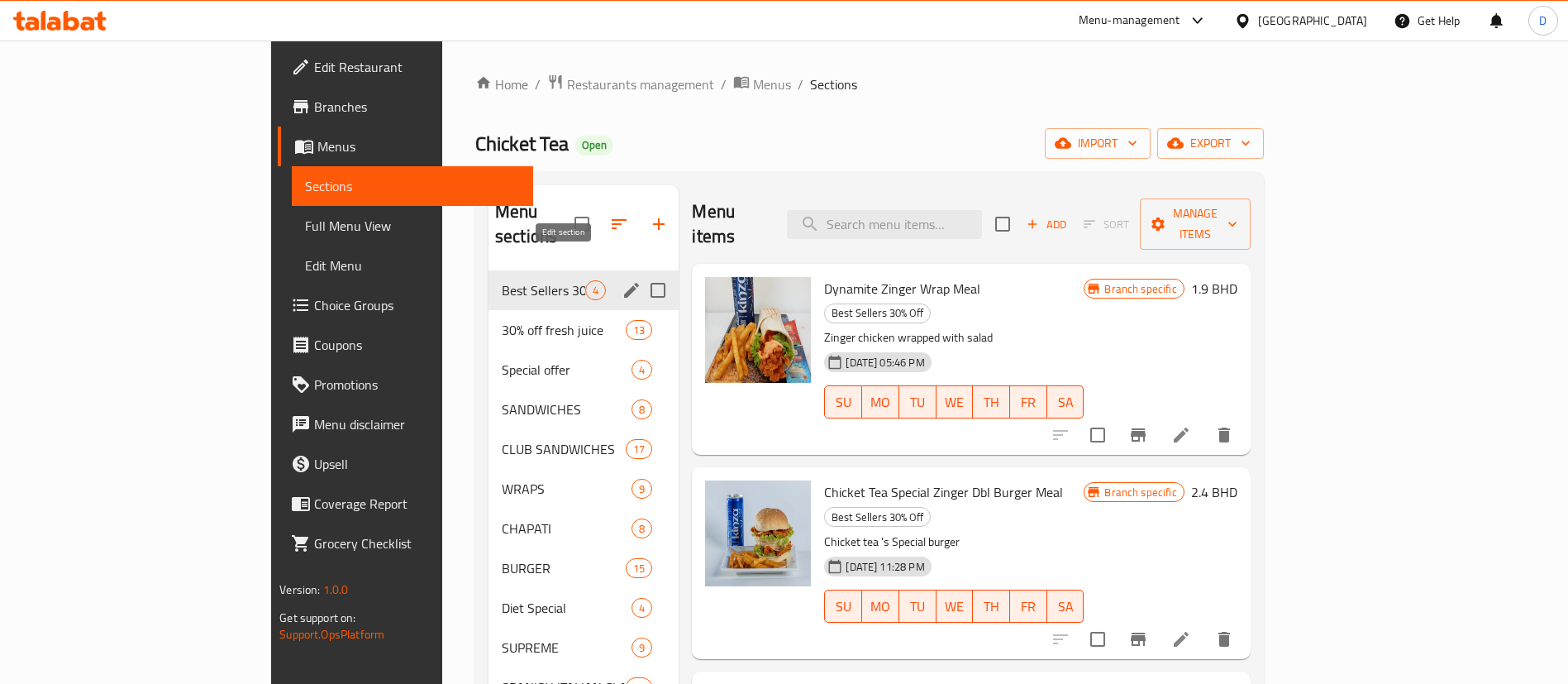
drag, startPoint x: 548, startPoint y: 259, endPoint x: 559, endPoint y: 265, distance: 12.5
click at [621, 280] on icon "edit" at bounding box center [631, 290] width 19 height 19
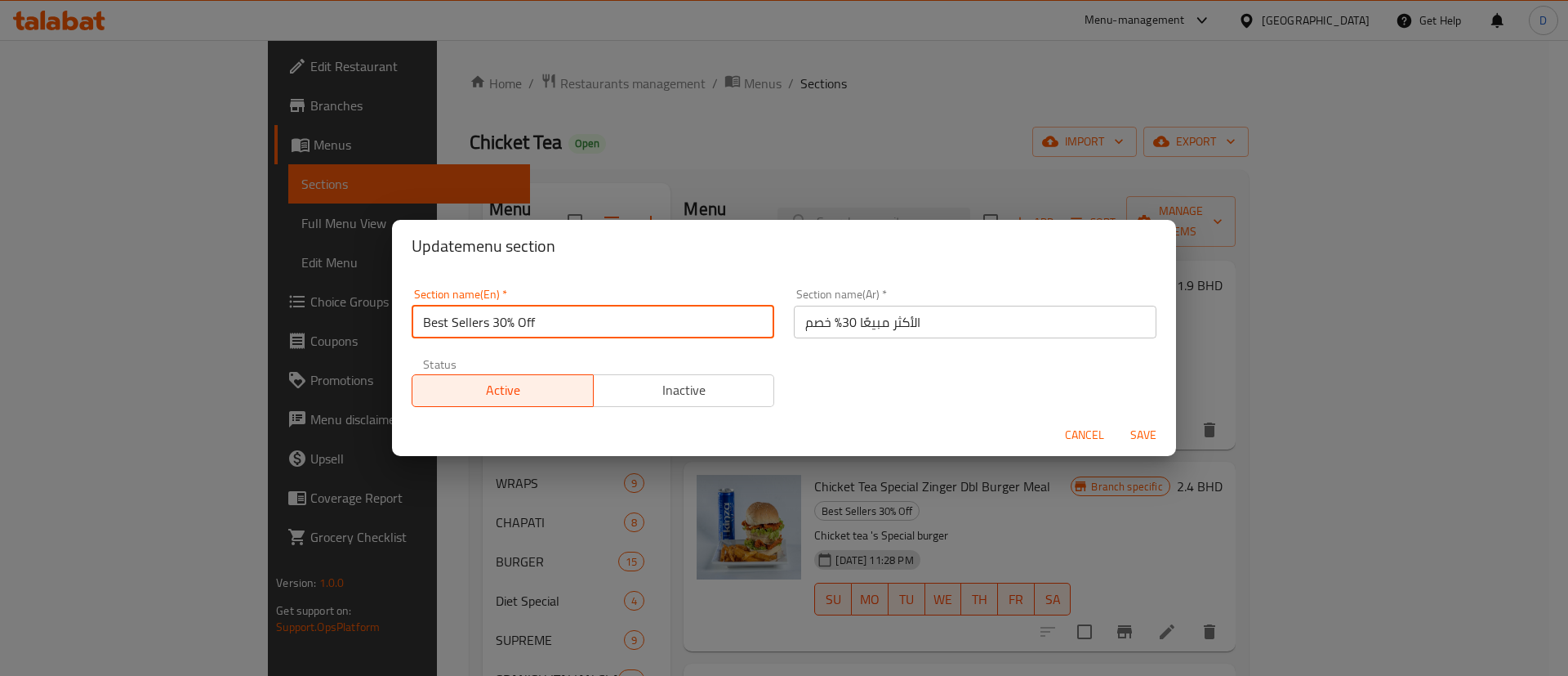
drag, startPoint x: 614, startPoint y: 310, endPoint x: 493, endPoint y: 327, distance: 122.2
click at [493, 327] on input "Best Sellers 30% Off" at bounding box center [592, 321] width 363 height 33
type input "Best Sellers"
click at [626, 272] on div "Section name(En)   * Best Sellers Section name(En) * Section name(Ar)   * الأكث…" at bounding box center [784, 342] width 784 height 141
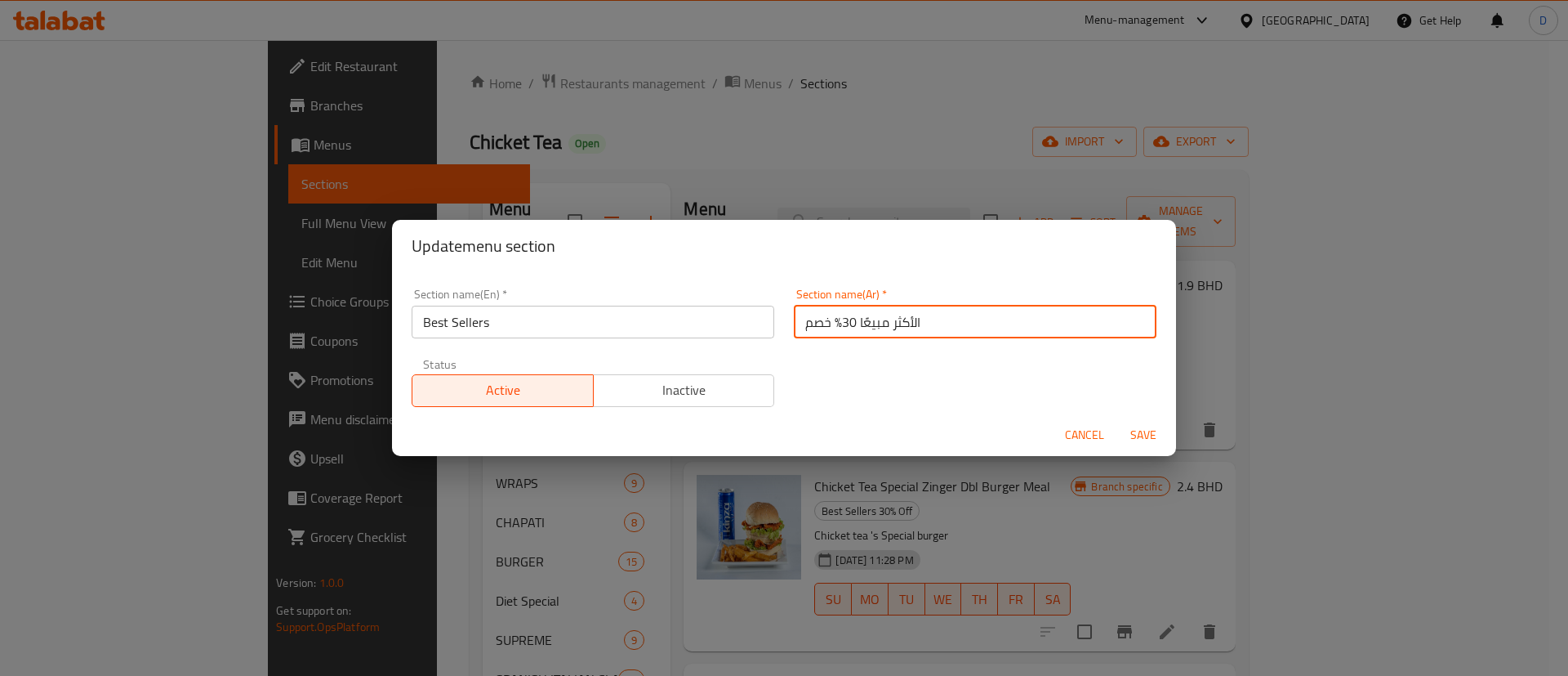
drag, startPoint x: 797, startPoint y: 317, endPoint x: 834, endPoint y: 317, distance: 37.0
click at [834, 317] on input "الأكثر مبيعًا 30% خصم" at bounding box center [975, 321] width 363 height 33
type input "الأكثر مبيعًا"
click at [848, 376] on div "Section name(En)   * Best Sellers Section name(En) * Section name(Ar)   * الأكث…" at bounding box center [784, 347] width 764 height 138
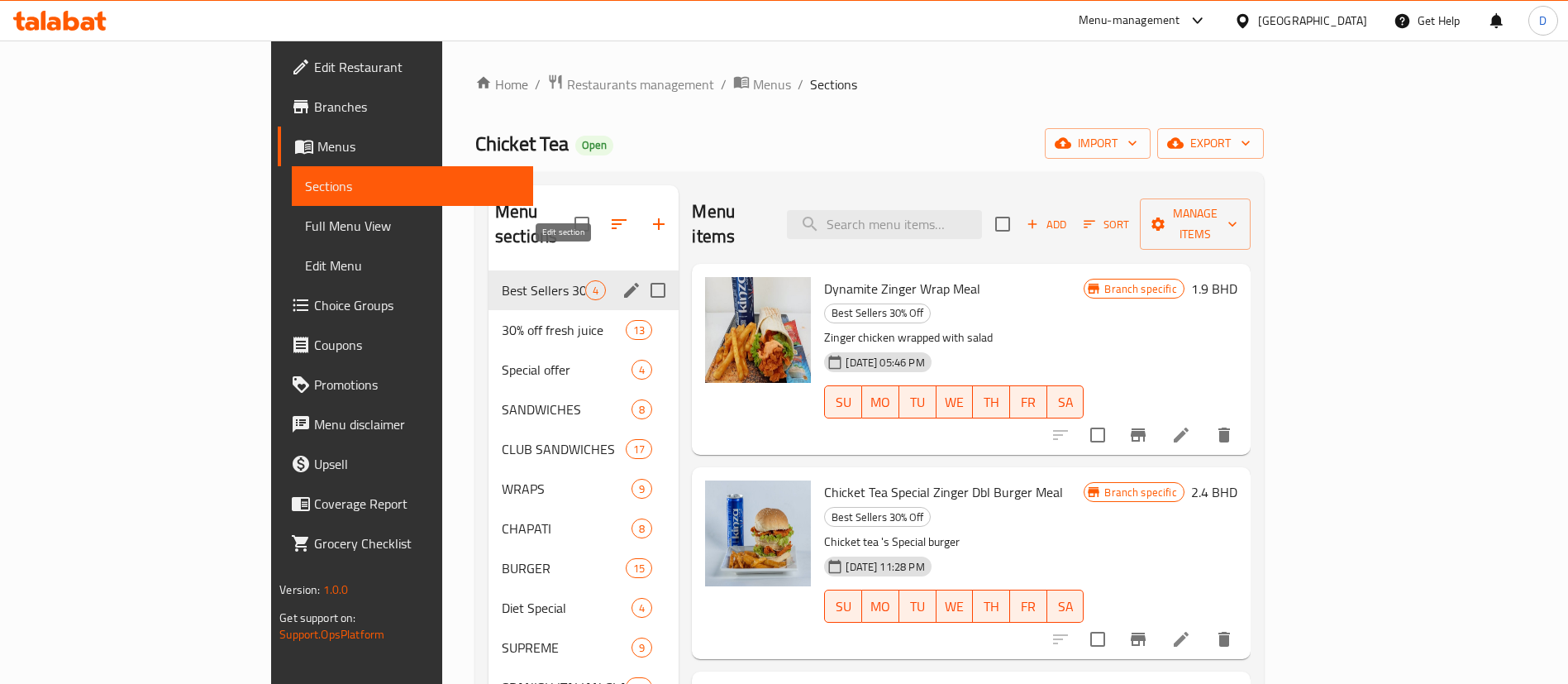
click at [621, 280] on icon "edit" at bounding box center [631, 290] width 19 height 19
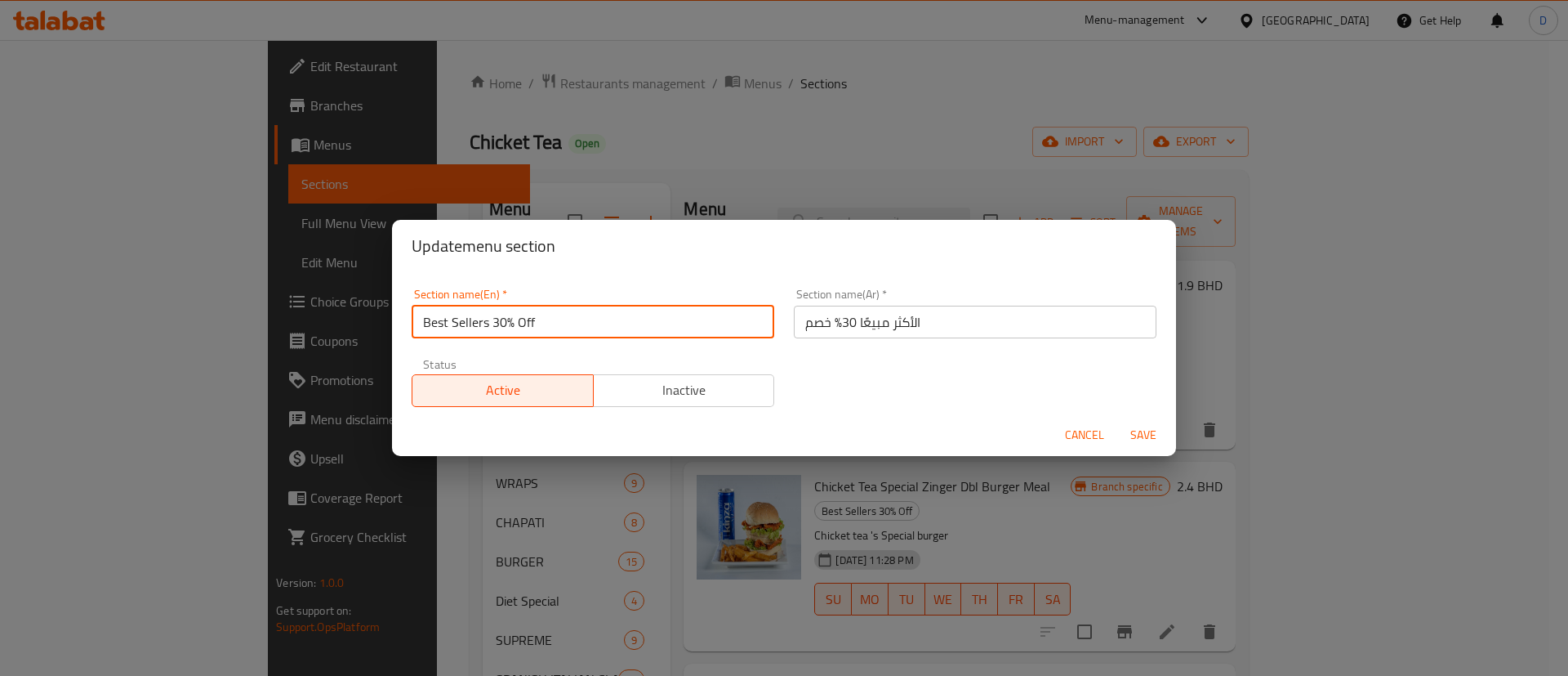
drag, startPoint x: 493, startPoint y: 321, endPoint x: 543, endPoint y: 305, distance: 52.5
click at [543, 305] on input "Best Sellers 30% Off" at bounding box center [592, 321] width 363 height 33
type input "Best Sellers"
click at [833, 320] on input "الأكثر مبيعًا 30% خصم" at bounding box center [975, 321] width 363 height 33
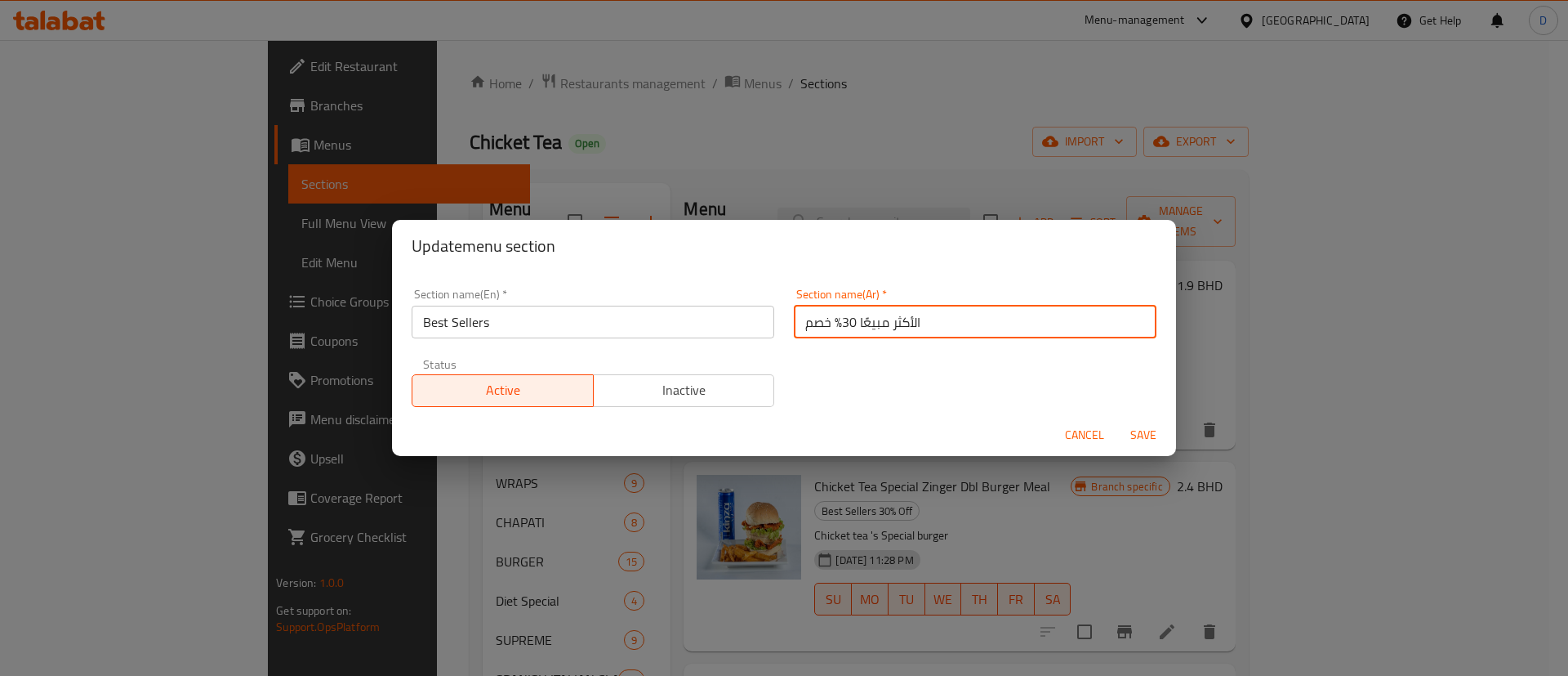
drag, startPoint x: 797, startPoint y: 318, endPoint x: 836, endPoint y: 320, distance: 39.1
click at [836, 320] on input "الأكثر مبيعًا 30% خصم" at bounding box center [975, 321] width 363 height 33
click at [799, 317] on input "الأكثر مبيعًا 3" at bounding box center [975, 321] width 363 height 33
type input "الأكثر مبيعًا"
click at [806, 356] on div "Section name(En)   * Best Sellers Section name(En) * Section name(Ar)   * الأكث…" at bounding box center [784, 347] width 764 height 138
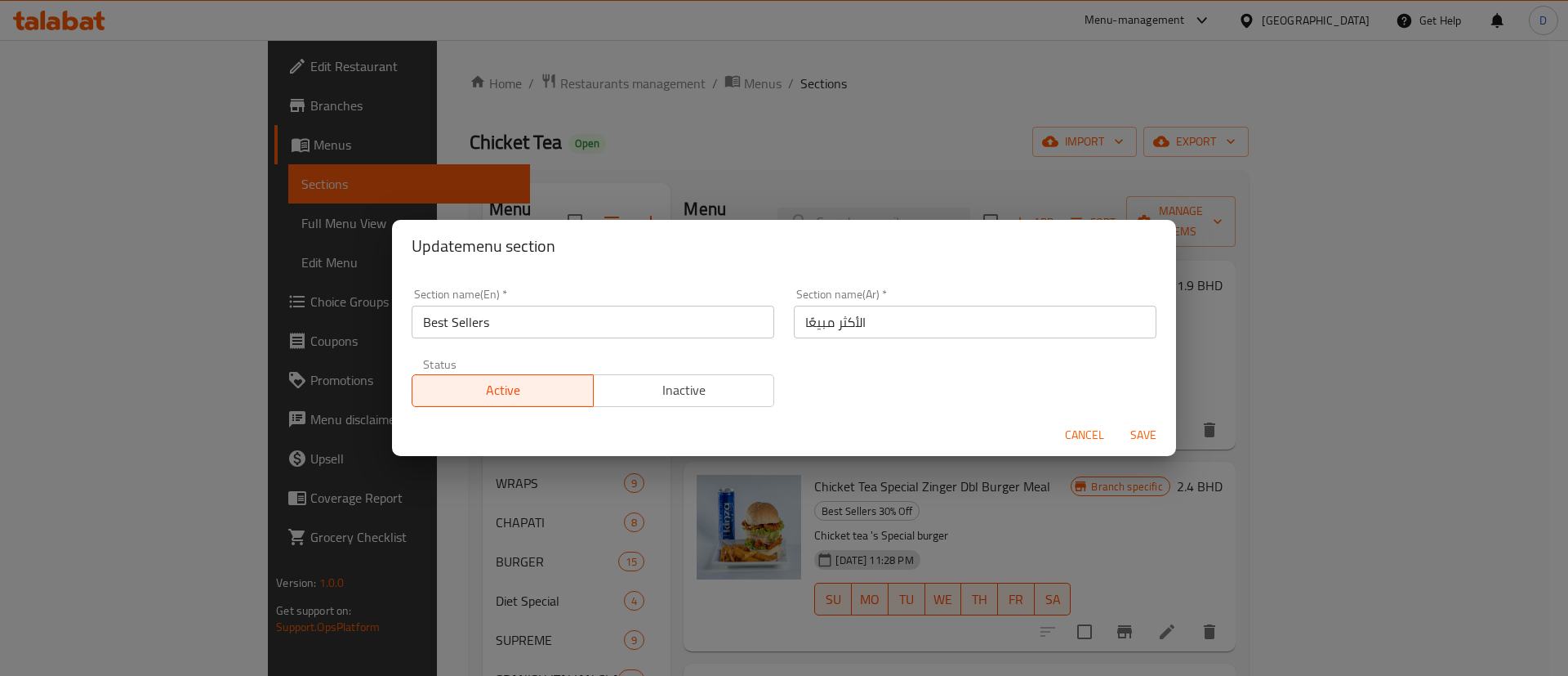
click at [1135, 432] on span "Save" at bounding box center [1143, 435] width 39 height 20
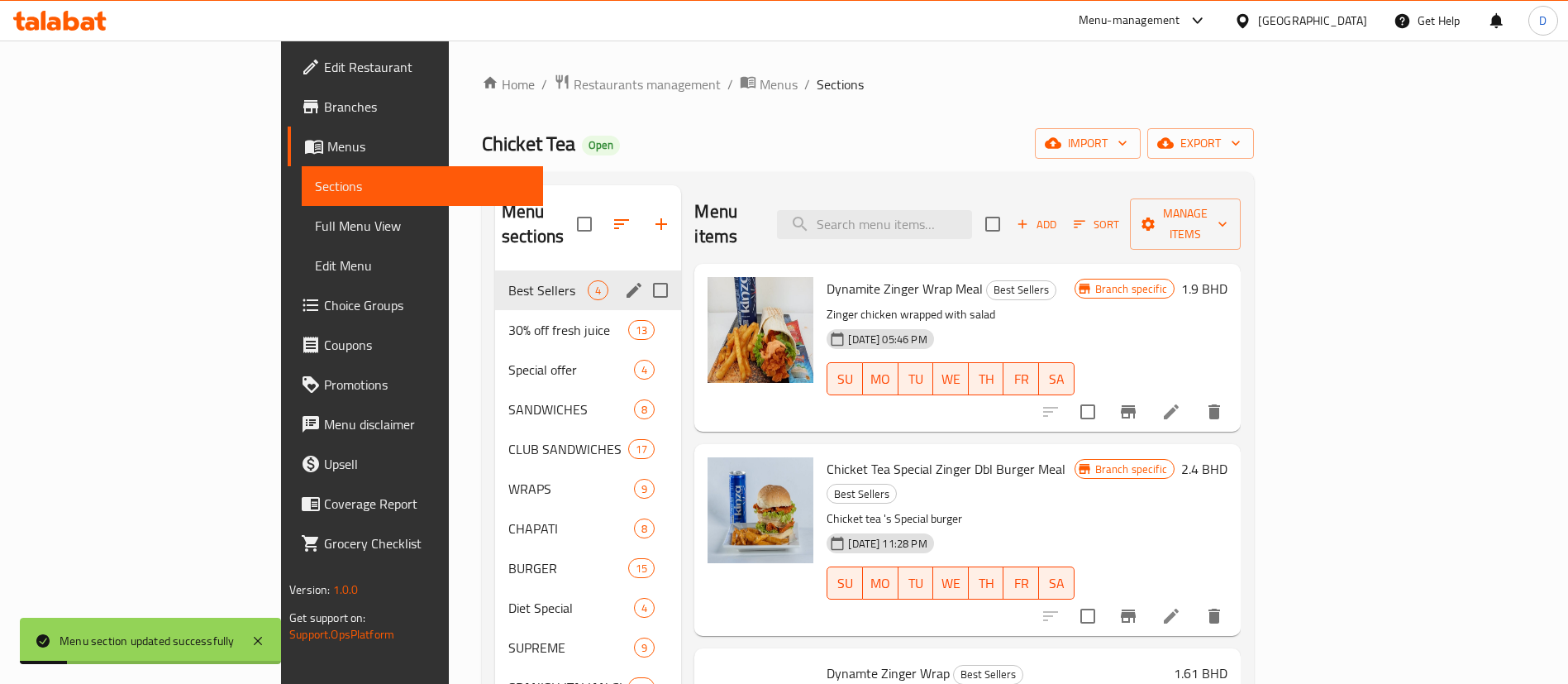
click at [690, 133] on div "Chicket Tea Open import export" at bounding box center [868, 144] width 772 height 30
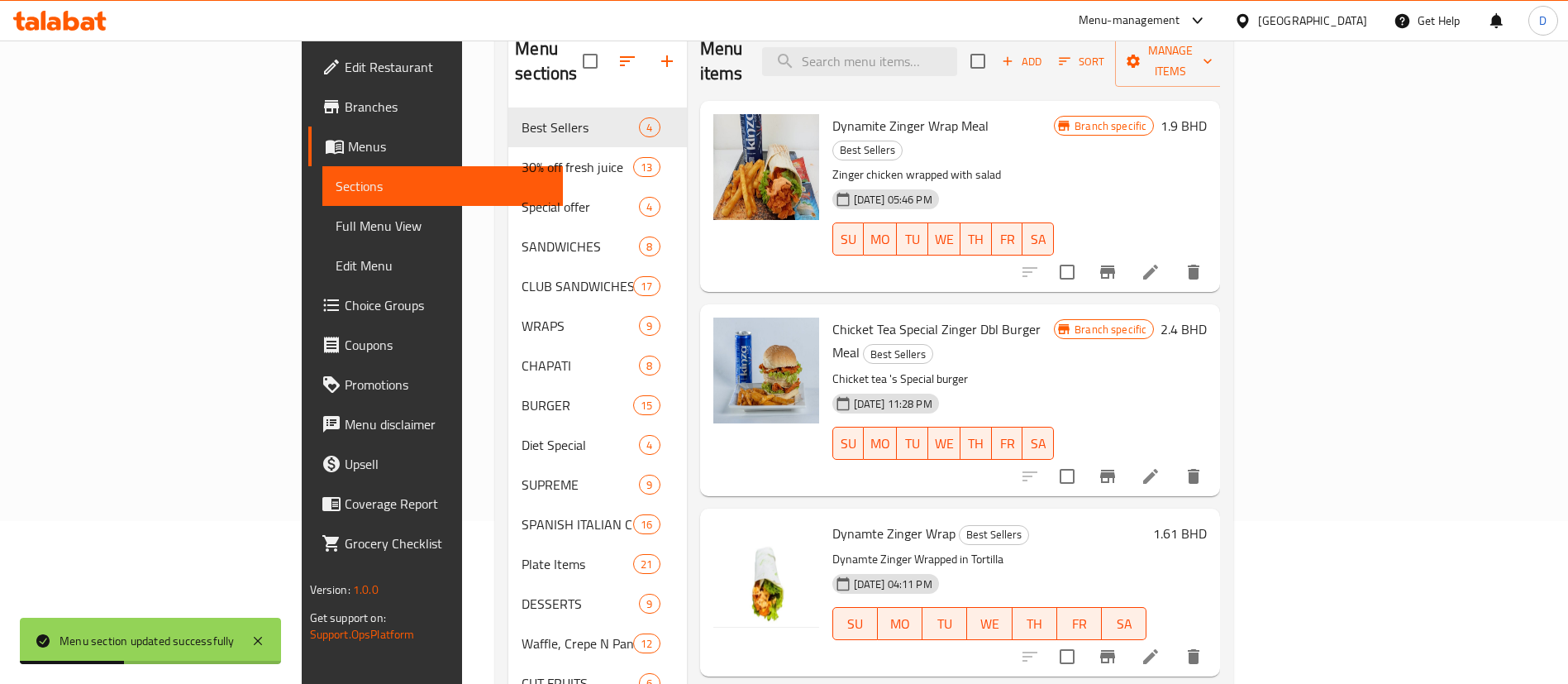
scroll to position [124, 0]
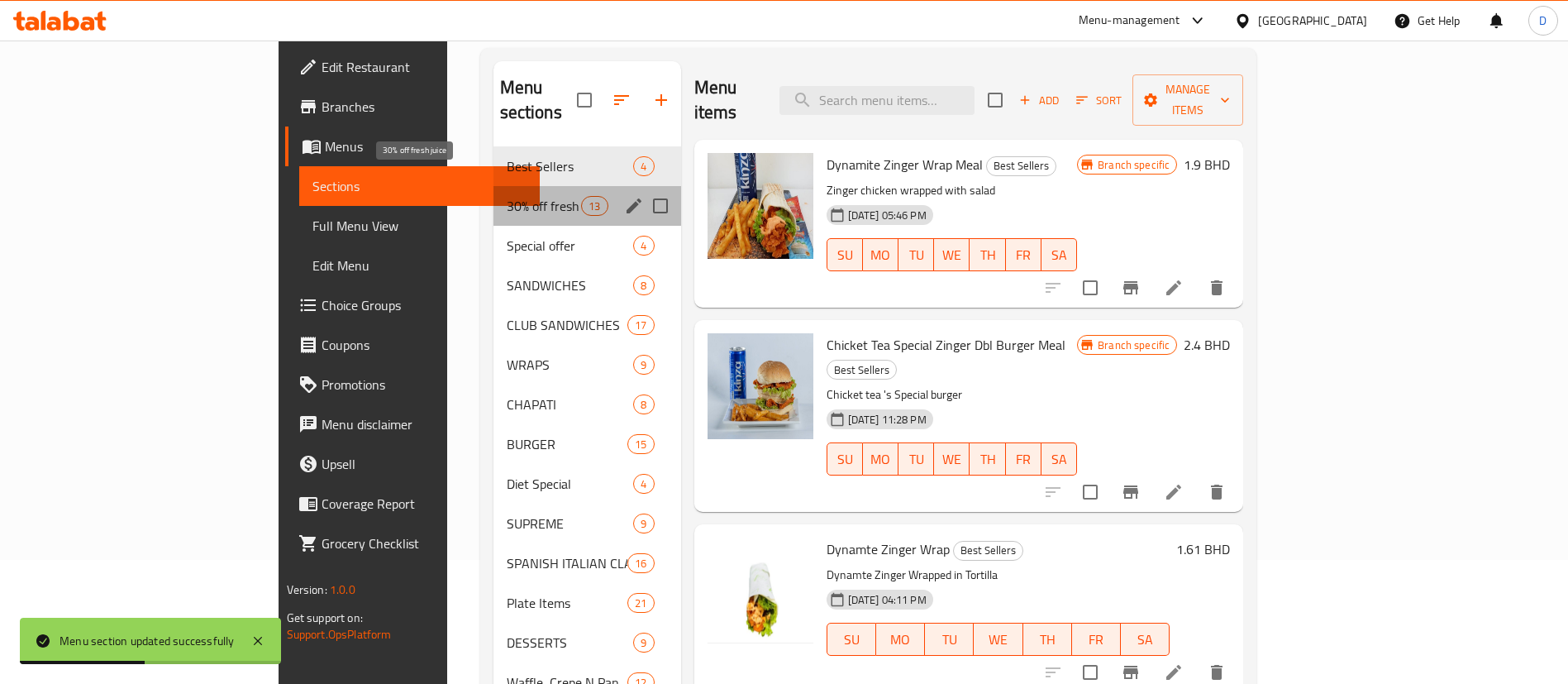
click at [507, 196] on span "30% off fresh juice" at bounding box center [544, 205] width 75 height 19
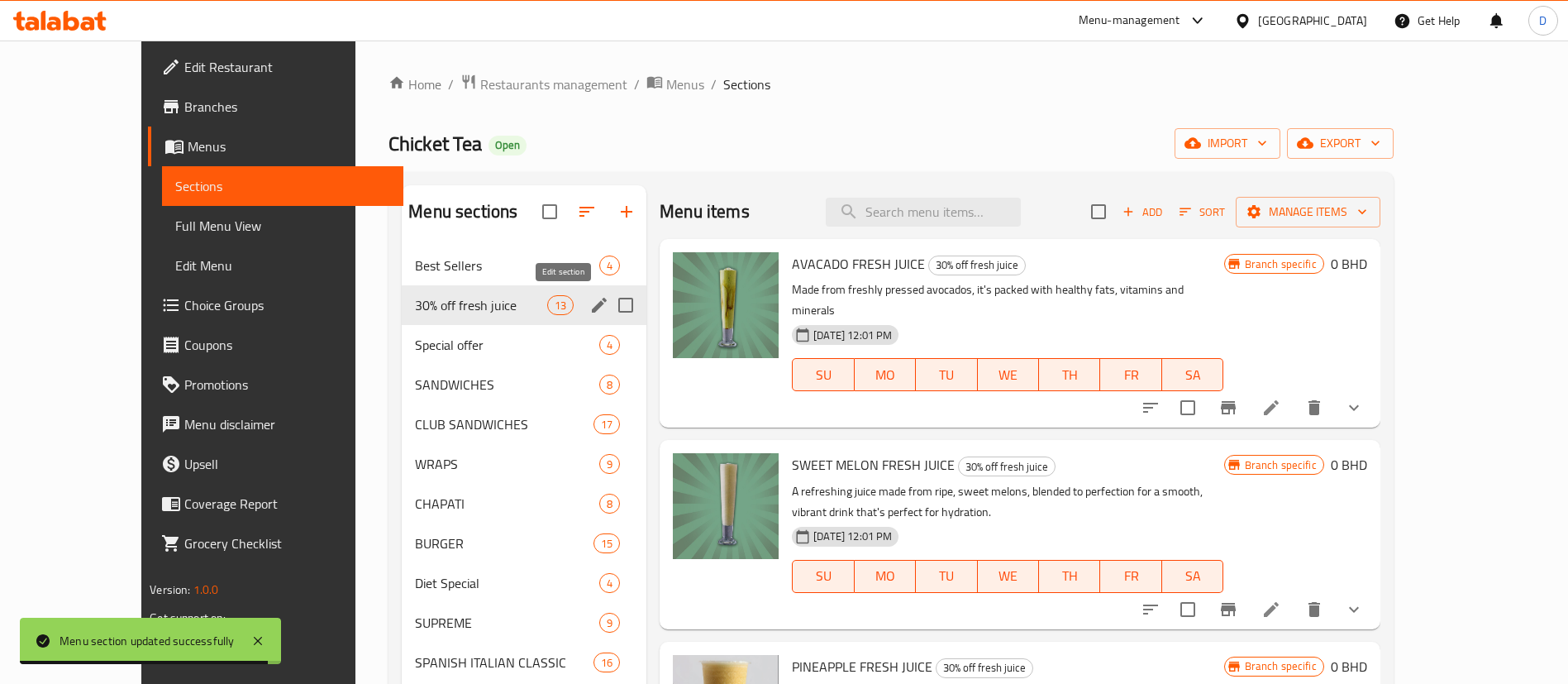
click at [592, 308] on icon "edit" at bounding box center [600, 305] width 15 height 15
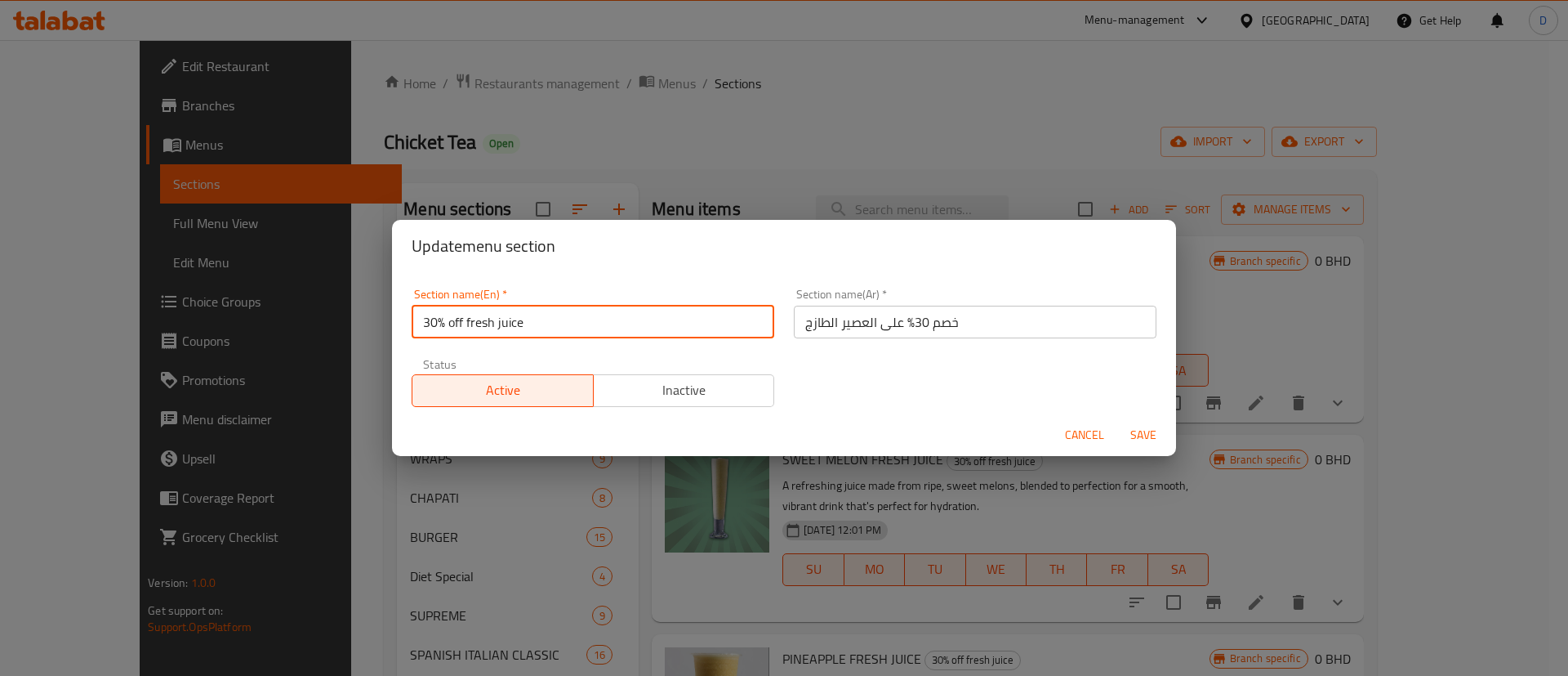
drag, startPoint x: 462, startPoint y: 318, endPoint x: 368, endPoint y: 316, distance: 94.0
click at [362, 324] on div "Update menu section Section name(En)   * 30% off fresh juice Section name(En) *…" at bounding box center [784, 338] width 1568 height 676
type input "fresh juice"
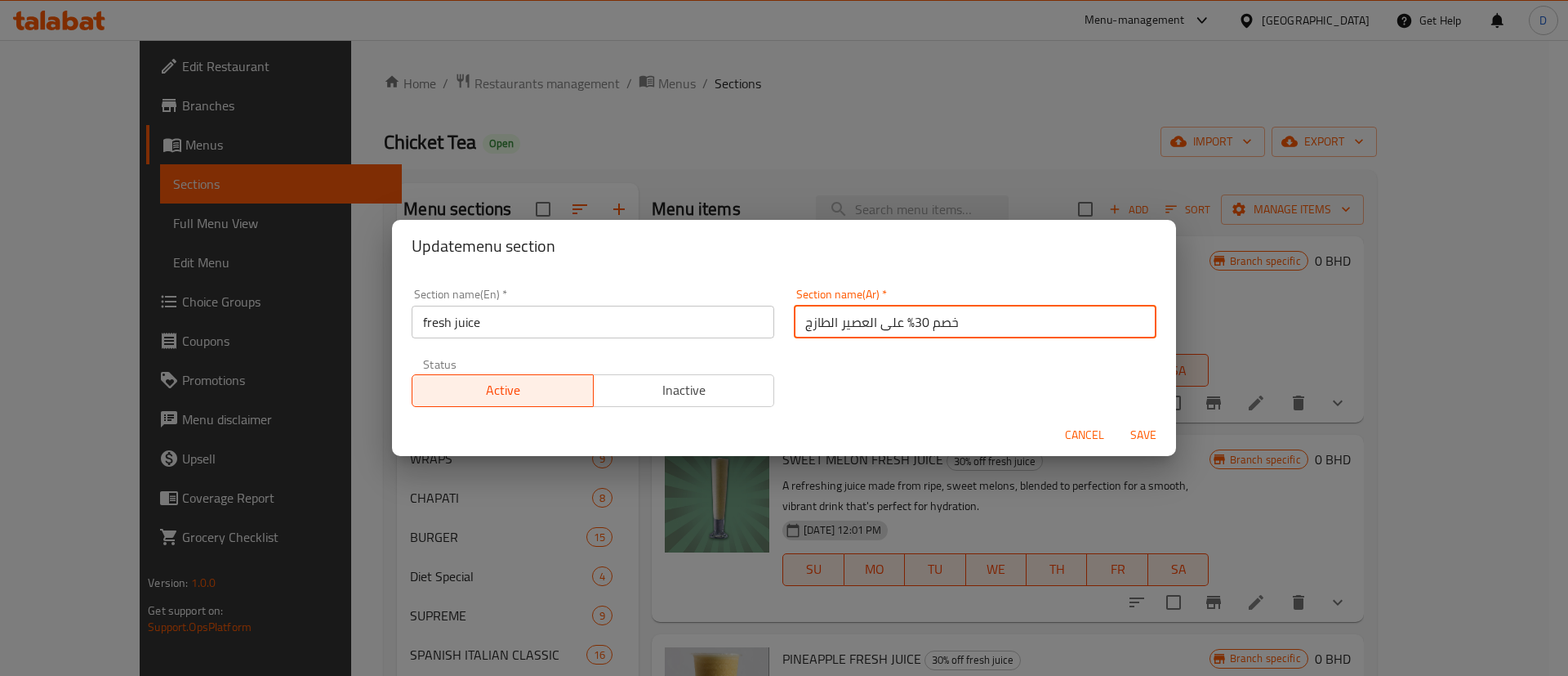
drag, startPoint x: 870, startPoint y: 322, endPoint x: 945, endPoint y: 326, distance: 75.1
click at [945, 326] on input "خصم 30% على العصير الطازج" at bounding box center [975, 321] width 363 height 33
type input "العصير الطازج"
click at [958, 352] on div "Section name(En)   * fresh juice Section name(En) * Section name(Ar)   * العصير…" at bounding box center [784, 347] width 764 height 138
click at [1148, 422] on button "Save" at bounding box center [1143, 435] width 53 height 30
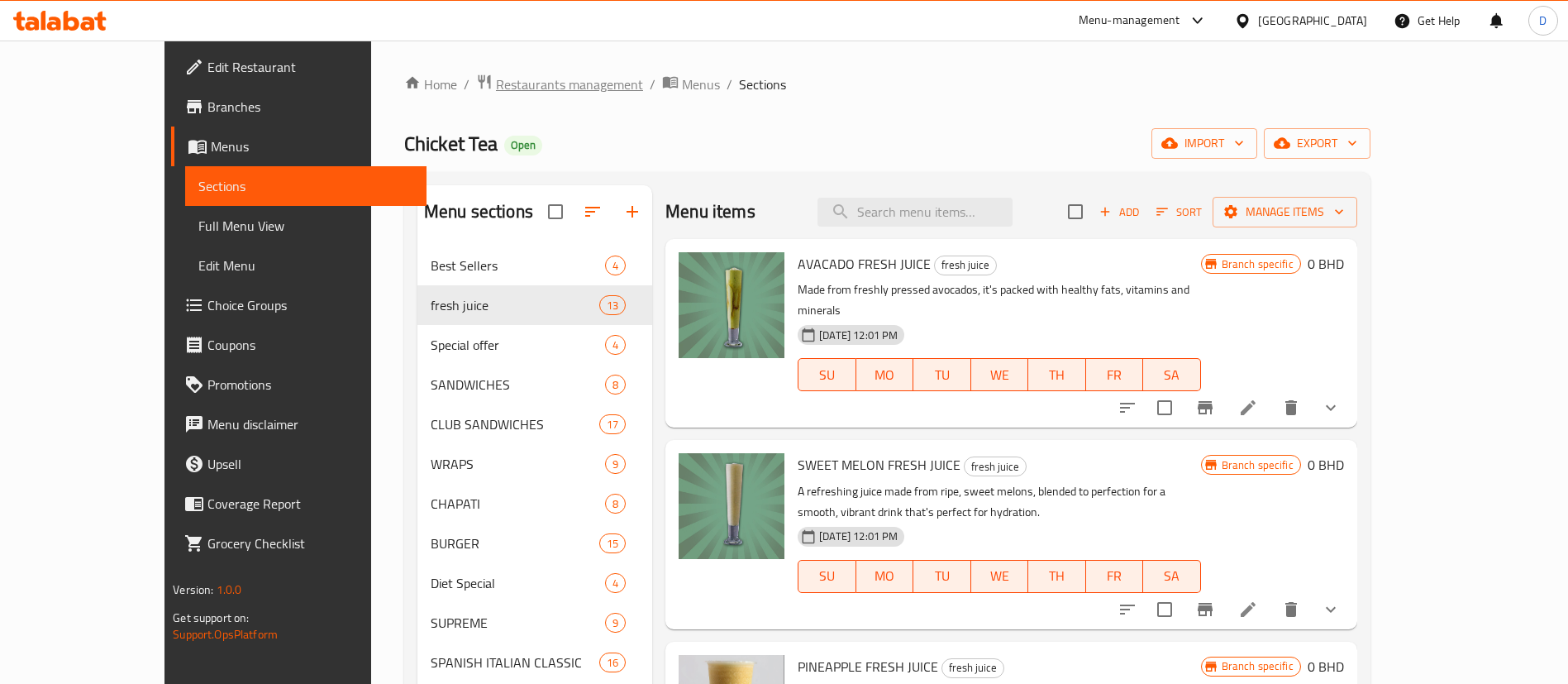
click at [496, 74] on span "Restaurants management" at bounding box center [569, 84] width 147 height 19
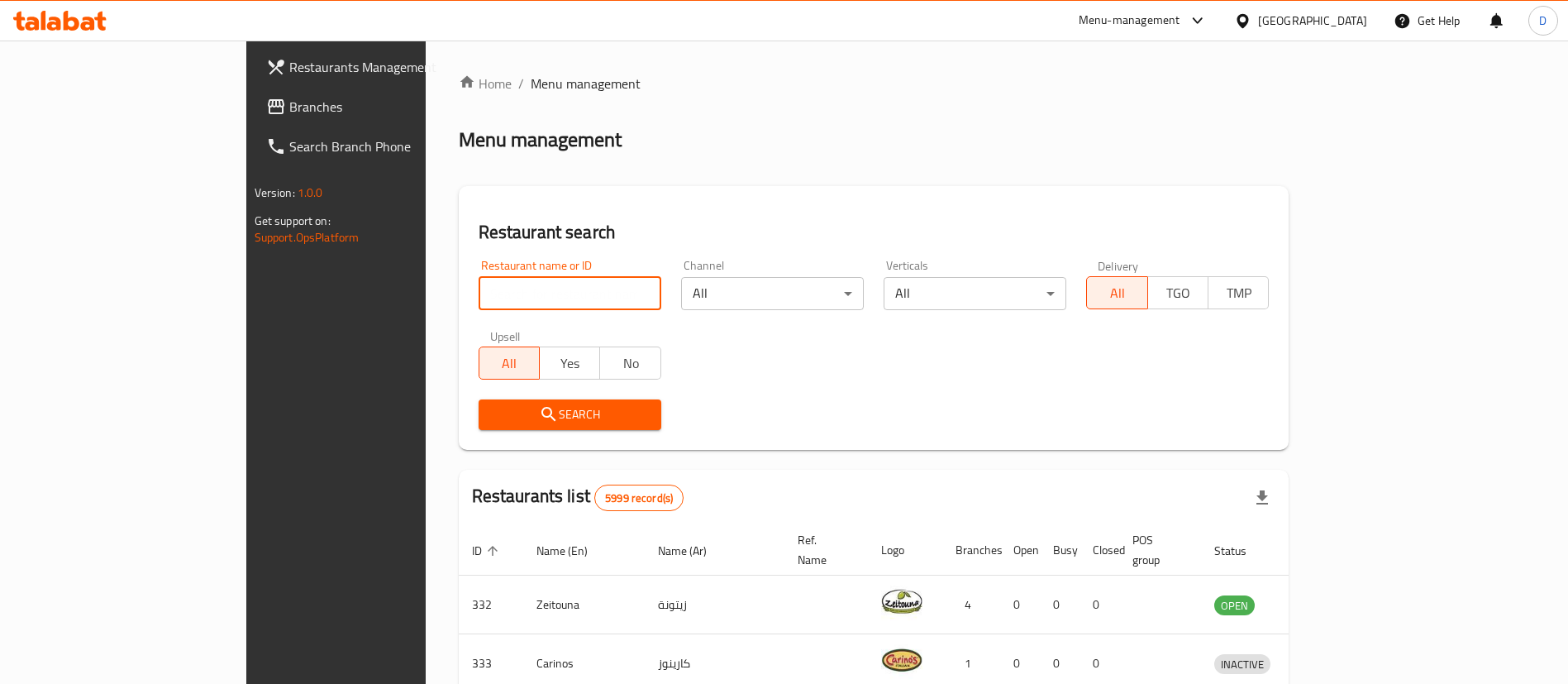
click at [482, 290] on input "search" at bounding box center [570, 293] width 182 height 33
paste input "9531"
type input "9531"
click button "Search" at bounding box center [570, 415] width 182 height 30
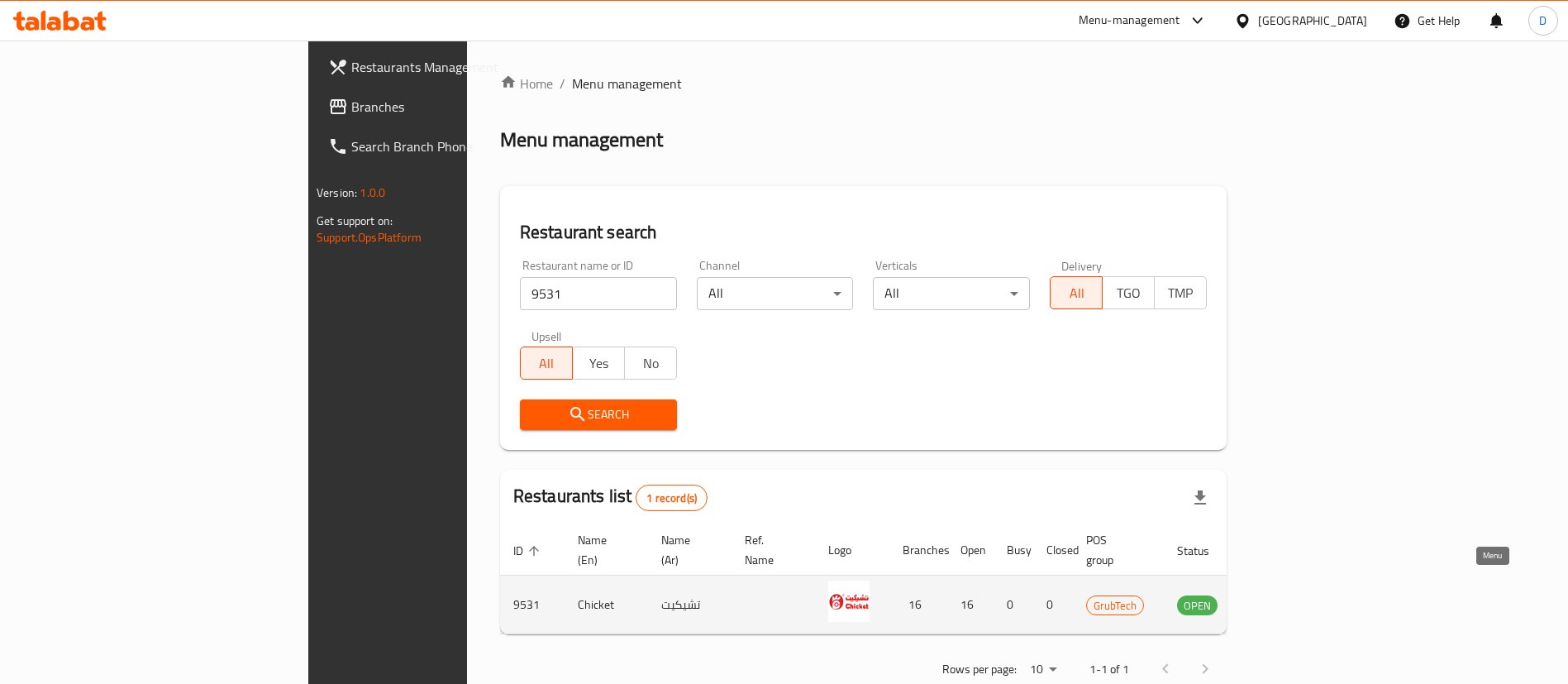
click at [1283, 599] on icon "enhanced table" at bounding box center [1274, 605] width 19 height 14
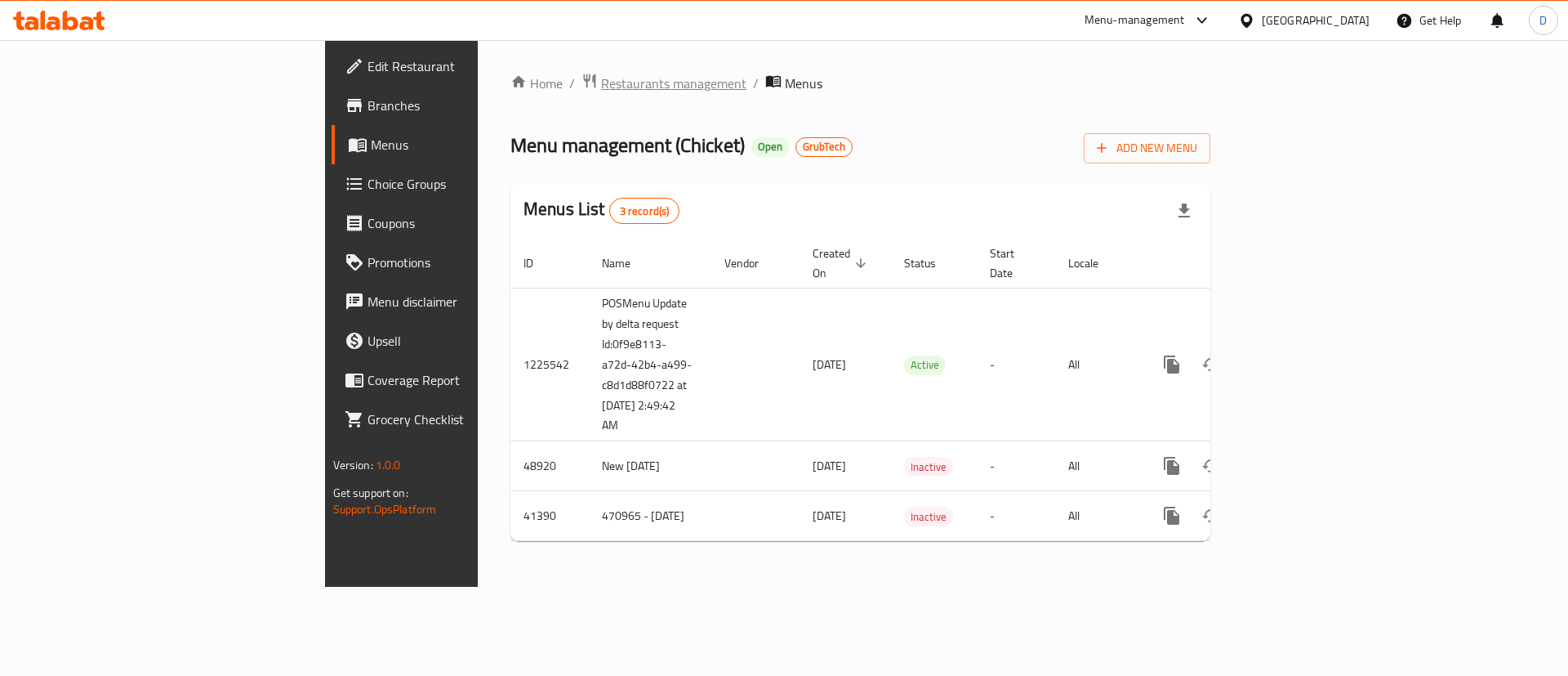
click at [601, 76] on span "Restaurants management" at bounding box center [674, 83] width 145 height 19
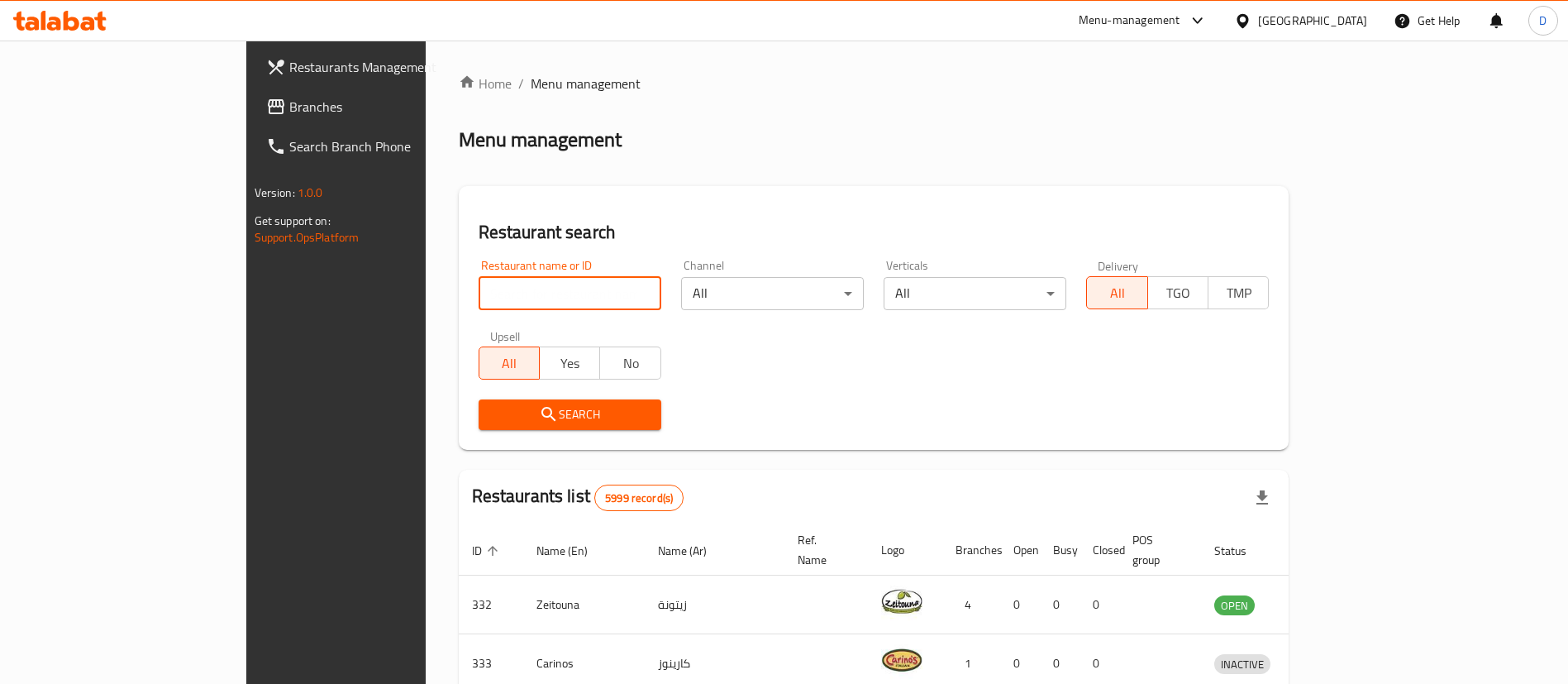
click at [479, 299] on input "search" at bounding box center [570, 293] width 182 height 33
paste input "601226"
type input "601226"
click button "Search" at bounding box center [570, 415] width 182 height 30
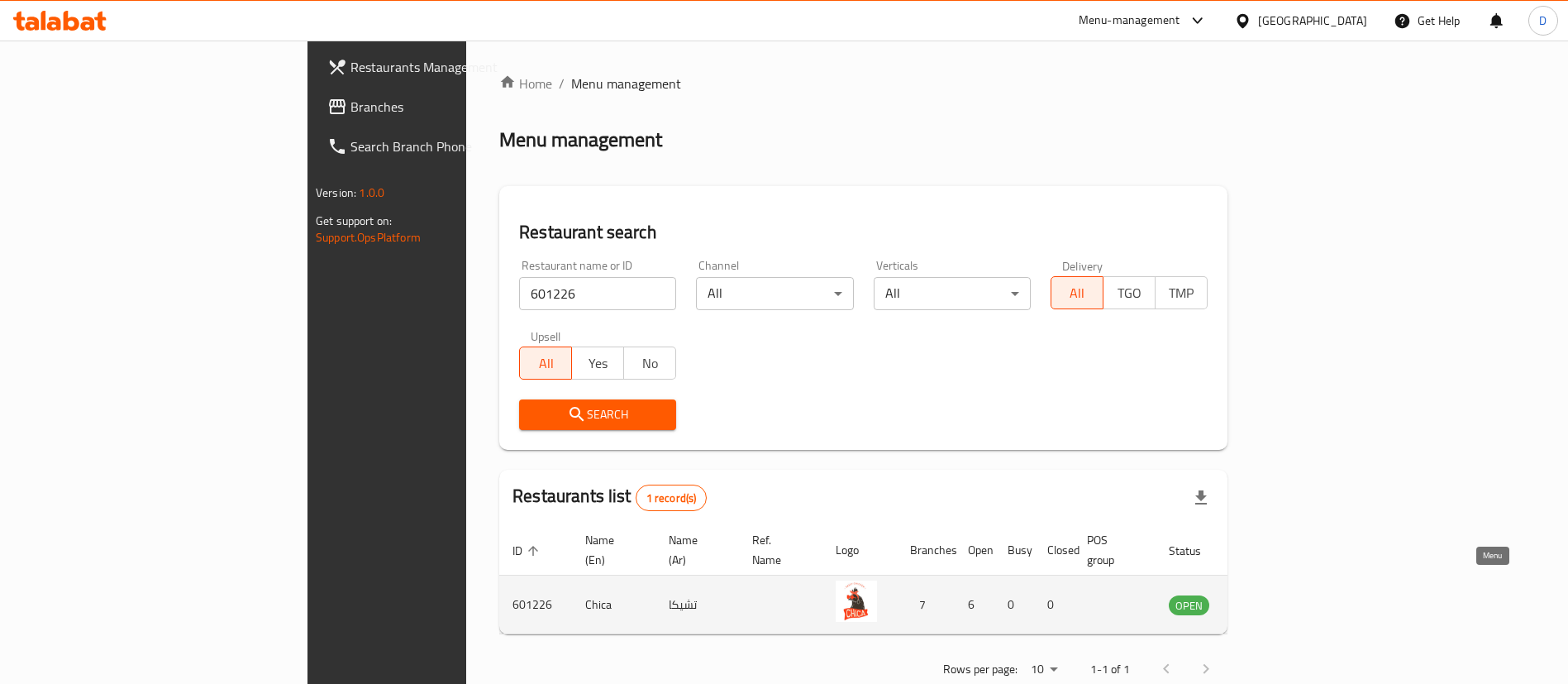
click at [1276, 594] on icon "enhanced table" at bounding box center [1265, 604] width 19 height 19
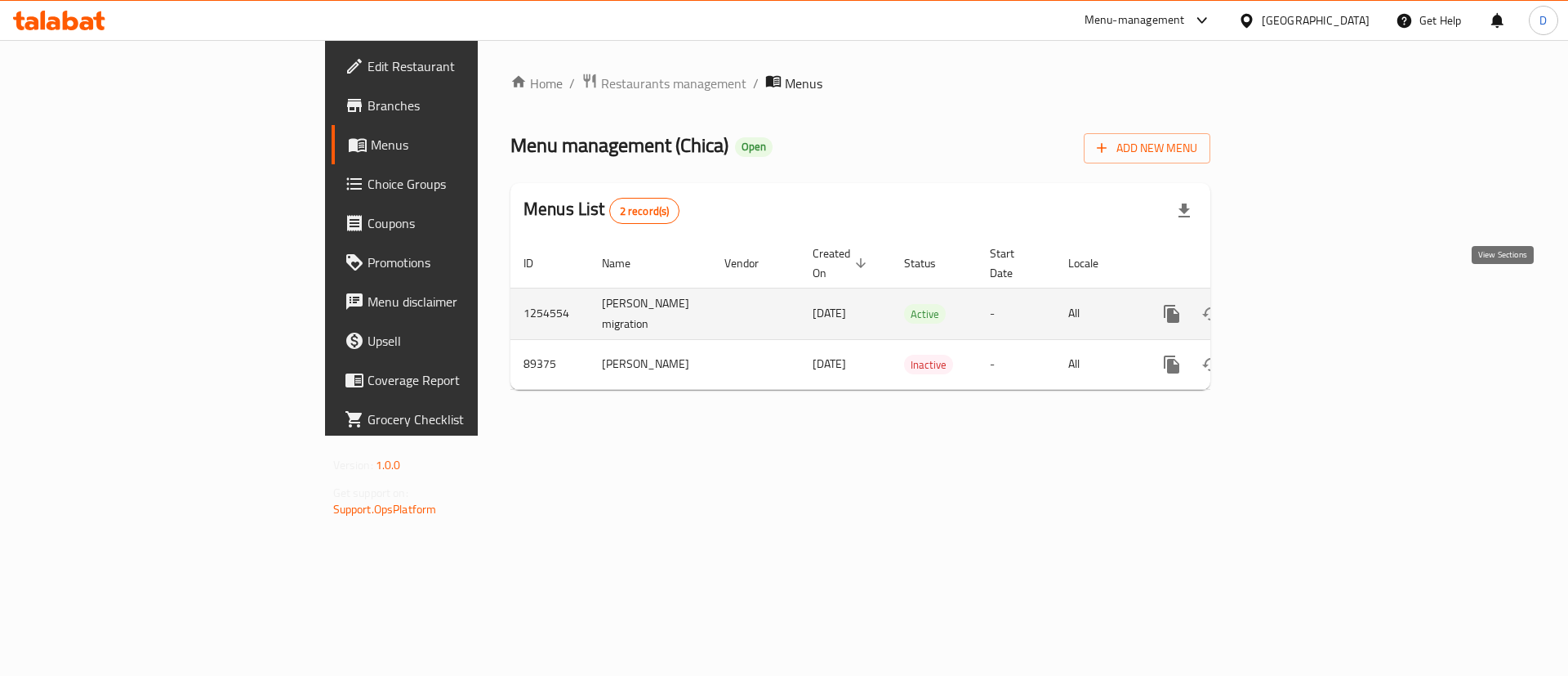
click at [1309, 300] on link "enhanced table" at bounding box center [1289, 313] width 39 height 39
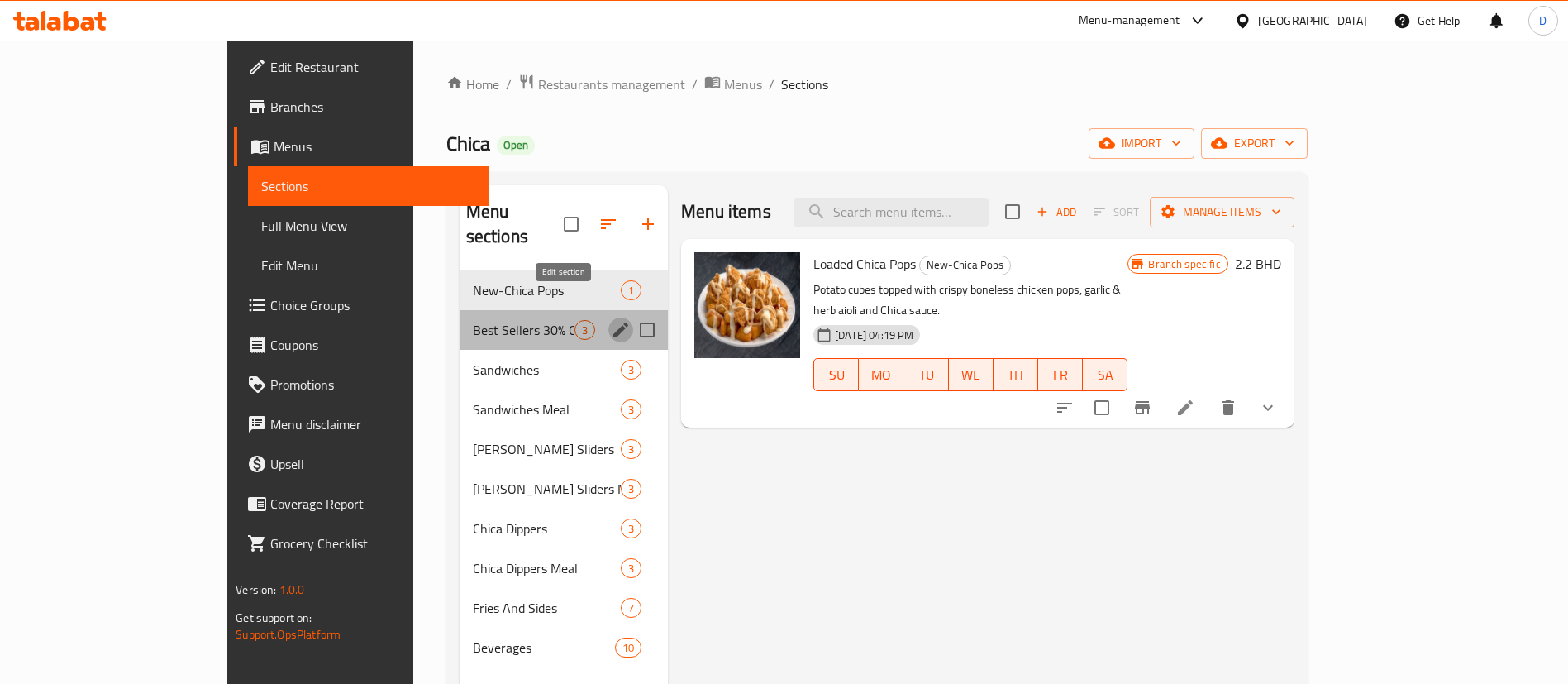
click at [610, 320] on icon "edit" at bounding box center [620, 329] width 19 height 19
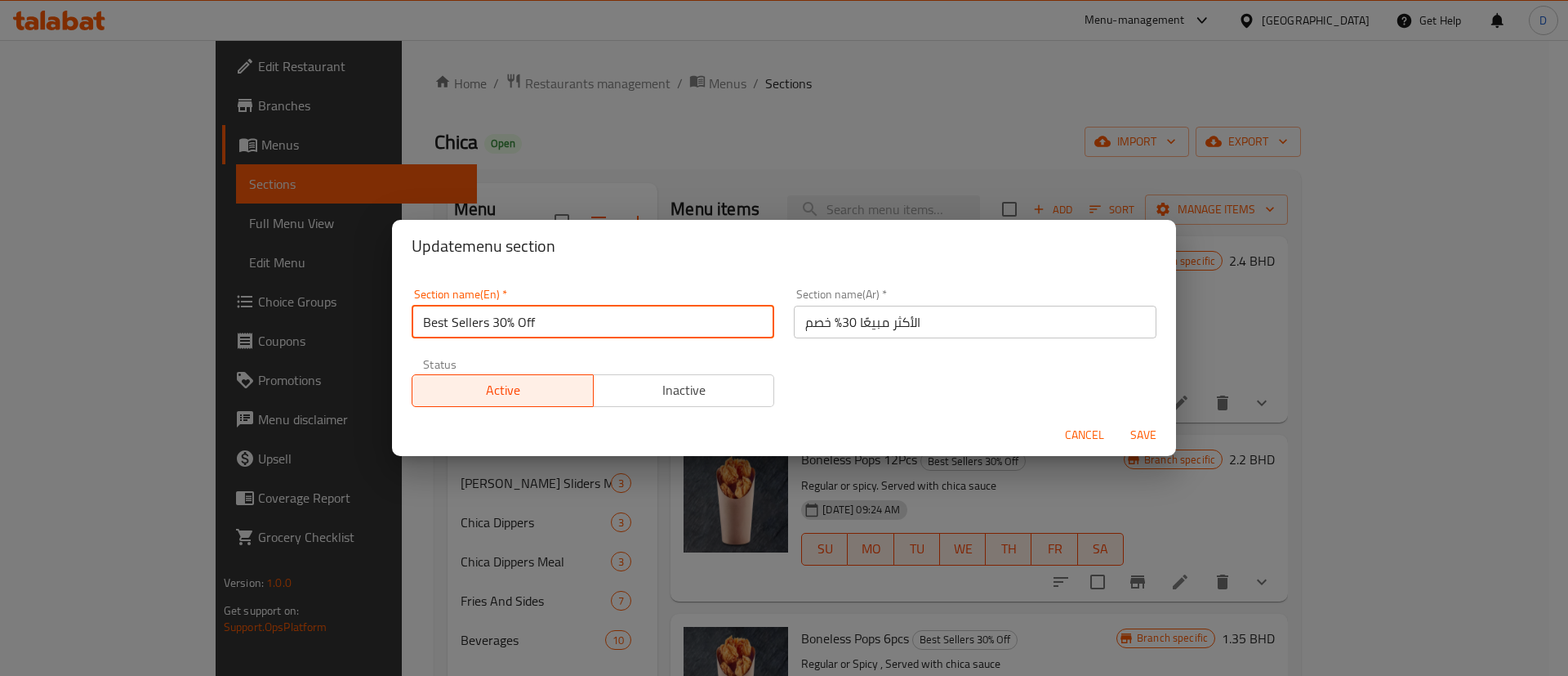
drag, startPoint x: 490, startPoint y: 328, endPoint x: 550, endPoint y: 315, distance: 61.4
click at [550, 315] on input "Best Sellers 30% Off" at bounding box center [592, 321] width 363 height 33
type input "Best Sellers"
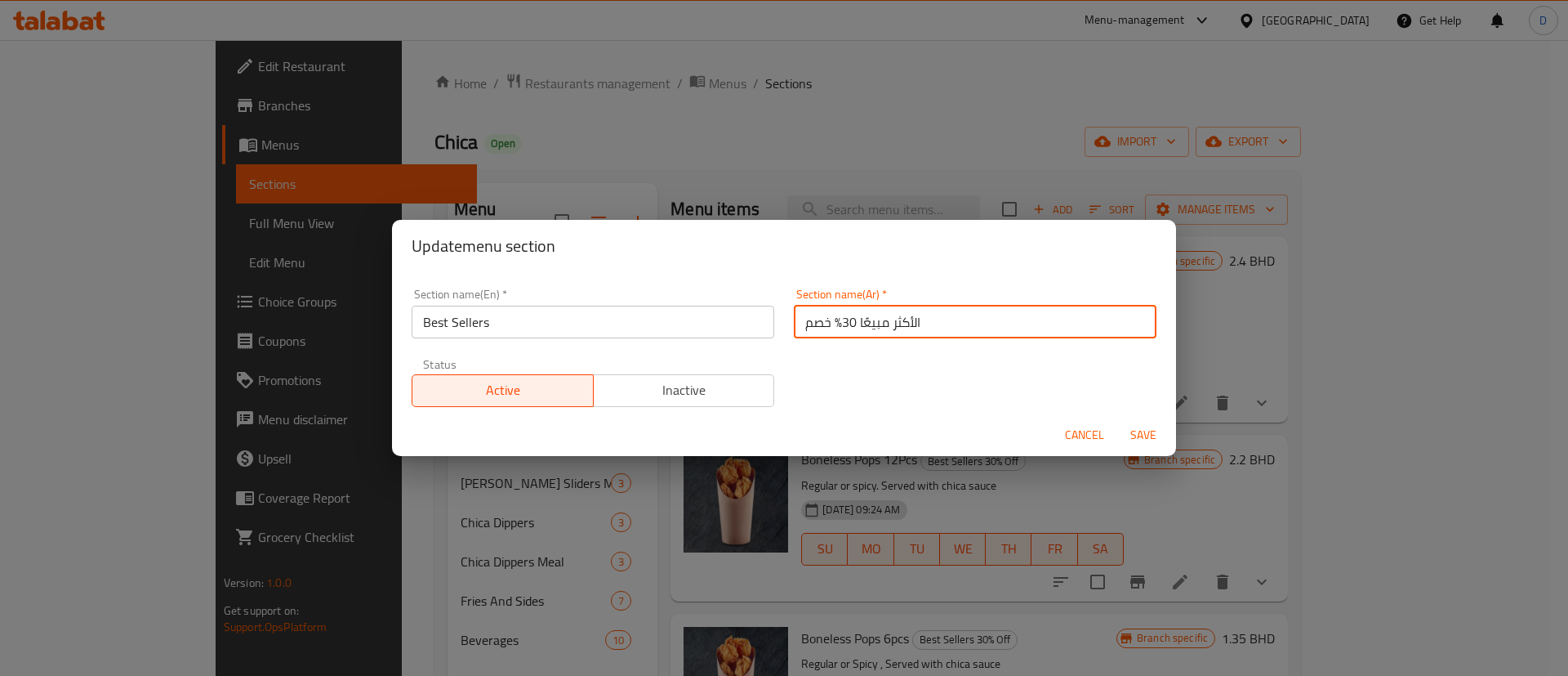
click at [807, 317] on input "الأكثر مبيعًا 30% خصم" at bounding box center [975, 321] width 363 height 33
drag, startPoint x: 797, startPoint y: 322, endPoint x: 834, endPoint y: 313, distance: 38.1
click at [834, 313] on input "الأكثر مبيعًا 30% خصم" at bounding box center [975, 321] width 363 height 33
type input "الأكثر مبيعًا"
drag, startPoint x: 844, startPoint y: 355, endPoint x: 890, endPoint y: 401, distance: 65.1
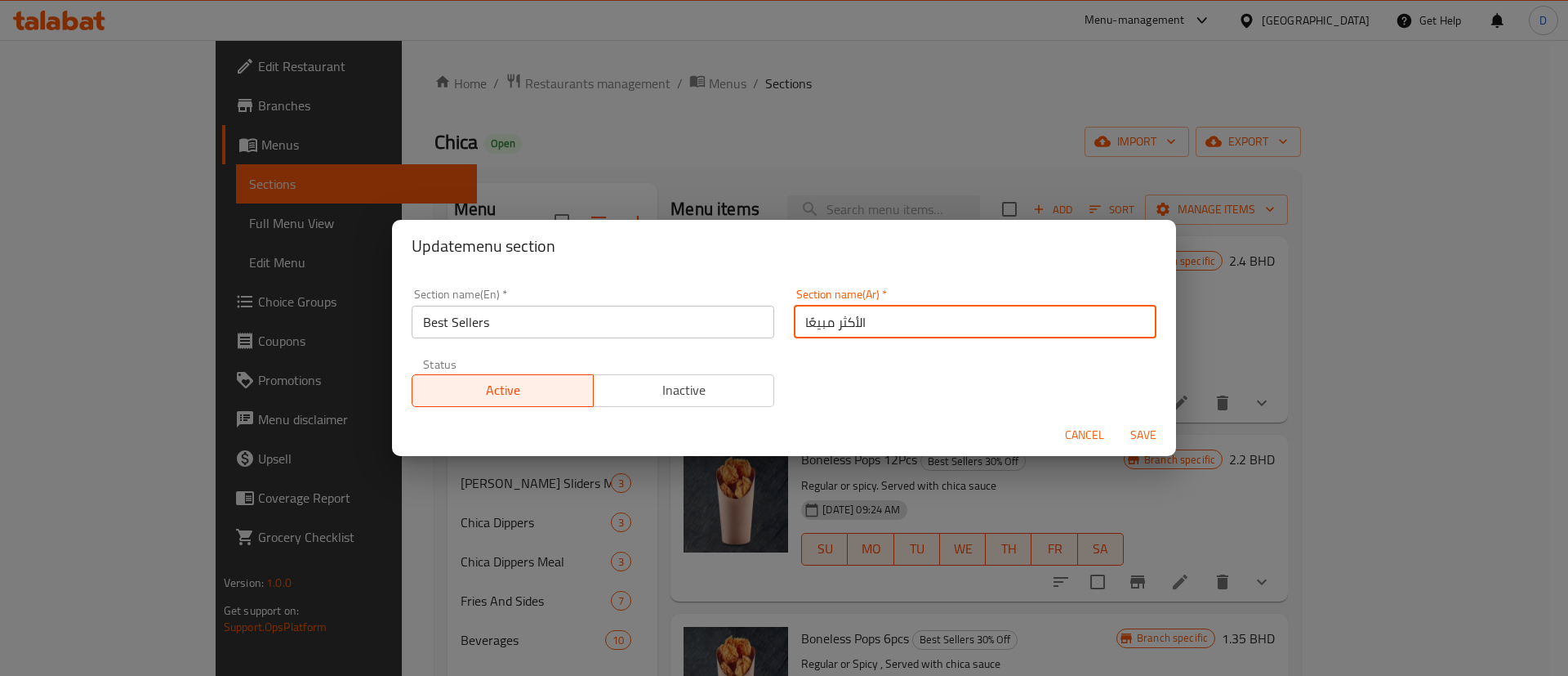
click at [845, 356] on div "Section name(En)   * Best Sellers Section name(En) * Section name(Ar)   * الأكث…" at bounding box center [784, 347] width 764 height 138
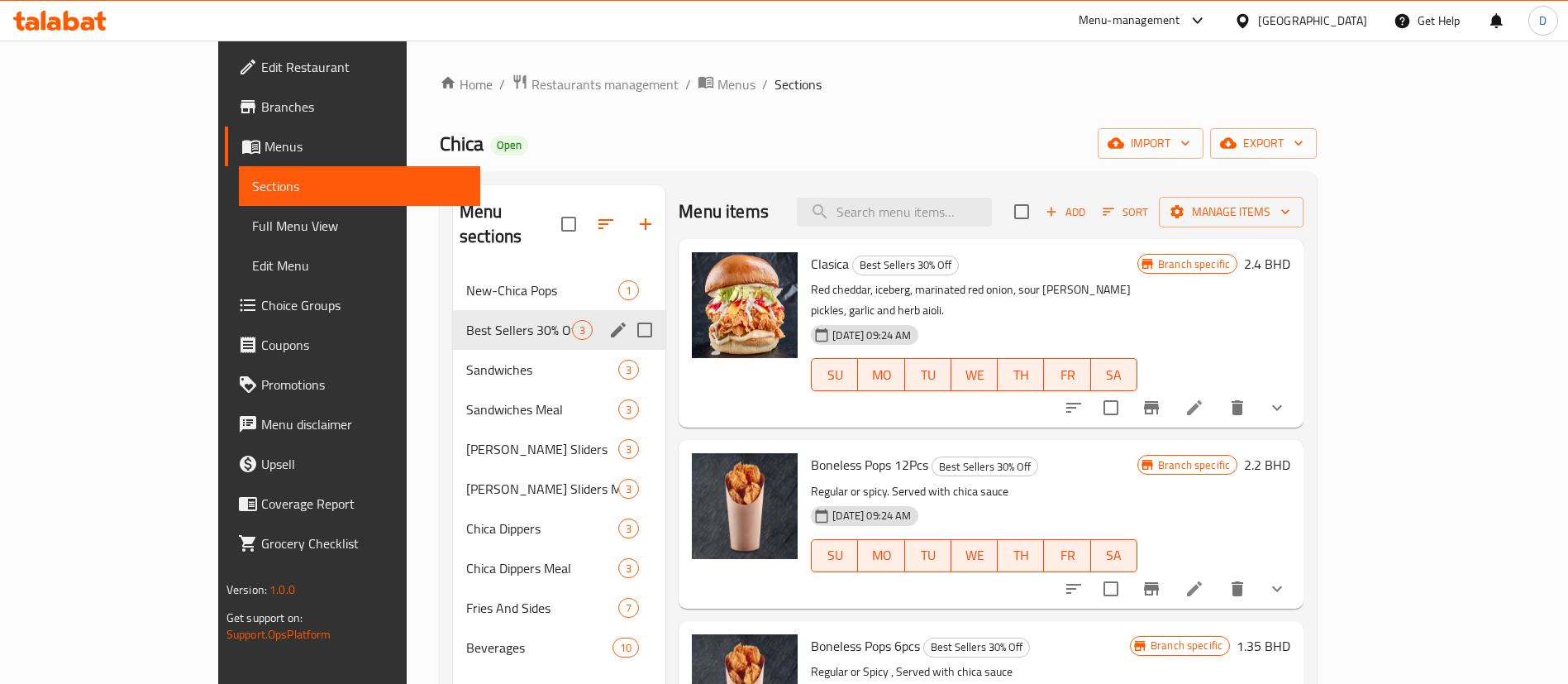
click at [610, 323] on icon "edit" at bounding box center [618, 330] width 15 height 15
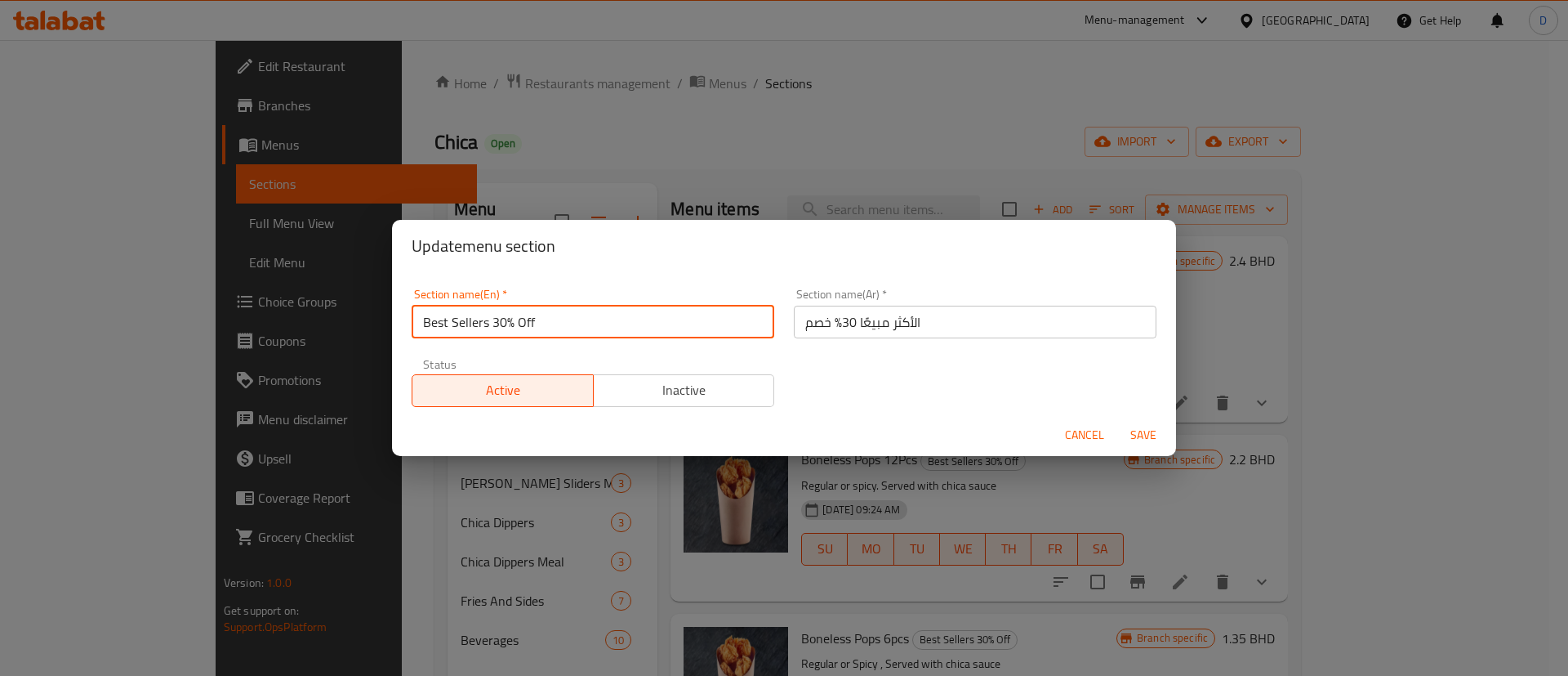
drag, startPoint x: 495, startPoint y: 323, endPoint x: 535, endPoint y: 326, distance: 40.1
click at [535, 326] on input "Best Sellers 30% Off" at bounding box center [592, 321] width 363 height 33
type input "Best Sellers"
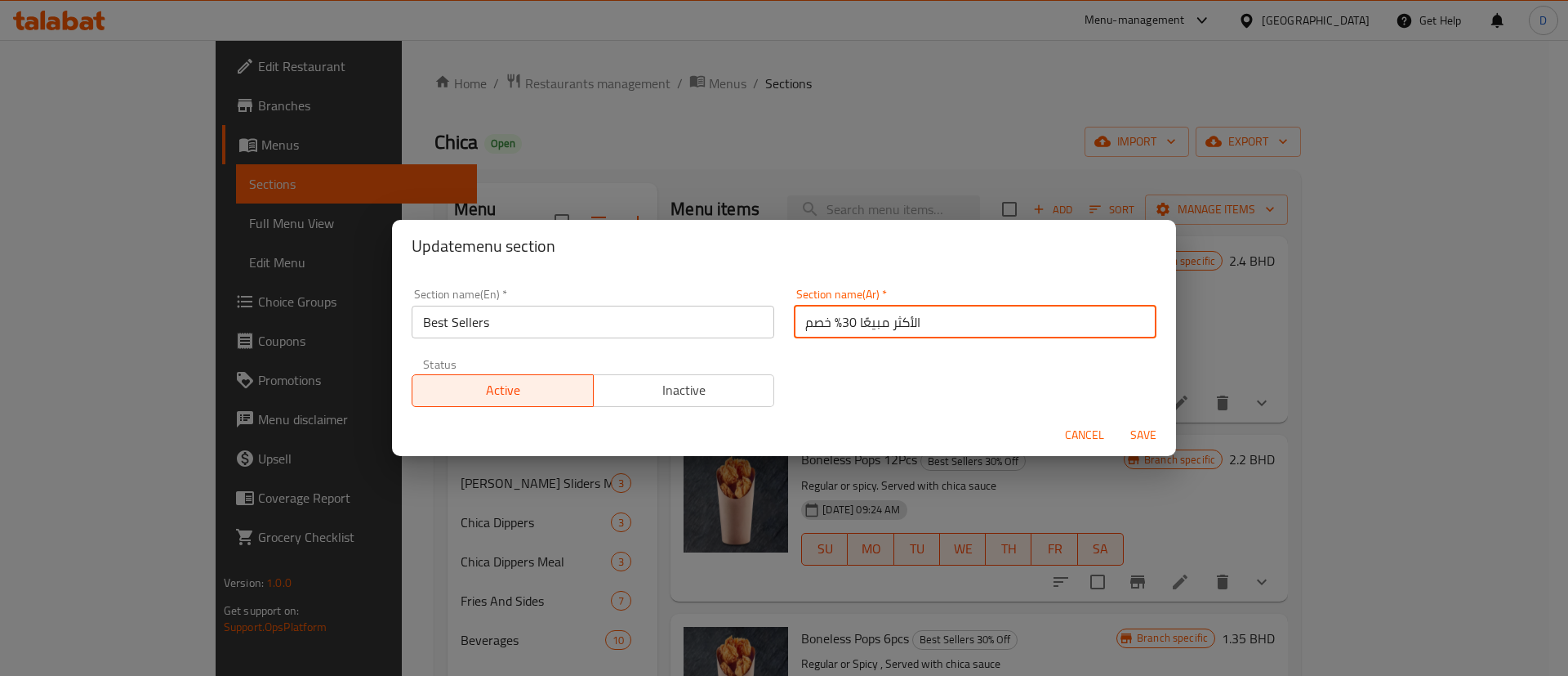
click at [795, 320] on input "الأكثر مبيعًا 30% خصم" at bounding box center [975, 321] width 363 height 33
drag, startPoint x: 795, startPoint y: 324, endPoint x: 832, endPoint y: 320, distance: 37.2
click at [832, 320] on input "الأكثر مبيعًا 30% خصم" at bounding box center [975, 321] width 363 height 33
type input "الأكثر مبيعًا"
click at [831, 355] on div "Section name(En)   * Best Sellers Section name(En) * Section name(Ar)   * الأكث…" at bounding box center [784, 347] width 764 height 138
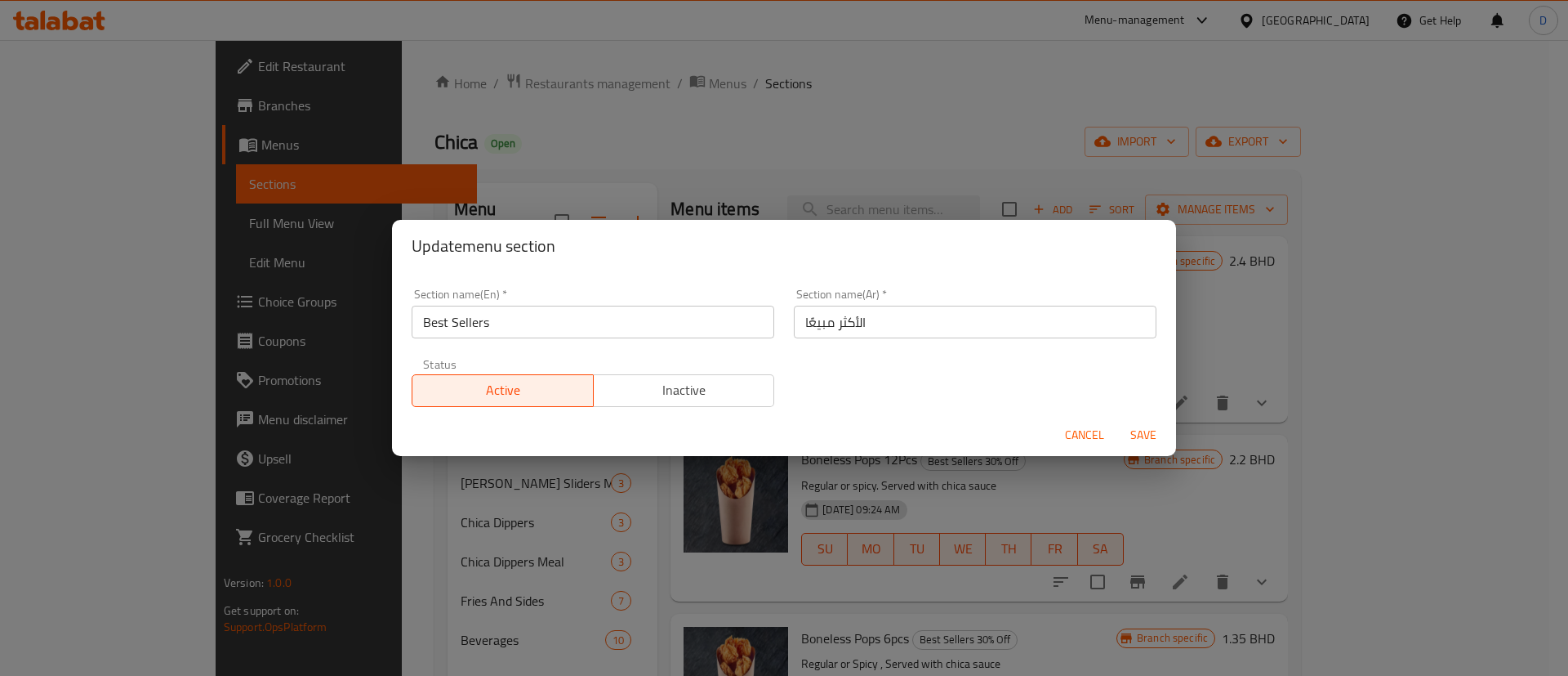
click at [1150, 429] on span "Save" at bounding box center [1143, 435] width 39 height 20
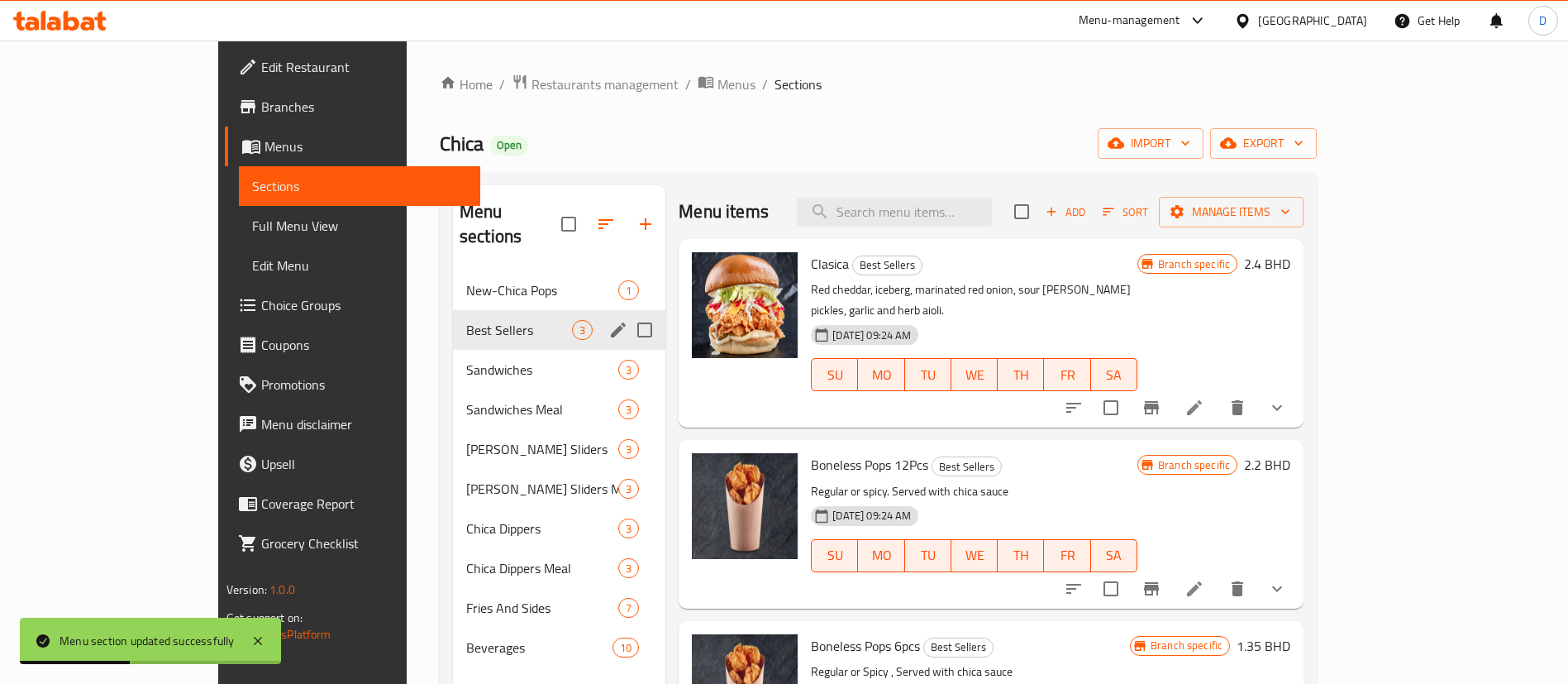
drag, startPoint x: 449, startPoint y: 160, endPoint x: 449, endPoint y: 143, distance: 17.0
click at [450, 160] on div "Home / Restaurants management / Menus / Sections Chica Open import export Menu …" at bounding box center [878, 477] width 877 height 808
click at [440, 106] on div "Home / Restaurants management / Menus / Sections Chica Open import export Menu …" at bounding box center [878, 477] width 877 height 808
click at [531, 91] on span "Restaurants management" at bounding box center [605, 84] width 147 height 19
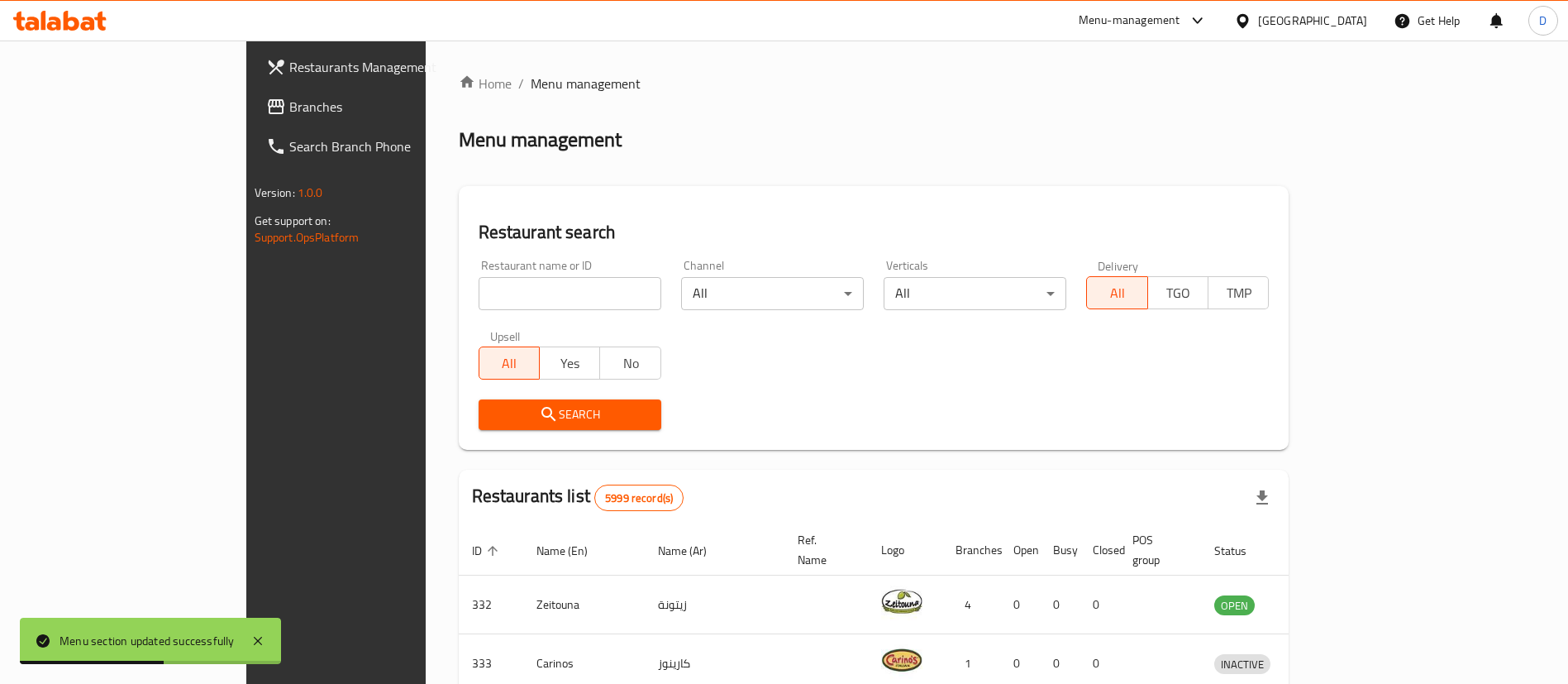
click at [491, 293] on input "search" at bounding box center [570, 293] width 182 height 33
paste input "1183"
type input "1183"
click button "Search" at bounding box center [570, 415] width 182 height 30
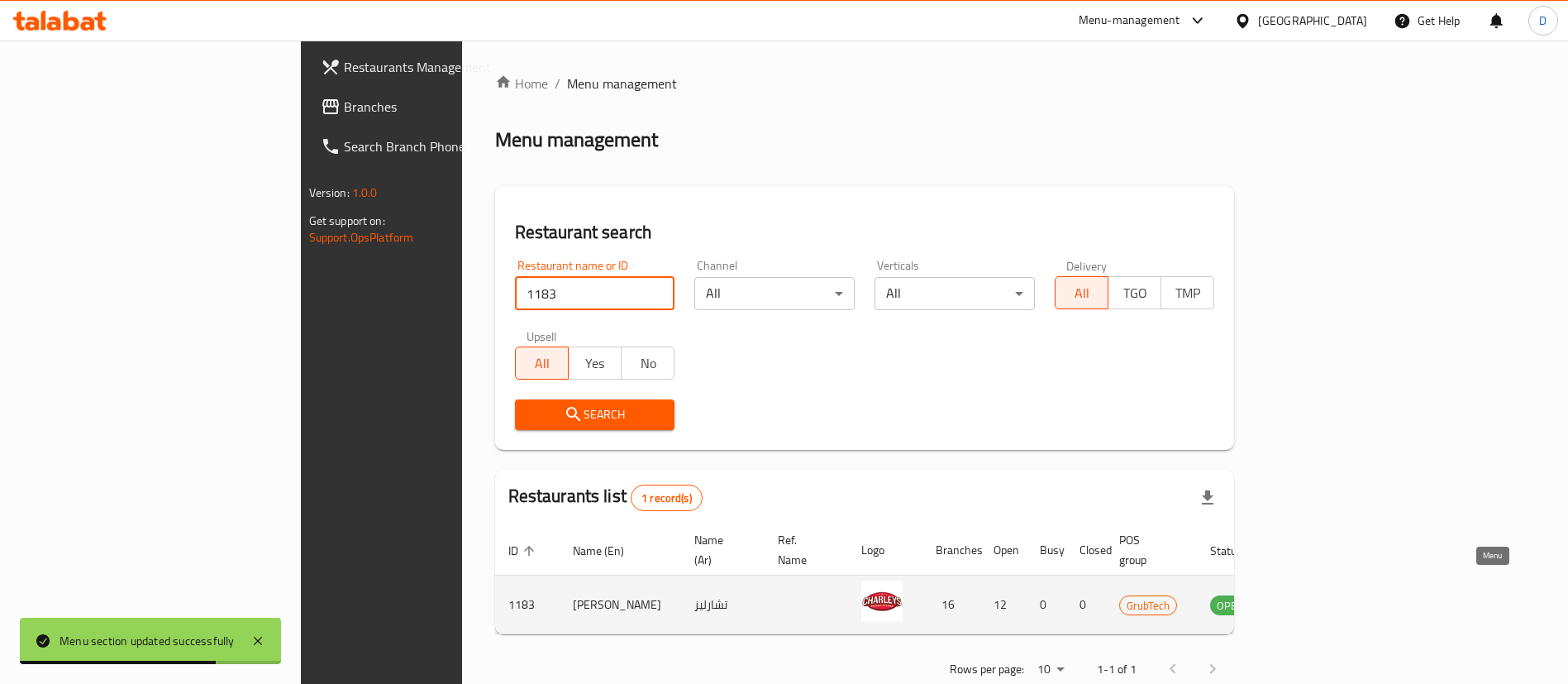
click at [1317, 594] on icon "enhanced table" at bounding box center [1306, 604] width 19 height 19
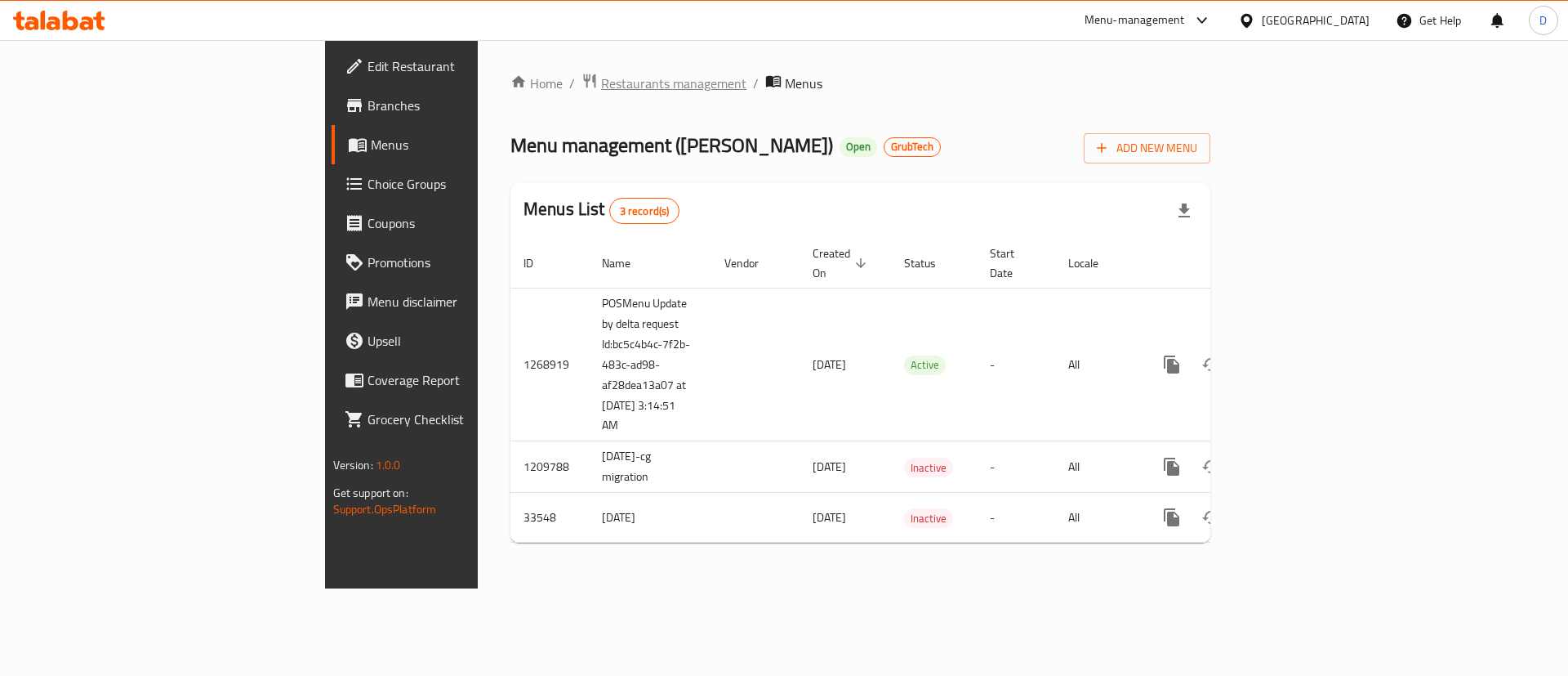
click at [601, 87] on span "Restaurants management" at bounding box center [674, 83] width 145 height 19
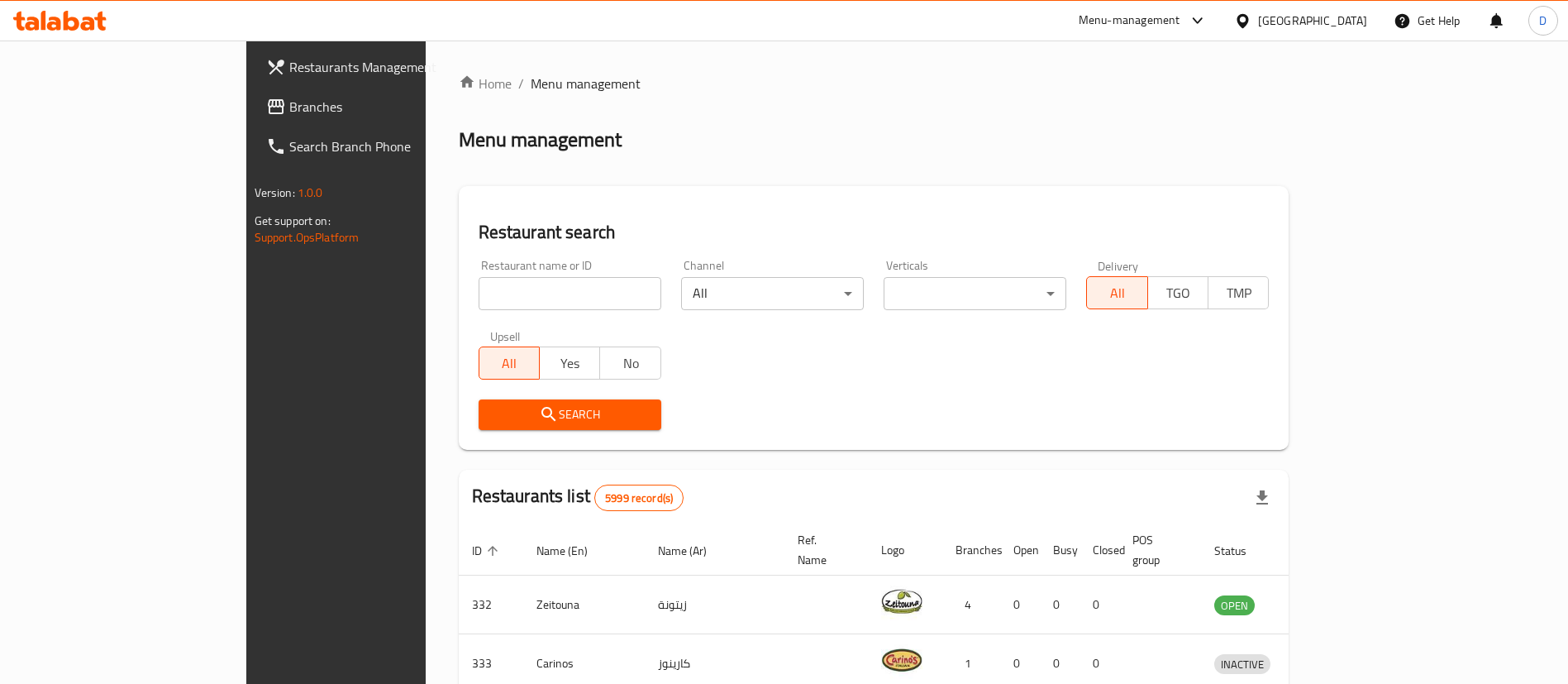
click at [479, 271] on div "Restaurant name or ID Restaurant name or ID" at bounding box center [570, 285] width 182 height 51
click at [479, 283] on input "search" at bounding box center [570, 293] width 182 height 33
paste input "600003"
type input "600003"
click button "Search" at bounding box center [570, 415] width 182 height 30
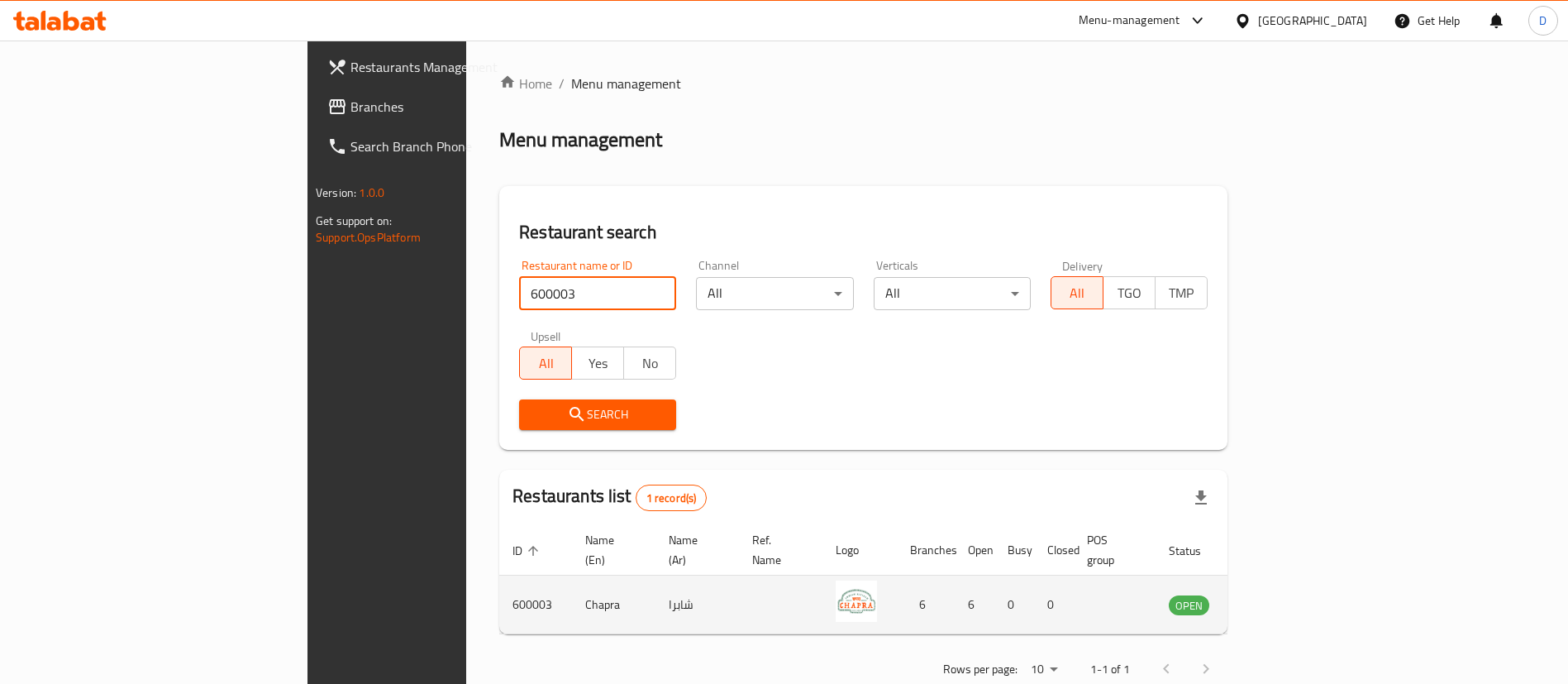
click at [1275, 599] on icon "enhanced table" at bounding box center [1266, 605] width 19 height 14
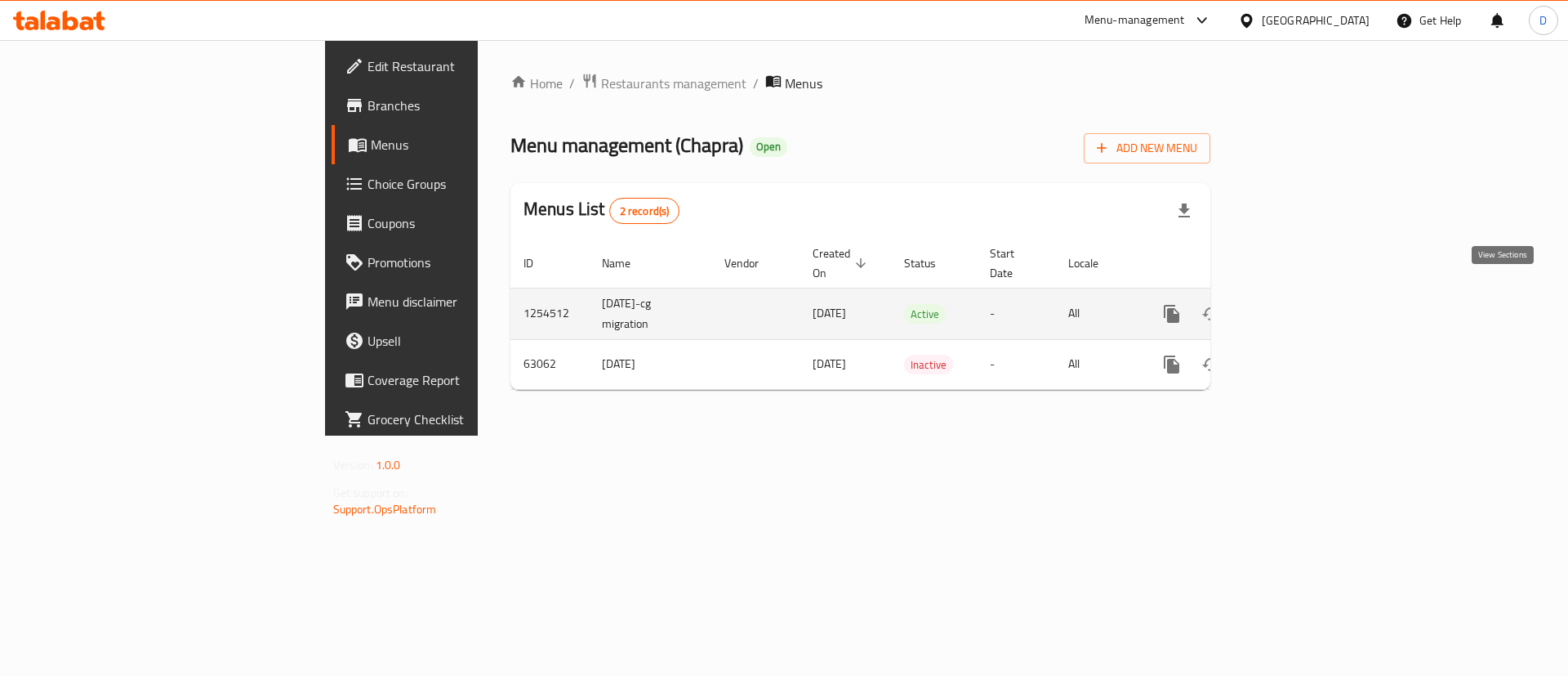
click at [1299, 304] on icon "enhanced table" at bounding box center [1289, 313] width 19 height 19
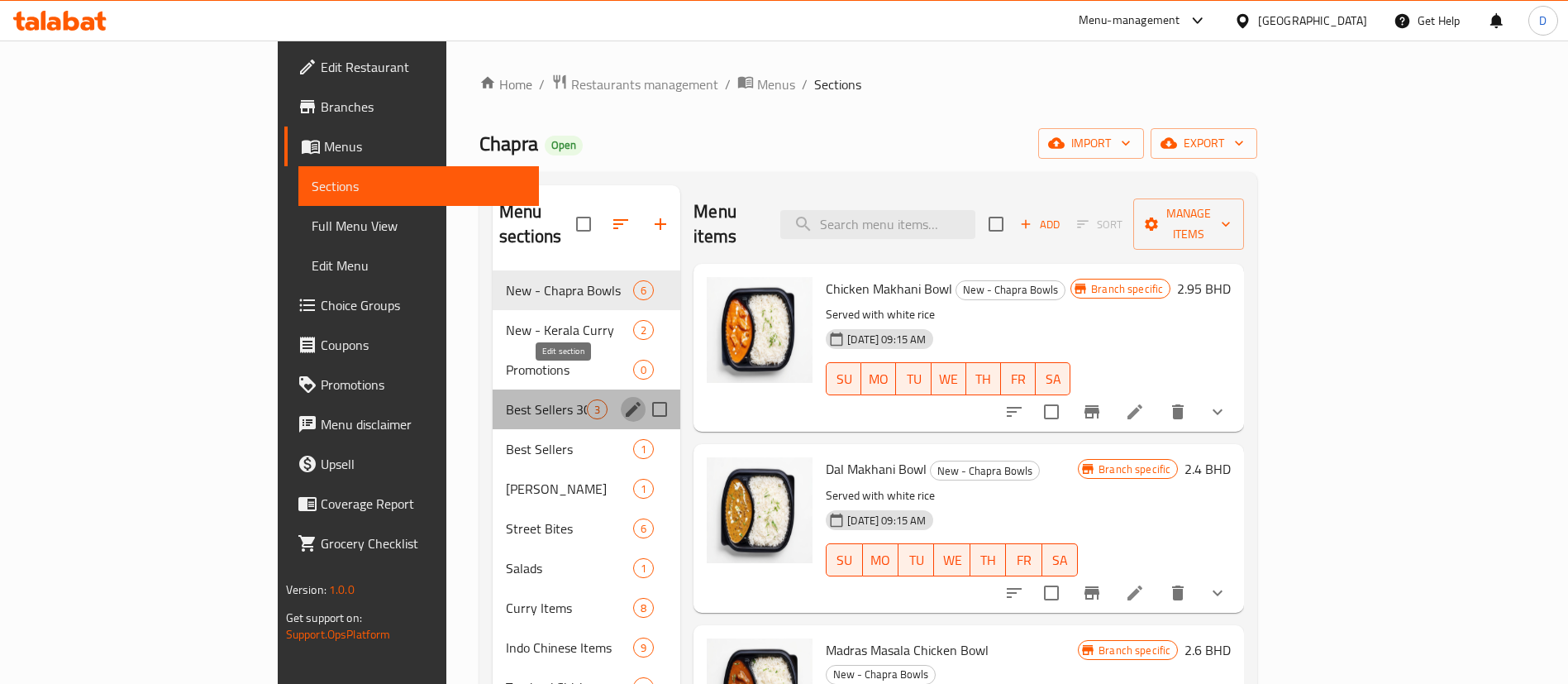
click at [623, 399] on icon "edit" at bounding box center [632, 409] width 19 height 19
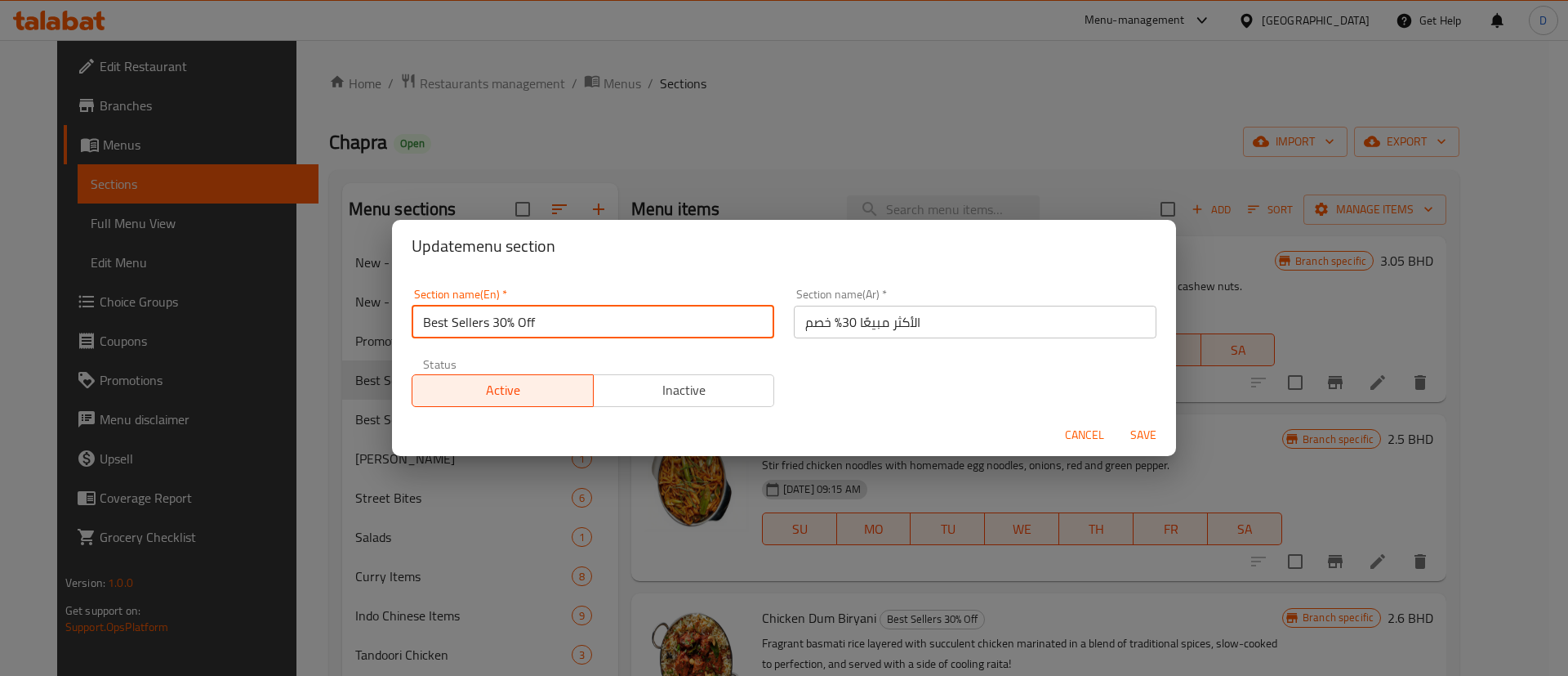
drag, startPoint x: 493, startPoint y: 326, endPoint x: 544, endPoint y: 320, distance: 51.4
click at [544, 320] on input "Best Sellers 30% Off" at bounding box center [592, 321] width 363 height 33
type input "Best Sellers"
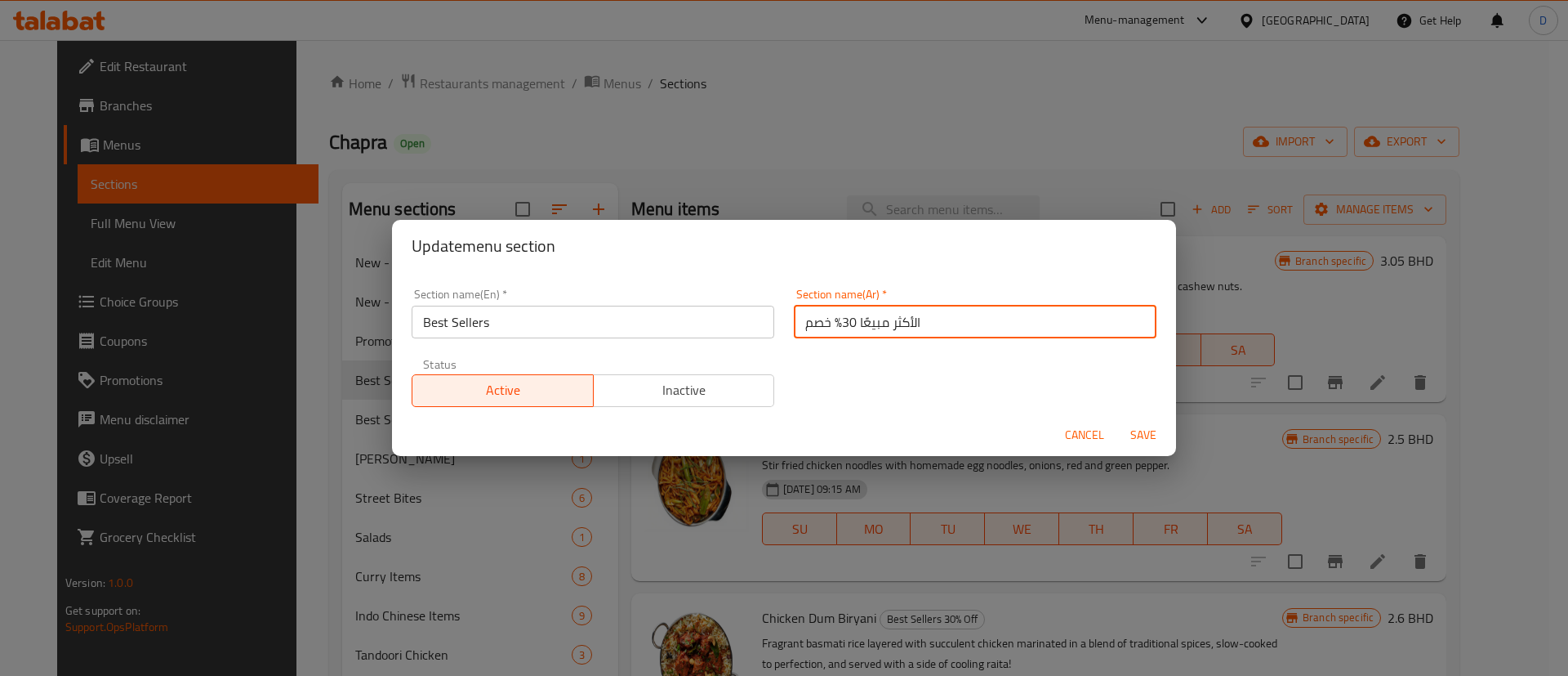
drag, startPoint x: 797, startPoint y: 330, endPoint x: 833, endPoint y: 326, distance: 36.2
click at [833, 326] on input "الأكثر مبيعًا 30% خصم" at bounding box center [975, 321] width 363 height 33
type input "الأكثر مبيعًا"
click at [839, 359] on div "Section name(En)   * Best Sellers Section name(En) * Section name(Ar)   * الأكث…" at bounding box center [784, 347] width 764 height 138
click at [1140, 437] on span "Save" at bounding box center [1143, 435] width 39 height 20
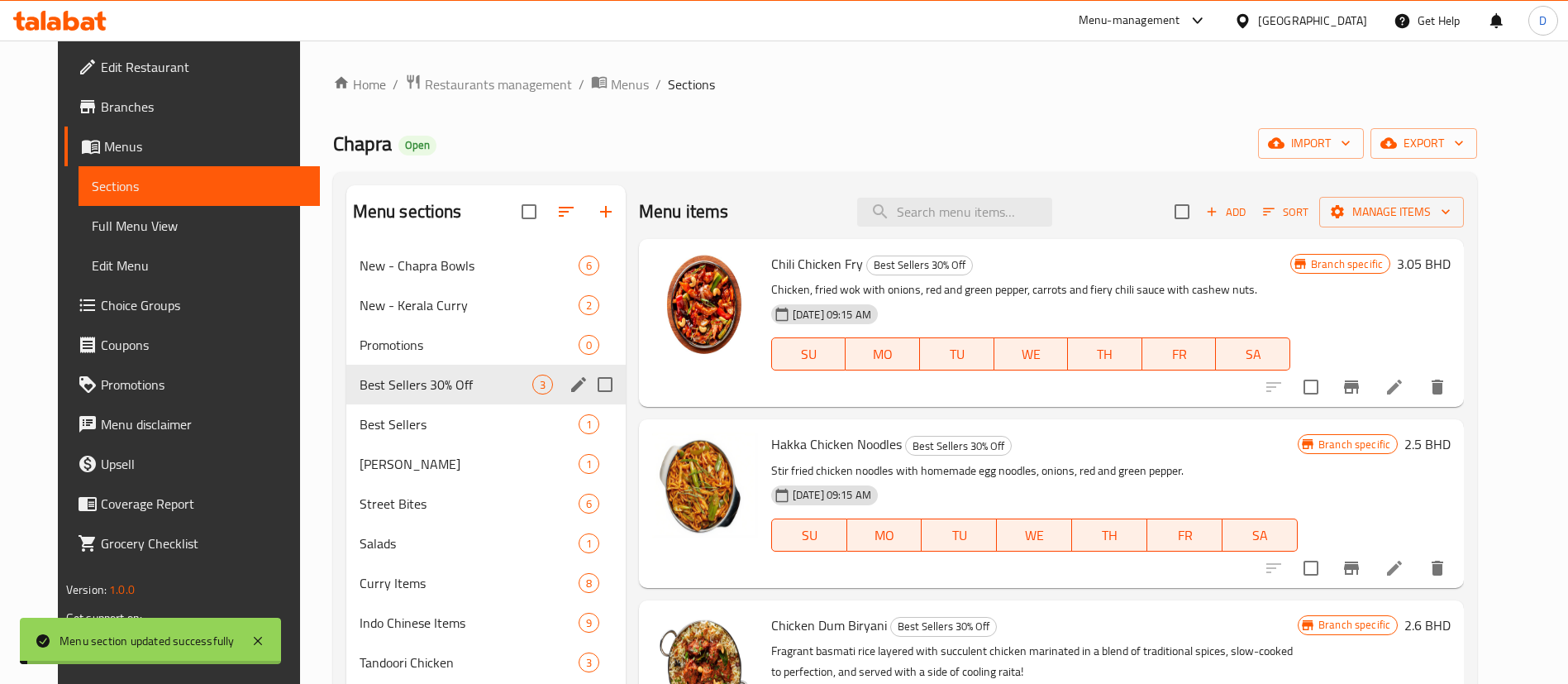
click at [718, 90] on ol "Home / Restaurants management / Menus / Sections" at bounding box center [906, 84] width 1145 height 21
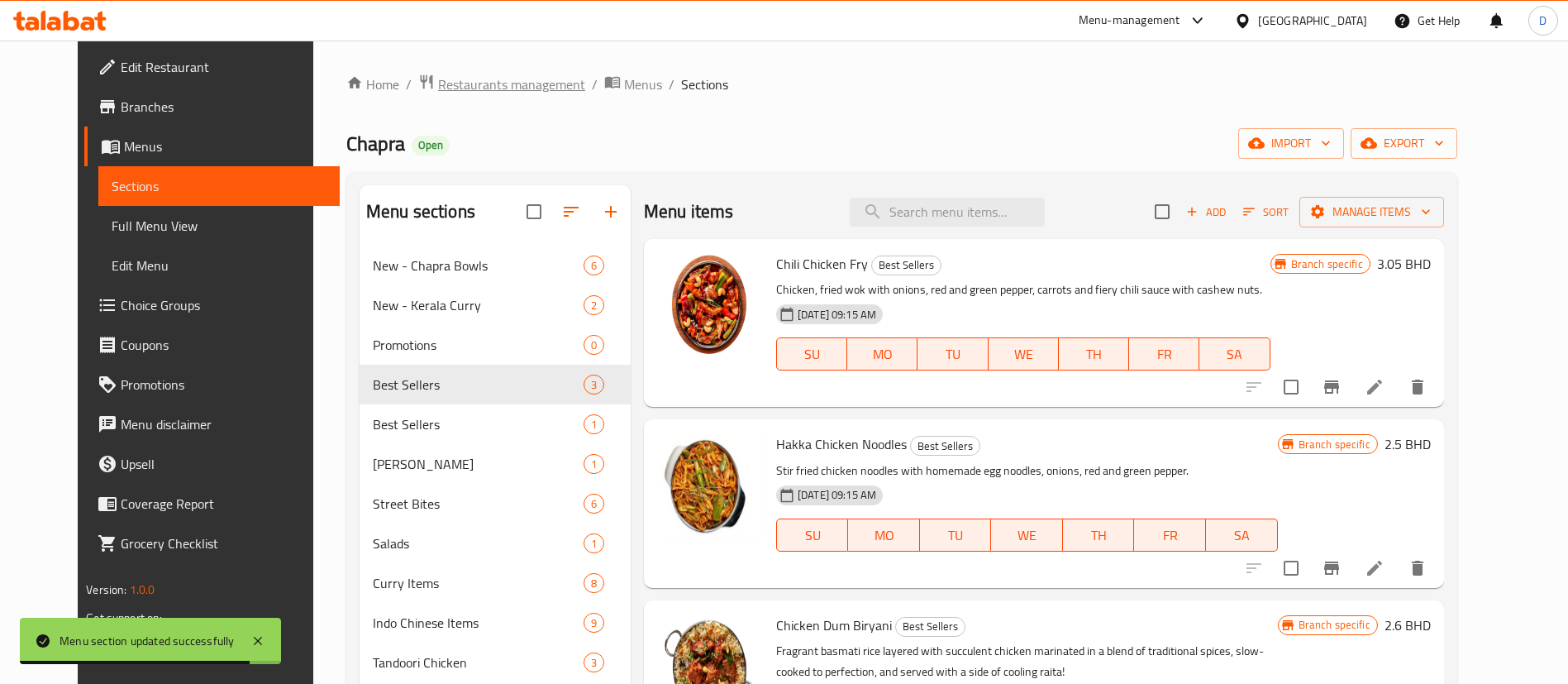
click at [438, 84] on span "Restaurants management" at bounding box center [512, 84] width 147 height 19
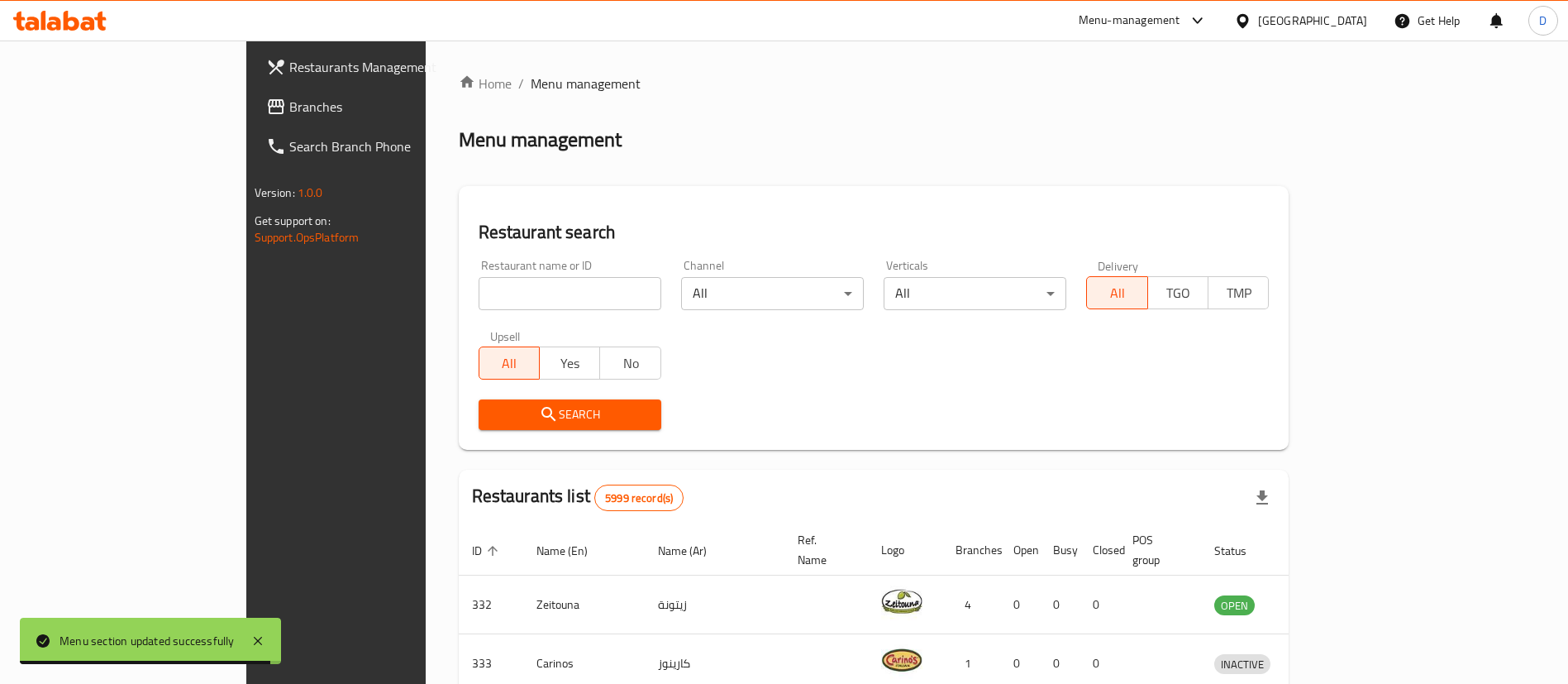
drag, startPoint x: 473, startPoint y: 274, endPoint x: 484, endPoint y: 289, distance: 18.6
click at [479, 280] on div "Restaurant name or ID Restaurant name or ID" at bounding box center [570, 285] width 182 height 51
click at [485, 290] on input "search" at bounding box center [570, 293] width 182 height 33
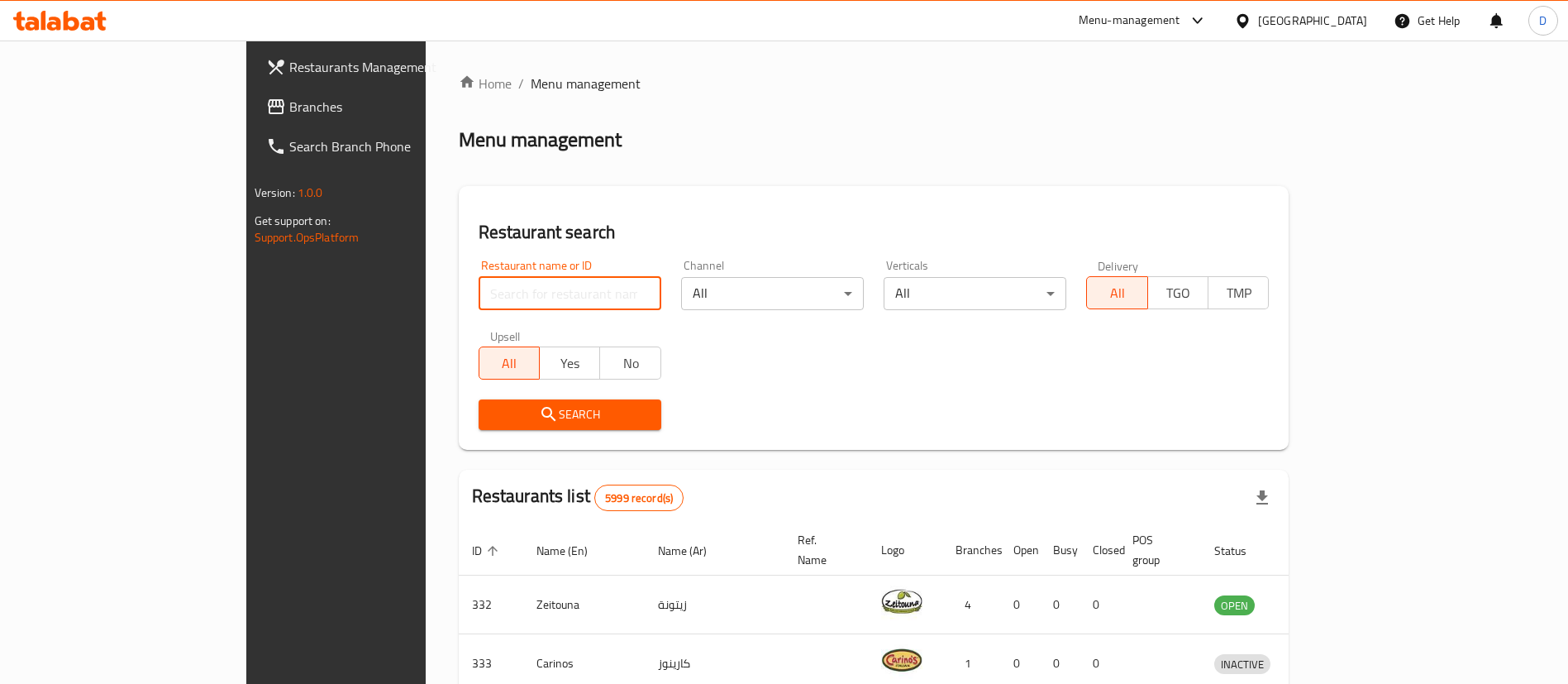
click at [492, 292] on input "search" at bounding box center [570, 293] width 182 height 33
paste input "1636"
type input "1636"
click button "Search" at bounding box center [570, 415] width 182 height 30
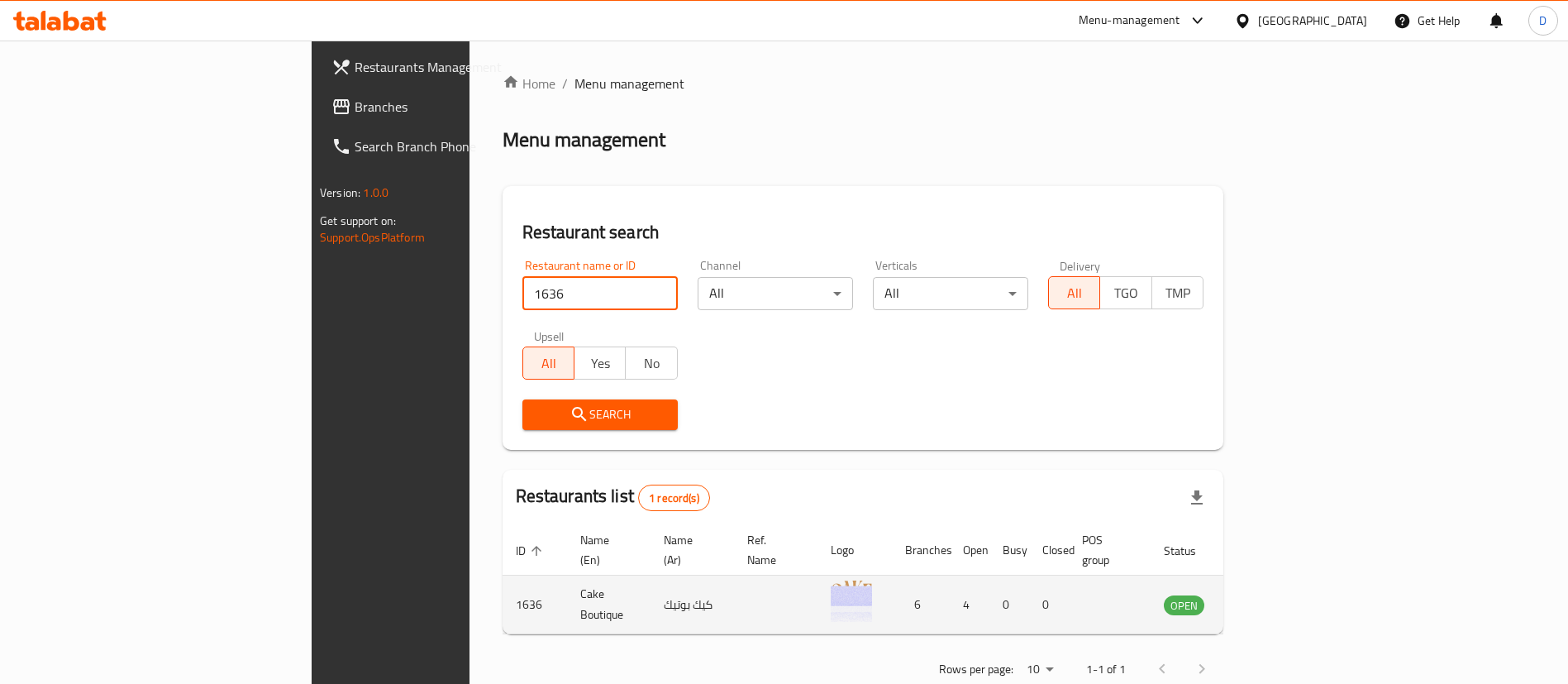
click at [1270, 599] on icon "enhanced table" at bounding box center [1261, 605] width 19 height 14
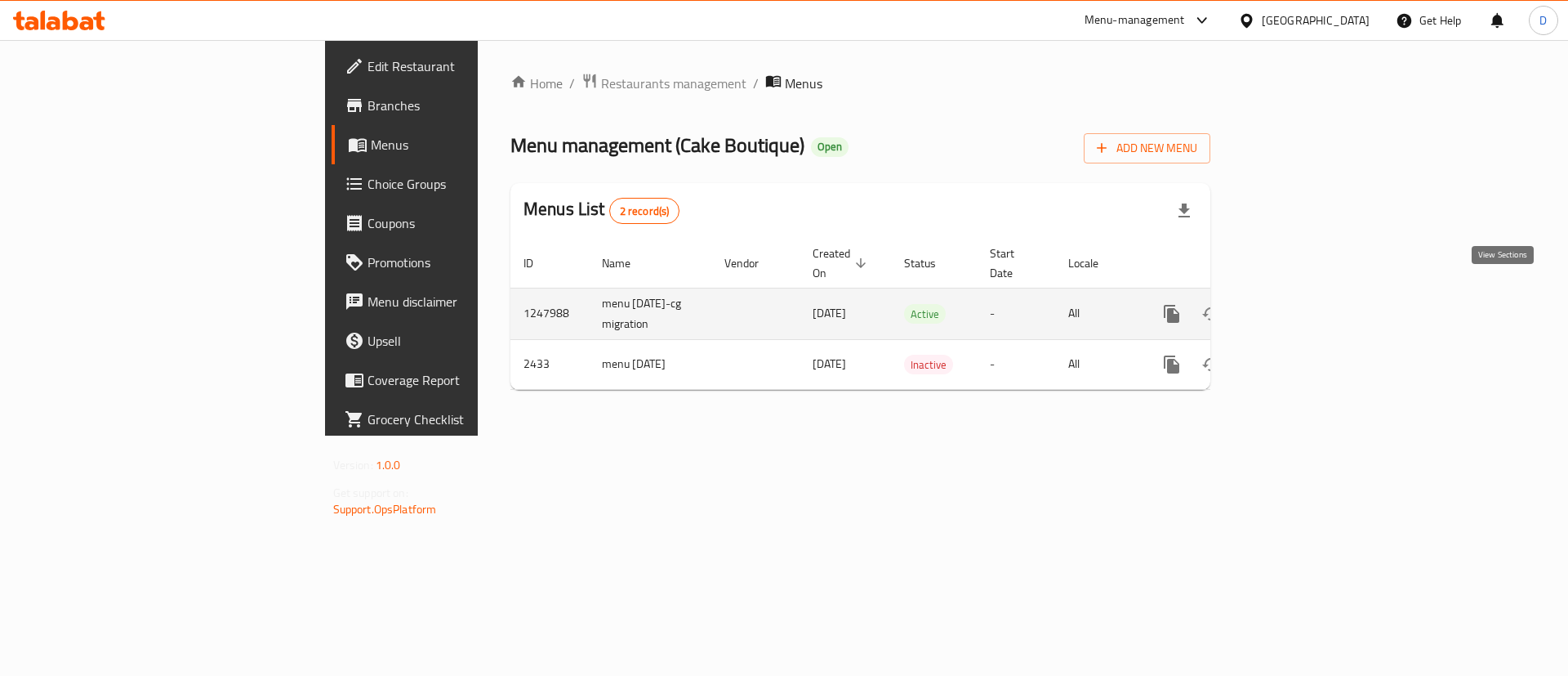
click at [1299, 304] on icon "enhanced table" at bounding box center [1289, 313] width 19 height 19
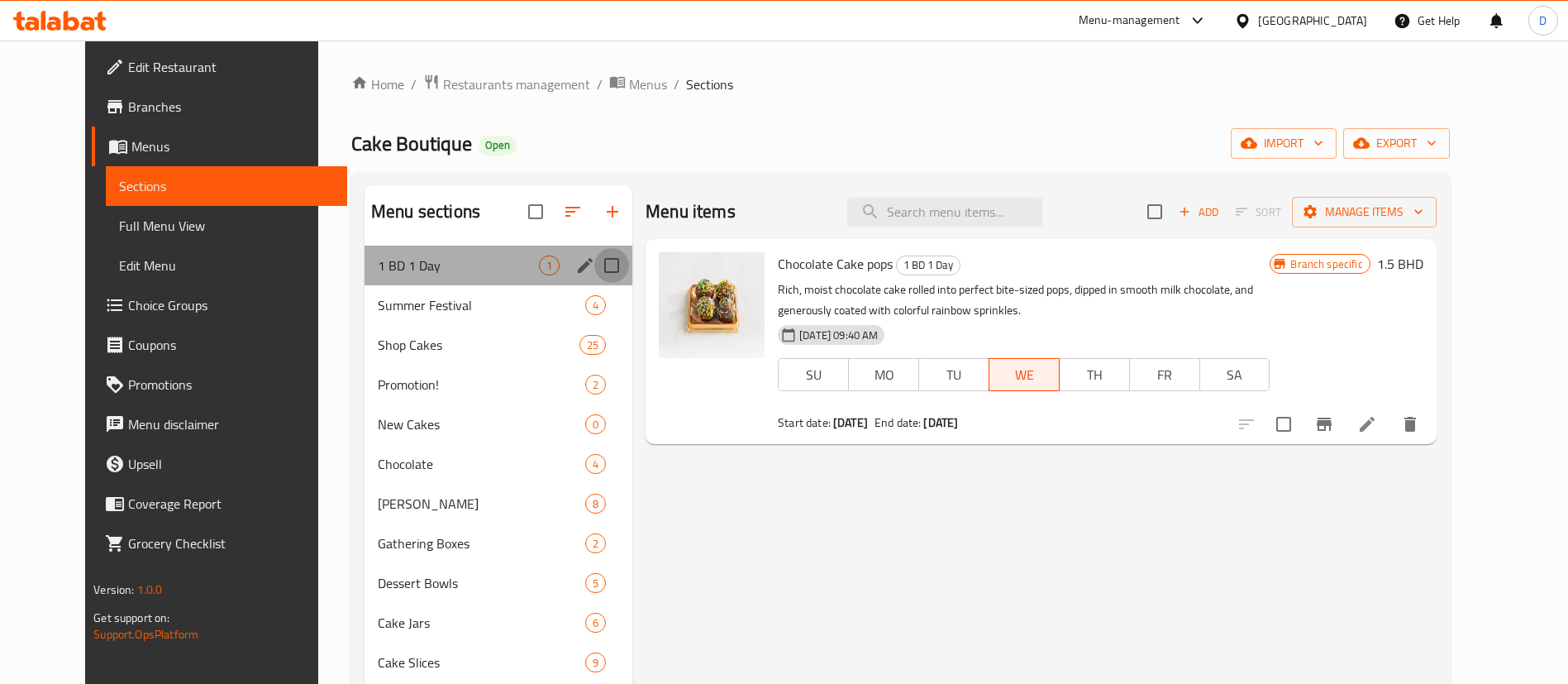
click at [594, 267] on input "Menu sections" at bounding box center [611, 265] width 35 height 35
checkbox input "true"
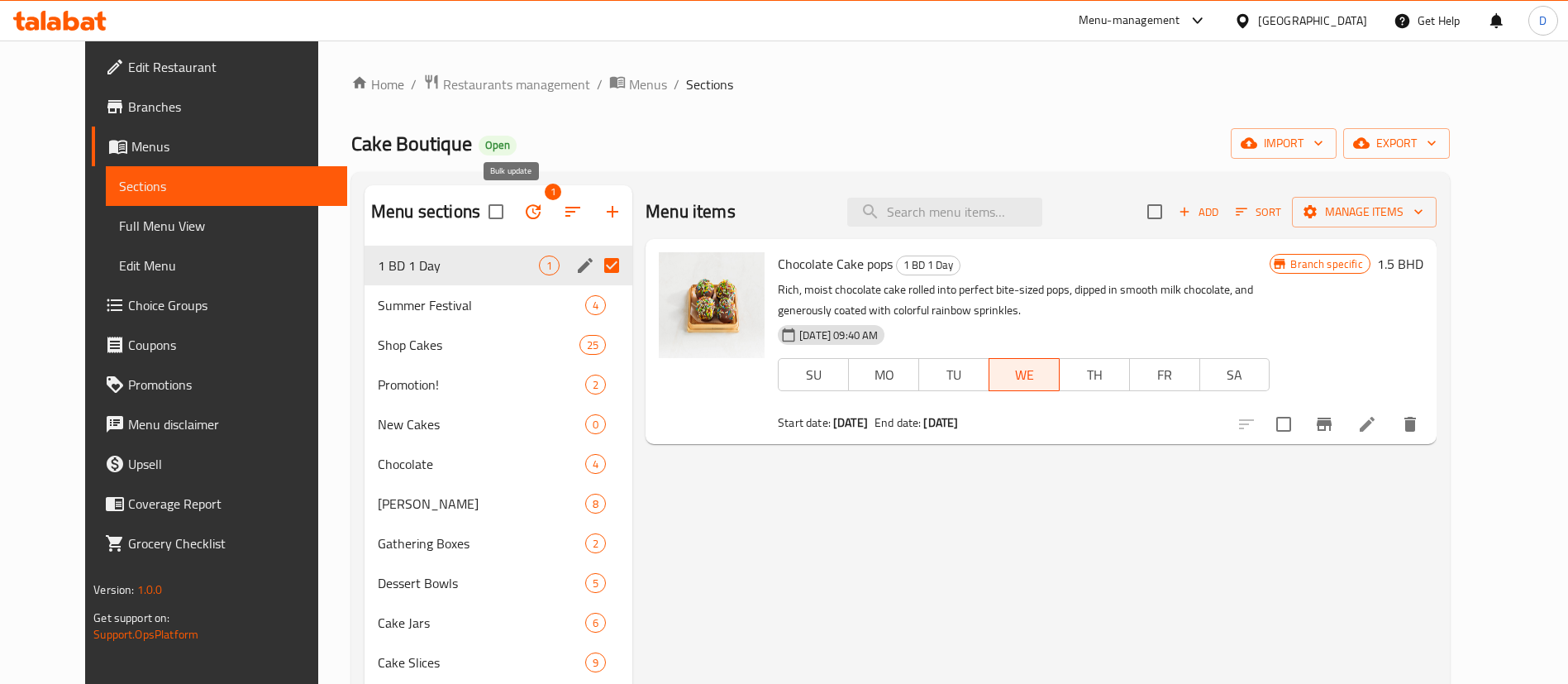
click at [524, 204] on icon "button" at bounding box center [533, 211] width 19 height 19
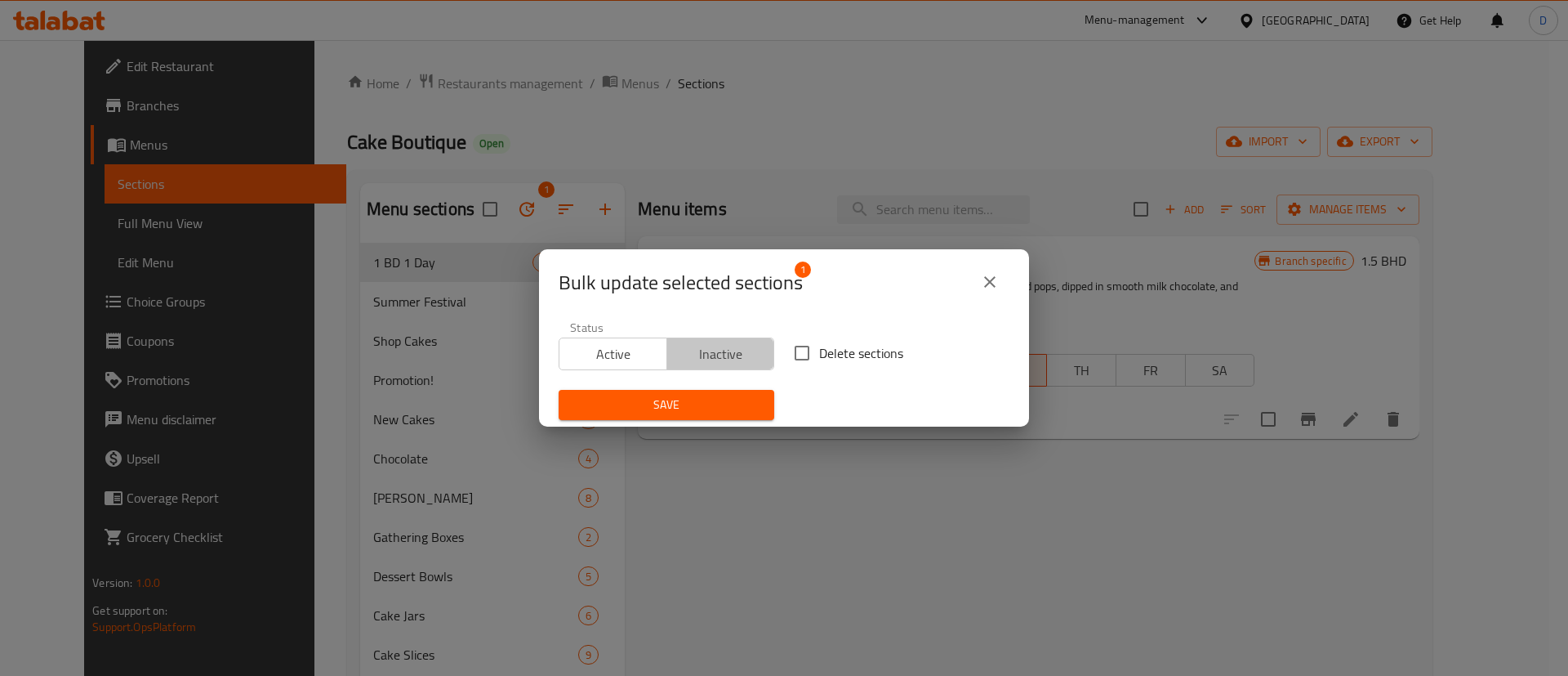
click at [731, 352] on span "Inactive" at bounding box center [721, 354] width 95 height 23
drag, startPoint x: 716, startPoint y: 386, endPoint x: 716, endPoint y: 396, distance: 10.0
click at [716, 387] on div "Save" at bounding box center [666, 405] width 235 height 50
click at [717, 412] on span "Save" at bounding box center [666, 405] width 189 height 20
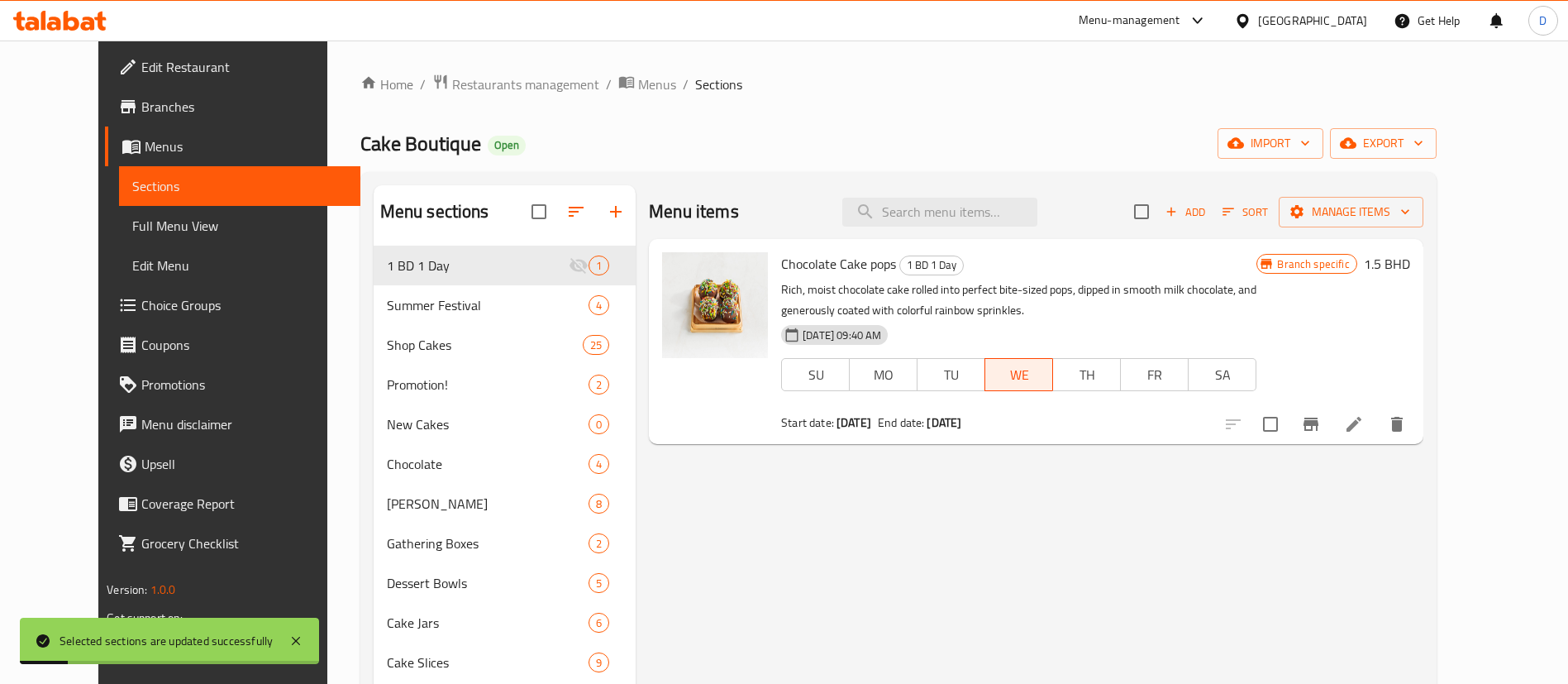
click at [648, 141] on div "Cake Boutique Open import export" at bounding box center [898, 144] width 1077 height 30
click at [452, 84] on span "Restaurants management" at bounding box center [525, 84] width 147 height 19
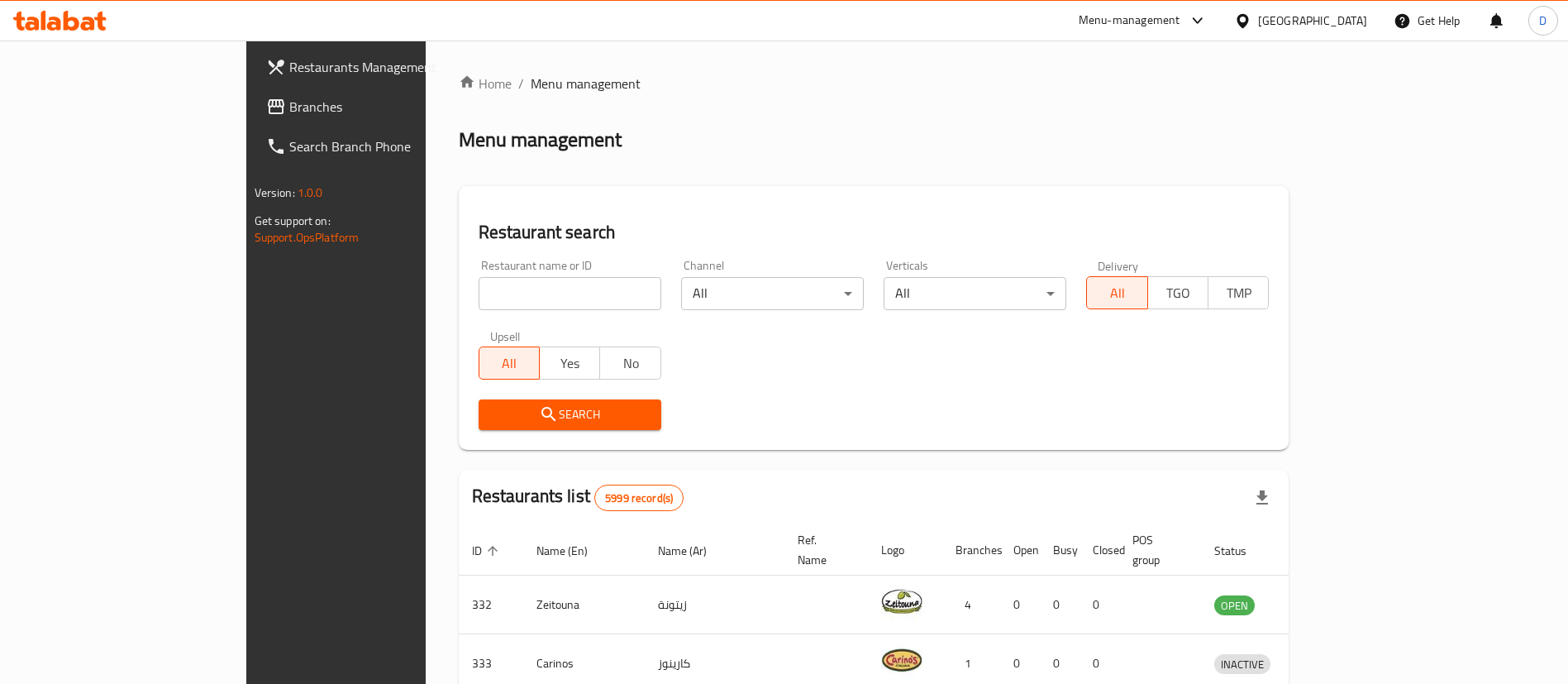
click at [479, 302] on input "search" at bounding box center [570, 293] width 182 height 33
paste input "601281"
type input "601281"
click button "Search" at bounding box center [570, 415] width 182 height 30
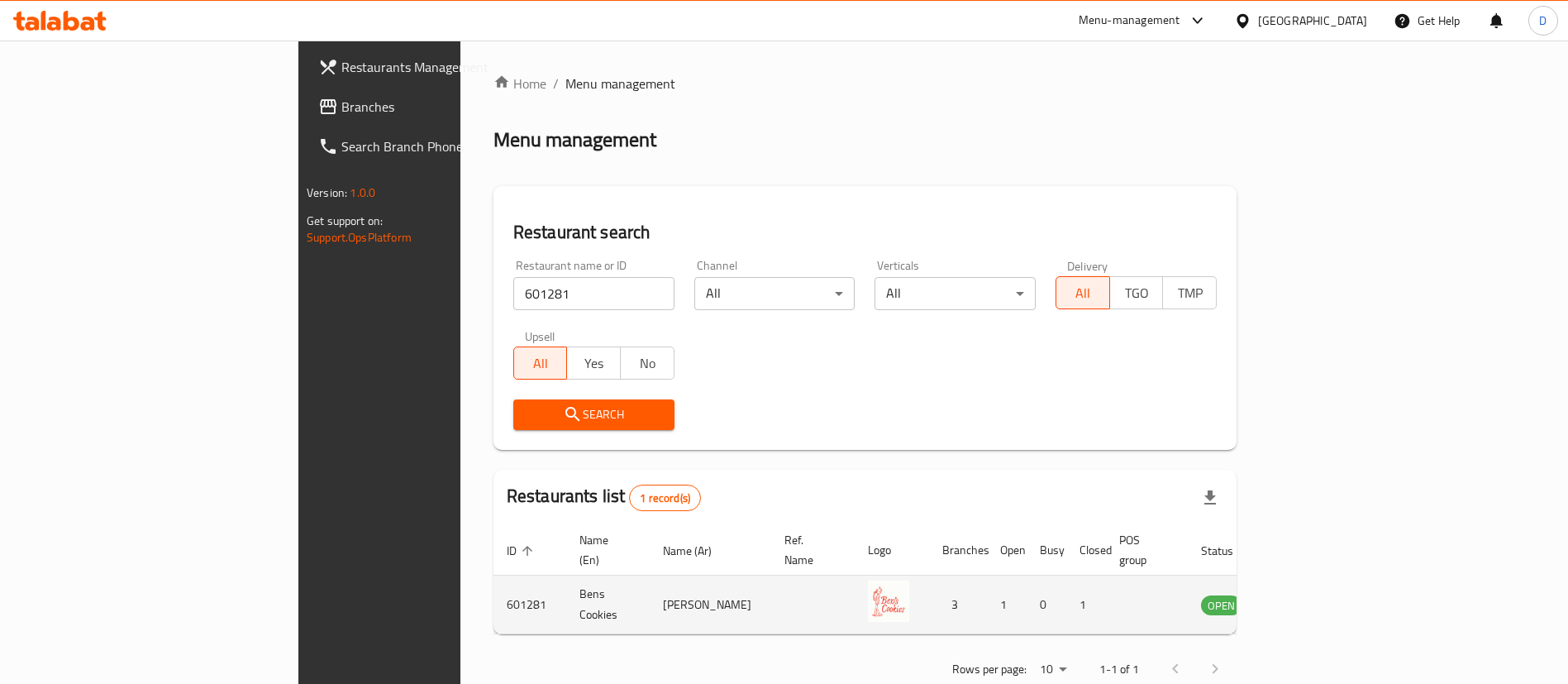
click at [1332, 575] on td "enhanced table" at bounding box center [1304, 605] width 57 height 59
click at [1308, 594] on icon "enhanced table" at bounding box center [1297, 604] width 19 height 19
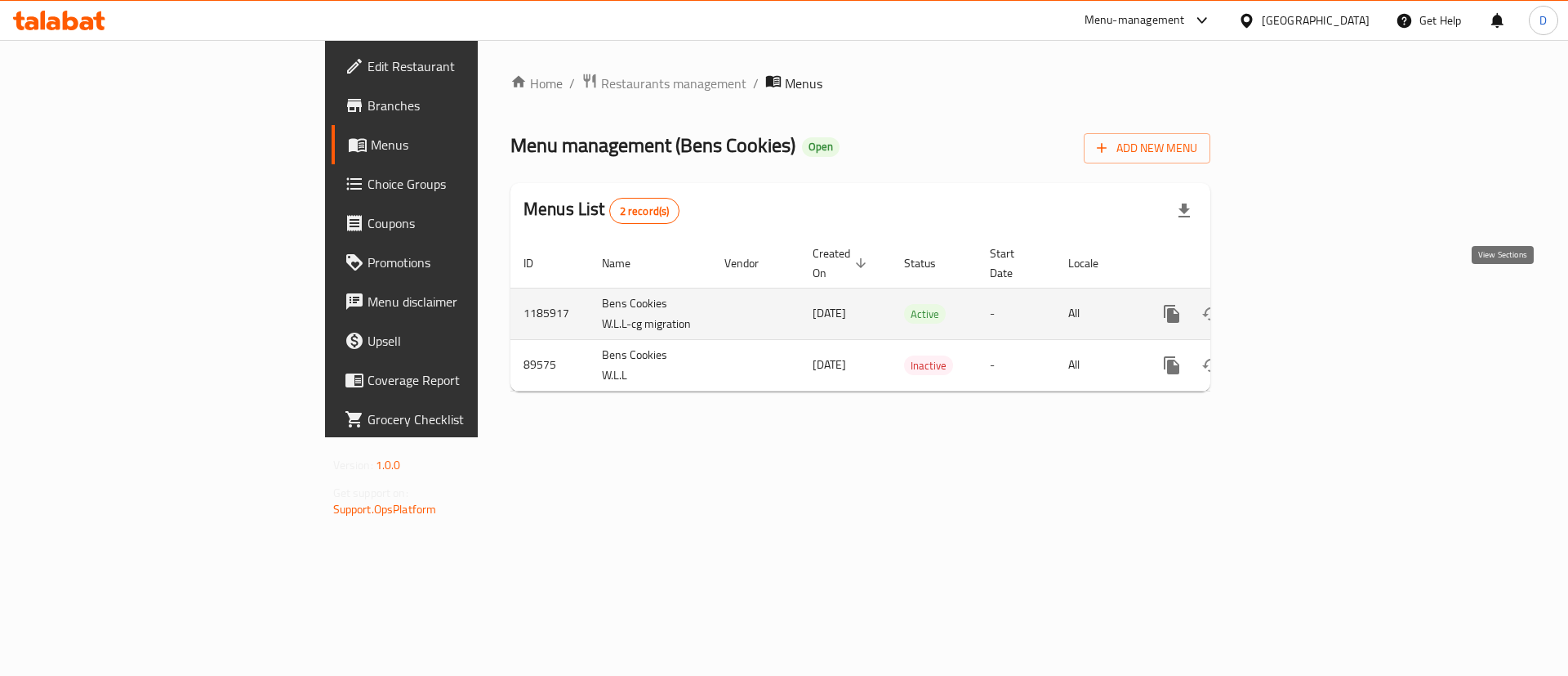
click at [1299, 304] on icon "enhanced table" at bounding box center [1289, 313] width 19 height 19
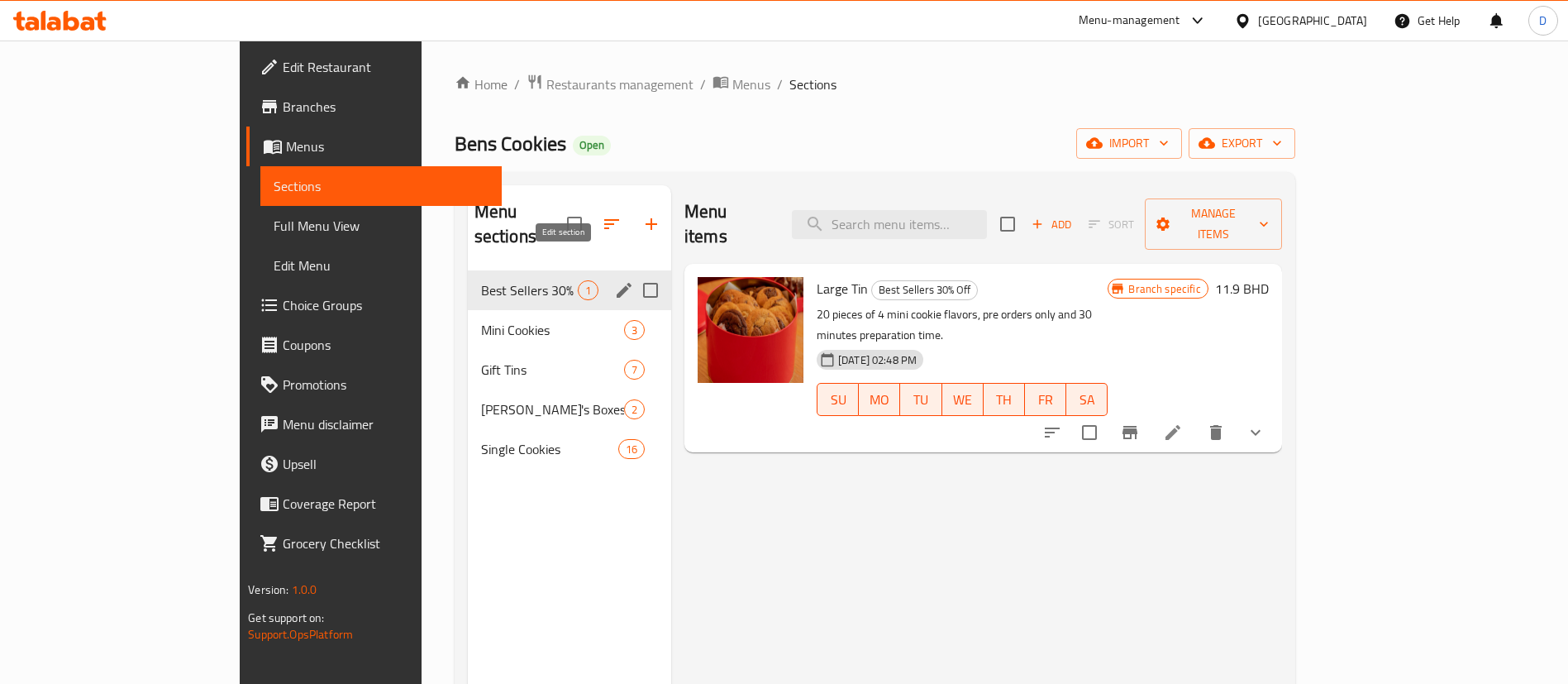
click at [616, 283] on icon "edit" at bounding box center [624, 290] width 15 height 15
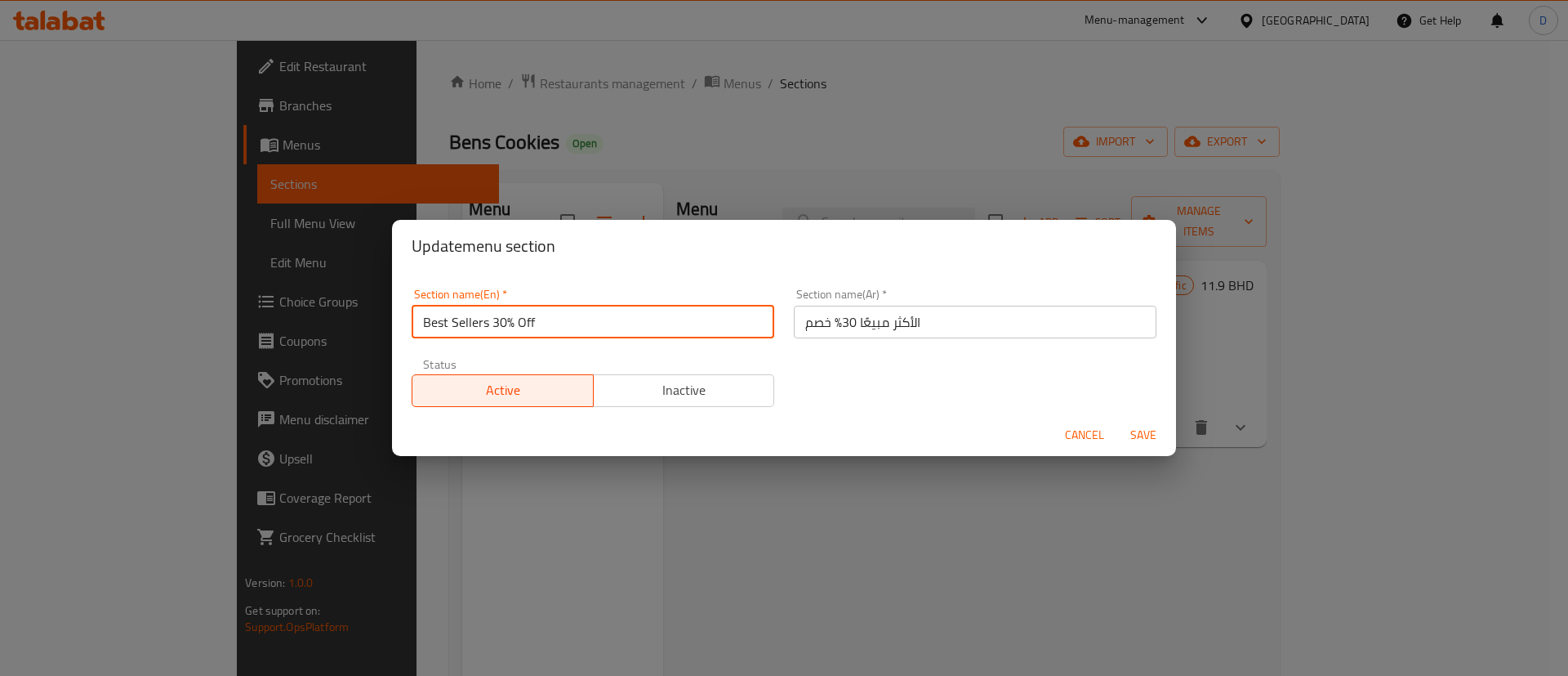
drag, startPoint x: 490, startPoint y: 322, endPoint x: 557, endPoint y: 318, distance: 67.1
click at [557, 318] on input "Best Sellers 30% Off" at bounding box center [592, 321] width 363 height 33
type input "Best Sellers"
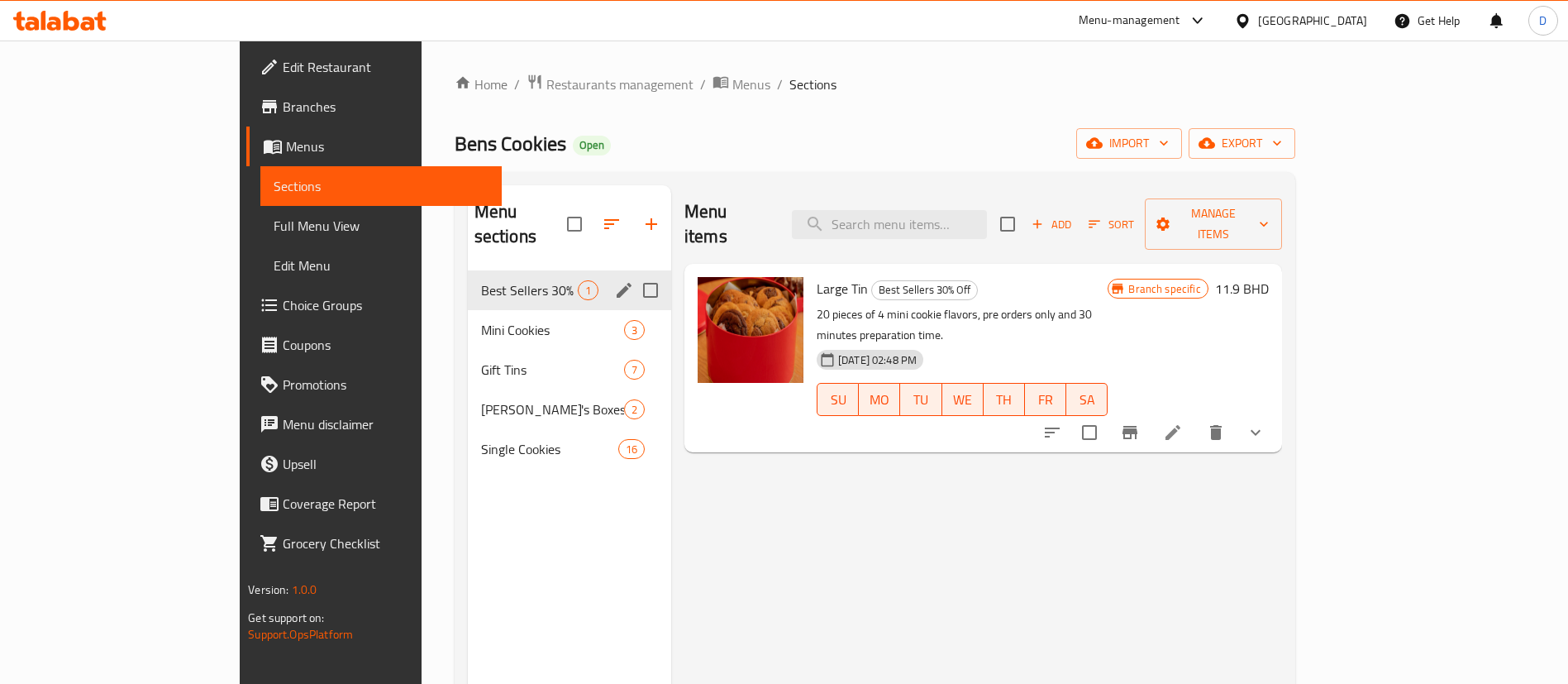
click at [611, 278] on div "Menu sections" at bounding box center [623, 290] width 24 height 24
click at [616, 283] on icon "edit" at bounding box center [624, 290] width 15 height 15
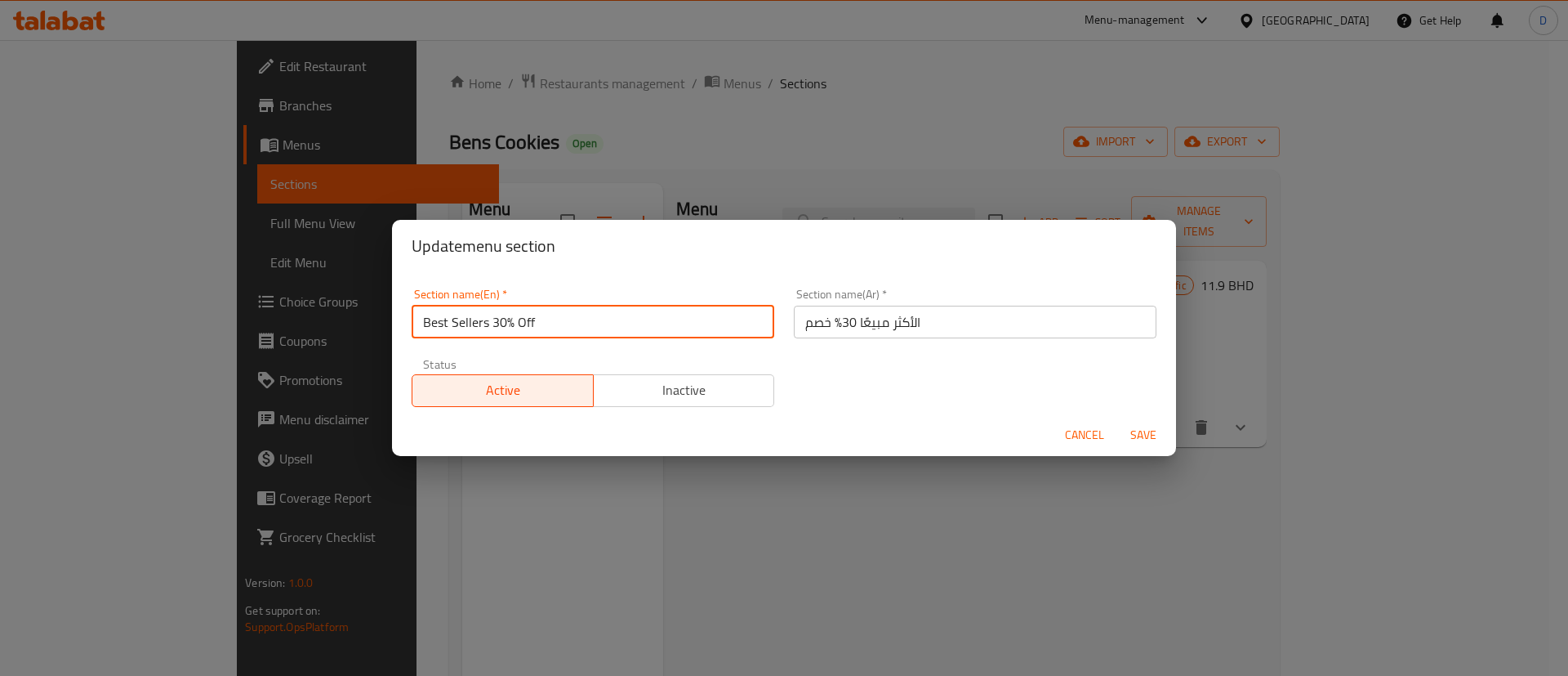
drag, startPoint x: 495, startPoint y: 320, endPoint x: 537, endPoint y: 318, distance: 42.0
click at [537, 318] on input "Best Sellers 30% Off" at bounding box center [592, 321] width 363 height 33
type input "Best Sellers"
click at [784, 322] on div "Section name(Ar)   * الأكثر مبيعًا 30% خصم Section name(Ar) *" at bounding box center [975, 313] width 382 height 69
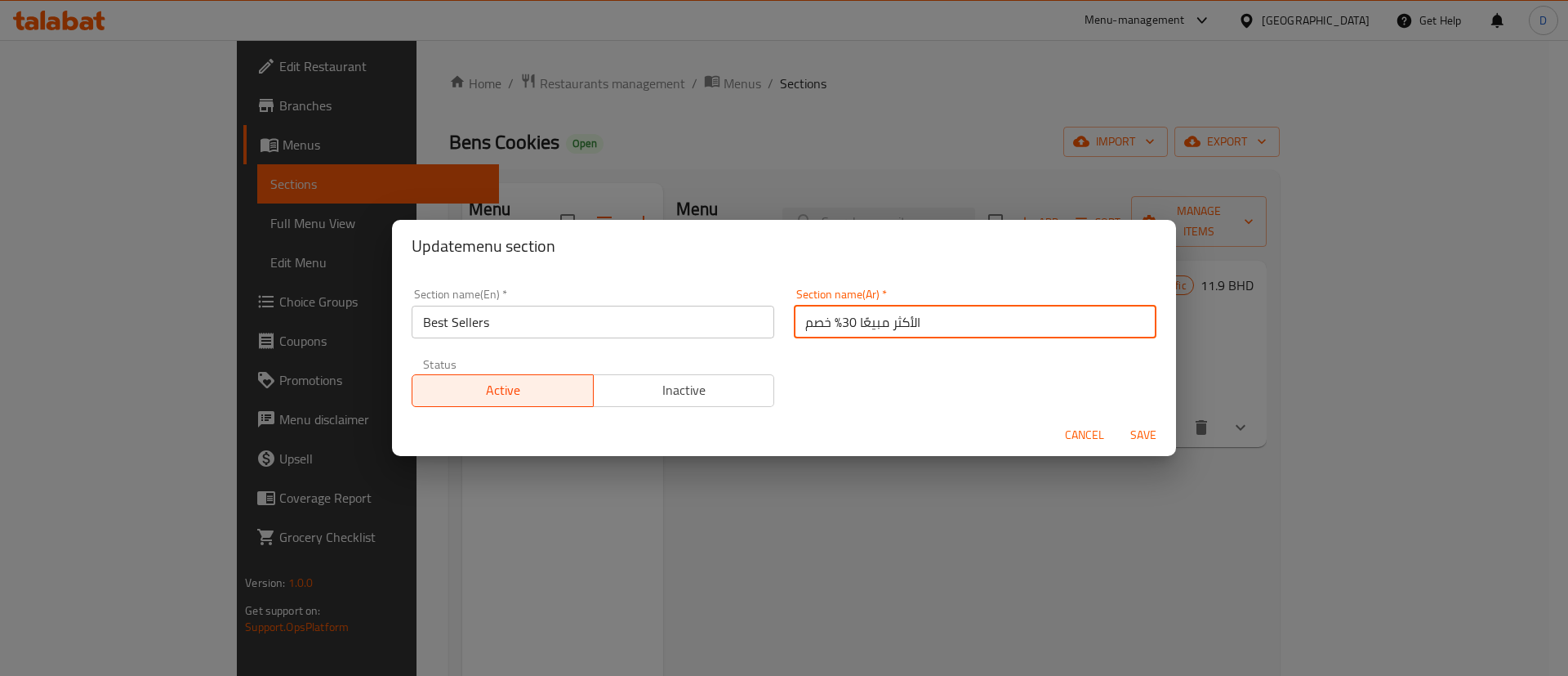
drag, startPoint x: 791, startPoint y: 323, endPoint x: 835, endPoint y: 319, distance: 44.2
click at [835, 319] on input "الأكثر مبيعًا 30% خصم" at bounding box center [975, 321] width 363 height 33
type input "الأكثر مبيعًا"
click at [830, 356] on div "Section name(En)   * Best Sellers Section name(En) * Section name(Ar)   * الأكث…" at bounding box center [784, 347] width 764 height 138
click at [1138, 441] on span "Save" at bounding box center [1143, 435] width 39 height 20
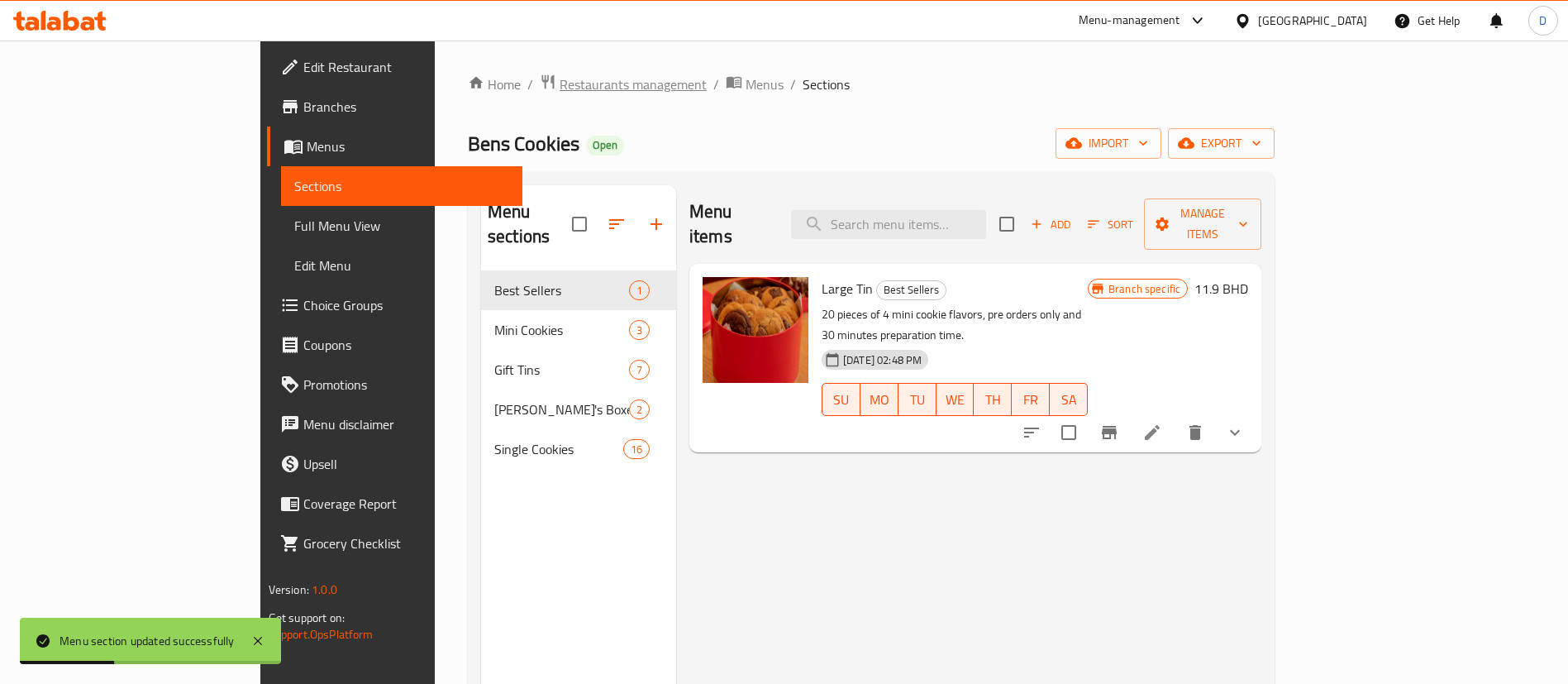
click at [560, 78] on span "Restaurants management" at bounding box center [633, 84] width 147 height 19
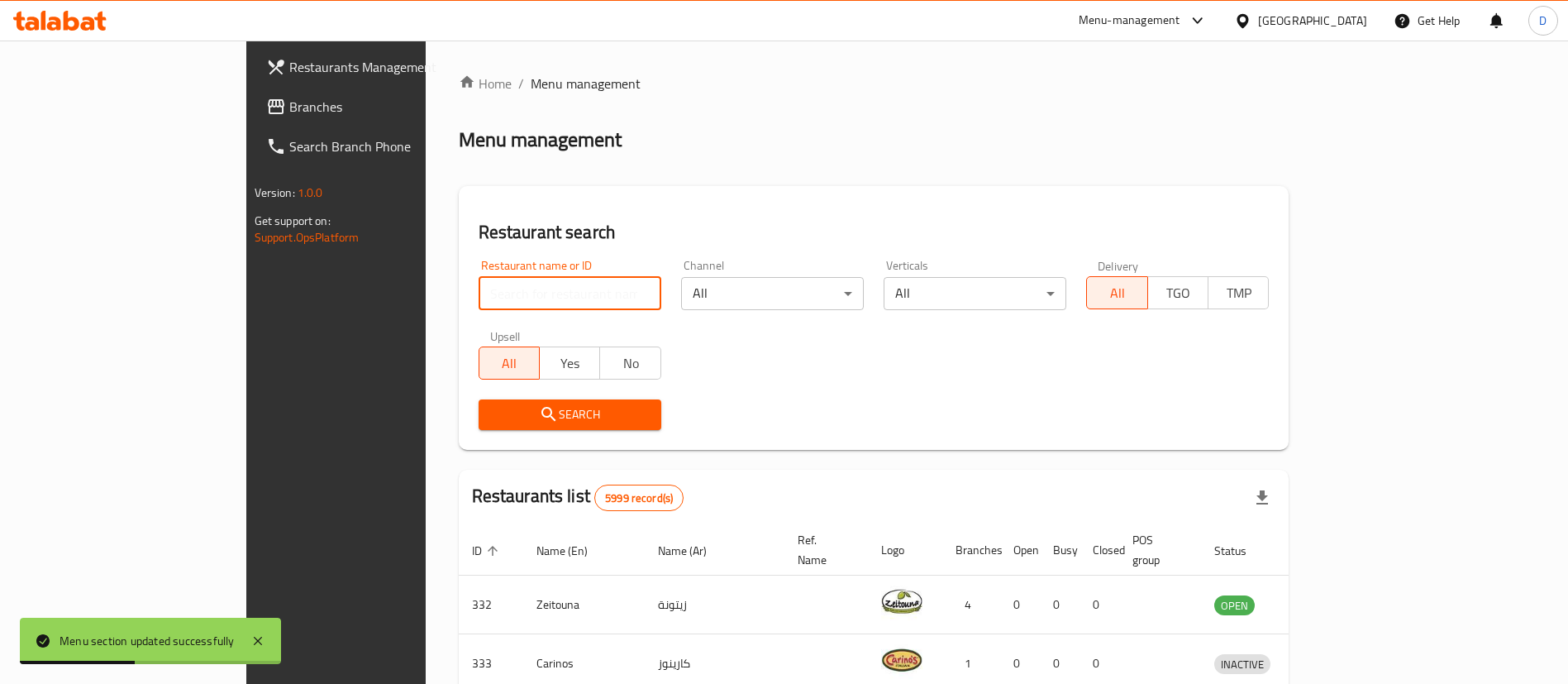
click at [558, 300] on input "search" at bounding box center [570, 293] width 182 height 33
paste input "2827"
type input "2827"
click button "Search" at bounding box center [570, 415] width 182 height 30
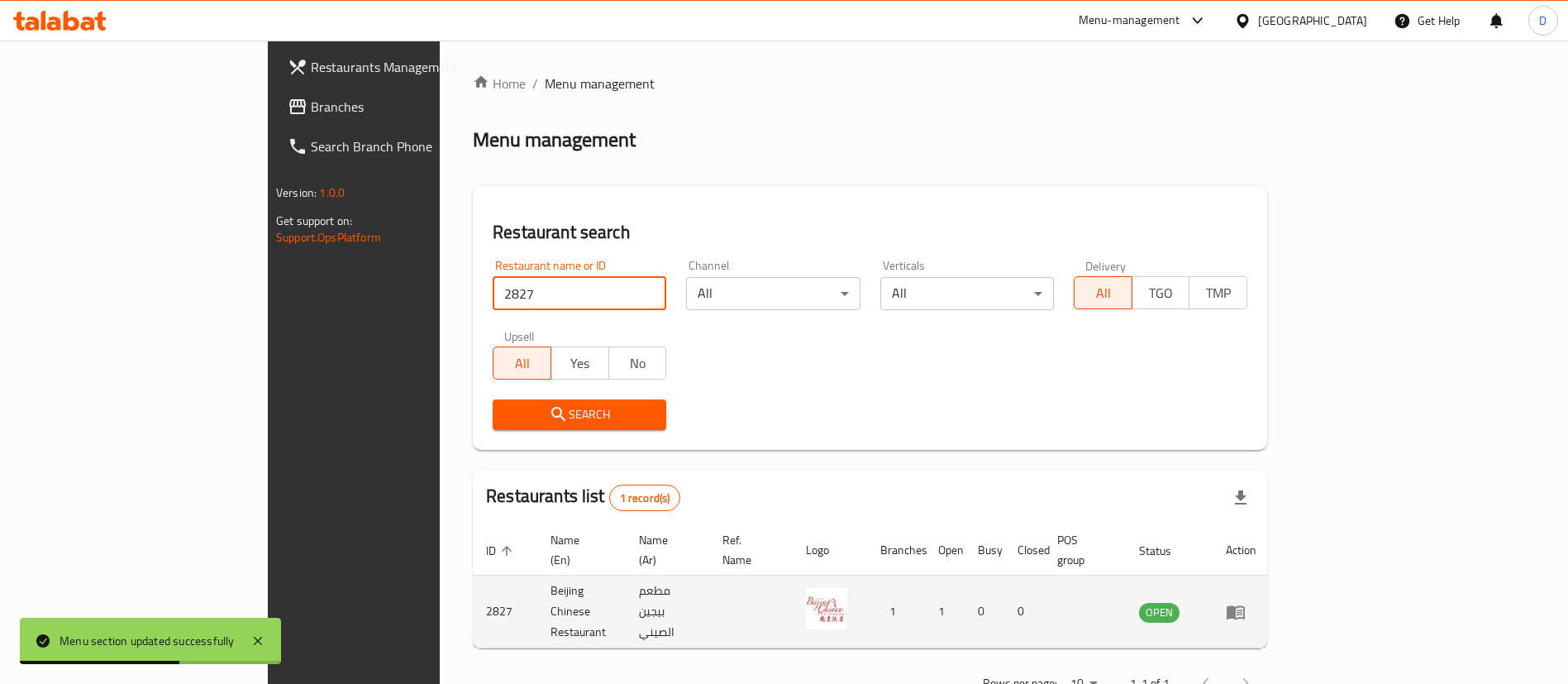
click at [1245, 602] on icon "enhanced table" at bounding box center [1235, 611] width 19 height 19
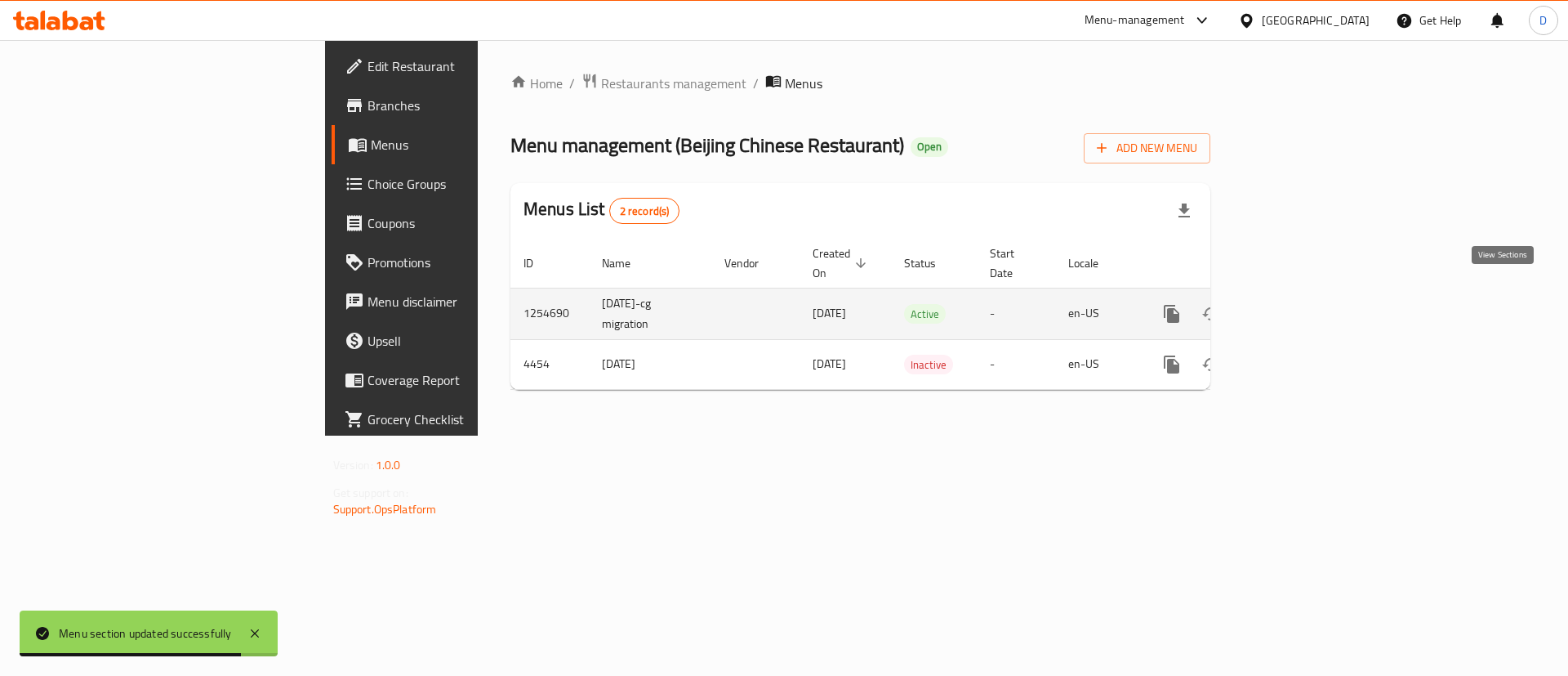
click at [1299, 304] on icon "enhanced table" at bounding box center [1289, 313] width 19 height 19
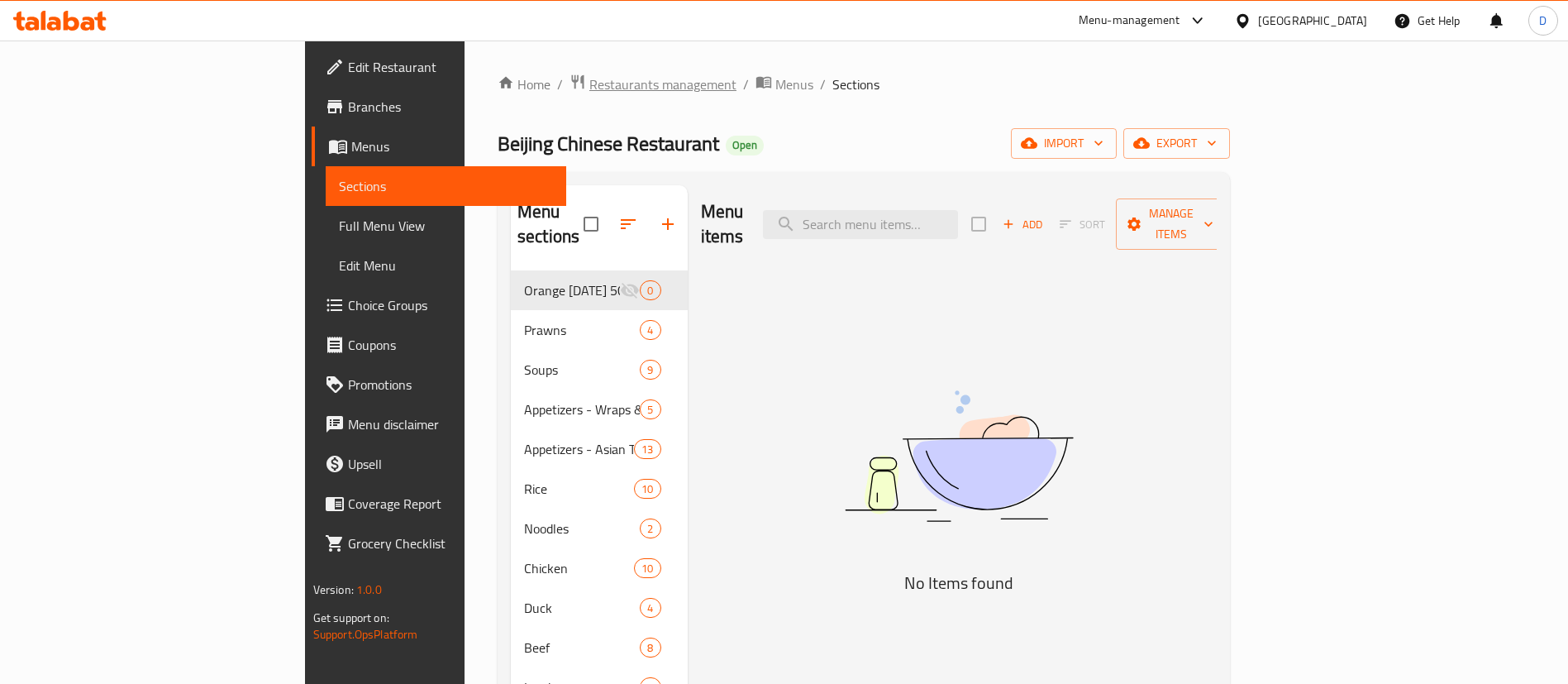
click at [589, 87] on span "Restaurants management" at bounding box center [663, 84] width 147 height 19
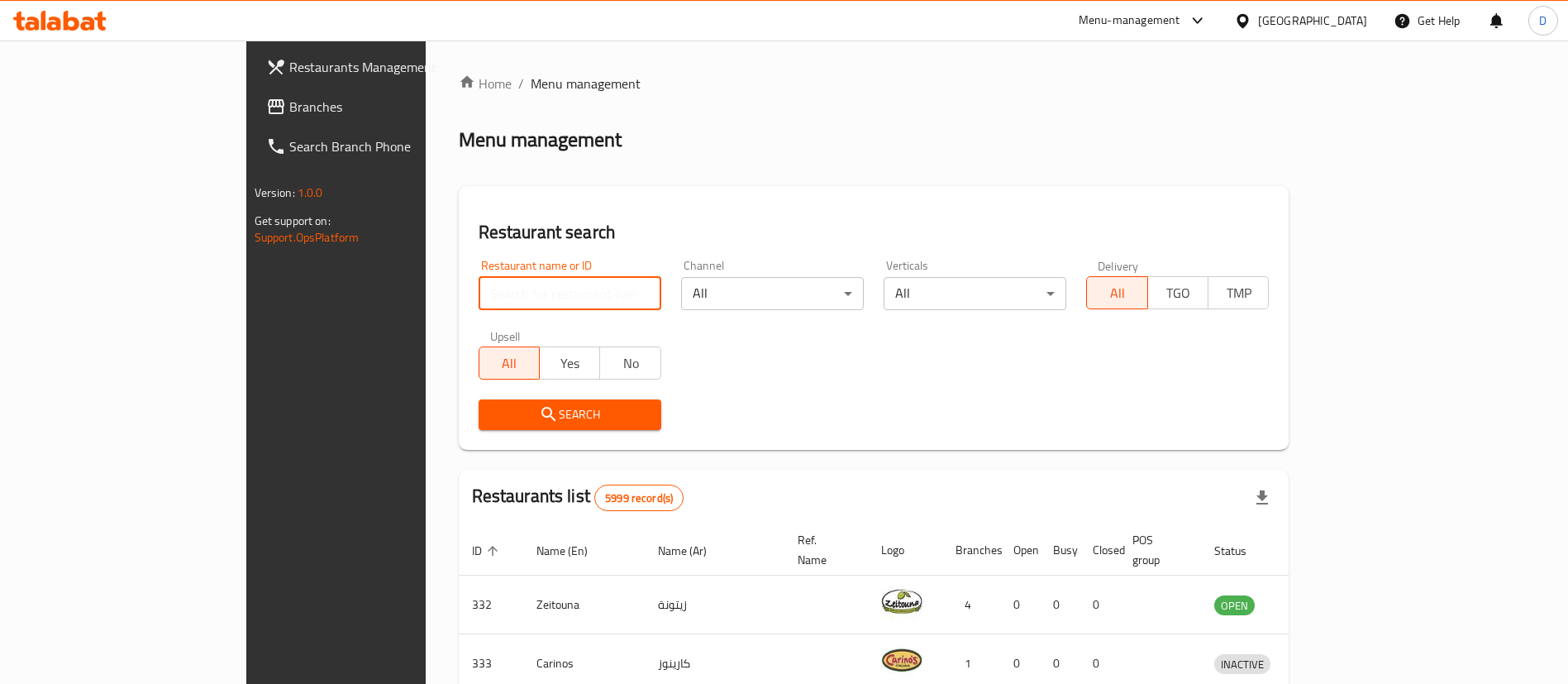
click at [479, 296] on input "search" at bounding box center [570, 293] width 182 height 33
paste input "18598"
type input "18598"
click button "Search" at bounding box center [570, 415] width 182 height 30
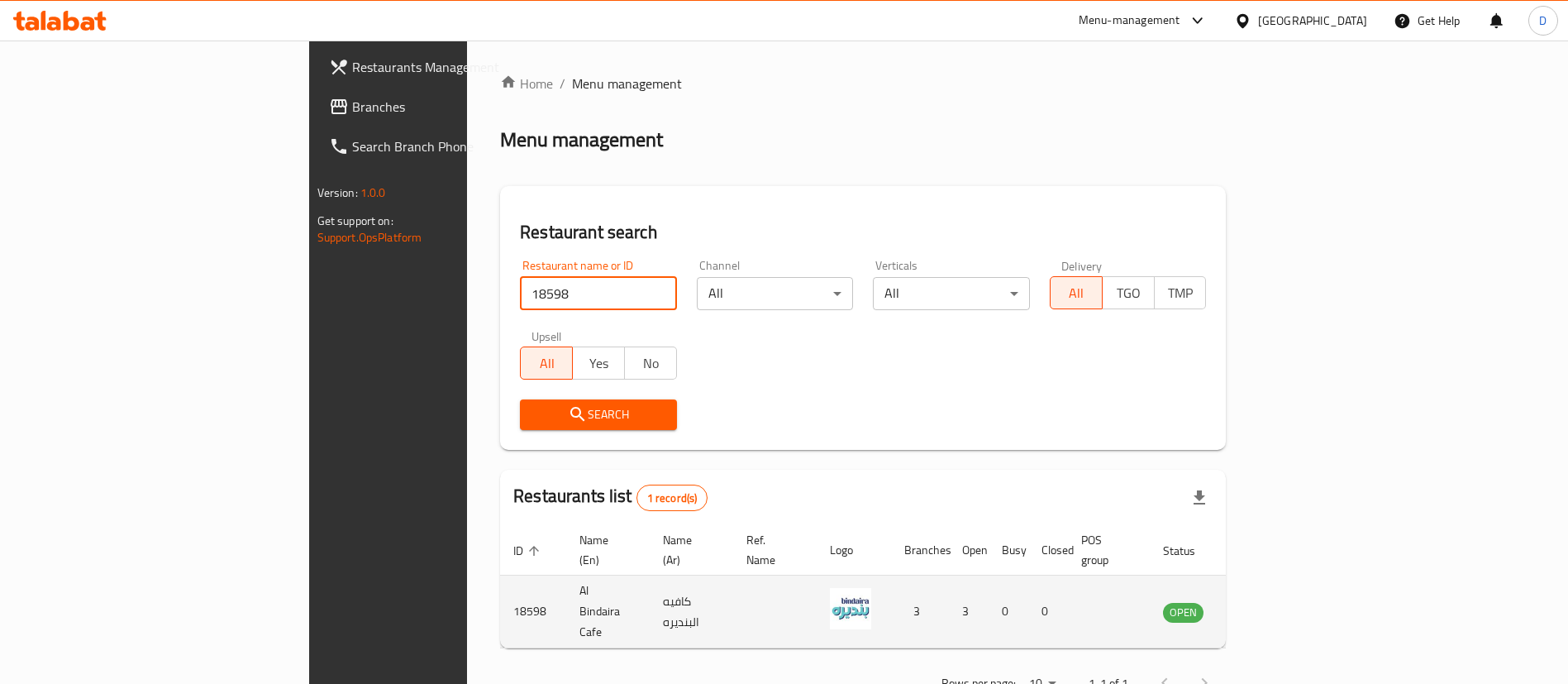
click at [1294, 599] on td "enhanced table" at bounding box center [1266, 611] width 57 height 73
click at [1270, 602] on icon "enhanced table" at bounding box center [1259, 611] width 19 height 19
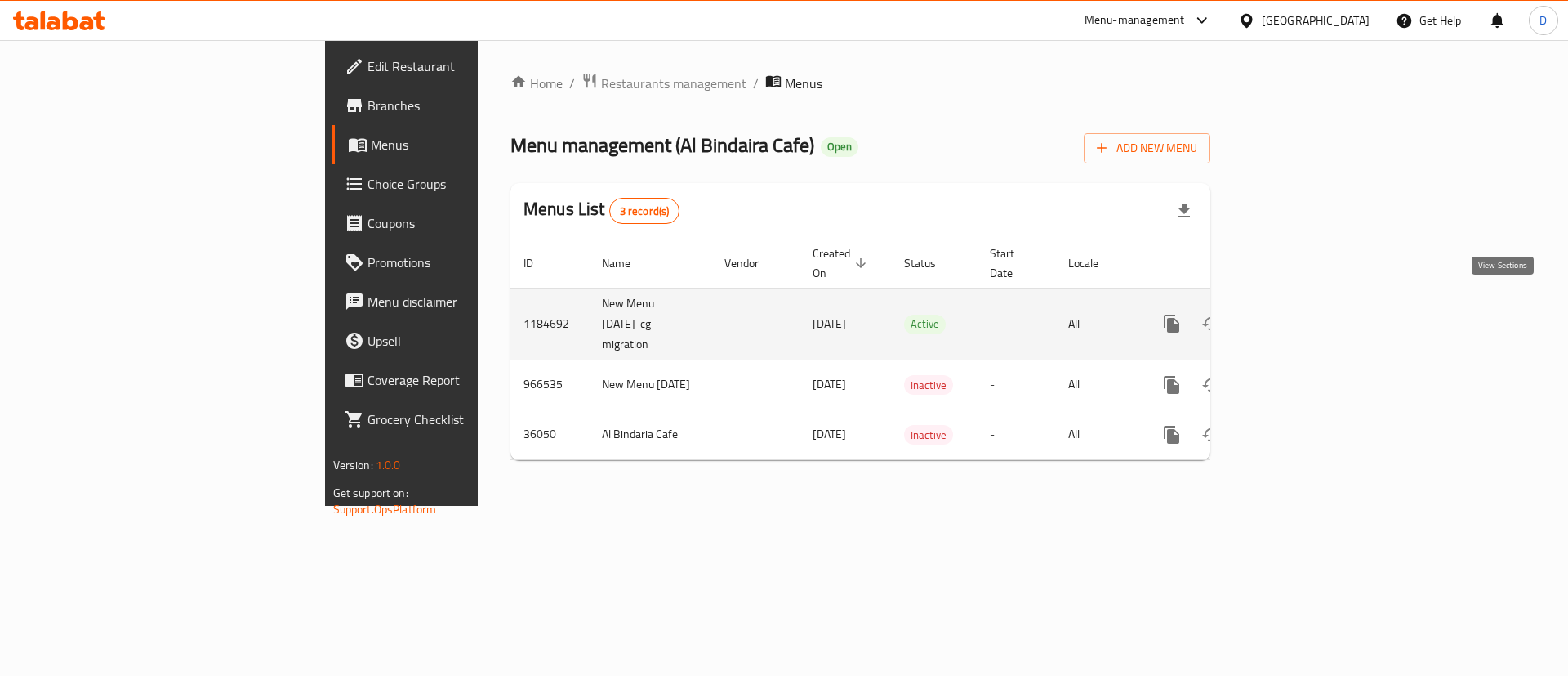
click at [1309, 316] on link "enhanced table" at bounding box center [1289, 323] width 39 height 39
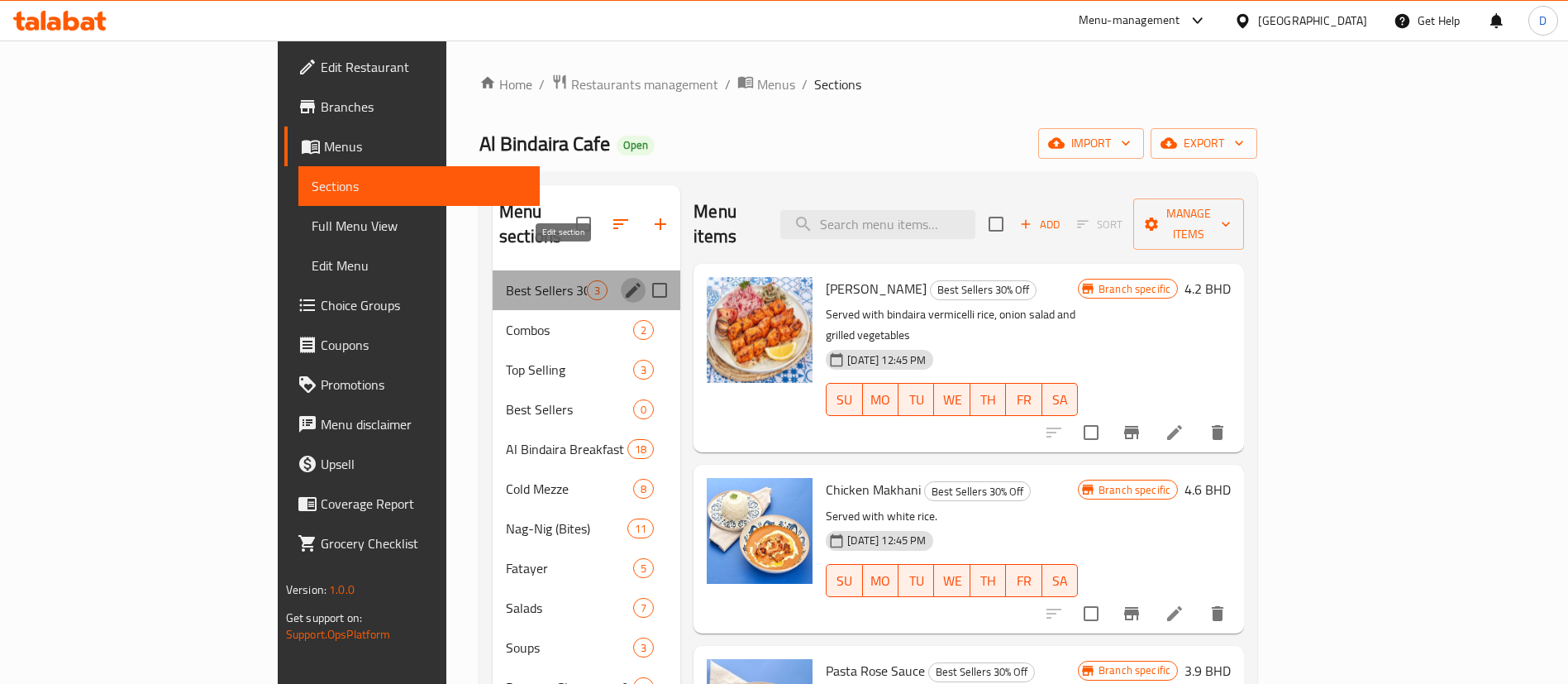
click at [623, 280] on icon "edit" at bounding box center [632, 290] width 19 height 19
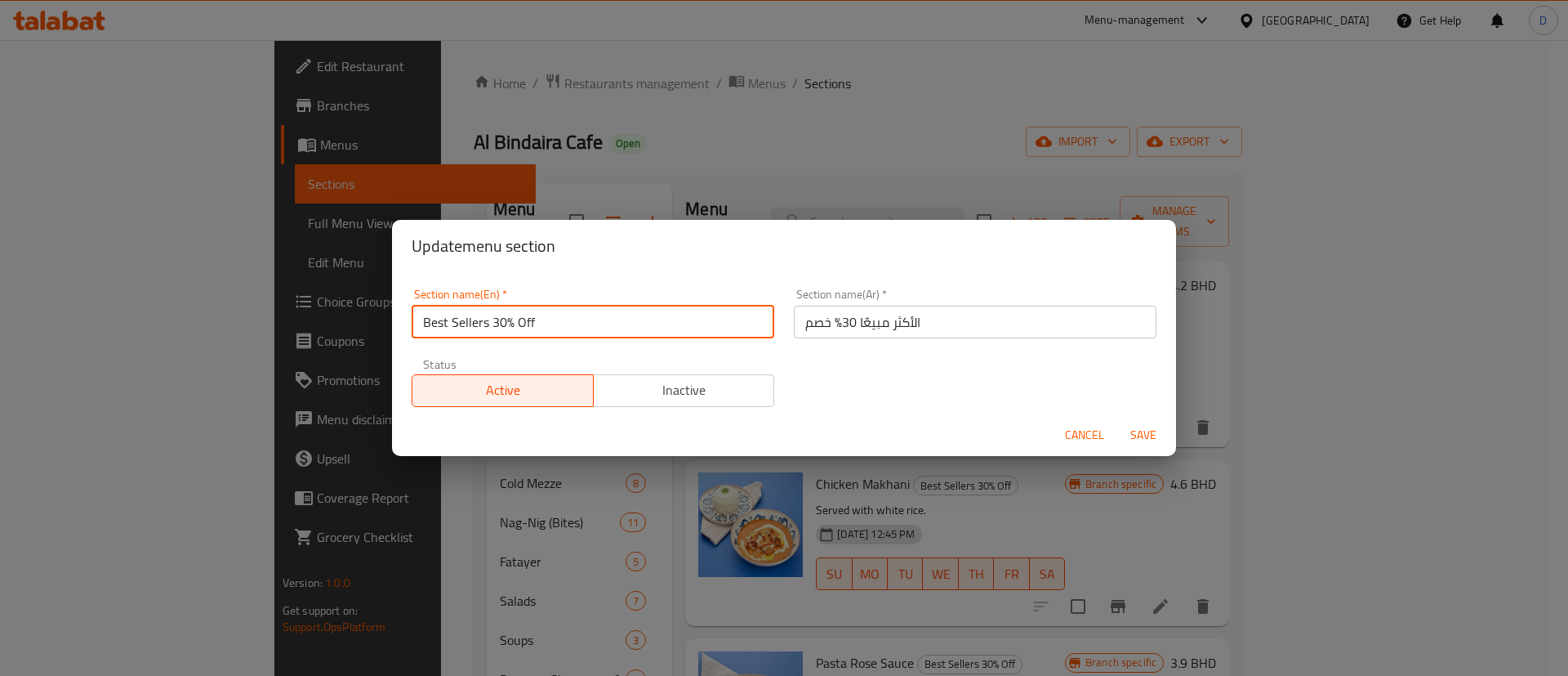
drag, startPoint x: 493, startPoint y: 324, endPoint x: 591, endPoint y: 322, distance: 98.0
click at [590, 322] on input "Best Sellers 30% Off" at bounding box center [592, 321] width 363 height 33
type input "Best Sellers"
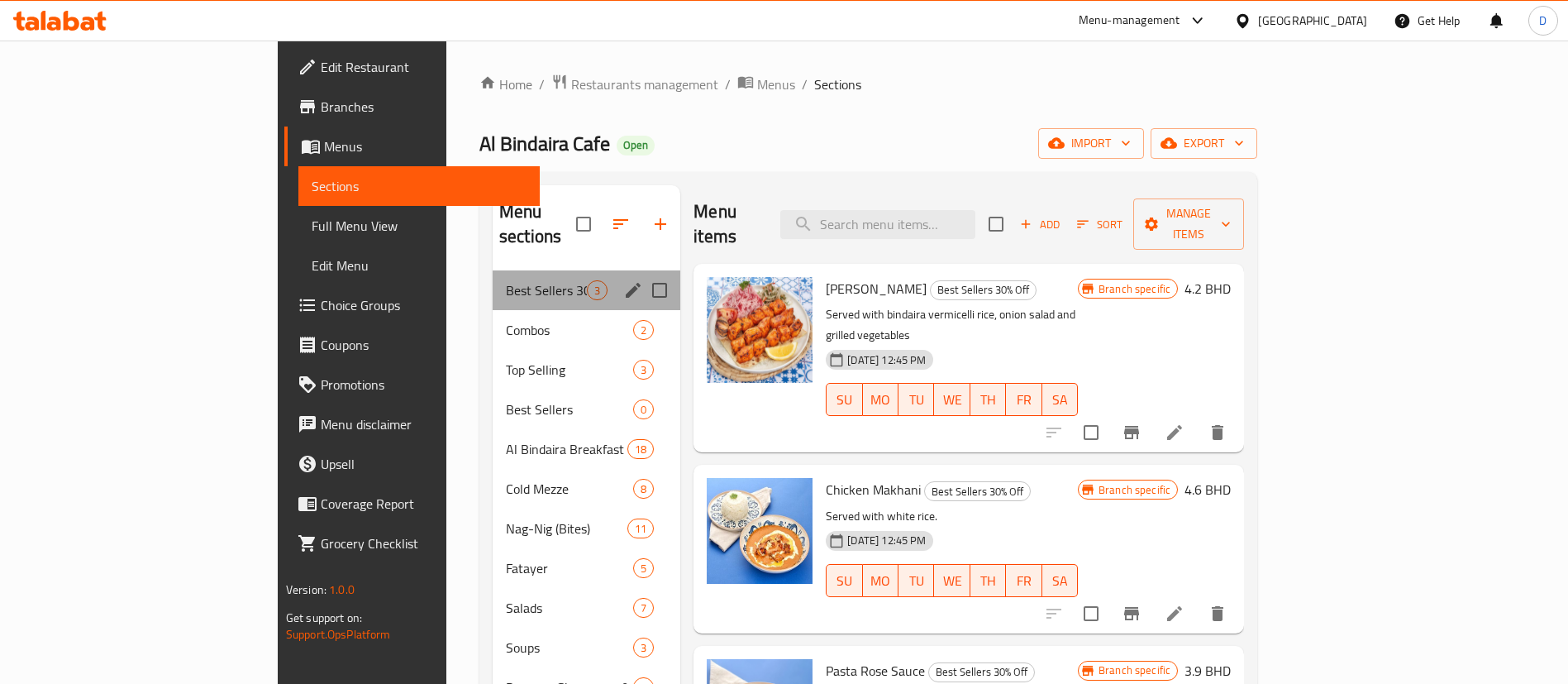
click at [551, 270] on div "Best Sellers 30% Off 3" at bounding box center [586, 290] width 187 height 40
click at [626, 283] on icon "edit" at bounding box center [633, 290] width 15 height 15
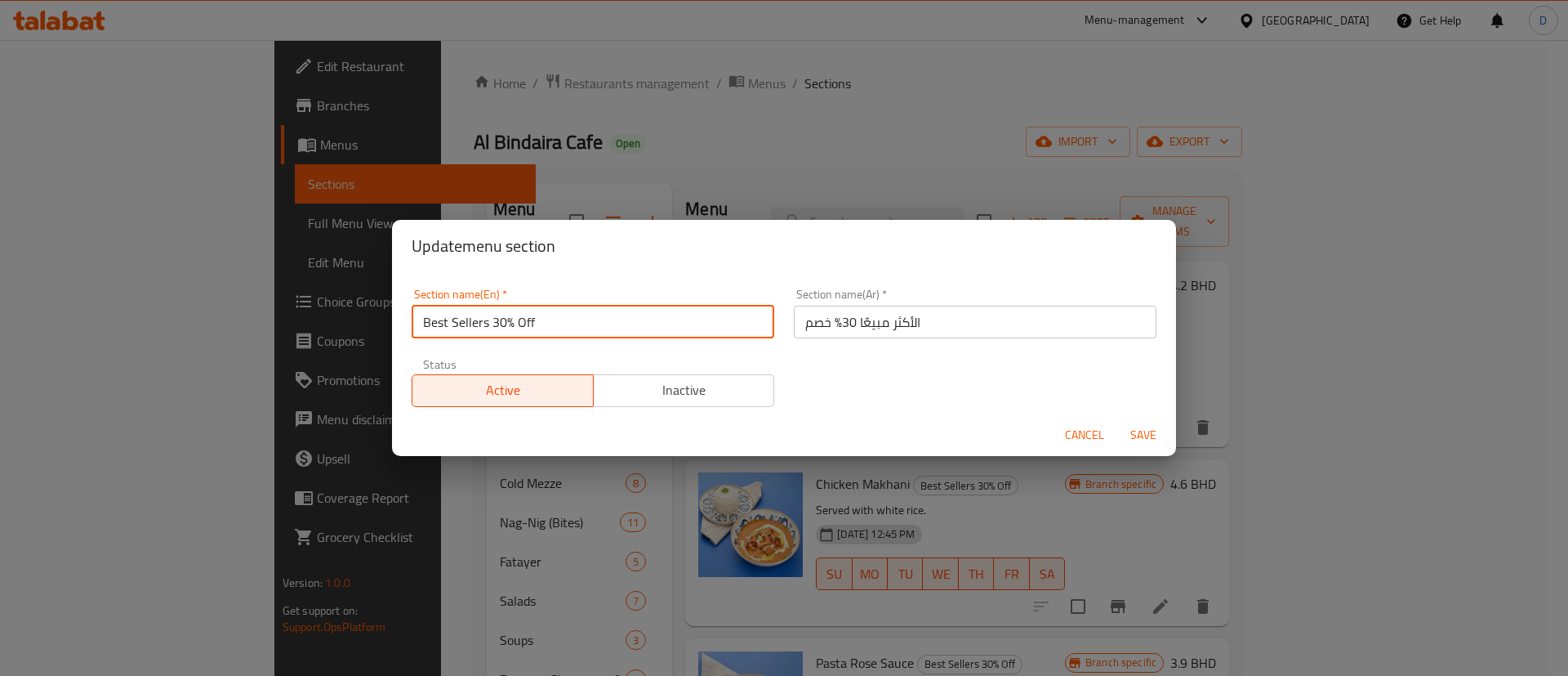
drag, startPoint x: 491, startPoint y: 318, endPoint x: 542, endPoint y: 317, distance: 51.0
click at [542, 317] on input "Best Sellers 30% Off" at bounding box center [592, 321] width 363 height 33
type input "Best Sellers"
click at [805, 314] on input "الأكثر مبيعًا 30% خصم" at bounding box center [975, 321] width 363 height 33
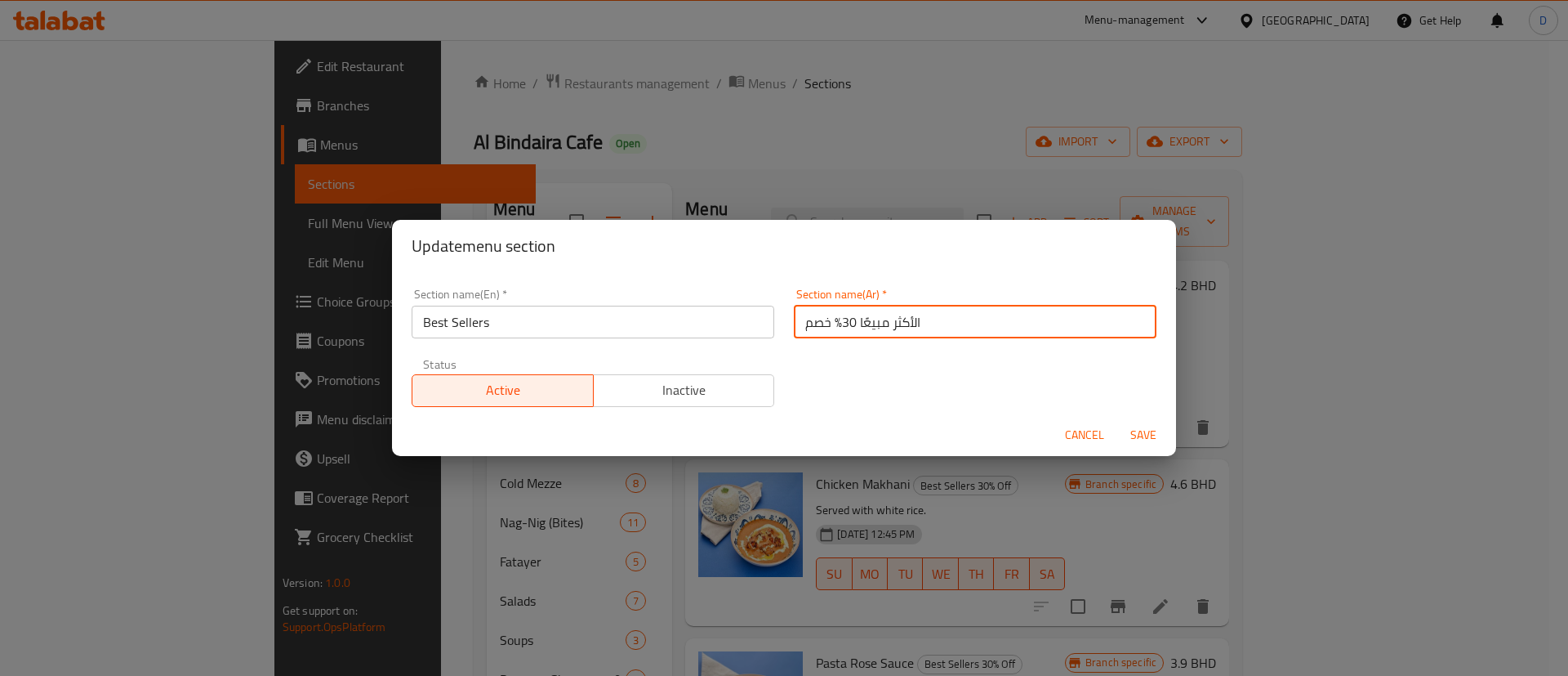
drag, startPoint x: 792, startPoint y: 315, endPoint x: 835, endPoint y: 317, distance: 43.0
click at [835, 317] on input "الأكثر مبيعًا 30% خصم" at bounding box center [975, 321] width 363 height 33
type input "الأكثر مبيعًا"
click at [843, 352] on div "Section name(En)   * Best Sellers Section name(En) * Section name(Ar)   * الأكث…" at bounding box center [784, 347] width 764 height 138
click at [1146, 436] on span "Save" at bounding box center [1143, 435] width 39 height 20
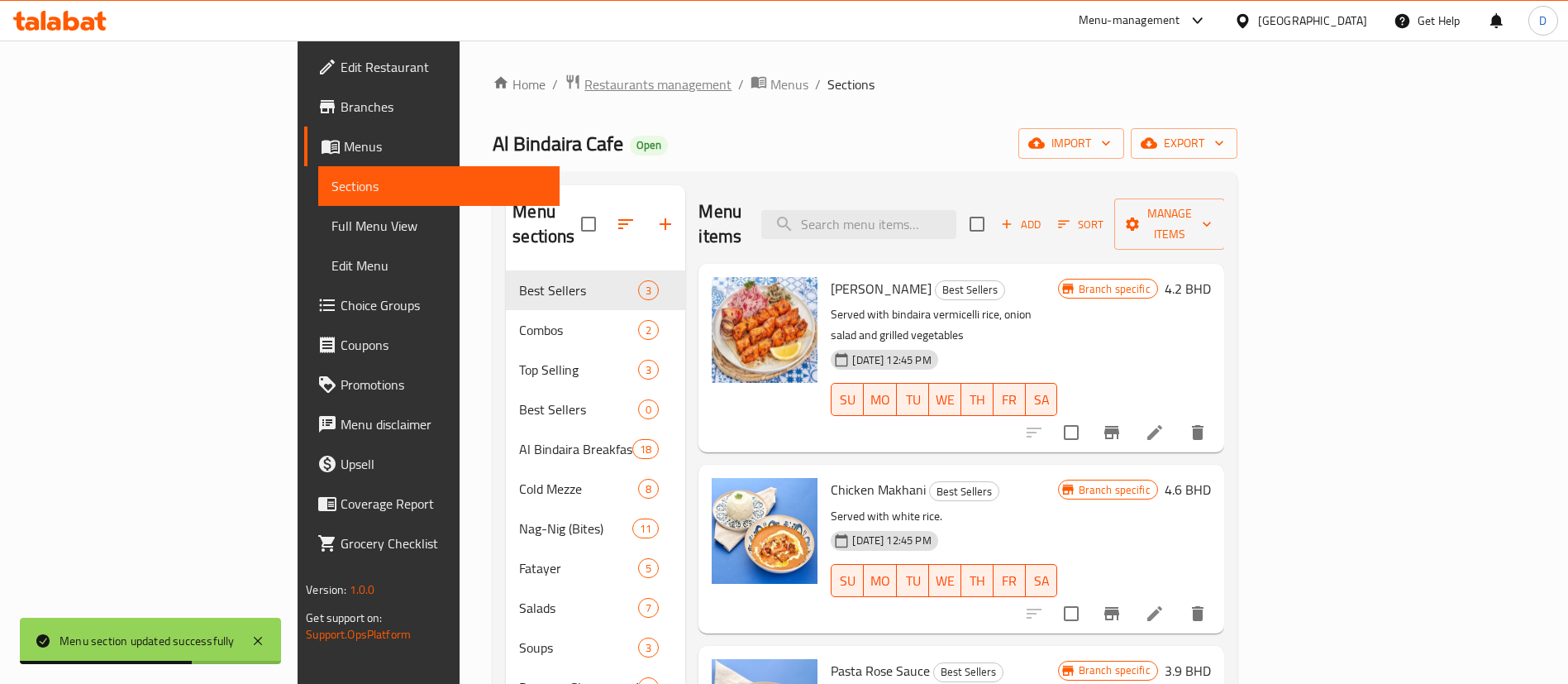
click at [584, 93] on span "Restaurants management" at bounding box center [658, 84] width 147 height 19
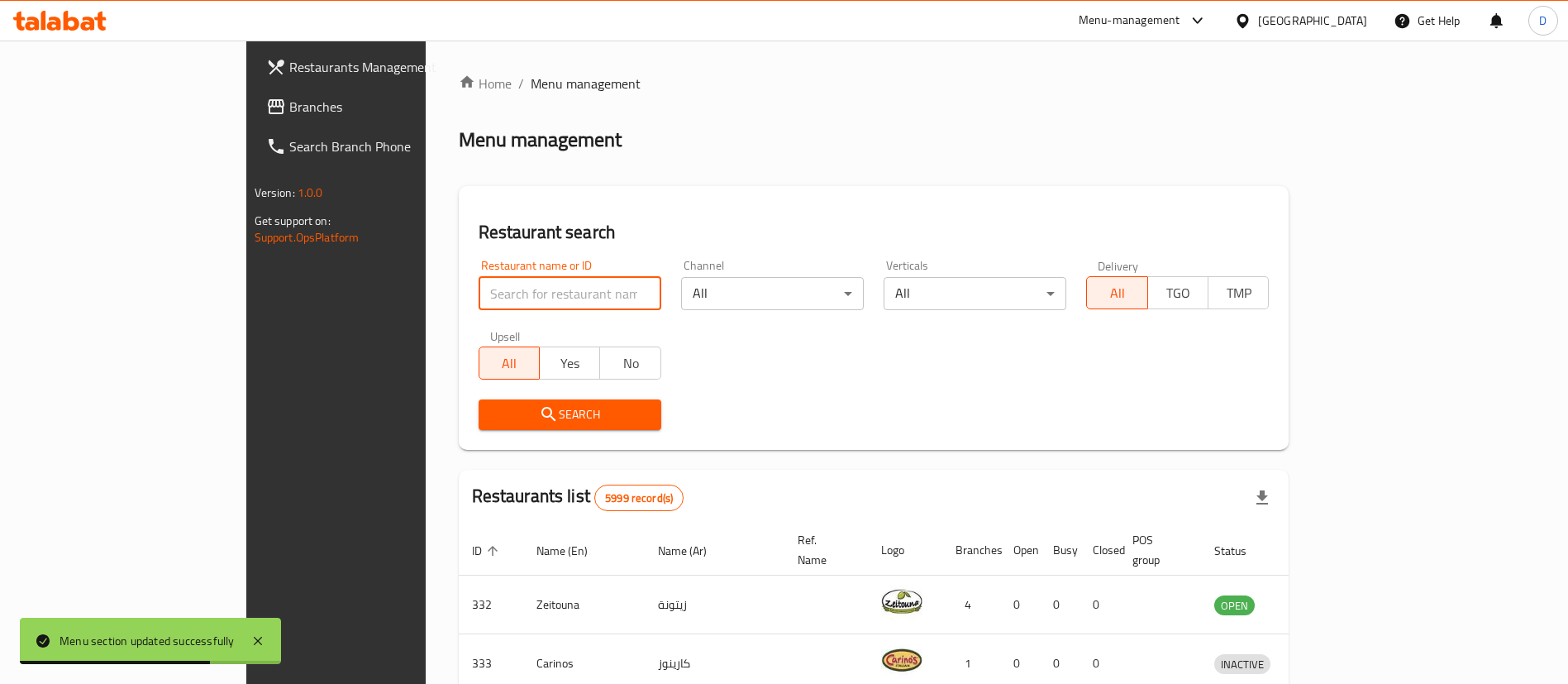
click at [479, 303] on input "search" at bounding box center [570, 293] width 182 height 33
paste input "2340"
type input "2340"
click button "Search" at bounding box center [570, 415] width 182 height 30
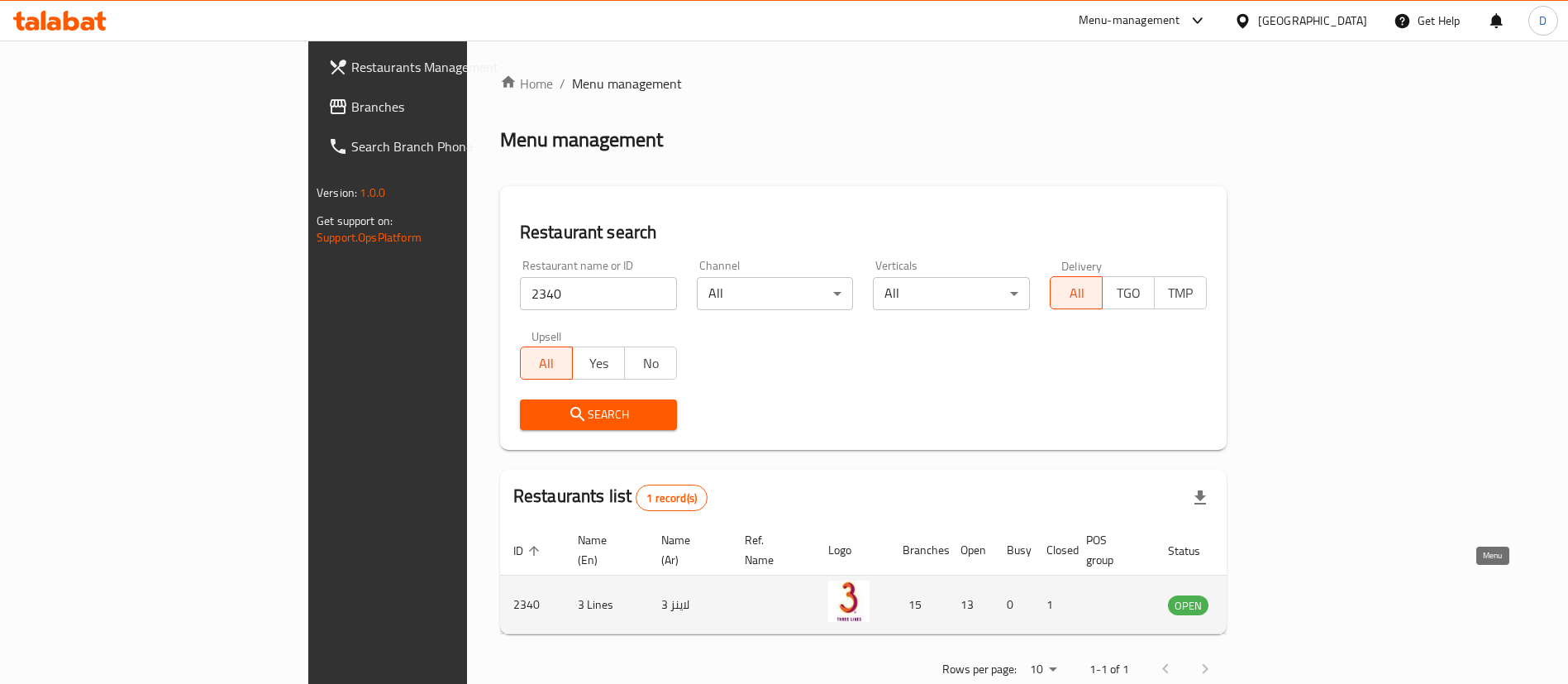
click at [1275, 594] on icon "enhanced table" at bounding box center [1264, 604] width 19 height 19
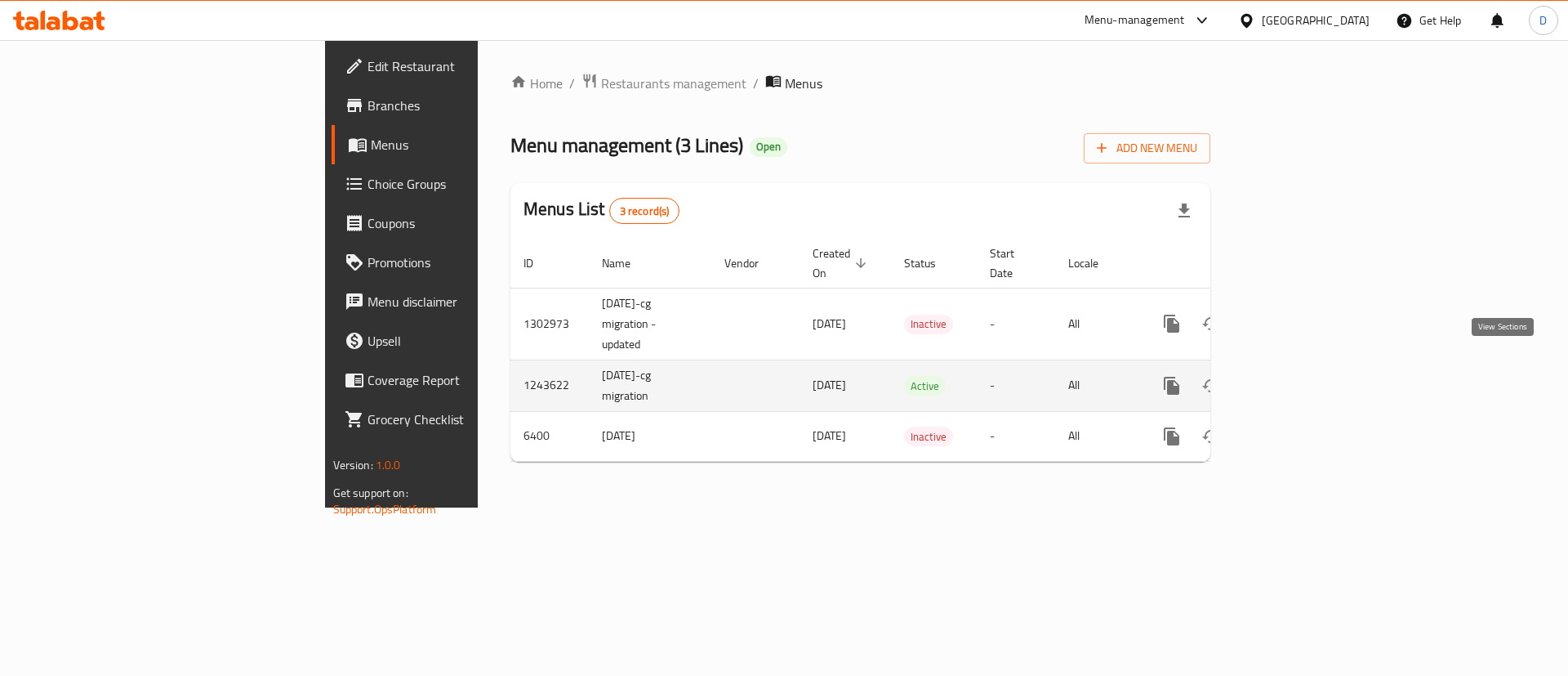
click at [1299, 376] on icon "enhanced table" at bounding box center [1289, 385] width 19 height 19
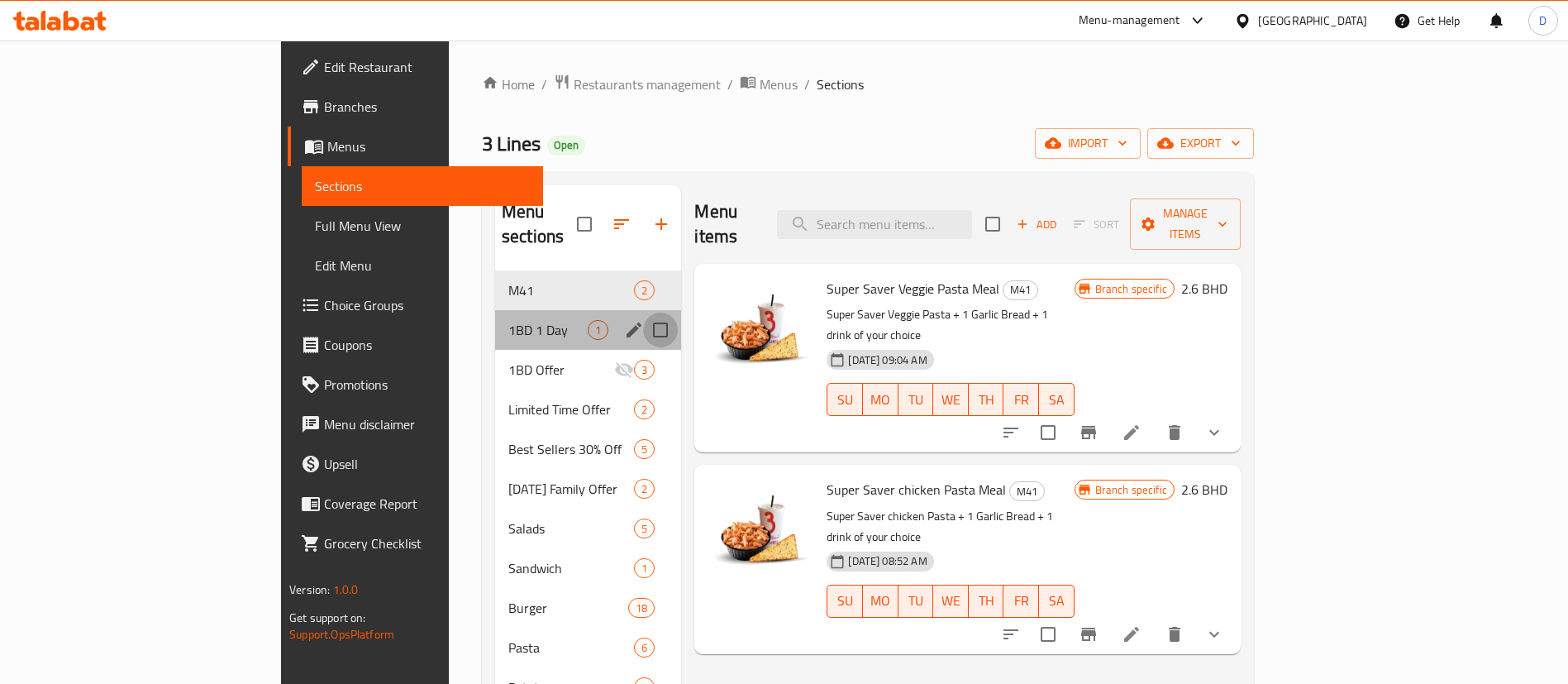
click at [643, 312] on input "Menu sections" at bounding box center [660, 329] width 35 height 35
checkbox input "true"
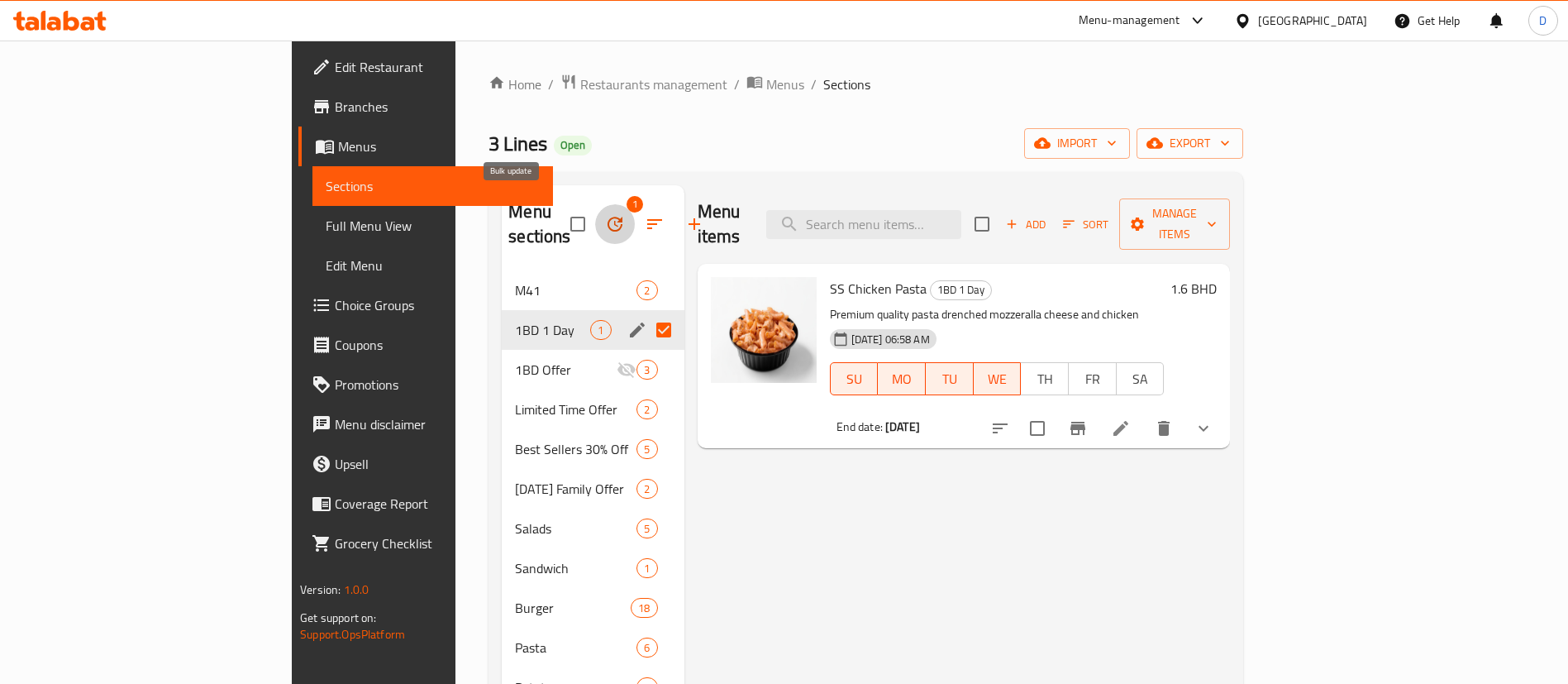
click at [605, 220] on icon "button" at bounding box center [615, 224] width 19 height 19
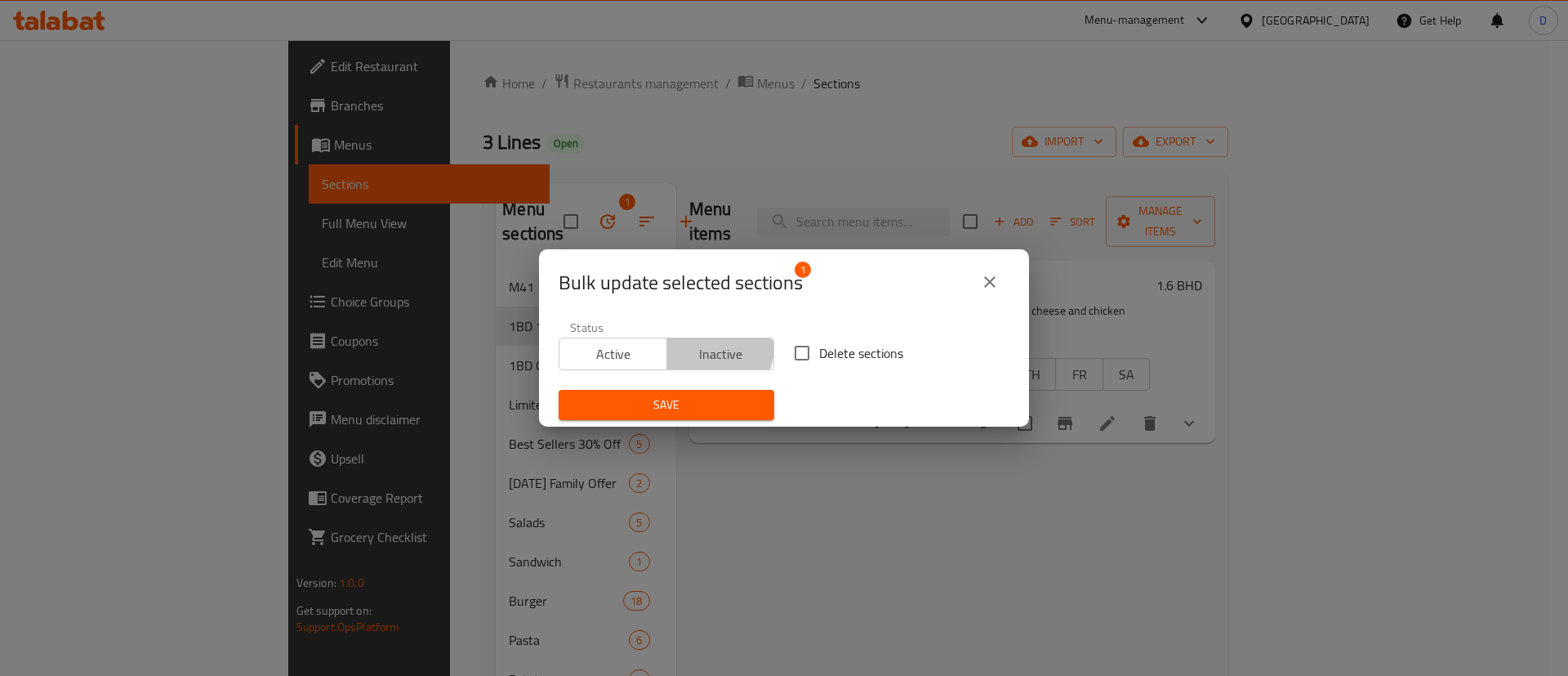
click at [713, 347] on span "Inactive" at bounding box center [721, 354] width 95 height 23
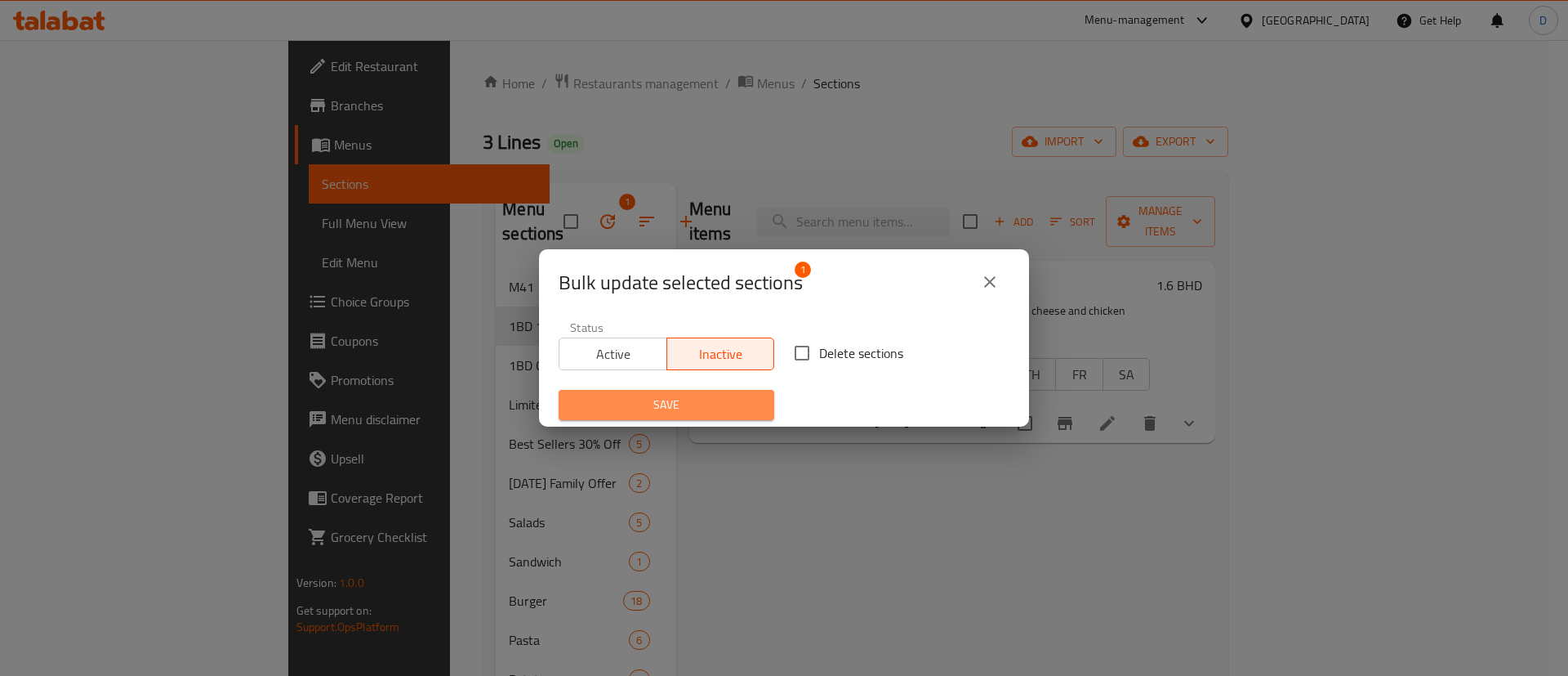
click at [706, 400] on span "Save" at bounding box center [666, 405] width 189 height 20
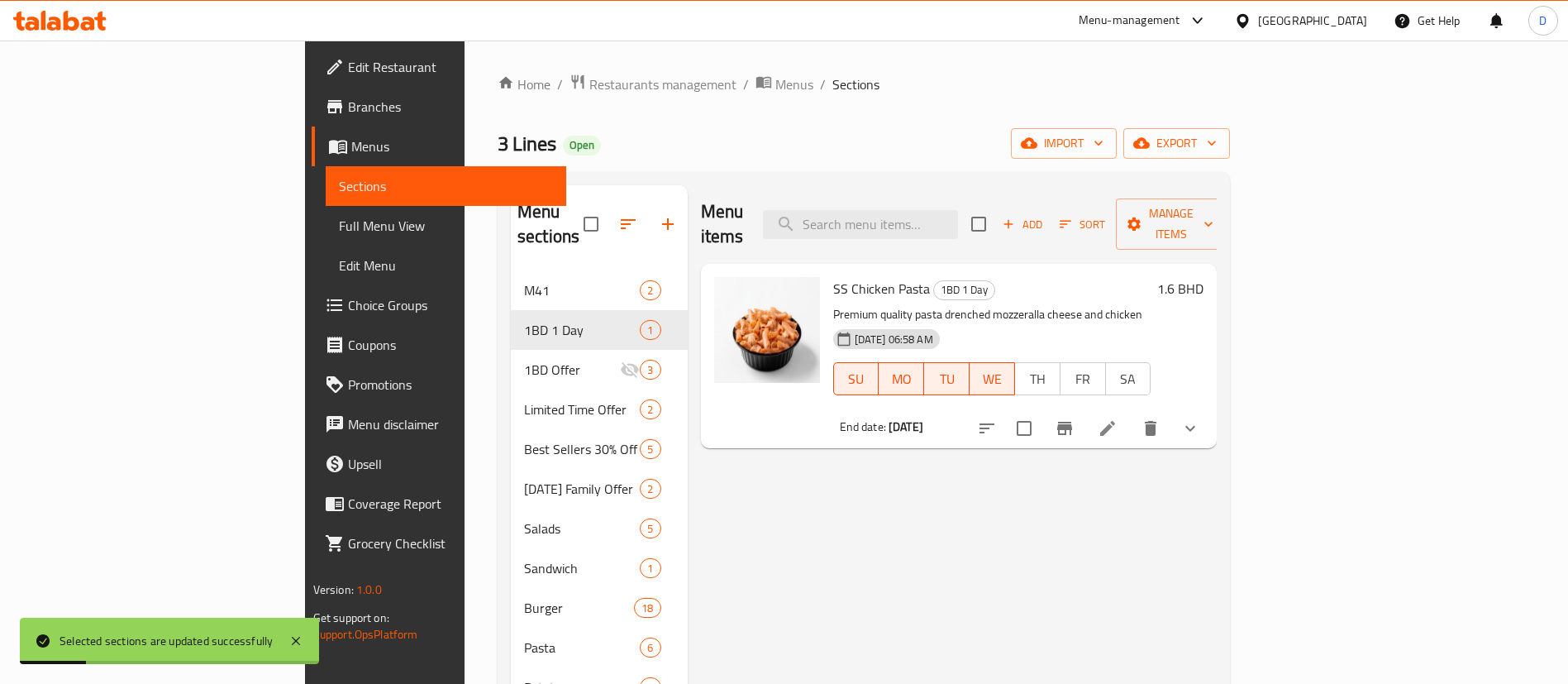
click at [719, 149] on div "3 Lines Open import export" at bounding box center [863, 144] width 732 height 30
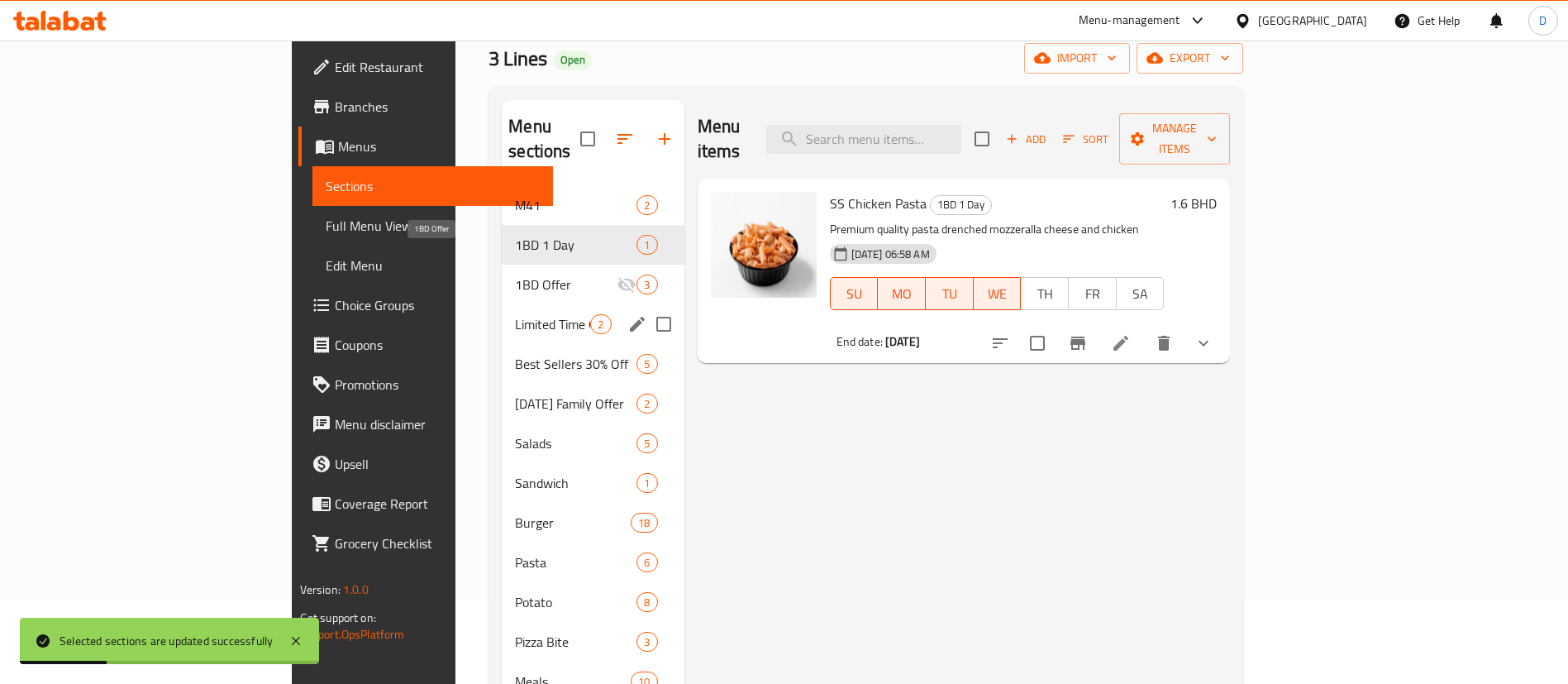
scroll to position [124, 0]
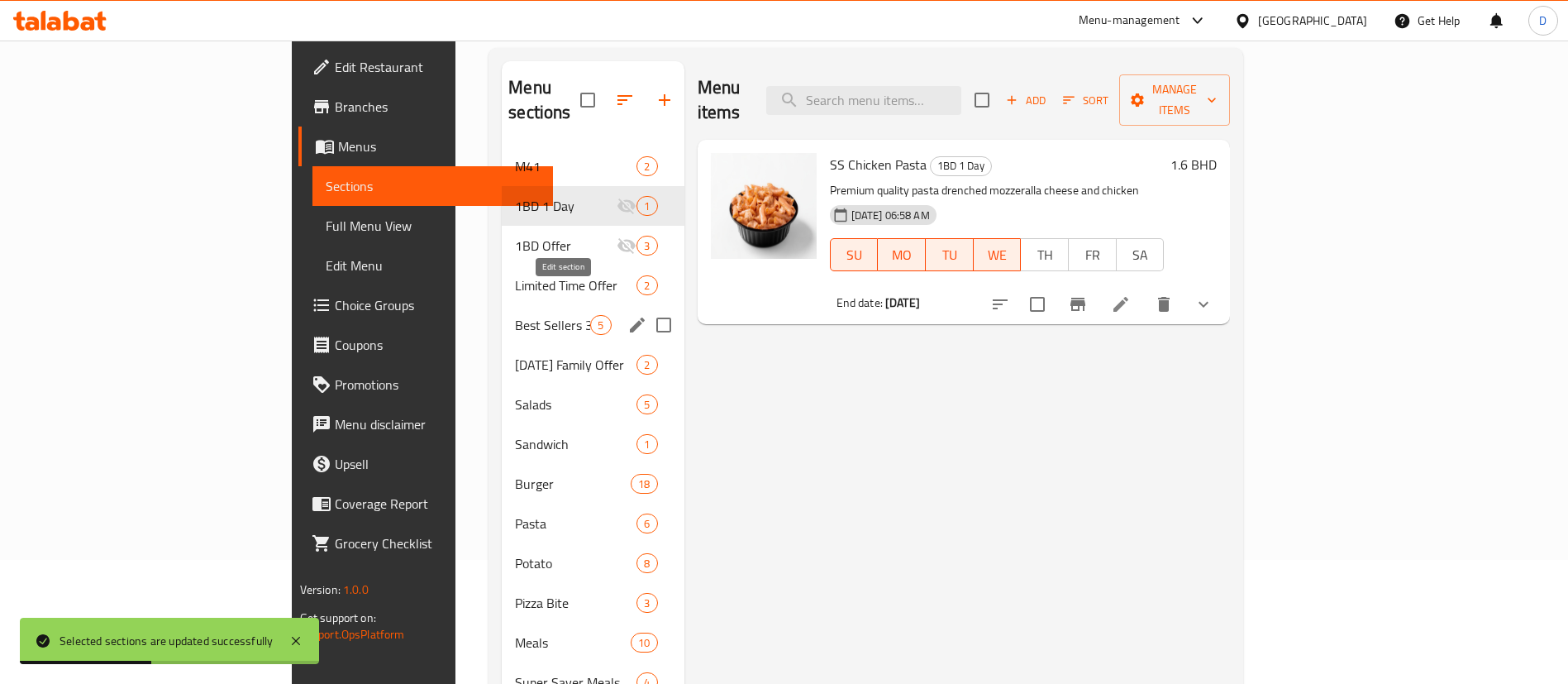
click at [627, 315] on icon "edit" at bounding box center [637, 324] width 19 height 19
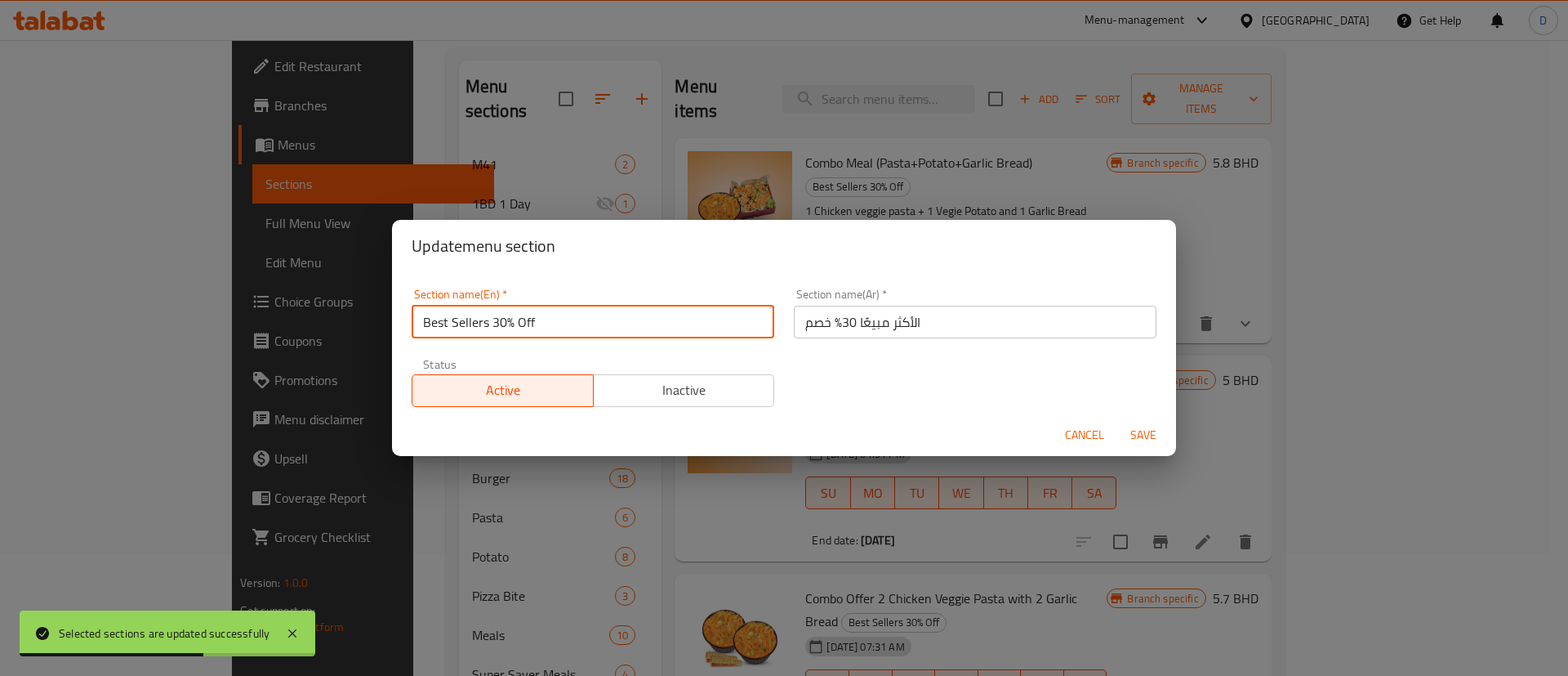
drag, startPoint x: 488, startPoint y: 323, endPoint x: 550, endPoint y: 322, distance: 62.0
click at [550, 322] on input "Best Sellers 30% Off" at bounding box center [592, 321] width 363 height 33
type input "Best Sellers"
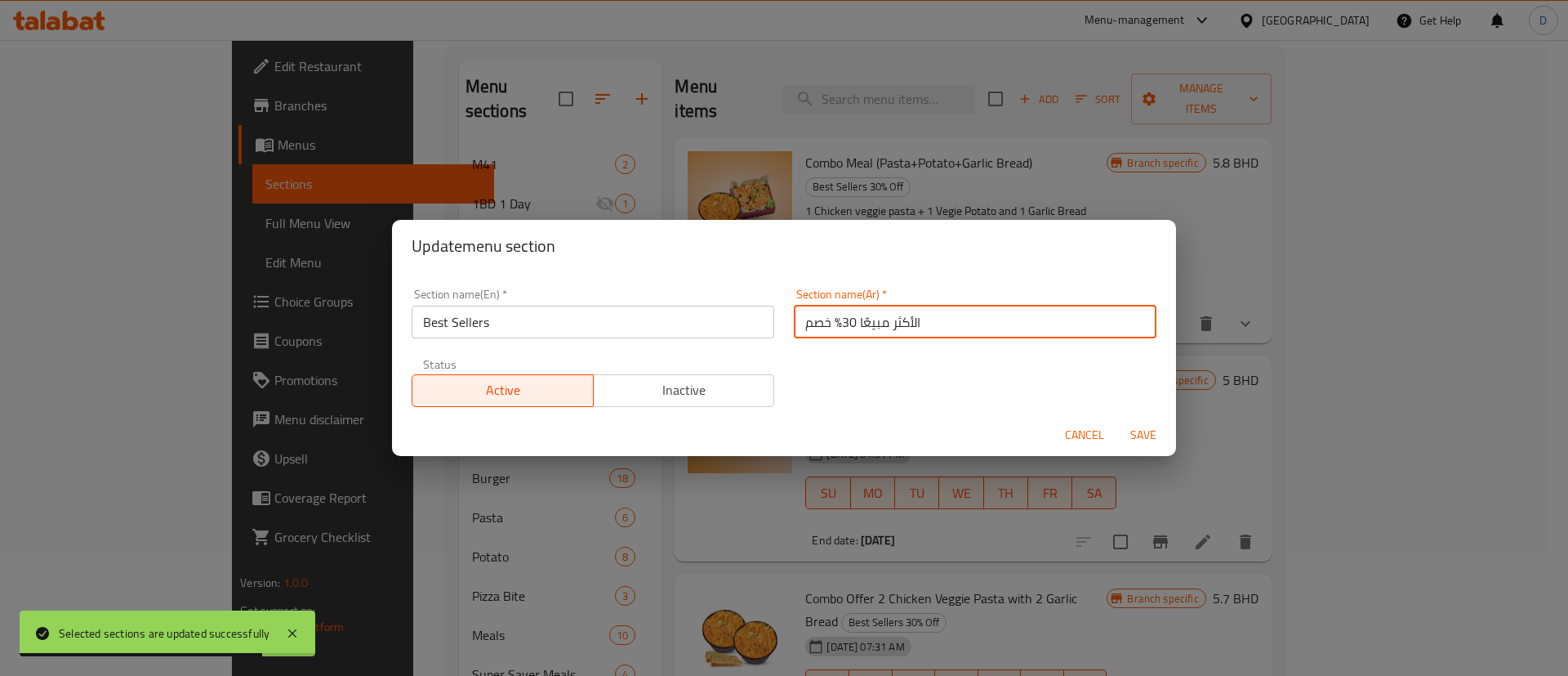
drag, startPoint x: 794, startPoint y: 325, endPoint x: 835, endPoint y: 321, distance: 41.2
click at [835, 321] on input "الأكثر مبيعًا 30% خصم" at bounding box center [975, 321] width 363 height 33
type input "الأكثر مبيعًا"
click at [837, 351] on div "Section name(En)   * Best Sellers Section name(En) * Section name(Ar)   * الأكث…" at bounding box center [784, 347] width 764 height 138
click at [1136, 430] on span "Save" at bounding box center [1143, 435] width 39 height 20
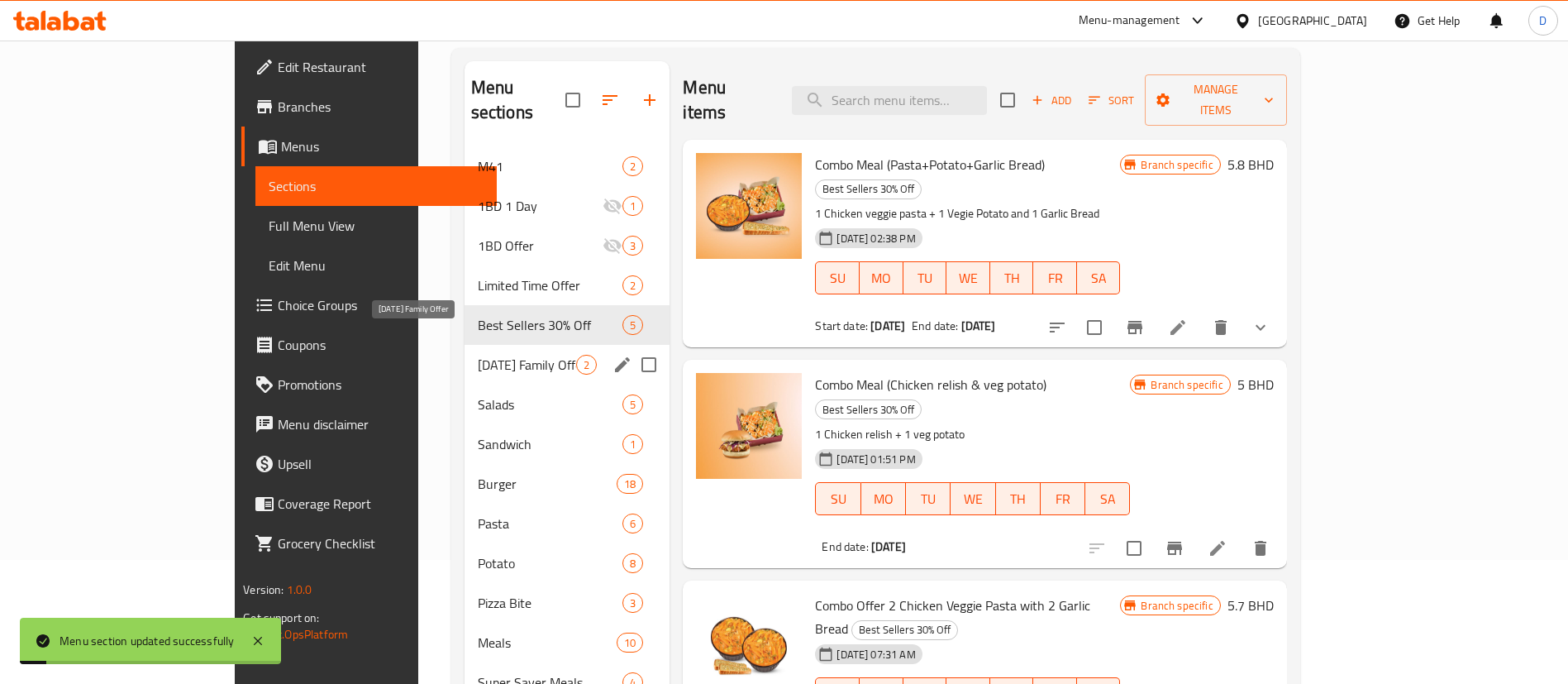
click at [478, 355] on span "[DATE] Family Offer" at bounding box center [527, 364] width 99 height 19
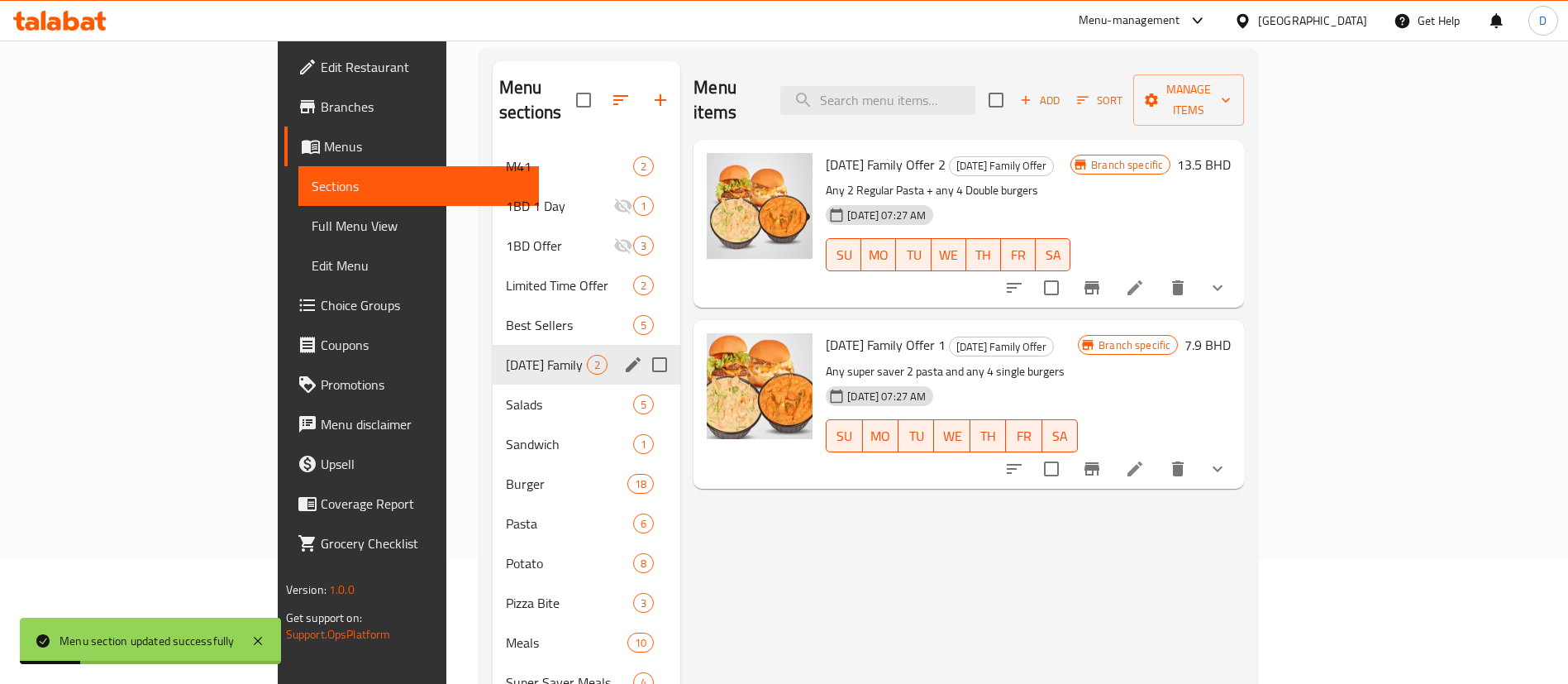
click at [643, 347] on input "Menu sections" at bounding box center [659, 364] width 35 height 35
checkbox input "true"
drag, startPoint x: 515, startPoint y: 106, endPoint x: 514, endPoint y: 90, distance: 16.0
click at [586, 90] on button "button" at bounding box center [605, 100] width 40 height 40
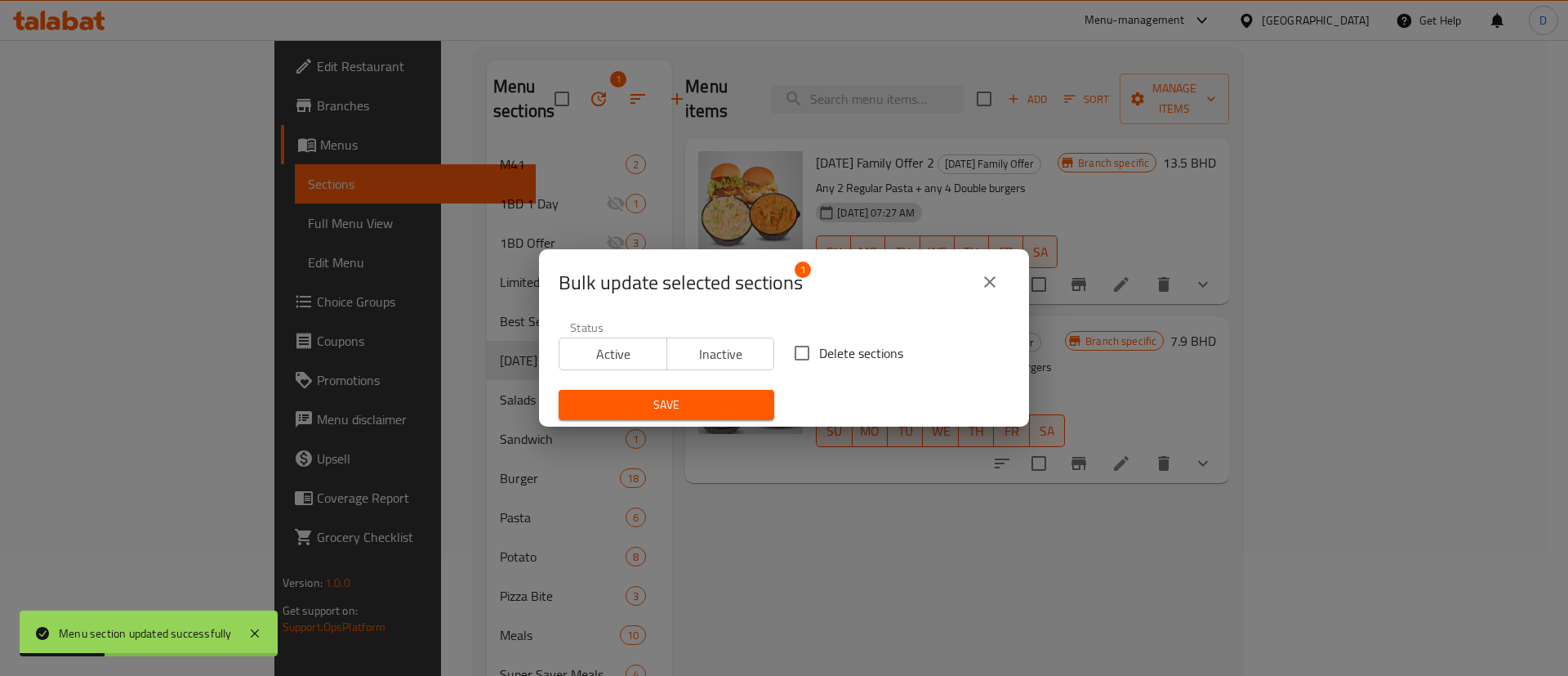
click at [508, 83] on div "Bulk update selected sections 1 Status Active Inactive Delete sections Save" at bounding box center [784, 338] width 1568 height 676
click at [718, 340] on button "Inactive" at bounding box center [721, 353] width 108 height 33
click at [715, 394] on button "Save" at bounding box center [666, 405] width 215 height 30
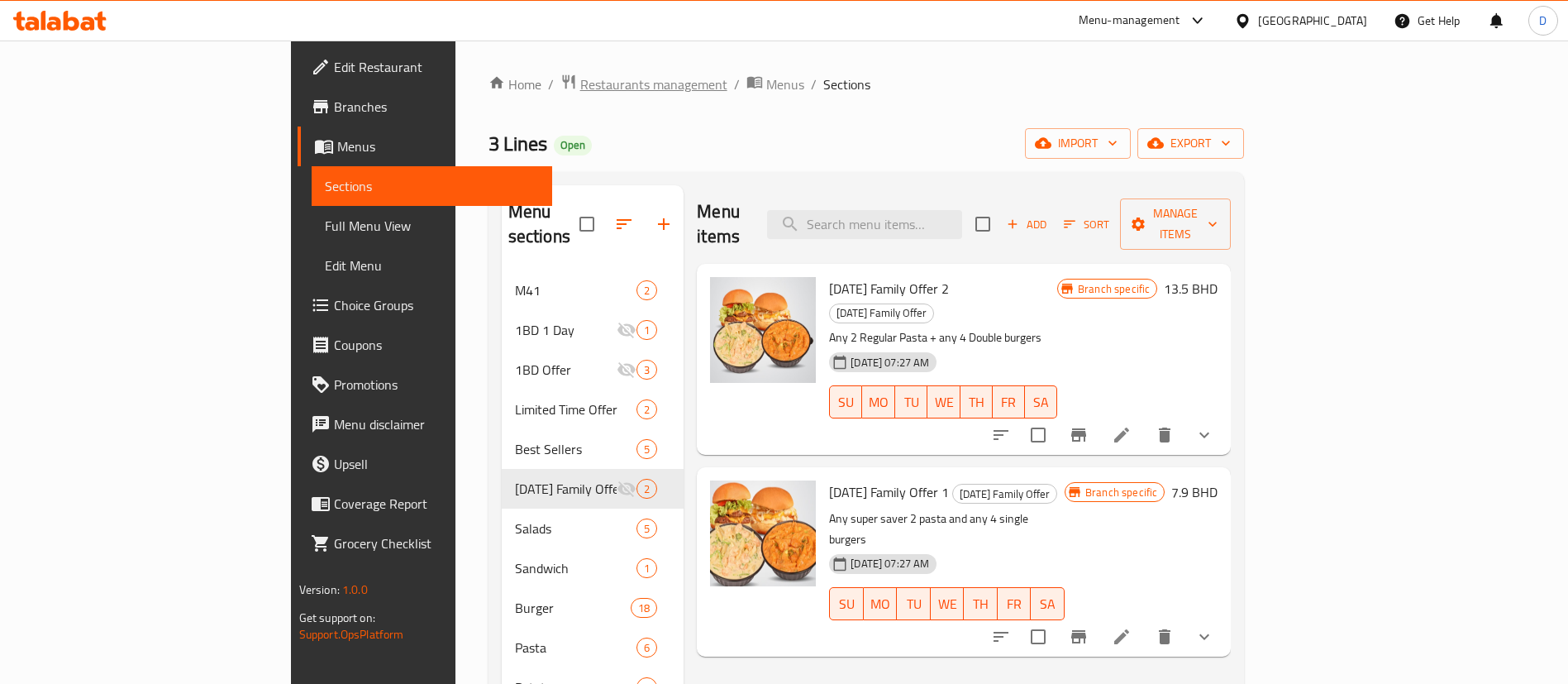
click at [580, 92] on span "Restaurants management" at bounding box center [654, 84] width 147 height 19
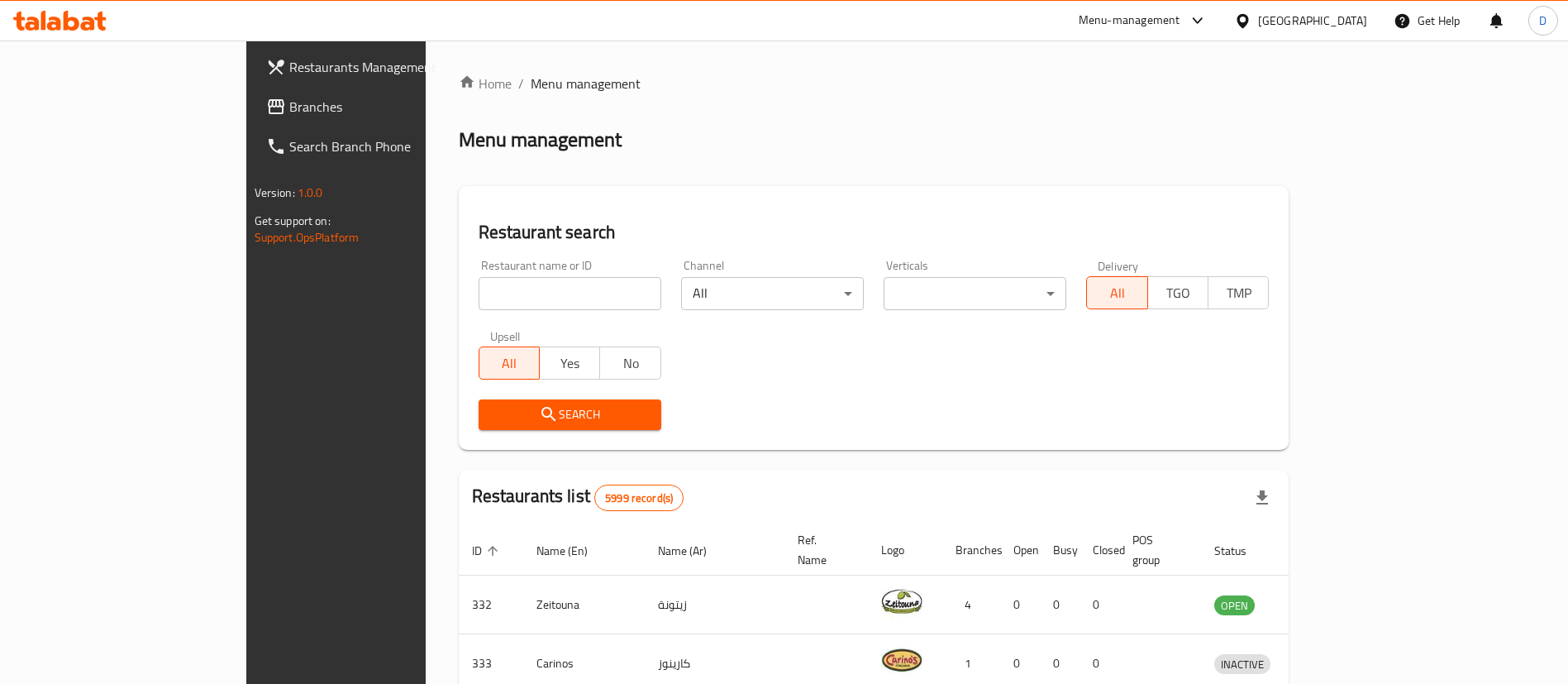
click at [479, 287] on input "search" at bounding box center [570, 293] width 182 height 33
paste input "664890"
click button "Search" at bounding box center [570, 415] width 182 height 30
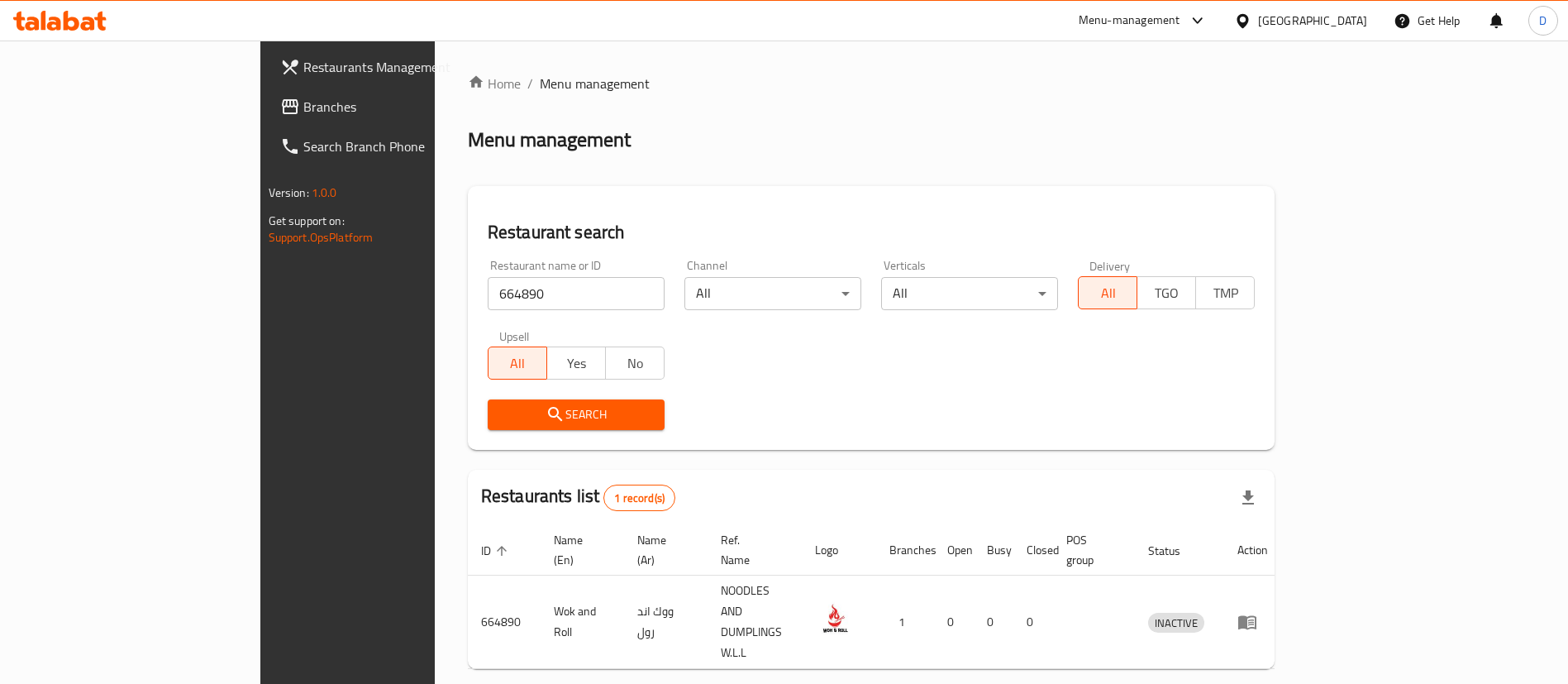
drag, startPoint x: 249, startPoint y: 295, endPoint x: 231, endPoint y: 296, distance: 18.0
click at [260, 296] on div "Restaurants Management Branches Search Branch Phone Version: 1.0.0 Get support …" at bounding box center [784, 399] width 1048 height 718
paste input "26385"
type input "626385"
click button "Search" at bounding box center [577, 415] width 177 height 30
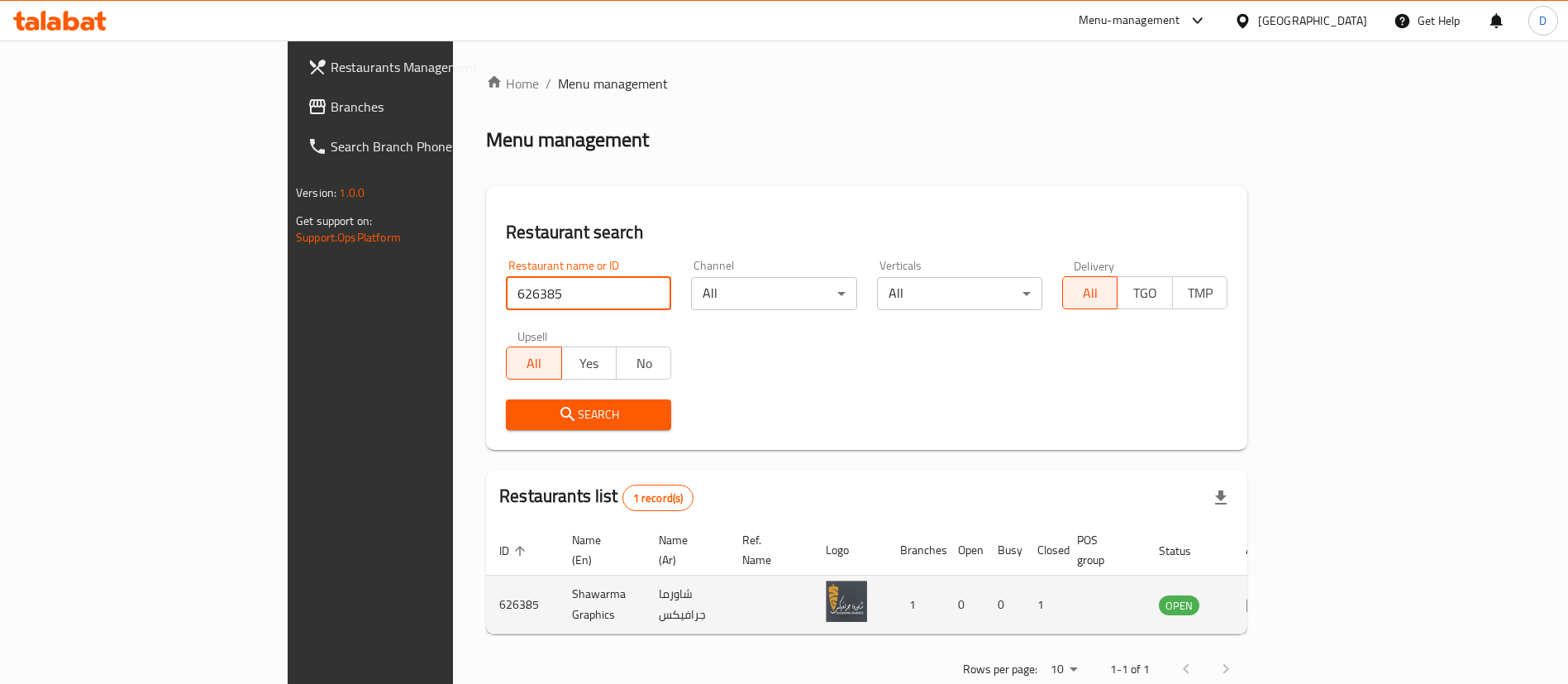
click at [1266, 594] on icon "enhanced table" at bounding box center [1255, 604] width 19 height 19
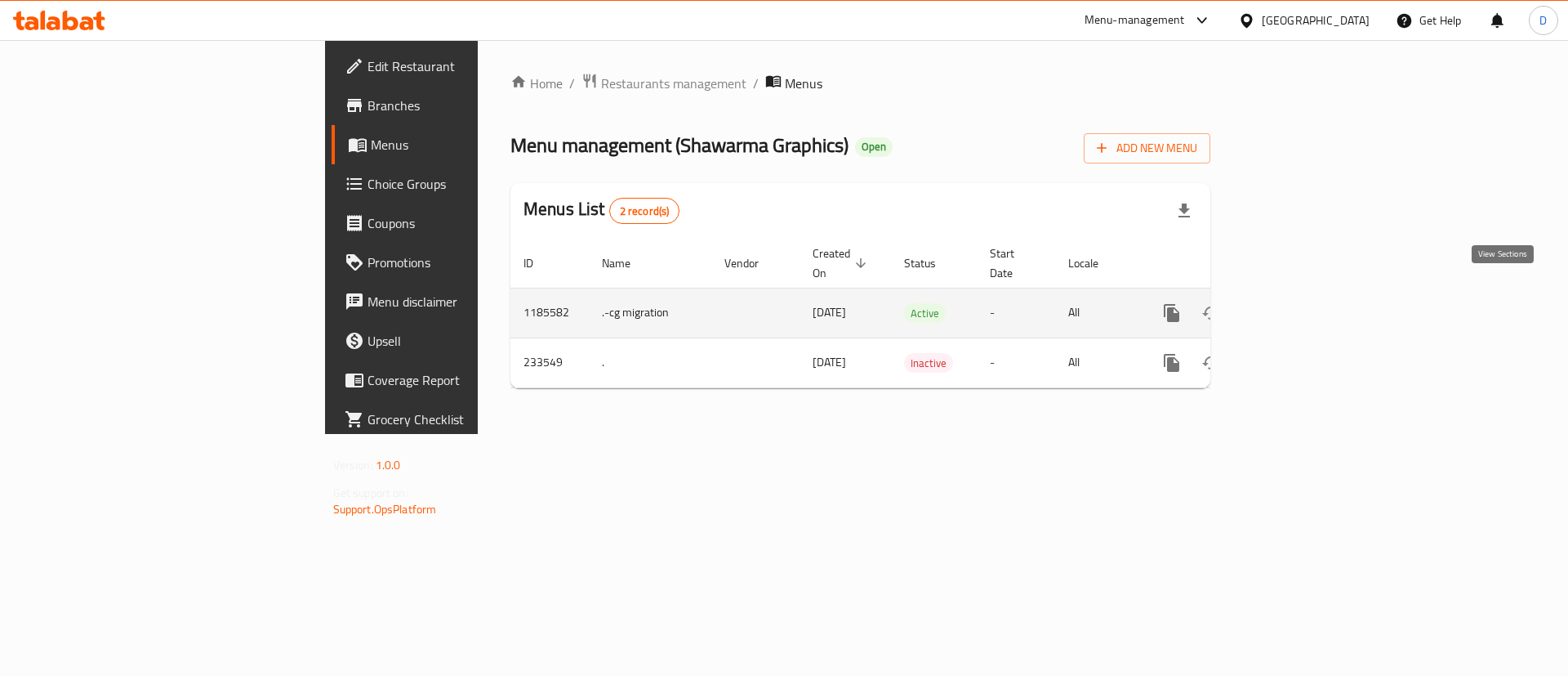
click at [1299, 303] on icon "enhanced table" at bounding box center [1289, 312] width 19 height 19
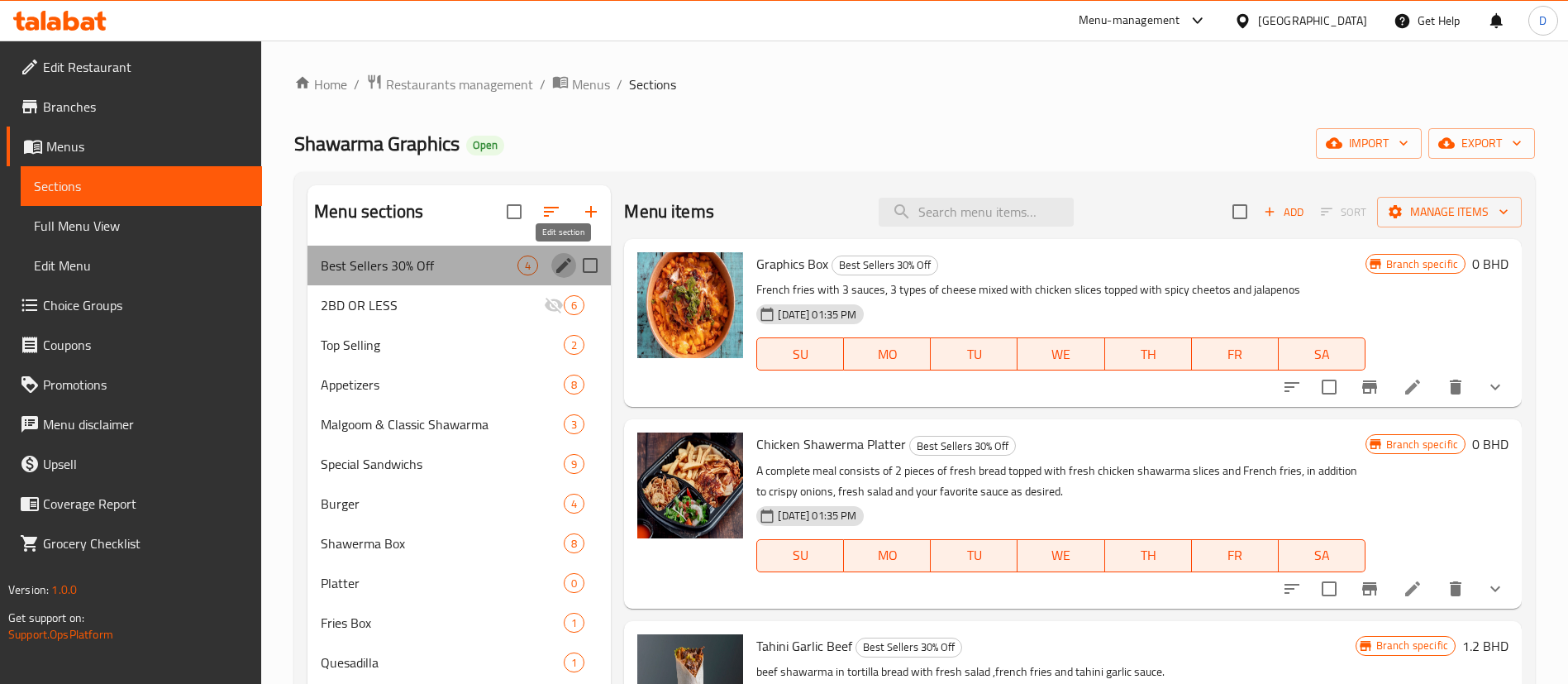
click at [560, 268] on icon "edit" at bounding box center [564, 265] width 15 height 15
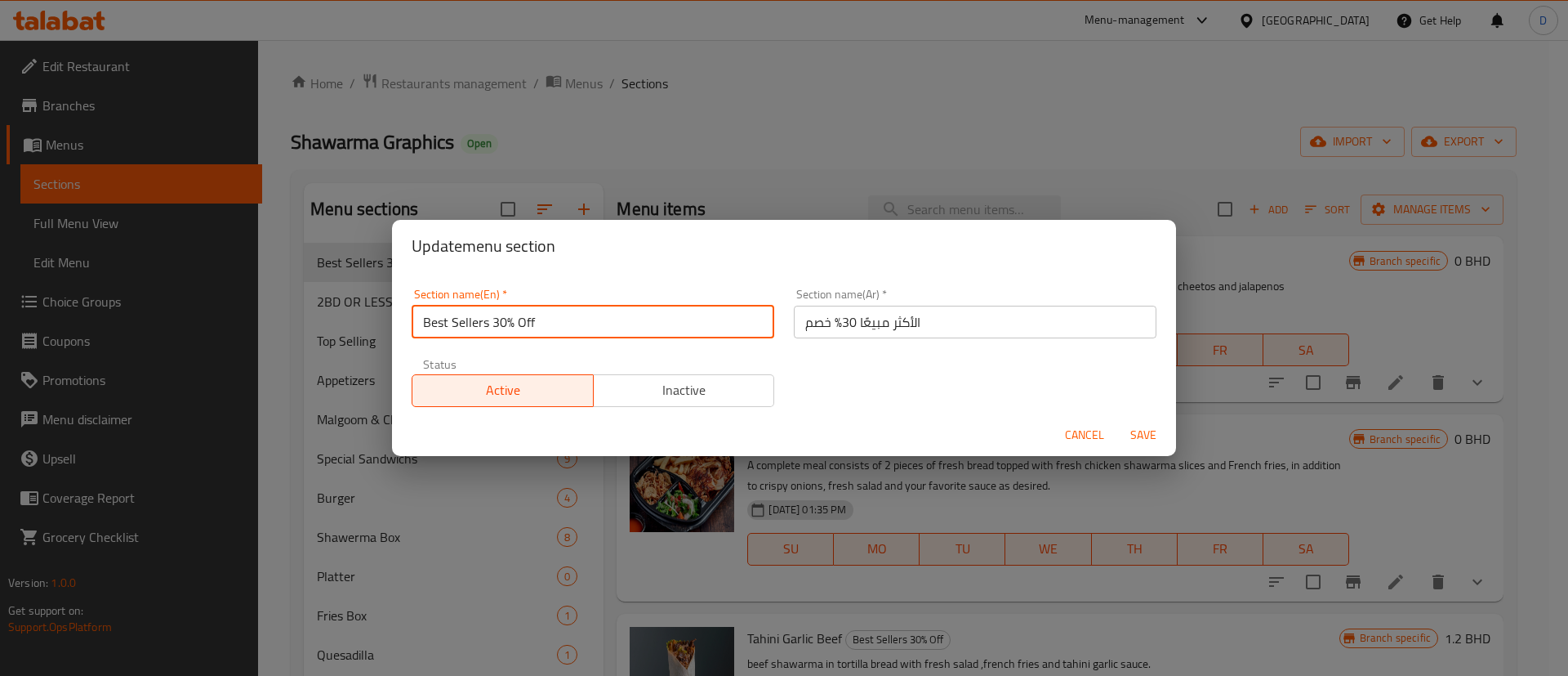
drag, startPoint x: 492, startPoint y: 319, endPoint x: 554, endPoint y: 319, distance: 62.0
click at [554, 319] on input "Best Sellers 30% Off" at bounding box center [592, 321] width 363 height 33
type input "Best Sellers"
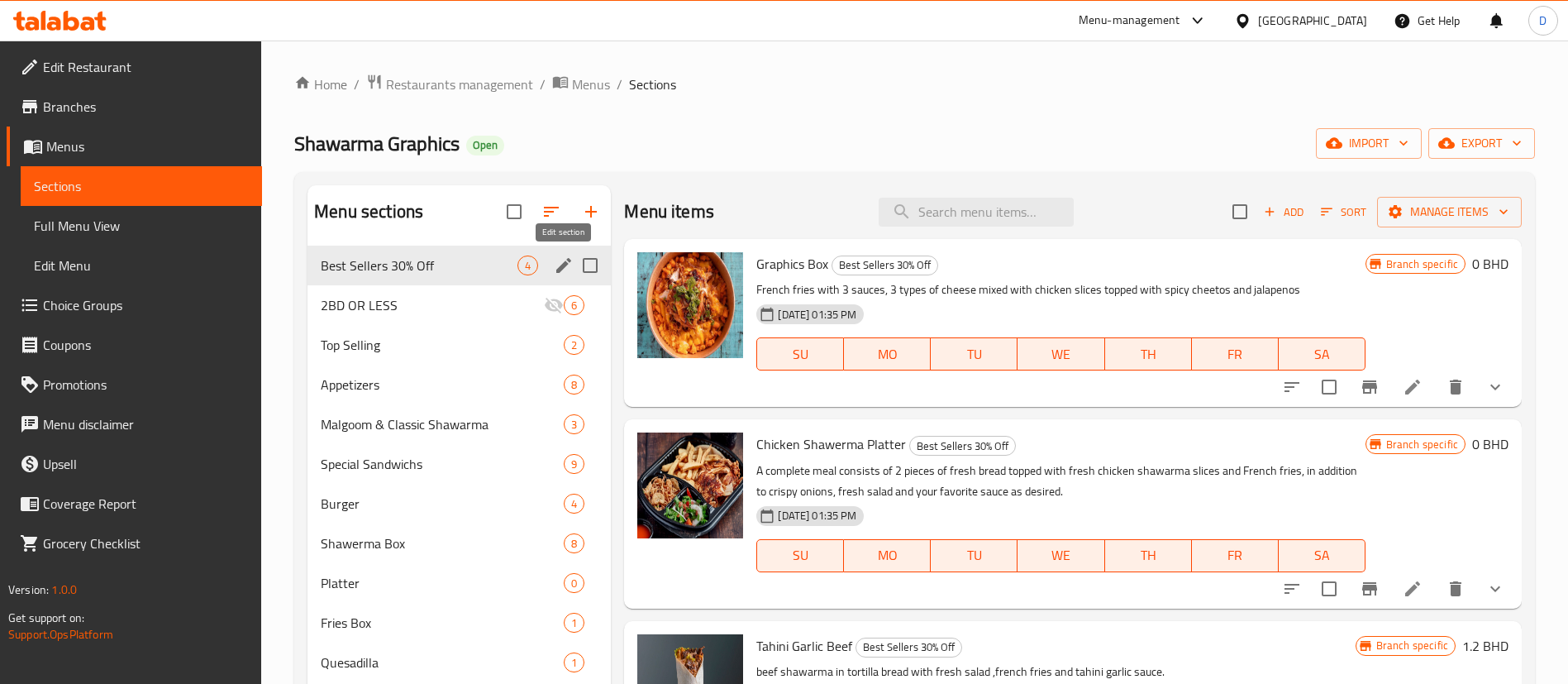
click at [557, 267] on icon "edit" at bounding box center [563, 265] width 19 height 19
click at [568, 269] on icon "edit" at bounding box center [563, 265] width 19 height 19
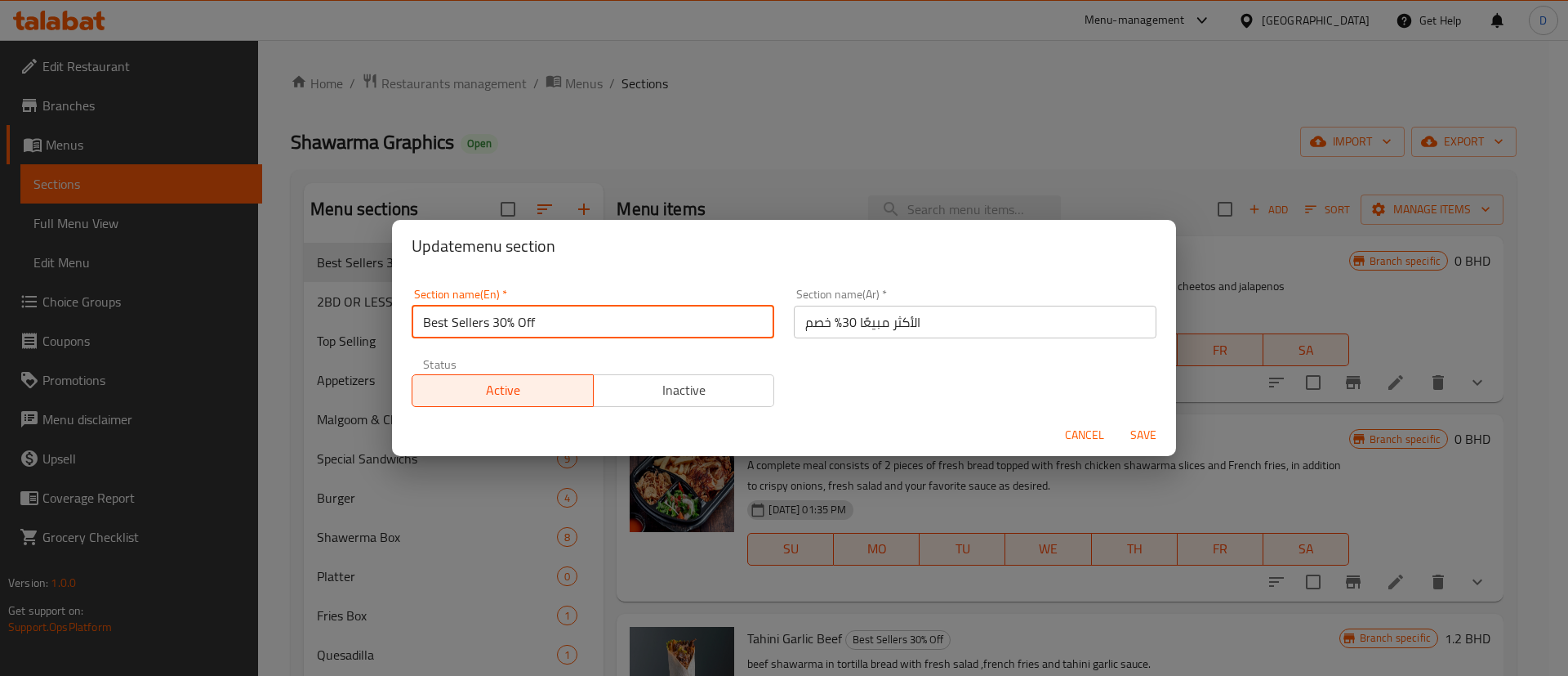
drag, startPoint x: 488, startPoint y: 328, endPoint x: 539, endPoint y: 316, distance: 52.4
click at [539, 316] on input "Best Sellers 30% Off" at bounding box center [592, 321] width 363 height 33
click at [703, 325] on input "Best Sellers" at bounding box center [592, 321] width 363 height 33
type input "Best Sellers"
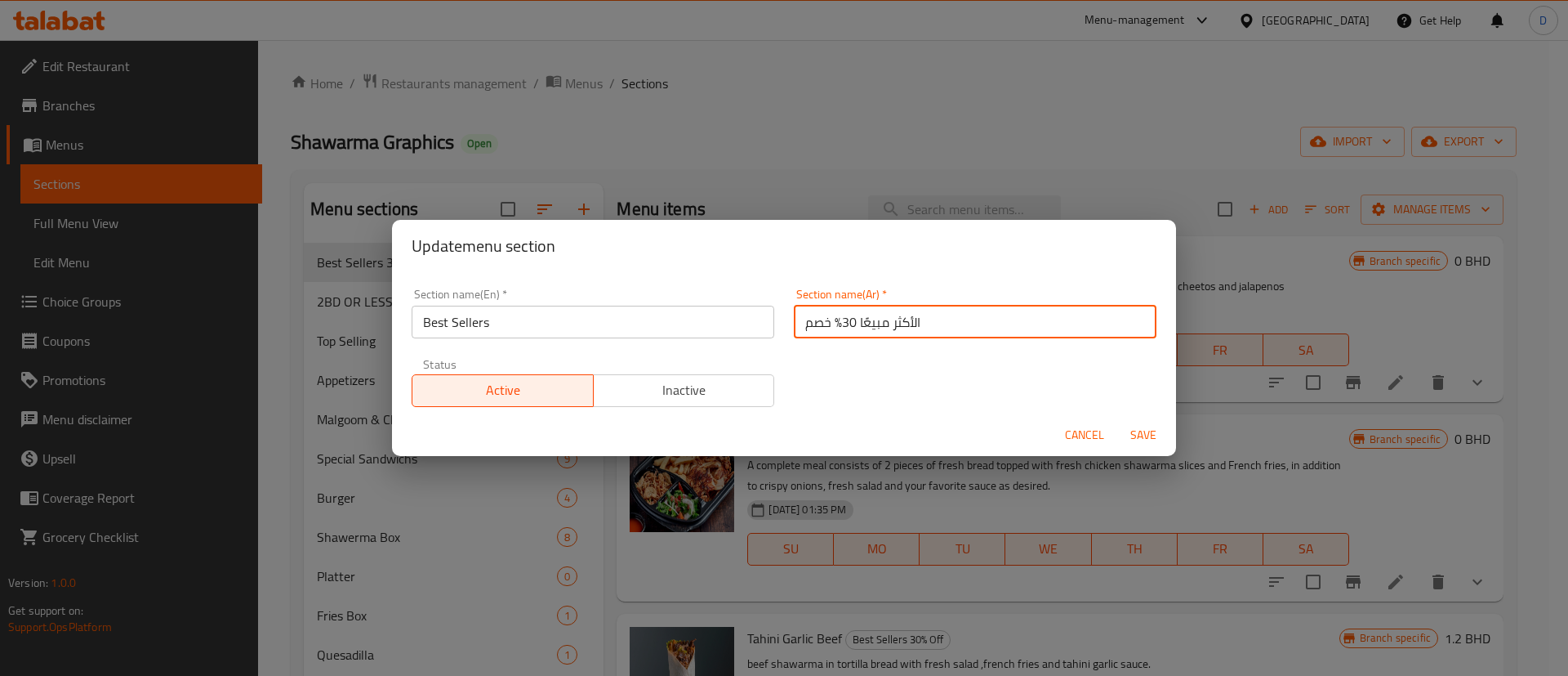
drag, startPoint x: 791, startPoint y: 333, endPoint x: 833, endPoint y: 330, distance: 42.1
click at [833, 330] on input "الأكثر مبيعًا 30% خصم" at bounding box center [975, 321] width 363 height 33
type input "الأكثر مبيعًا"
click at [835, 353] on div "Section name(En)   * Best Sellers Section name(En) * Section name(Ar)   * الأكث…" at bounding box center [784, 347] width 764 height 138
click at [1139, 433] on span "Save" at bounding box center [1143, 435] width 39 height 20
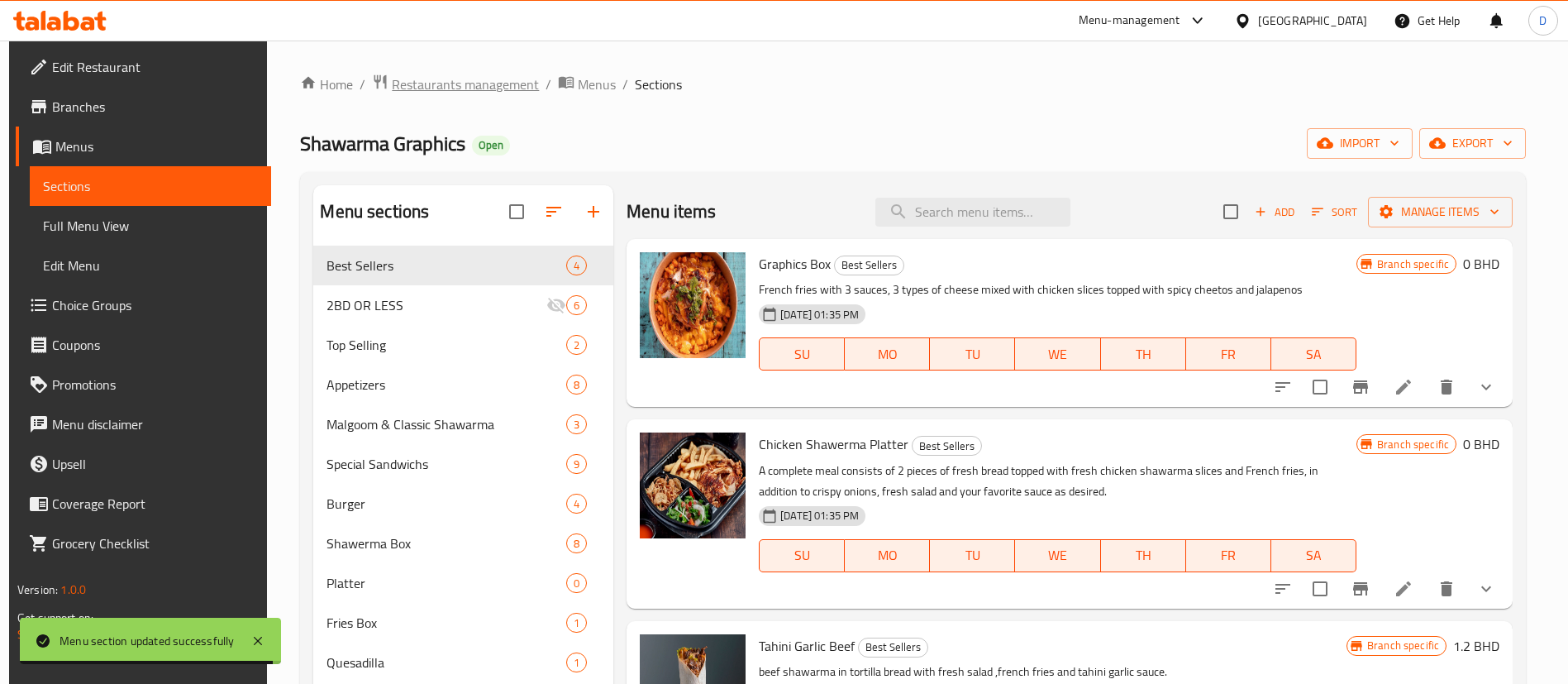
click at [464, 77] on span "Restaurants management" at bounding box center [465, 84] width 147 height 19
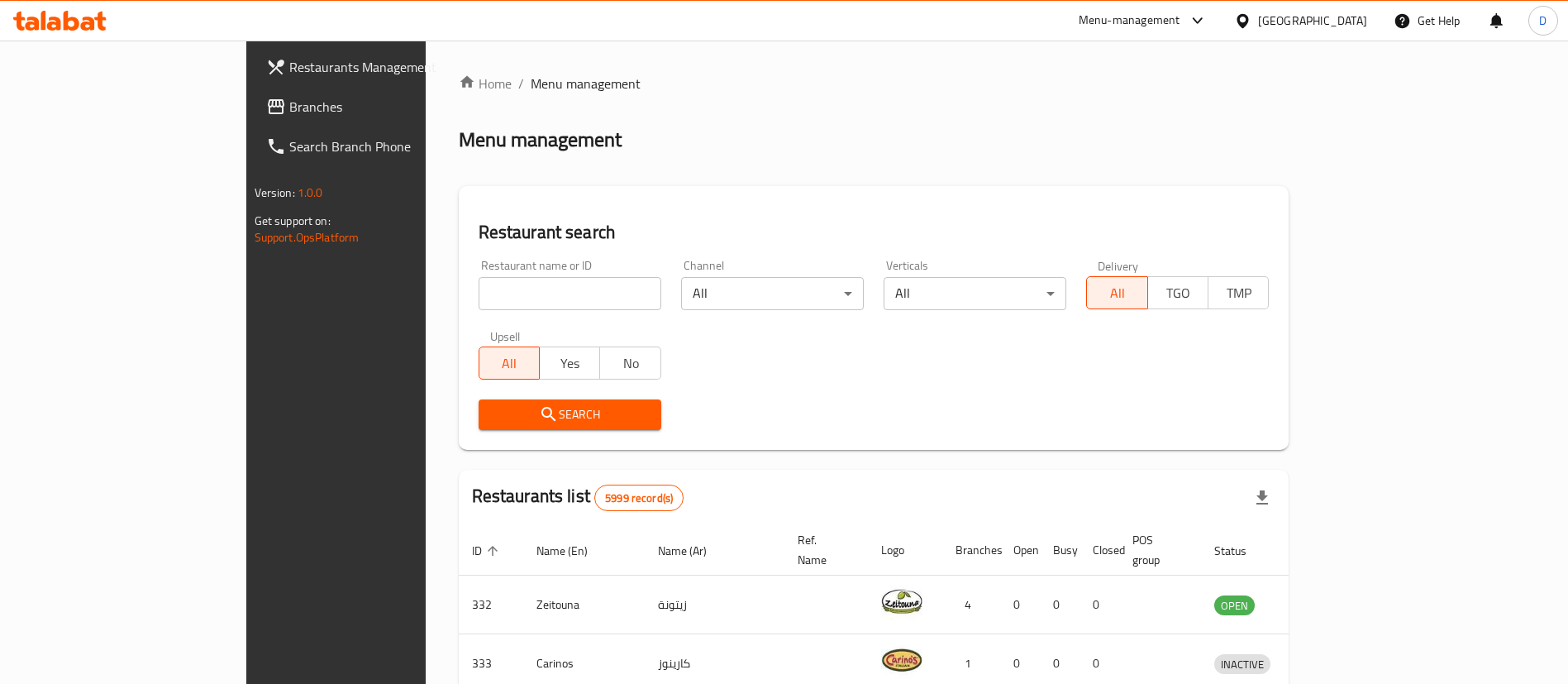
click at [469, 310] on div "Restaurant name or ID Restaurant name or ID" at bounding box center [570, 285] width 203 height 70
click at [479, 305] on input "search" at bounding box center [570, 293] width 182 height 33
paste input "639950"
click button "Search" at bounding box center [570, 415] width 182 height 30
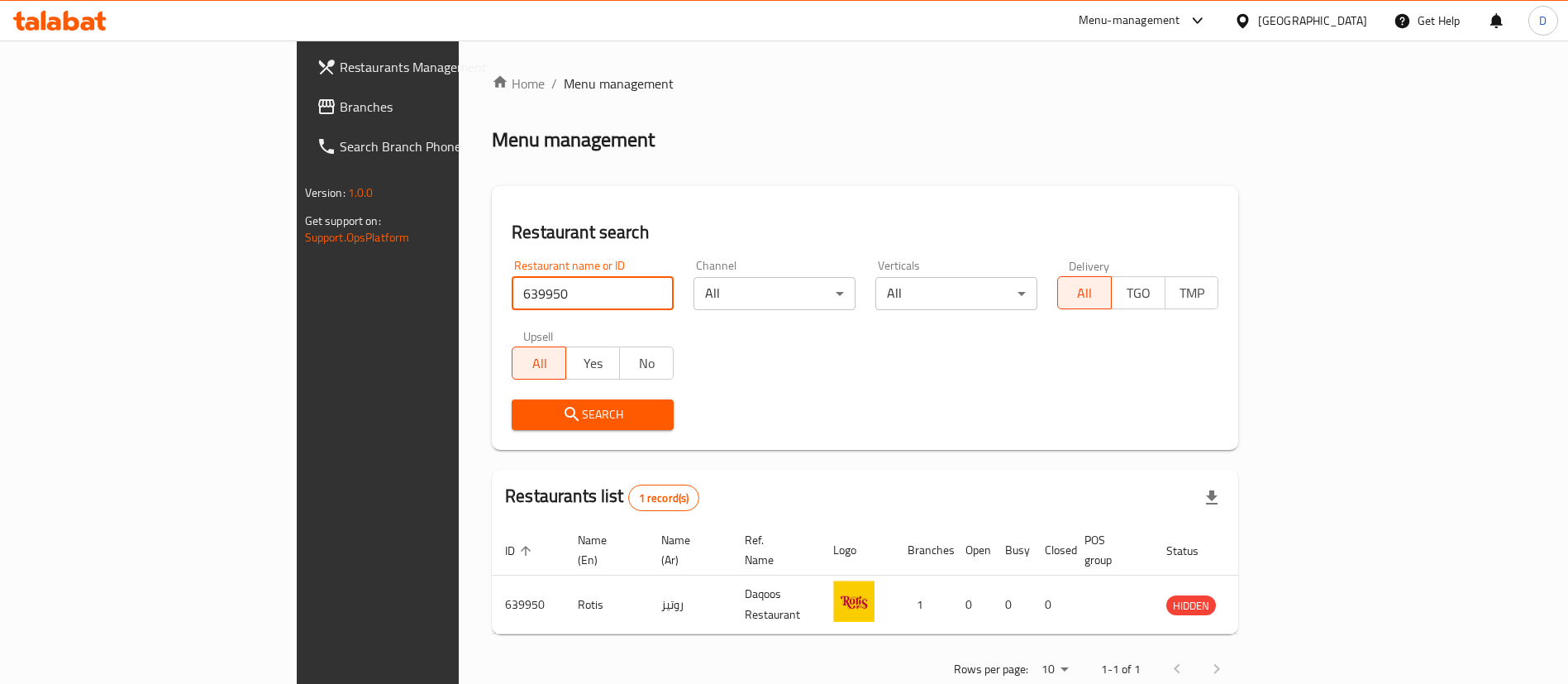
drag, startPoint x: 298, startPoint y: 282, endPoint x: 277, endPoint y: 282, distance: 21.0
click at [458, 282] on div "Home / Menu management Menu management Restaurant search Restaurant name or ID …" at bounding box center [865, 382] width 812 height 683
paste input "57472"
click button "Search" at bounding box center [593, 415] width 162 height 30
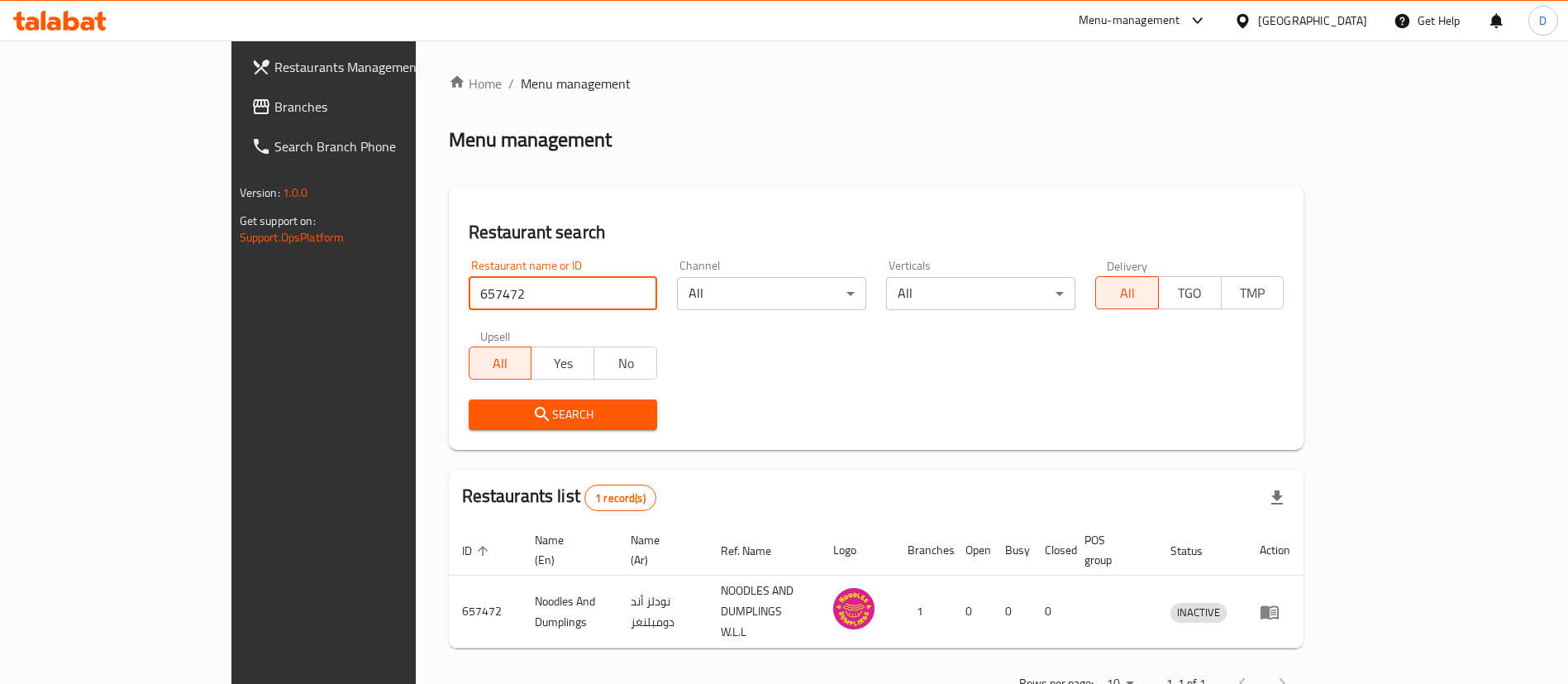
drag, startPoint x: 373, startPoint y: 295, endPoint x: 334, endPoint y: 298, distance: 39.1
click at [469, 298] on input "657472" at bounding box center [563, 293] width 189 height 33
paste input "656381"
click at [469, 290] on input "6656381" at bounding box center [563, 293] width 189 height 33
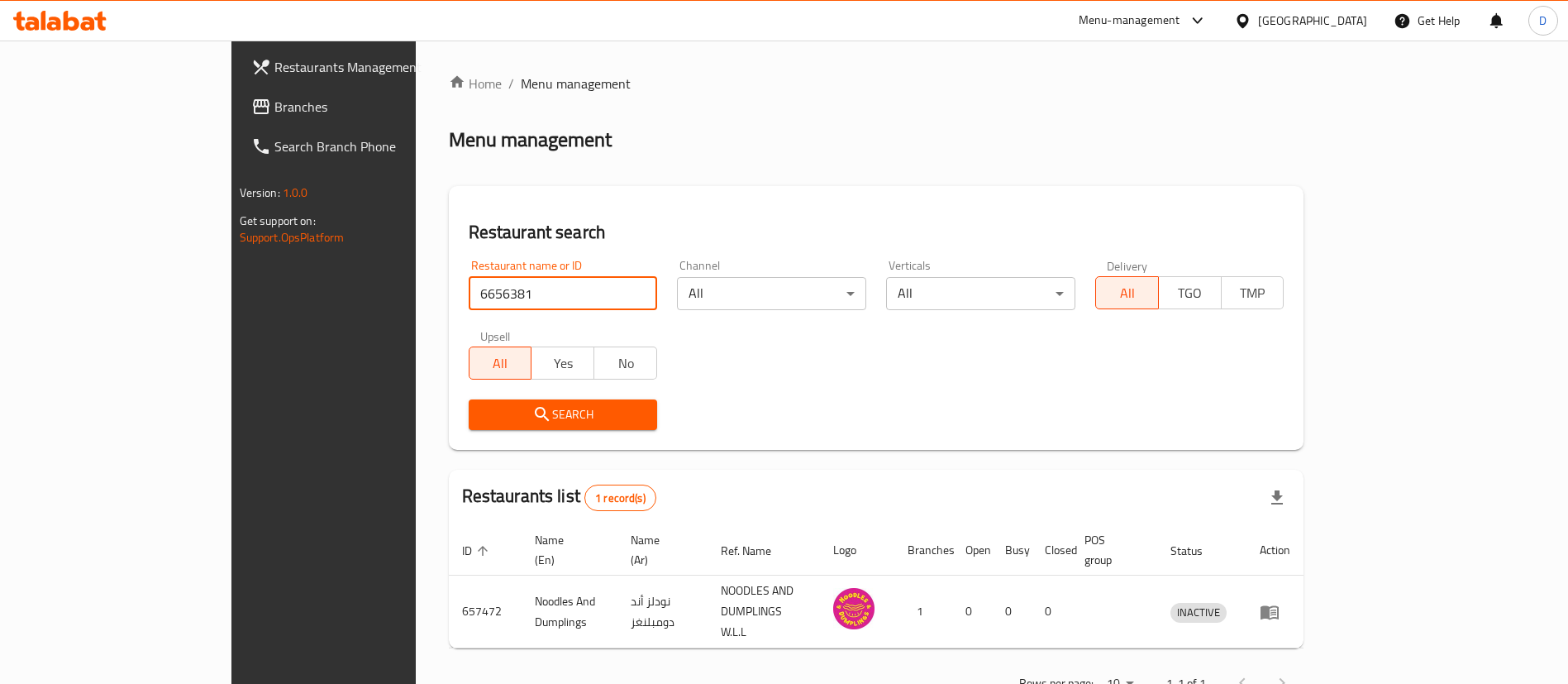
click at [469, 290] on input "6656381" at bounding box center [563, 293] width 189 height 33
paste input "search"
click button "Search" at bounding box center [563, 415] width 189 height 30
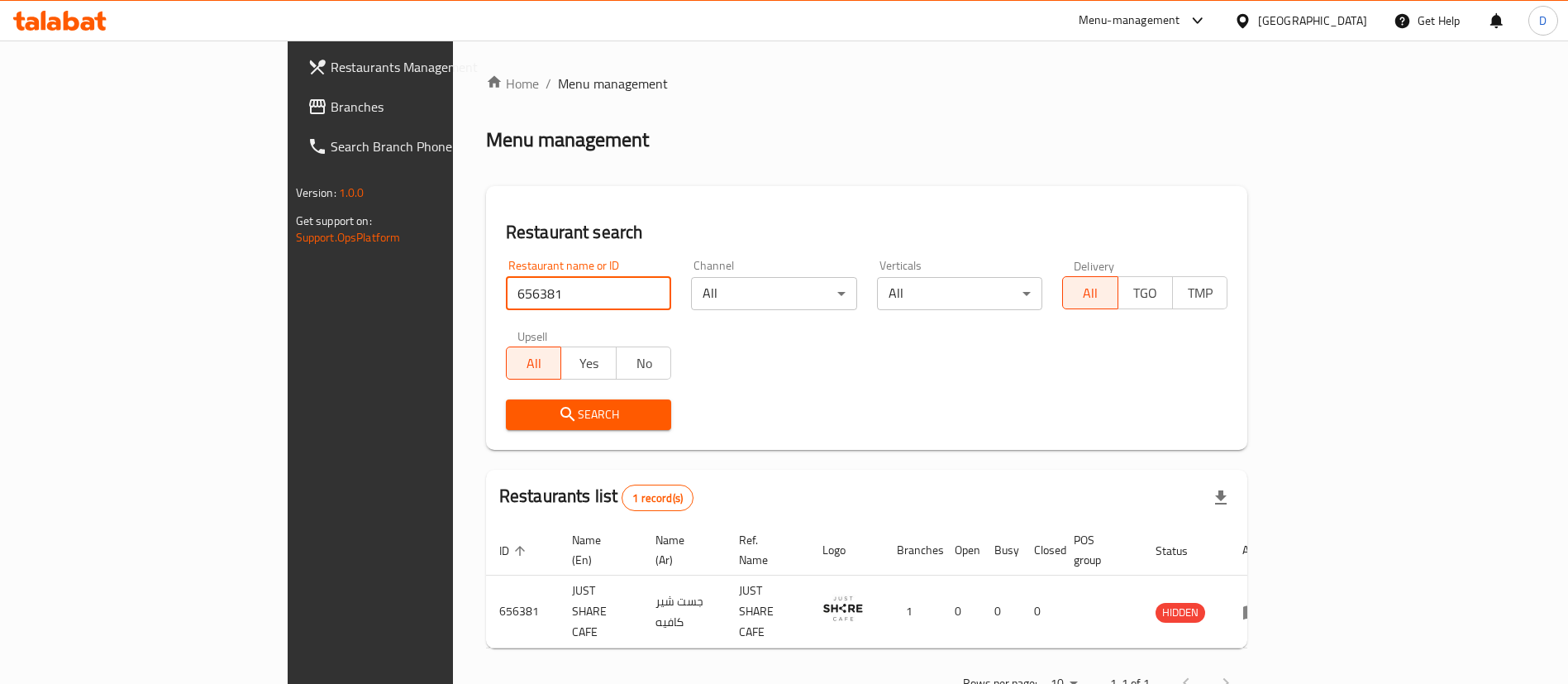
drag, startPoint x: 488, startPoint y: 290, endPoint x: 216, endPoint y: 301, distance: 272.2
click at [288, 307] on div "Restaurants Management Branches Search Branch Phone Version: 1.0.0 Get support …" at bounding box center [784, 388] width 994 height 697
paste input "27282"
click button "Search" at bounding box center [589, 415] width 165 height 30
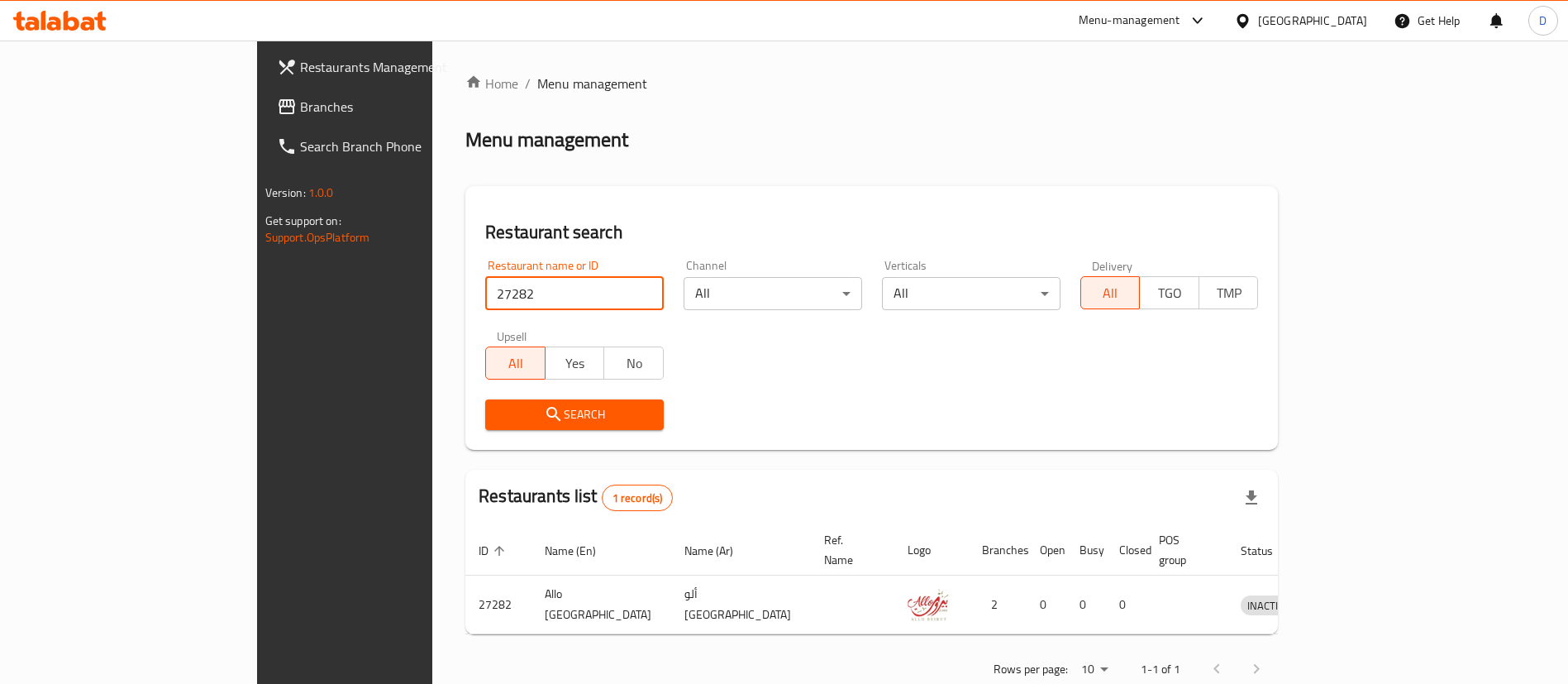
drag, startPoint x: 437, startPoint y: 285, endPoint x: 219, endPoint y: 291, distance: 218.1
click at [257, 291] on div "Restaurants Management Branches Search Branch Phone Version: 1.0.0 Get support …" at bounding box center [784, 382] width 1055 height 683
paste input "670454"
click button "Search" at bounding box center [574, 415] width 178 height 30
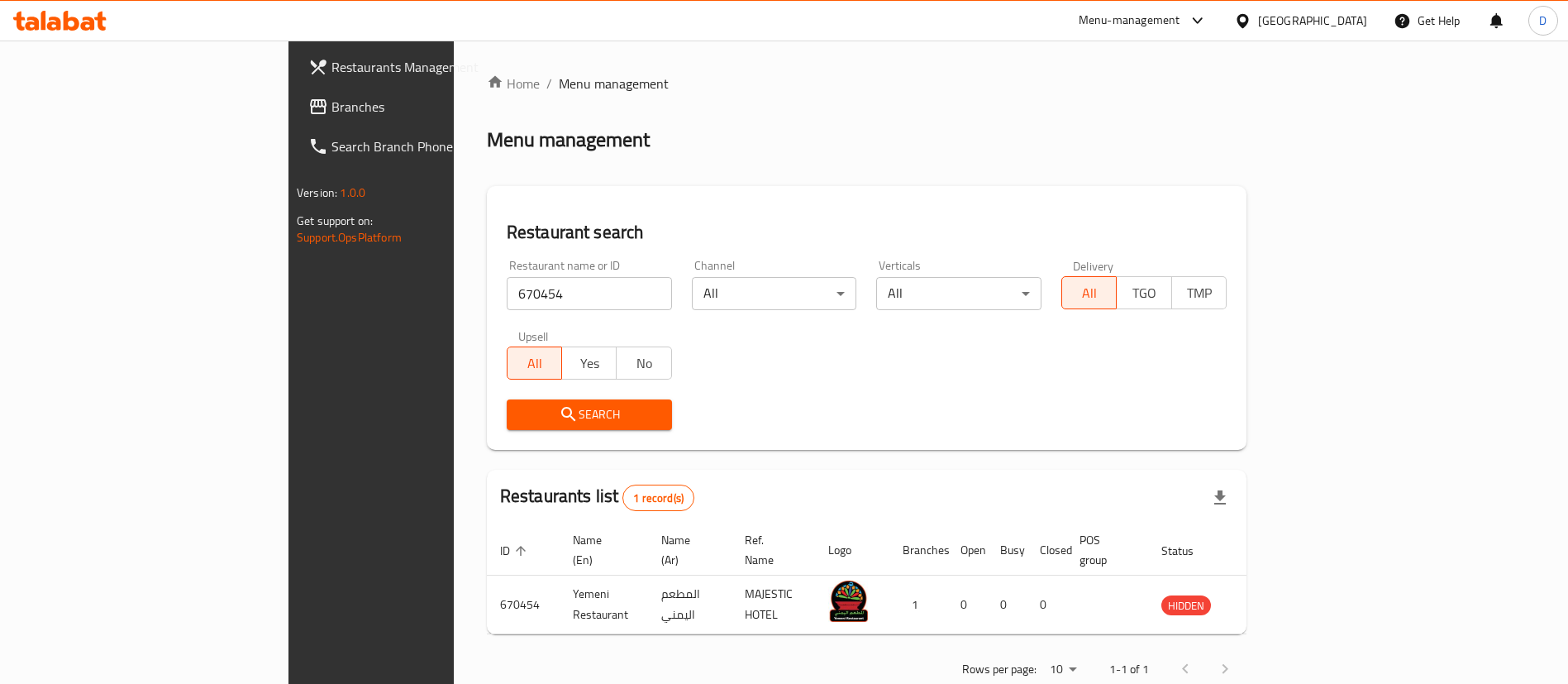
drag, startPoint x: 426, startPoint y: 286, endPoint x: 197, endPoint y: 291, distance: 229.1
click at [289, 291] on div "Restaurants Management Branches Search Branch Phone Version: 1.0.0 Get support …" at bounding box center [784, 382] width 991 height 683
paste input "20253"
type input "20253"
click button "Search" at bounding box center [589, 415] width 165 height 30
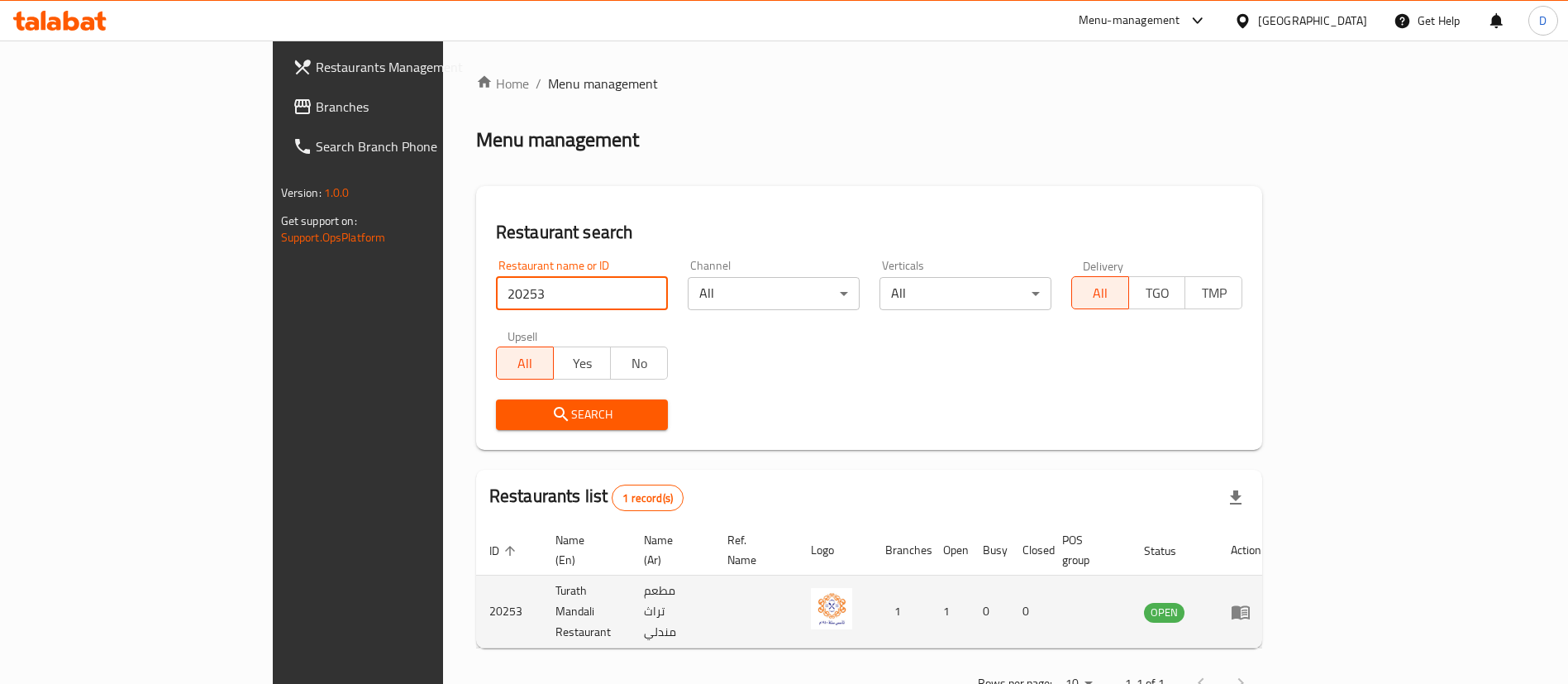
click at [1250, 605] on icon "enhanced table" at bounding box center [1241, 612] width 19 height 14
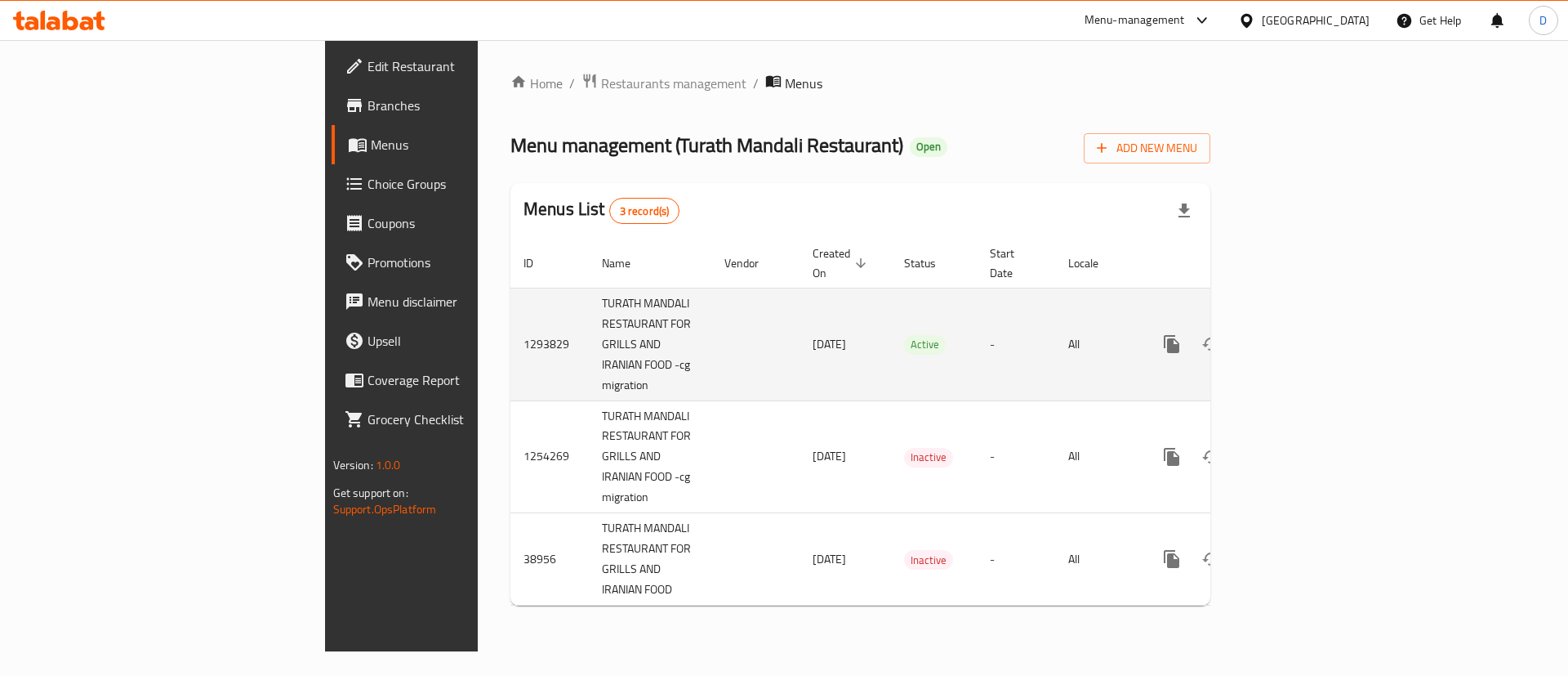
click at [1322, 346] on td "enhanced table" at bounding box center [1230, 344] width 183 height 113
click at [1299, 334] on icon "enhanced table" at bounding box center [1289, 343] width 19 height 19
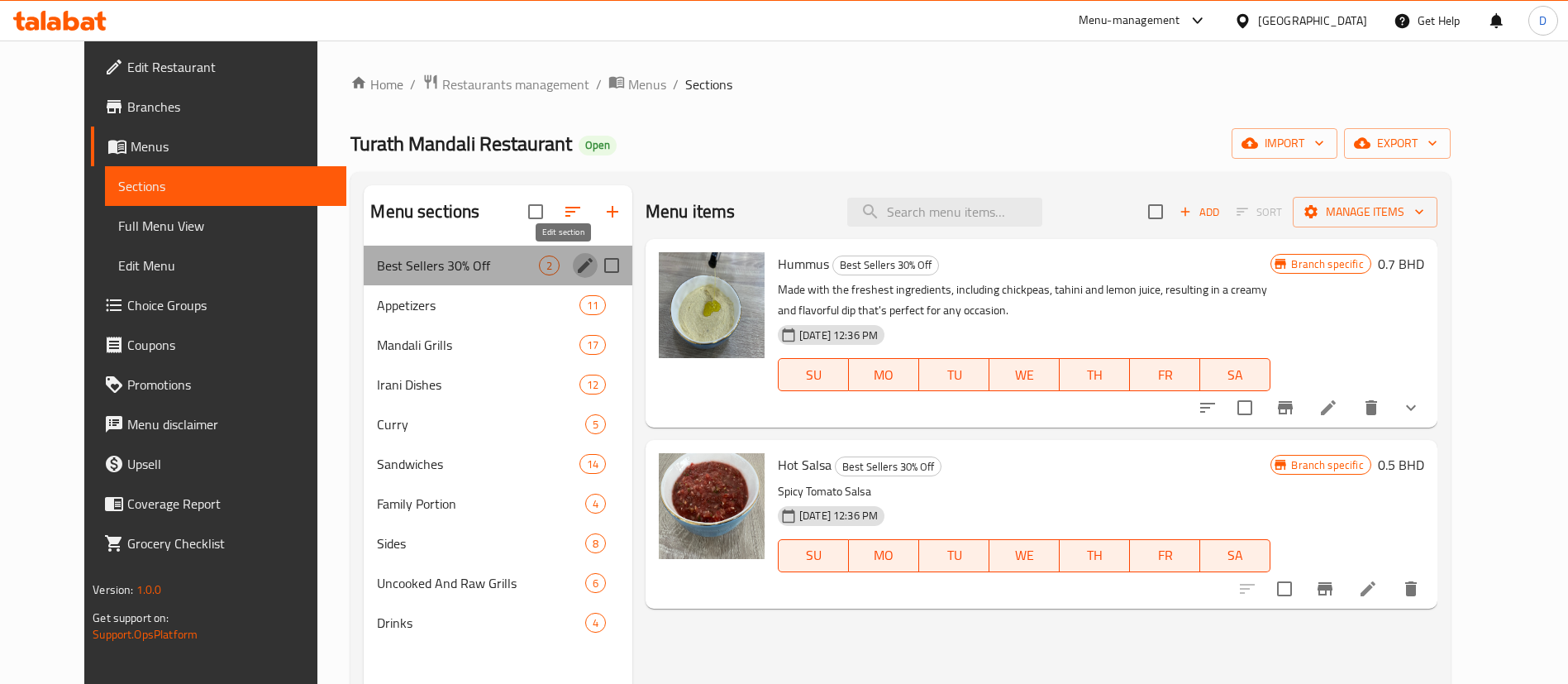
click at [578, 264] on icon "edit" at bounding box center [585, 265] width 15 height 15
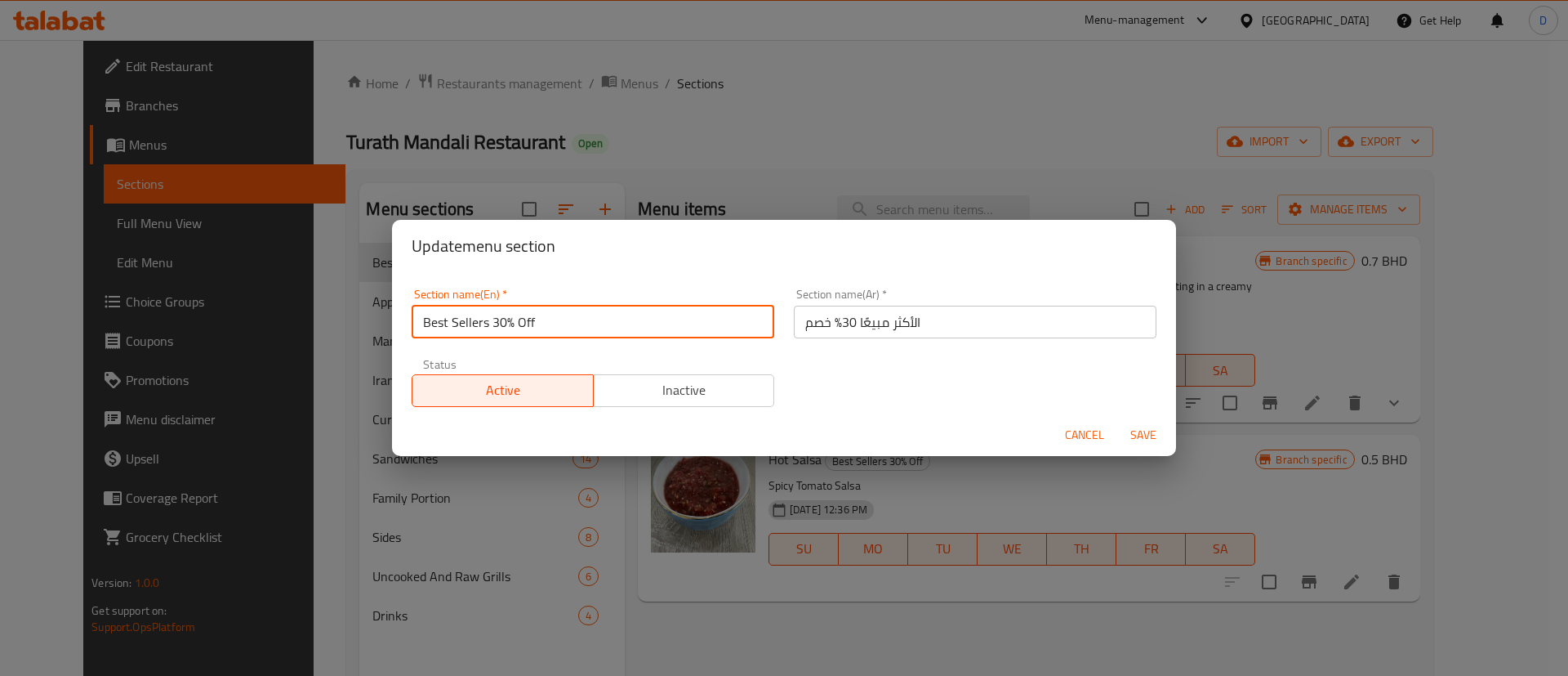
drag, startPoint x: 506, startPoint y: 320, endPoint x: 555, endPoint y: 317, distance: 49.1
click at [555, 317] on input "Best Sellers 30% Off" at bounding box center [592, 321] width 363 height 33
type input "Best Sellers"
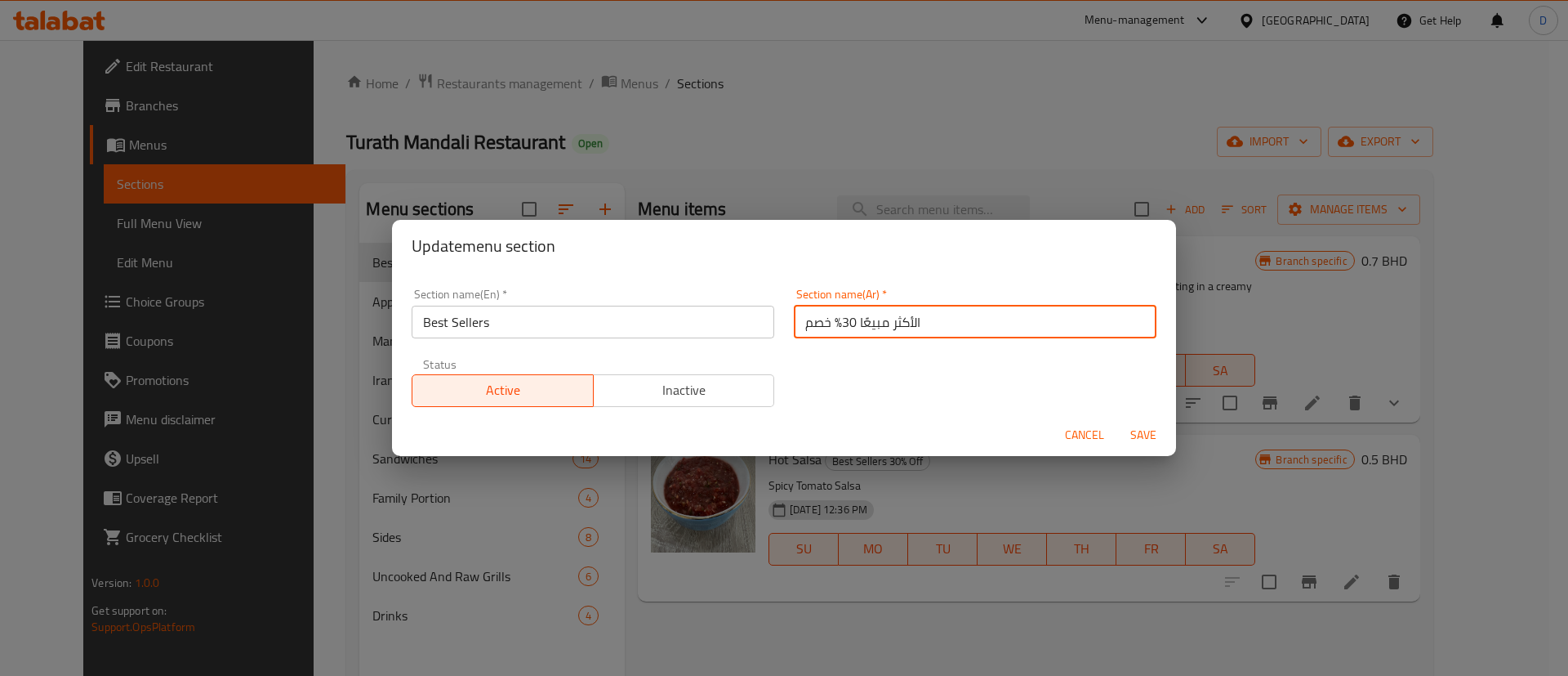
drag, startPoint x: 799, startPoint y: 325, endPoint x: 835, endPoint y: 324, distance: 36.0
click at [835, 324] on input "الأكثر مبيعًا 30% خصم" at bounding box center [975, 321] width 363 height 33
type input "الأكثر مبيعًا"
click at [832, 356] on div "Section name(En)   * Best Sellers Section name(En) * Section name(Ar)   * الأكث…" at bounding box center [784, 347] width 764 height 138
click at [1132, 436] on span "Save" at bounding box center [1143, 435] width 39 height 20
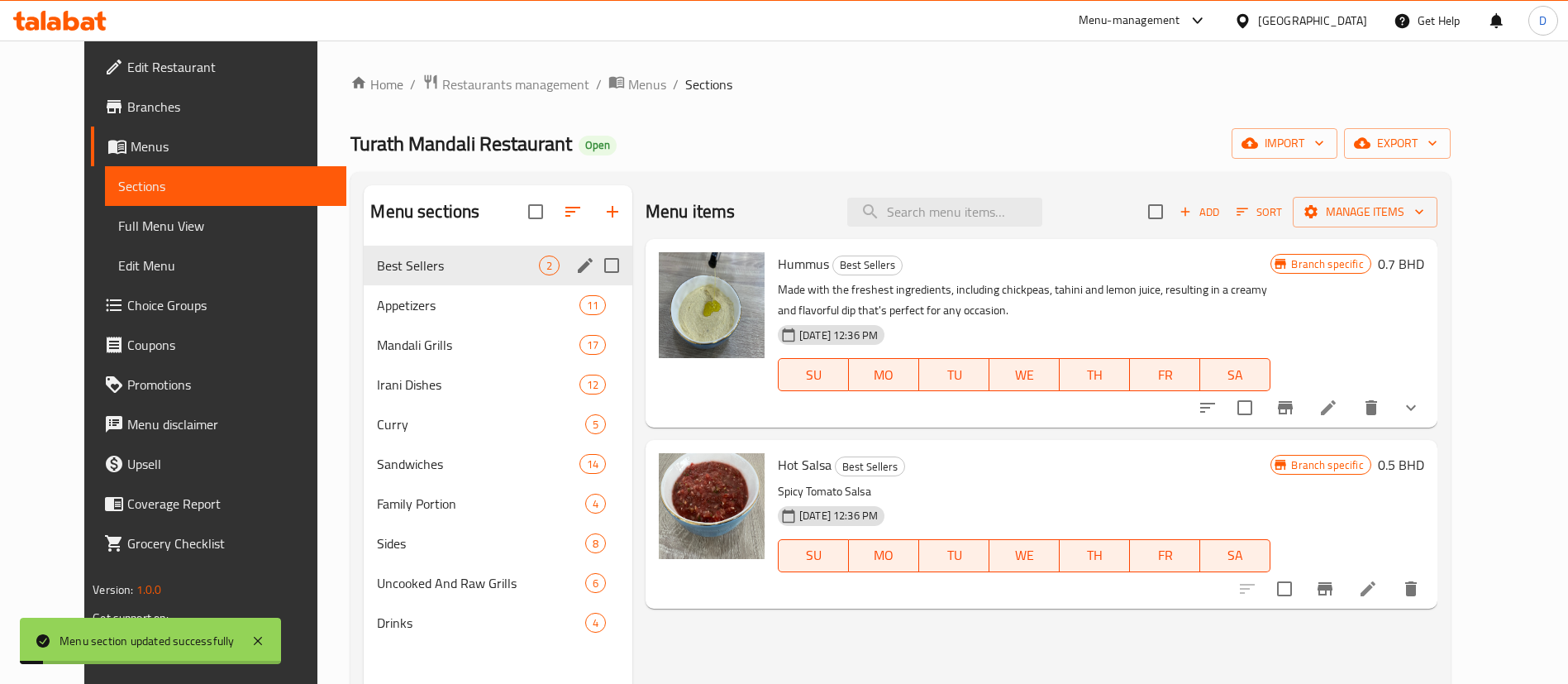
click at [645, 156] on div "Turath Mandali Restaurant Open import export" at bounding box center [900, 144] width 1099 height 30
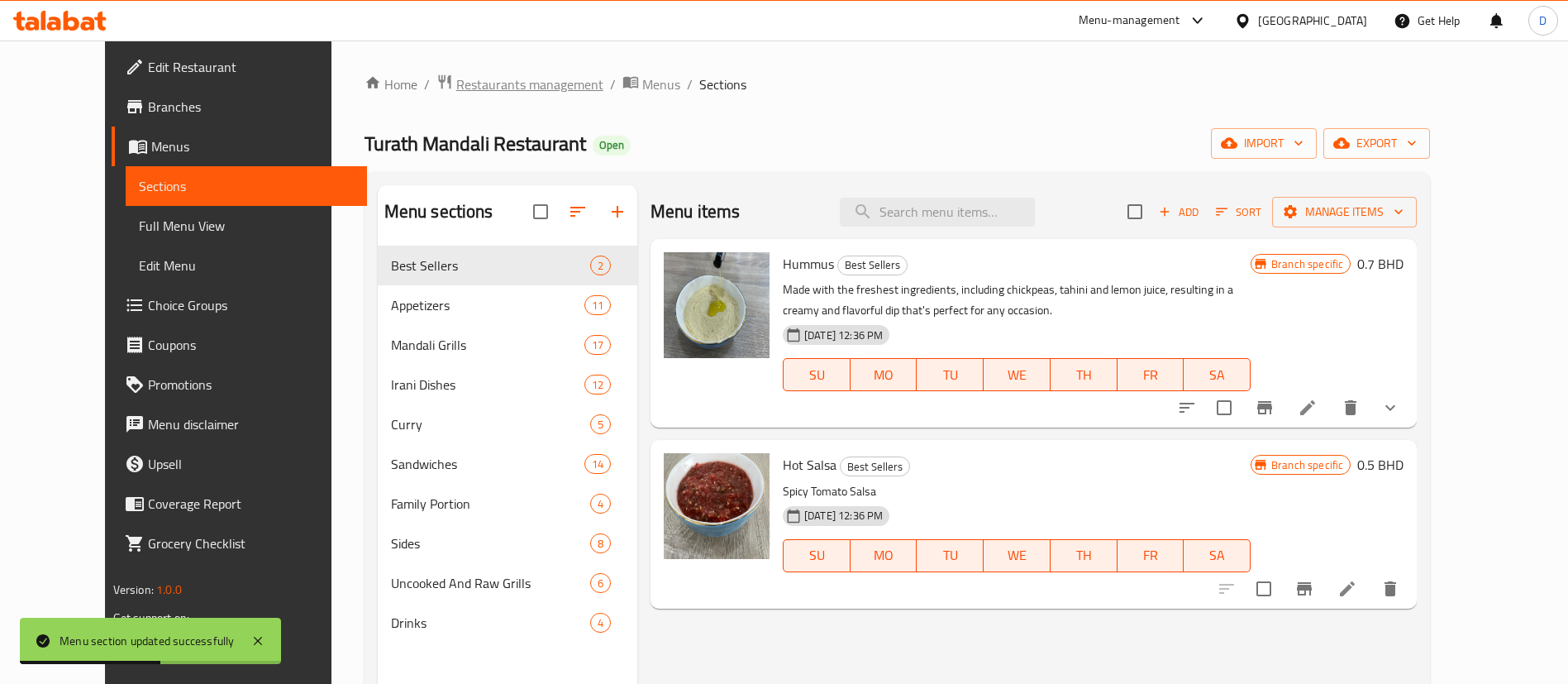
click at [464, 78] on span "Restaurants management" at bounding box center [529, 84] width 147 height 19
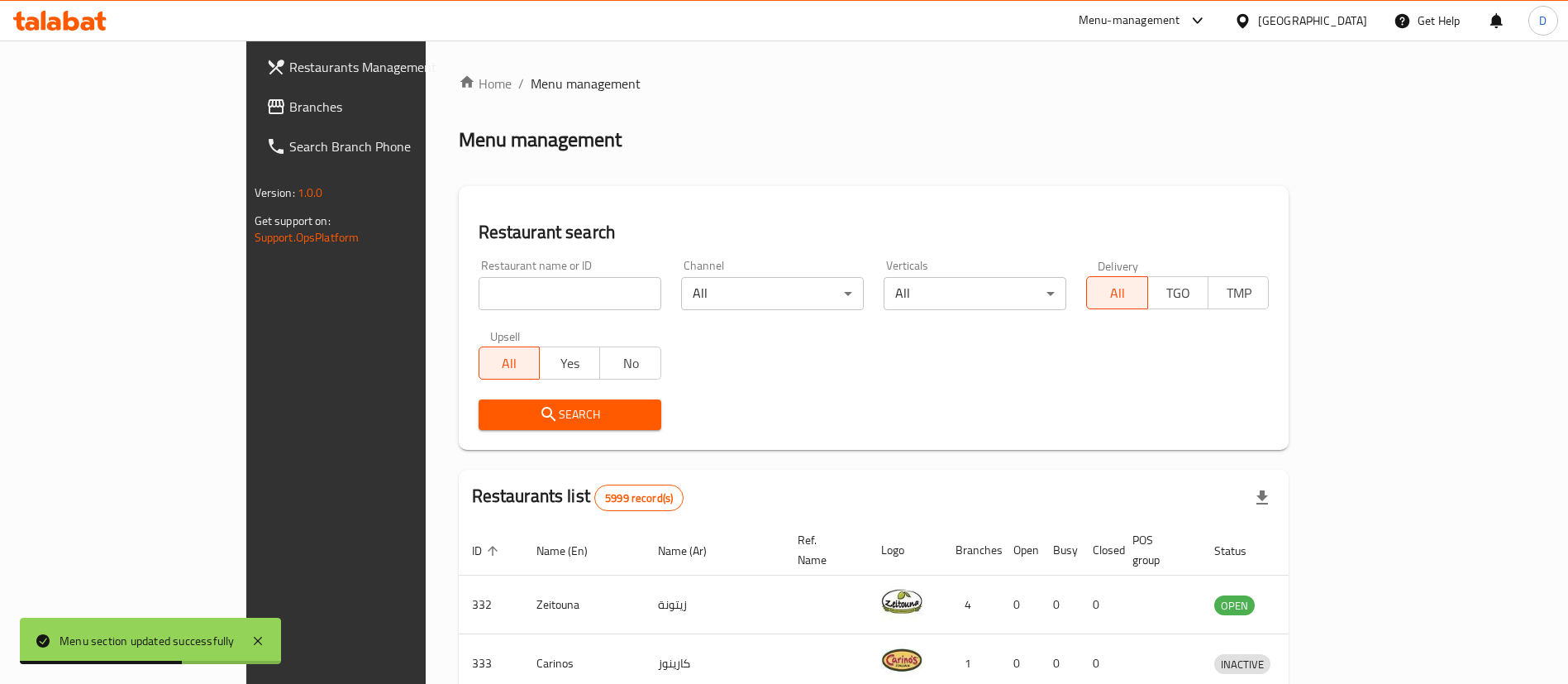
click at [479, 275] on div "Restaurant name or ID Restaurant name or ID" at bounding box center [570, 285] width 182 height 51
click at [479, 294] on input "search" at bounding box center [570, 293] width 182 height 33
paste input "26043"
click button "Search" at bounding box center [570, 415] width 182 height 30
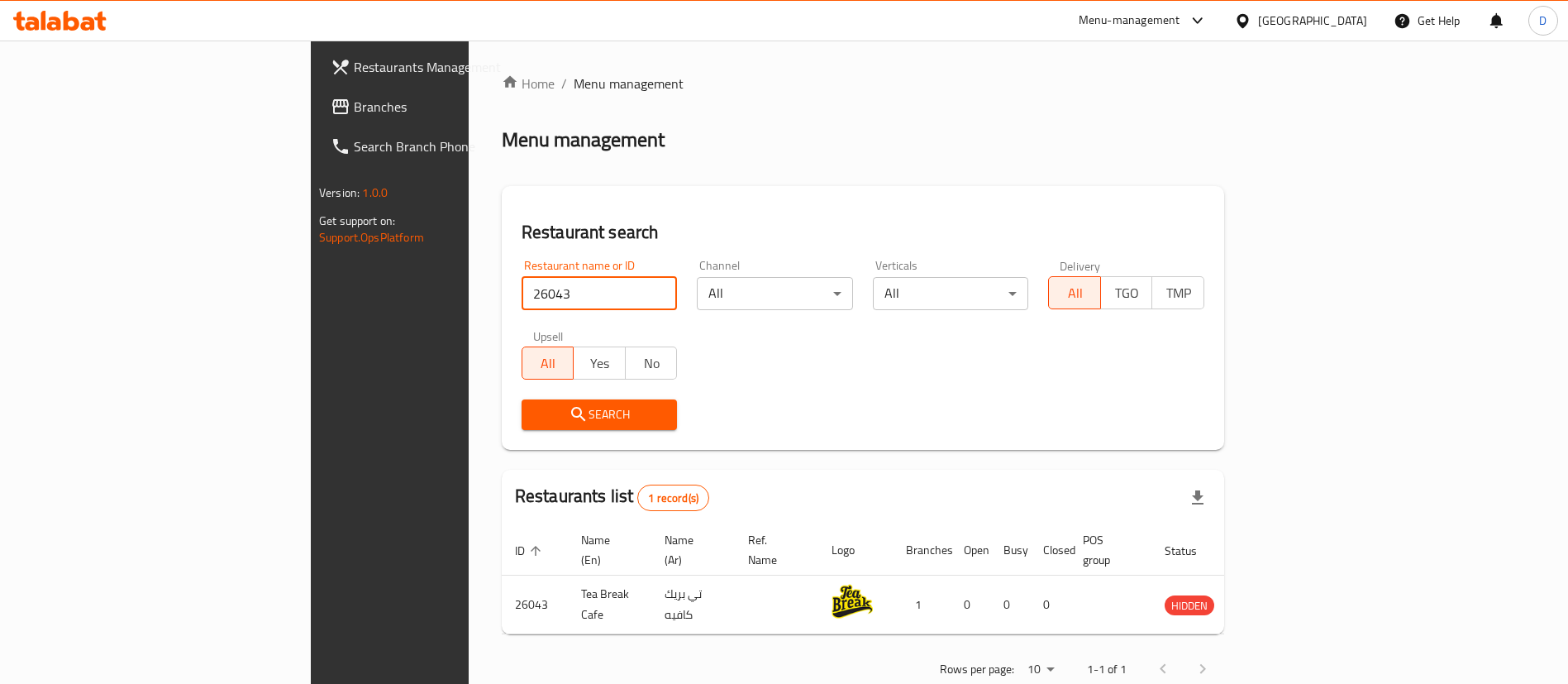
drag, startPoint x: 395, startPoint y: 288, endPoint x: 287, endPoint y: 295, distance: 108.2
click at [469, 295] on div "Home / Menu management Menu management Restaurant search Restaurant name or ID …" at bounding box center [863, 382] width 789 height 683
paste input "620656"
type input "620656"
click button "Search" at bounding box center [600, 415] width 156 height 30
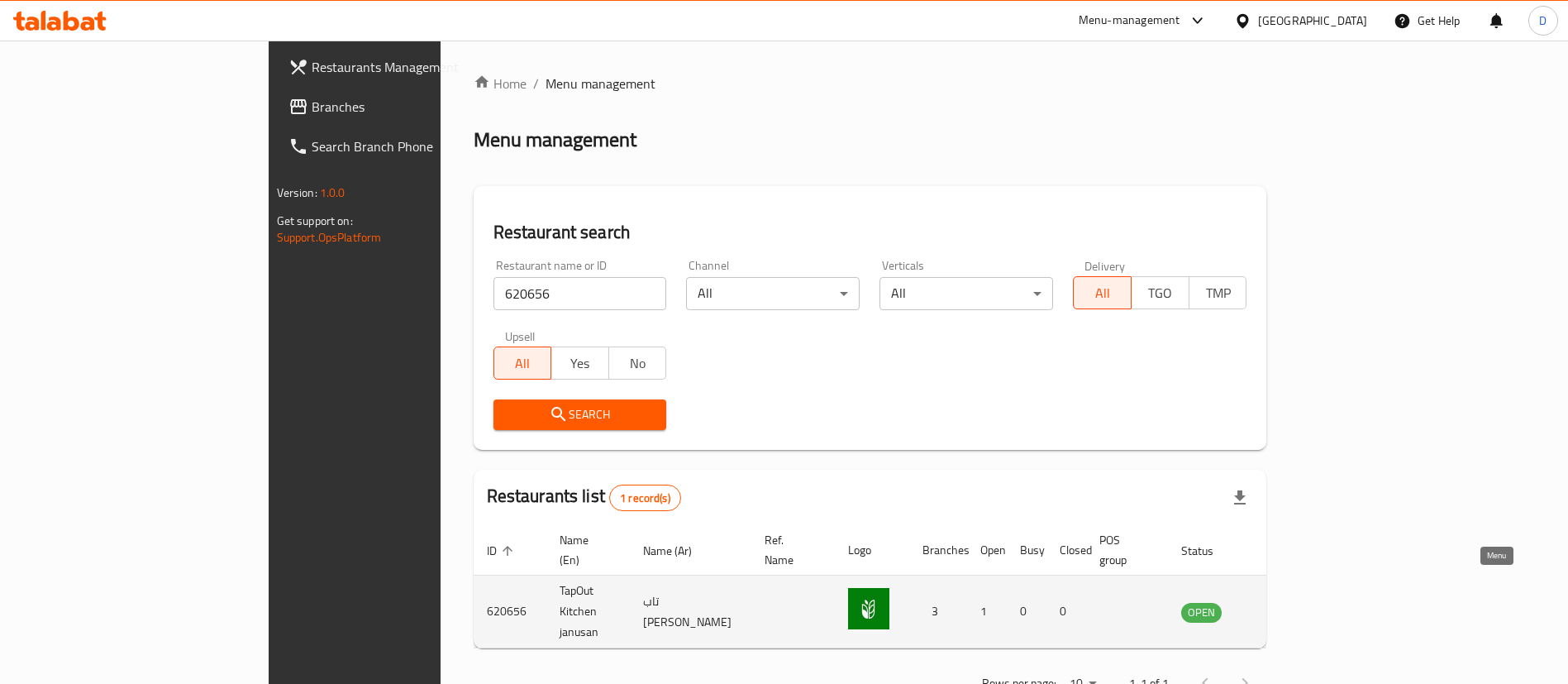
click at [1288, 602] on icon "enhanced table" at bounding box center [1278, 611] width 19 height 19
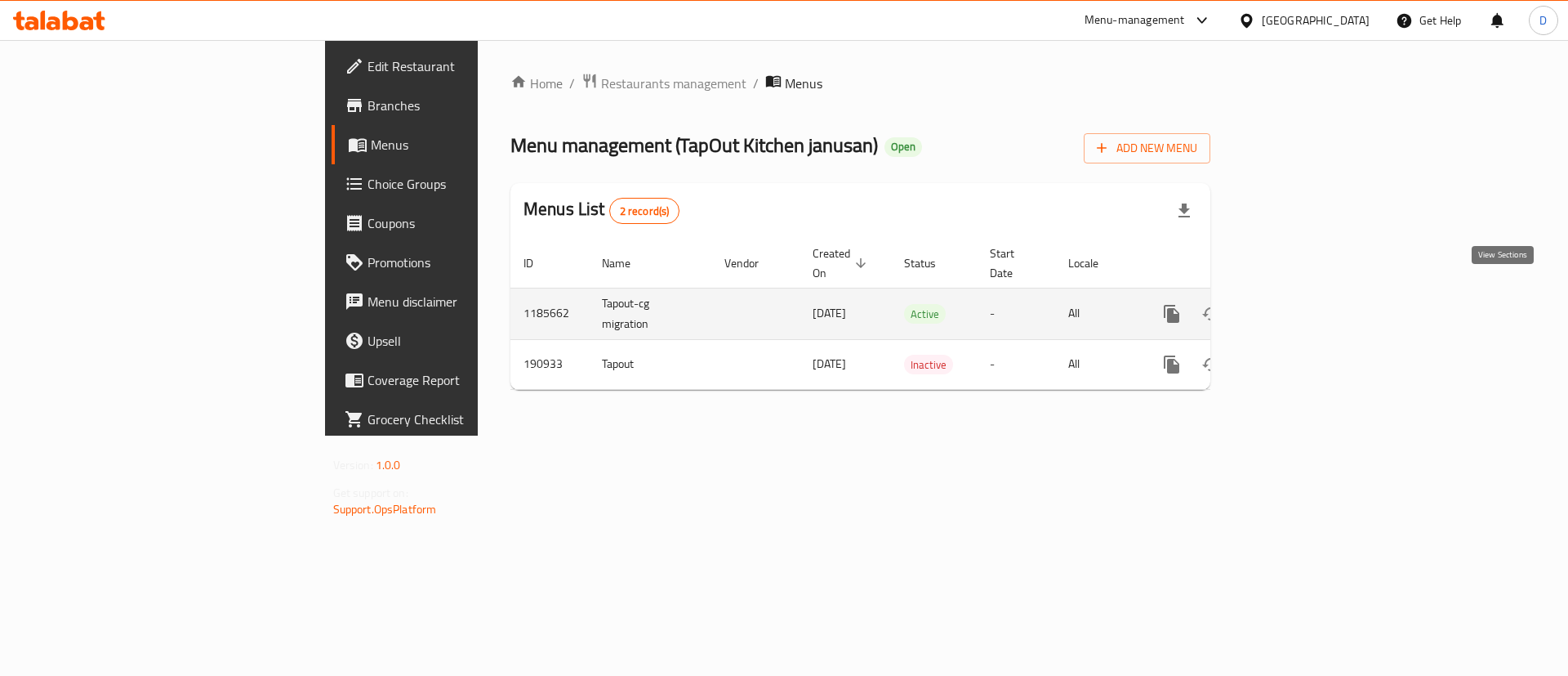
click at [1309, 304] on link "enhanced table" at bounding box center [1289, 313] width 39 height 39
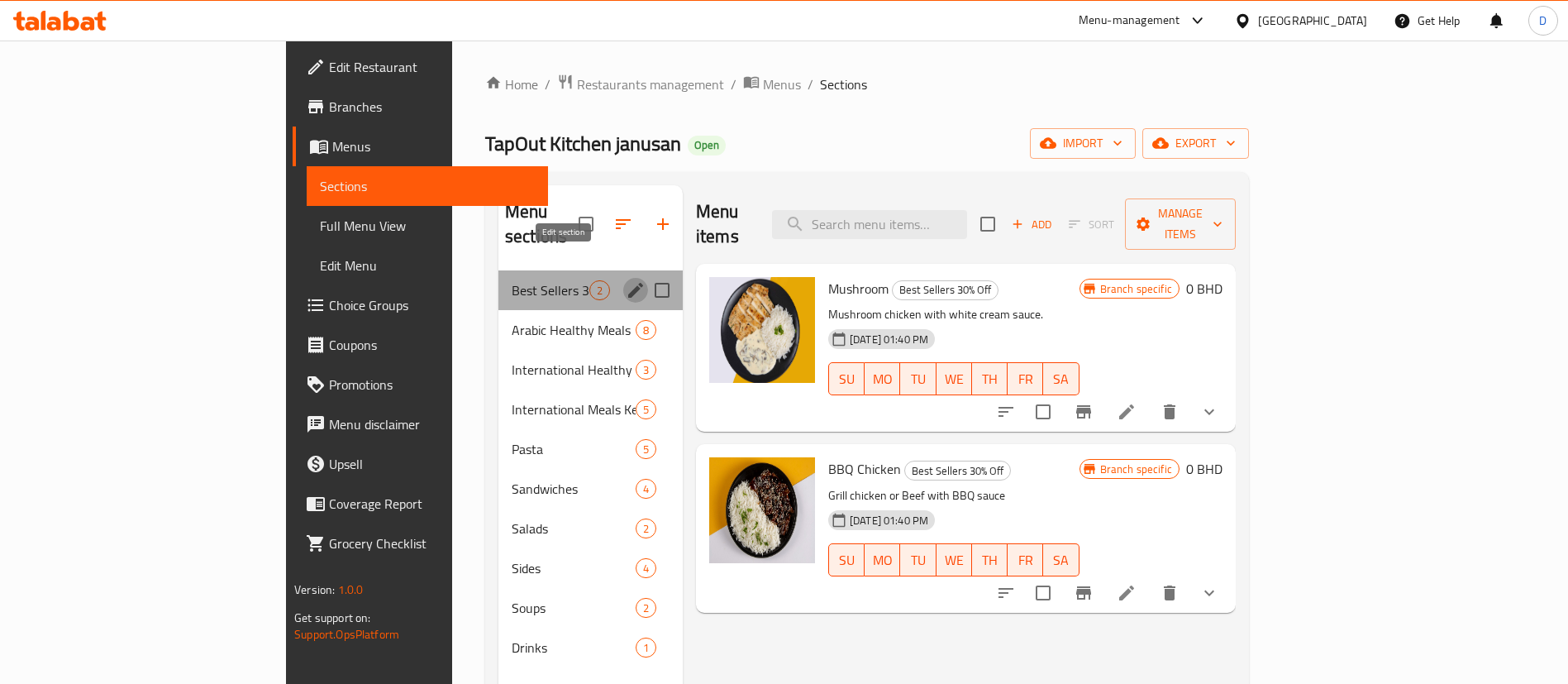
click at [626, 280] on icon "edit" at bounding box center [635, 290] width 19 height 19
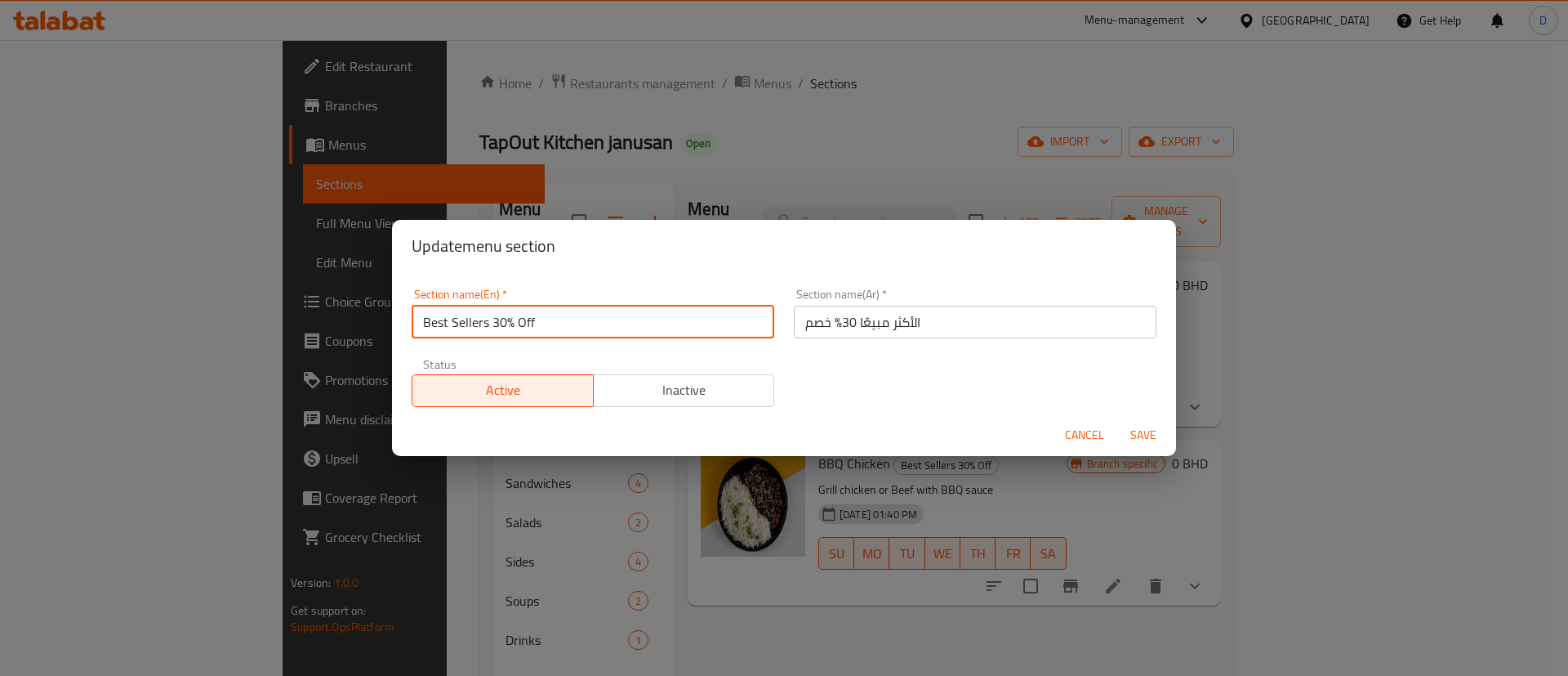
drag, startPoint x: 495, startPoint y: 320, endPoint x: 551, endPoint y: 316, distance: 56.1
click at [551, 316] on input "Best Sellers 30% Off" at bounding box center [592, 321] width 363 height 33
type input "Best Sellers"
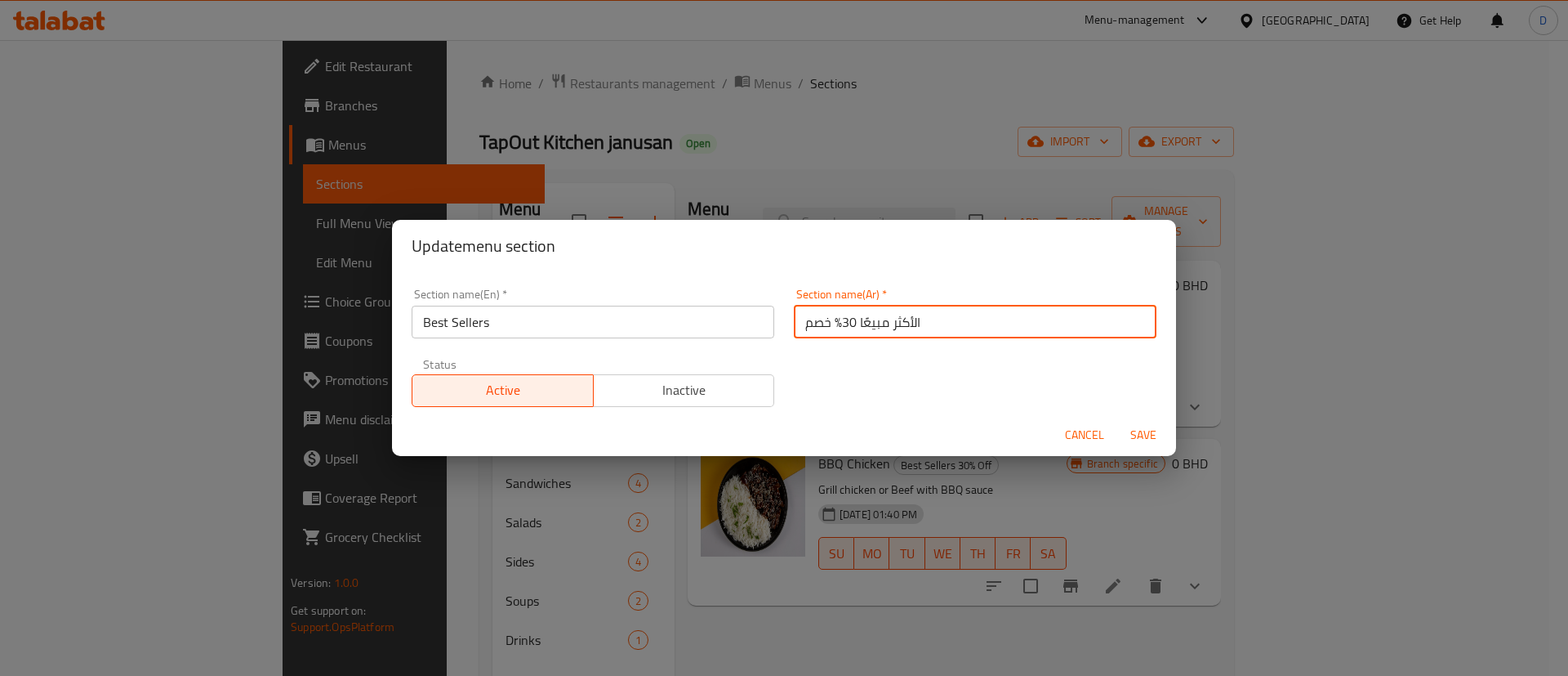
drag, startPoint x: 801, startPoint y: 324, endPoint x: 823, endPoint y: 325, distance: 22.0
click at [823, 325] on input "الأكثر مبيعًا 30% خصم" at bounding box center [975, 321] width 363 height 33
click at [807, 321] on input "الأكثر مبيعًا 30% خصم" at bounding box center [975, 321] width 363 height 33
drag, startPoint x: 787, startPoint y: 325, endPoint x: 836, endPoint y: 321, distance: 49.2
click at [836, 321] on input "الأكثر مبيعًا 30% خصم" at bounding box center [975, 321] width 363 height 33
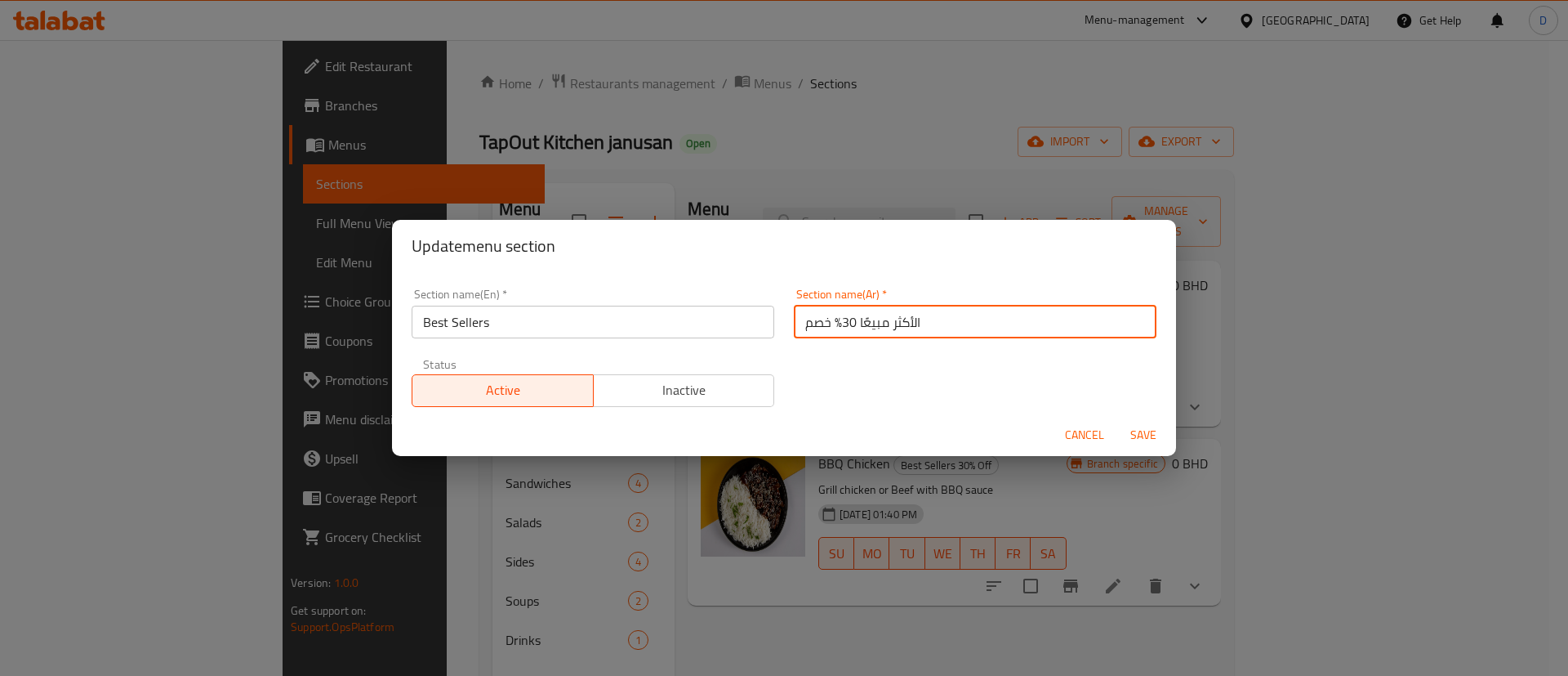
click at [836, 321] on input "الأكثر مبيعًا 30% خصم" at bounding box center [975, 321] width 363 height 33
drag, startPoint x: 798, startPoint y: 322, endPoint x: 832, endPoint y: 315, distance: 34.7
click at [832, 315] on input "الأكثر مبيعًا 30% خصم" at bounding box center [975, 321] width 363 height 33
type input "الأكثر مبيعًا"
click at [832, 346] on div "Section name(Ar)   * الأكثر مبيعًا Section name(Ar) *" at bounding box center [975, 313] width 382 height 69
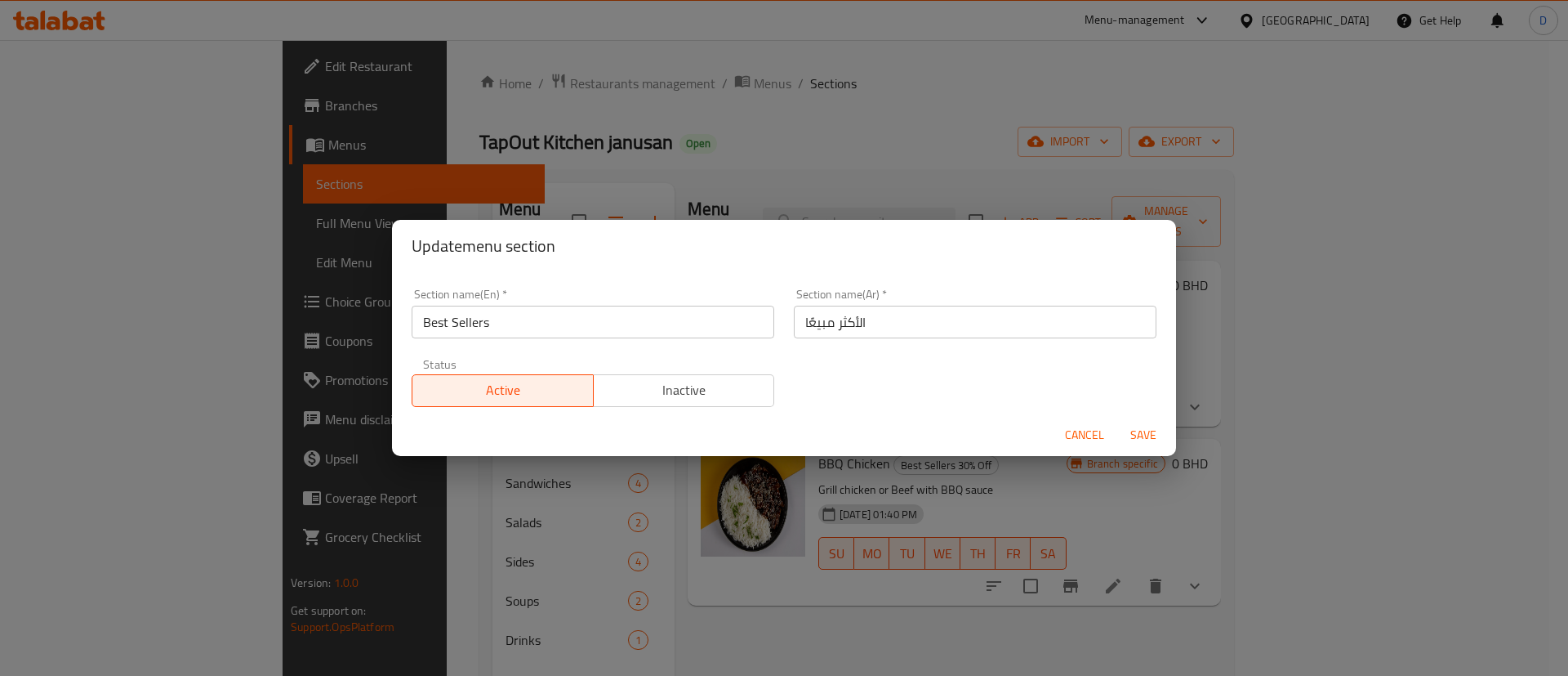
click at [1148, 422] on button "Save" at bounding box center [1143, 435] width 53 height 30
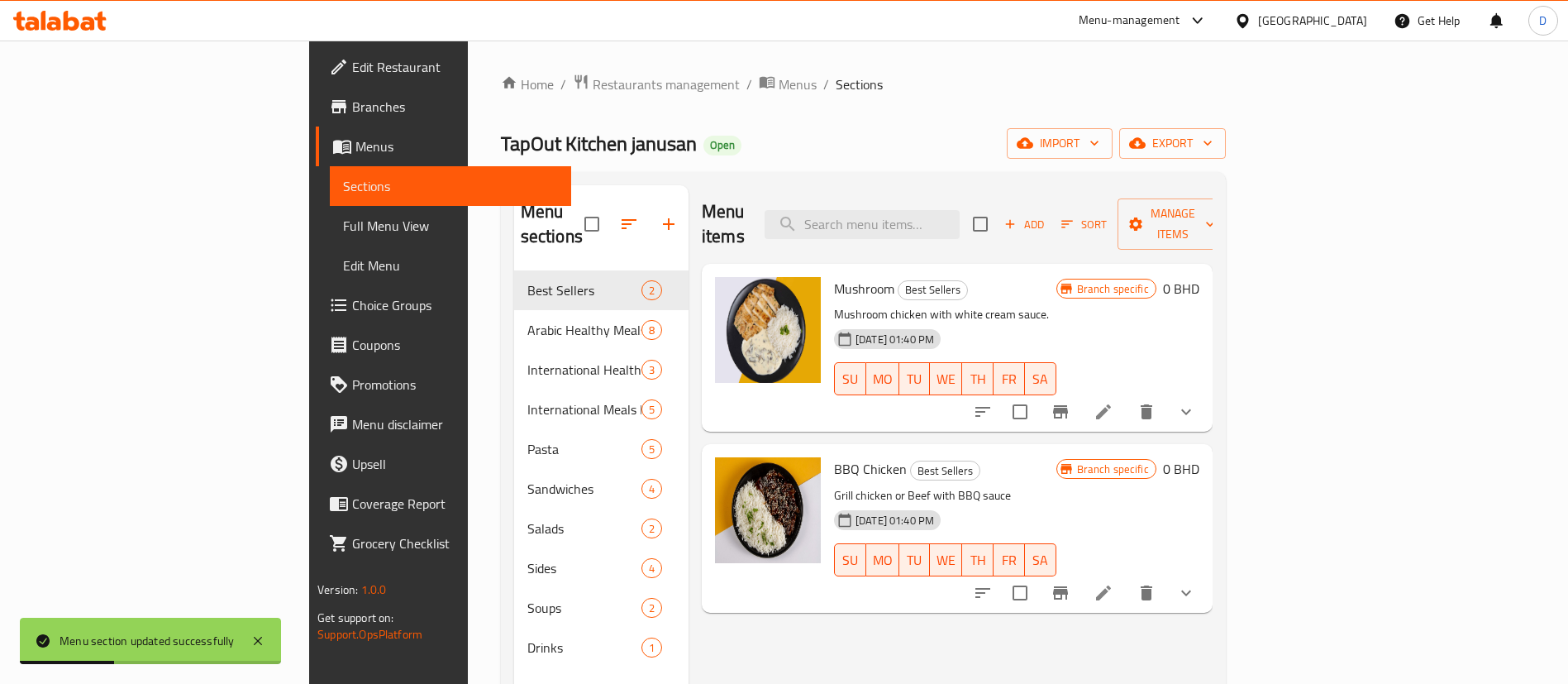
click at [501, 111] on div "Home / Restaurants management / Menus / Sections TapOut Kitchen janusan Open im…" at bounding box center [863, 477] width 725 height 808
click at [593, 93] on span "Restaurants management" at bounding box center [666, 84] width 147 height 19
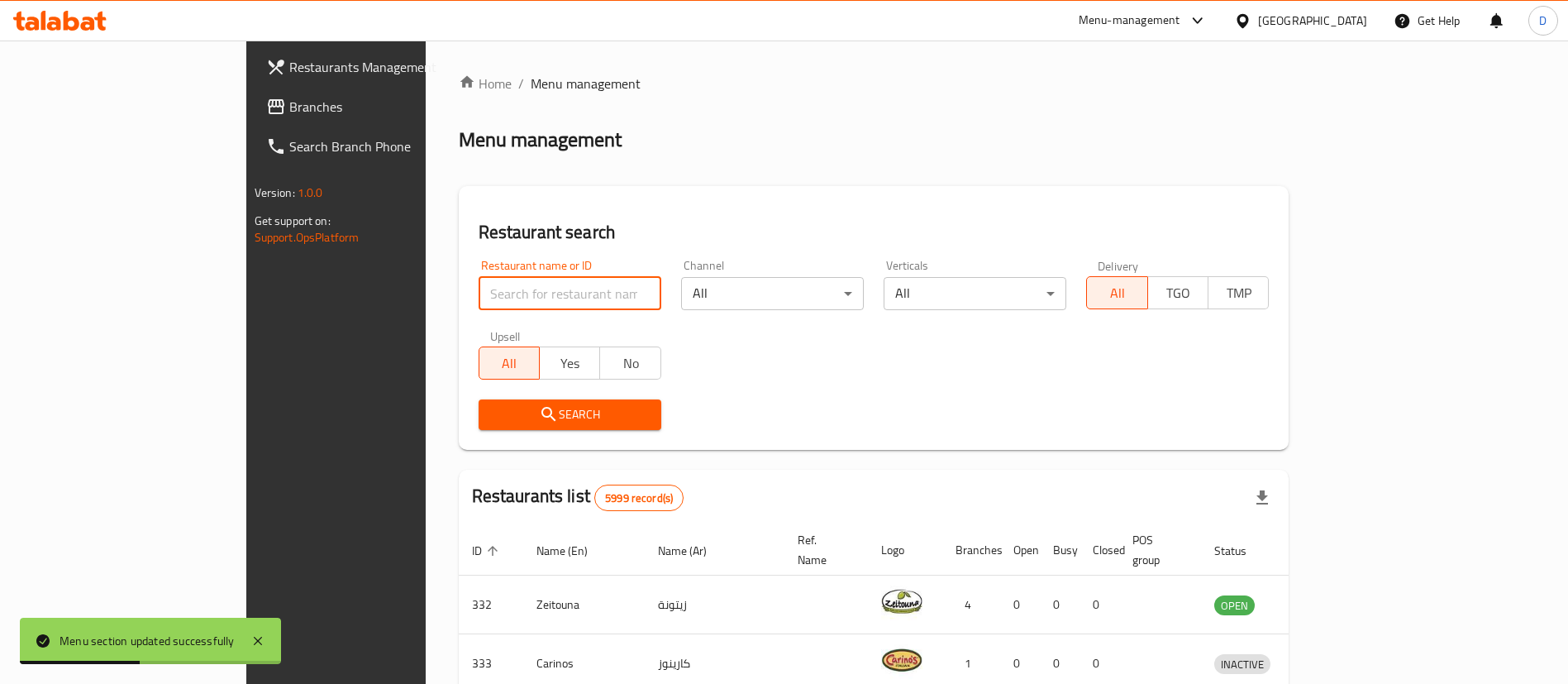
click at [479, 291] on input "search" at bounding box center [570, 293] width 182 height 33
paste input "10976"
type input "10976"
click button "Search" at bounding box center [570, 415] width 182 height 30
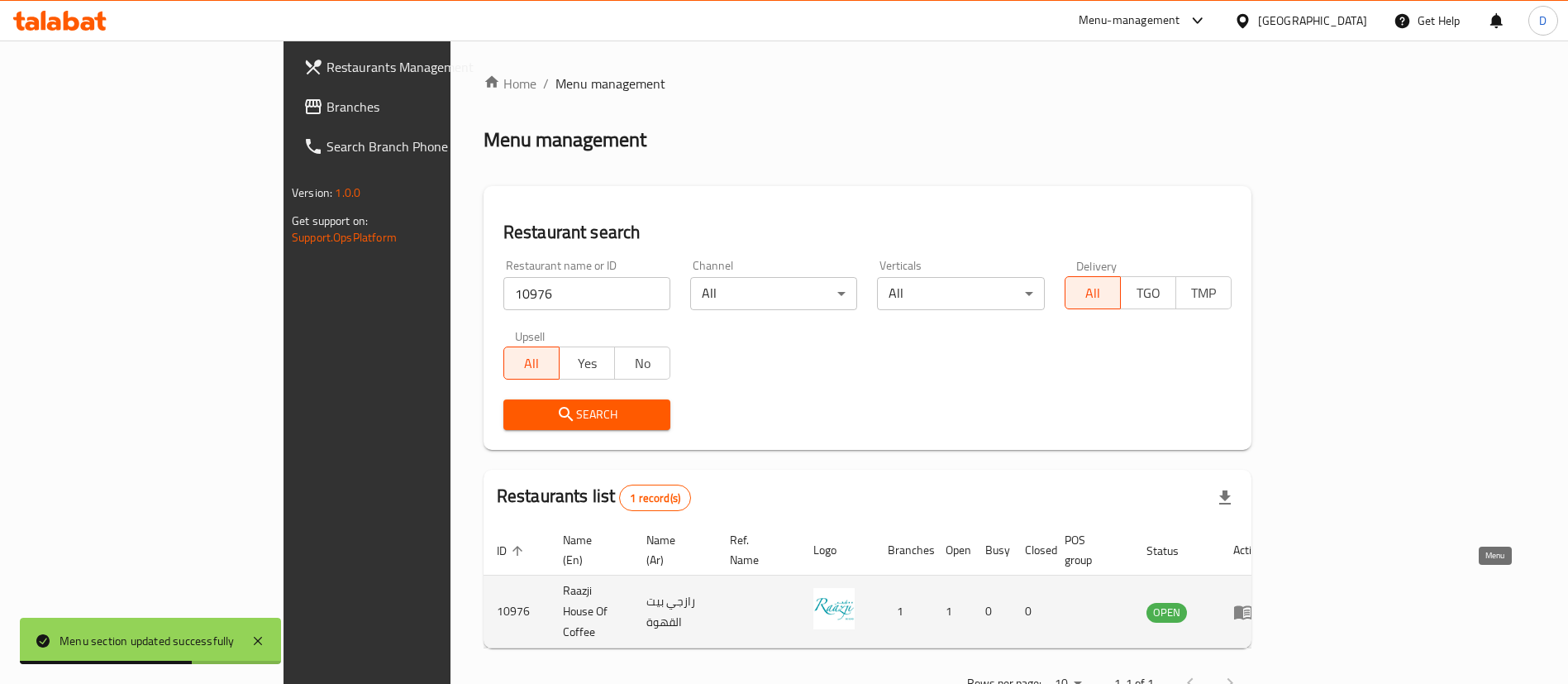
click at [1253, 602] on icon "enhanced table" at bounding box center [1243, 611] width 19 height 19
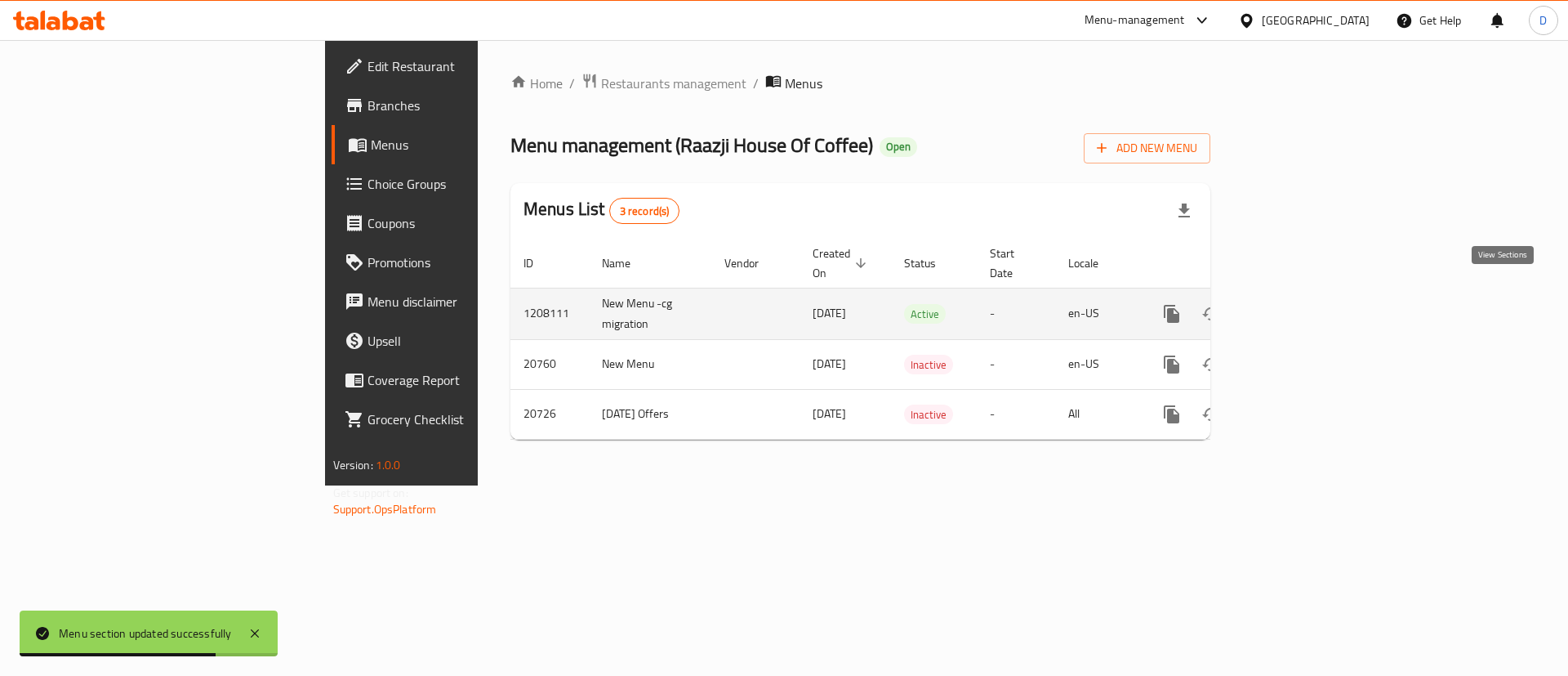
click at [1299, 304] on icon "enhanced table" at bounding box center [1289, 313] width 19 height 19
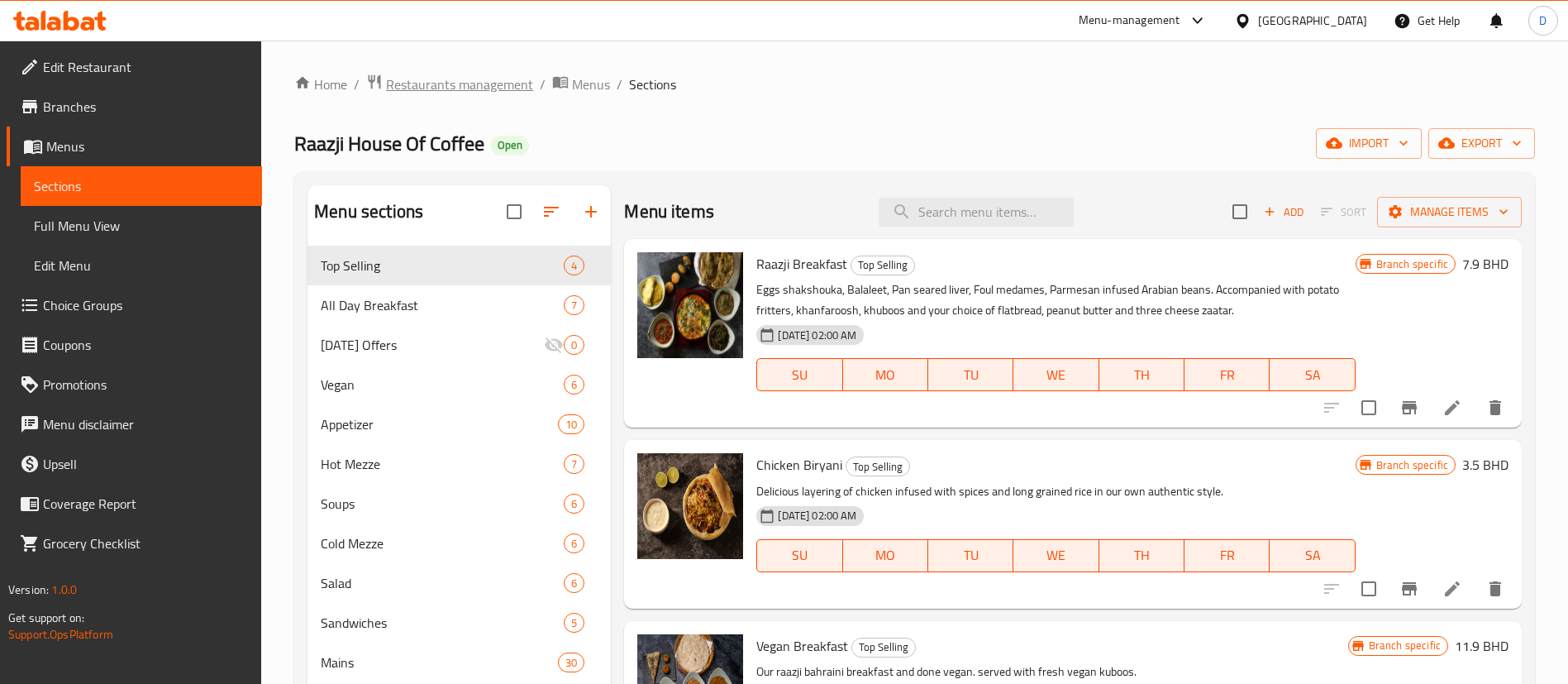
click at [456, 77] on span "Restaurants management" at bounding box center [459, 84] width 147 height 19
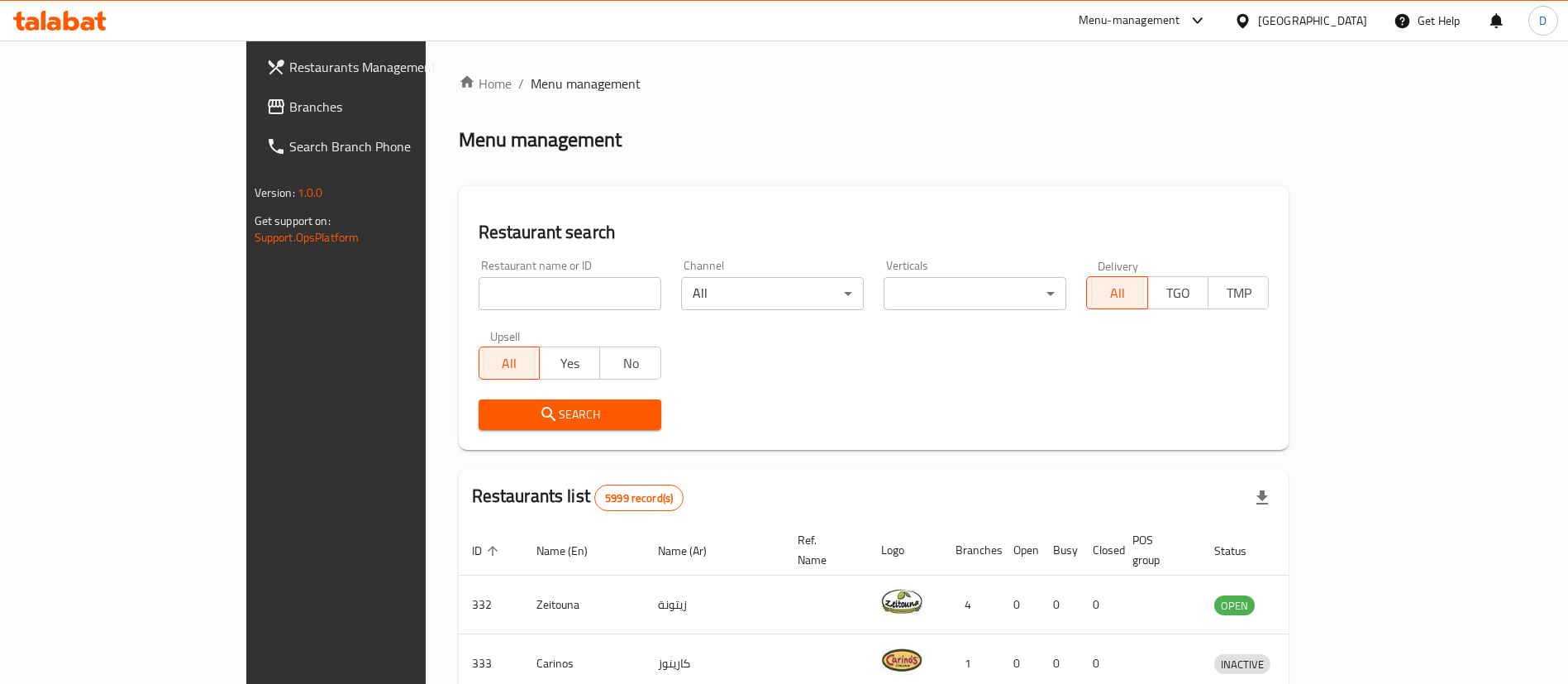
click at [479, 296] on input "search" at bounding box center [570, 293] width 182 height 33
paste input "28034"
type input "28034"
click button "Search" at bounding box center [570, 415] width 182 height 30
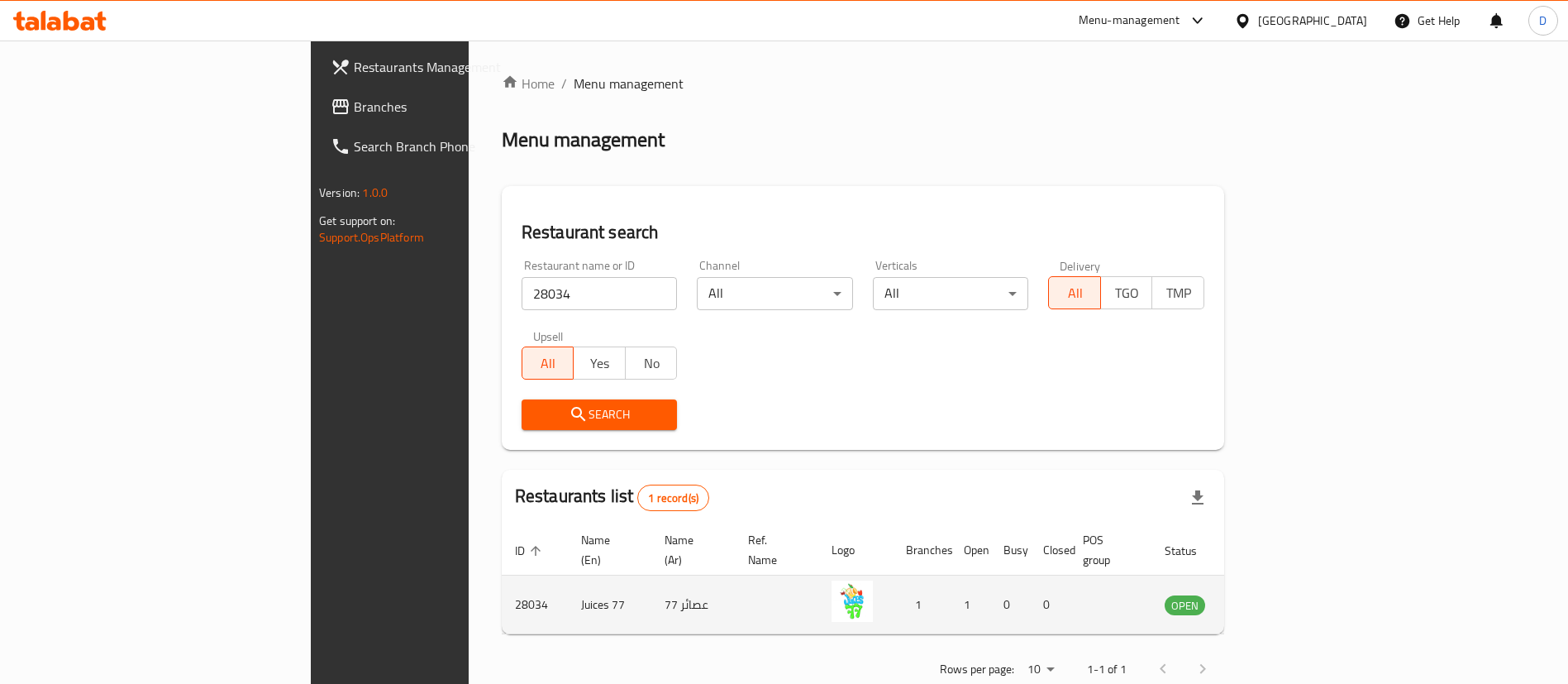
click at [1271, 599] on icon "enhanced table" at bounding box center [1261, 605] width 19 height 14
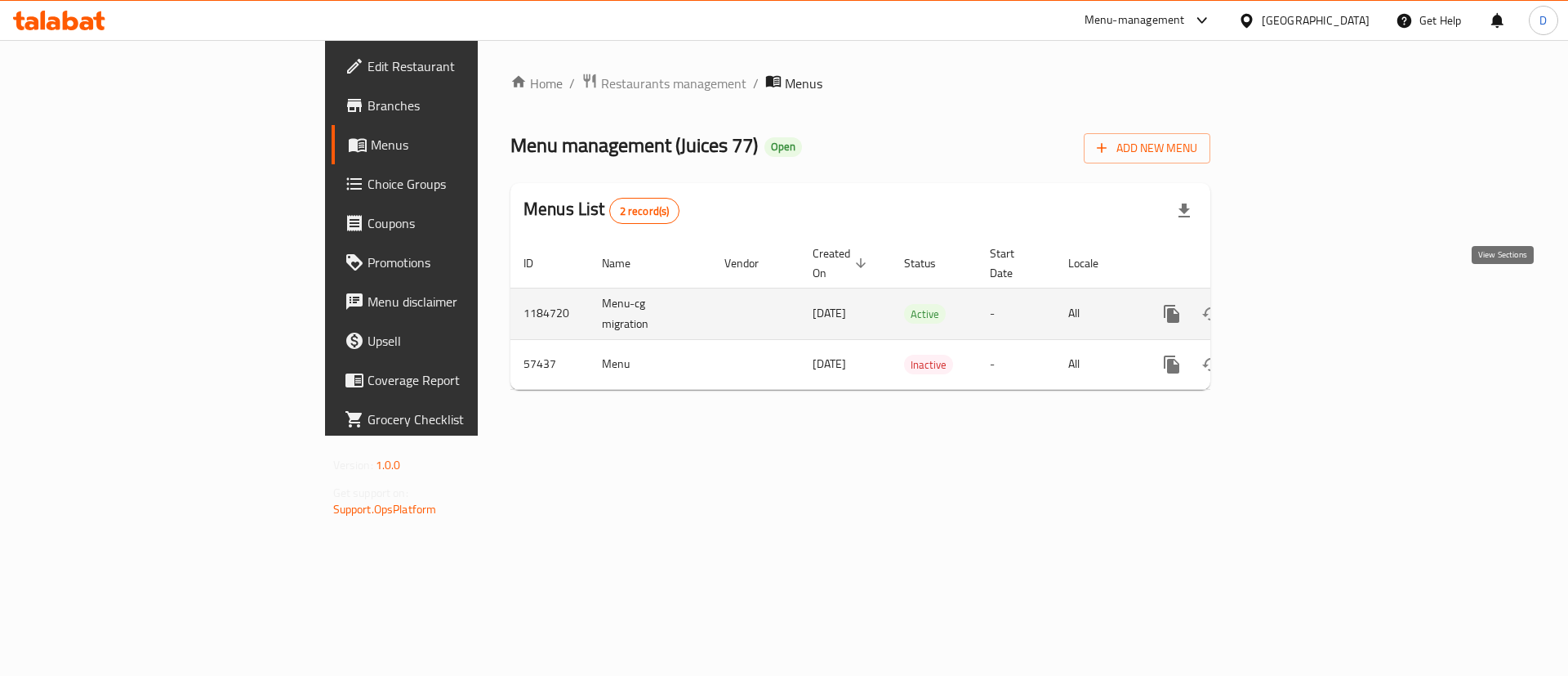
click at [1299, 304] on icon "enhanced table" at bounding box center [1289, 313] width 19 height 19
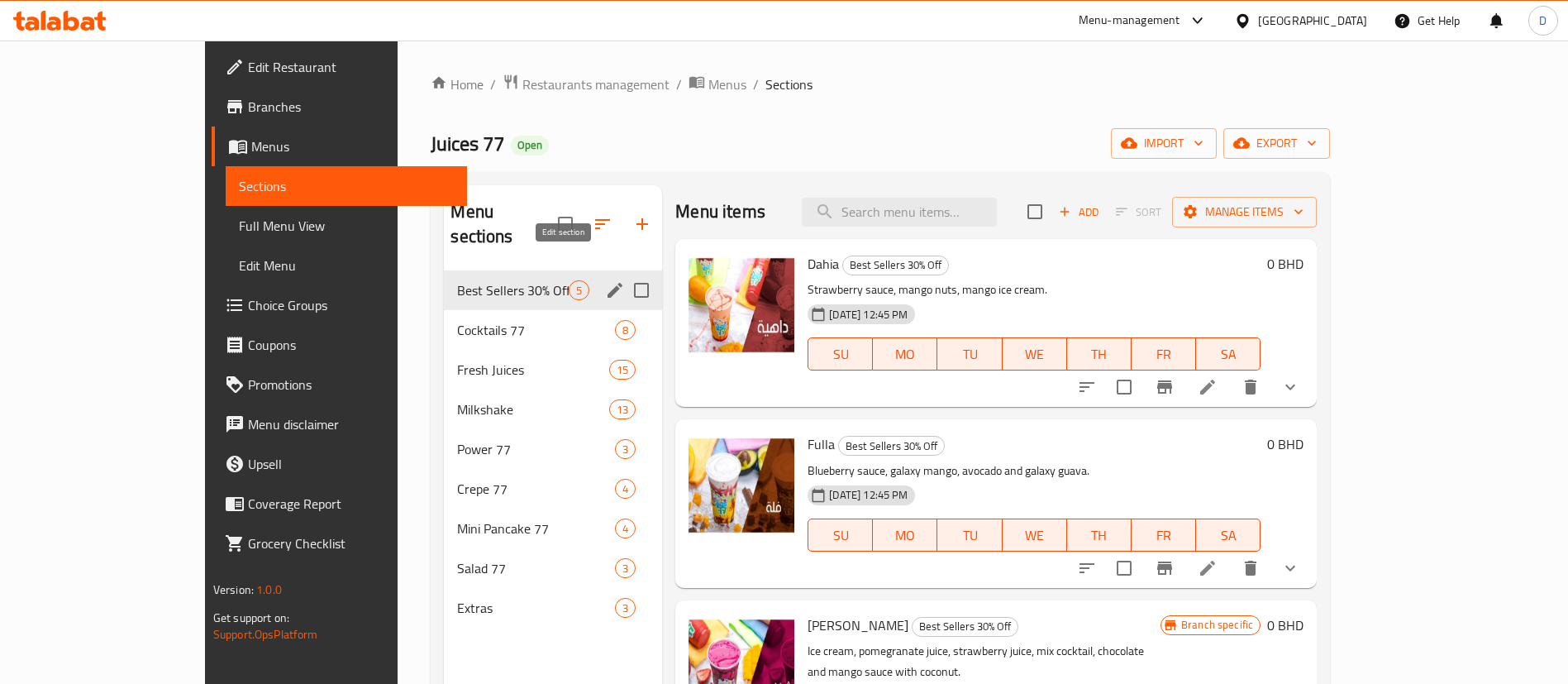
click at [605, 280] on icon "edit" at bounding box center [615, 290] width 19 height 19
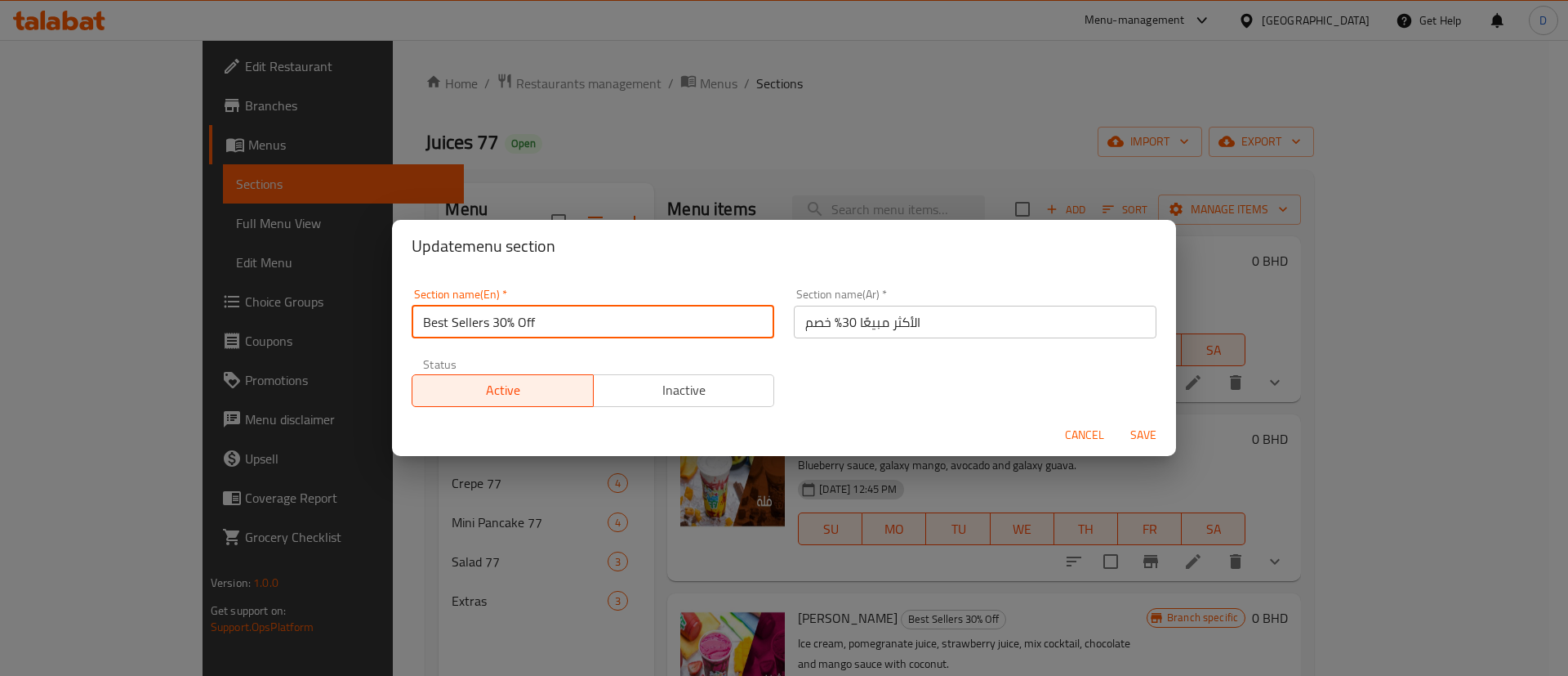
drag, startPoint x: 493, startPoint y: 320, endPoint x: 549, endPoint y: 320, distance: 56.0
click at [549, 320] on input "Best Sellers 30% Off" at bounding box center [592, 321] width 363 height 33
drag, startPoint x: 526, startPoint y: 307, endPoint x: 787, endPoint y: 310, distance: 261.0
click at [787, 310] on div "Section name(En)   * Best Sellers Section name(En) * Section name(Ar)   * الأكث…" at bounding box center [784, 347] width 764 height 138
type input "Best Sellers"
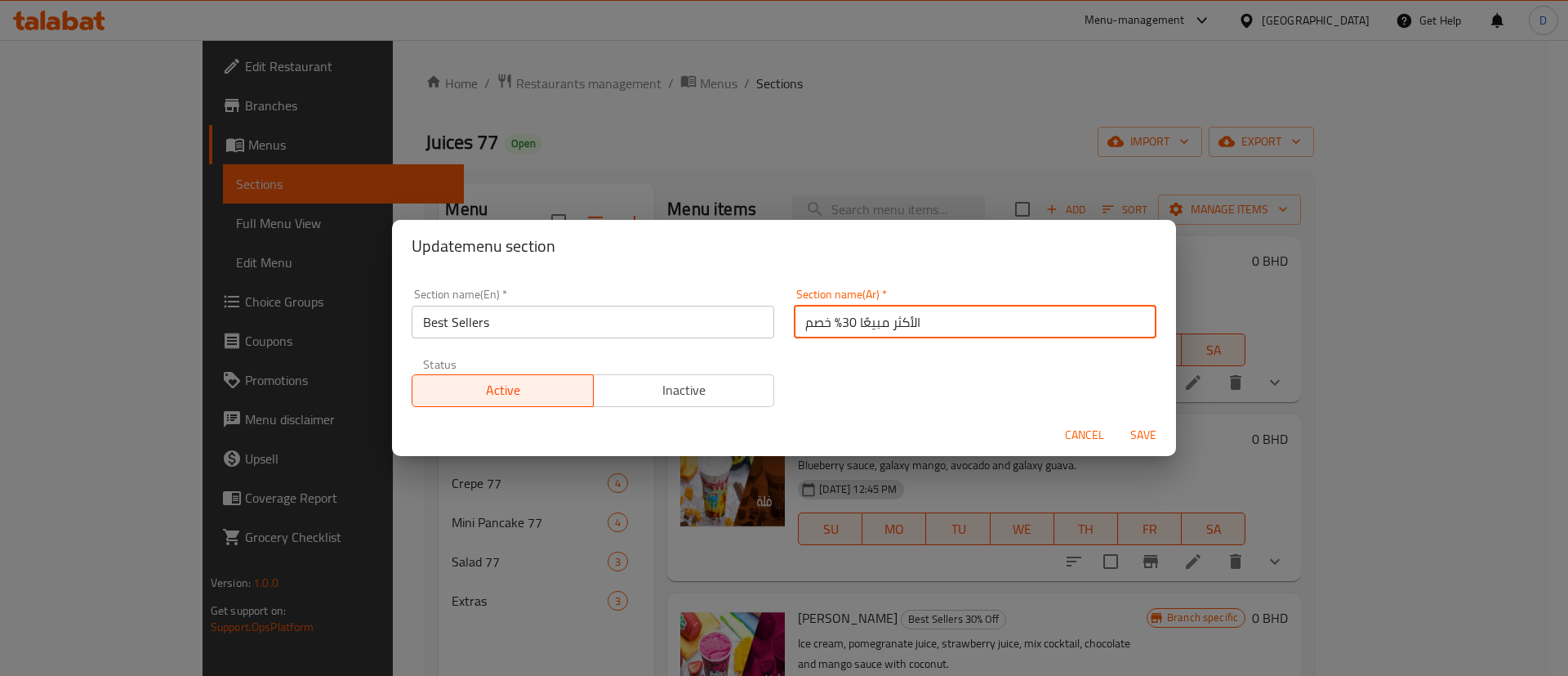
drag, startPoint x: 792, startPoint y: 314, endPoint x: 831, endPoint y: 320, distance: 39.5
click at [831, 320] on input "الأكثر مبيعًا 30% خصم" at bounding box center [975, 321] width 363 height 33
type input "الأكثر مبيعًا"
click at [825, 357] on div "Section name(En)   * Best Sellers Section name(En) * Section name(Ar)   * الأكث…" at bounding box center [784, 347] width 764 height 138
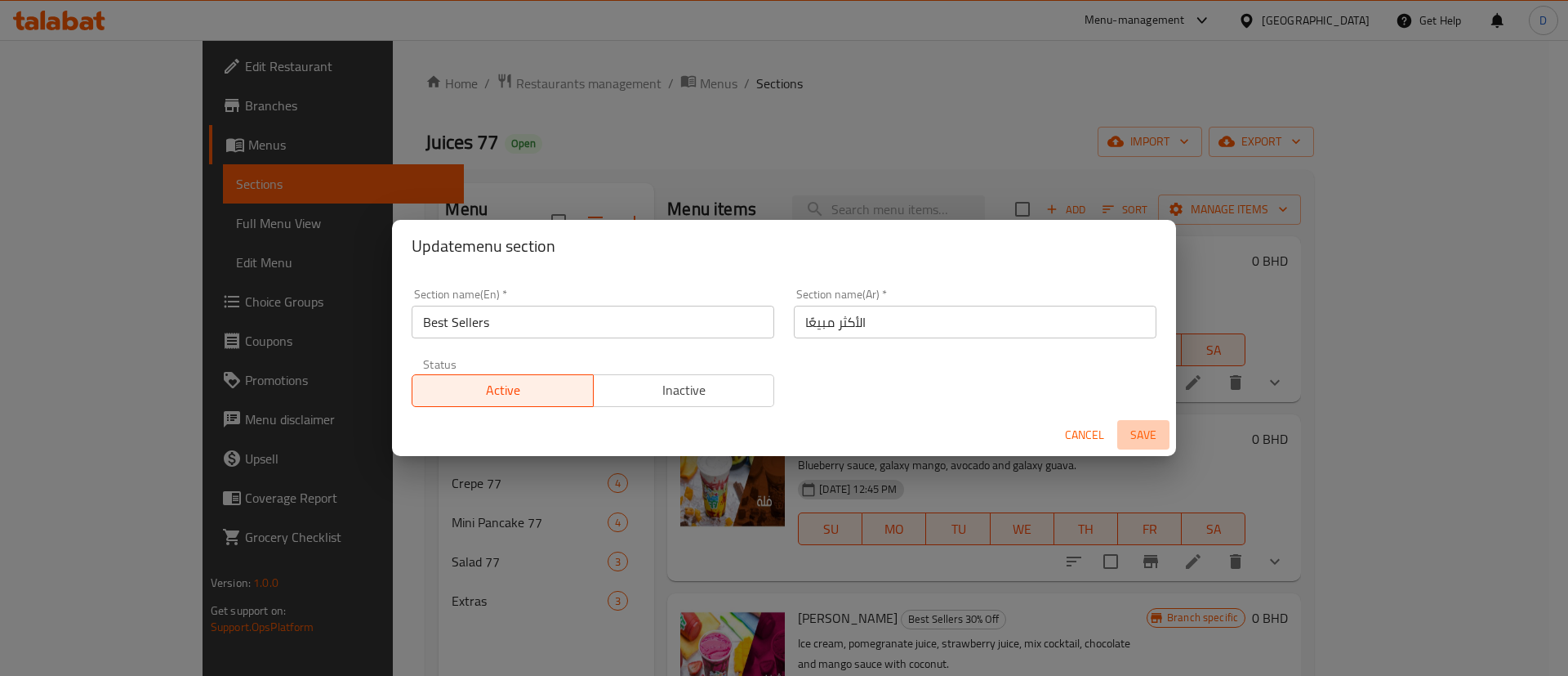
click at [1133, 425] on span "Save" at bounding box center [1143, 435] width 39 height 20
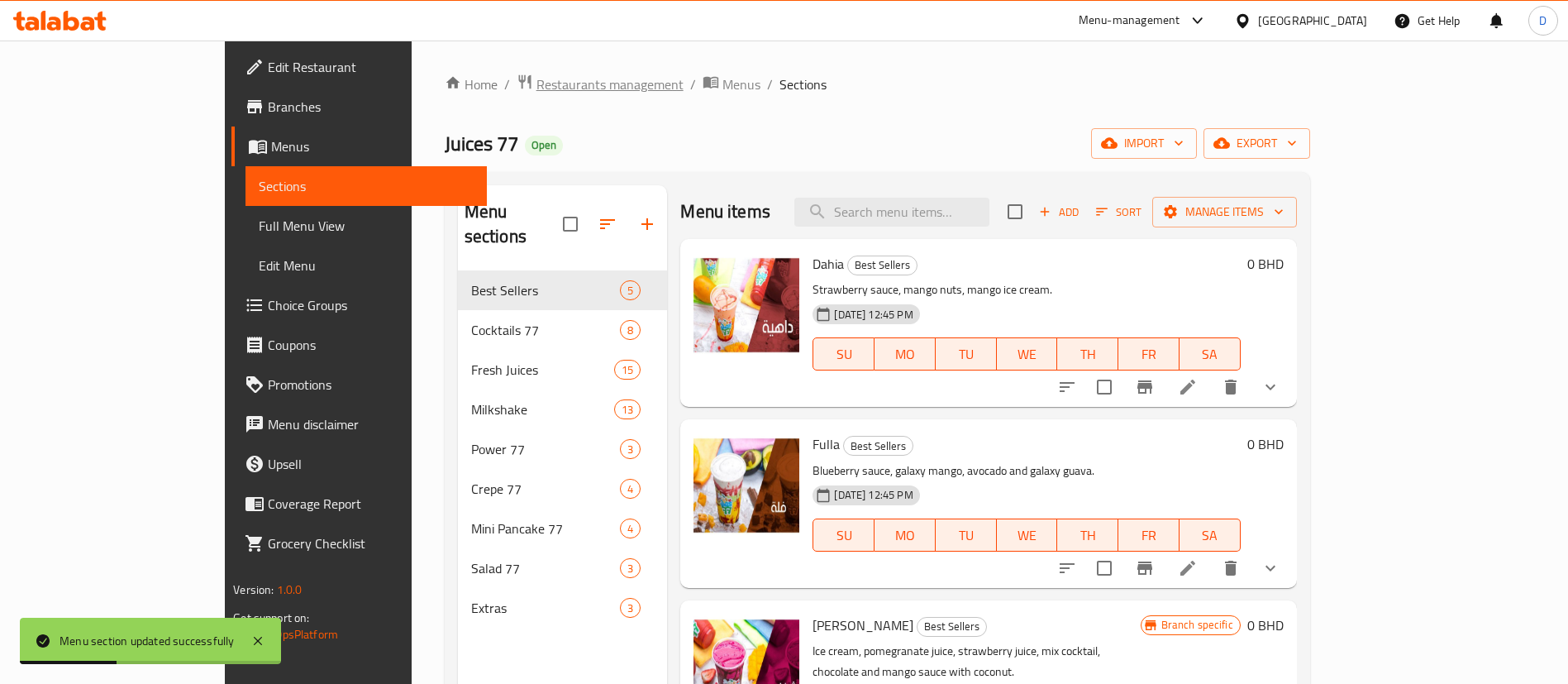
click at [536, 92] on span "Restaurants management" at bounding box center [610, 84] width 147 height 19
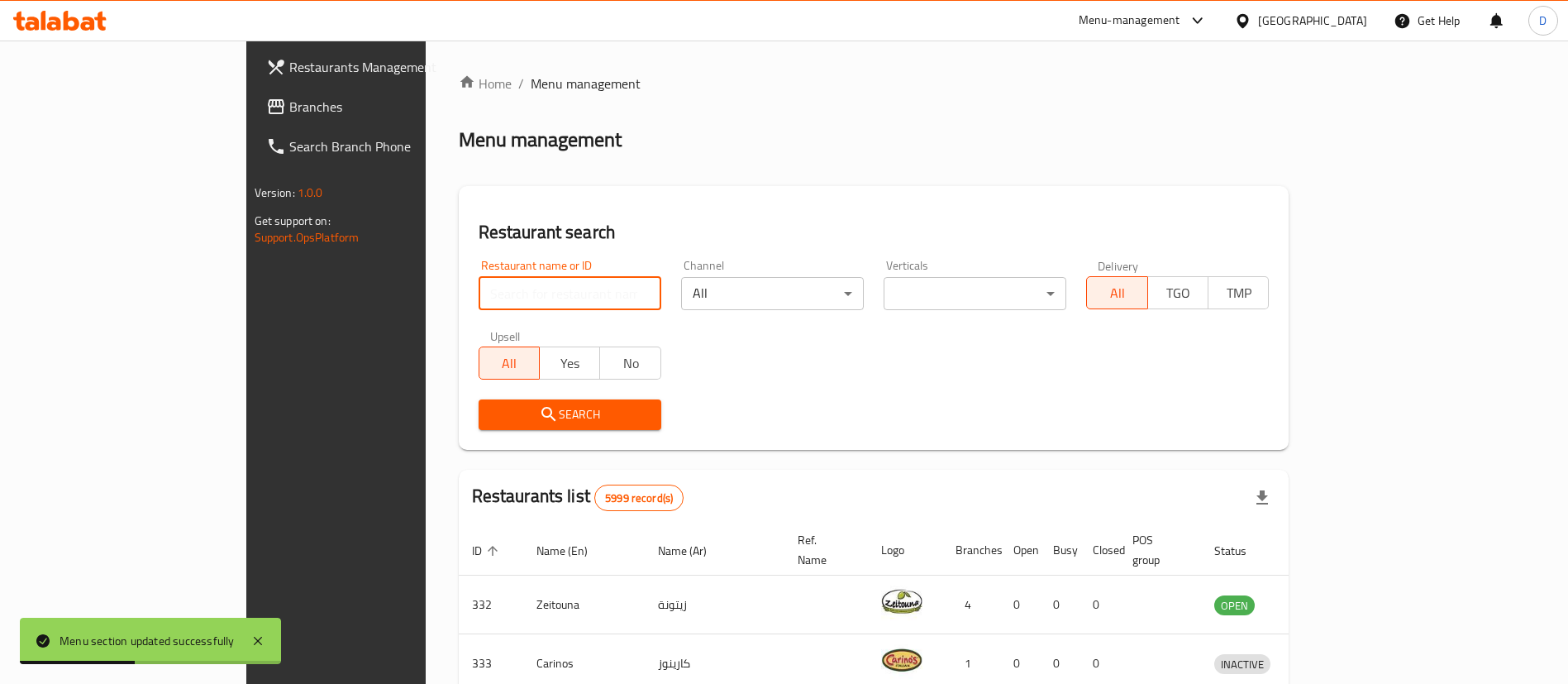
click at [479, 293] on input "search" at bounding box center [570, 293] width 182 height 33
paste input "600393"
type input "600393"
click button "Search" at bounding box center [570, 415] width 182 height 30
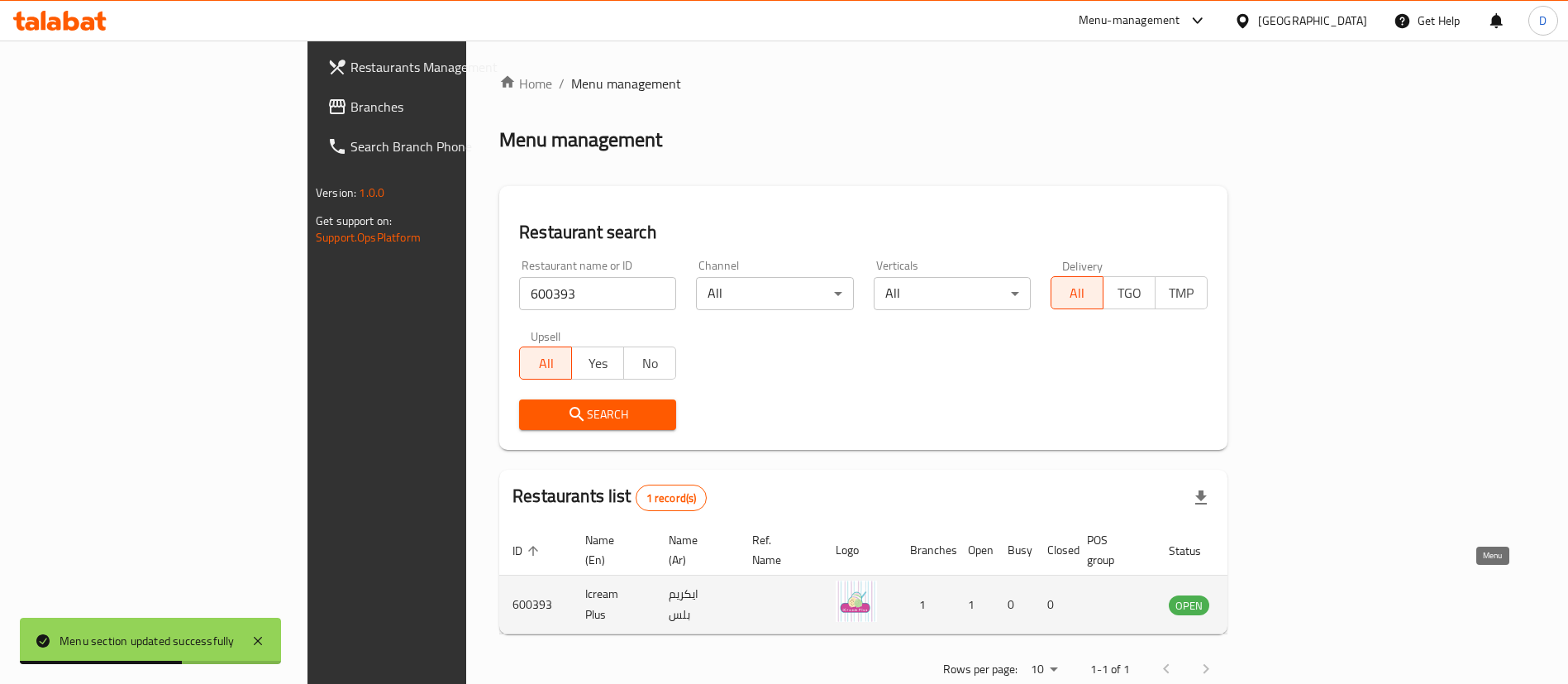
click at [1276, 594] on icon "enhanced table" at bounding box center [1265, 604] width 19 height 19
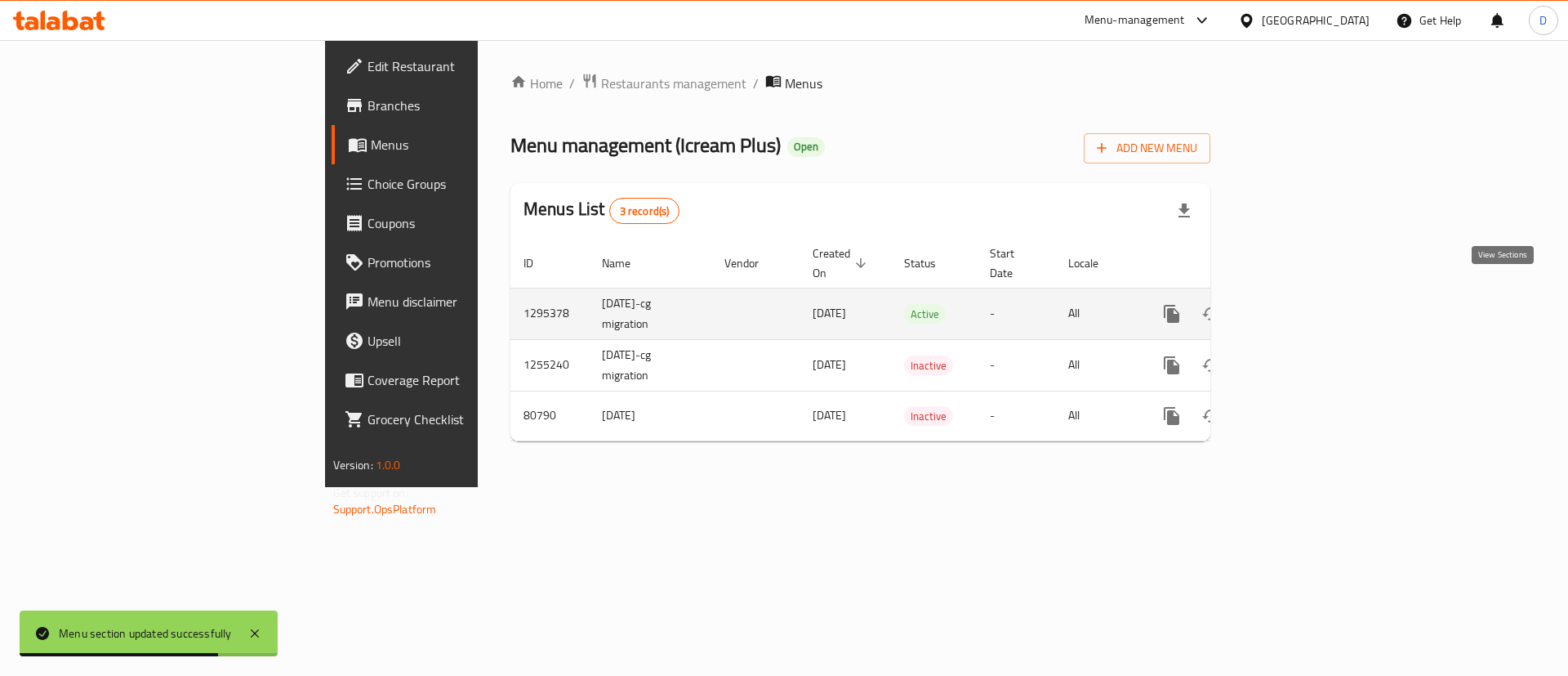
click at [1299, 304] on icon "enhanced table" at bounding box center [1289, 313] width 19 height 19
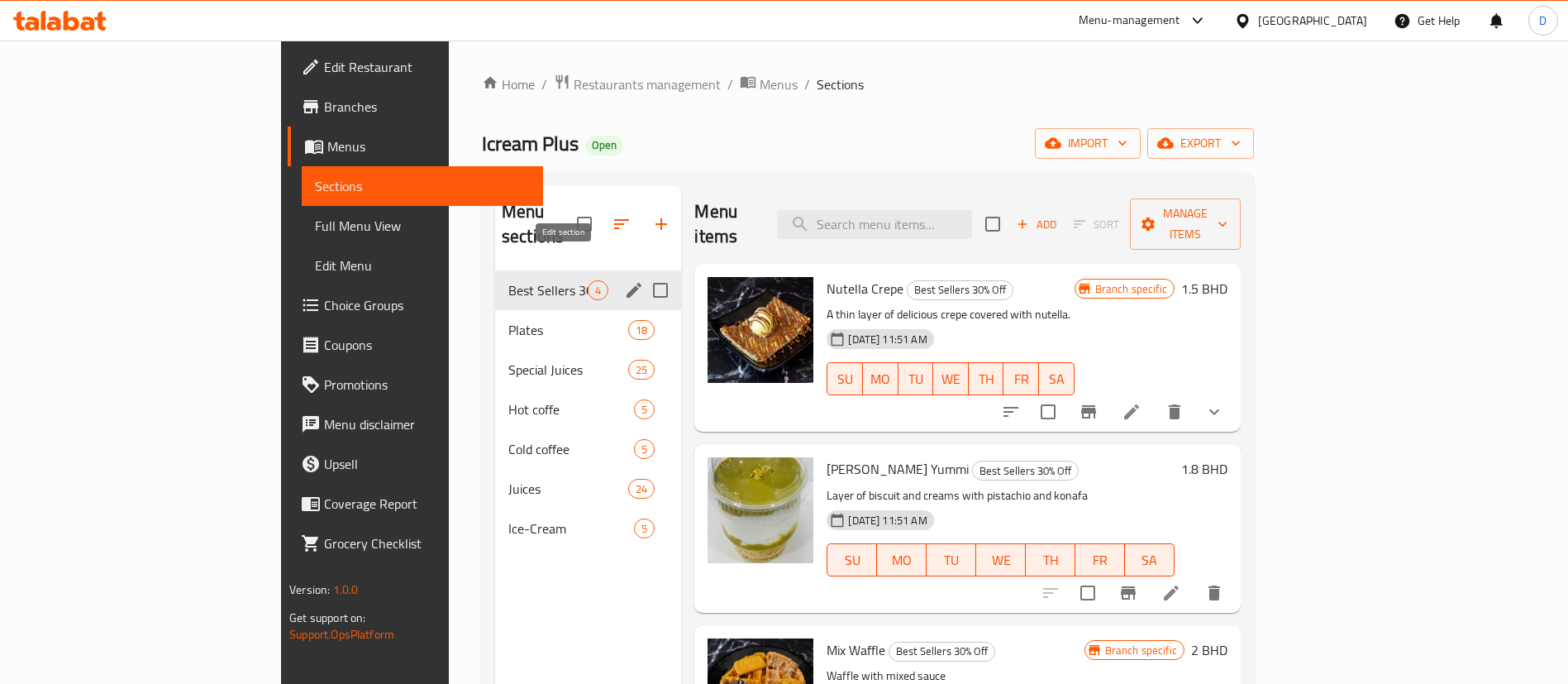
click at [627, 283] on icon "edit" at bounding box center [634, 290] width 15 height 15
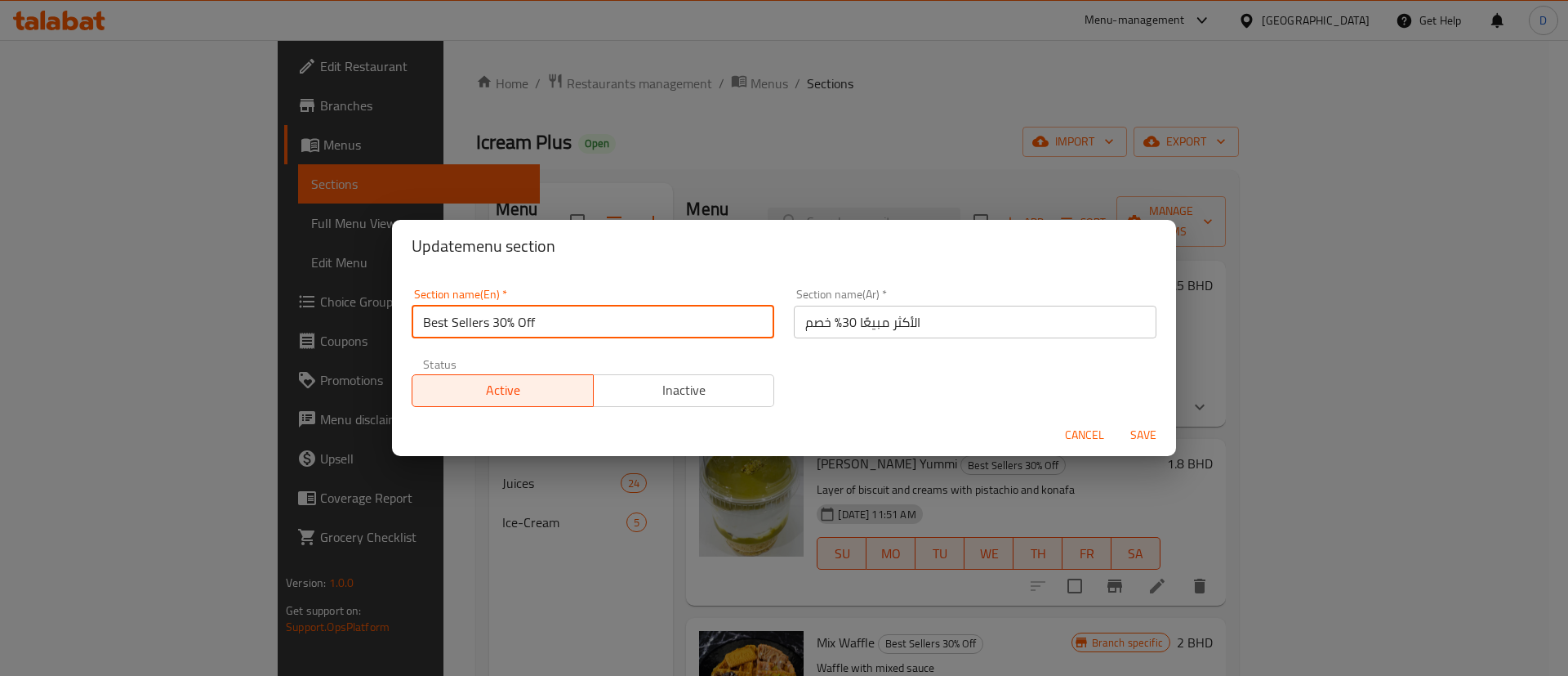
drag, startPoint x: 494, startPoint y: 323, endPoint x: 521, endPoint y: 311, distance: 29.5
click at [536, 324] on input "Best Sellers 30% Off" at bounding box center [592, 321] width 363 height 33
type input "Best Sellers"
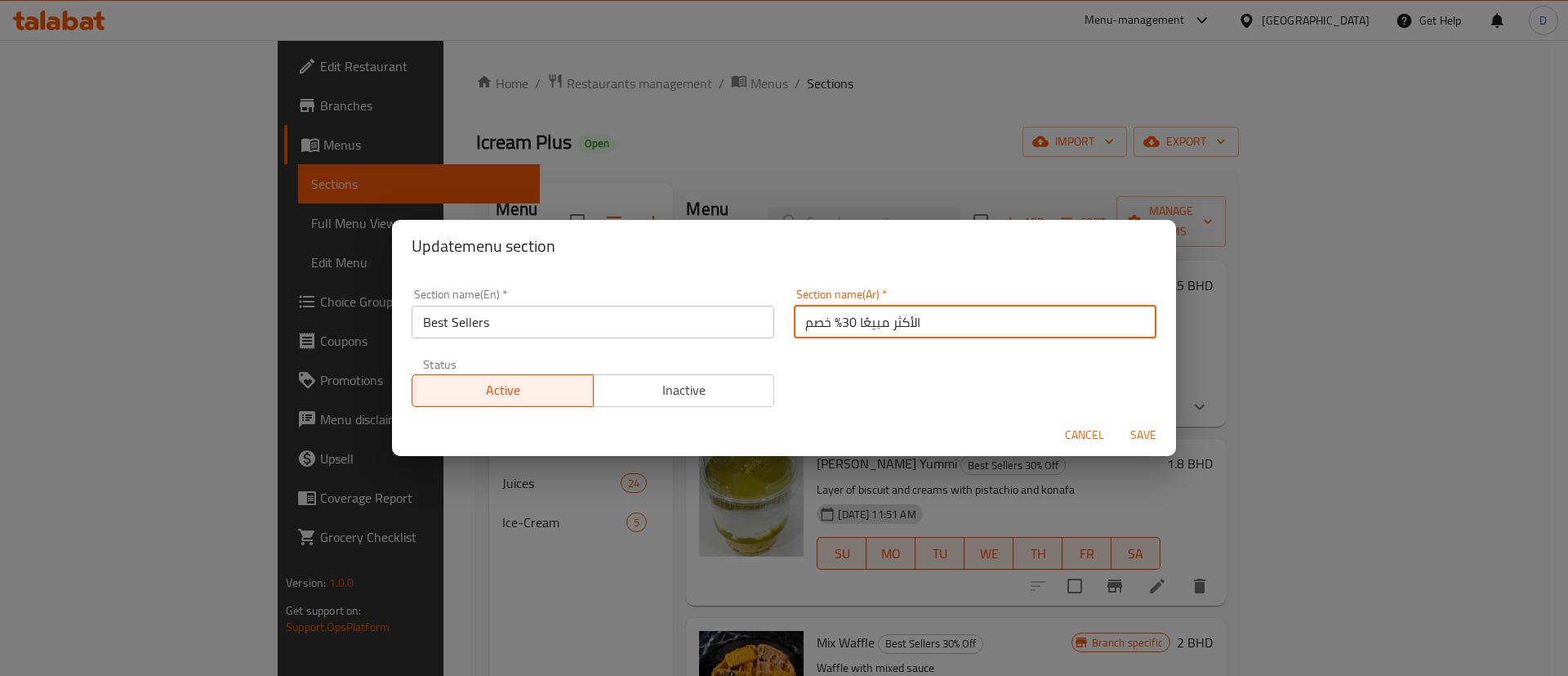
drag, startPoint x: 797, startPoint y: 335, endPoint x: 830, endPoint y: 323, distance: 35.1
click at [832, 323] on input "الأكثر مبيعًا 30% خصم" at bounding box center [975, 321] width 363 height 33
type input "الأكثر مبيعًا"
click at [847, 375] on div "Section name(En)   * Best Sellers Section name(En) * Section name(Ar)   * الأكث…" at bounding box center [784, 347] width 764 height 138
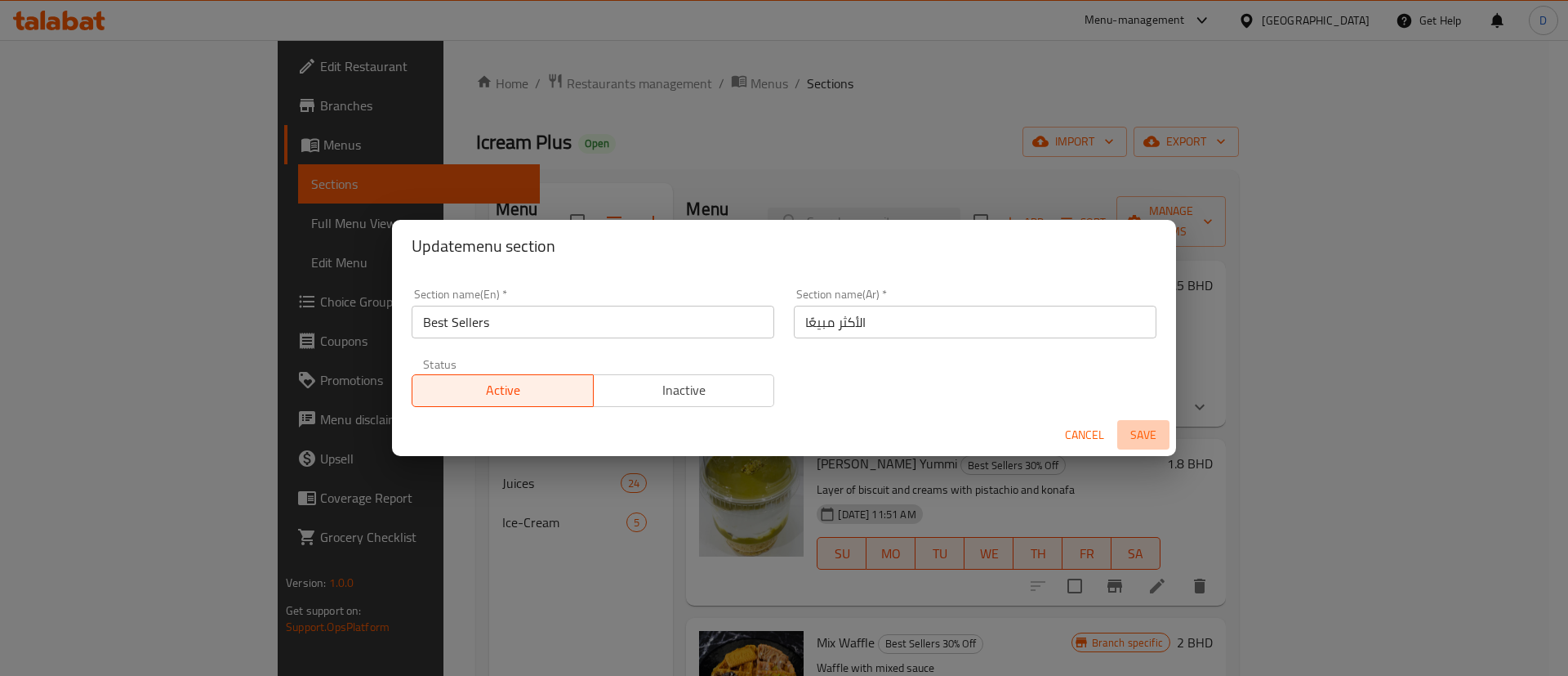
click at [1148, 428] on span "Save" at bounding box center [1143, 435] width 39 height 20
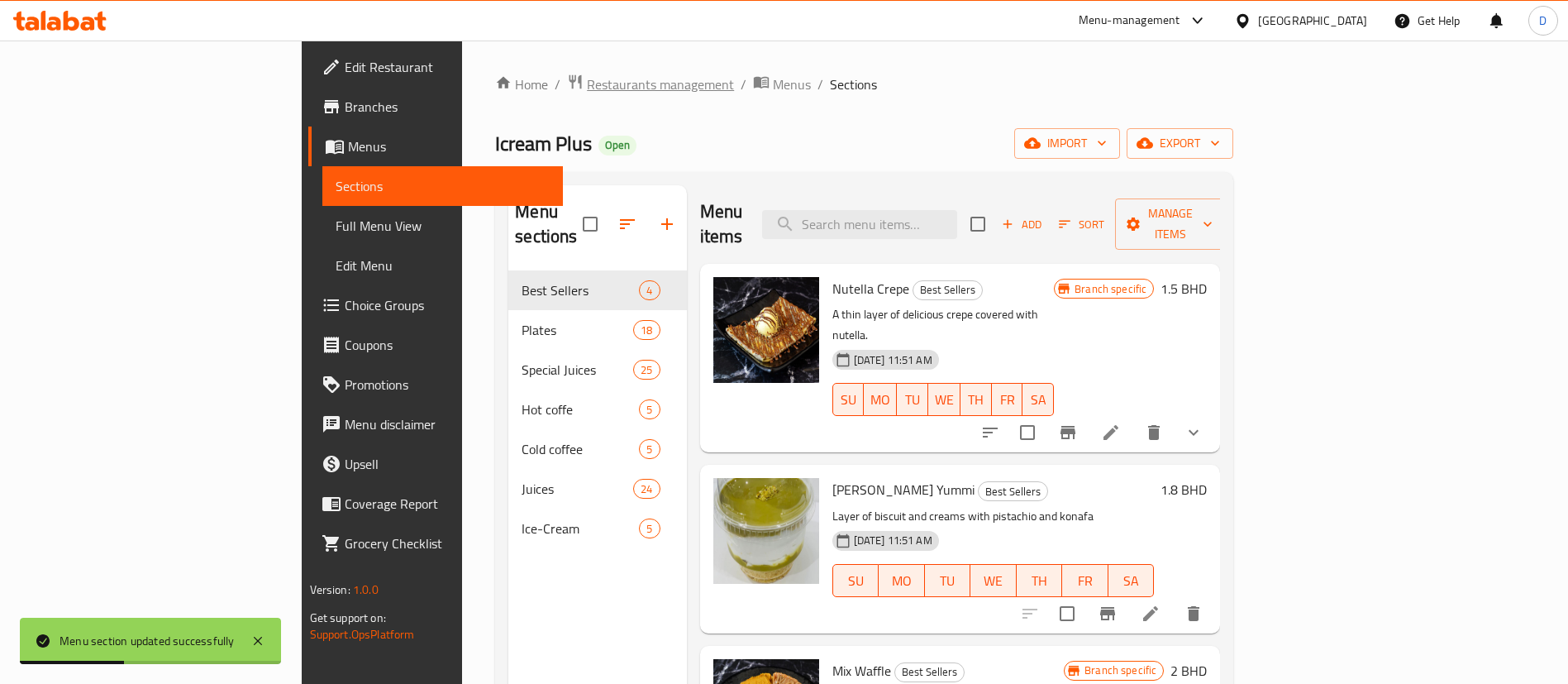
click at [587, 95] on span "Restaurants management" at bounding box center [660, 84] width 147 height 19
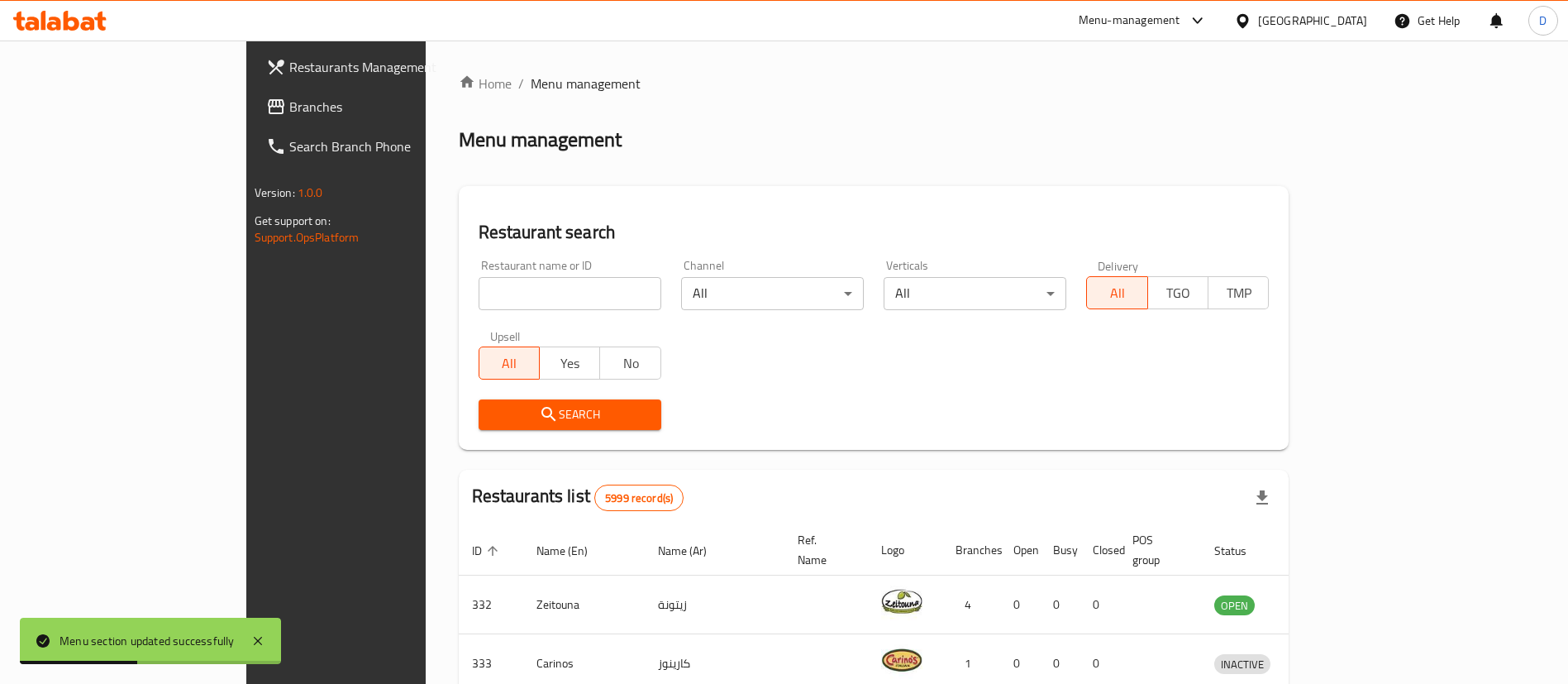
click at [479, 296] on input "search" at bounding box center [570, 293] width 182 height 33
paste input "26964"
click button "Search" at bounding box center [570, 415] width 182 height 30
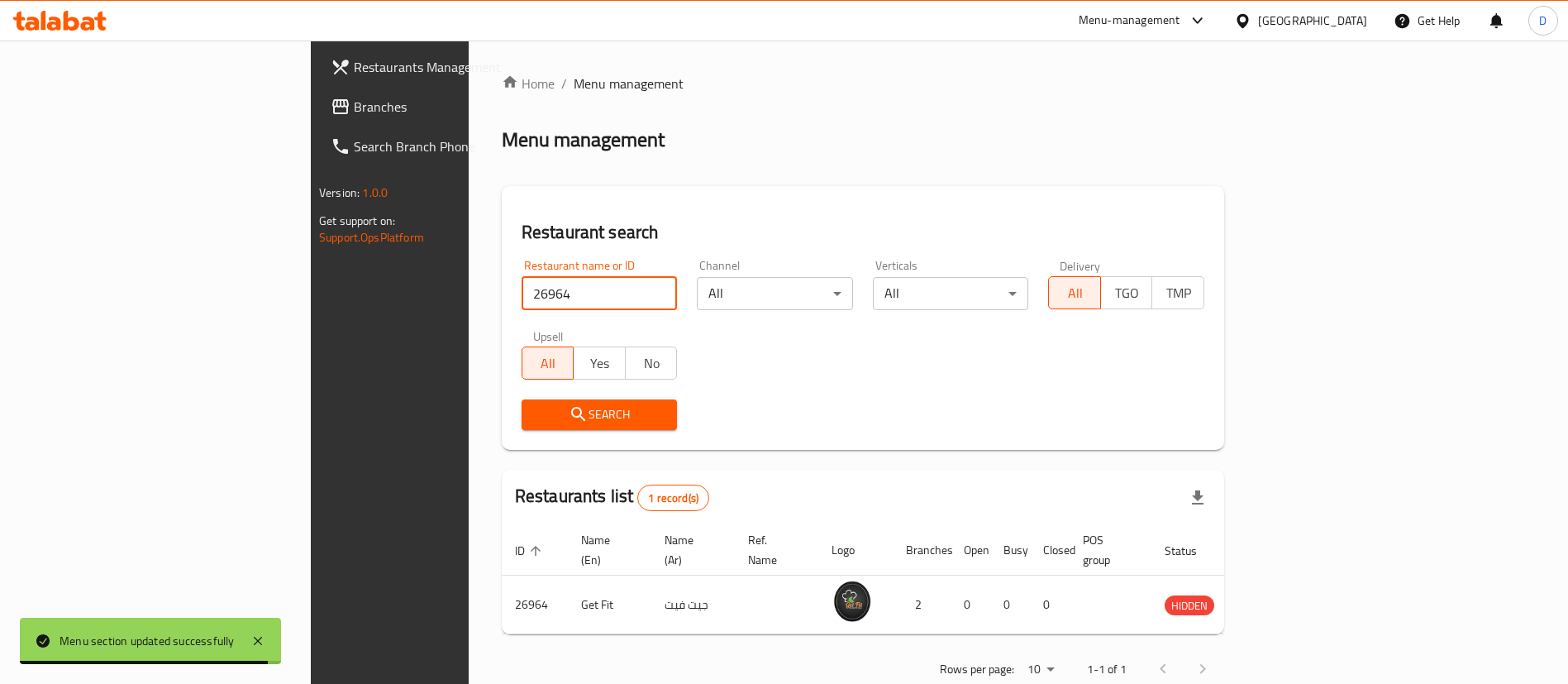
drag, startPoint x: 378, startPoint y: 280, endPoint x: 236, endPoint y: 304, distance: 144.0
click at [311, 304] on div "Restaurants Management Branches Search Branch Phone Version: 1.0.0 Get support …" at bounding box center [784, 382] width 947 height 683
paste input "630037"
type input "630037"
click button "Search" at bounding box center [600, 415] width 156 height 30
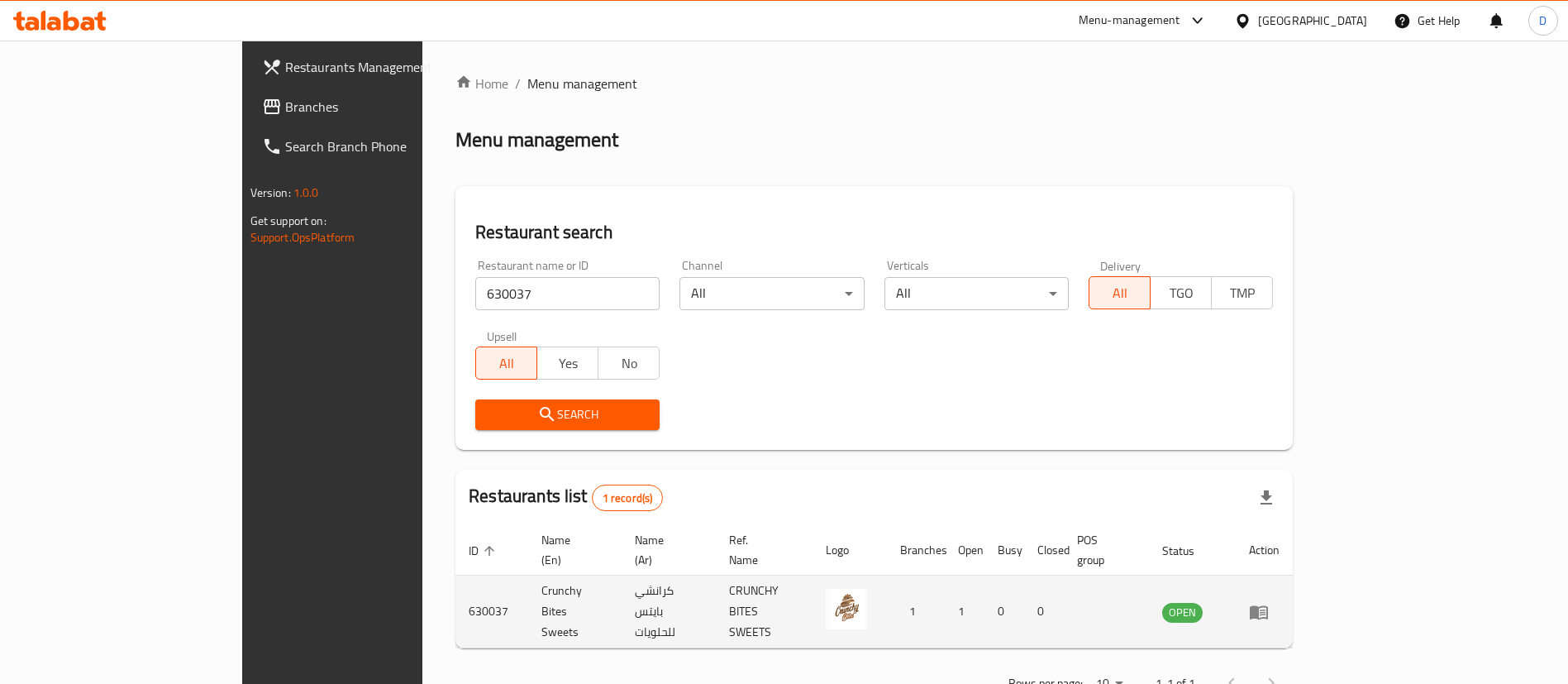
click at [1293, 586] on td "enhanced table" at bounding box center [1265, 611] width 57 height 73
click at [1268, 605] on icon "enhanced table" at bounding box center [1259, 612] width 19 height 14
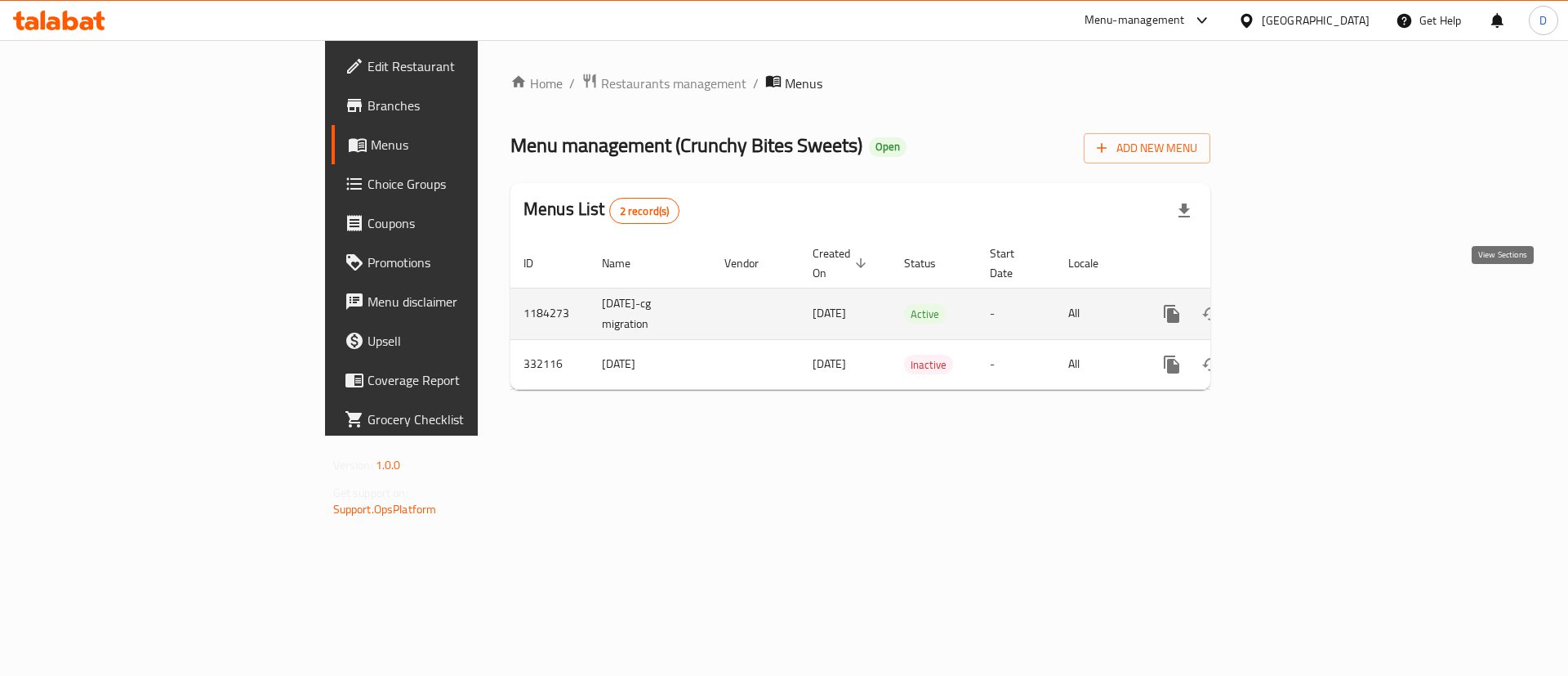
click at [1297, 306] on icon "enhanced table" at bounding box center [1289, 314] width 15 height 15
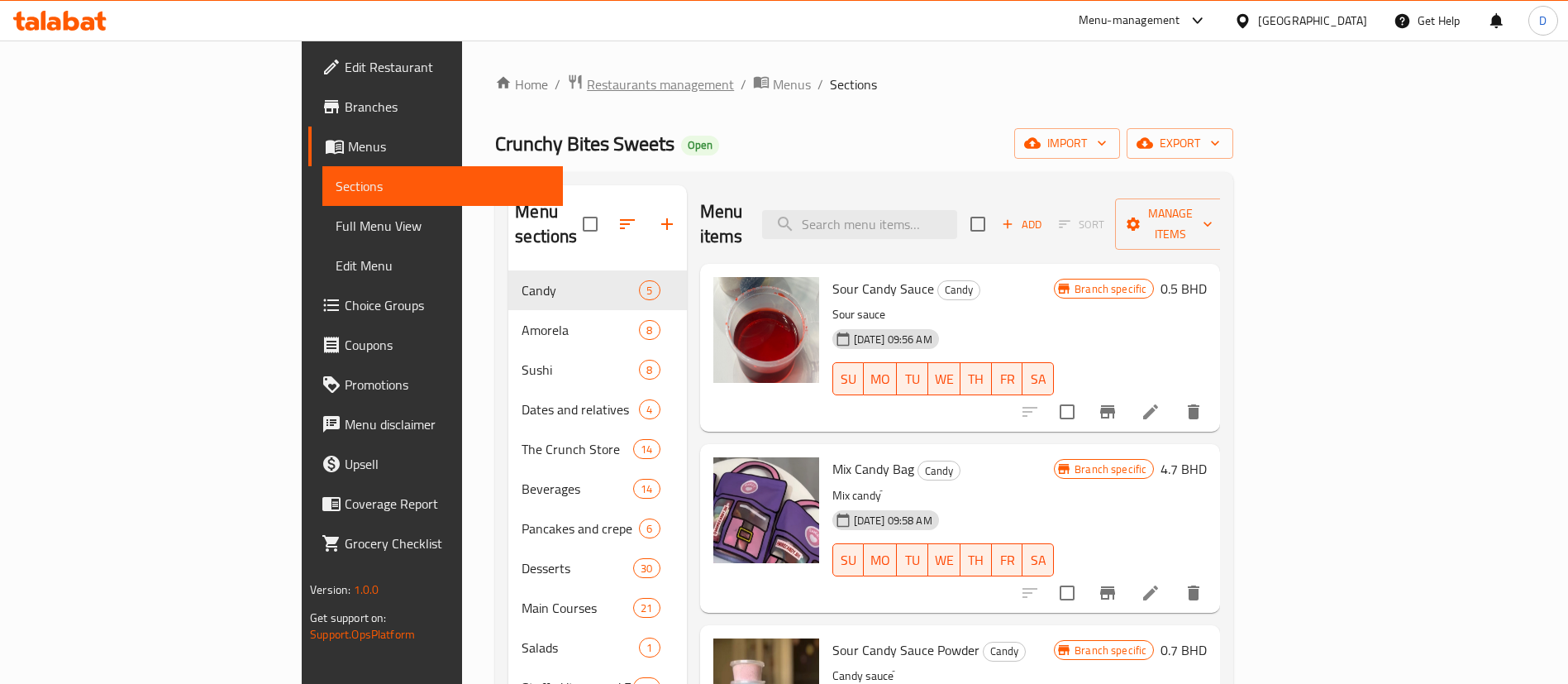
click at [587, 94] on span "Restaurants management" at bounding box center [660, 84] width 147 height 19
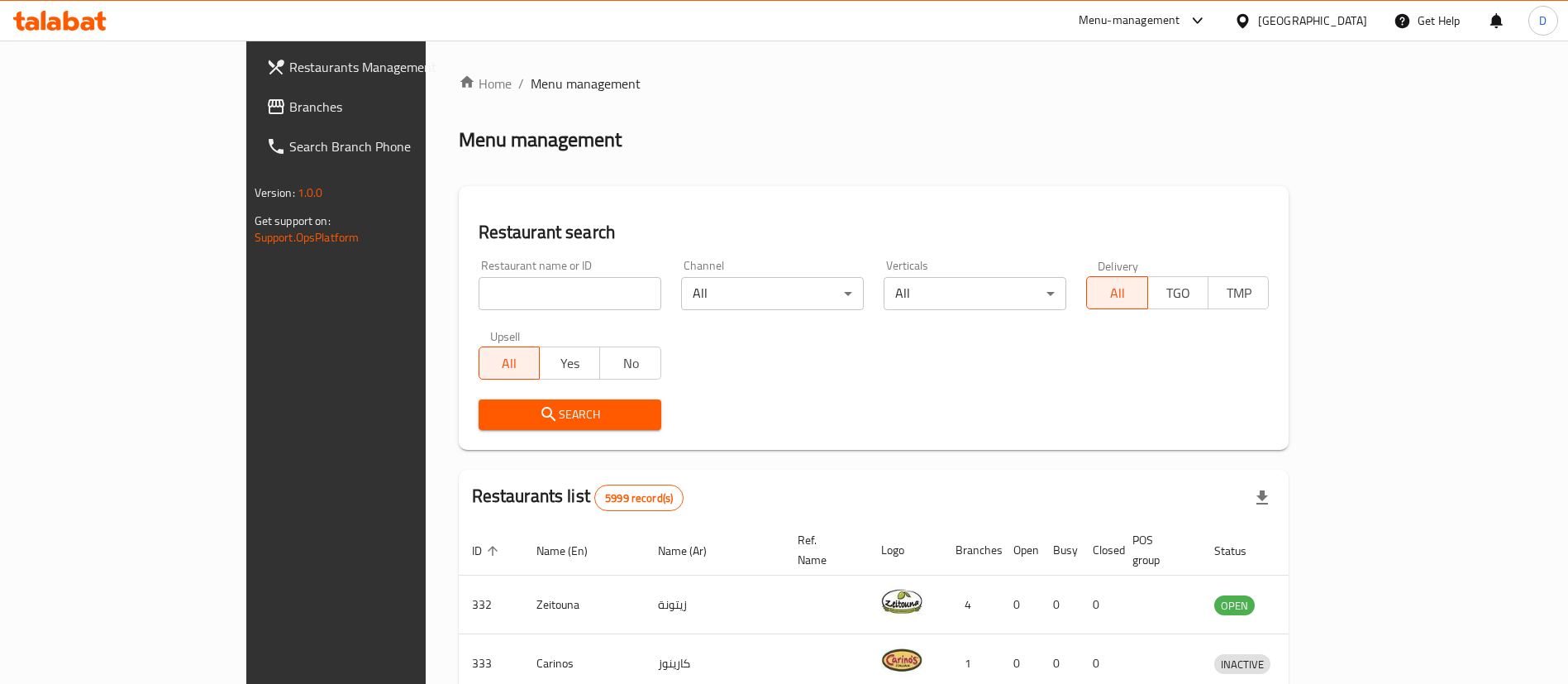
click at [479, 295] on input "search" at bounding box center [570, 293] width 182 height 33
paste input "27718"
click button "Search" at bounding box center [570, 415] width 182 height 30
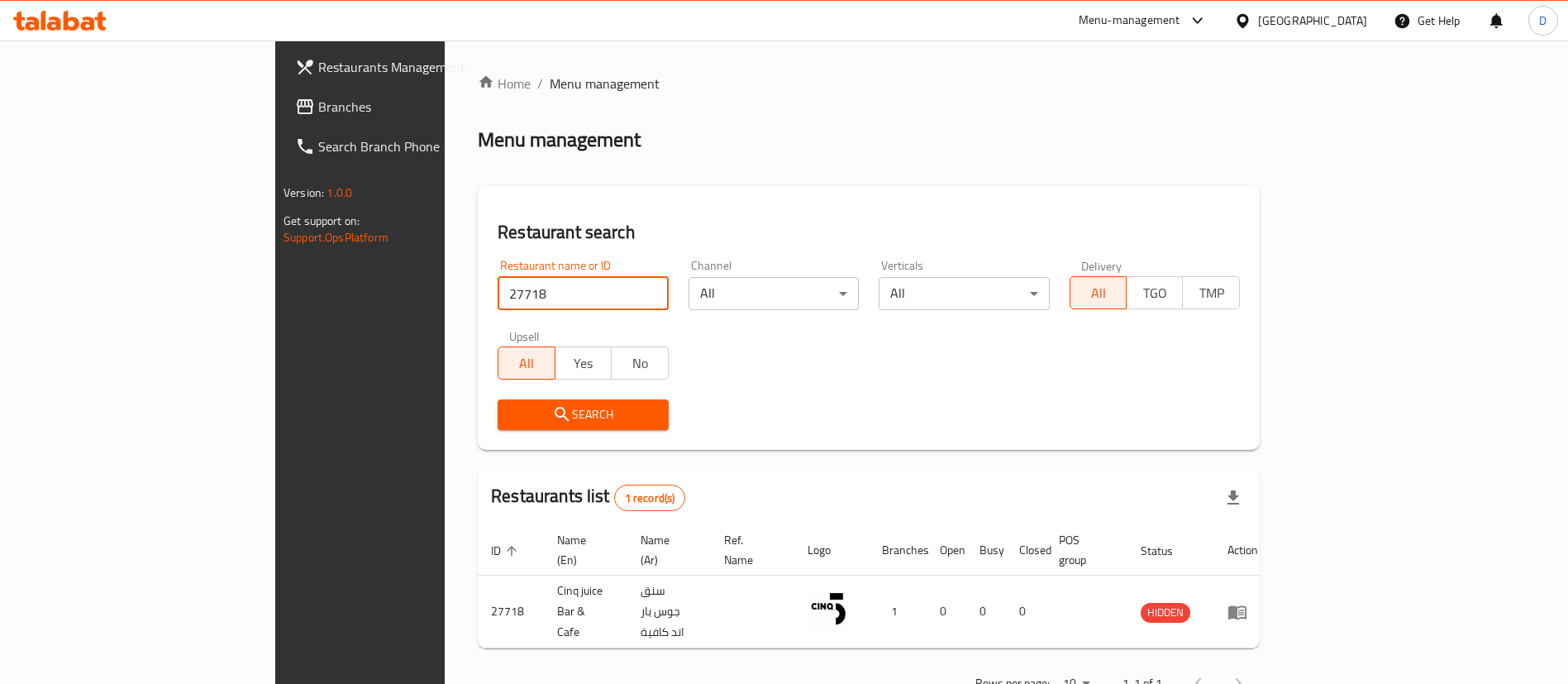
drag, startPoint x: 424, startPoint y: 294, endPoint x: 219, endPoint y: 307, distance: 205.4
click at [275, 307] on div "Restaurants Management Branches Search Branch Phone Version: 1.0.0 Get support …" at bounding box center [784, 388] width 1017 height 697
paste input "665584"
type input "665584"
click button "Search" at bounding box center [583, 415] width 171 height 30
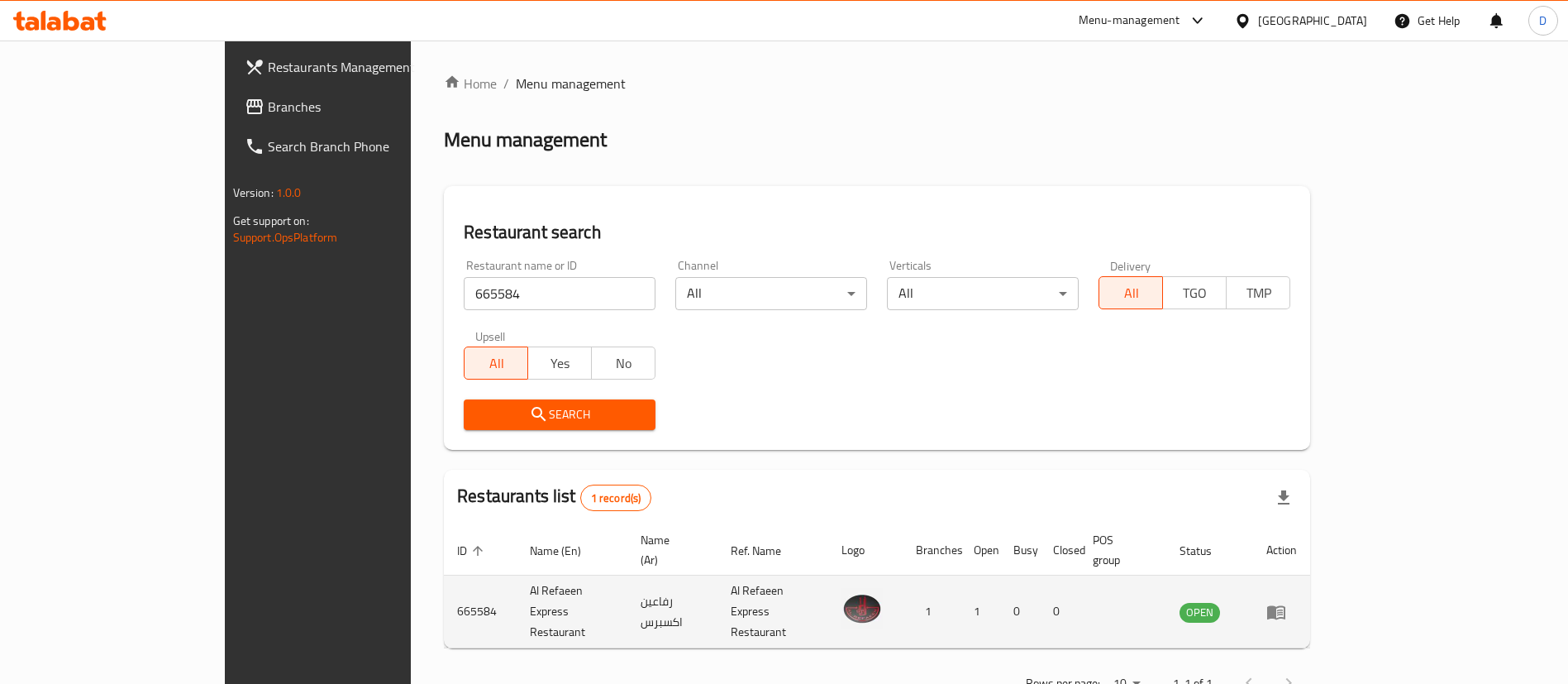
click at [1286, 602] on icon "enhanced table" at bounding box center [1276, 611] width 19 height 19
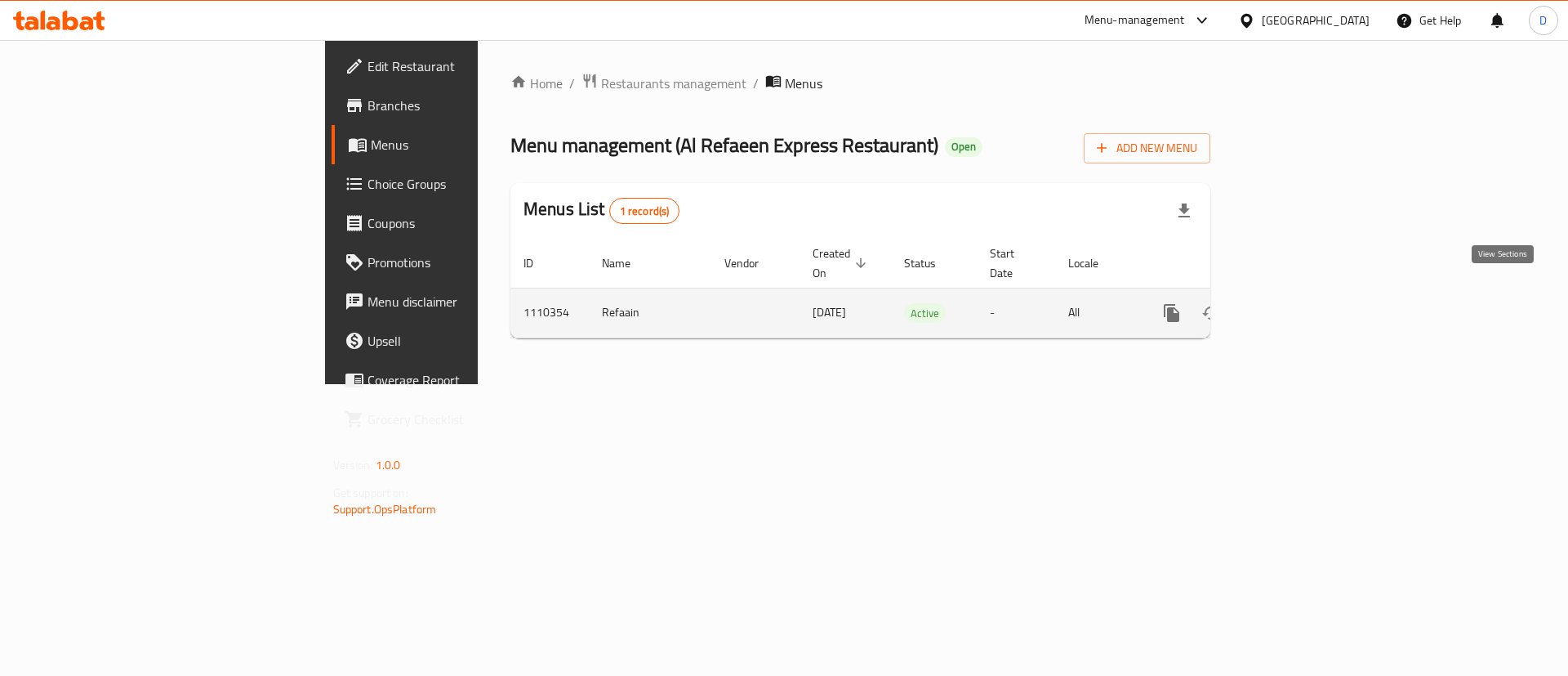
click at [1299, 303] on icon "enhanced table" at bounding box center [1289, 312] width 19 height 19
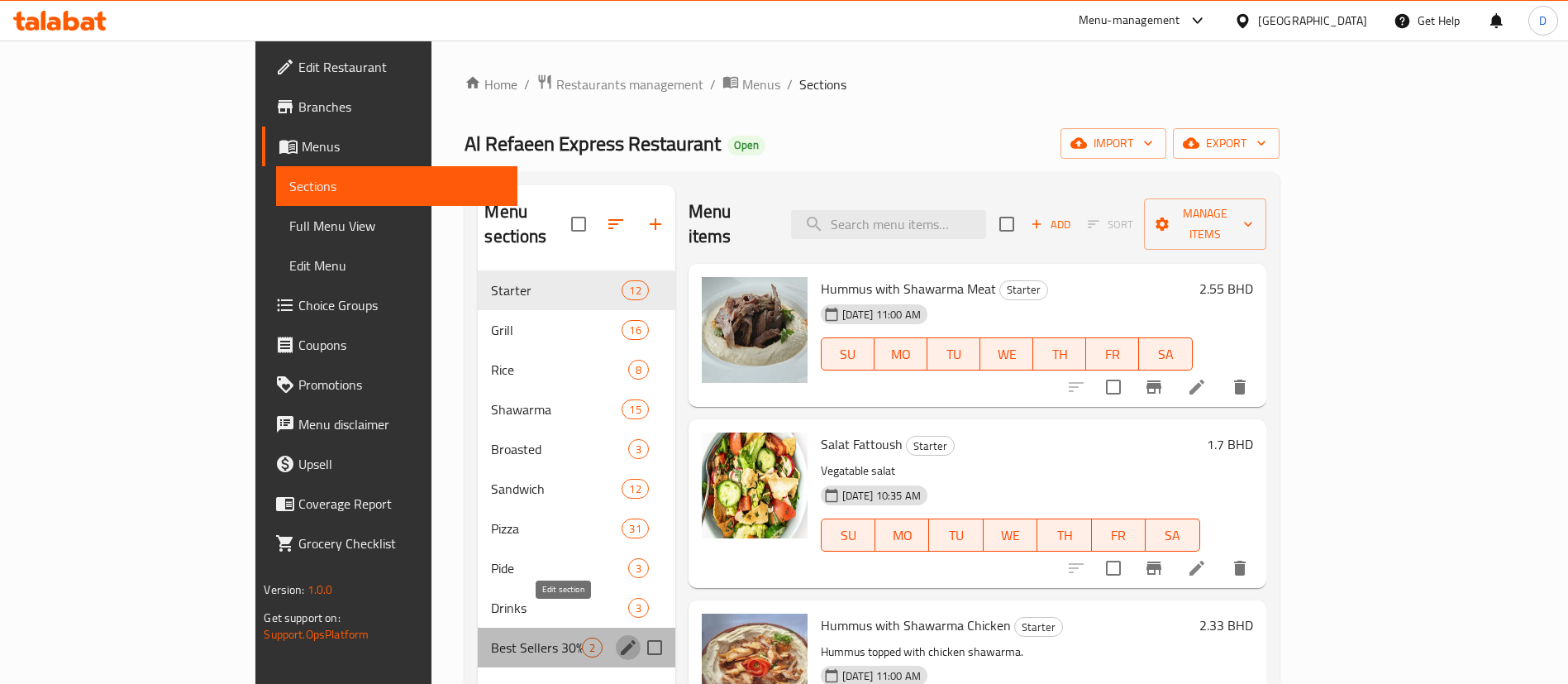
click at [618, 638] on icon "edit" at bounding box center [627, 647] width 19 height 19
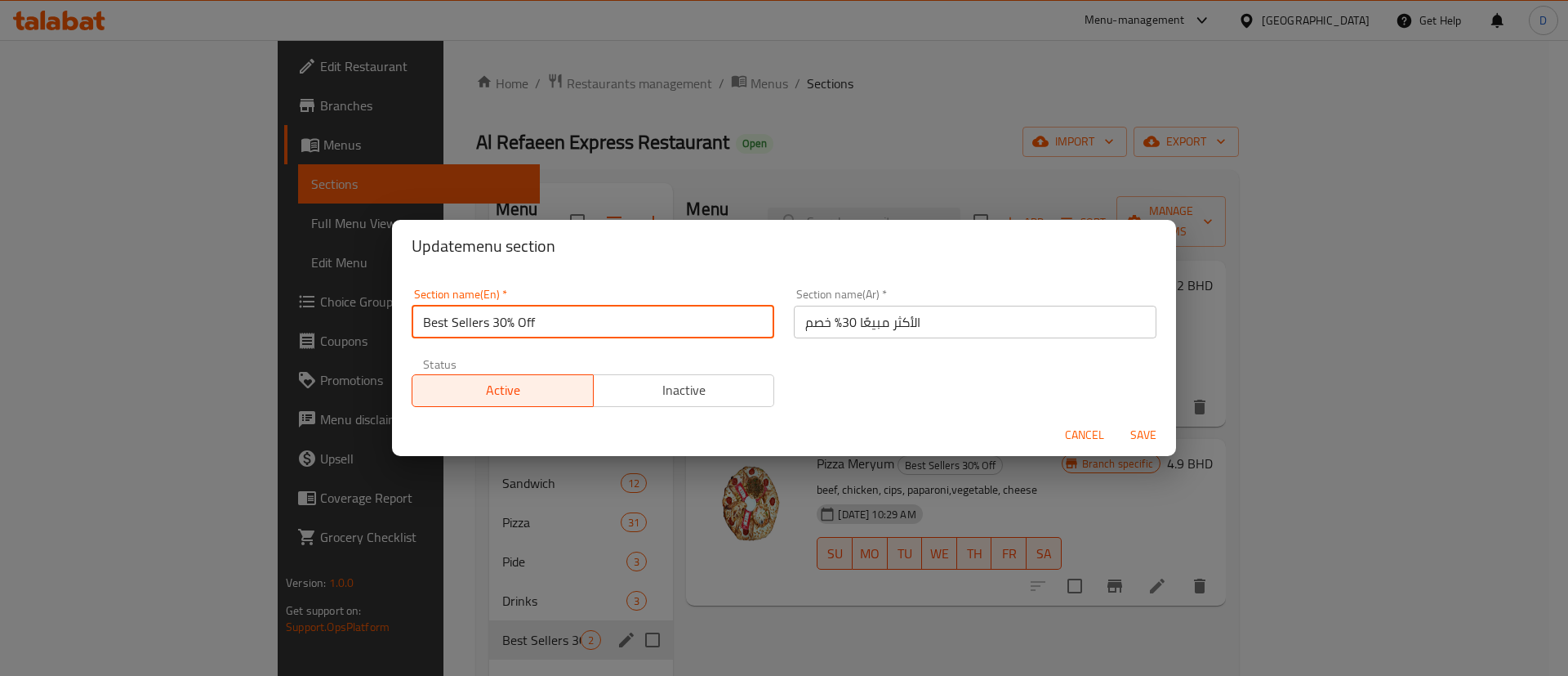
drag, startPoint x: 489, startPoint y: 320, endPoint x: 595, endPoint y: 335, distance: 107.1
click at [595, 335] on input "Best Sellers 30% Off" at bounding box center [592, 321] width 363 height 33
type input "Best Sellers"
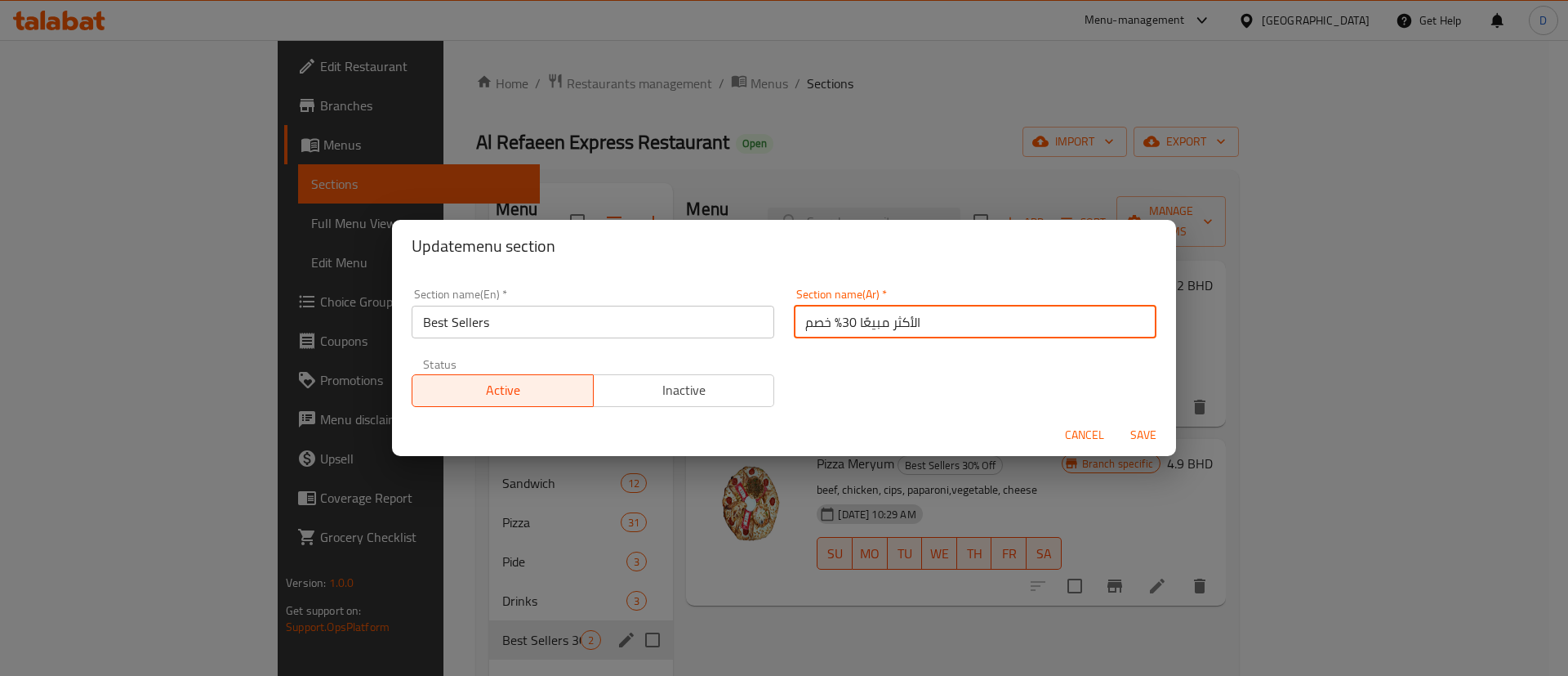
drag, startPoint x: 794, startPoint y: 322, endPoint x: 833, endPoint y: 321, distance: 39.0
click at [833, 321] on input "الأكثر مبيعًا 30% خصم" at bounding box center [975, 321] width 363 height 33
type input "الأكثر مبيعًا"
click at [826, 356] on div "Section name(En)   * Best Sellers Section name(En) * Section name(Ar)   * الأكث…" at bounding box center [784, 347] width 764 height 138
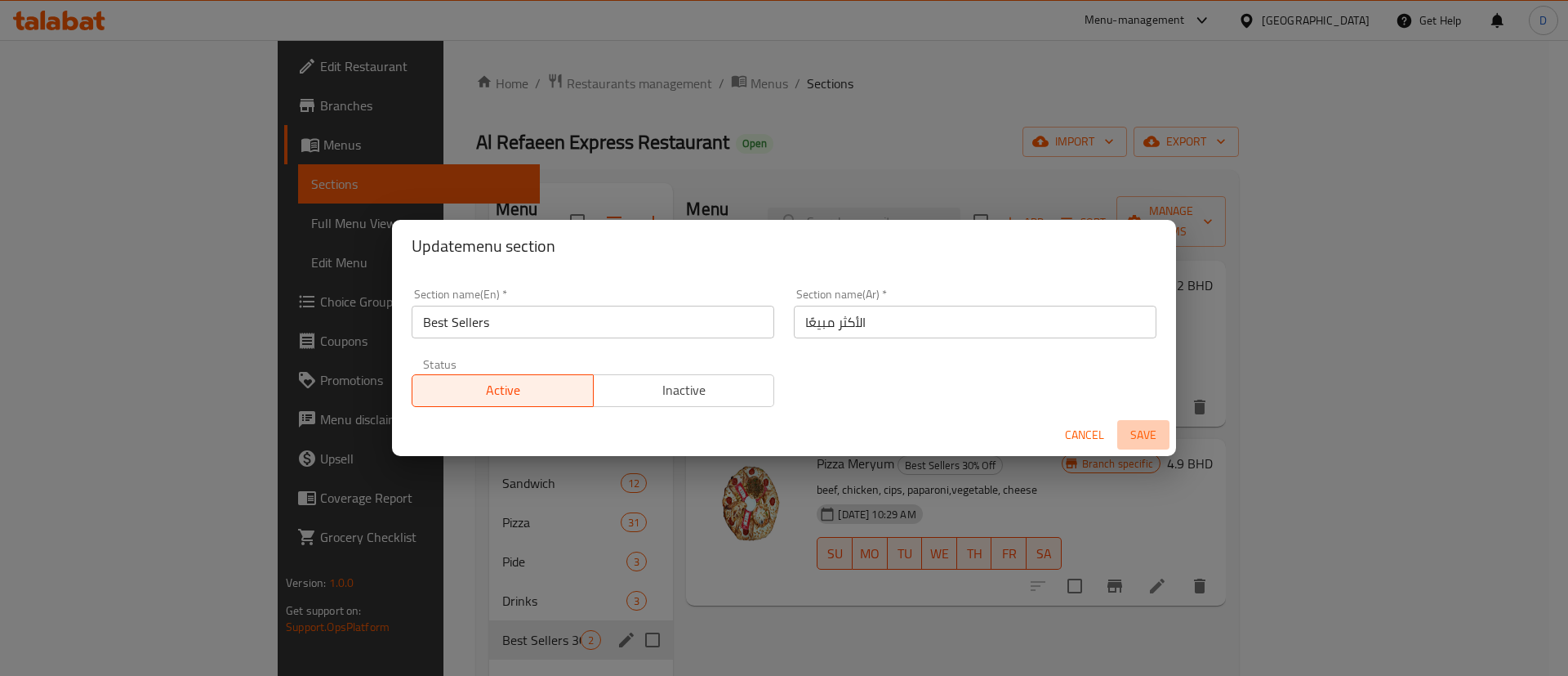
click at [1153, 436] on span "Save" at bounding box center [1143, 435] width 39 height 20
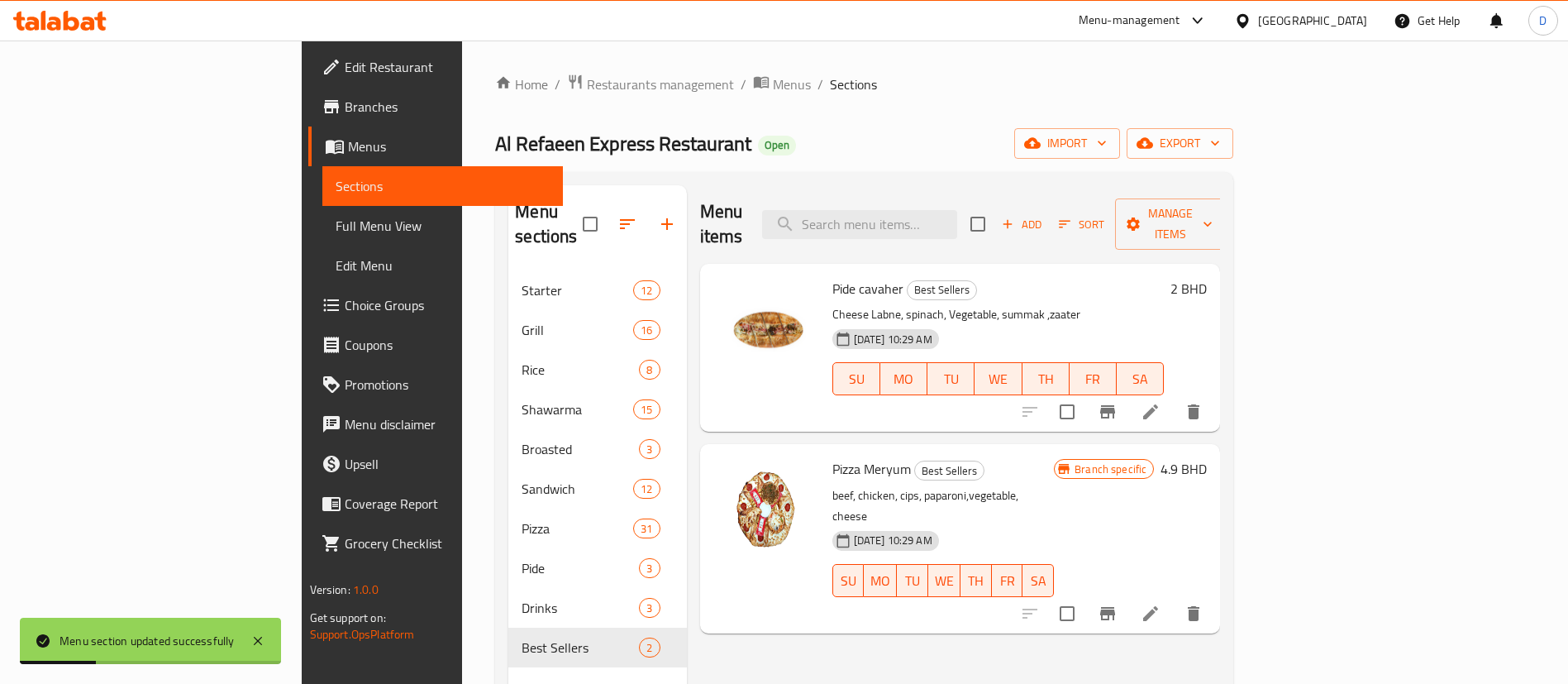
click at [495, 98] on div "Home / Restaurants management / Menus / Sections Al Refaeen Express Restaurant …" at bounding box center [864, 477] width 738 height 808
click at [587, 82] on span "Restaurants management" at bounding box center [660, 84] width 147 height 19
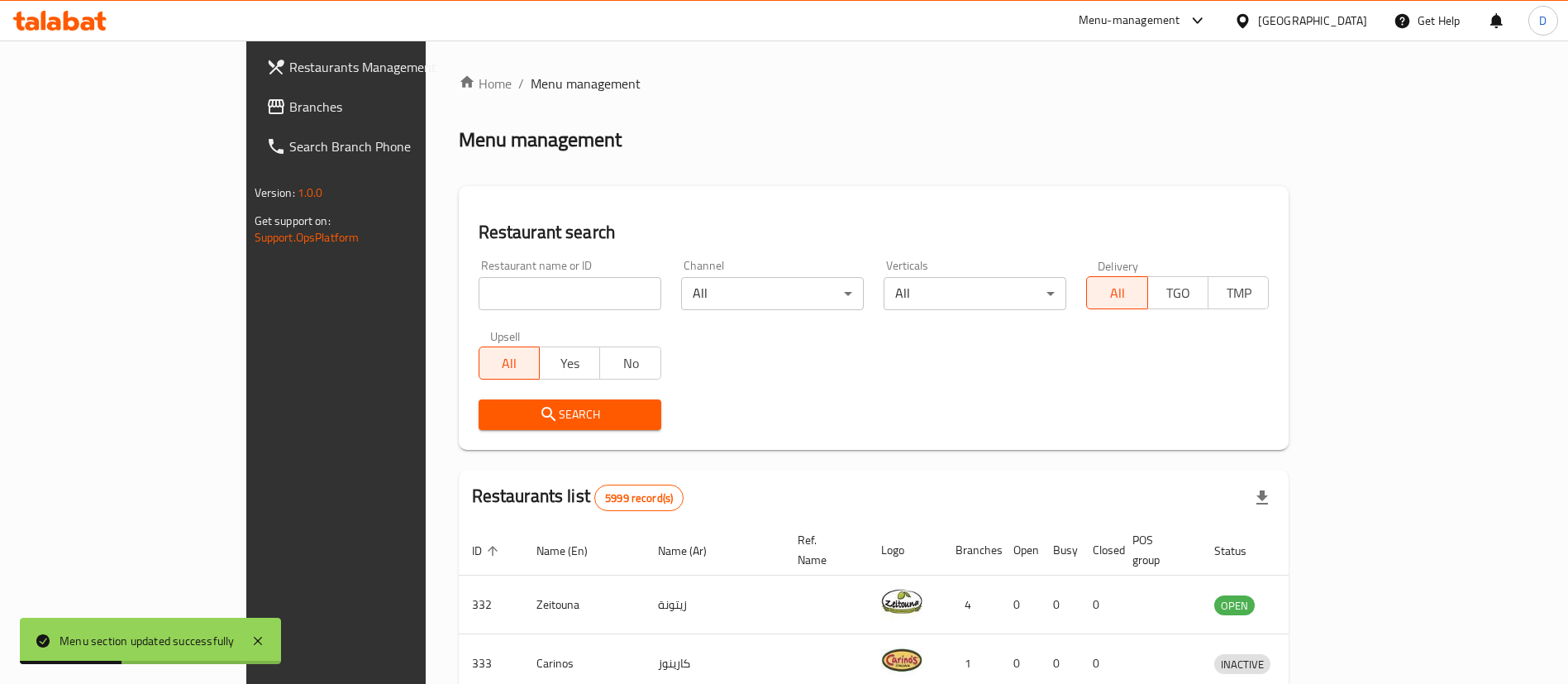
click at [469, 320] on div "Upsell All Yes No" at bounding box center [570, 355] width 203 height 69
click at [479, 305] on input "search" at bounding box center [570, 293] width 182 height 33
paste input "667074"
type input "667074"
click button "Search" at bounding box center [570, 415] width 182 height 30
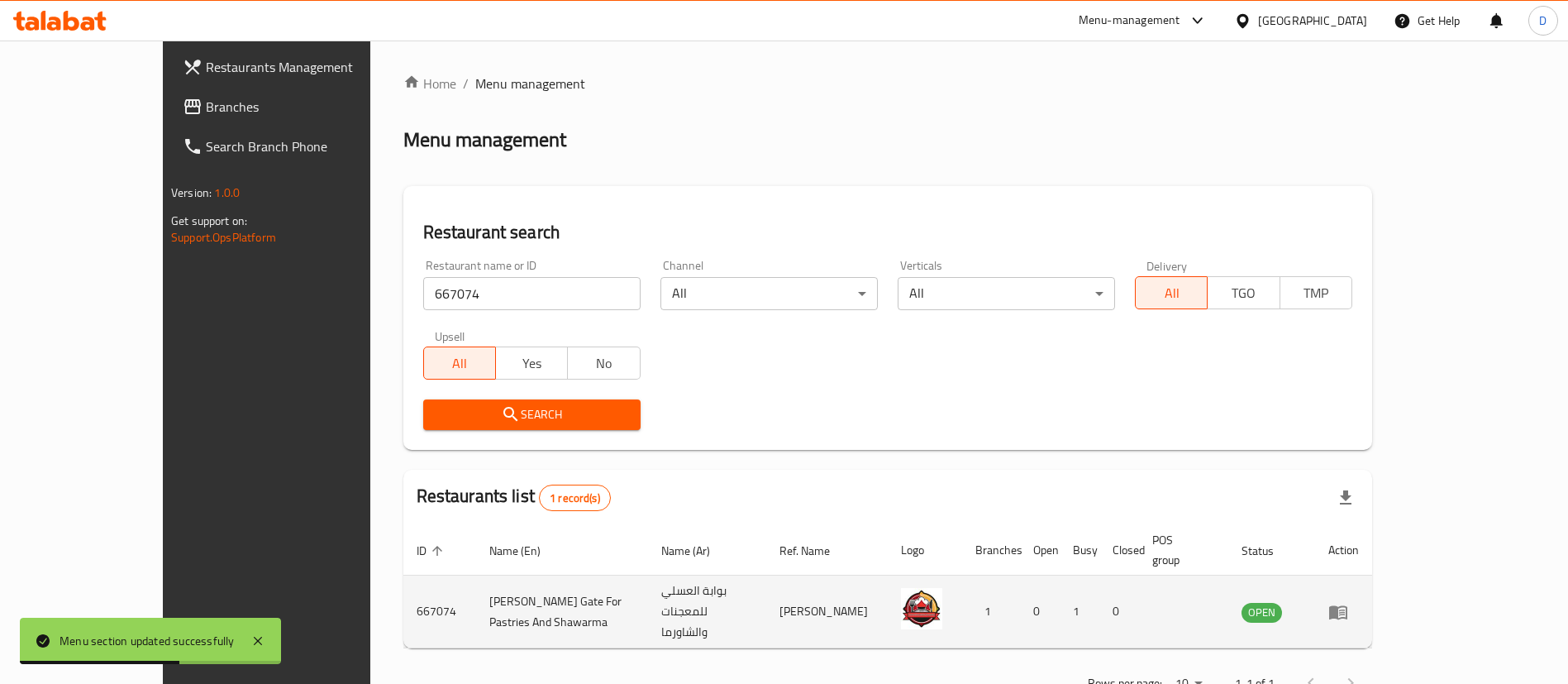
click at [1345, 610] on icon "enhanced table" at bounding box center [1342, 613] width 6 height 7
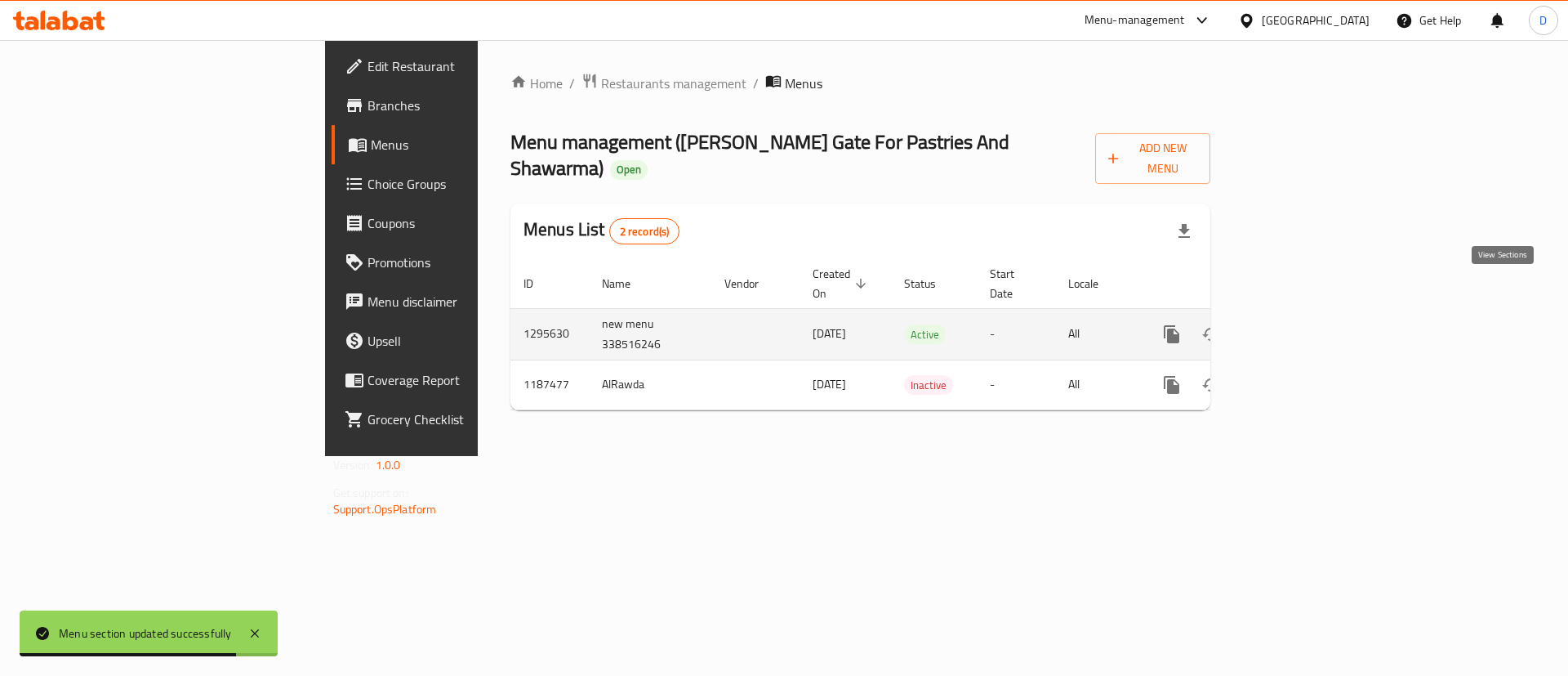
click at [1299, 325] on icon "enhanced table" at bounding box center [1289, 334] width 19 height 19
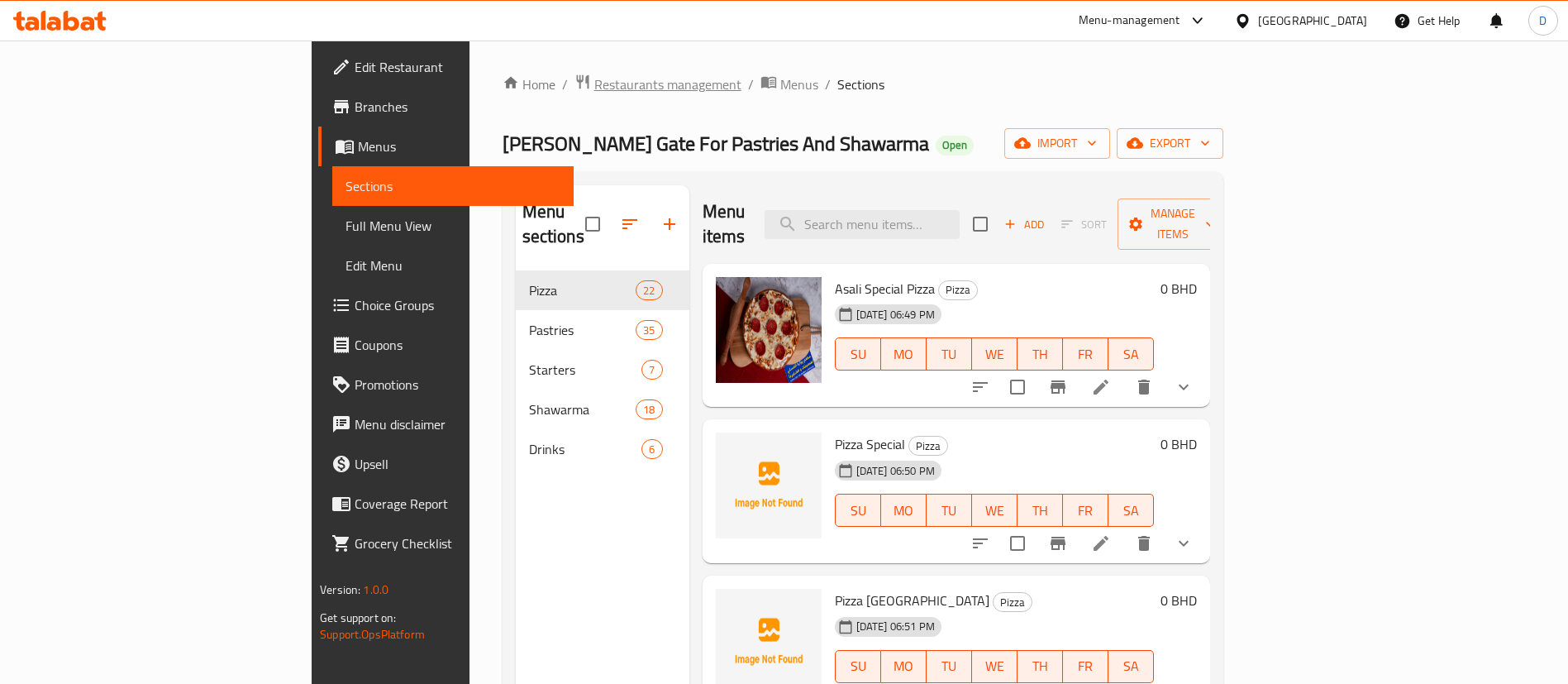
click at [594, 92] on span "Restaurants management" at bounding box center [668, 84] width 147 height 19
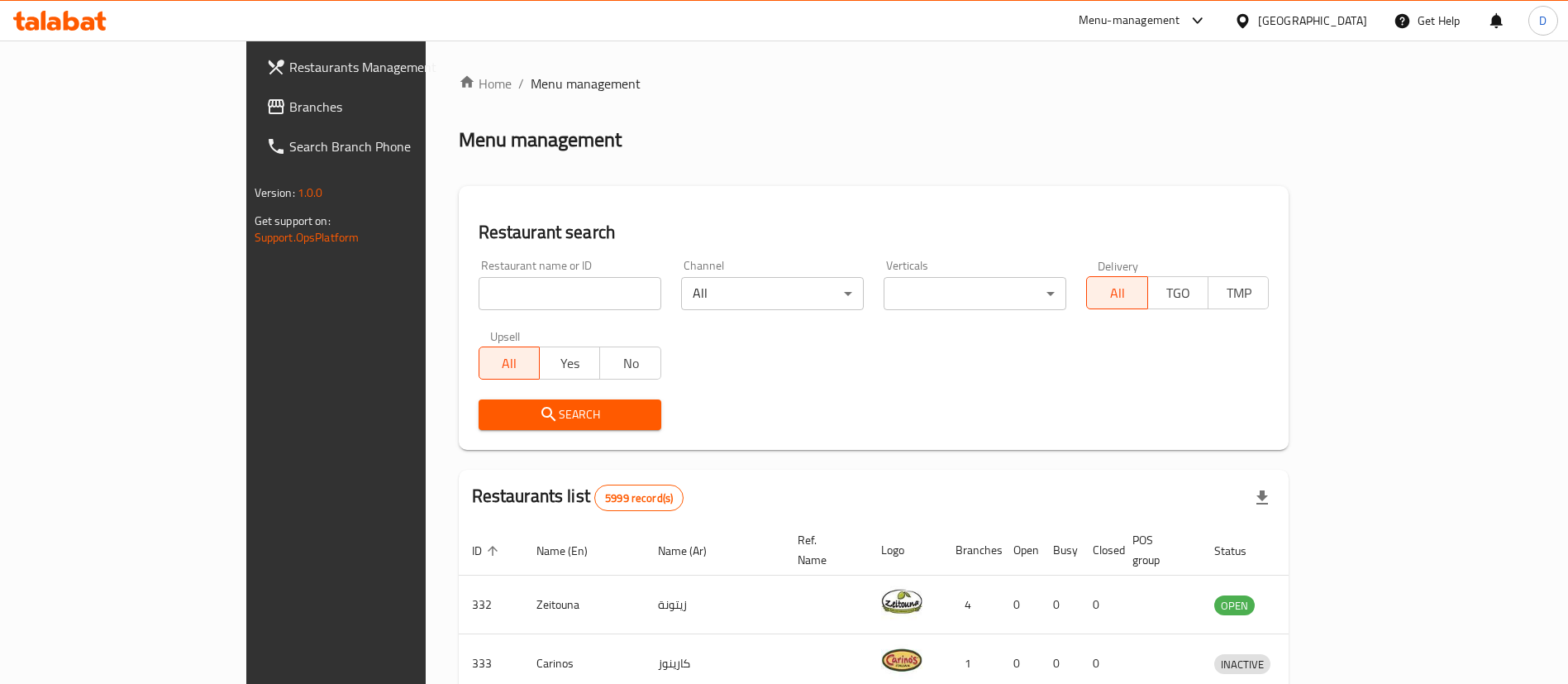
click at [479, 303] on input "search" at bounding box center [570, 293] width 182 height 33
paste input "642861"
type input "642861"
click button "Search" at bounding box center [570, 415] width 182 height 30
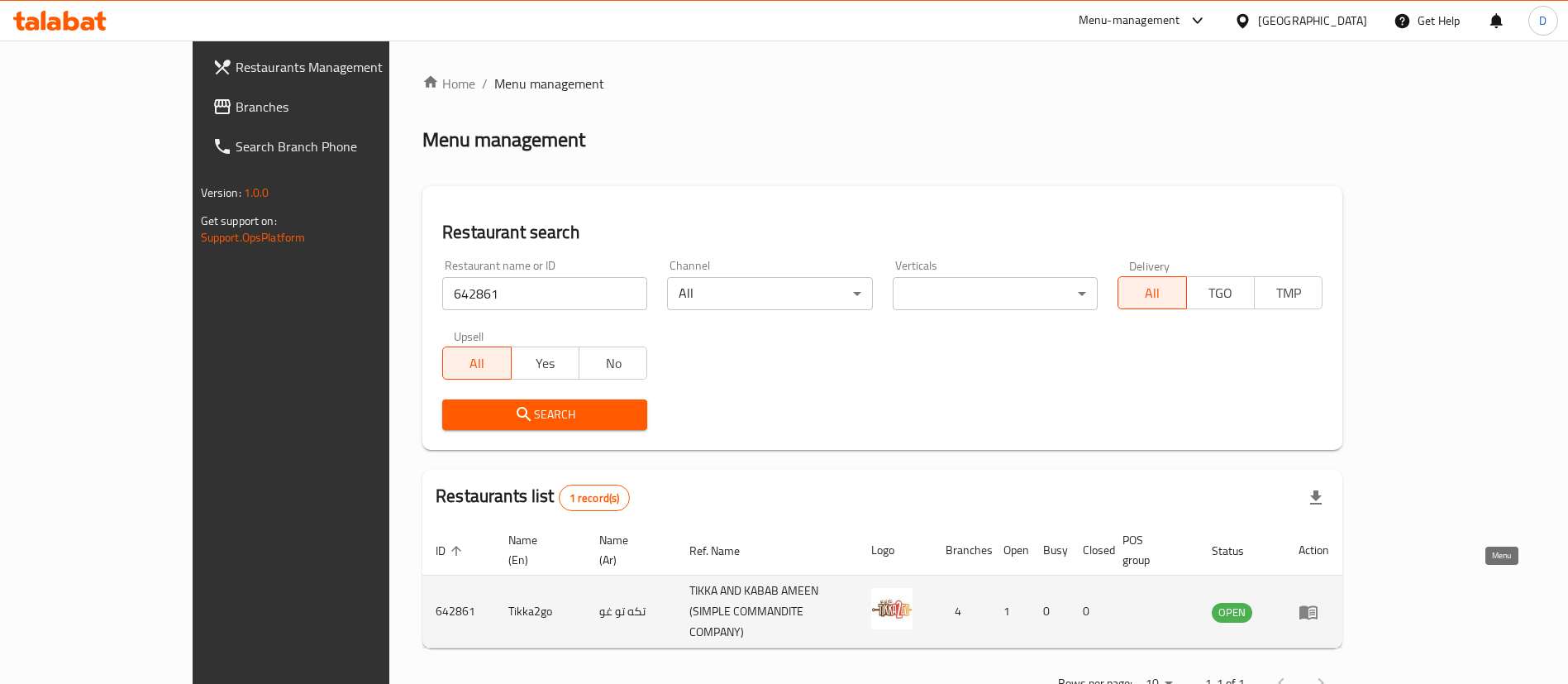
click at [1317, 605] on icon "enhanced table" at bounding box center [1309, 612] width 19 height 14
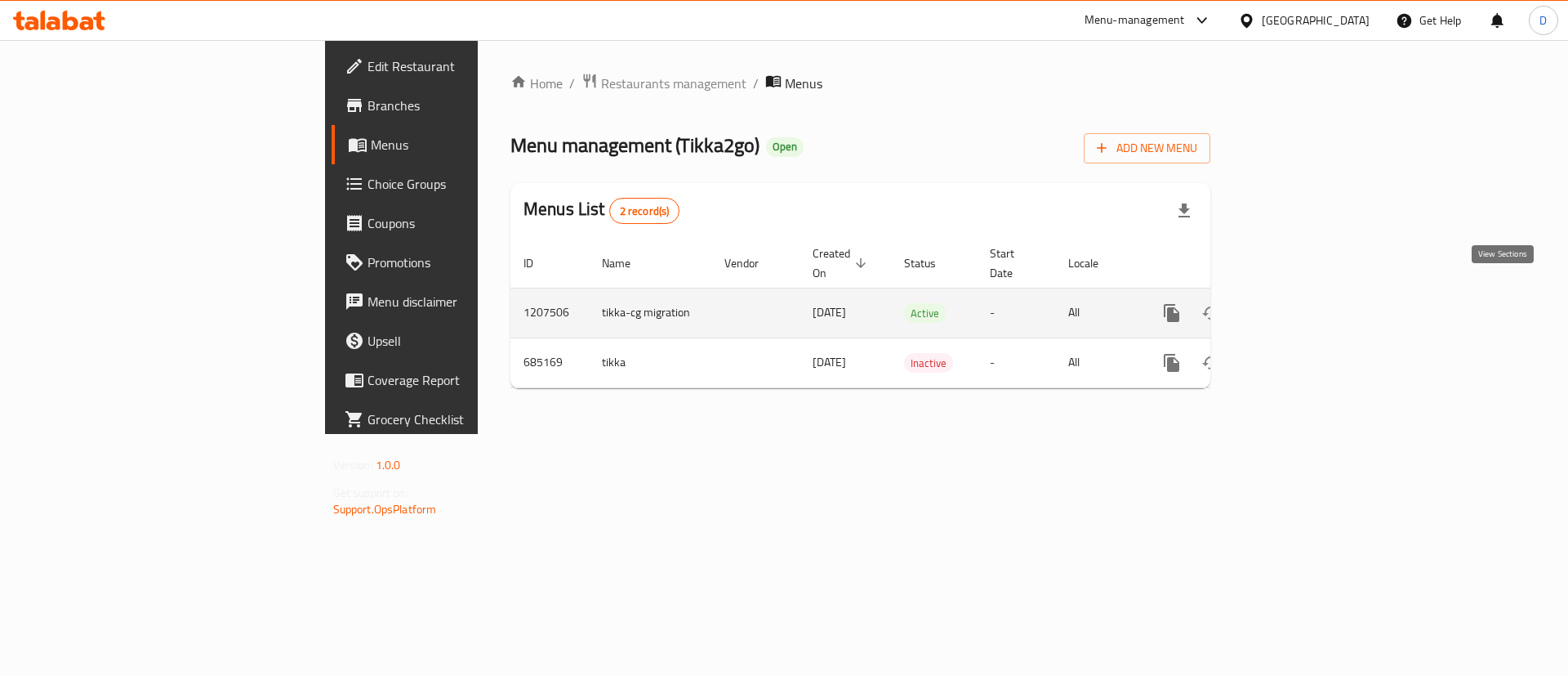
click at [1299, 303] on icon "enhanced table" at bounding box center [1289, 312] width 19 height 19
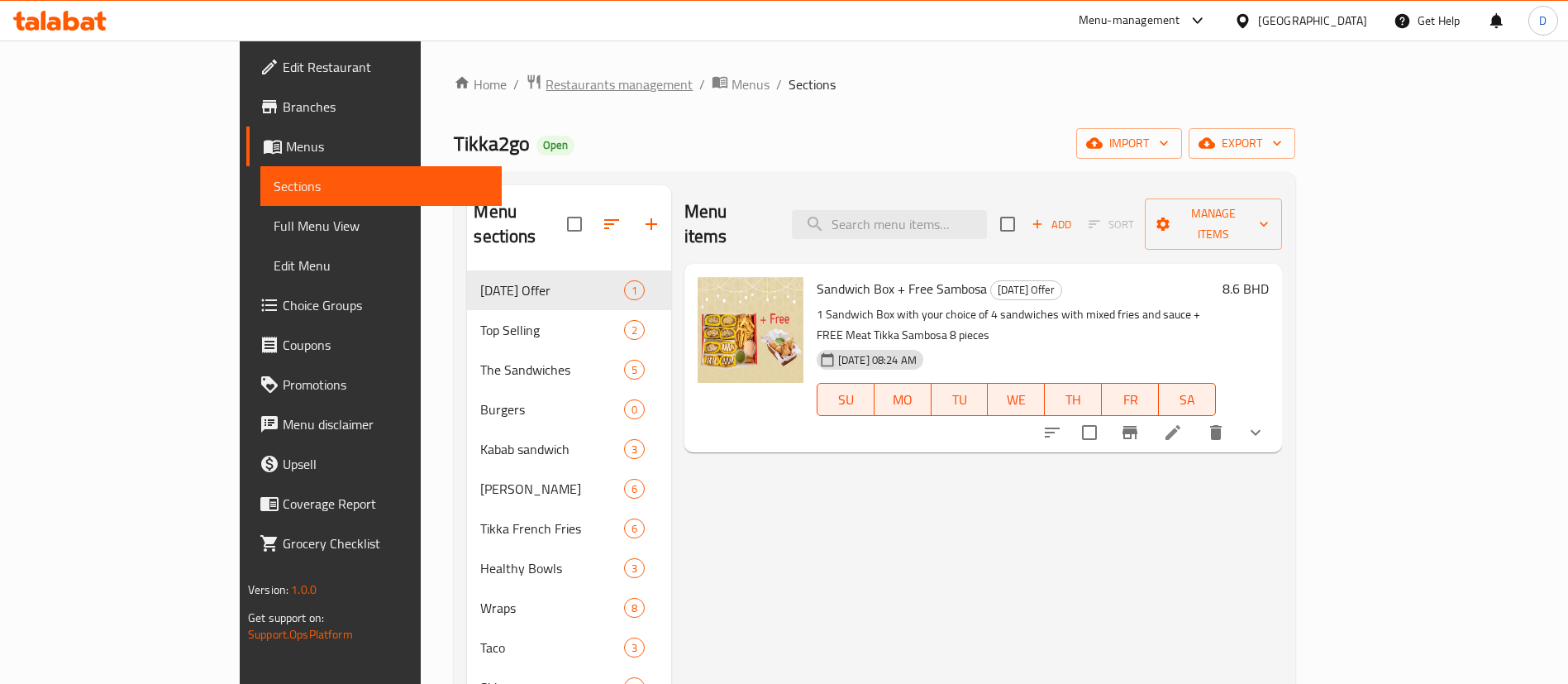
click at [545, 90] on span "Restaurants management" at bounding box center [619, 84] width 147 height 19
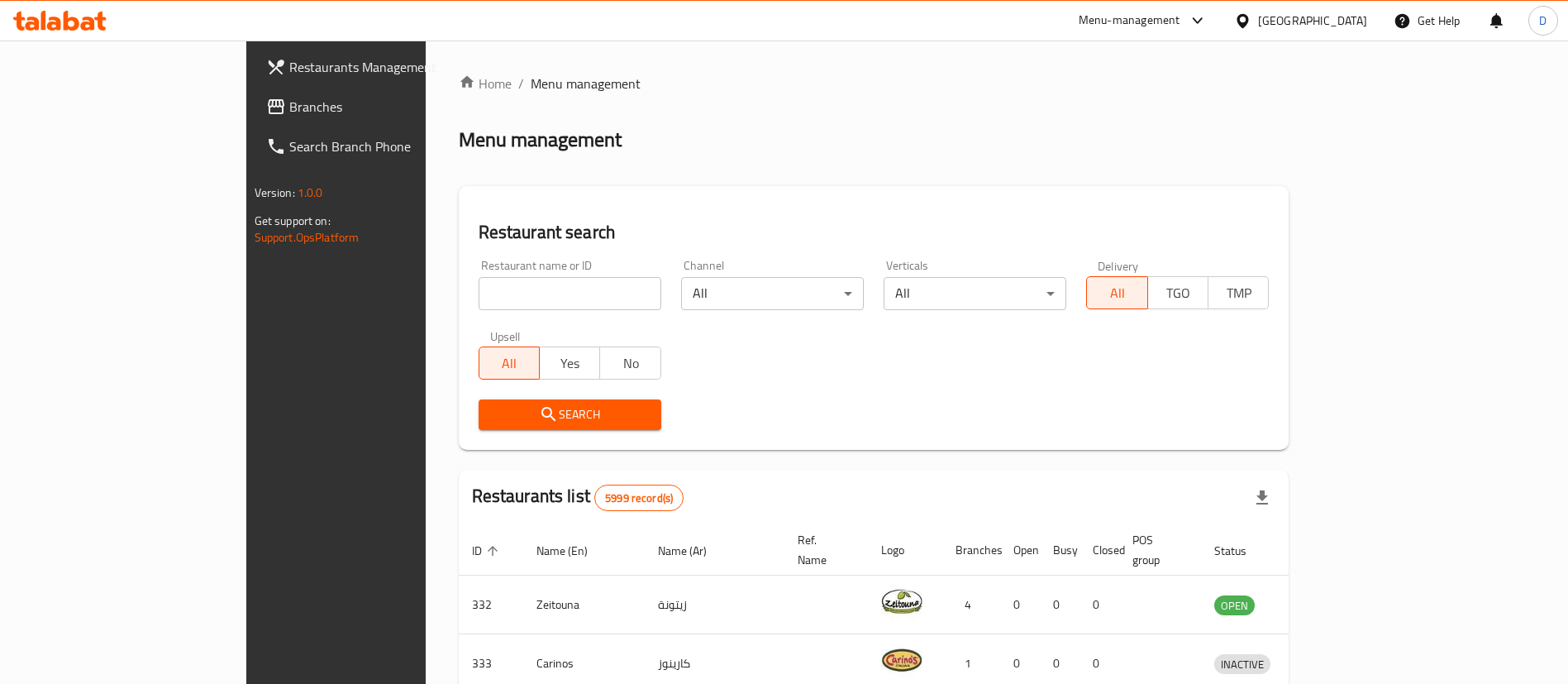
click at [479, 299] on input "search" at bounding box center [570, 293] width 182 height 33
paste input "15268"
type input "15268"
click button "Search" at bounding box center [570, 415] width 182 height 30
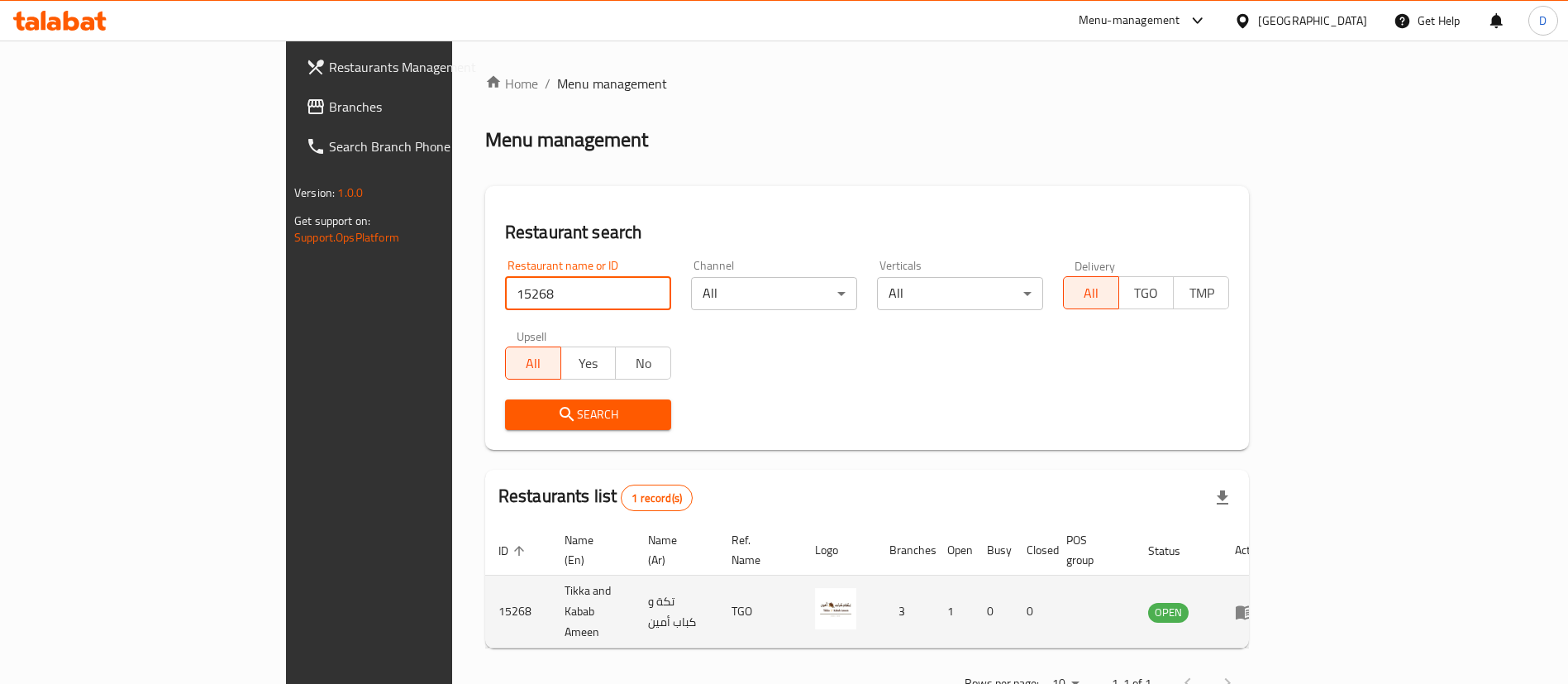
click at [1255, 602] on icon "enhanced table" at bounding box center [1245, 611] width 19 height 19
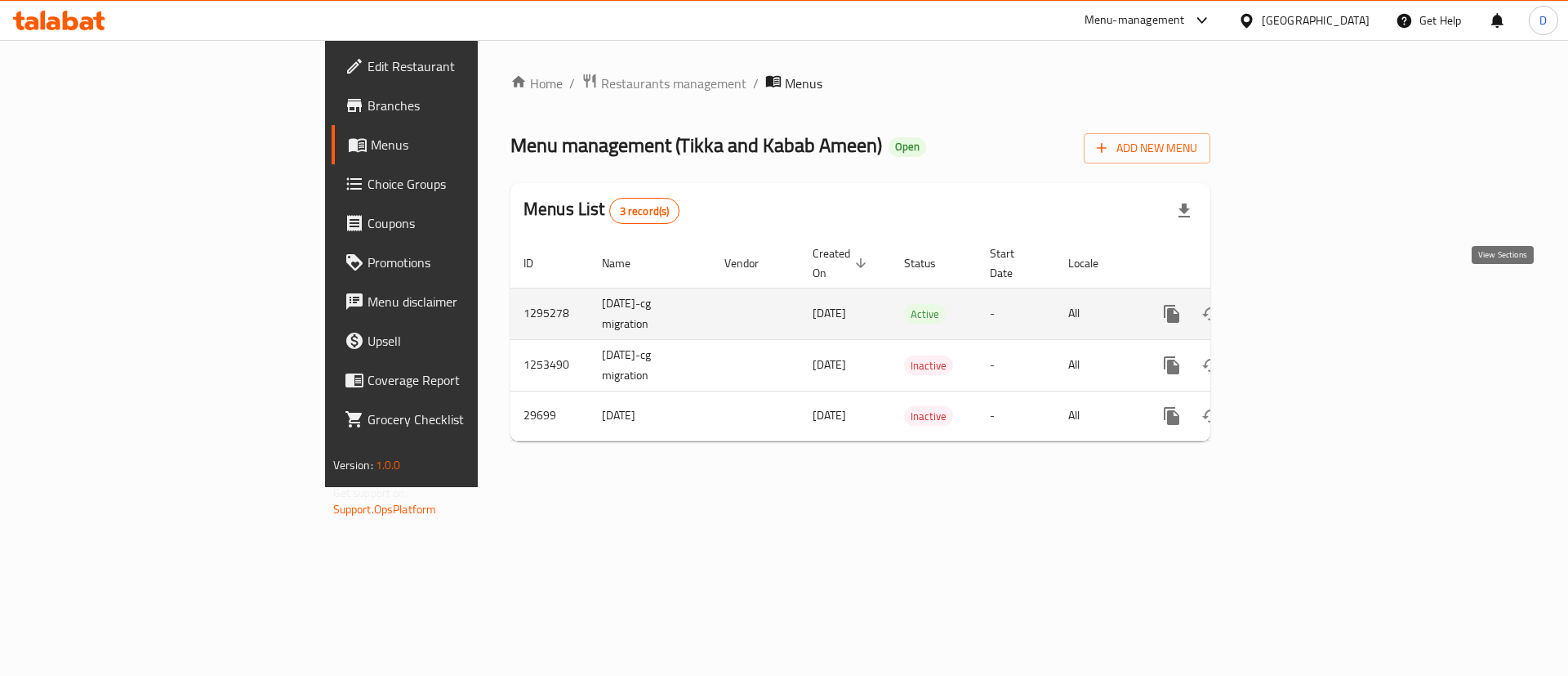
click at [1309, 294] on link "enhanced table" at bounding box center [1289, 313] width 39 height 39
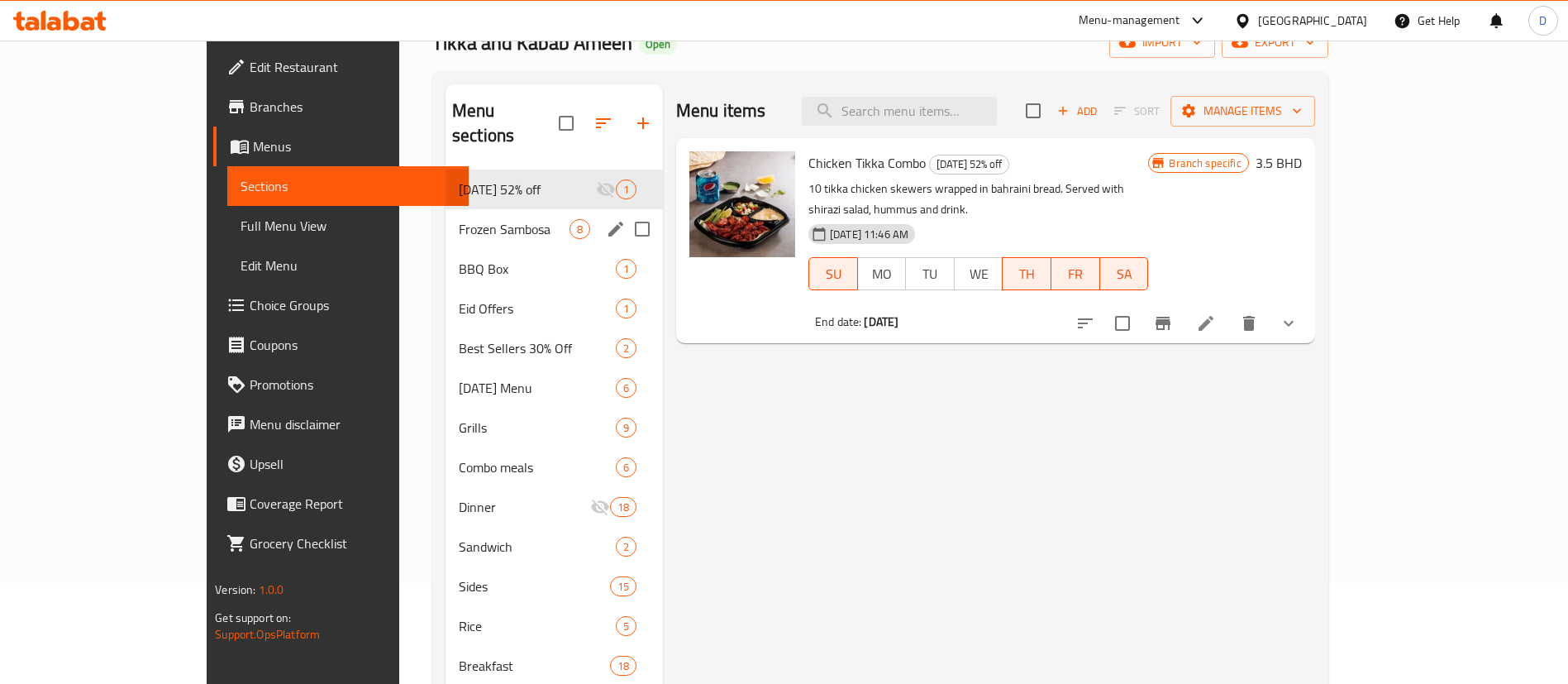
scroll to position [124, 0]
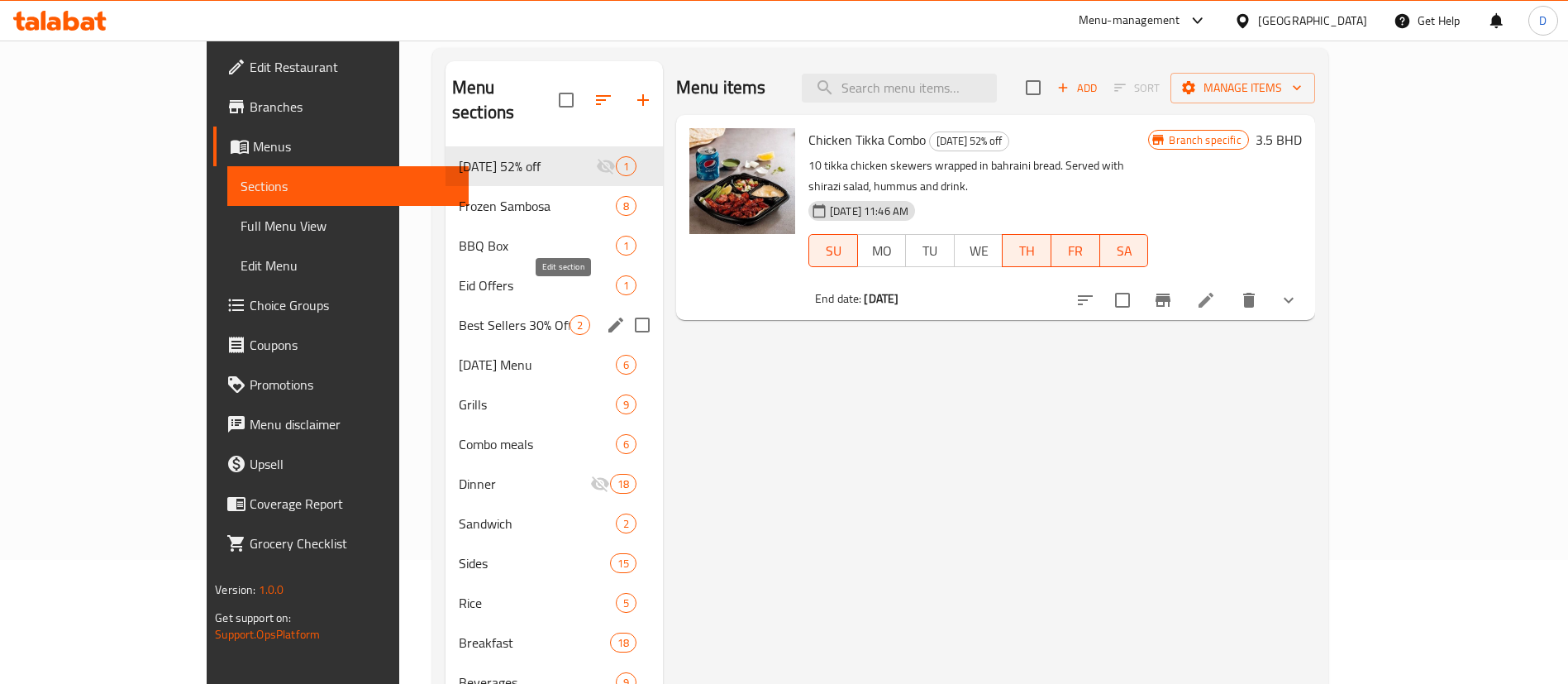
click at [606, 315] on icon "edit" at bounding box center [616, 324] width 19 height 19
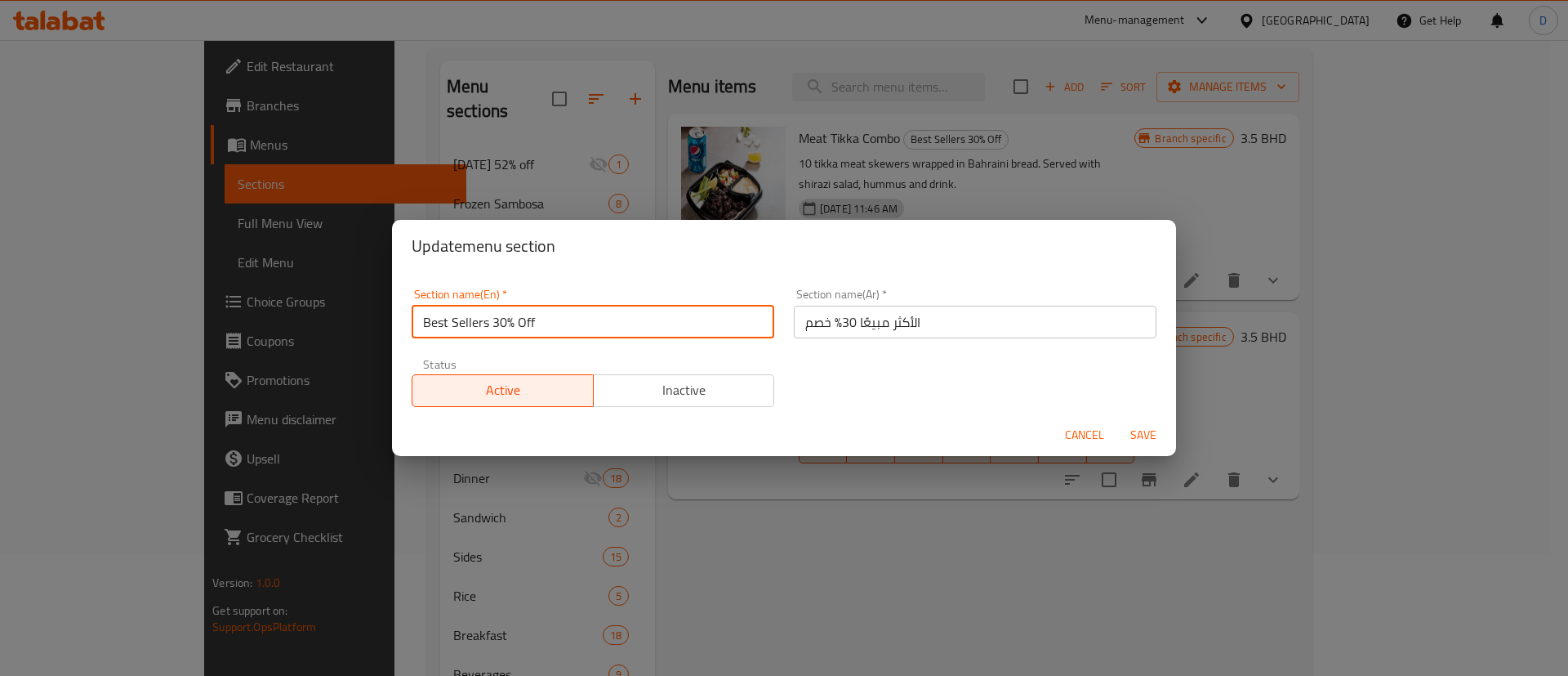
drag, startPoint x: 496, startPoint y: 325, endPoint x: 561, endPoint y: 324, distance: 65.0
click at [561, 324] on input "Best Sellers 30% Off" at bounding box center [592, 321] width 363 height 33
type input "Best Sellers"
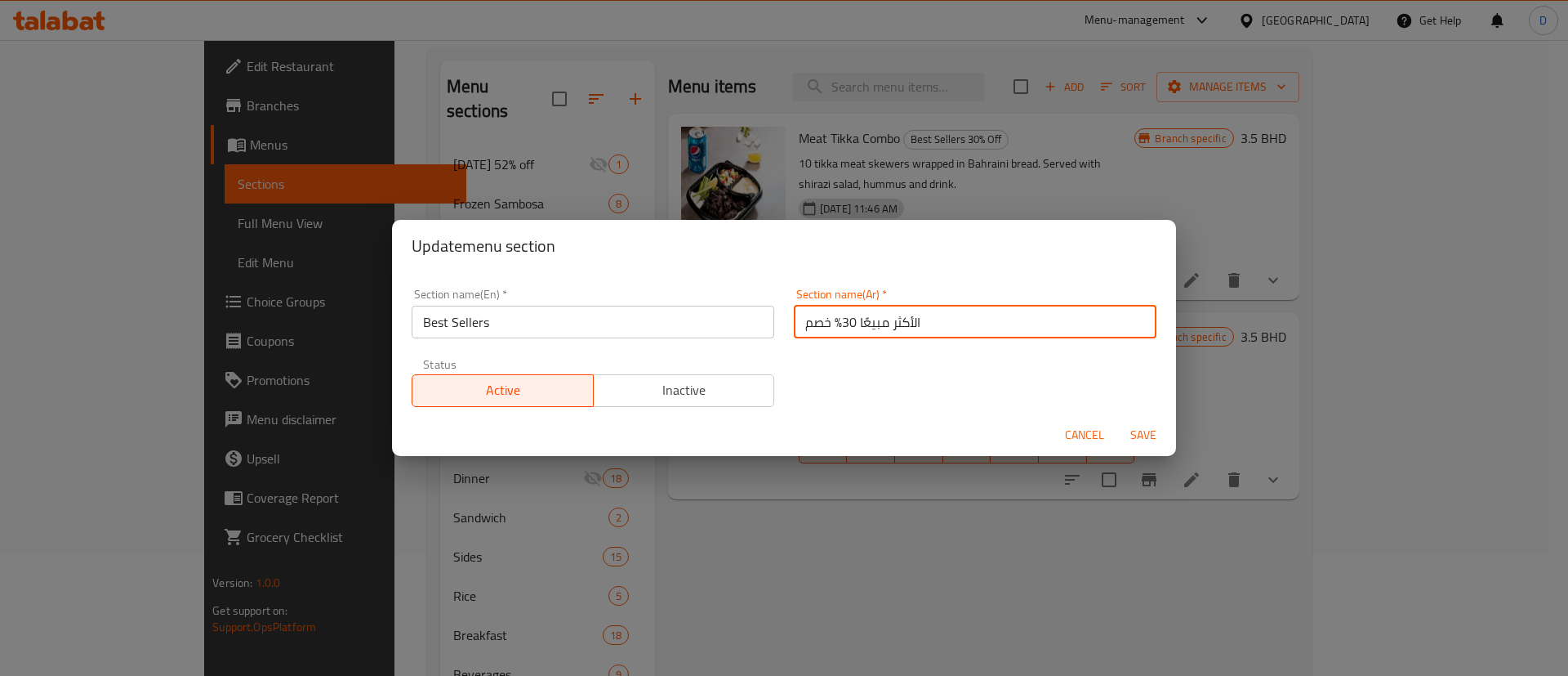
drag, startPoint x: 796, startPoint y: 325, endPoint x: 832, endPoint y: 320, distance: 36.3
click at [832, 320] on input "الأكثر مبيعًا 30% خصم" at bounding box center [975, 321] width 363 height 33
type input "الأكثر مبيعًا"
click at [835, 352] on div "Section name(En)   * Best Sellers Section name(En) * Section name(Ar)   * الأكث…" at bounding box center [784, 347] width 764 height 138
click at [1128, 427] on span "Save" at bounding box center [1143, 435] width 39 height 20
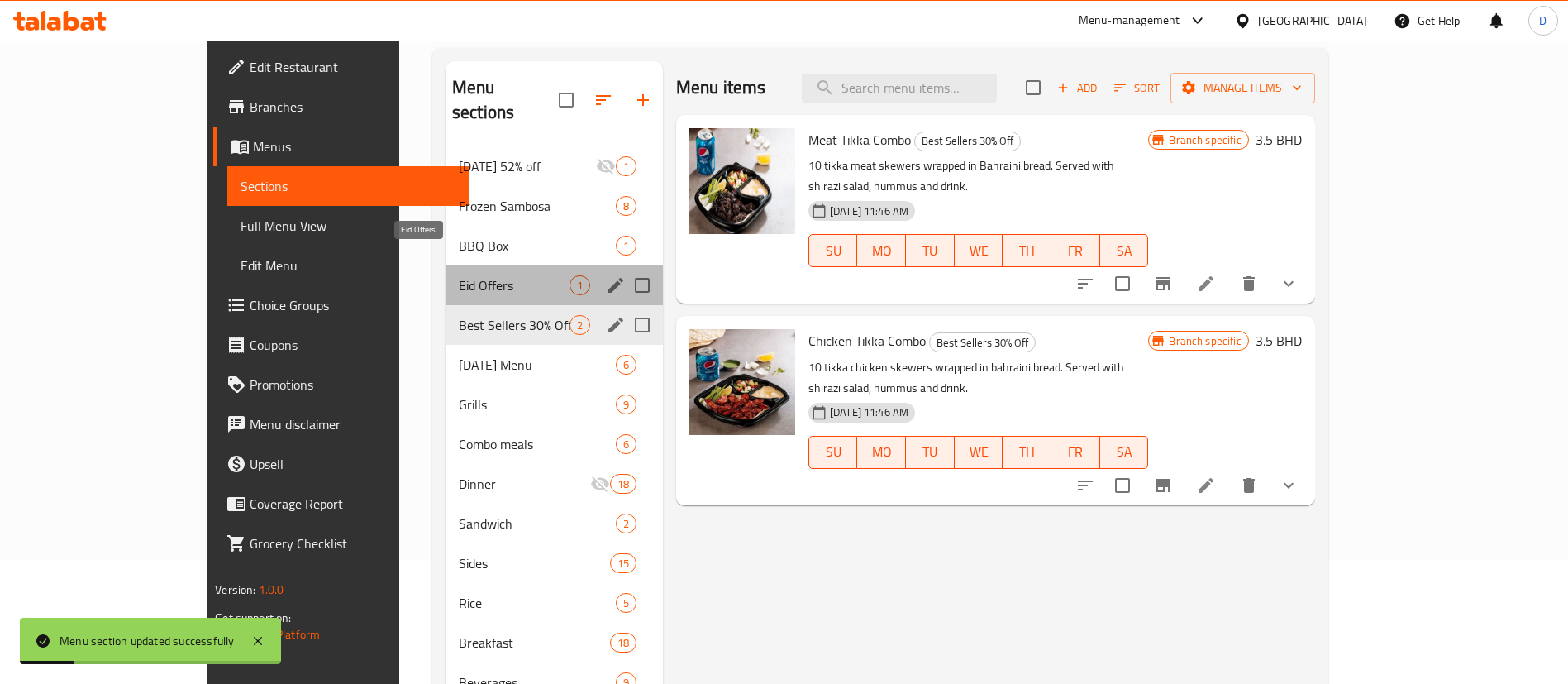
click at [458, 275] on span "Eid Offers" at bounding box center [513, 285] width 111 height 19
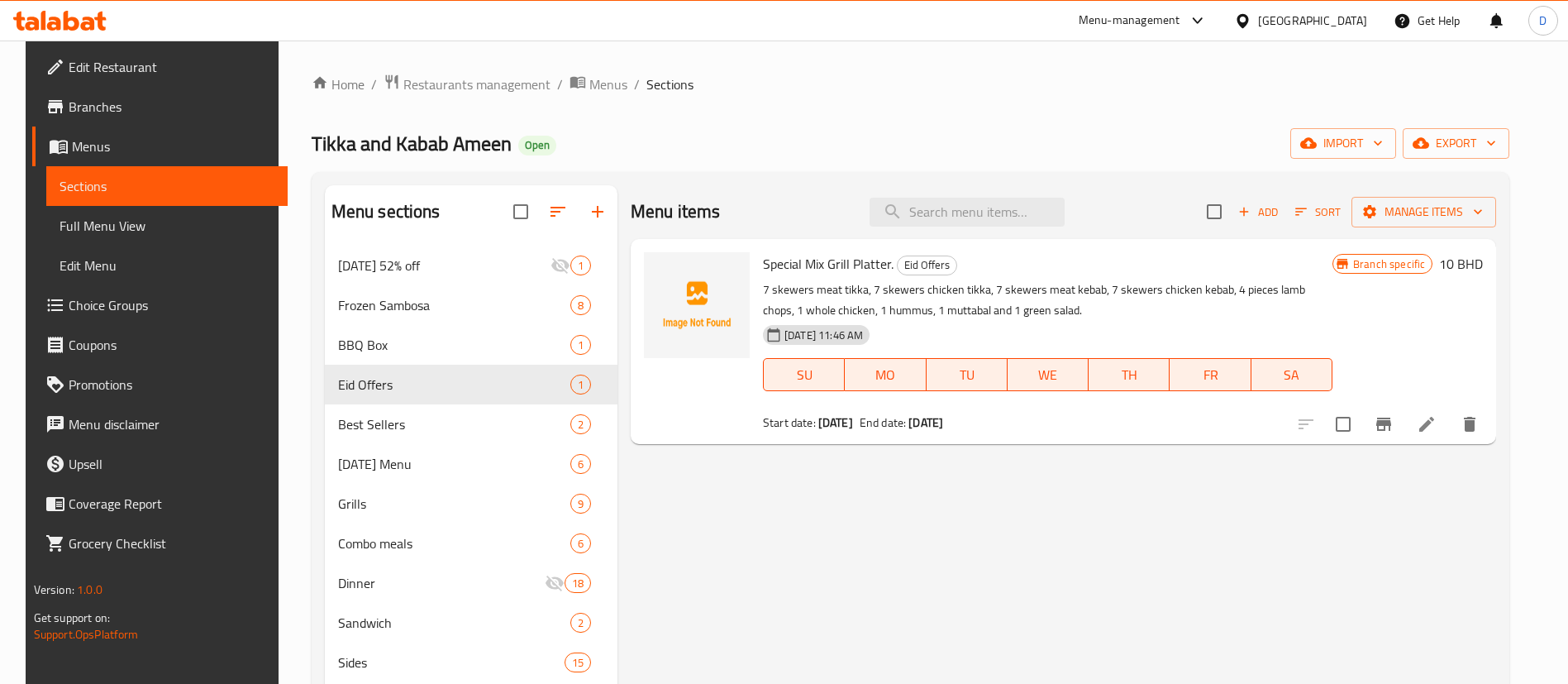
click at [422, 99] on div "Home / Restaurants management / Menus / Sections Tikka and Kabab Ameen Open imp…" at bounding box center [911, 477] width 1199 height 808
click at [425, 83] on span "Restaurants management" at bounding box center [477, 84] width 147 height 19
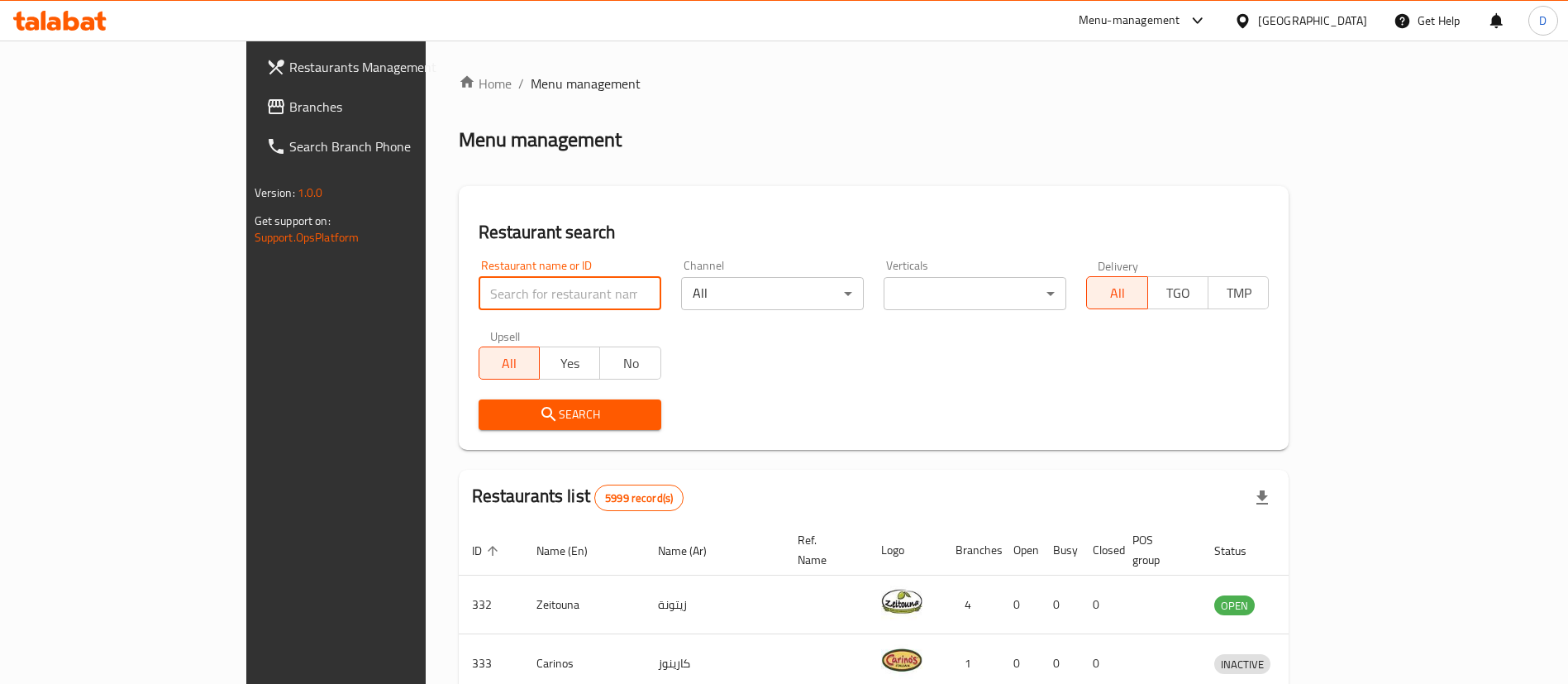
click at [479, 290] on input "search" at bounding box center [570, 293] width 182 height 33
paste input "668994"
type input "668994"
click button "Search" at bounding box center [570, 415] width 182 height 30
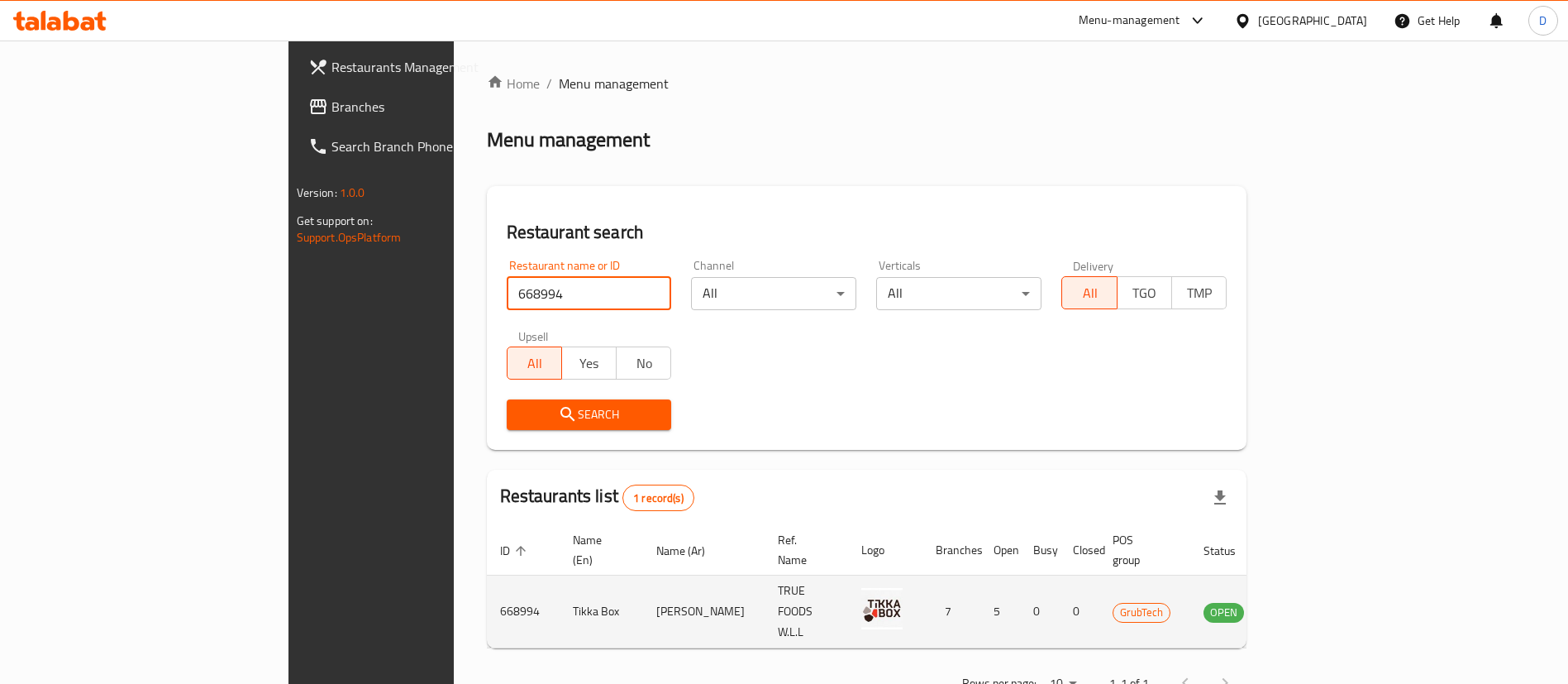
click at [1310, 602] on icon "enhanced table" at bounding box center [1299, 611] width 19 height 19
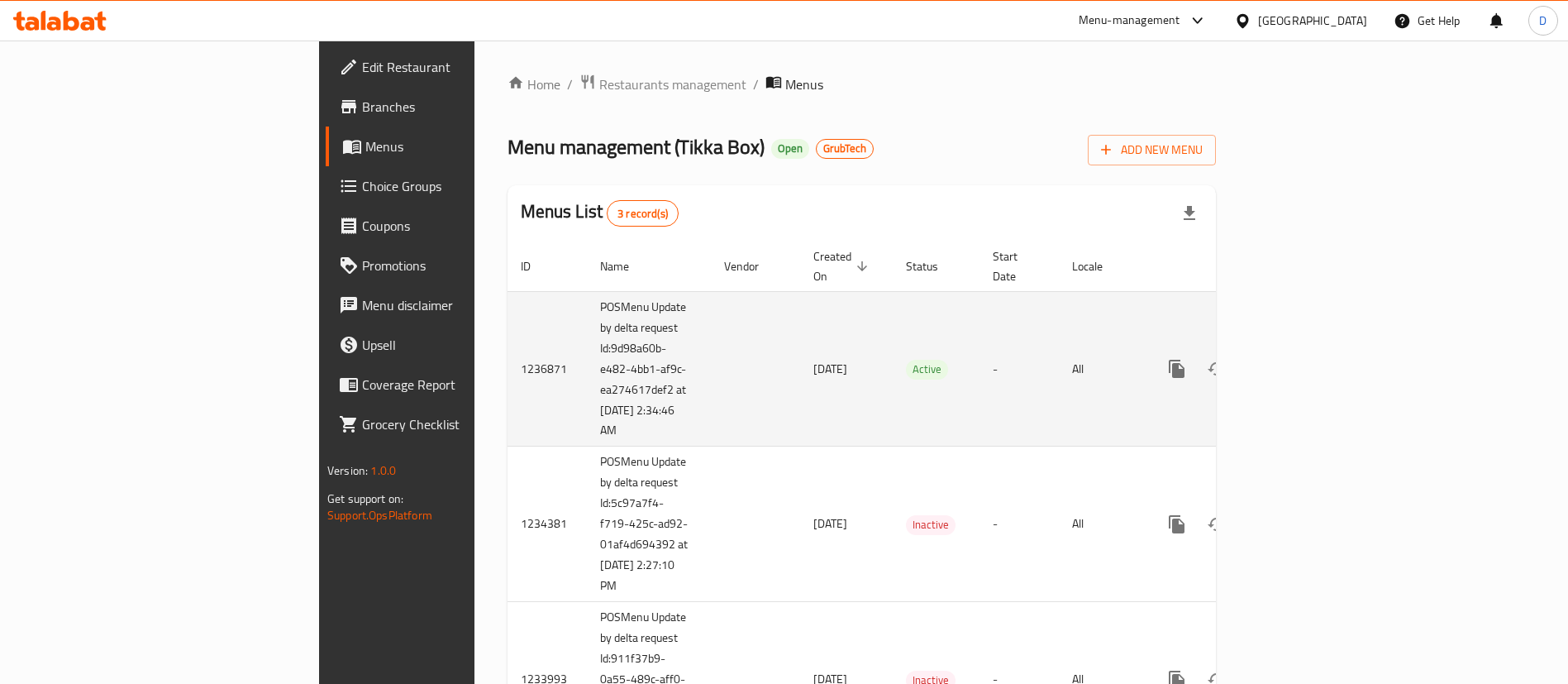
click at [1316, 355] on link "enhanced table" at bounding box center [1296, 368] width 40 height 40
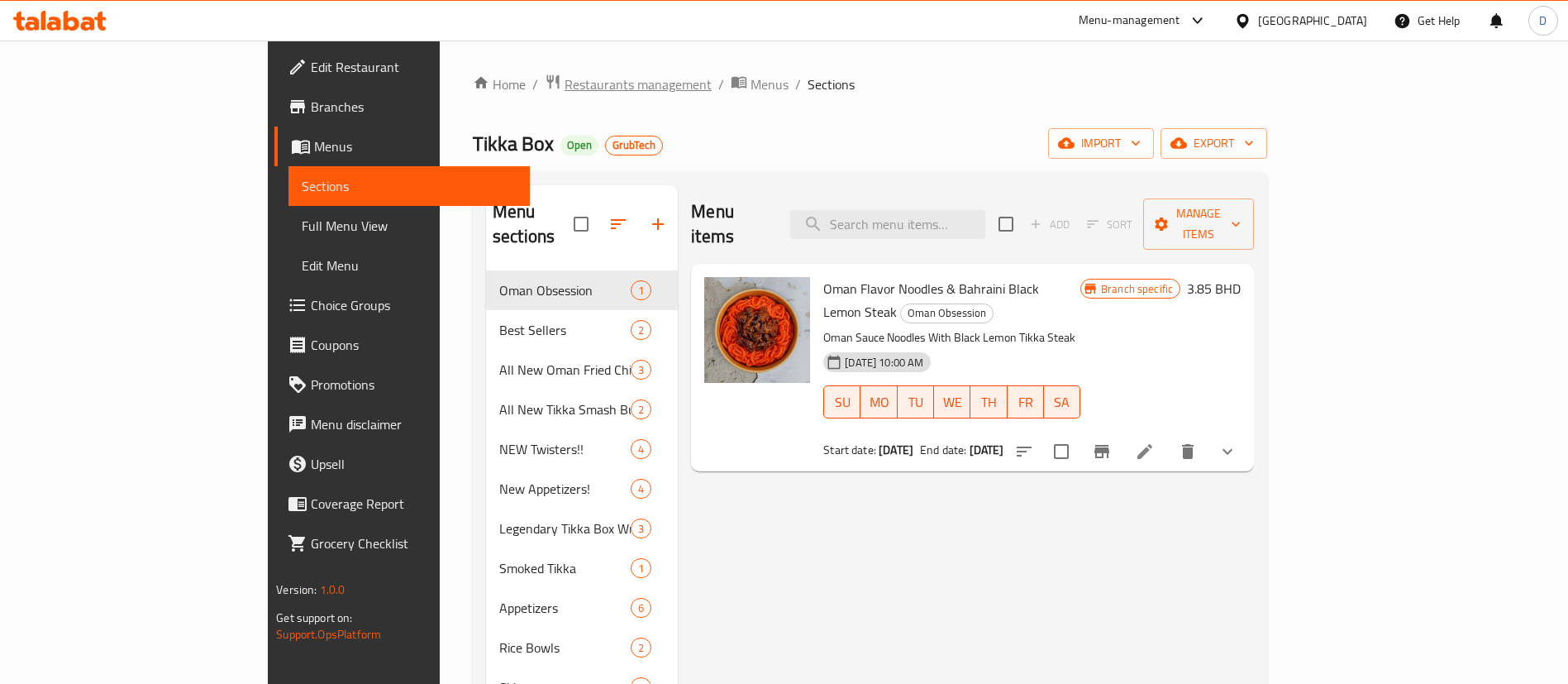
click at [565, 95] on span "Restaurants management" at bounding box center [638, 84] width 147 height 19
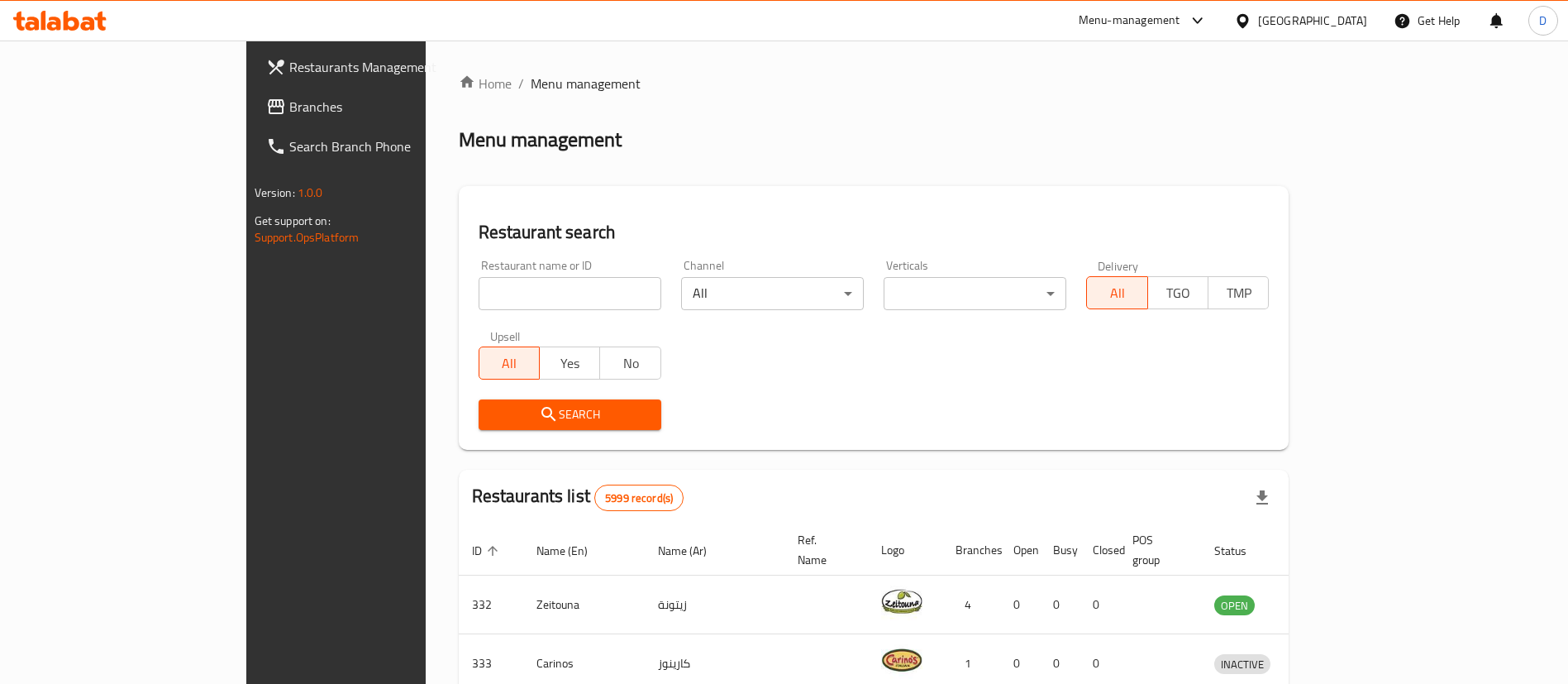
click at [479, 282] on input "search" at bounding box center [570, 293] width 182 height 33
paste input "670580"
click button "Search" at bounding box center [570, 415] width 182 height 30
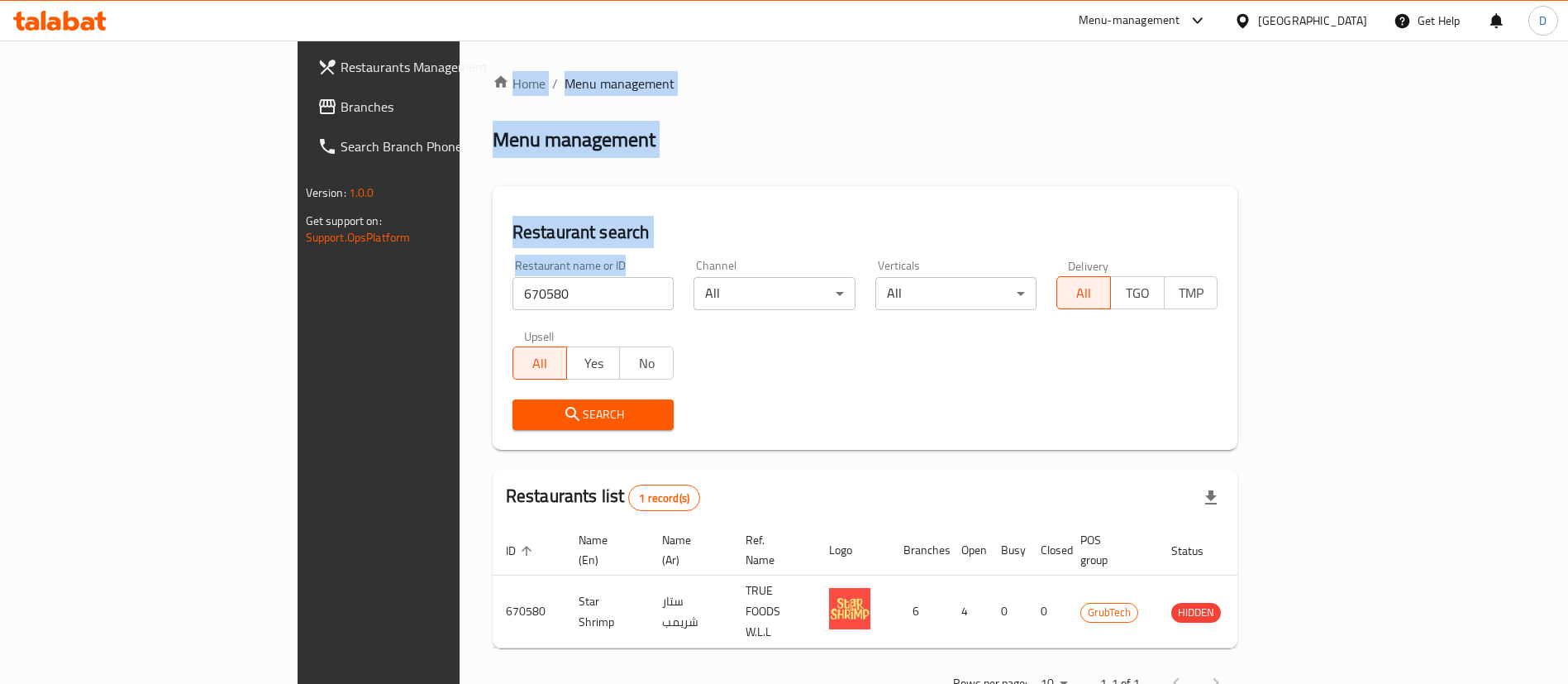
drag, startPoint x: 400, startPoint y: 310, endPoint x: 241, endPoint y: 286, distance: 160.8
click at [297, 286] on div "Restaurants Management Branches Search Branch Phone Version: 1.0.0 Get support …" at bounding box center [784, 388] width 974 height 697
click at [513, 301] on input "670580" at bounding box center [593, 293] width 161 height 33
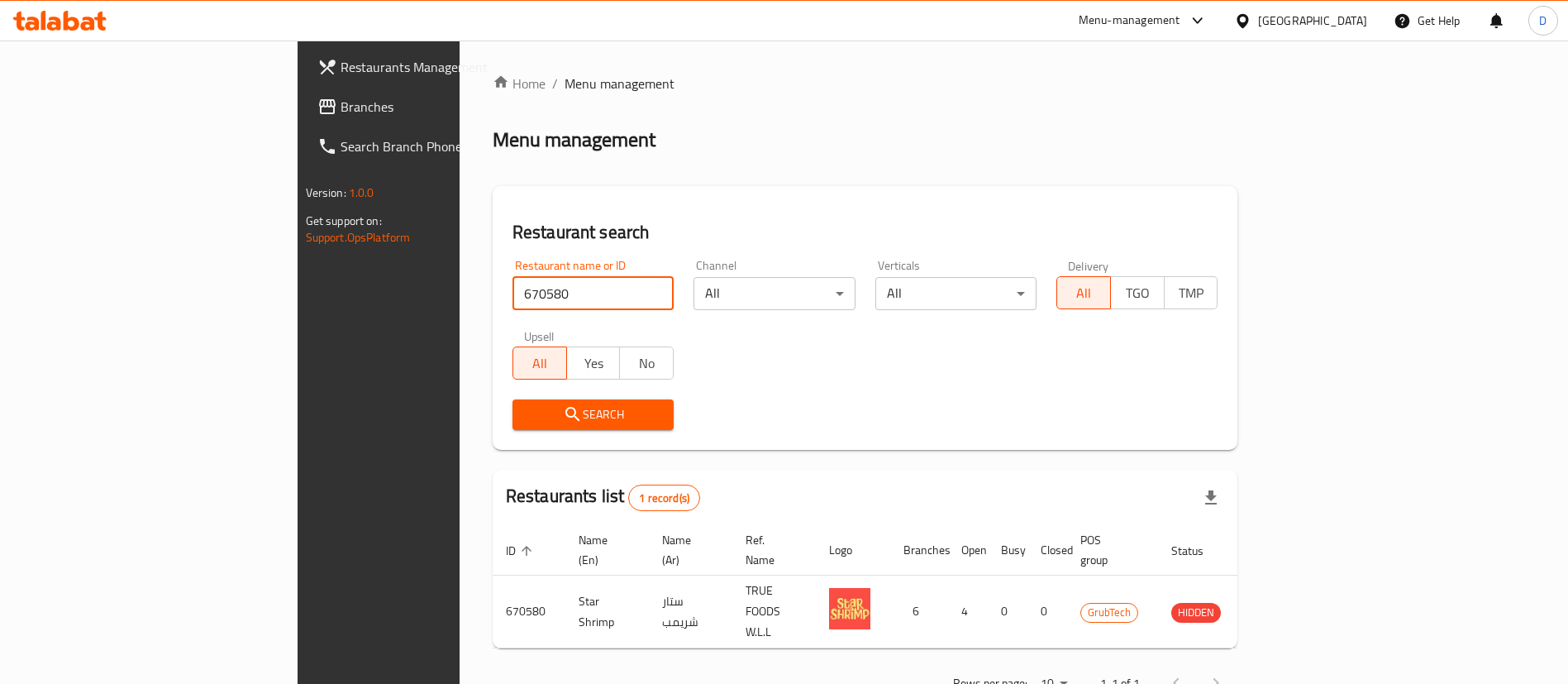
click at [513, 301] on input "670580" at bounding box center [593, 293] width 161 height 33
paste input "83444"
click button "Search" at bounding box center [593, 415] width 161 height 30
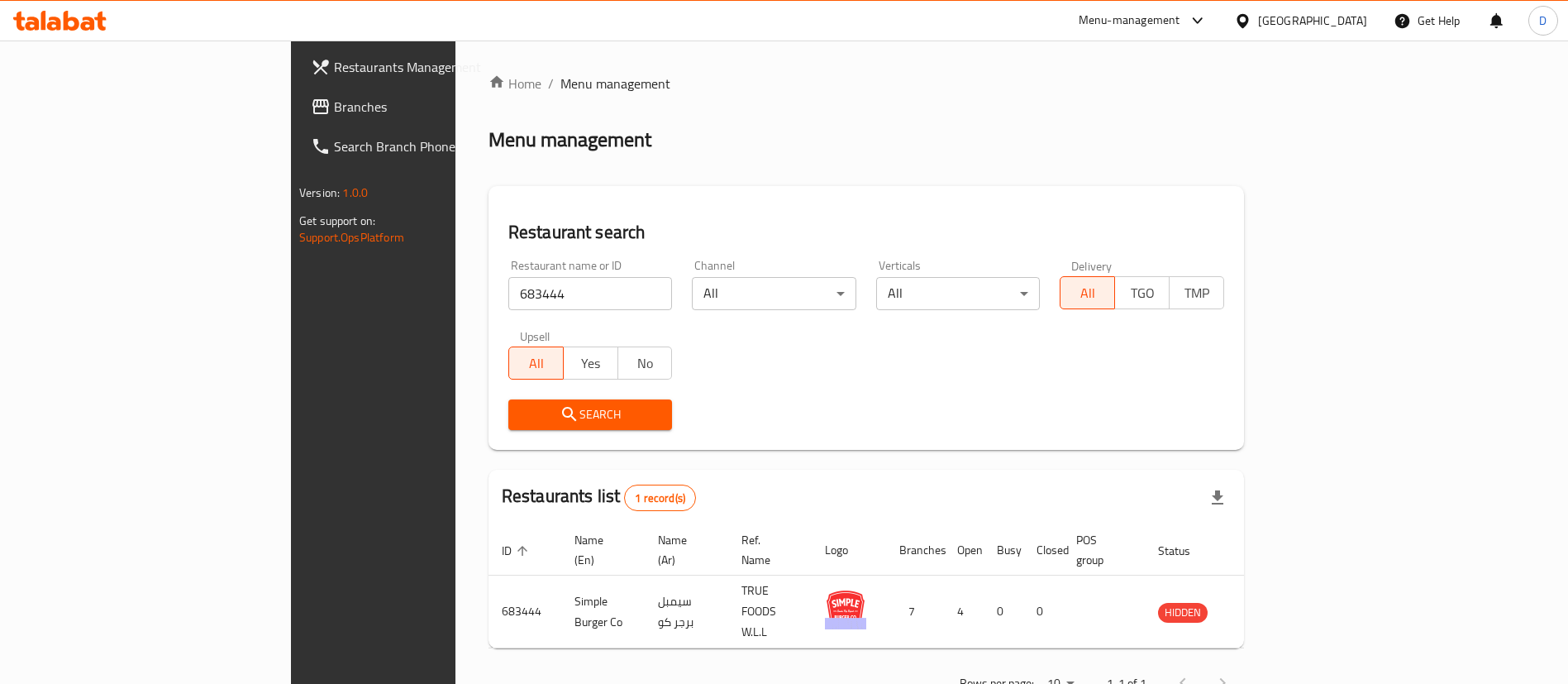
drag, startPoint x: 349, startPoint y: 290, endPoint x: 251, endPoint y: 273, distance: 99.5
click at [291, 280] on div "Restaurants Management Branches Search Branch Phone Version: 1.0.0 Get support …" at bounding box center [784, 388] width 986 height 697
paste input "27590"
click button "Search" at bounding box center [590, 415] width 165 height 30
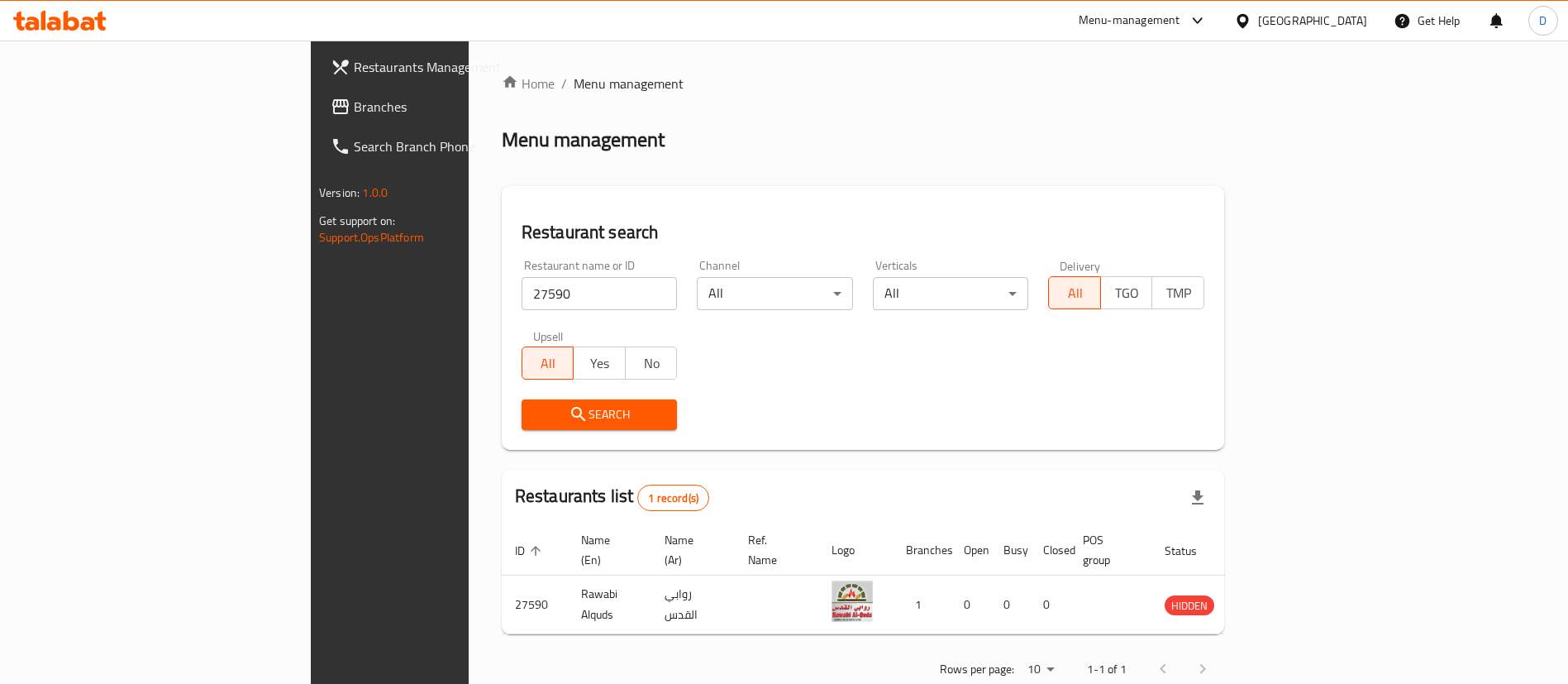
drag, startPoint x: 372, startPoint y: 296, endPoint x: 173, endPoint y: 288, distance: 199.2
click at [311, 293] on div "Restaurants Management Branches Search Branch Phone Version: 1.0.0 Get support …" at bounding box center [784, 382] width 947 height 683
paste input "673336"
type input "673336"
click button "Search" at bounding box center [600, 415] width 156 height 30
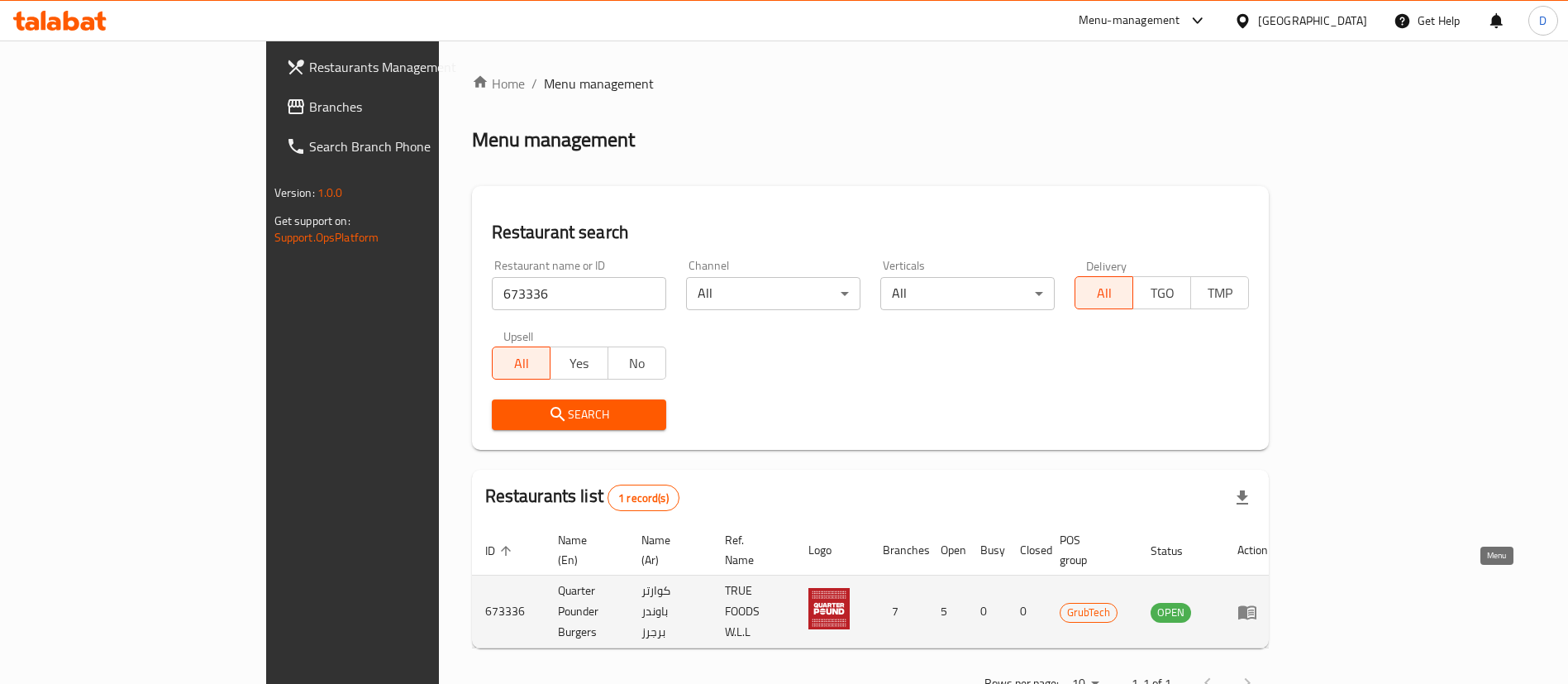
click at [1256, 605] on icon "enhanced table" at bounding box center [1248, 612] width 19 height 14
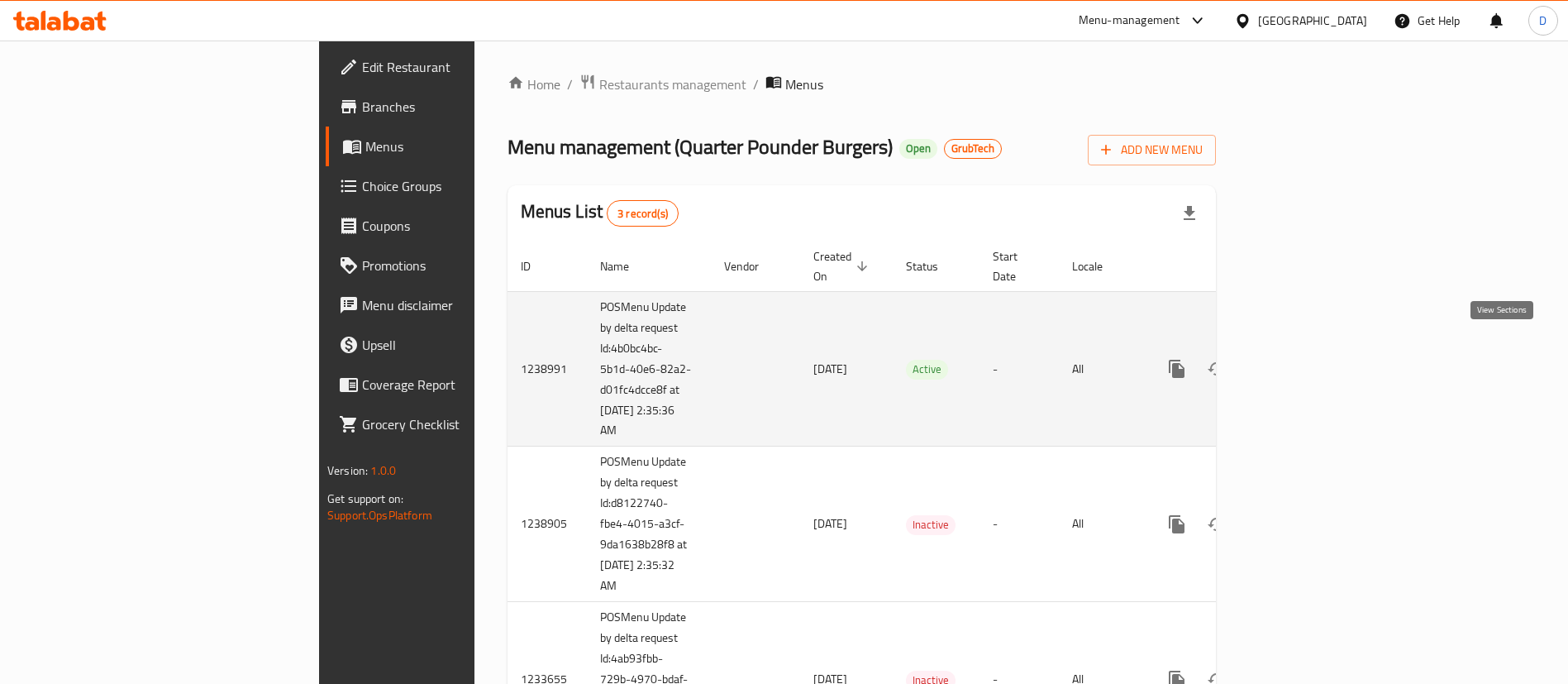
click at [1329, 344] on td "enhanced table" at bounding box center [1236, 369] width 185 height 155
click at [1306, 359] on icon "enhanced table" at bounding box center [1295, 368] width 19 height 19
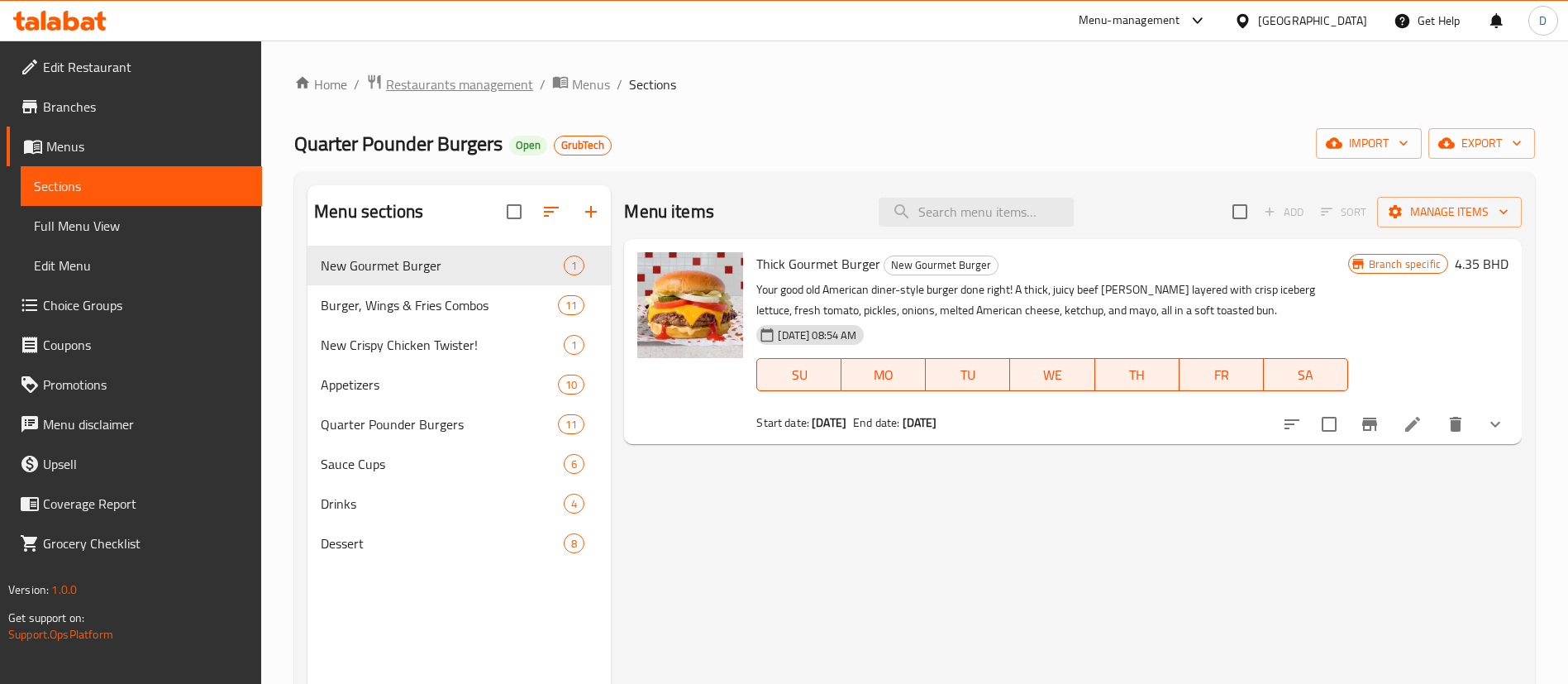
click at [505, 88] on span "Restaurants management" at bounding box center [459, 84] width 147 height 19
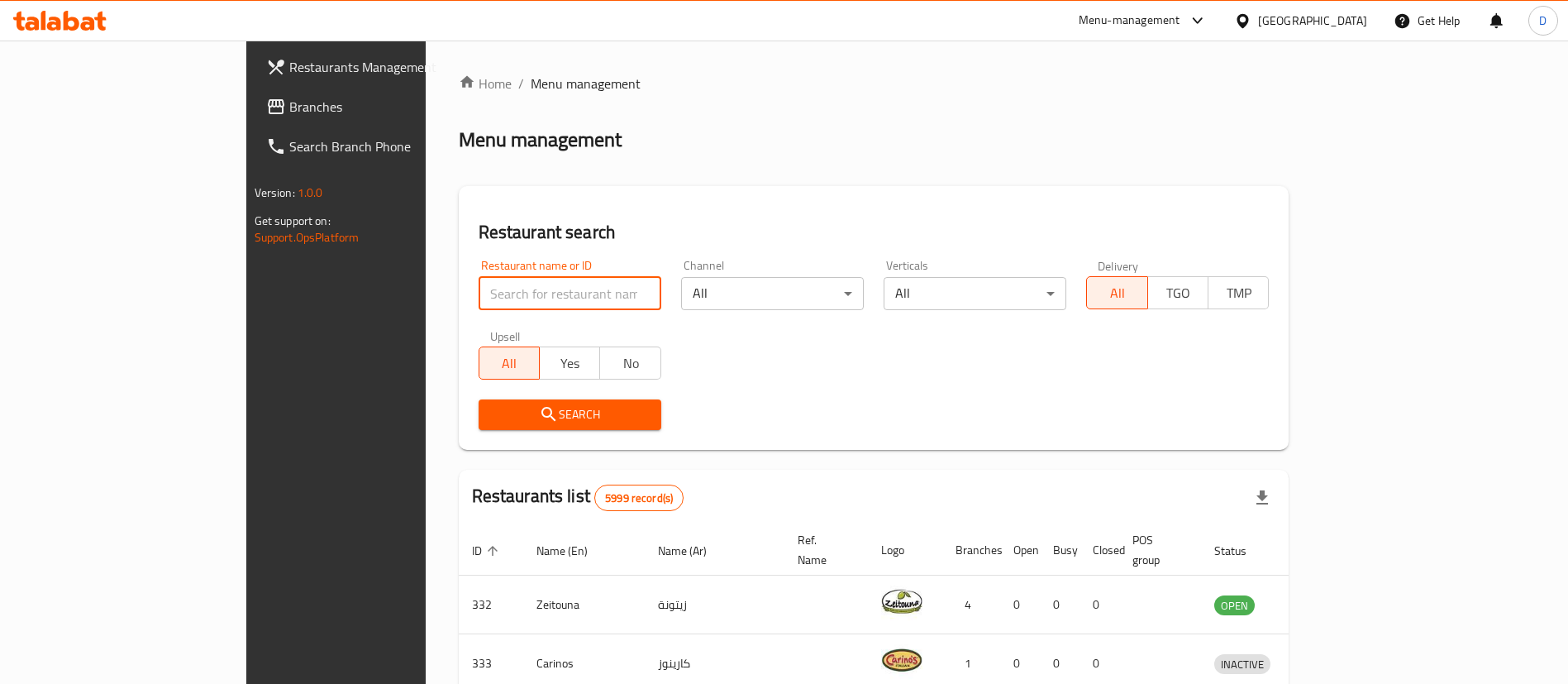
click at [479, 307] on input "search" at bounding box center [570, 293] width 182 height 33
paste input "668993"
type input "668993"
click button "Search" at bounding box center [570, 415] width 182 height 30
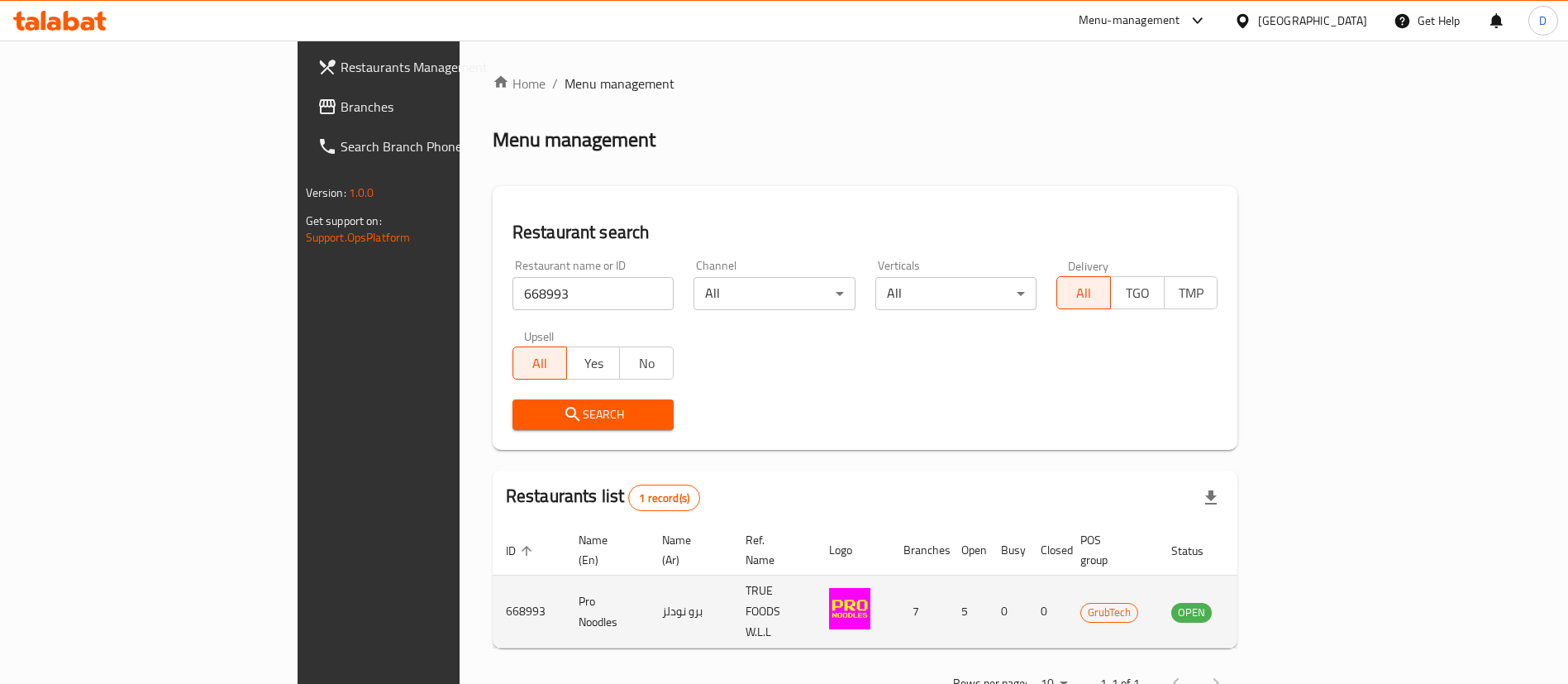
click at [1278, 605] on icon "enhanced table" at bounding box center [1268, 612] width 19 height 14
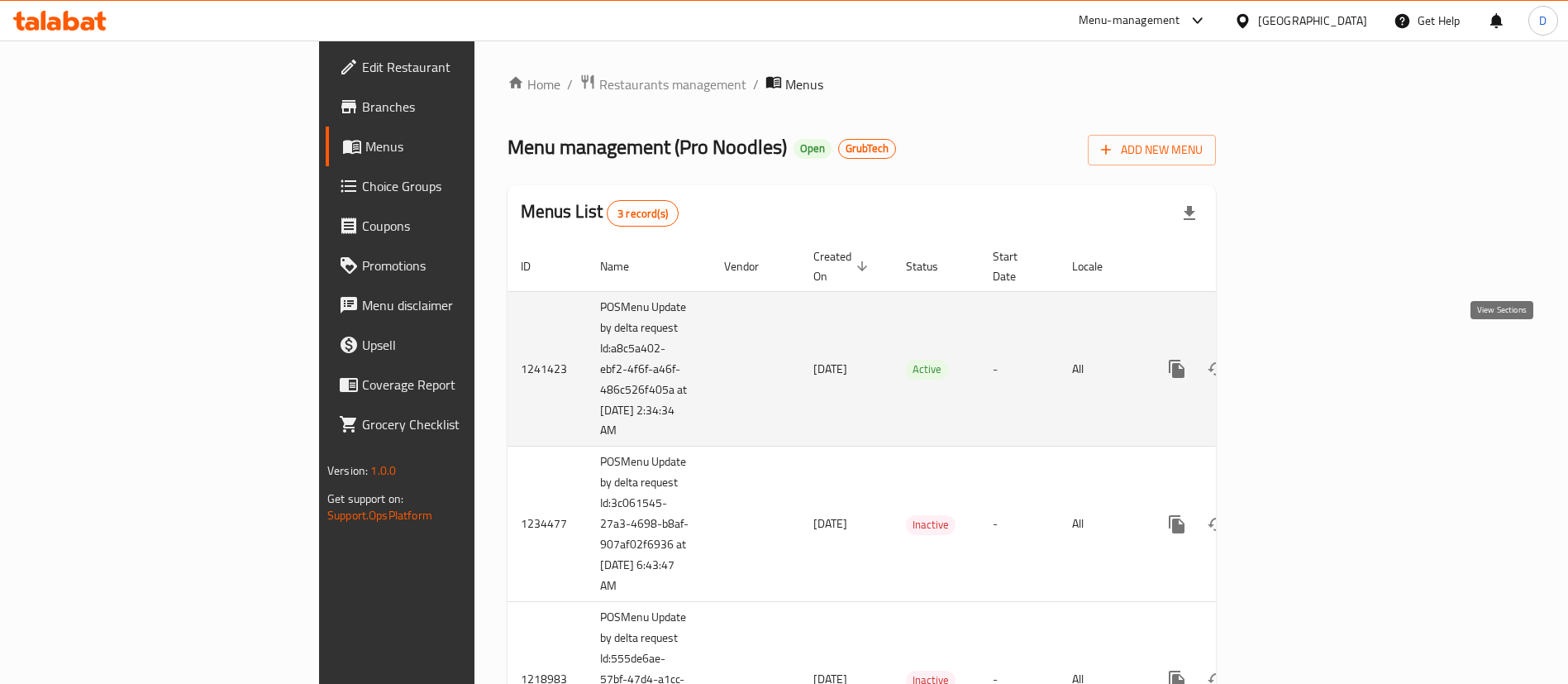
click at [1306, 359] on icon "enhanced table" at bounding box center [1295, 368] width 19 height 19
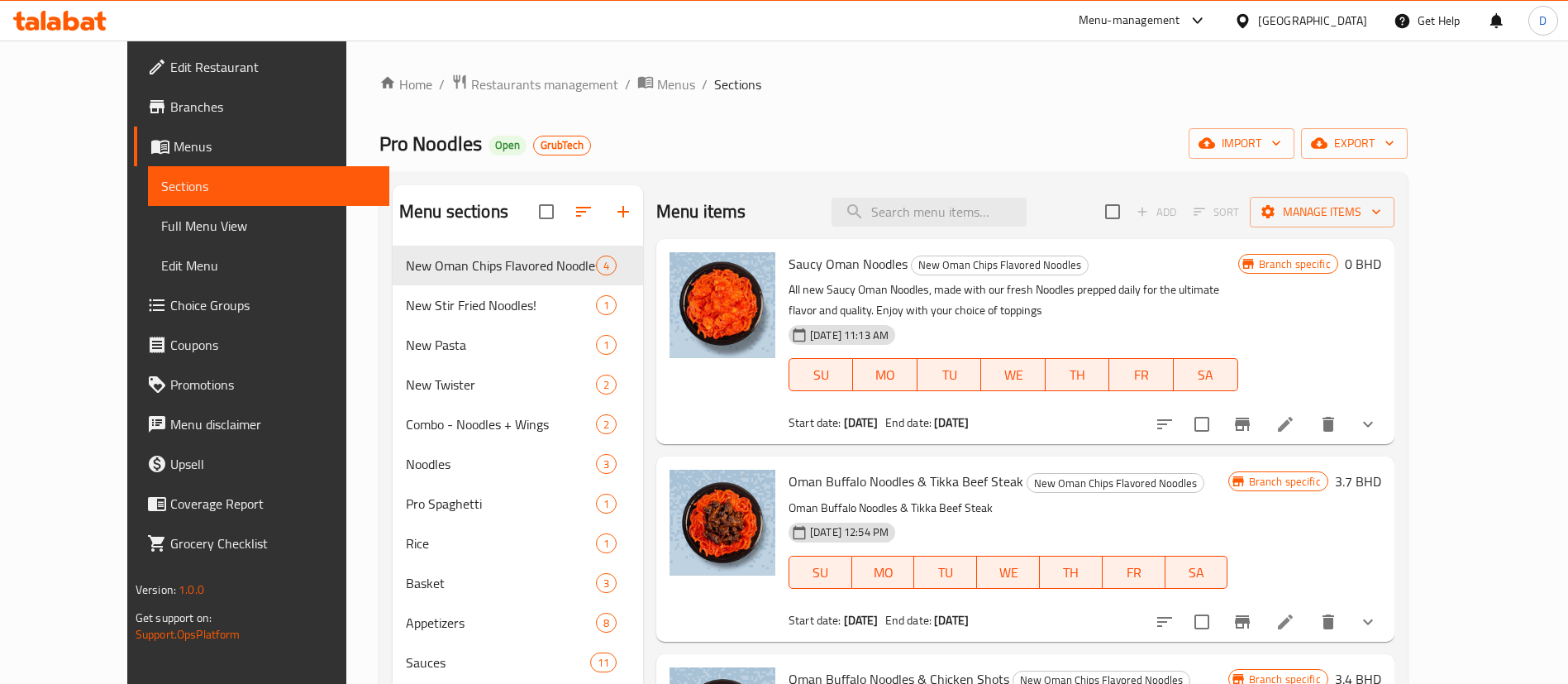
click at [480, 99] on div "Home / Restaurants management / Menus / Sections Pro Noodles Open GrubTech impo…" at bounding box center [893, 477] width 1028 height 808
click at [480, 90] on span "Restaurants management" at bounding box center [545, 84] width 147 height 19
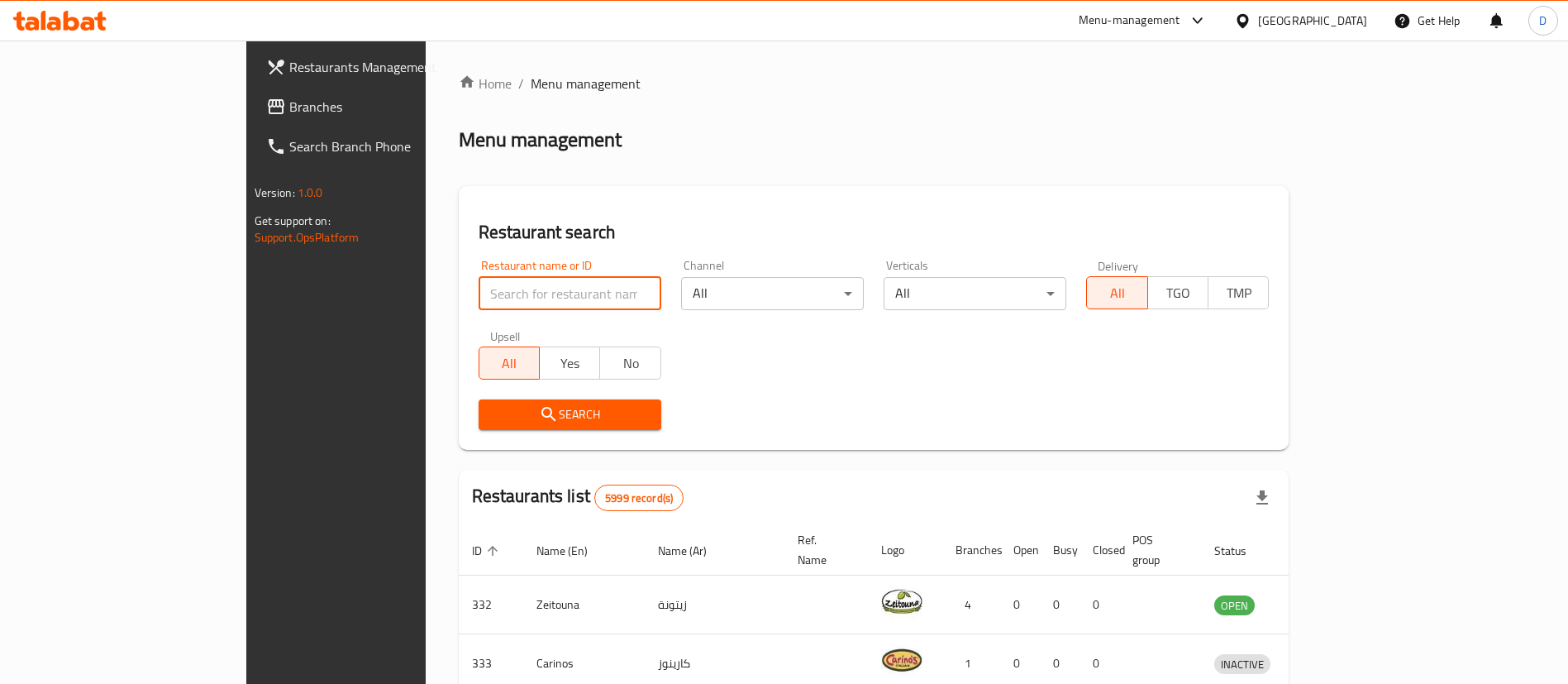
click at [479, 292] on input "search" at bounding box center [570, 293] width 182 height 33
paste input "24011"
type input "24011"
click button "Search" at bounding box center [570, 415] width 182 height 30
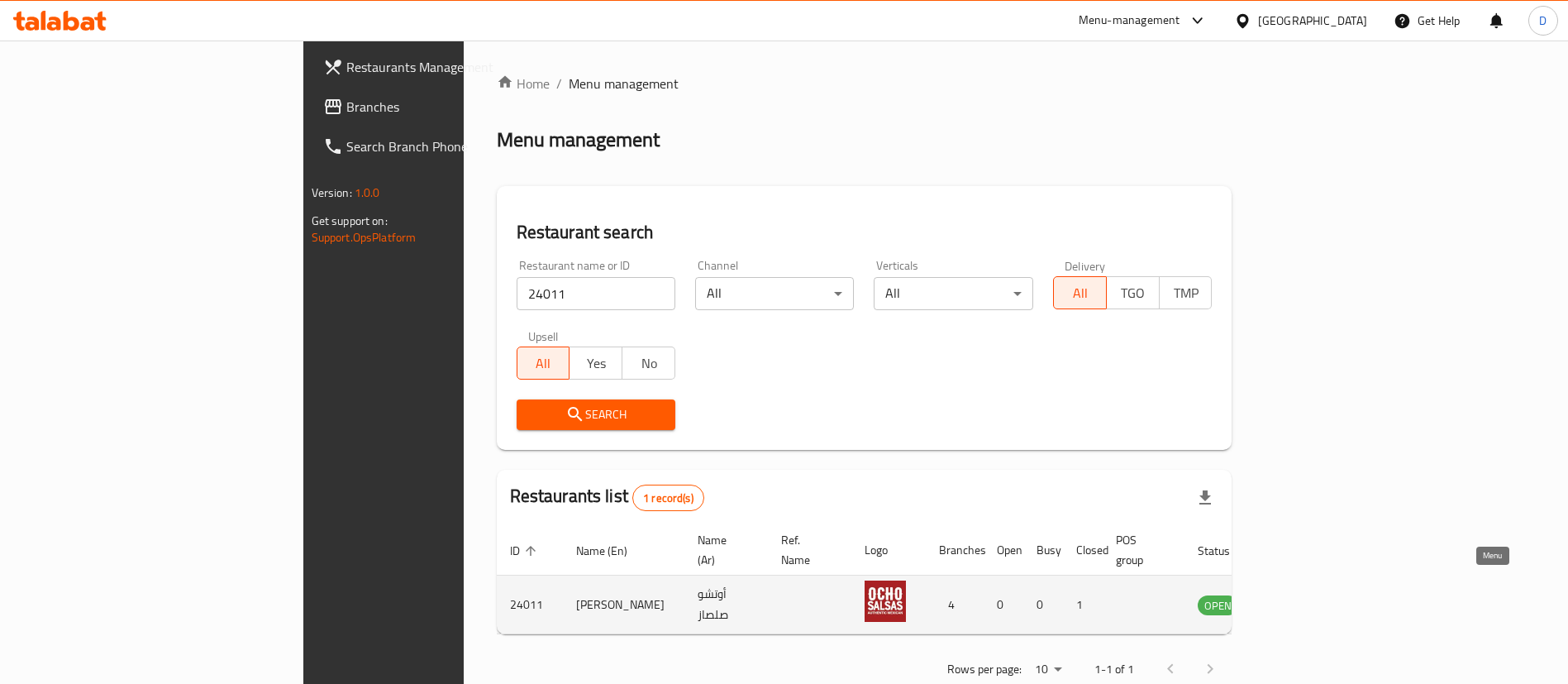
click at [1304, 599] on icon "enhanced table" at bounding box center [1294, 605] width 19 height 14
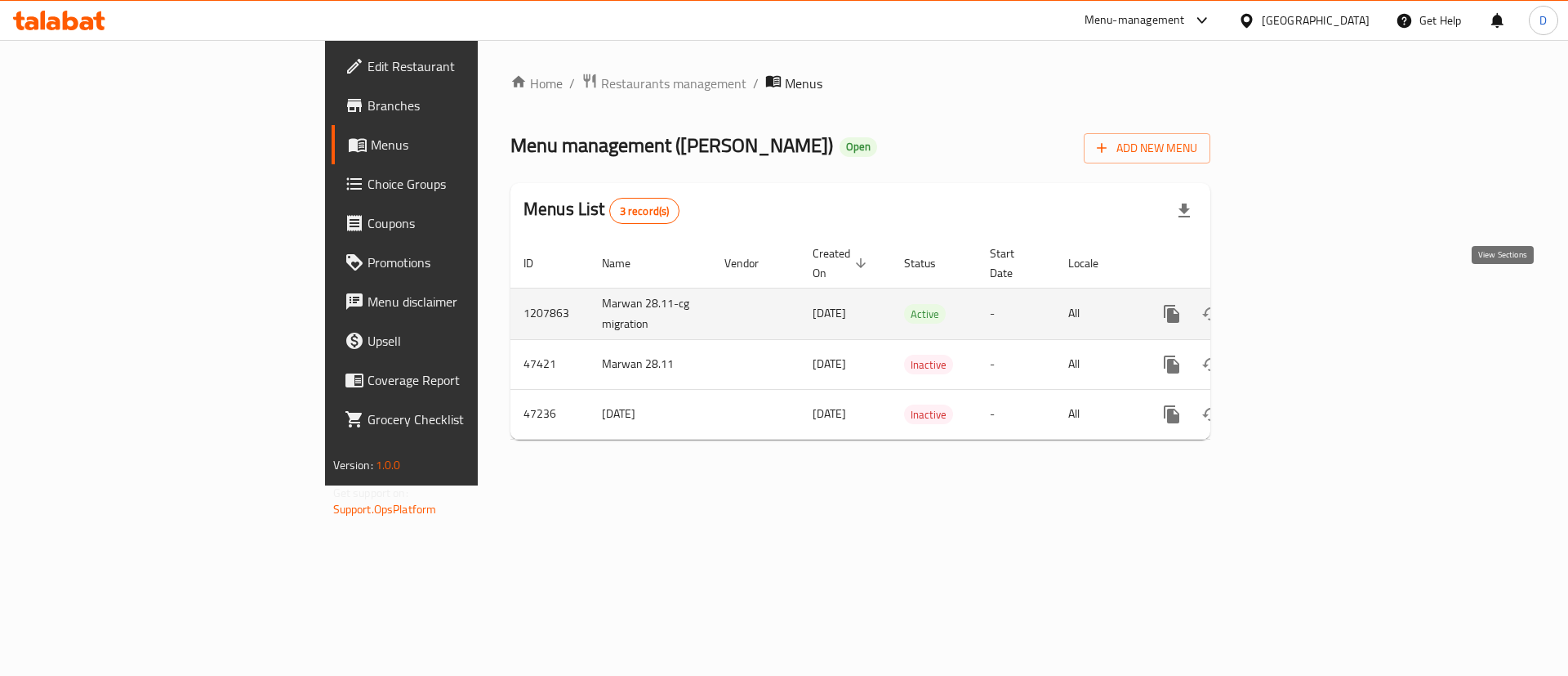
click at [1299, 304] on icon "enhanced table" at bounding box center [1289, 313] width 19 height 19
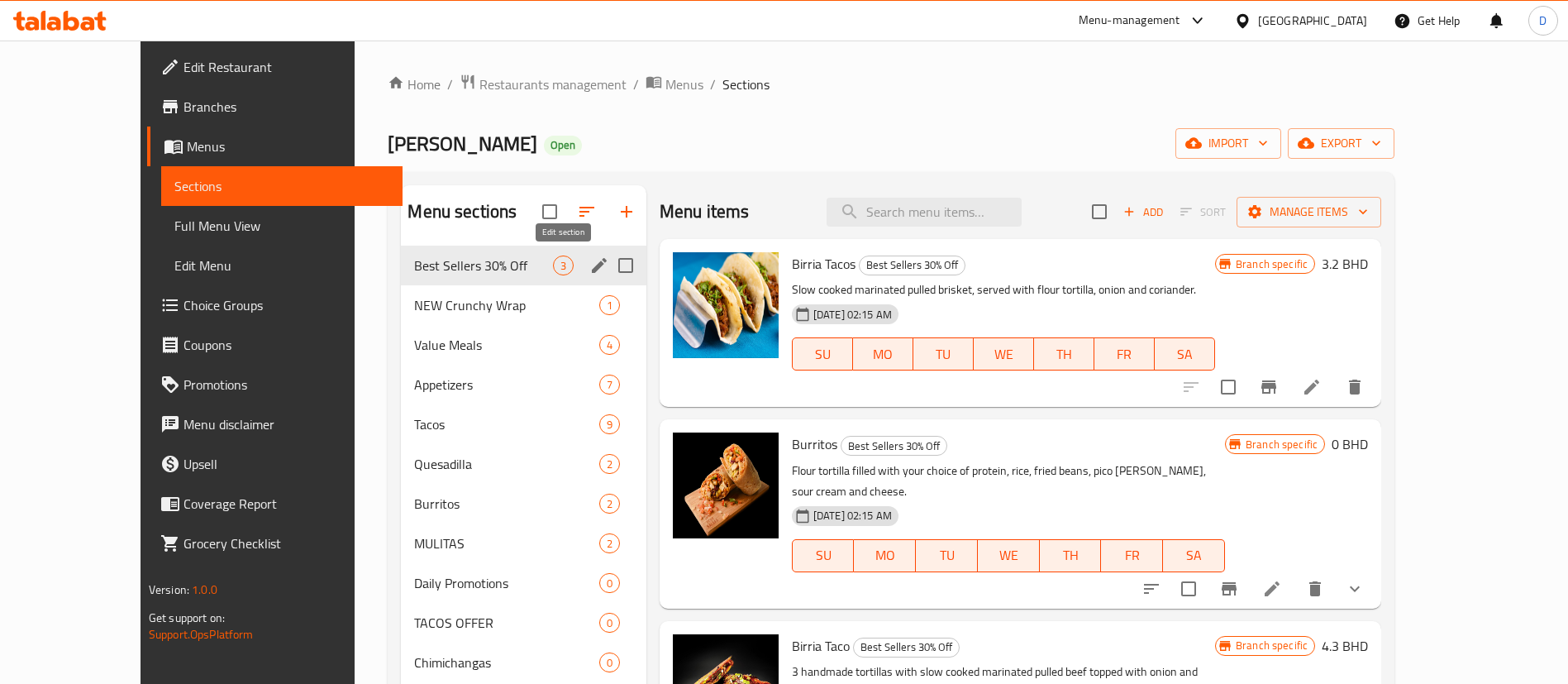
click at [592, 264] on icon "edit" at bounding box center [600, 265] width 15 height 15
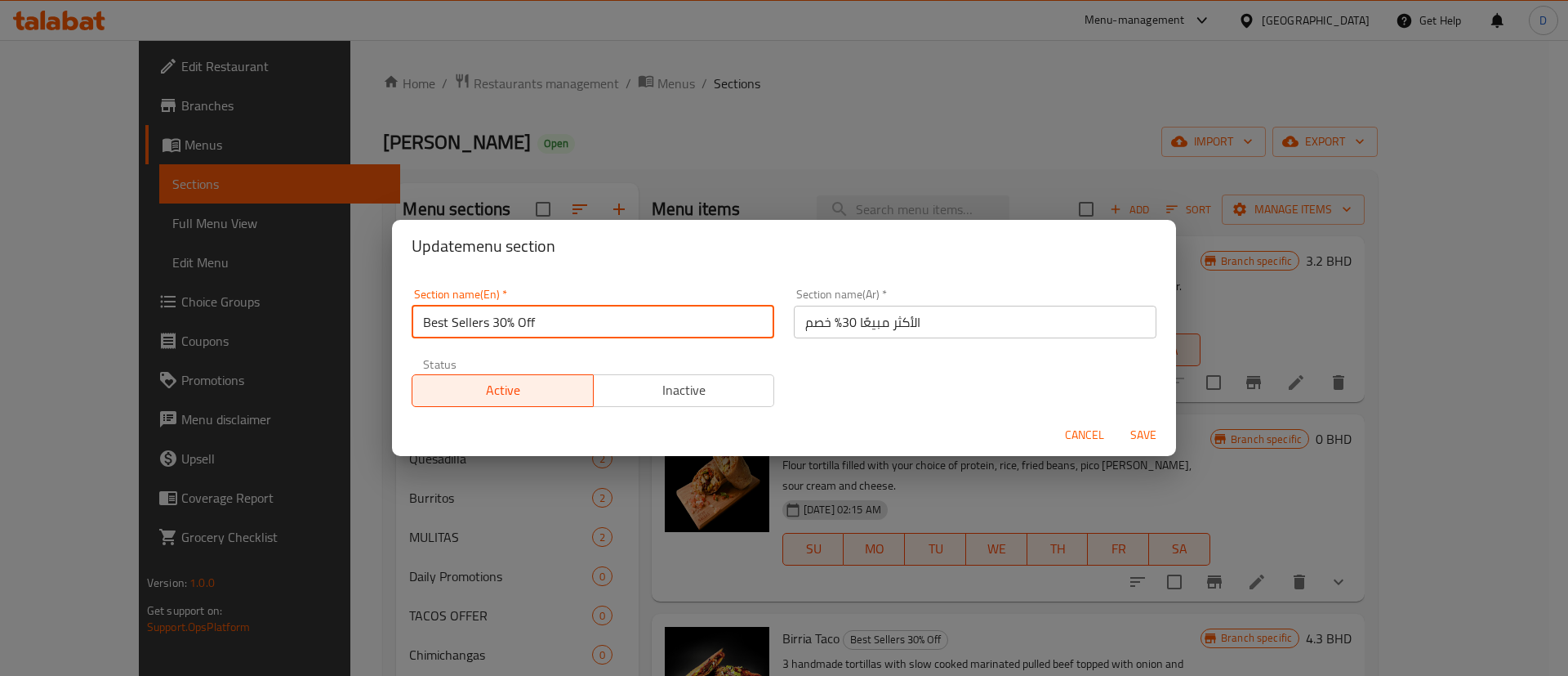
drag, startPoint x: 489, startPoint y: 322, endPoint x: 559, endPoint y: 311, distance: 70.9
click at [559, 311] on input "Best Sellers 30% Off" at bounding box center [592, 321] width 363 height 33
type input "Best Sellers"
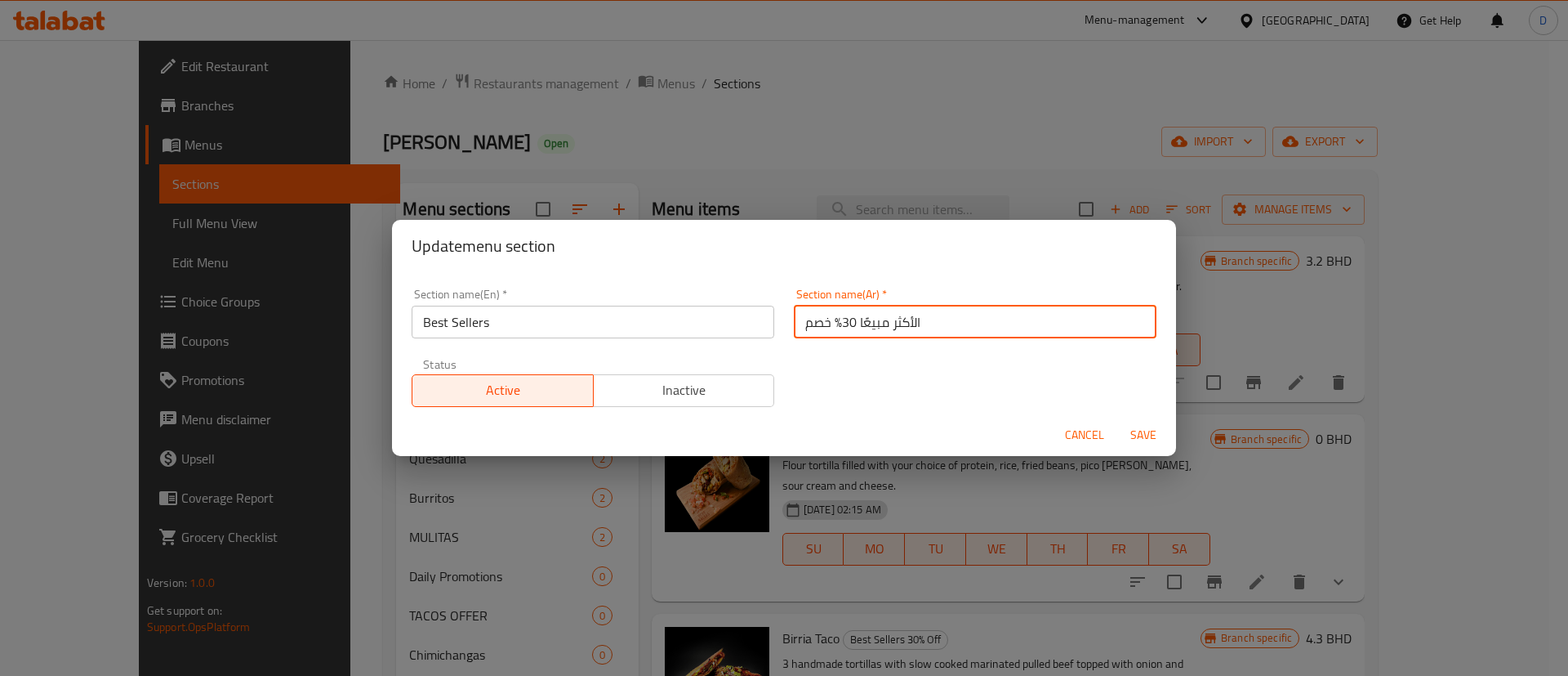
drag, startPoint x: 786, startPoint y: 334, endPoint x: 834, endPoint y: 325, distance: 48.8
click at [834, 325] on input "الأكثر مبيعًا 30% خصم" at bounding box center [975, 321] width 363 height 33
type input "الأكثر مبيعًا"
drag, startPoint x: 811, startPoint y: 362, endPoint x: 839, endPoint y: 385, distance: 36.2
click at [811, 363] on div "Section name(En)   * Best Sellers Section name(En) * Section name(Ar)   * الأكث…" at bounding box center [784, 347] width 764 height 138
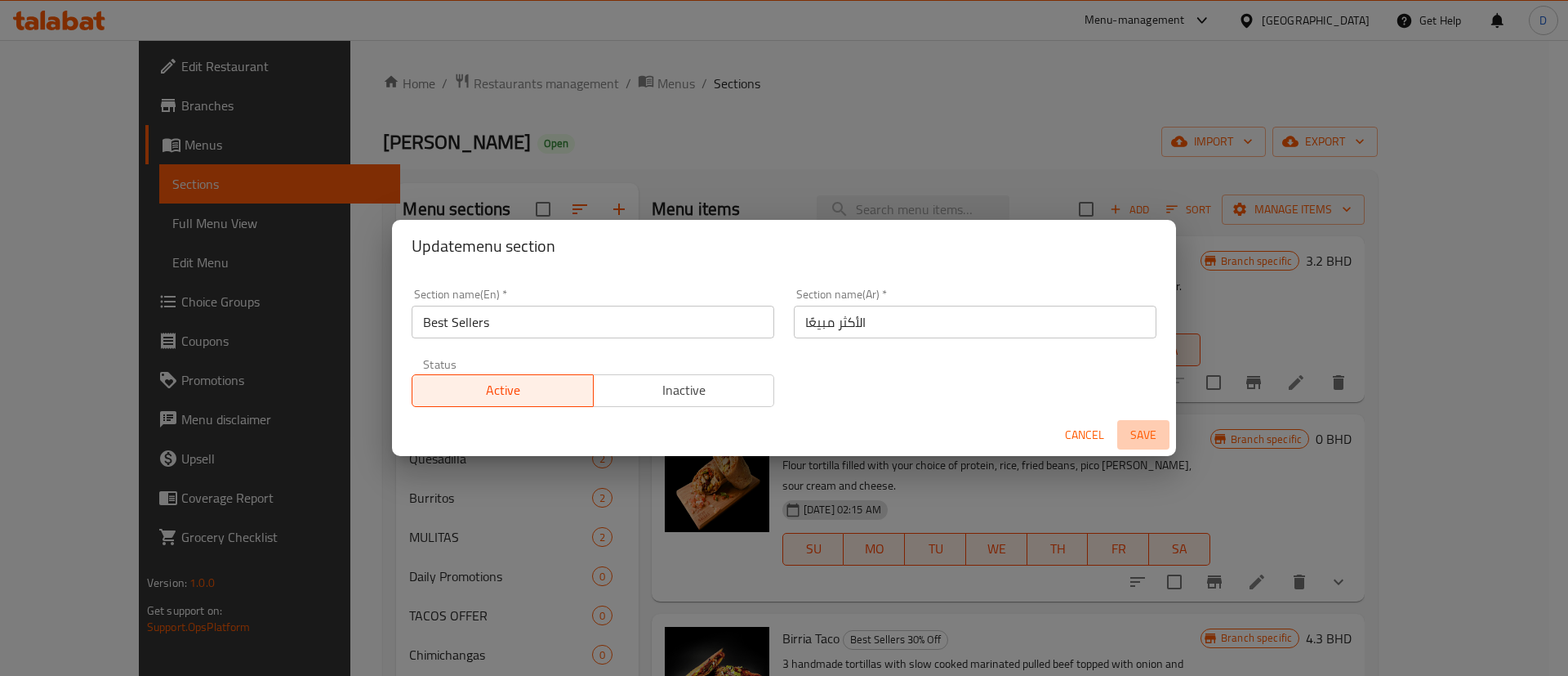
click at [1143, 431] on span "Save" at bounding box center [1143, 435] width 39 height 20
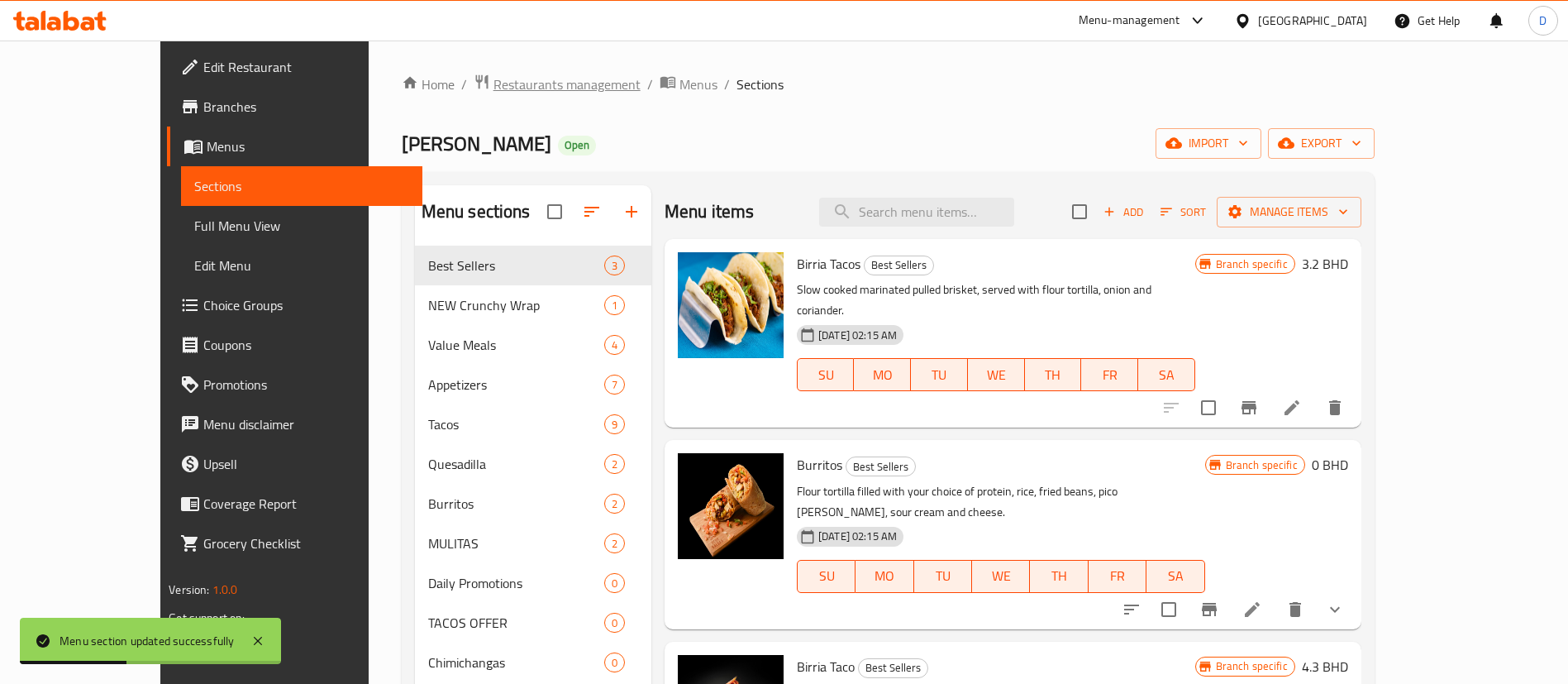
click at [493, 90] on span "Restaurants management" at bounding box center [567, 84] width 147 height 19
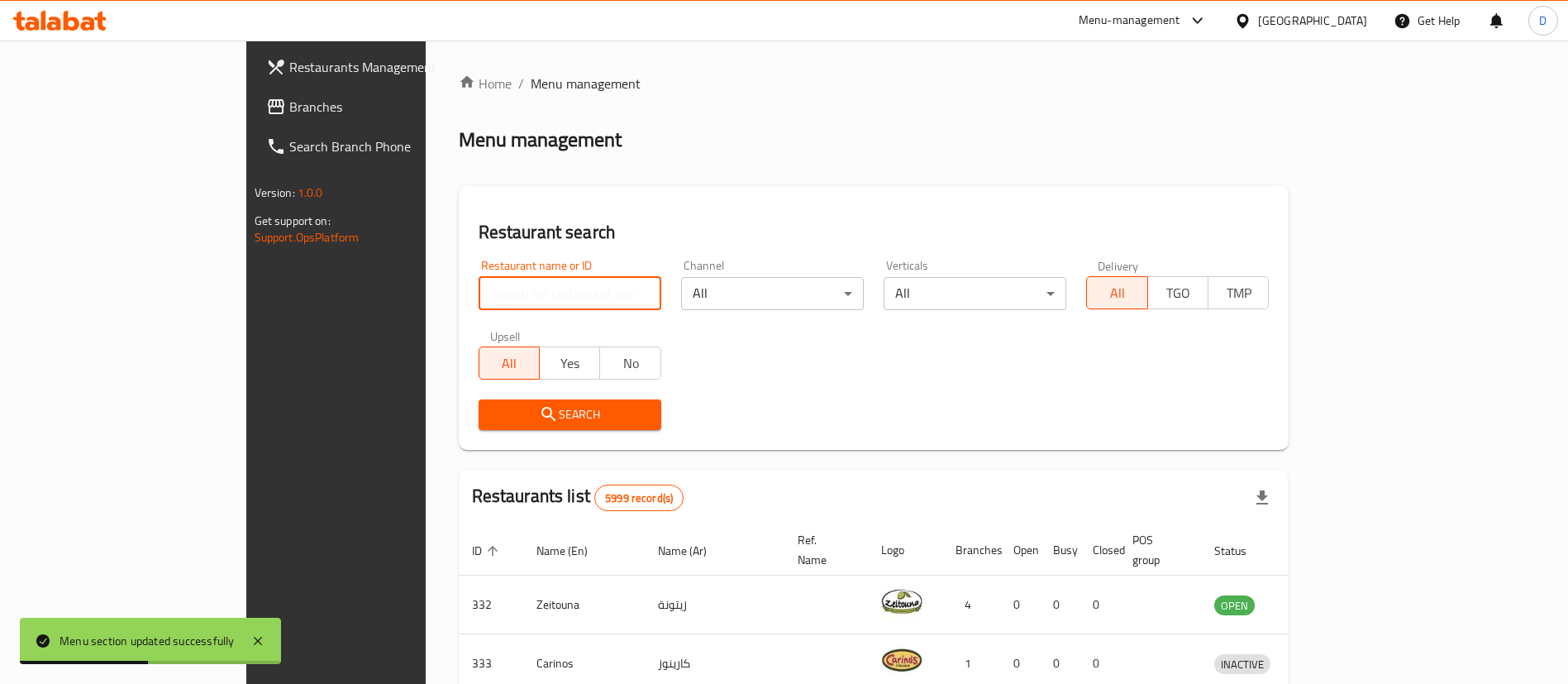
click at [479, 290] on input "search" at bounding box center [570, 293] width 182 height 33
paste input "17045"
type input "17045"
click button "Search" at bounding box center [570, 415] width 182 height 30
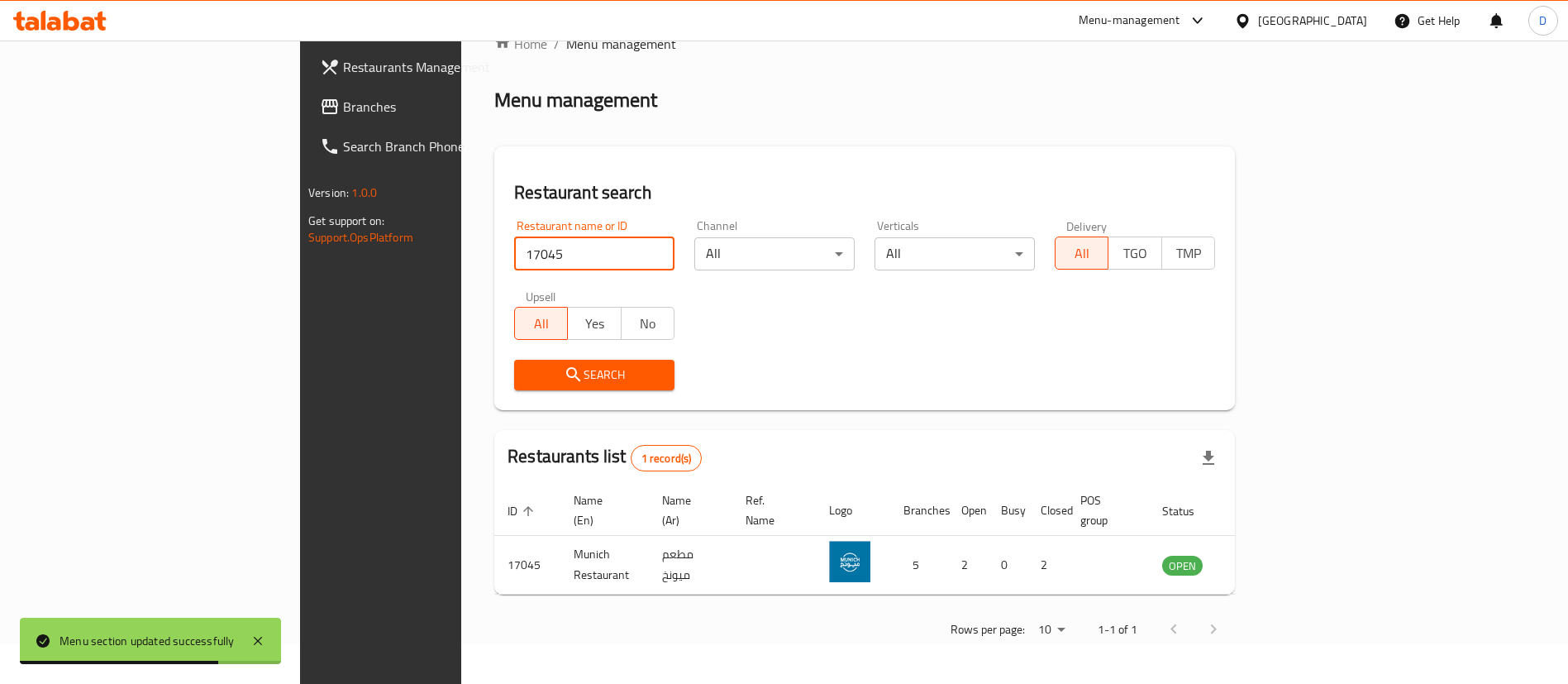
scroll to position [21, 0]
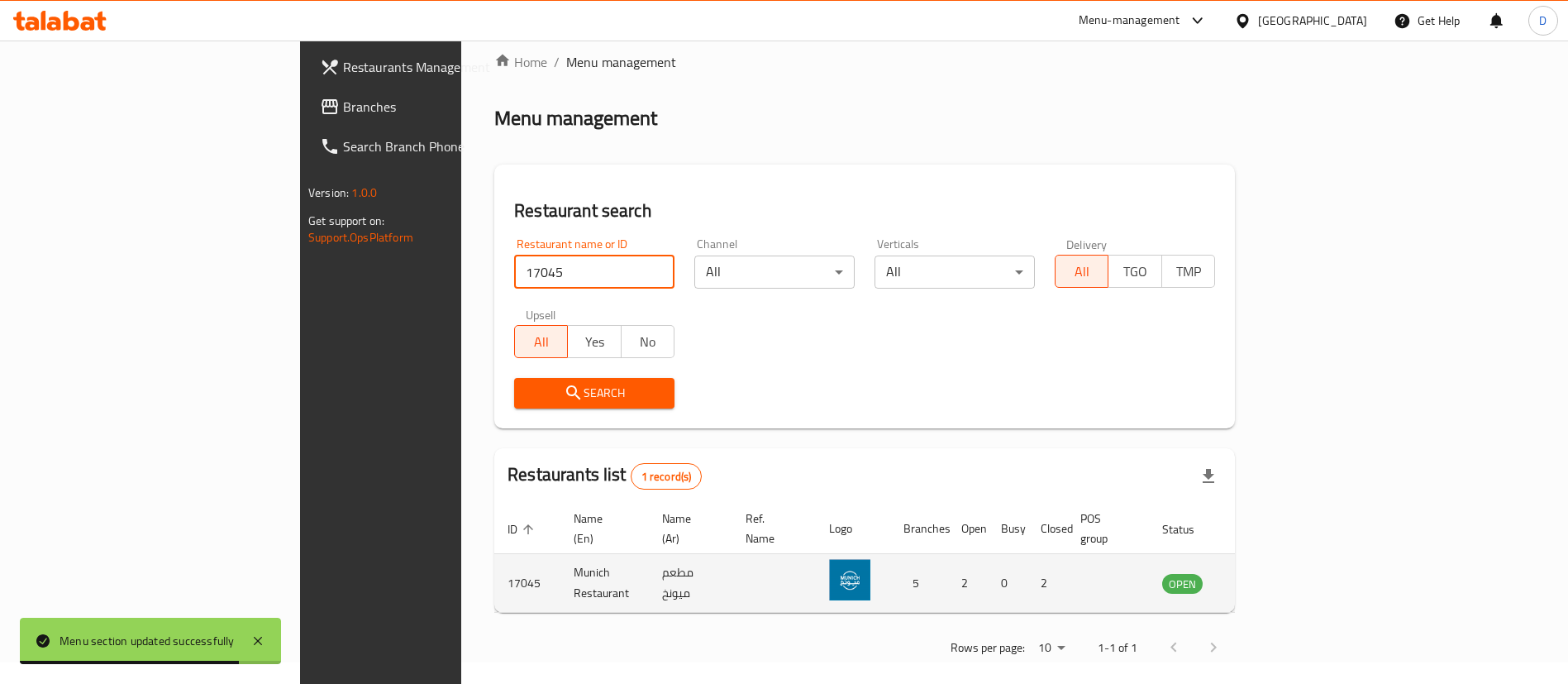
click at [1293, 554] on td "enhanced table" at bounding box center [1265, 584] width 57 height 59
click at [1268, 577] on icon "enhanced table" at bounding box center [1259, 584] width 19 height 14
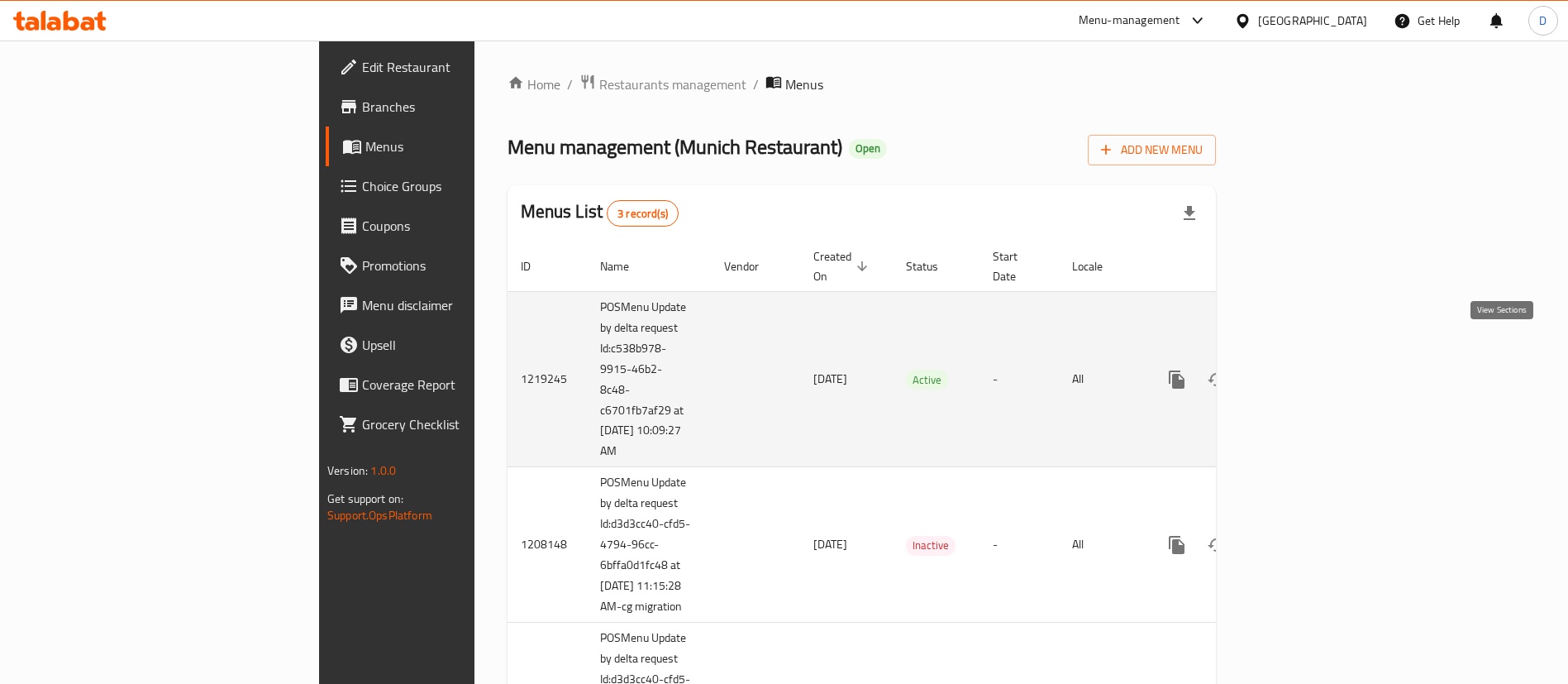
click at [1306, 370] on icon "enhanced table" at bounding box center [1295, 379] width 19 height 19
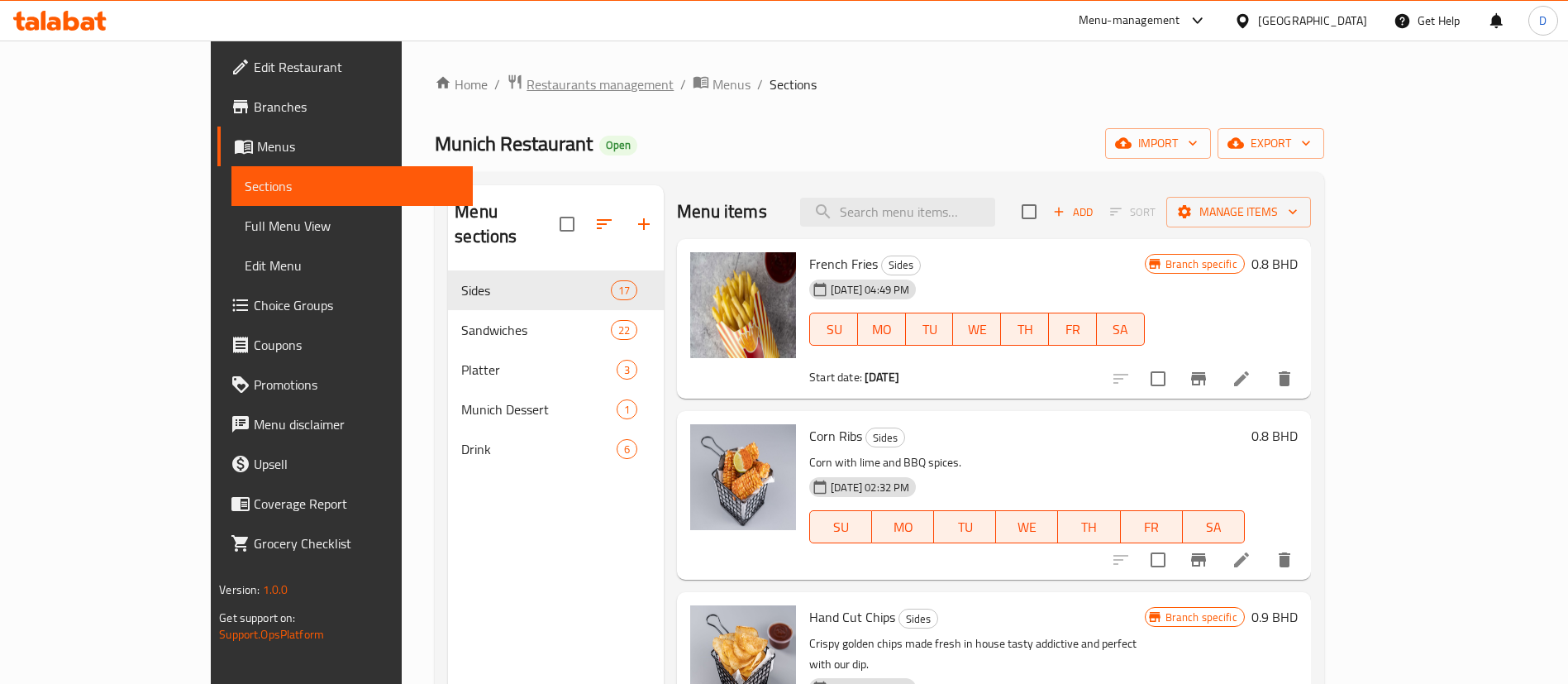
click at [527, 74] on span "Restaurants management" at bounding box center [600, 84] width 147 height 19
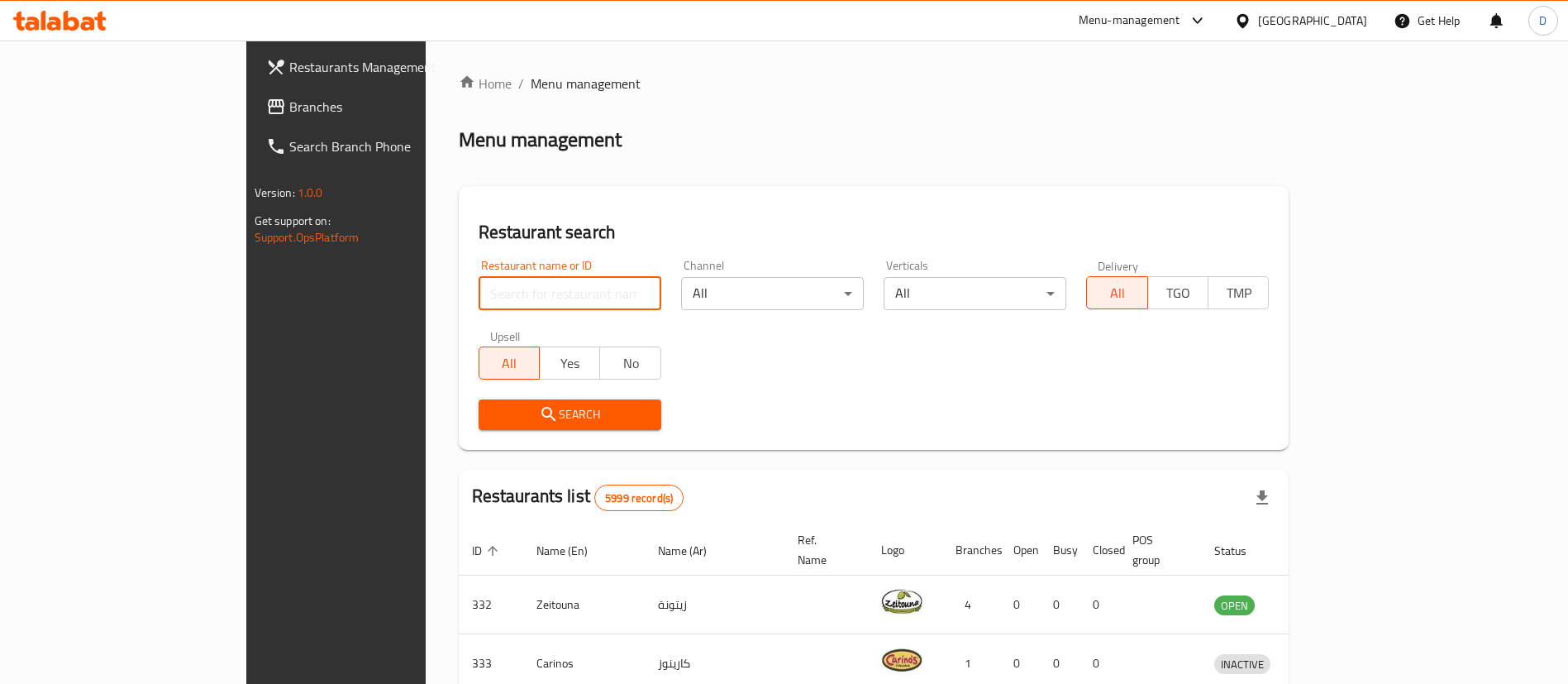
click at [479, 286] on input "search" at bounding box center [570, 293] width 182 height 33
paste input "668988"
click button "Search" at bounding box center [570, 415] width 182 height 30
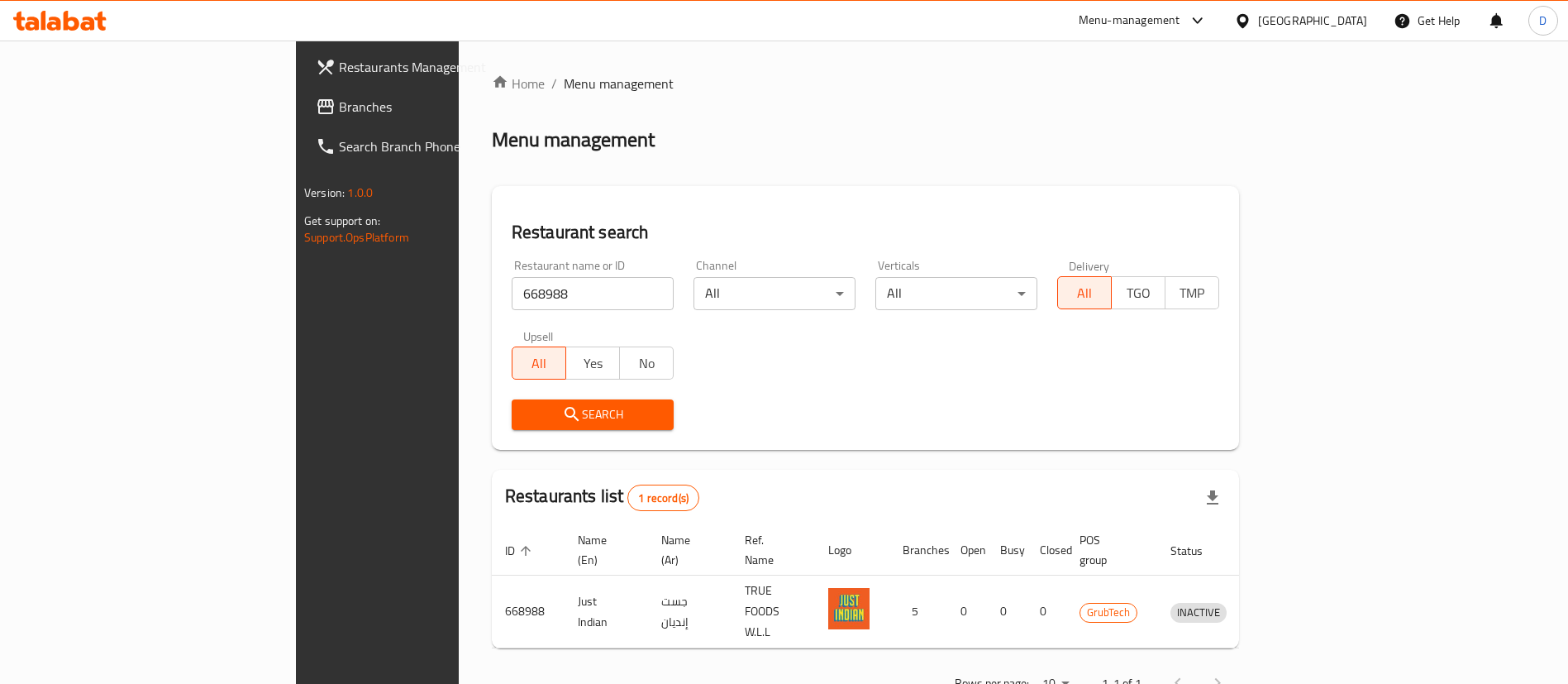
drag, startPoint x: 399, startPoint y: 286, endPoint x: 189, endPoint y: 274, distance: 210.3
click at [296, 277] on div "Restaurants Management Branches Search Branch Phone Version: 1.0.0 Get support …" at bounding box center [784, 388] width 976 height 697
paste input "33077"
type input "633077"
click button "Search" at bounding box center [593, 415] width 162 height 30
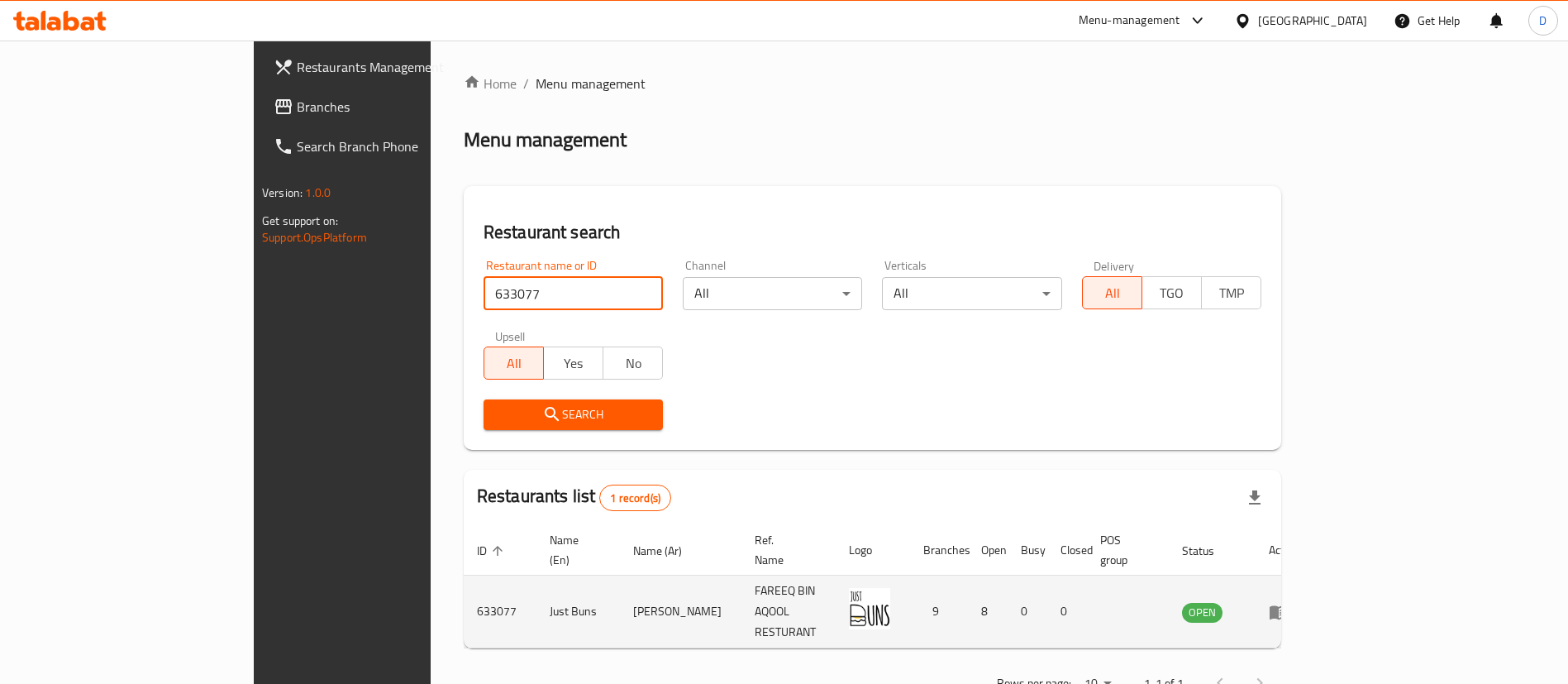
click at [1288, 605] on icon "enhanced table" at bounding box center [1279, 612] width 19 height 14
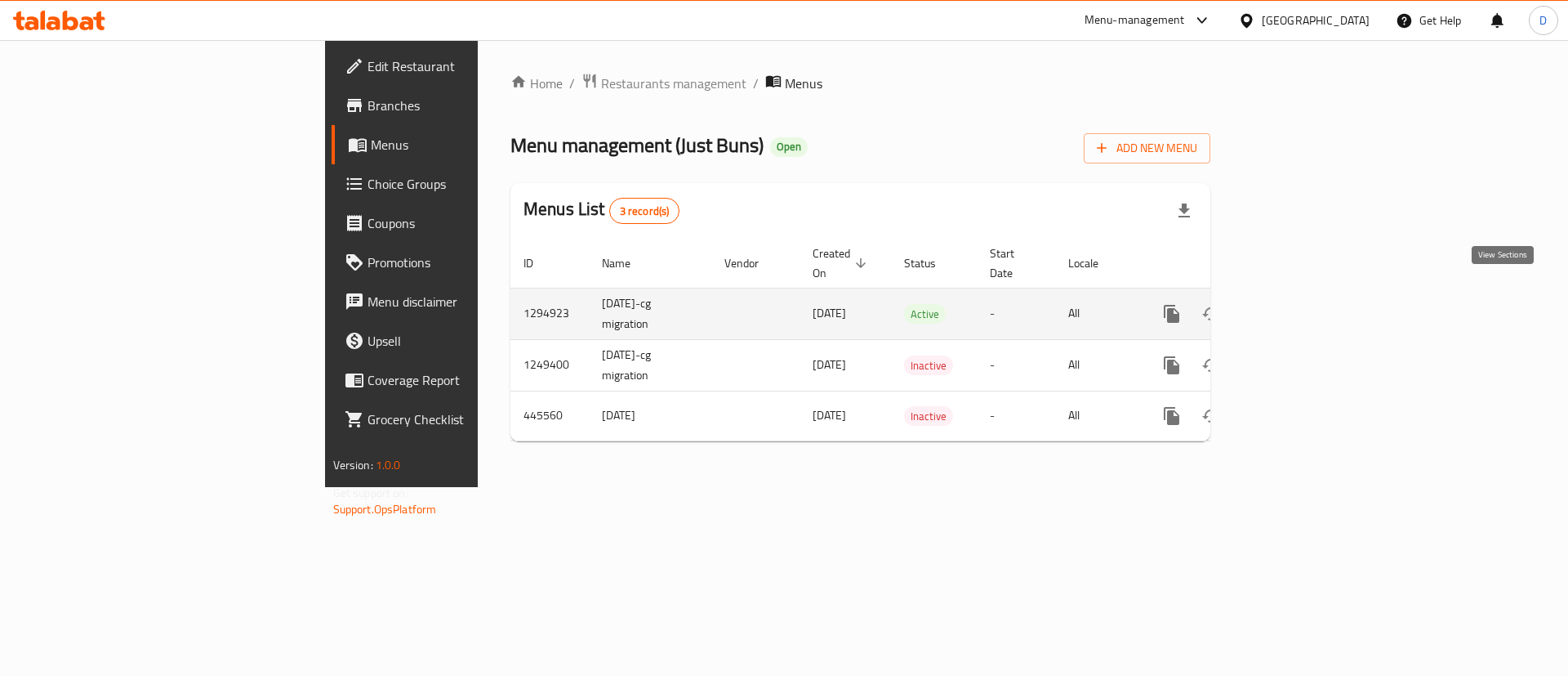
click at [1299, 304] on icon "enhanced table" at bounding box center [1289, 313] width 19 height 19
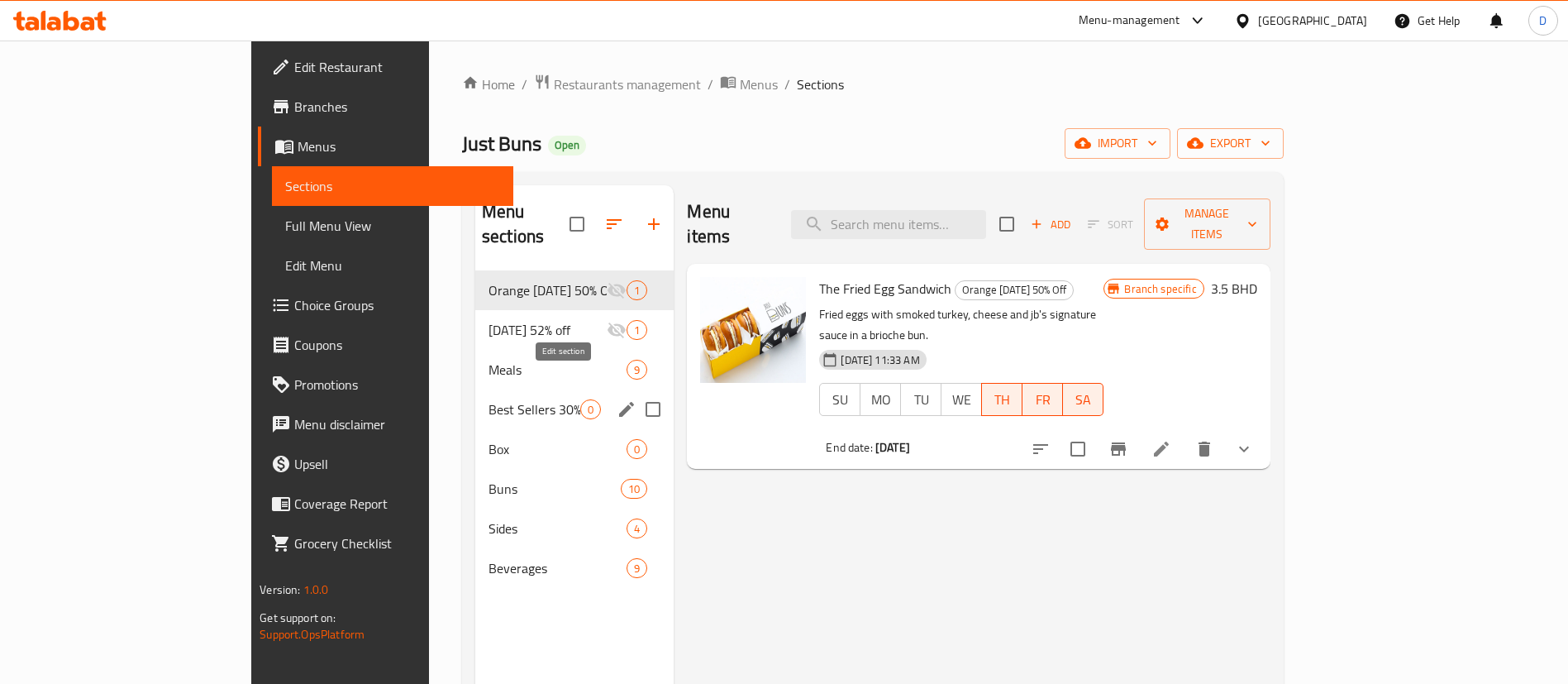
click at [616, 399] on icon "edit" at bounding box center [626, 409] width 19 height 19
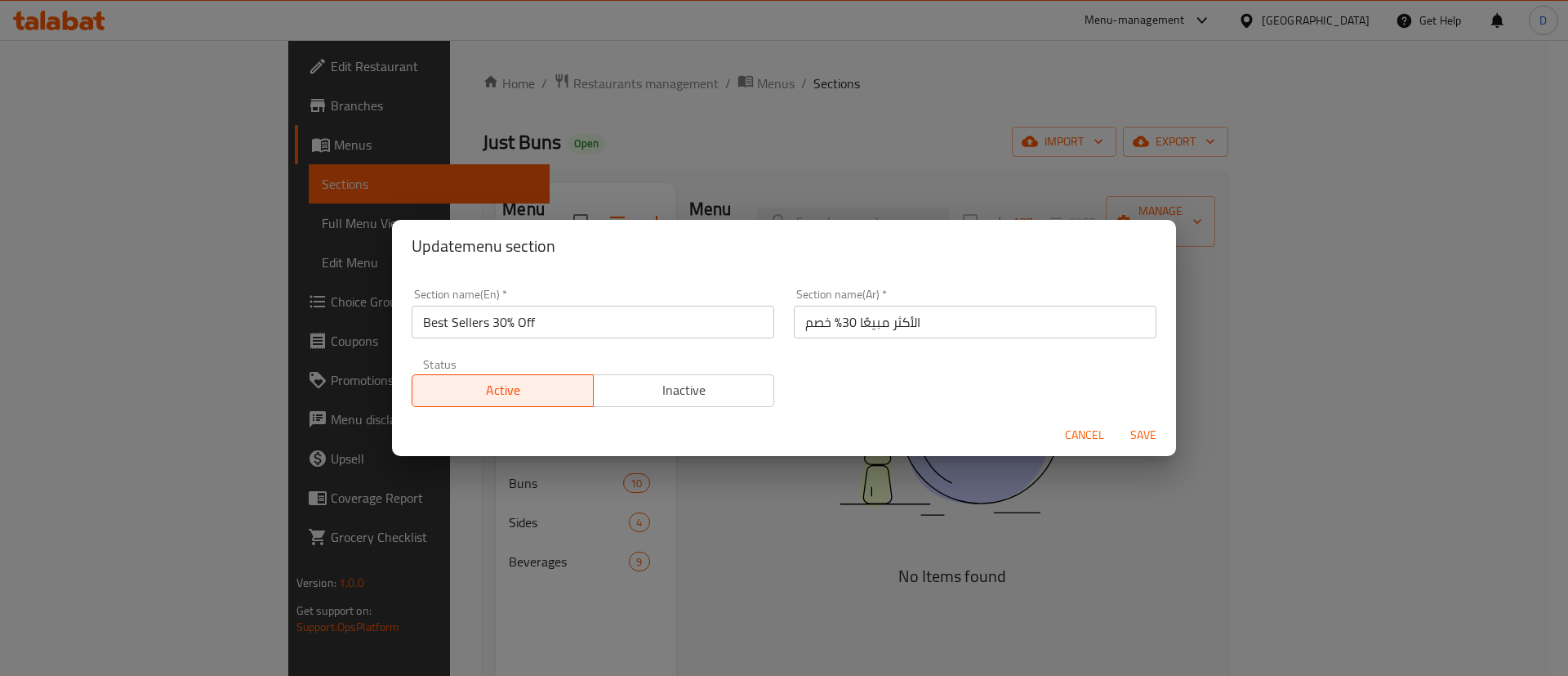
click at [1087, 436] on span "Cancel" at bounding box center [1084, 435] width 39 height 20
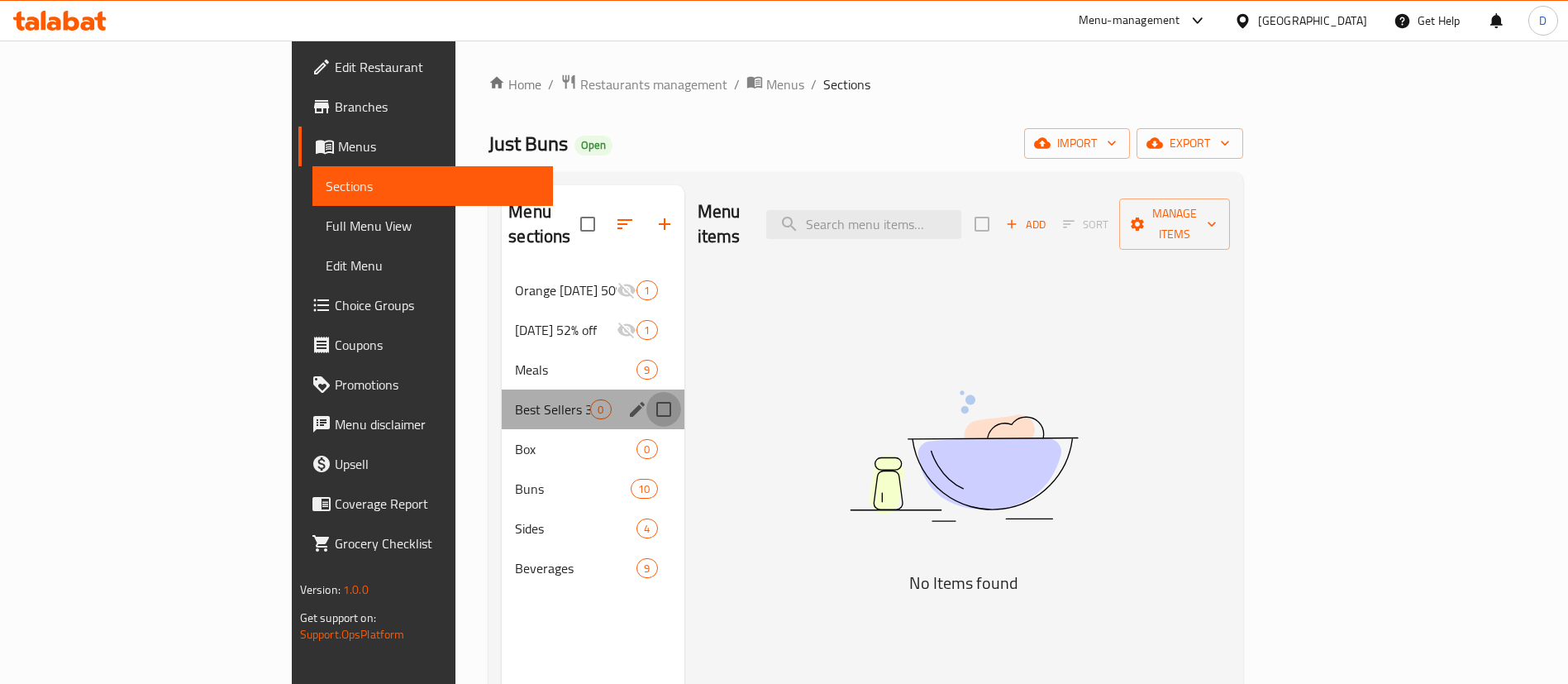
click at [647, 392] on input "Menu sections" at bounding box center [664, 409] width 35 height 35
checkbox input "true"
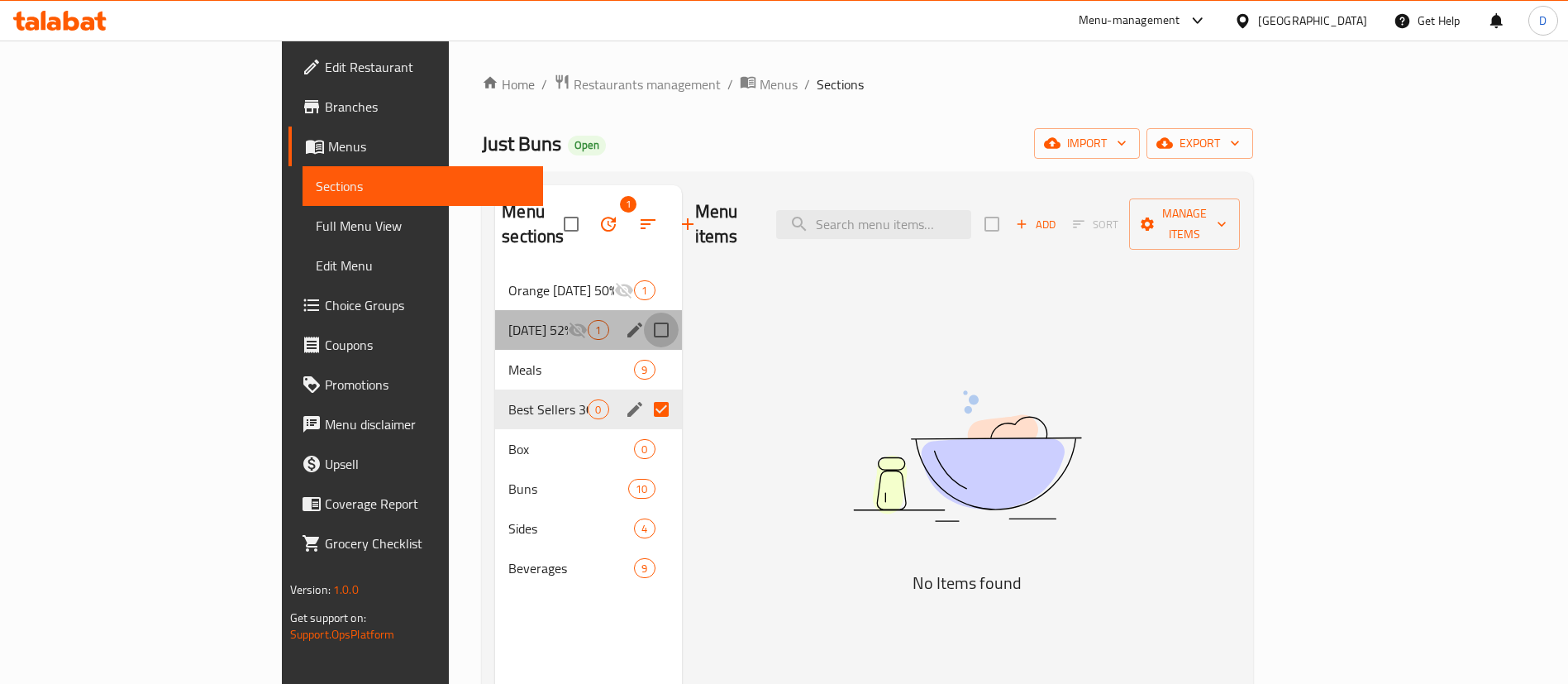
click at [644, 312] on input "Menu sections" at bounding box center [661, 329] width 35 height 35
checkbox input "true"
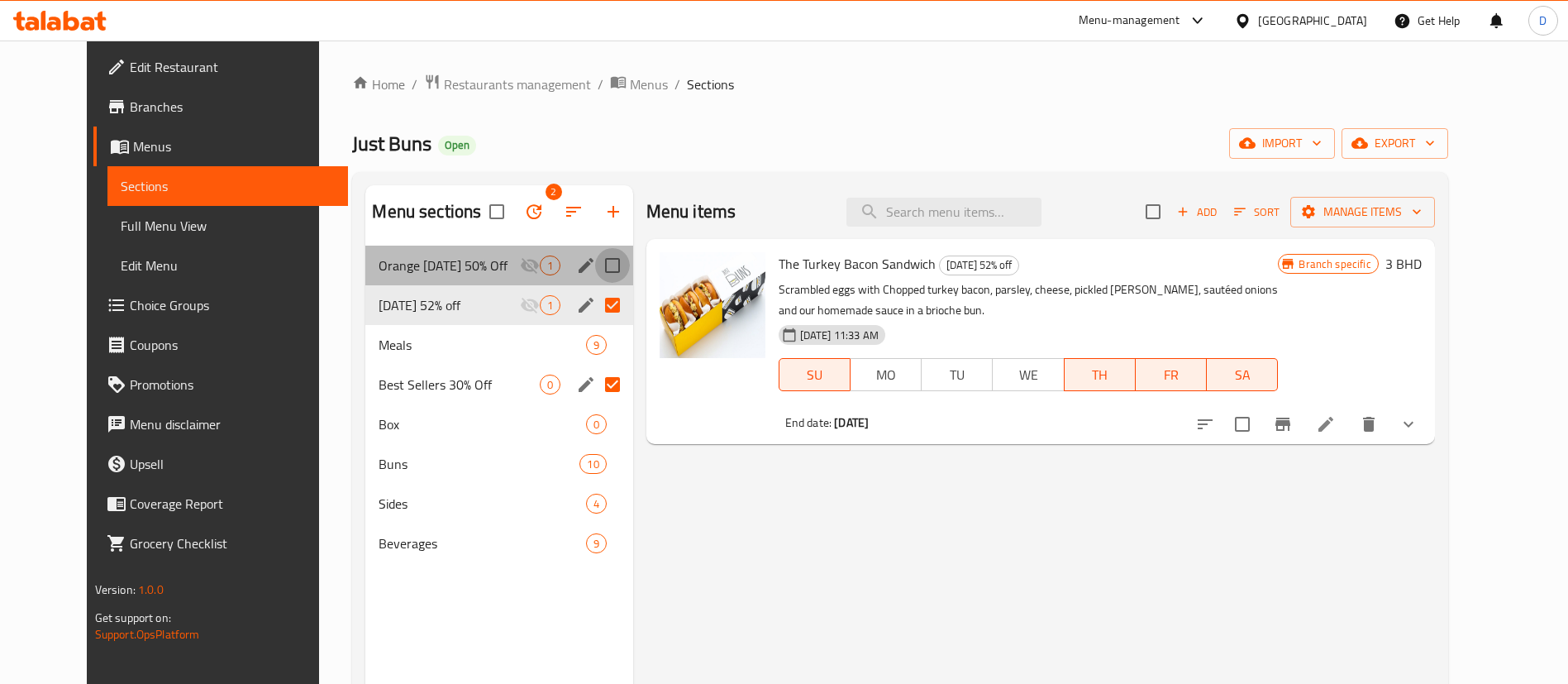
click at [595, 256] on input "Menu sections" at bounding box center [612, 265] width 35 height 35
checkbox input "true"
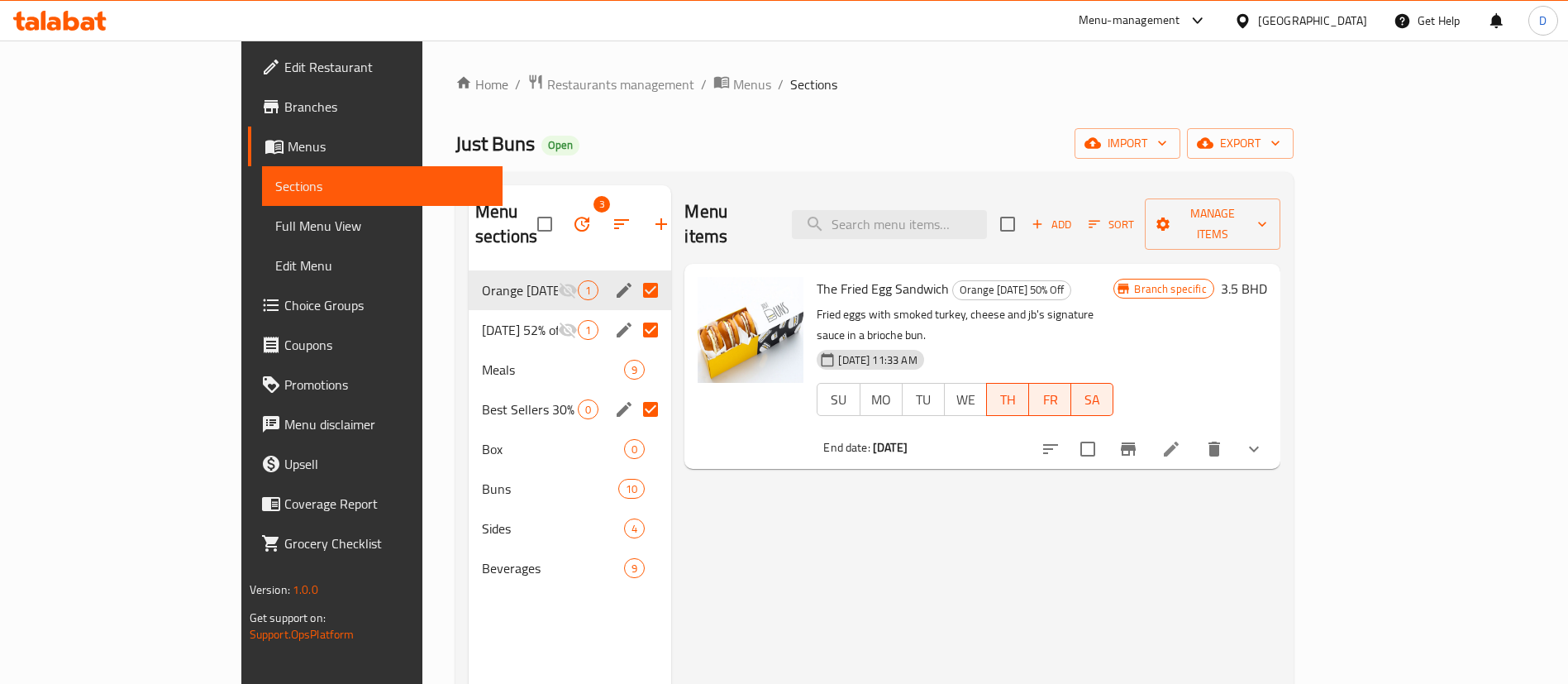
click at [572, 214] on icon "button" at bounding box center [581, 224] width 19 height 19
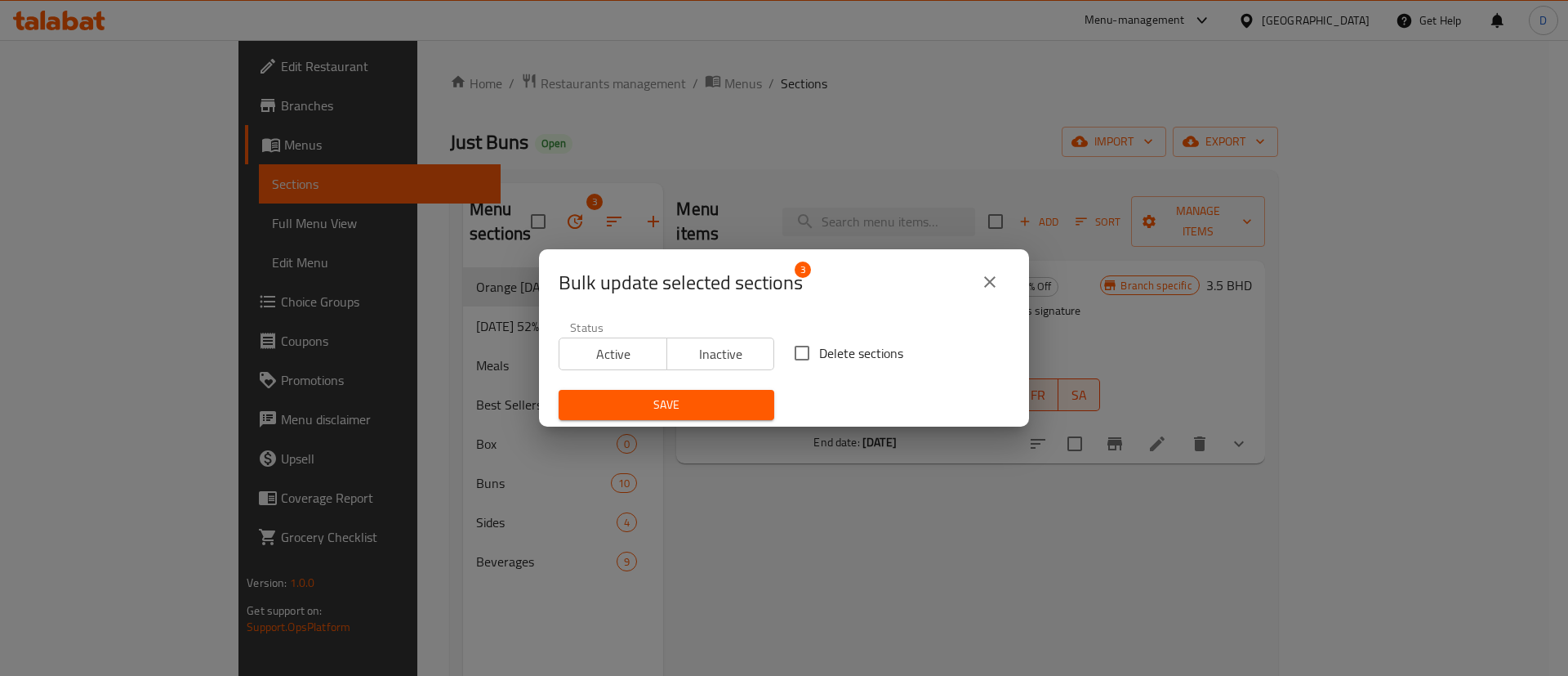
click at [701, 360] on span "Inactive" at bounding box center [721, 354] width 95 height 23
click at [797, 361] on input "Delete sections" at bounding box center [802, 352] width 34 height 34
checkbox input "true"
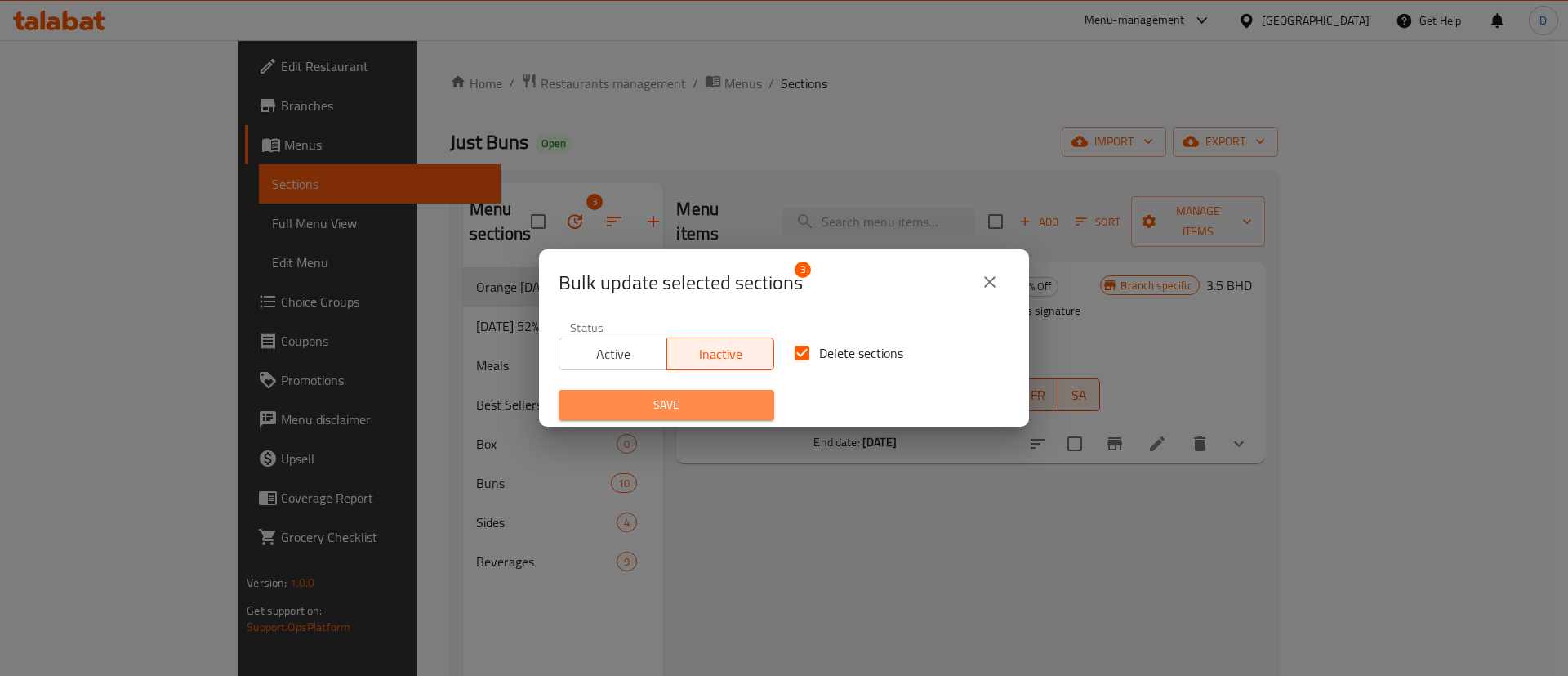
click at [721, 396] on span "Save" at bounding box center [666, 405] width 189 height 20
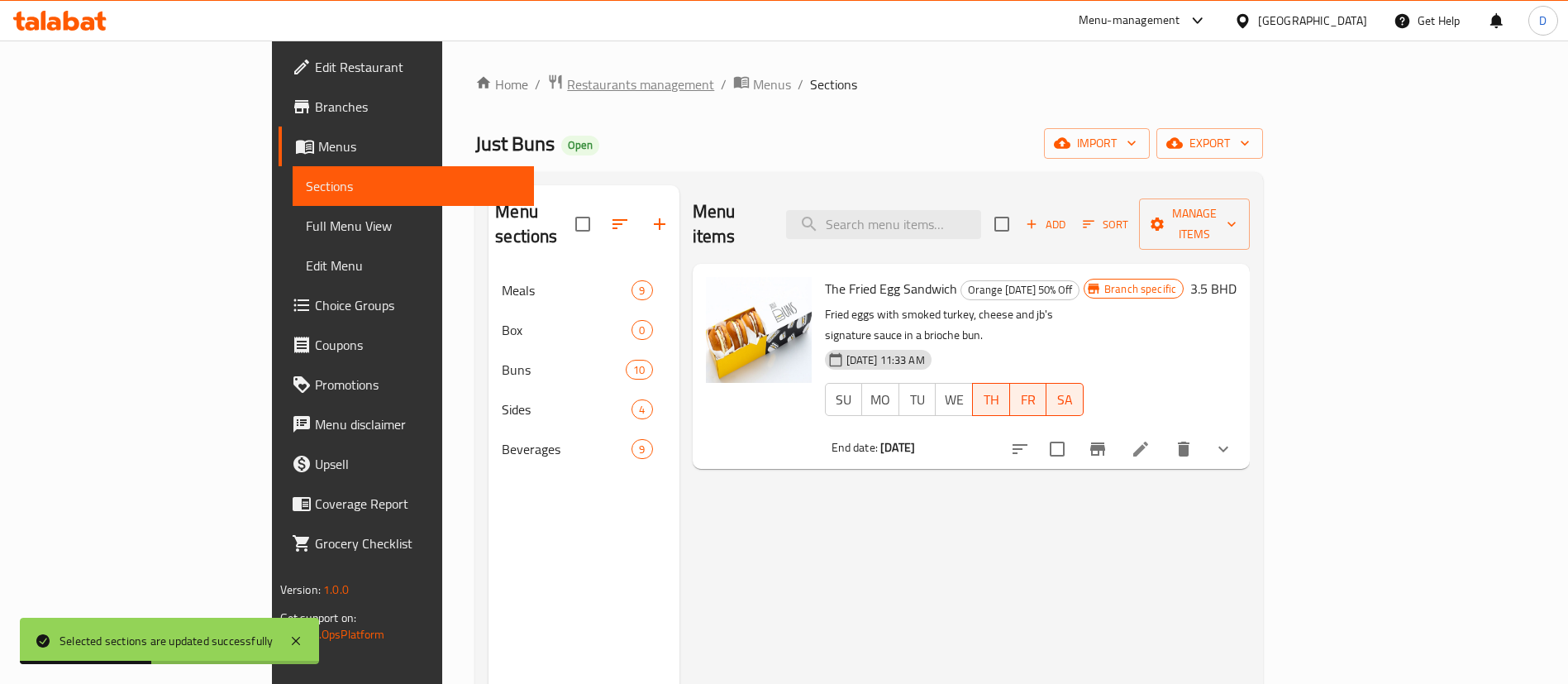
click at [567, 90] on span "Restaurants management" at bounding box center [641, 84] width 147 height 19
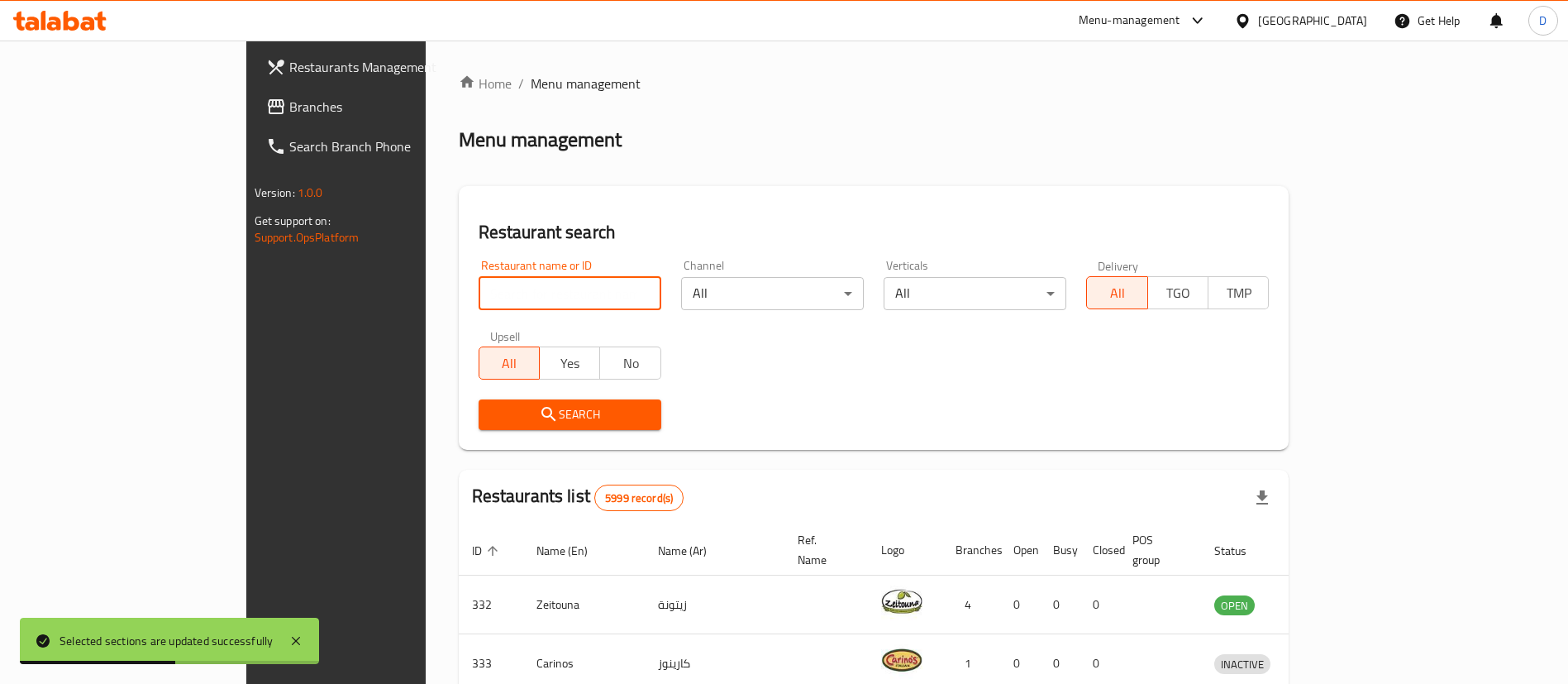
click at [479, 284] on input "search" at bounding box center [570, 293] width 182 height 33
paste input "676917"
click button "Search" at bounding box center [570, 415] width 182 height 30
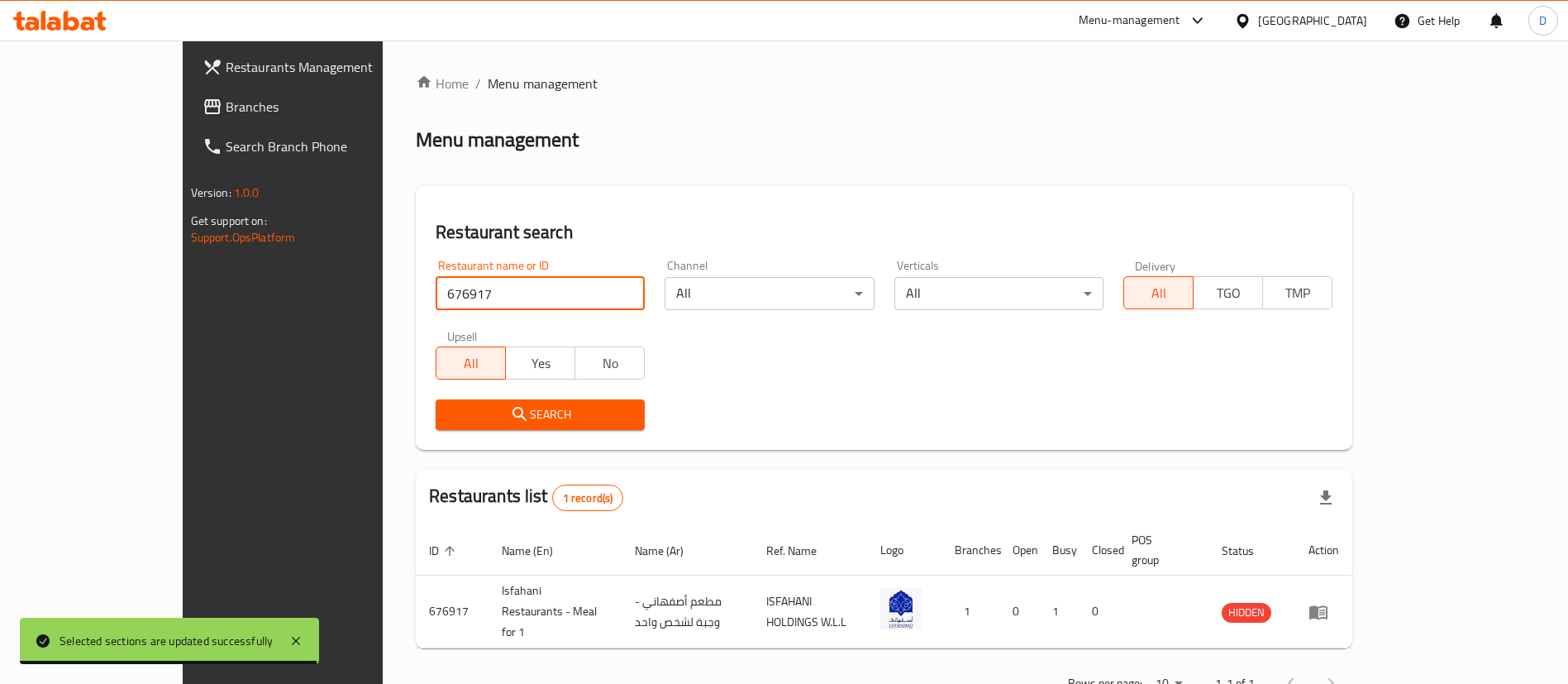
drag, startPoint x: 362, startPoint y: 291, endPoint x: 308, endPoint y: 296, distance: 54.2
click at [426, 297] on div "Restaurant name or ID 676917 Restaurant name or ID" at bounding box center [540, 285] width 229 height 70
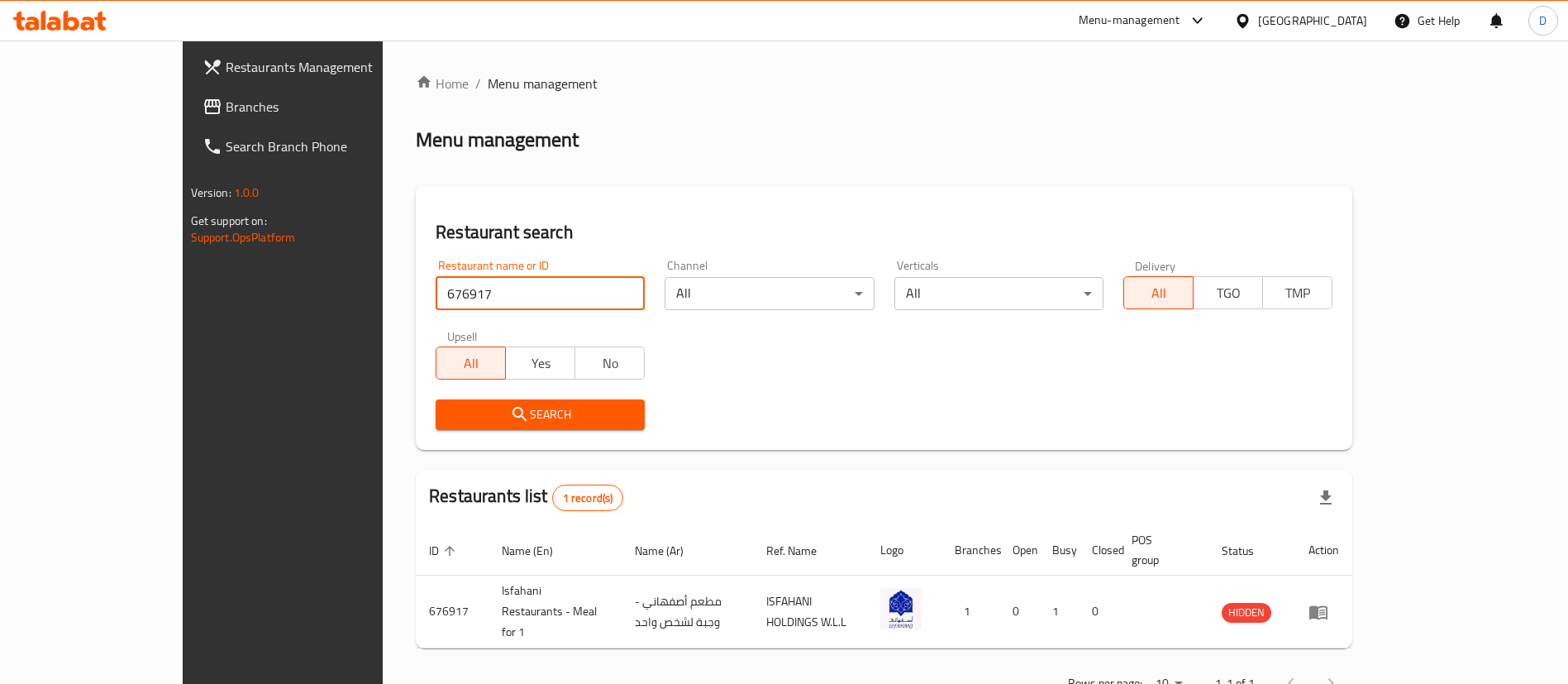
paste input "3054"
click at [436, 295] on input "30547" at bounding box center [540, 293] width 209 height 33
paste input "search"
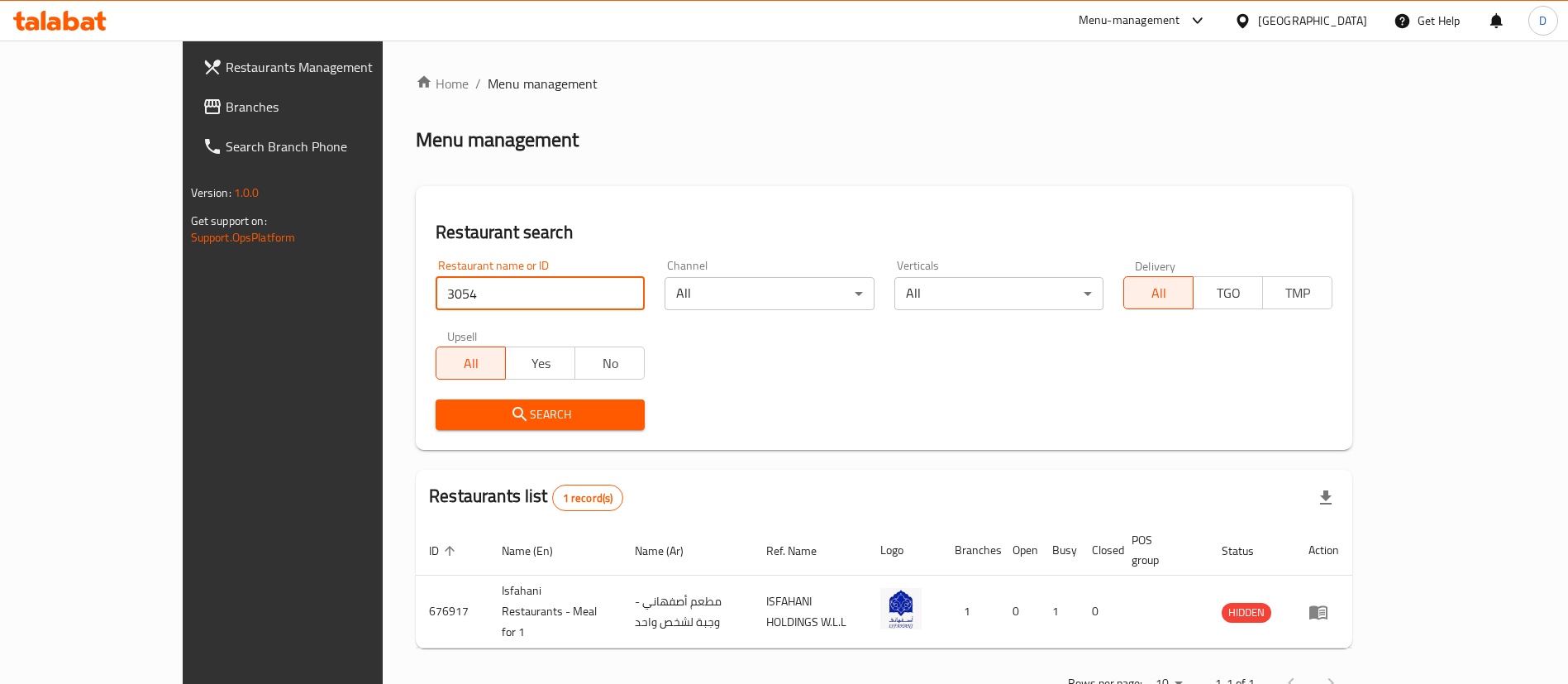
type input "3054"
click button "Search" at bounding box center [540, 415] width 209 height 30
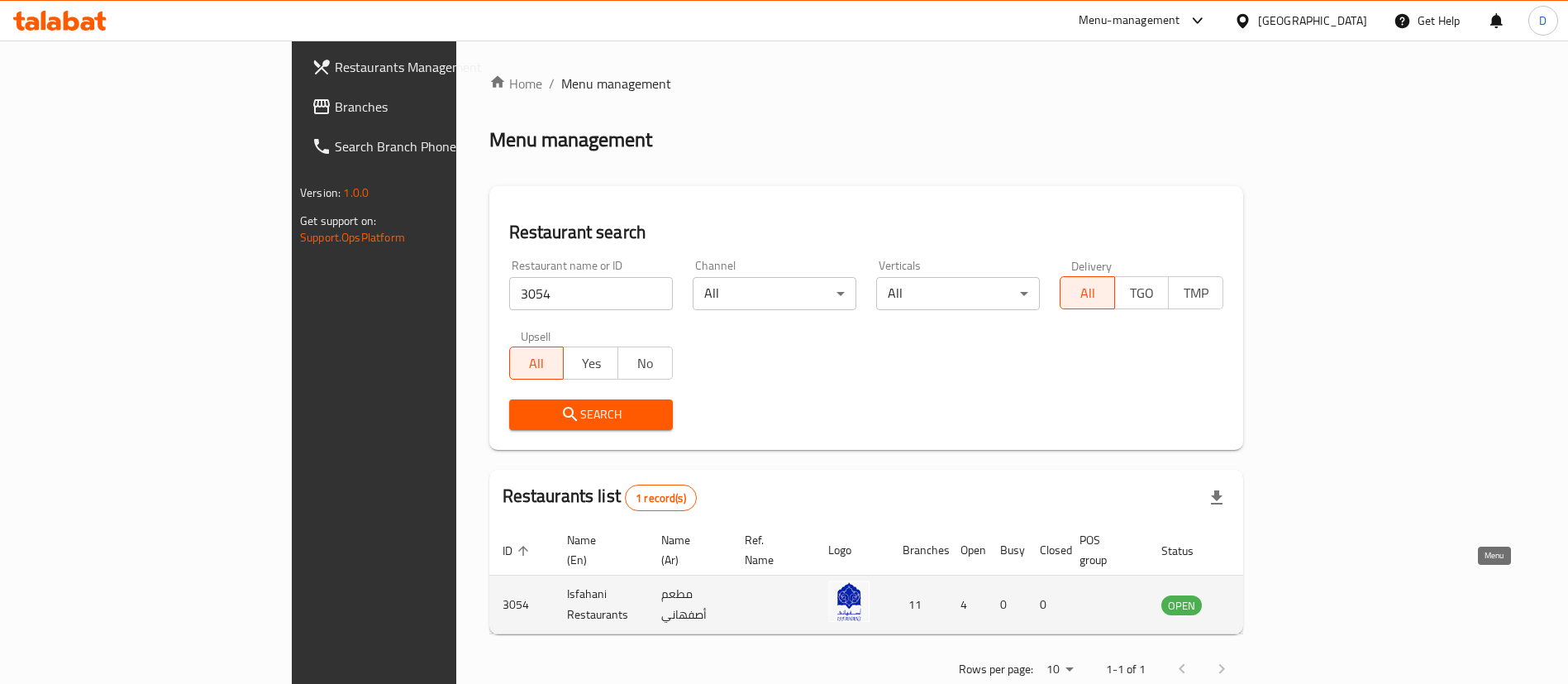
click at [1267, 599] on icon "enhanced table" at bounding box center [1258, 605] width 19 height 14
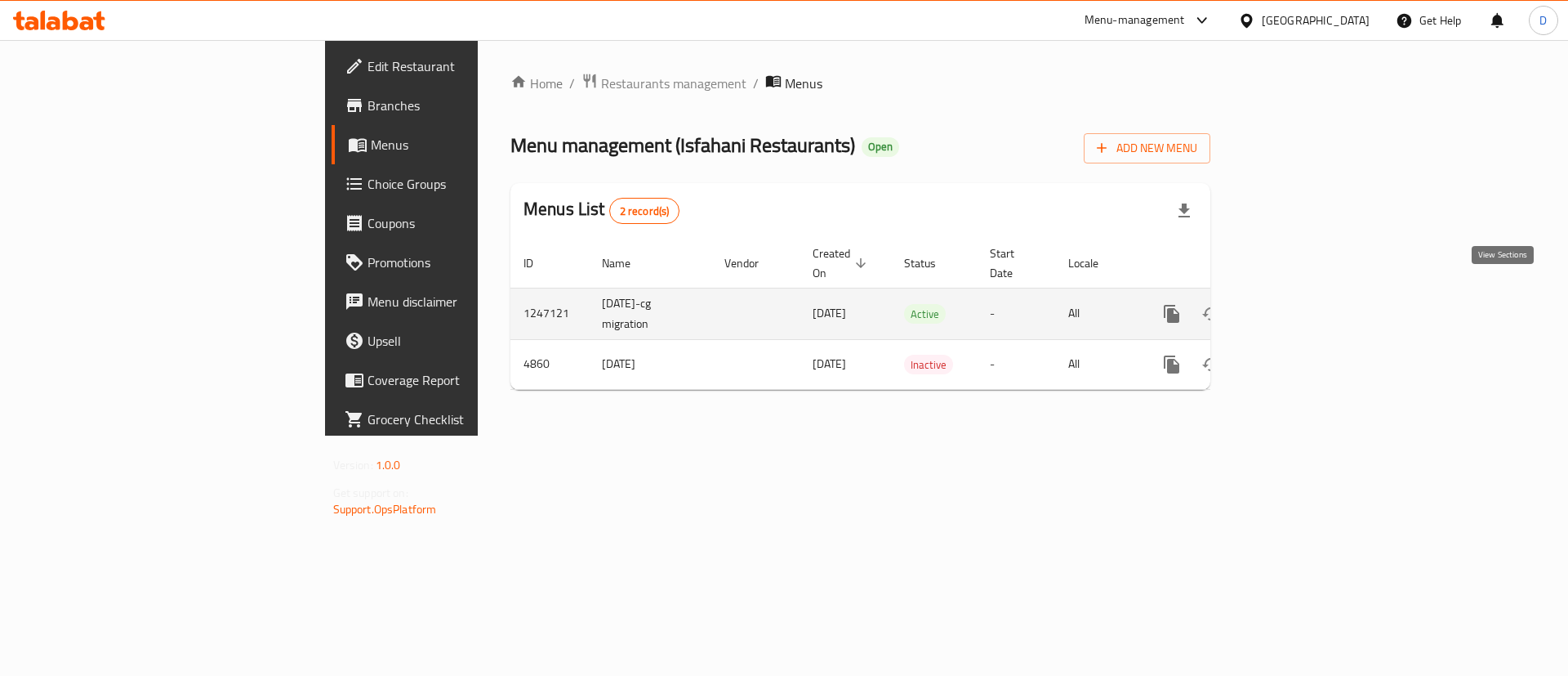
click at [1299, 304] on icon "enhanced table" at bounding box center [1289, 313] width 19 height 19
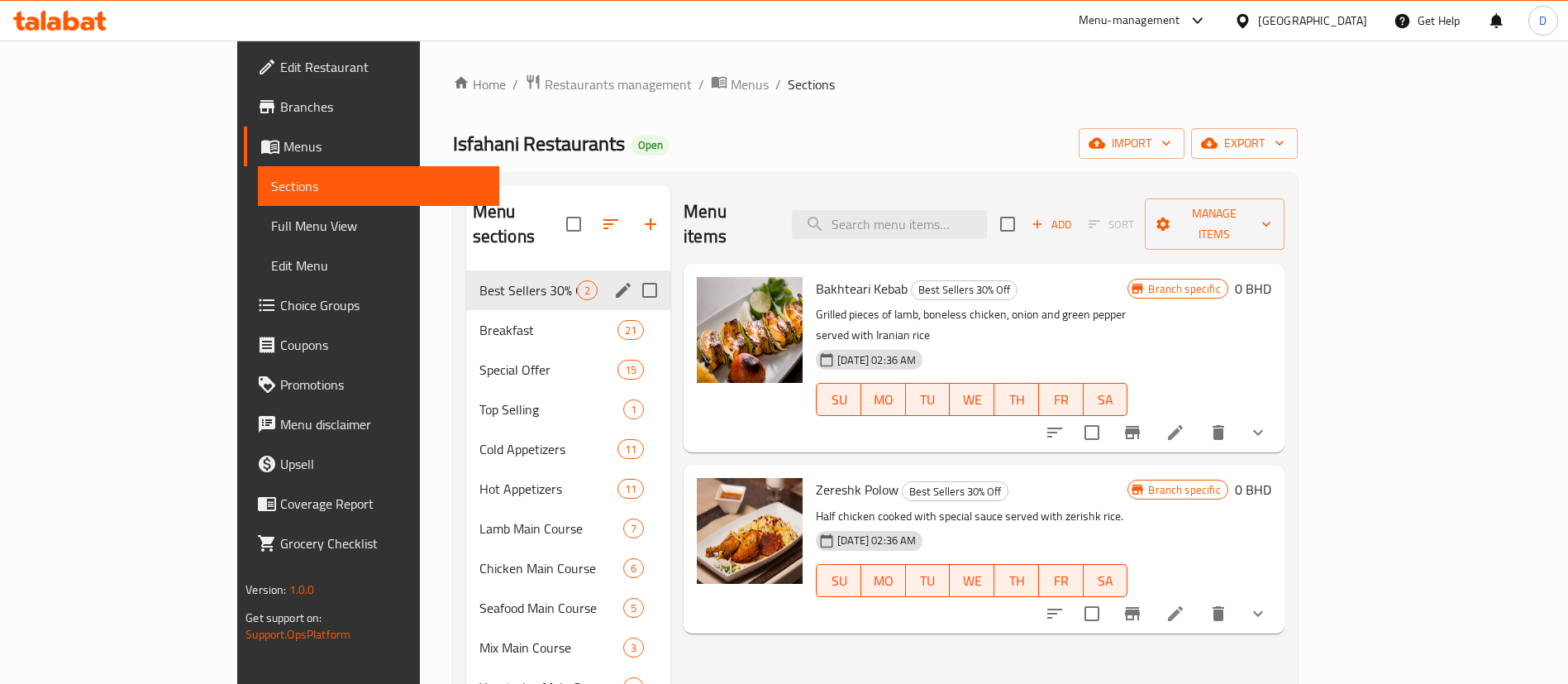
click at [613, 280] on icon "edit" at bounding box center [622, 290] width 19 height 19
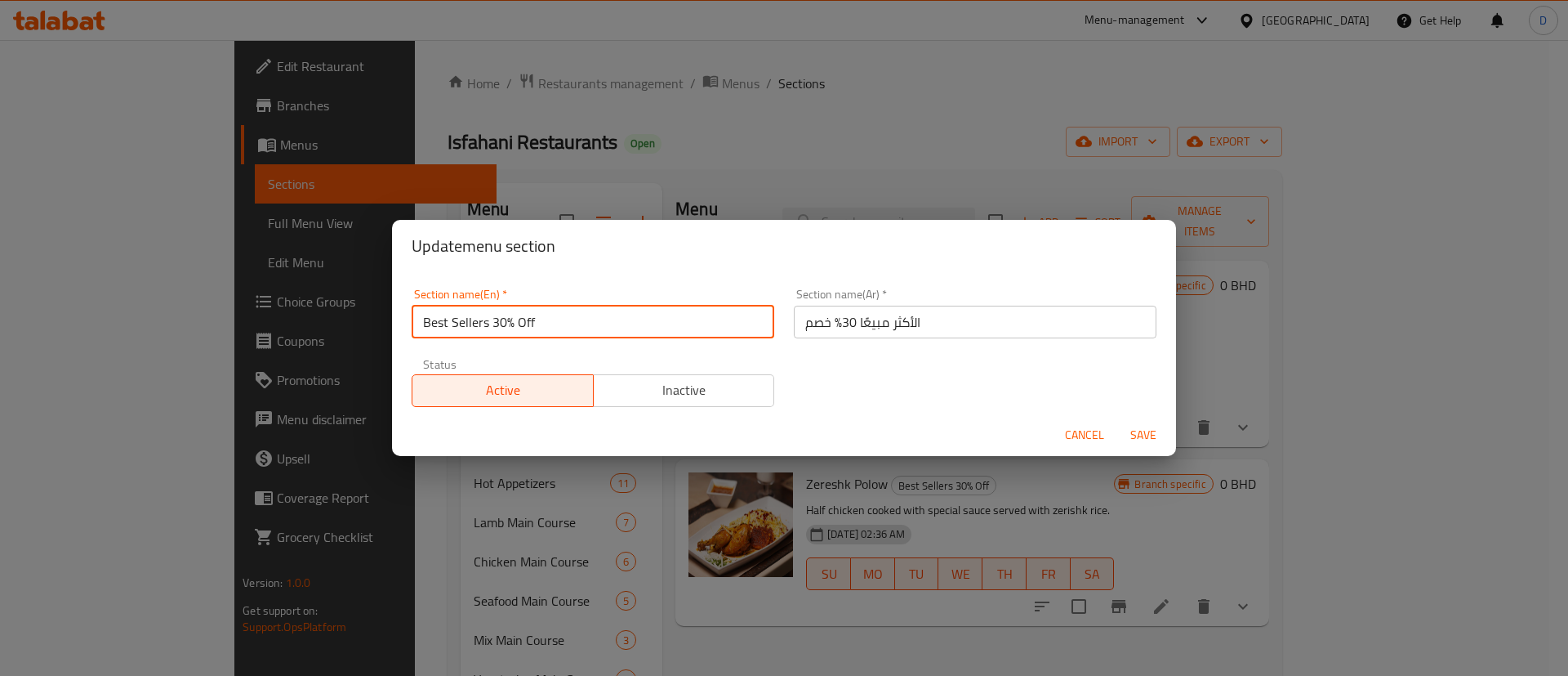
drag, startPoint x: 493, startPoint y: 317, endPoint x: 553, endPoint y: 327, distance: 60.8
click at [553, 327] on input "Best Sellers 30% Off" at bounding box center [592, 321] width 363 height 33
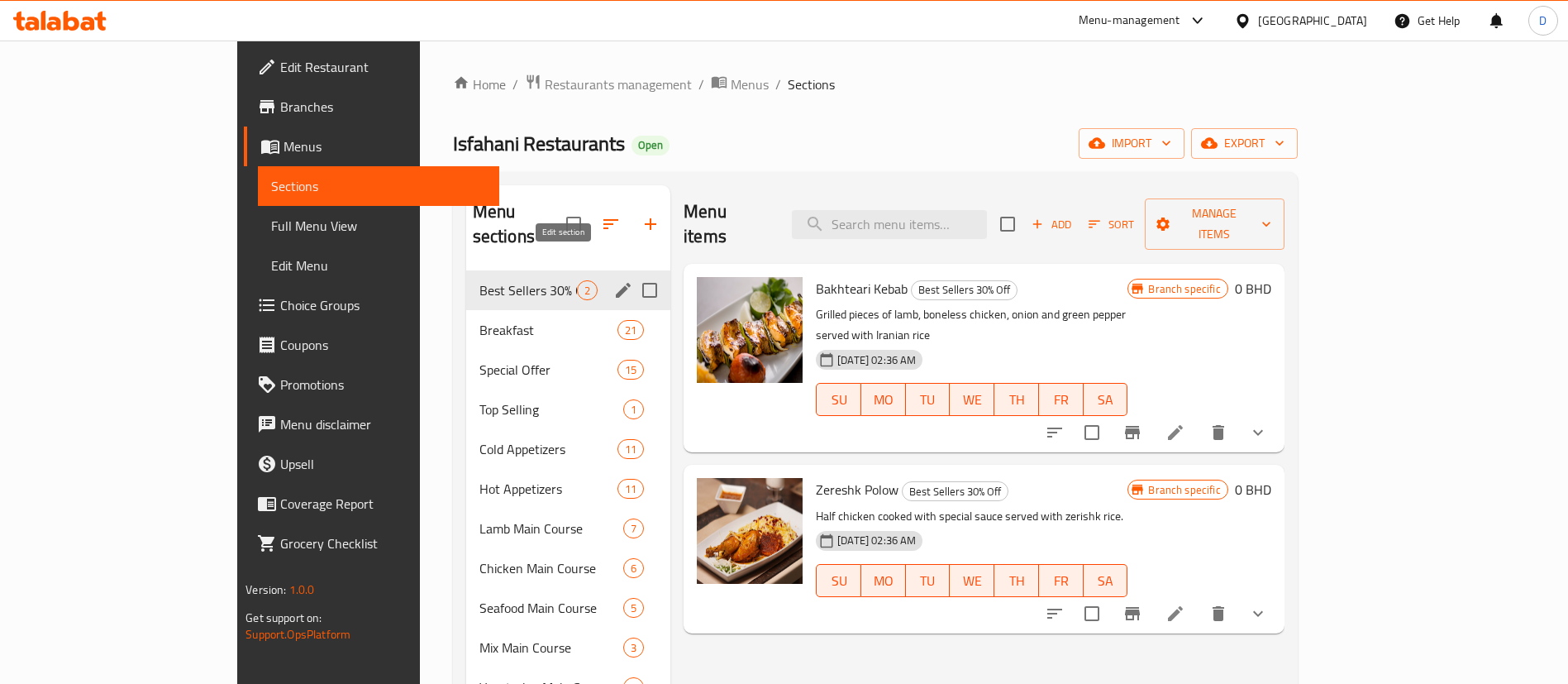
click at [616, 283] on icon "edit" at bounding box center [623, 290] width 15 height 15
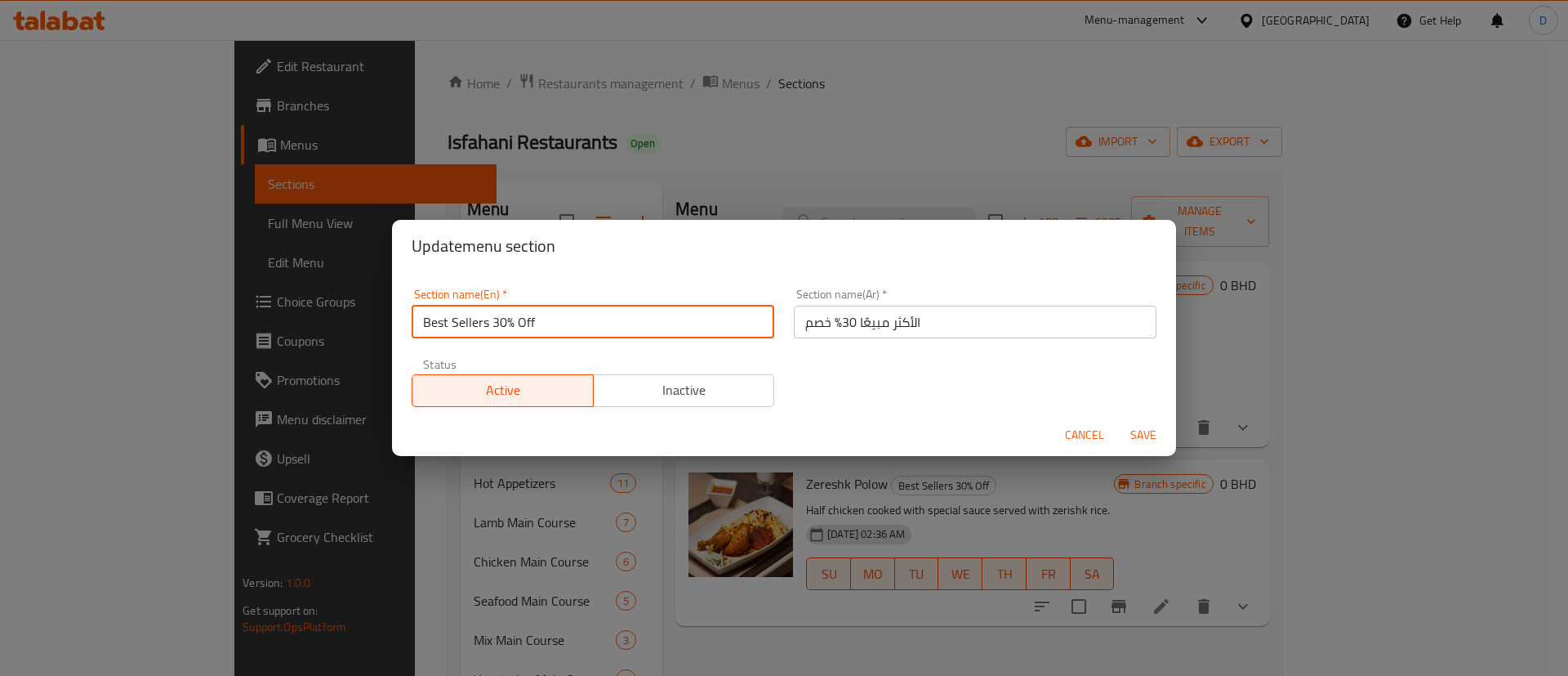
drag, startPoint x: 510, startPoint y: 327, endPoint x: 546, endPoint y: 325, distance: 36.1
click at [546, 325] on input "Best Sellers 30% Off" at bounding box center [592, 321] width 363 height 33
type input "Best Sellers"
click at [666, 290] on div "Section name(En)   * Best Sellers Section name(En) *" at bounding box center [592, 314] width 363 height 50
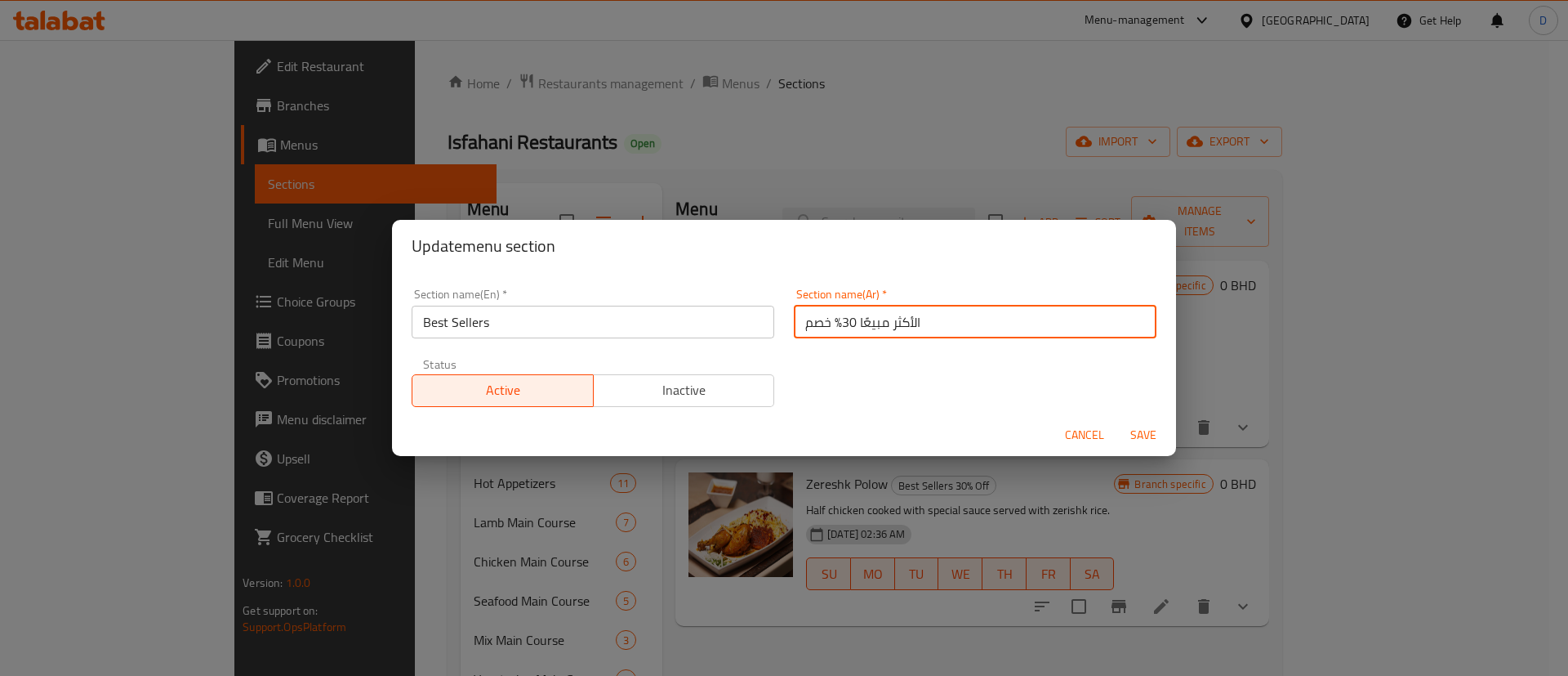
drag, startPoint x: 789, startPoint y: 322, endPoint x: 833, endPoint y: 322, distance: 44.0
click at [833, 322] on input "الأكثر مبيعًا 30% خصم" at bounding box center [975, 321] width 363 height 33
type input "الأكثر مبيعًا"
click at [841, 357] on div "Section name(En)   * Best Sellers Section name(En) * Section name(Ar)   * الأكث…" at bounding box center [784, 347] width 764 height 138
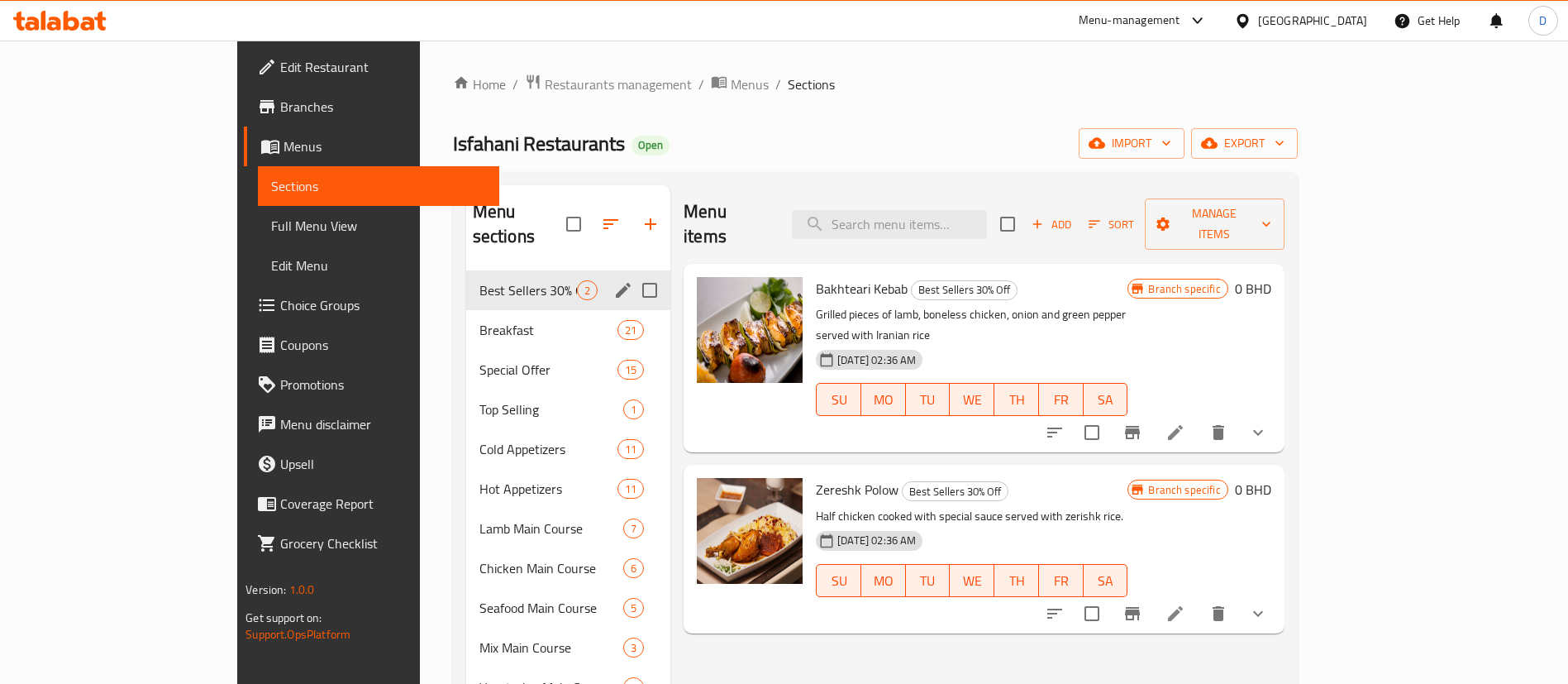
click at [616, 283] on icon "edit" at bounding box center [623, 290] width 15 height 15
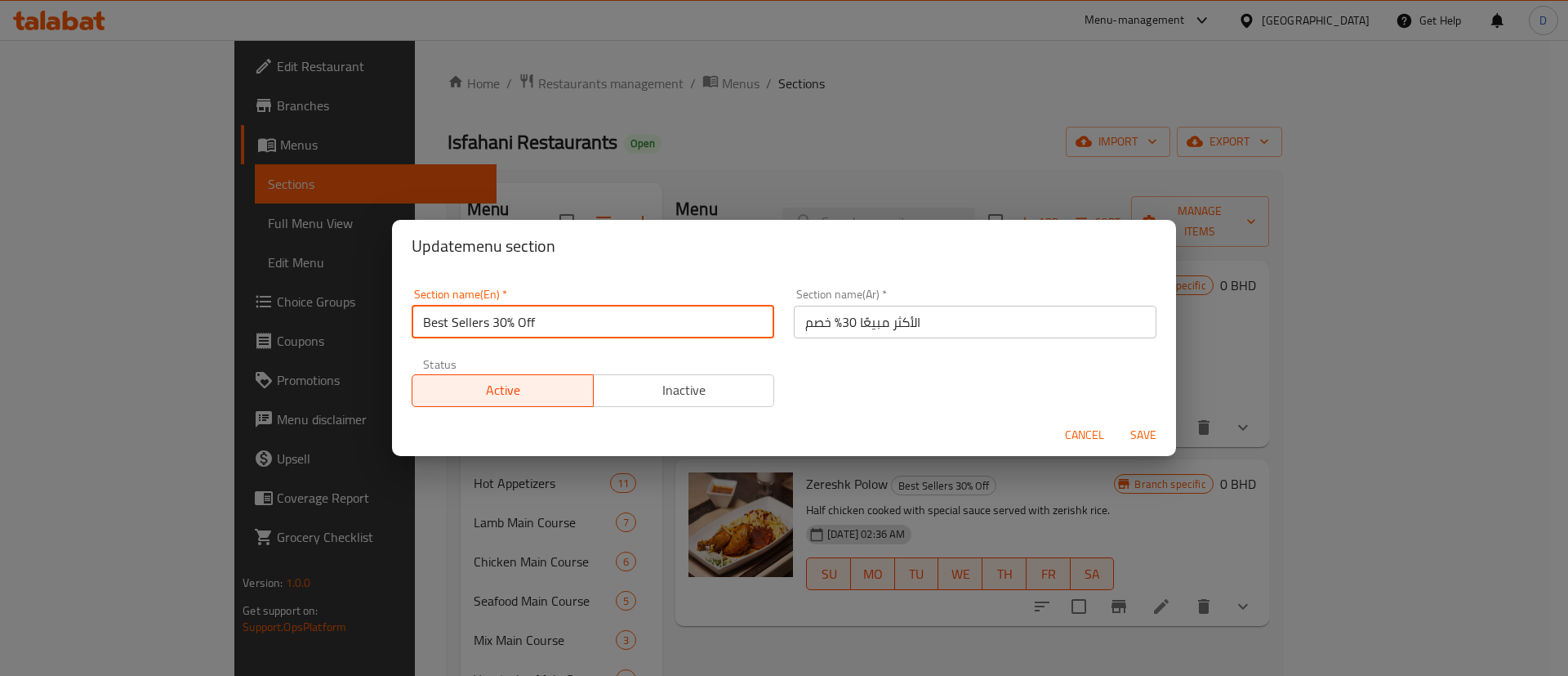
drag, startPoint x: 492, startPoint y: 327, endPoint x: 531, endPoint y: 311, distance: 42.2
click at [531, 311] on input "Best Sellers 30% Off" at bounding box center [592, 321] width 363 height 33
type input "Best Sellers"
click at [553, 290] on div "Section name(En)   * Best Sellers Section name(En) *" at bounding box center [592, 314] width 363 height 50
click at [784, 344] on div "Section name(Ar)   * الأكثر مبيعًا 30% خصم Section name(Ar) *" at bounding box center [975, 313] width 382 height 69
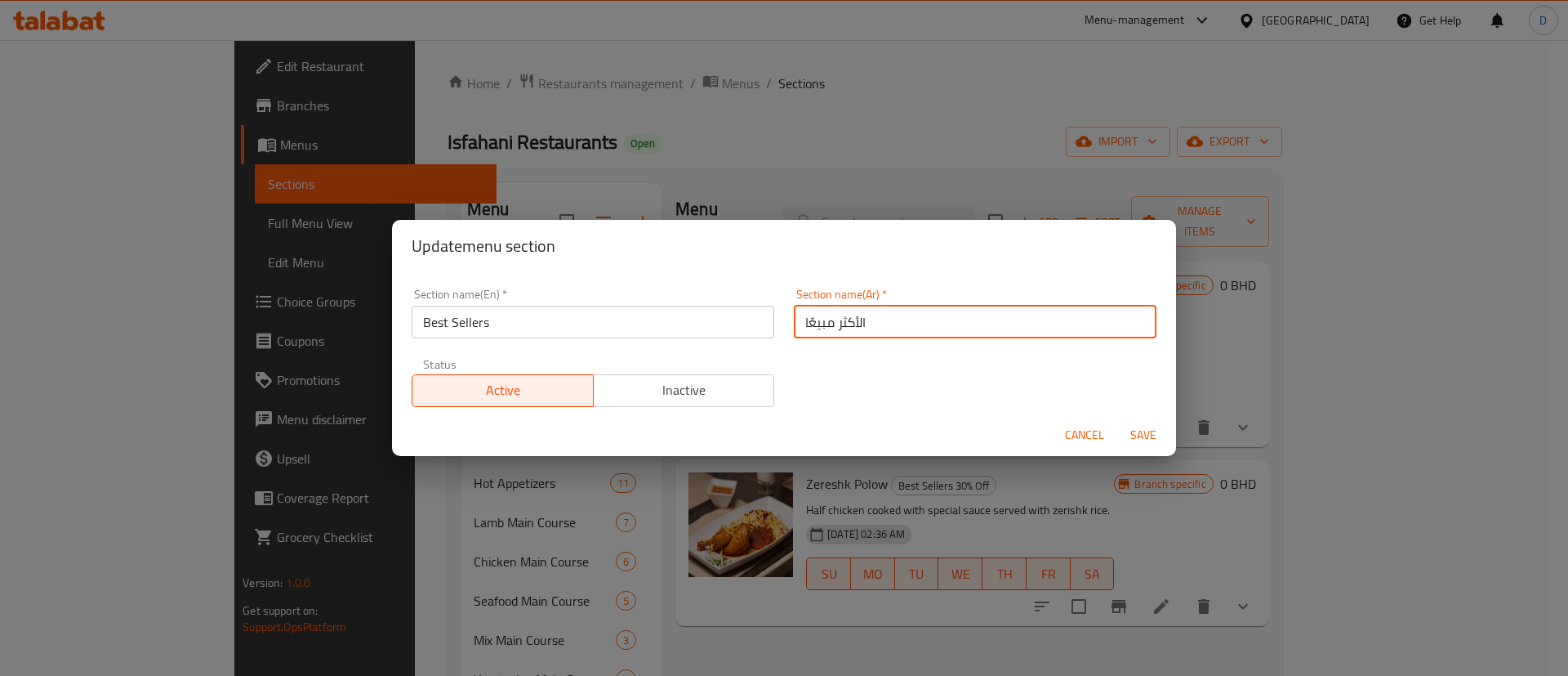
drag, startPoint x: 785, startPoint y: 332, endPoint x: 832, endPoint y: 318, distance: 49.0
click at [832, 318] on input "الأكثر مبيعًا" at bounding box center [975, 321] width 363 height 33
type input "الأكثر مبيعًا"
click at [829, 346] on div "Section name(Ar)   * الأكثر مبيعًا Section name(Ar) *" at bounding box center [975, 313] width 382 height 69
drag, startPoint x: 834, startPoint y: 346, endPoint x: 1056, endPoint y: 397, distance: 227.8
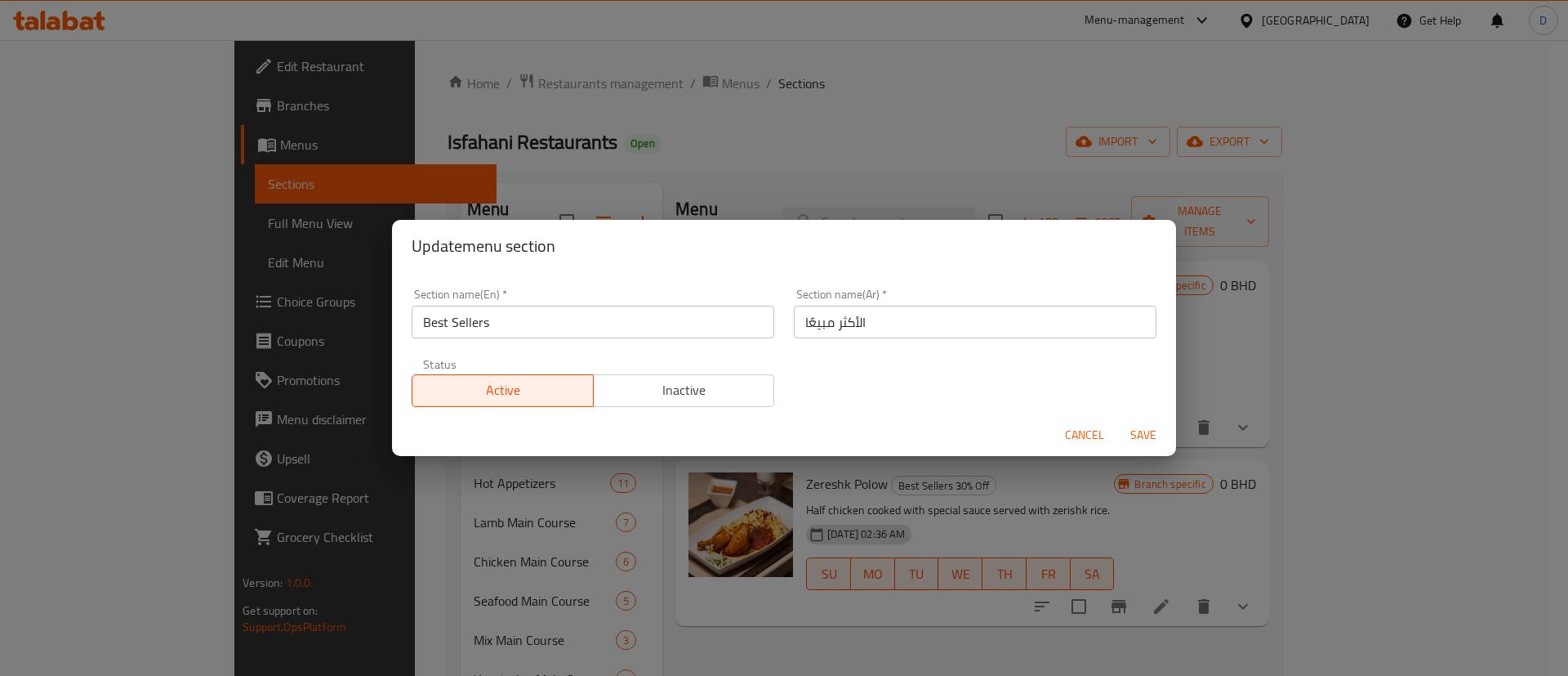
click at [1056, 397] on div "Section name(En)   * Best Sellers Section name(En) * Section name(Ar)   * الأكث…" at bounding box center [784, 347] width 764 height 138
click at [1136, 430] on span "Save" at bounding box center [1143, 435] width 39 height 20
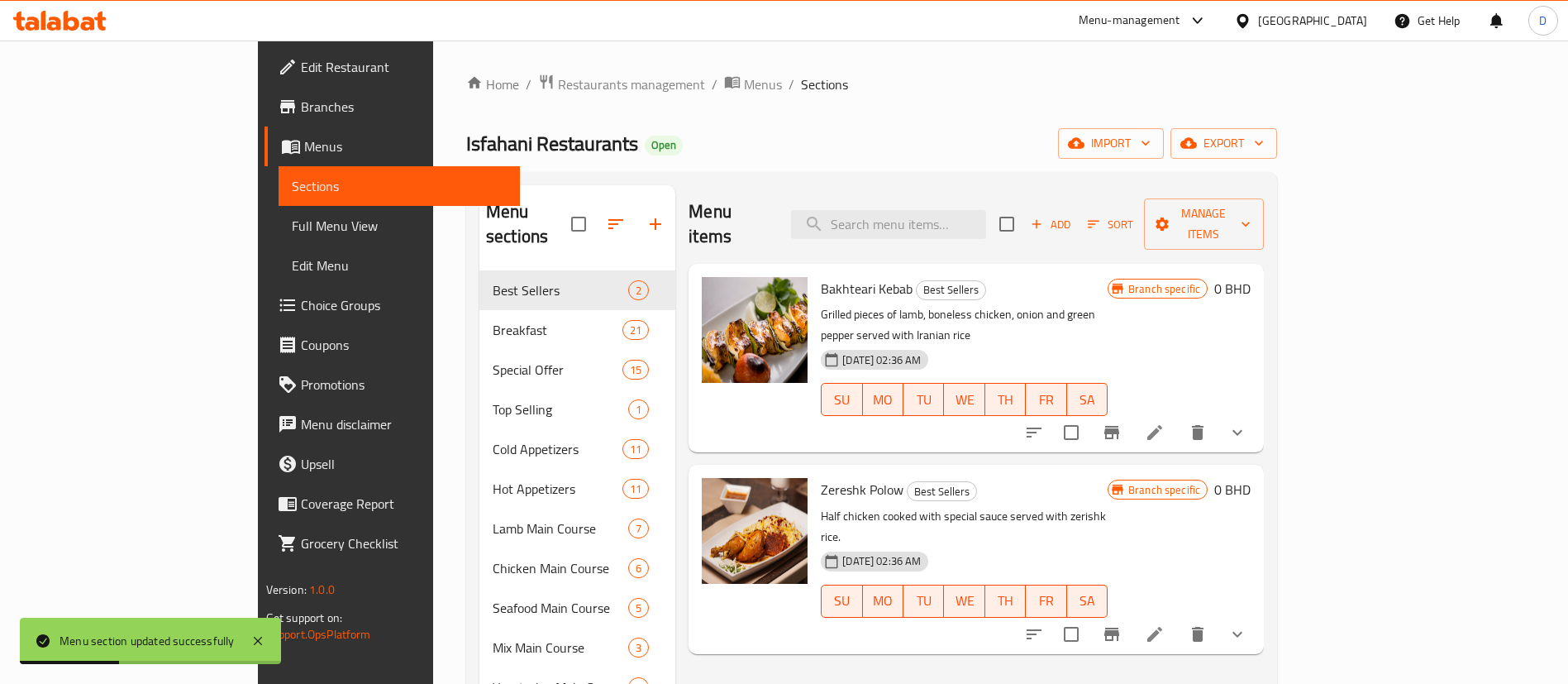
click at [466, 105] on div "Home / Restaurants management / Menus / Sections [GEOGRAPHIC_DATA] Restaurants …" at bounding box center [871, 638] width 811 height 1129
click at [558, 95] on span "Restaurants management" at bounding box center [632, 84] width 147 height 19
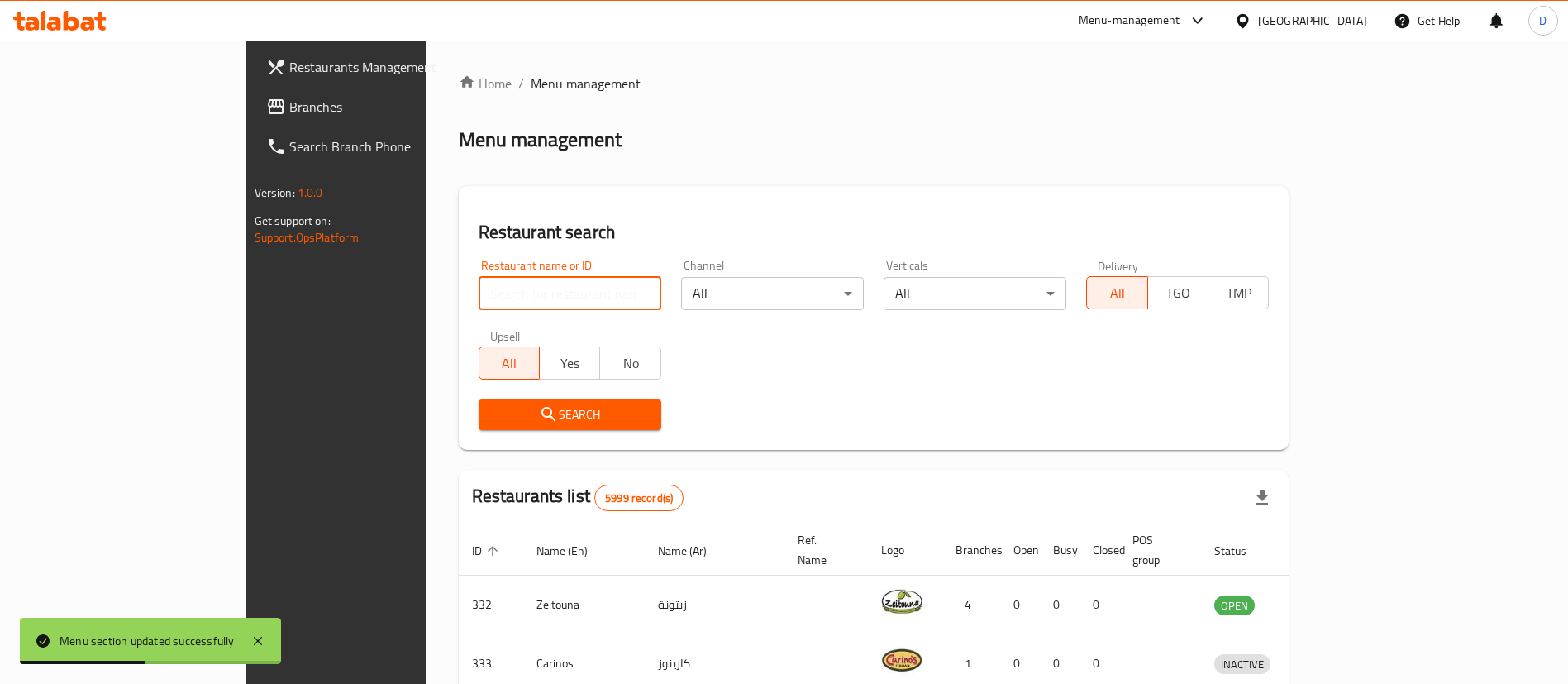
click at [479, 293] on input "search" at bounding box center [570, 293] width 182 height 33
paste input "677288"
click button "Search" at bounding box center [570, 415] width 182 height 30
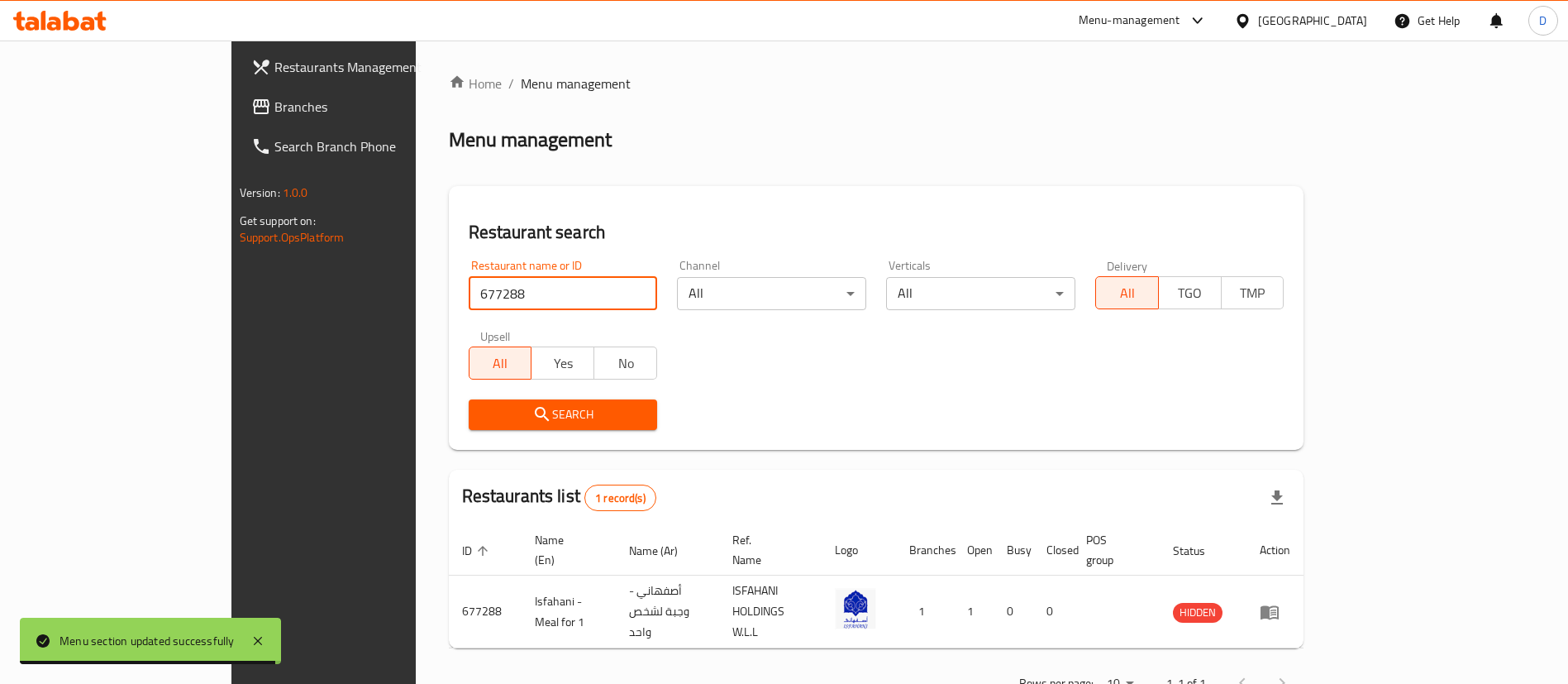
drag, startPoint x: 404, startPoint y: 306, endPoint x: 252, endPoint y: 297, distance: 152.3
click at [256, 301] on div "Restaurants Management Branches Search Branch Phone Version: 1.0.0 Get support …" at bounding box center [784, 388] width 1106 height 697
paste input "3957"
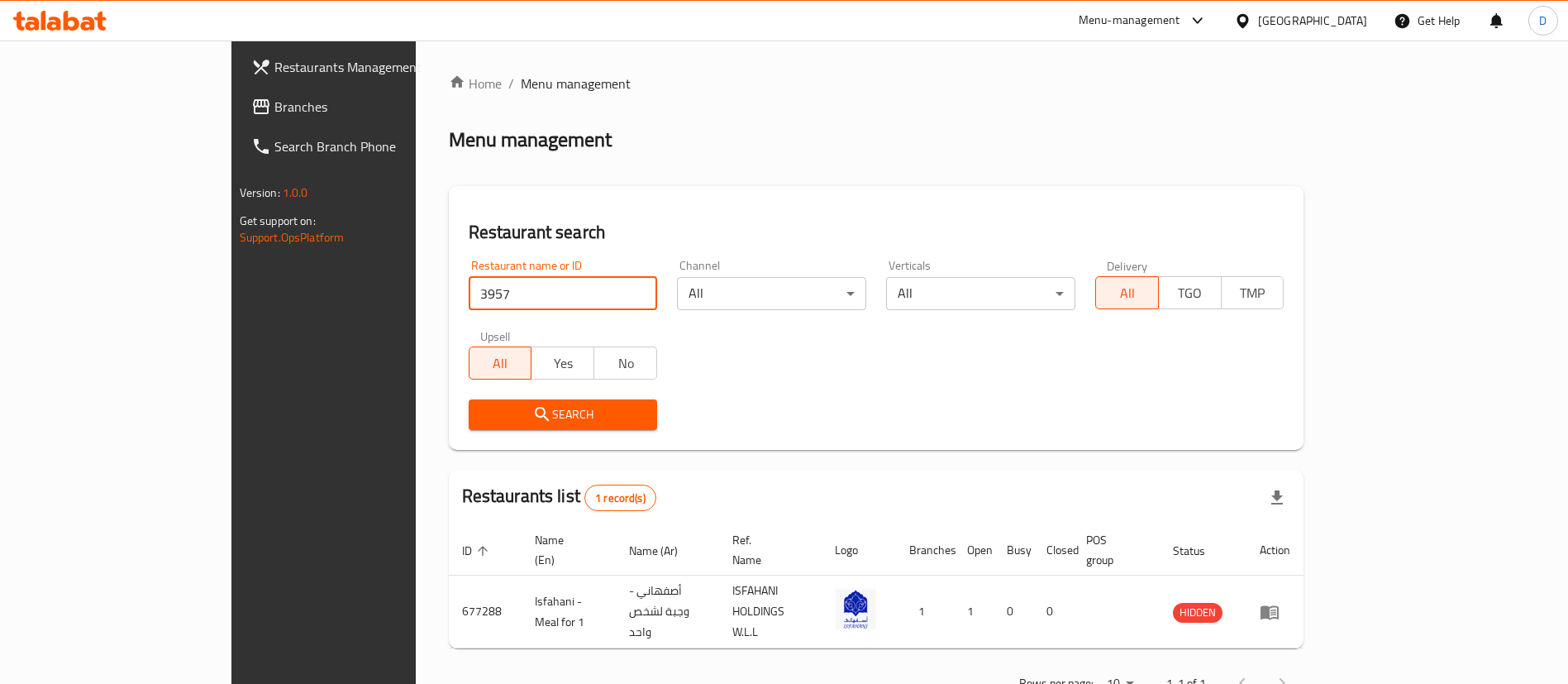
type input "3957"
click button "Search" at bounding box center [563, 415] width 189 height 30
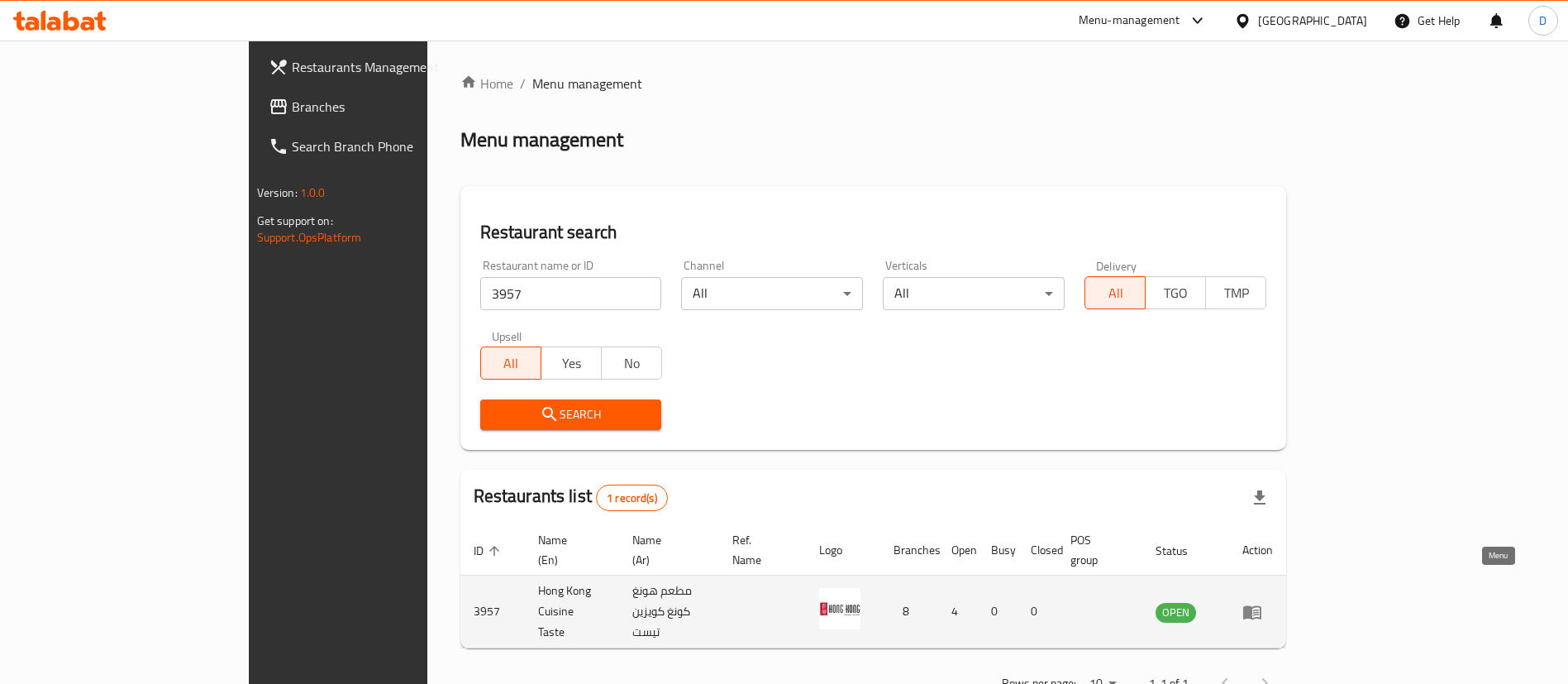
click at [1261, 605] on icon "enhanced table" at bounding box center [1252, 612] width 19 height 14
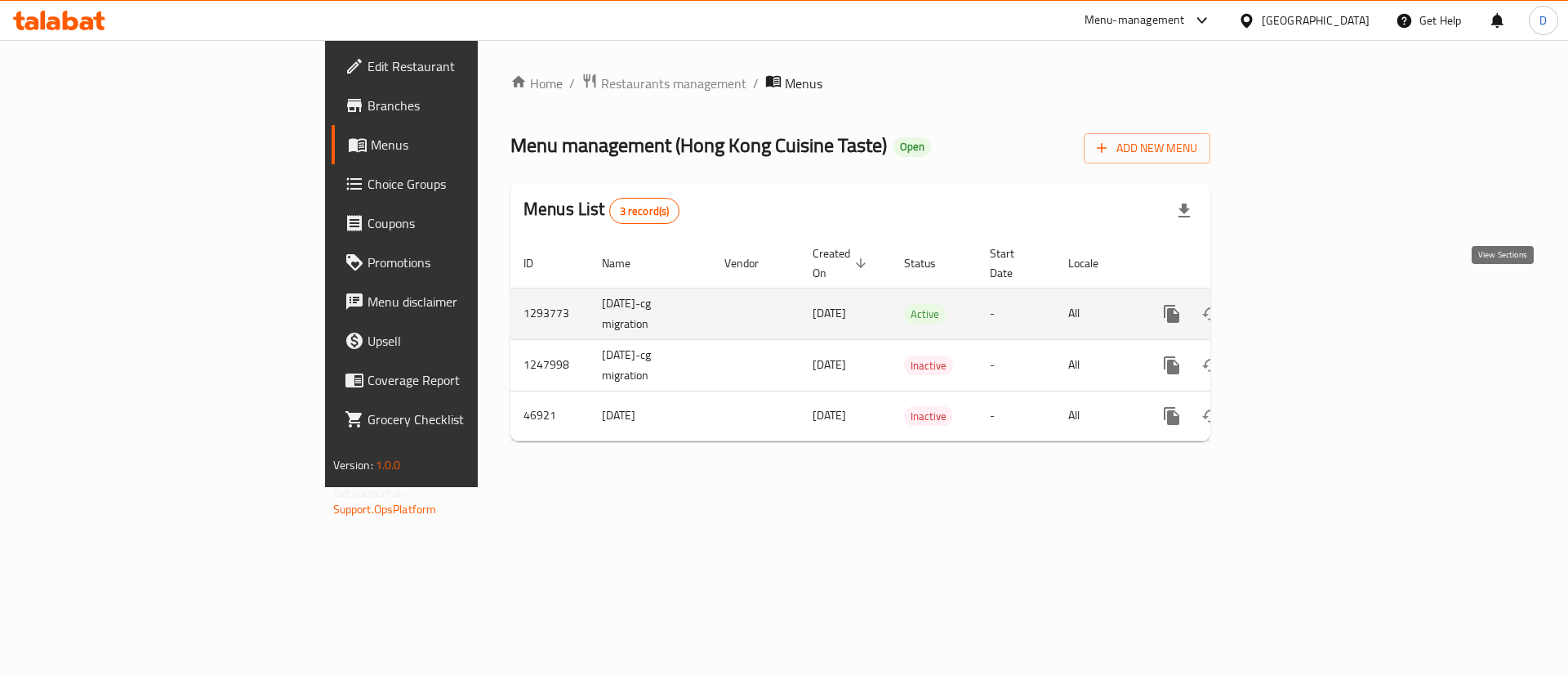
click at [1299, 304] on icon "enhanced table" at bounding box center [1289, 313] width 19 height 19
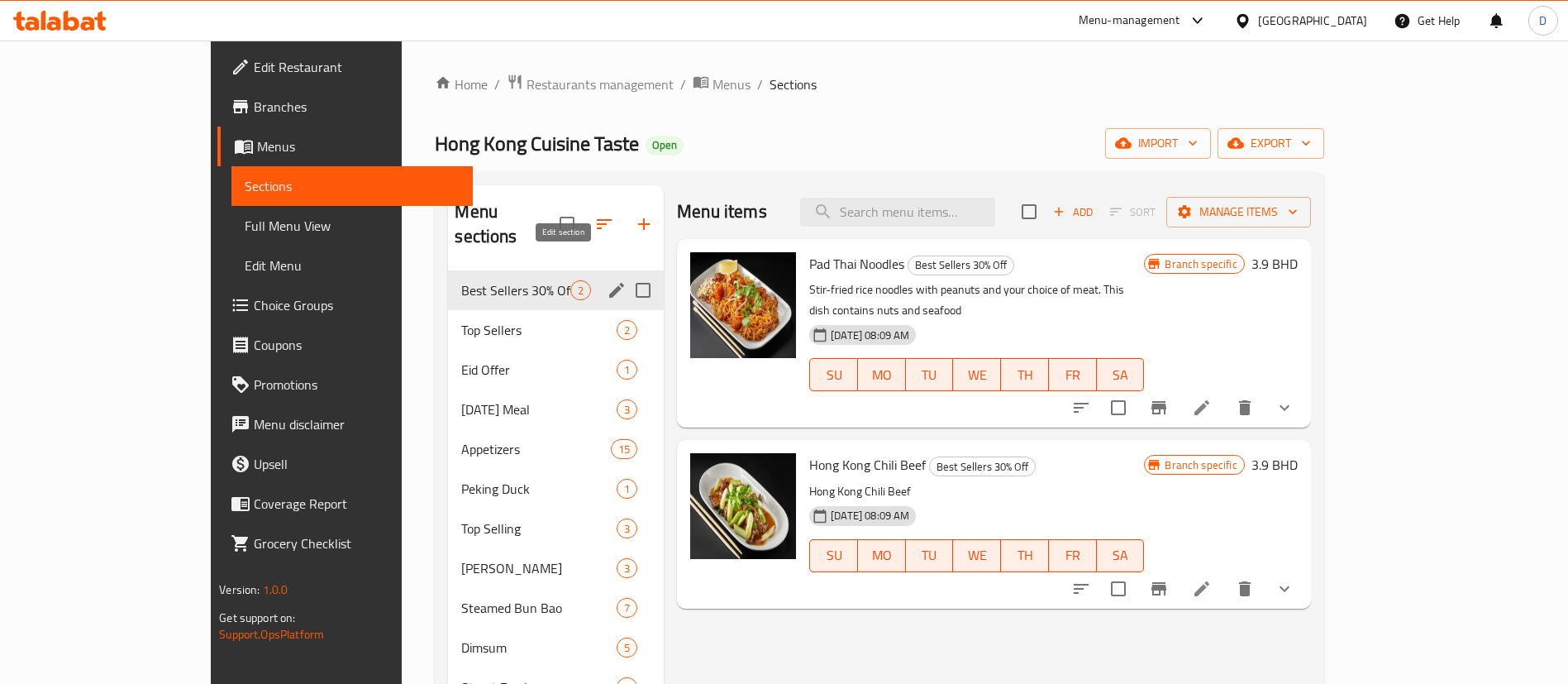
click at [607, 280] on icon "edit" at bounding box center [616, 290] width 19 height 19
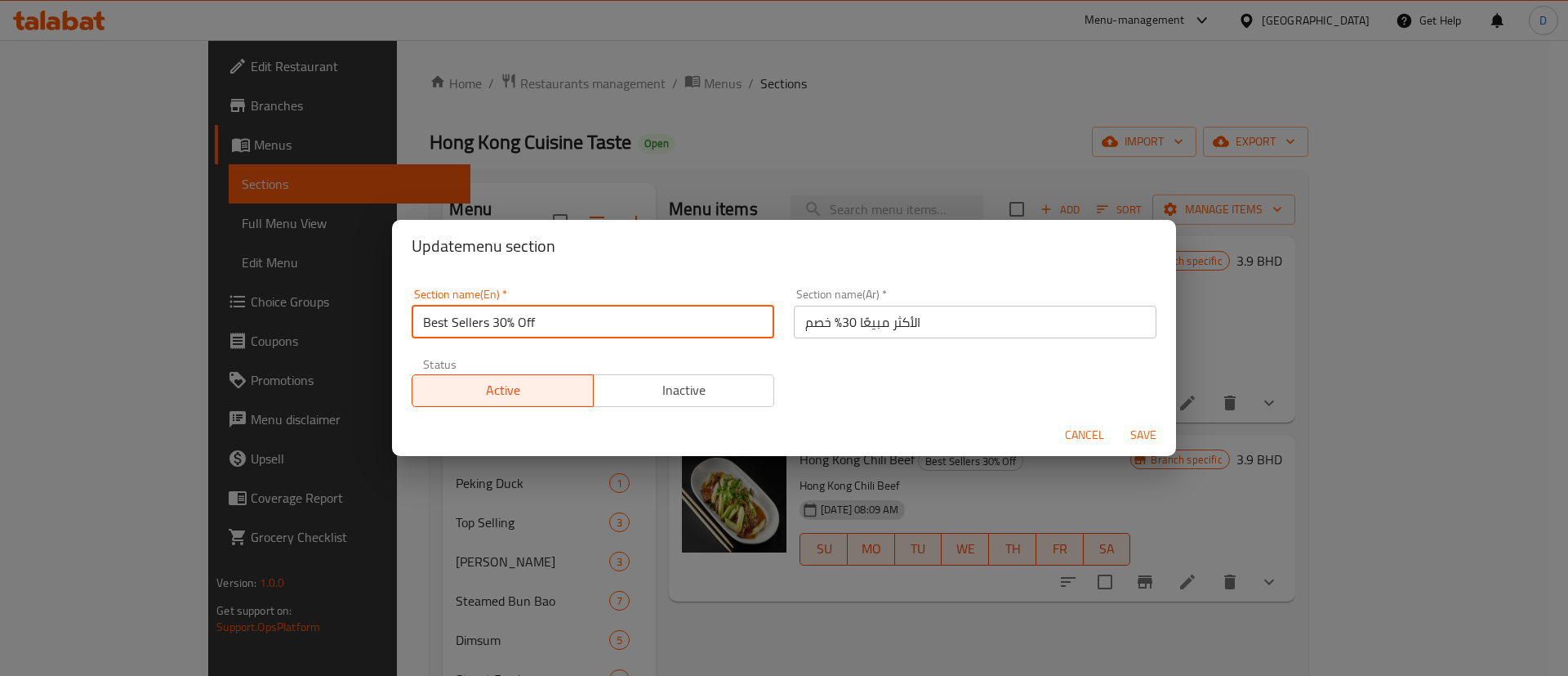
drag, startPoint x: 491, startPoint y: 332, endPoint x: 555, endPoint y: 327, distance: 64.2
click at [555, 327] on input "Best Sellers 30% Off" at bounding box center [592, 321] width 363 height 33
type input "Best Sellers"
click at [784, 323] on div "Section name(Ar)   * الأكثر مبيعًا 30% خصم Section name(Ar) *" at bounding box center [975, 313] width 382 height 69
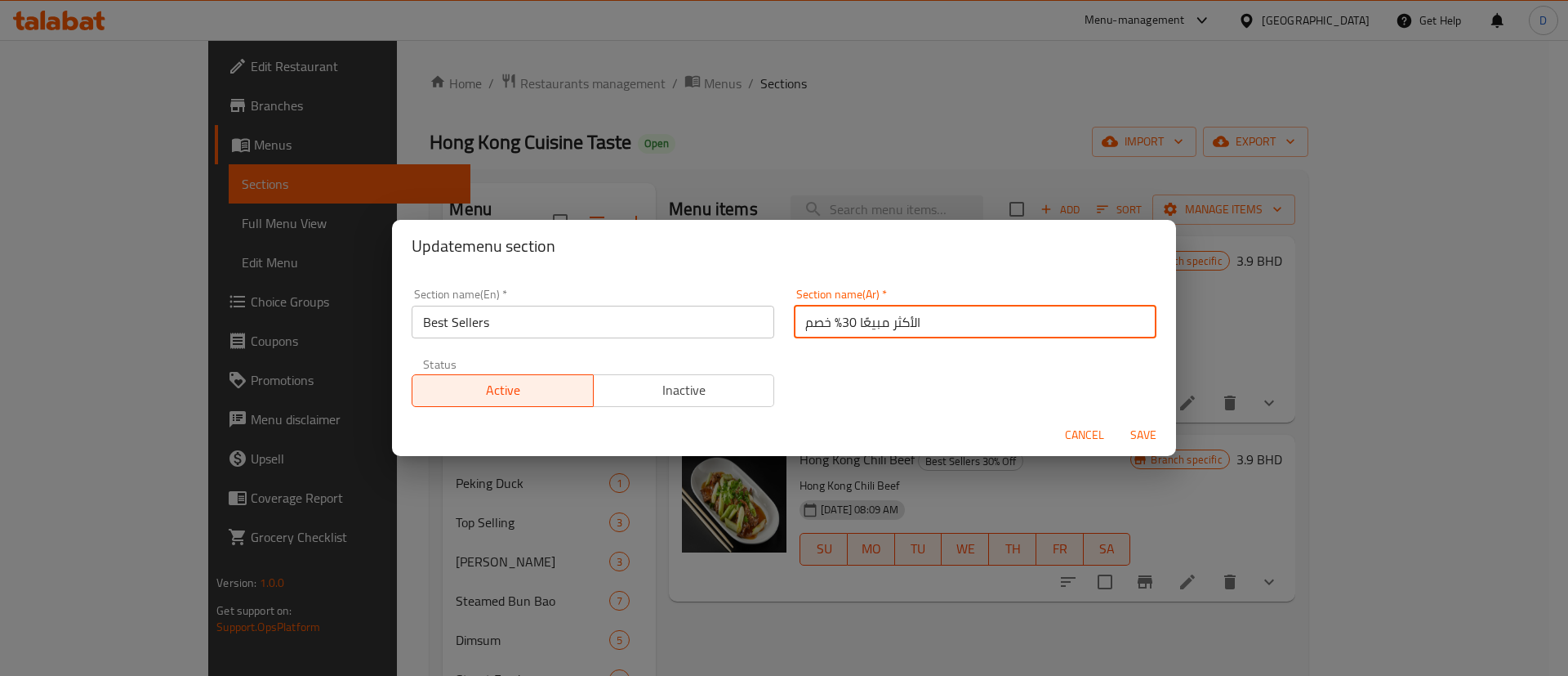
drag, startPoint x: 797, startPoint y: 327, endPoint x: 833, endPoint y: 325, distance: 36.1
click at [833, 325] on input "الأكثر مبيعًا 30% خصم" at bounding box center [975, 321] width 363 height 33
type input "الأكثر مبيعًا"
click at [832, 351] on div "Section name(En)   * Best Sellers Section name(En) * Section name(Ar)   * الأكث…" at bounding box center [784, 347] width 764 height 138
click at [1134, 431] on span "Save" at bounding box center [1143, 435] width 39 height 20
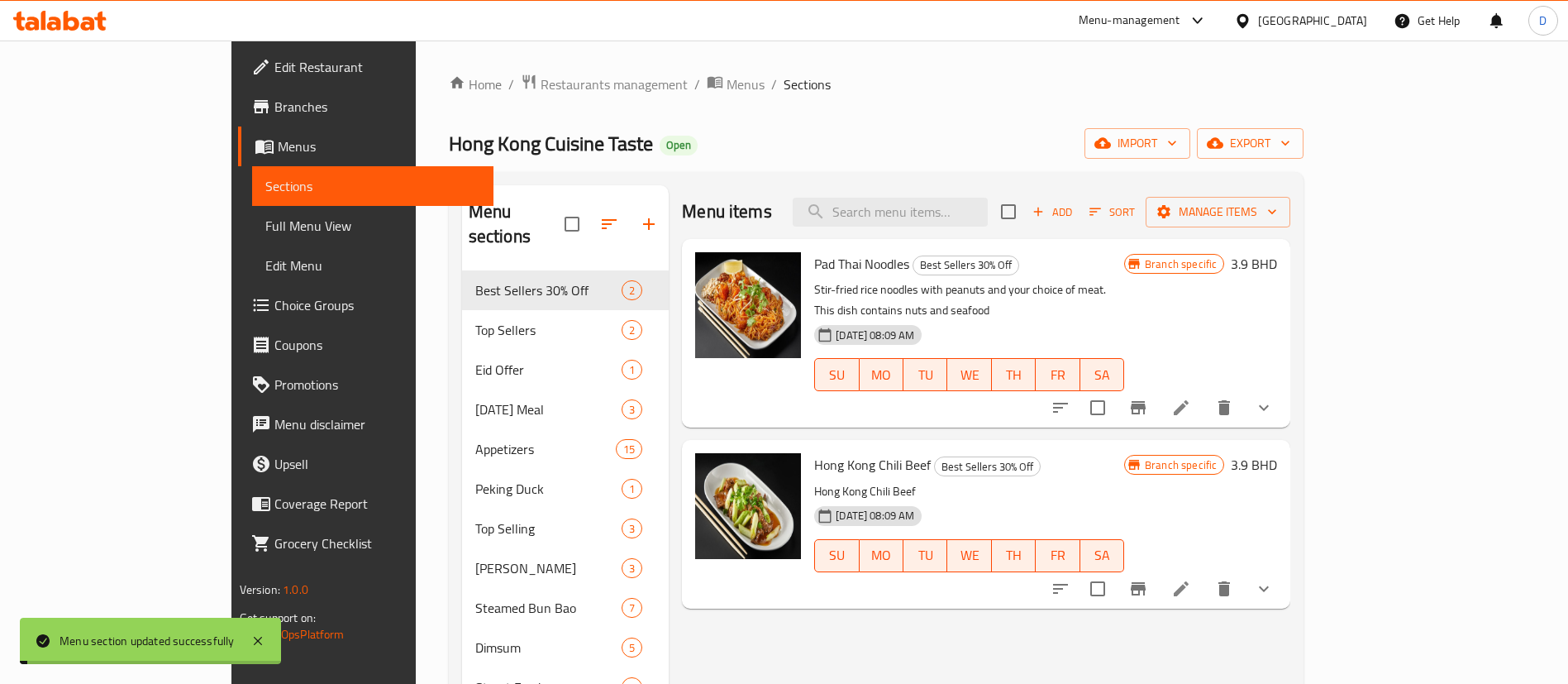
click at [621, 168] on div "Home / Restaurants management / Menus / Sections [GEOGRAPHIC_DATA] Cuisine Tast…" at bounding box center [876, 558] width 855 height 970
click at [449, 106] on div "Home / Restaurants management / Menus / Sections [GEOGRAPHIC_DATA] Cuisine Tast…" at bounding box center [876, 558] width 855 height 970
click at [540, 95] on span "Restaurants management" at bounding box center [614, 84] width 147 height 19
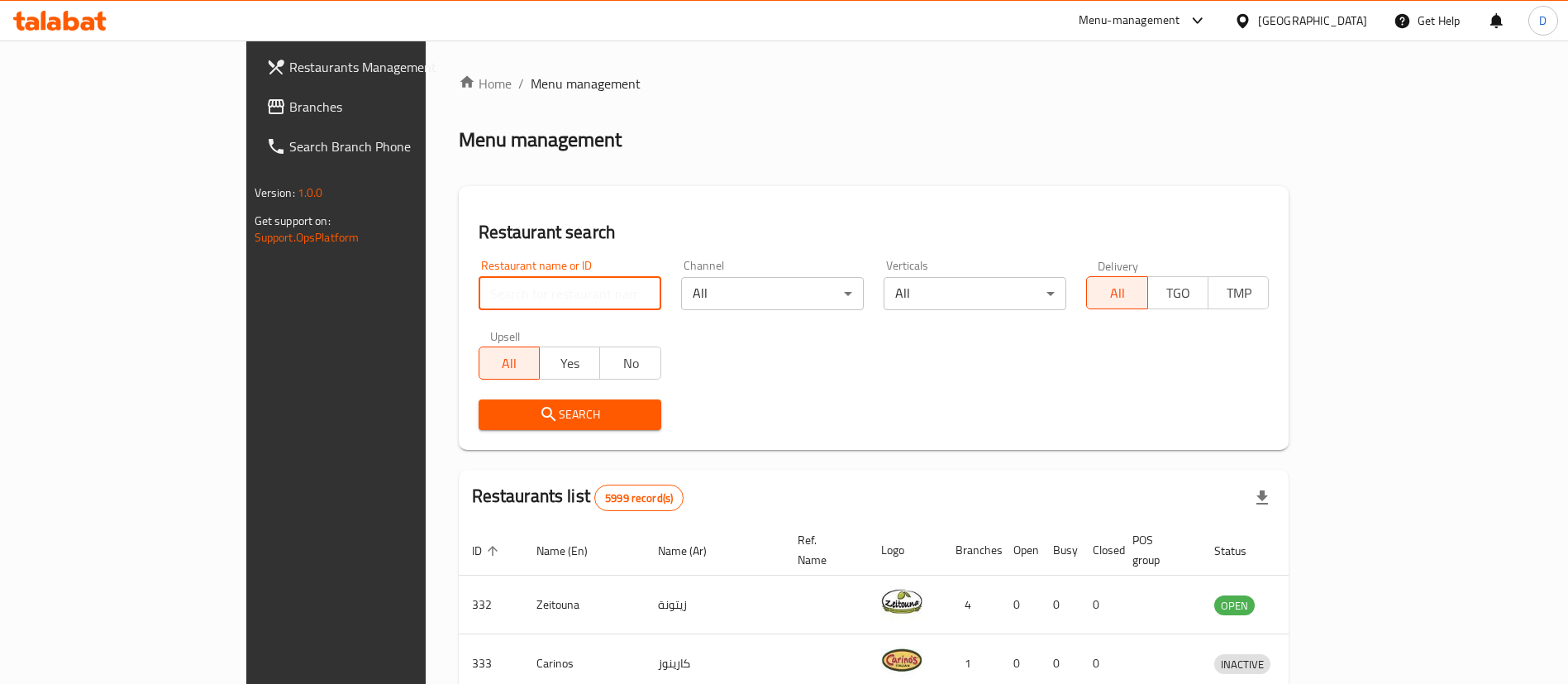
drag, startPoint x: 412, startPoint y: 290, endPoint x: 405, endPoint y: 298, distance: 10.6
click at [479, 290] on input "search" at bounding box center [570, 293] width 182 height 33
paste input "23119"
type input "23119"
click button "Search" at bounding box center [570, 415] width 182 height 30
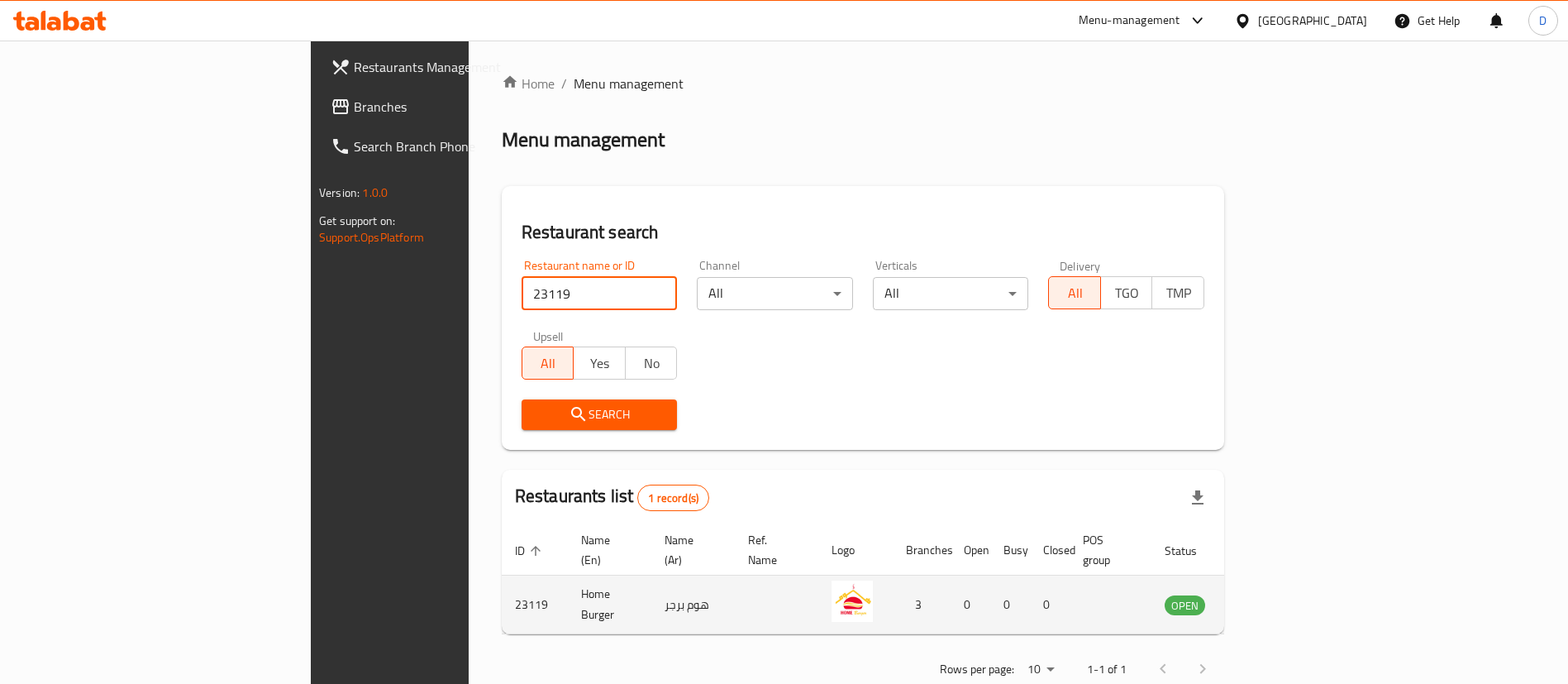
click at [1272, 594] on icon "enhanced table" at bounding box center [1261, 604] width 19 height 19
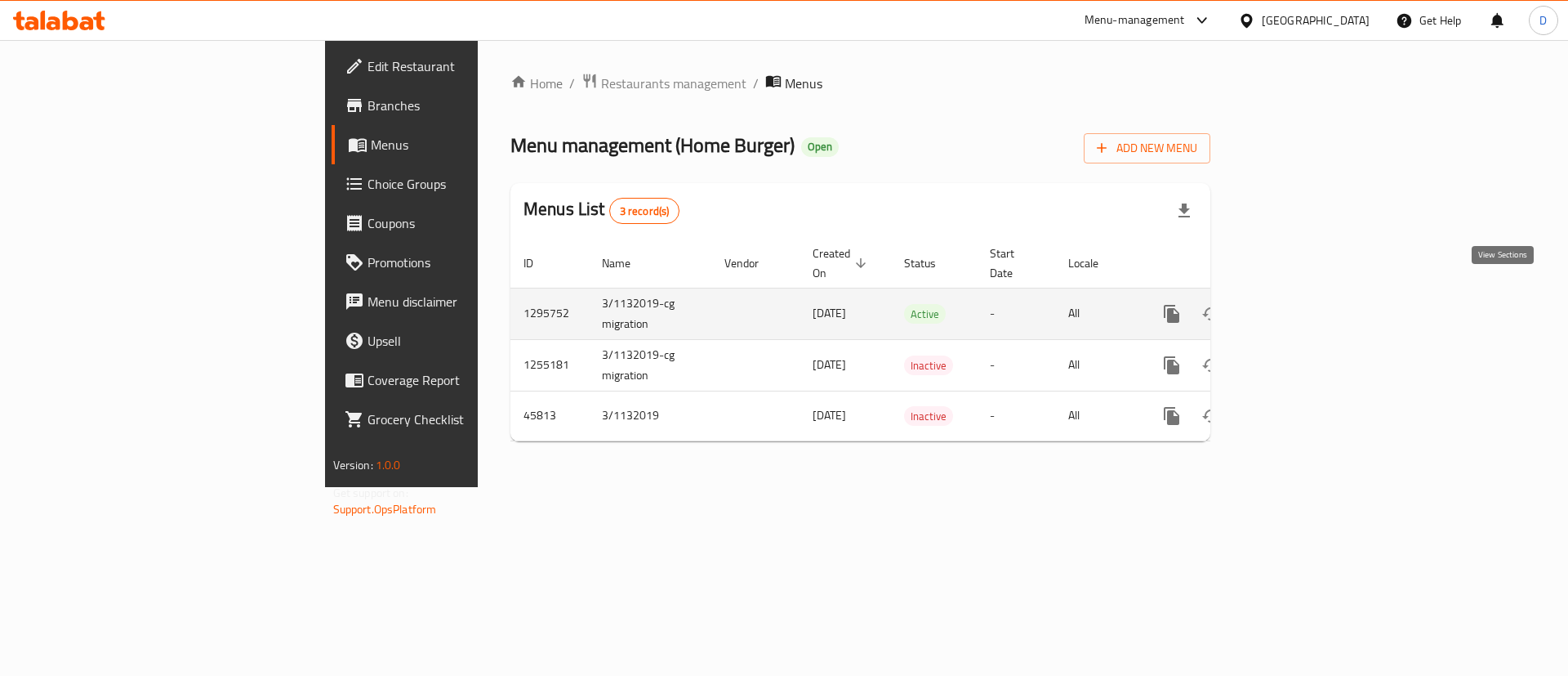
click at [1309, 300] on link "enhanced table" at bounding box center [1289, 313] width 39 height 39
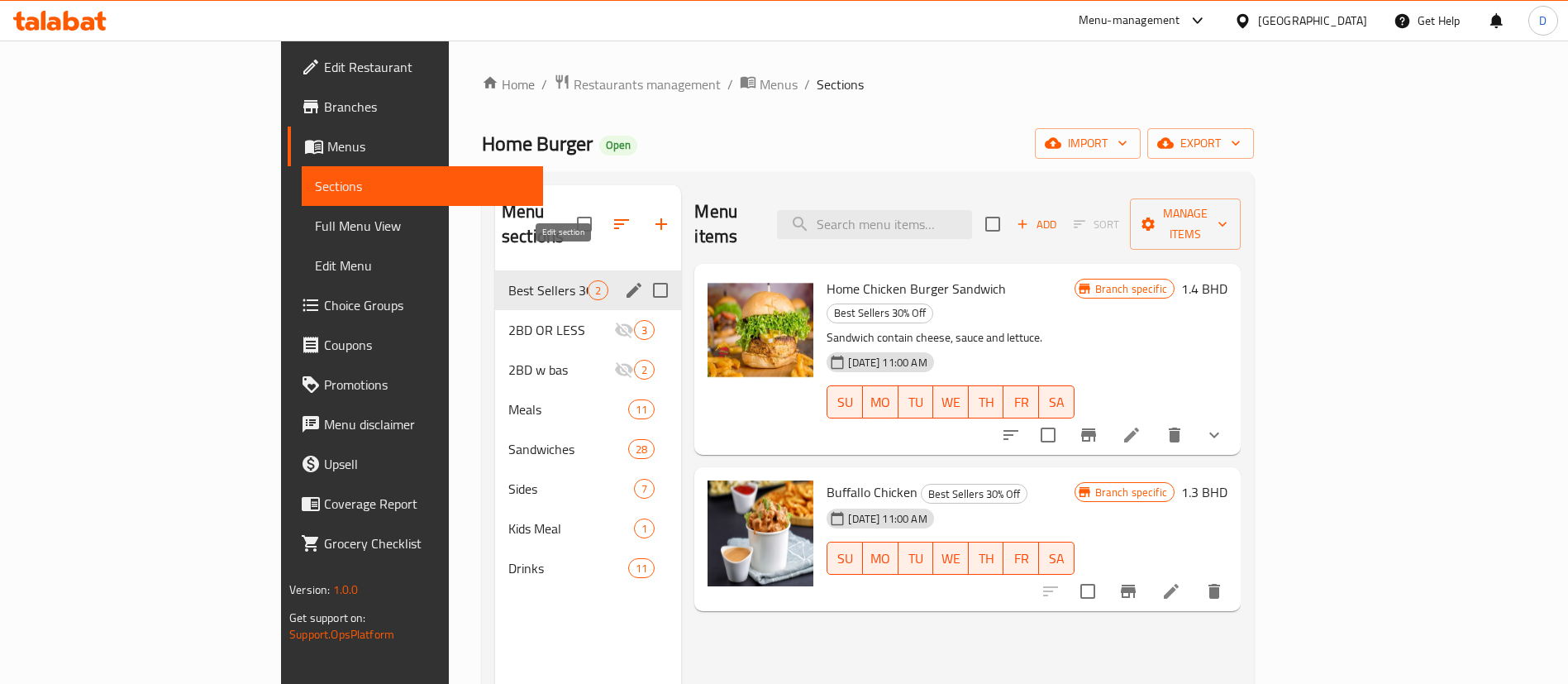
click at [624, 280] on icon "edit" at bounding box center [633, 290] width 19 height 19
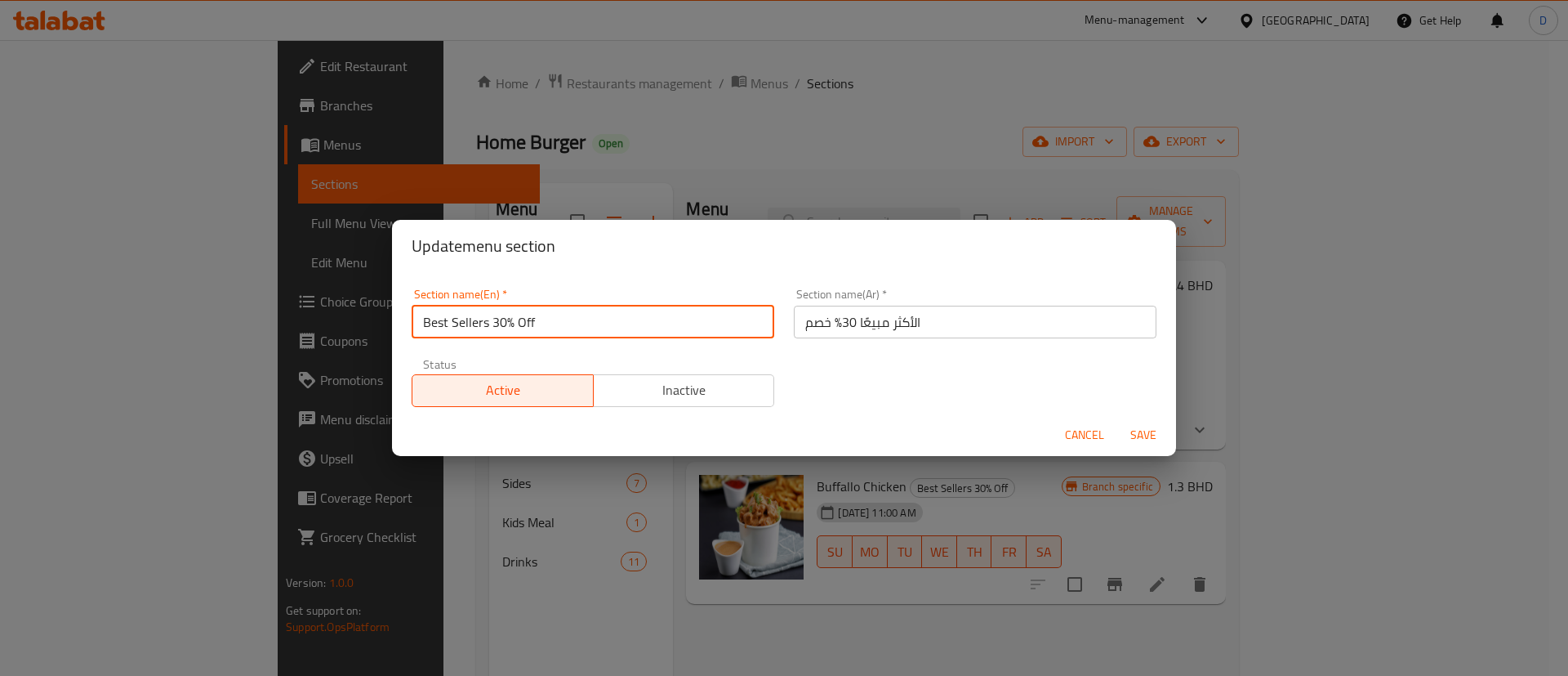
drag, startPoint x: 499, startPoint y: 329, endPoint x: 531, endPoint y: 329, distance: 32.0
click at [531, 329] on input "Best Sellers 30% Off" at bounding box center [592, 321] width 363 height 33
type input "Best Sellers"
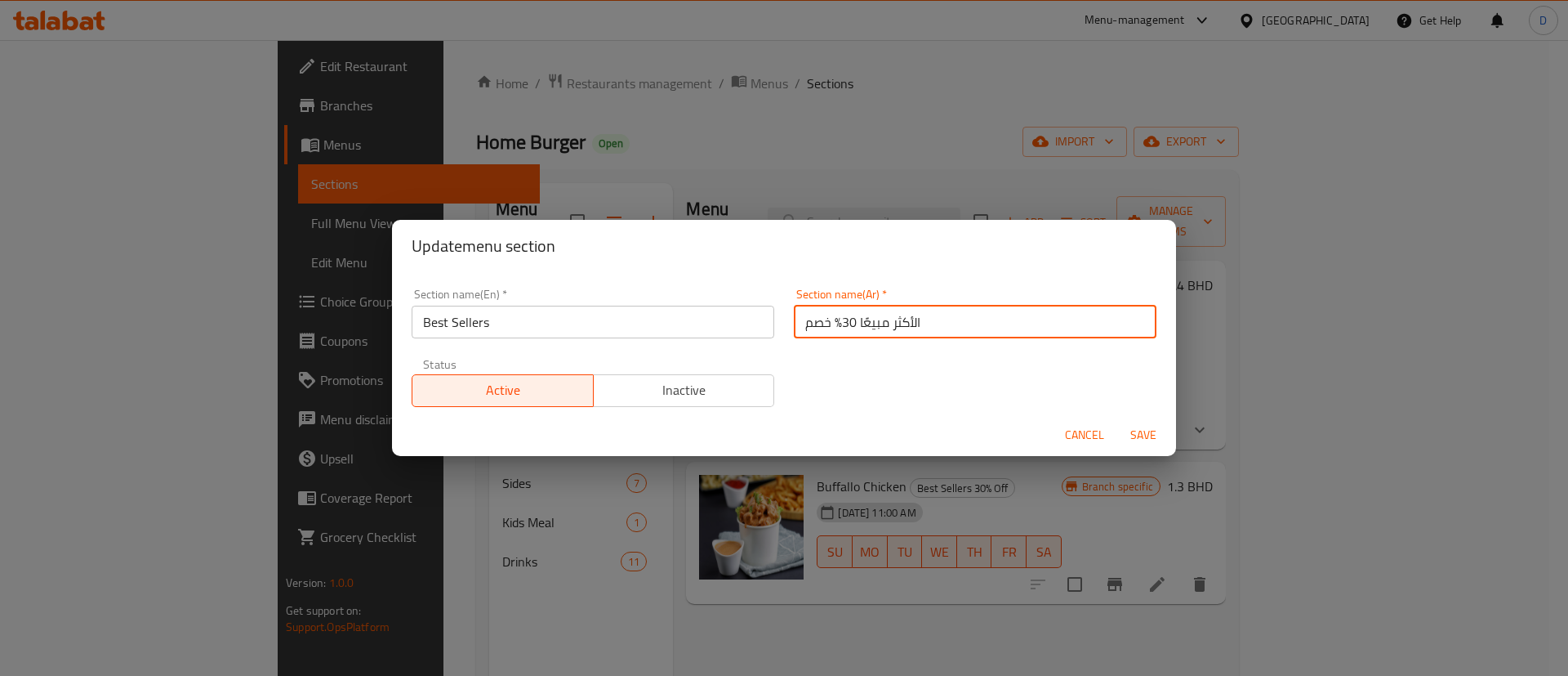
click at [818, 327] on input "الأكثر مبيعًا 30% خصم" at bounding box center [975, 321] width 363 height 33
drag, startPoint x: 797, startPoint y: 323, endPoint x: 831, endPoint y: 321, distance: 34.1
click at [831, 321] on input "الأكثر مبيعًا 30% خصم" at bounding box center [975, 321] width 363 height 33
type input "الأكثر مبيعًا"
click at [843, 351] on div "Section name(En)   * Best Sellers Section name(En) * Section name(Ar)   * الأكث…" at bounding box center [784, 347] width 764 height 138
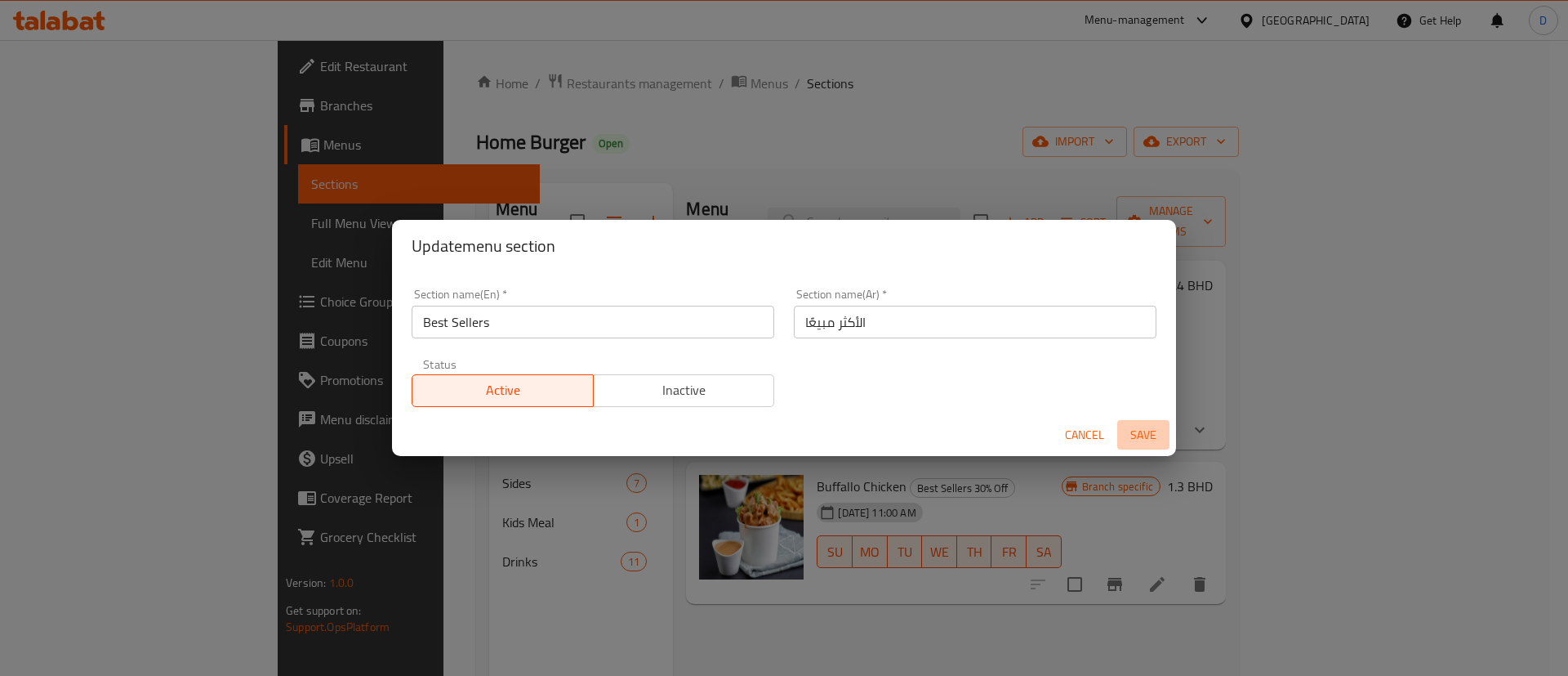
drag, startPoint x: 1139, startPoint y: 436, endPoint x: 1131, endPoint y: 426, distance: 12.8
click at [1141, 436] on span "Save" at bounding box center [1143, 435] width 39 height 20
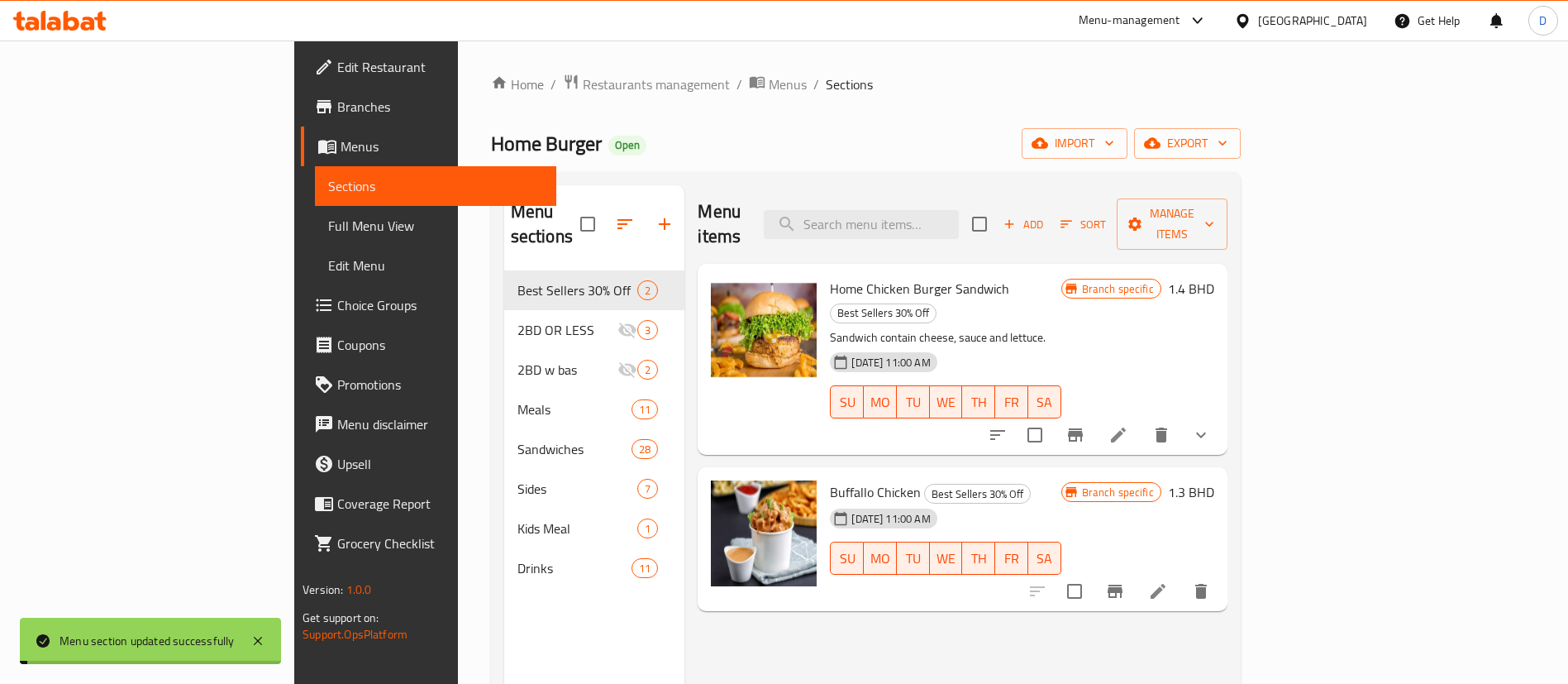
click at [693, 137] on div "Home Burger Open import export" at bounding box center [866, 144] width 750 height 30
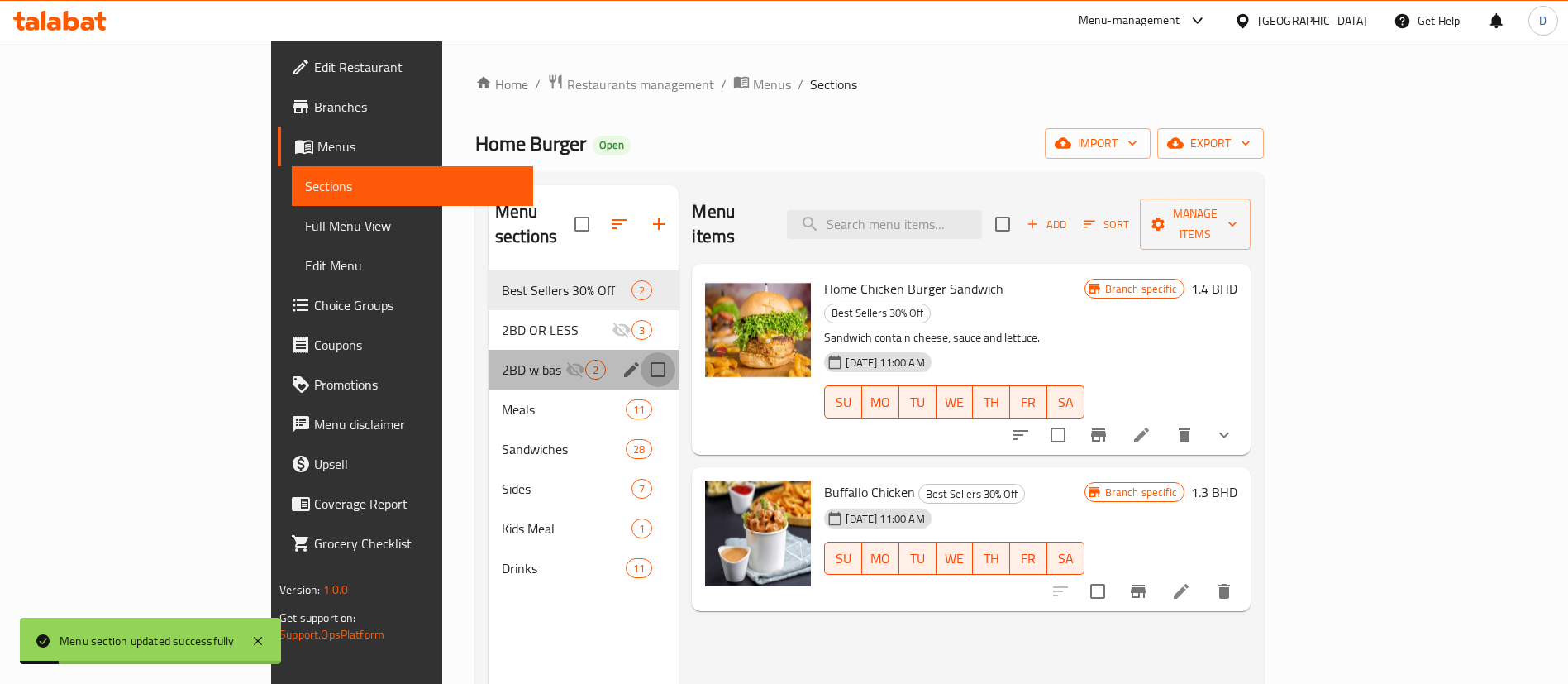
click at [641, 352] on input "Menu sections" at bounding box center [658, 369] width 35 height 35
checkbox input "true"
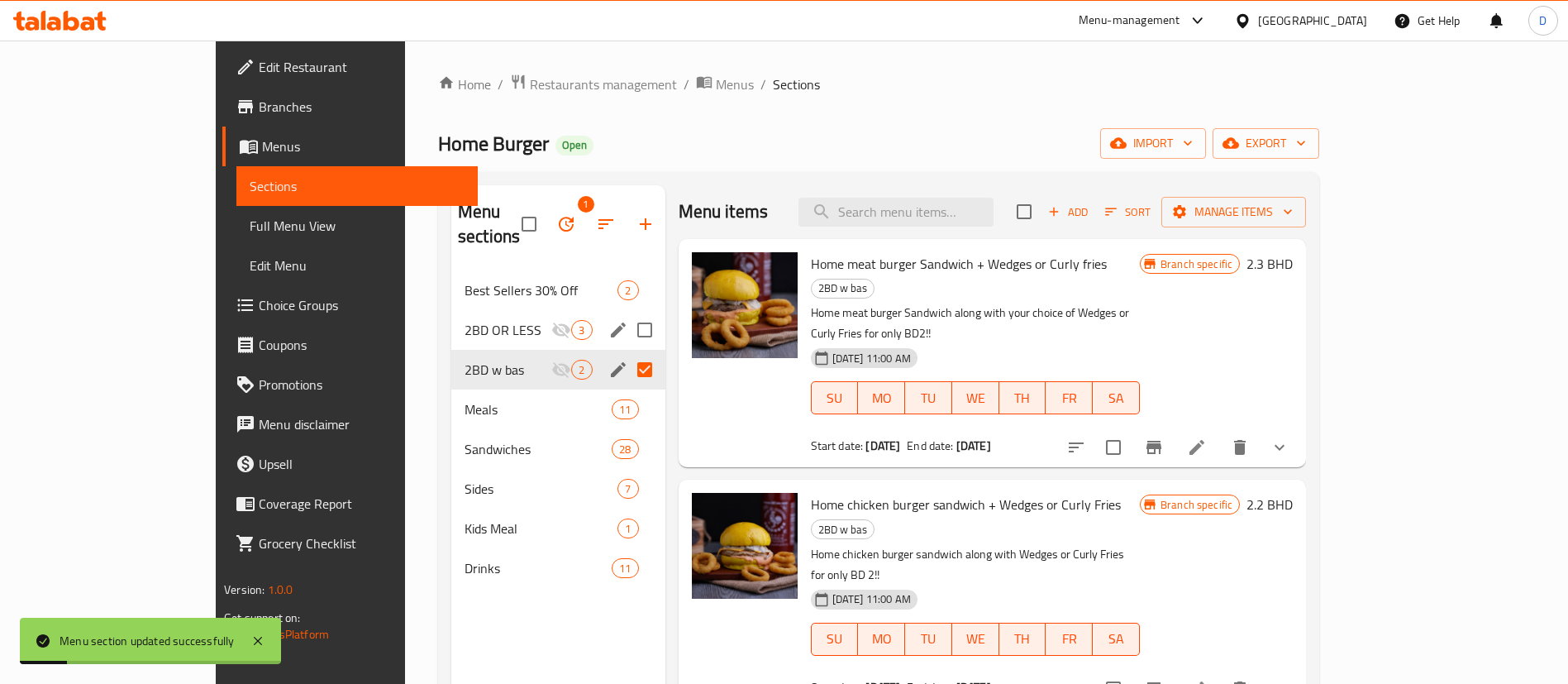
click at [627, 312] on input "Menu sections" at bounding box center [644, 329] width 35 height 35
checkbox input "true"
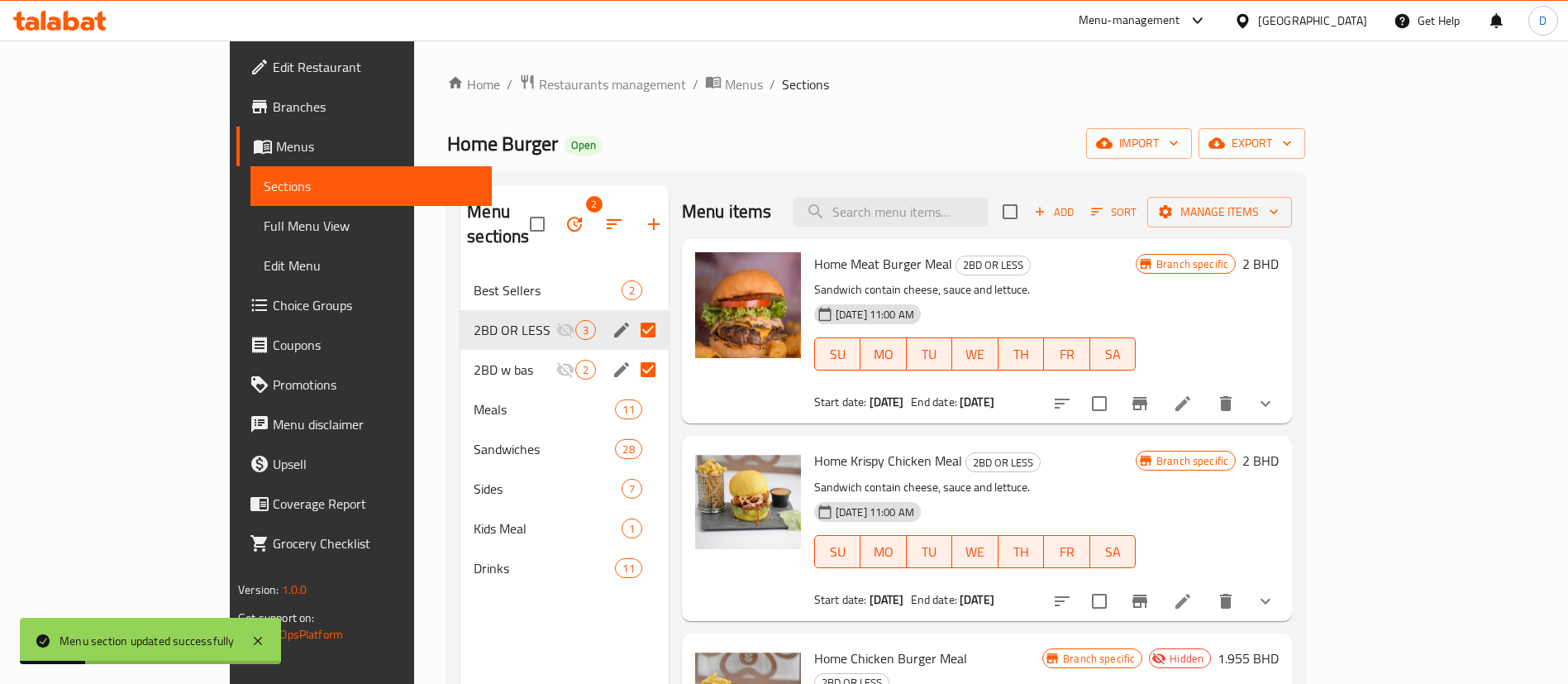
click at [567, 216] on icon "button" at bounding box center [575, 224] width 15 height 15
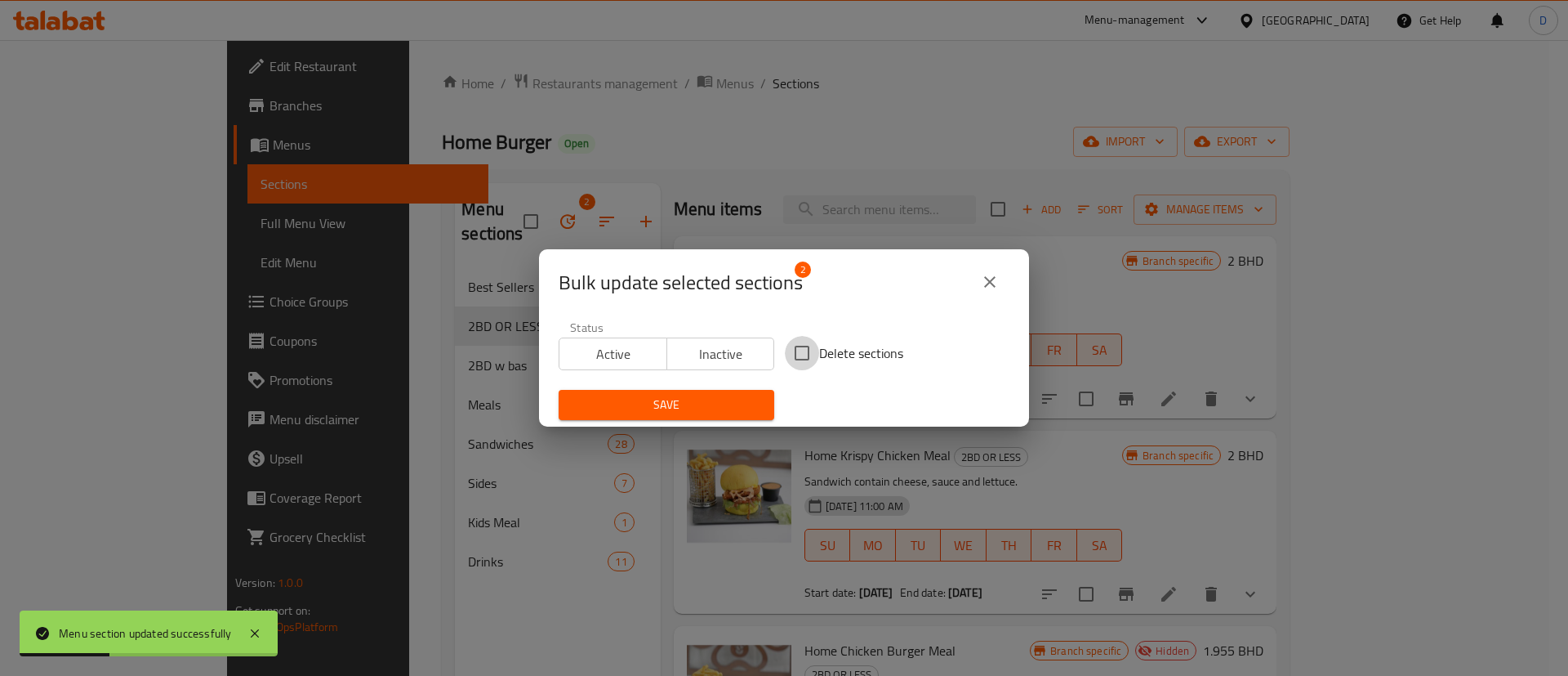
click at [785, 349] on input "Delete sections" at bounding box center [802, 352] width 34 height 34
checkbox input "true"
click at [752, 395] on button "Save" at bounding box center [666, 405] width 215 height 30
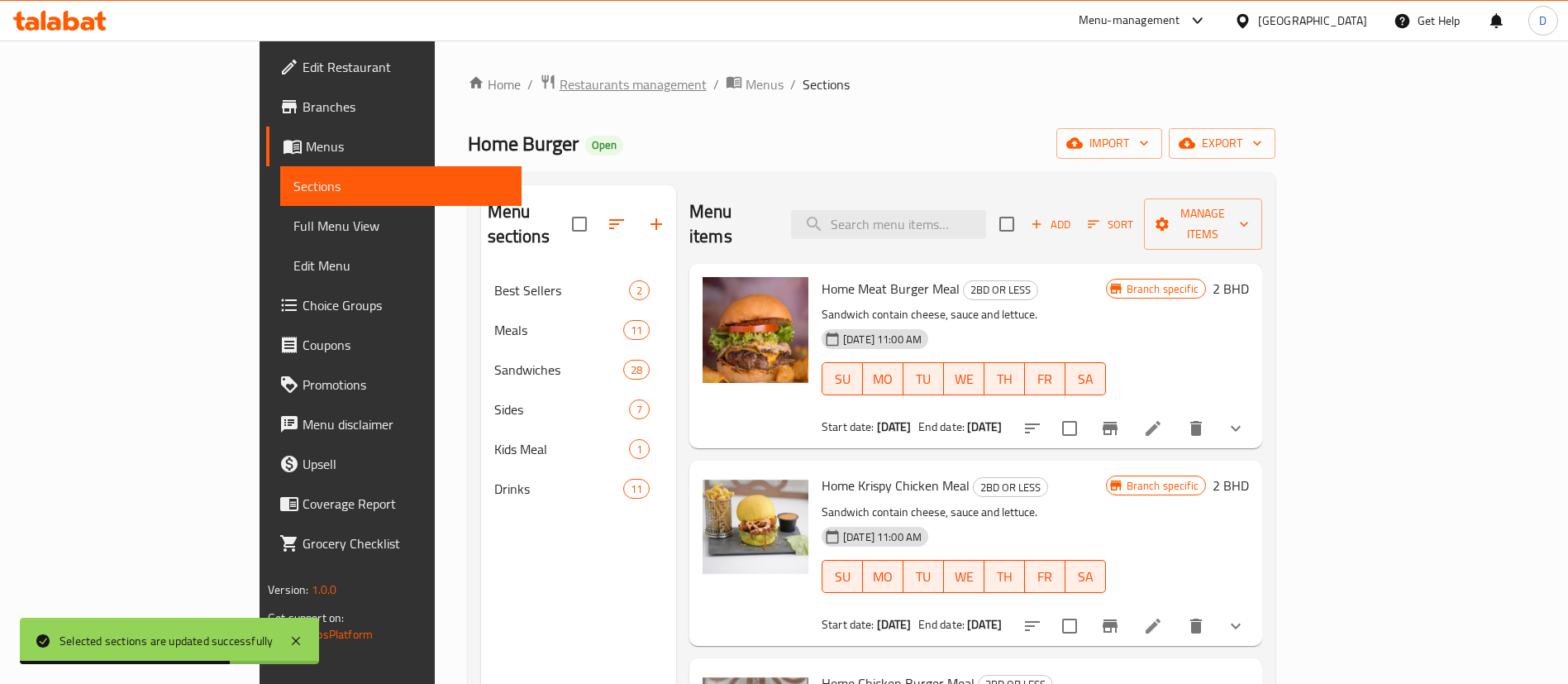
click at [560, 90] on span "Restaurants management" at bounding box center [633, 84] width 147 height 19
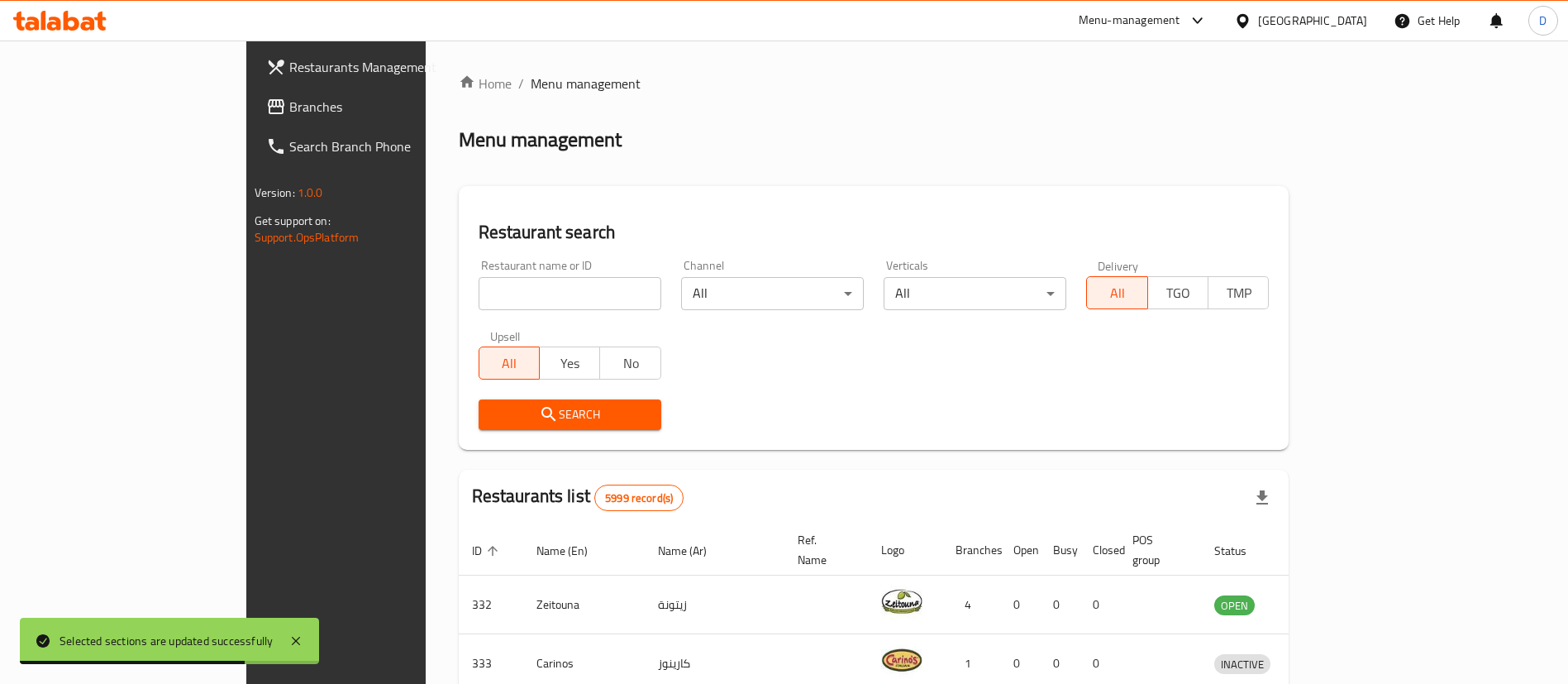
drag, startPoint x: 491, startPoint y: 266, endPoint x: 494, endPoint y: 285, distance: 19.2
click at [491, 277] on div "Restaurant name or ID Restaurant name or ID" at bounding box center [570, 285] width 182 height 51
click at [494, 285] on input "search" at bounding box center [570, 293] width 182 height 33
paste input "22676"
type input "22676"
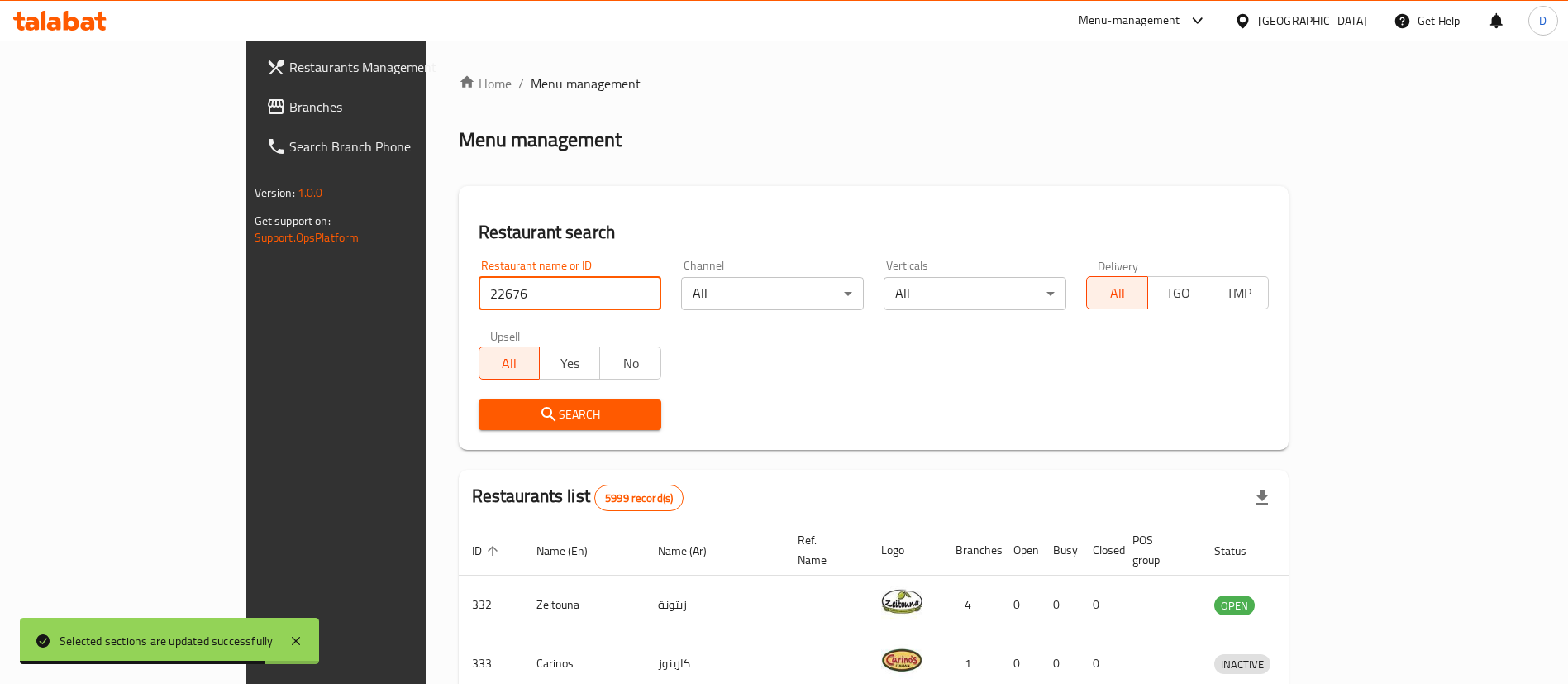
click button "Search" at bounding box center [570, 415] width 182 height 30
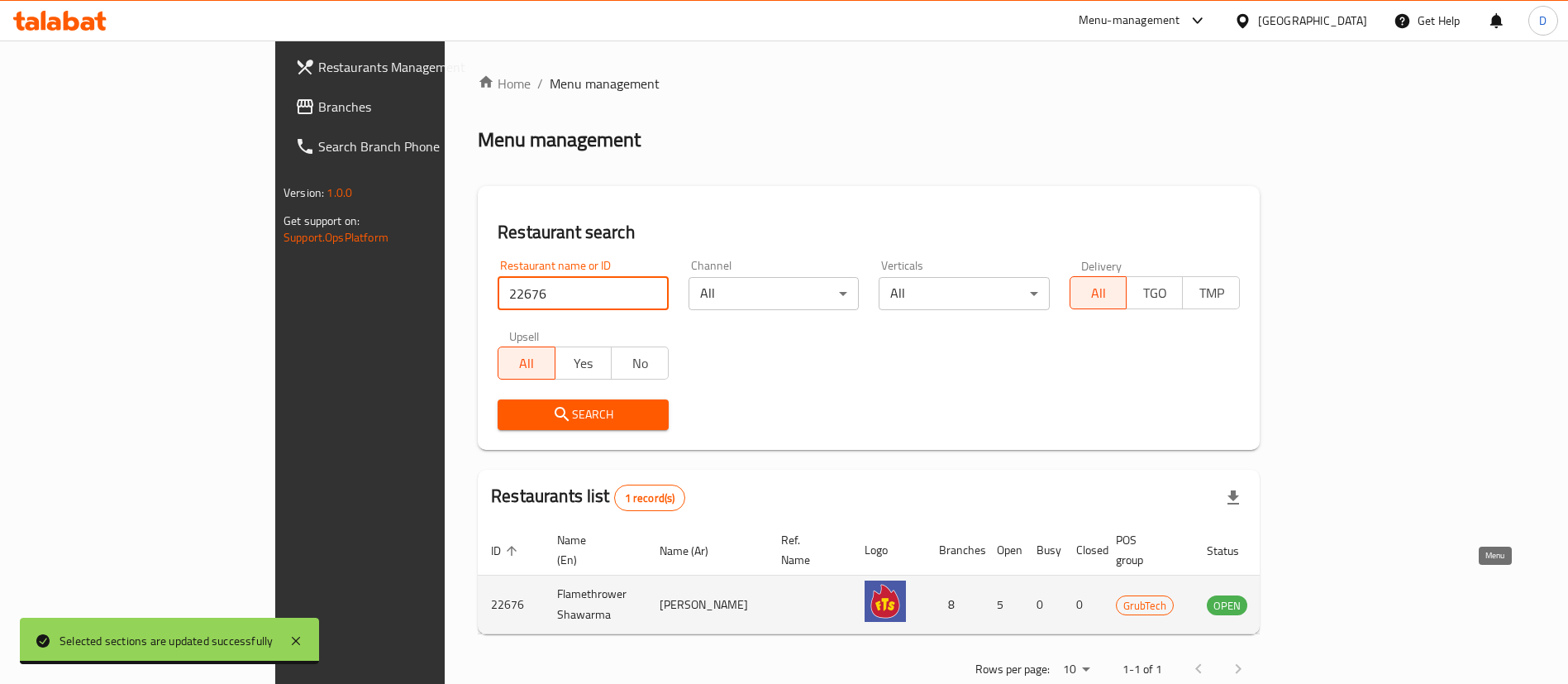
click at [1314, 594] on icon "enhanced table" at bounding box center [1303, 604] width 19 height 19
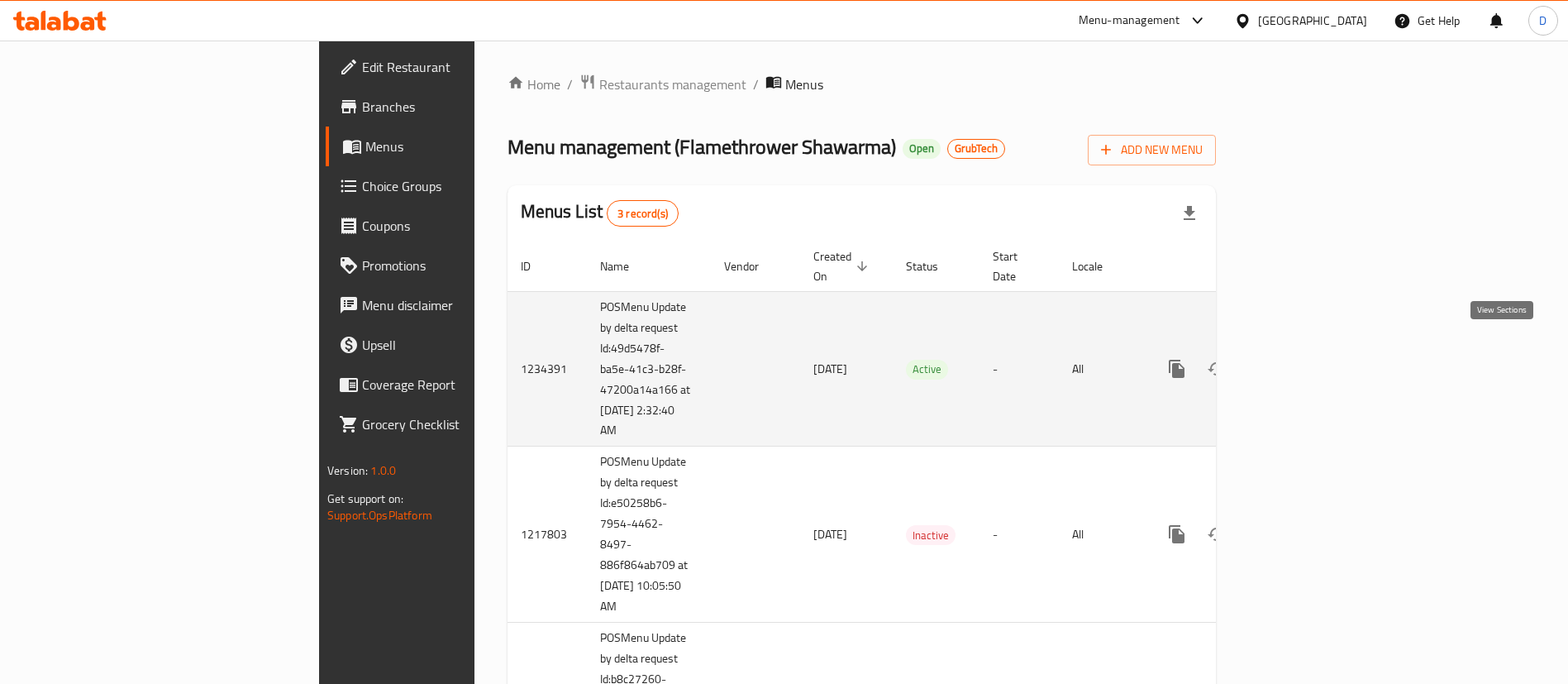
click at [1306, 359] on icon "enhanced table" at bounding box center [1295, 368] width 19 height 19
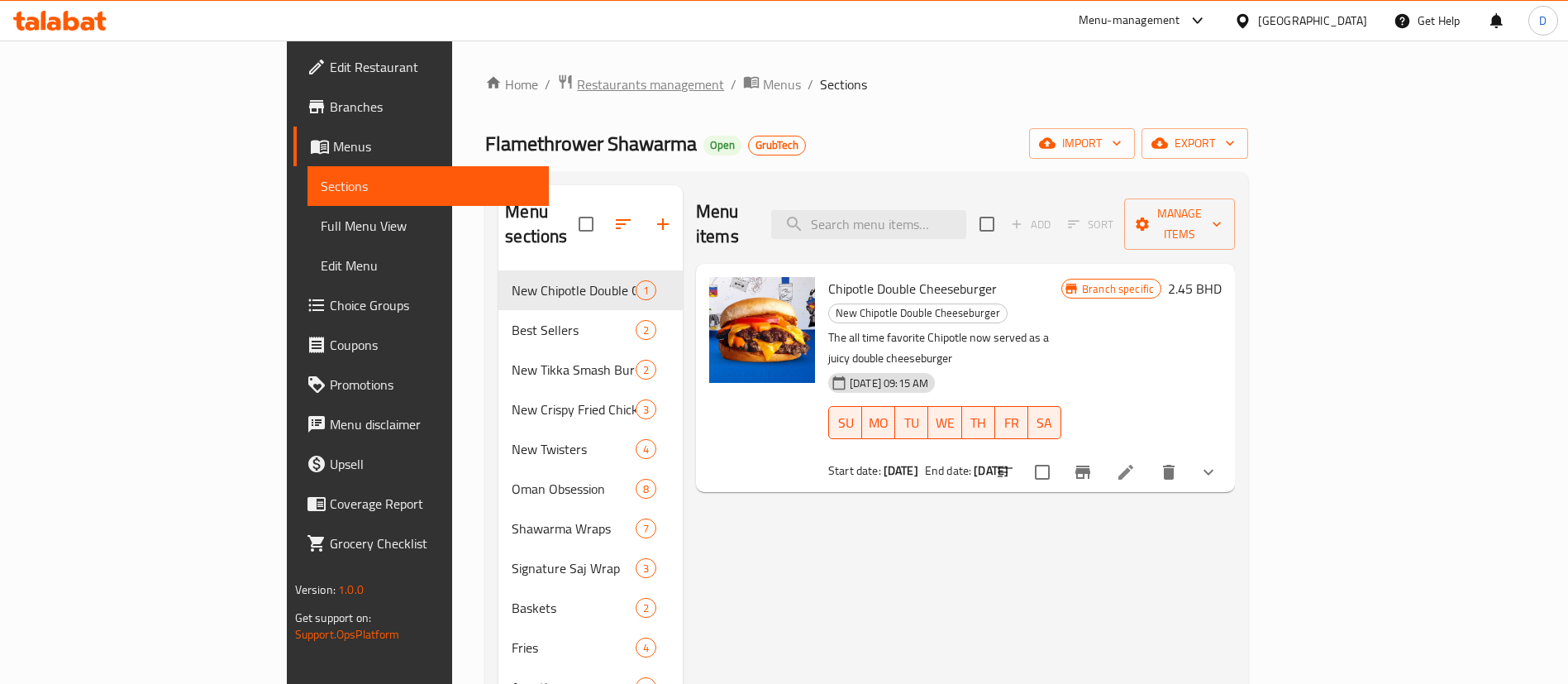
click at [577, 80] on span "Restaurants management" at bounding box center [650, 84] width 147 height 19
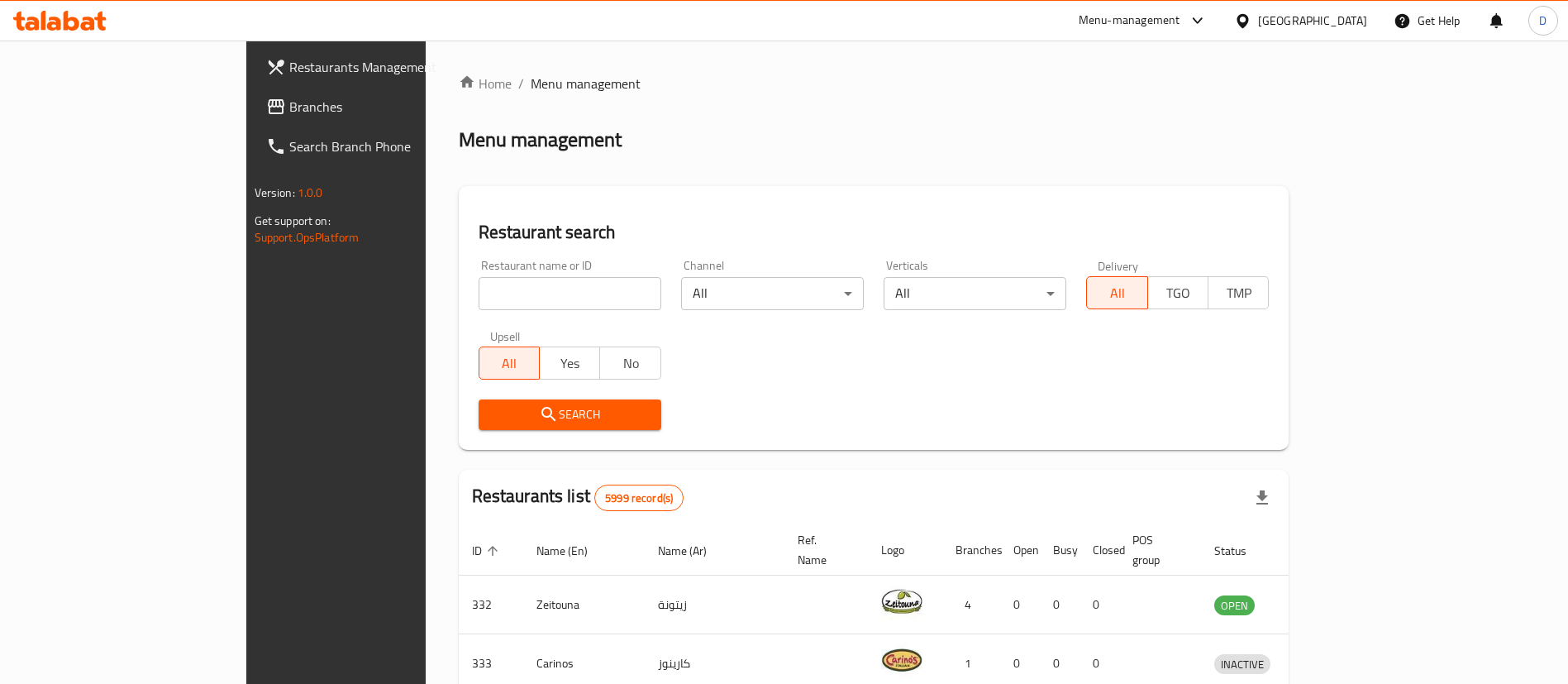
click at [479, 276] on div "Restaurant name or ID Restaurant name or ID" at bounding box center [570, 285] width 182 height 51
click at [479, 297] on input "search" at bounding box center [570, 293] width 182 height 33
paste input "657464"
type input "657464"
click button "Search" at bounding box center [570, 415] width 182 height 30
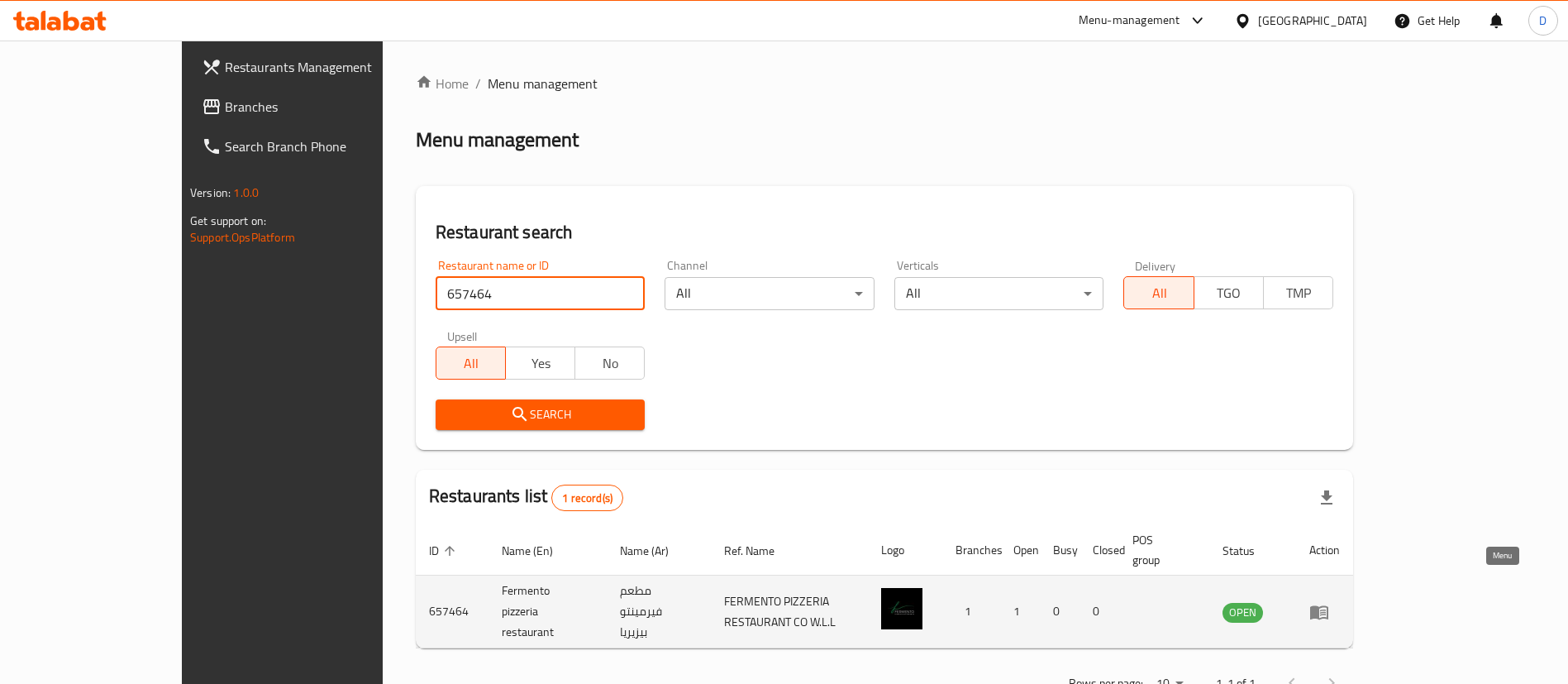
click at [1340, 602] on link "enhanced table" at bounding box center [1325, 611] width 30 height 19
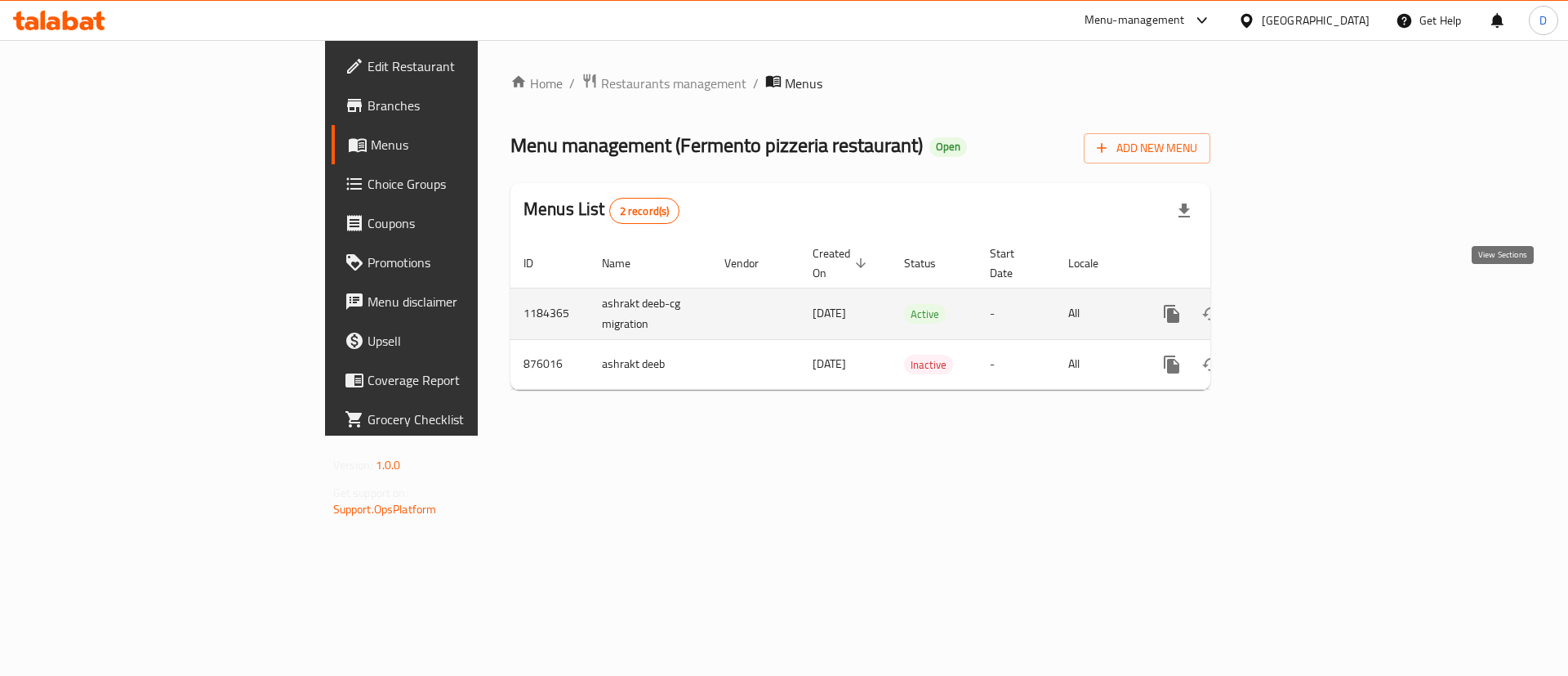
click at [1299, 304] on icon "enhanced table" at bounding box center [1289, 313] width 19 height 19
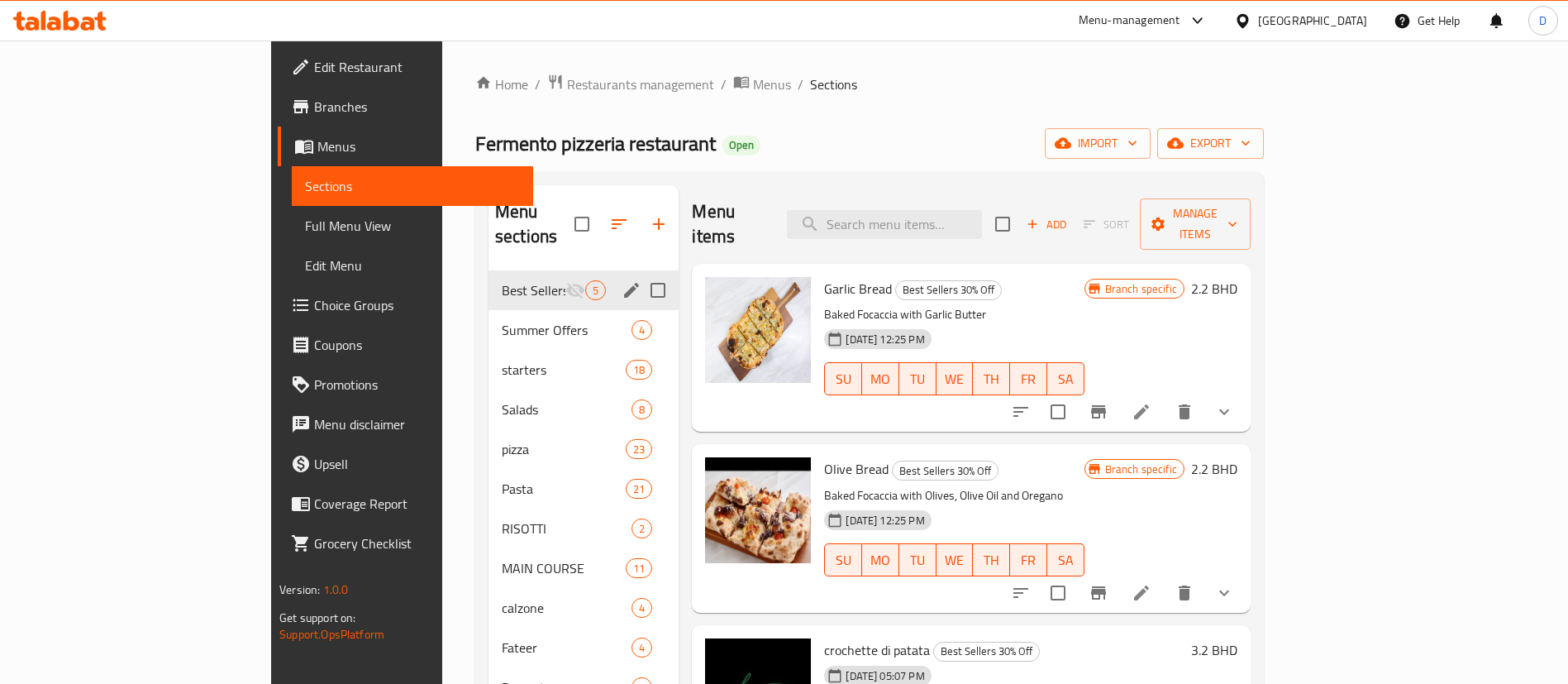
click at [641, 273] on input "Menu sections" at bounding box center [658, 290] width 35 height 35
checkbox input "true"
click at [592, 214] on icon "button" at bounding box center [601, 224] width 19 height 19
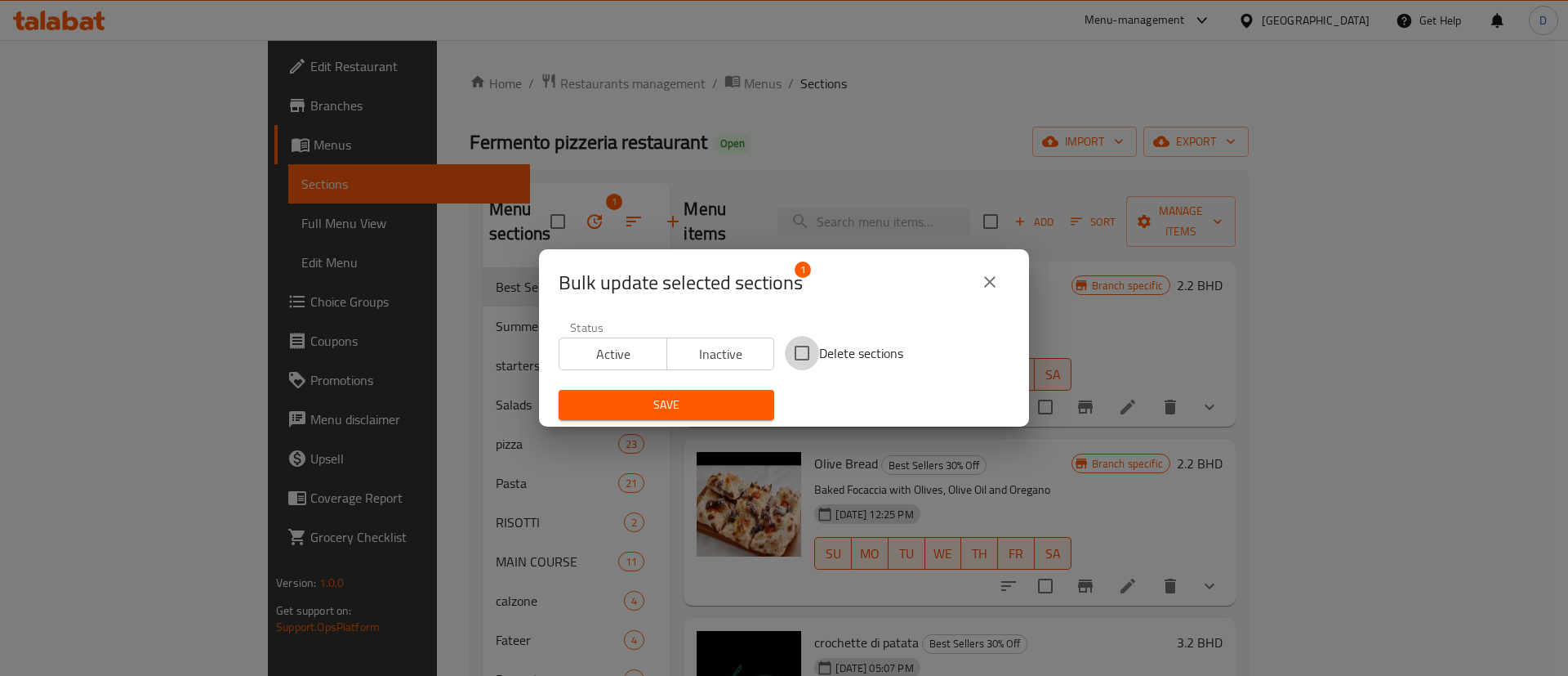
click at [785, 355] on input "Delete sections" at bounding box center [802, 352] width 34 height 34
checkbox input "true"
drag, startPoint x: 731, startPoint y: 390, endPoint x: 771, endPoint y: 265, distance: 131.2
click at [731, 390] on button "Save" at bounding box center [666, 405] width 215 height 30
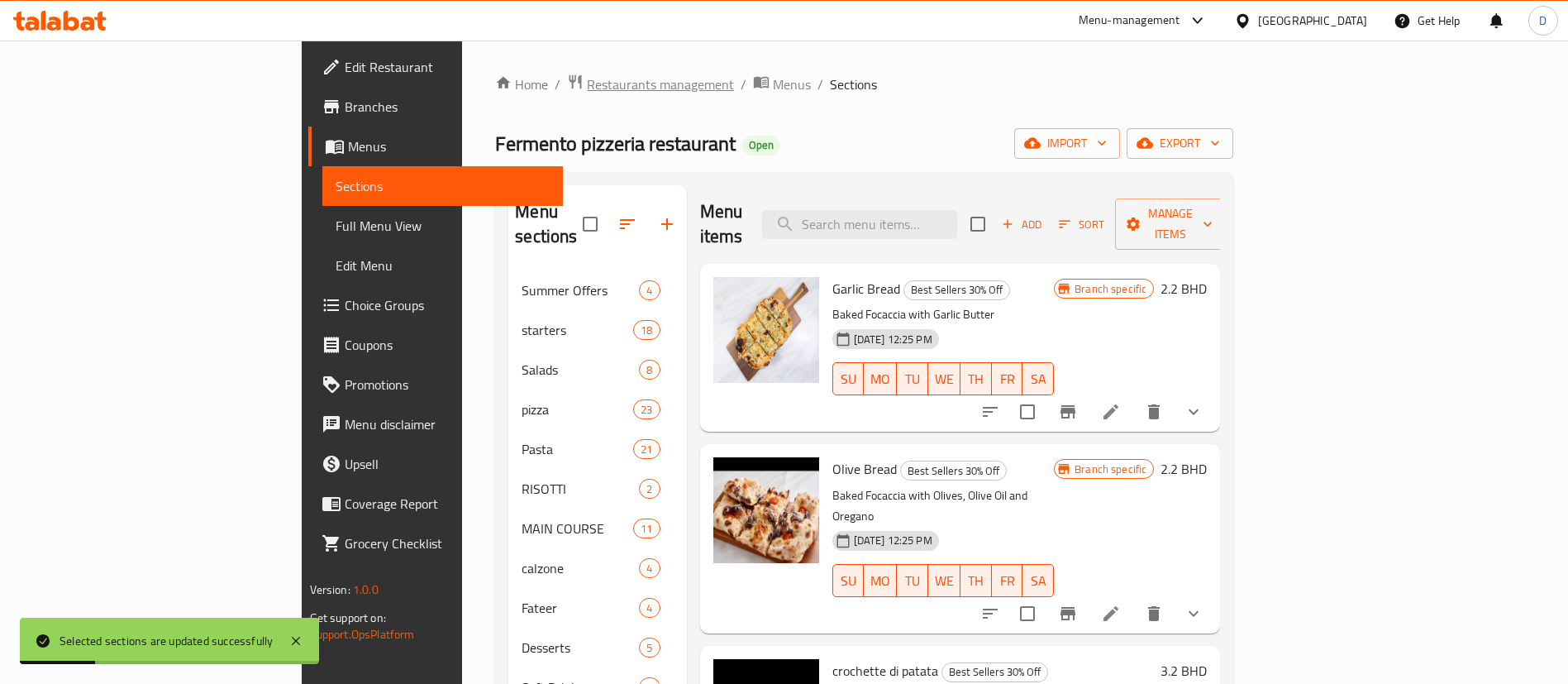
click at [587, 90] on span "Restaurants management" at bounding box center [660, 84] width 147 height 19
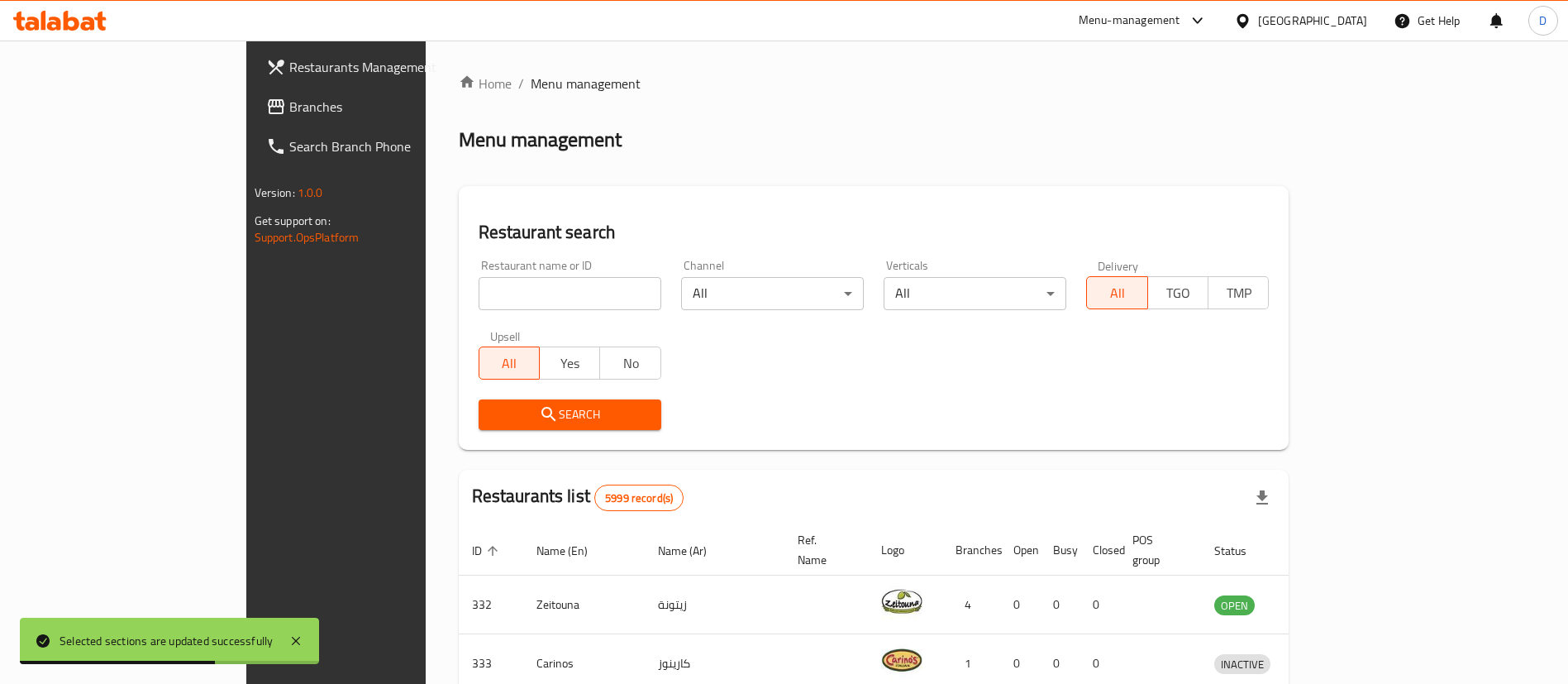
click at [479, 294] on input "search" at bounding box center [570, 293] width 182 height 33
paste input "672671"
type input "672671"
click button "Search" at bounding box center [570, 415] width 182 height 30
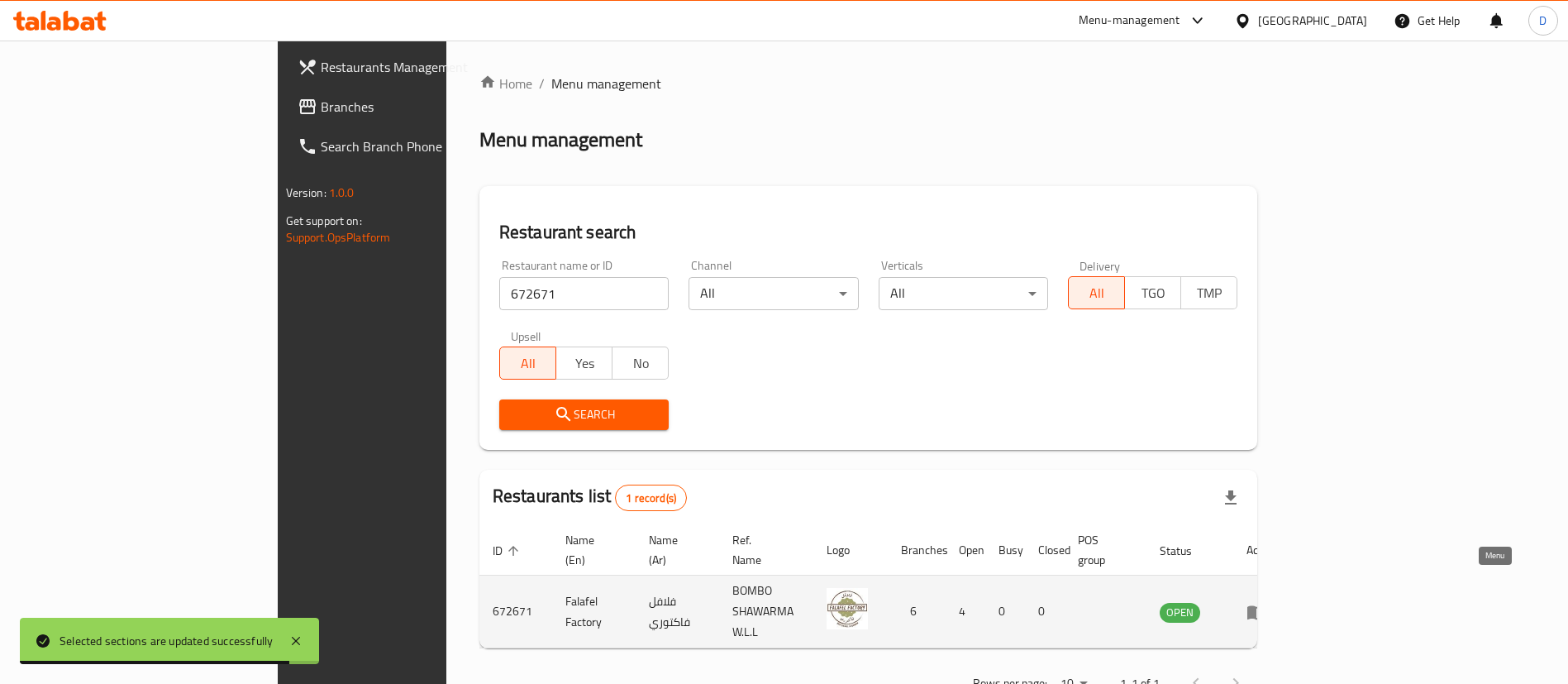
click at [1278, 602] on link "enhanced table" at bounding box center [1261, 611] width 30 height 19
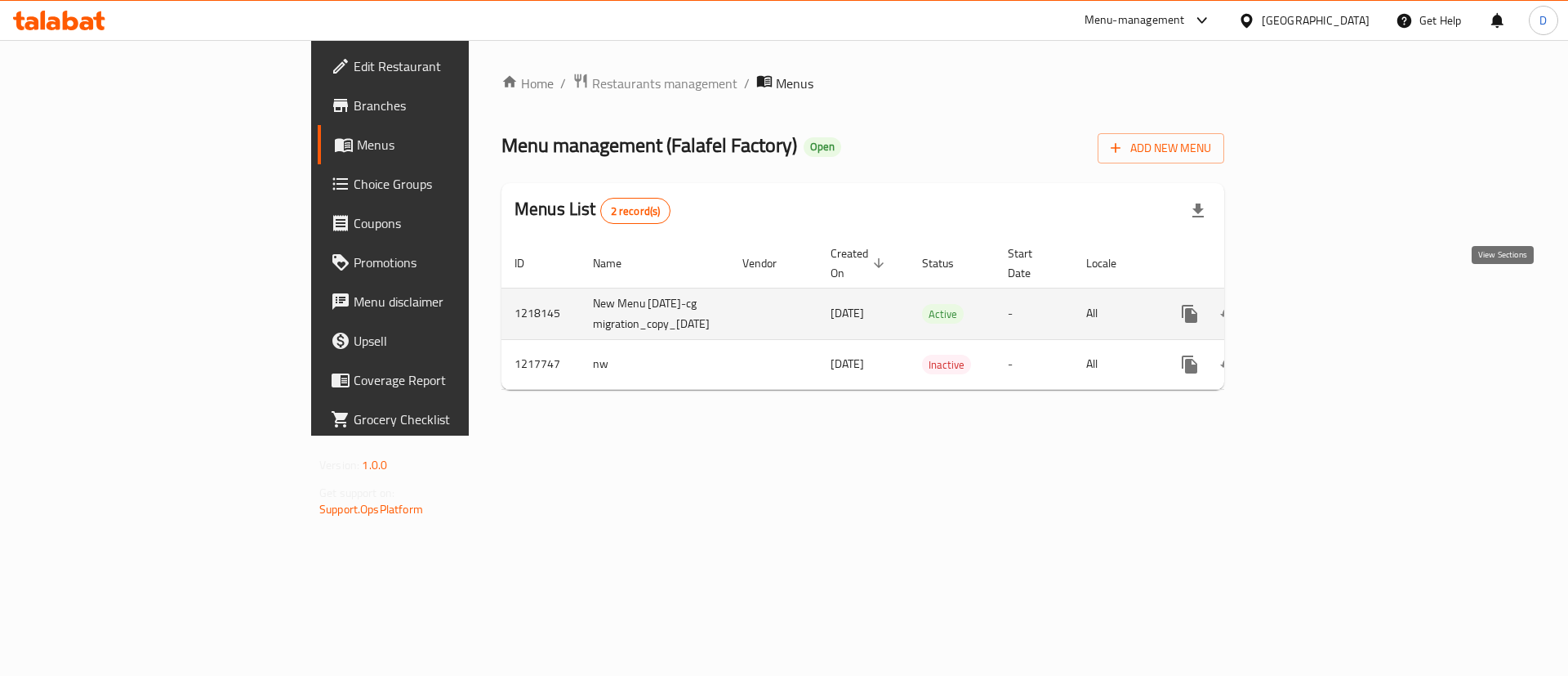
click at [1317, 304] on icon "enhanced table" at bounding box center [1307, 313] width 19 height 19
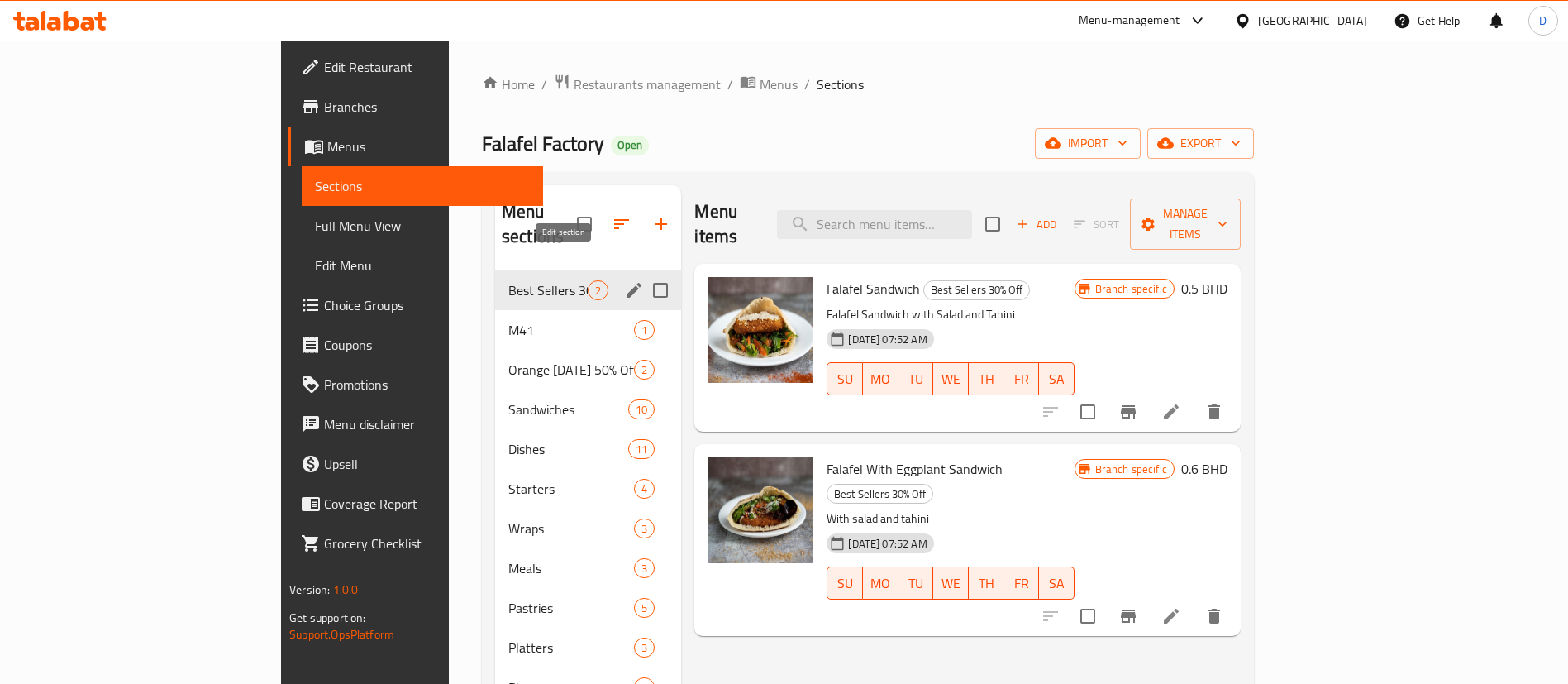
click at [627, 283] on icon "edit" at bounding box center [634, 290] width 15 height 15
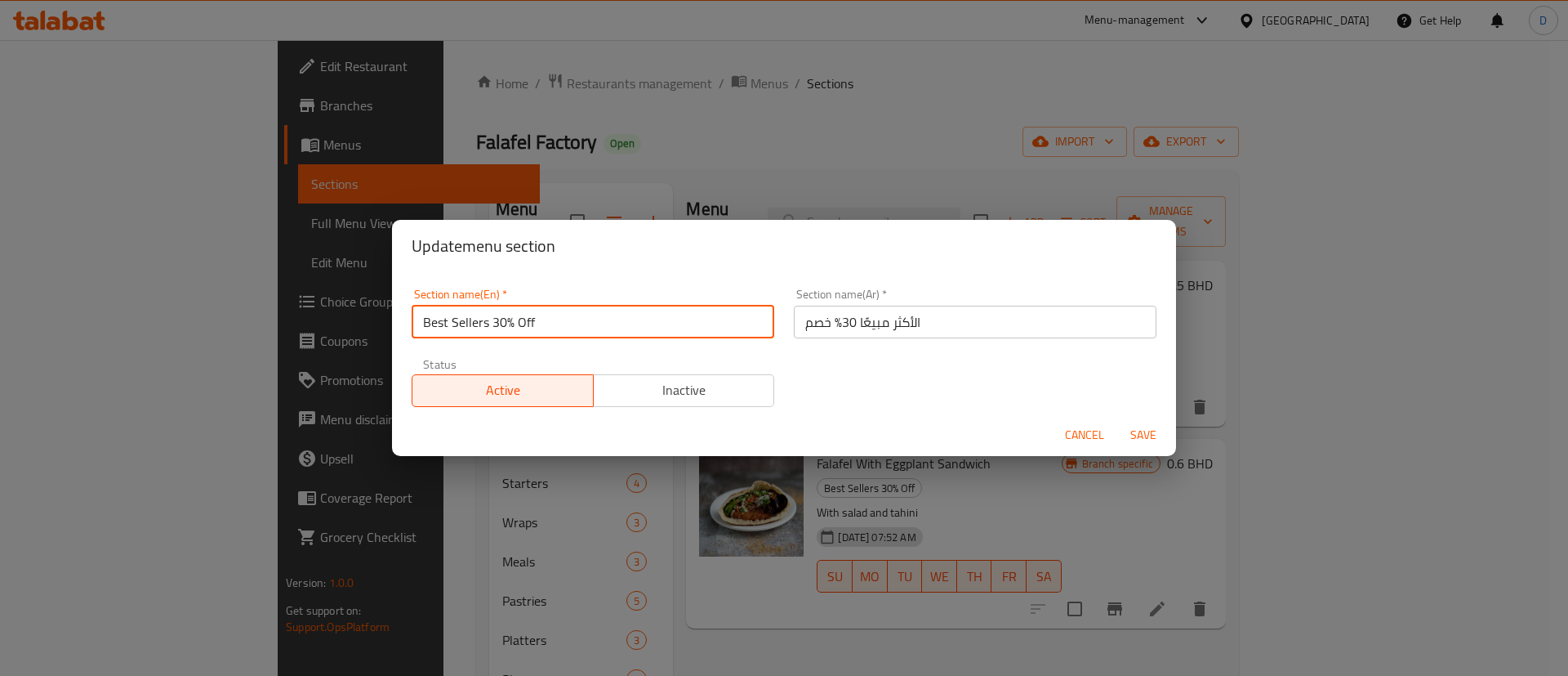
drag, startPoint x: 494, startPoint y: 330, endPoint x: 560, endPoint y: 325, distance: 66.2
click at [560, 325] on input "Best Sellers 30% Off" at bounding box center [592, 321] width 363 height 33
type input "Best Sellers"
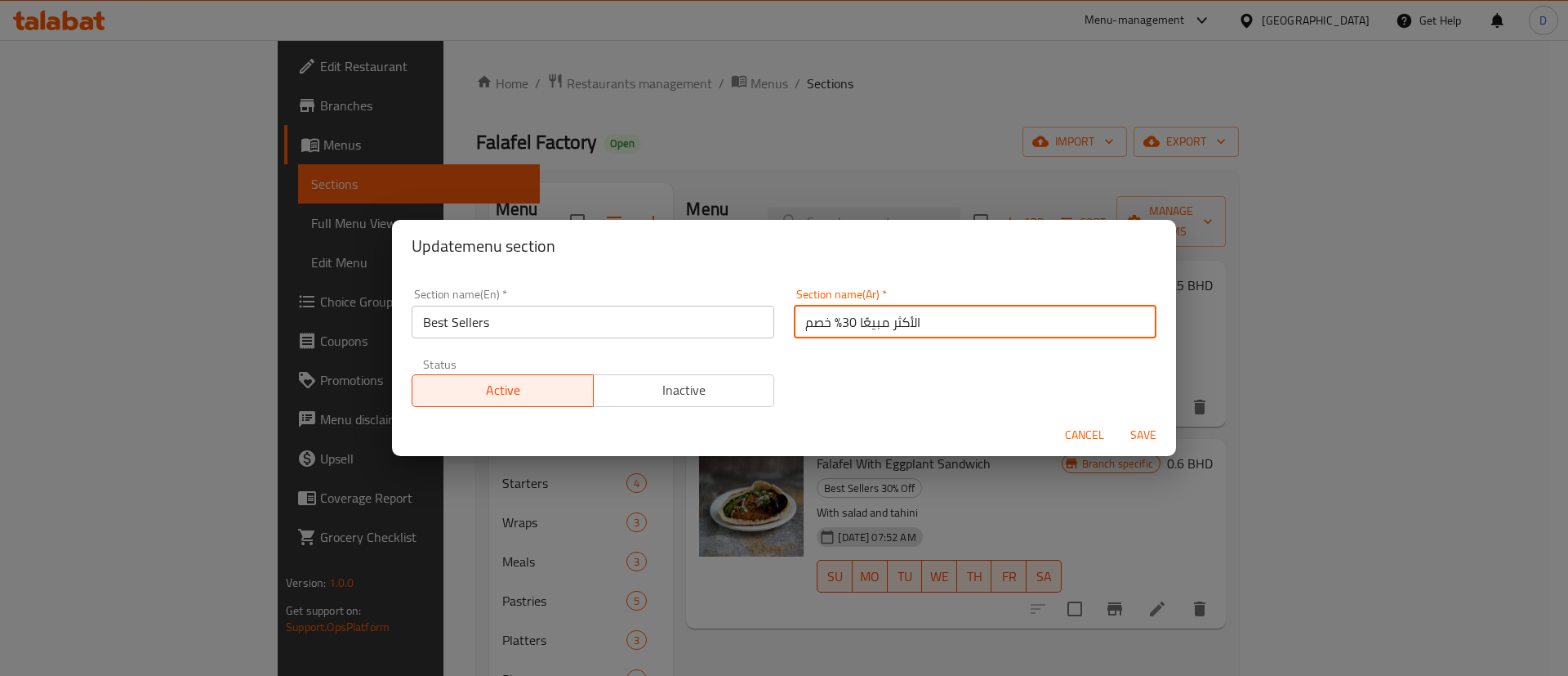
click at [842, 321] on input "الأكثر مبيعًا 30% خصم" at bounding box center [975, 321] width 363 height 33
drag, startPoint x: 797, startPoint y: 325, endPoint x: 834, endPoint y: 316, distance: 38.1
click at [834, 316] on input "الأكثر مبيعًا 30% خصم" at bounding box center [975, 321] width 363 height 33
type input "الأكثر مبيعًا"
click at [804, 356] on div "Section name(En)   * Best Sellers Section name(En) * Section name(Ar)   * الأكث…" at bounding box center [784, 347] width 764 height 138
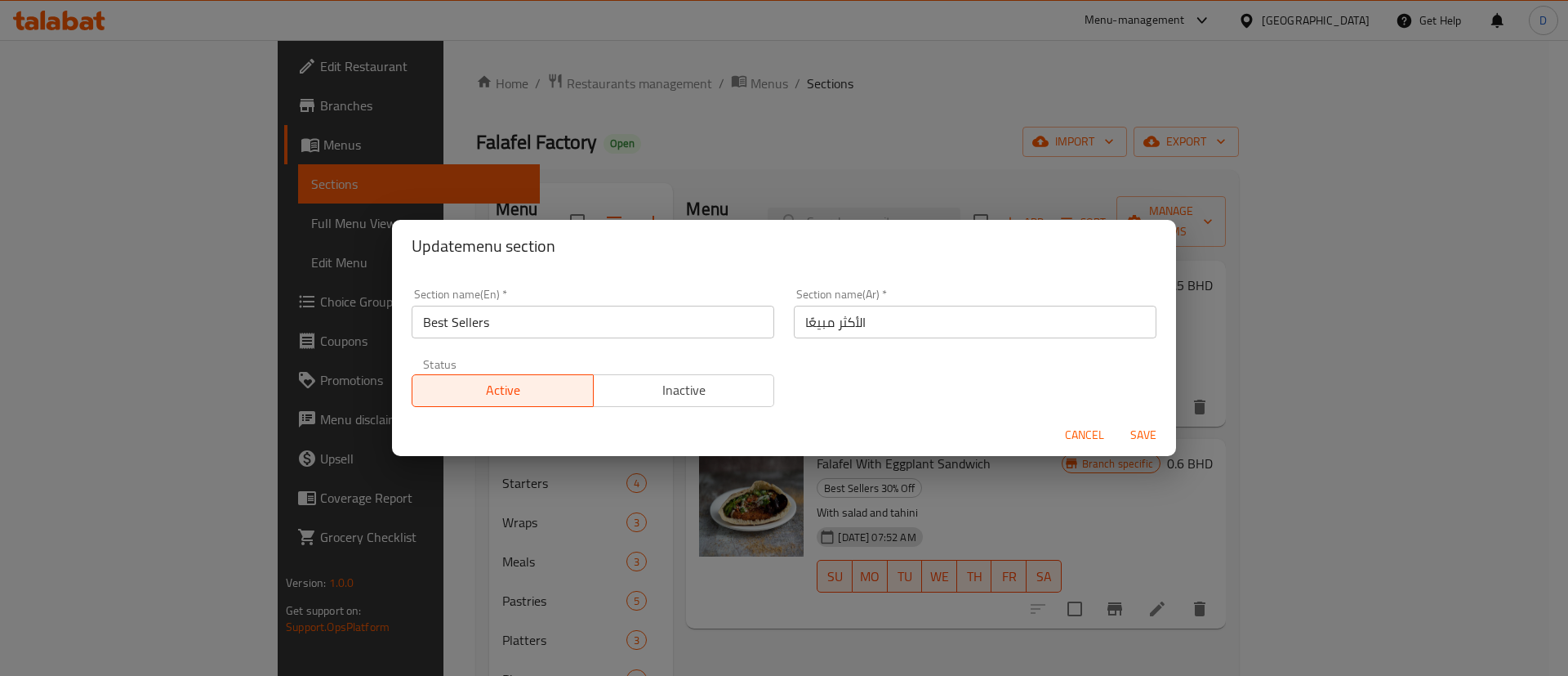
click at [1143, 439] on span "Save" at bounding box center [1143, 435] width 39 height 20
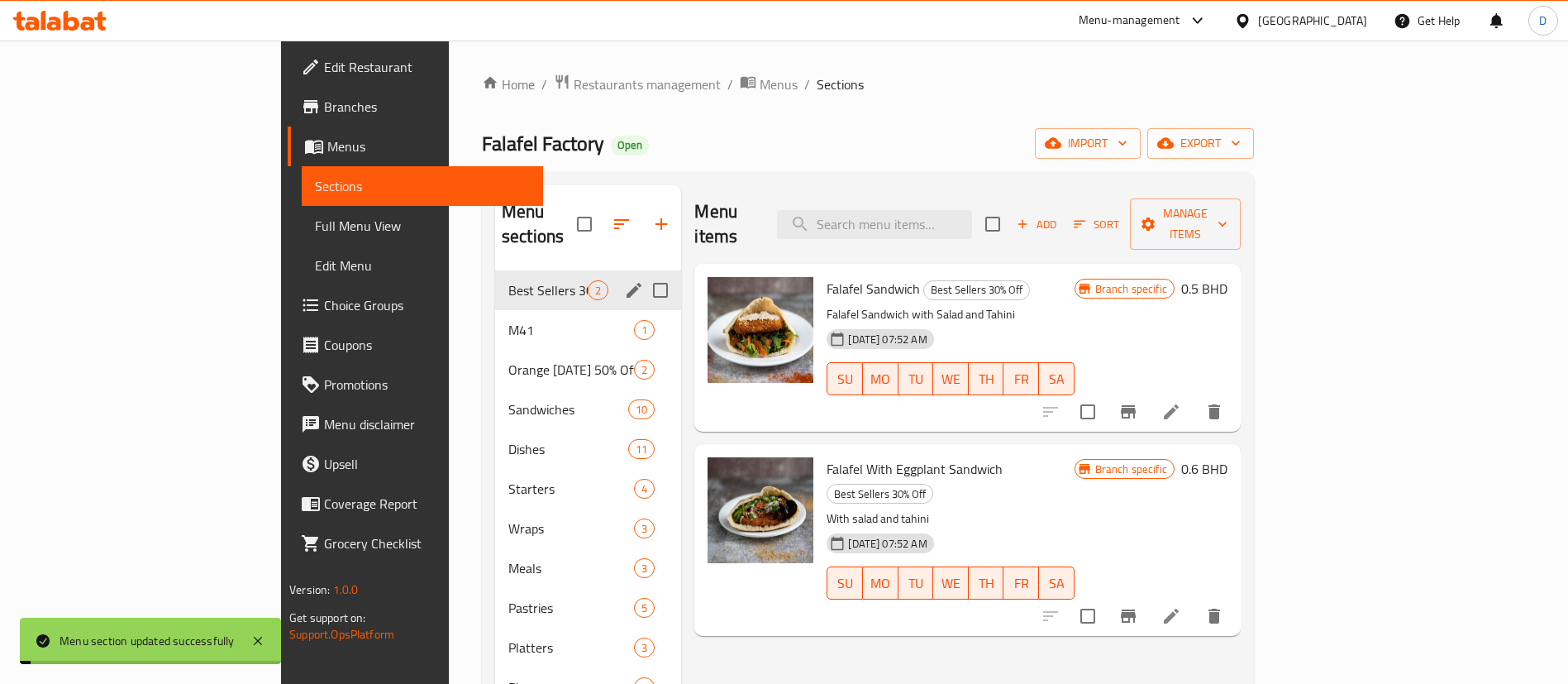
click at [482, 149] on span "Falafel Factory" at bounding box center [543, 144] width 122 height 37
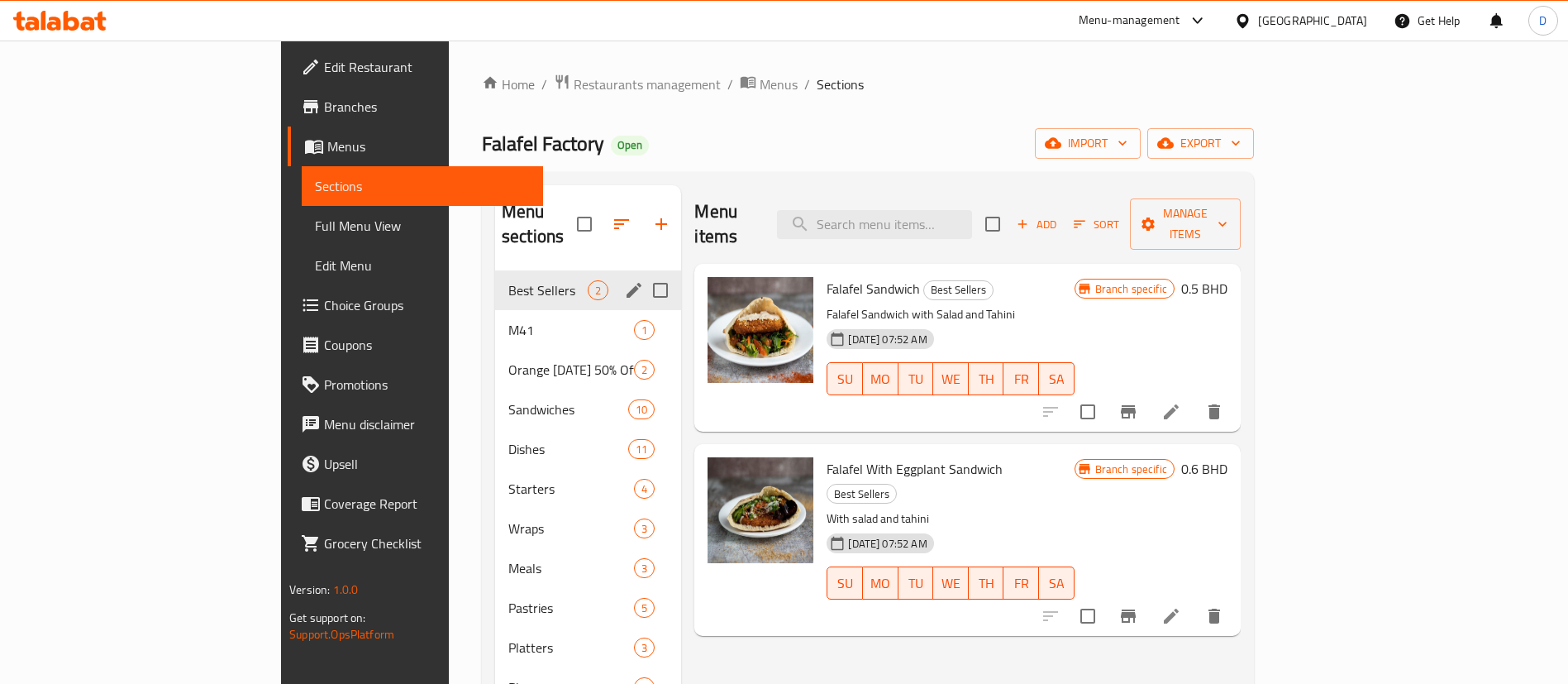
click at [727, 89] on ol "Home / Restaurants management / Menus / Sections" at bounding box center [868, 84] width 772 height 21
click at [643, 353] on input "Menu sections" at bounding box center [660, 369] width 35 height 35
checkbox input "true"
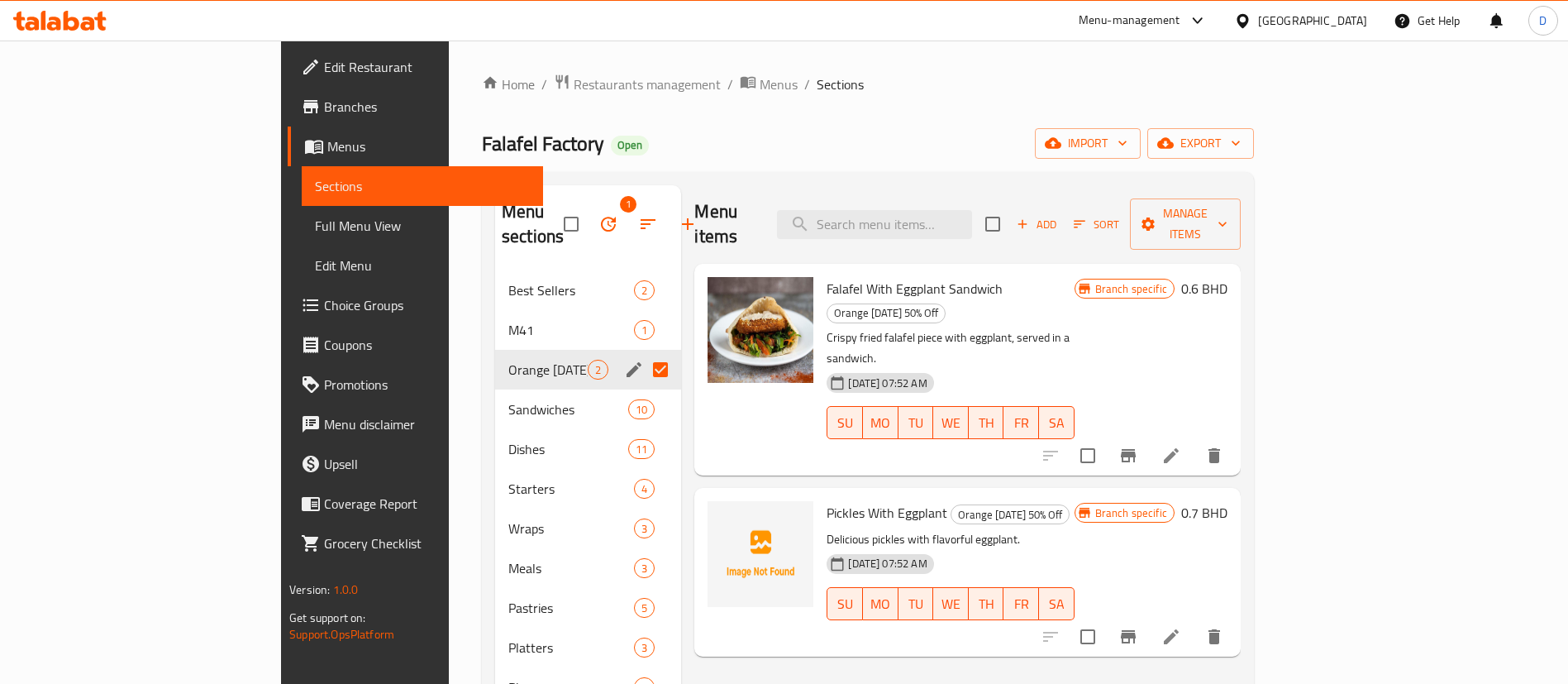
click at [599, 214] on icon "button" at bounding box center [608, 224] width 19 height 19
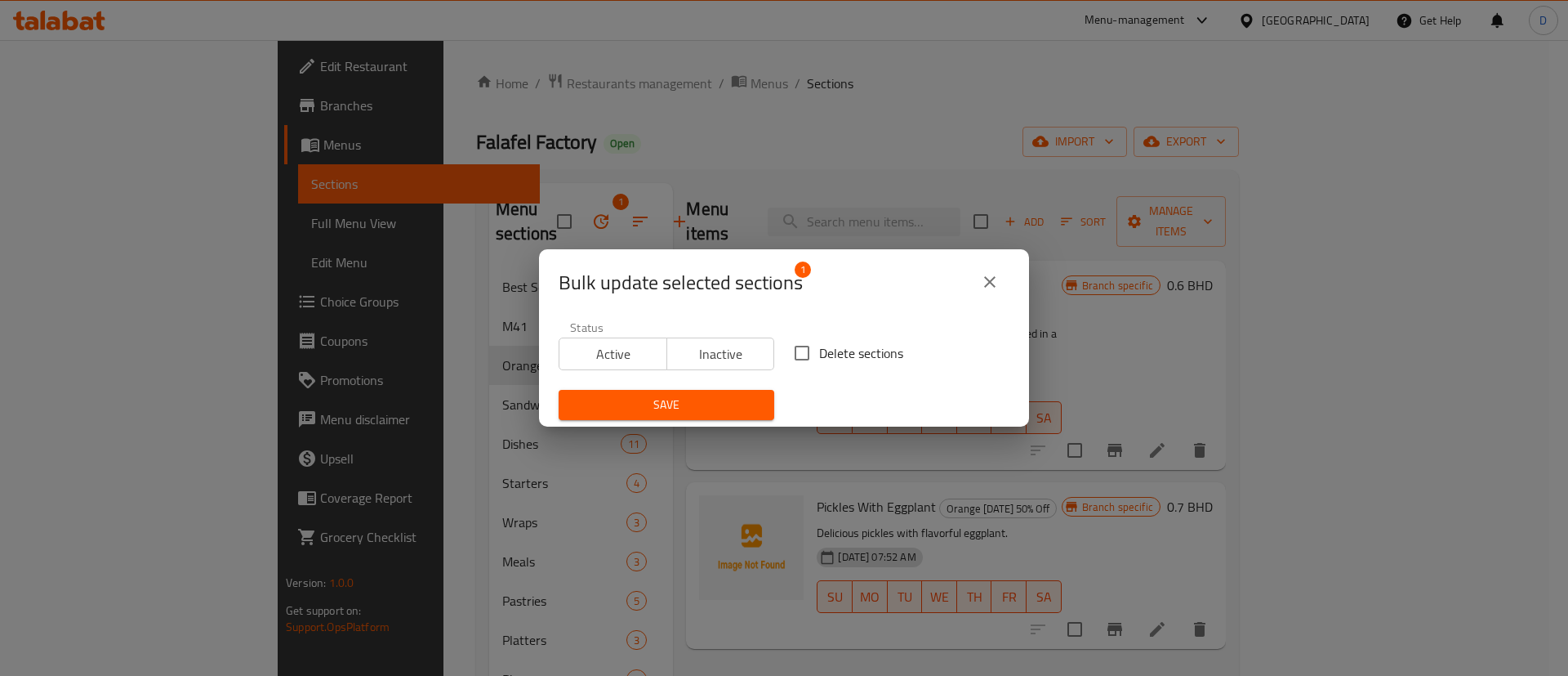
click at [702, 365] on span "Inactive" at bounding box center [721, 354] width 95 height 23
click at [852, 343] on span "Delete sections" at bounding box center [861, 352] width 84 height 19
click at [819, 340] on input "Delete sections" at bounding box center [802, 352] width 34 height 34
checkbox input "true"
click at [740, 388] on div "Save" at bounding box center [666, 405] width 235 height 50
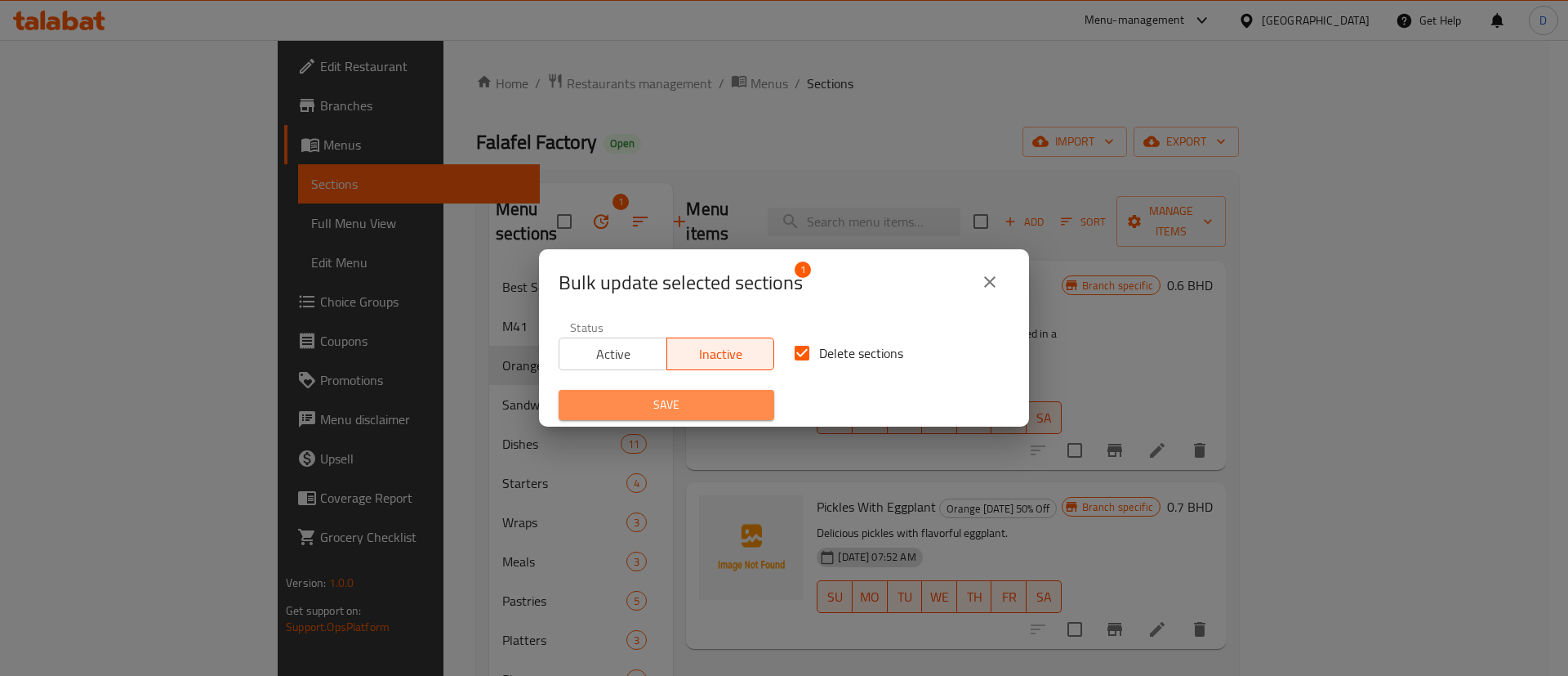
click at [742, 391] on button "Save" at bounding box center [666, 405] width 215 height 30
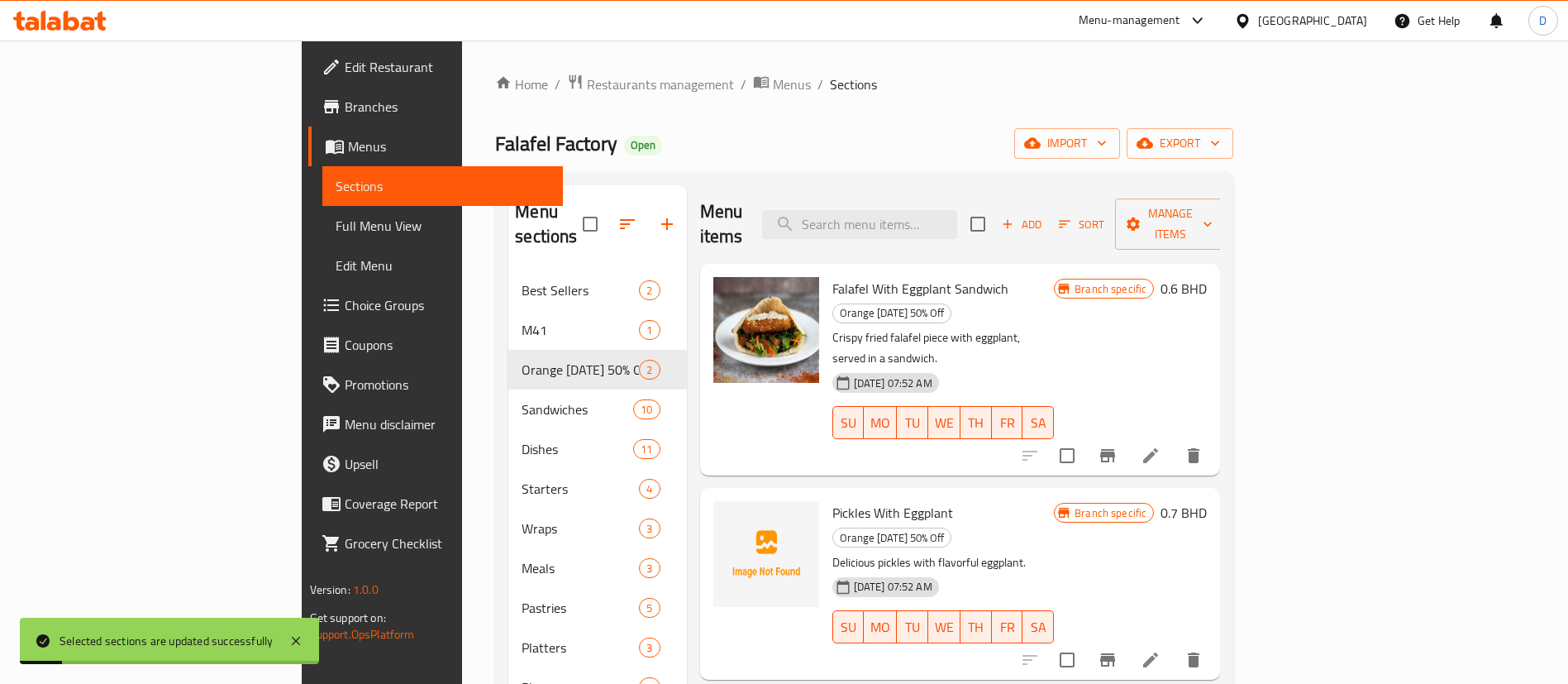
click at [697, 162] on div "Home / Restaurants management / Menus / Sections Falafel Factory Open import ex…" at bounding box center [864, 477] width 738 height 808
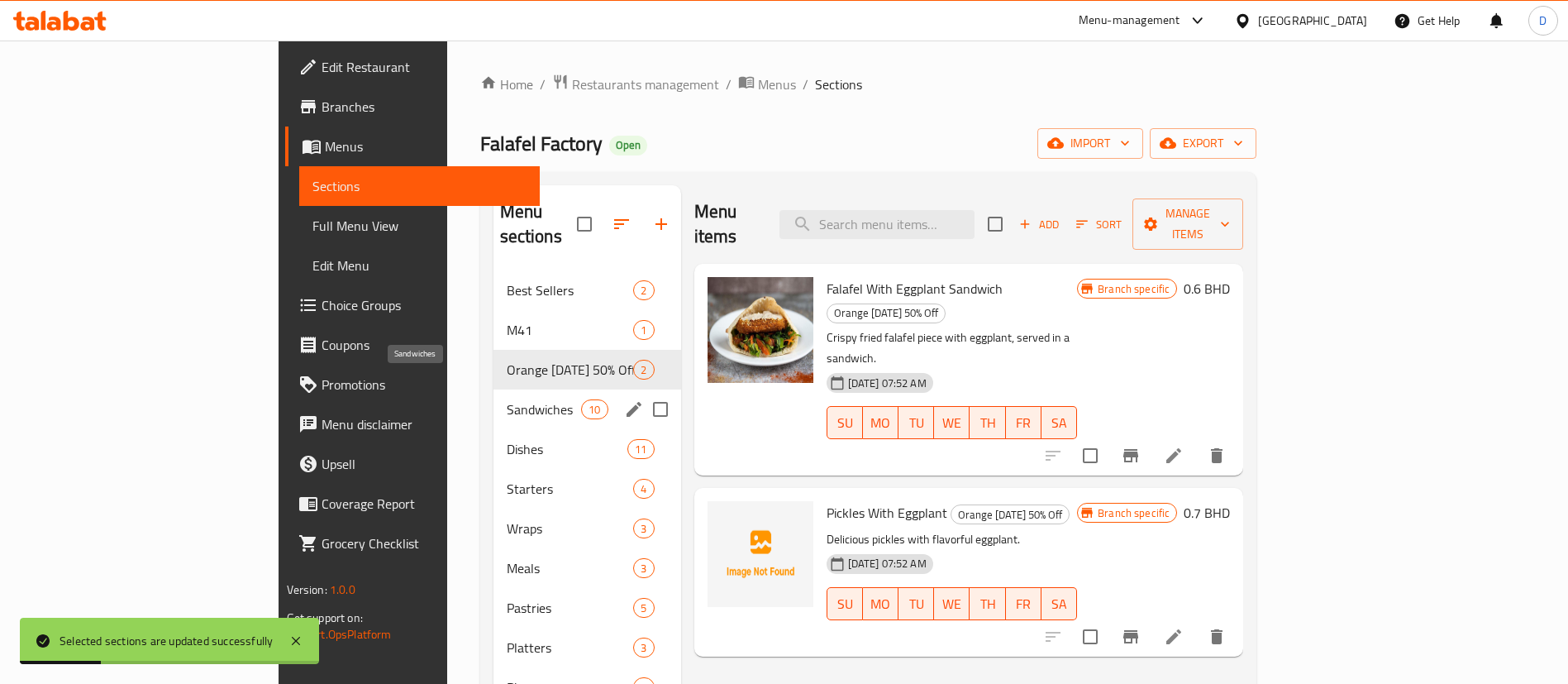
click at [507, 399] on span "Sandwiches" at bounding box center [544, 409] width 75 height 19
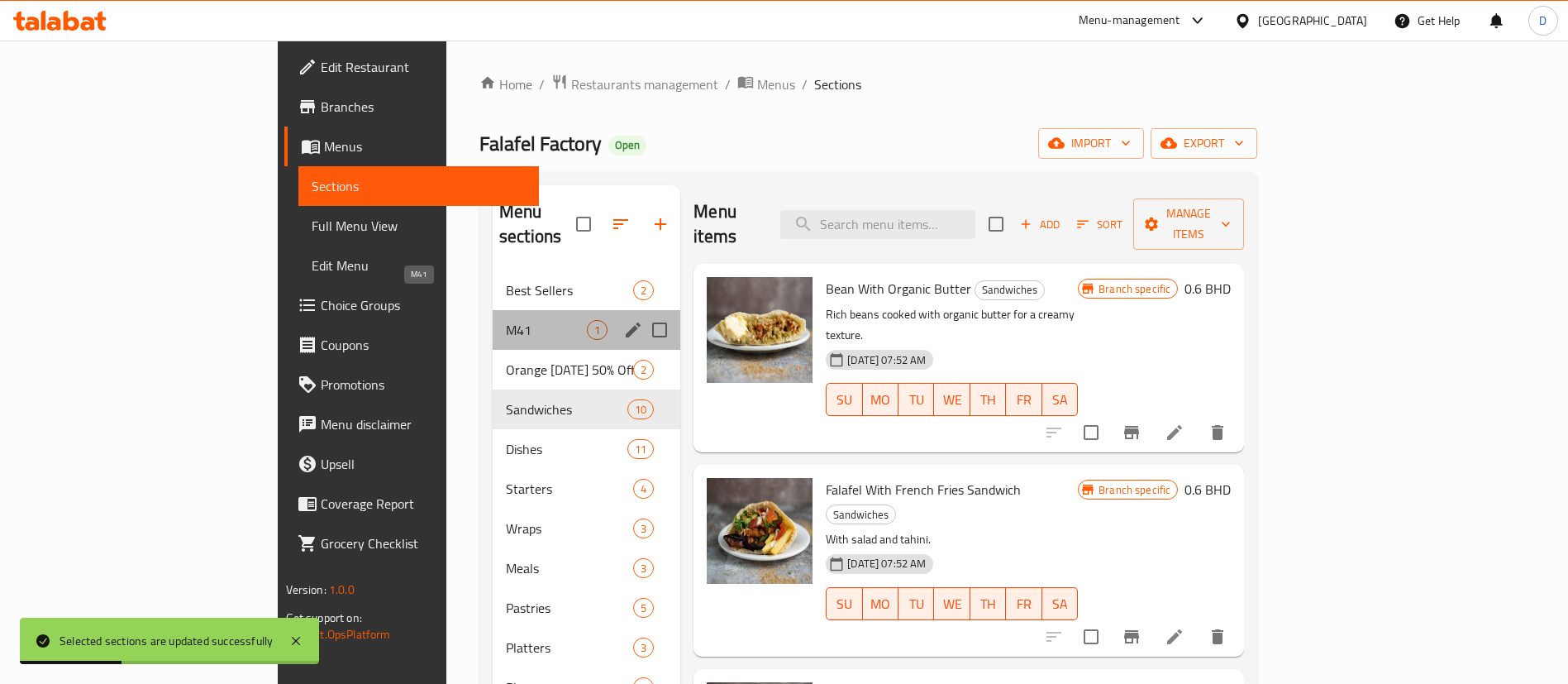
click at [506, 320] on span "M41" at bounding box center [546, 329] width 81 height 19
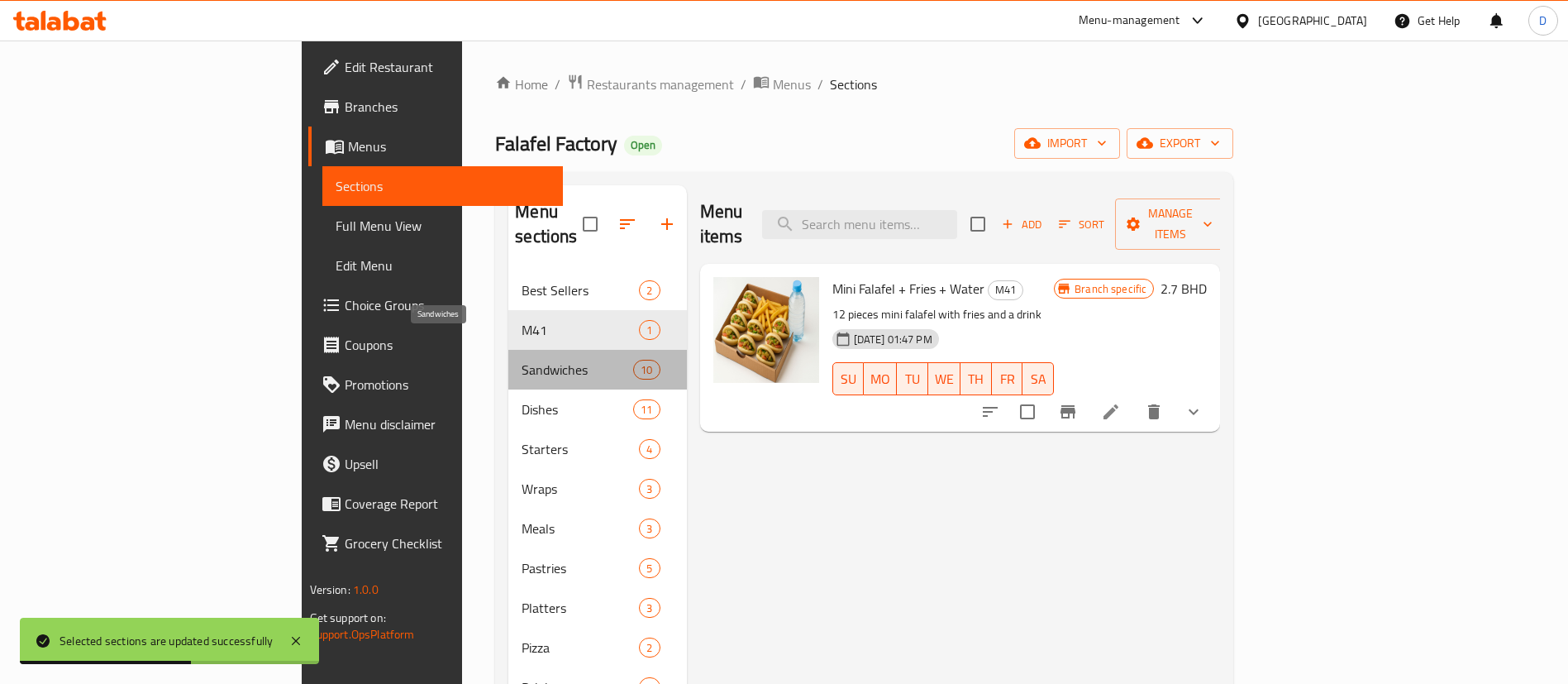
click at [522, 360] on span "Sandwiches" at bounding box center [578, 369] width 111 height 19
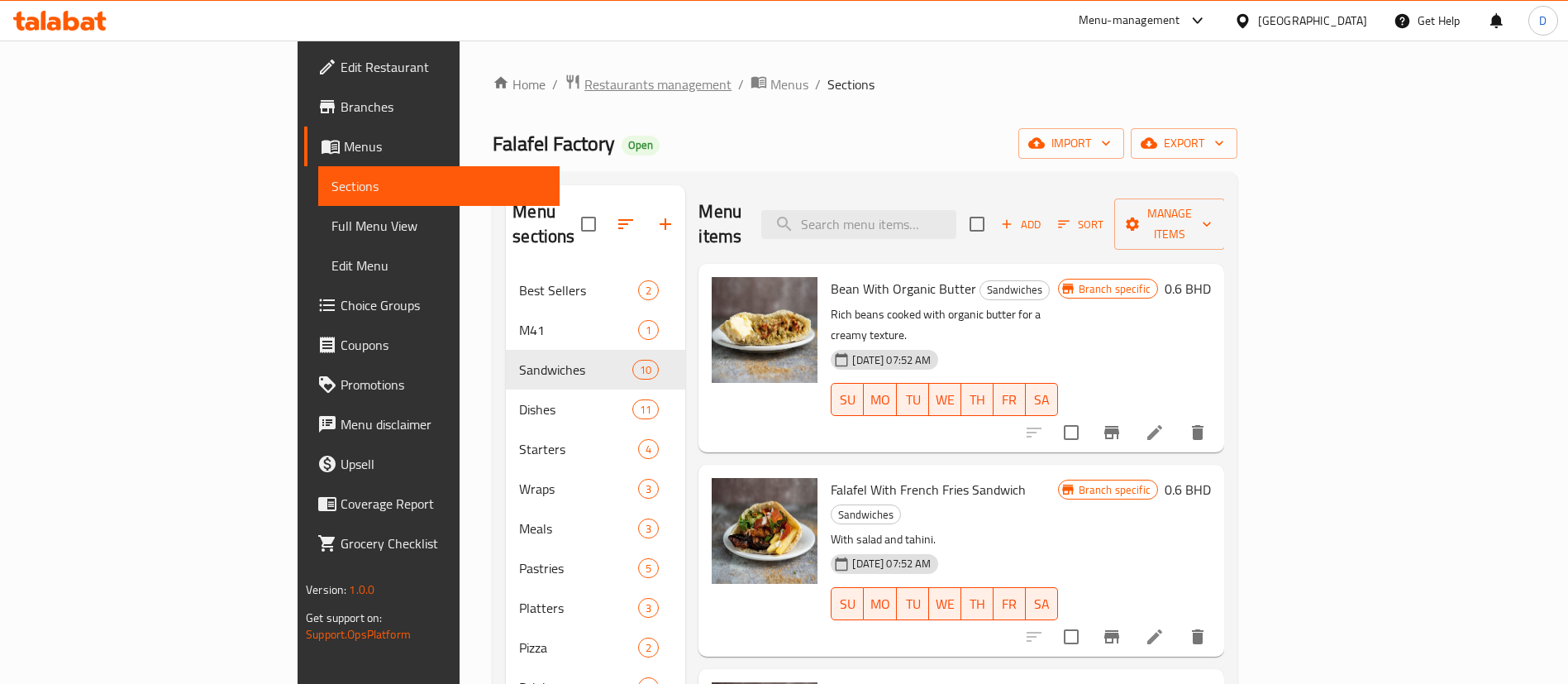
click at [584, 90] on span "Restaurants management" at bounding box center [658, 84] width 147 height 19
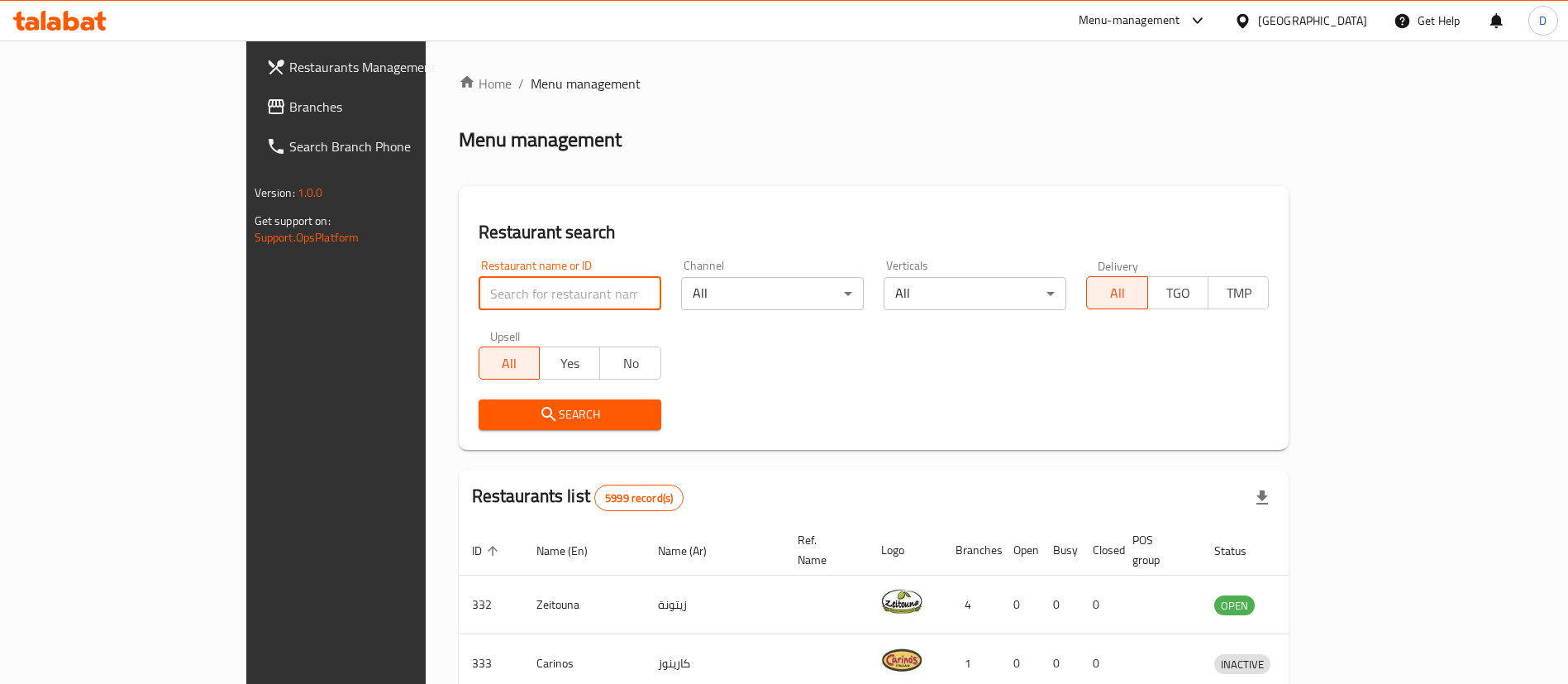
click at [496, 299] on input "search" at bounding box center [570, 293] width 182 height 33
paste input "660334"
type input "660334"
click button "Search" at bounding box center [570, 415] width 182 height 30
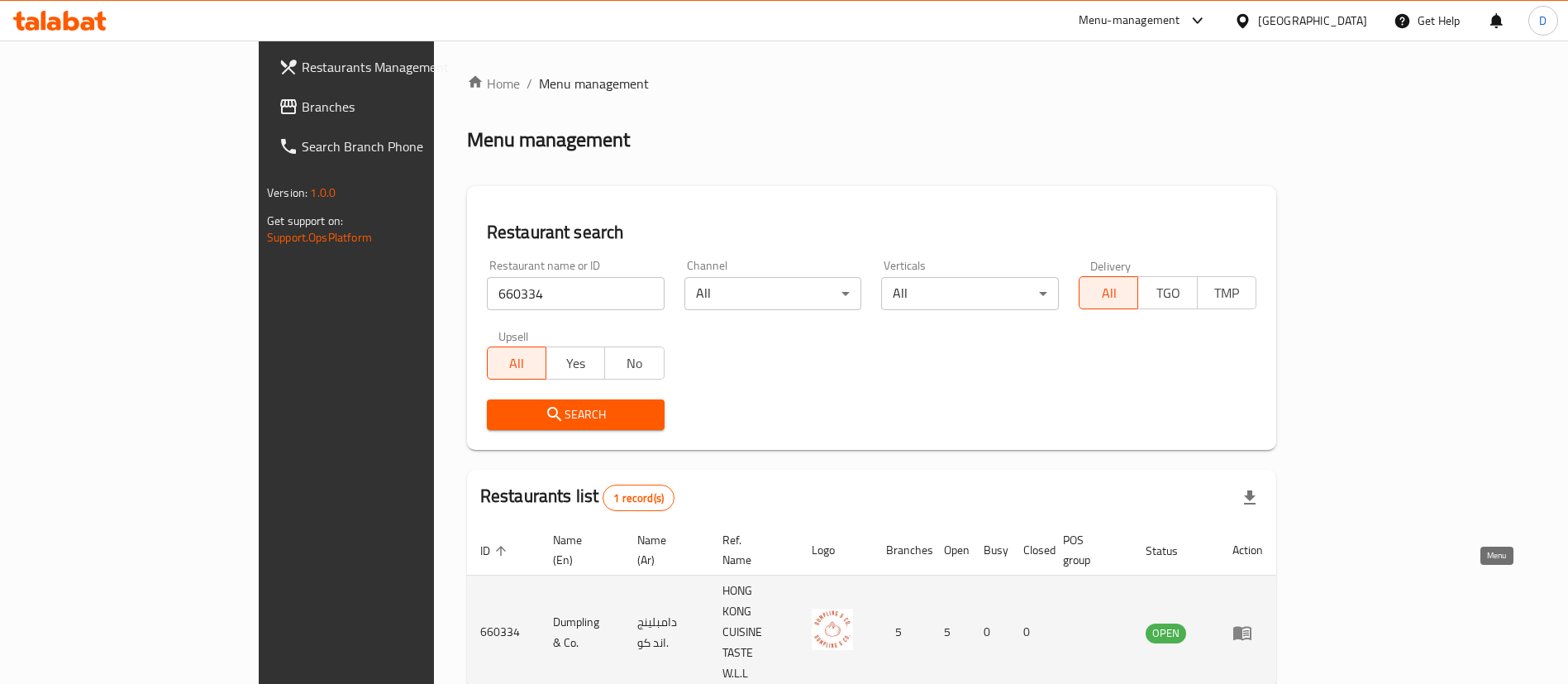
click at [1251, 626] on icon "enhanced table" at bounding box center [1243, 632] width 19 height 14
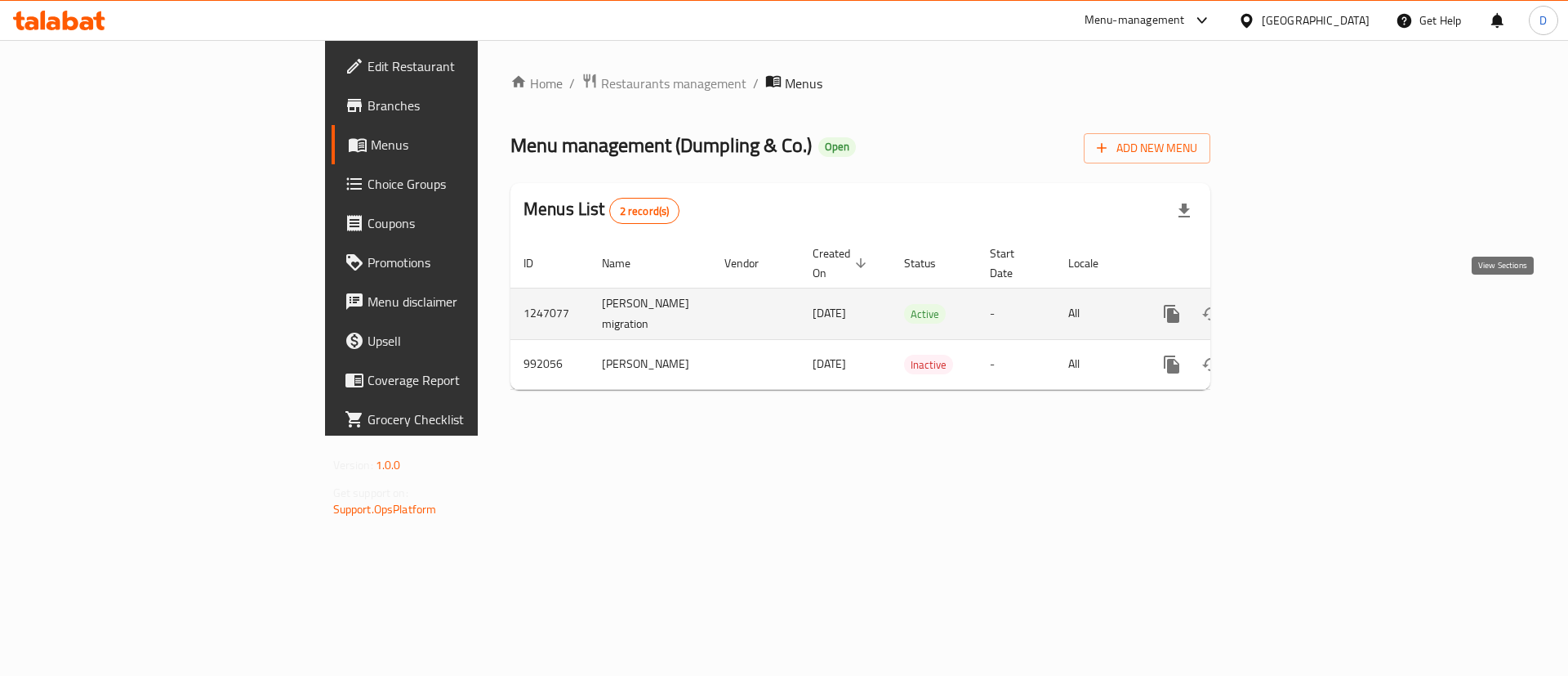
click at [1297, 310] on icon "enhanced table" at bounding box center [1289, 314] width 15 height 15
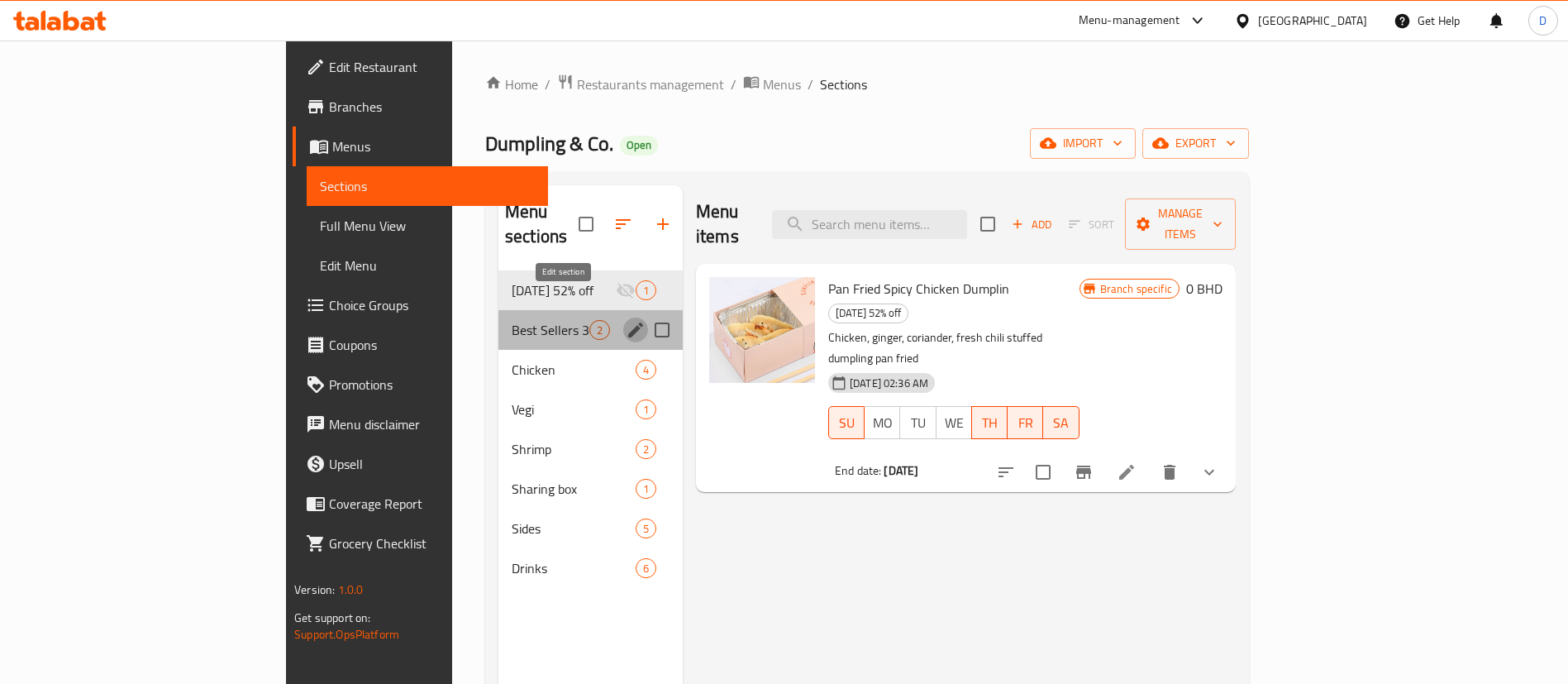
click at [626, 320] on icon "edit" at bounding box center [635, 329] width 19 height 19
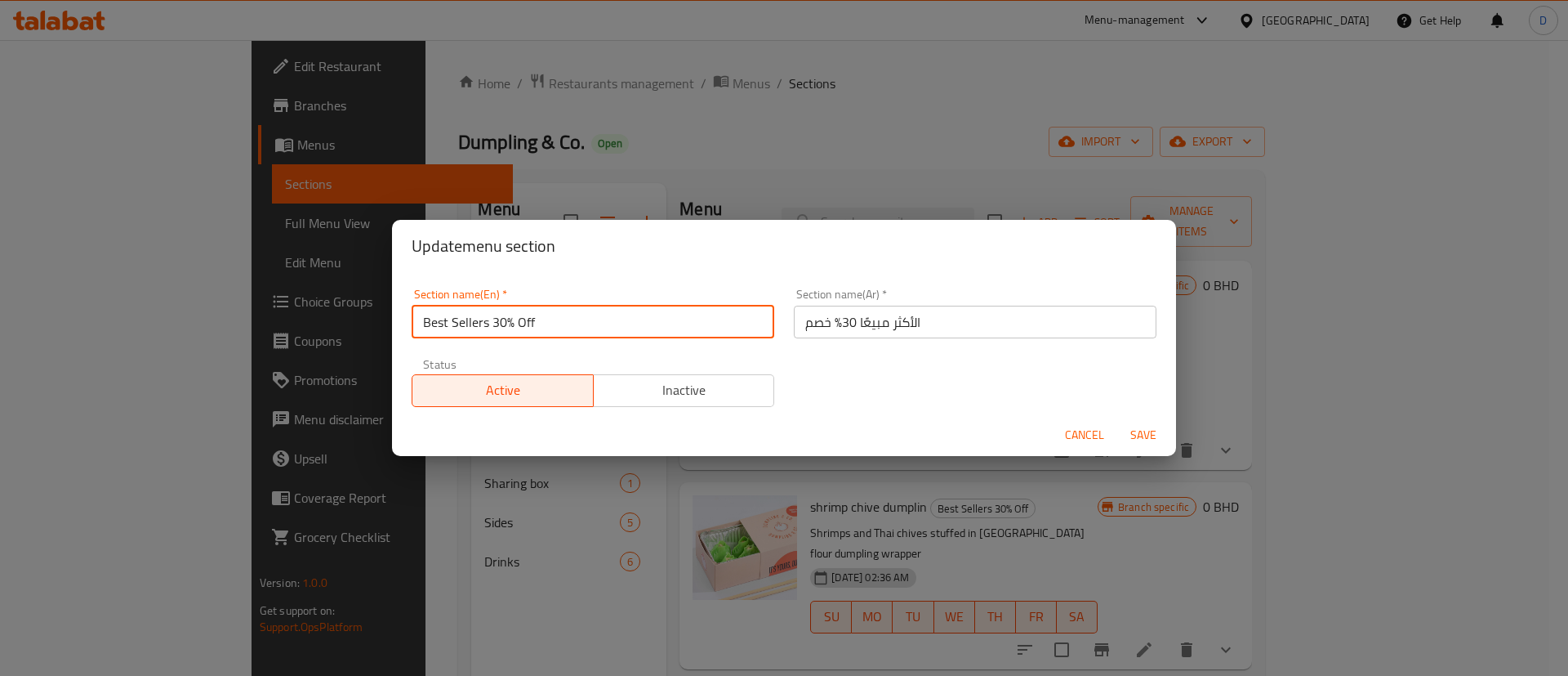
drag, startPoint x: 489, startPoint y: 323, endPoint x: 541, endPoint y: 313, distance: 53.0
click at [541, 313] on input "Best Sellers 30% Off" at bounding box center [592, 321] width 363 height 33
type input "Best Sellers"
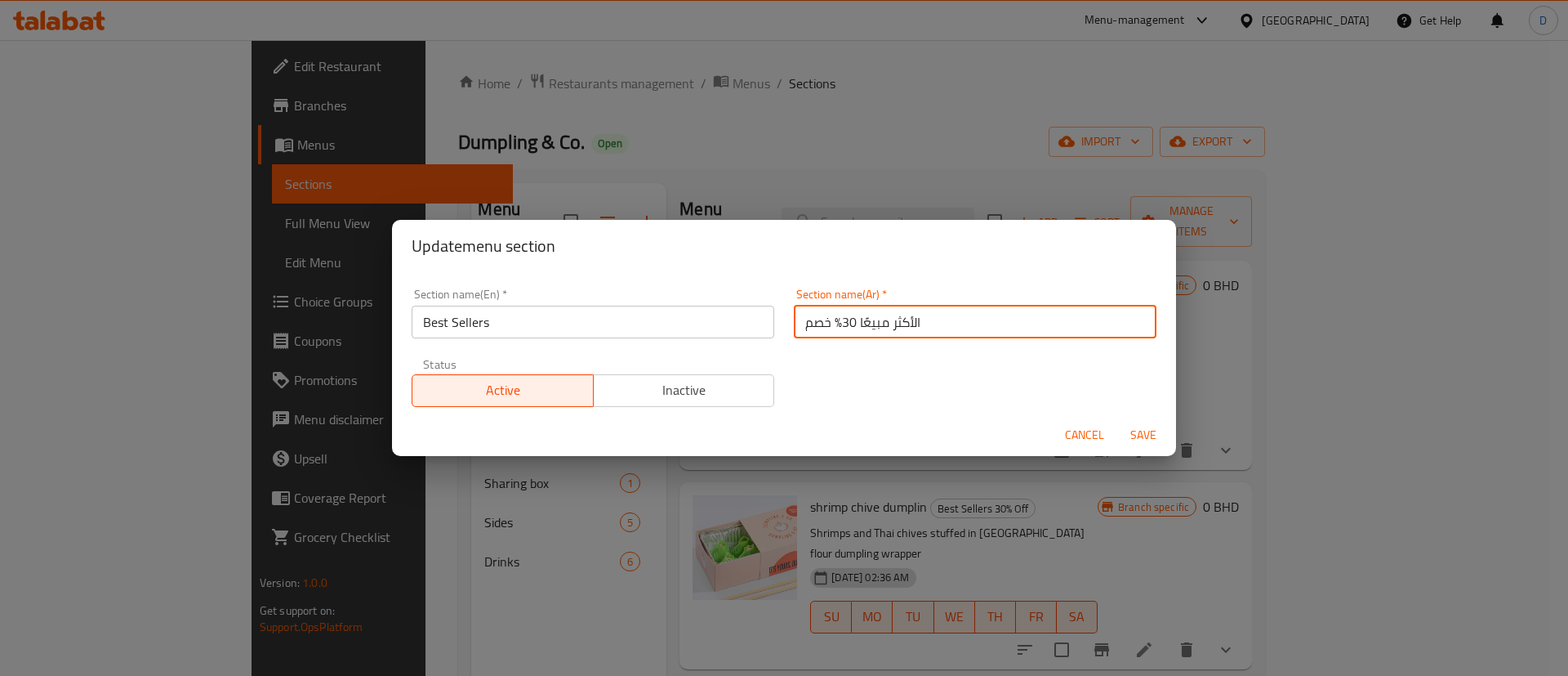
click at [805, 323] on input "الأكثر مبيعًا 30% خصم" at bounding box center [975, 321] width 363 height 33
drag, startPoint x: 792, startPoint y: 323, endPoint x: 832, endPoint y: 323, distance: 40.0
click at [832, 323] on input "الأكثر مبيعًا 30% خصم" at bounding box center [975, 321] width 363 height 33
type input "الأكثر مبيعًا"
click at [806, 371] on div "Section name(En)   * Best Sellers Section name(En) * Section name(Ar)   * الأكث…" at bounding box center [784, 347] width 764 height 138
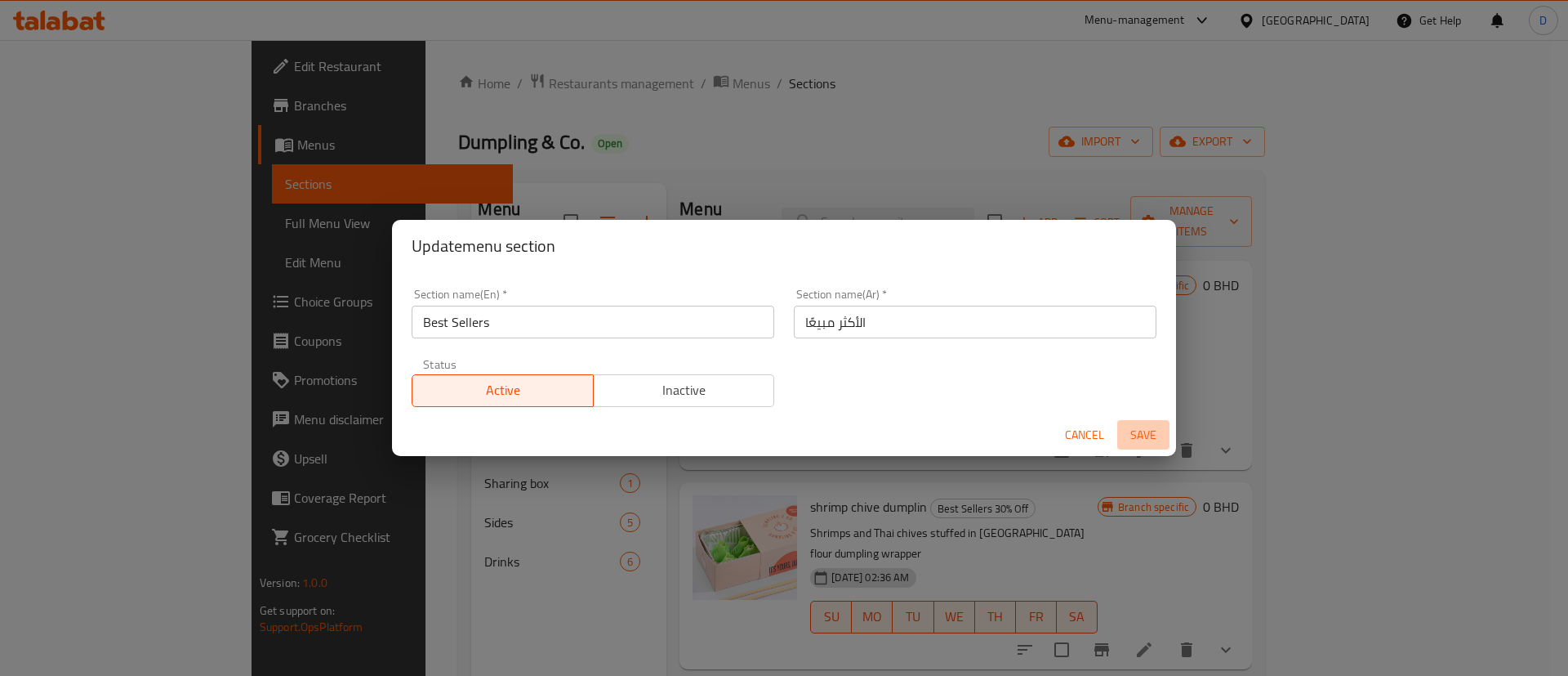
click at [1146, 436] on span "Save" at bounding box center [1143, 435] width 39 height 20
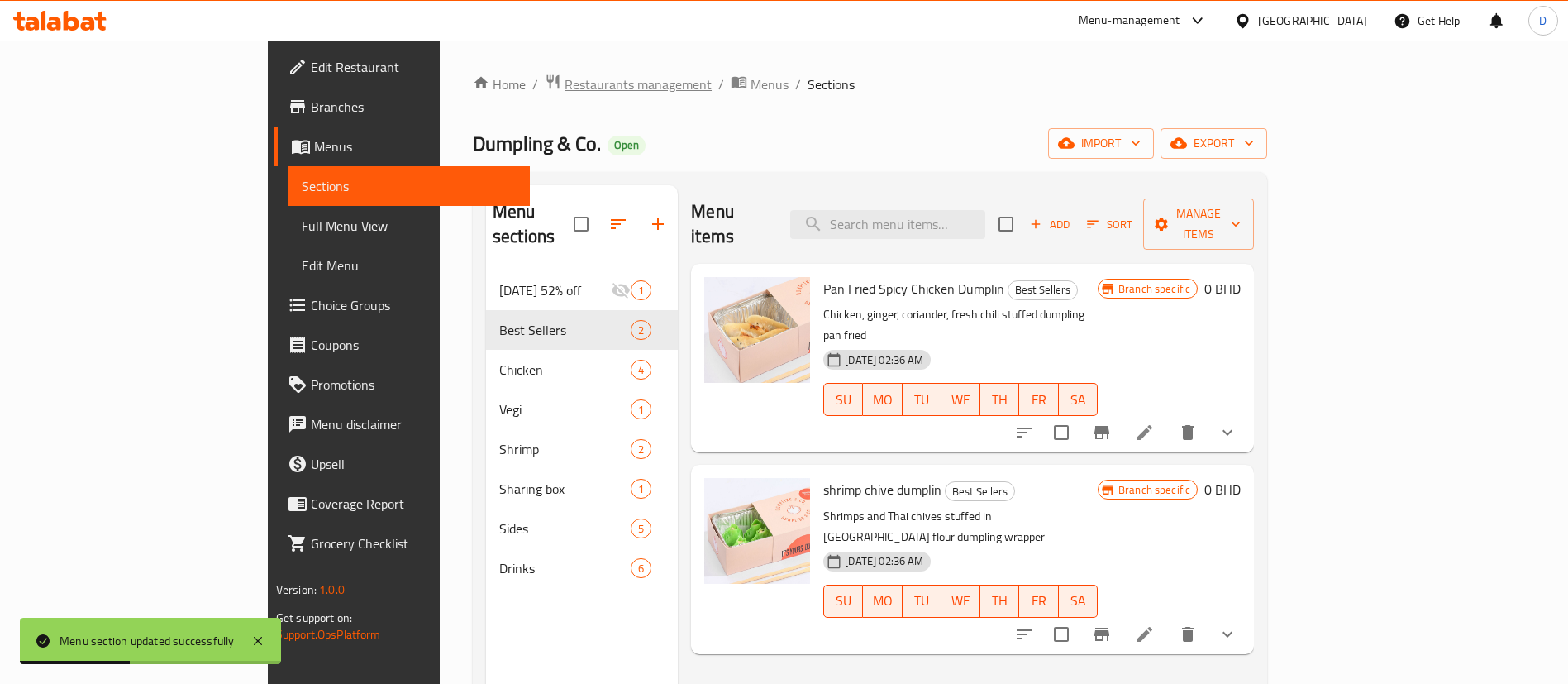
click at [565, 95] on span "Restaurants management" at bounding box center [638, 84] width 147 height 19
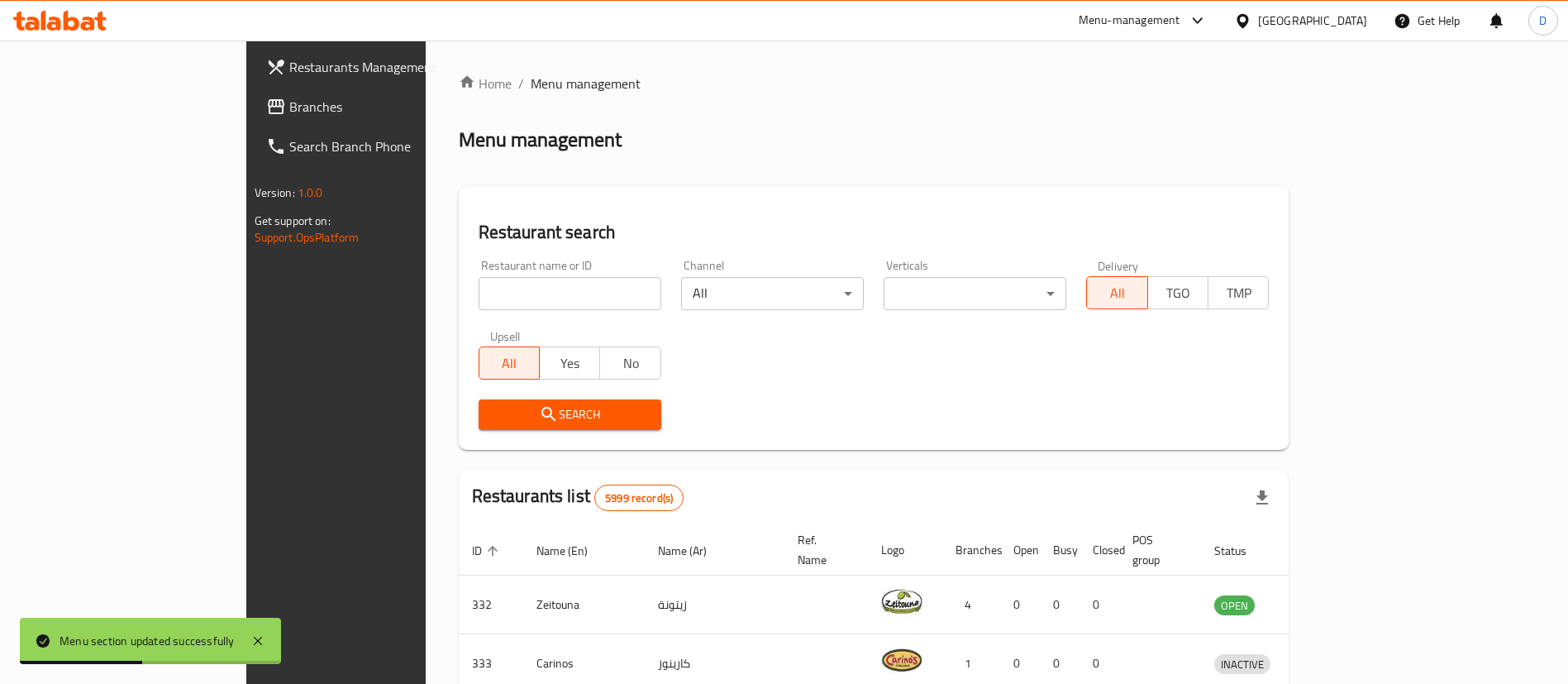
click at [498, 295] on input "search" at bounding box center [570, 293] width 182 height 33
paste input "668963"
type input "668963"
click button "Search" at bounding box center [570, 415] width 182 height 30
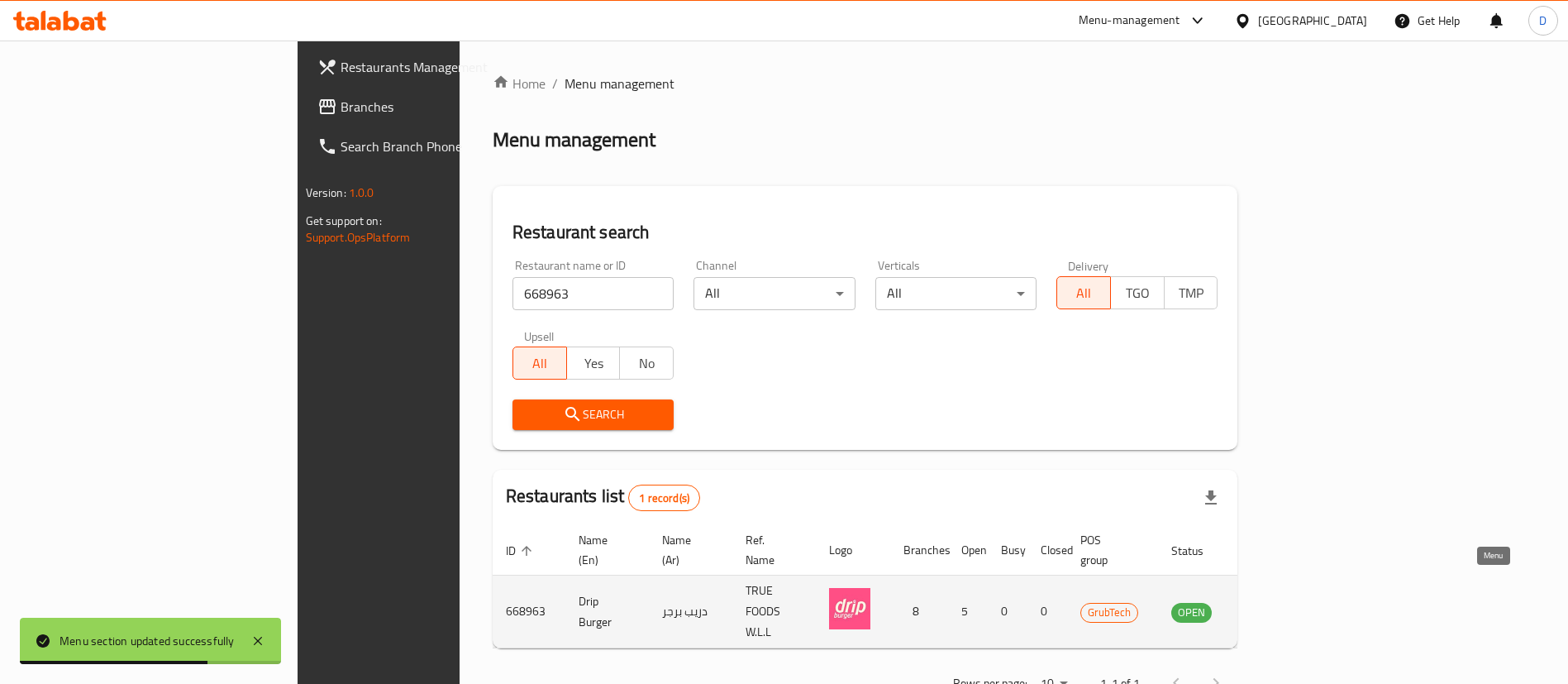
click at [1278, 602] on icon "enhanced table" at bounding box center [1267, 611] width 19 height 19
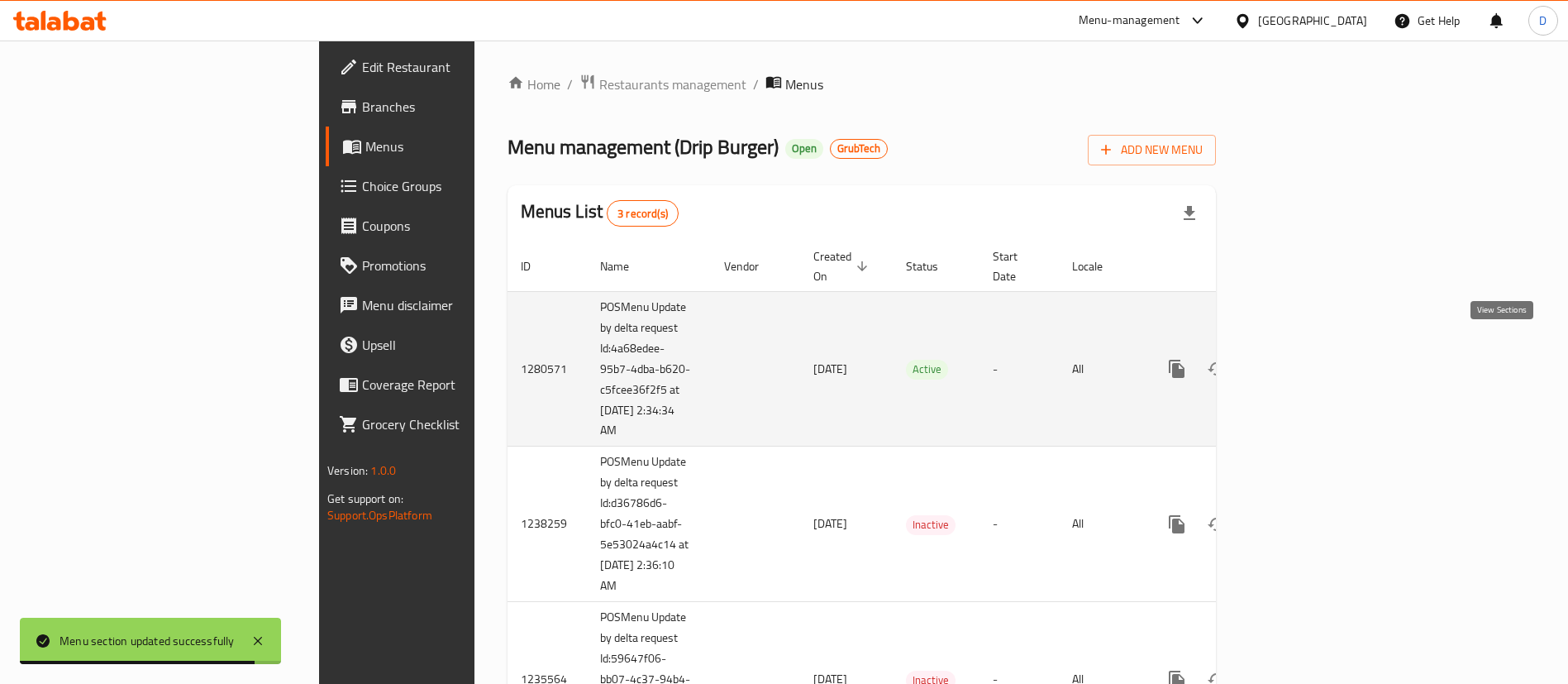
click at [1306, 359] on icon "enhanced table" at bounding box center [1295, 368] width 19 height 19
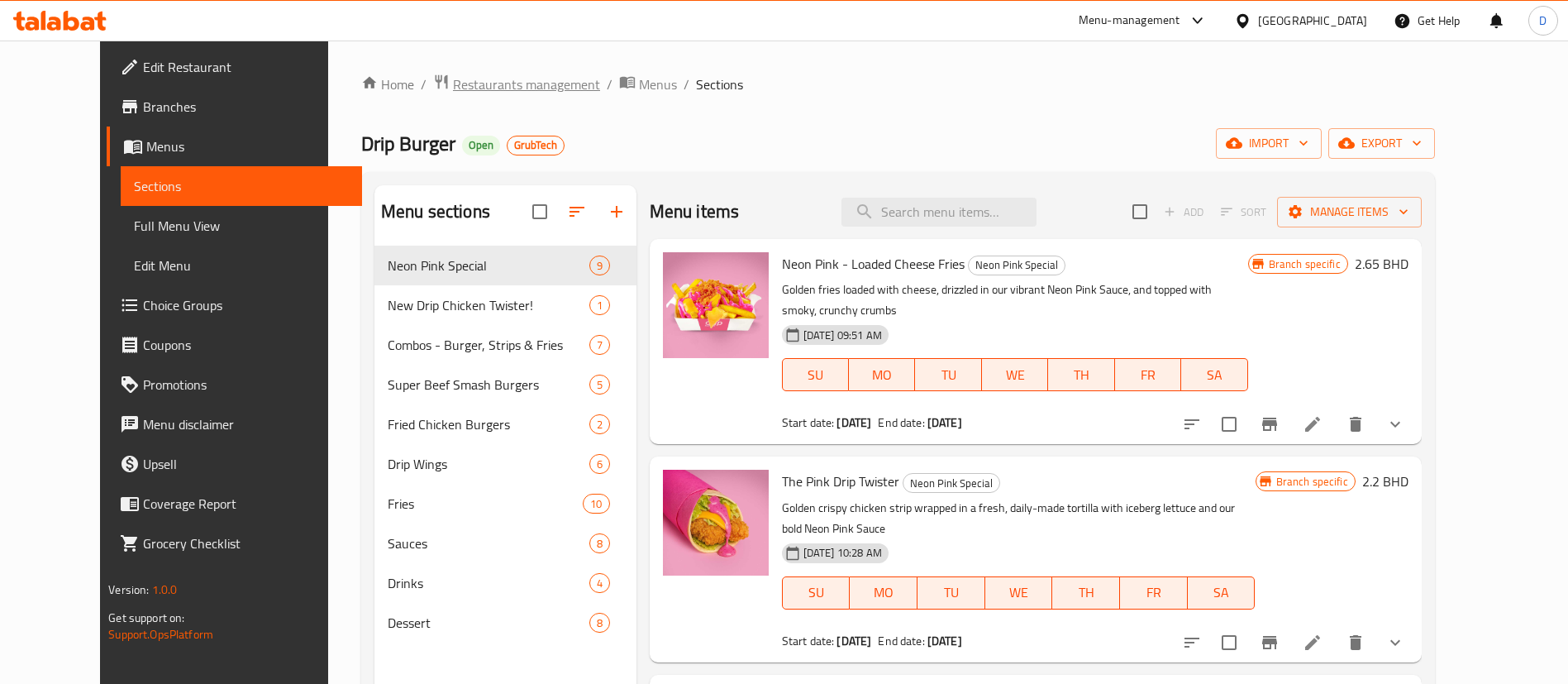
click at [453, 75] on span "Restaurants management" at bounding box center [526, 84] width 147 height 19
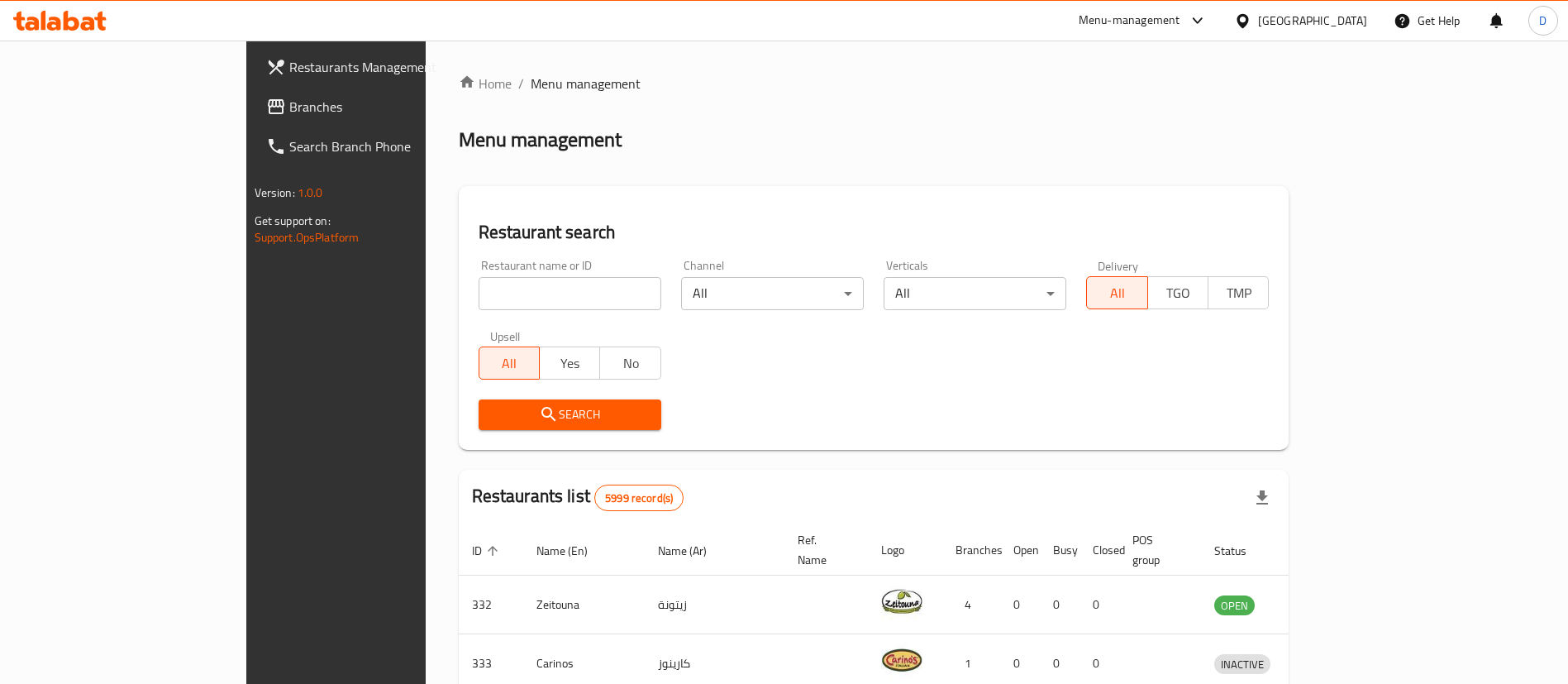
click at [479, 297] on input "search" at bounding box center [570, 293] width 182 height 33
paste input "633029"
type input "633029"
click button "Search" at bounding box center [570, 415] width 182 height 30
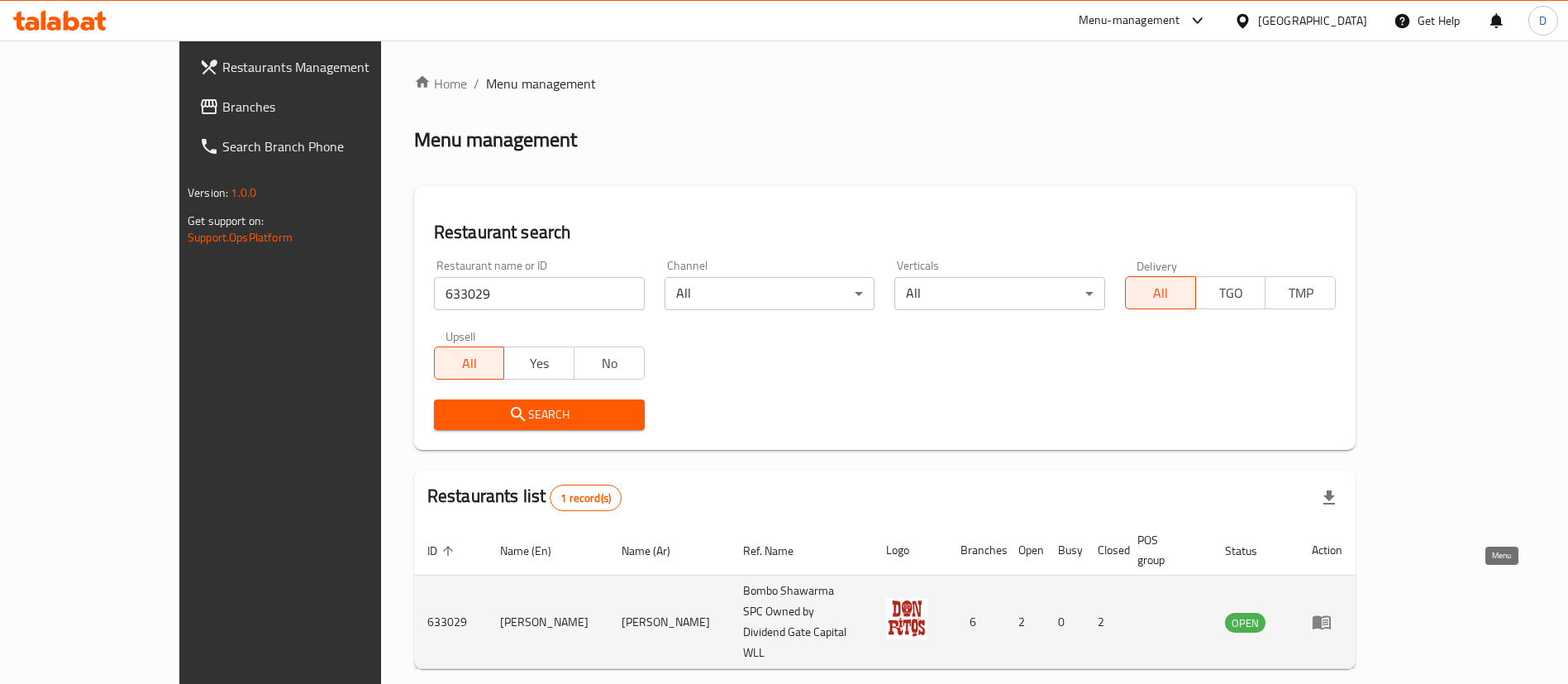
click at [1343, 611] on link "enhanced table" at bounding box center [1327, 621] width 30 height 19
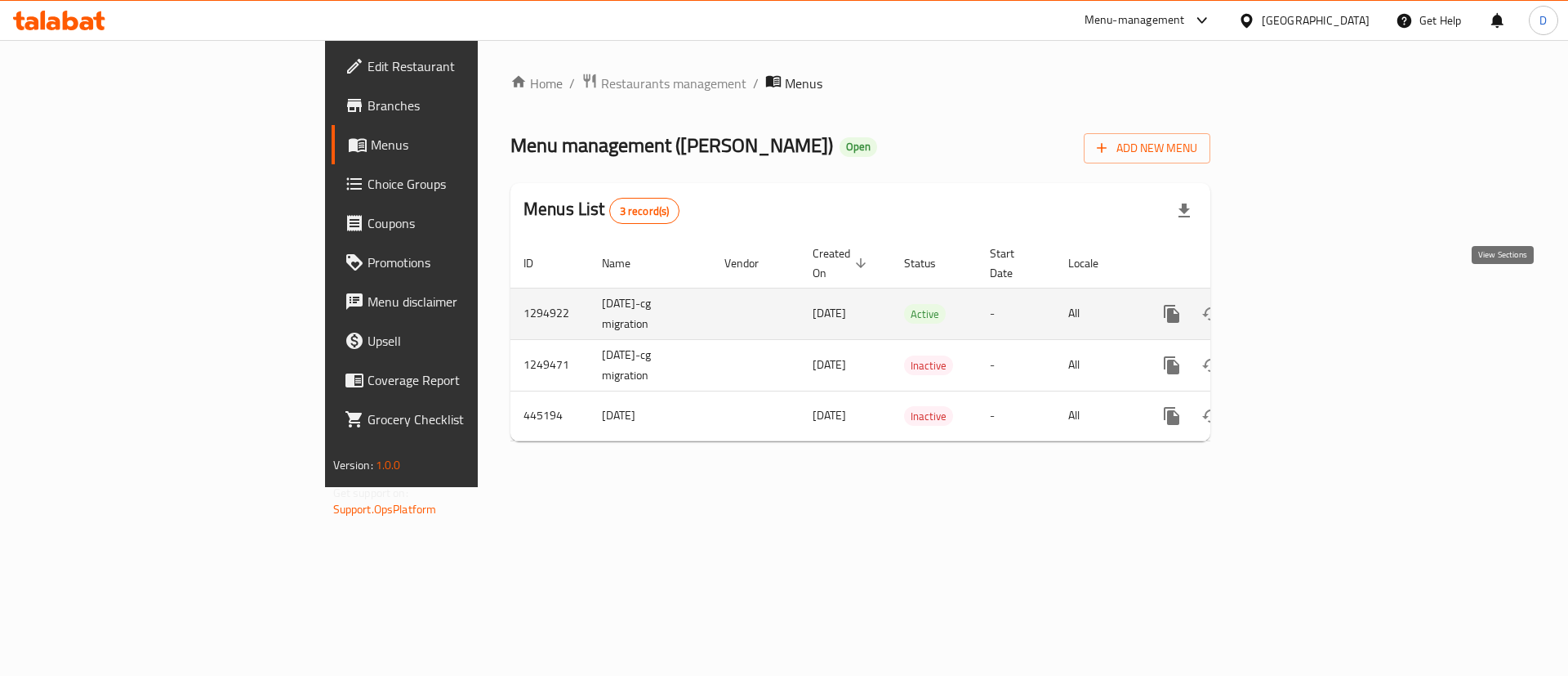
click at [1299, 304] on icon "enhanced table" at bounding box center [1289, 313] width 19 height 19
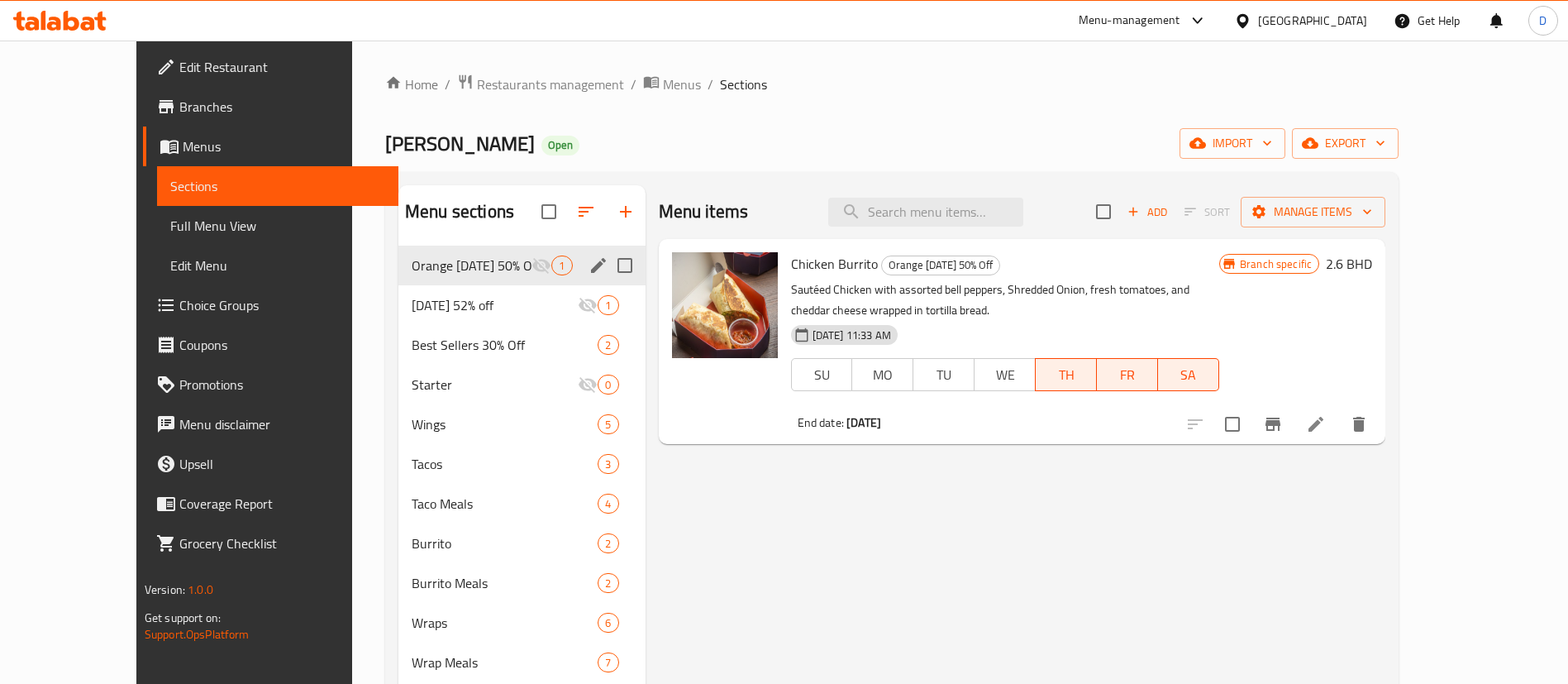
click at [608, 264] on input "Menu sections" at bounding box center [625, 265] width 35 height 35
checkbox input "true"
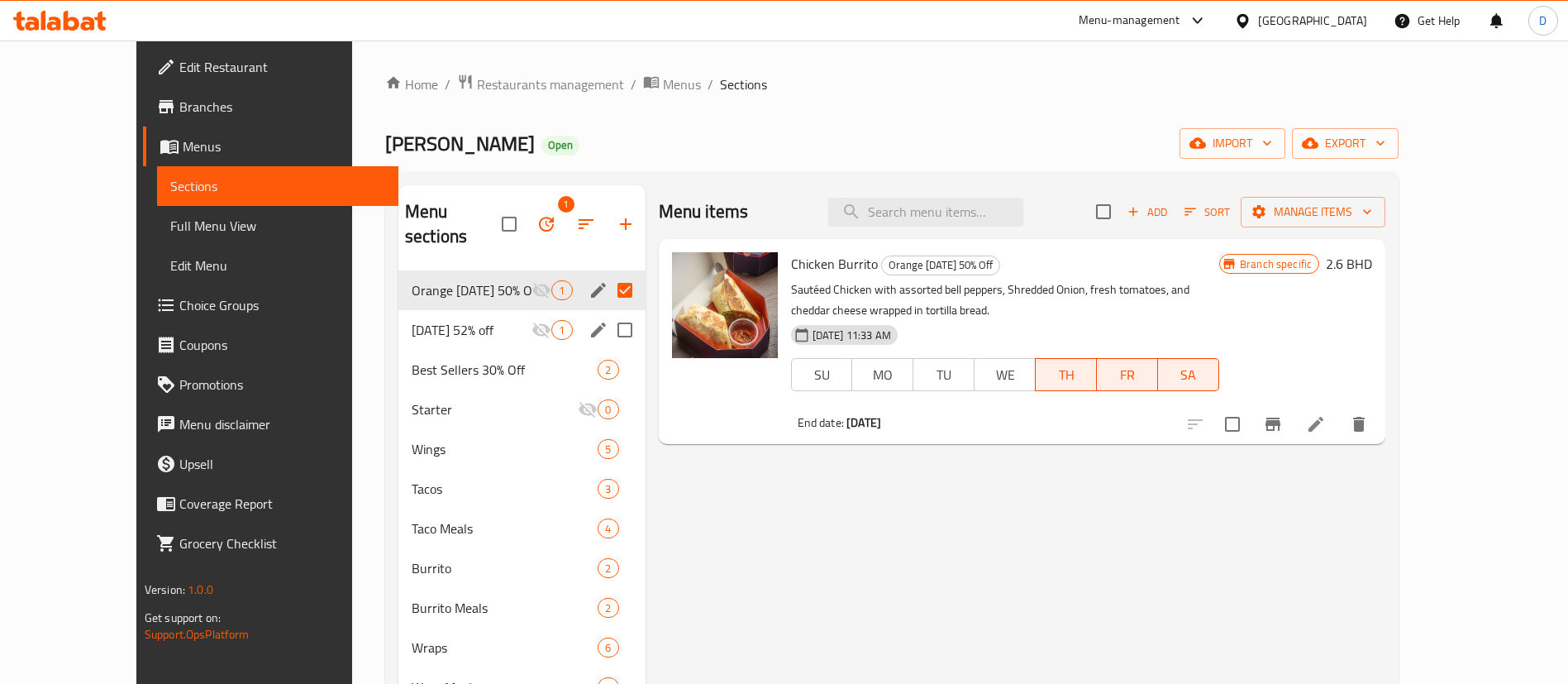
click at [608, 312] on input "Menu sections" at bounding box center [625, 329] width 35 height 35
checkbox input "true"
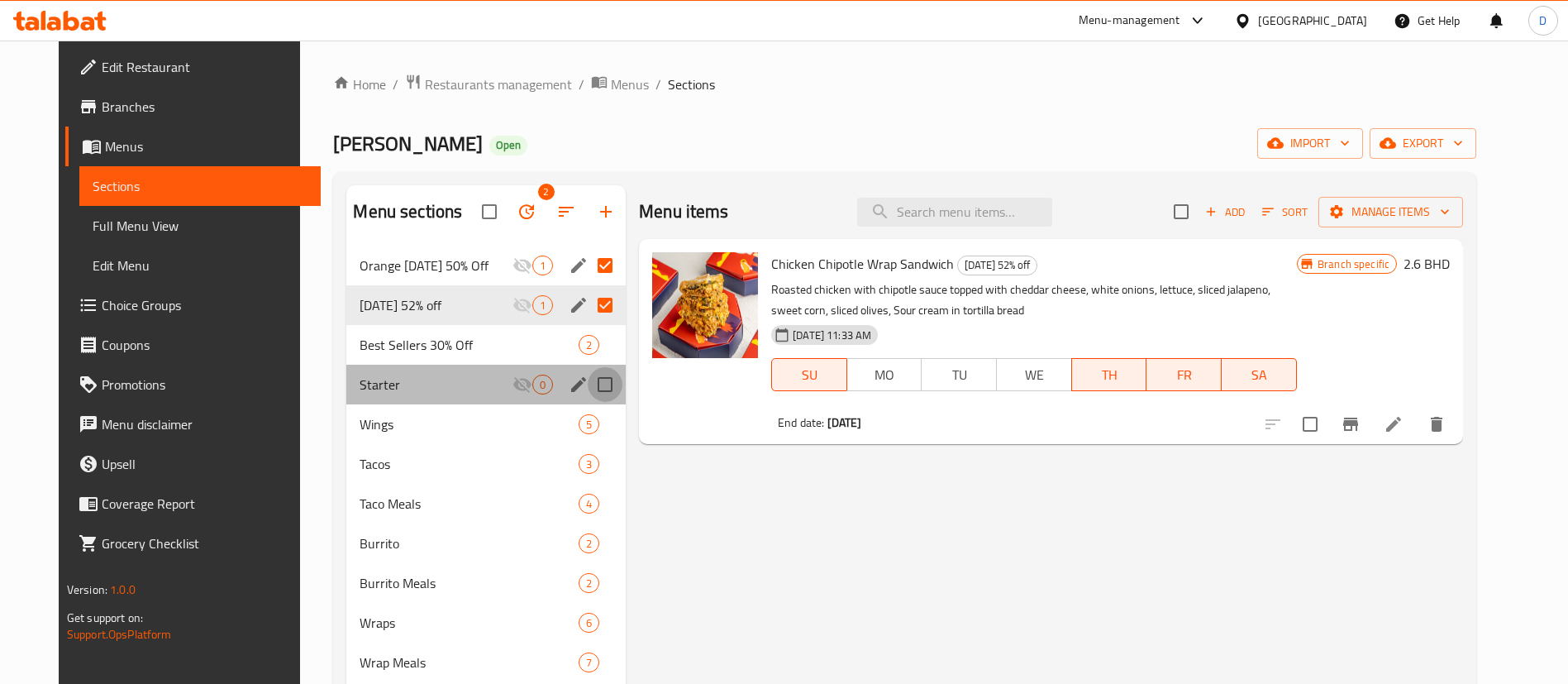
click at [597, 383] on input "Menu sections" at bounding box center [605, 384] width 35 height 35
checkbox input "true"
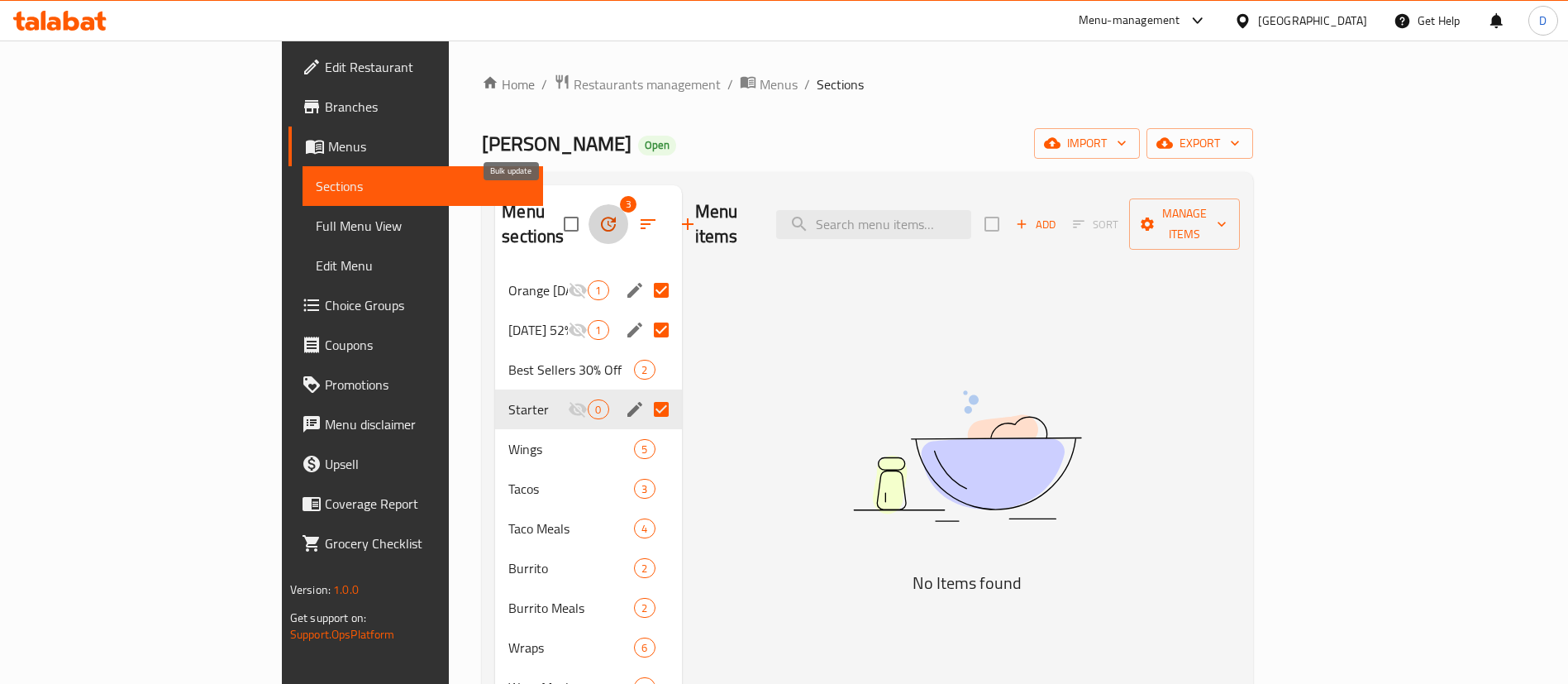
click at [589, 213] on button "button" at bounding box center [608, 224] width 40 height 40
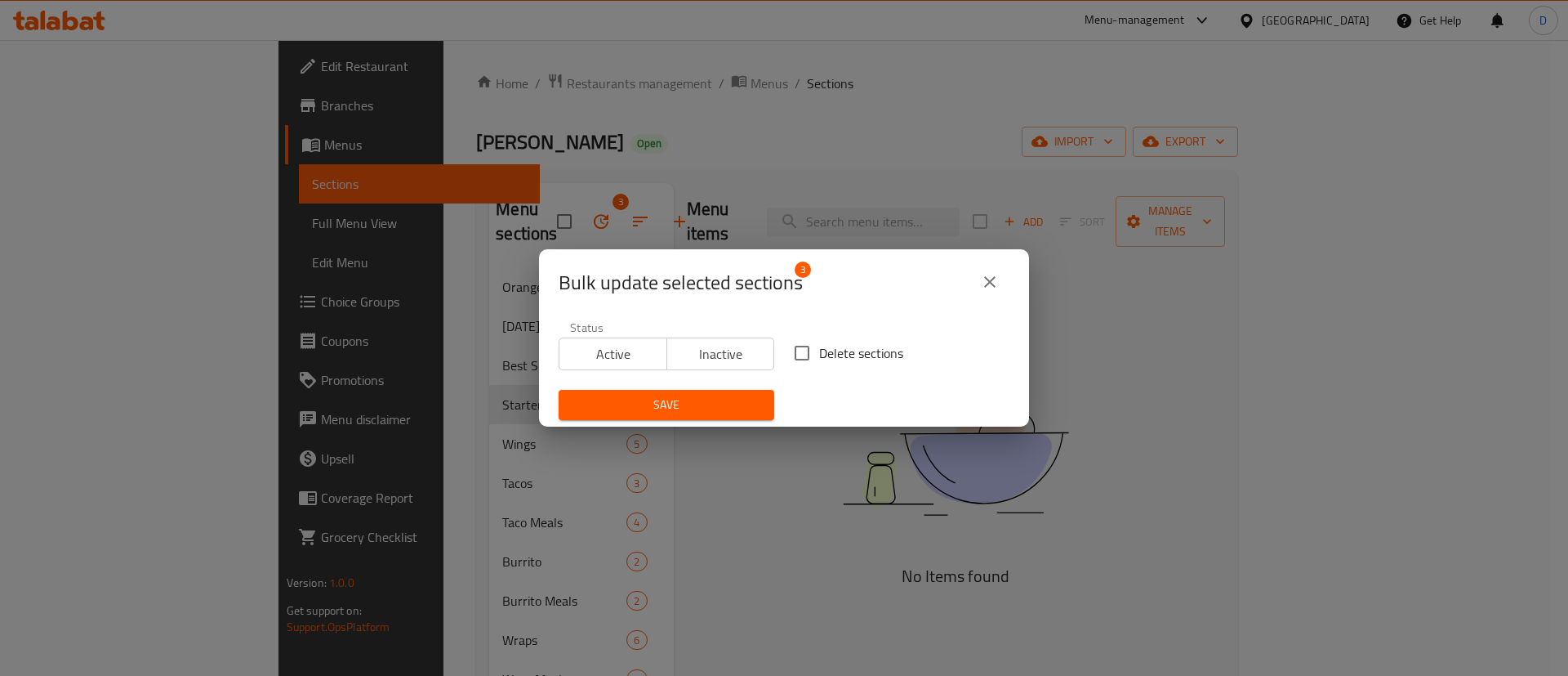
drag, startPoint x: 731, startPoint y: 354, endPoint x: 788, endPoint y: 358, distance: 57.1
click at [787, 359] on div "Status Active Inactive Delete sections Save" at bounding box center [784, 371] width 470 height 119
click at [788, 358] on input "Delete sections" at bounding box center [802, 352] width 34 height 34
checkbox input "true"
click at [720, 396] on span "Save" at bounding box center [666, 405] width 189 height 20
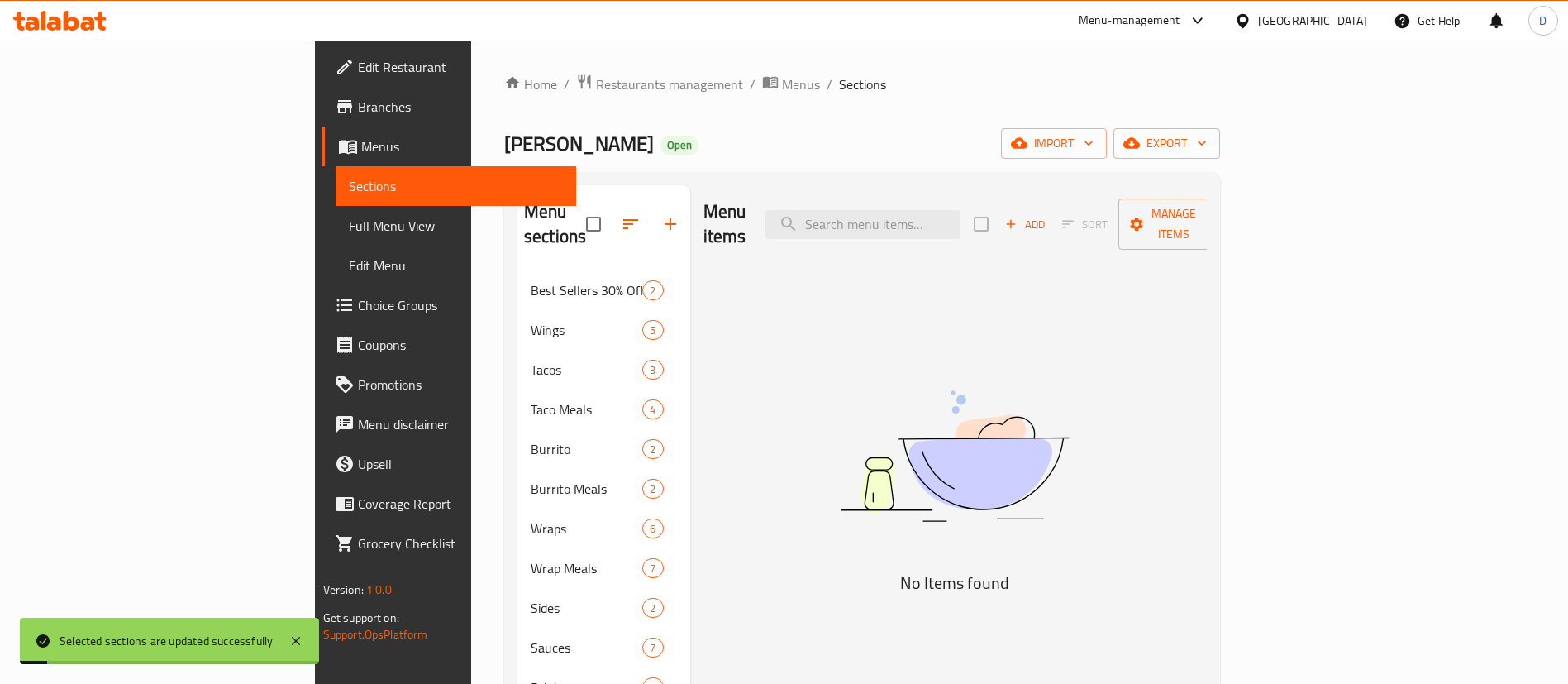
click at [664, 137] on div "[PERSON_NAME] Open import export" at bounding box center [862, 144] width 716 height 30
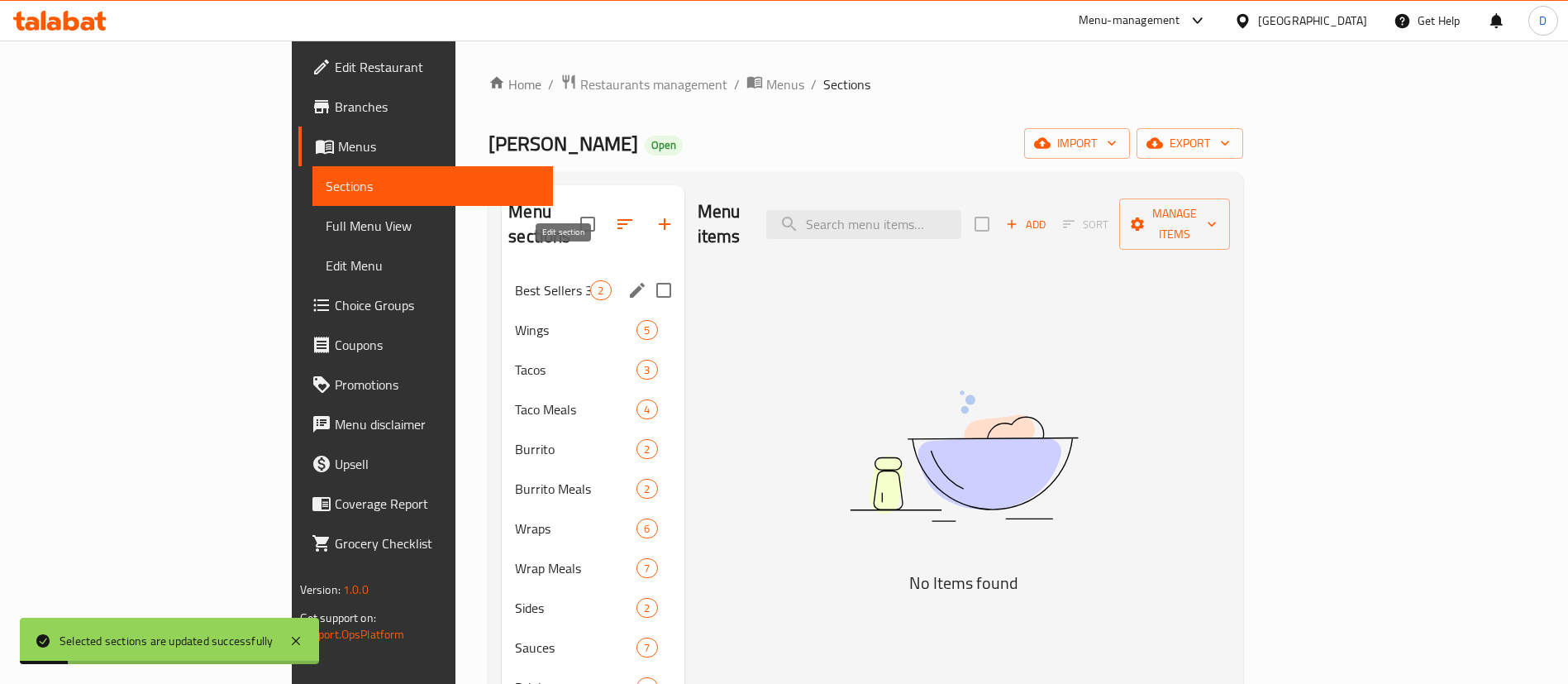
click at [630, 283] on icon "edit" at bounding box center [638, 290] width 15 height 15
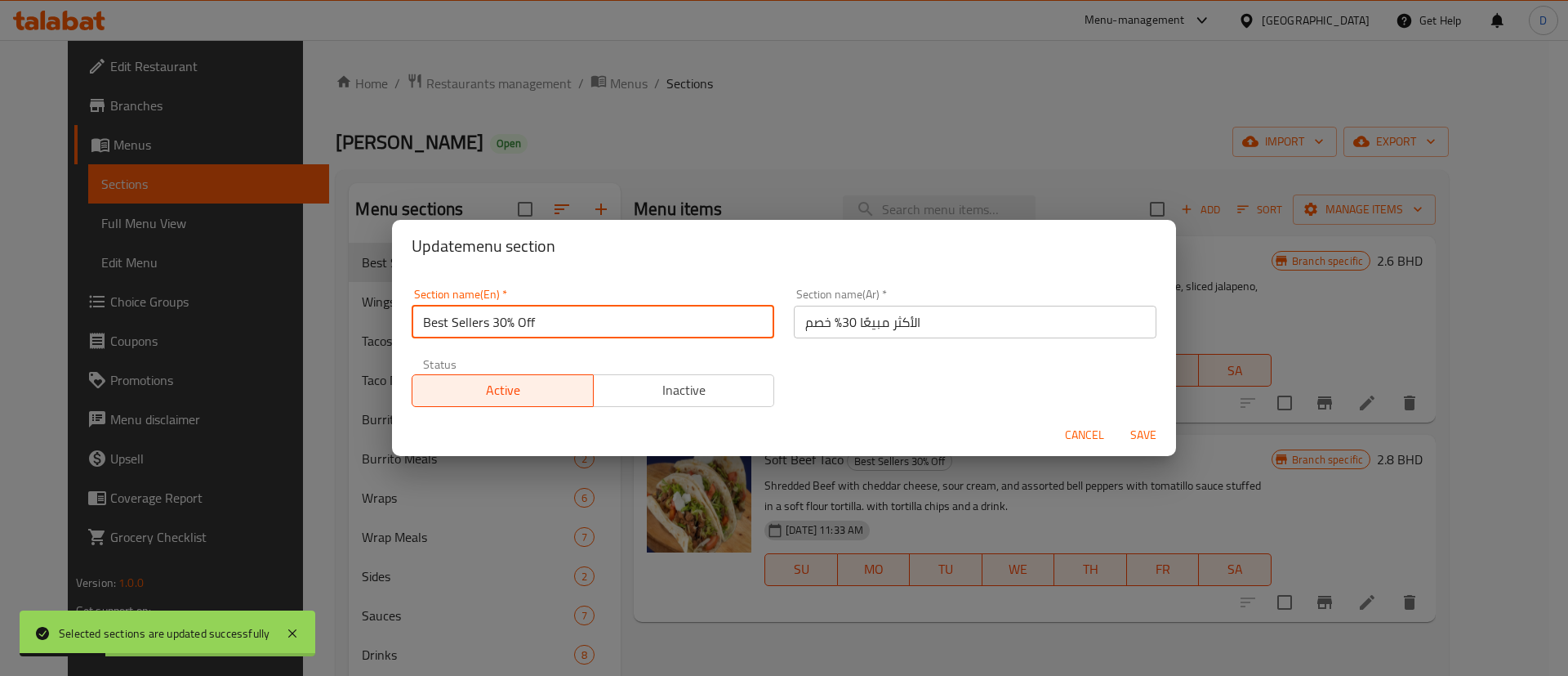
drag, startPoint x: 494, startPoint y: 318, endPoint x: 555, endPoint y: 329, distance: 62.0
click at [555, 329] on input "Best Sellers 30% Off" at bounding box center [592, 321] width 363 height 33
type input "Best Sellers"
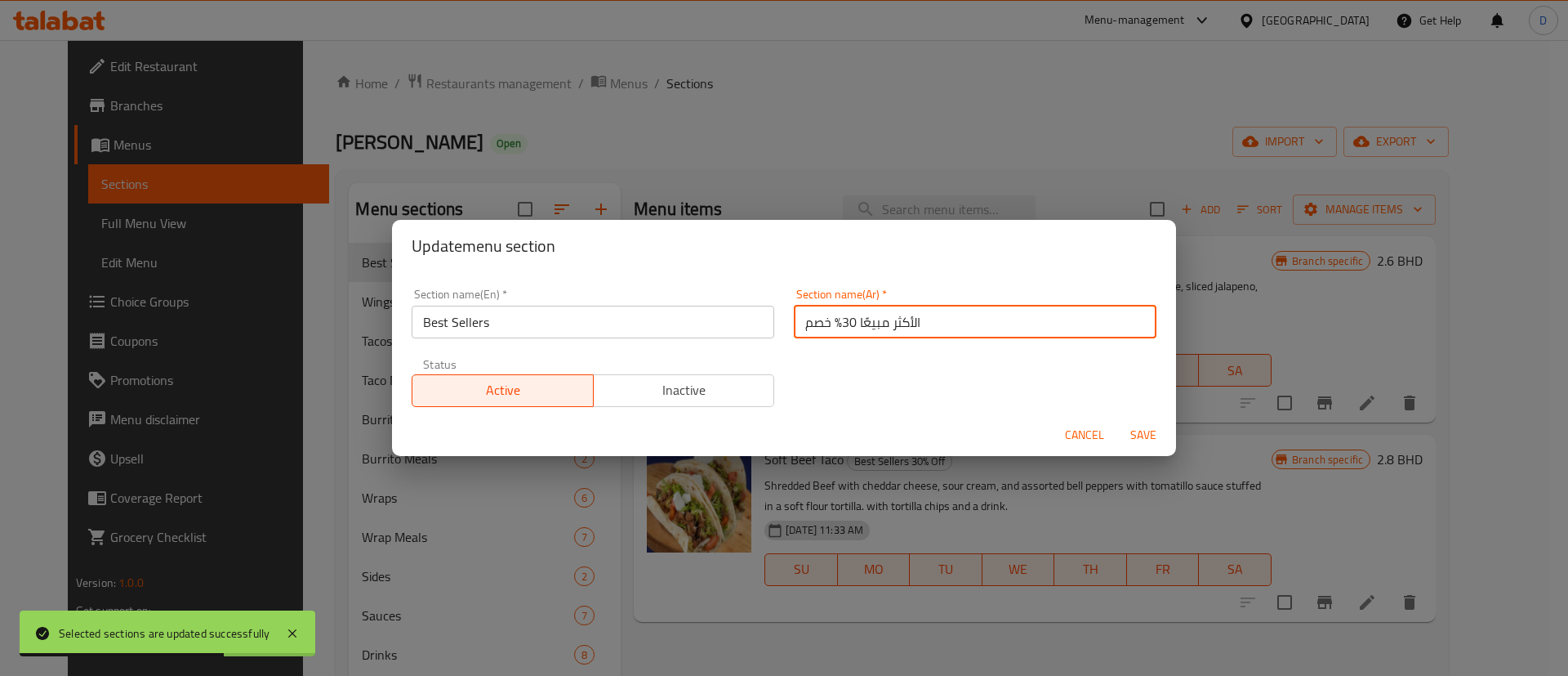
drag, startPoint x: 789, startPoint y: 328, endPoint x: 835, endPoint y: 322, distance: 46.4
click at [835, 322] on input "الأكثر مبيعًا 30% خصم" at bounding box center [975, 321] width 363 height 33
type input "الأكثر مبيعًا"
click at [842, 350] on div "Section name(En)   * Best Sellers Section name(En) * Section name(Ar)   * الأكث…" at bounding box center [784, 347] width 764 height 138
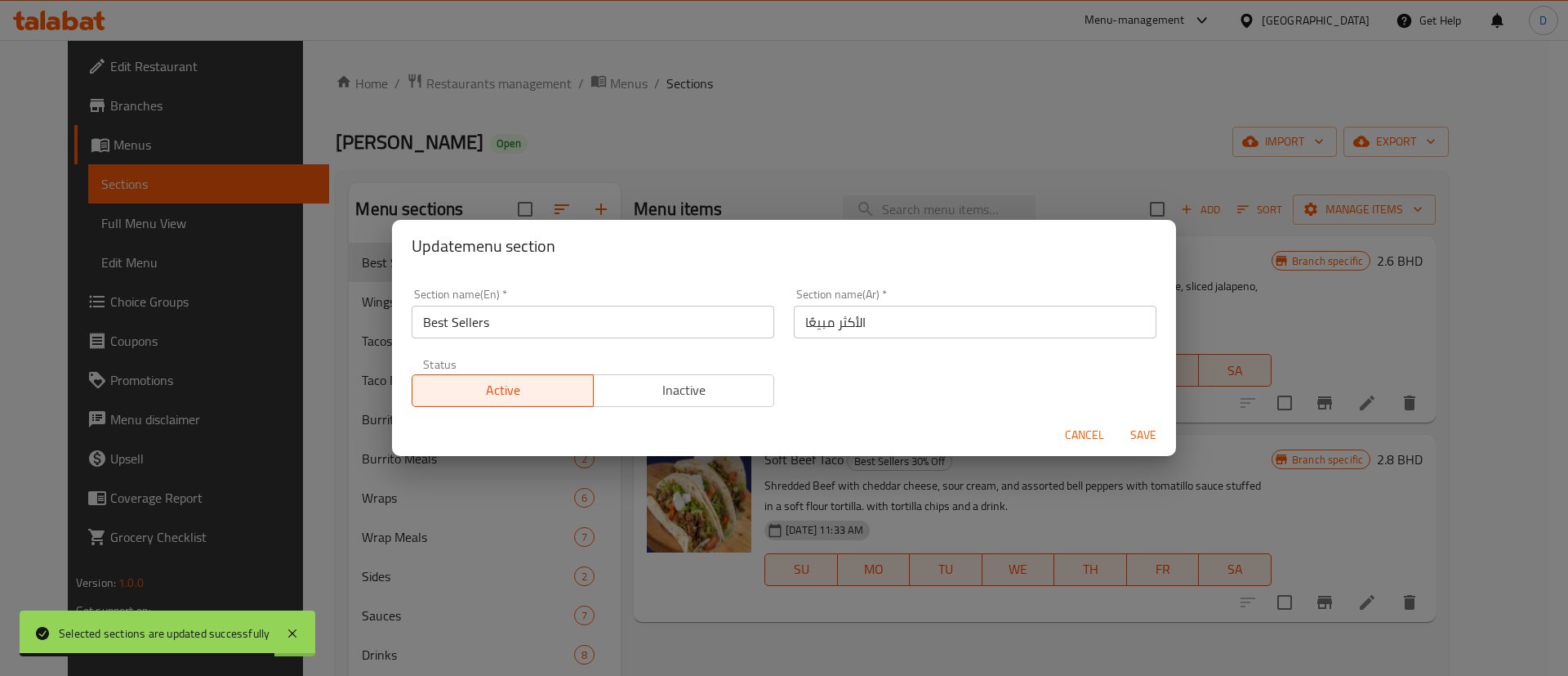
click at [1133, 430] on span "Save" at bounding box center [1143, 435] width 39 height 20
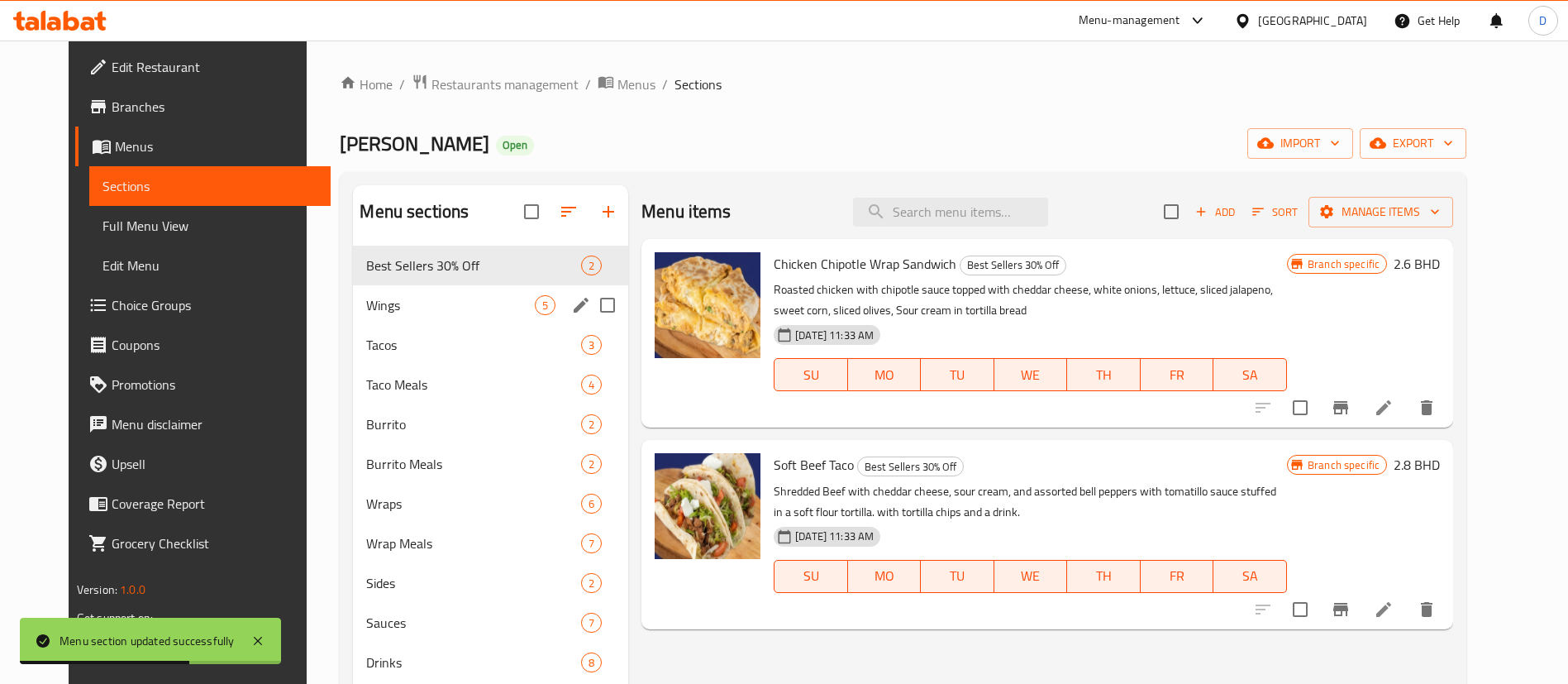
click at [491, 312] on span "Wings" at bounding box center [451, 304] width 169 height 19
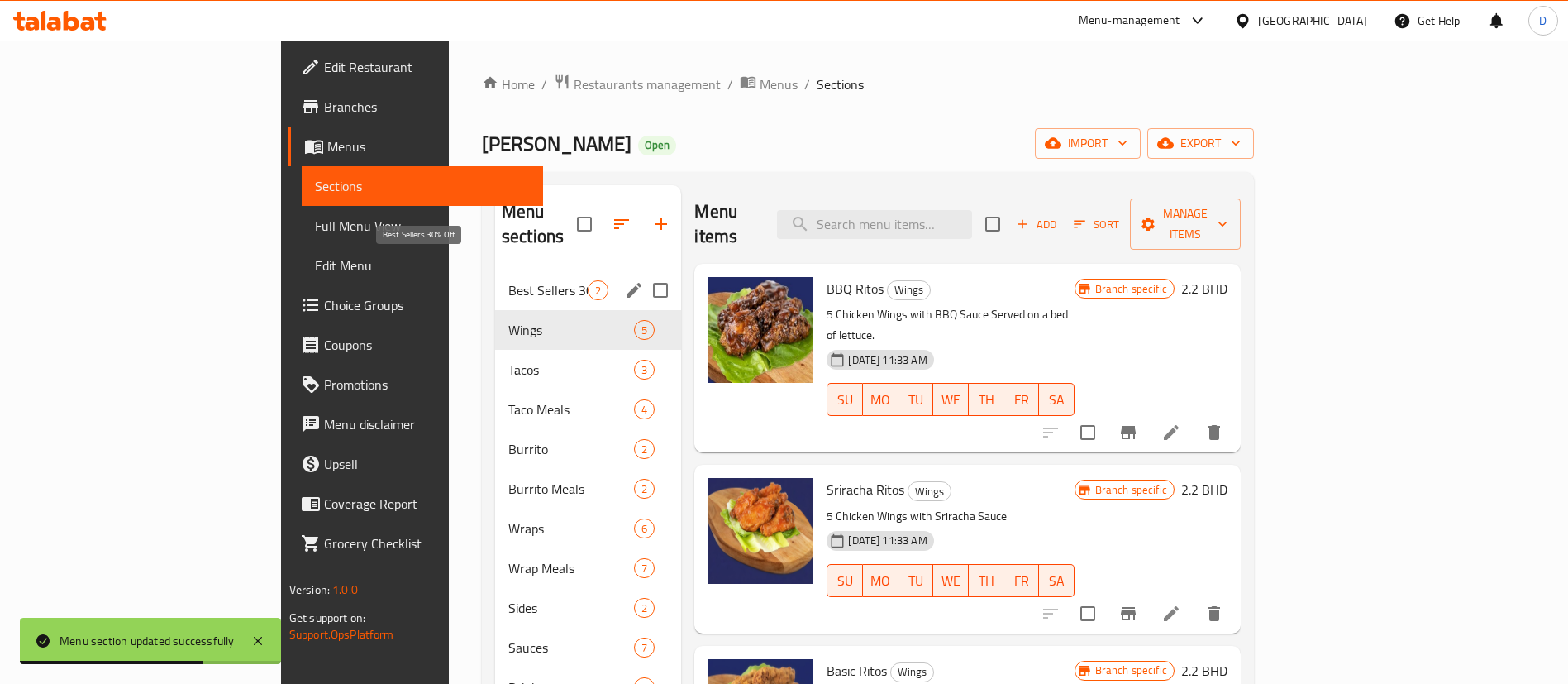
click at [508, 280] on span "Best Sellers 30% Off" at bounding box center [548, 290] width 79 height 19
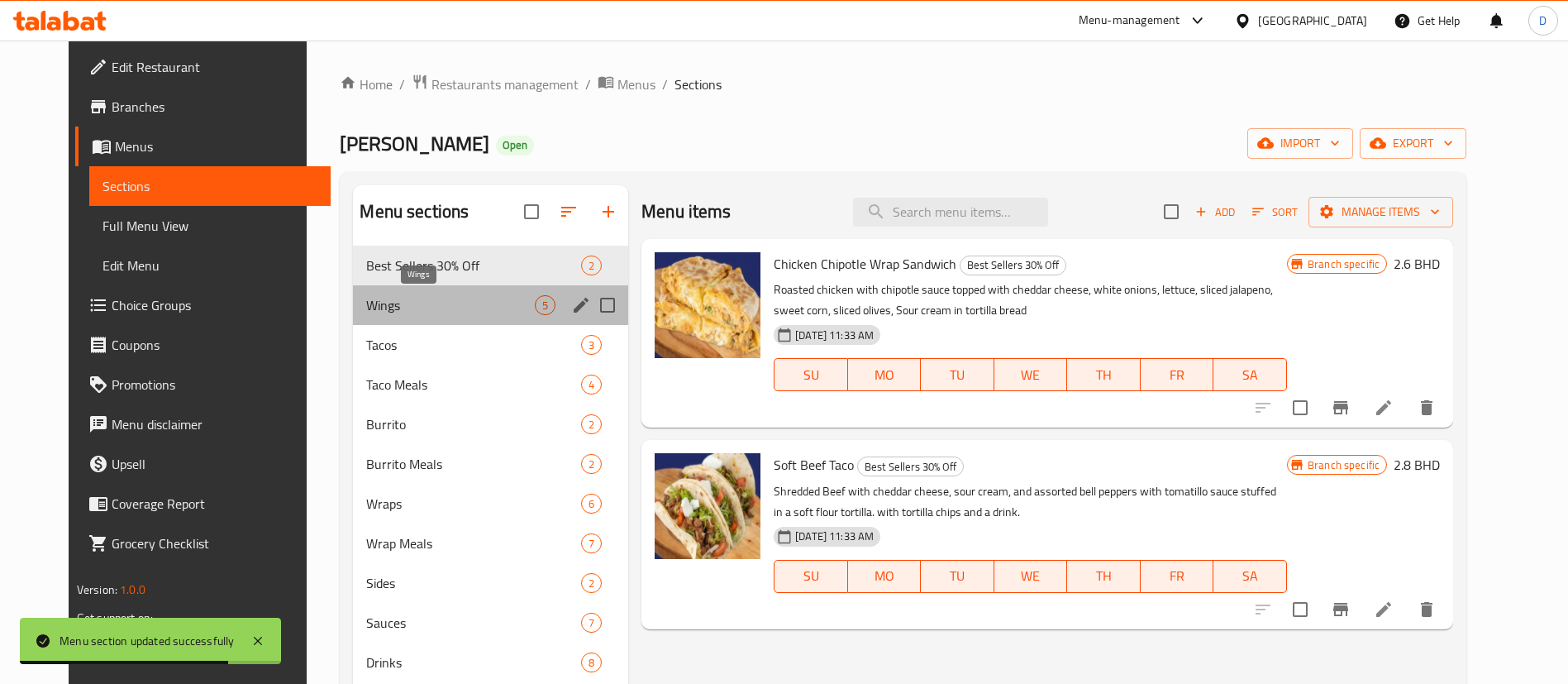
click at [476, 295] on span "Wings" at bounding box center [451, 304] width 169 height 19
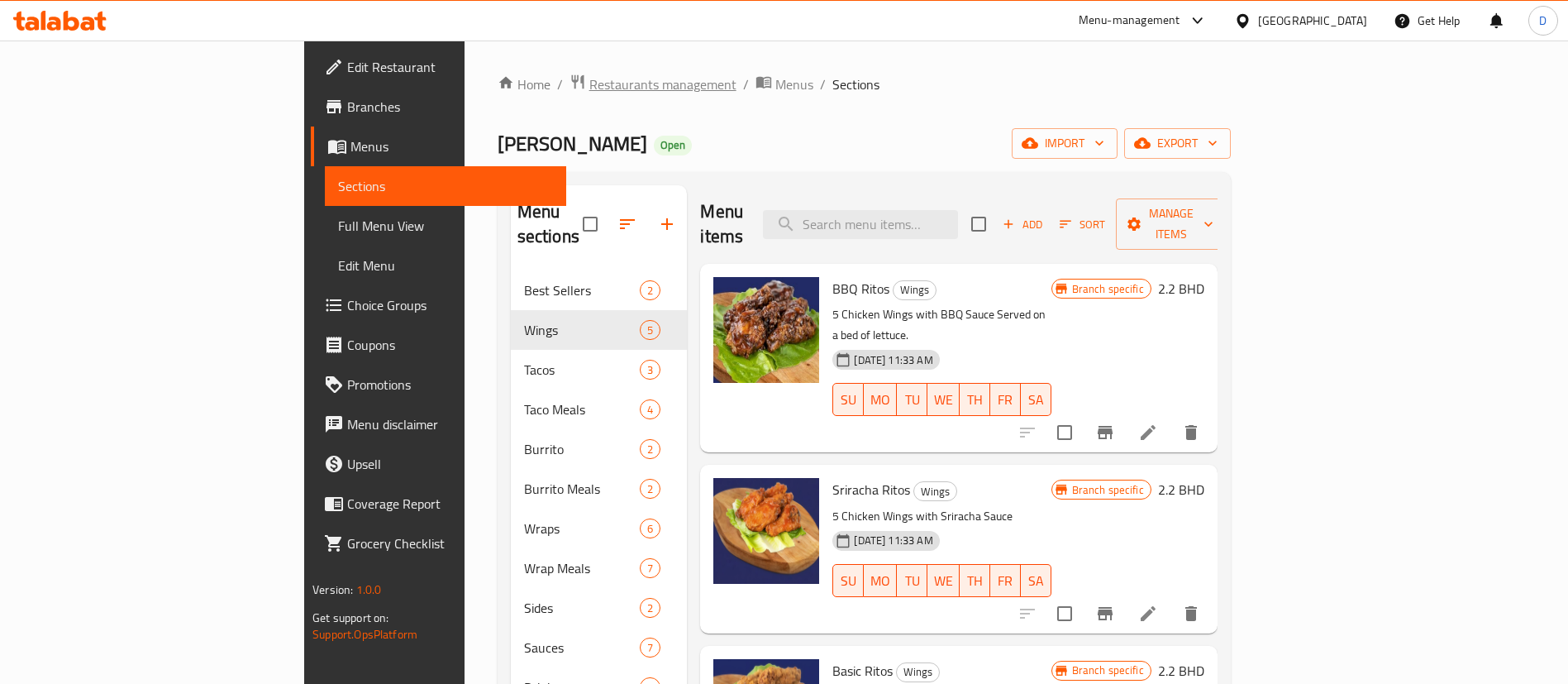
click at [589, 85] on span "Restaurants management" at bounding box center [663, 84] width 147 height 19
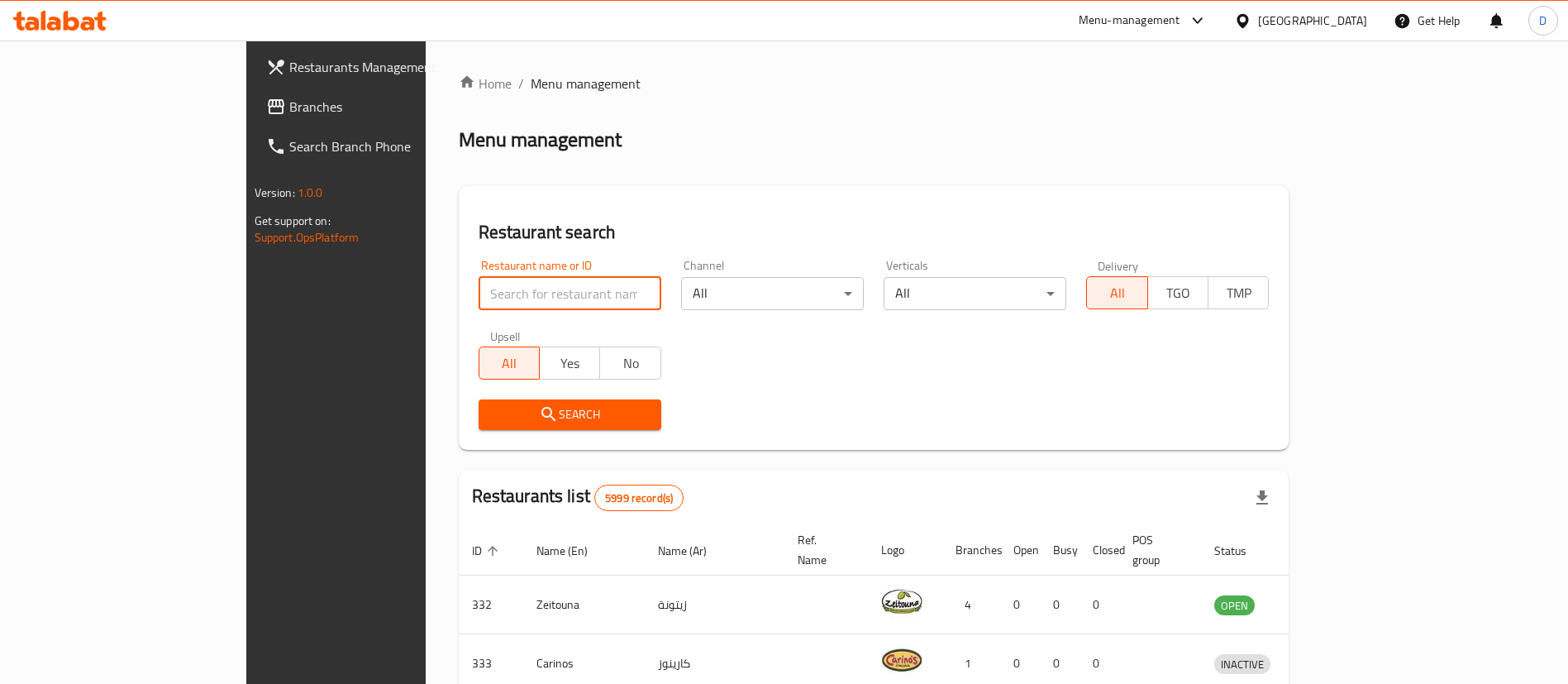
click at [479, 282] on input "search" at bounding box center [570, 293] width 182 height 33
paste input "668962"
type input "668962"
click button "Search" at bounding box center [570, 415] width 182 height 30
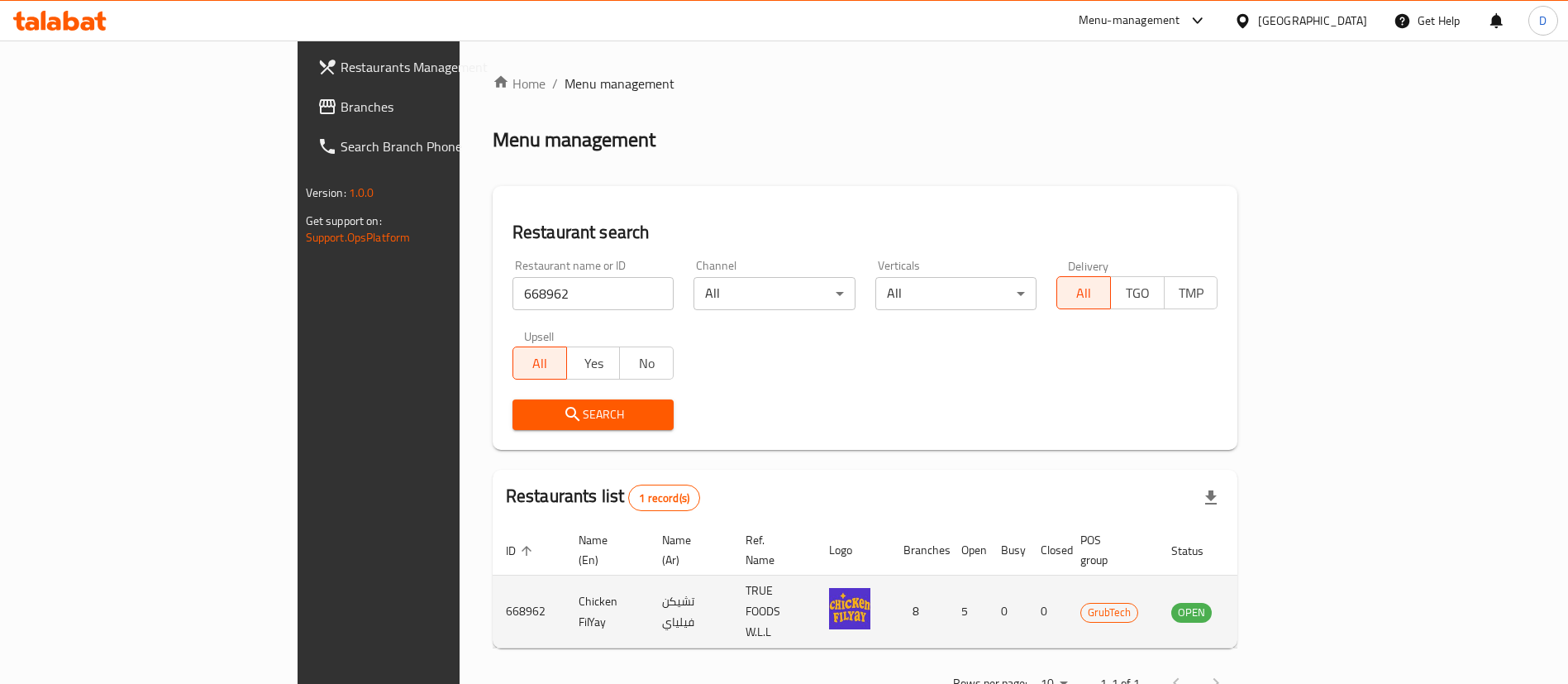
click at [1278, 605] on icon "enhanced table" at bounding box center [1268, 612] width 19 height 14
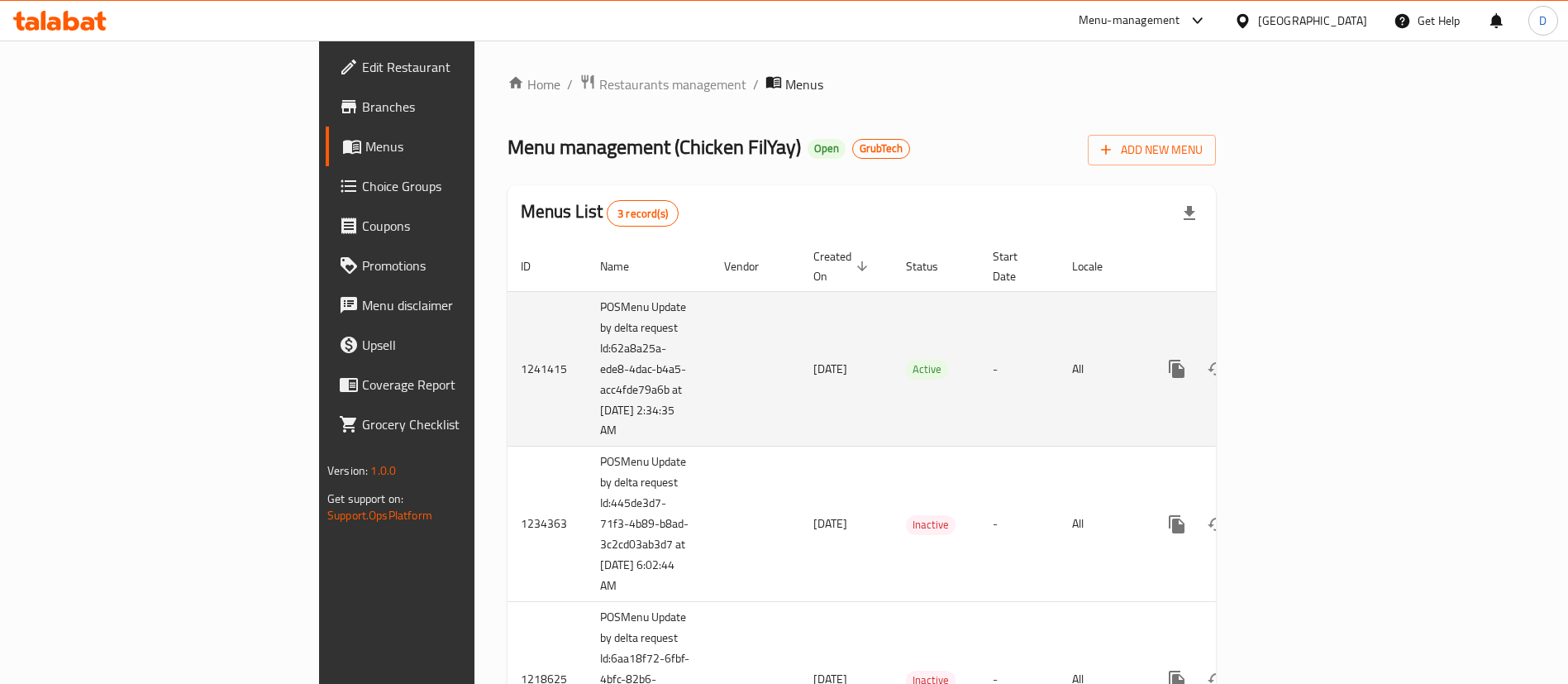
click at [1329, 342] on td "enhanced table" at bounding box center [1236, 369] width 185 height 155
click at [1306, 359] on icon "enhanced table" at bounding box center [1295, 368] width 19 height 19
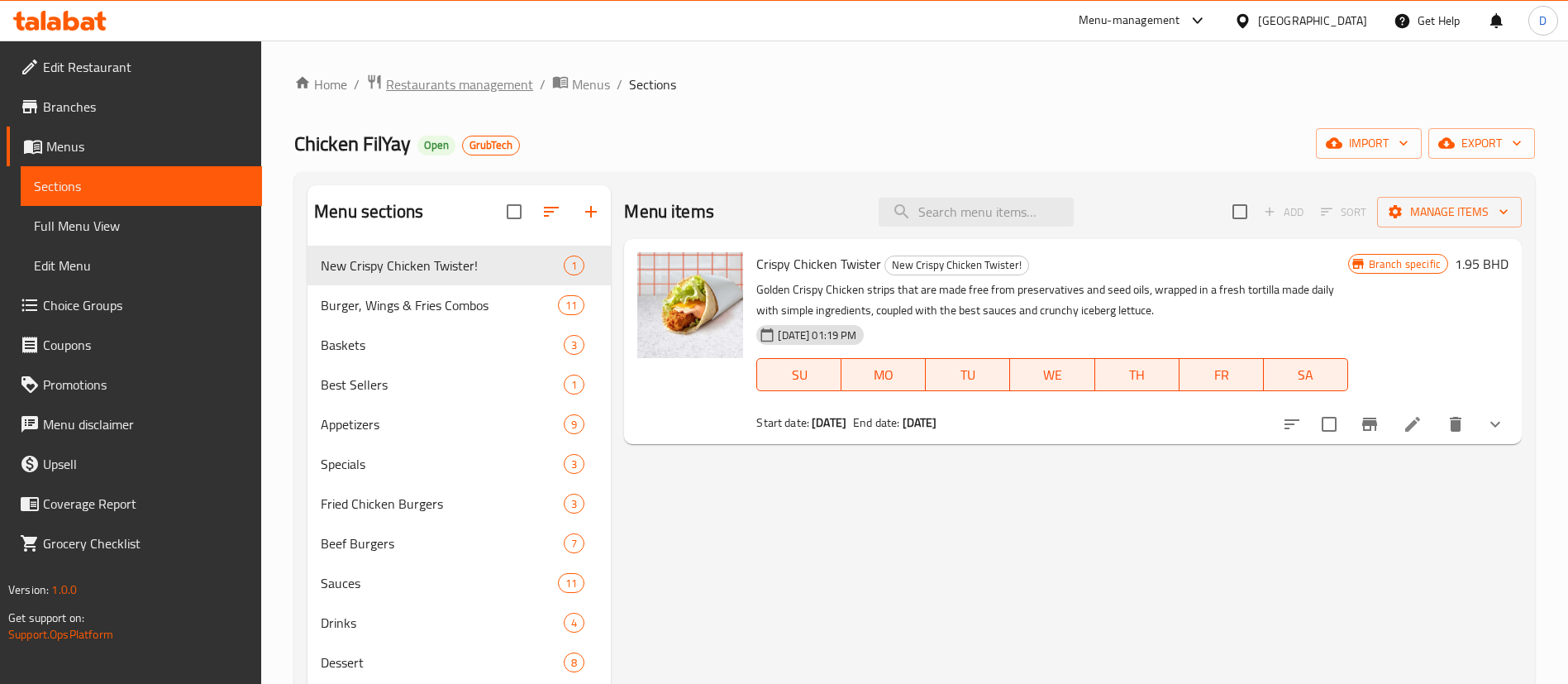
click at [440, 84] on span "Restaurants management" at bounding box center [459, 84] width 147 height 19
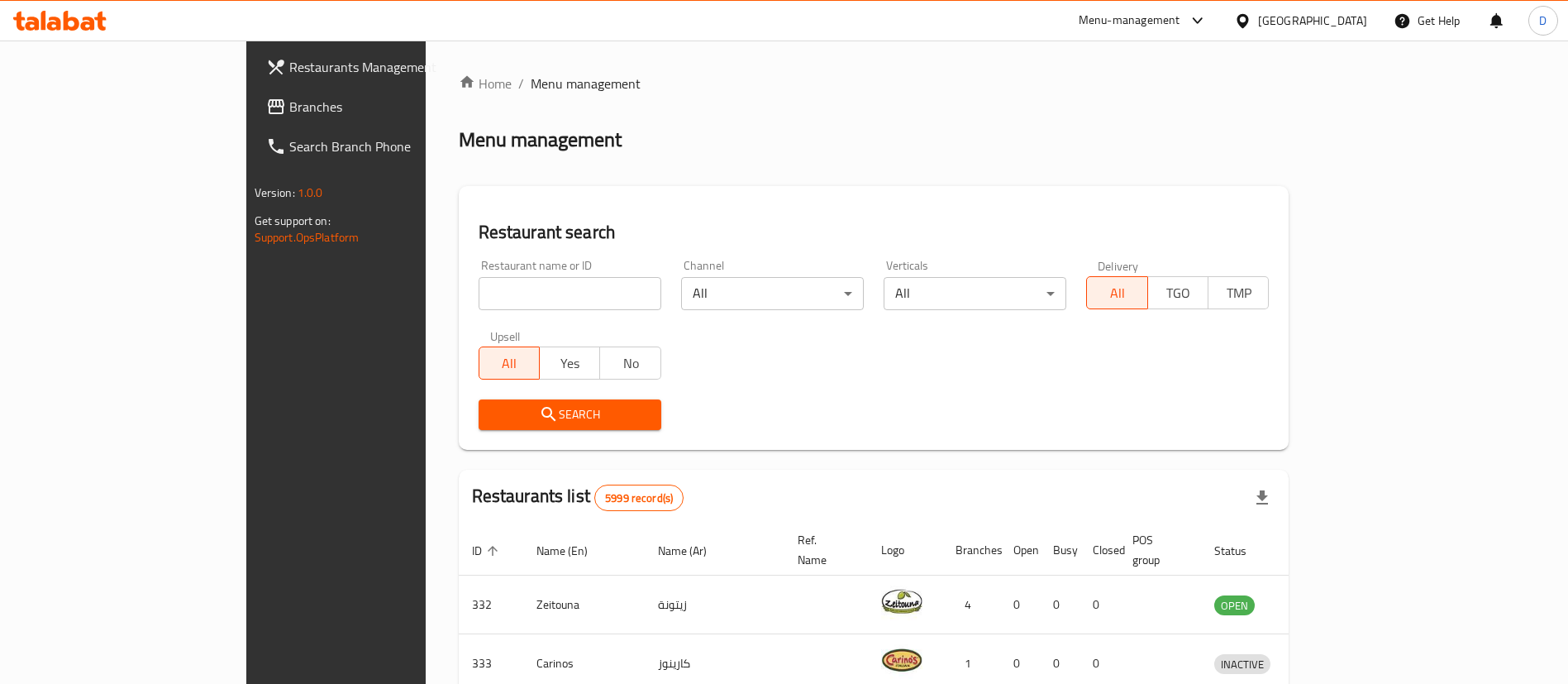
click at [479, 301] on input "search" at bounding box center [570, 293] width 182 height 33
paste input "673340"
type input "673340"
click button "Search" at bounding box center [570, 415] width 182 height 30
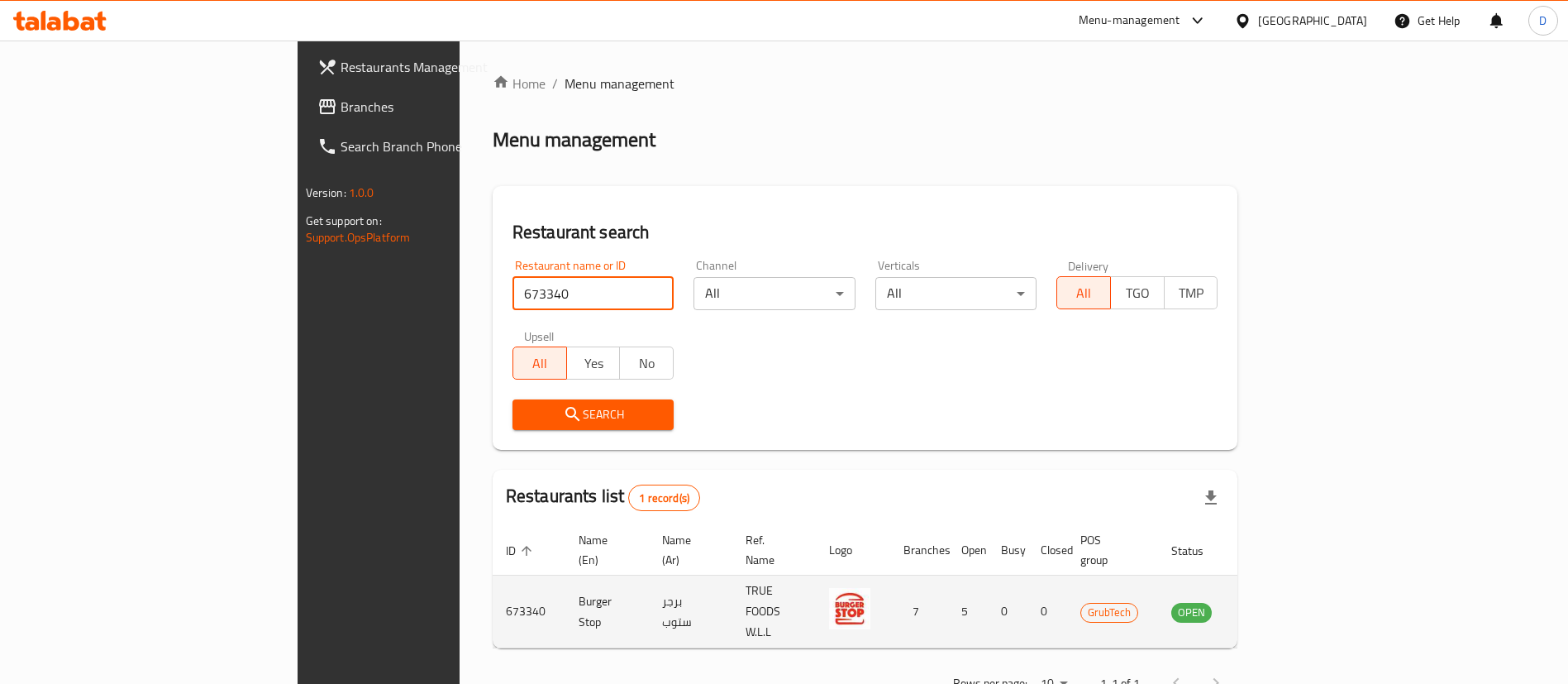
click at [1302, 575] on td "enhanced table" at bounding box center [1273, 611] width 57 height 73
click at [1278, 602] on icon "enhanced table" at bounding box center [1267, 611] width 19 height 19
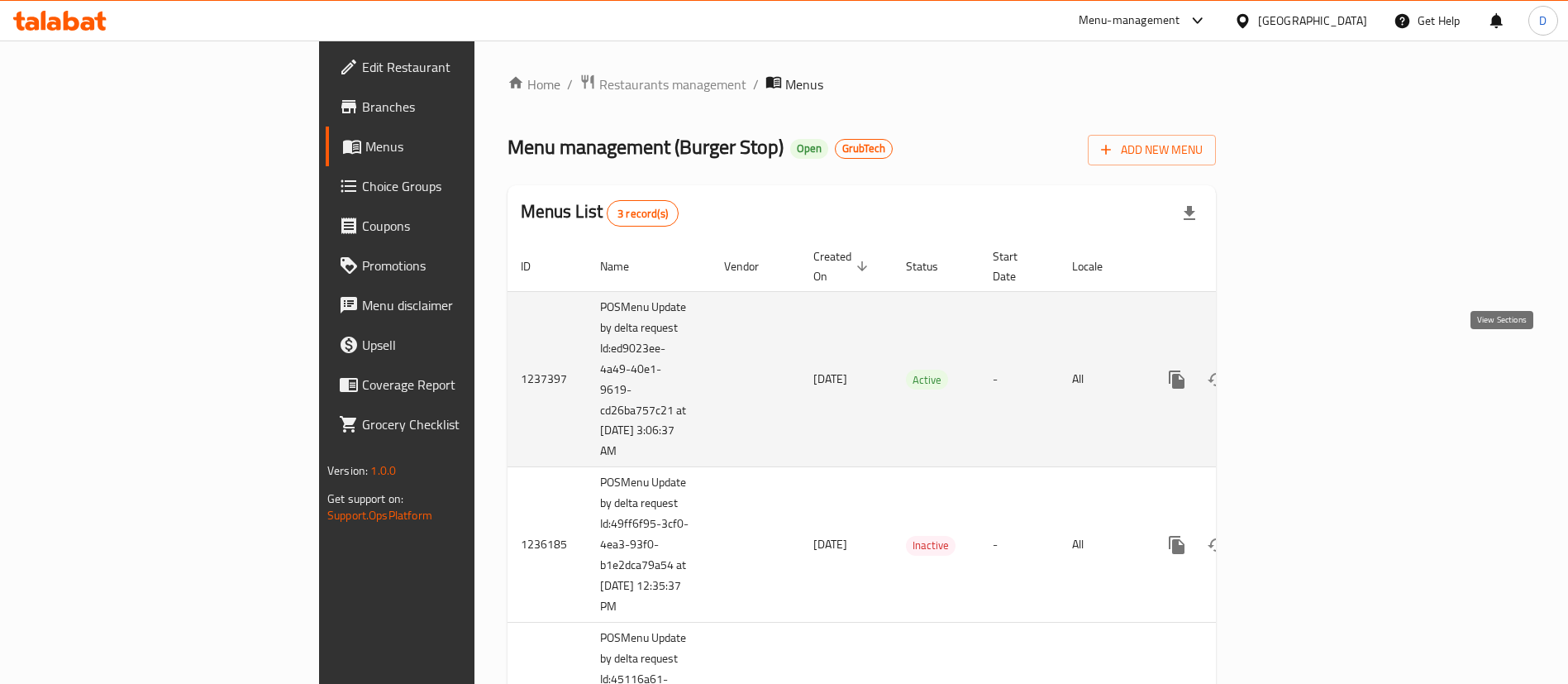
click at [1306, 370] on icon "enhanced table" at bounding box center [1295, 379] width 19 height 19
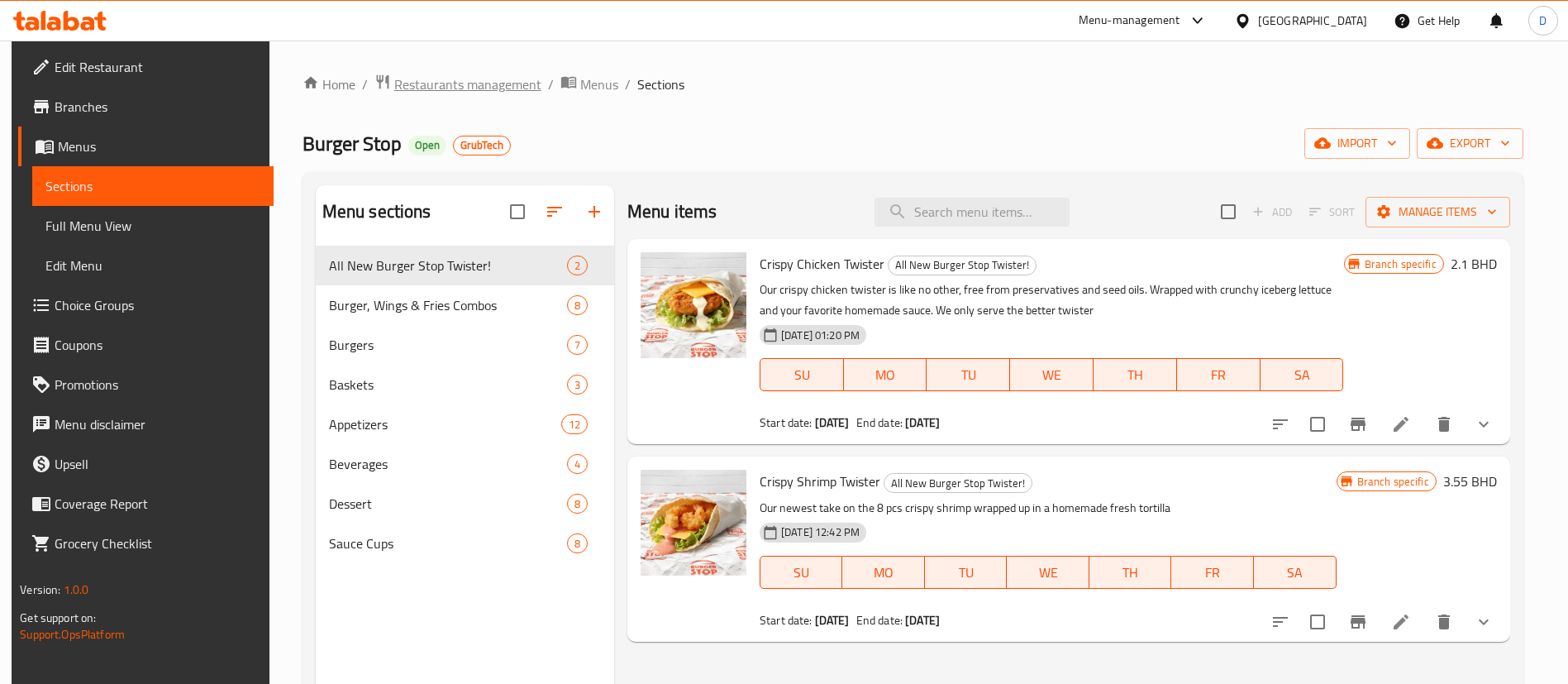
click at [433, 95] on span "Restaurants management" at bounding box center [468, 84] width 147 height 19
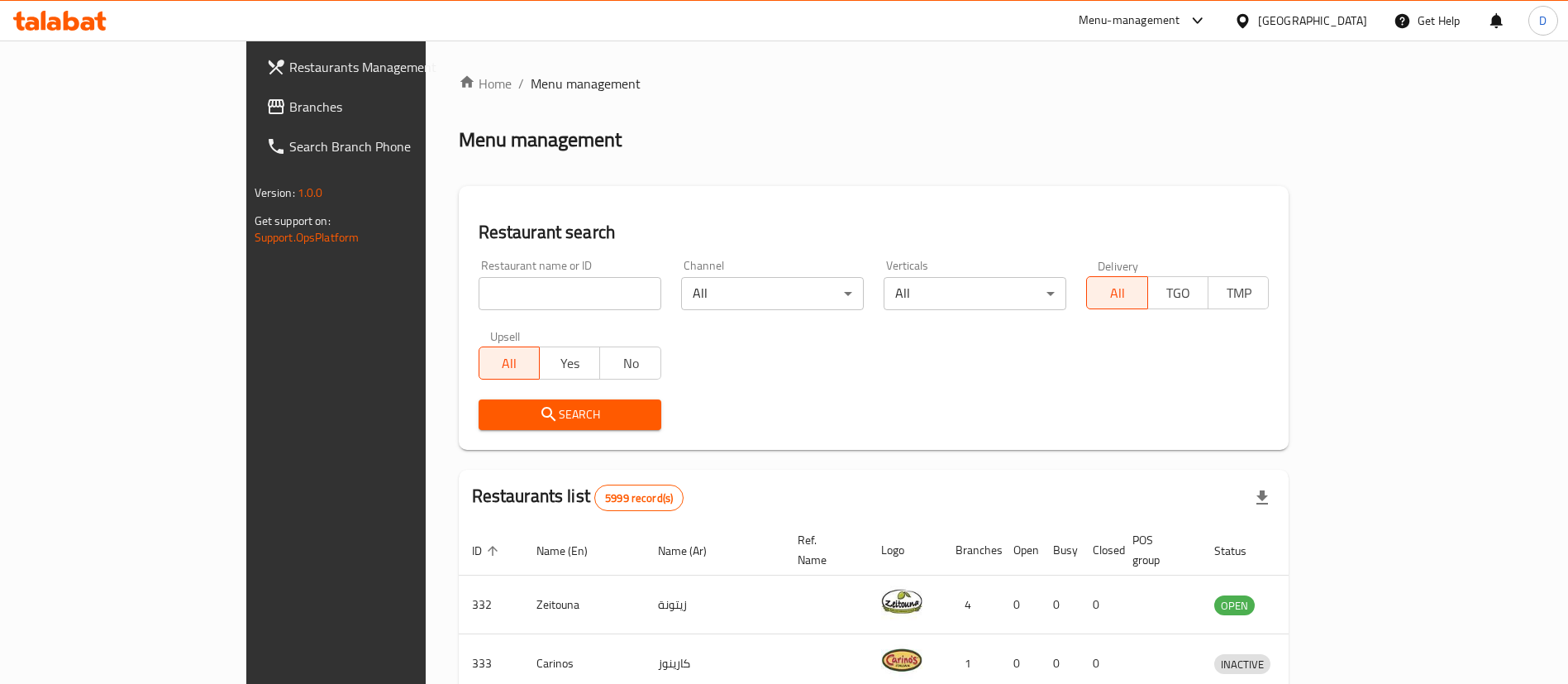
drag, startPoint x: 461, startPoint y: 268, endPoint x: 469, endPoint y: 284, distance: 17.9
click at [479, 269] on div "Restaurant name or ID Restaurant name or ID" at bounding box center [570, 285] width 182 height 51
click at [479, 284] on input "search" at bounding box center [570, 293] width 182 height 33
paste input "18922"
type input "18922"
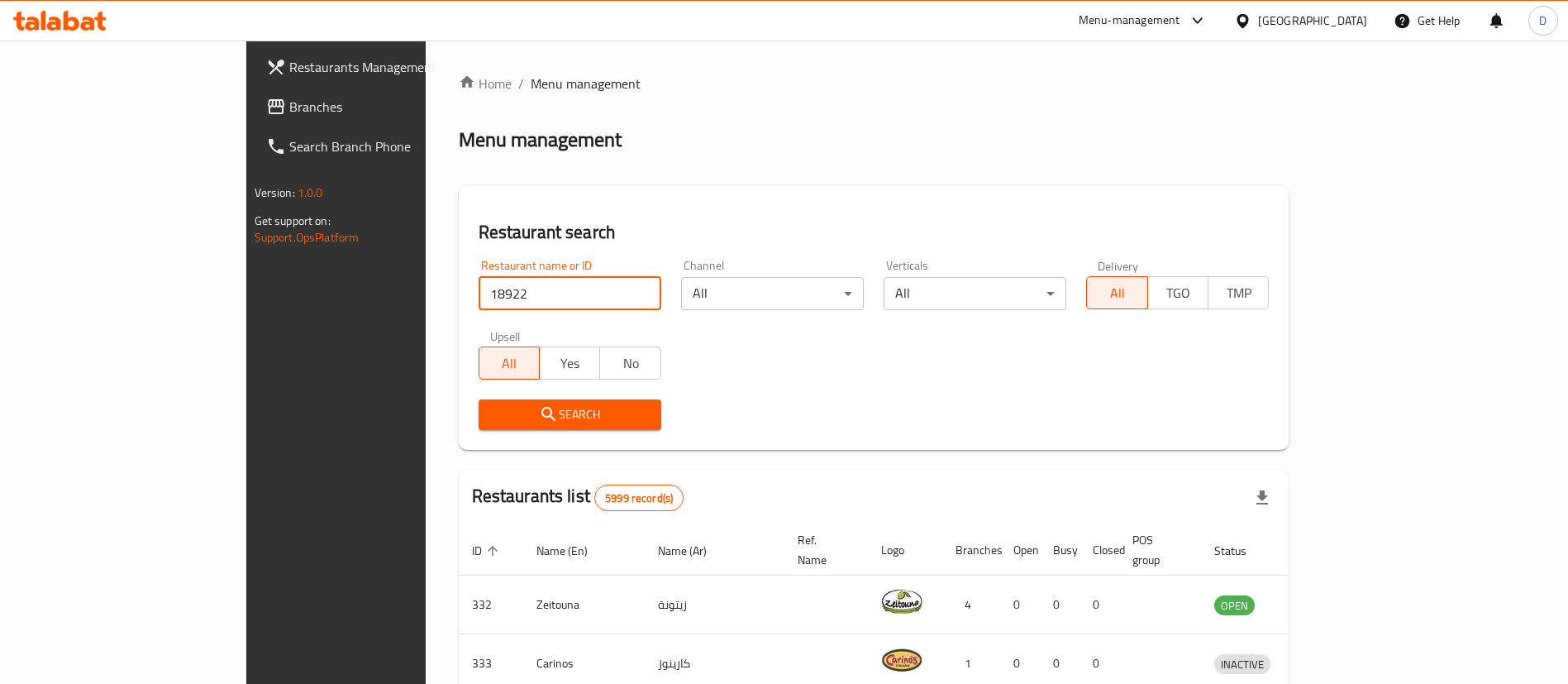
click button "Search" at bounding box center [570, 415] width 182 height 30
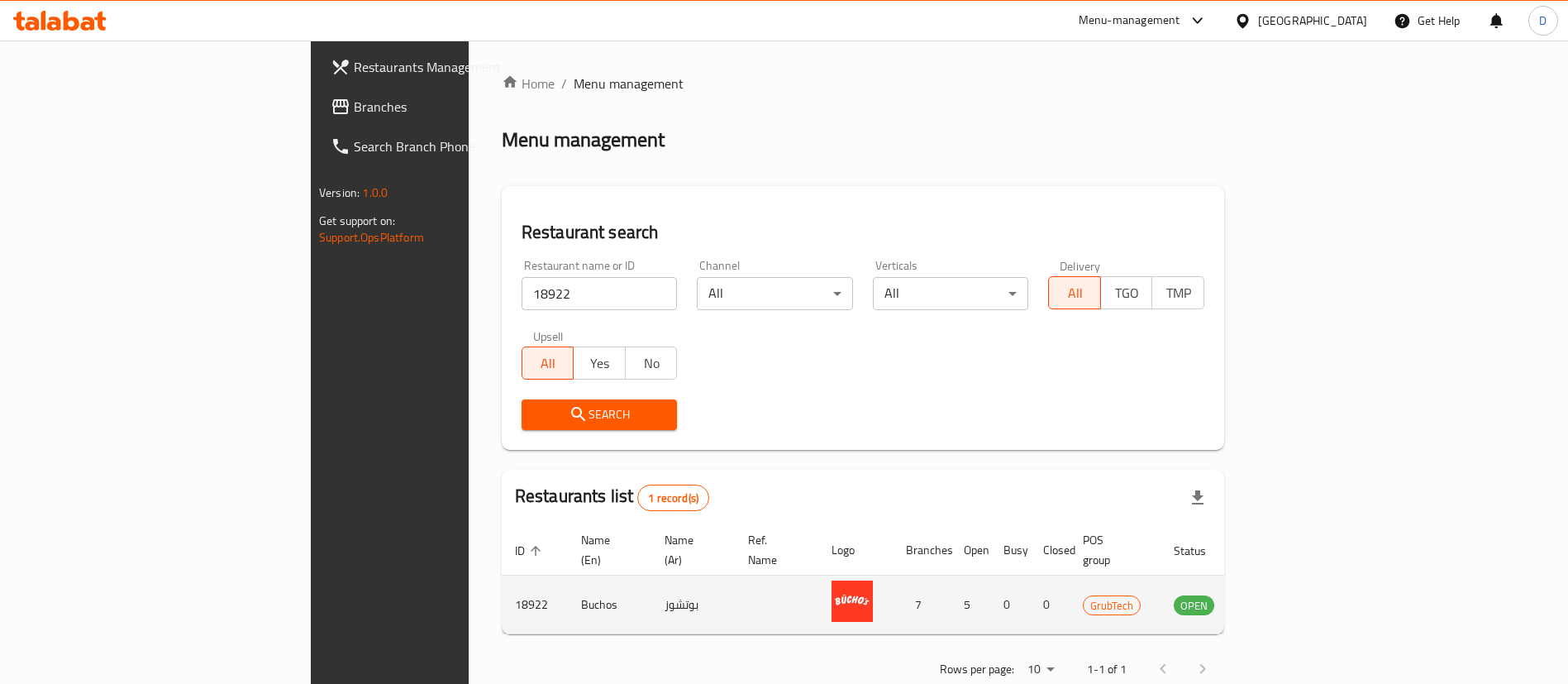
click at [1280, 594] on icon "enhanced table" at bounding box center [1270, 604] width 19 height 19
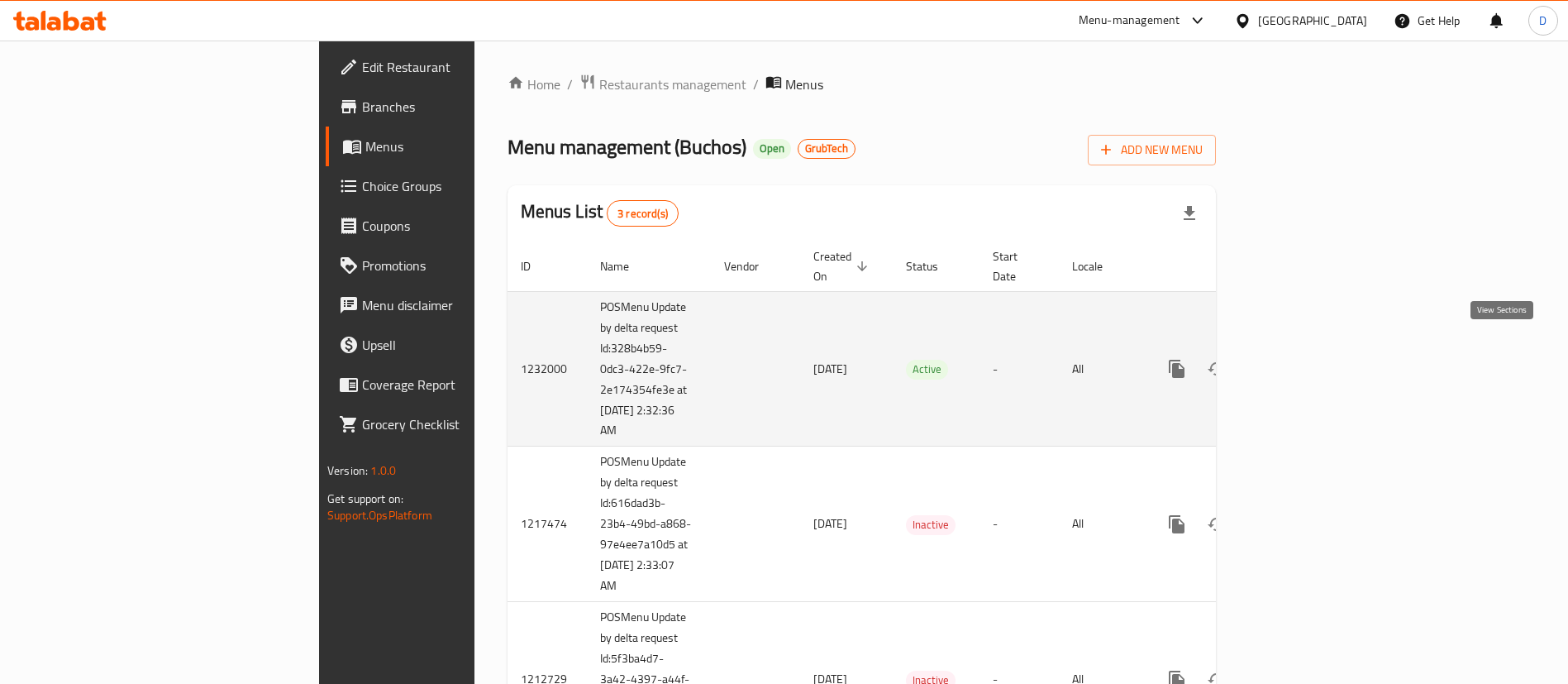
click at [1306, 359] on icon "enhanced table" at bounding box center [1295, 368] width 19 height 19
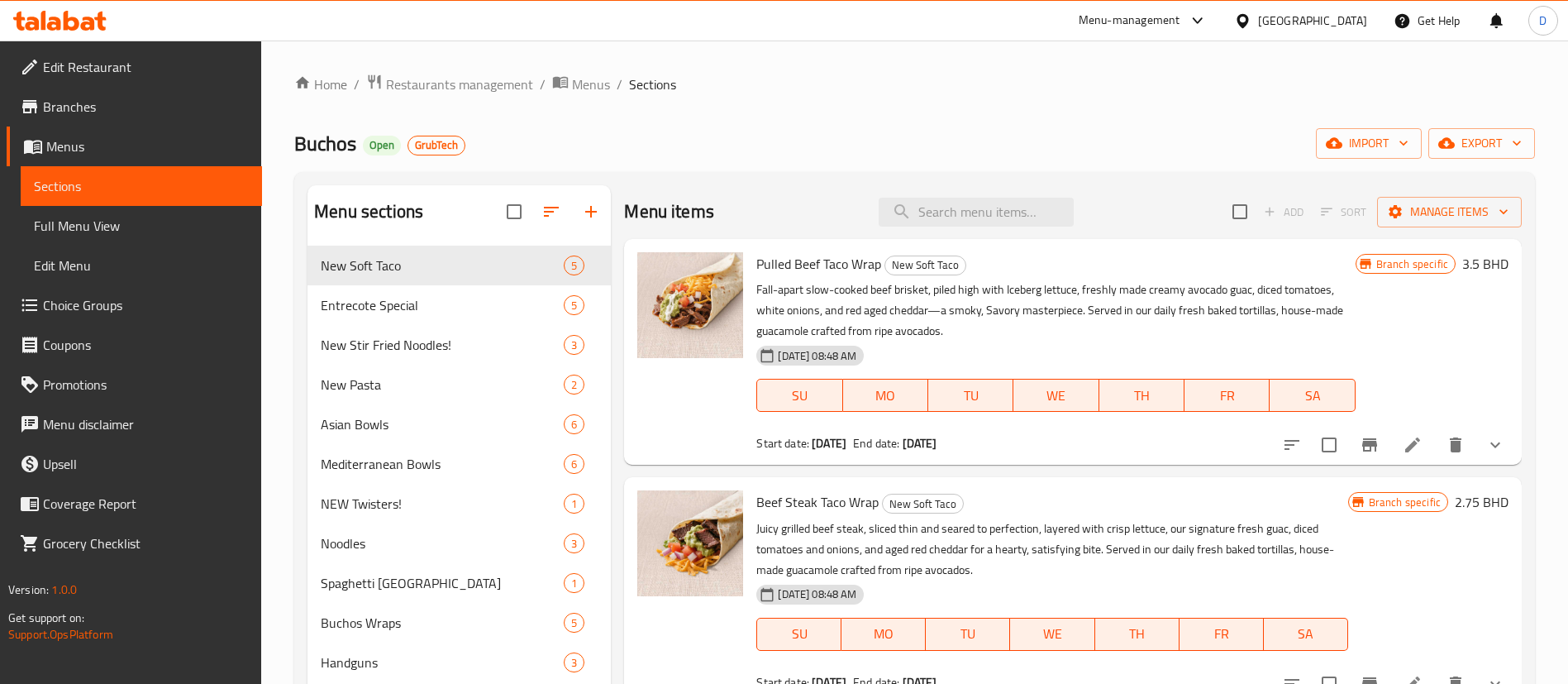
click at [432, 68] on div "Home / Restaurants management / Menus / Sections Buchos Open GrubTech import ex…" at bounding box center [914, 486] width 1307 height 893
click at [438, 77] on span "Restaurants management" at bounding box center [459, 84] width 147 height 19
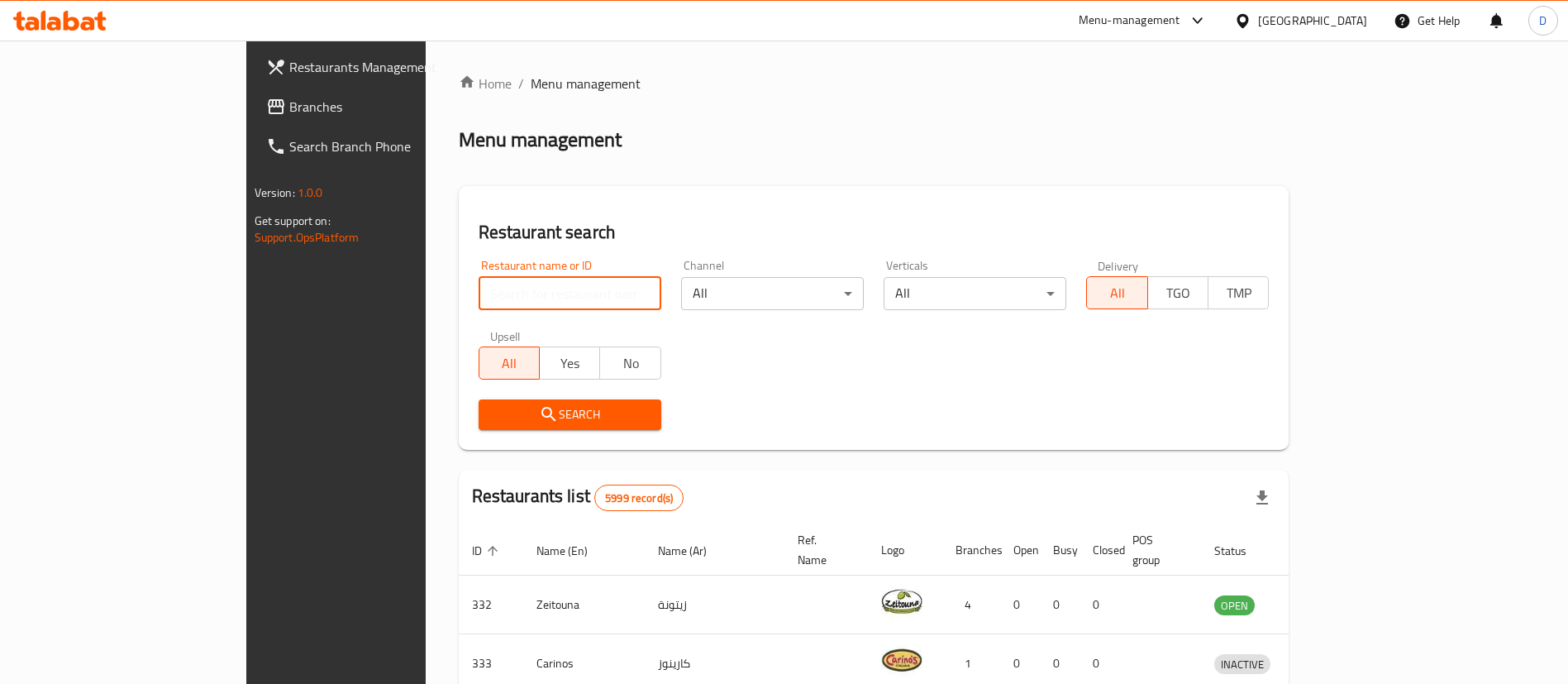
click at [491, 303] on input "search" at bounding box center [570, 293] width 182 height 33
paste input "19178"
type input "19178"
click button "Search" at bounding box center [570, 415] width 182 height 30
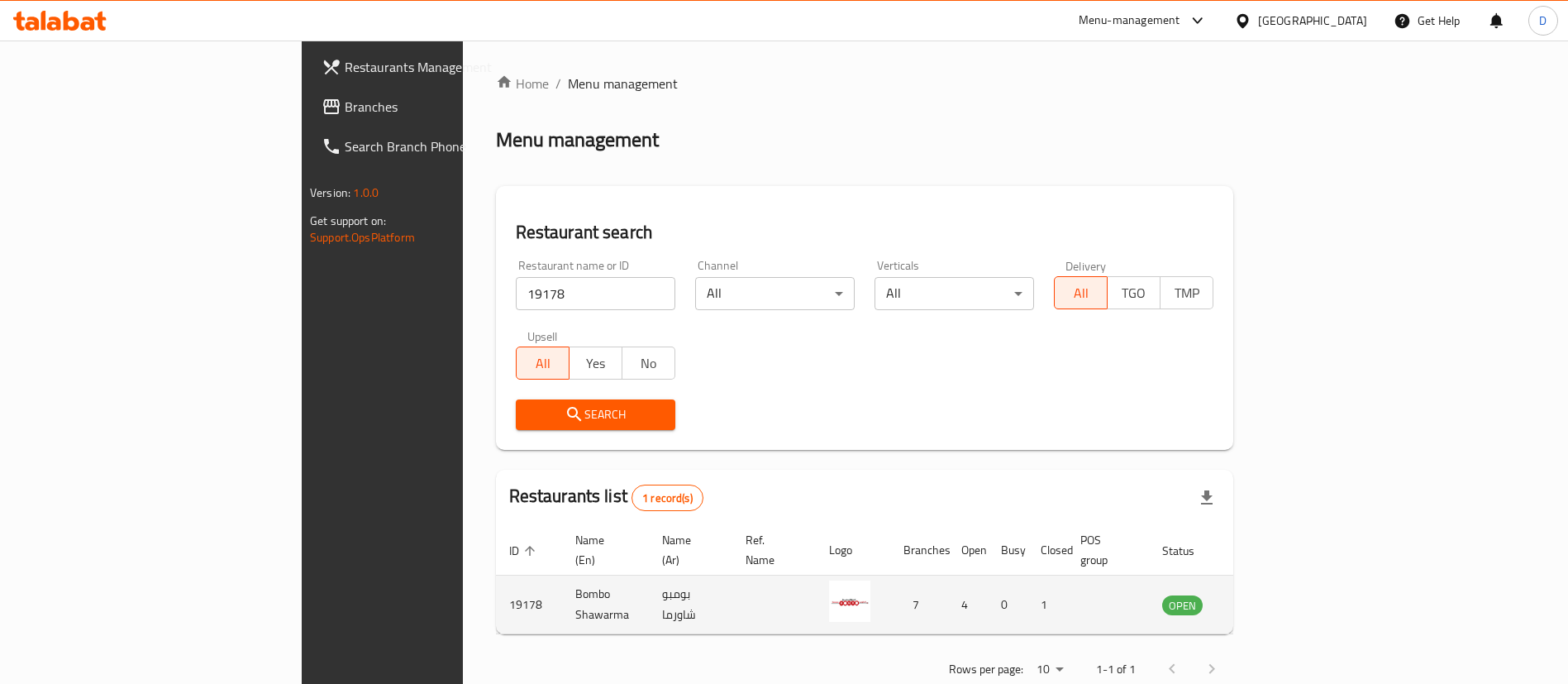
click at [1293, 597] on td "enhanced table" at bounding box center [1265, 605] width 57 height 59
click at [1279, 594] on link "enhanced table" at bounding box center [1264, 604] width 30 height 19
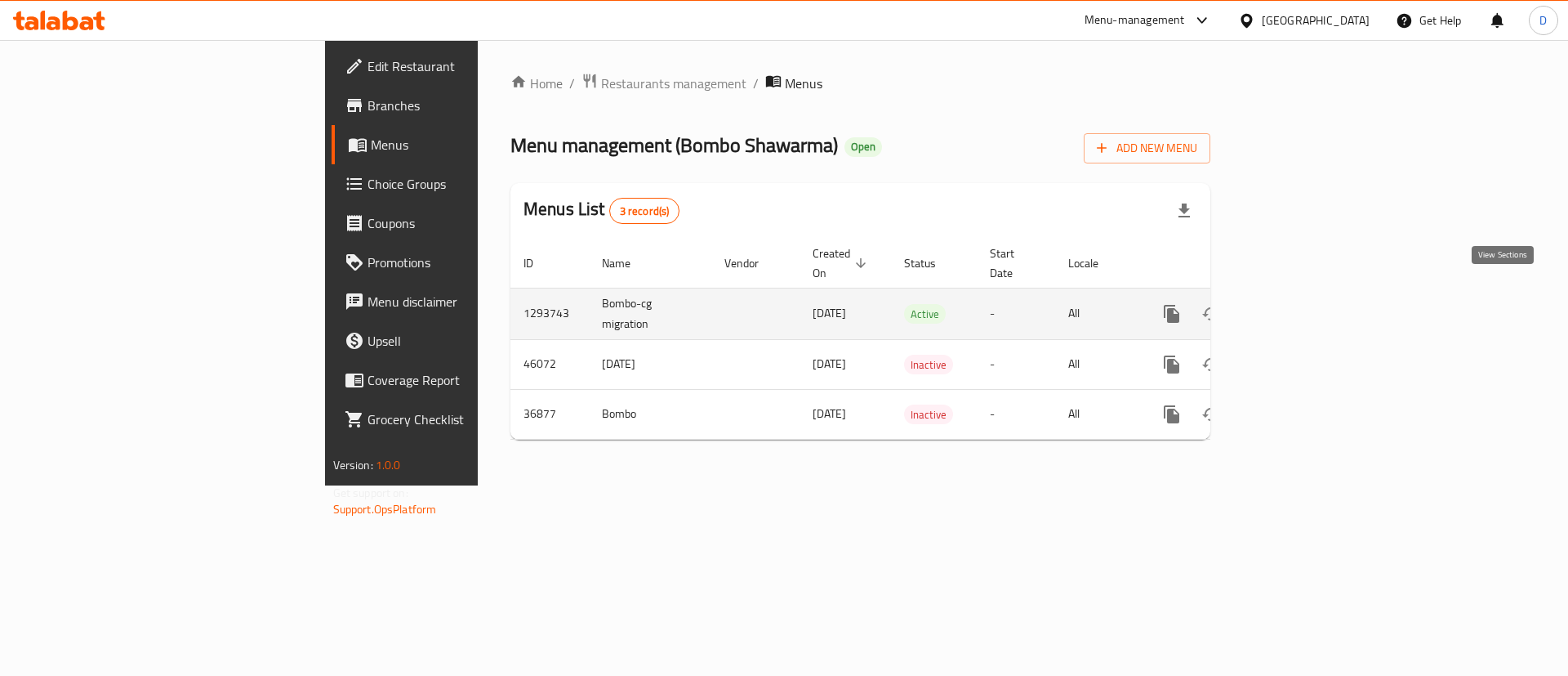
click at [1309, 294] on link "enhanced table" at bounding box center [1289, 313] width 39 height 39
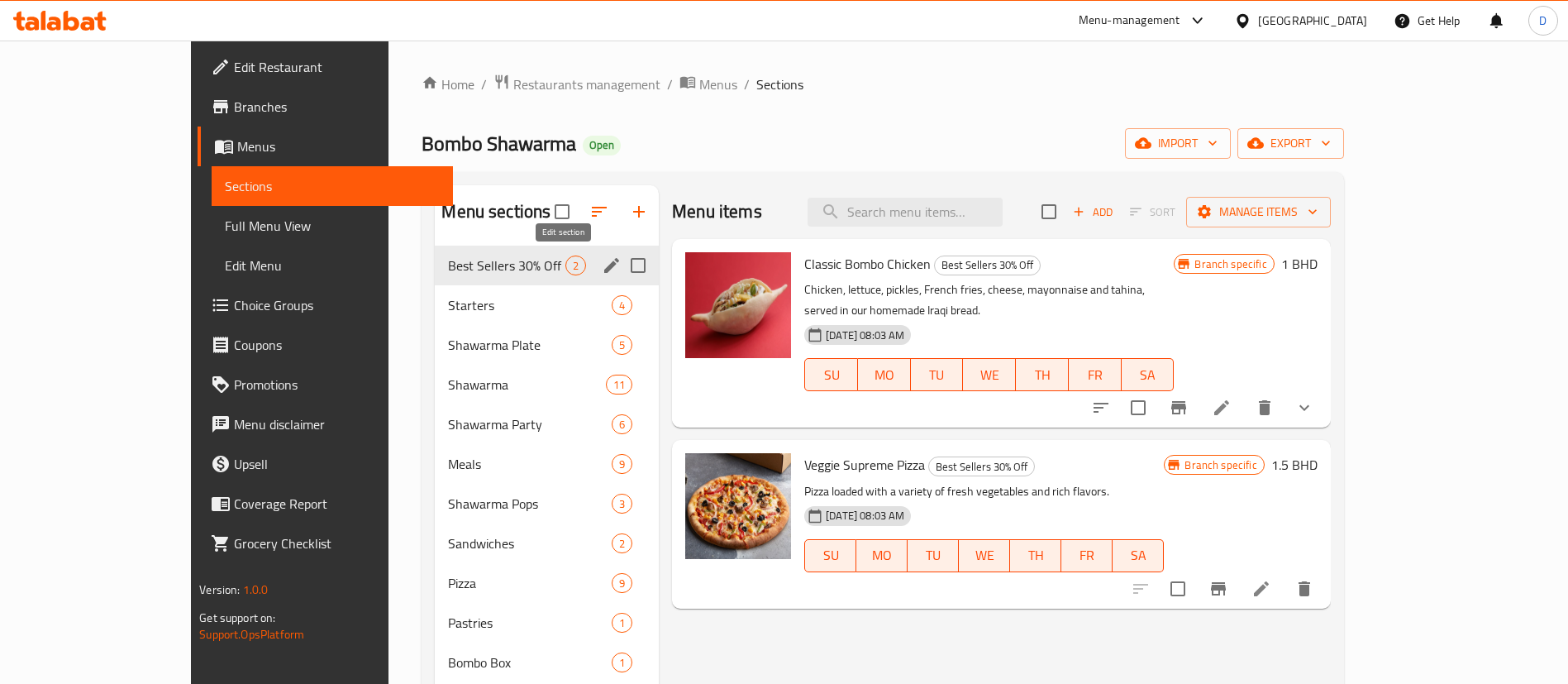
click at [602, 271] on icon "edit" at bounding box center [611, 265] width 19 height 19
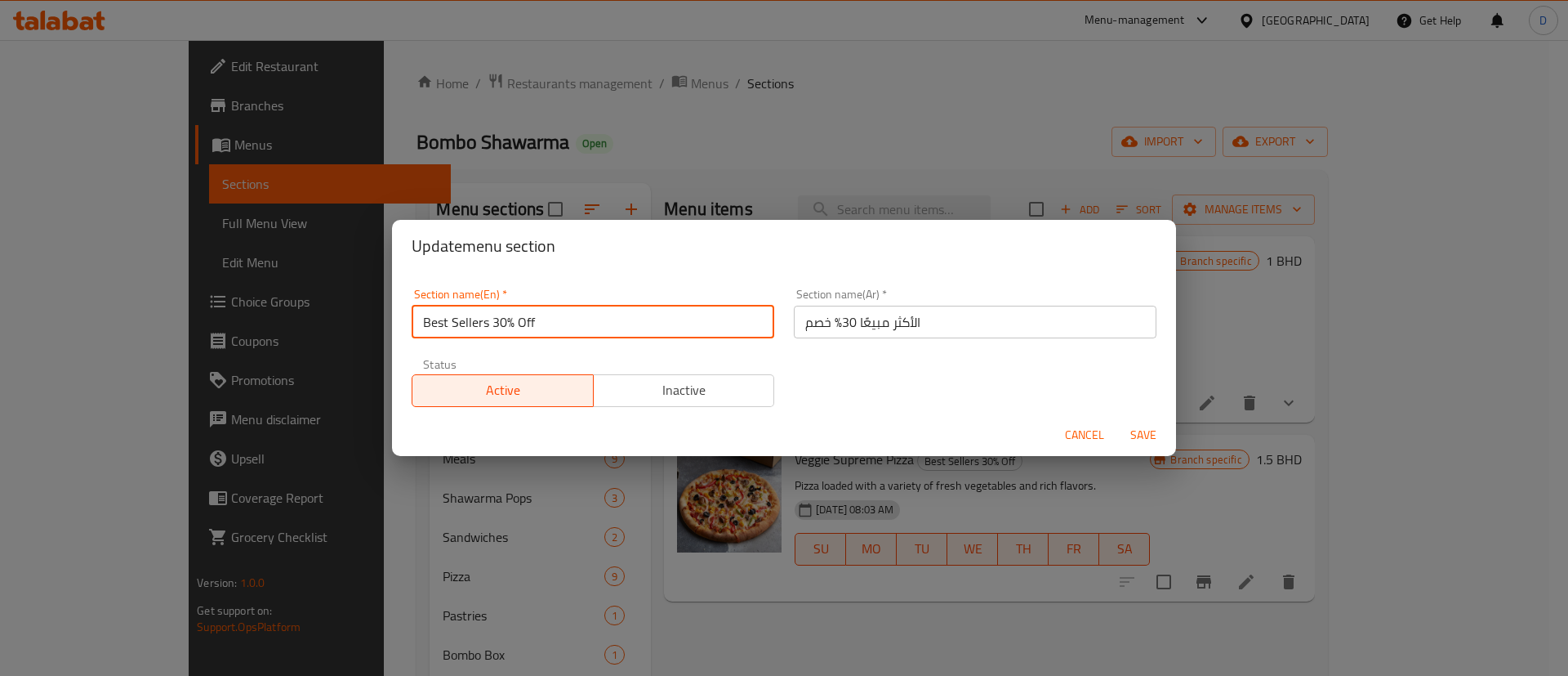
drag, startPoint x: 486, startPoint y: 321, endPoint x: 541, endPoint y: 318, distance: 55.1
click at [541, 318] on input "Best Sellers 30% Off" at bounding box center [592, 321] width 363 height 33
type input "Best Sellers"
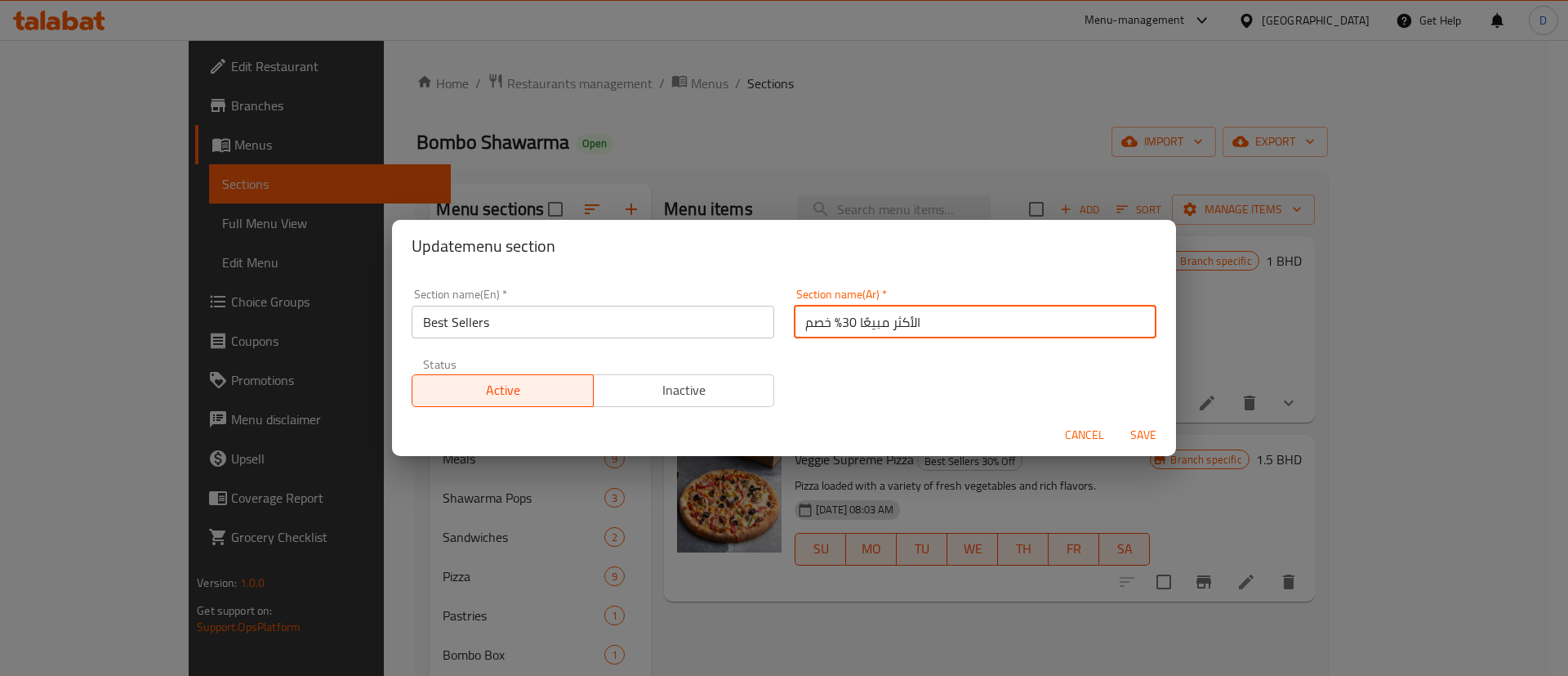
click at [803, 325] on input "الأكثر مبيعًا 30% خصم" at bounding box center [975, 321] width 363 height 33
drag, startPoint x: 795, startPoint y: 323, endPoint x: 832, endPoint y: 318, distance: 37.3
click at [832, 318] on input "الأكثر مبيعًا 30% خصم" at bounding box center [975, 321] width 363 height 33
type input "الأكثر مبيعًا"
click at [835, 364] on div "Section name(En)   * Best Sellers Section name(En) * Section name(Ar)   * الأكث…" at bounding box center [784, 347] width 764 height 138
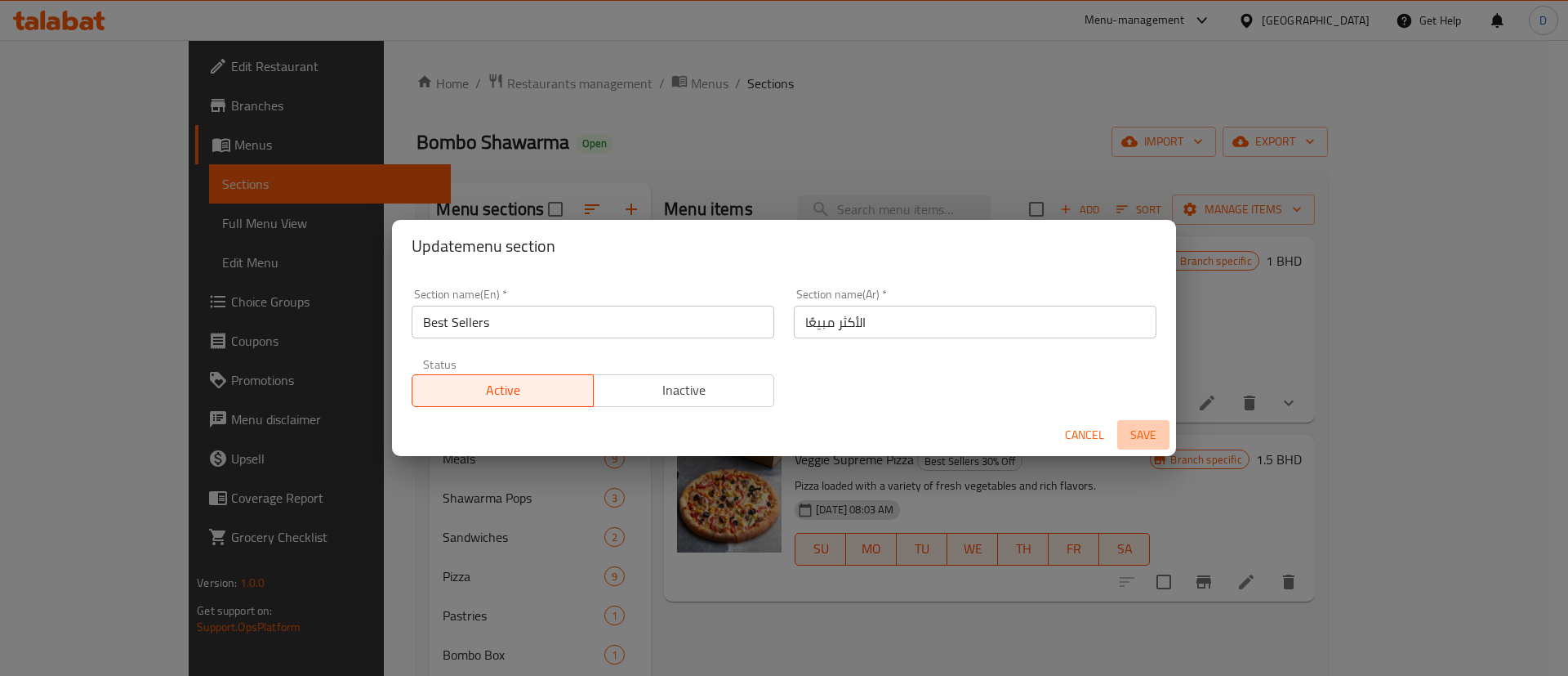
click at [1129, 431] on span "Save" at bounding box center [1143, 435] width 39 height 20
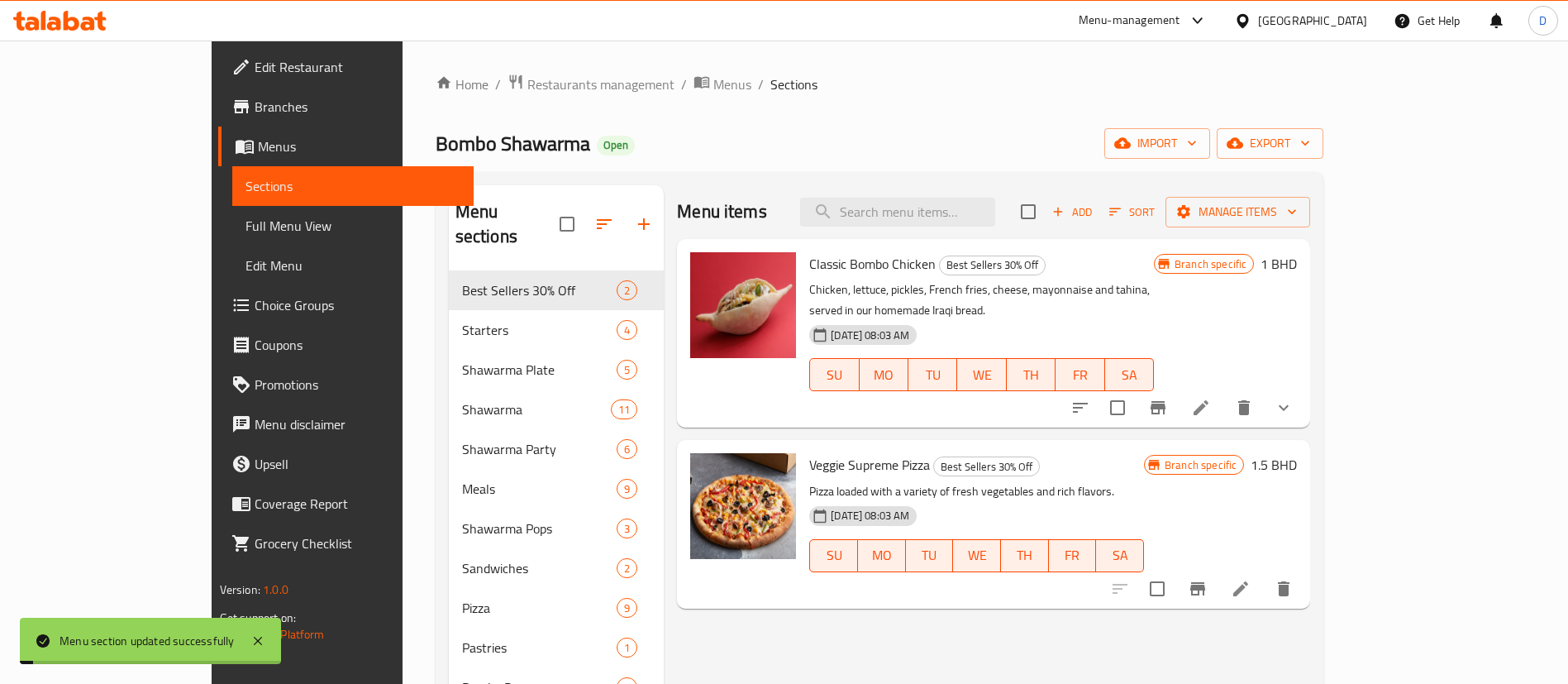
click at [692, 141] on div "Bombo Shawarma Open import export" at bounding box center [880, 144] width 888 height 30
click at [528, 74] on span "Restaurants management" at bounding box center [601, 84] width 147 height 19
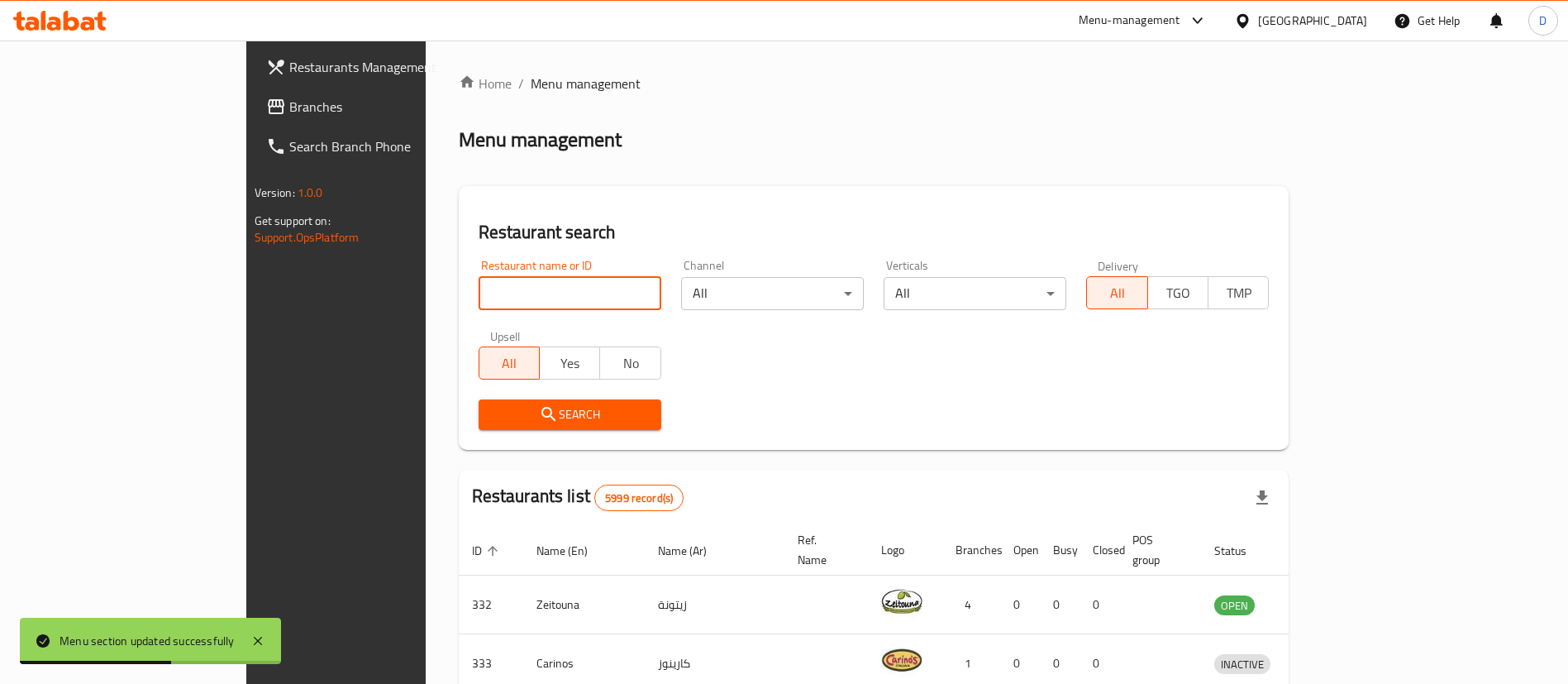
drag, startPoint x: 366, startPoint y: 285, endPoint x: 382, endPoint y: 295, distance: 18.9
click at [479, 291] on input "search" at bounding box center [570, 293] width 182 height 33
paste input "611468"
type input "611468"
click button "Search" at bounding box center [570, 415] width 182 height 30
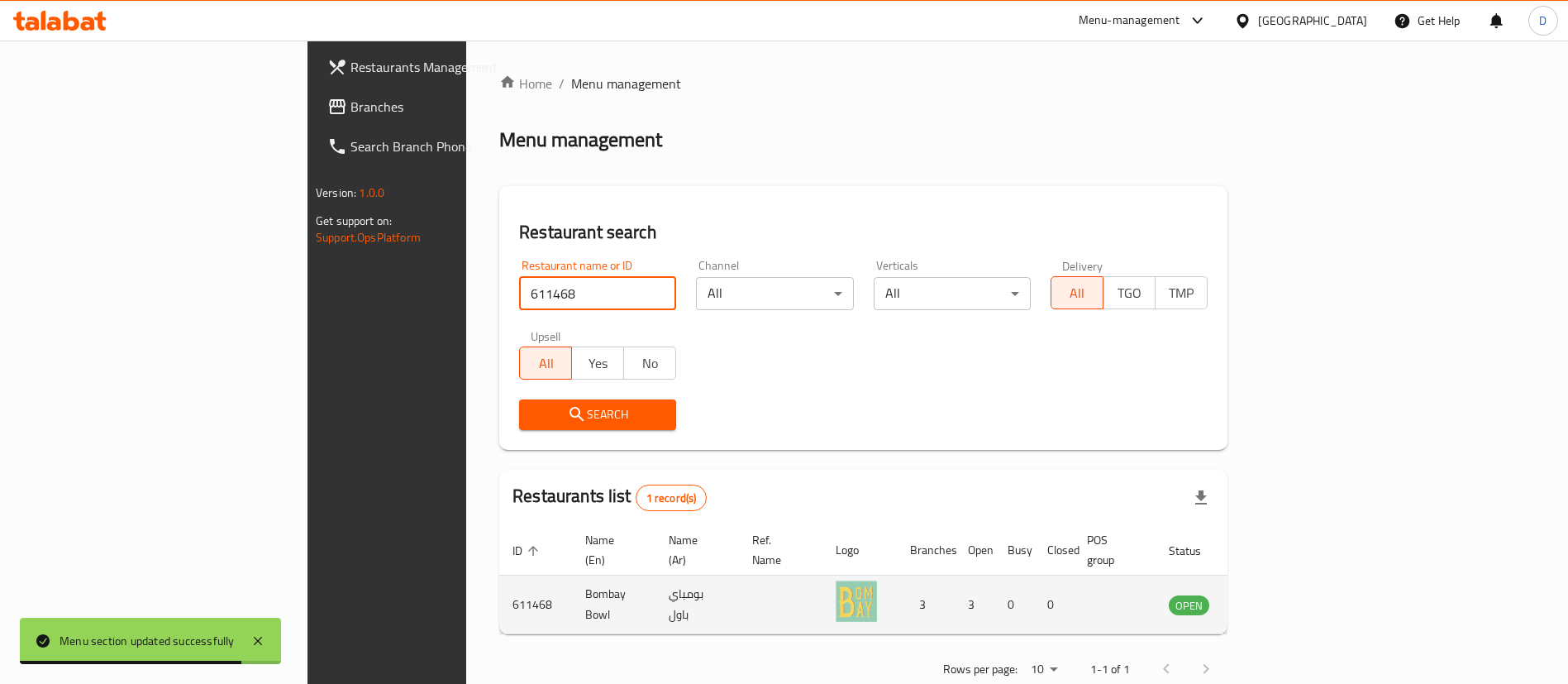
click at [1286, 594] on link "enhanced table" at bounding box center [1271, 604] width 30 height 19
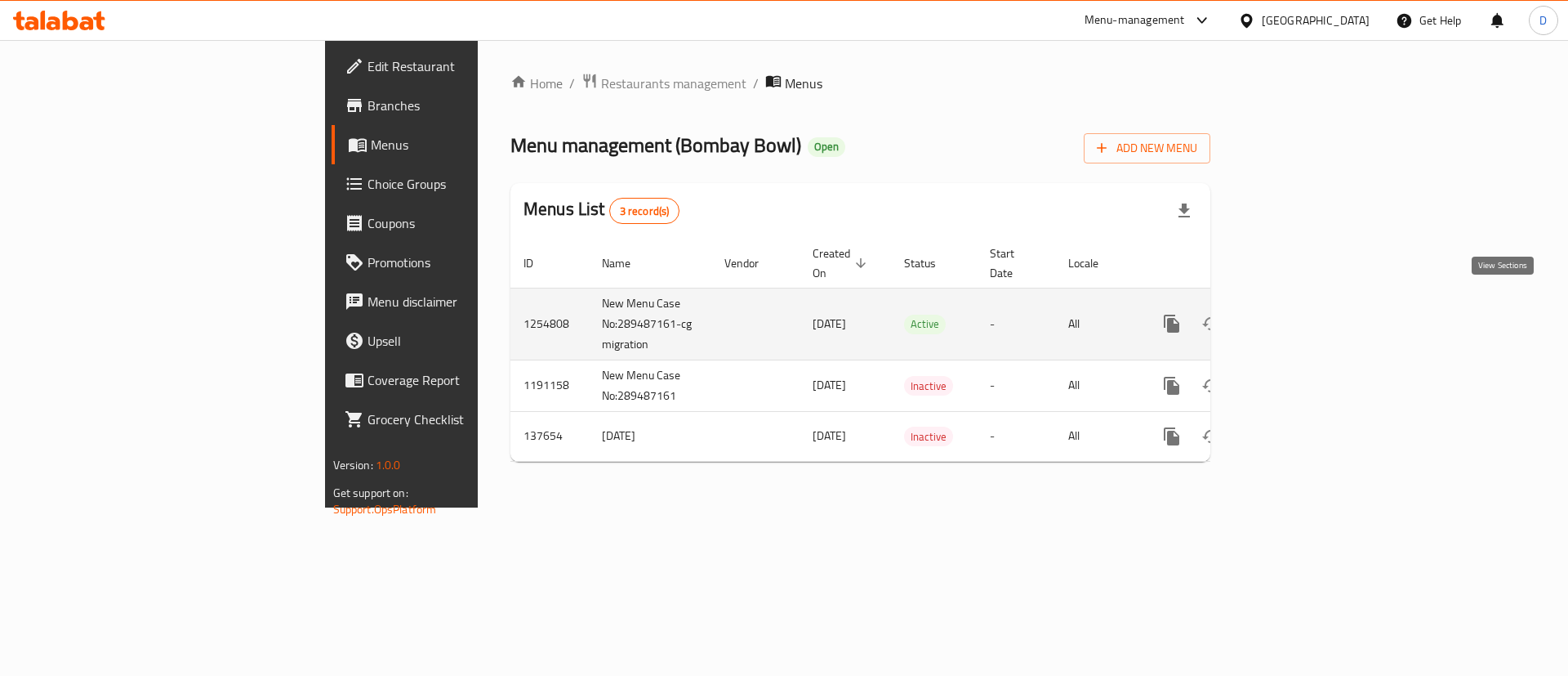
click at [1297, 316] on icon "enhanced table" at bounding box center [1289, 324] width 15 height 15
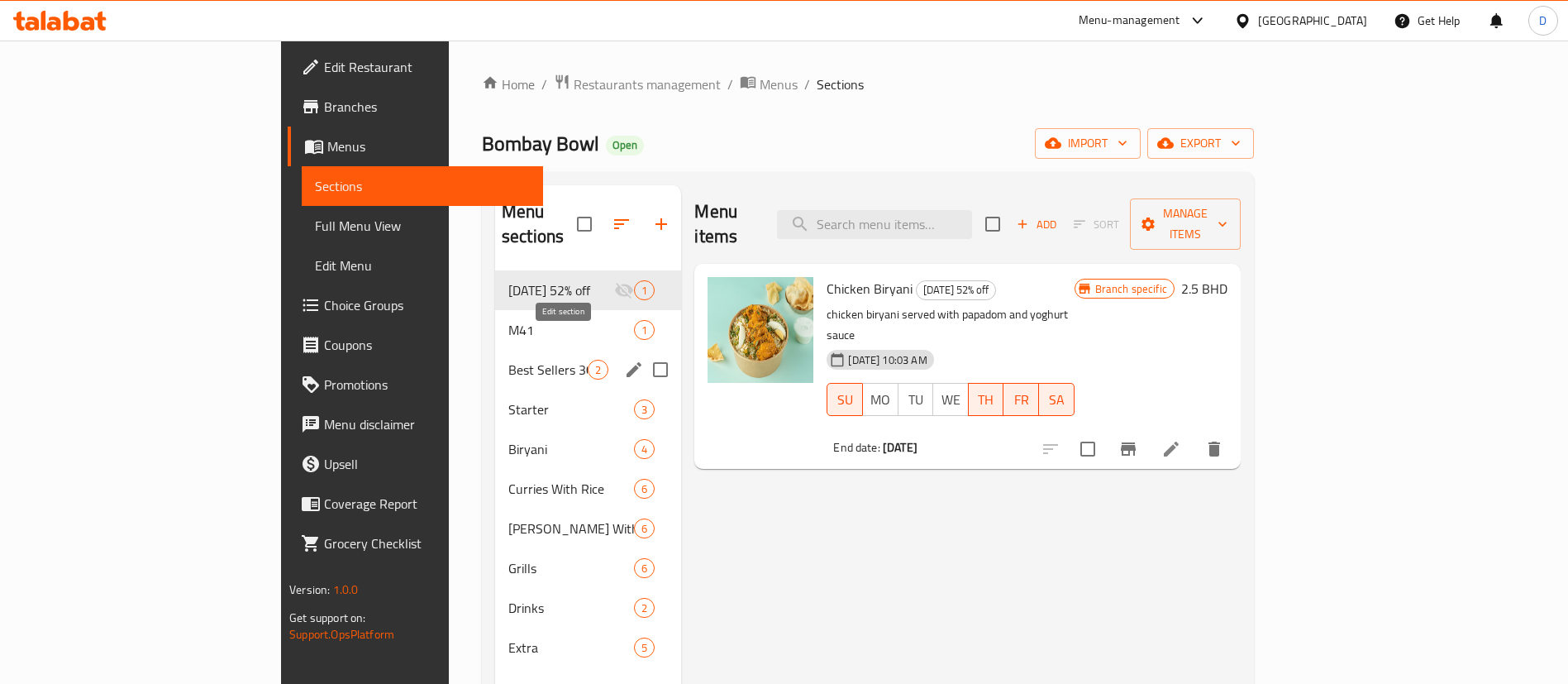
click at [627, 362] on icon "edit" at bounding box center [634, 370] width 15 height 15
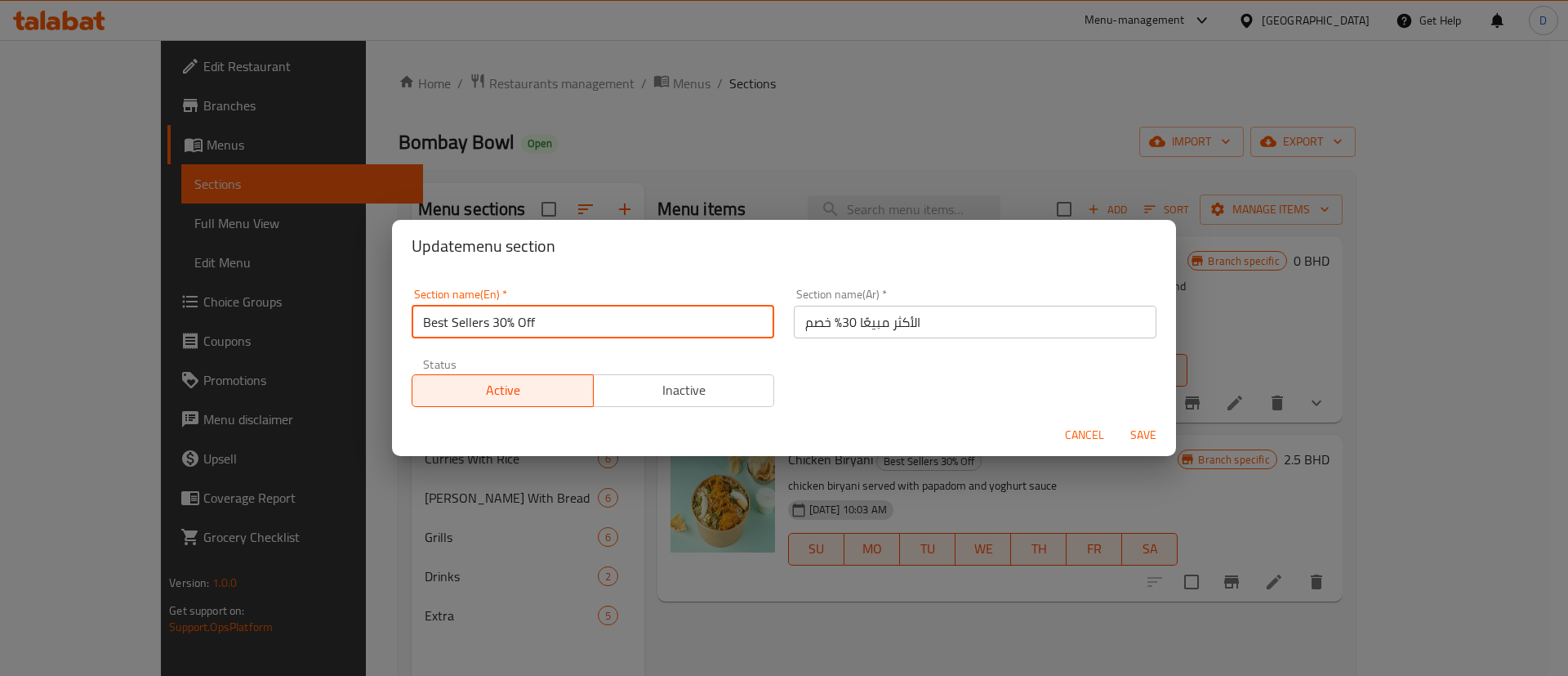
drag, startPoint x: 488, startPoint y: 320, endPoint x: 535, endPoint y: 319, distance: 47.0
click at [535, 319] on input "Best Sellers 30% Off" at bounding box center [592, 321] width 363 height 33
type input "Best Sellers"
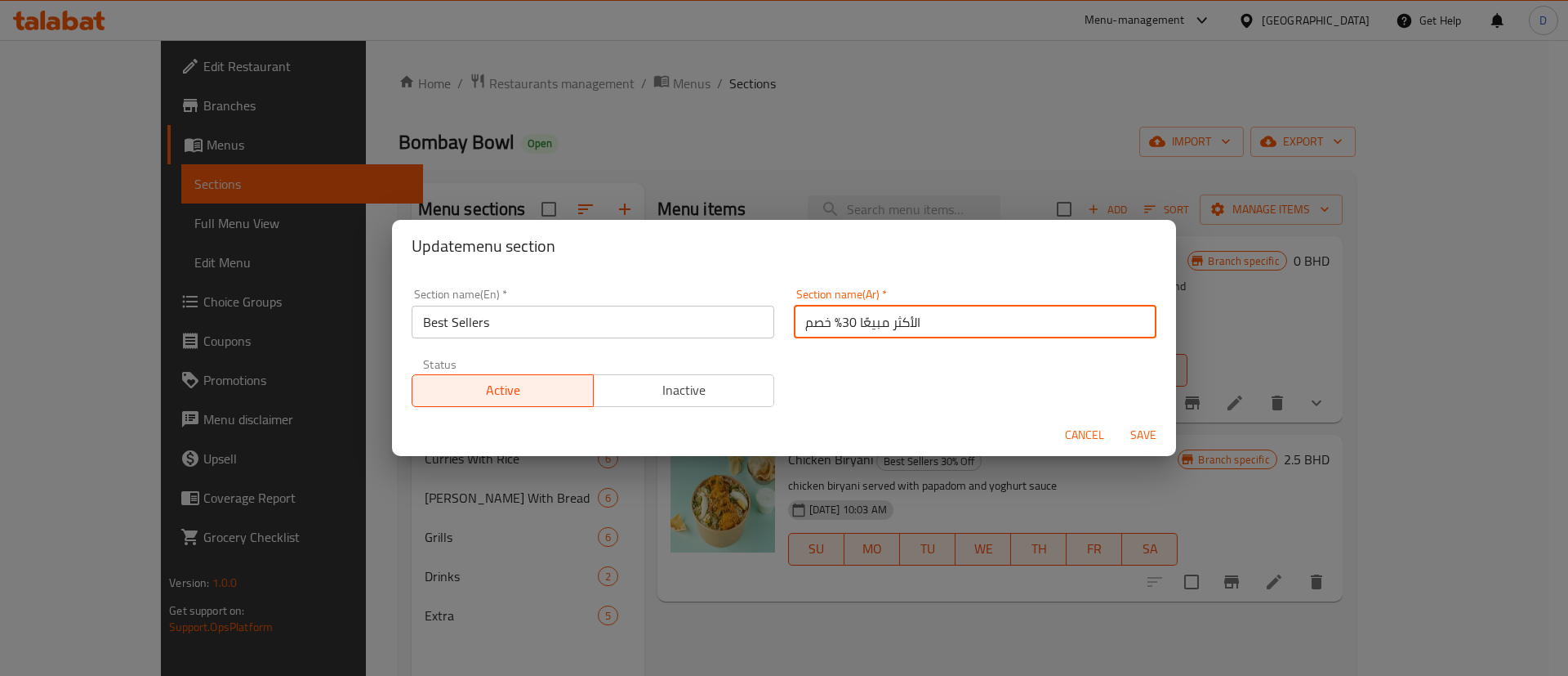
click at [832, 332] on input "الأكثر مبيعًا 30% خصم" at bounding box center [975, 321] width 363 height 33
type input "الأكثر مبيعًا"
click at [846, 362] on div "Section name(En)   * Best Sellers Section name(En) * Section name(Ar)   * الأكث…" at bounding box center [784, 347] width 764 height 138
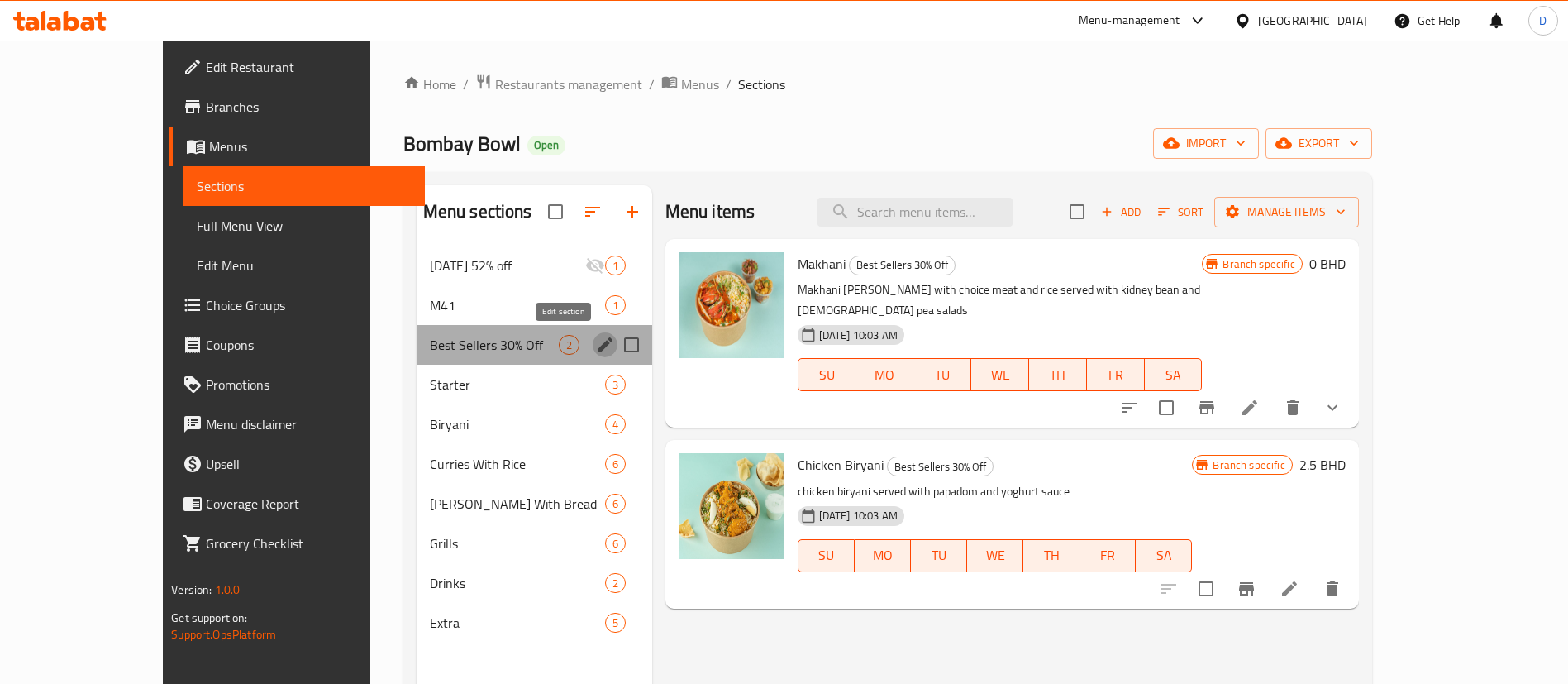
click at [595, 349] on icon "edit" at bounding box center [605, 344] width 19 height 19
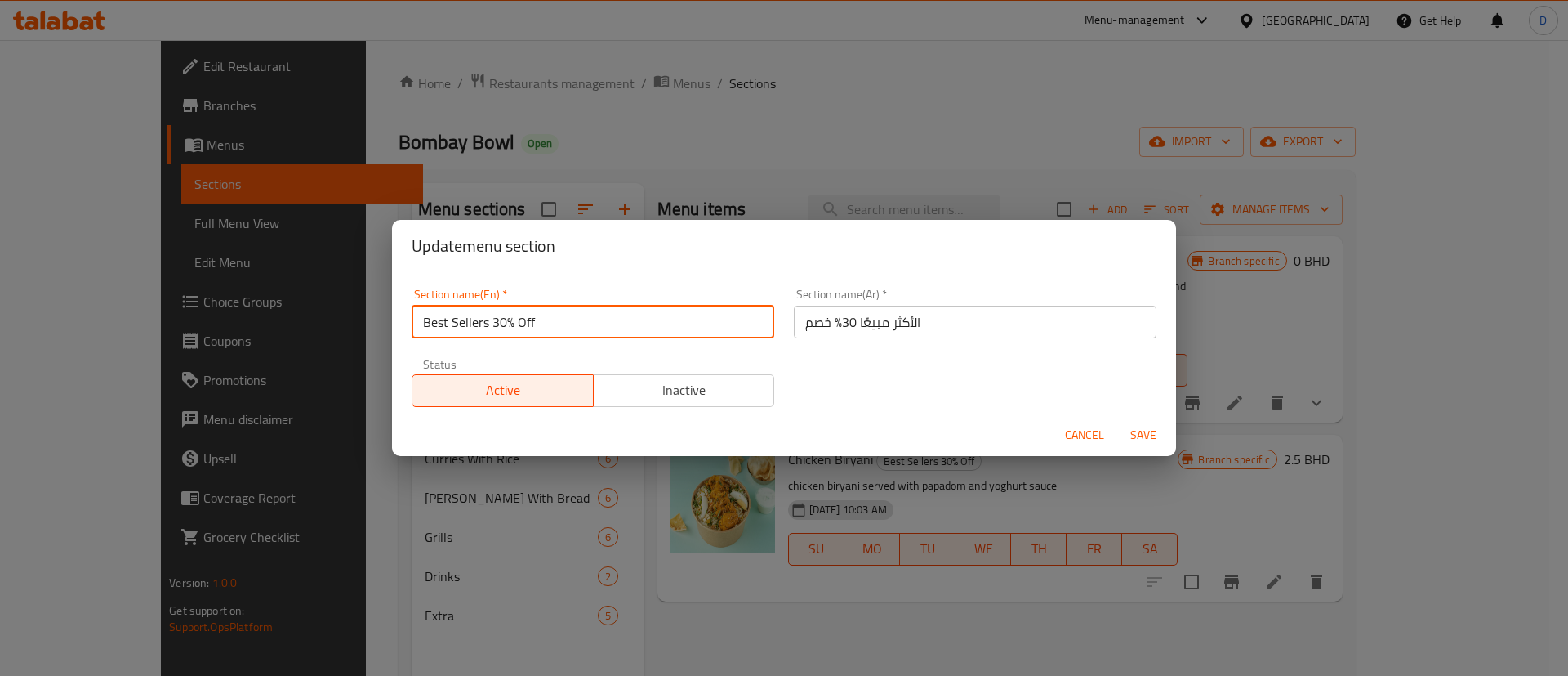
drag, startPoint x: 494, startPoint y: 324, endPoint x: 545, endPoint y: 317, distance: 51.5
click at [545, 317] on input "Best Sellers 30% Off" at bounding box center [592, 321] width 363 height 33
type input "Best Sellers"
click at [562, 335] on input "Best Sellers" at bounding box center [592, 321] width 363 height 33
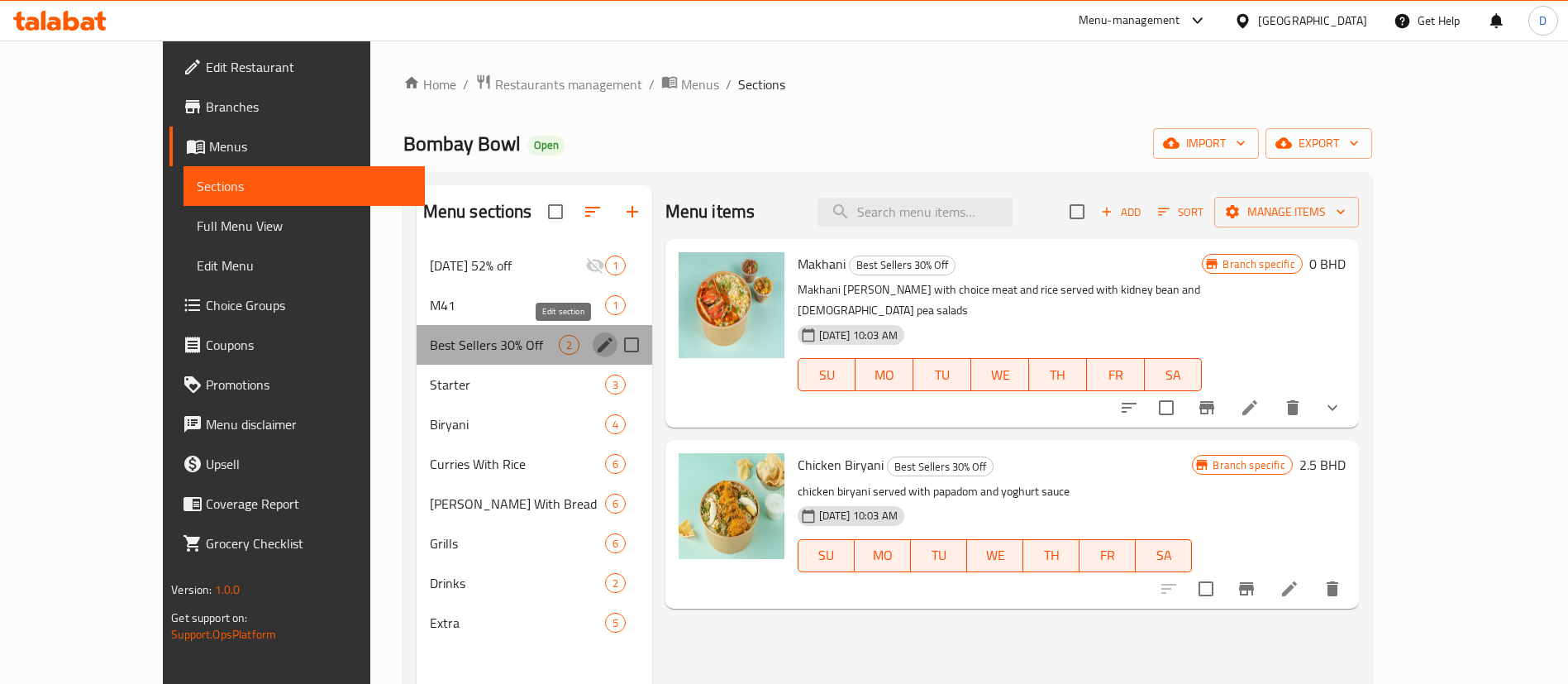
click at [595, 347] on icon "edit" at bounding box center [605, 344] width 19 height 19
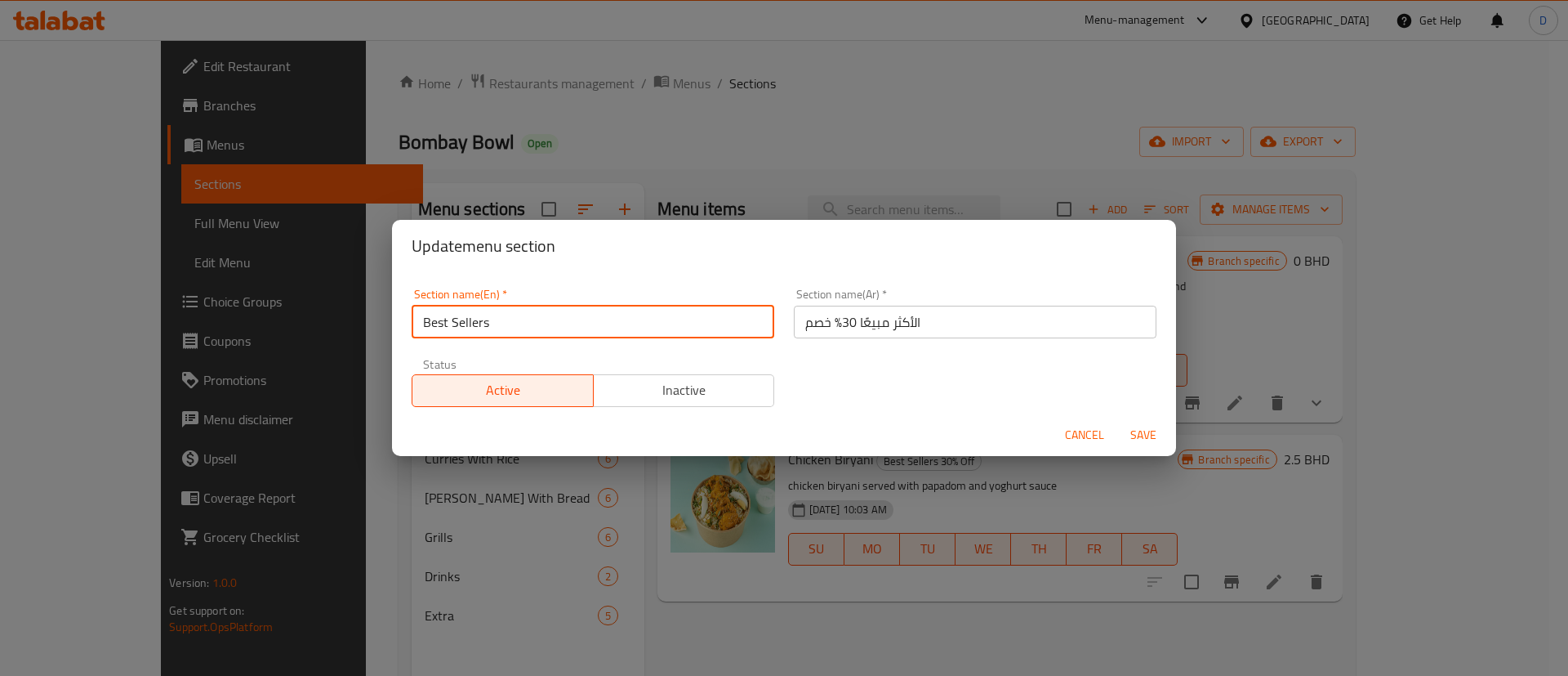
drag, startPoint x: 490, startPoint y: 330, endPoint x: 544, endPoint y: 323, distance: 54.5
click at [544, 323] on input "Best Sellers" at bounding box center [592, 321] width 363 height 33
type input "Best Sellers"
click at [554, 340] on div "Section name(En)   * Best Sellers Section name(En) *" at bounding box center [593, 313] width 382 height 69
click at [784, 323] on div "Section name(Ar)   * الأكثر مبيعًا 30% خصم Section name(Ar) *" at bounding box center [975, 313] width 382 height 69
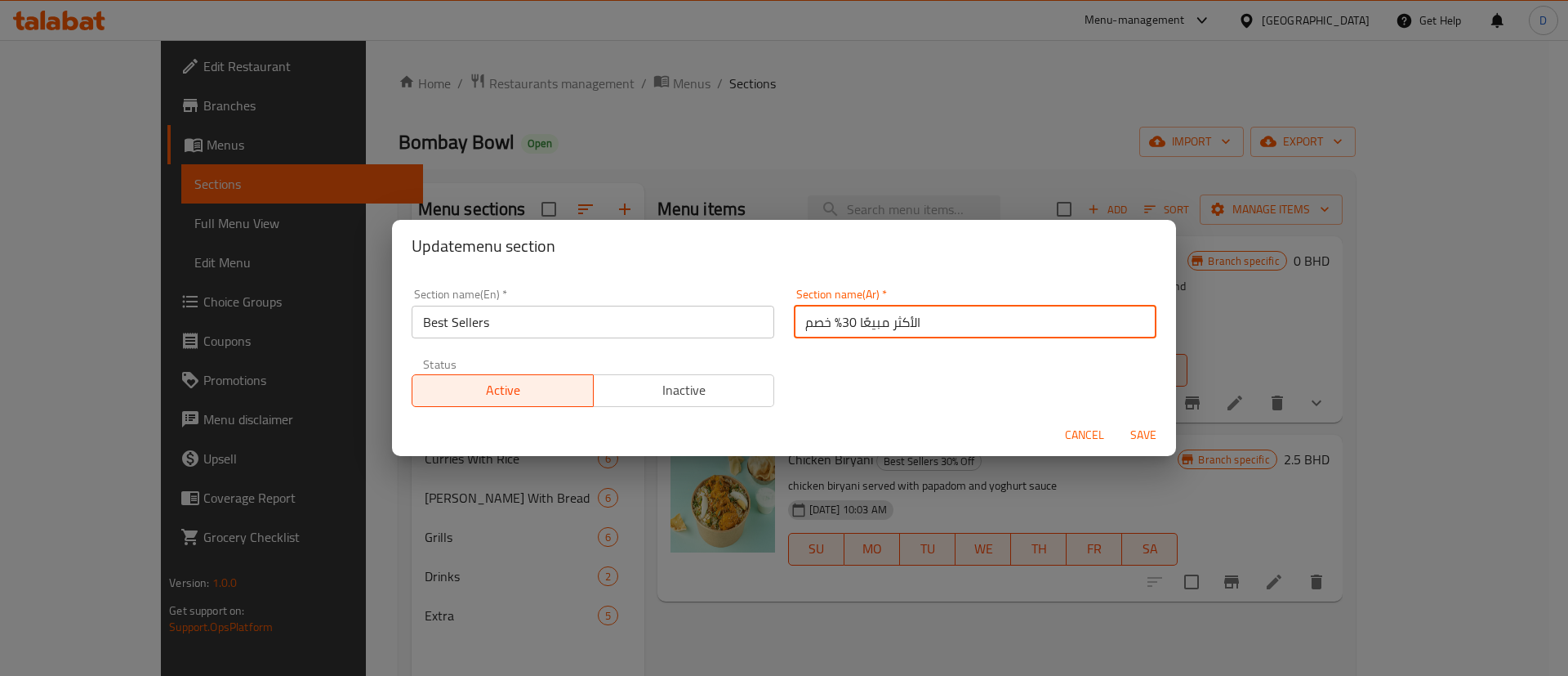
drag, startPoint x: 790, startPoint y: 325, endPoint x: 835, endPoint y: 327, distance: 45.0
click at [835, 327] on input "الأكثر مبيعًا 30% خصم" at bounding box center [975, 321] width 363 height 33
type input "الأكثر مبيعًا"
click at [835, 349] on div "Section name(En)   * Best Sellers Section name(En) * Section name(Ar)   * الأكث…" at bounding box center [784, 347] width 764 height 138
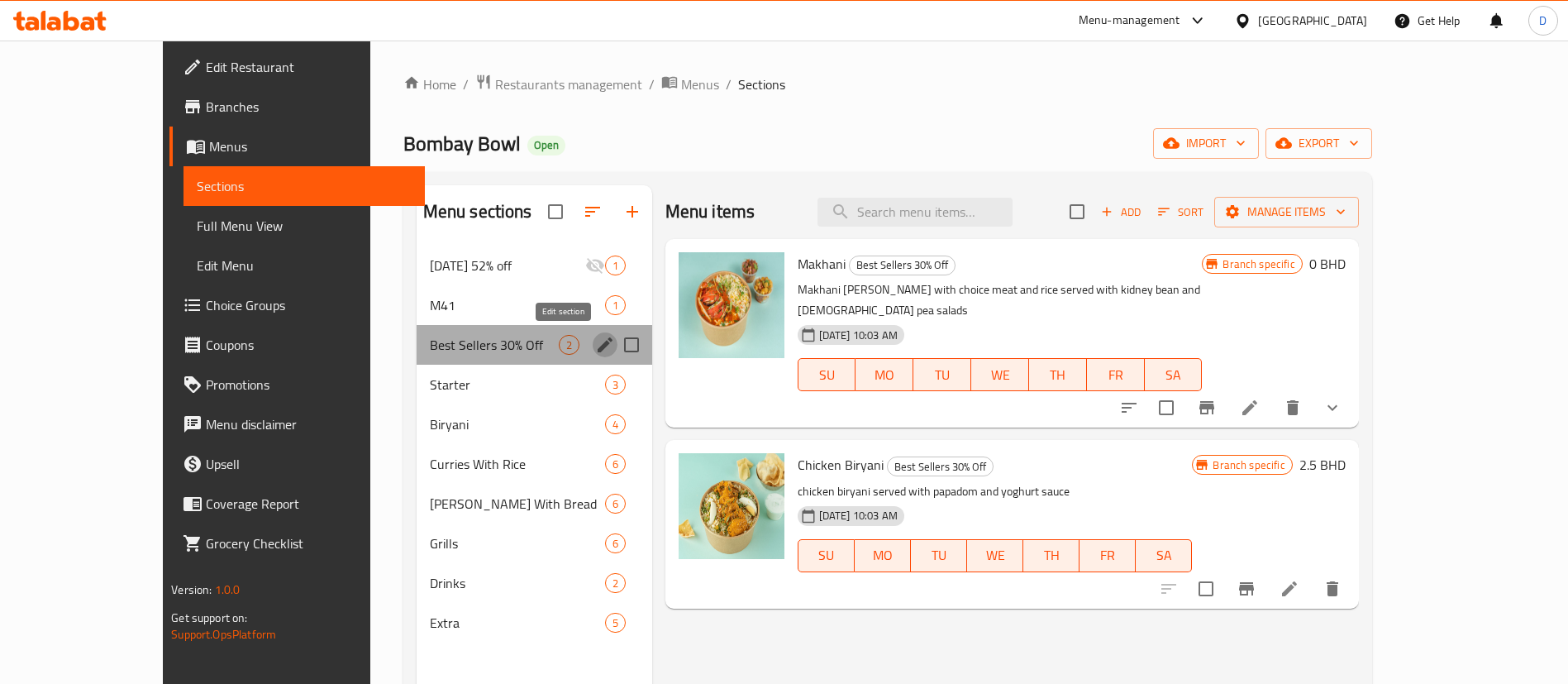
click at [595, 345] on icon "edit" at bounding box center [605, 344] width 19 height 19
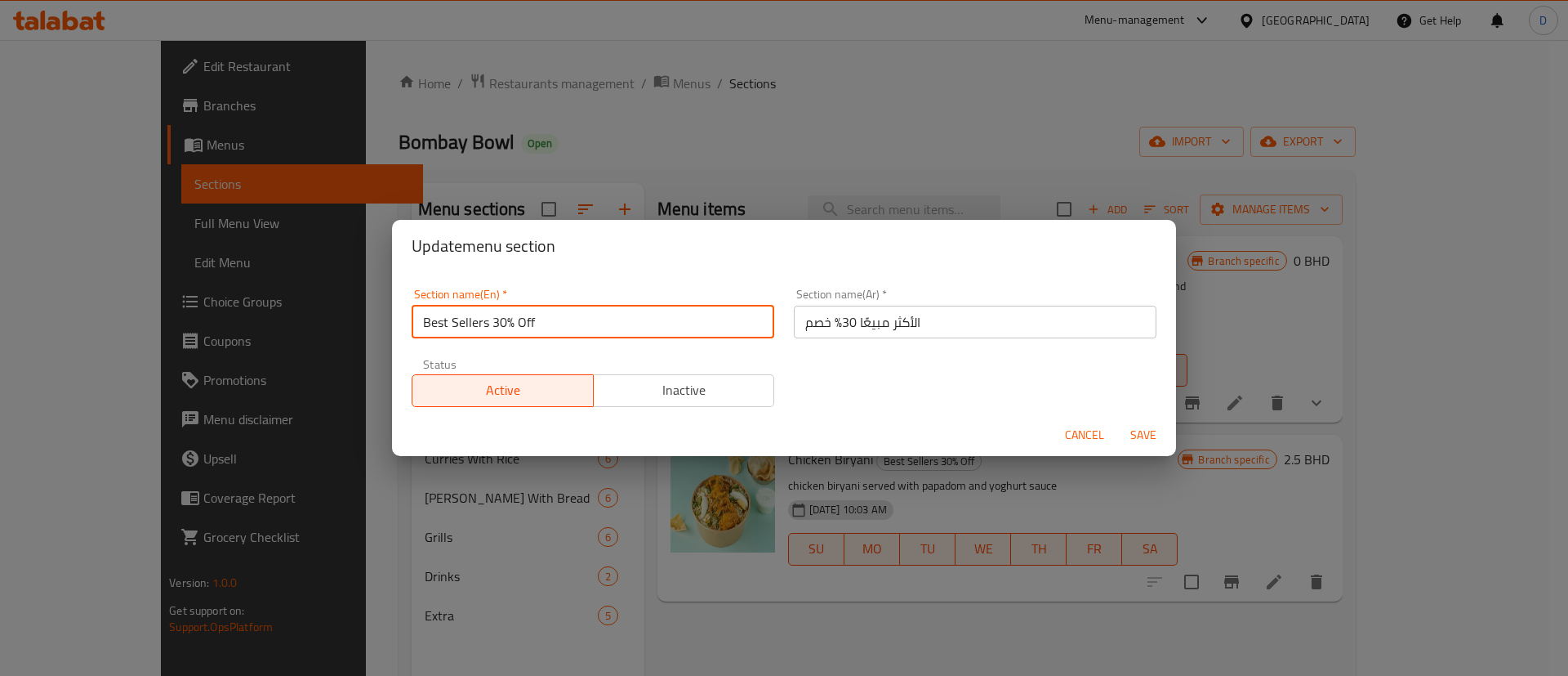
drag, startPoint x: 493, startPoint y: 324, endPoint x: 550, endPoint y: 325, distance: 57.0
click at [550, 325] on input "Best Sellers 30% Off" at bounding box center [592, 321] width 363 height 33
type input "Best Sellers"
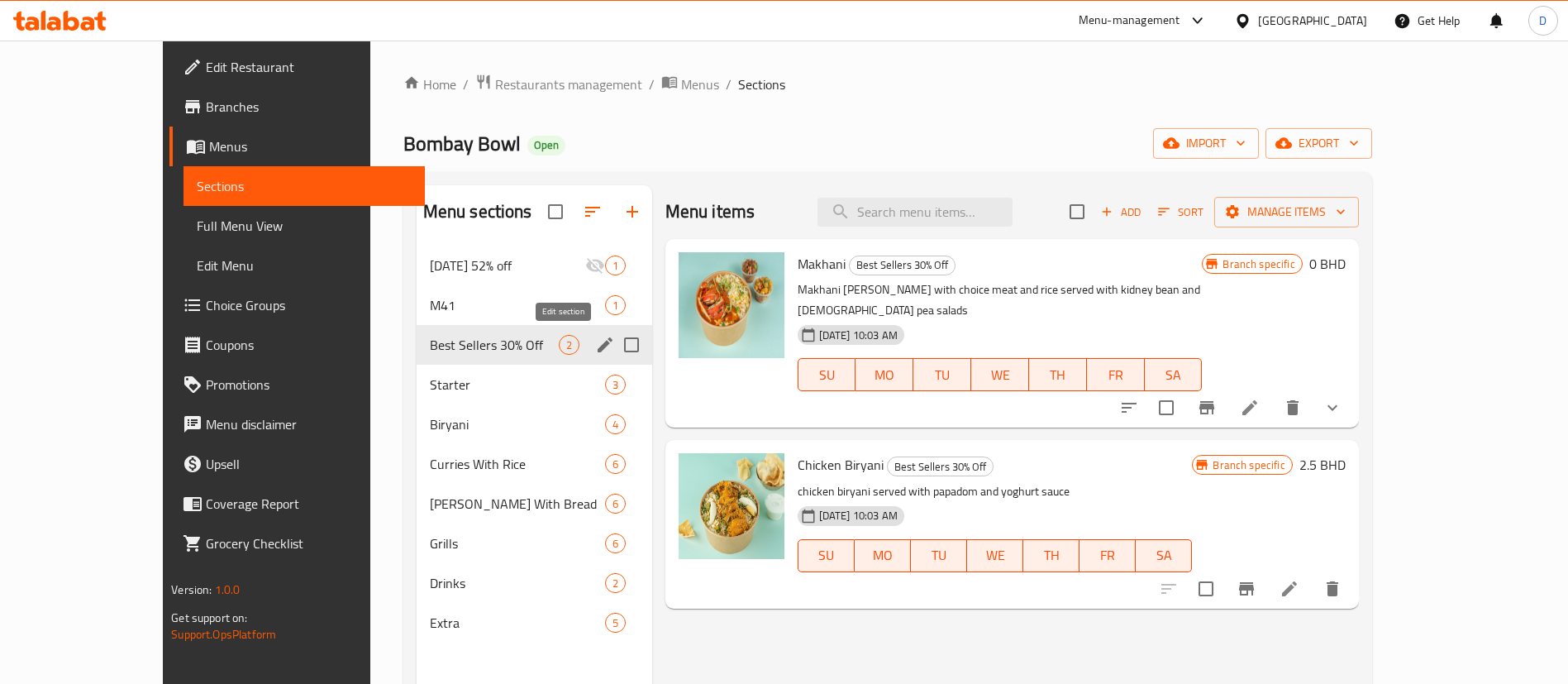
click at [595, 341] on icon "edit" at bounding box center [605, 344] width 19 height 19
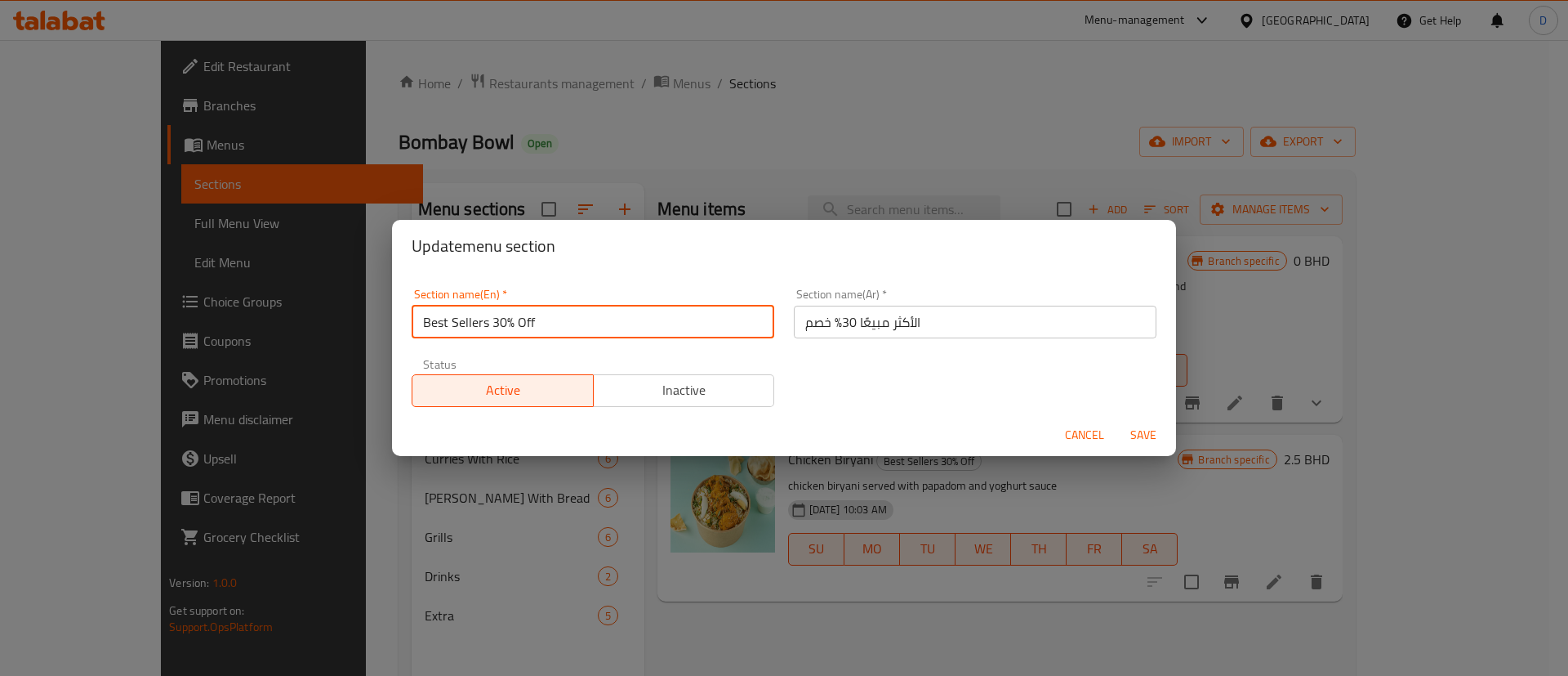
click at [517, 319] on input "Best Sellers 30% Off" at bounding box center [592, 321] width 363 height 33
drag, startPoint x: 491, startPoint y: 316, endPoint x: 560, endPoint y: 323, distance: 69.4
click at [560, 323] on input "Best Sellers 30% Off" at bounding box center [592, 321] width 363 height 33
click at [586, 316] on input "Best Sellers" at bounding box center [592, 321] width 363 height 33
click at [719, 308] on input "Best Sellers" at bounding box center [592, 321] width 363 height 33
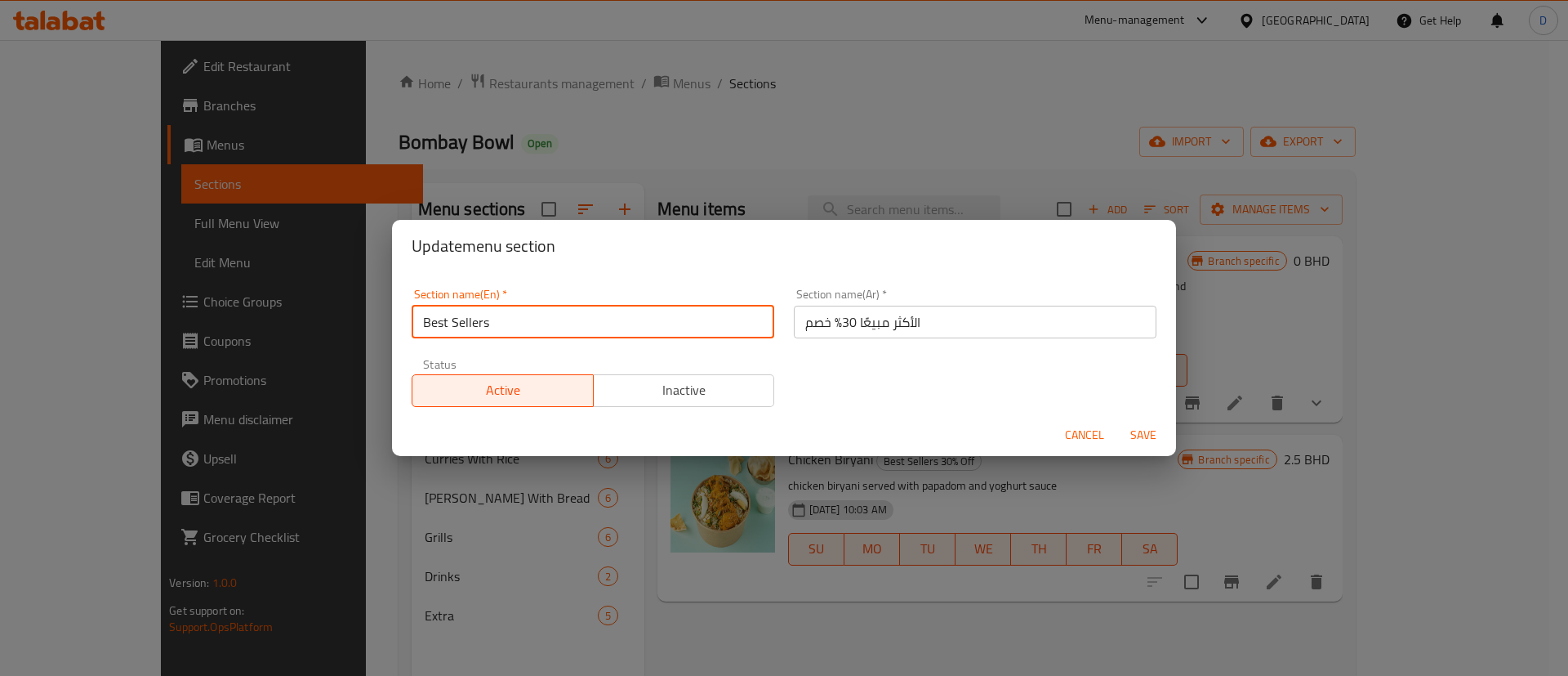
type input "Best Sellers"
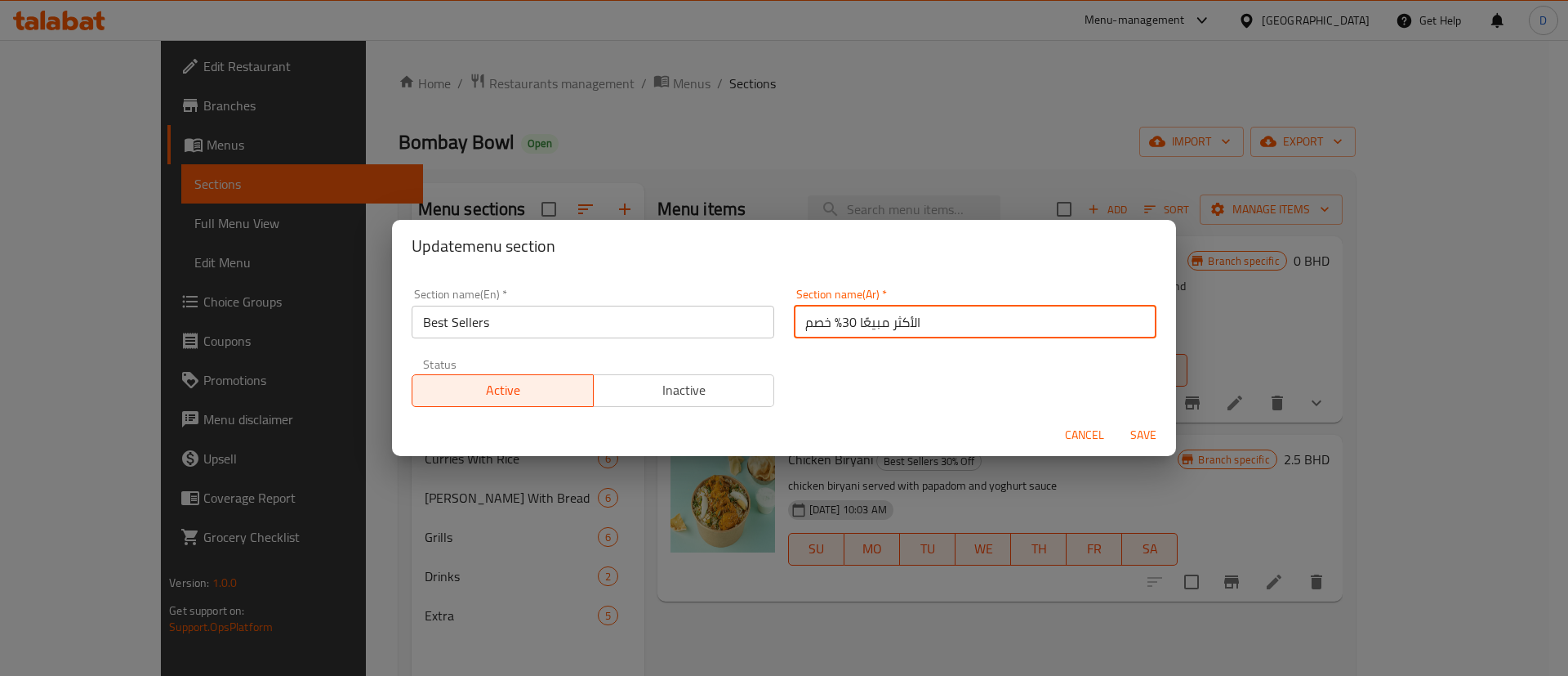
drag, startPoint x: 792, startPoint y: 323, endPoint x: 833, endPoint y: 324, distance: 41.0
click at [833, 324] on input "الأكثر مبيعًا 30% خصم" at bounding box center [975, 321] width 363 height 33
click at [833, 324] on input "الأكثر مبيعًا" at bounding box center [975, 321] width 363 height 33
type input "الأكثر مبيعًا"
drag, startPoint x: 836, startPoint y: 344, endPoint x: 976, endPoint y: 391, distance: 147.7
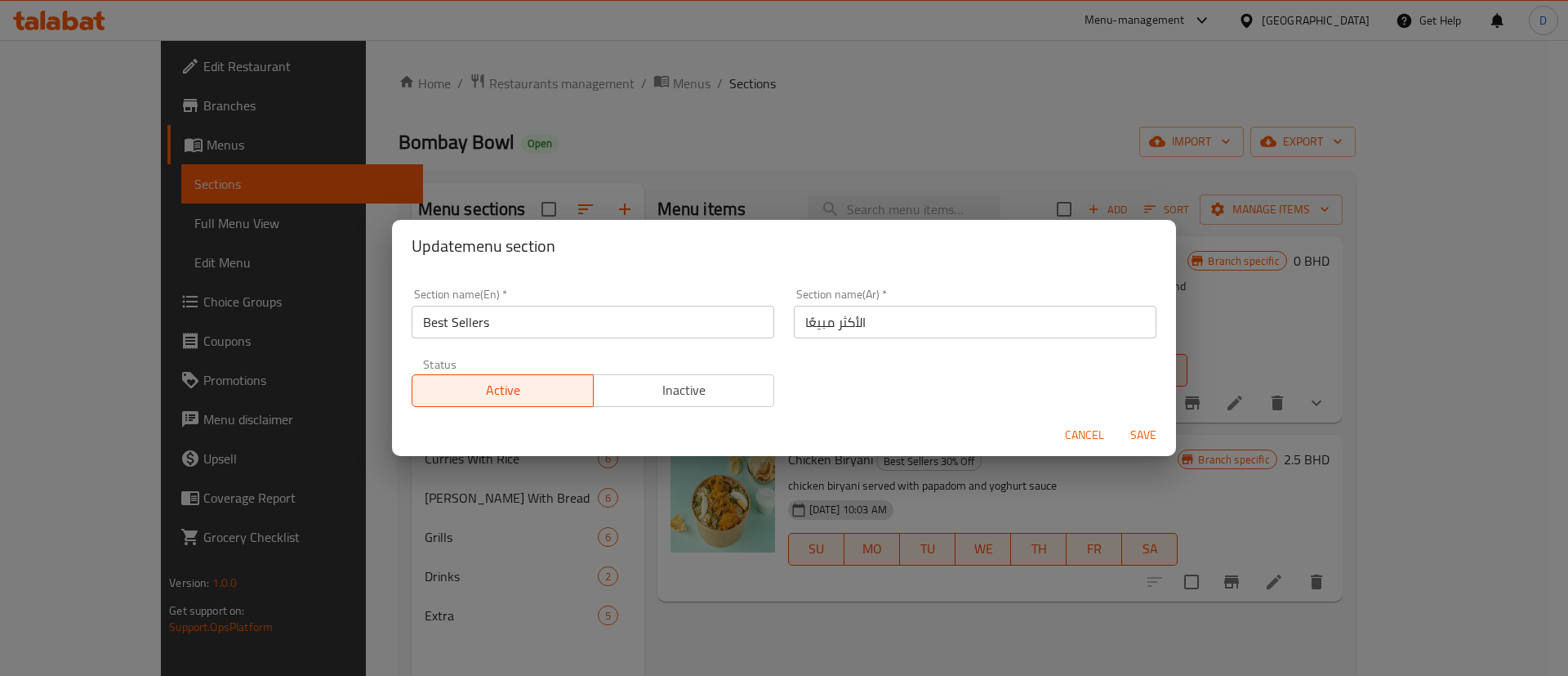
click at [976, 391] on div "Section name(En)   * Best Sellers Section name(En) * Section name(Ar)   * الأكث…" at bounding box center [784, 347] width 764 height 138
click at [1138, 434] on span "Save" at bounding box center [1143, 435] width 39 height 20
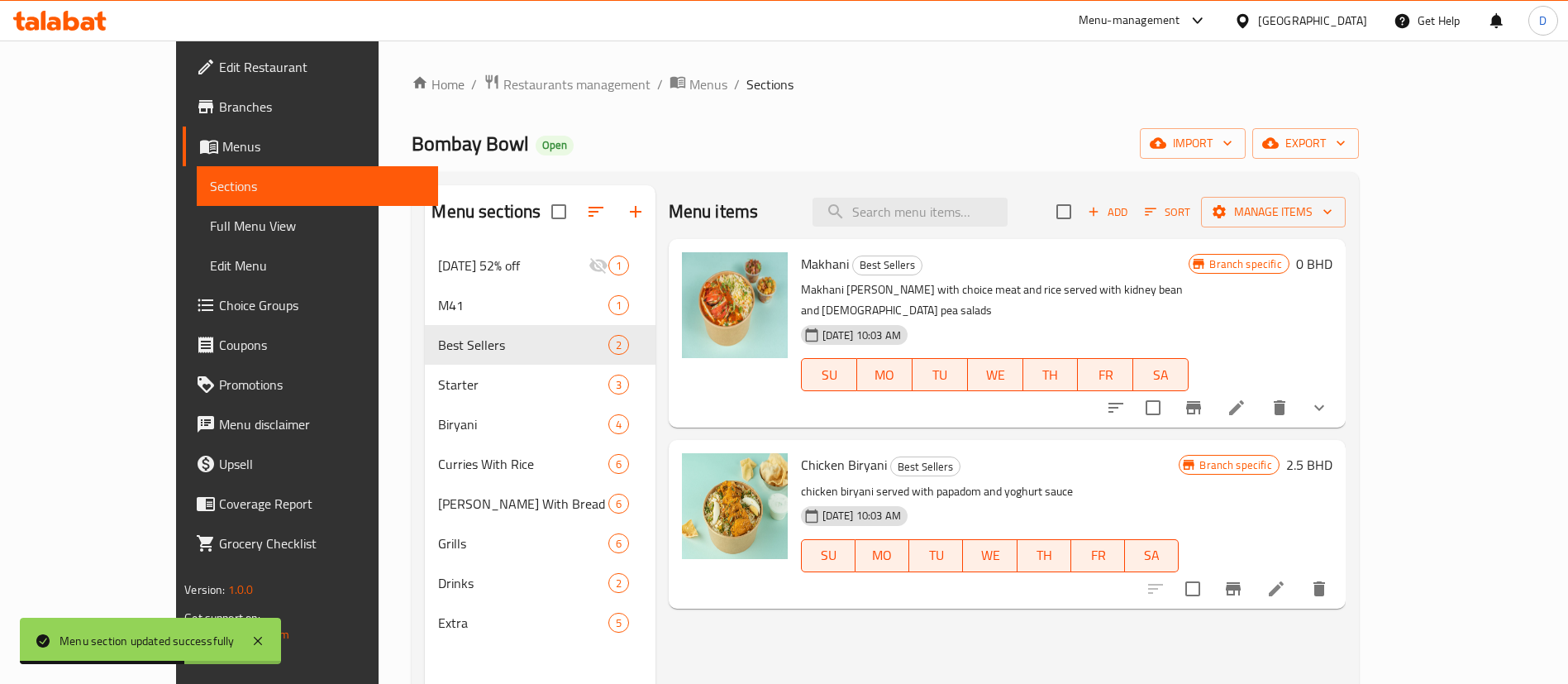
click at [556, 146] on div "Bombay Bowl Open import export" at bounding box center [885, 144] width 947 height 30
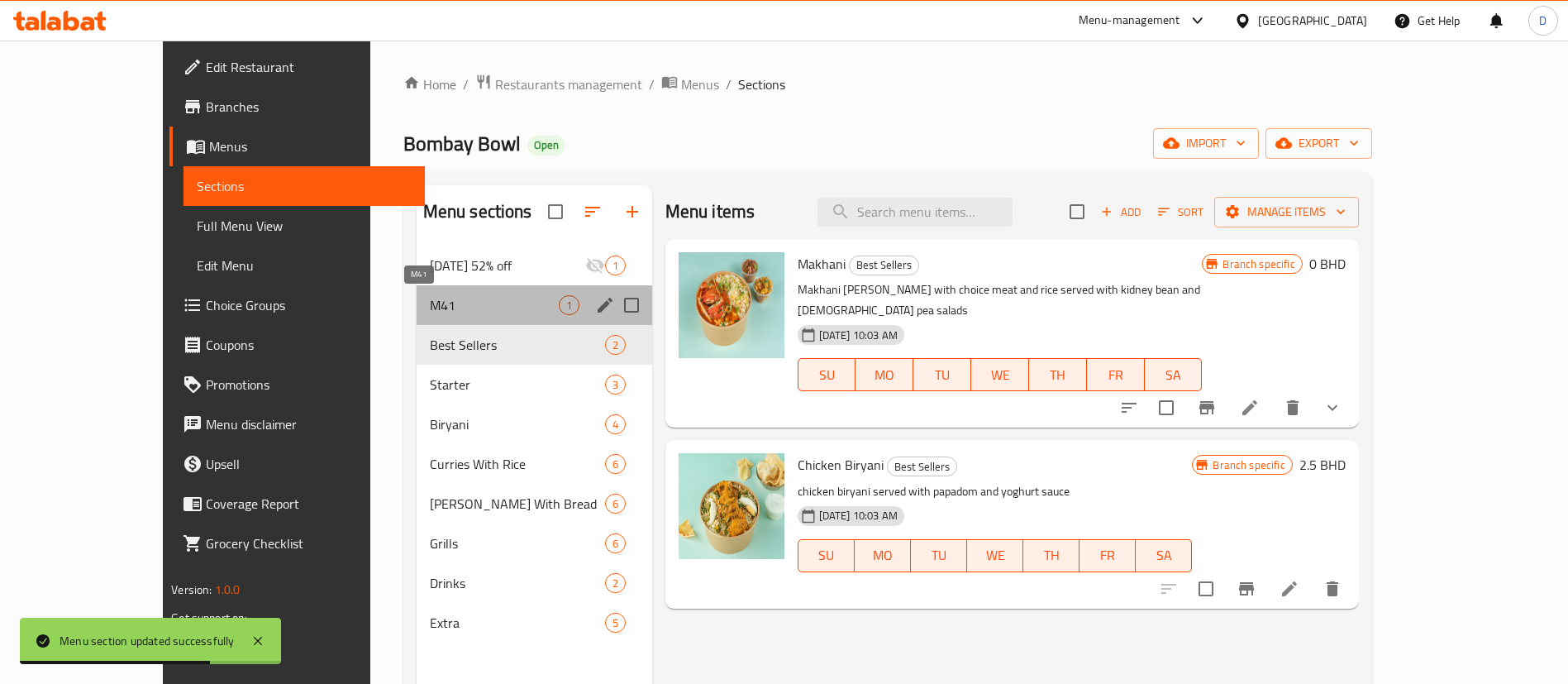
click at [450, 299] on span "M41" at bounding box center [494, 304] width 129 height 19
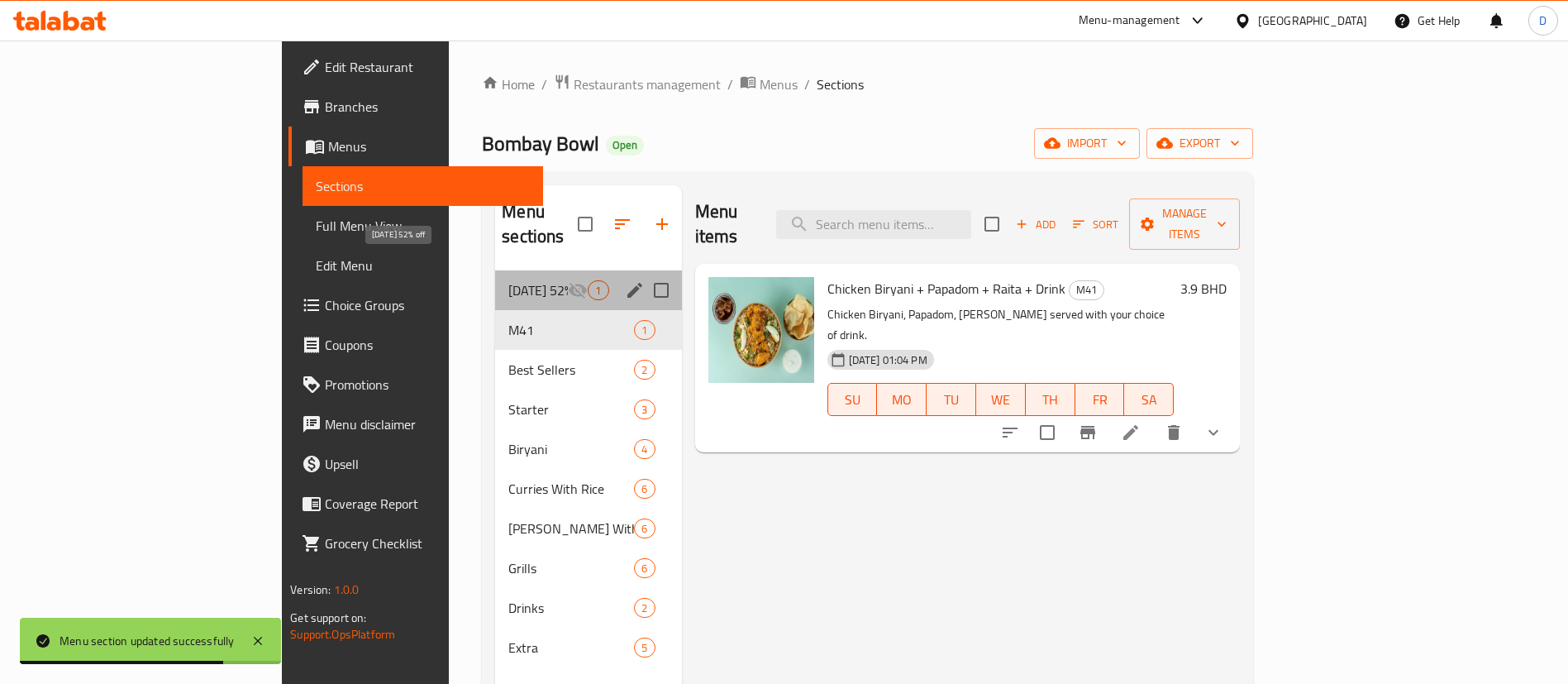
click at [508, 280] on span "[DATE] 52% off" at bounding box center [538, 290] width 59 height 19
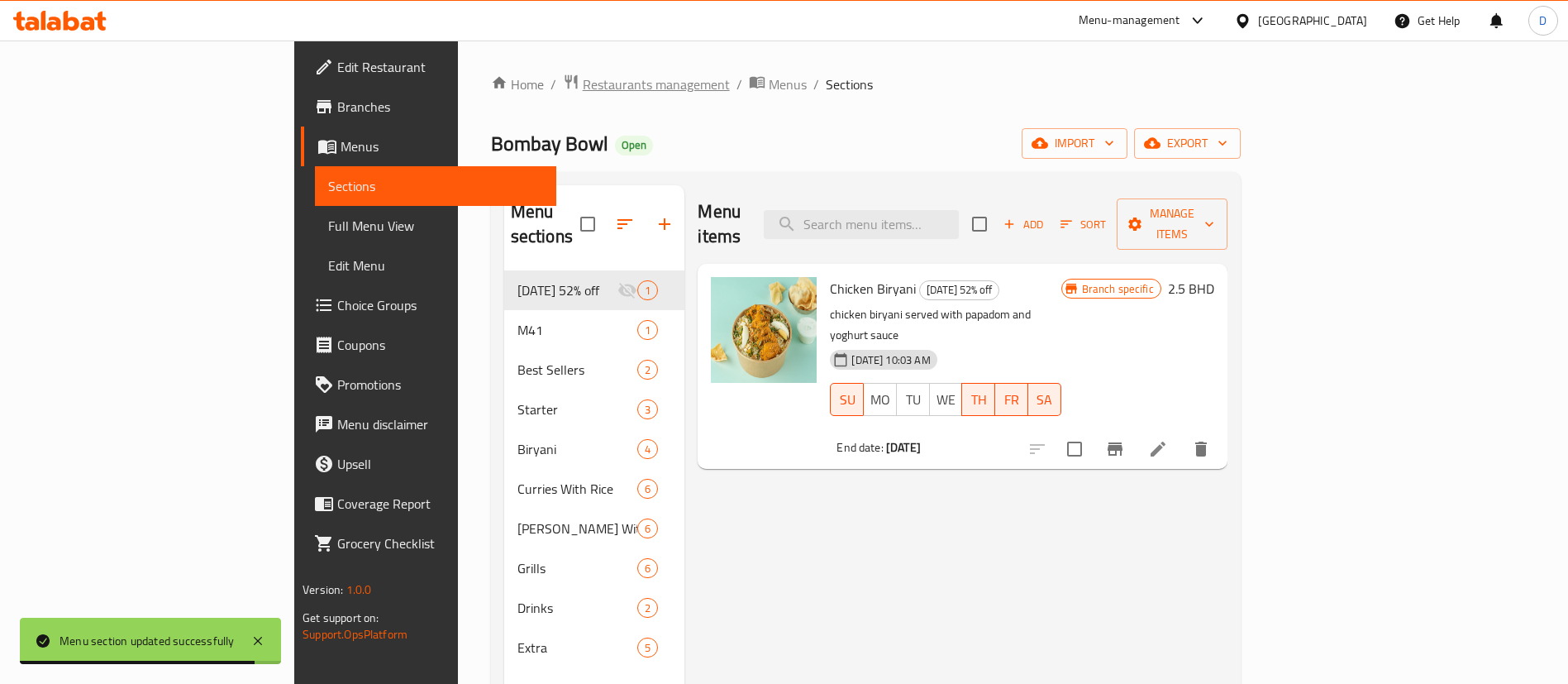
click at [583, 79] on span "Restaurants management" at bounding box center [656, 84] width 147 height 19
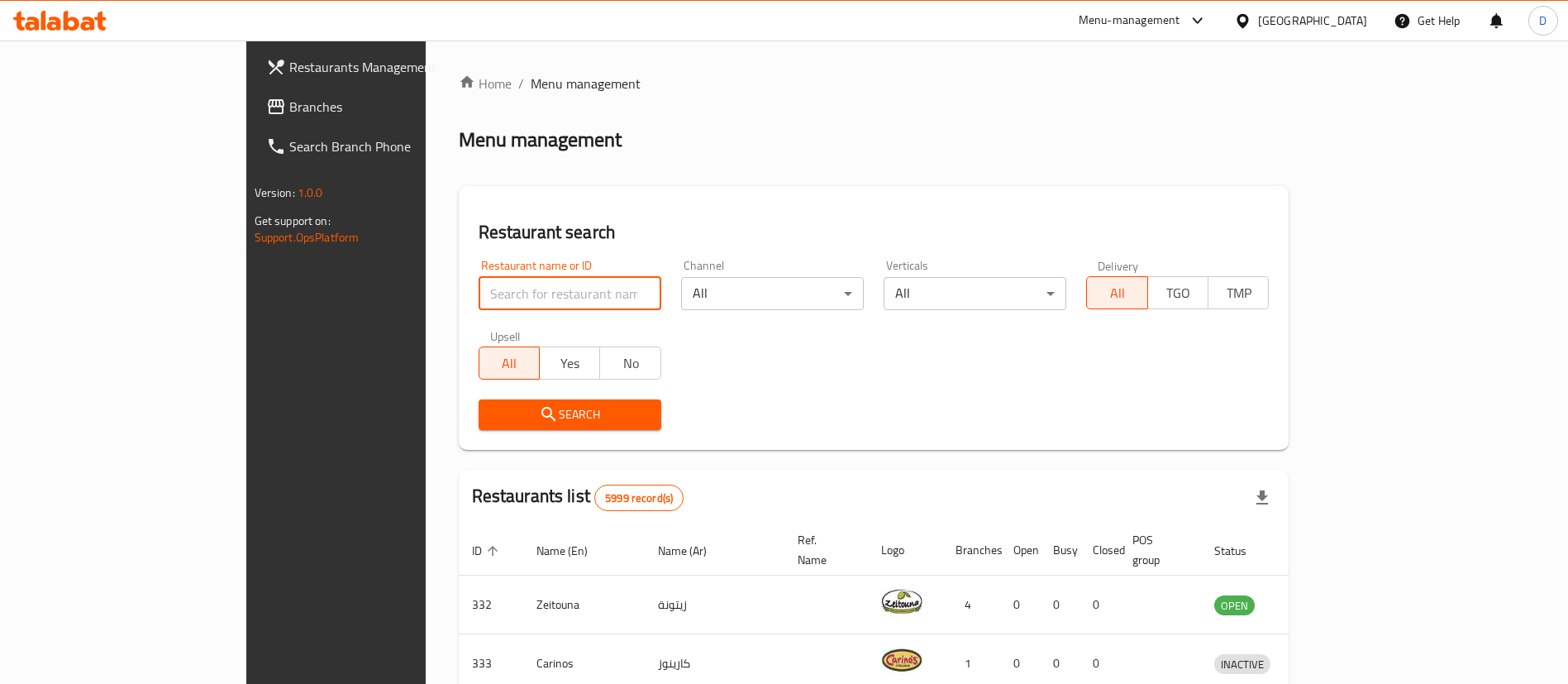
click at [479, 295] on input "search" at bounding box center [570, 293] width 182 height 33
paste input "15720"
type input "15720"
click button "Search" at bounding box center [570, 415] width 182 height 30
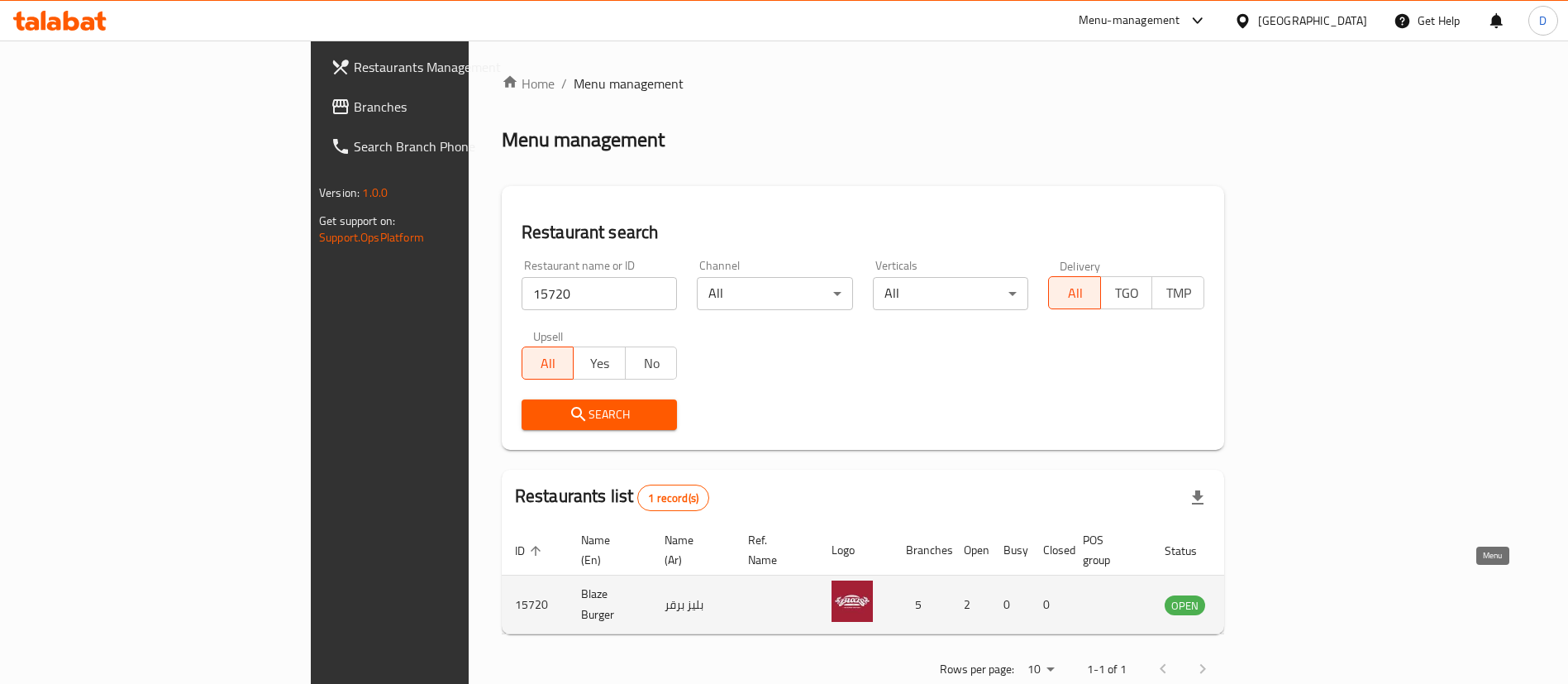
click at [1271, 599] on icon "enhanced table" at bounding box center [1261, 605] width 19 height 14
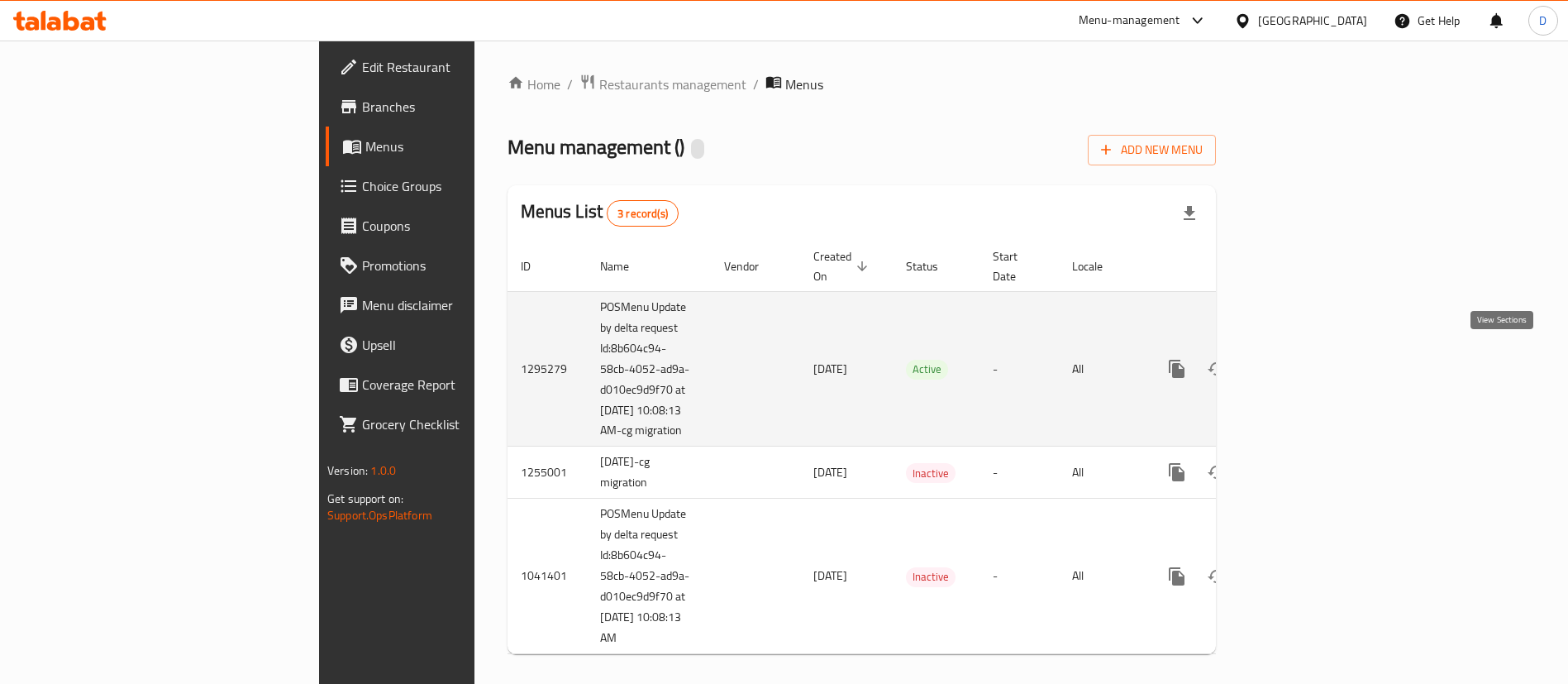
click at [1306, 359] on icon "enhanced table" at bounding box center [1295, 368] width 19 height 19
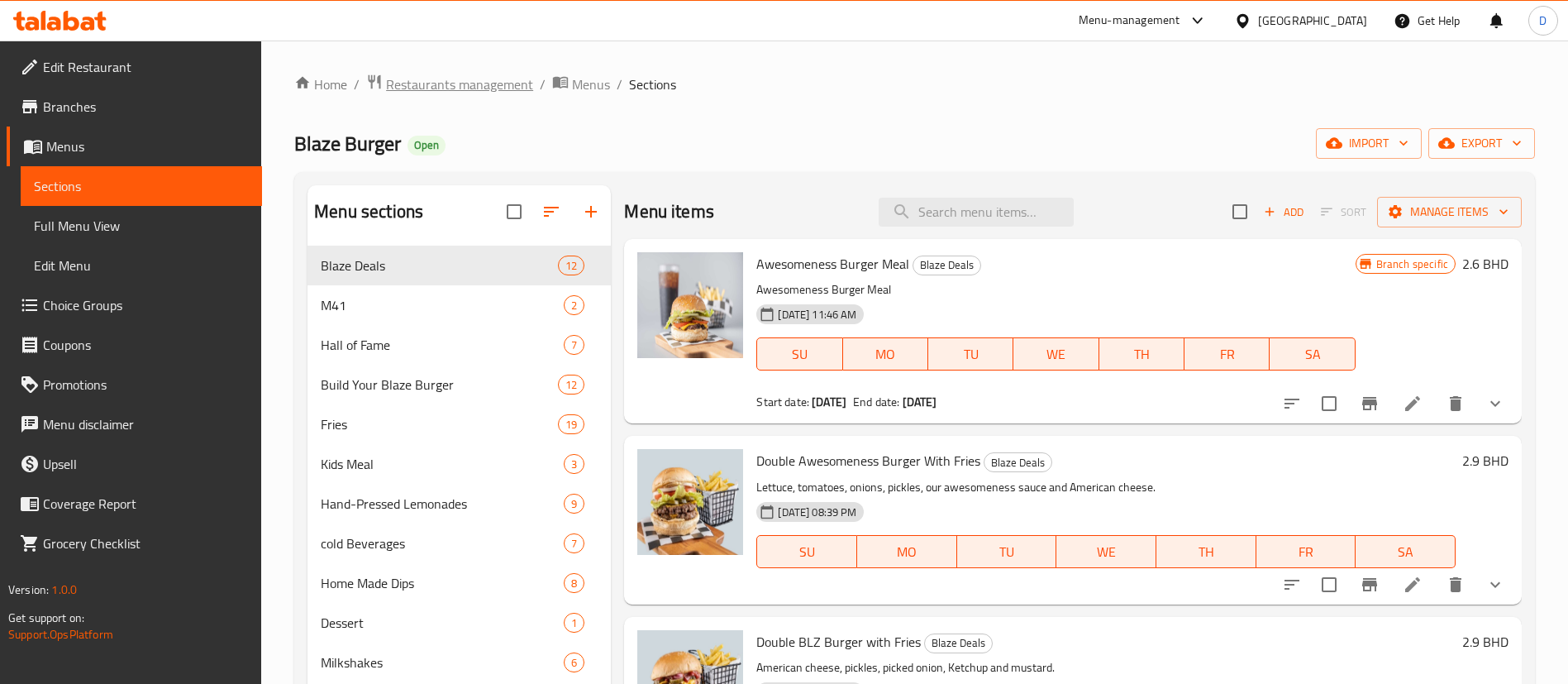
click at [432, 89] on span "Restaurants management" at bounding box center [459, 84] width 147 height 19
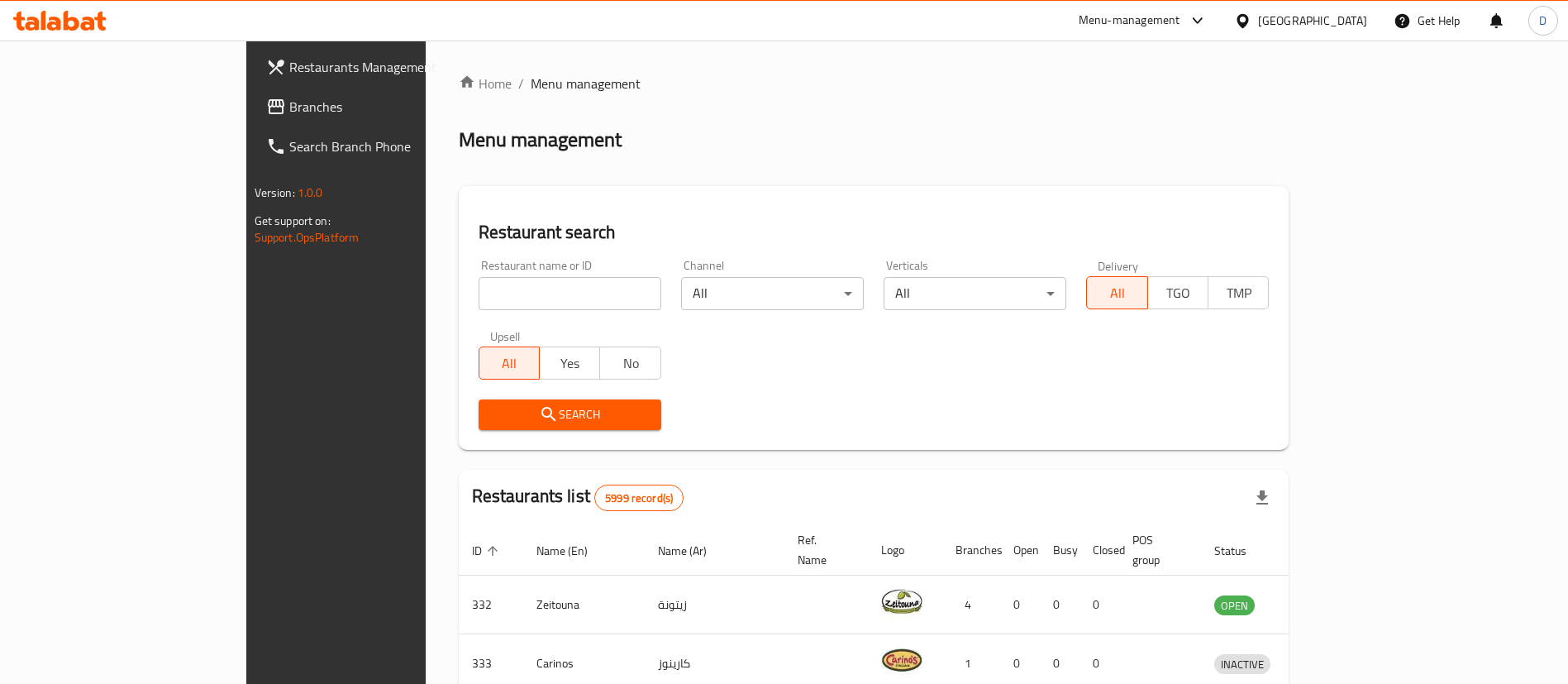
click at [479, 301] on input "search" at bounding box center [570, 293] width 182 height 33
paste input "663700"
type input "663700"
click button "Search" at bounding box center [570, 415] width 182 height 30
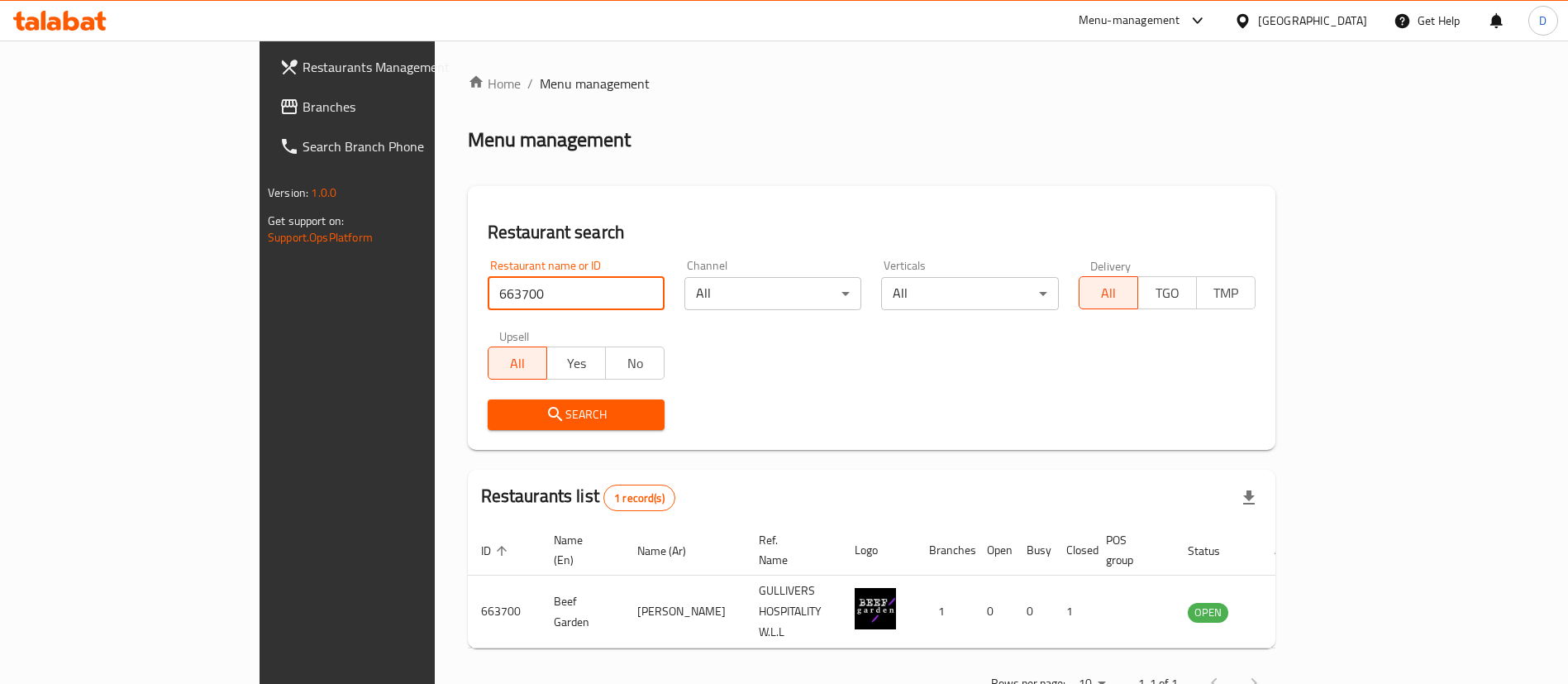
scroll to position [21, 0]
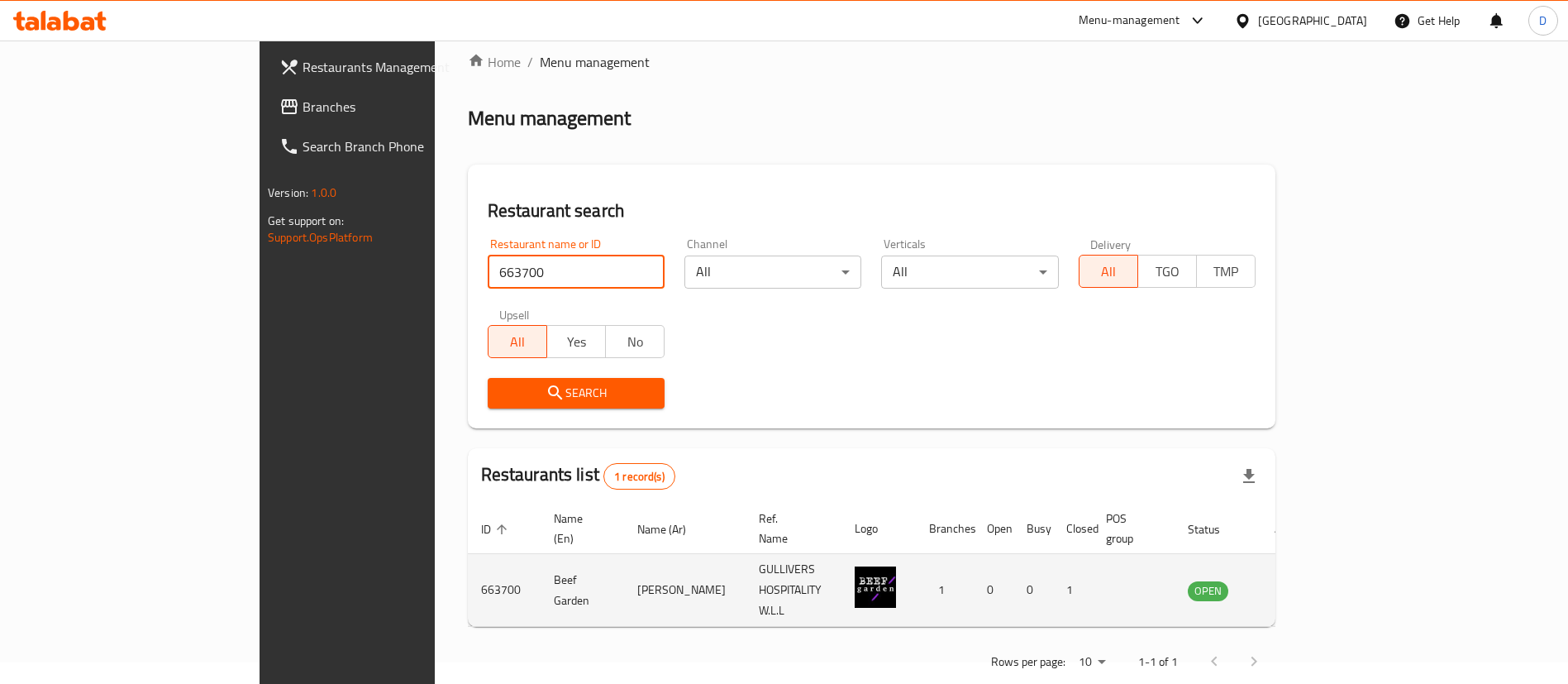
click at [1291, 588] on icon "enhanced table" at bounding box center [1288, 591] width 6 height 7
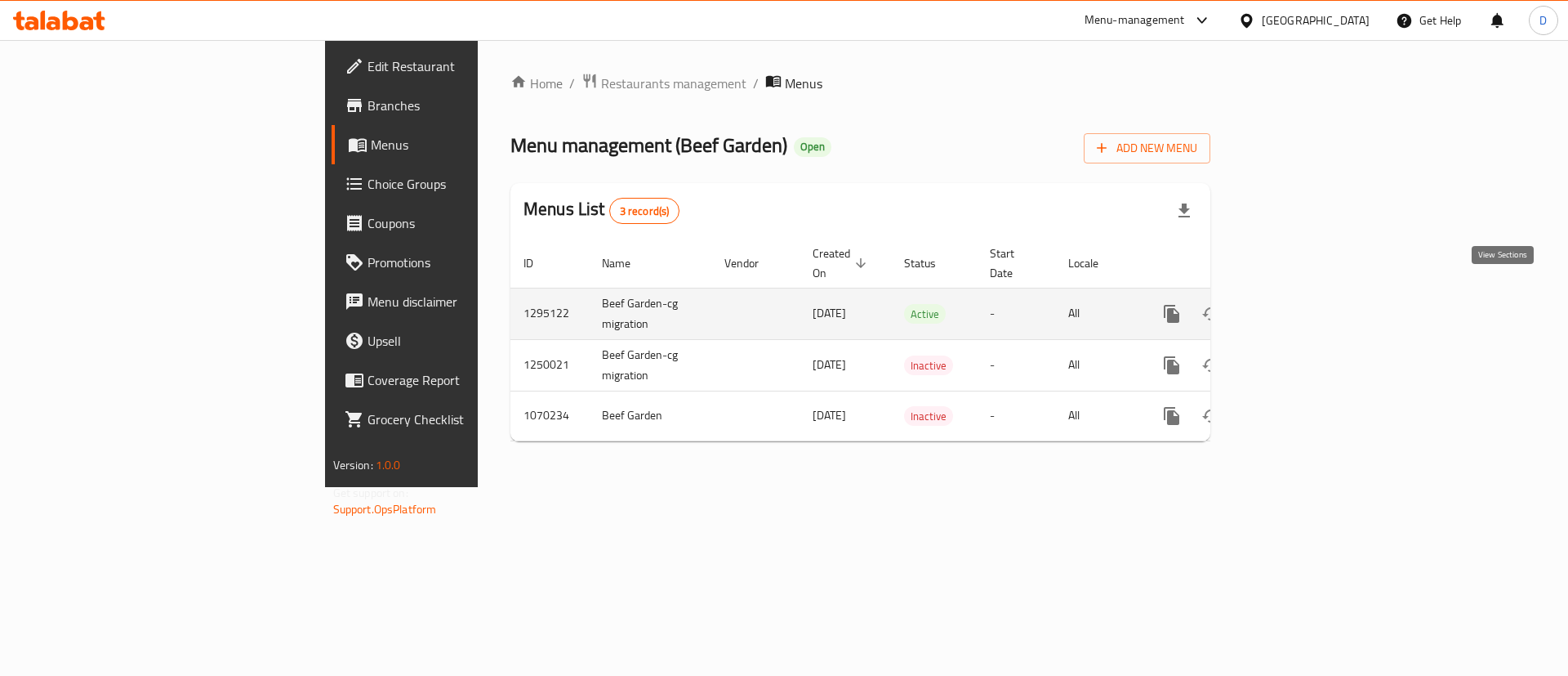
click at [1299, 304] on icon "enhanced table" at bounding box center [1289, 313] width 19 height 19
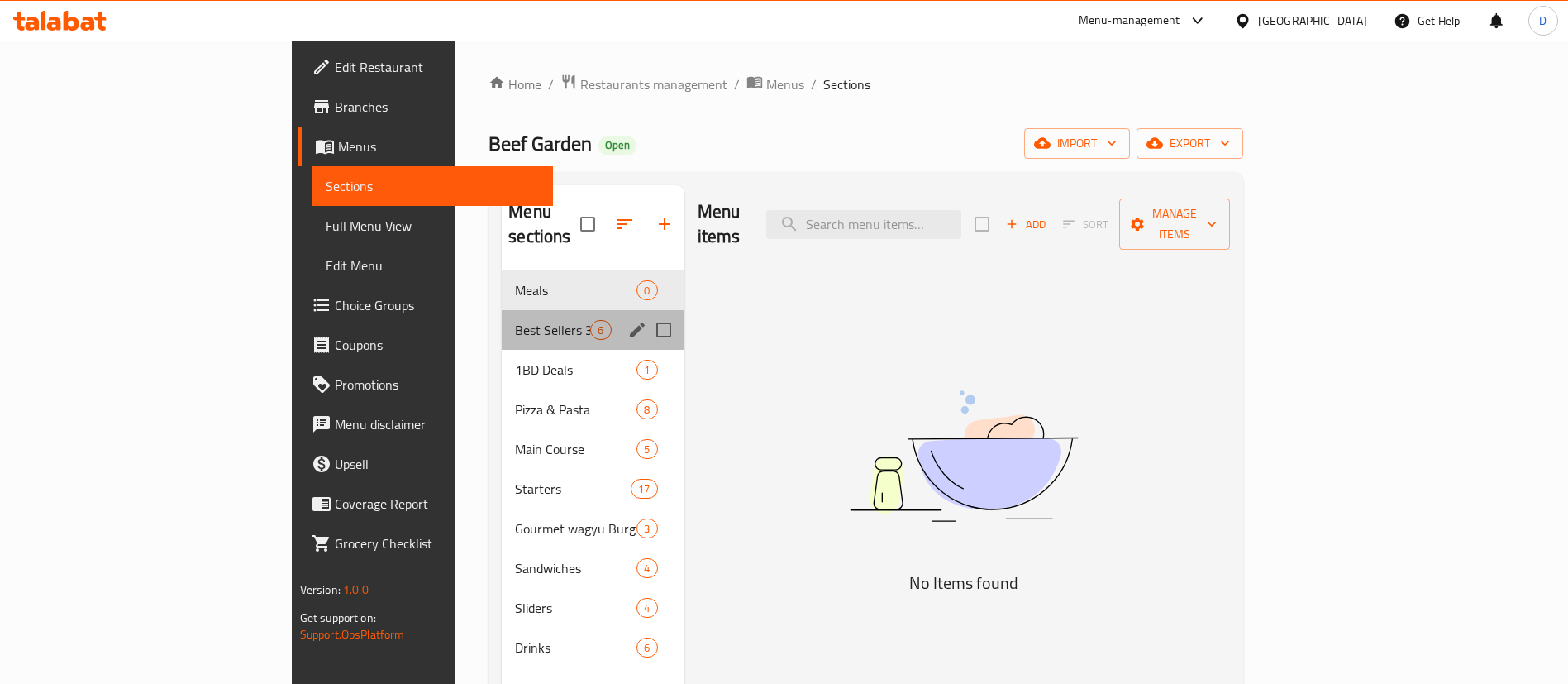
click at [502, 310] on div "Best Sellers 30% Off 6" at bounding box center [592, 329] width 182 height 40
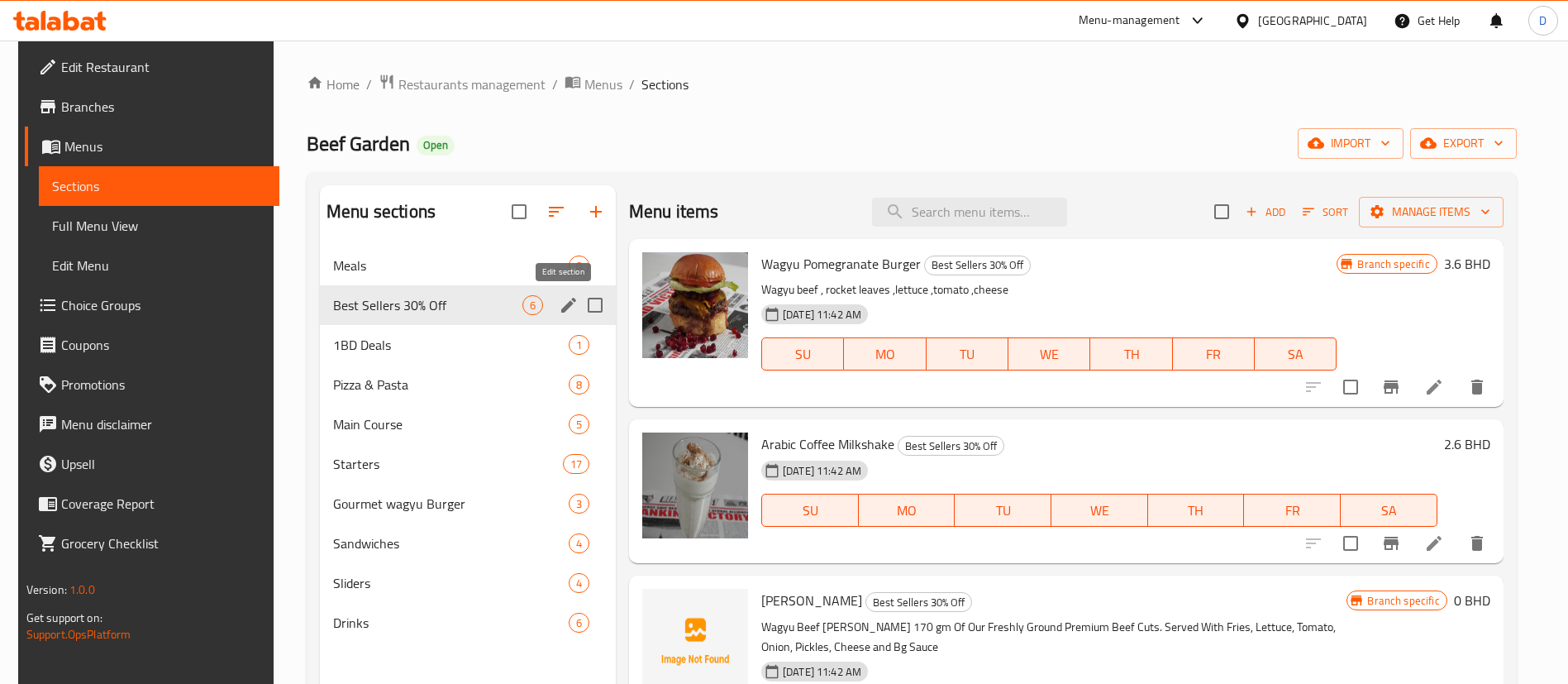
click at [570, 298] on icon "edit" at bounding box center [569, 305] width 15 height 15
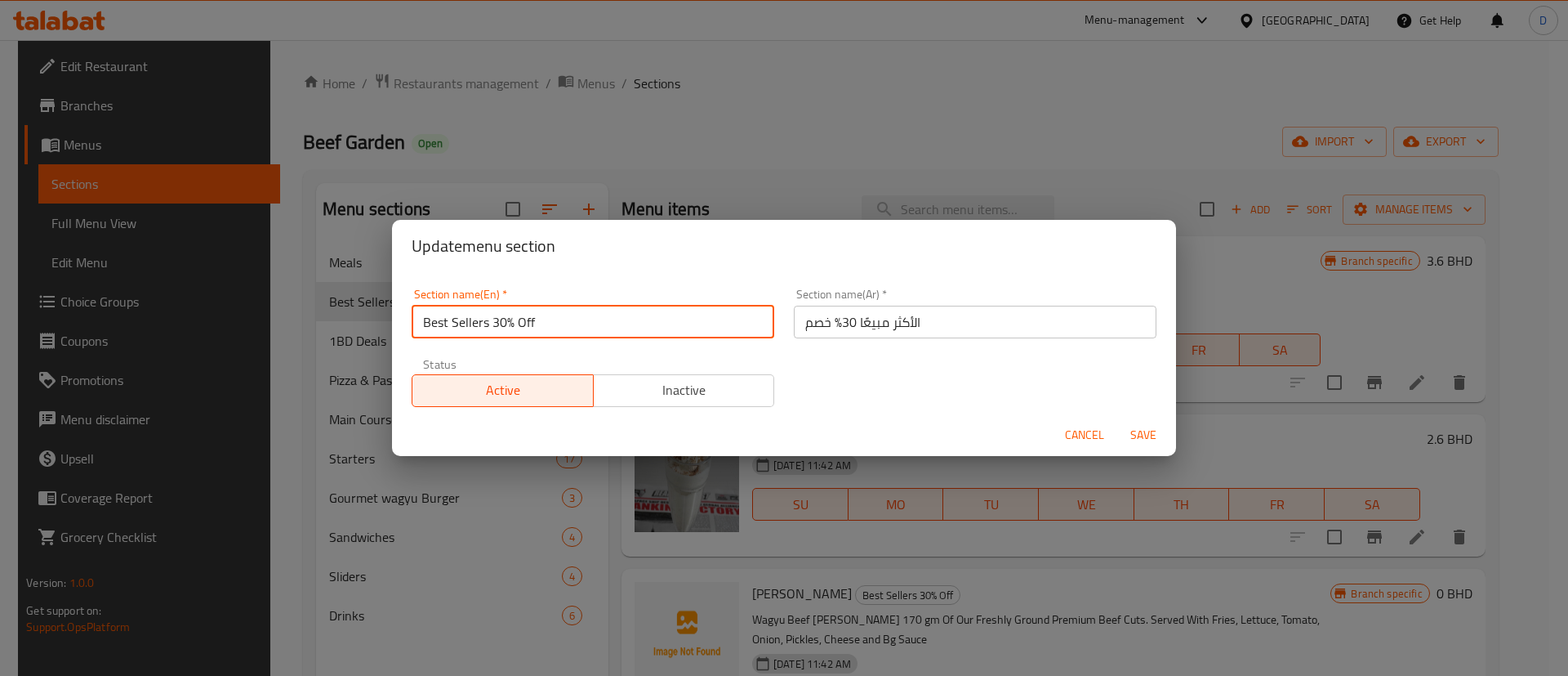
drag, startPoint x: 488, startPoint y: 319, endPoint x: 558, endPoint y: 319, distance: 70.0
click at [558, 319] on input "Best Sellers 30% Off" at bounding box center [592, 321] width 363 height 33
type input "Best Sellers"
click at [784, 330] on div "Section name(Ar)   * الأكثر مبيعًا 30% خصم Section name(Ar) *" at bounding box center [975, 313] width 382 height 69
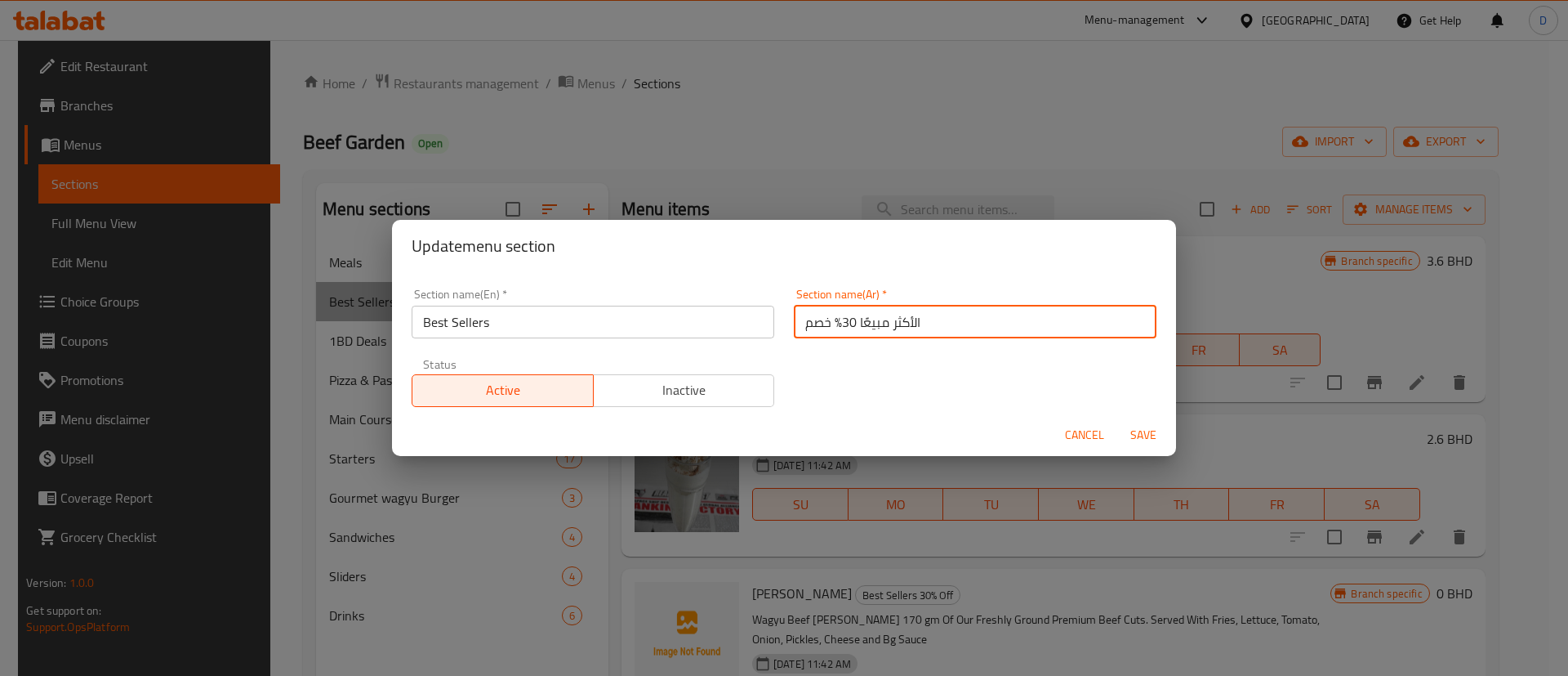
drag, startPoint x: 800, startPoint y: 330, endPoint x: 835, endPoint y: 329, distance: 35.0
click at [835, 329] on input "الأكثر مبيعًا 30% خصم" at bounding box center [975, 321] width 363 height 33
type input "الأكثر مبيعًا"
drag, startPoint x: 837, startPoint y: 353, endPoint x: 919, endPoint y: 380, distance: 86.3
click at [837, 356] on div "Section name(En)   * Best Sellers Section name(En) * Section name(Ar)   * الأكث…" at bounding box center [784, 347] width 764 height 138
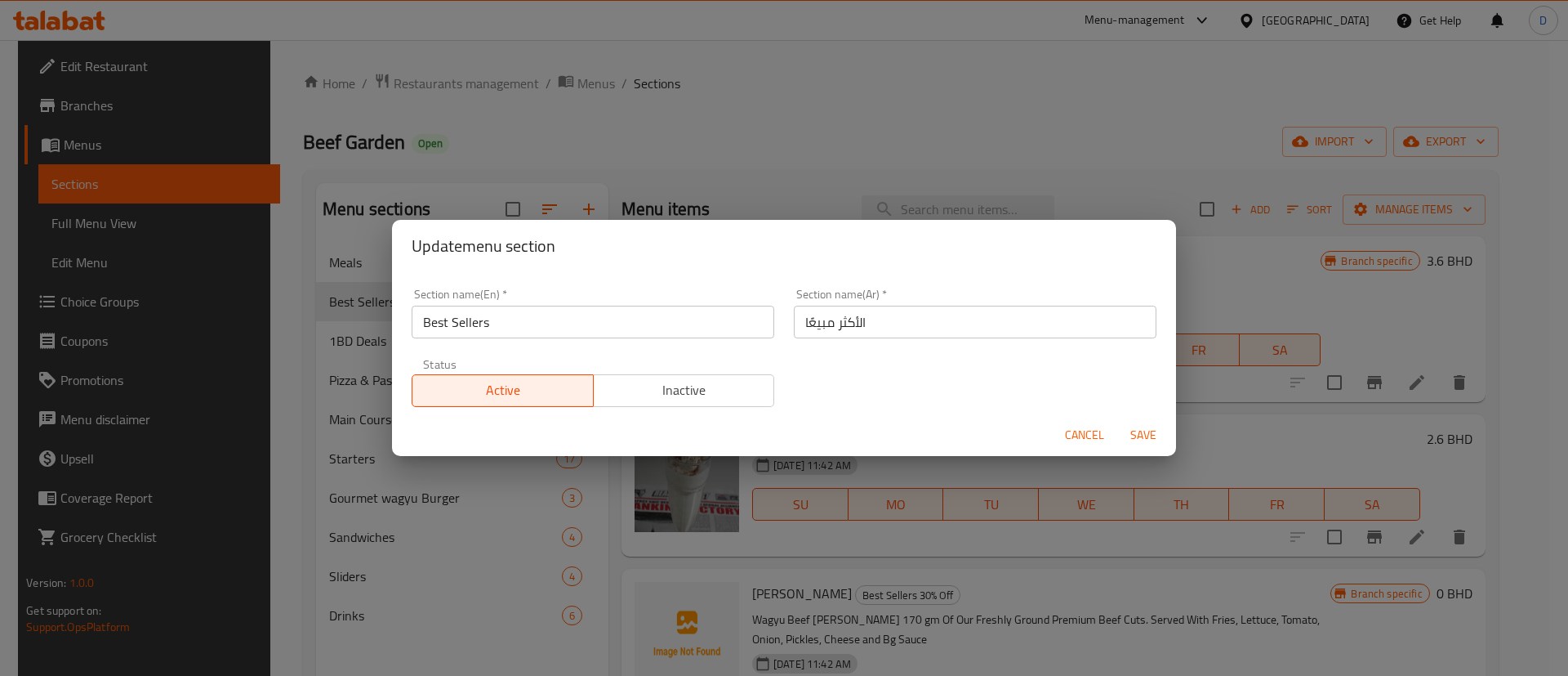
click at [1154, 440] on span "Save" at bounding box center [1143, 435] width 39 height 20
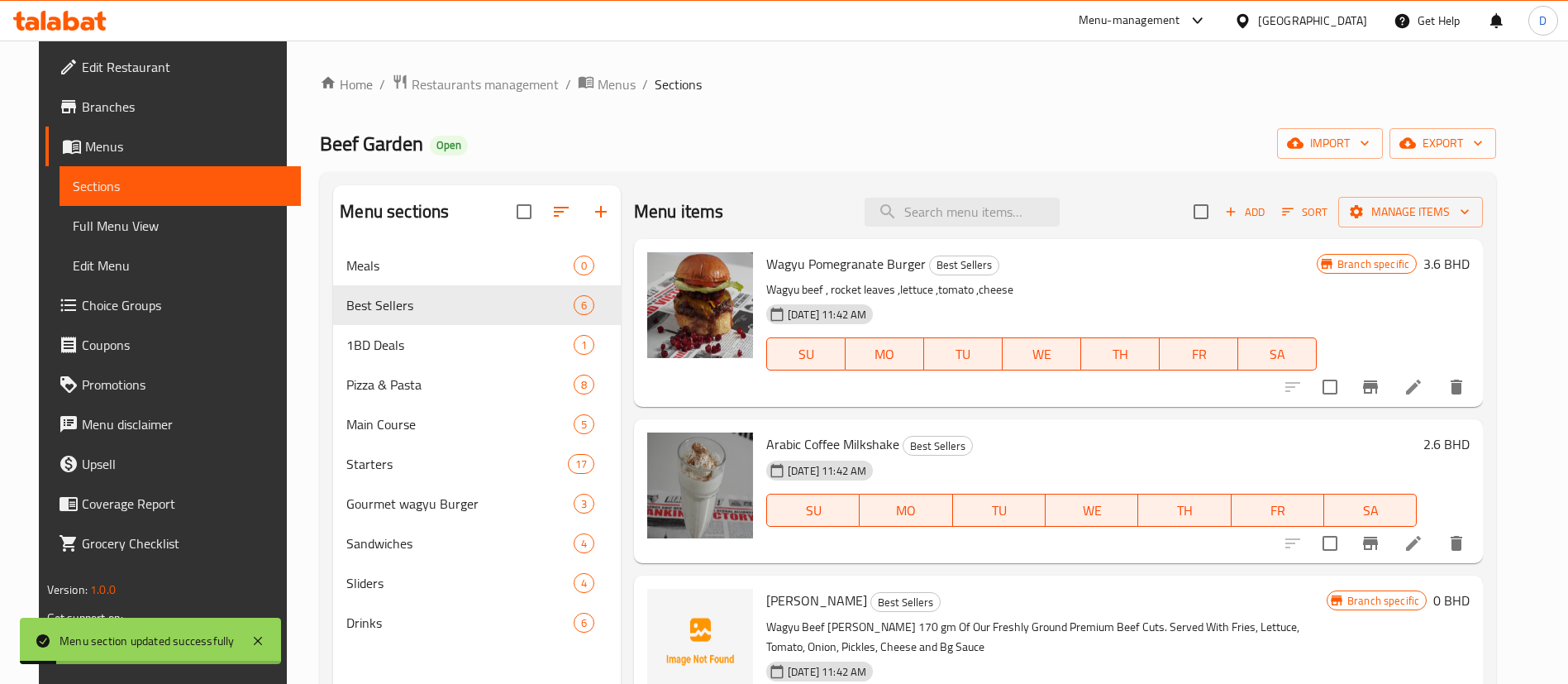
click at [761, 159] on div "Home / Restaurants management / Menus / Sections Beef Garden Open import export…" at bounding box center [908, 477] width 1176 height 808
click at [429, 95] on span "Restaurants management" at bounding box center [486, 84] width 147 height 19
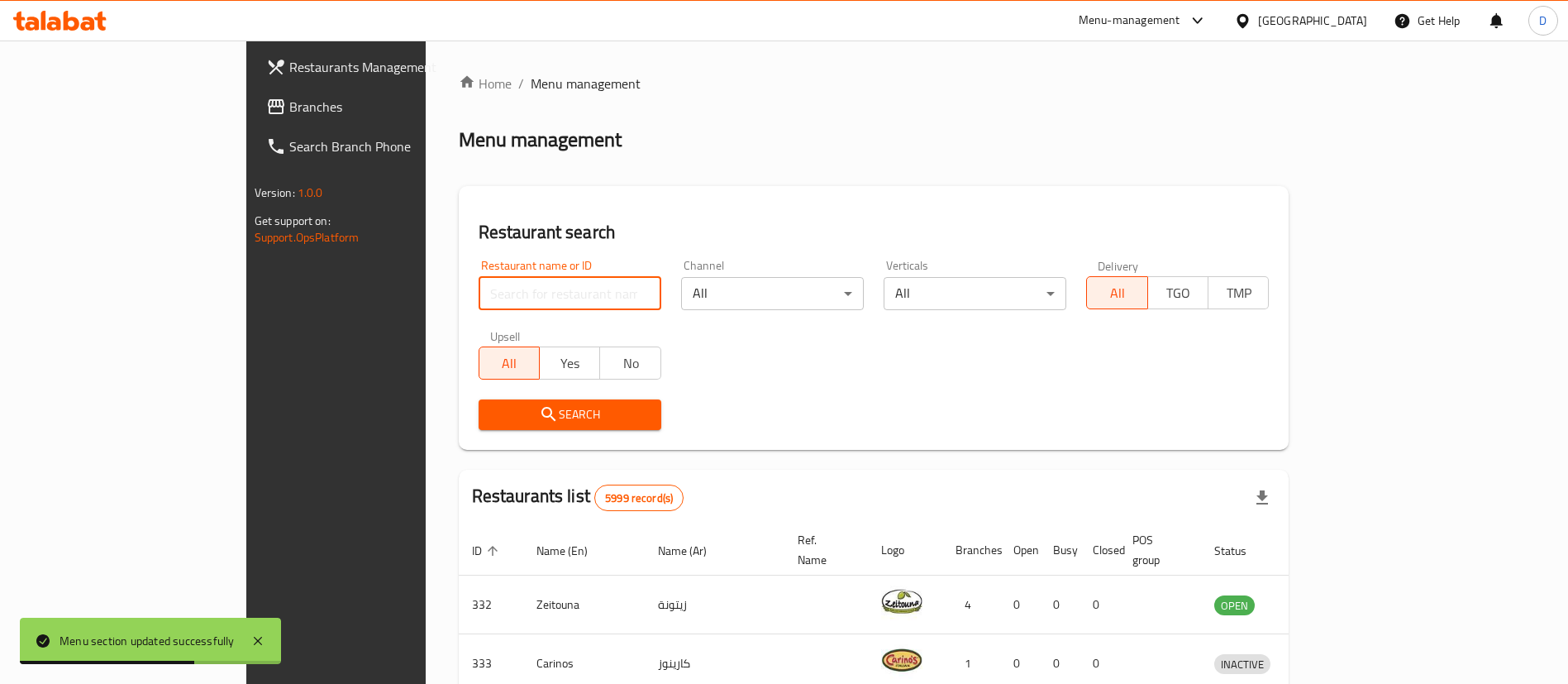
click at [479, 284] on input "search" at bounding box center [570, 293] width 182 height 33
paste input "1750"
type input "1750"
click button "Search" at bounding box center [570, 415] width 182 height 30
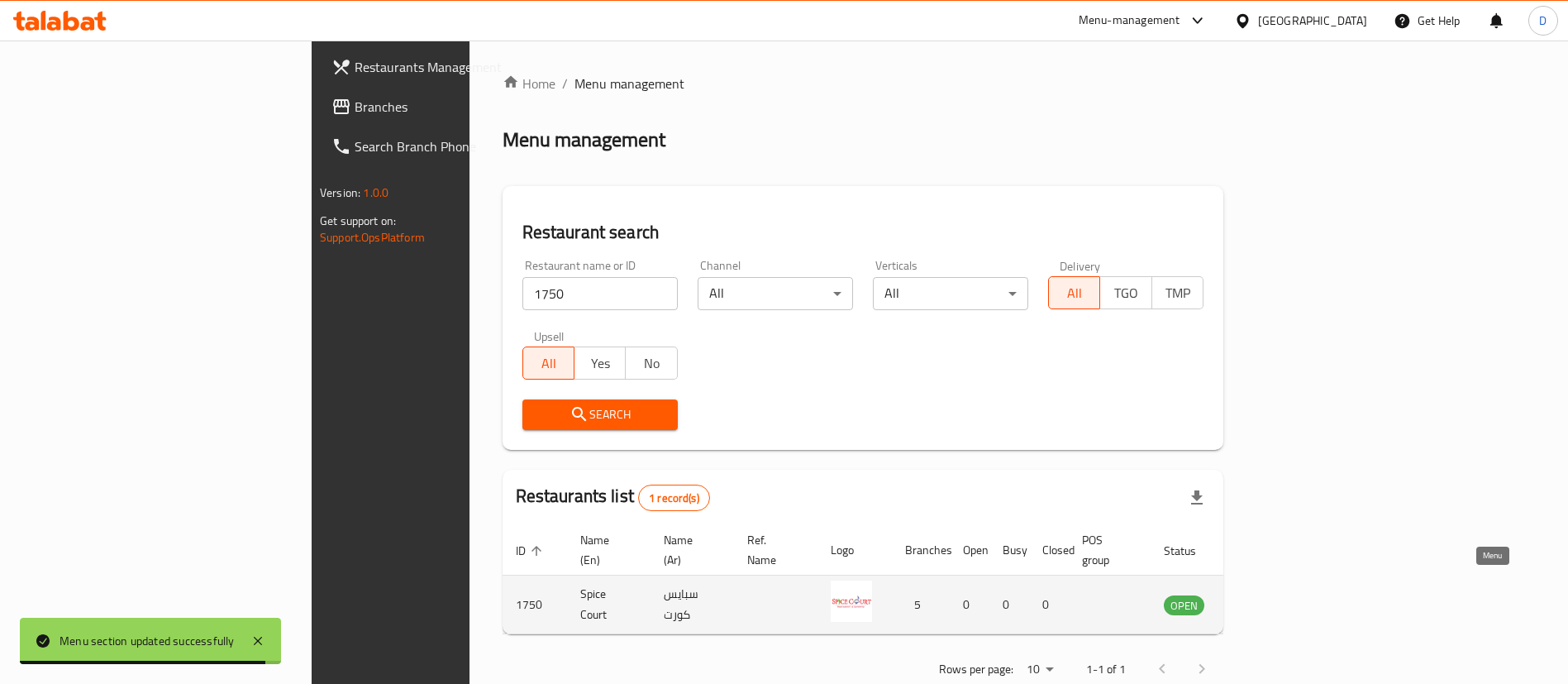
click at [1271, 594] on icon "enhanced table" at bounding box center [1260, 604] width 19 height 19
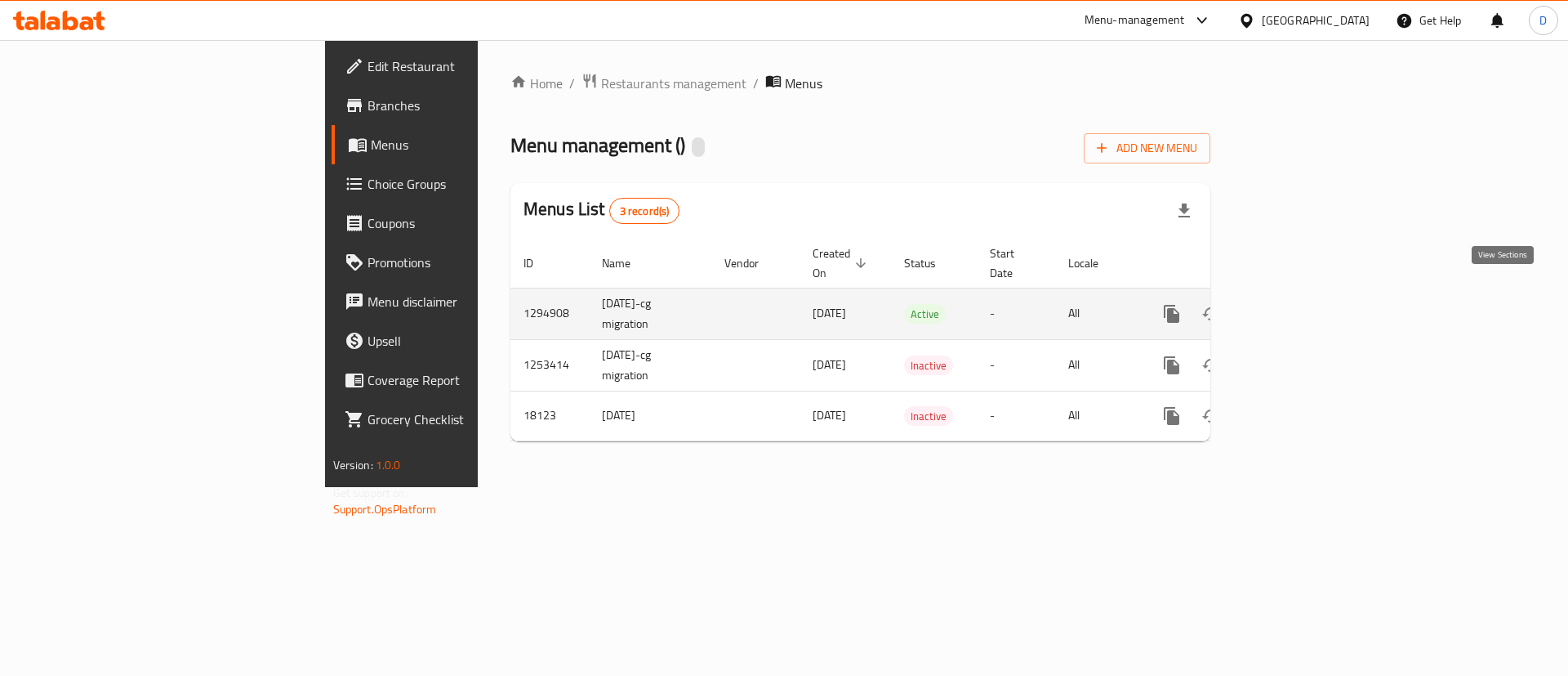
click at [1299, 304] on icon "enhanced table" at bounding box center [1289, 313] width 19 height 19
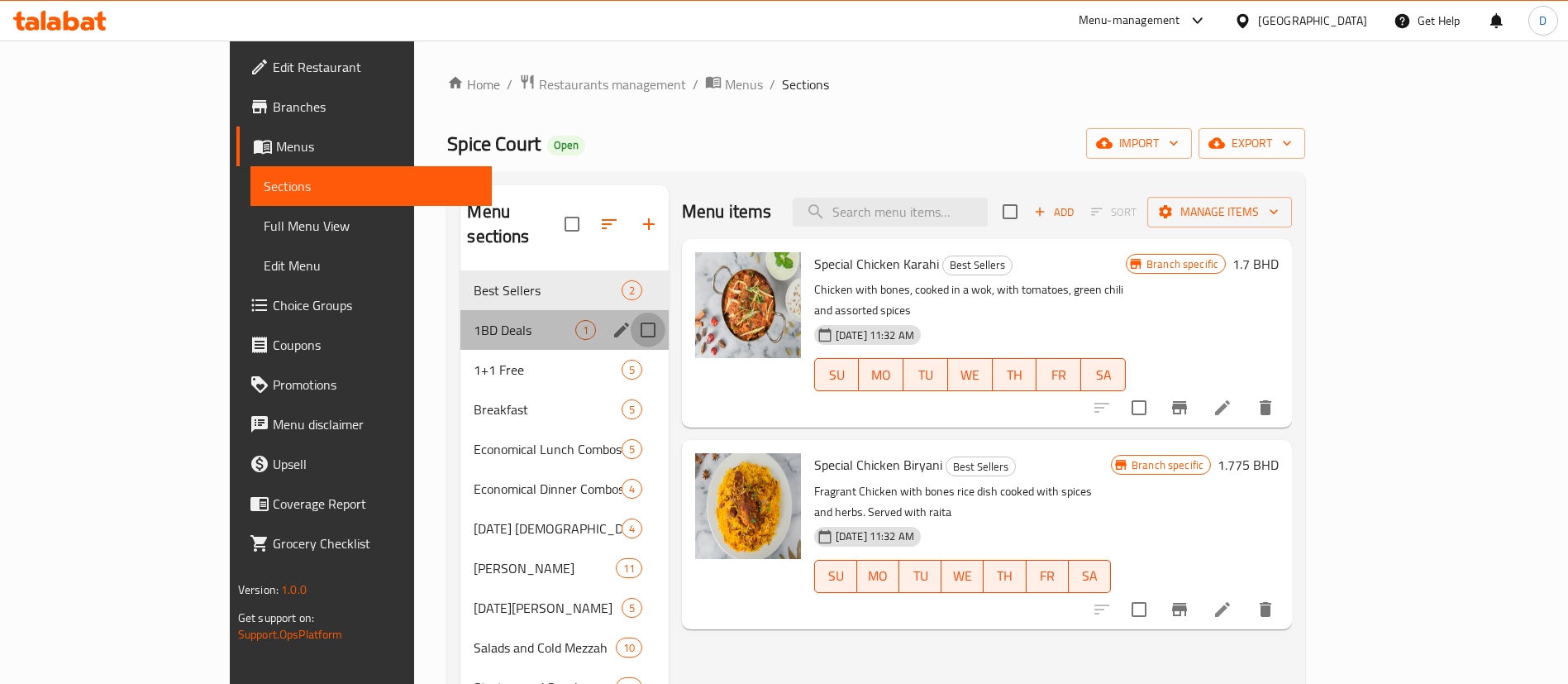
click at [631, 312] on input "Menu sections" at bounding box center [648, 329] width 35 height 35
checkbox input "true"
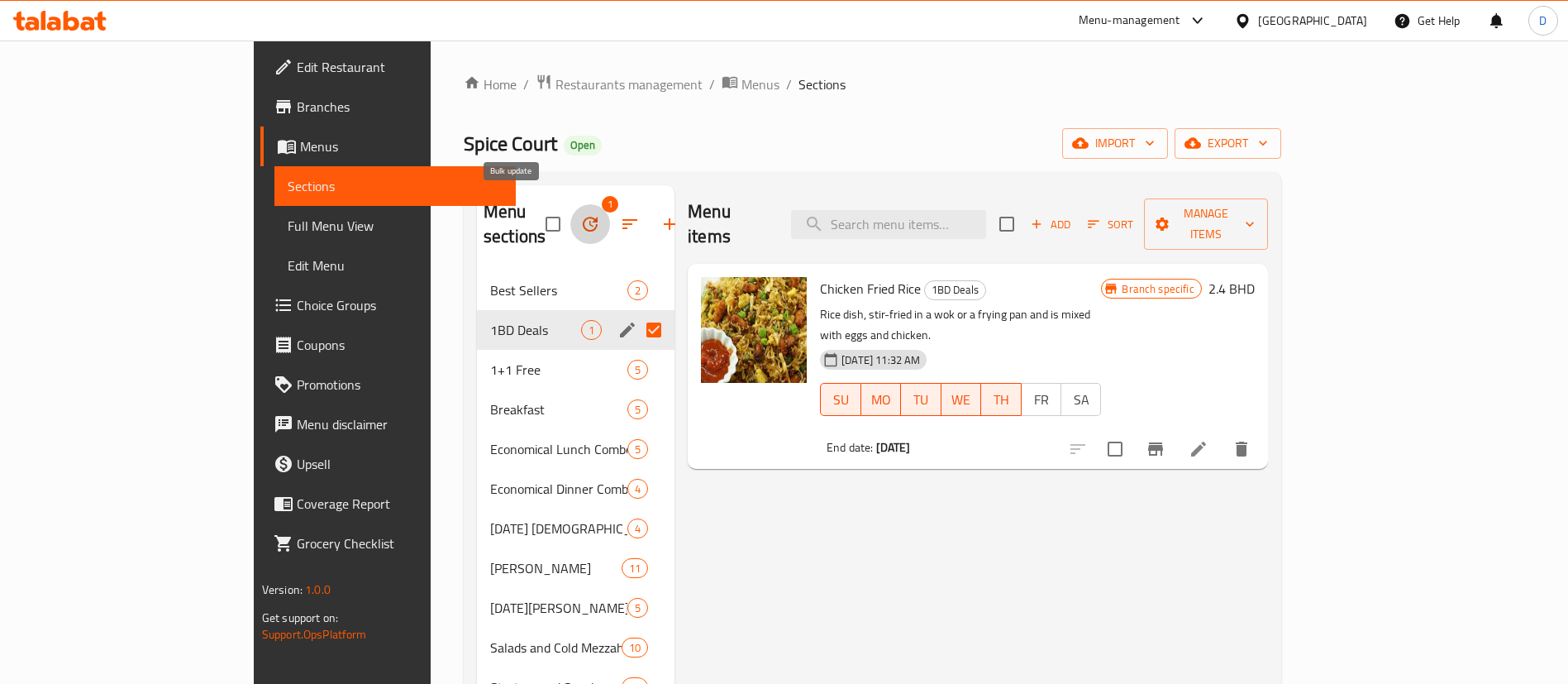
click at [580, 214] on icon "button" at bounding box center [589, 224] width 19 height 19
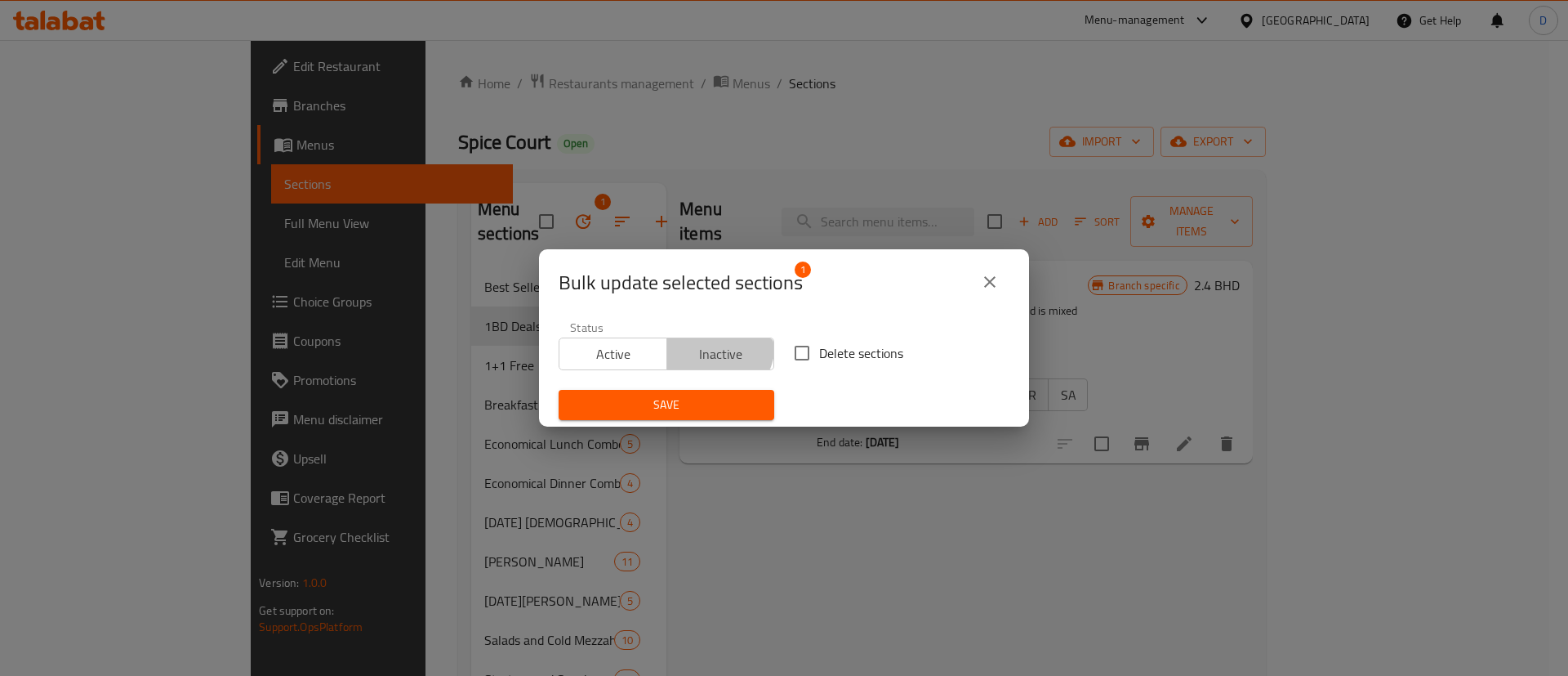
click at [700, 343] on span "Inactive" at bounding box center [721, 354] width 95 height 23
click at [710, 403] on span "Save" at bounding box center [666, 405] width 189 height 20
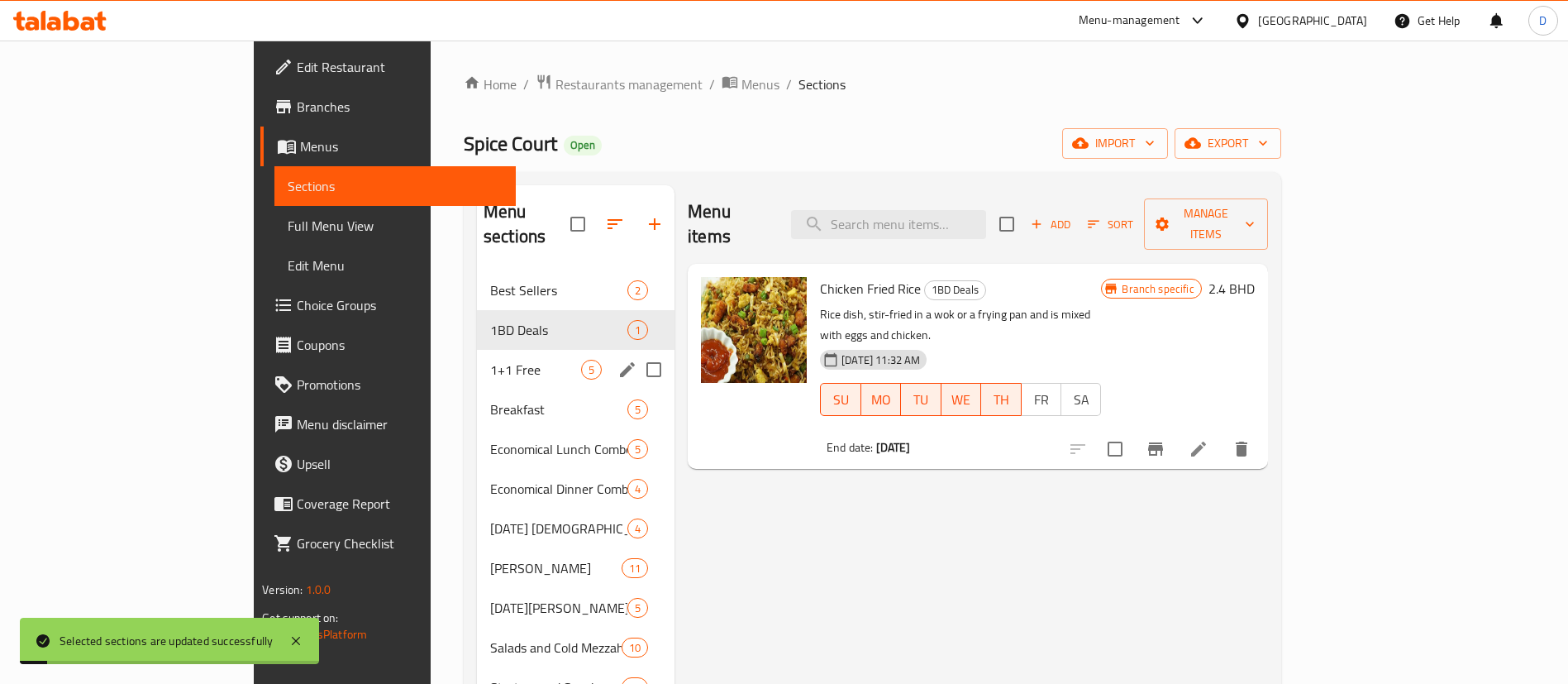
drag, startPoint x: 590, startPoint y: 348, endPoint x: 587, endPoint y: 333, distance: 15.3
click at [637, 352] on input "Menu sections" at bounding box center [654, 369] width 35 height 35
checkbox input "true"
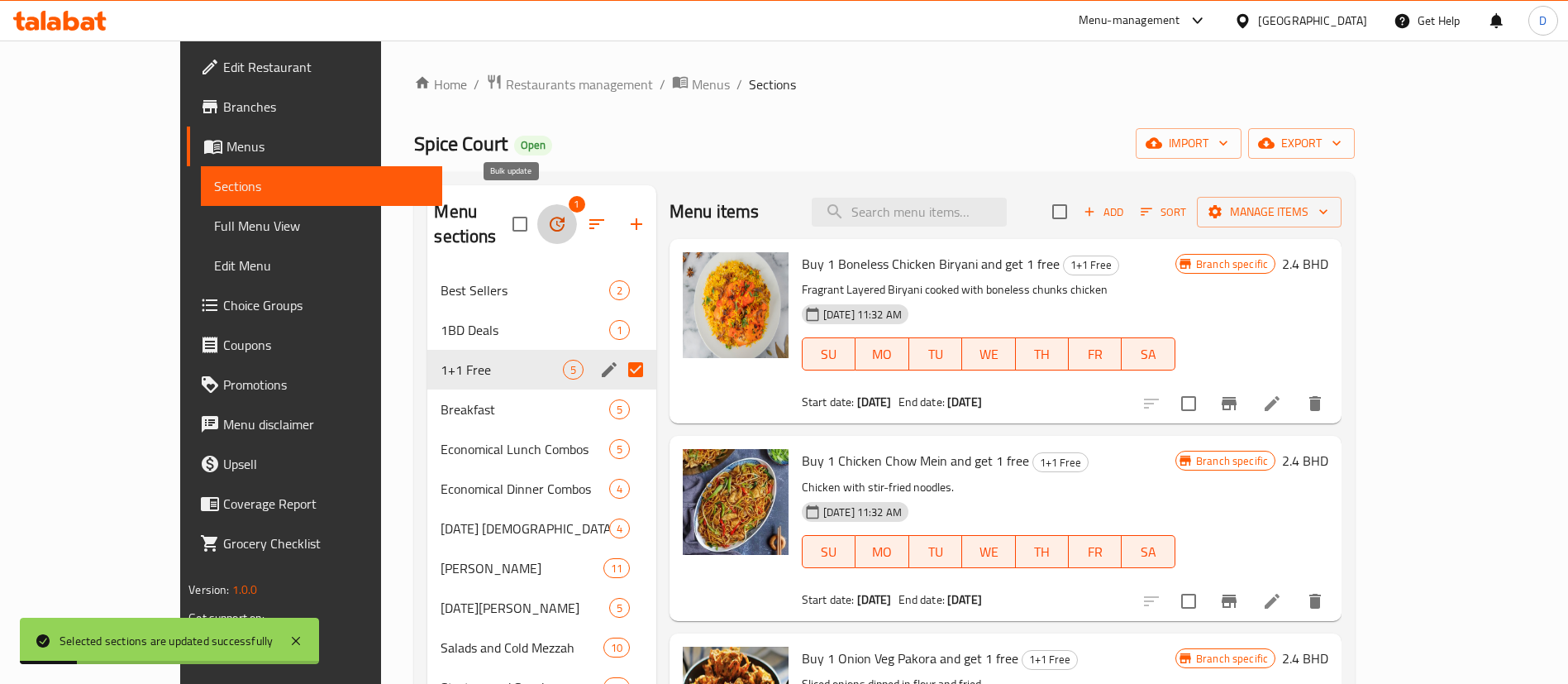
click at [547, 214] on icon "button" at bounding box center [556, 224] width 19 height 19
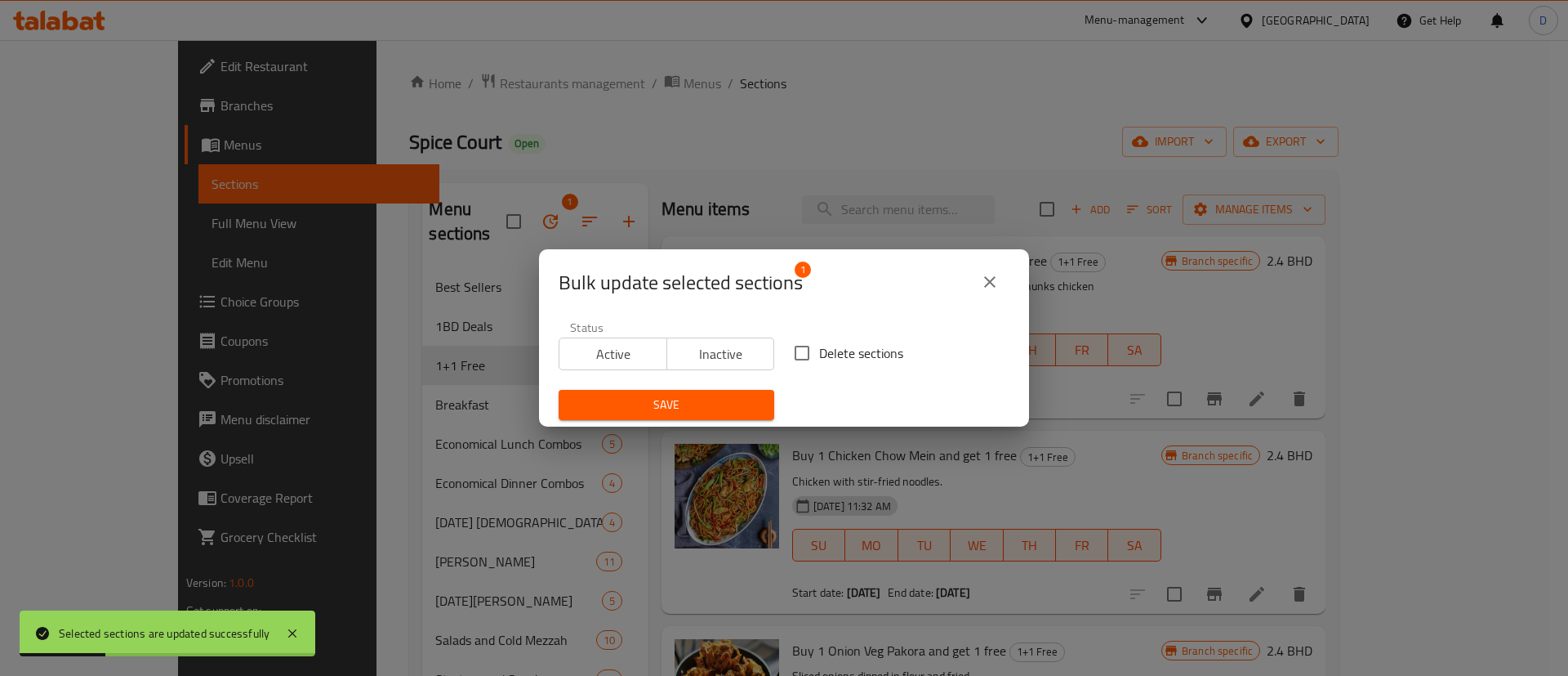
click at [674, 354] on span "Inactive" at bounding box center [721, 354] width 95 height 23
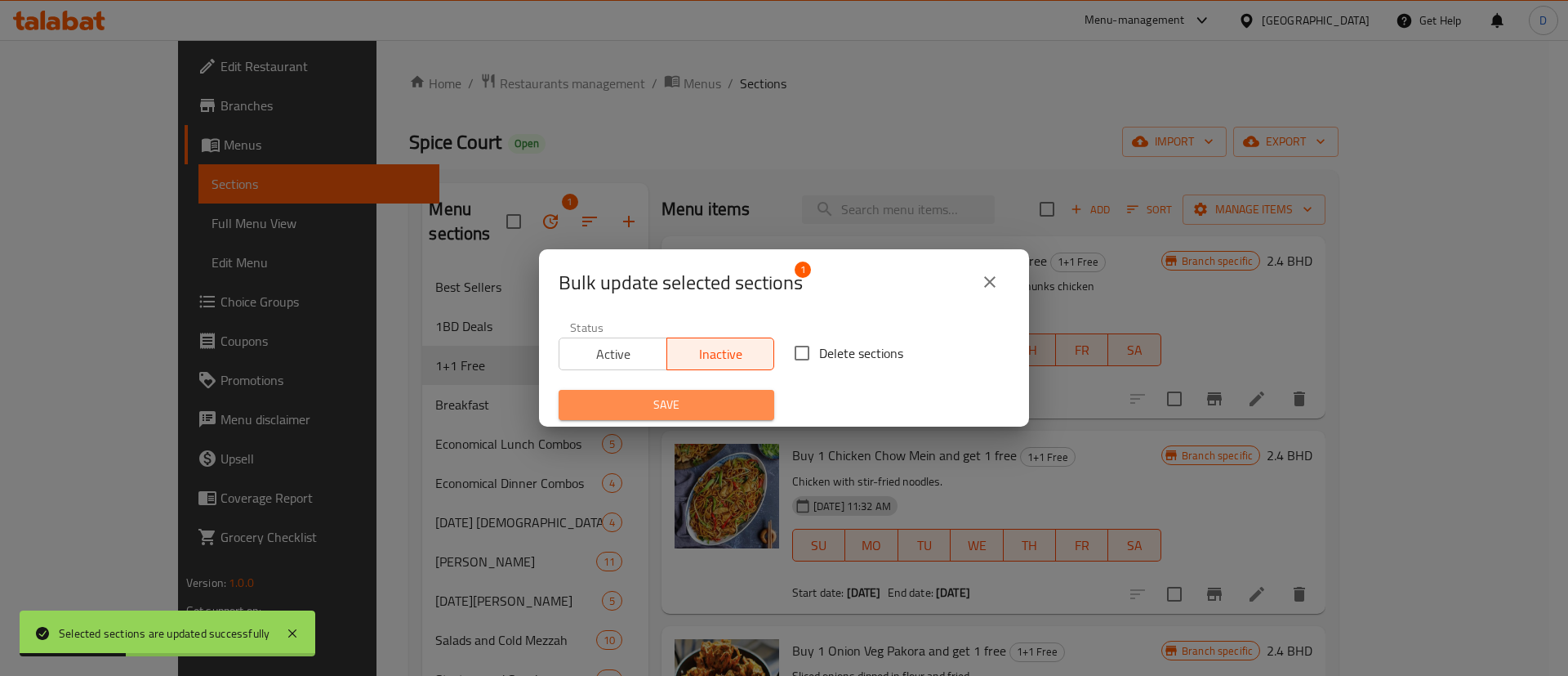
click at [677, 396] on span "Save" at bounding box center [666, 405] width 189 height 20
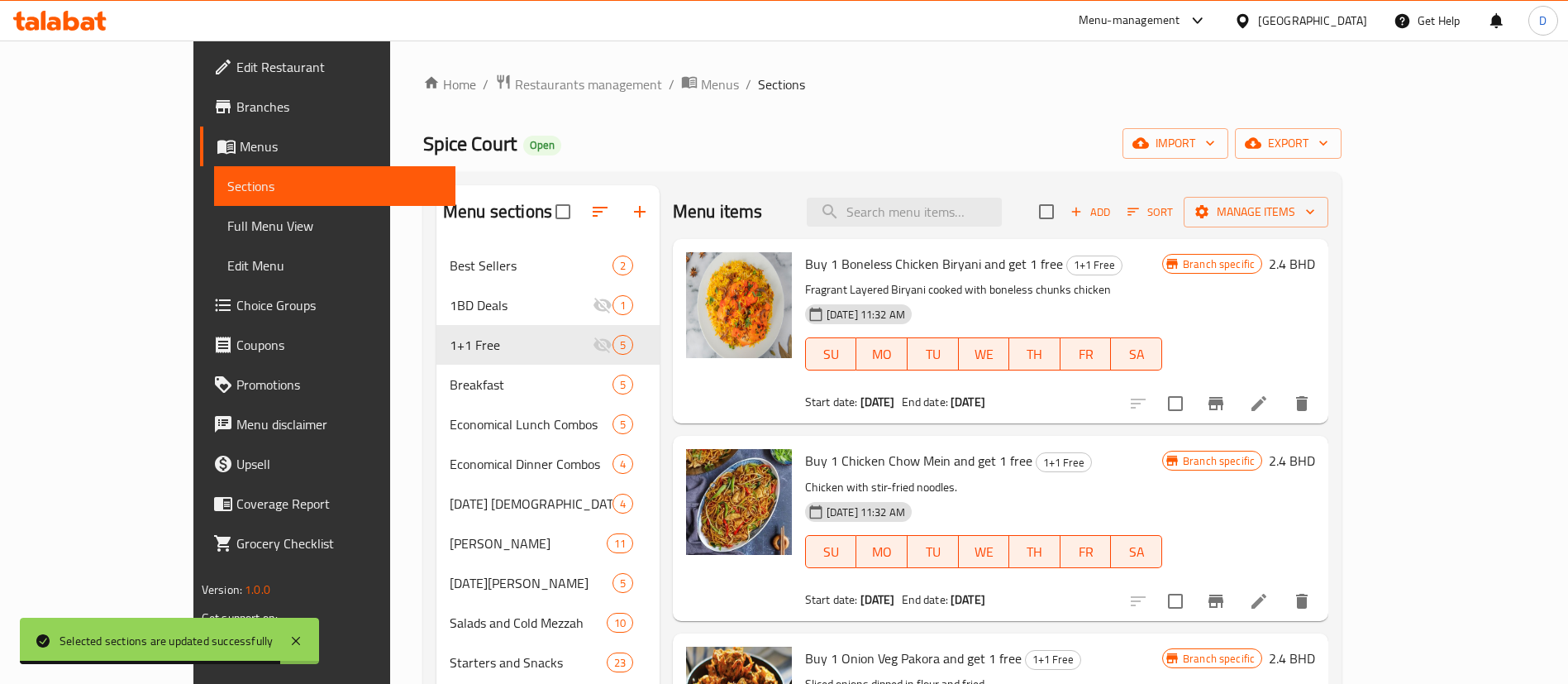
click at [515, 89] on span "Restaurants management" at bounding box center [589, 84] width 147 height 19
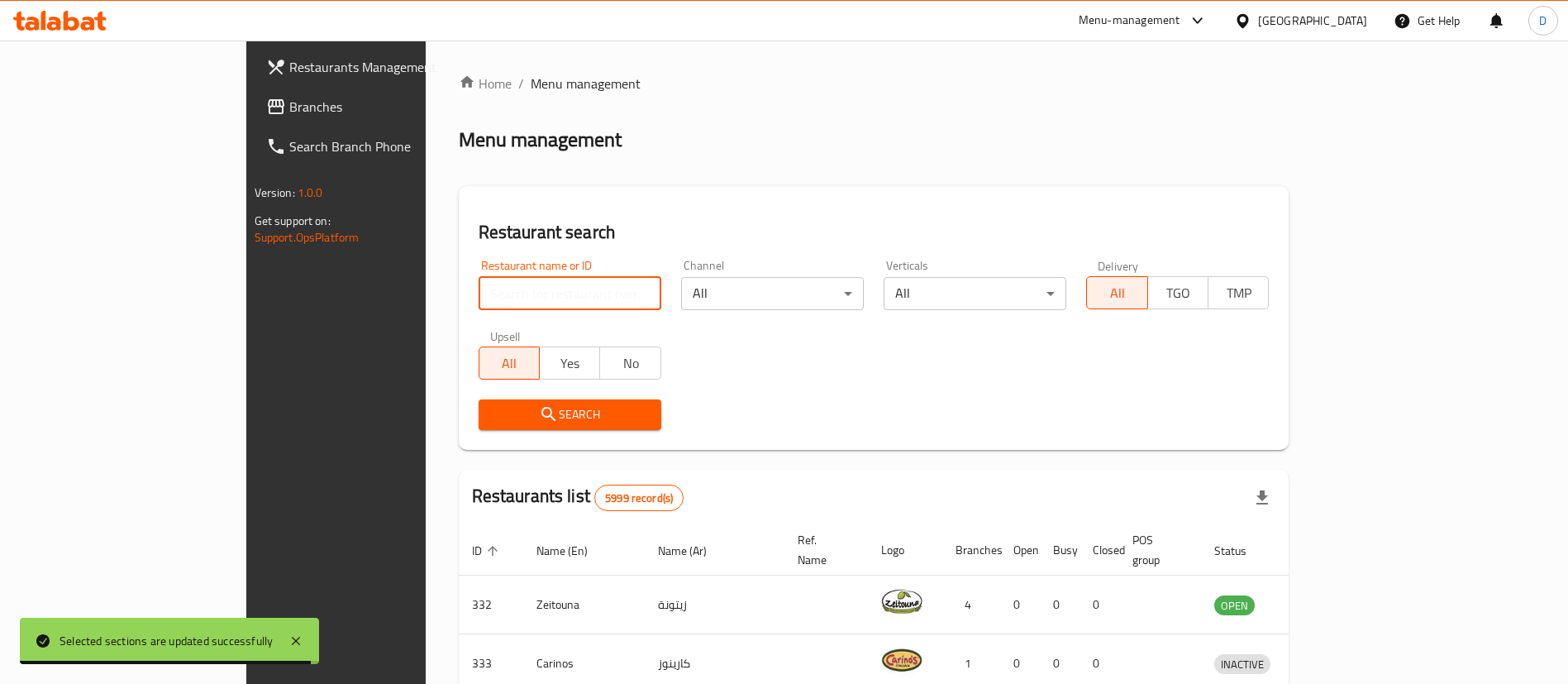
click at [479, 305] on input "search" at bounding box center [570, 293] width 182 height 33
paste input "1945"
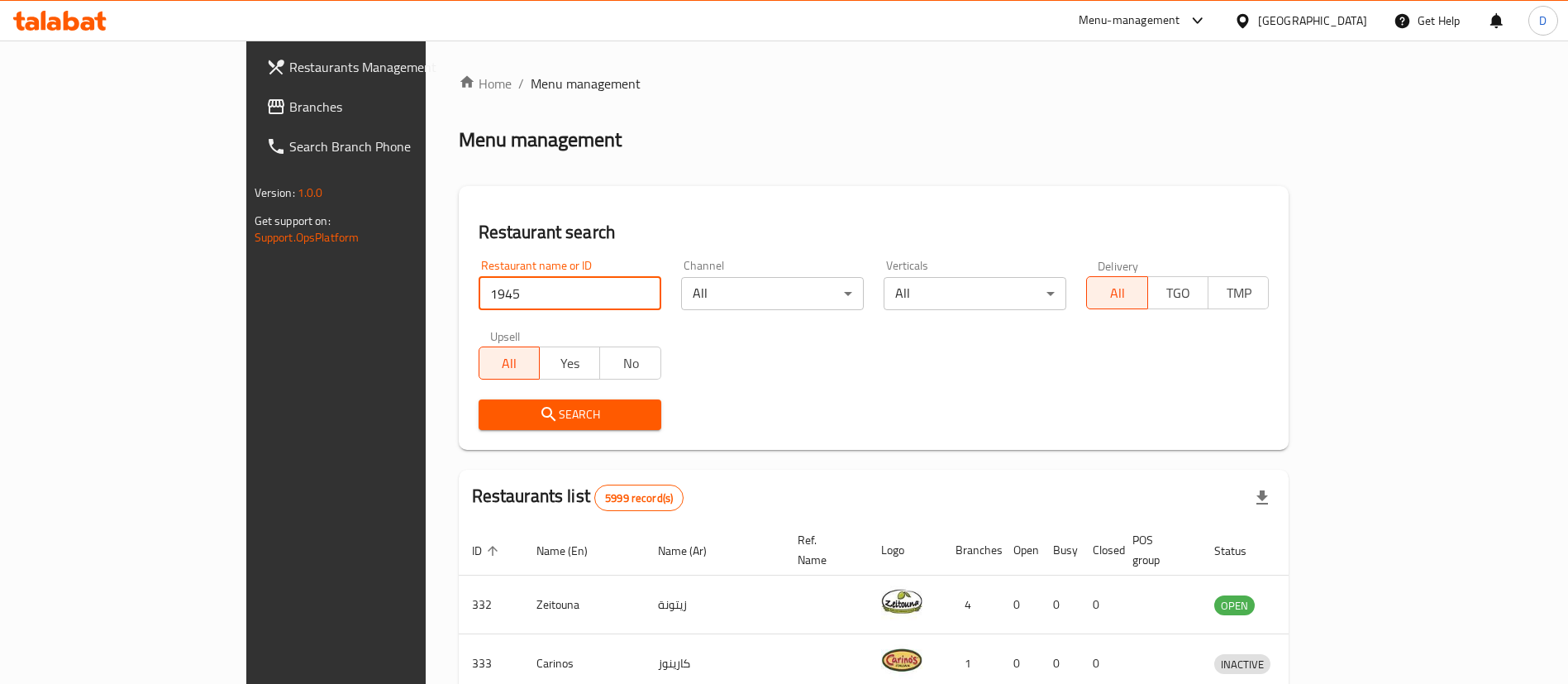
type input "1945"
click button "Search" at bounding box center [570, 415] width 182 height 30
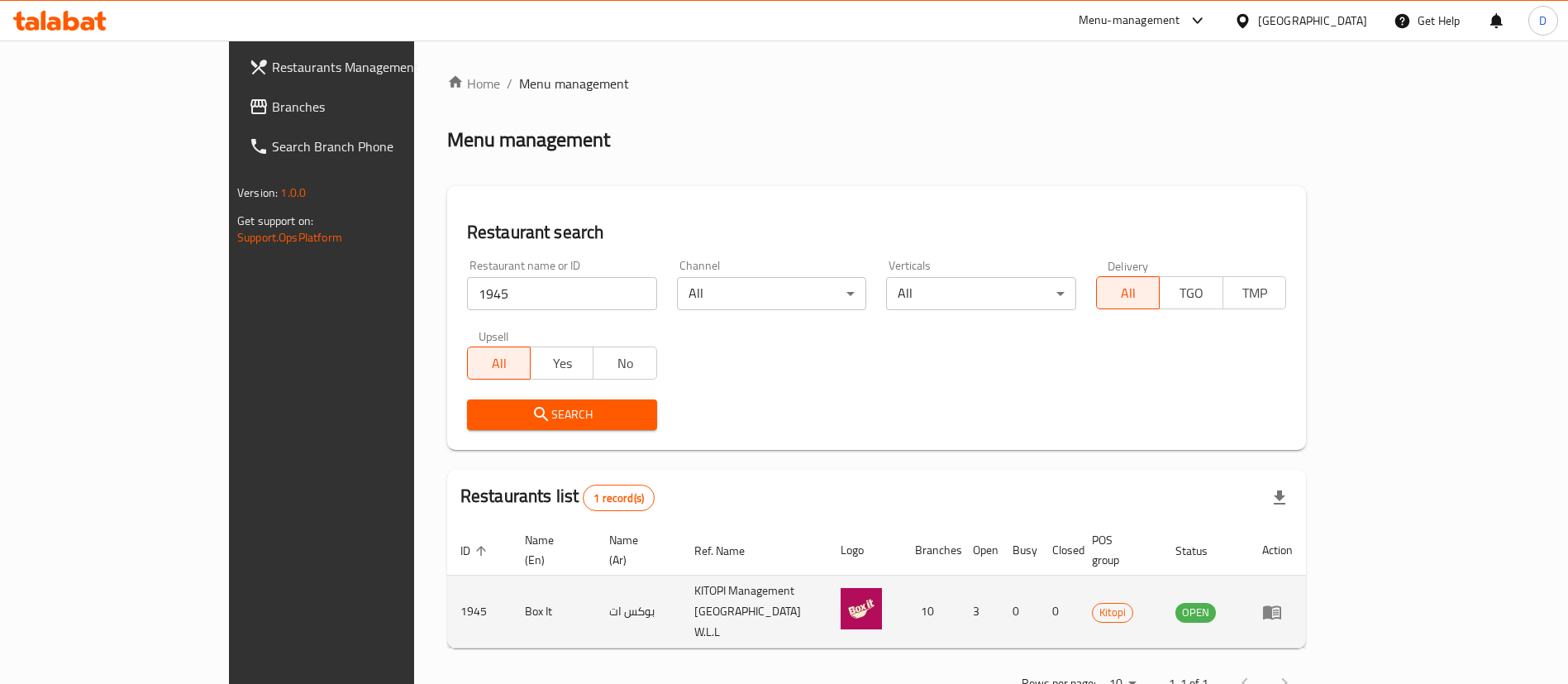
click at [1306, 597] on td "enhanced table" at bounding box center [1278, 611] width 57 height 73
click at [1282, 602] on icon "enhanced table" at bounding box center [1272, 611] width 19 height 19
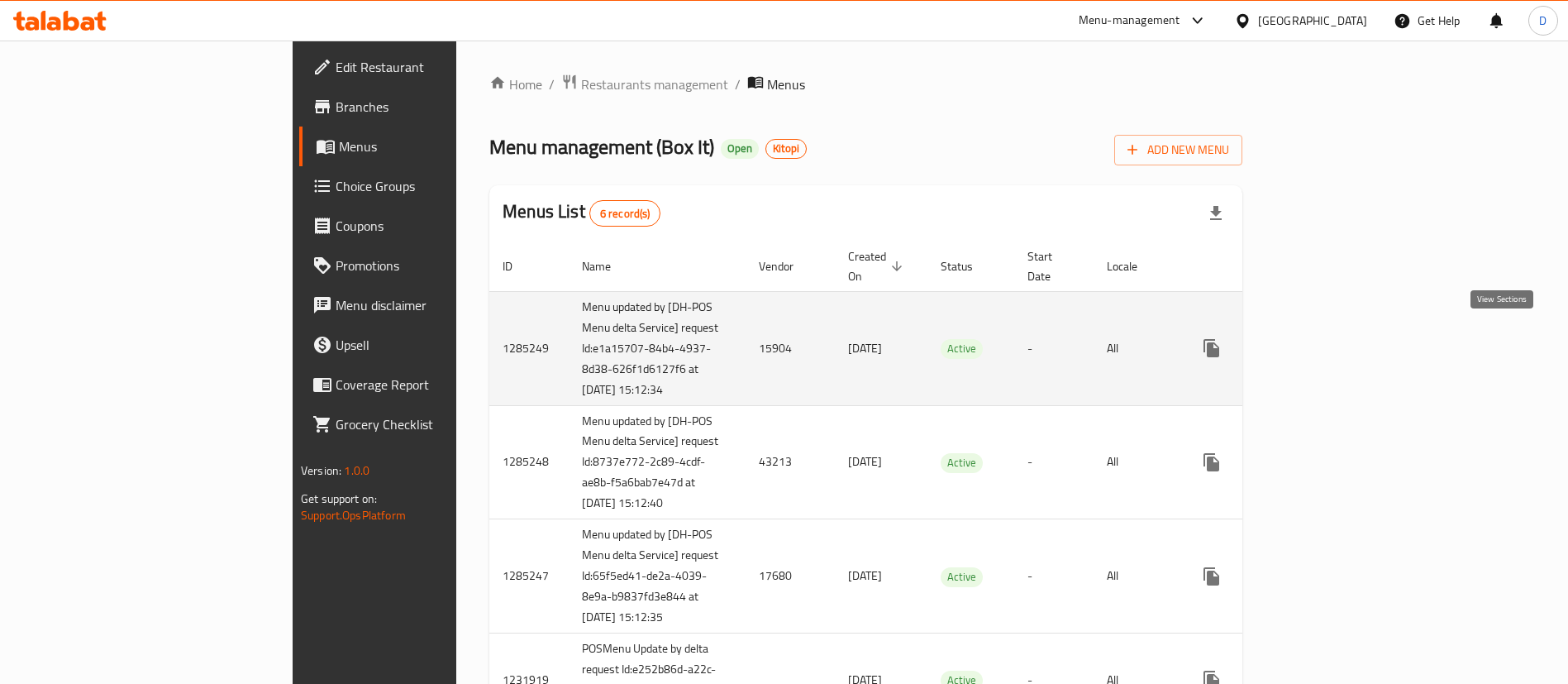
click at [1341, 338] on icon "enhanced table" at bounding box center [1330, 347] width 19 height 19
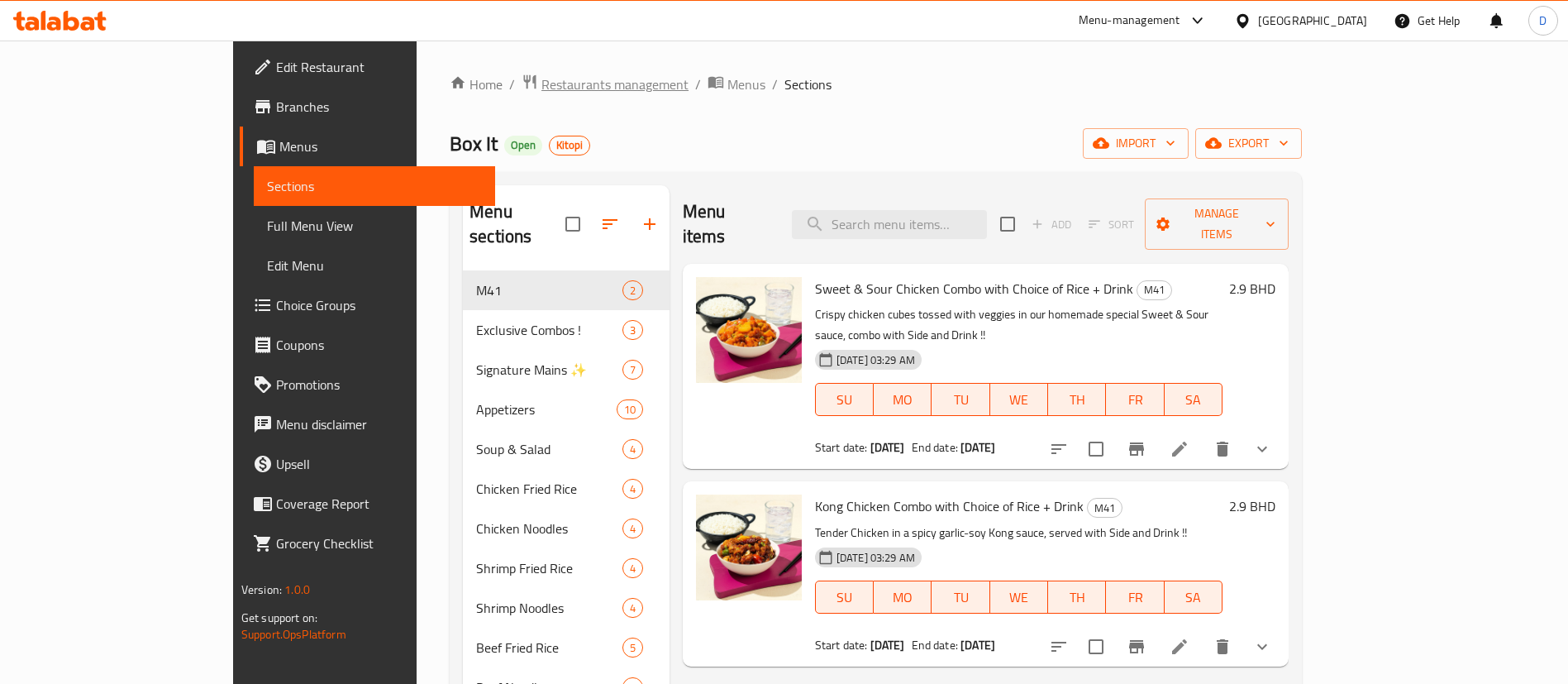
click at [541, 77] on span "Restaurants management" at bounding box center [615, 84] width 147 height 19
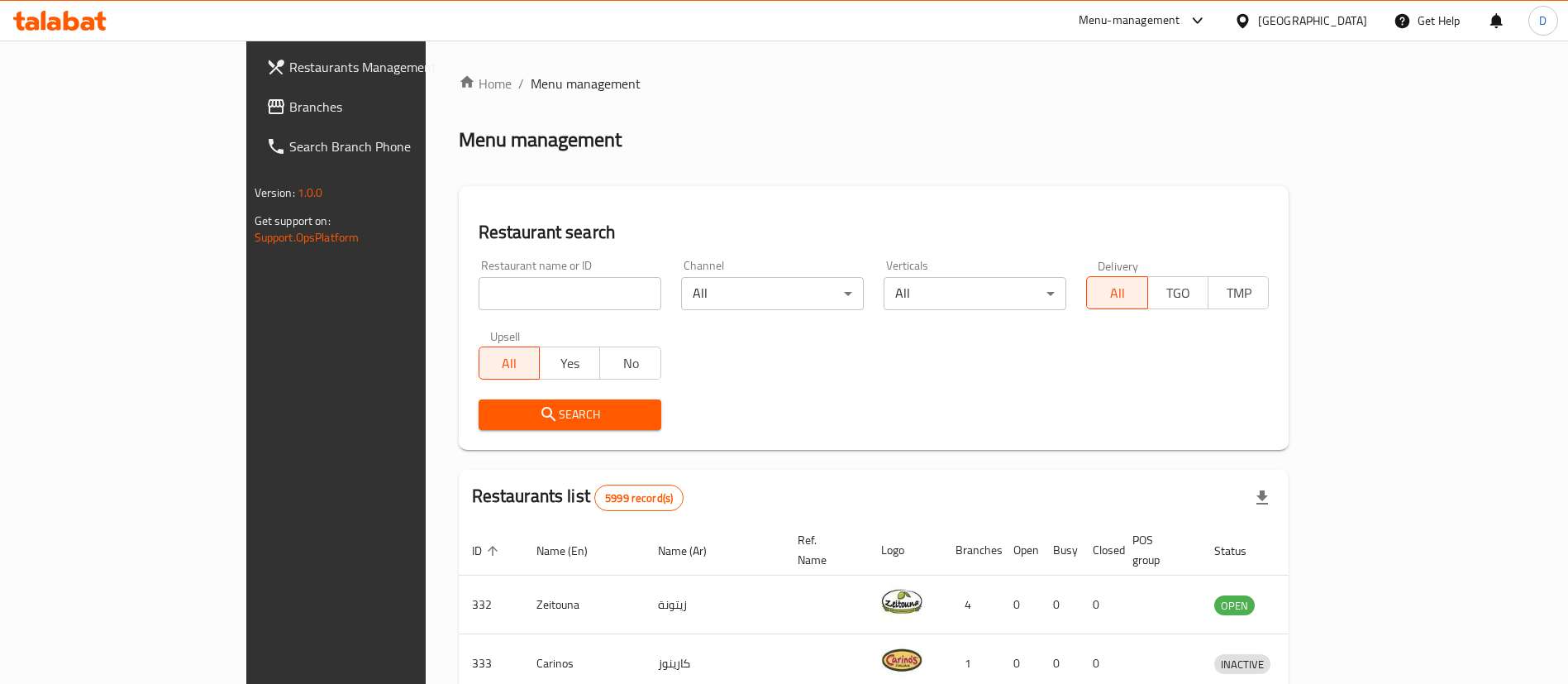
drag, startPoint x: 485, startPoint y: 265, endPoint x: 491, endPoint y: 274, distance: 10.8
click at [486, 268] on div "Restaurant name or ID Restaurant name or ID" at bounding box center [570, 285] width 182 height 51
click at [501, 292] on input "search" at bounding box center [570, 293] width 182 height 33
paste input "636700"
type input "636700"
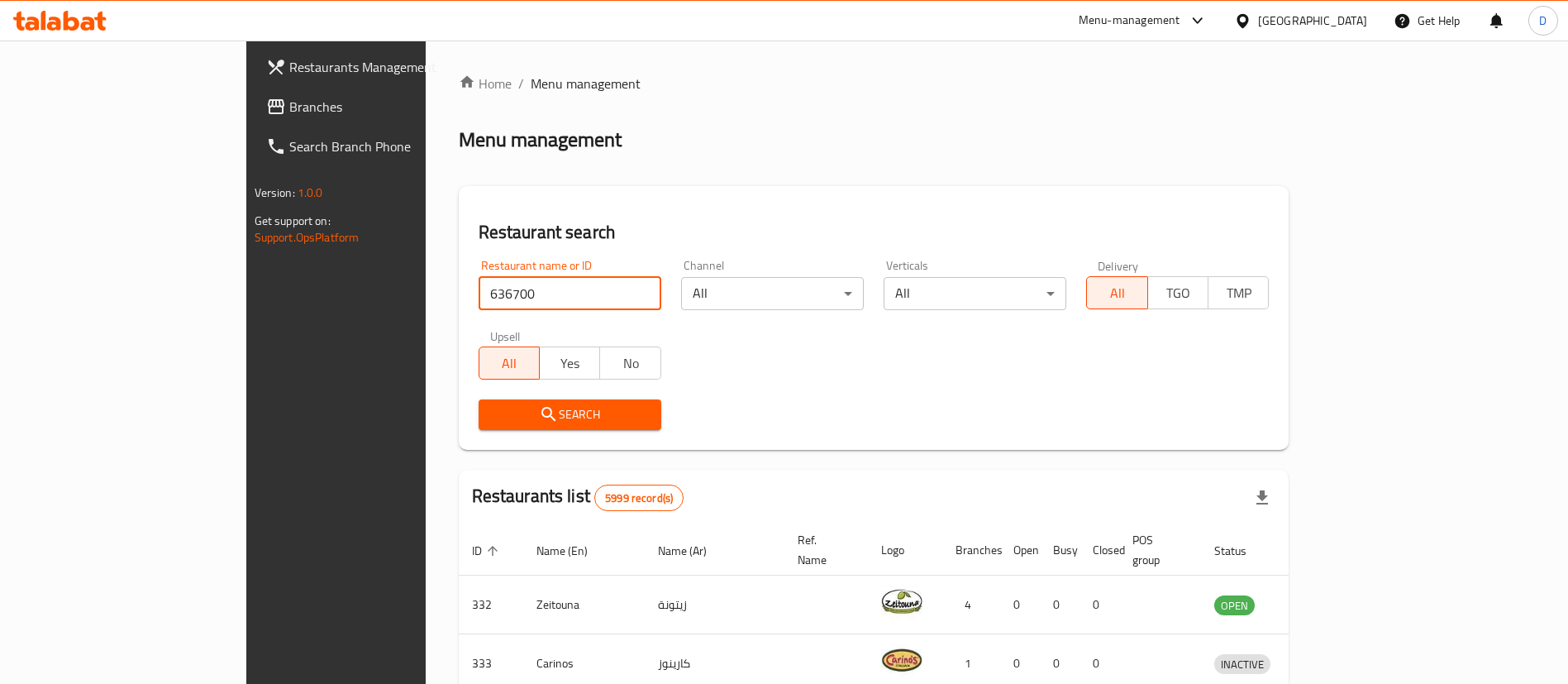
click button "Search" at bounding box center [570, 415] width 182 height 30
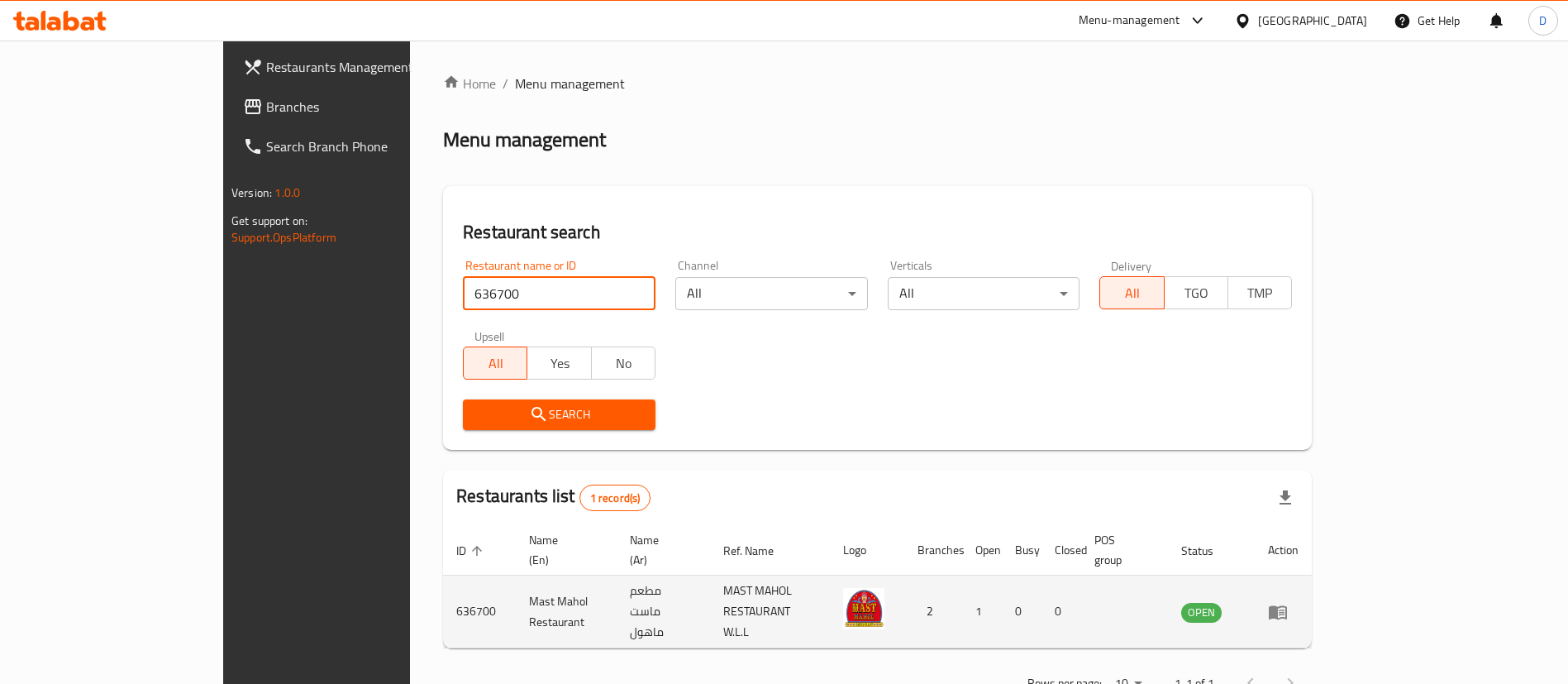
click at [1312, 575] on td "enhanced table" at bounding box center [1283, 611] width 57 height 73
click at [1288, 602] on icon "enhanced table" at bounding box center [1278, 611] width 19 height 19
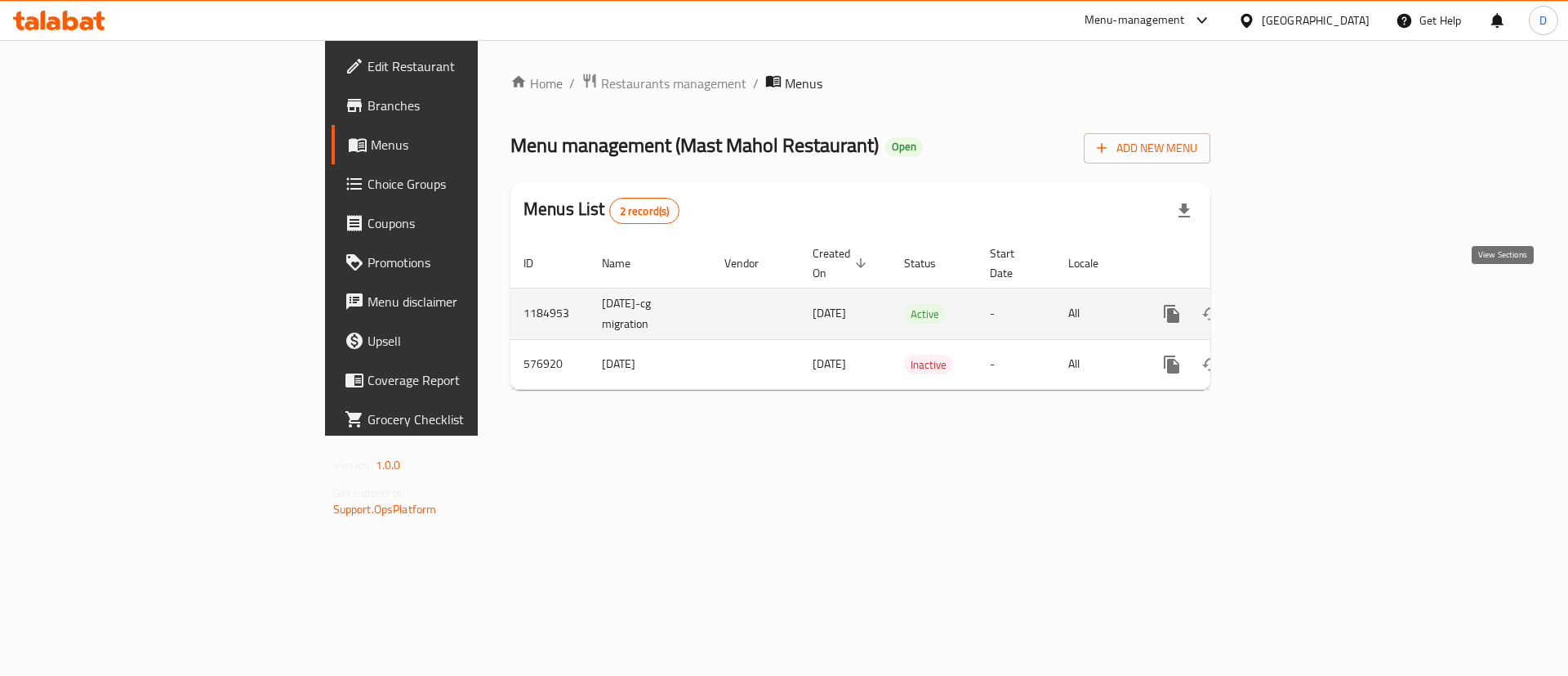
click at [1309, 294] on link "enhanced table" at bounding box center [1289, 313] width 39 height 39
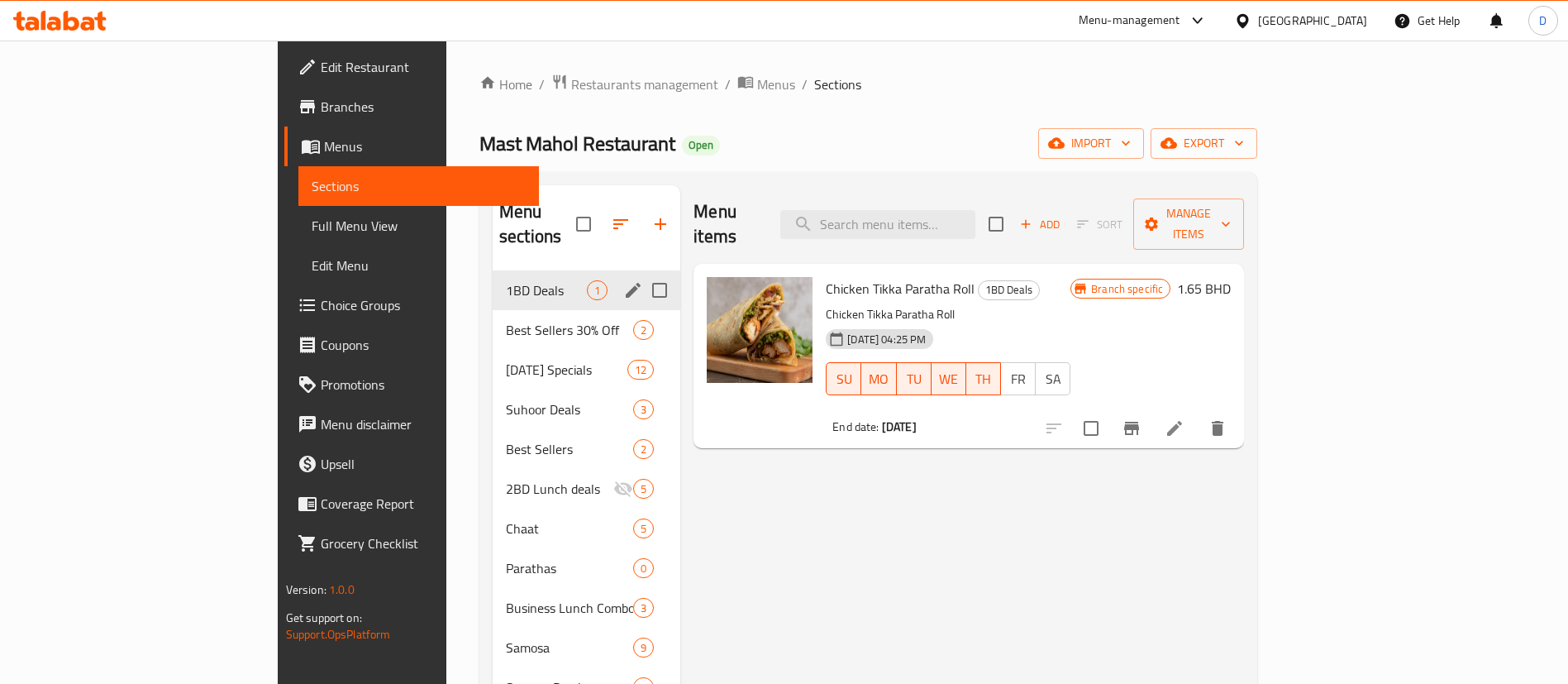
click at [643, 273] on input "Menu sections" at bounding box center [659, 290] width 35 height 35
checkbox input "true"
click at [596, 216] on icon "button" at bounding box center [605, 224] width 19 height 19
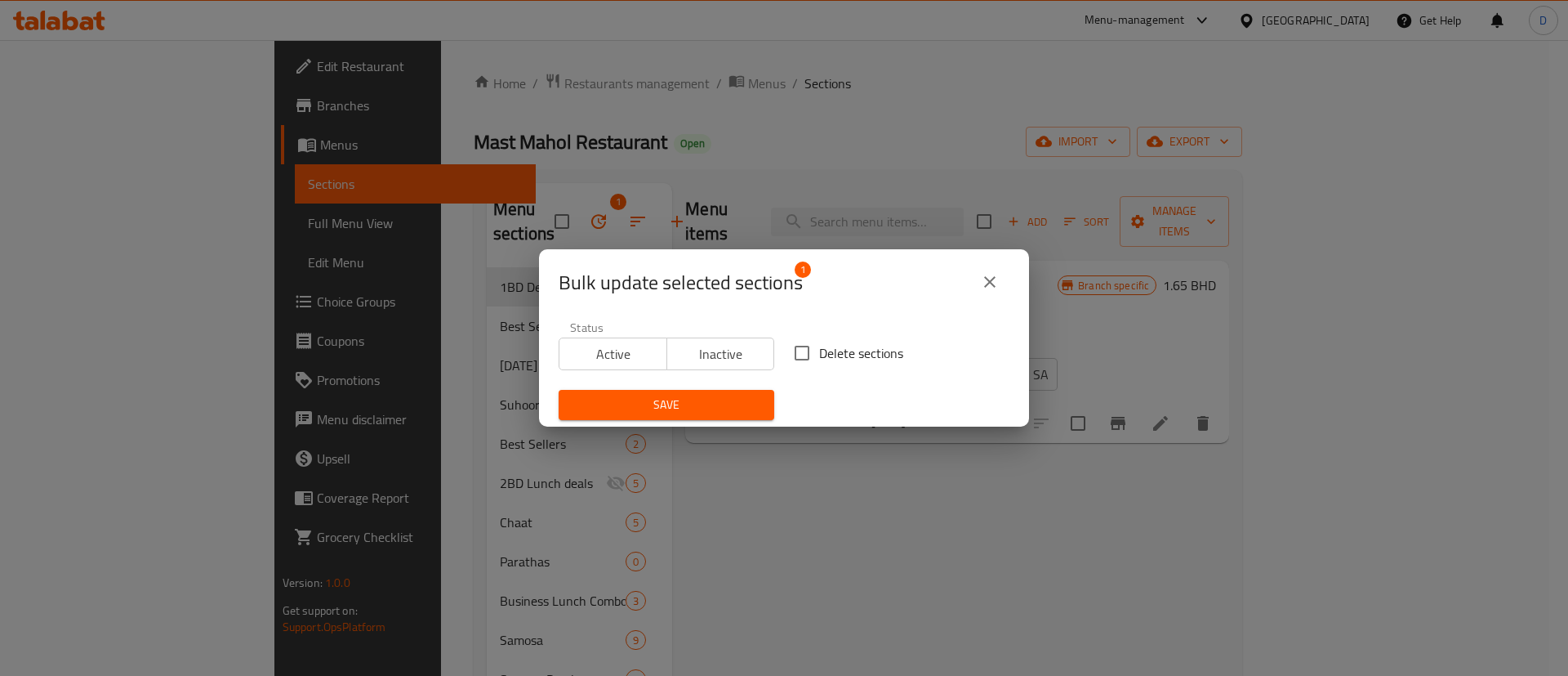
click at [802, 352] on input "Delete sections" at bounding box center [802, 352] width 34 height 34
click at [714, 352] on span "Inactive" at bounding box center [721, 354] width 95 height 23
drag, startPoint x: 791, startPoint y: 352, endPoint x: 730, endPoint y: 391, distance: 72.4
click at [790, 351] on input "Delete sections" at bounding box center [802, 352] width 34 height 34
checkbox input "false"
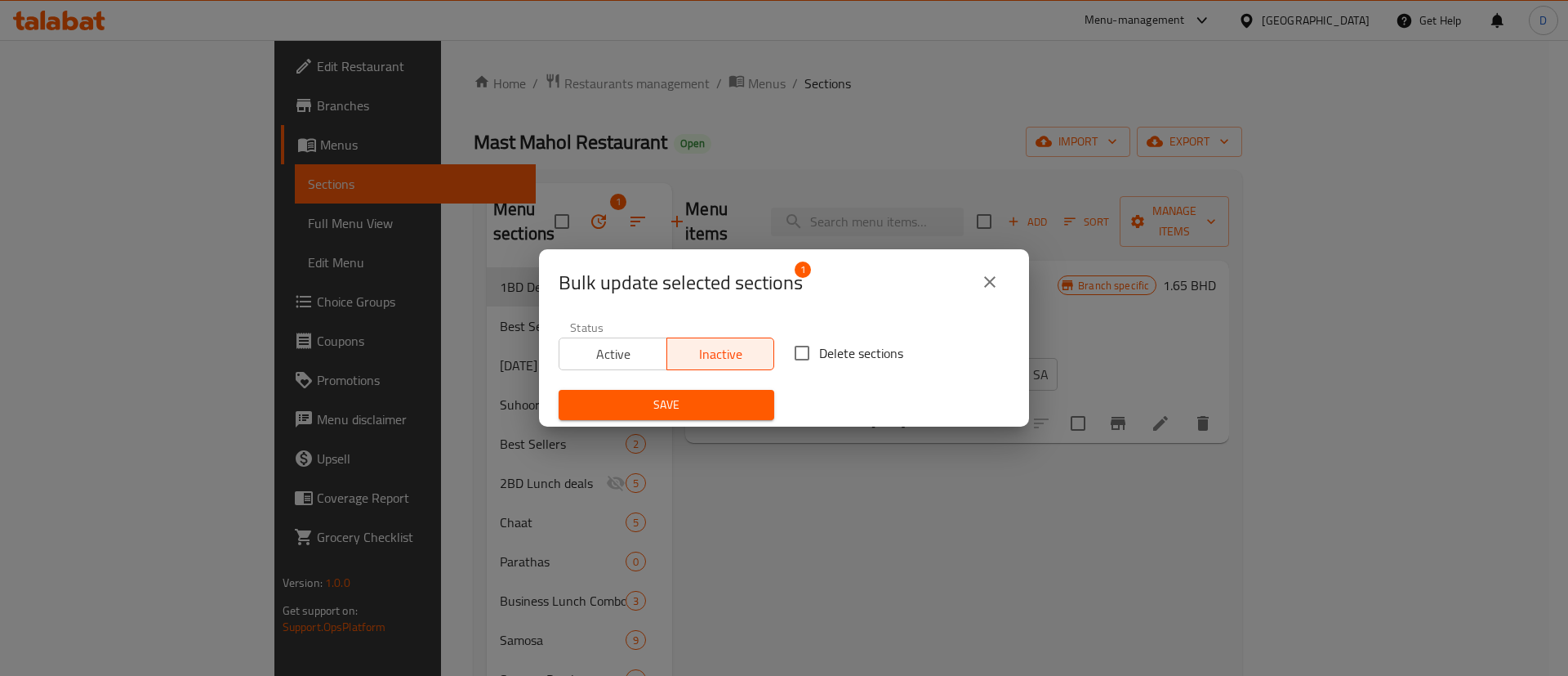
click at [720, 397] on span "Save" at bounding box center [666, 405] width 189 height 20
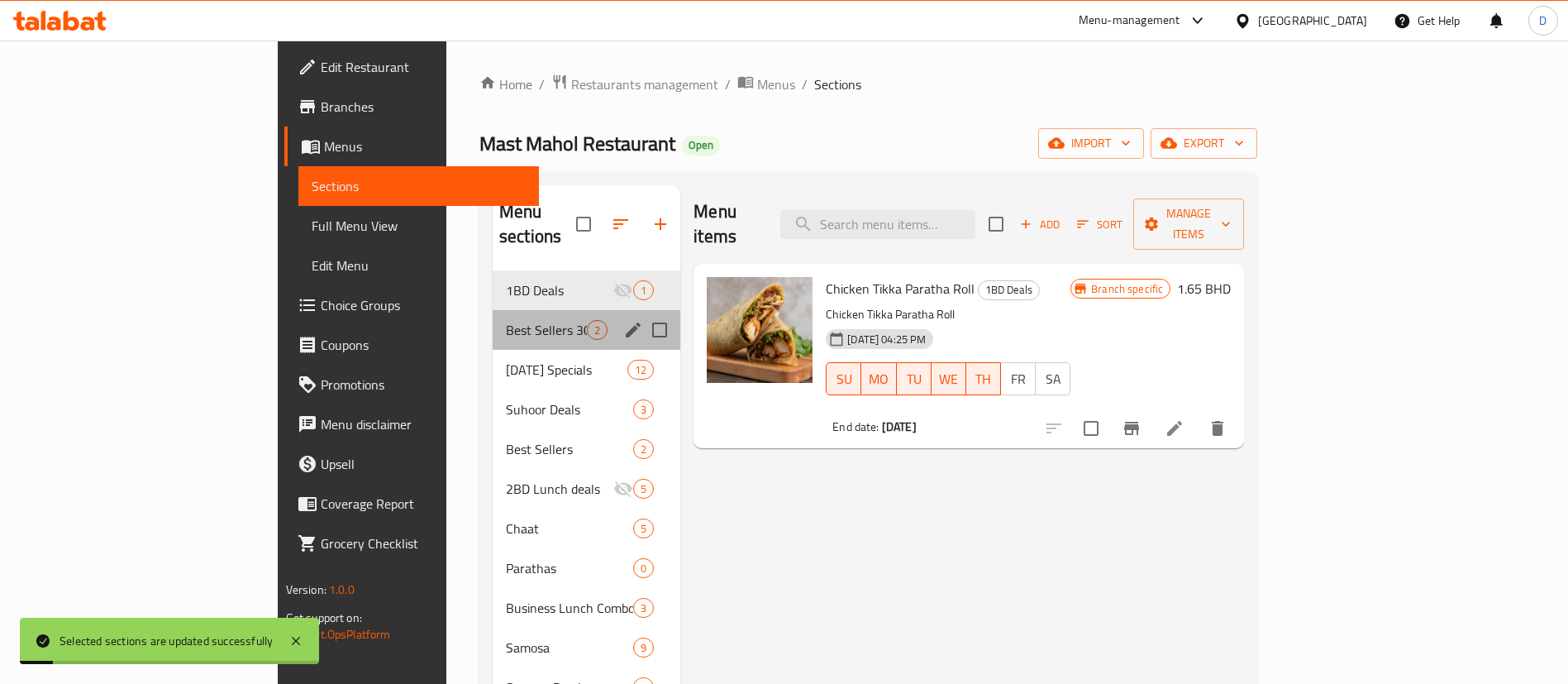
click at [492, 310] on div "Best Sellers 30% Off 2" at bounding box center [586, 329] width 187 height 40
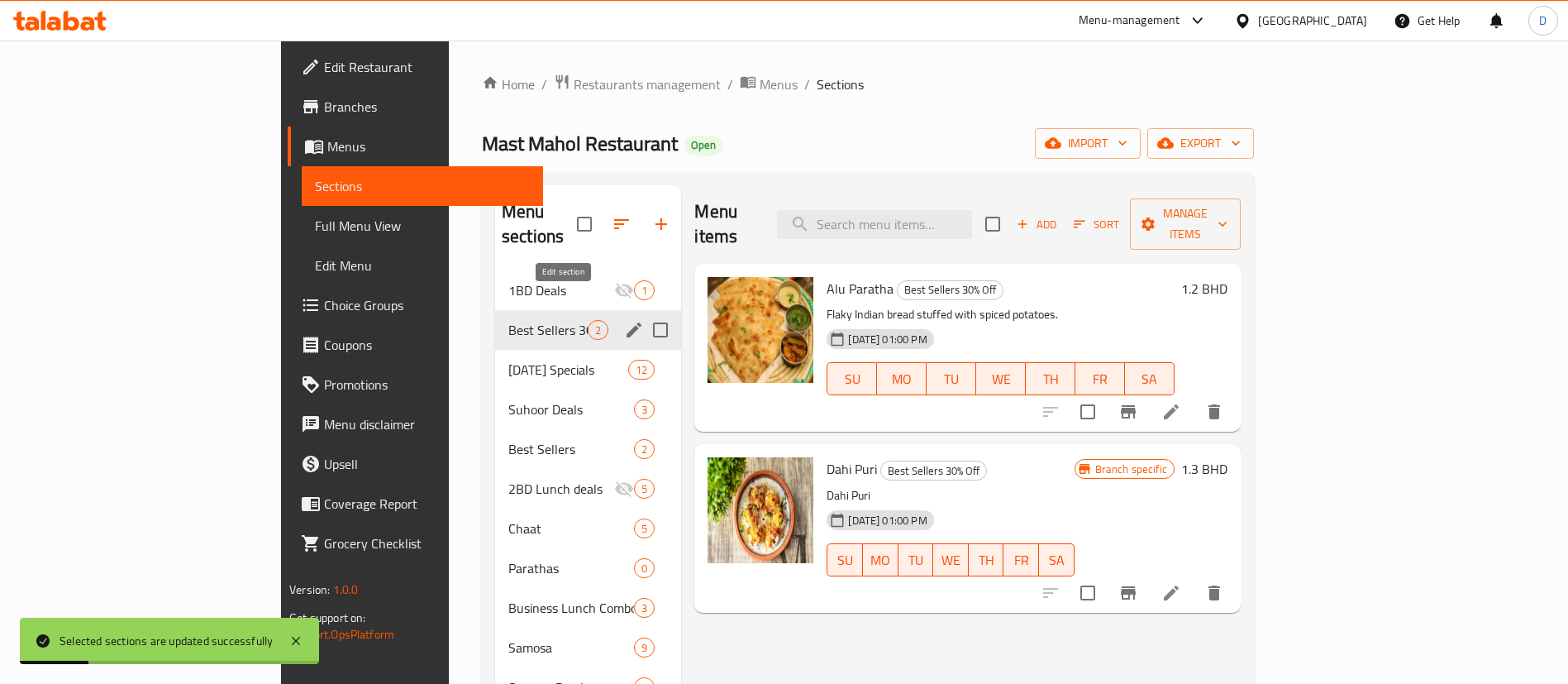
click at [627, 323] on icon "edit" at bounding box center [634, 330] width 15 height 15
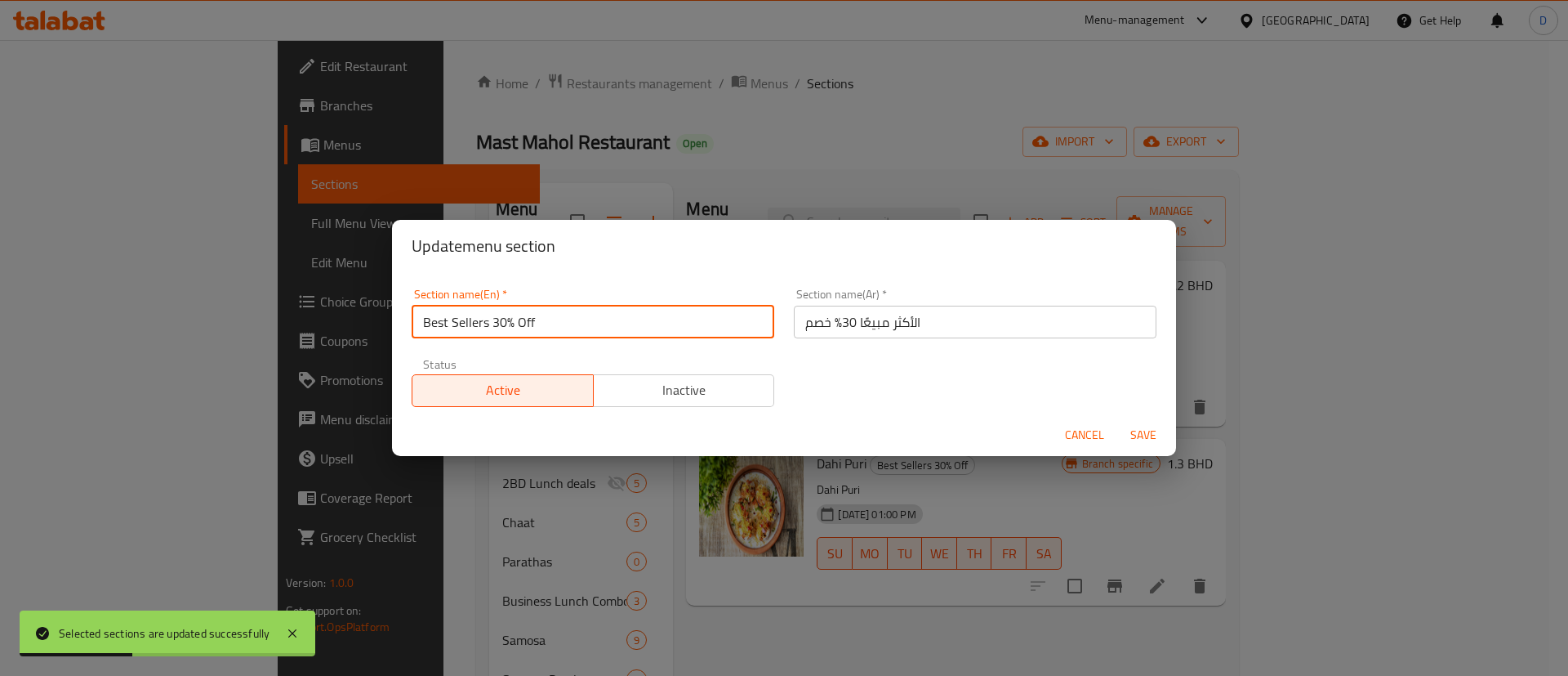
drag, startPoint x: 493, startPoint y: 322, endPoint x: 583, endPoint y: 315, distance: 90.3
click at [583, 315] on input "Best Sellers 30% Off" at bounding box center [592, 321] width 363 height 33
type input "Best Sellers"
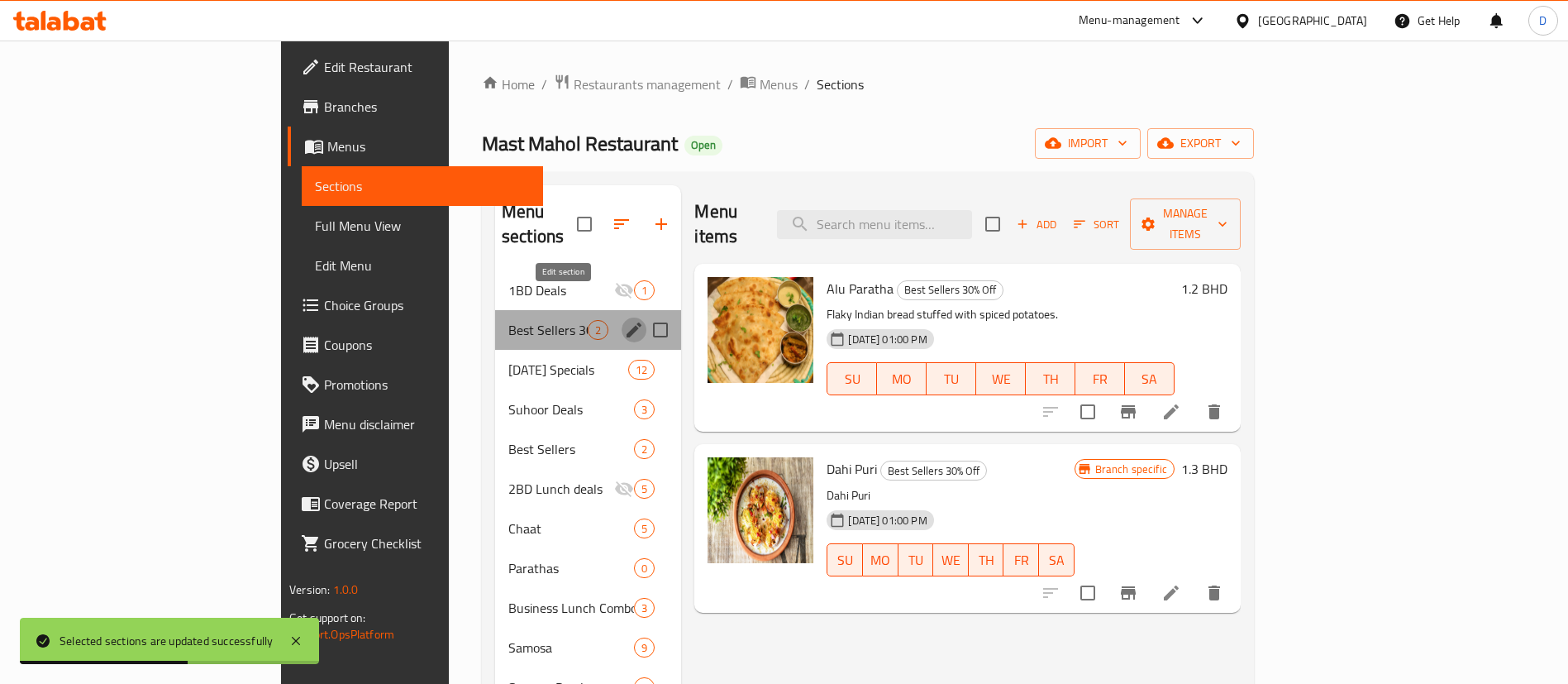
click at [624, 320] on icon "edit" at bounding box center [633, 329] width 19 height 19
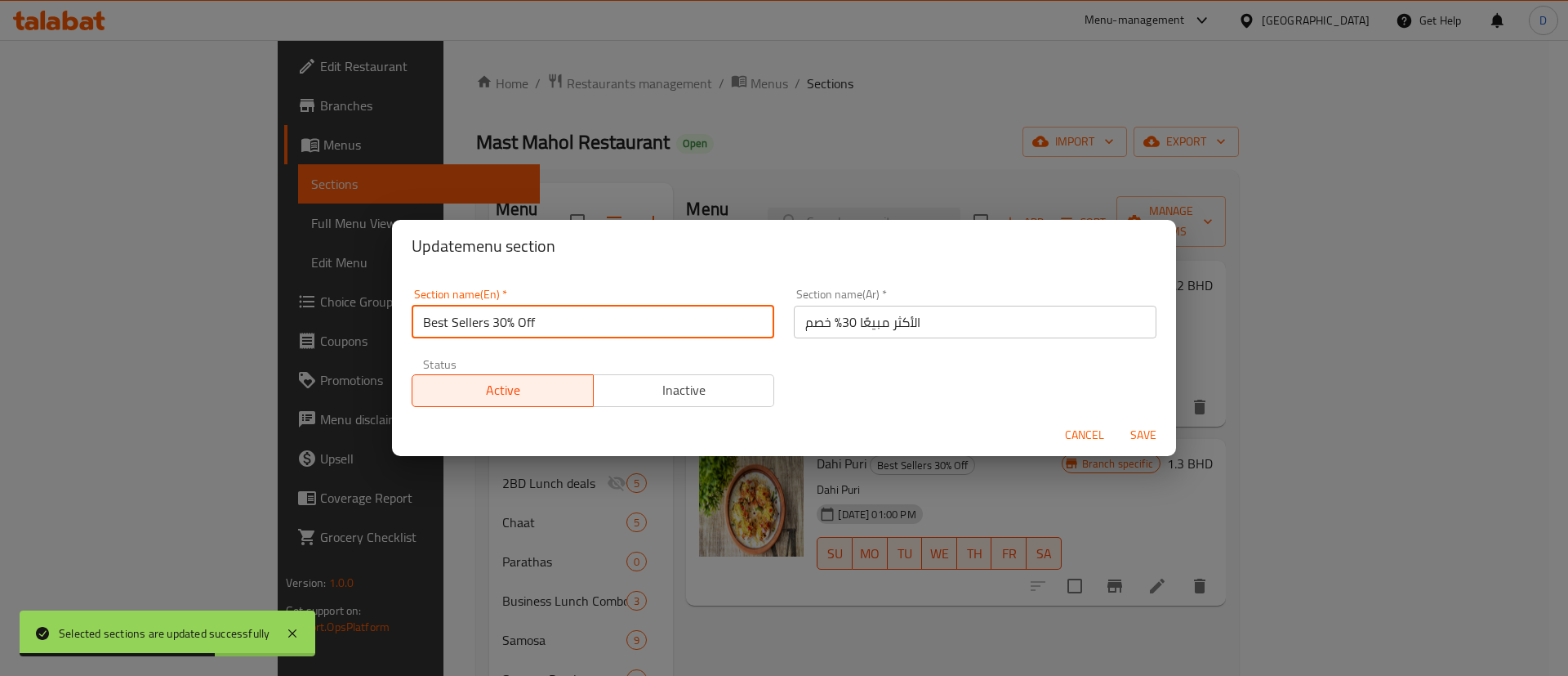
drag, startPoint x: 495, startPoint y: 323, endPoint x: 549, endPoint y: 320, distance: 54.1
click at [549, 320] on input "Best Sellers 30% Off" at bounding box center [592, 321] width 363 height 33
type input "Best Sellers"
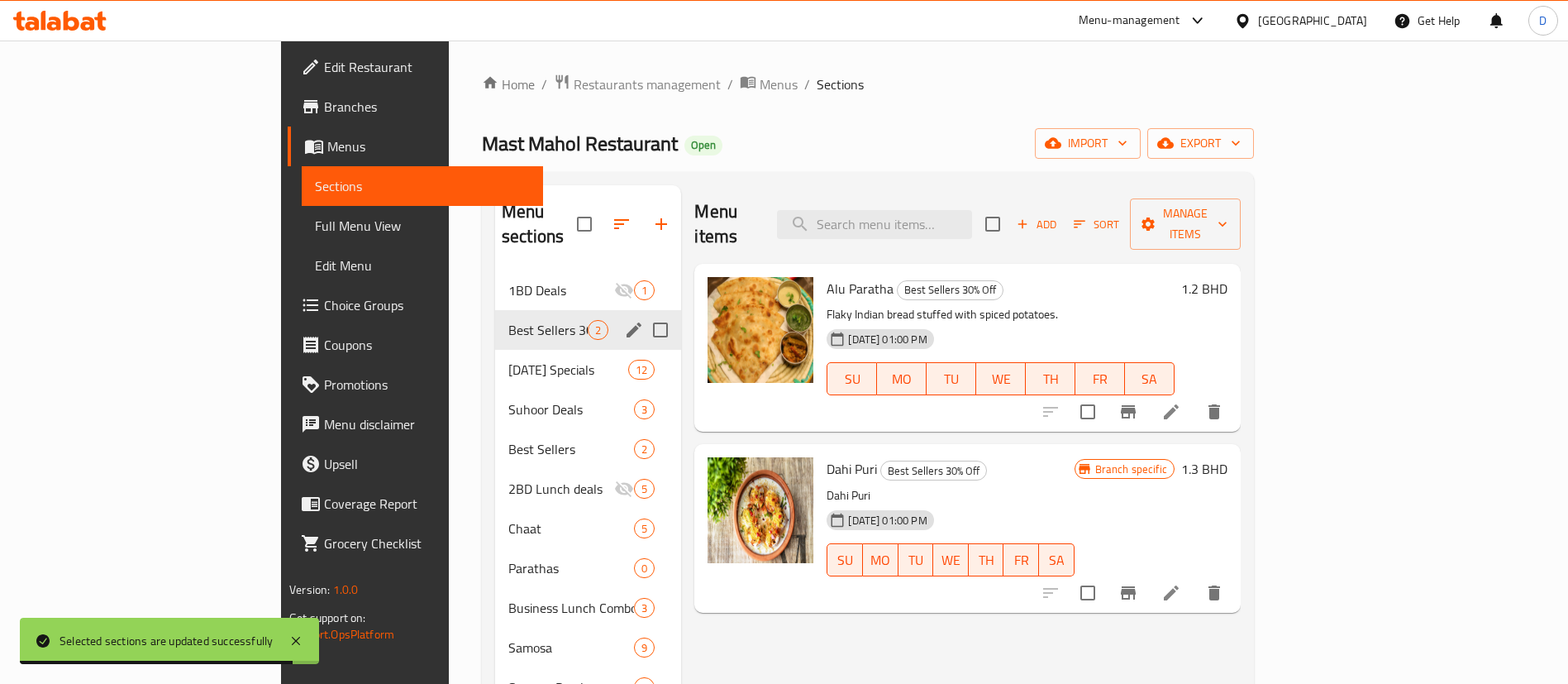
click at [624, 320] on icon "edit" at bounding box center [633, 329] width 19 height 19
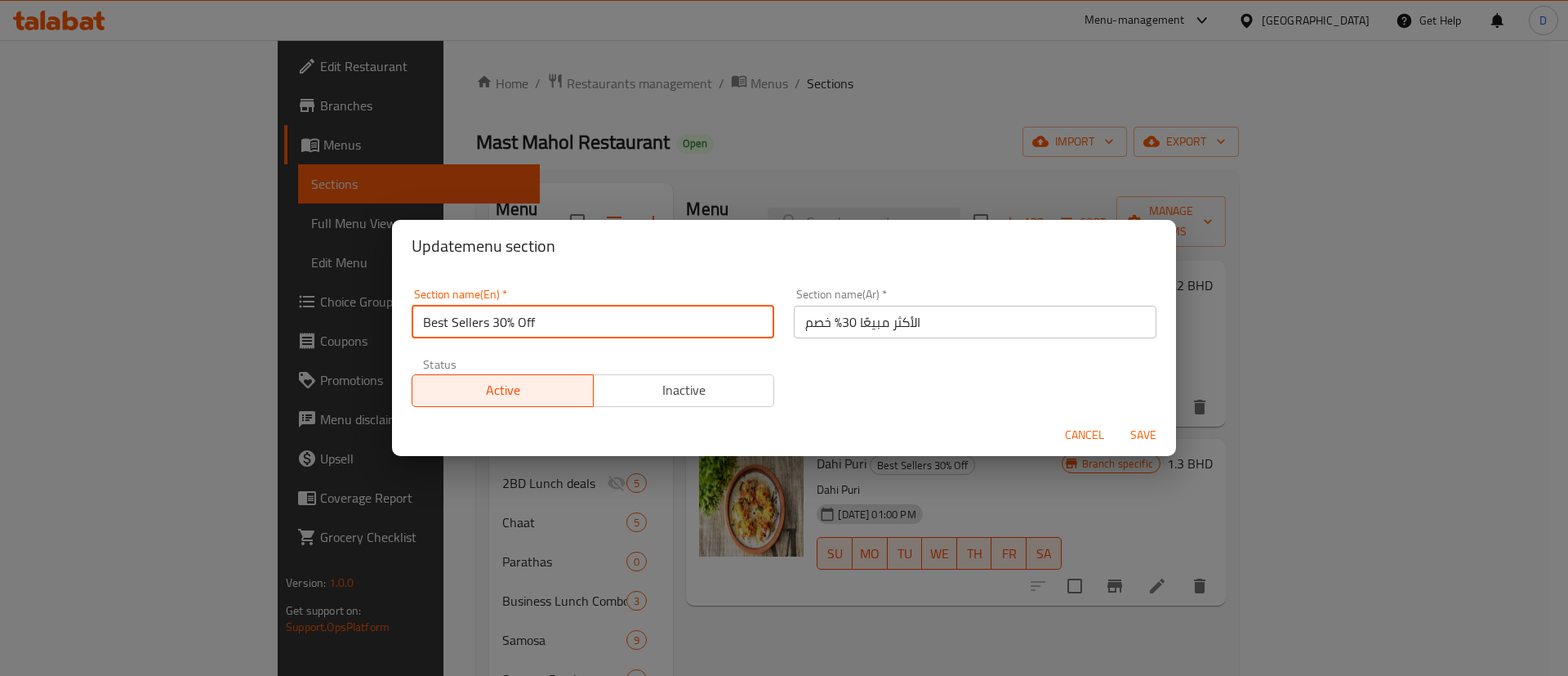
drag, startPoint x: 491, startPoint y: 325, endPoint x: 544, endPoint y: 325, distance: 53.0
click at [544, 325] on input "Best Sellers 30% Off" at bounding box center [592, 321] width 363 height 33
type input "Best Sellers"
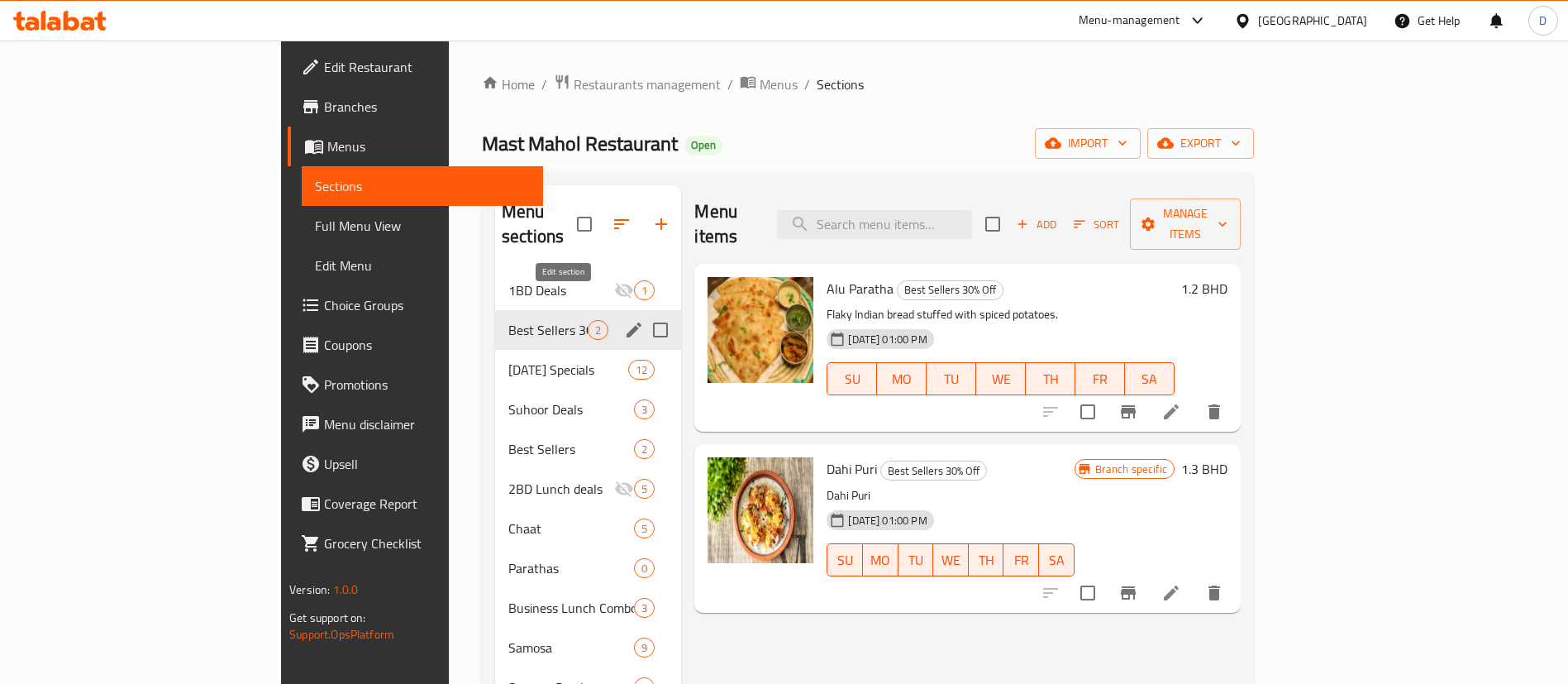
click at [624, 320] on icon "edit" at bounding box center [633, 329] width 19 height 19
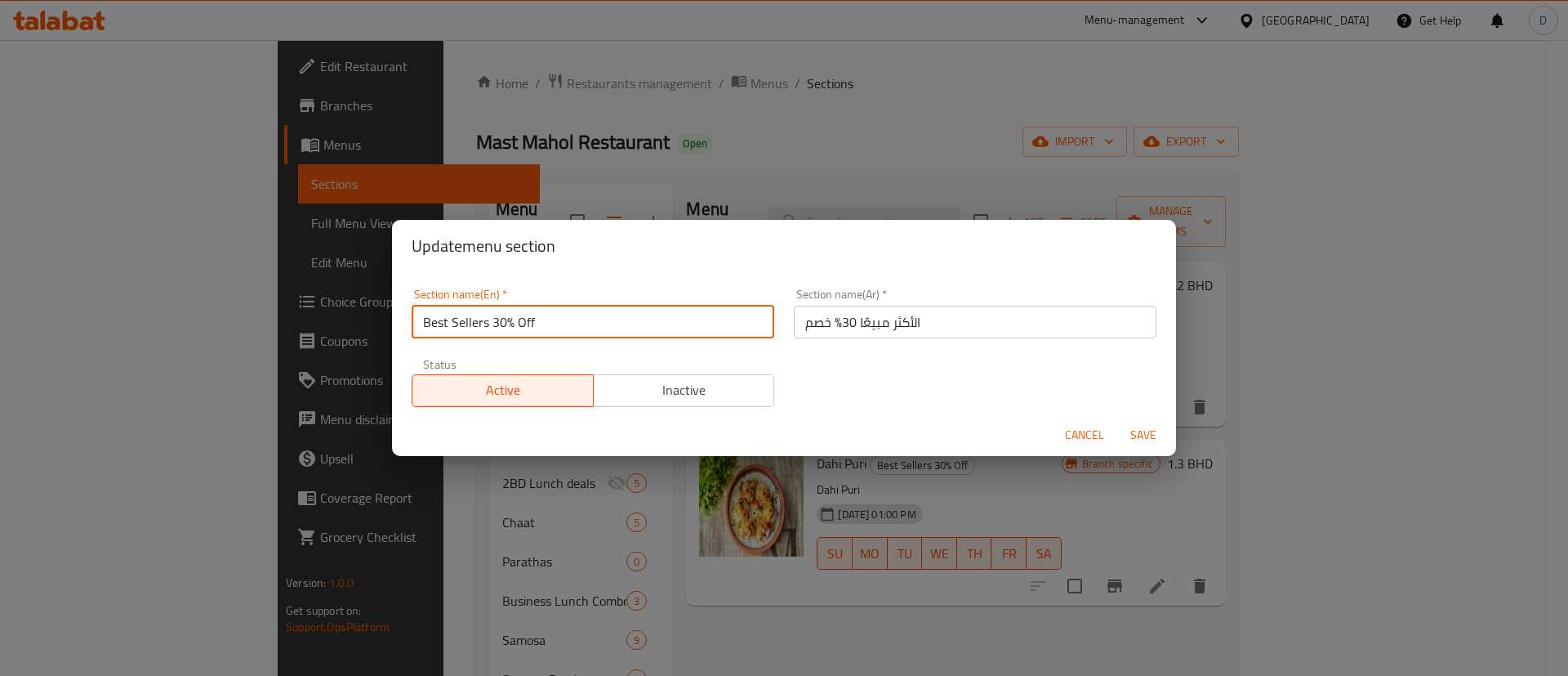
drag, startPoint x: 495, startPoint y: 322, endPoint x: 559, endPoint y: 325, distance: 64.1
click at [559, 325] on input "Best Sellers 30% Off" at bounding box center [592, 321] width 363 height 33
click at [559, 325] on input "Best Sellers 3" at bounding box center [592, 321] width 363 height 33
type input "Best Sellers"
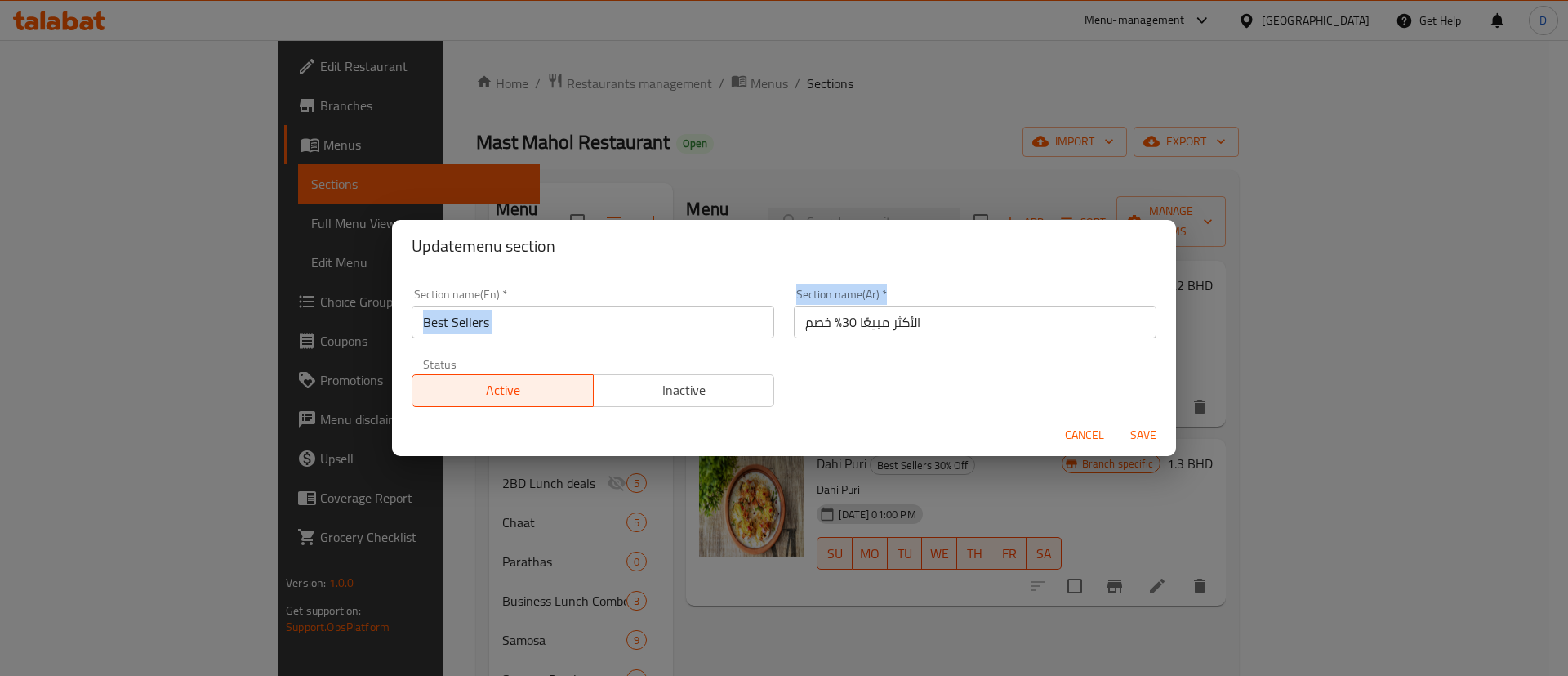
drag, startPoint x: 776, startPoint y: 318, endPoint x: 787, endPoint y: 320, distance: 11.2
click at [787, 320] on div "Section name(En)   * Best Sellers Section name(En) * Section name(Ar)   * الأكث…" at bounding box center [784, 347] width 764 height 138
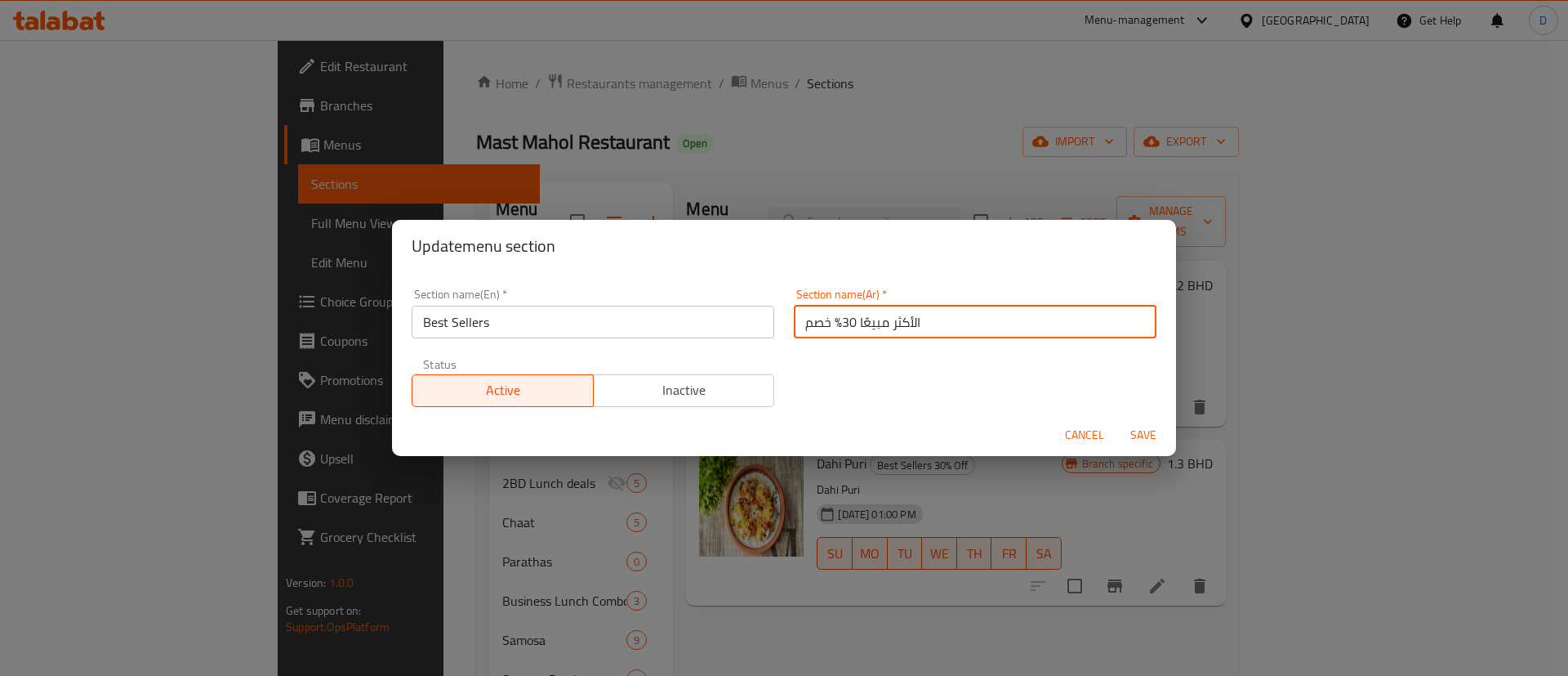
drag, startPoint x: 792, startPoint y: 325, endPoint x: 836, endPoint y: 328, distance: 44.1
click at [836, 328] on input "الأكثر مبيعًا 30% خصم" at bounding box center [975, 321] width 363 height 33
click at [808, 328] on input "الأكثر مبيعًا 30% خصم" at bounding box center [975, 321] width 363 height 33
drag, startPoint x: 797, startPoint y: 325, endPoint x: 829, endPoint y: 320, distance: 32.4
click at [829, 320] on input "الأكثر مبيعًا 30% خصم" at bounding box center [975, 321] width 363 height 33
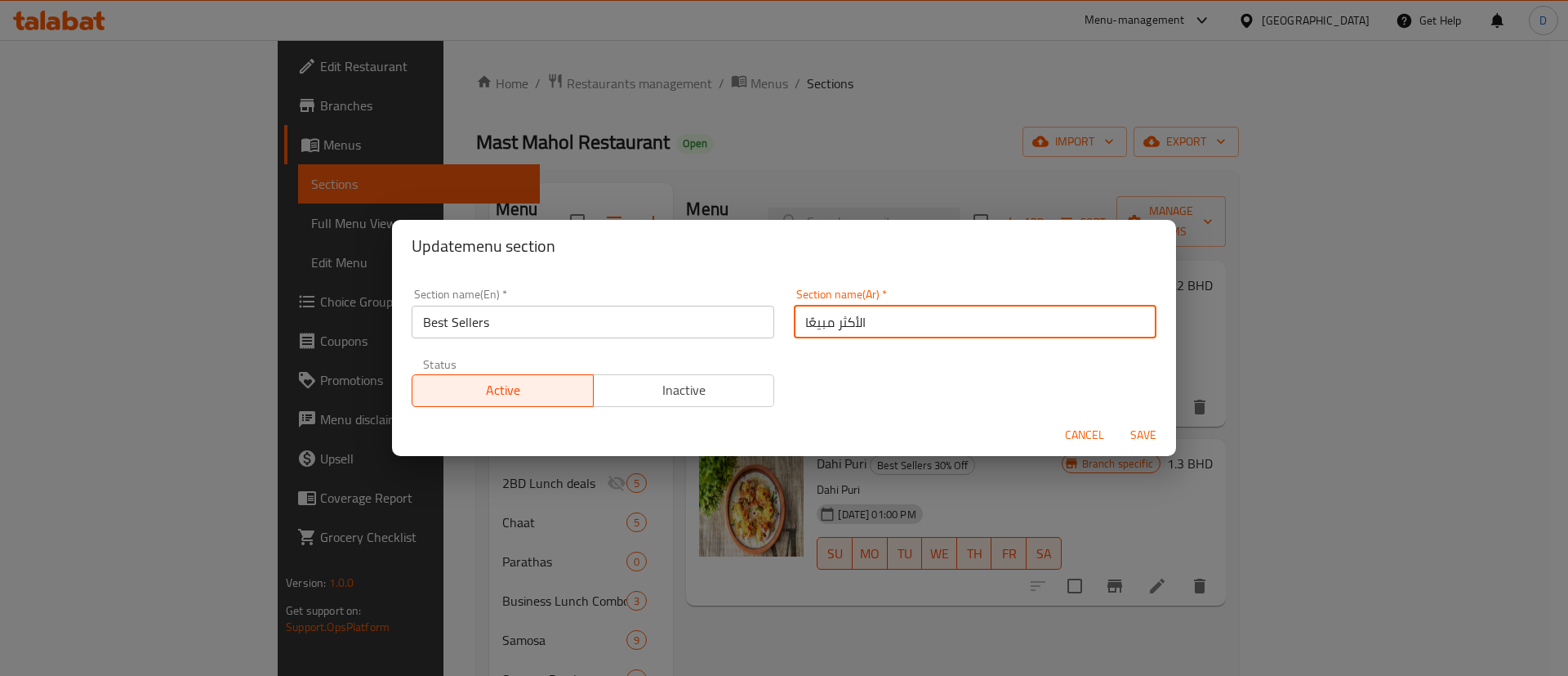
type input "الأكثر مبيعًا"
click at [817, 343] on div "Section name(Ar)   * الأكثر مبيعًا Section name(Ar) *" at bounding box center [975, 313] width 382 height 69
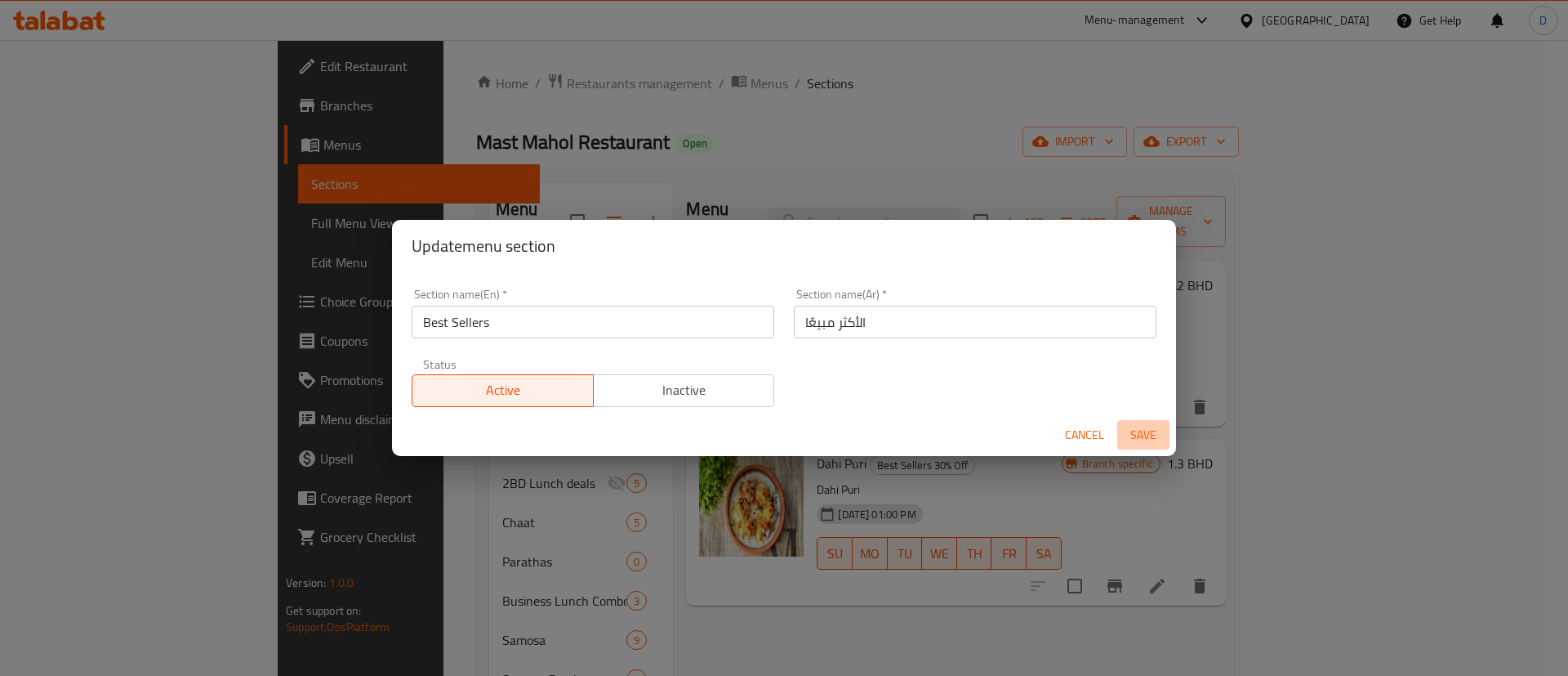
click at [1136, 436] on span "Save" at bounding box center [1143, 435] width 39 height 20
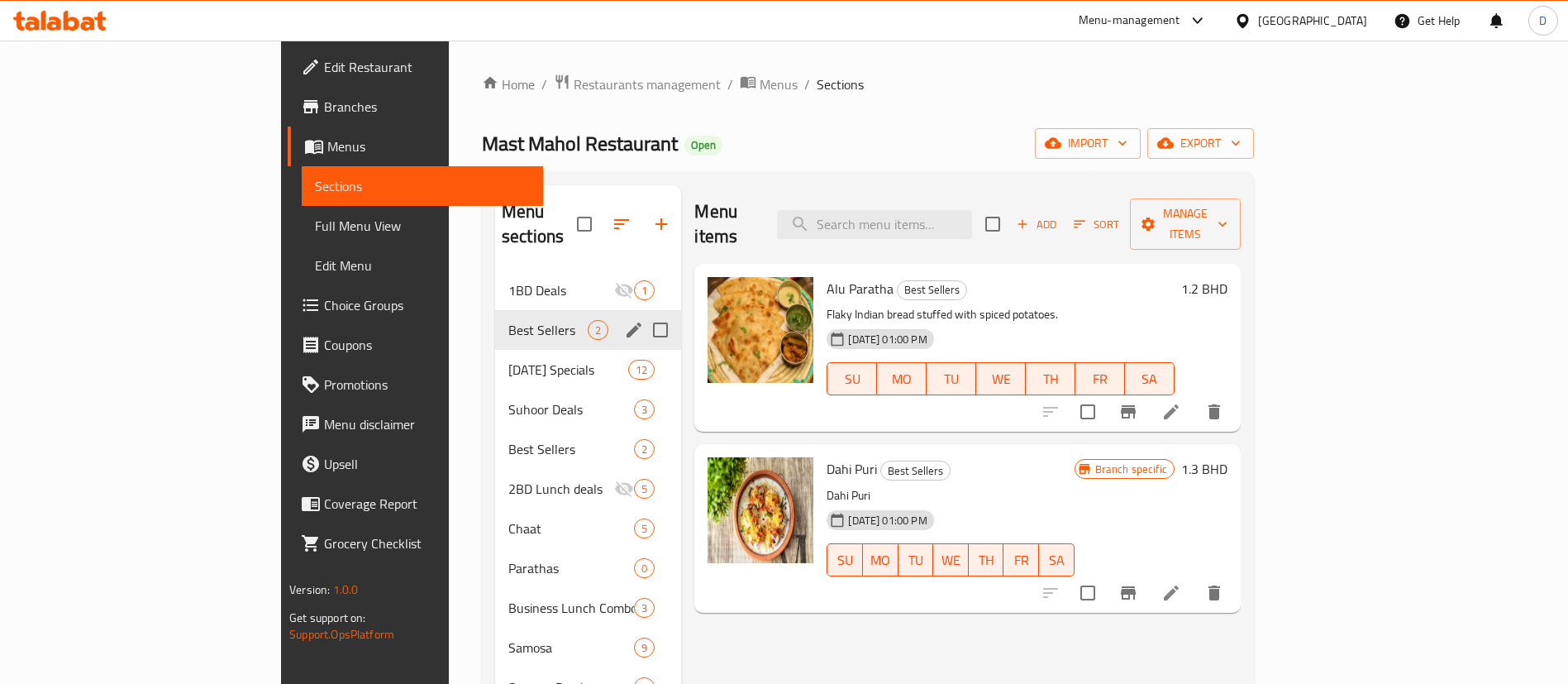
click at [573, 90] on span "Restaurants management" at bounding box center [647, 84] width 147 height 19
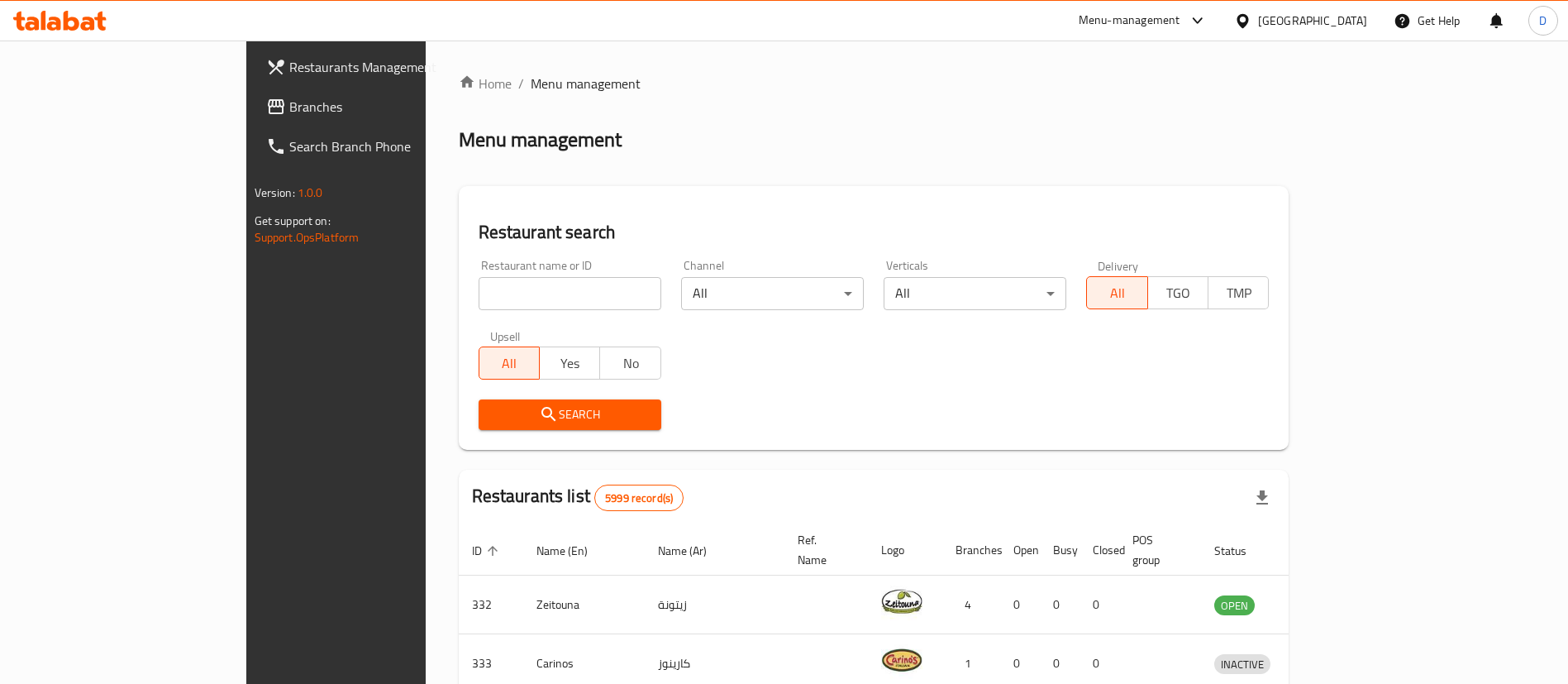
click at [469, 312] on div "Restaurant name or ID Restaurant name or ID" at bounding box center [570, 285] width 203 height 70
click at [479, 290] on input "search" at bounding box center [570, 293] width 182 height 33
type input "jumami"
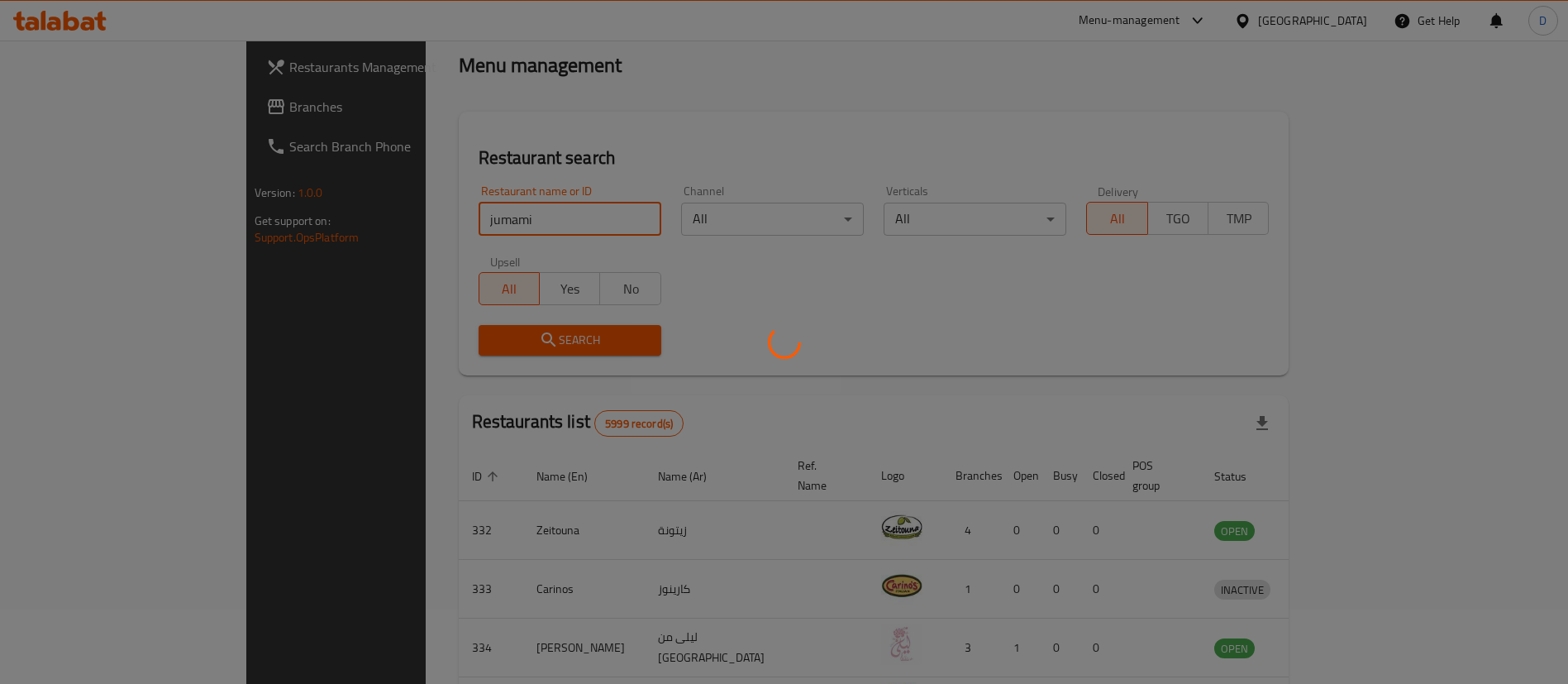
scroll to position [21, 0]
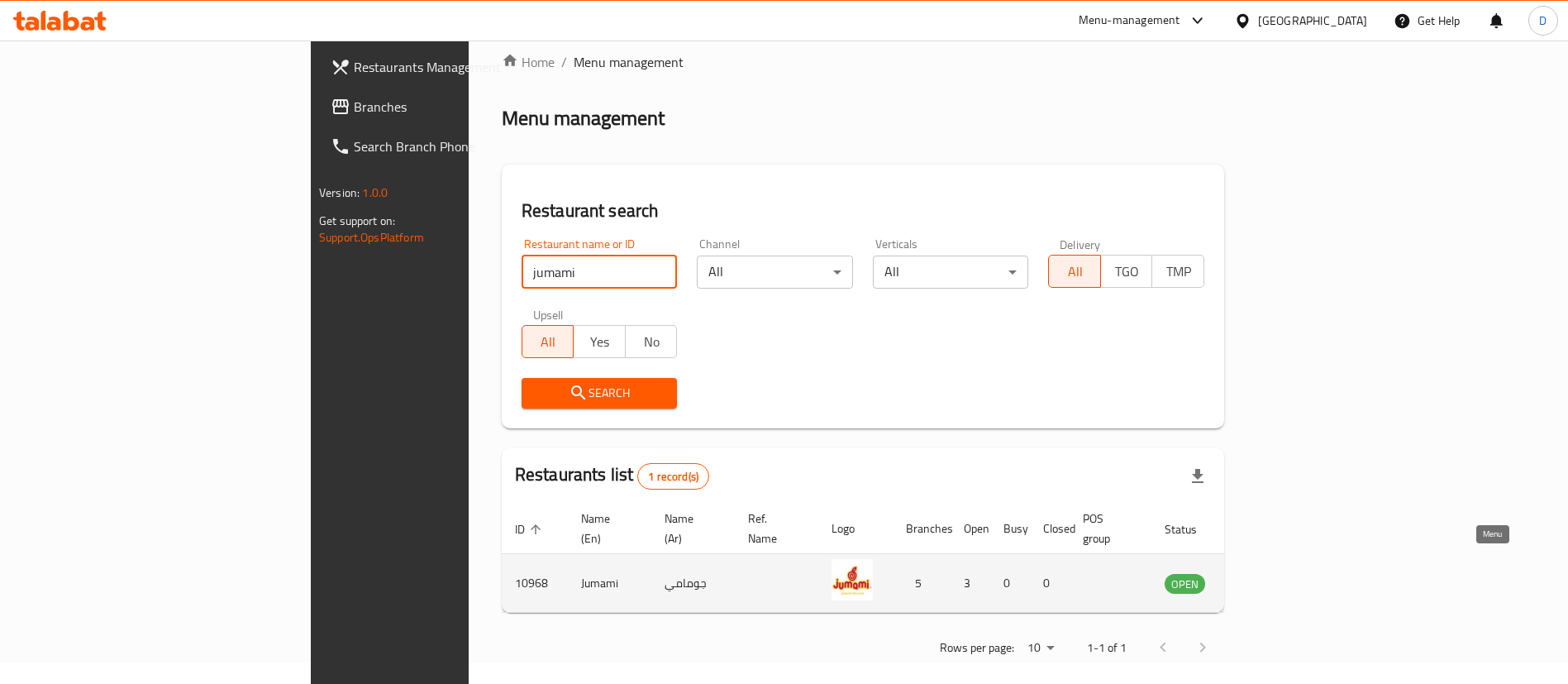
click at [1282, 573] on link "enhanced table" at bounding box center [1267, 582] width 30 height 19
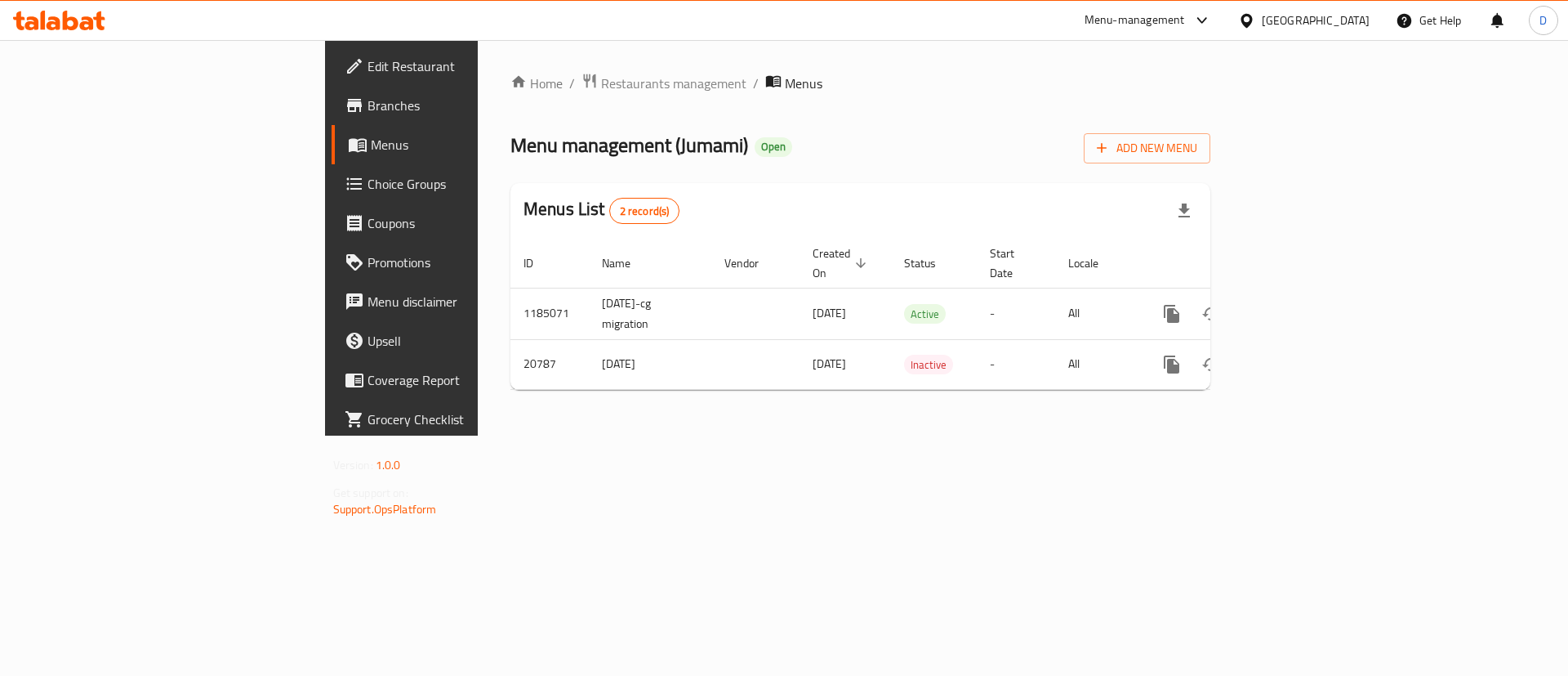
click at [331, 93] on link "Branches" at bounding box center [459, 105] width 255 height 39
